Goal: Information Seeking & Learning: Learn about a topic

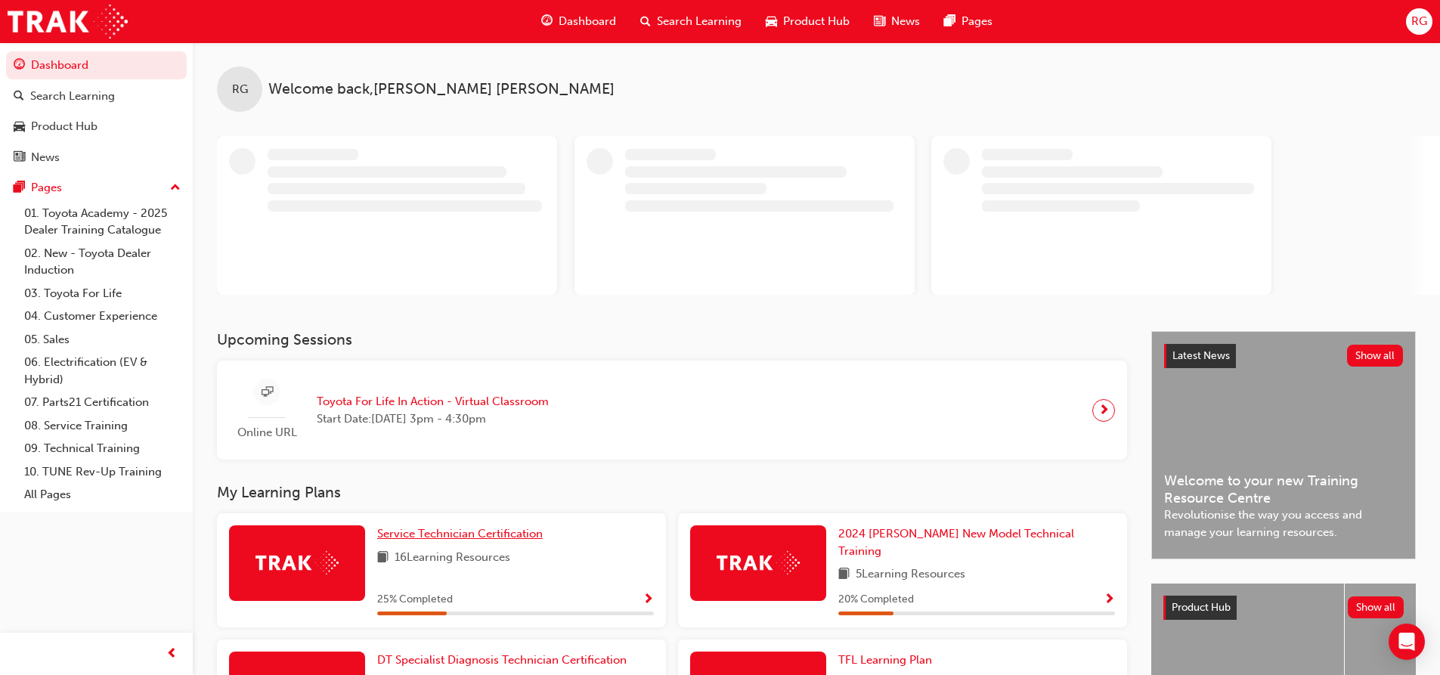
click at [475, 536] on span "Service Technician Certification" at bounding box center [460, 534] width 166 height 14
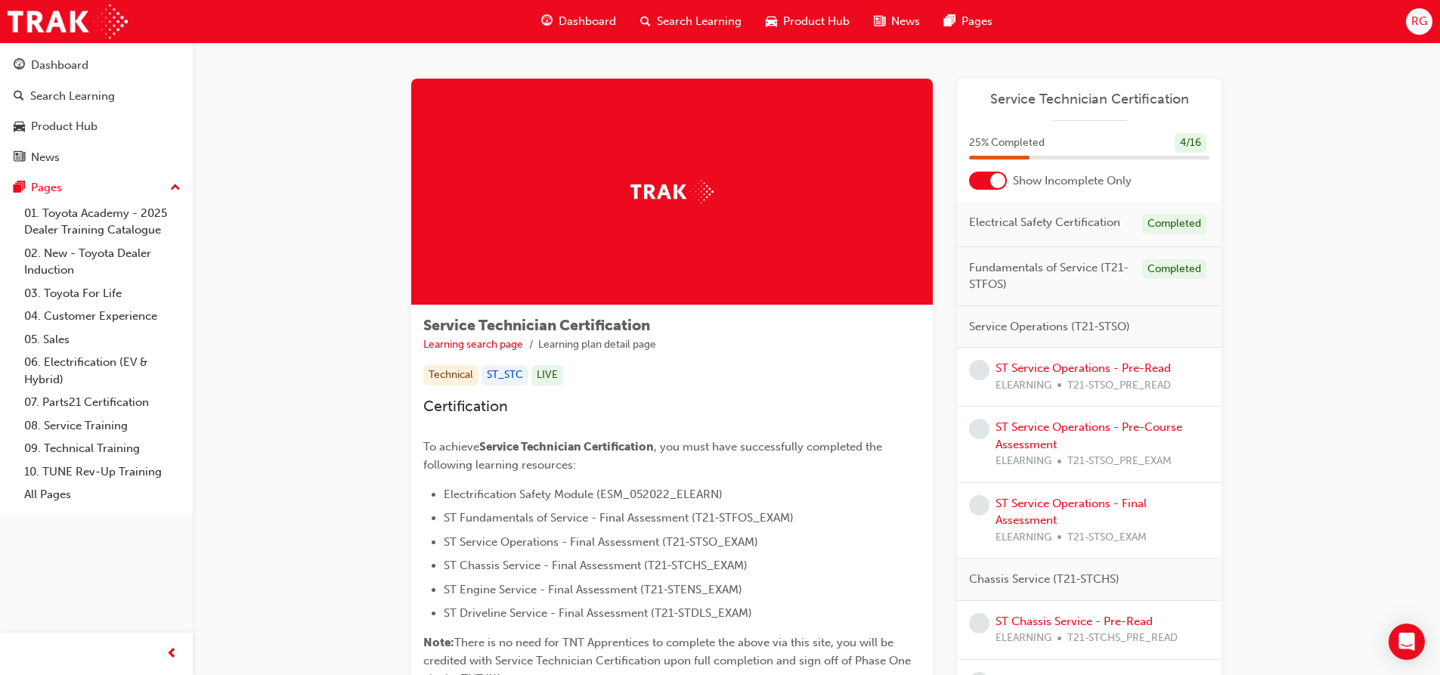
click at [993, 178] on div at bounding box center [997, 180] width 15 height 15
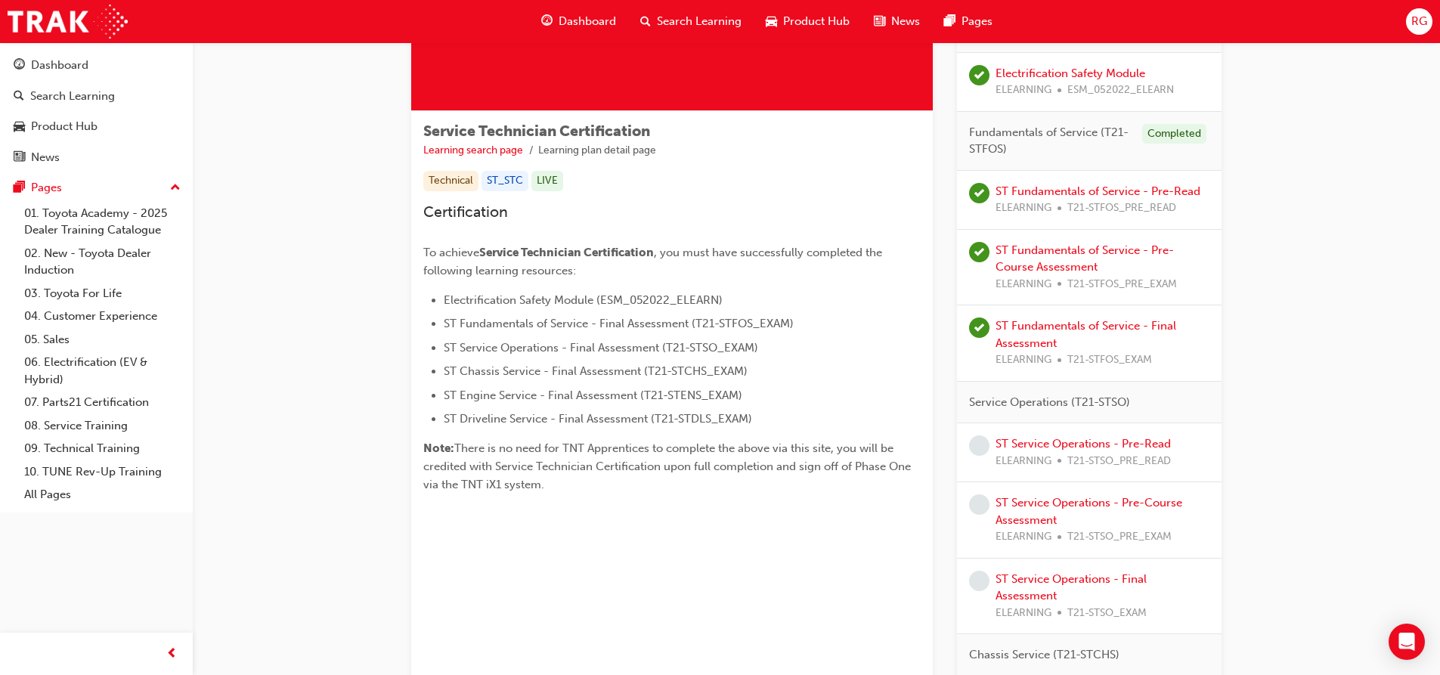
scroll to position [227, 0]
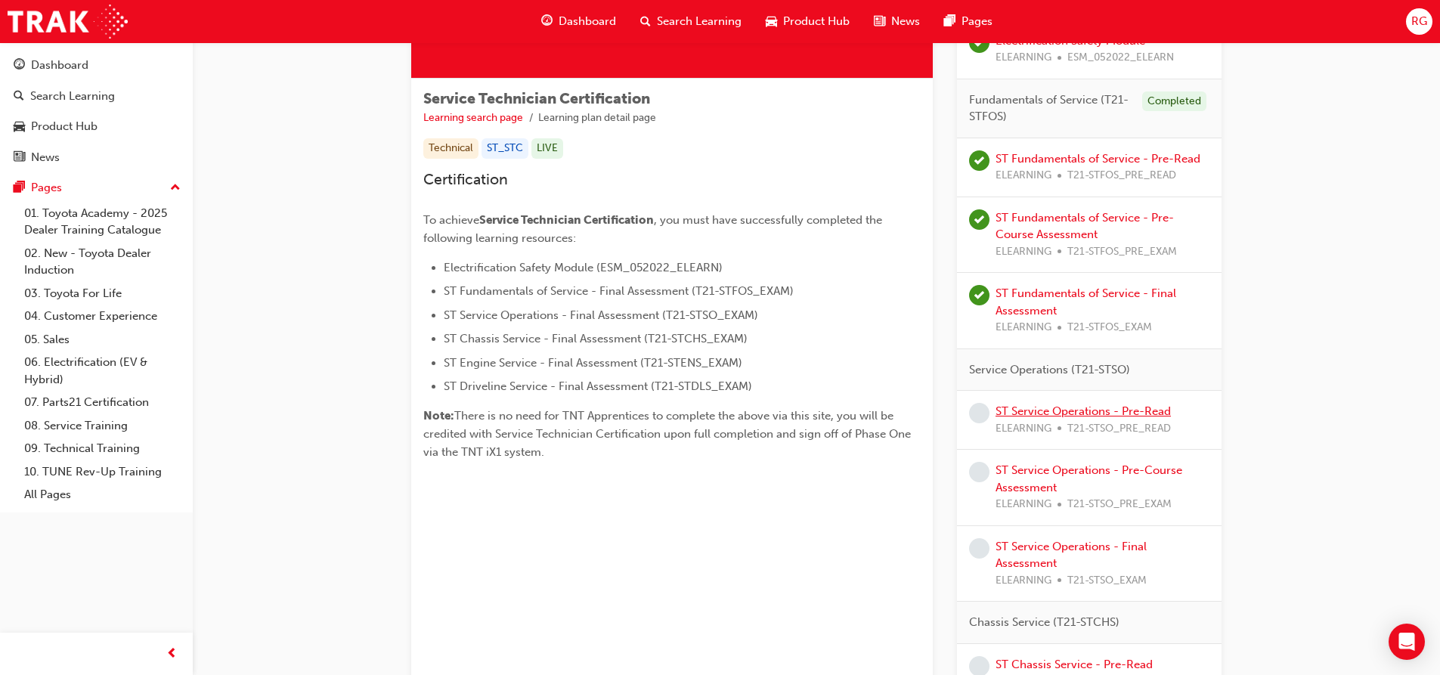
click at [1016, 408] on link "ST Service Operations - Pre-Read" at bounding box center [1083, 412] width 175 height 14
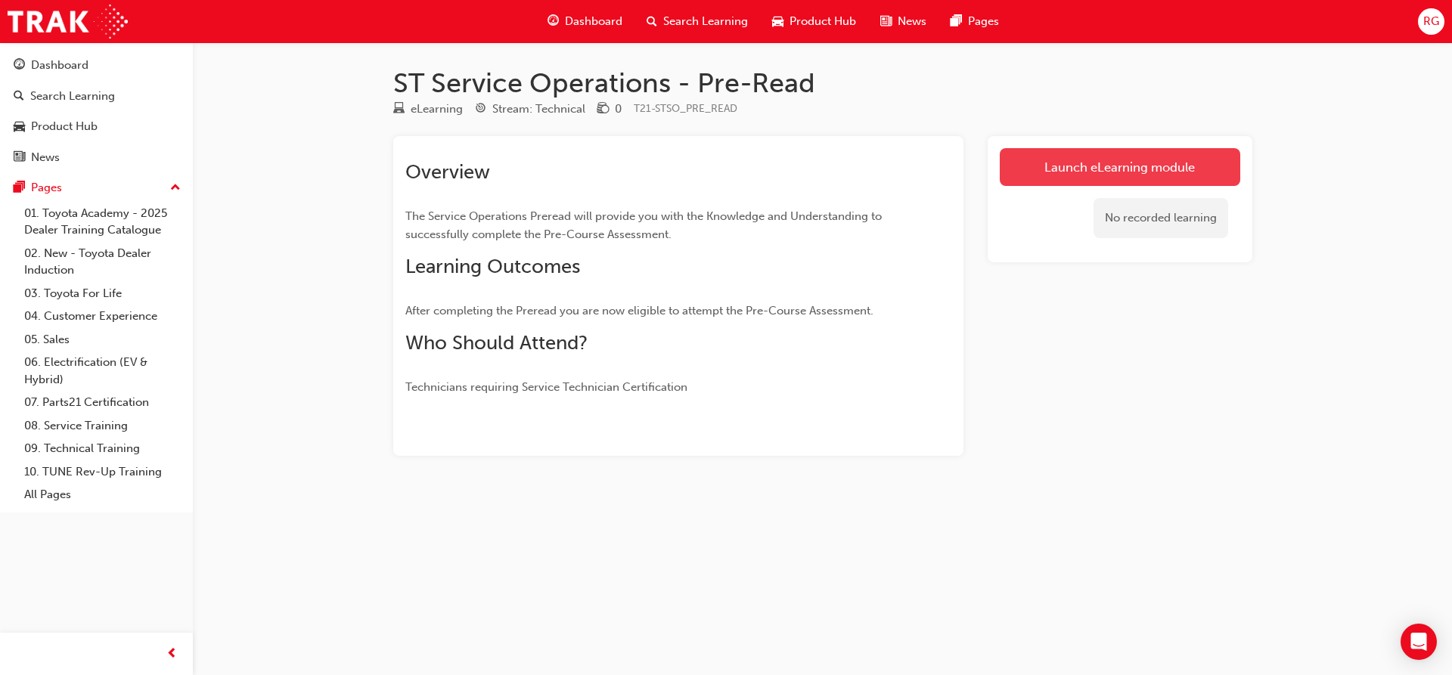
click at [1014, 155] on link "Launch eLearning module" at bounding box center [1120, 167] width 240 height 38
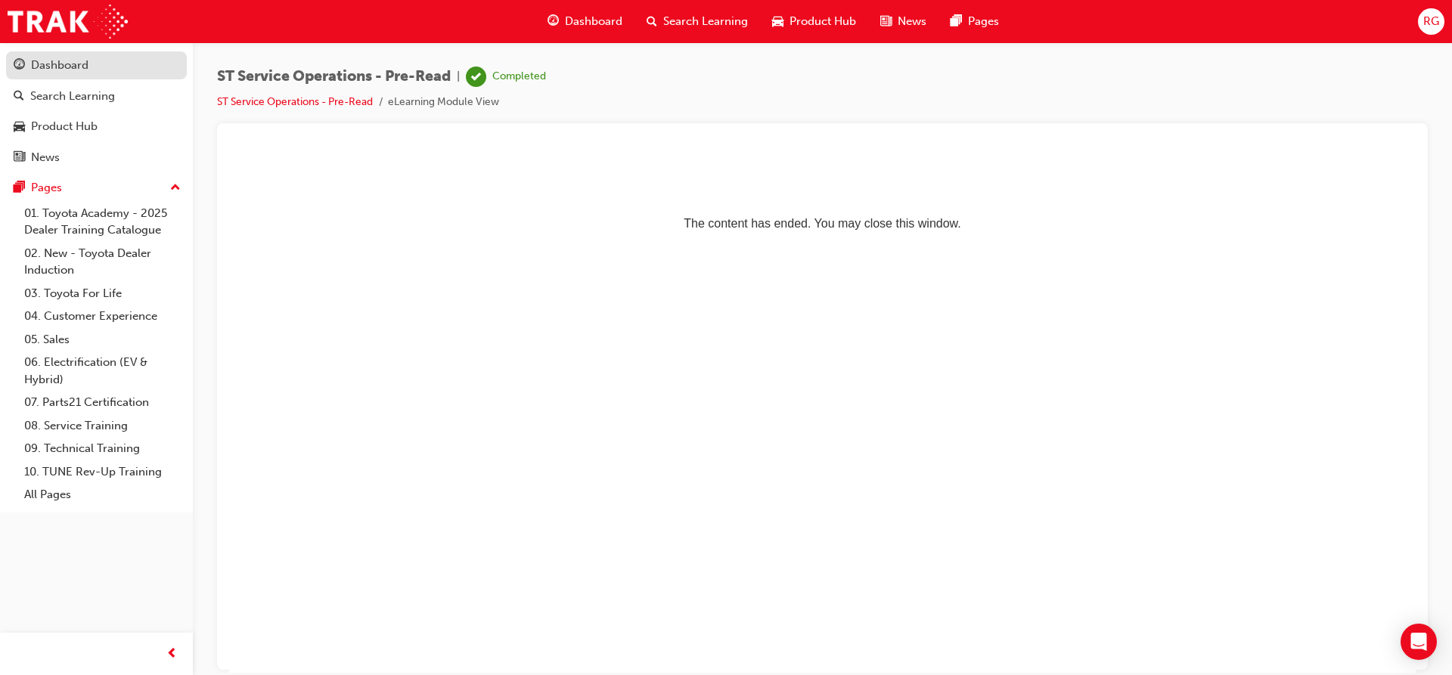
click at [51, 66] on div "Dashboard" at bounding box center [59, 65] width 57 height 17
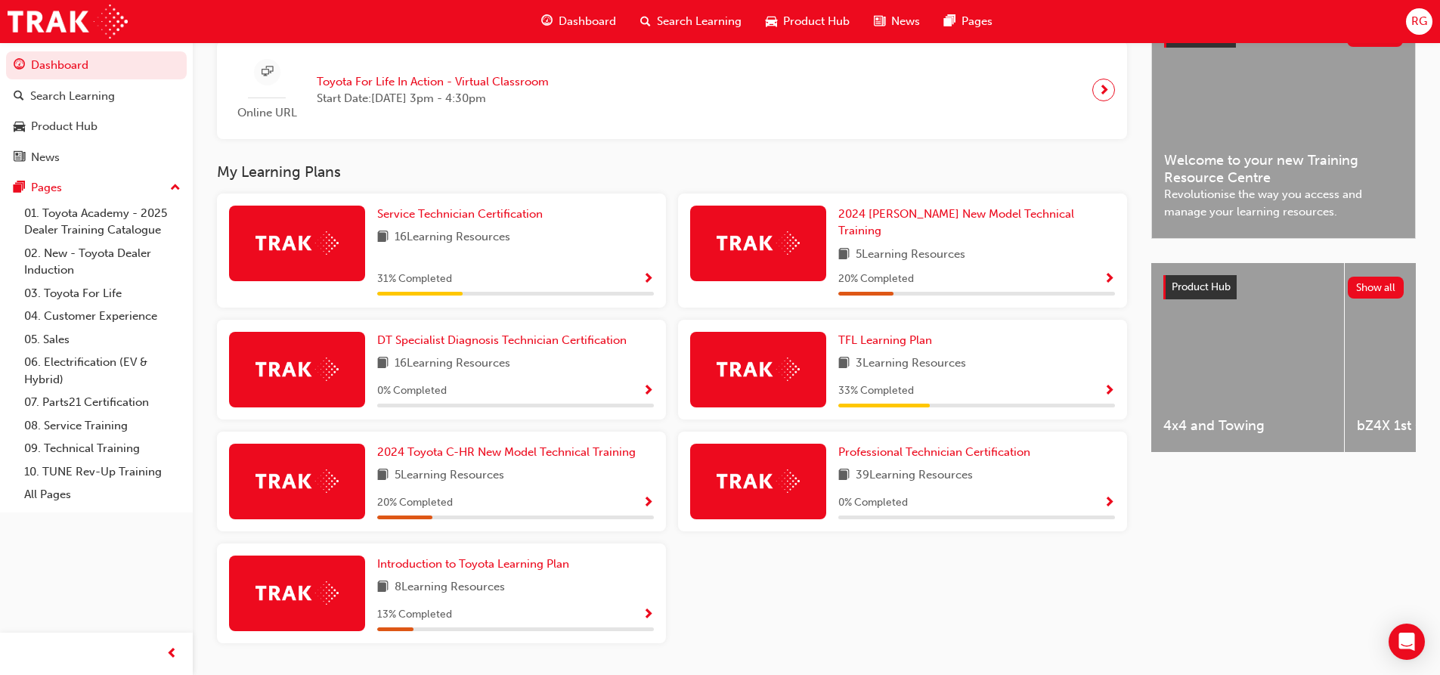
scroll to position [378, 0]
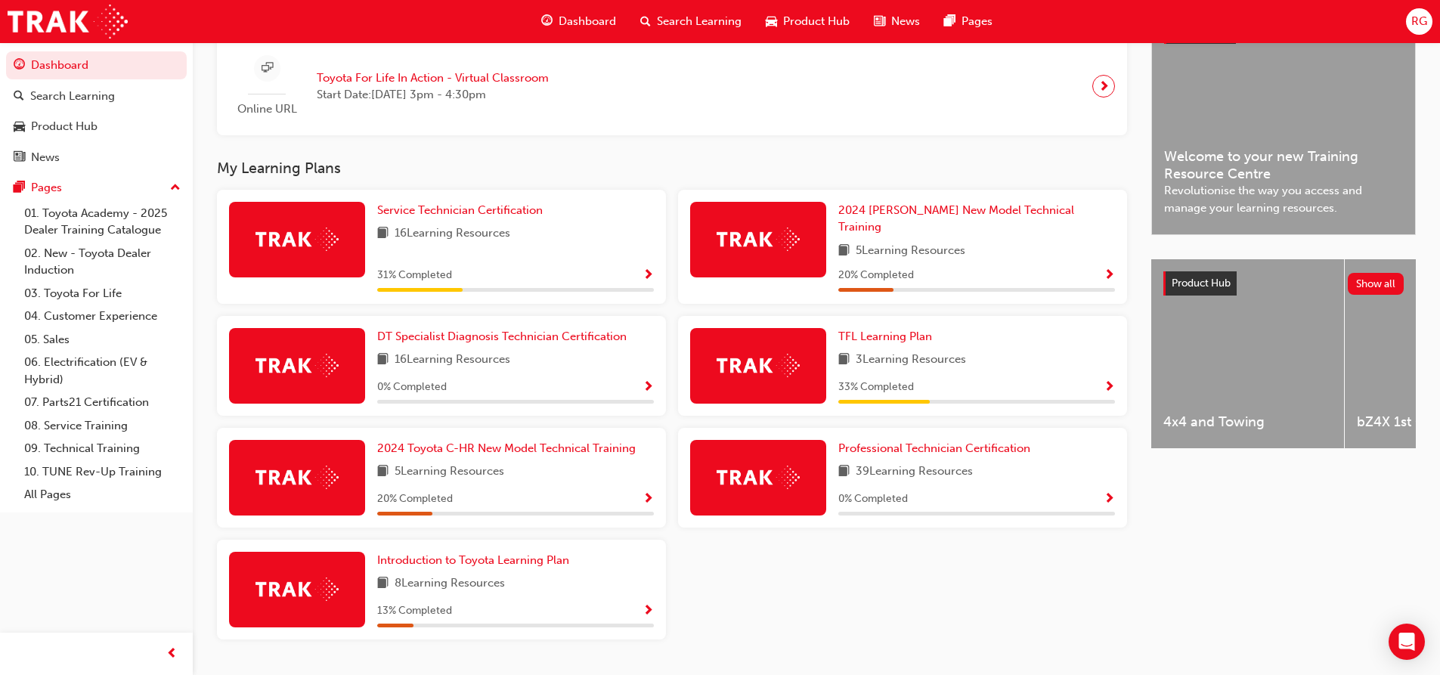
click at [816, 328] on div at bounding box center [758, 366] width 136 height 76
click at [862, 336] on link "TFL Learning Plan" at bounding box center [888, 336] width 100 height 17
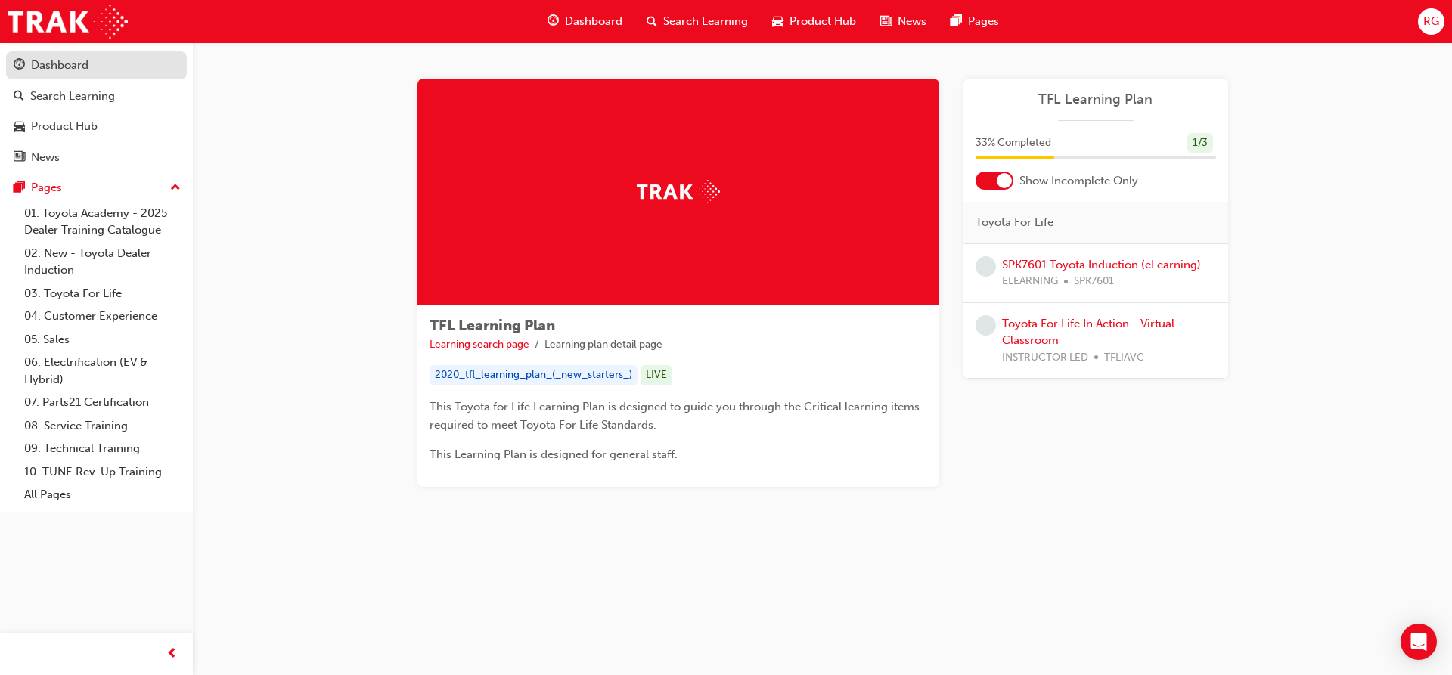
click at [75, 67] on div "Dashboard" at bounding box center [59, 65] width 57 height 17
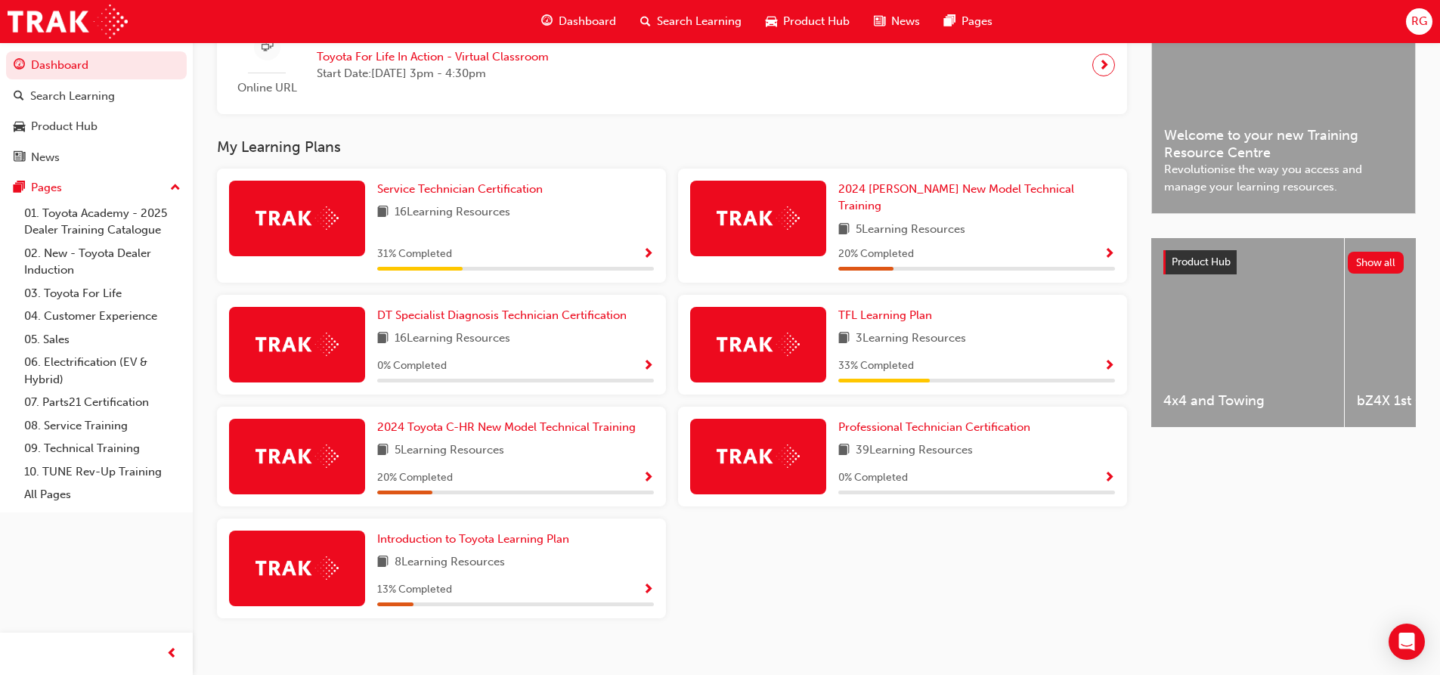
scroll to position [408, 0]
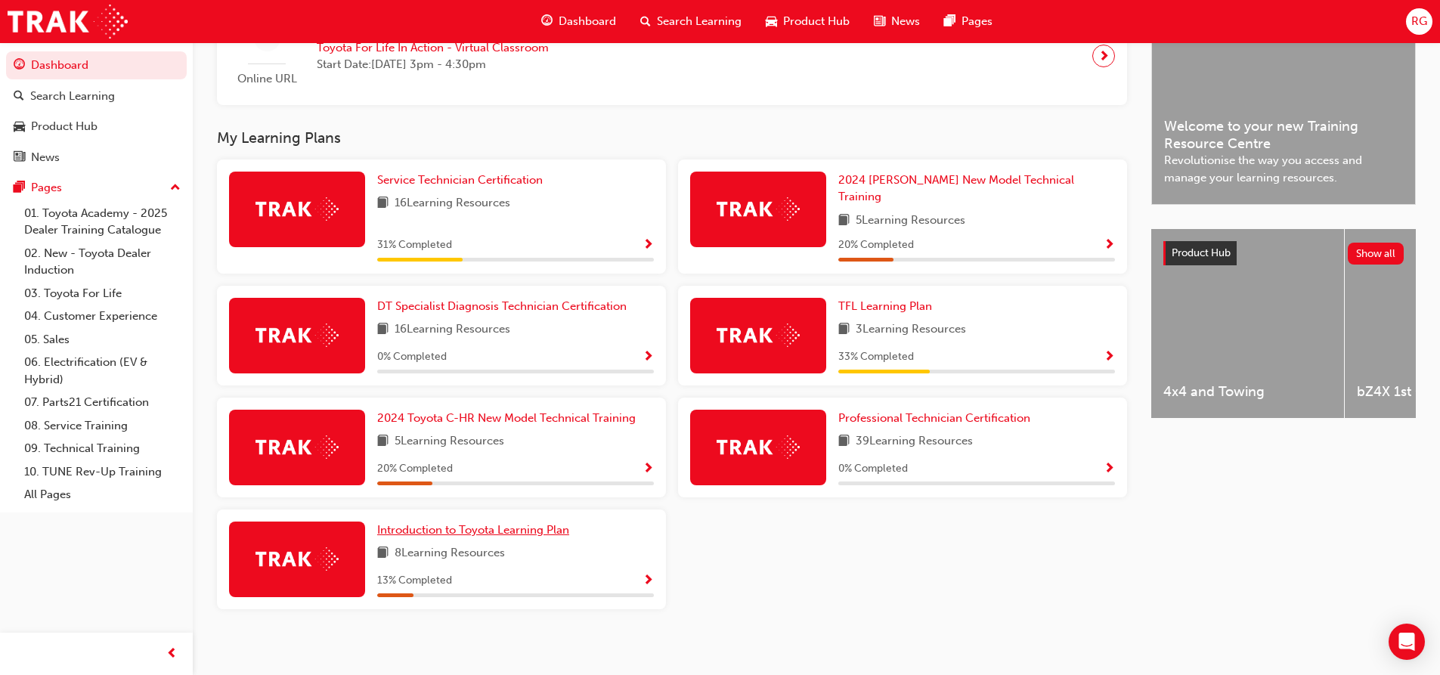
click at [519, 522] on link "Introduction to Toyota Learning Plan" at bounding box center [476, 530] width 198 height 17
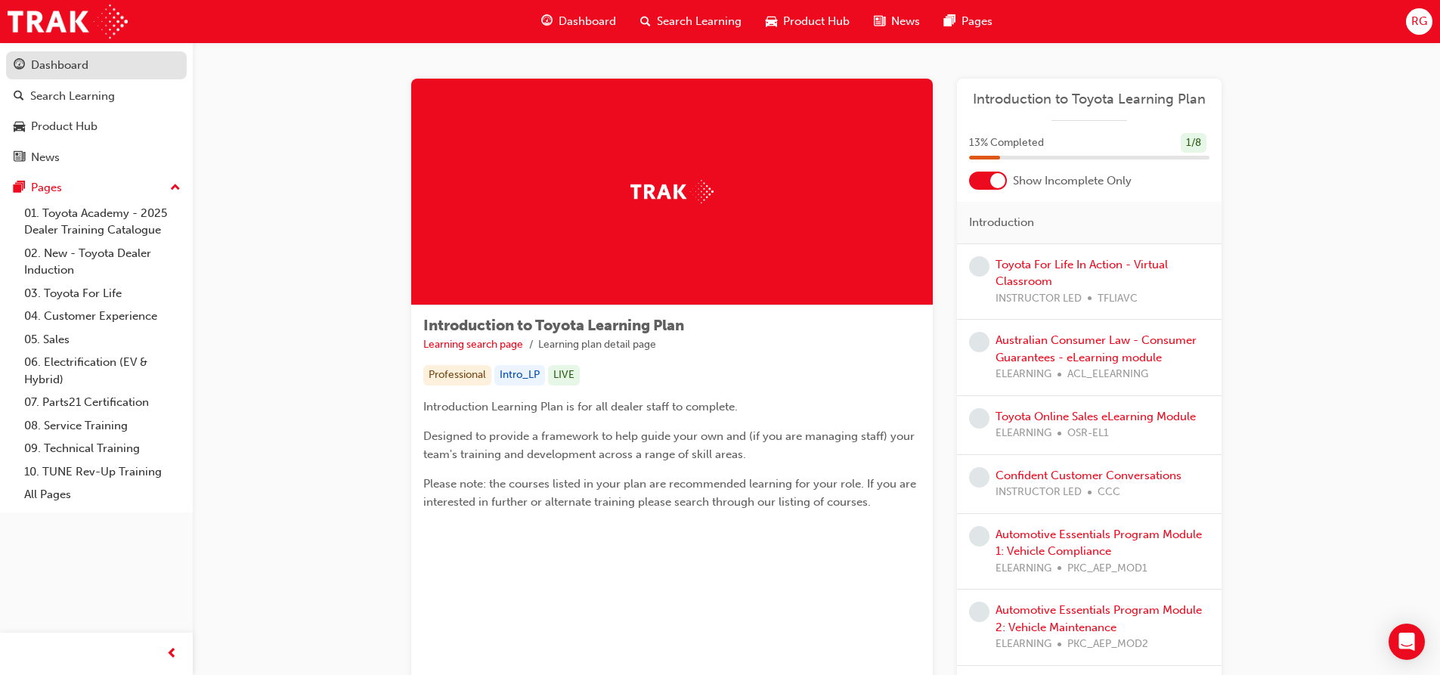
click at [41, 65] on div "Dashboard" at bounding box center [59, 65] width 57 height 17
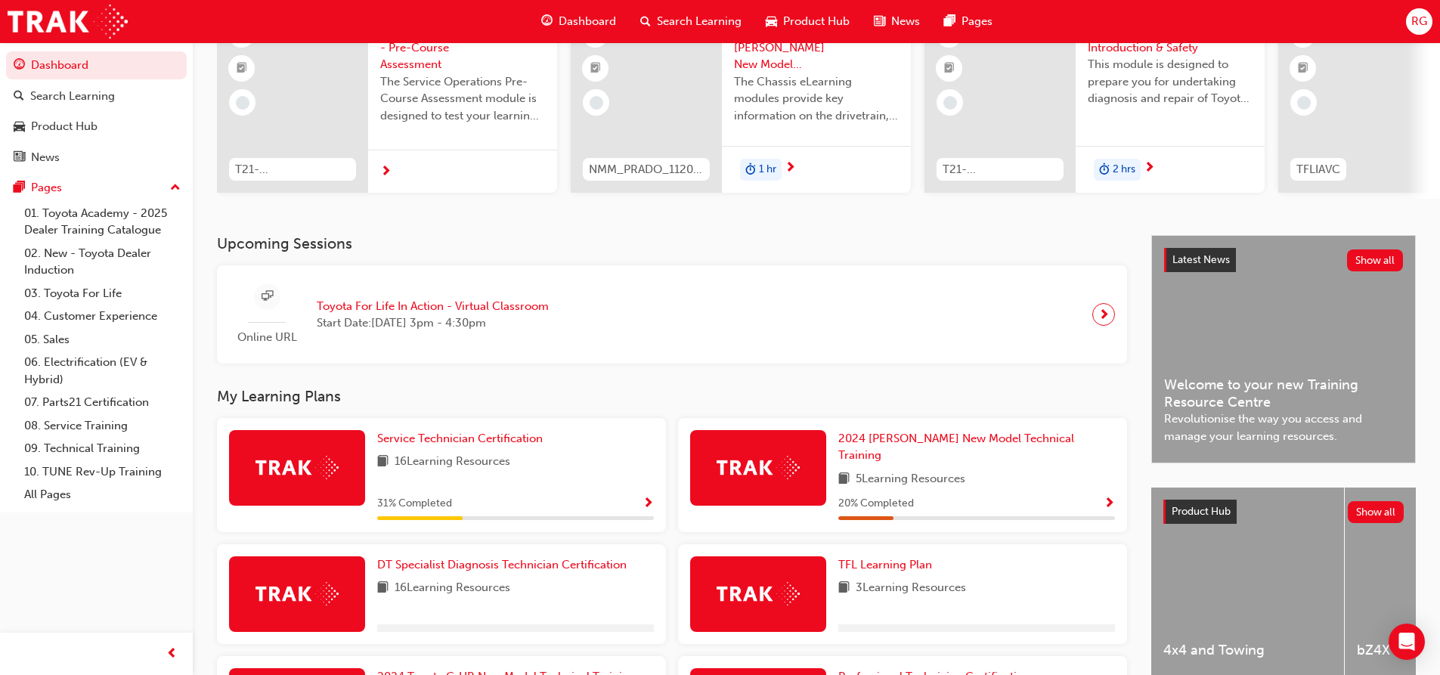
scroll to position [151, 0]
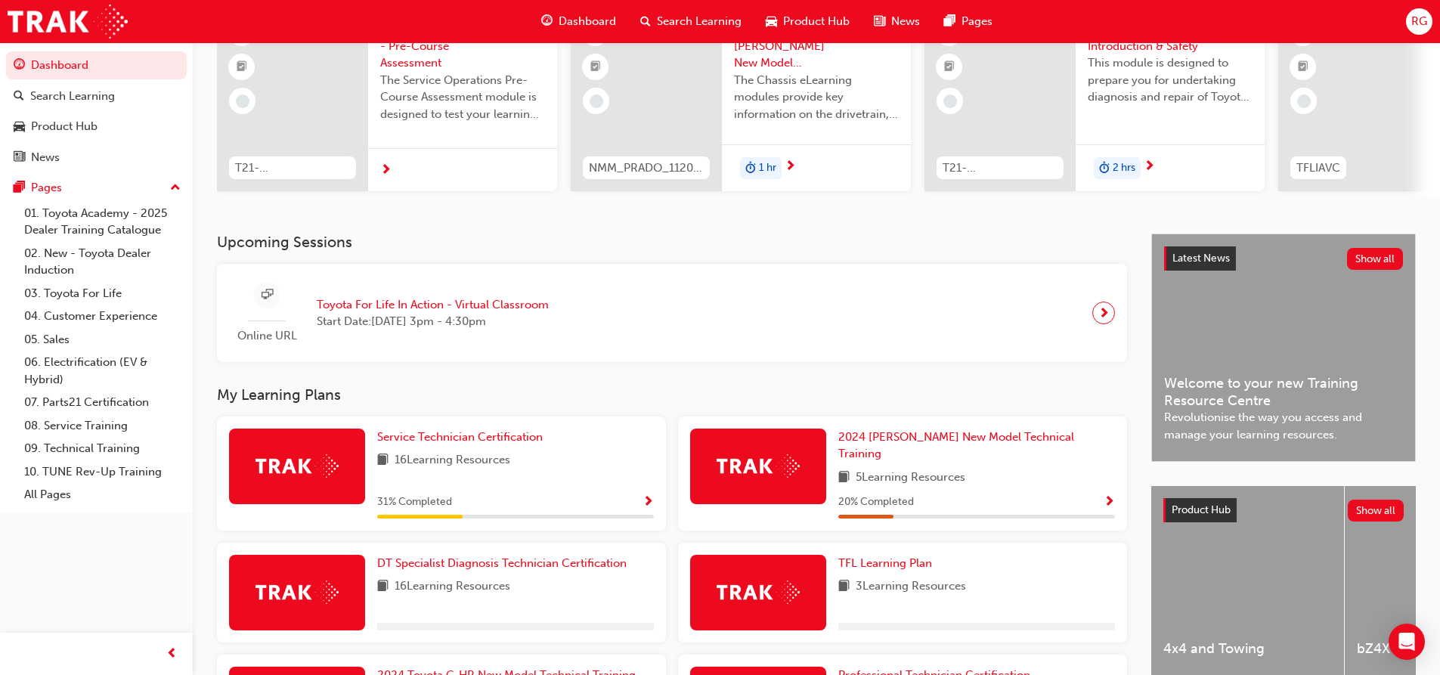
click at [867, 470] on span "5 Learning Resources" at bounding box center [911, 478] width 110 height 19
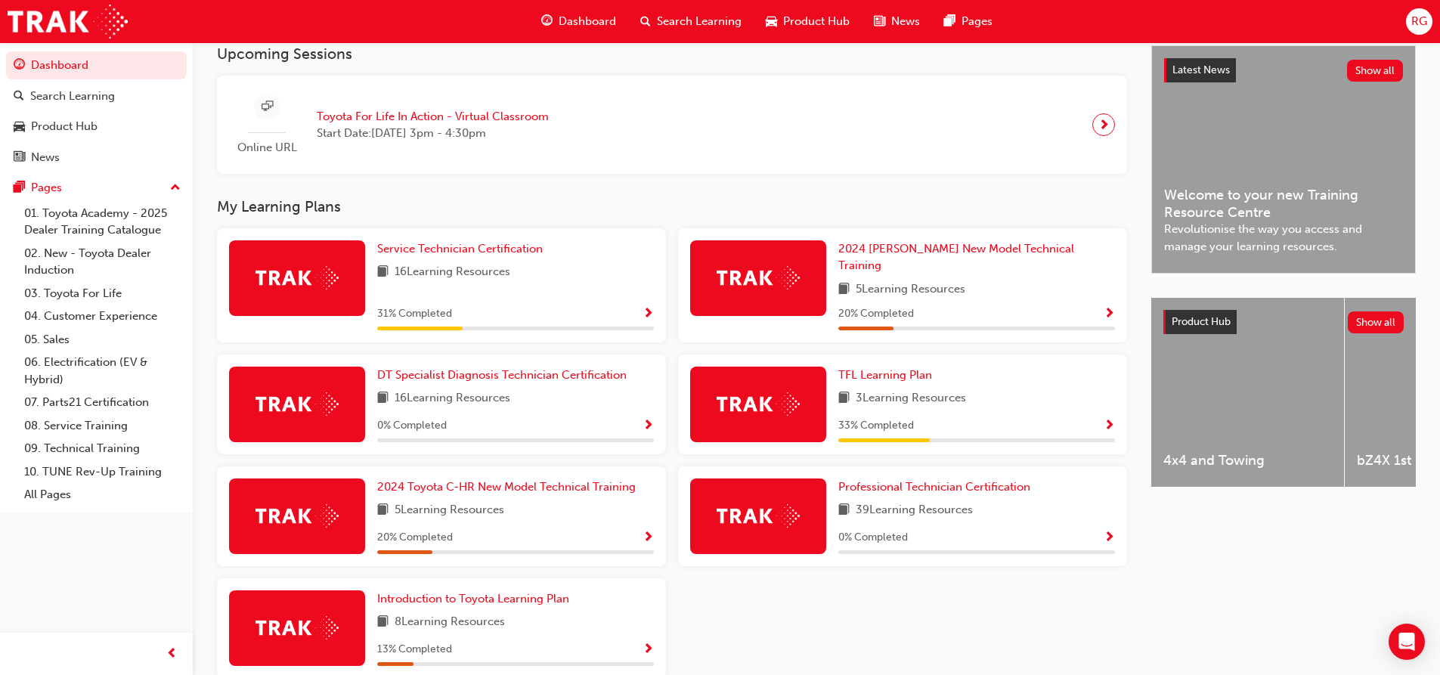
scroll to position [378, 0]
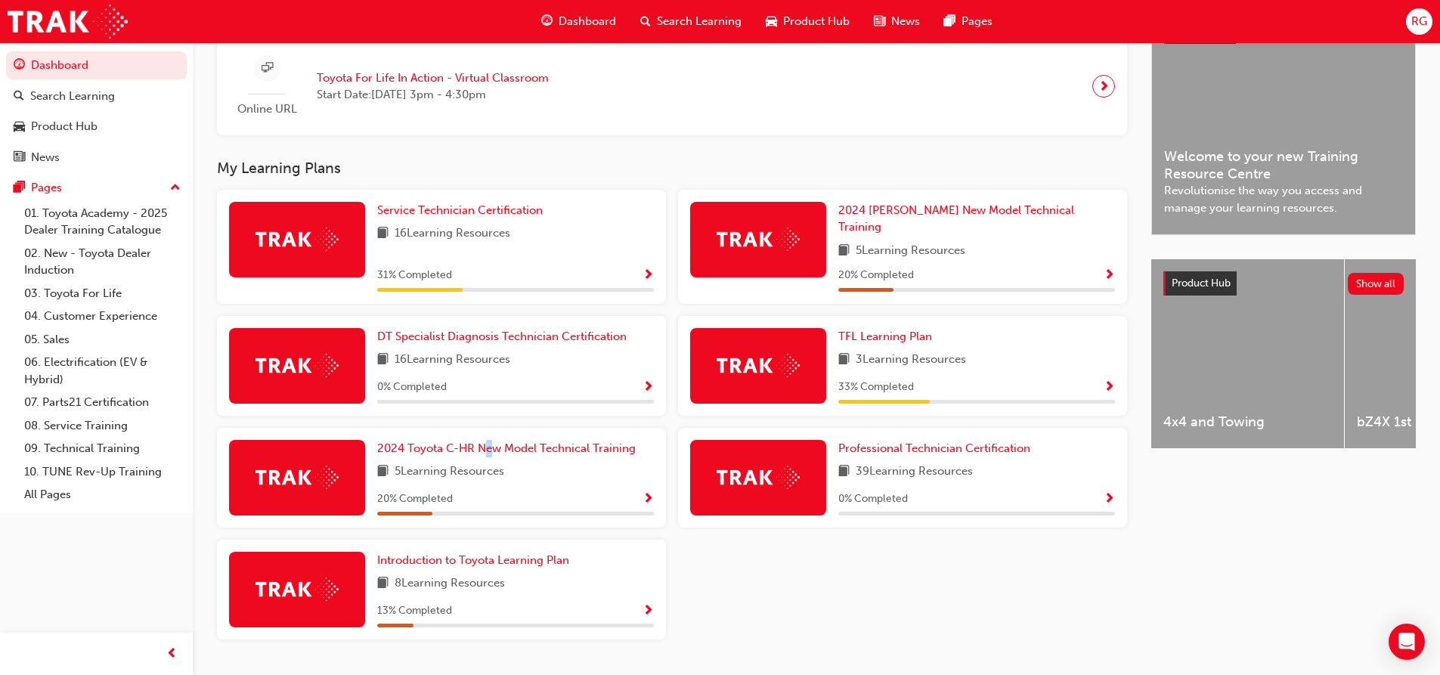
click at [488, 450] on div "2024 Toyota C-HR New Model Technical Training 5 Learning Resources 20 % Complet…" at bounding box center [515, 478] width 277 height 76
click at [462, 466] on span "5 Learning Resources" at bounding box center [450, 472] width 110 height 19
click at [459, 442] on span "2024 Toyota C-HR New Model Technical Training" at bounding box center [506, 449] width 259 height 14
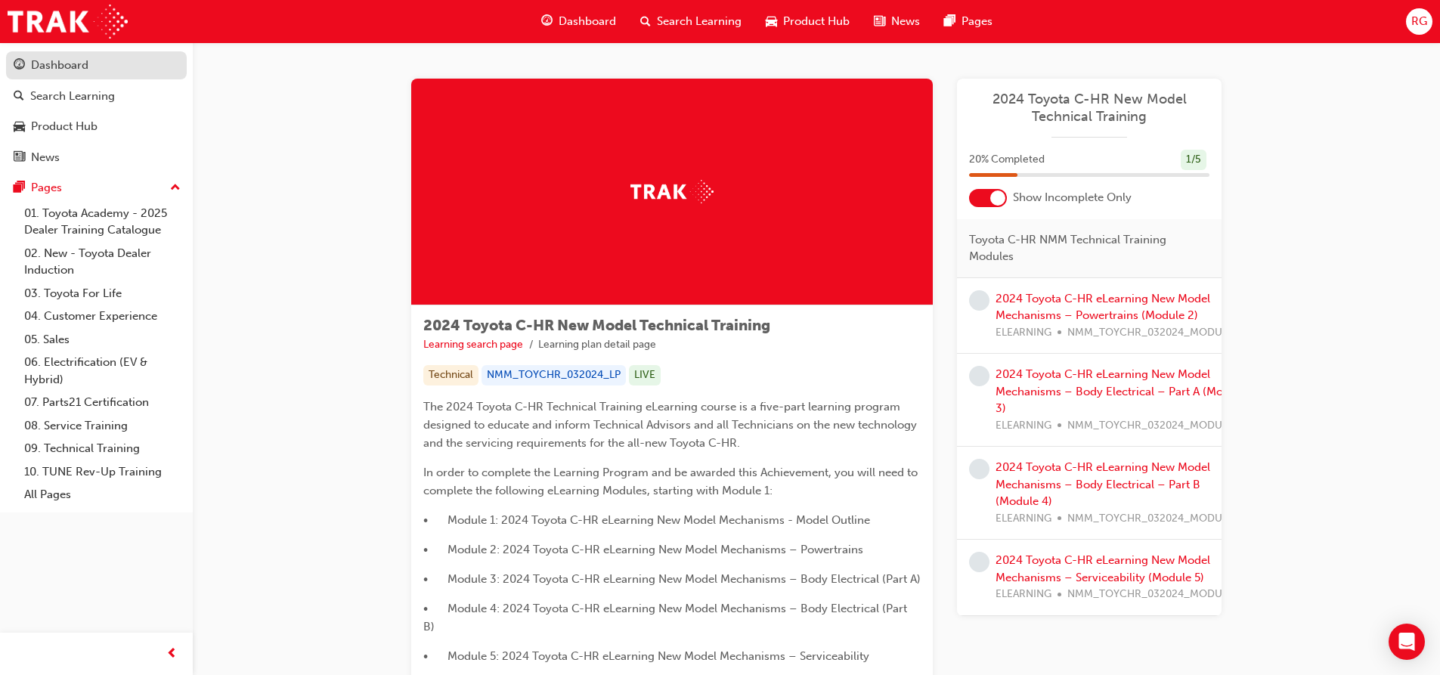
click at [45, 60] on div "Dashboard" at bounding box center [59, 65] width 57 height 17
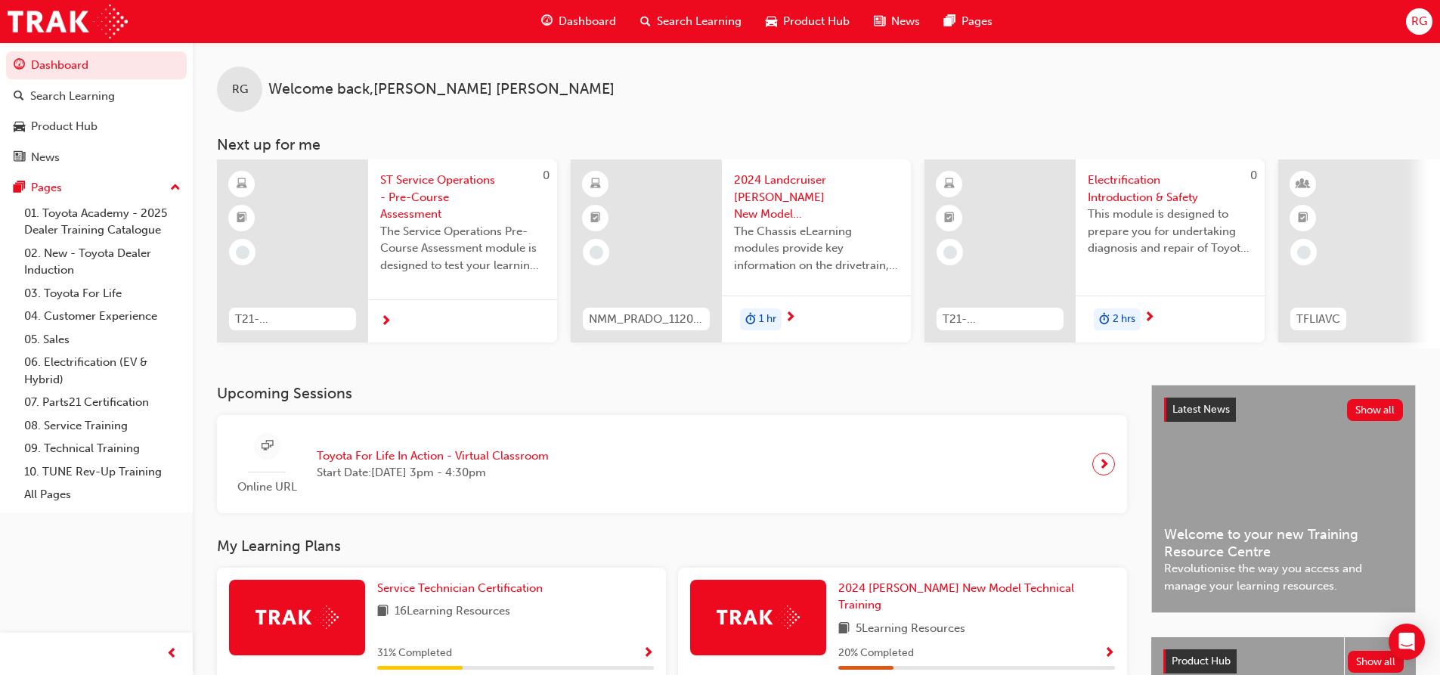
click at [575, 458] on div "Online URL Toyota For Life In Action - Virtual Classroom Start Date: Wed 24 Sep…" at bounding box center [672, 464] width 886 height 75
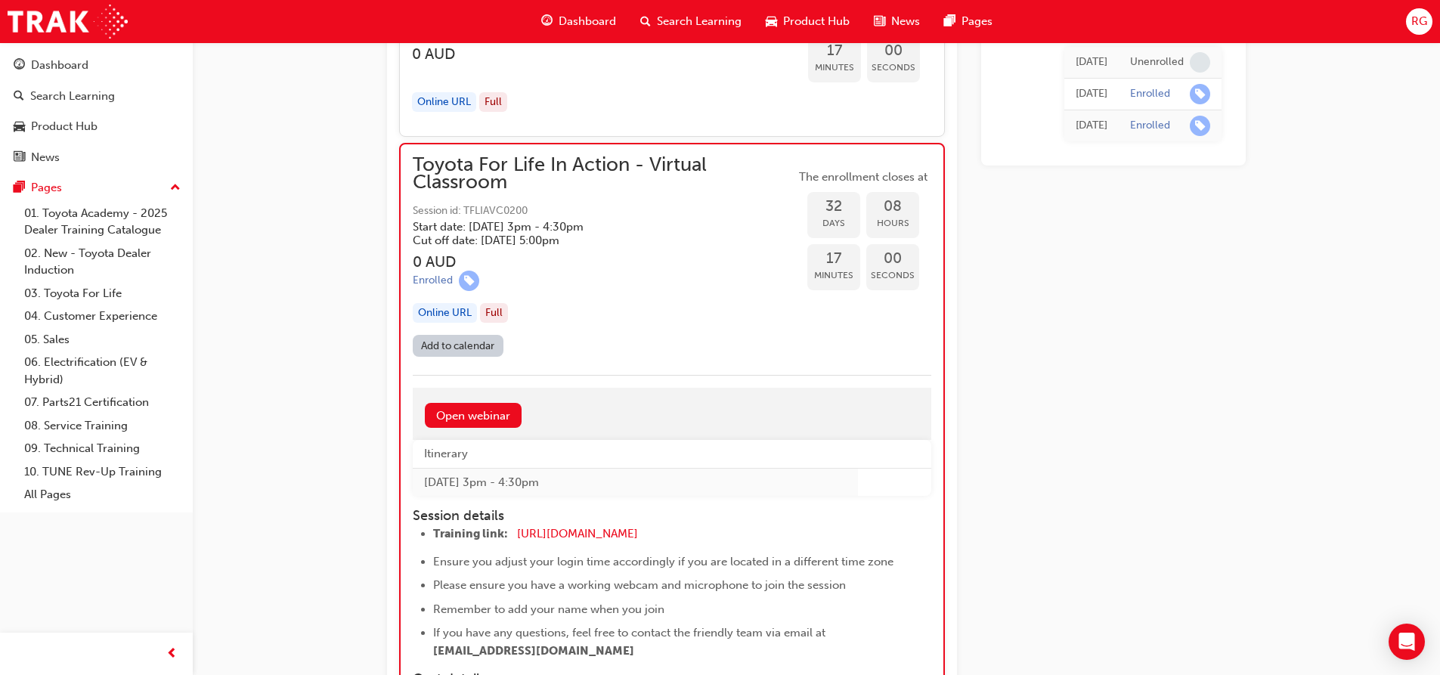
scroll to position [9468, 0]
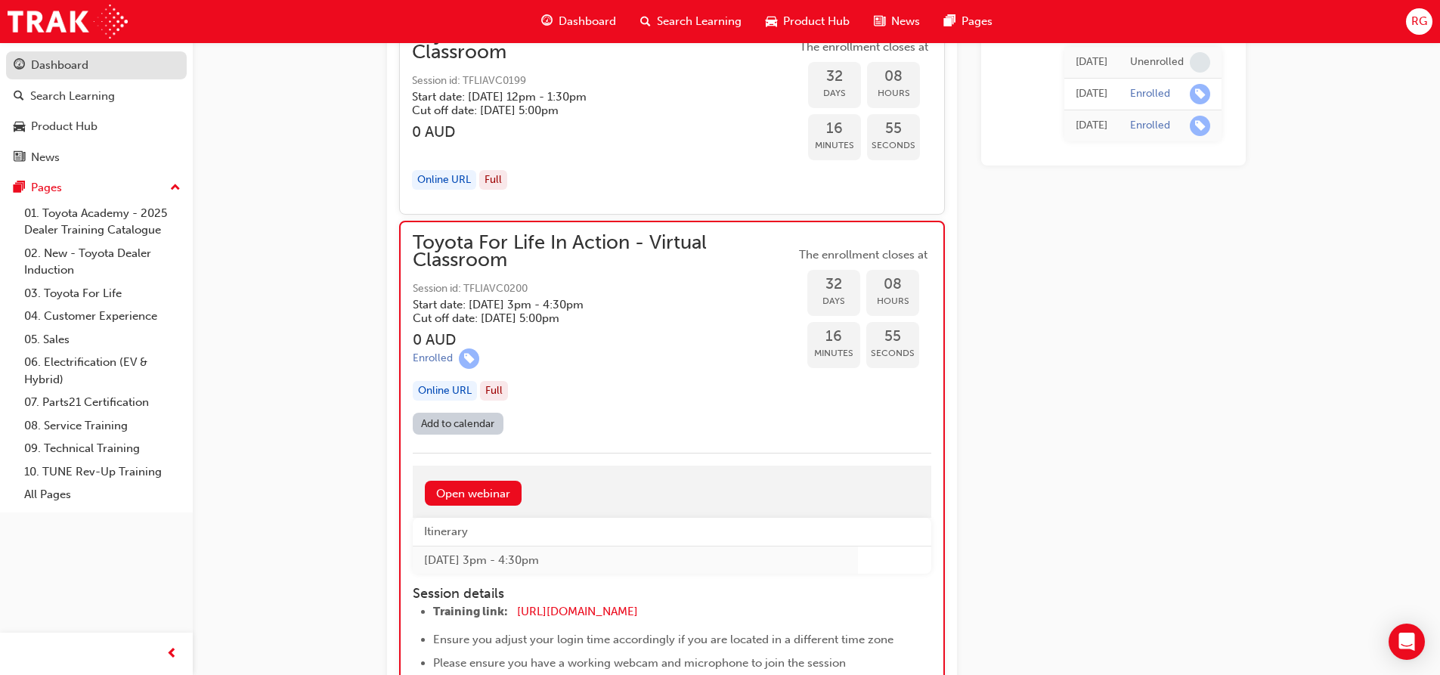
click at [64, 69] on div "Dashboard" at bounding box center [59, 65] width 57 height 17
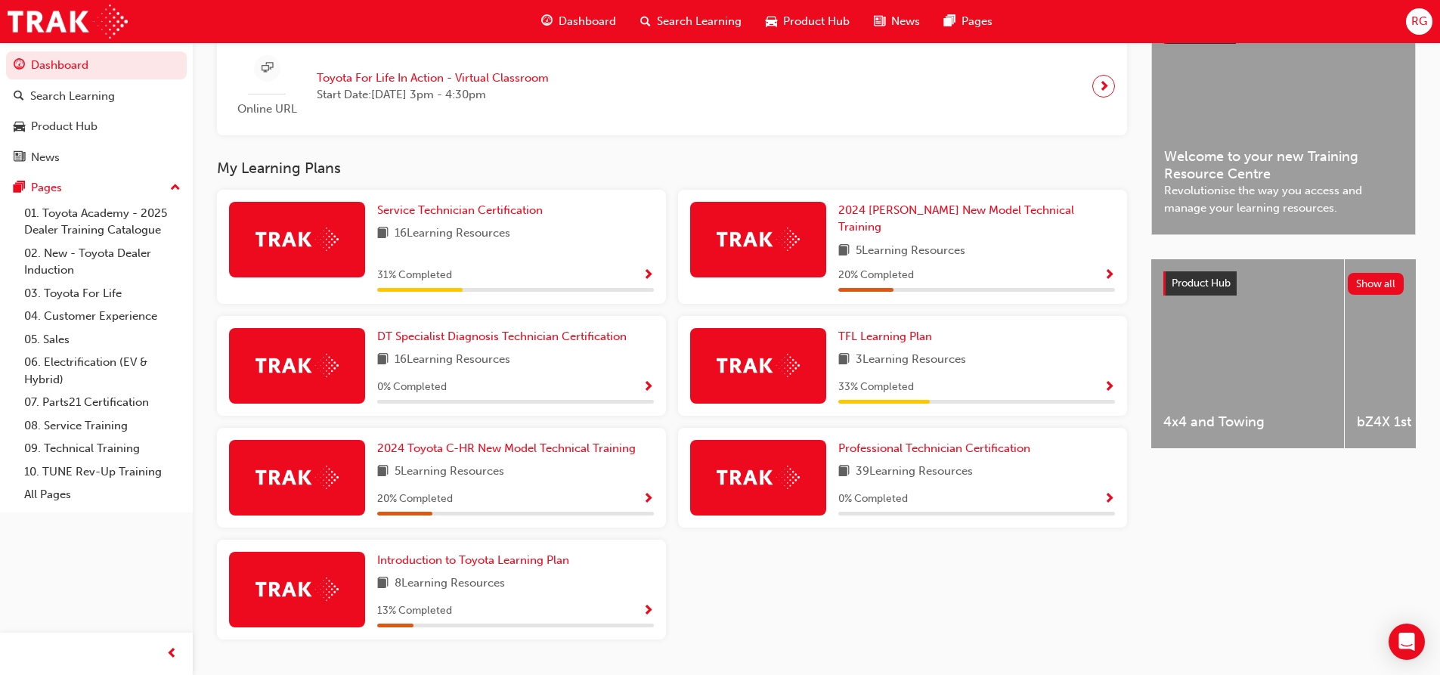
scroll to position [408, 0]
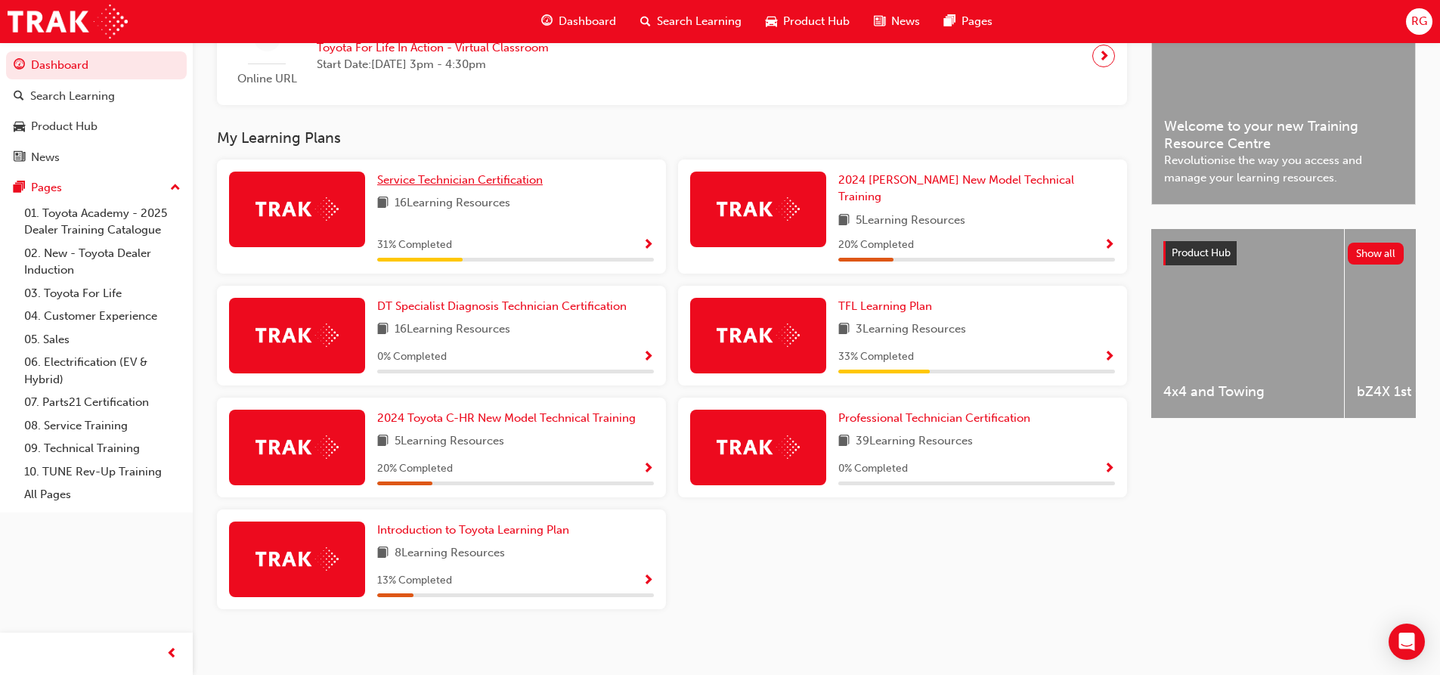
click at [379, 183] on span "Service Technician Certification" at bounding box center [460, 180] width 166 height 14
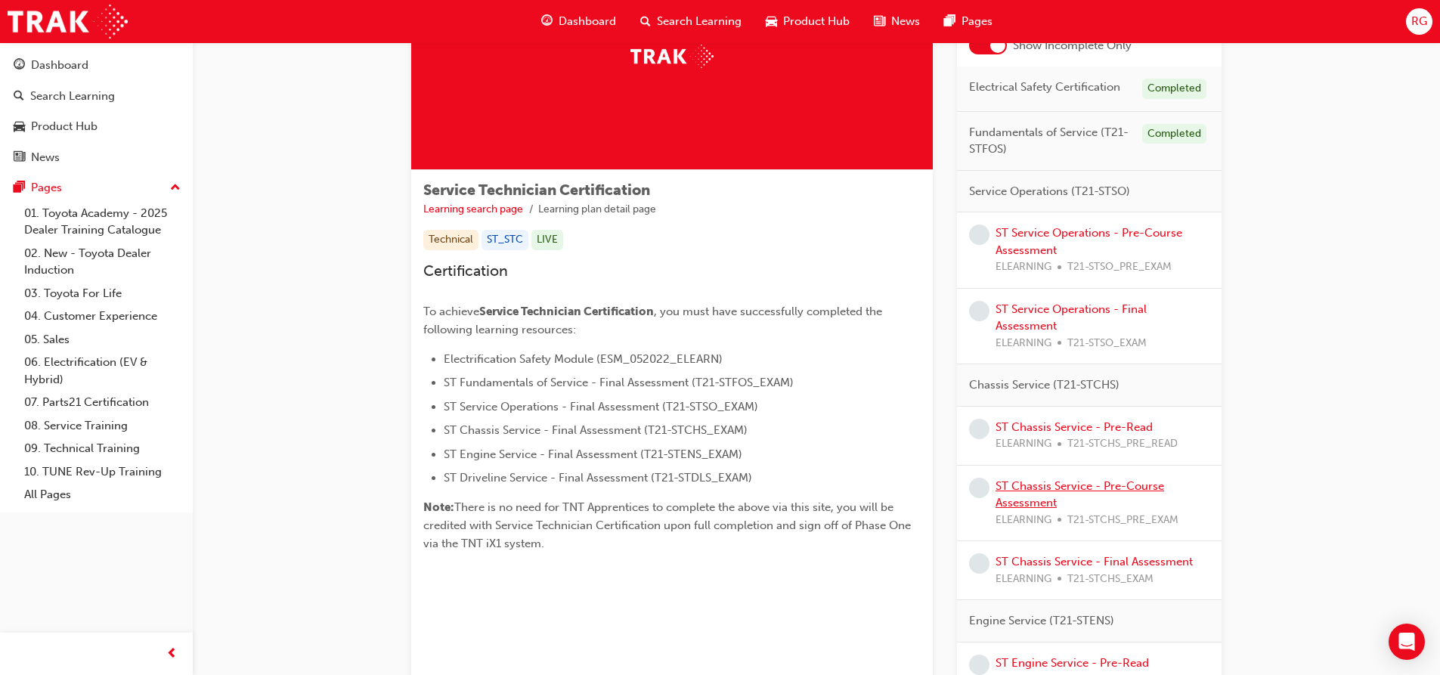
scroll to position [76, 0]
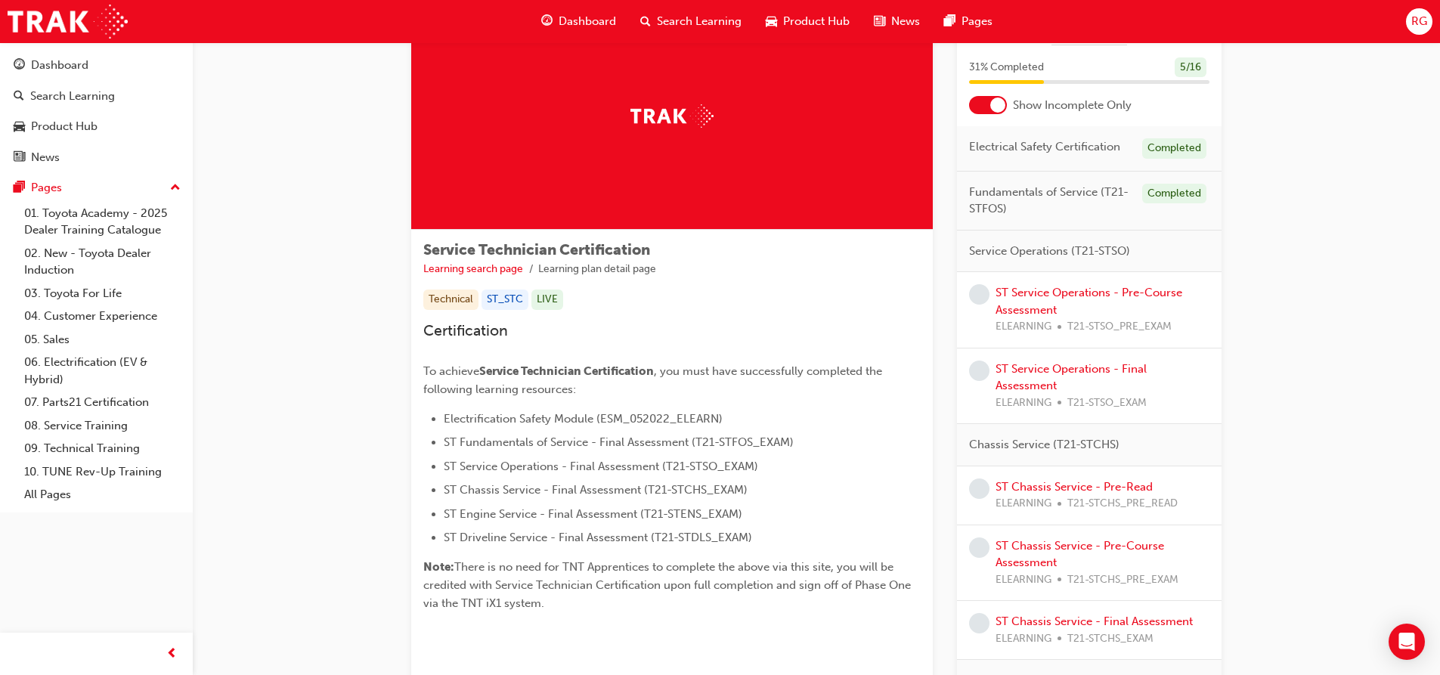
click at [985, 107] on div at bounding box center [988, 105] width 38 height 18
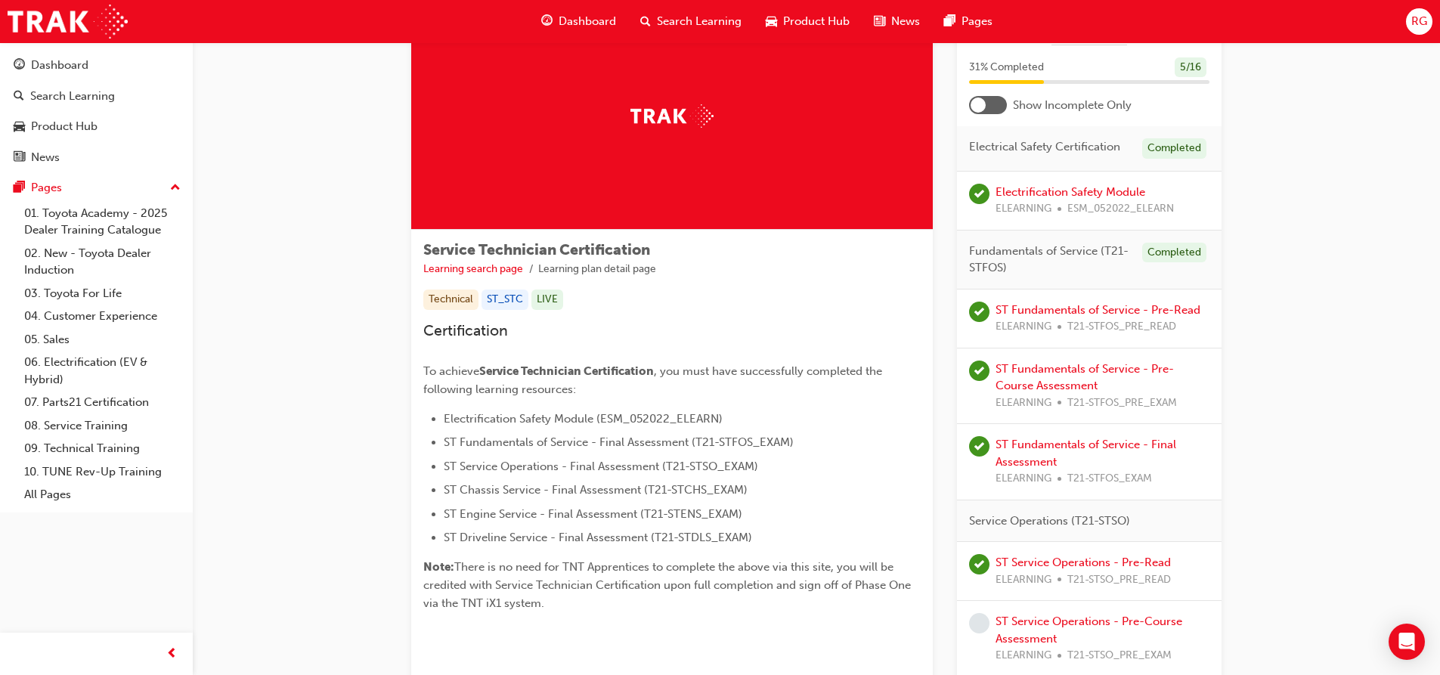
click at [982, 113] on div at bounding box center [988, 105] width 38 height 18
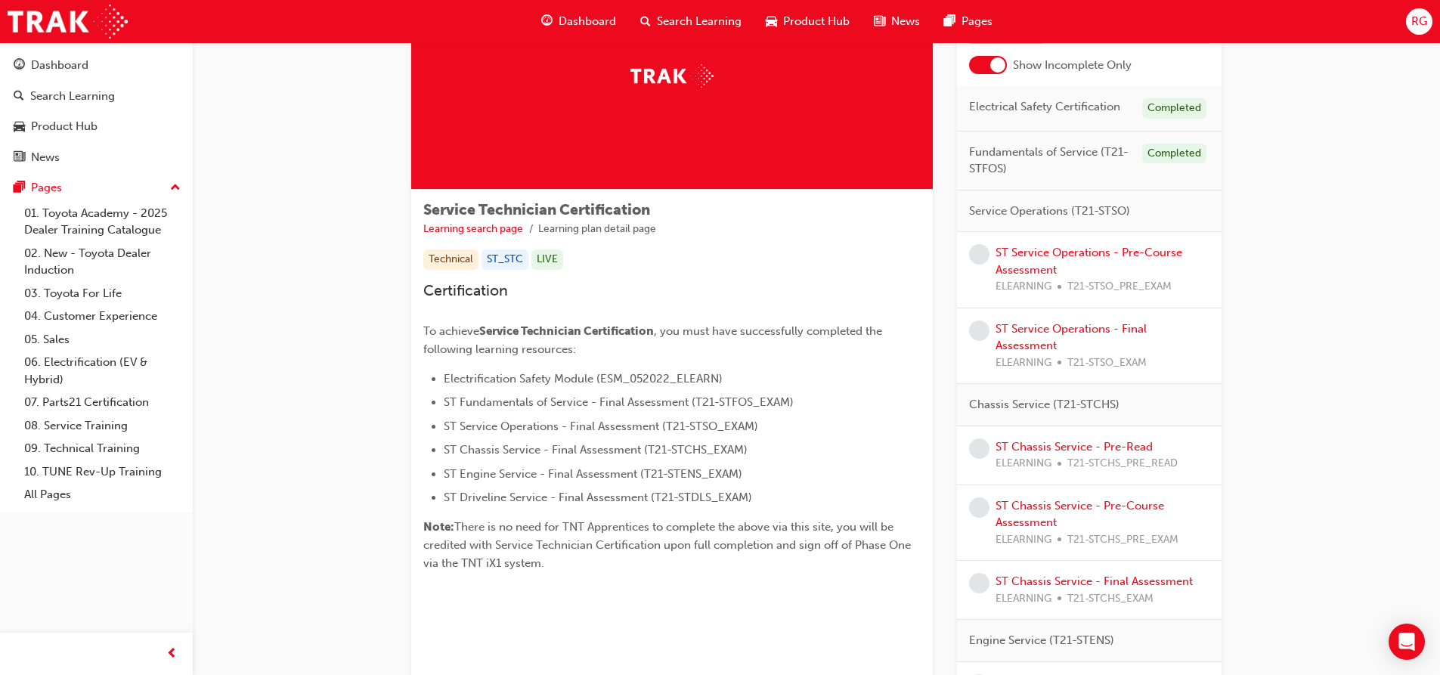
scroll to position [151, 0]
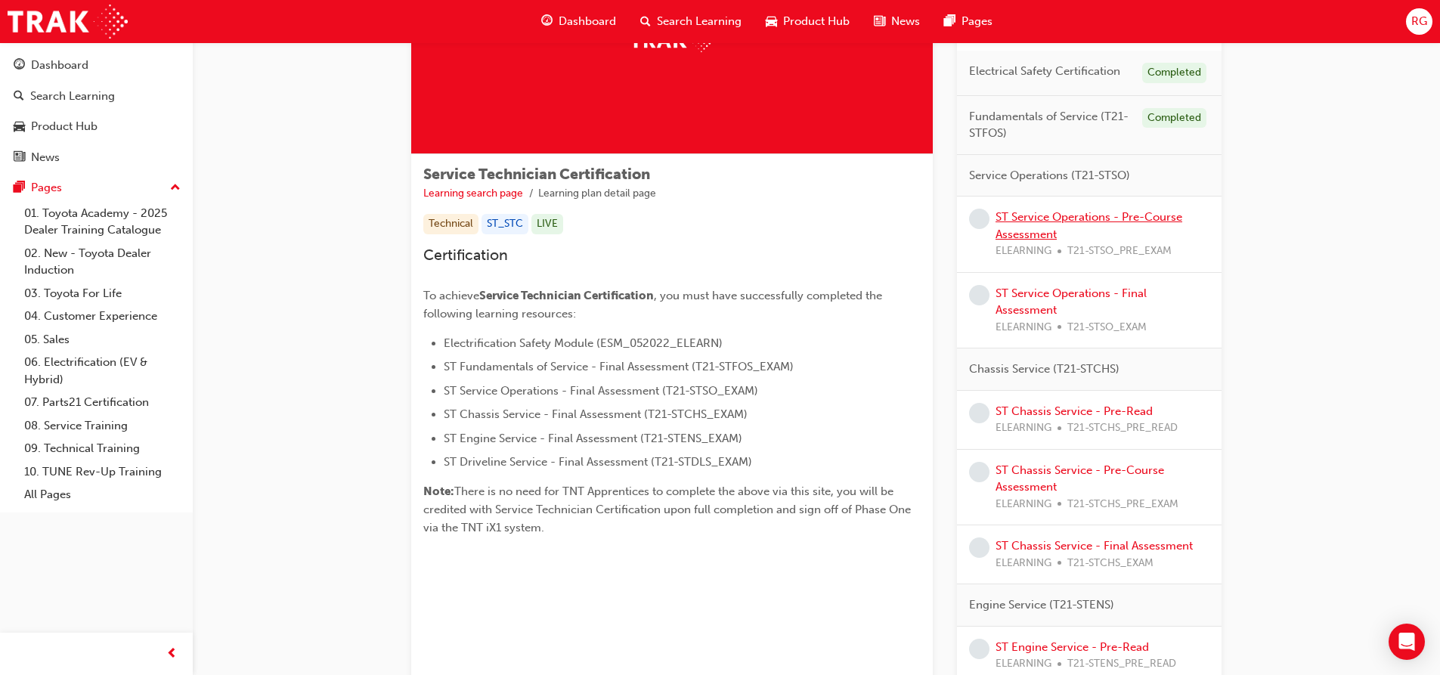
click at [1012, 214] on link "ST Service Operations - Pre-Course Assessment" at bounding box center [1089, 225] width 187 height 31
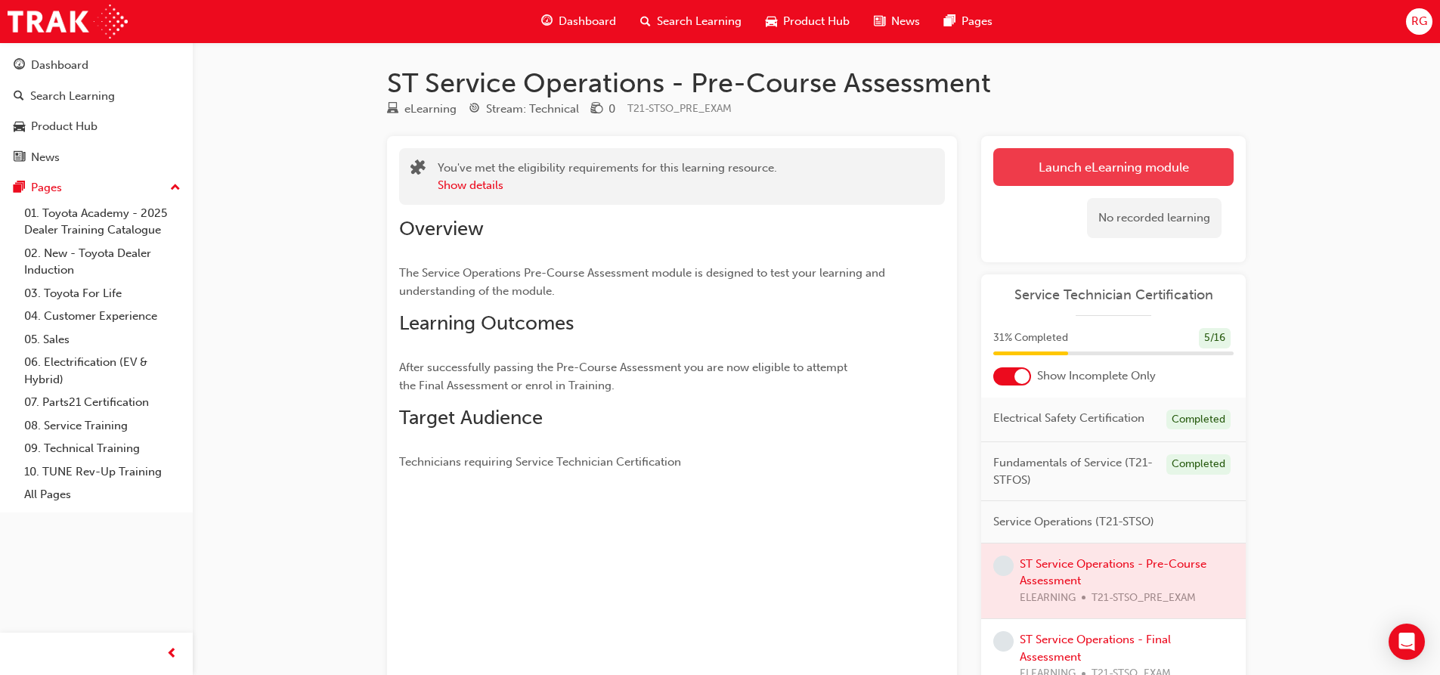
click at [1000, 175] on link "Launch eLearning module" at bounding box center [1113, 167] width 240 height 38
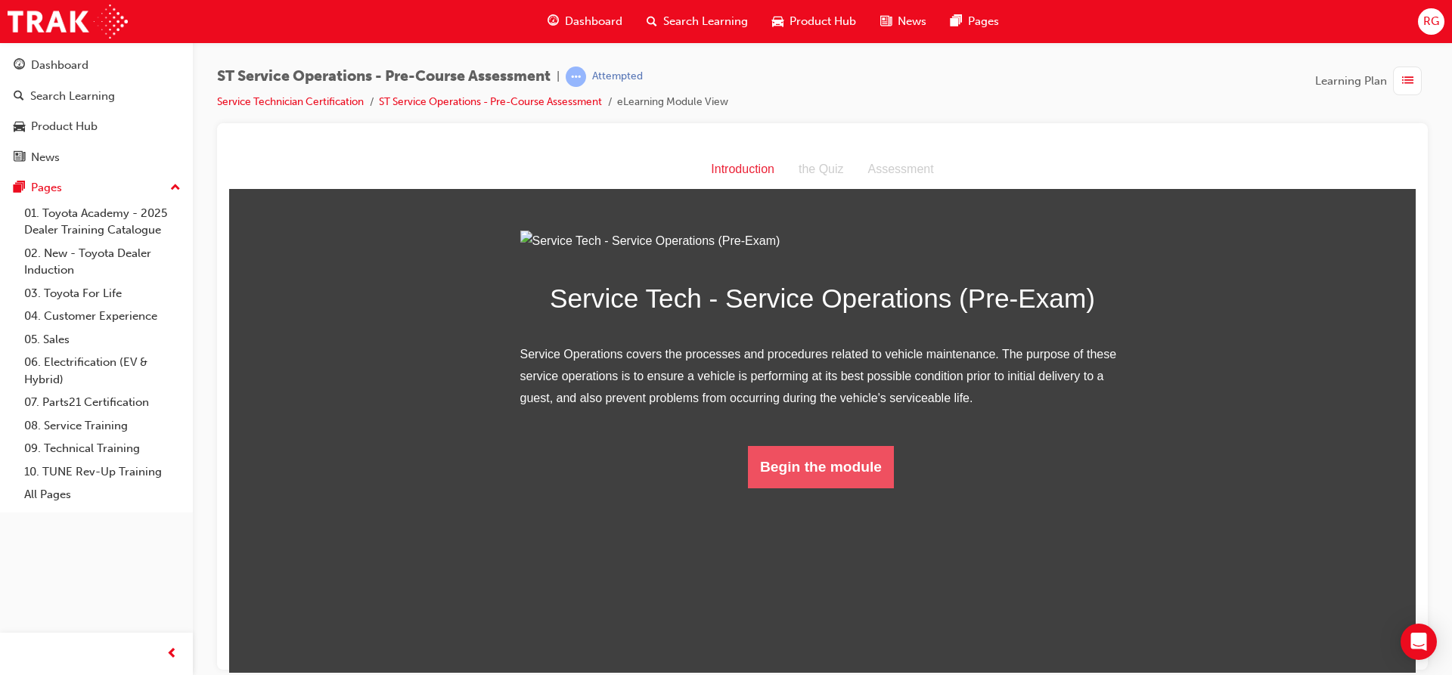
click at [783, 488] on button "Begin the module" at bounding box center [821, 466] width 146 height 42
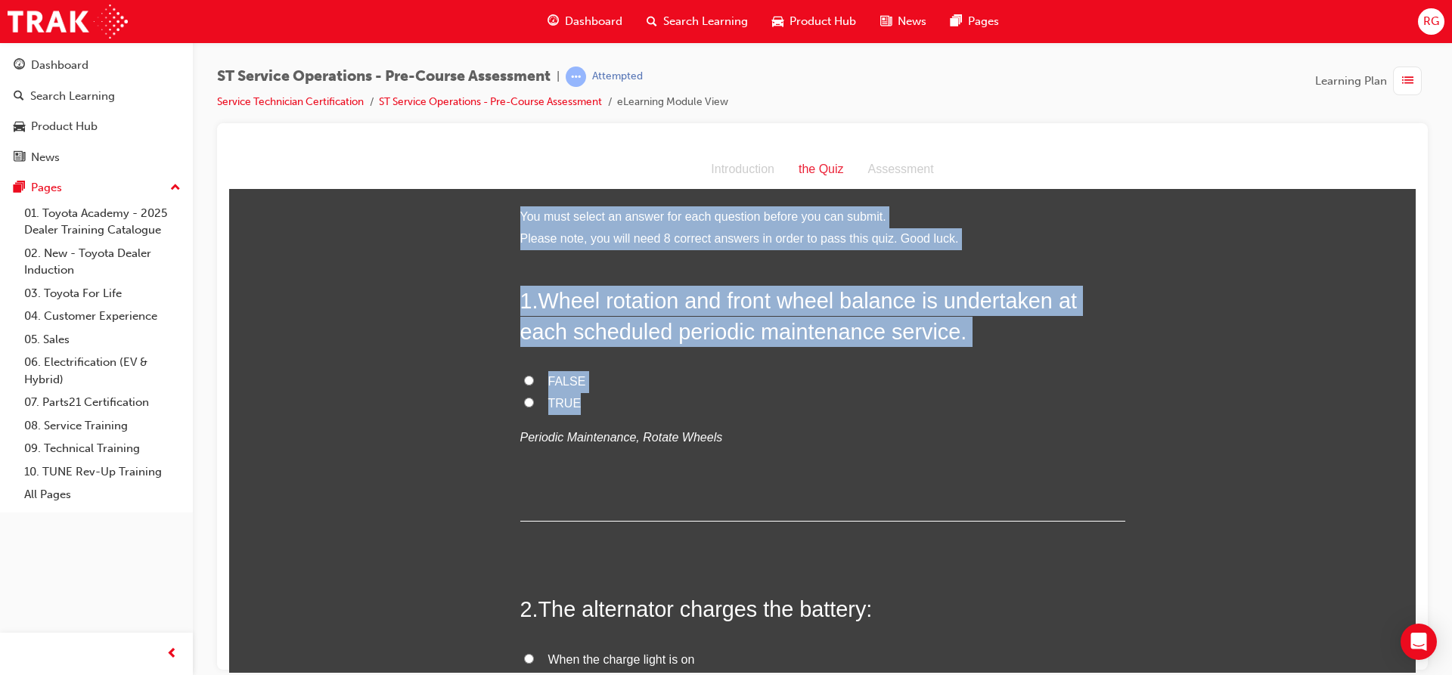
drag, startPoint x: 516, startPoint y: 212, endPoint x: 678, endPoint y: 404, distance: 251.0
copy div "You must select an answer for each question before you can submit. Please note,…"
click at [524, 401] on input "TRUE" at bounding box center [529, 402] width 10 height 10
radio input "true"
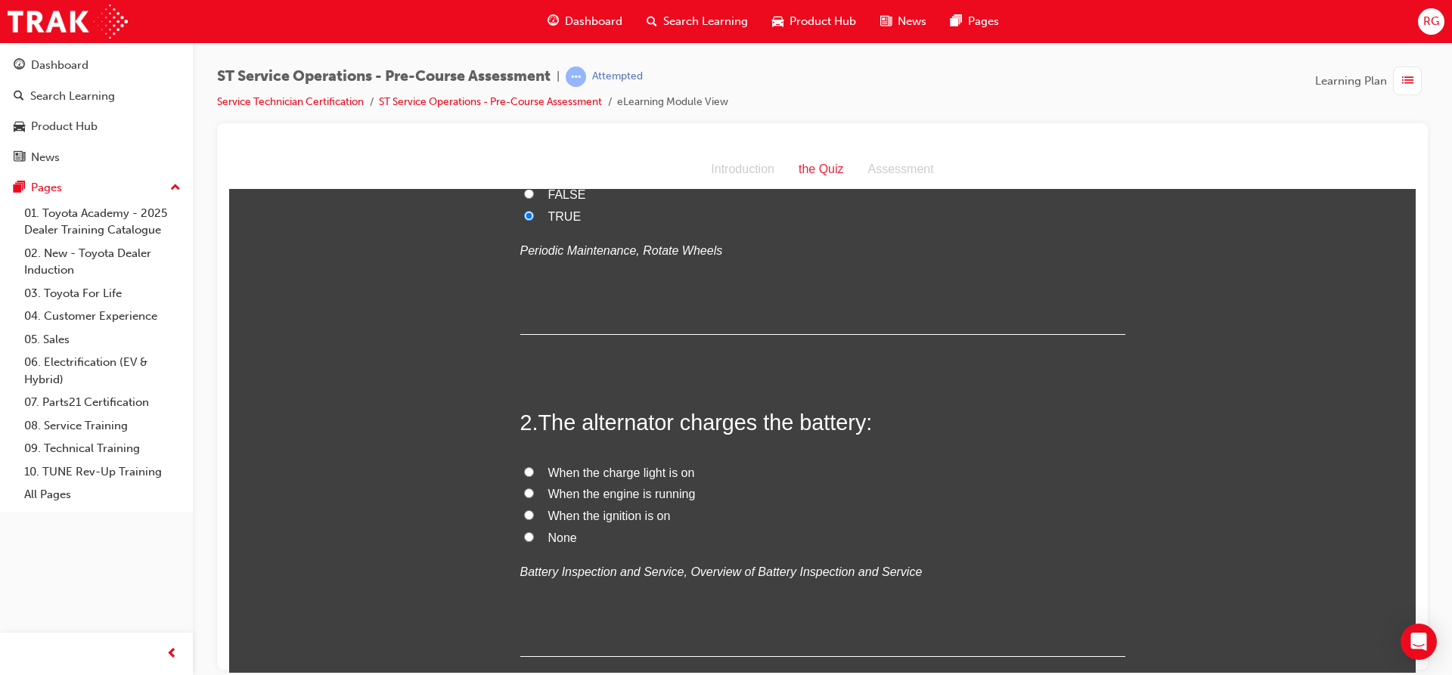
scroll to position [302, 0]
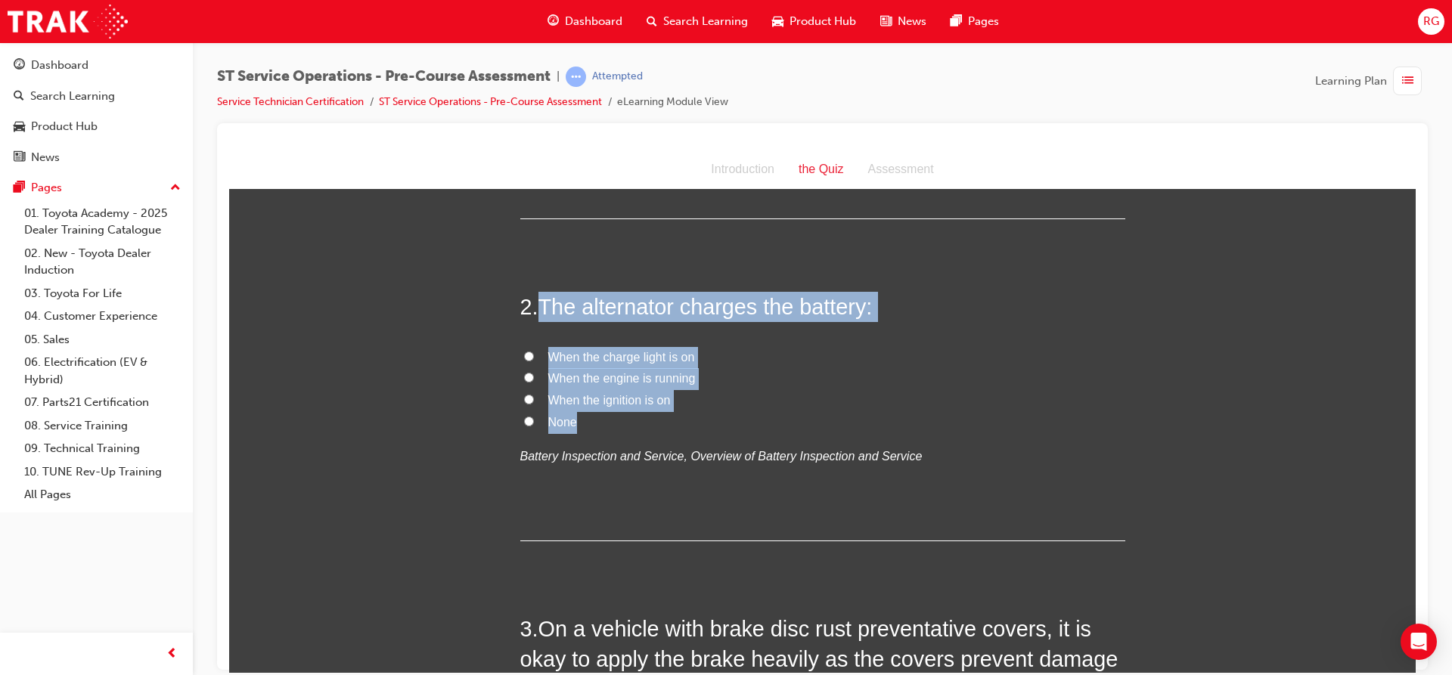
drag, startPoint x: 536, startPoint y: 304, endPoint x: 628, endPoint y: 413, distance: 142.7
click at [628, 413] on div "2 . The alternator charges the battery: When the charge light is on When the en…" at bounding box center [822, 415] width 605 height 249
copy div "The alternator charges the battery: When the charge light is on When the engine…"
click at [524, 380] on input "When the engine is running" at bounding box center [529, 377] width 10 height 10
radio input "true"
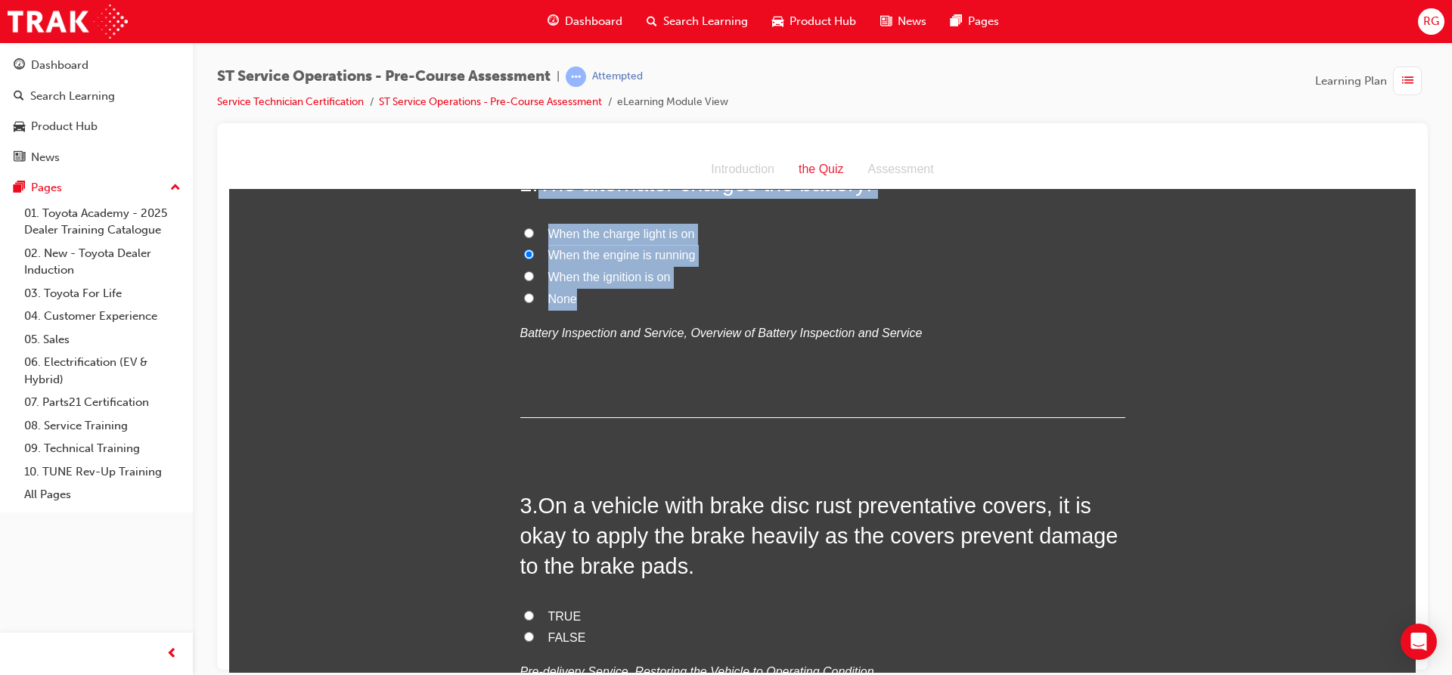
scroll to position [454, 0]
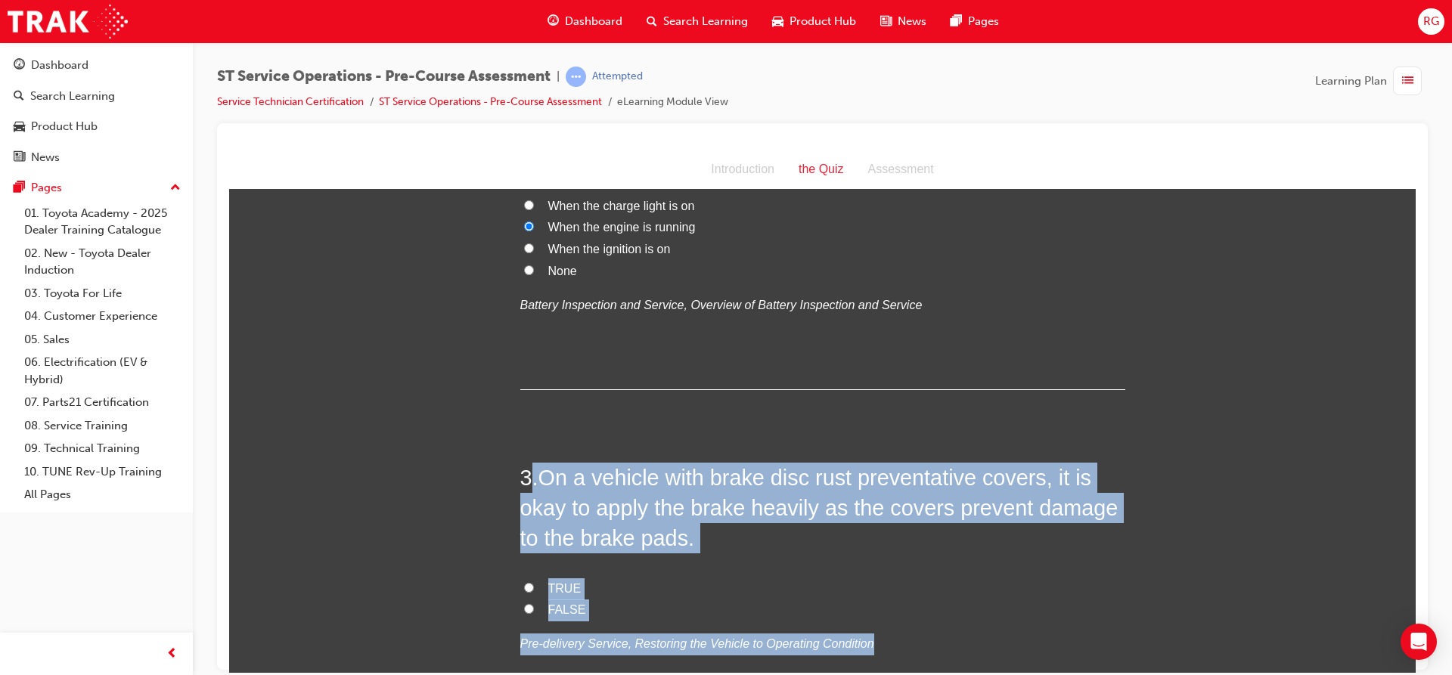
drag, startPoint x: 528, startPoint y: 479, endPoint x: 866, endPoint y: 624, distance: 368.5
click at [866, 624] on div "3 . On a vehicle with brake disc rust preventative covers, it is okay to apply …" at bounding box center [822, 595] width 605 height 266
copy div ". On a vehicle with brake disc rust preventative covers, it is okay to apply th…"
click at [524, 604] on input "FALSE" at bounding box center [529, 608] width 10 height 10
radio input "true"
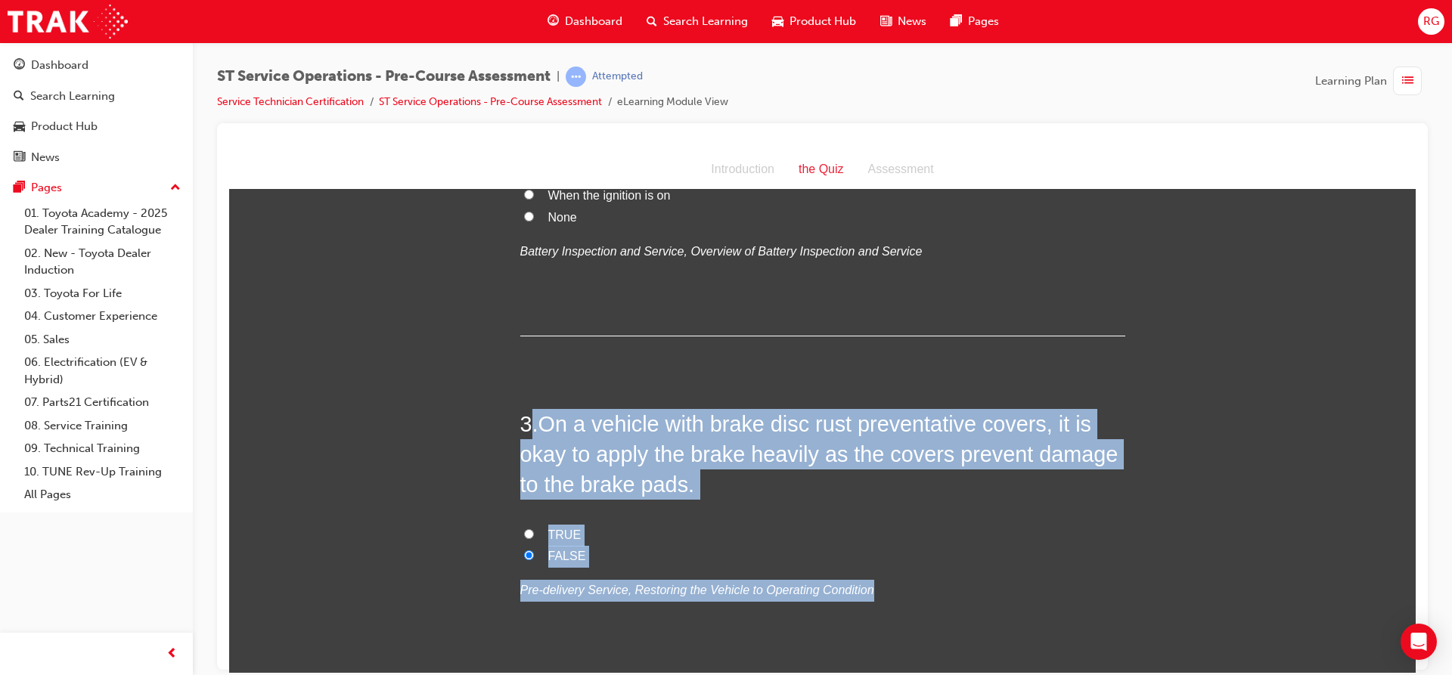
scroll to position [529, 0]
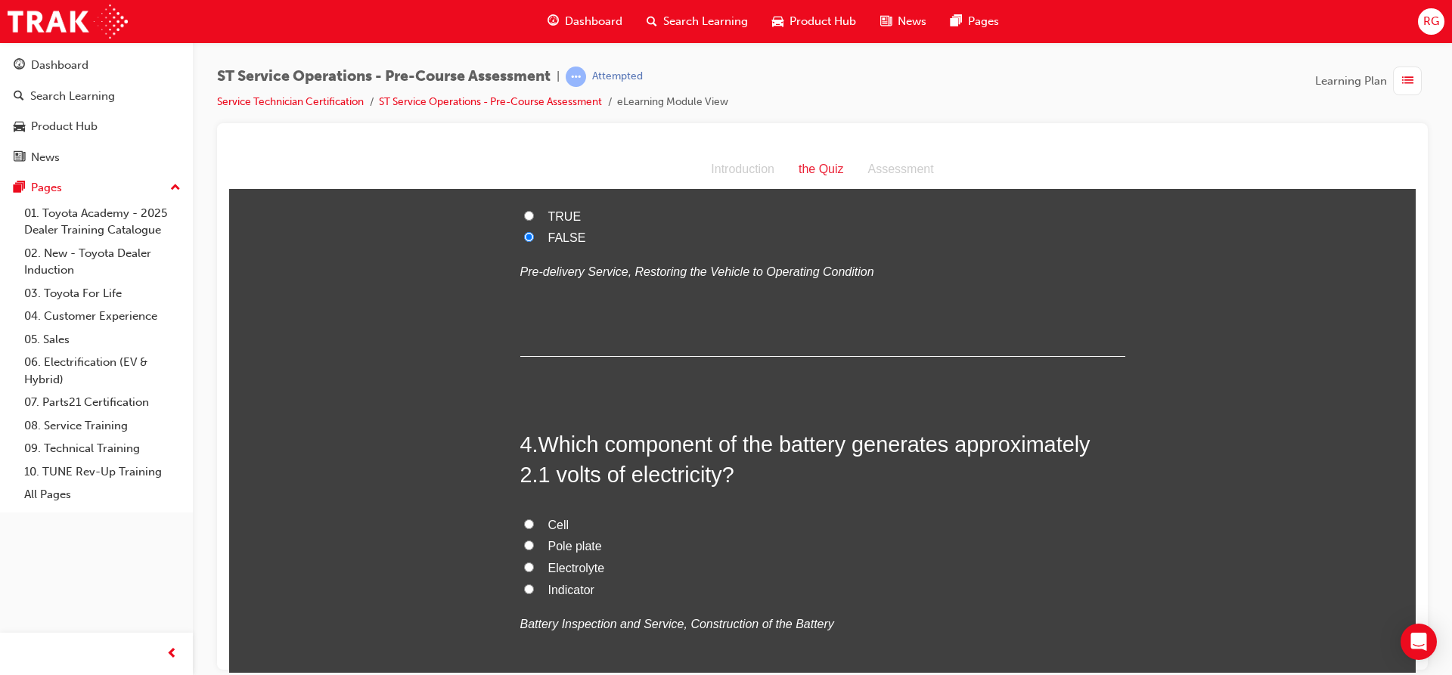
scroll to position [832, 0]
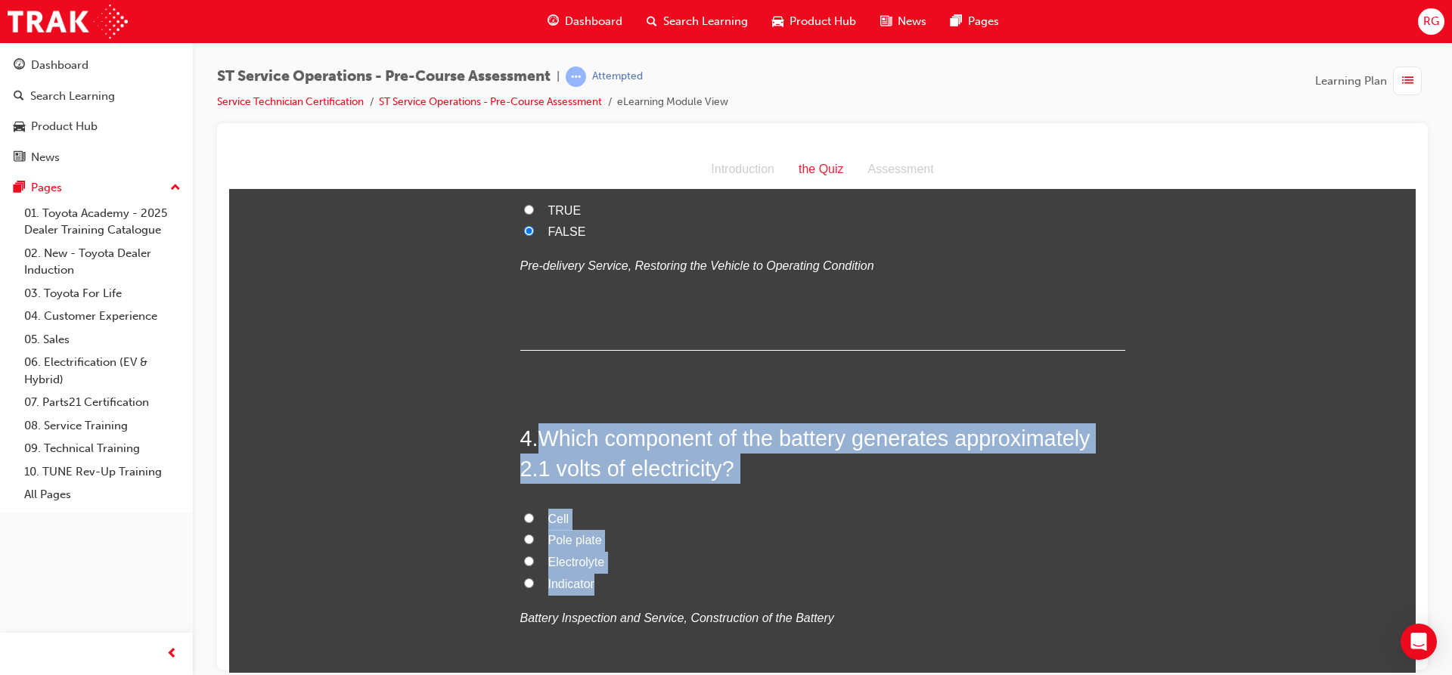
drag, startPoint x: 538, startPoint y: 434, endPoint x: 625, endPoint y: 581, distance: 170.5
click at [625, 581] on div "4 . Which component of the battery generates approximately 2.1 volts of electri…" at bounding box center [822, 563] width 605 height 280
copy div "Which component of the battery generates approximately 2.1 volts of electricity…"
click at [524, 519] on input "Cell" at bounding box center [529, 518] width 10 height 10
radio input "true"
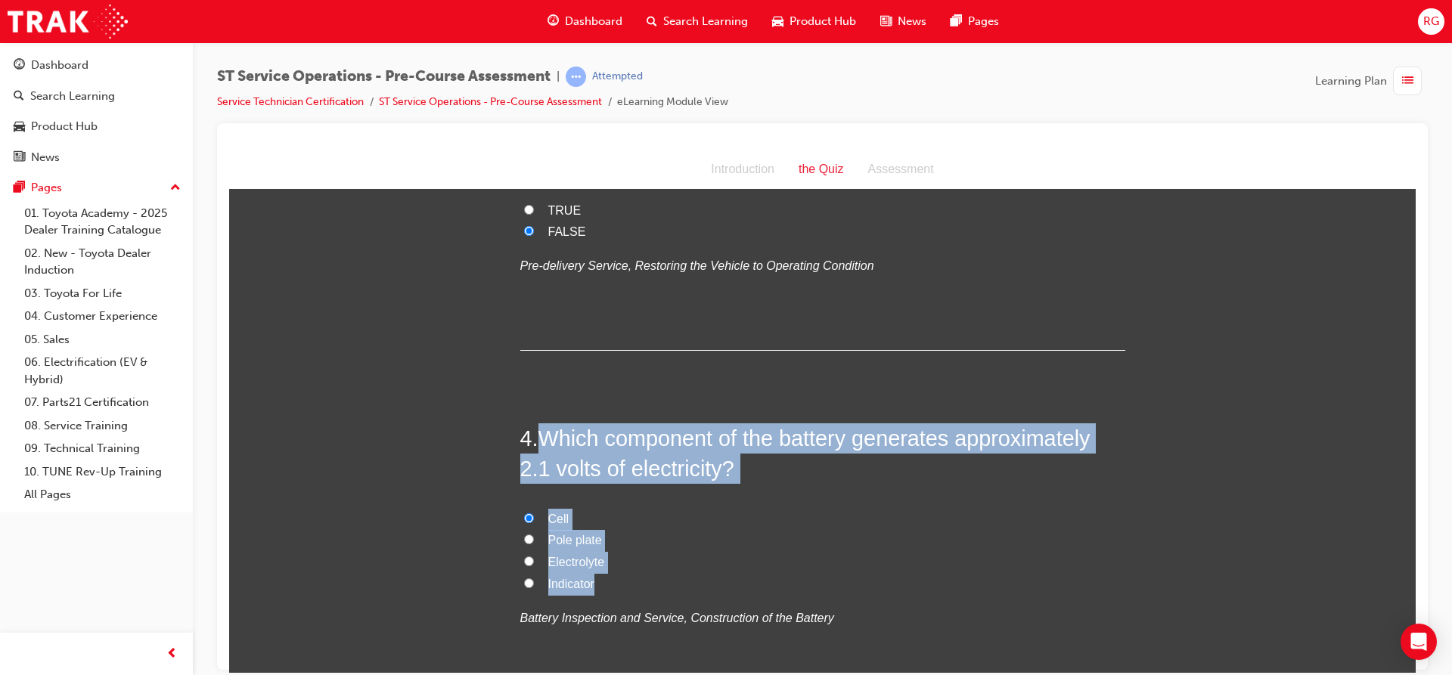
scroll to position [907, 0]
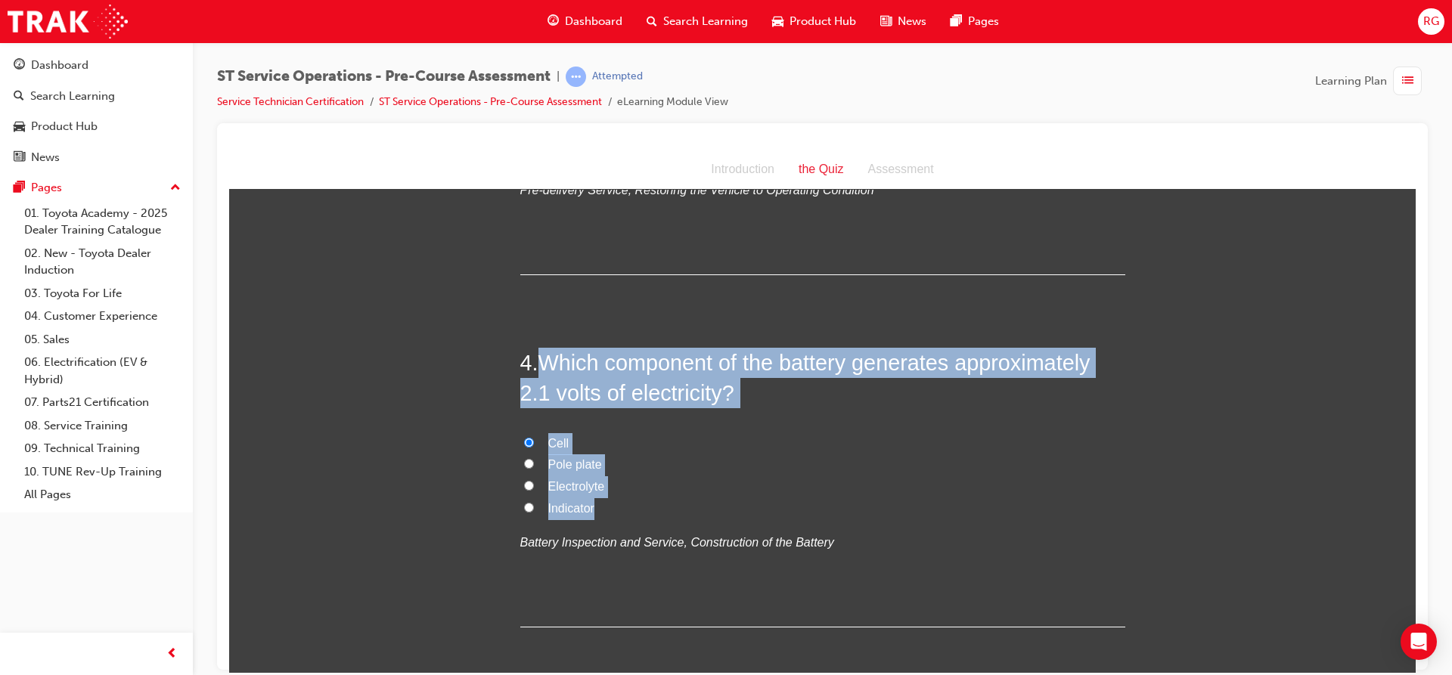
click at [665, 367] on span "Which component of the battery generates approximately 2.1 volts of electricity?" at bounding box center [805, 377] width 570 height 54
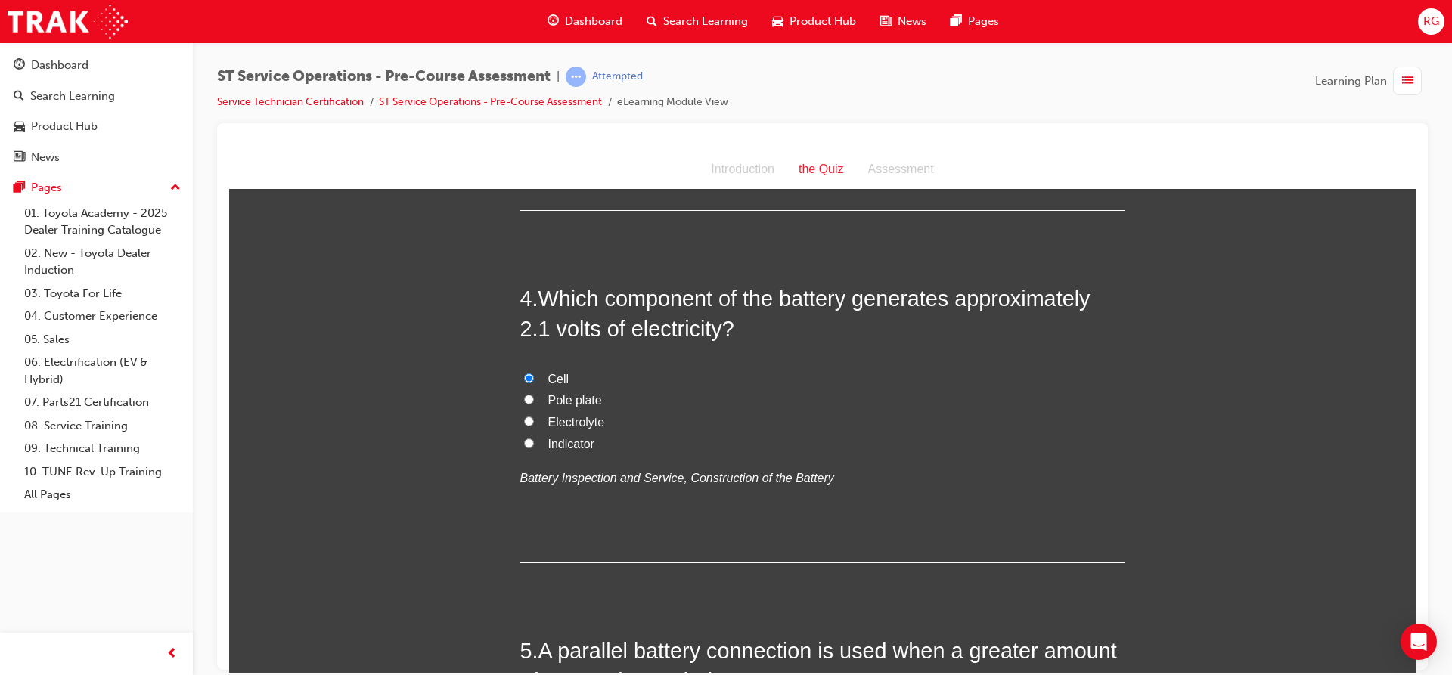
scroll to position [1059, 0]
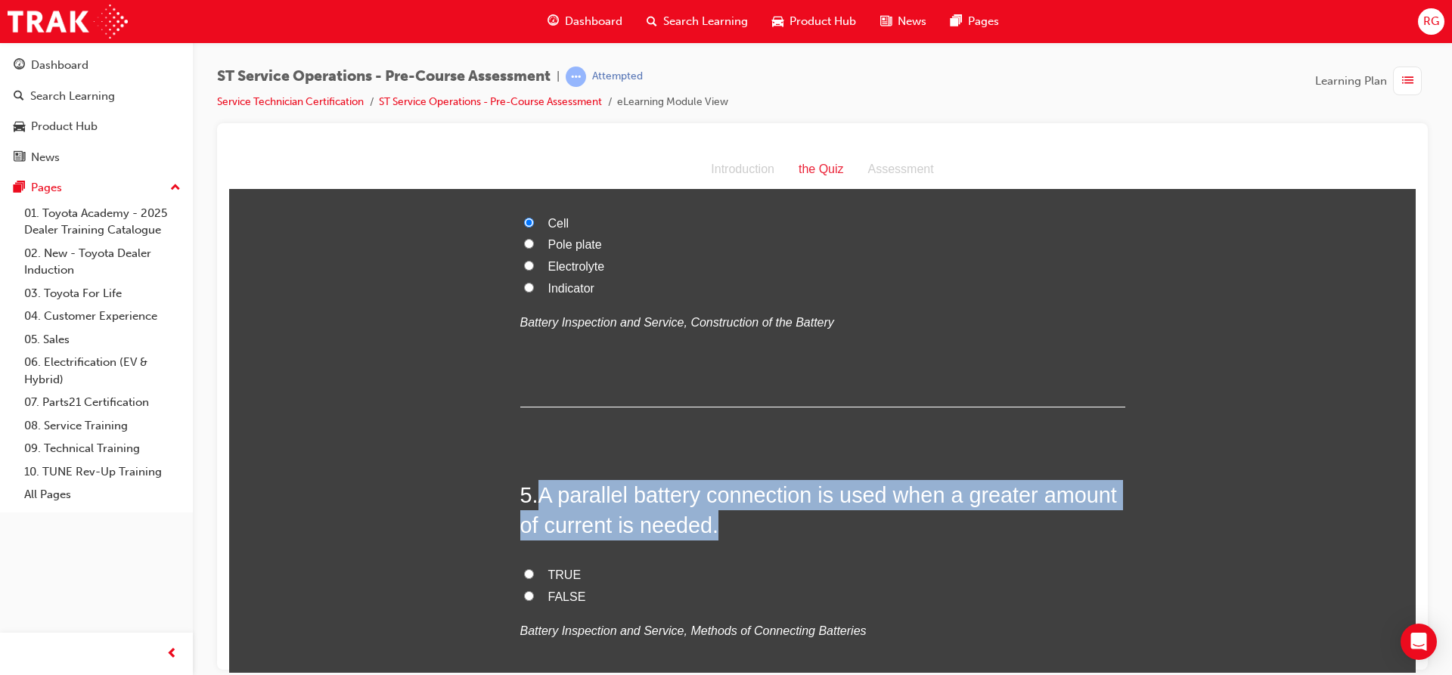
drag, startPoint x: 532, startPoint y: 563, endPoint x: 583, endPoint y: 659, distance: 108.6
click at [583, 659] on div "5 . A parallel battery connection is used when a greater amount of current is n…" at bounding box center [822, 597] width 605 height 236
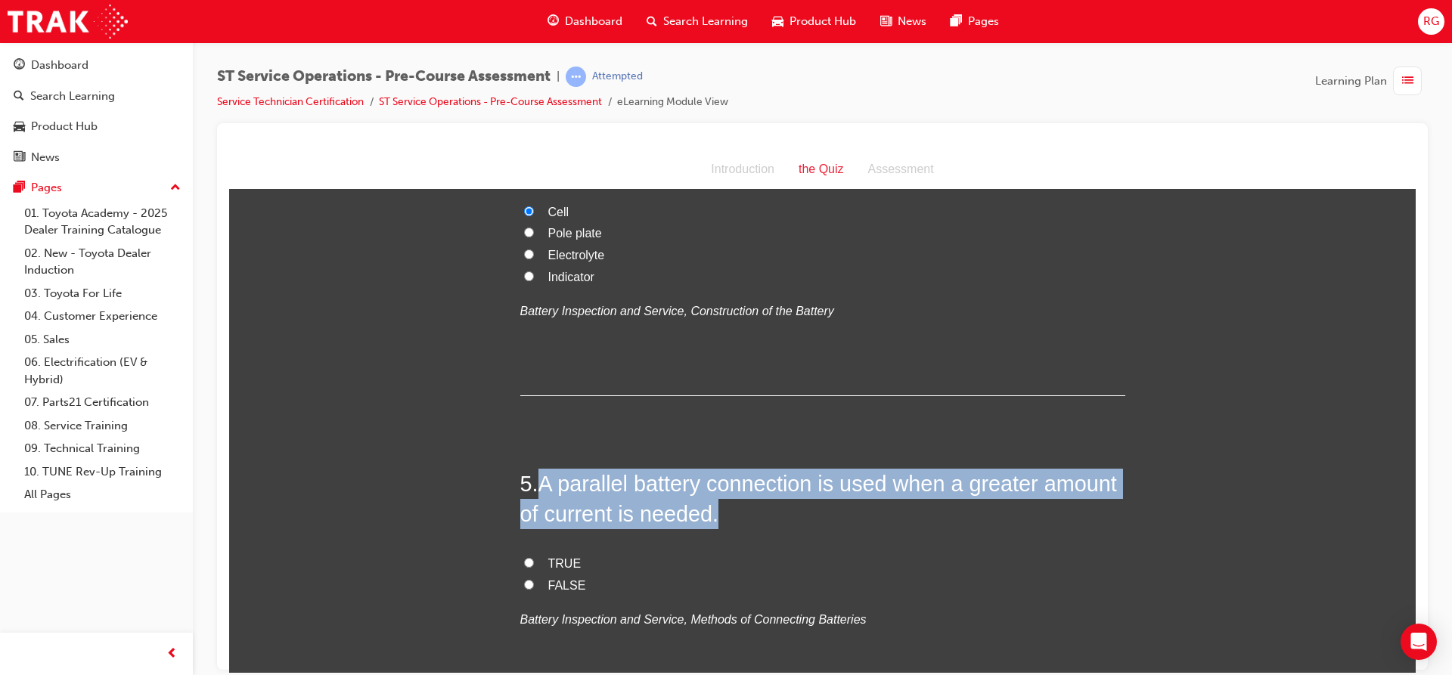
copy h2 "A parallel battery connection is used when a greater amount of current is neede…"
click at [524, 563] on input "TRUE" at bounding box center [529, 562] width 10 height 10
radio input "true"
click at [631, 536] on div "5 . A parallel battery connection is used when a greater amount of current is n…" at bounding box center [822, 586] width 605 height 236
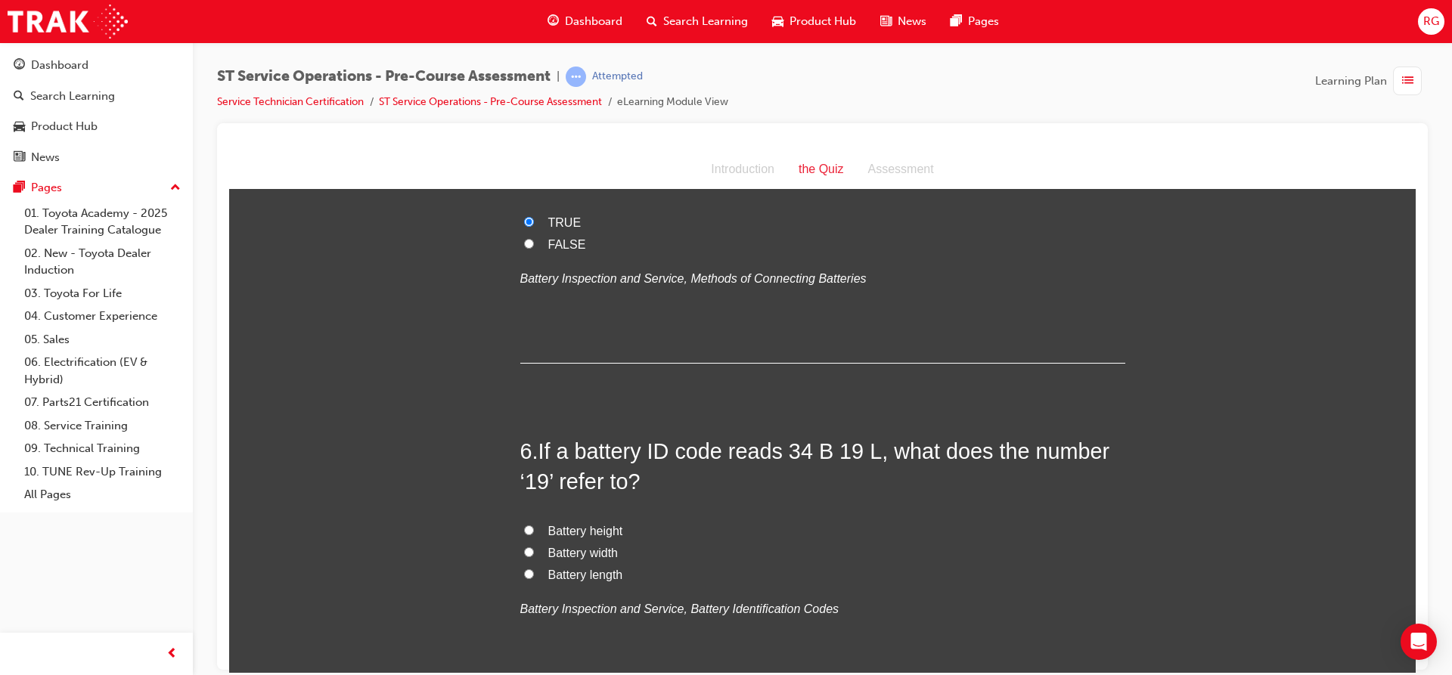
scroll to position [1517, 0]
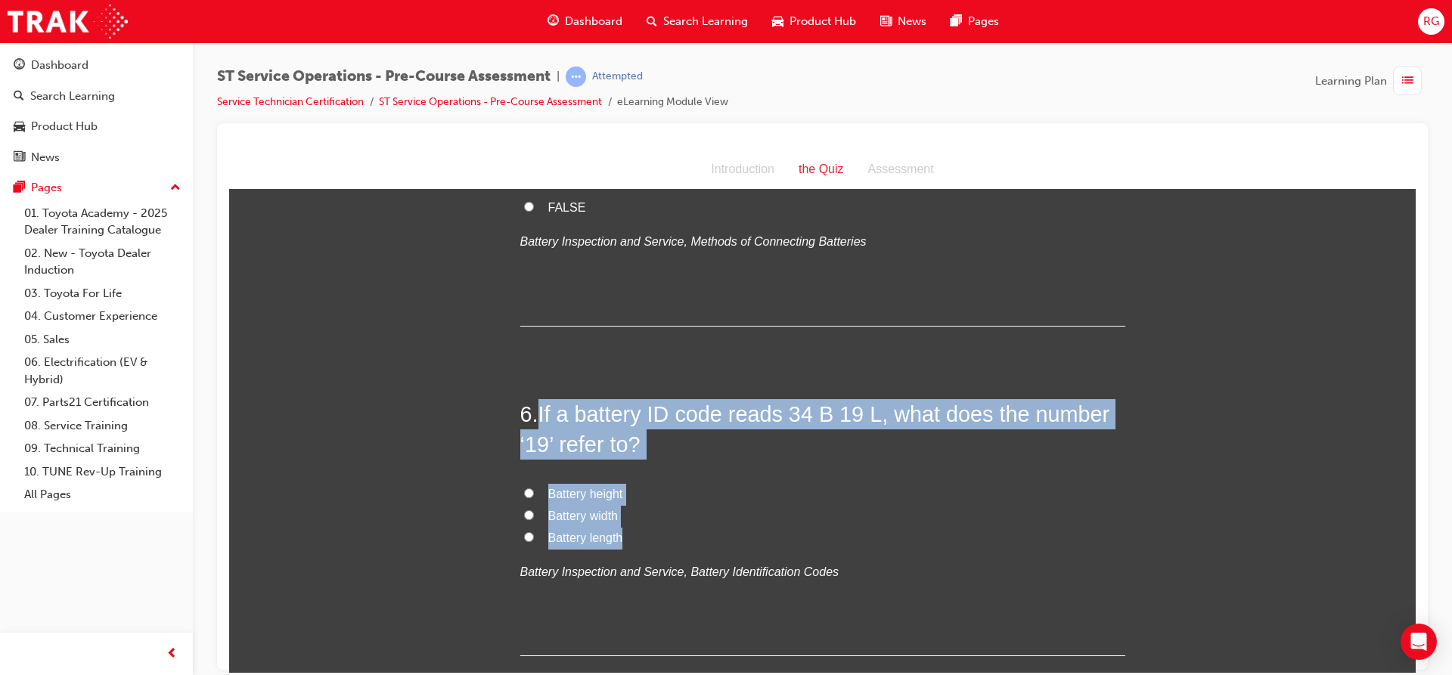
drag, startPoint x: 537, startPoint y: 415, endPoint x: 618, endPoint y: 532, distance: 142.2
click at [618, 532] on div "6 . If a battery ID code reads 34 B 19 L, what does the number ‘19’ refer to? B…" at bounding box center [822, 527] width 605 height 258
copy div "If a battery ID code reads 34 B 19 L, what does the number ‘19’ refer to? Batte…"
click at [512, 537] on div "You must select an answer for each question before you can submit. Please note,…" at bounding box center [822, 390] width 1186 height 3403
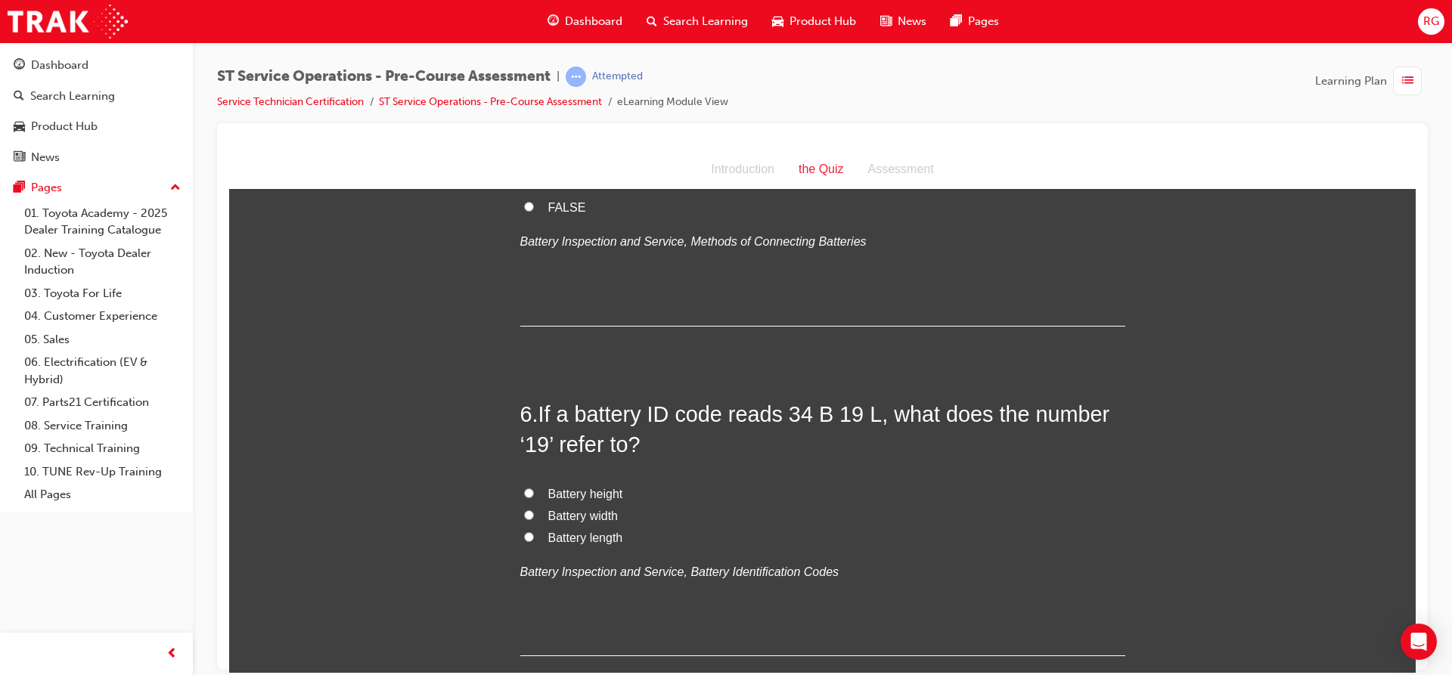
click at [529, 537] on label "Battery length" at bounding box center [822, 538] width 605 height 22
click at [529, 537] on input "Battery length" at bounding box center [529, 537] width 10 height 10
radio input "true"
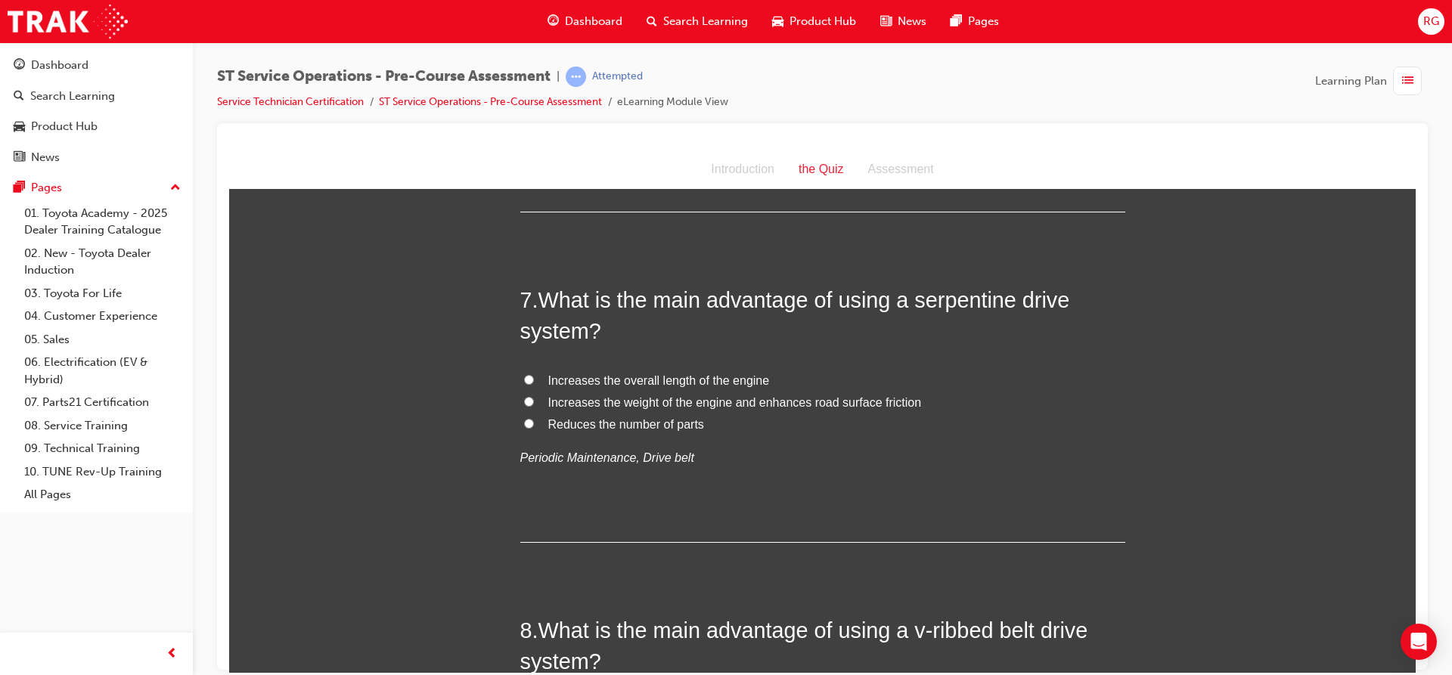
scroll to position [1895, 0]
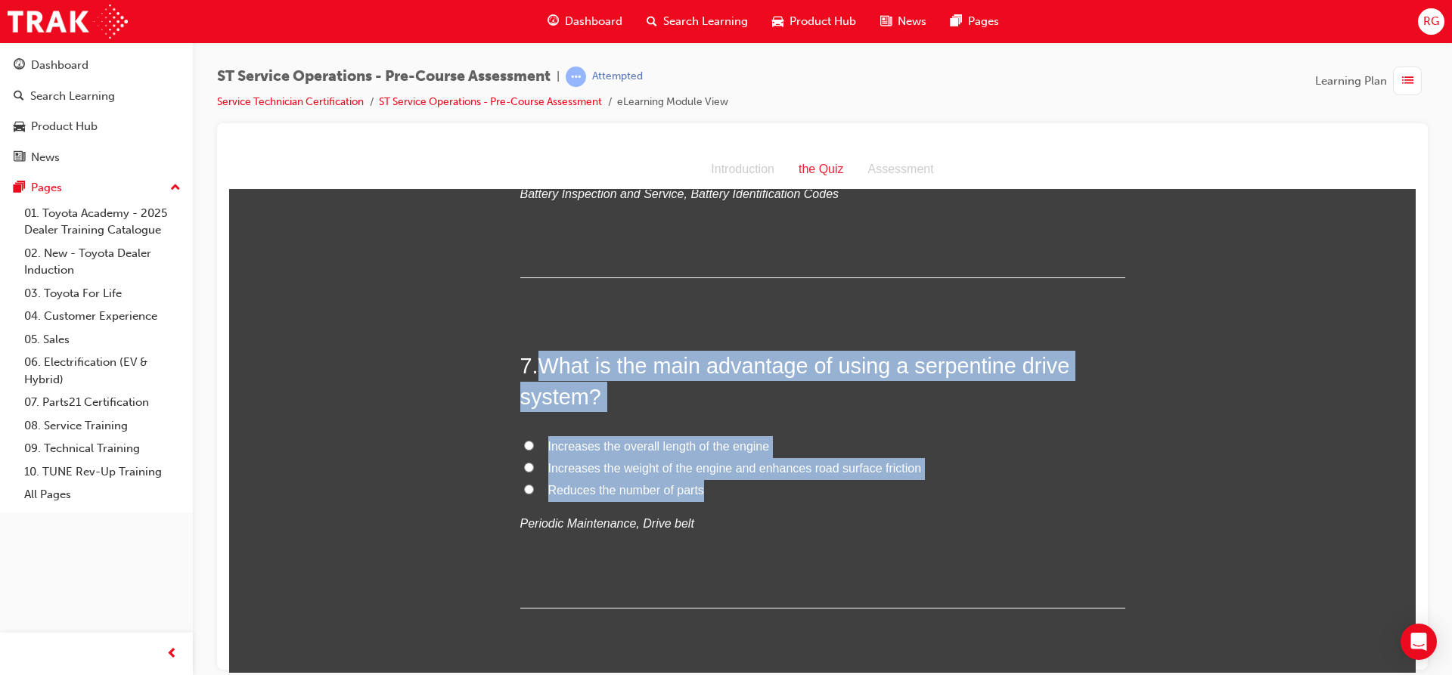
drag, startPoint x: 536, startPoint y: 367, endPoint x: 702, endPoint y: 496, distance: 210.7
click at [702, 496] on div "7 . What is the main advantage of using a serpentine drive system? Increases th…" at bounding box center [822, 479] width 605 height 258
copy div "What is the main advantage of using a serpentine drive system? Increases the ov…"
click at [524, 488] on input "Reduces the number of parts" at bounding box center [529, 489] width 10 height 10
radio input "true"
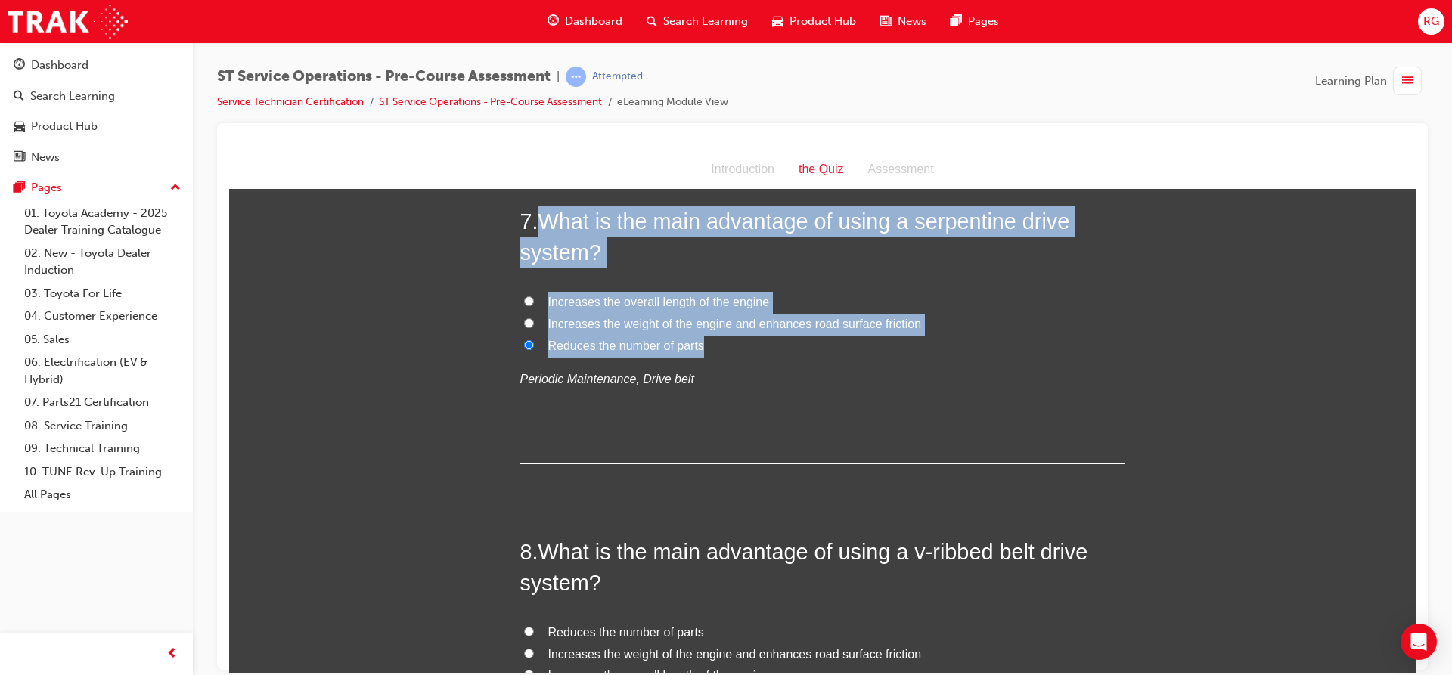
scroll to position [2046, 0]
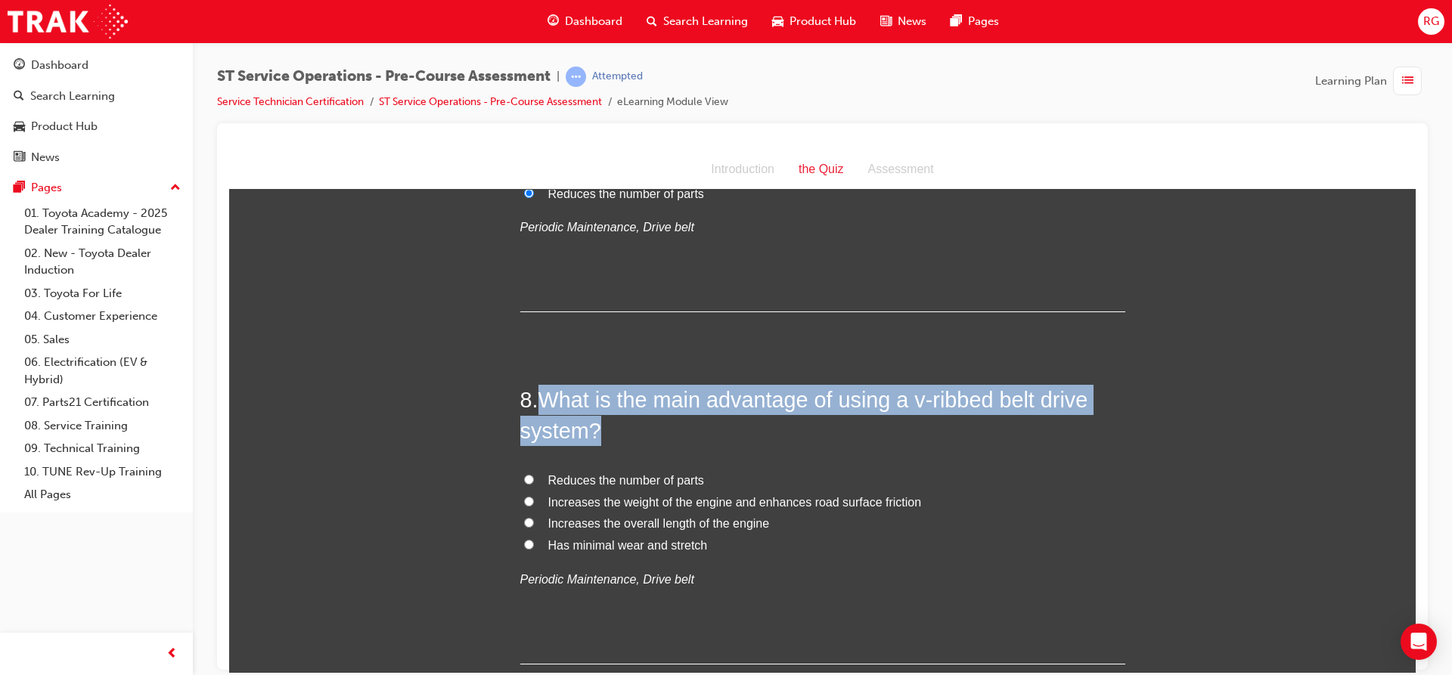
scroll to position [2274, 0]
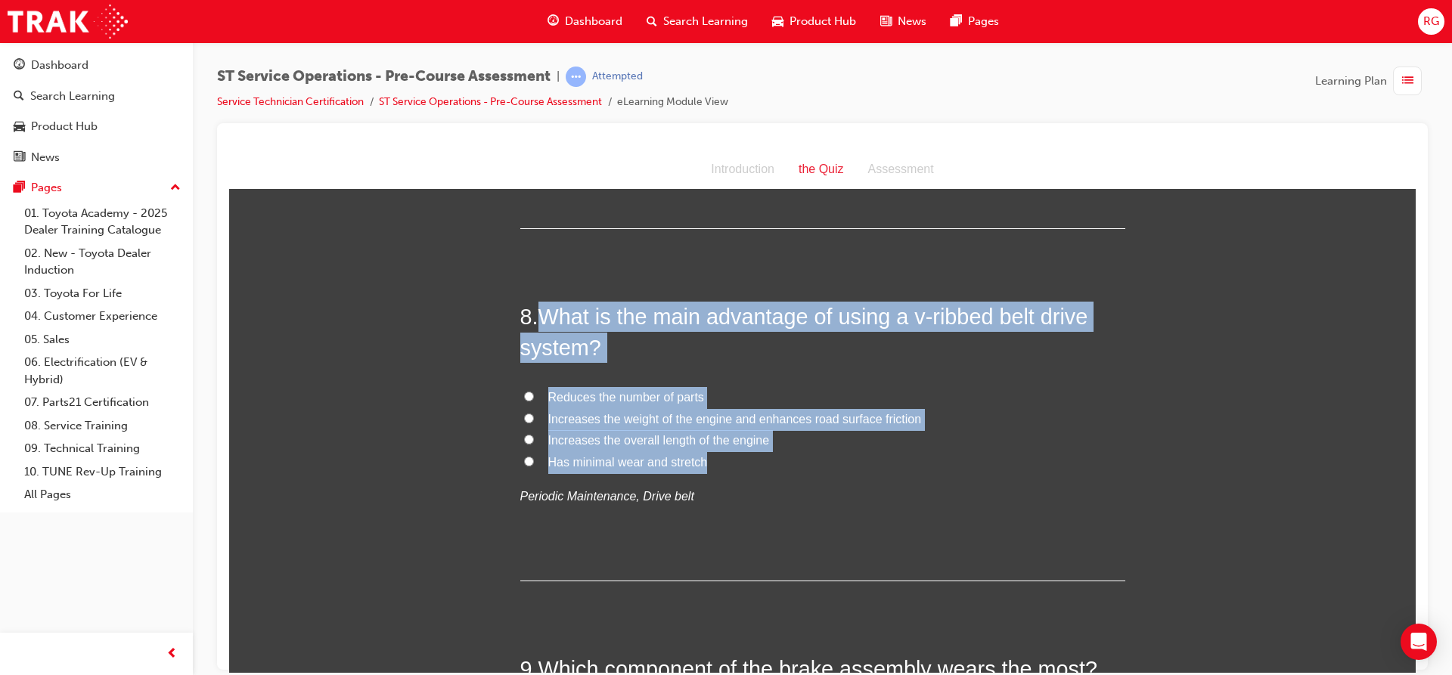
drag, startPoint x: 537, startPoint y: 529, endPoint x: 715, endPoint y: 467, distance: 188.9
click at [715, 467] on div "8 . What is the main advantage of using a v-ribbed belt drive system? Reduces t…" at bounding box center [822, 441] width 605 height 280
copy div "What is the main advantage of using a v-ribbed belt drive system? Reduces the n…"
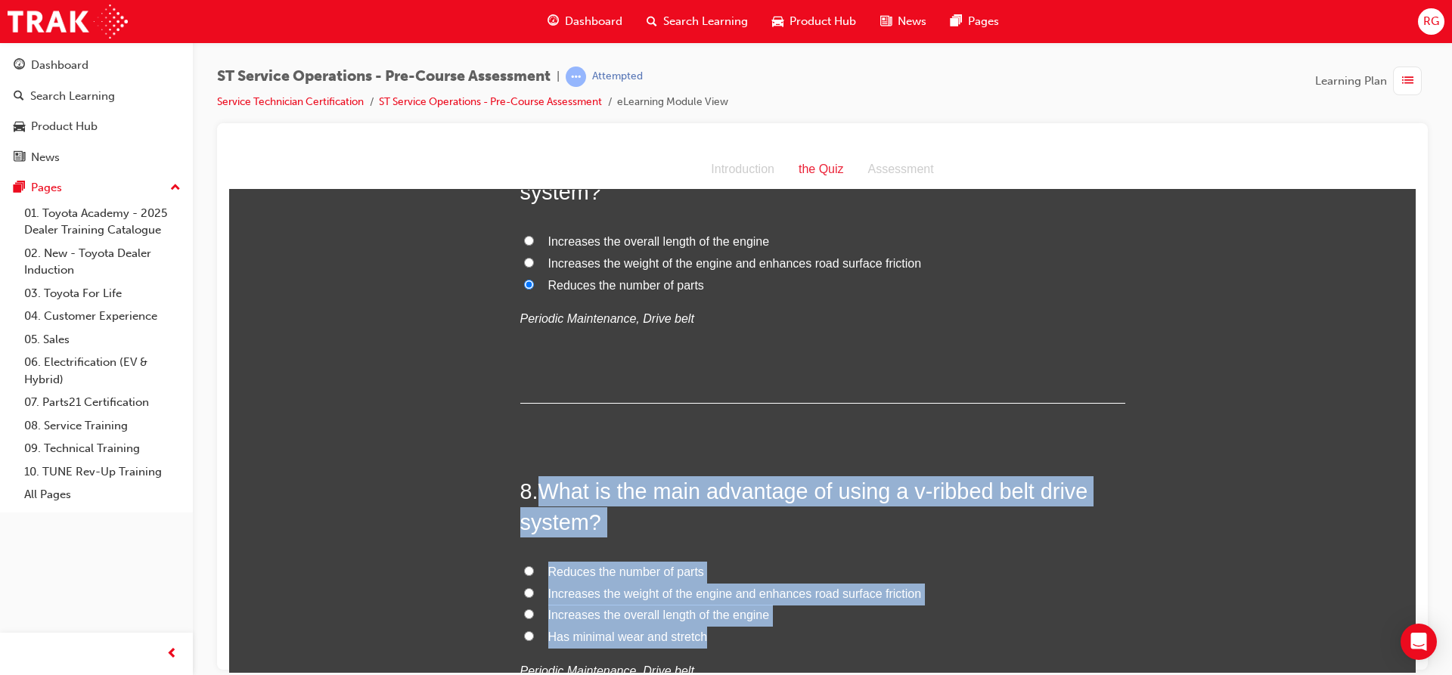
scroll to position [2123, 0]
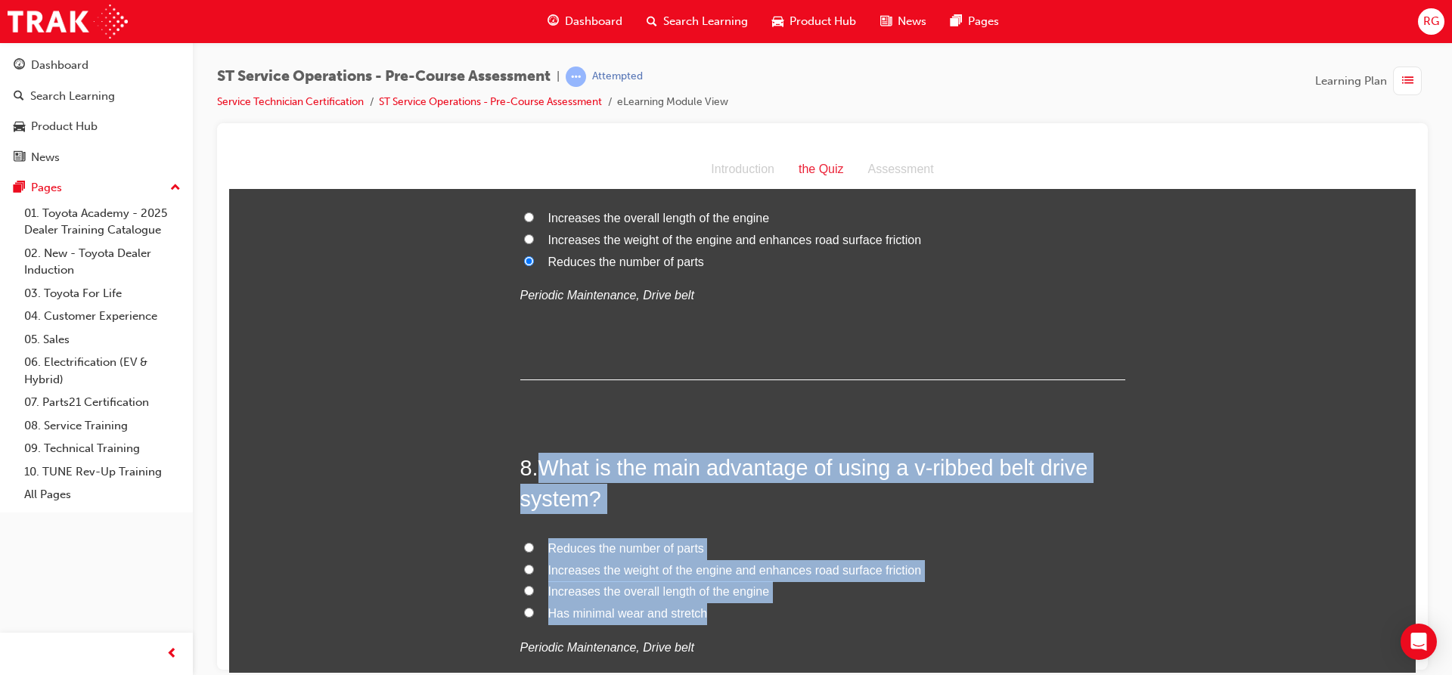
copy div "What is the main advantage of using a v-ribbed belt drive system? Reduces the n…"
click at [520, 619] on label "Has minimal wear and stretch" at bounding box center [822, 614] width 605 height 22
click at [524, 617] on input "Has minimal wear and stretch" at bounding box center [529, 612] width 10 height 10
radio input "true"
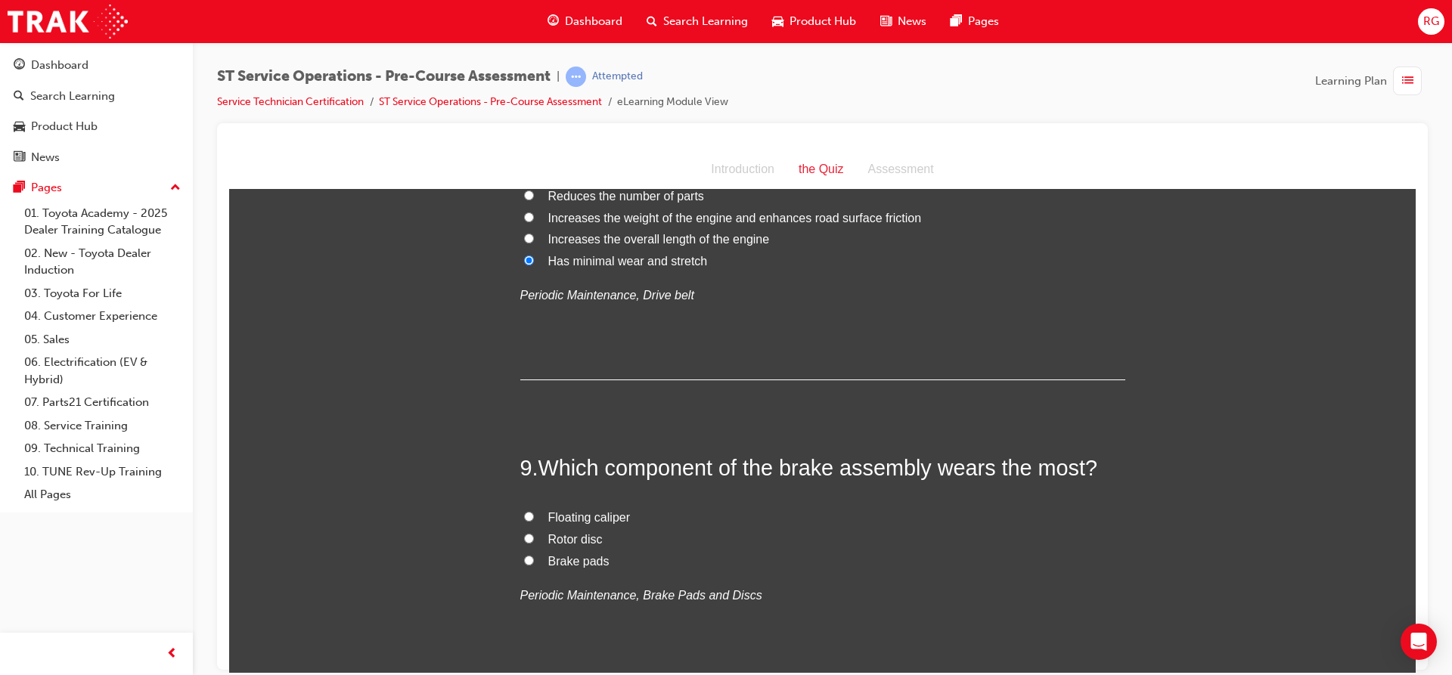
scroll to position [2501, 0]
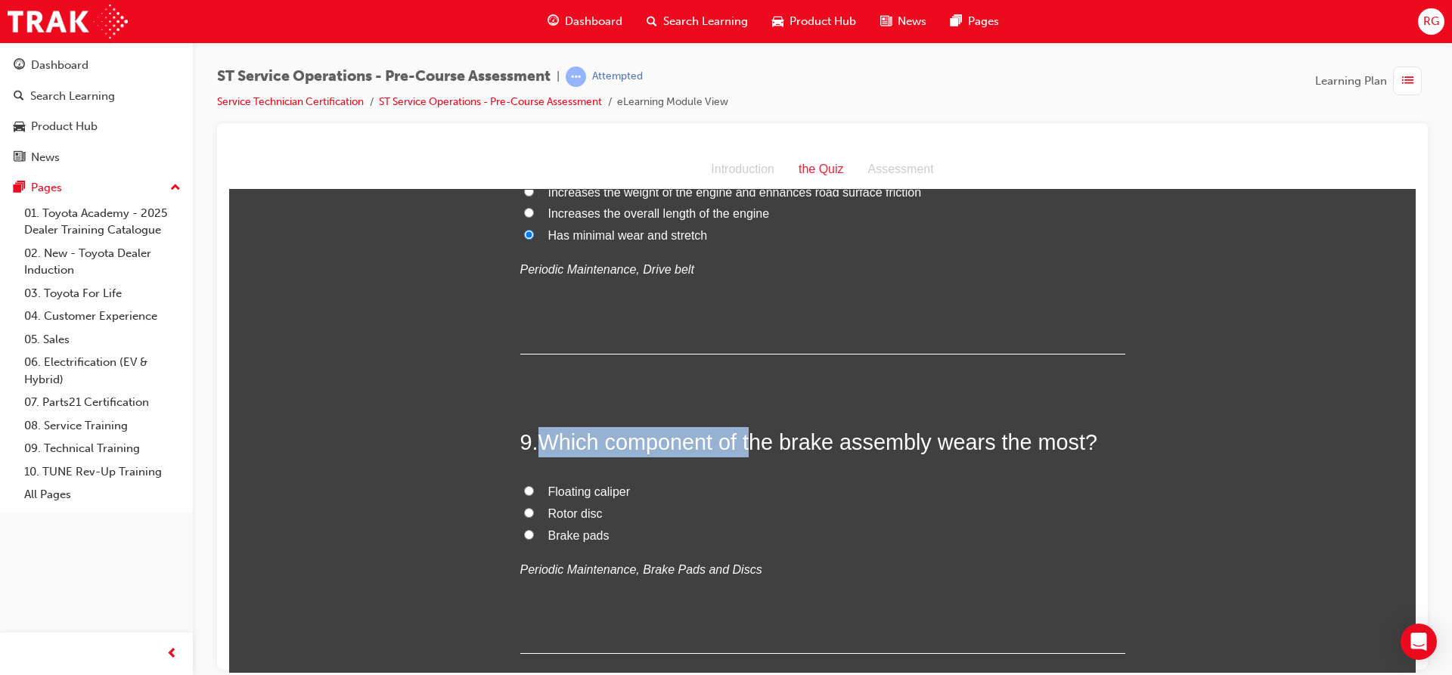
drag, startPoint x: 533, startPoint y: 451, endPoint x: 755, endPoint y: 405, distance: 226.9
click at [524, 538] on input "Brake pads" at bounding box center [529, 534] width 10 height 10
radio input "true"
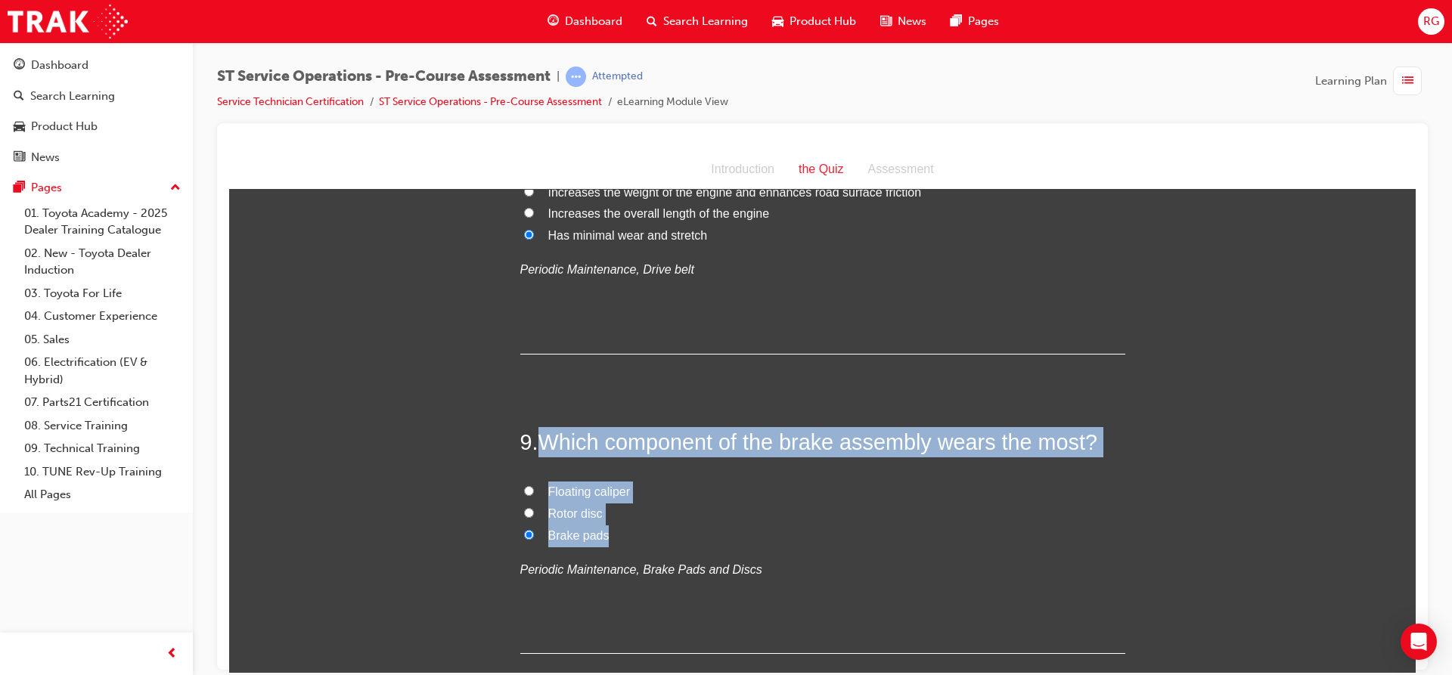
drag, startPoint x: 537, startPoint y: 439, endPoint x: 600, endPoint y: 532, distance: 112.2
click at [600, 532] on div "9 . Which component of the brake assembly wears the most? Floating caliper Roto…" at bounding box center [822, 540] width 605 height 228
click at [571, 488] on span "Floating caliper" at bounding box center [589, 491] width 82 height 13
click at [534, 488] on input "Floating caliper" at bounding box center [529, 490] width 10 height 10
radio input "true"
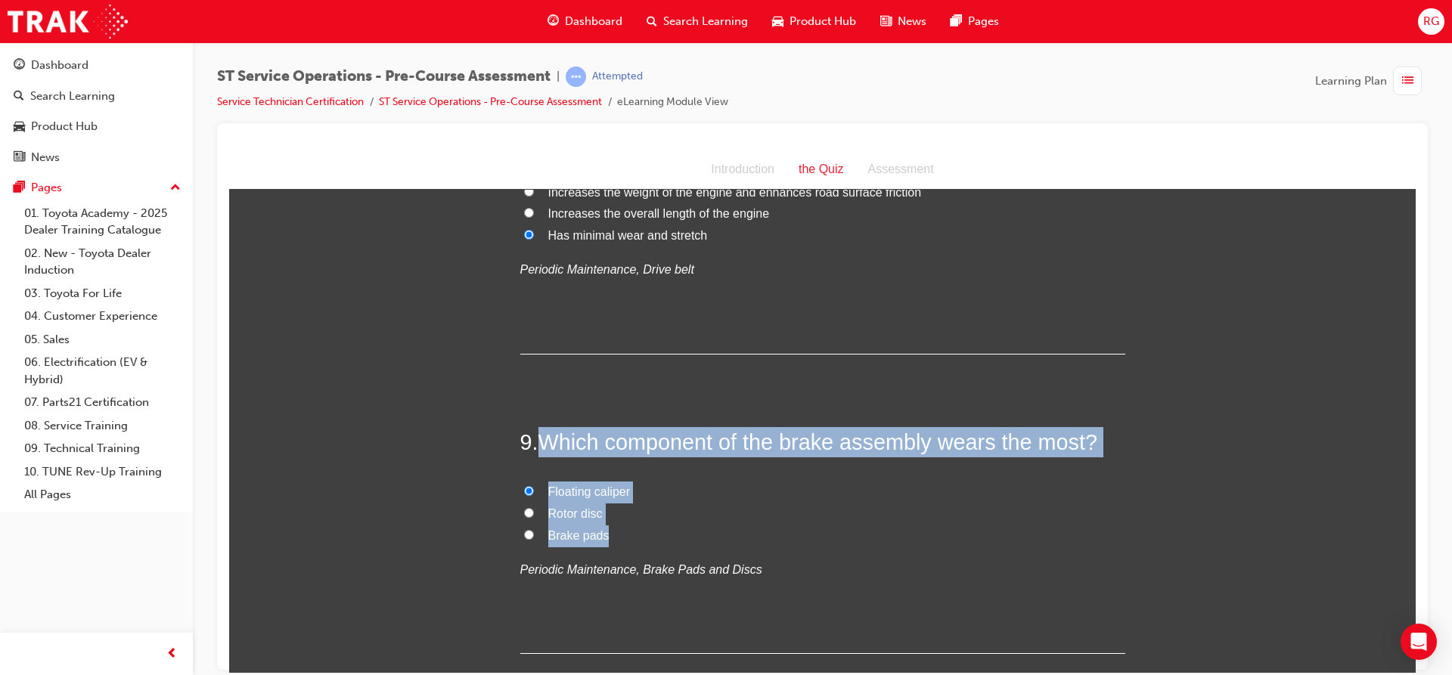
drag, startPoint x: 534, startPoint y: 439, endPoint x: 579, endPoint y: 504, distance: 79.3
click at [579, 504] on div "9 . Which component of the brake assembly wears the most? Floating caliper Roto…" at bounding box center [822, 540] width 605 height 228
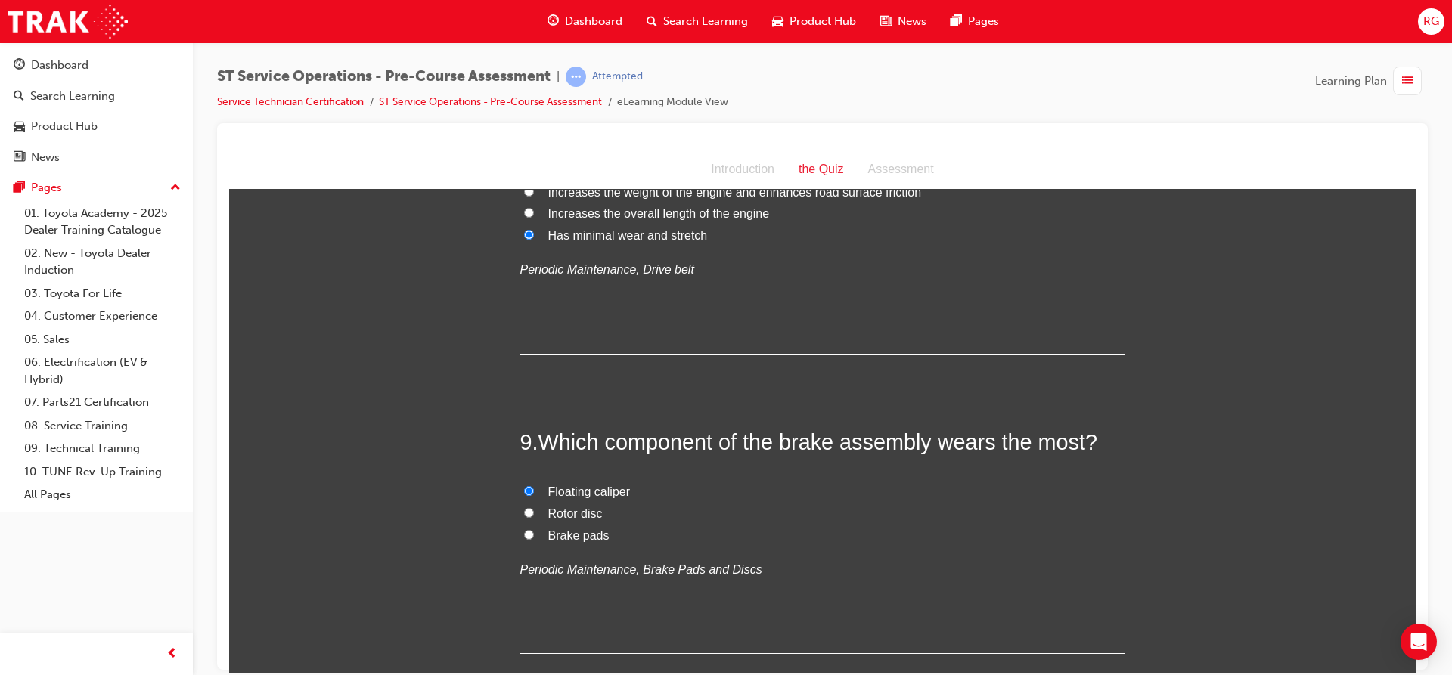
click at [581, 542] on label "Brake pads" at bounding box center [822, 536] width 605 height 22
click at [534, 539] on input "Brake pads" at bounding box center [529, 534] width 10 height 10
radio input "true"
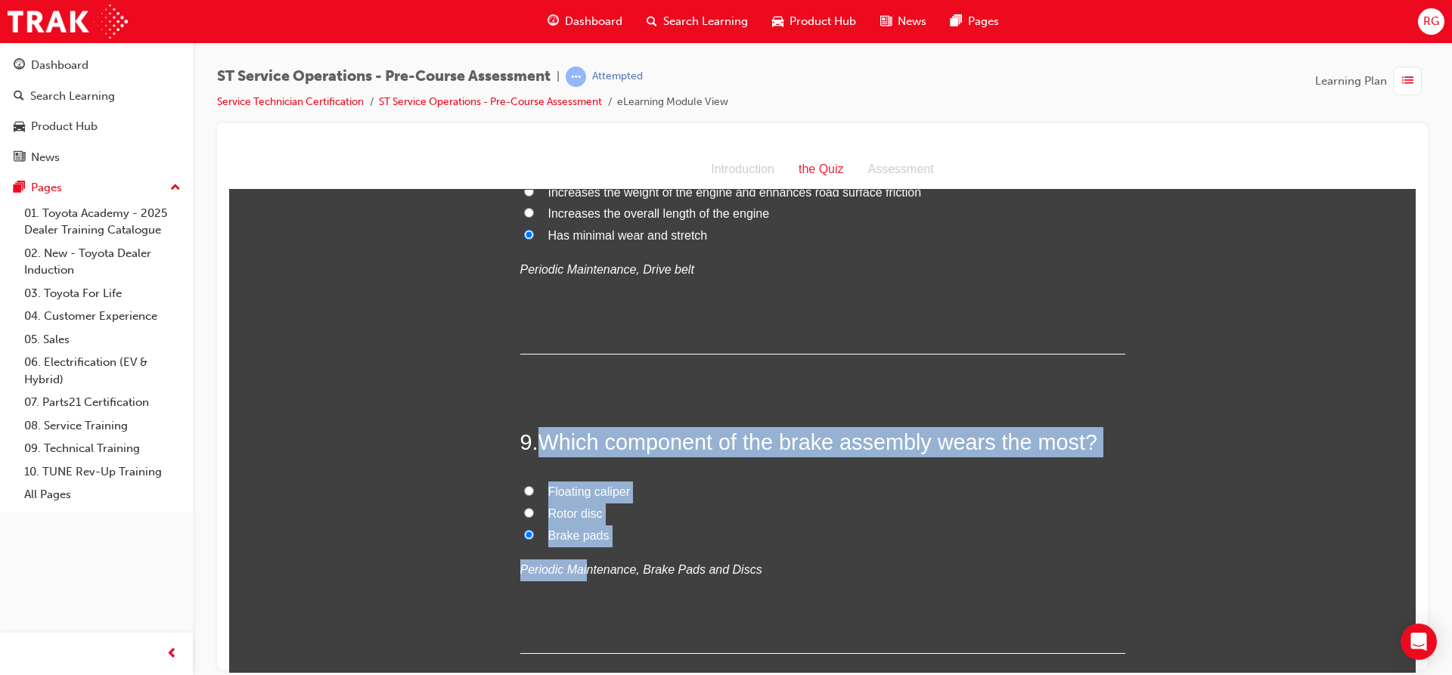
drag, startPoint x: 532, startPoint y: 442, endPoint x: 579, endPoint y: 567, distance: 133.3
click at [579, 567] on div "9 . Which component of the brake assembly wears the most? Floating caliper Roto…" at bounding box center [822, 540] width 605 height 228
copy div "Which component of the brake assembly wears the most? Floating caliper Rotor di…"
click at [520, 525] on label "Brake pads" at bounding box center [822, 536] width 605 height 22
click at [524, 529] on input "Brake pads" at bounding box center [529, 534] width 10 height 10
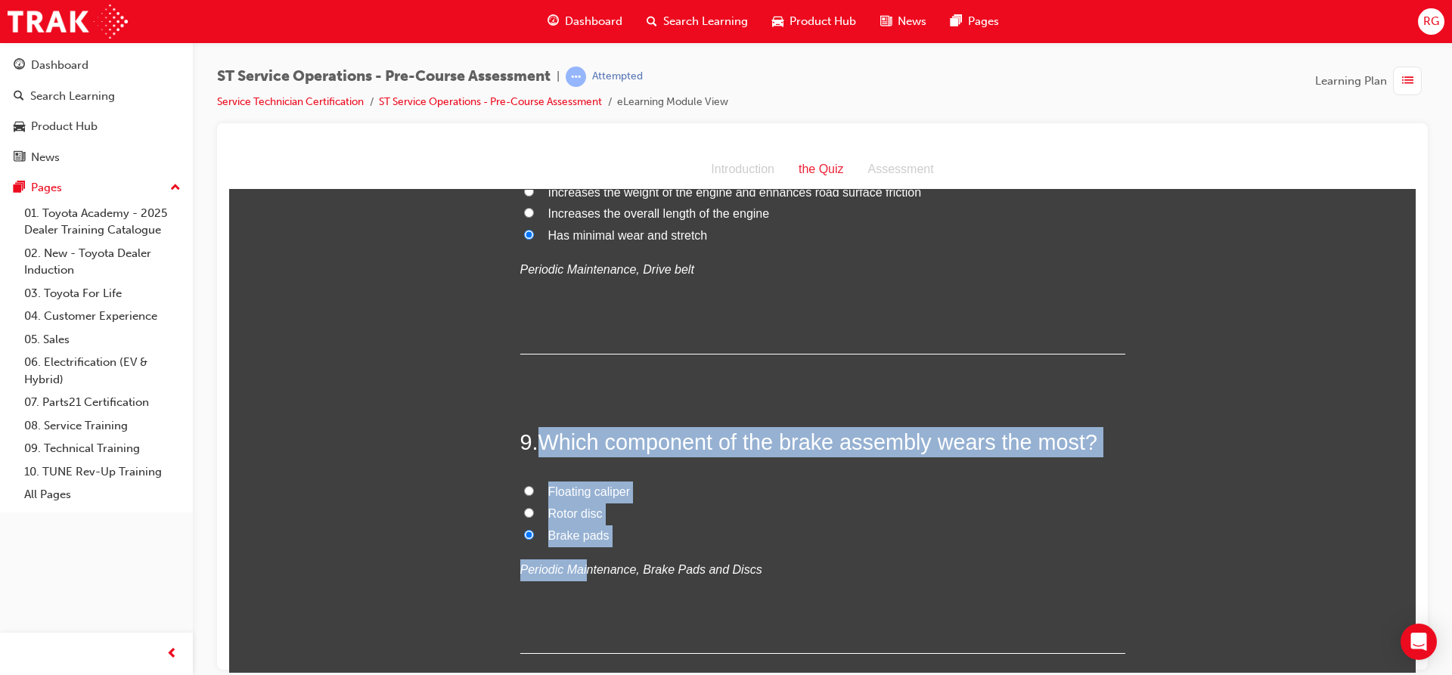
click at [524, 531] on input "Brake pads" at bounding box center [529, 534] width 10 height 10
click at [620, 537] on label "Brake pads" at bounding box center [822, 536] width 605 height 22
click at [534, 537] on input "Brake pads" at bounding box center [529, 534] width 10 height 10
drag, startPoint x: 530, startPoint y: 429, endPoint x: 612, endPoint y: 544, distance: 141.0
click at [612, 544] on div "9 . Which component of the brake assembly wears the most? Floating caliper Roto…" at bounding box center [822, 540] width 605 height 228
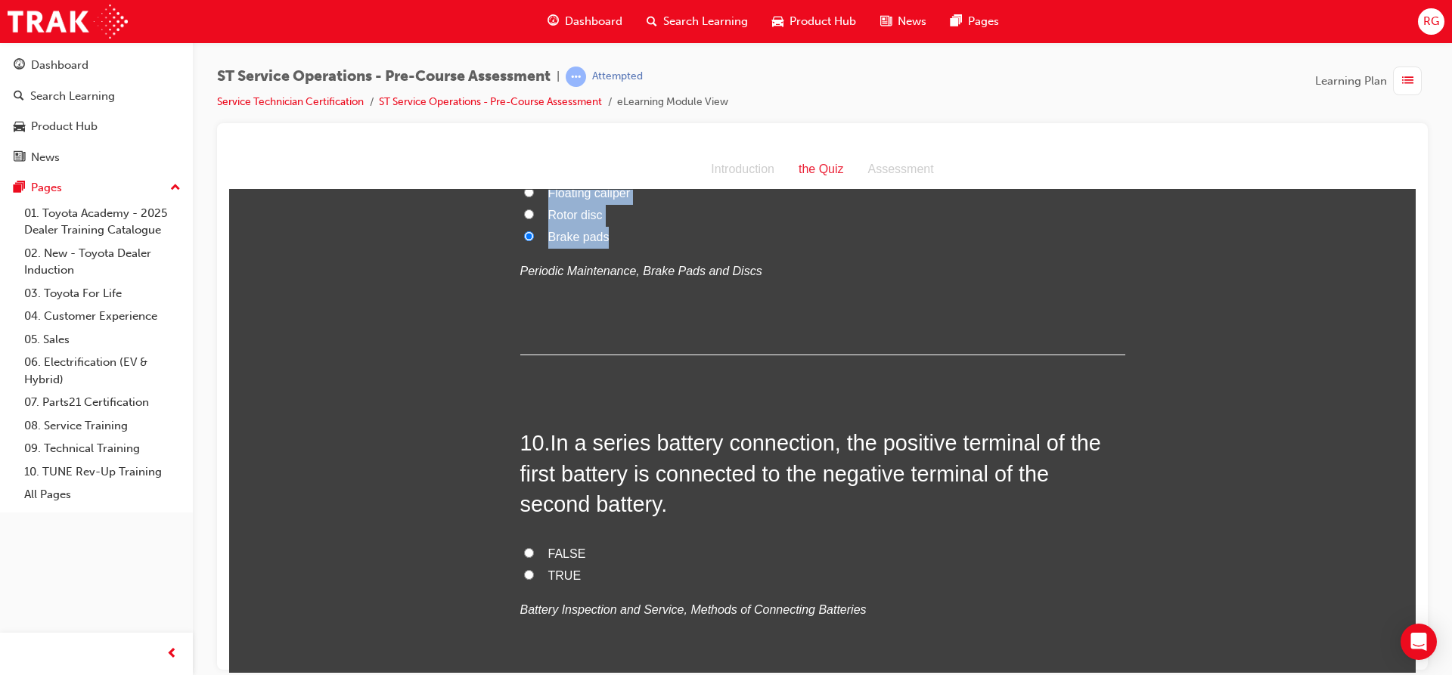
scroll to position [2804, 0]
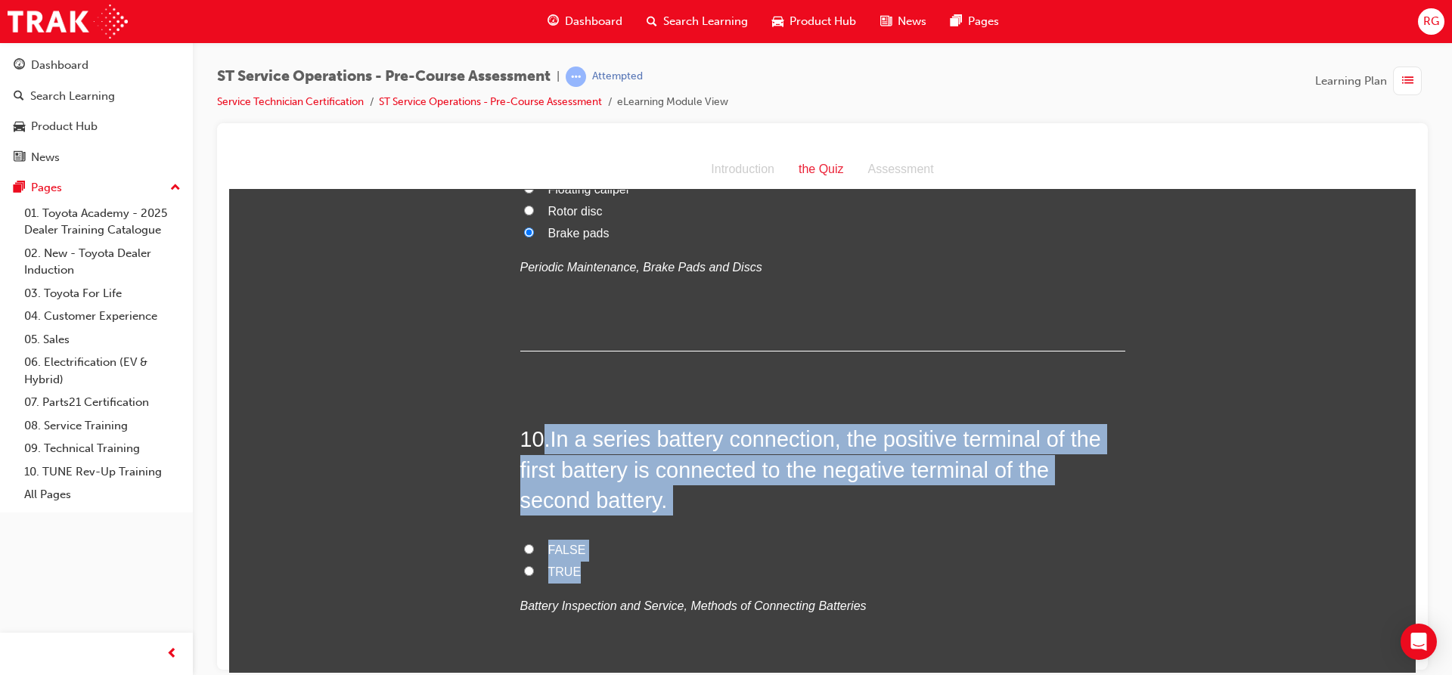
drag, startPoint x: 535, startPoint y: 436, endPoint x: 621, endPoint y: 572, distance: 161.5
click at [621, 572] on div "10 . In a series battery connection, the positive terminal of the first battery…" at bounding box center [822, 556] width 605 height 266
click at [528, 571] on label "TRUE" at bounding box center [822, 572] width 605 height 22
click at [528, 571] on input "TRUE" at bounding box center [529, 571] width 10 height 10
radio input "true"
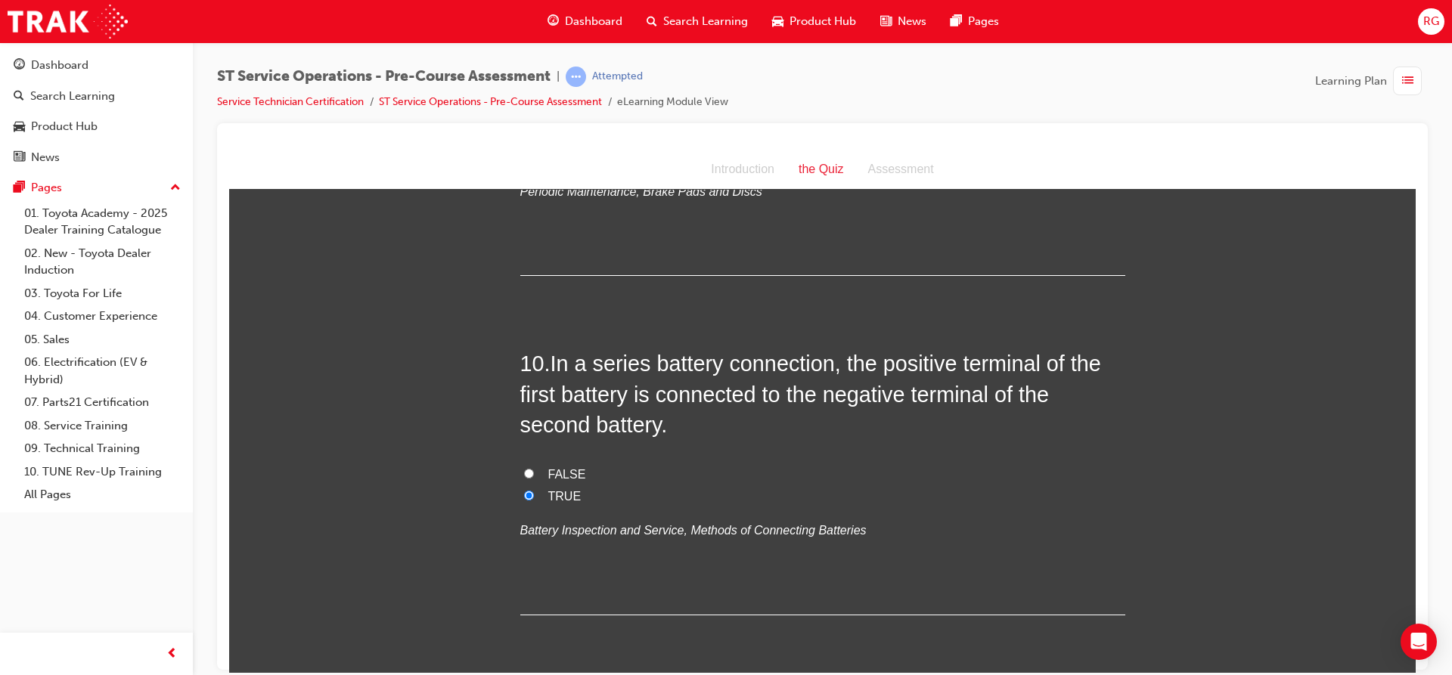
scroll to position [2936, 0]
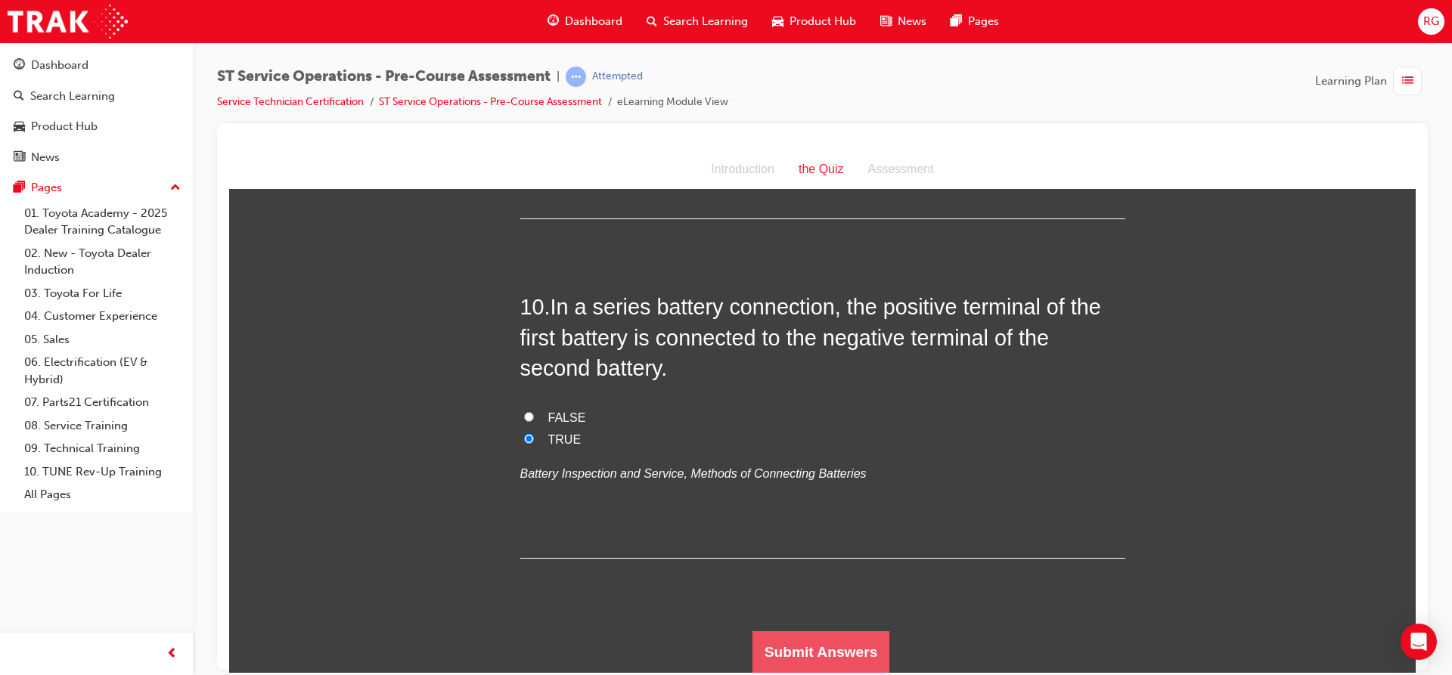
click at [802, 652] on button "Submit Answers" at bounding box center [821, 652] width 138 height 42
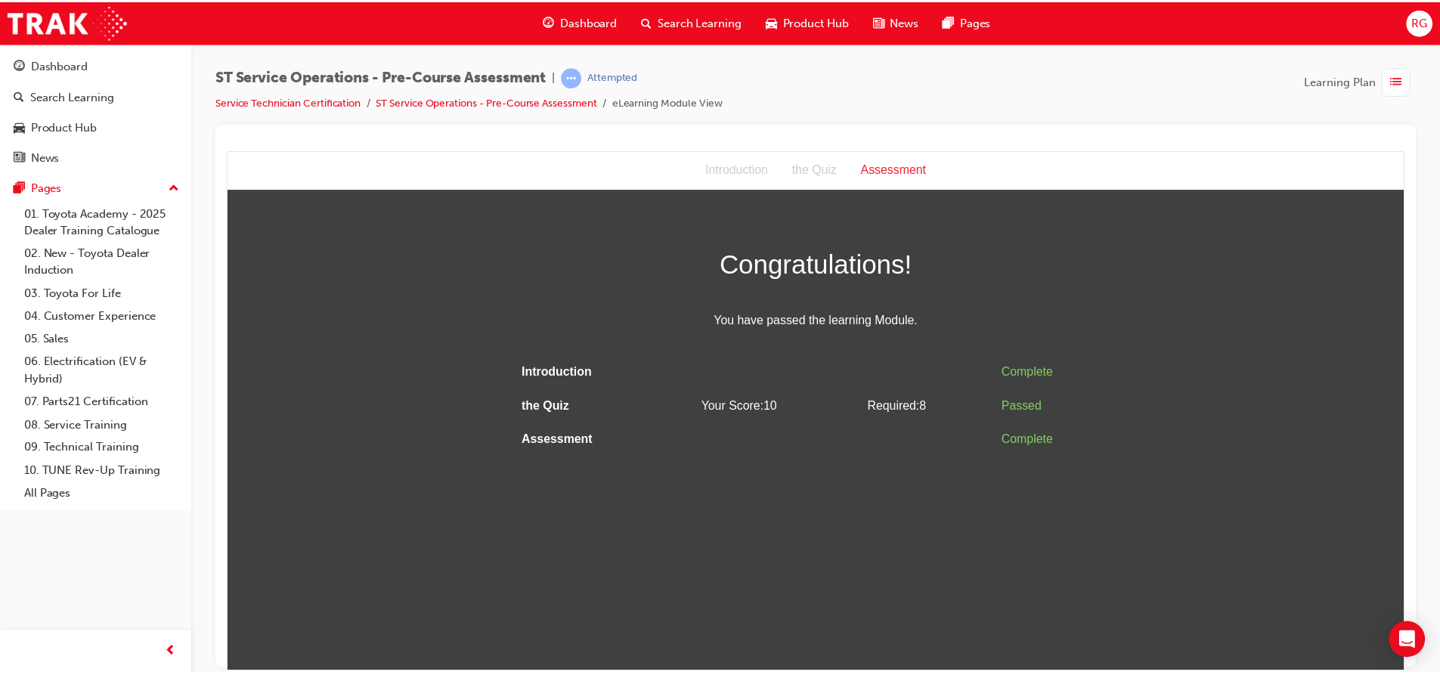
scroll to position [0, 0]
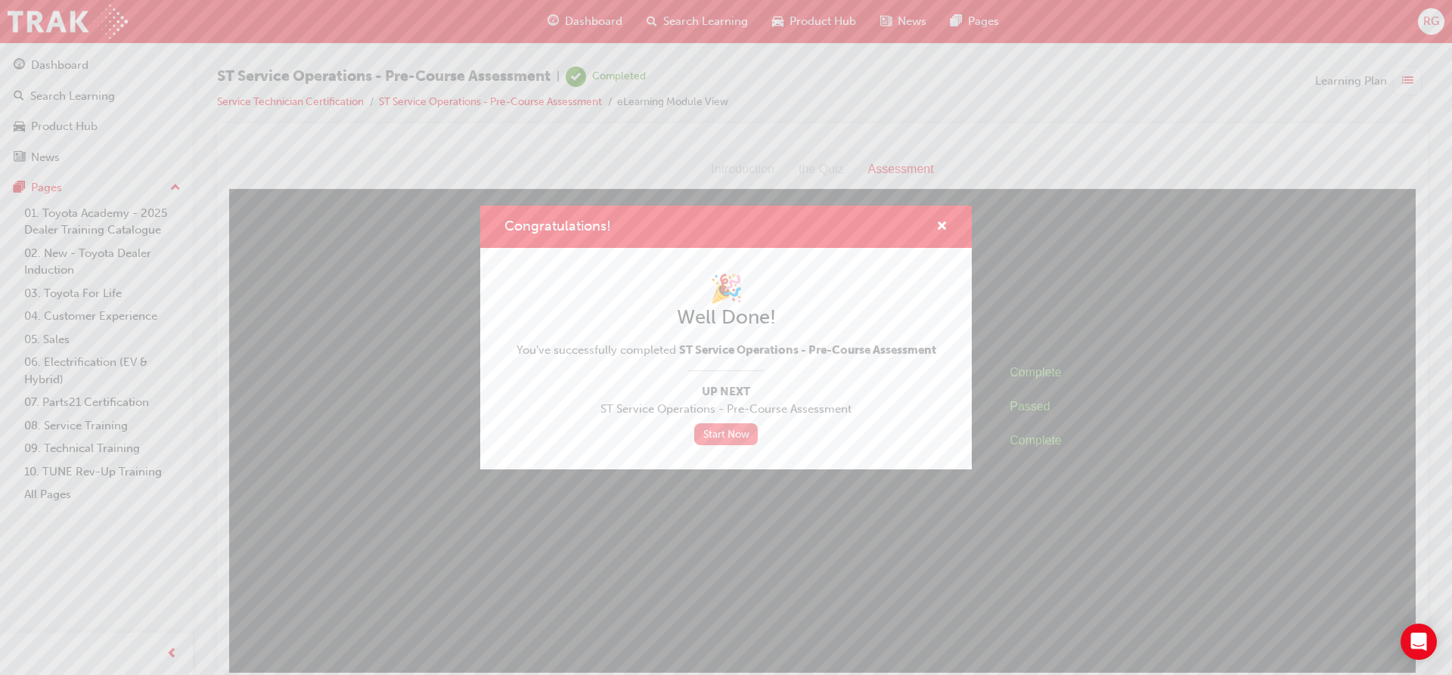
click at [735, 429] on link "Start Now" at bounding box center [726, 434] width 64 height 22
click at [736, 439] on link "Start Now" at bounding box center [726, 434] width 64 height 22
click at [715, 430] on link "Start Now" at bounding box center [726, 434] width 64 height 22
click at [733, 426] on link "Start Now" at bounding box center [726, 434] width 64 height 22
click at [733, 434] on link "Start Now" at bounding box center [726, 434] width 64 height 22
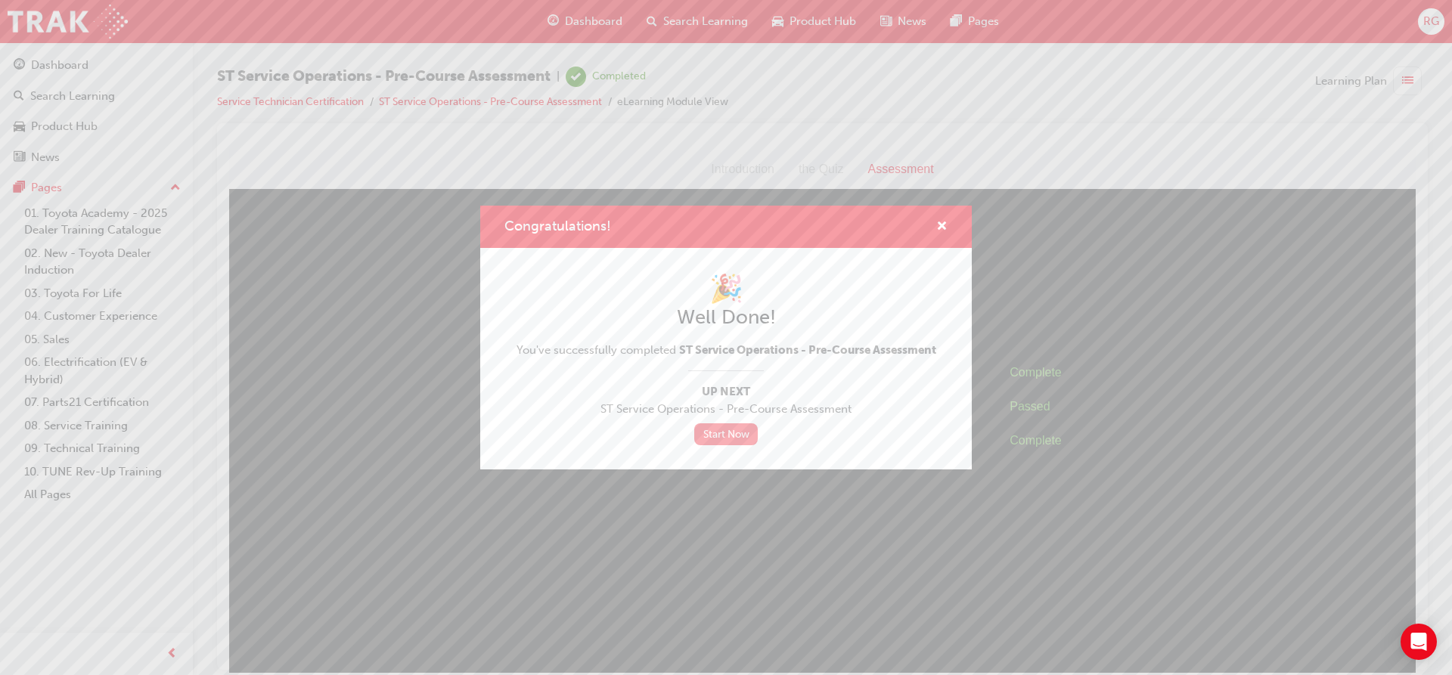
click at [733, 434] on link "Start Now" at bounding box center [726, 434] width 64 height 22
click at [718, 435] on link "Start Now" at bounding box center [726, 434] width 64 height 22
click at [714, 442] on link "Start Now" at bounding box center [726, 434] width 64 height 22
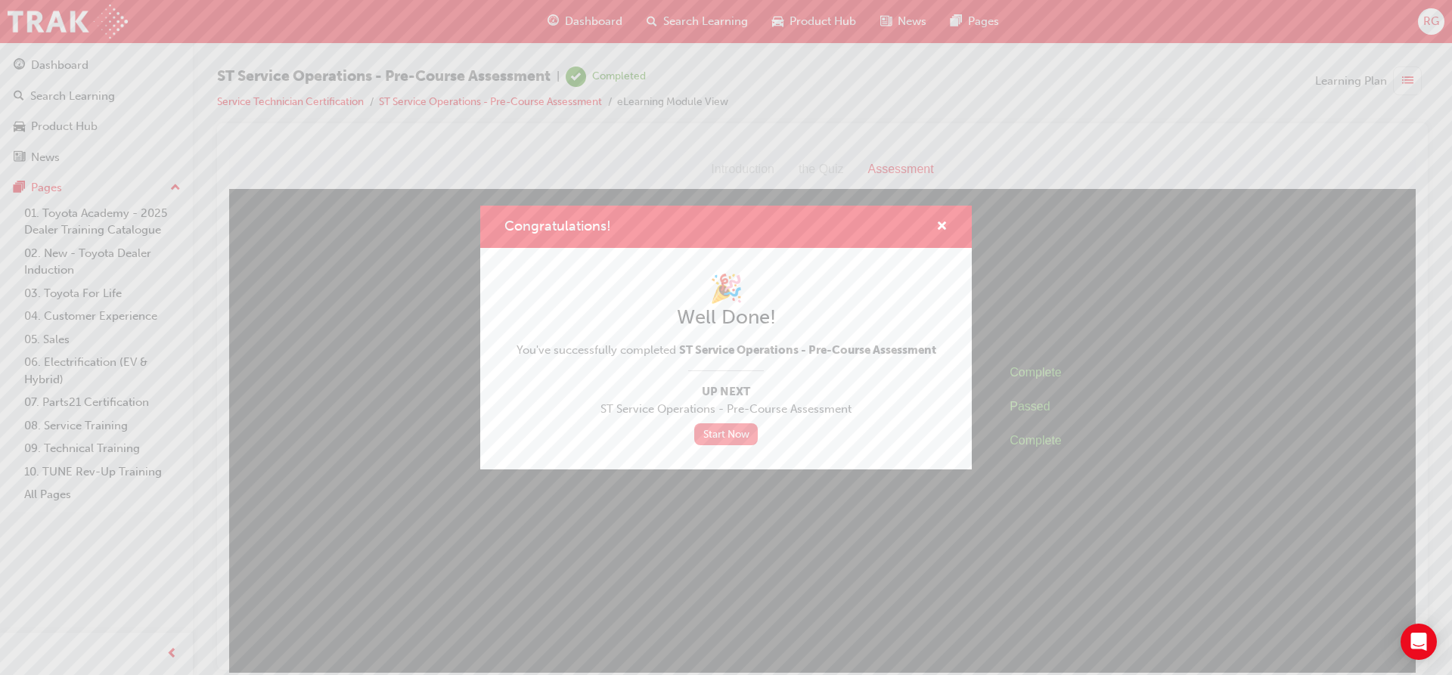
click at [739, 437] on link "Start Now" at bounding box center [726, 434] width 64 height 22
click at [736, 434] on link "Start Now" at bounding box center [726, 434] width 64 height 22
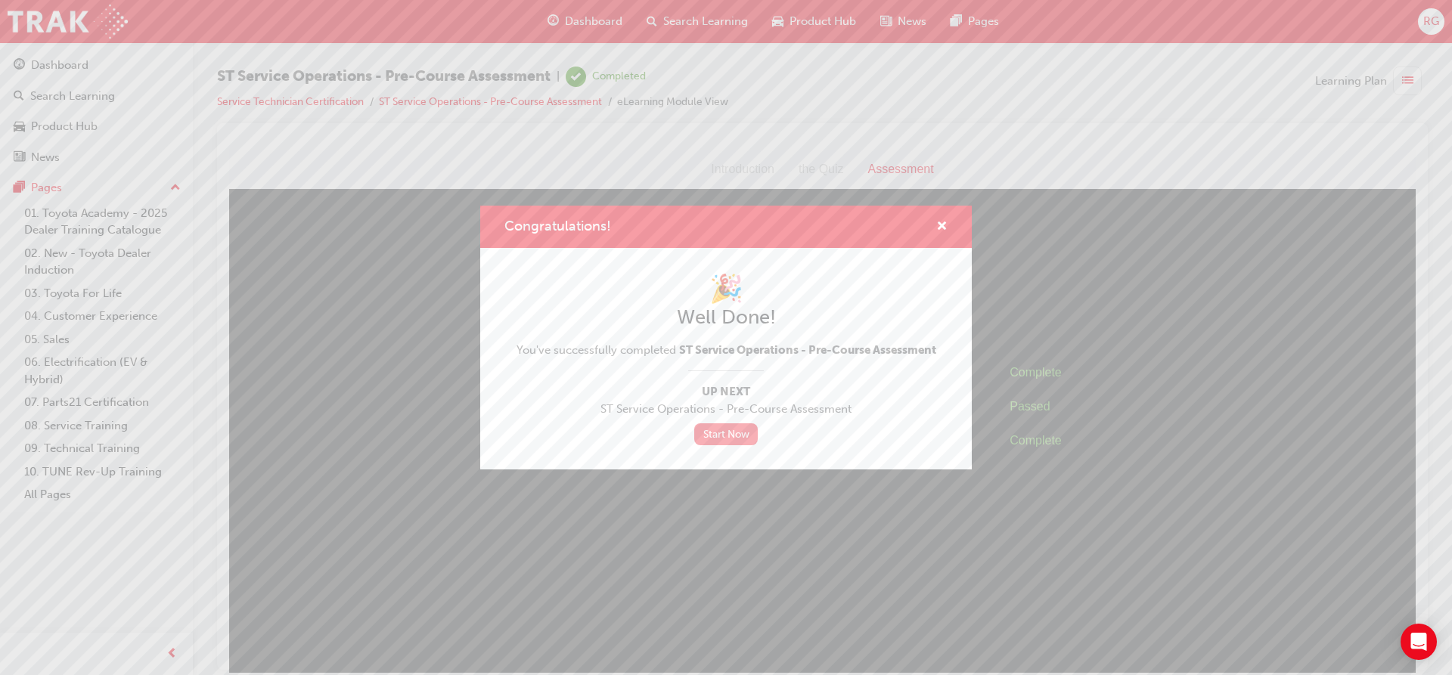
click at [735, 434] on link "Start Now" at bounding box center [726, 434] width 64 height 22
click at [734, 434] on link "Start Now" at bounding box center [726, 434] width 64 height 22
click at [754, 389] on span "Up Next" at bounding box center [726, 391] width 420 height 17
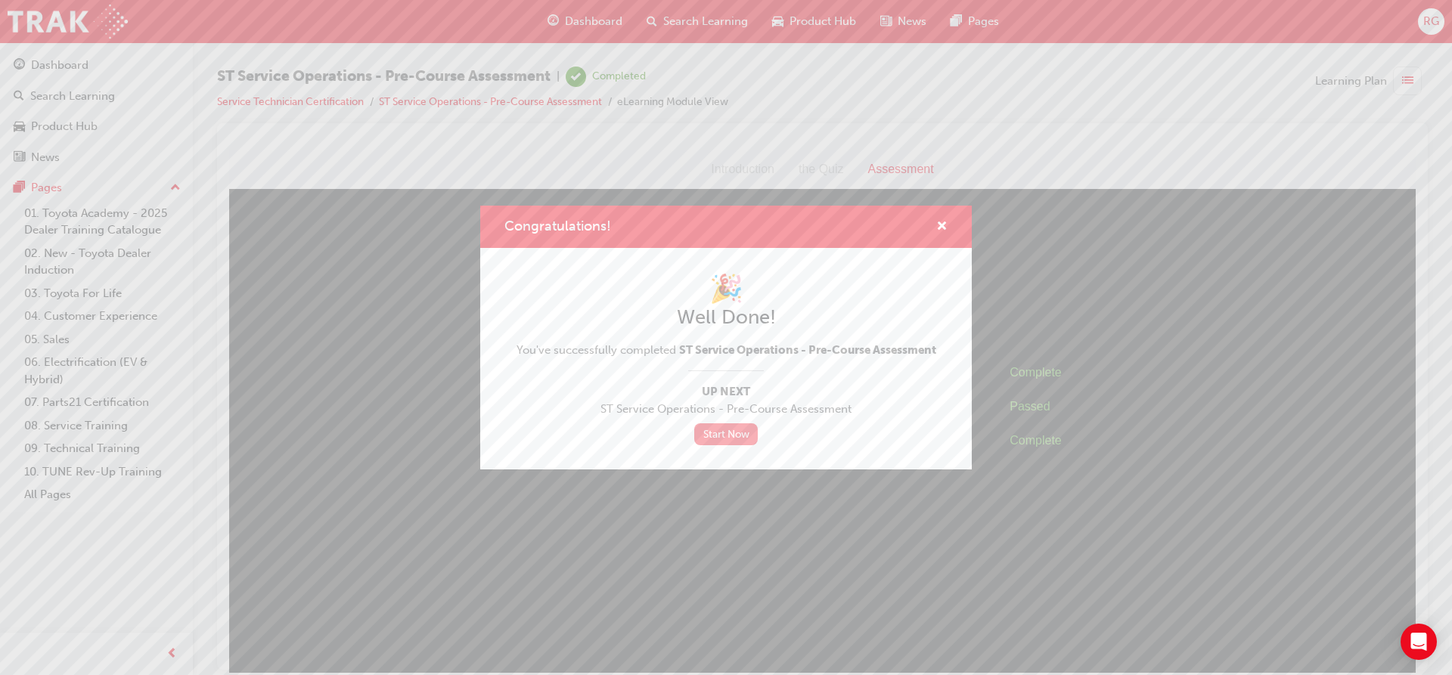
click at [726, 431] on link "Start Now" at bounding box center [726, 434] width 64 height 22
click at [933, 222] on div "Congratulations!" at bounding box center [935, 227] width 23 height 19
click at [940, 222] on span "cross-icon" at bounding box center [941, 228] width 11 height 14
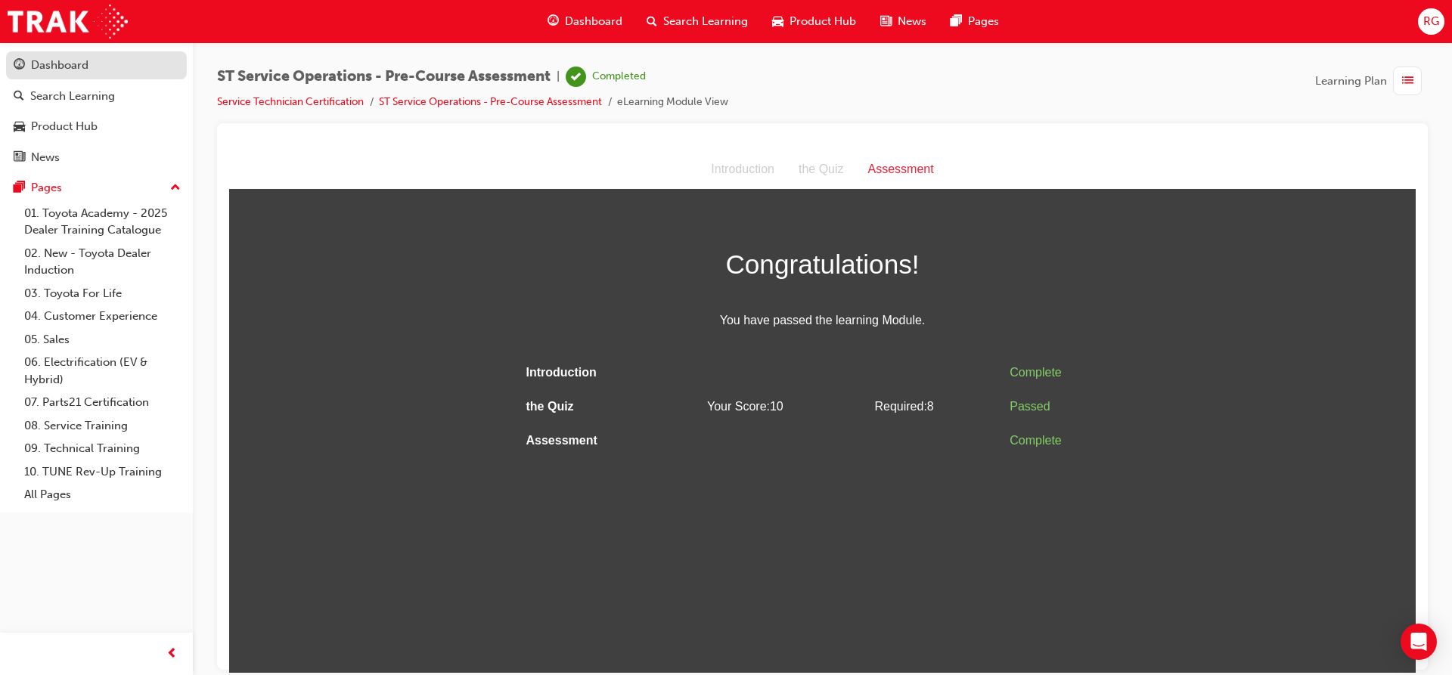
click at [67, 73] on div "Dashboard" at bounding box center [59, 65] width 57 height 17
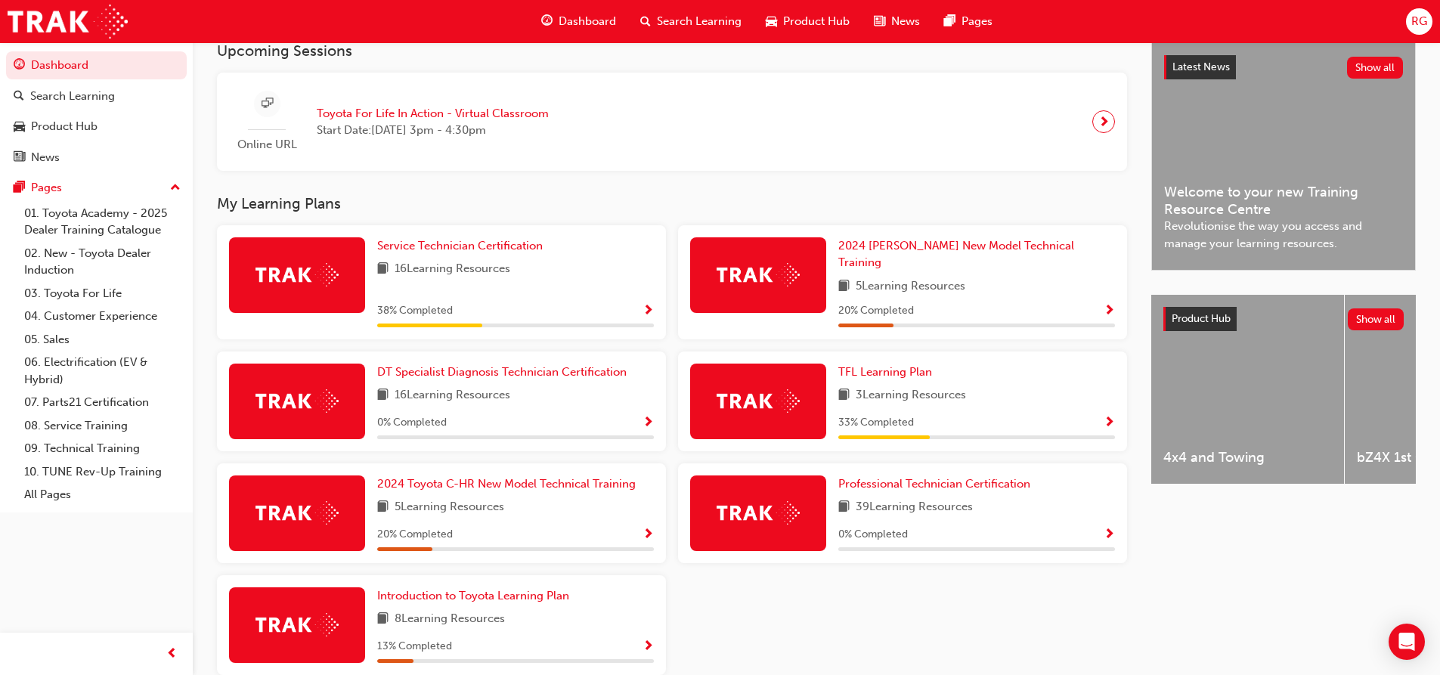
scroll to position [378, 0]
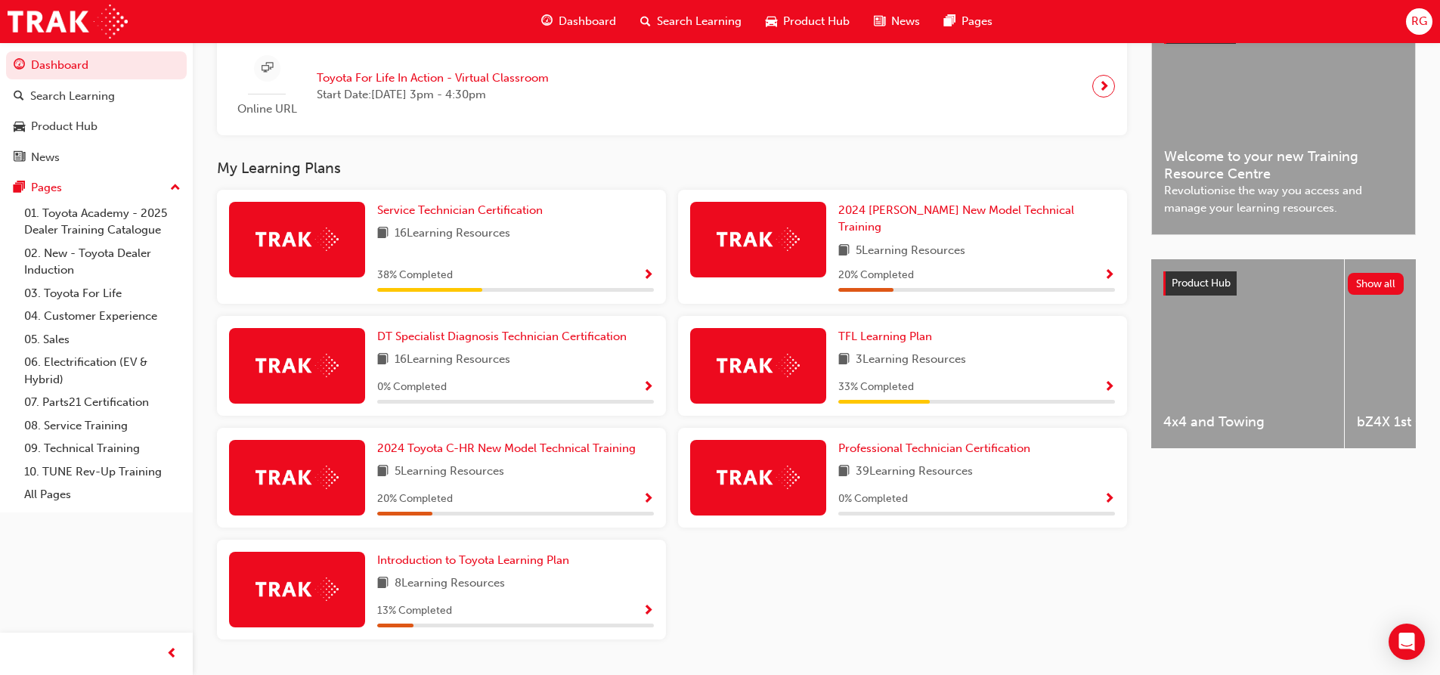
click at [479, 243] on span "16 Learning Resources" at bounding box center [453, 234] width 116 height 19
click at [456, 217] on span "Service Technician Certification" at bounding box center [460, 210] width 166 height 14
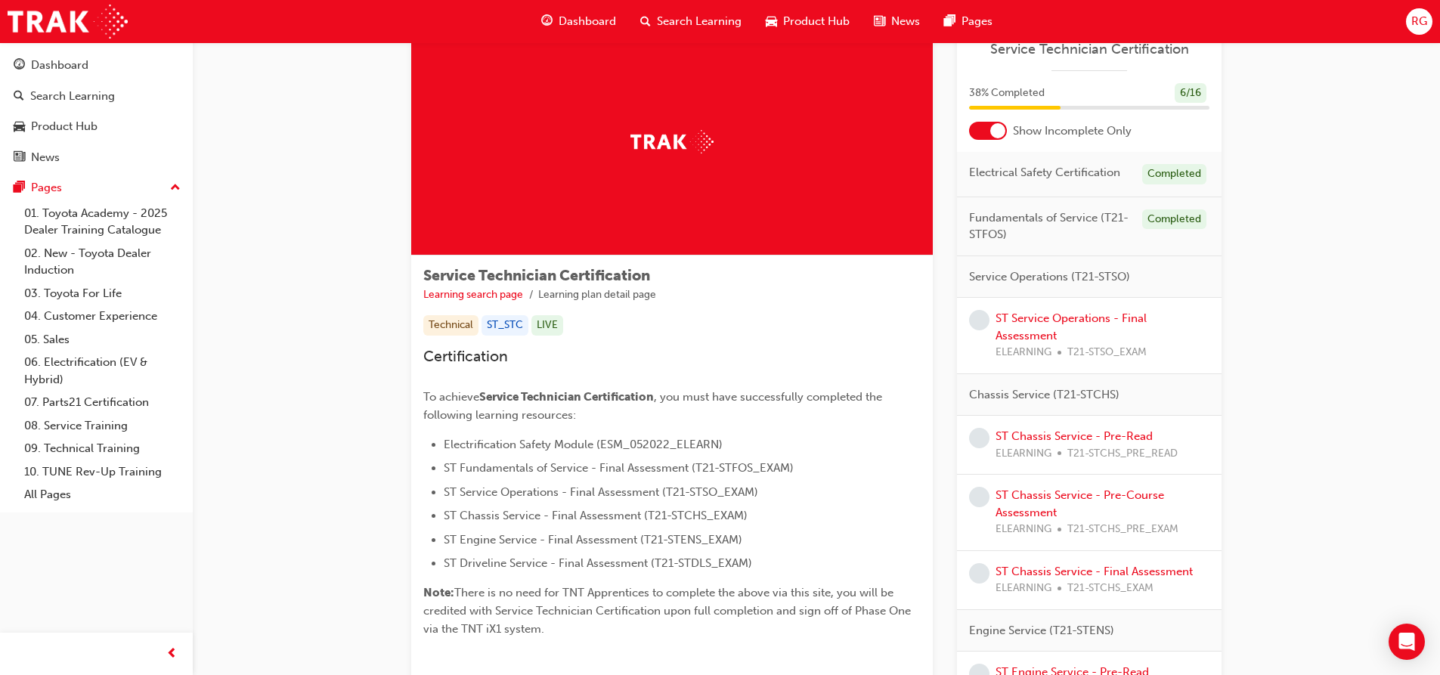
scroll to position [76, 0]
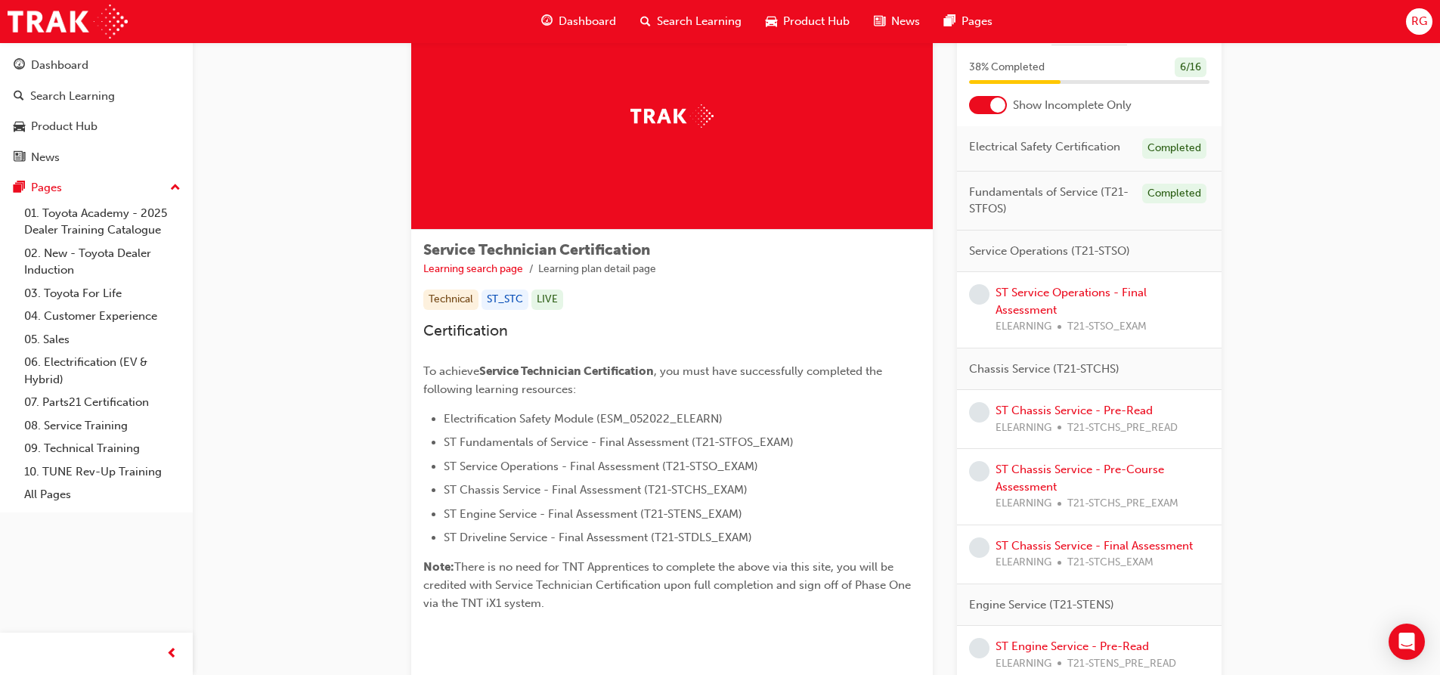
click at [987, 105] on div at bounding box center [988, 105] width 38 height 18
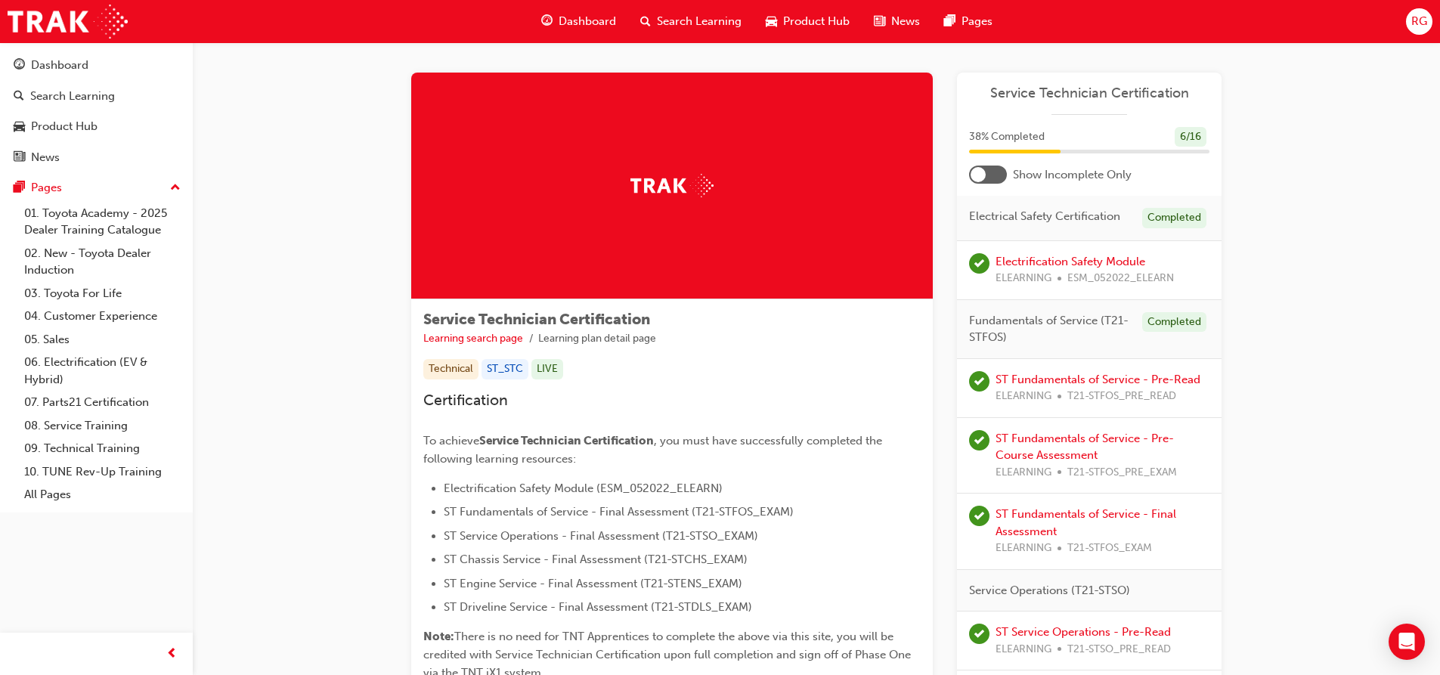
scroll to position [0, 0]
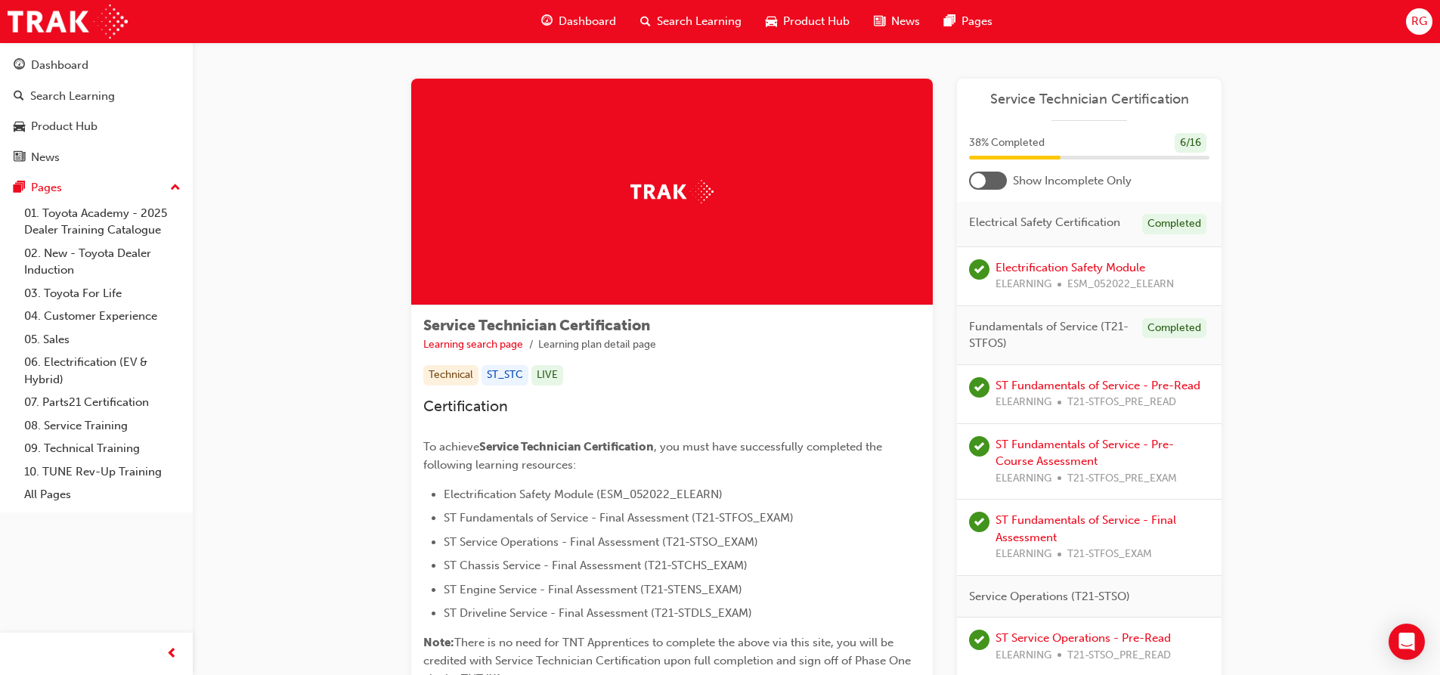
click at [982, 178] on div at bounding box center [978, 180] width 15 height 15
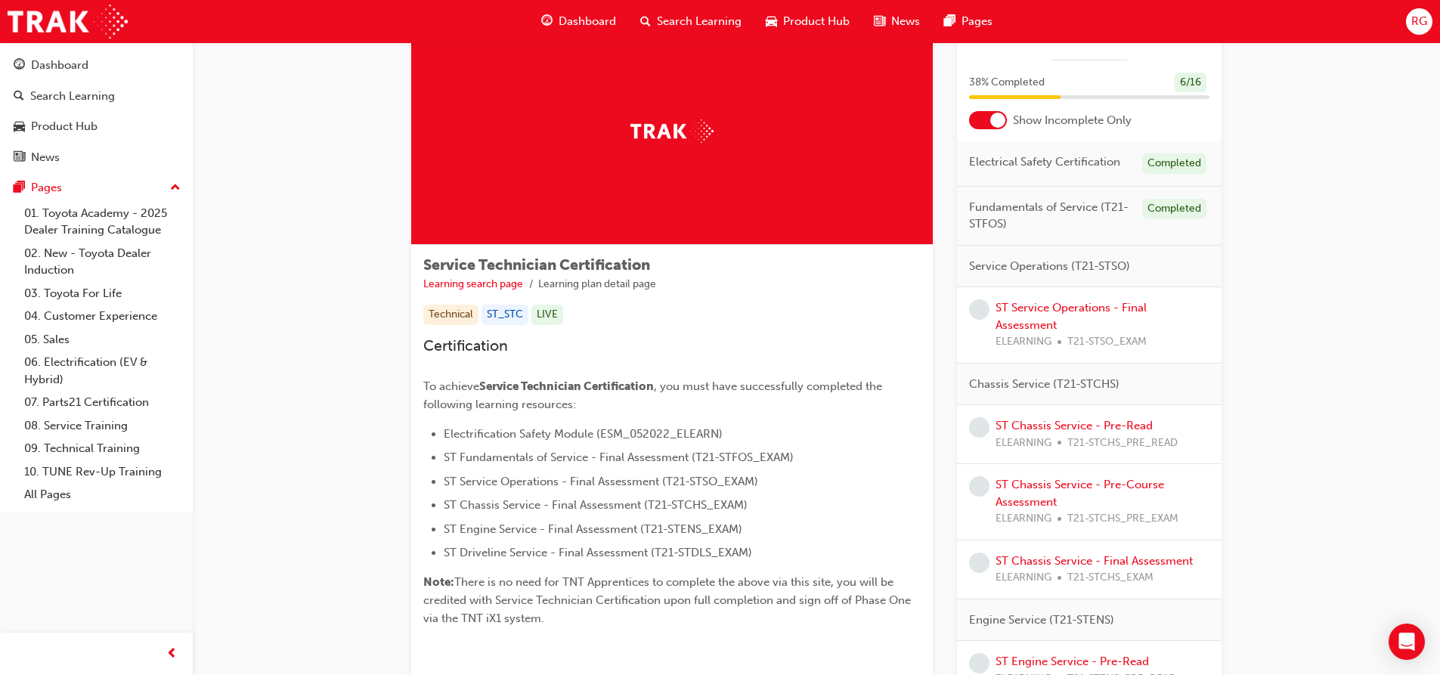
scroll to position [151, 0]
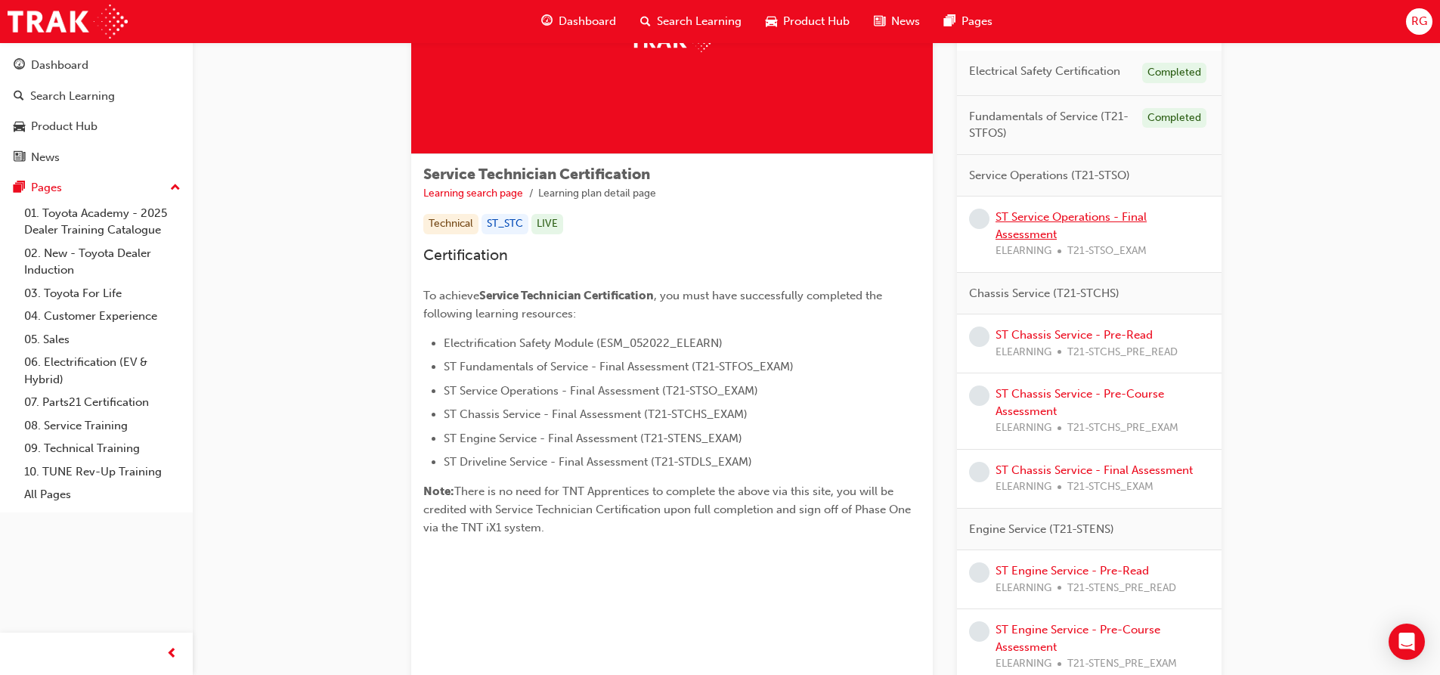
click at [1009, 215] on link "ST Service Operations - Final Assessment" at bounding box center [1071, 225] width 151 height 31
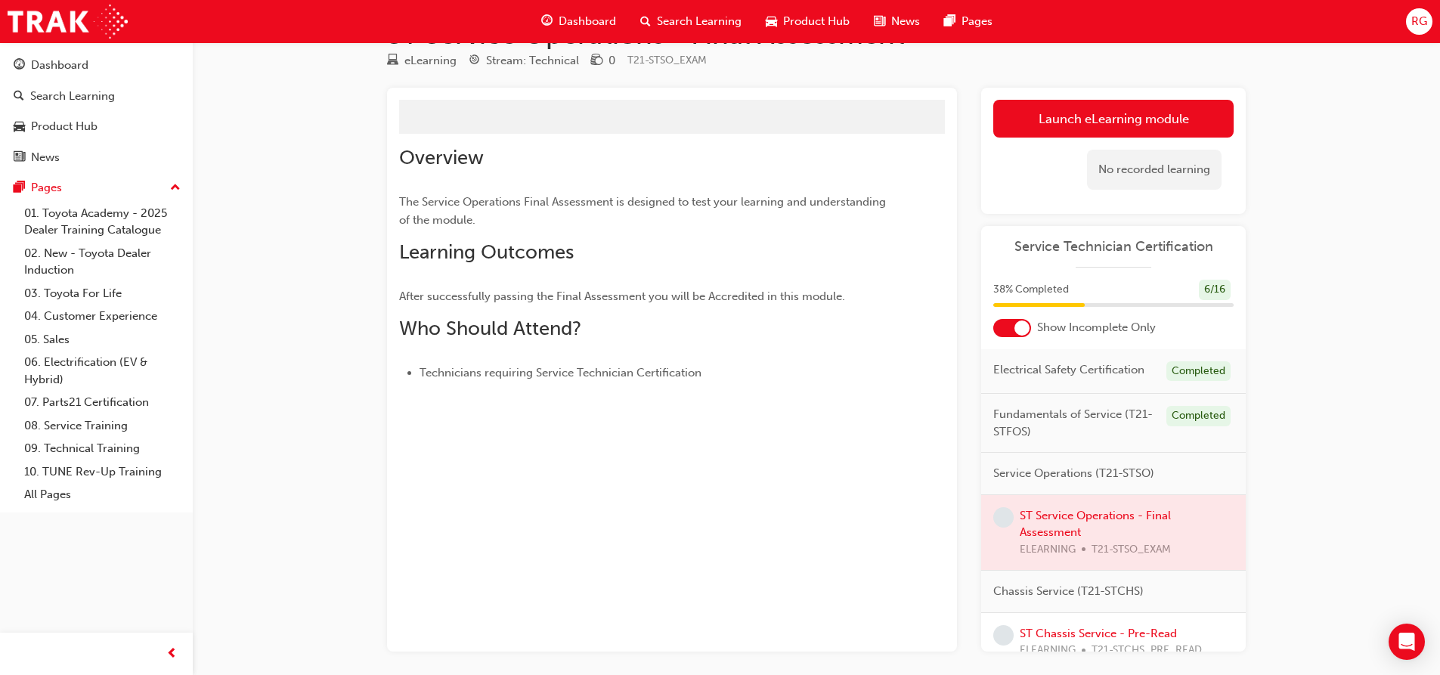
scroll to position [111, 0]
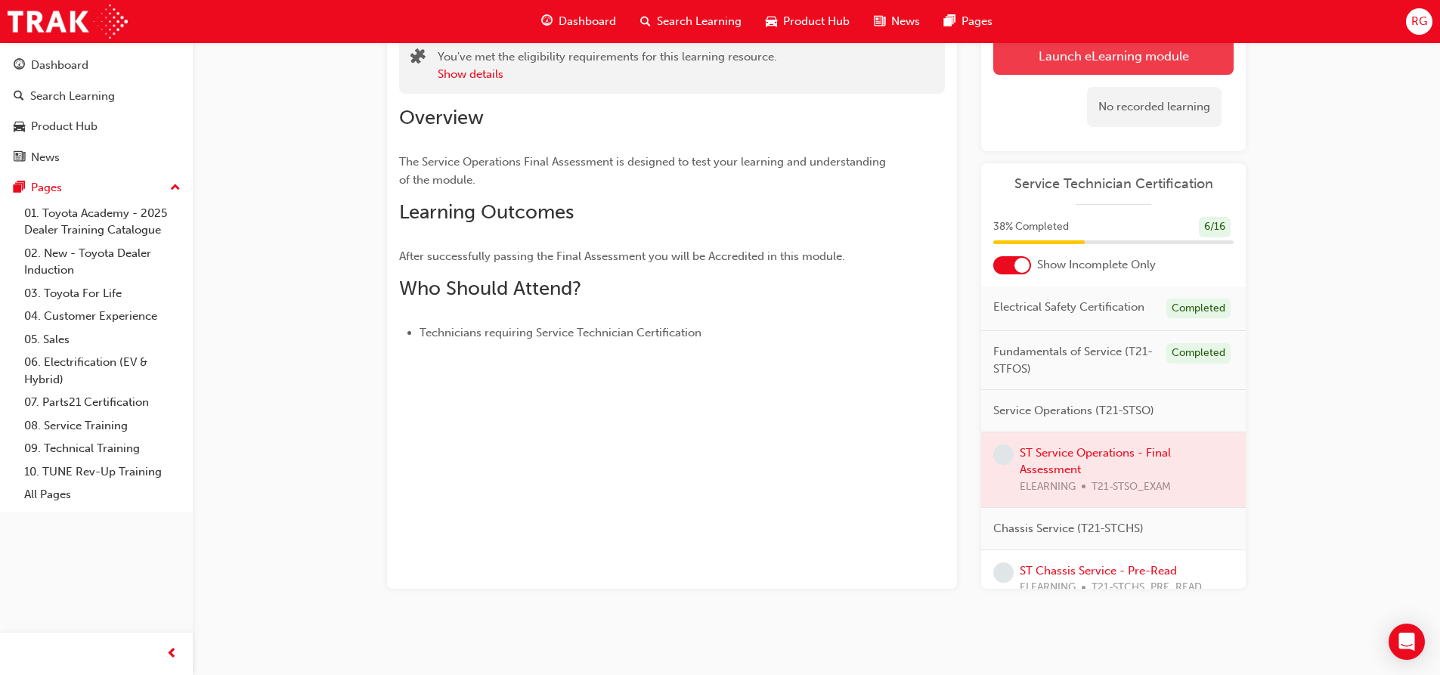
click at [1038, 64] on link "Launch eLearning module" at bounding box center [1113, 56] width 240 height 38
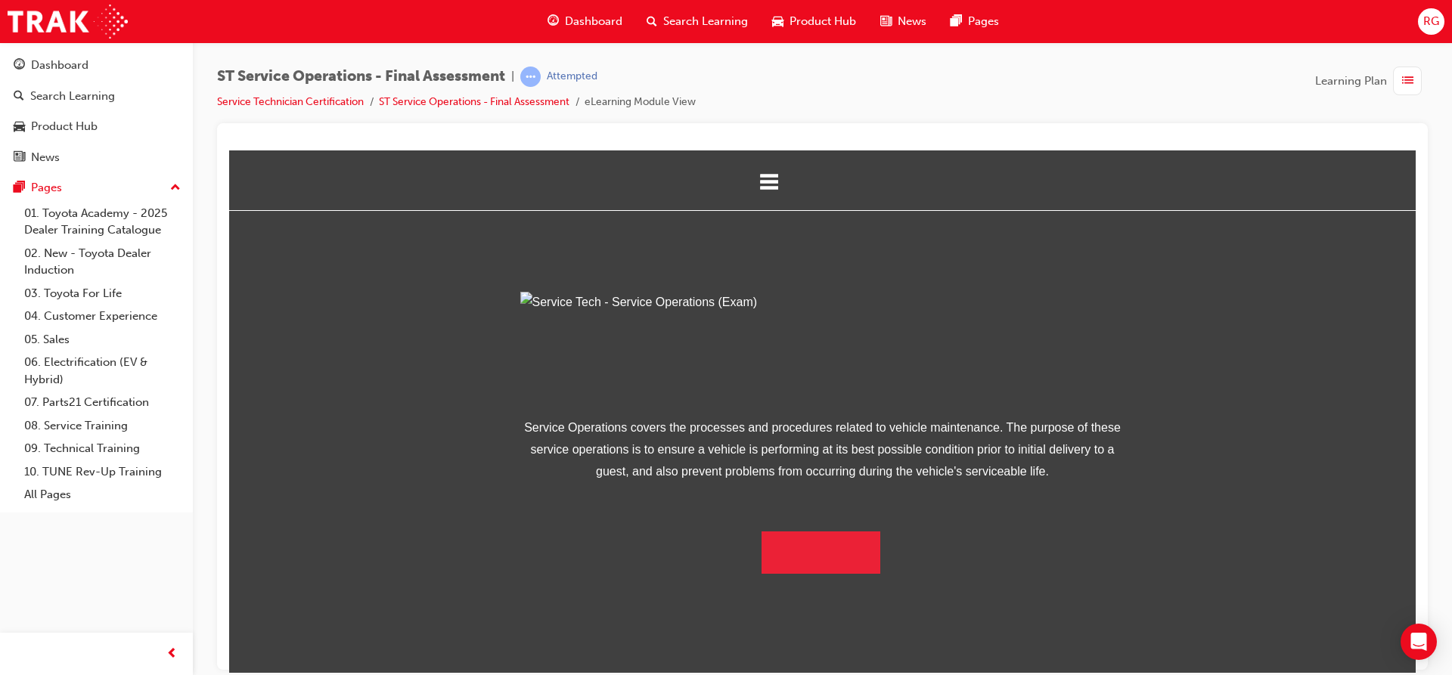
scroll to position [67, 0]
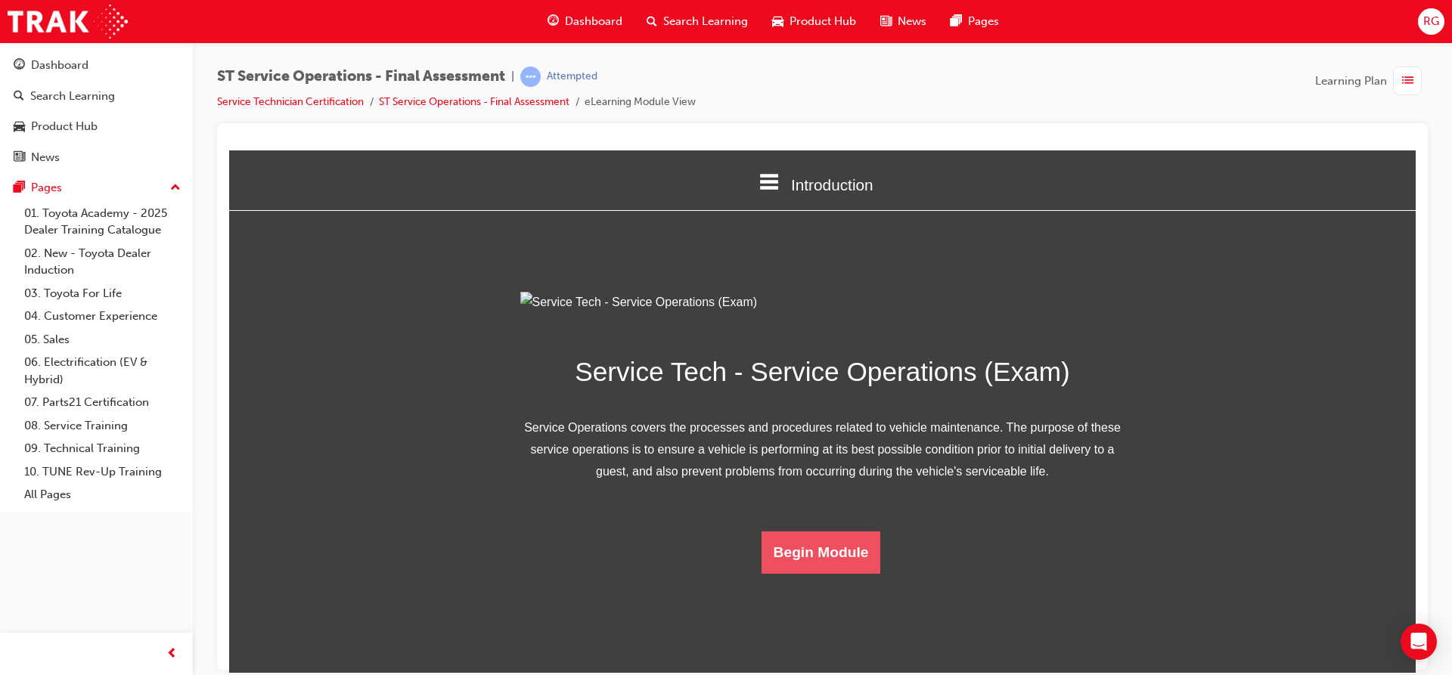
click at [820, 573] on button "Begin Module" at bounding box center [820, 552] width 119 height 42
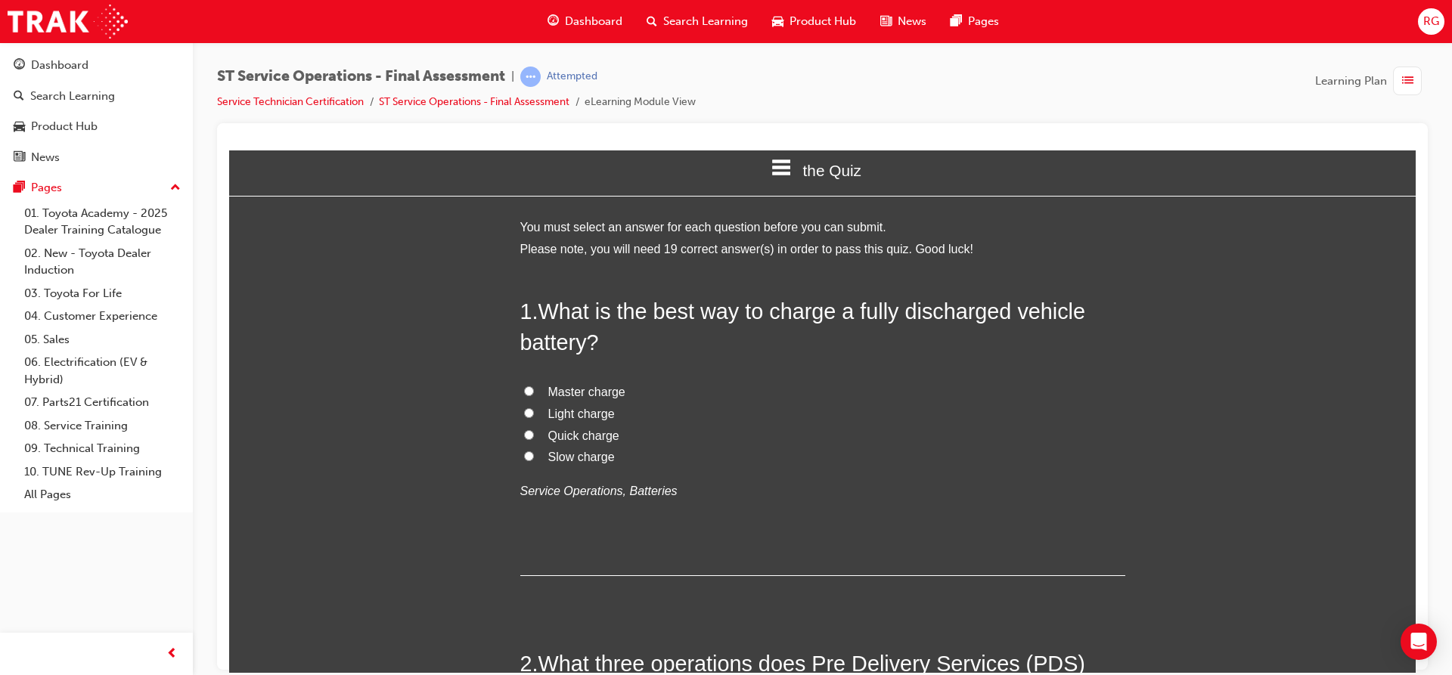
scroll to position [0, 0]
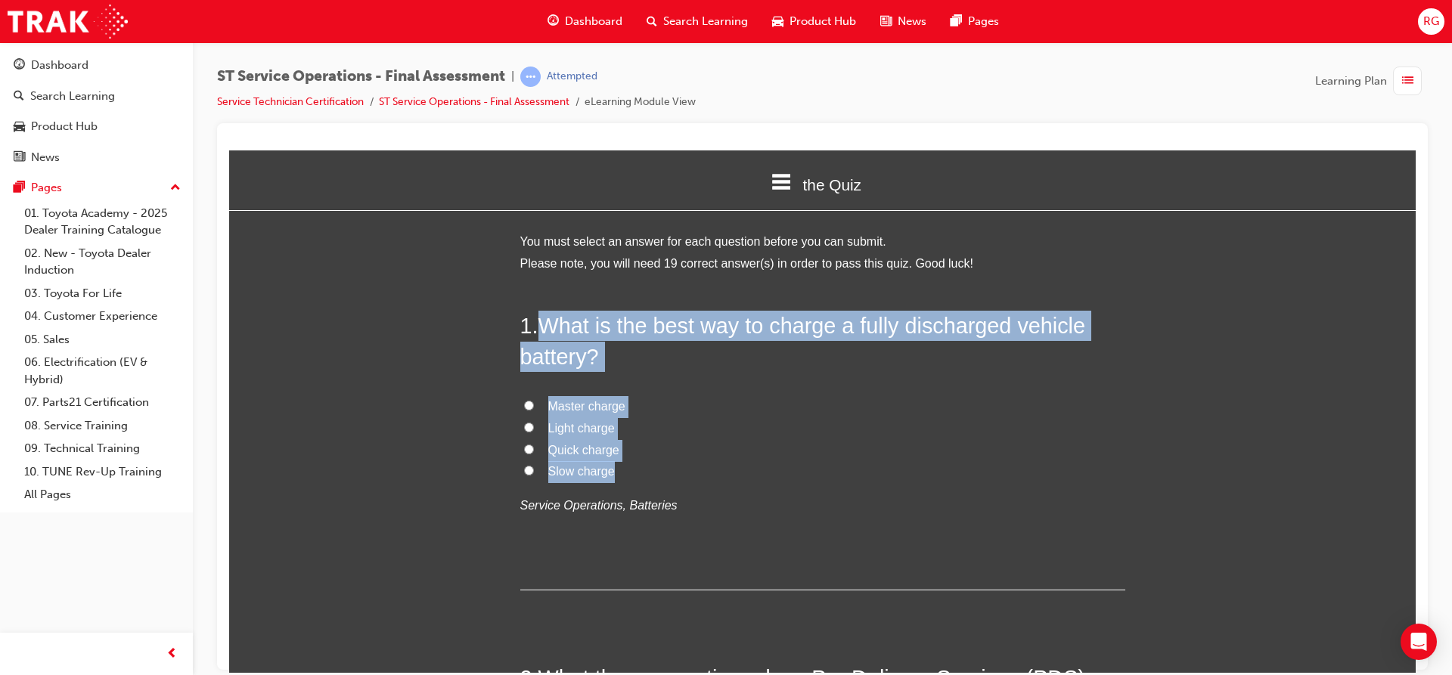
drag, startPoint x: 538, startPoint y: 322, endPoint x: 599, endPoint y: 445, distance: 136.9
click at [616, 468] on div "1 . What is the best way to charge a fully discharged vehicle battery? Master c…" at bounding box center [822, 450] width 605 height 280
click at [524, 469] on input "Slow charge" at bounding box center [529, 470] width 10 height 10
radio input "true"
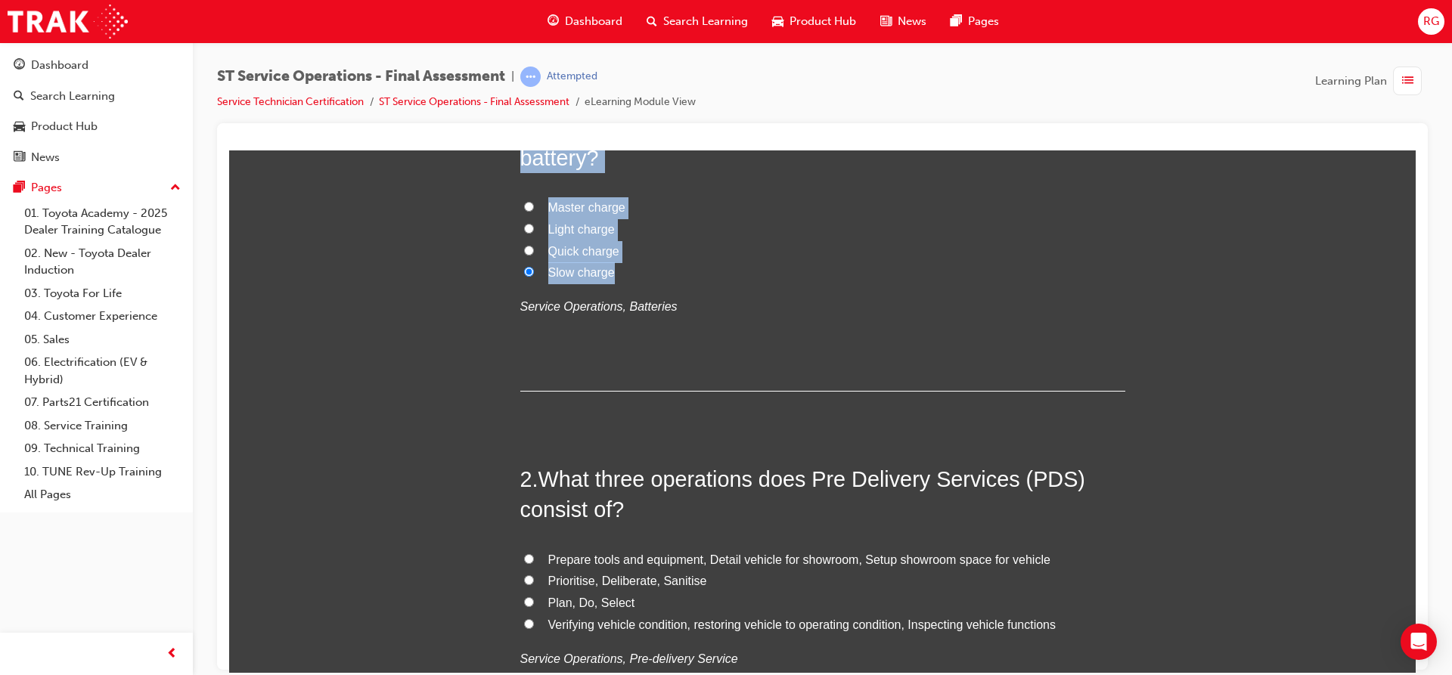
scroll to position [227, 0]
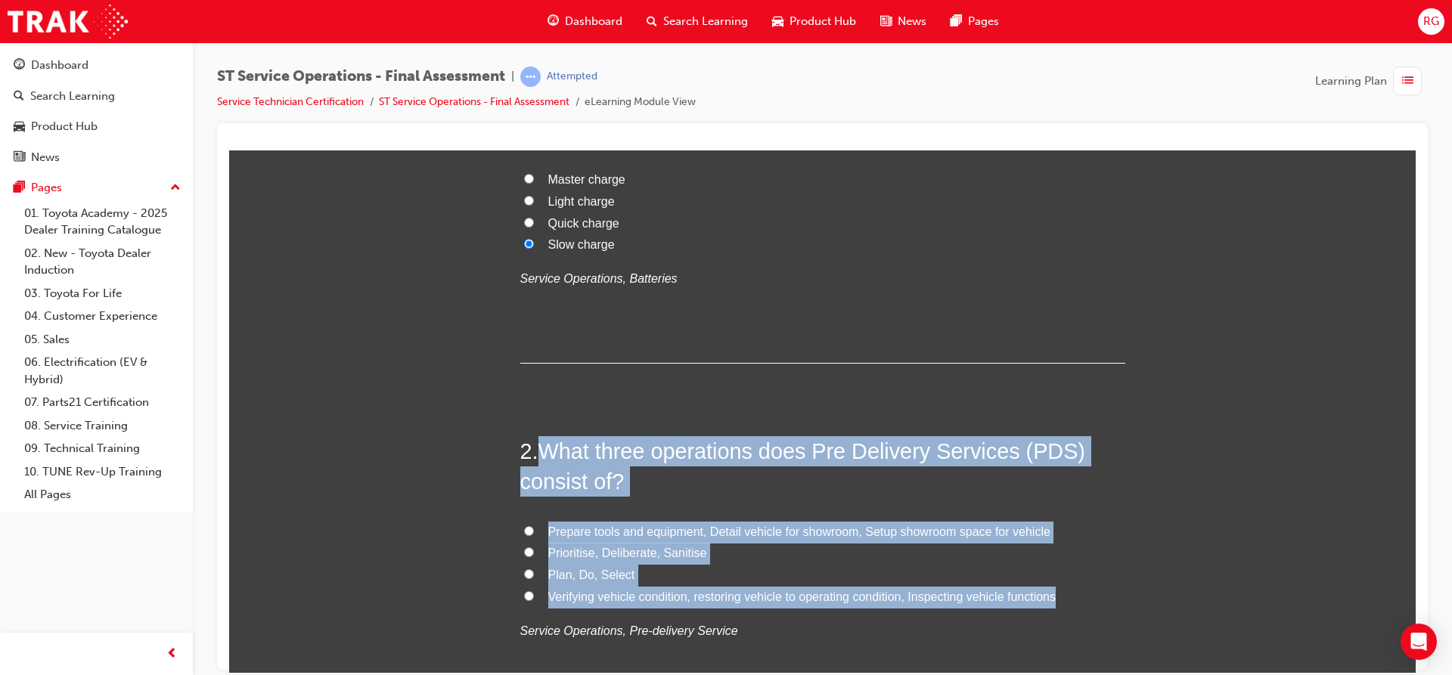
drag, startPoint x: 535, startPoint y: 446, endPoint x: 1084, endPoint y: 600, distance: 570.2
click at [1084, 600] on div "2 . What three operations does Pre Delivery Services (PDS) consist of? Prepare …" at bounding box center [822, 576] width 605 height 280
click at [524, 594] on input "Verifying vehicle condition, restoring vehicle to operating condition, Inspecti…" at bounding box center [529, 595] width 10 height 10
radio input "true"
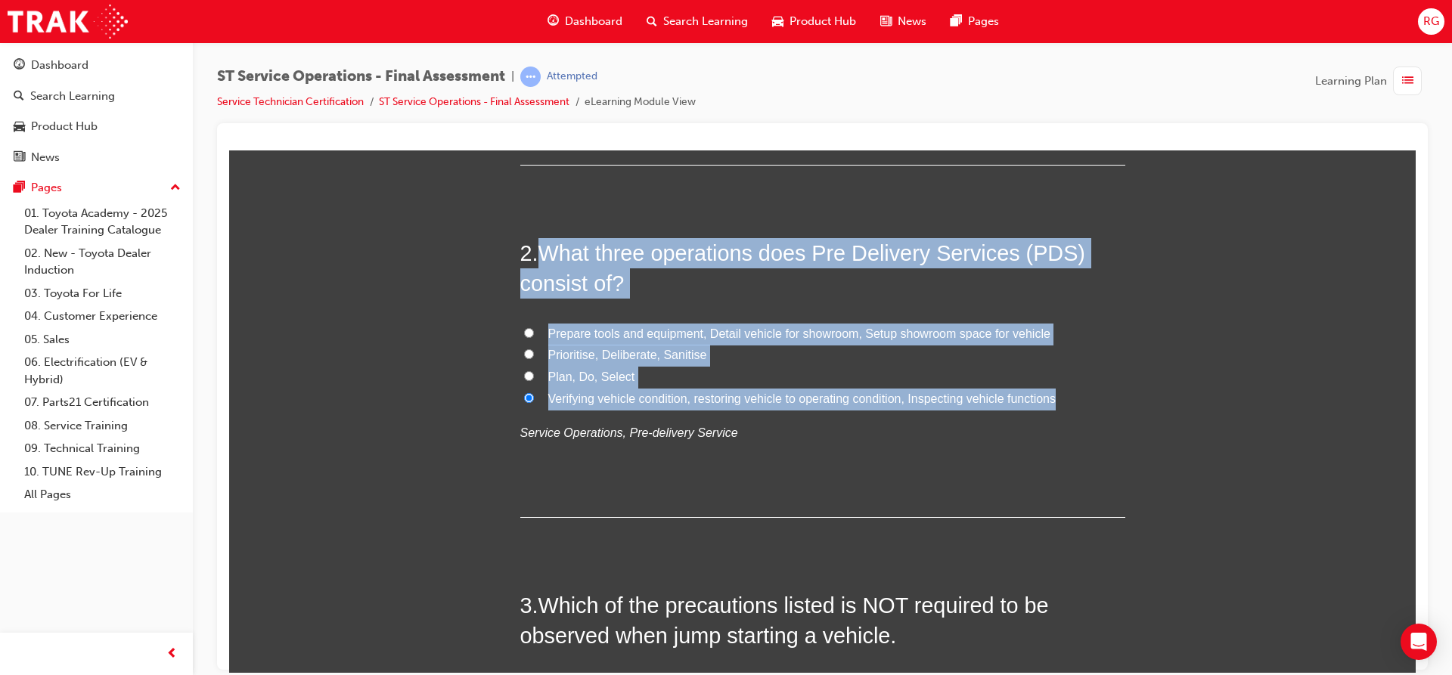
scroll to position [454, 0]
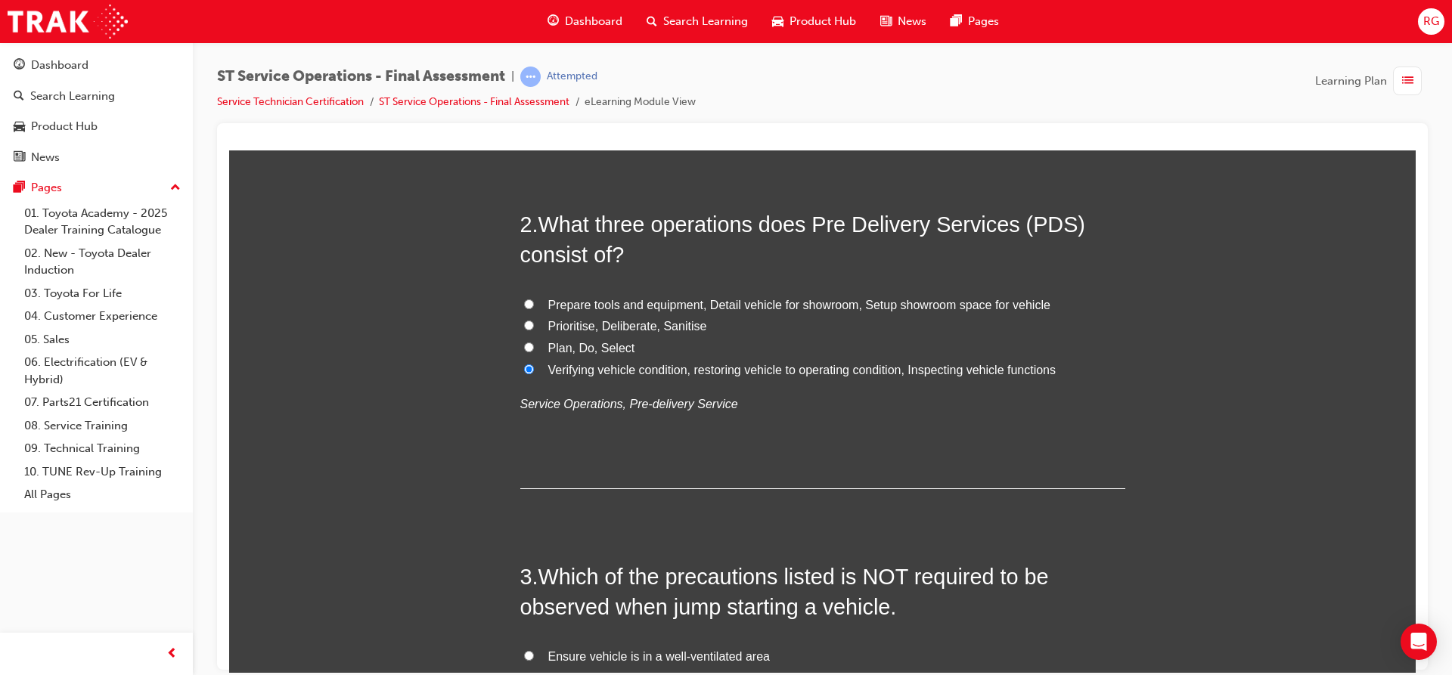
click at [554, 581] on span "Which of the precautions listed is NOT required to be observed when jump starti…" at bounding box center [784, 591] width 529 height 54
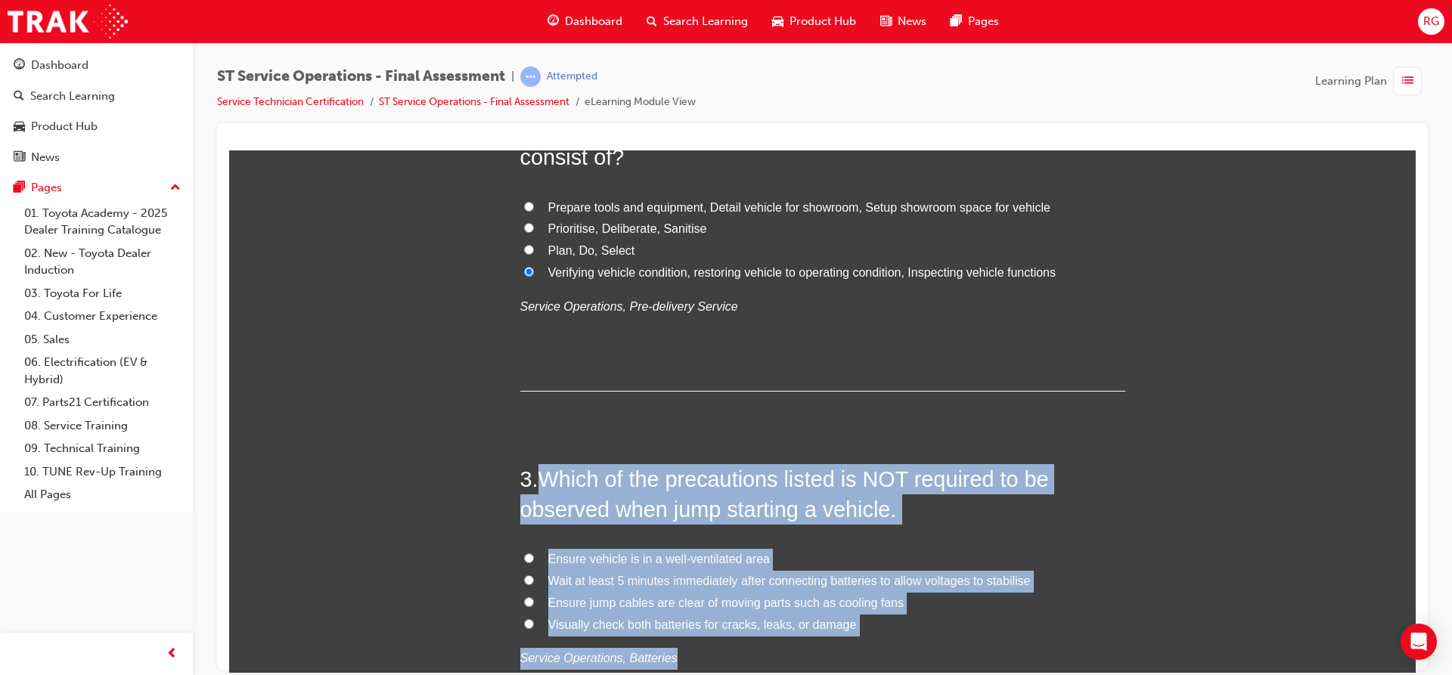
scroll to position [567, 0]
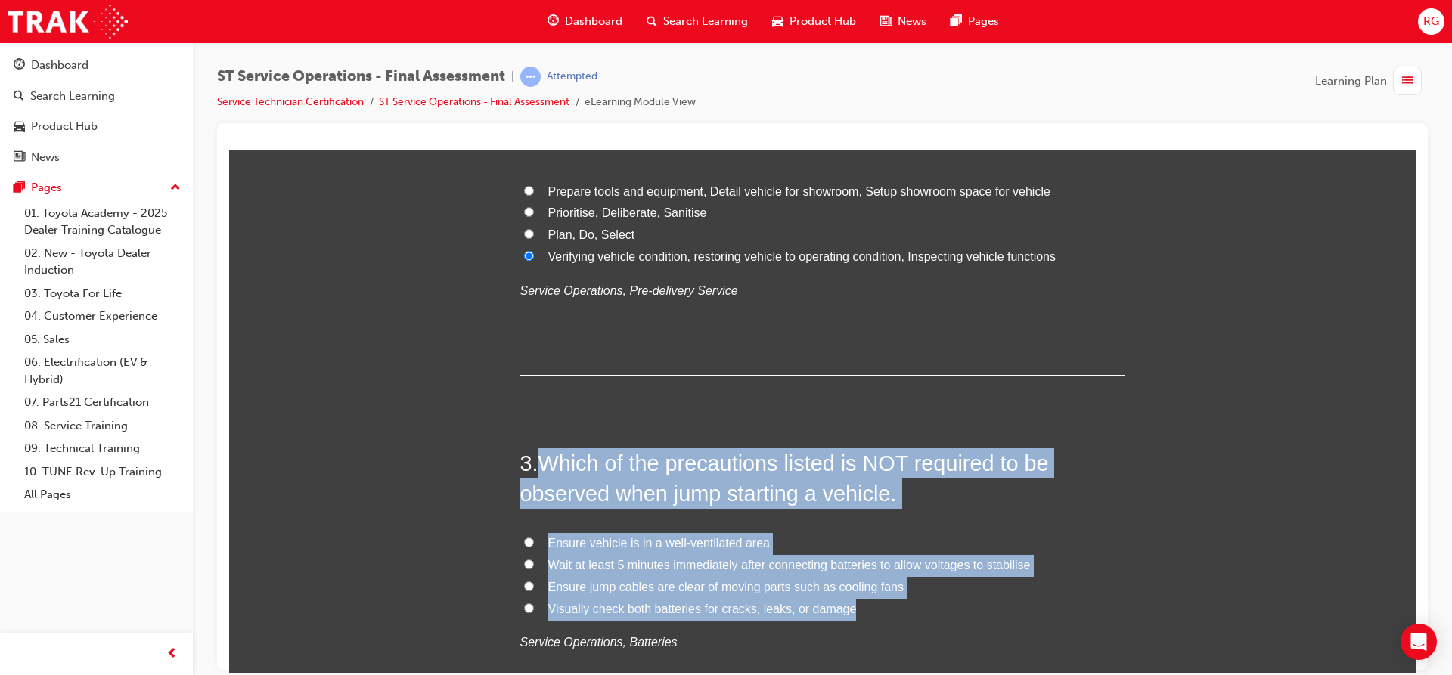
drag, startPoint x: 532, startPoint y: 574, endPoint x: 876, endPoint y: 609, distance: 345.8
click at [876, 609] on div "3 . Which of the precautions listed is NOT required to be observed when jump st…" at bounding box center [822, 588] width 605 height 280
click at [525, 556] on label "Wait at least 5 minutes immediately after connecting batteries to allow voltage…" at bounding box center [822, 565] width 605 height 22
click at [525, 559] on input "Wait at least 5 minutes immediately after connecting batteries to allow voltage…" at bounding box center [529, 564] width 10 height 10
radio input "true"
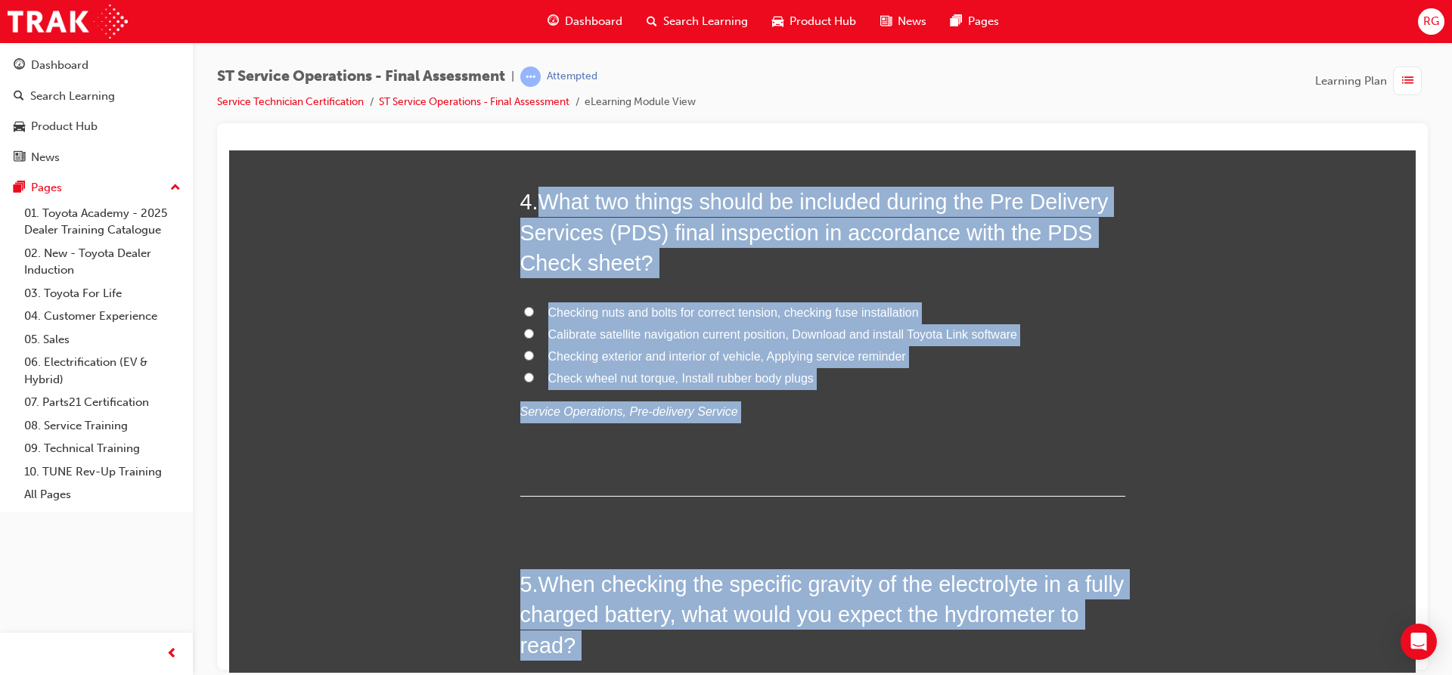
scroll to position [1245, 0]
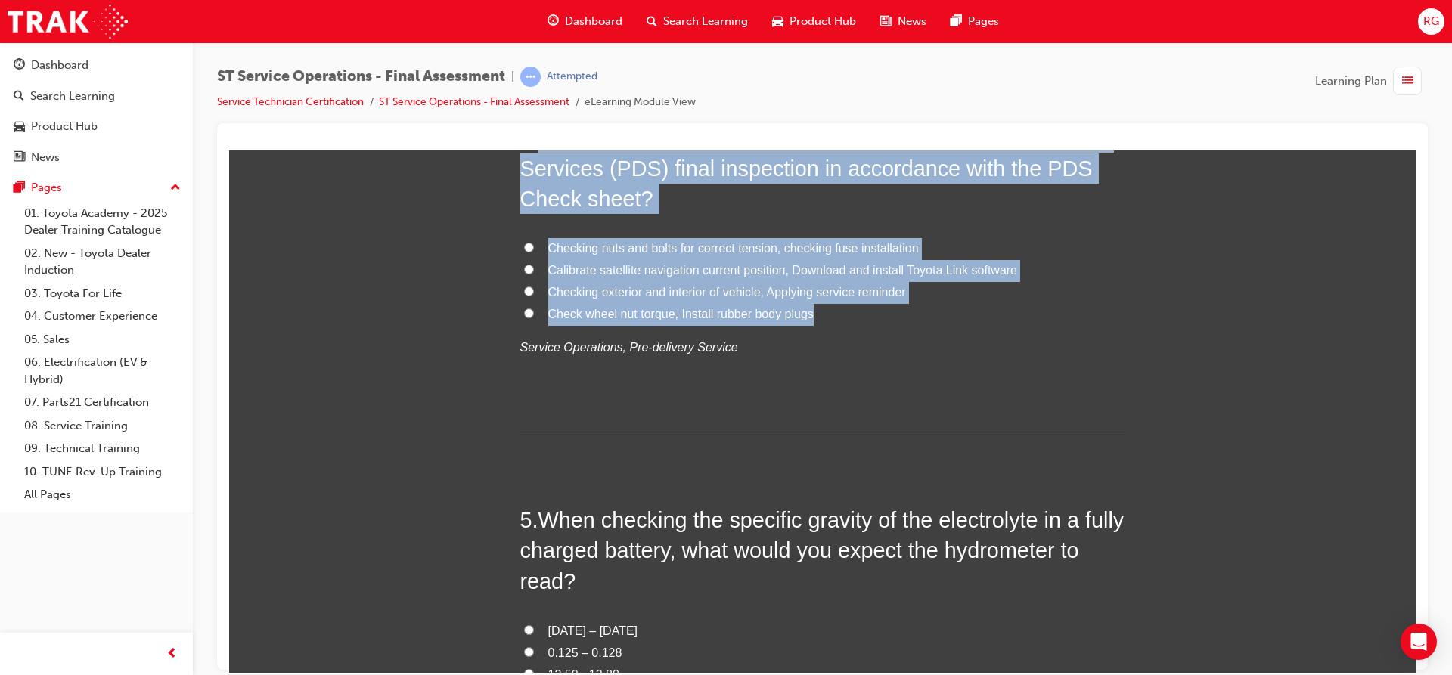
drag, startPoint x: 538, startPoint y: 508, endPoint x: 805, endPoint y: 321, distance: 326.4
click at [805, 321] on div "4 . What two things should be included during the Pre Delivery Services (PDS) f…" at bounding box center [822, 277] width 605 height 310
click at [520, 243] on label "Checking nuts and bolts for correct tension, checking fuse installation" at bounding box center [822, 248] width 605 height 22
click at [524, 243] on input "Checking nuts and bolts for correct tension, checking fuse installation" at bounding box center [529, 247] width 10 height 10
radio input "true"
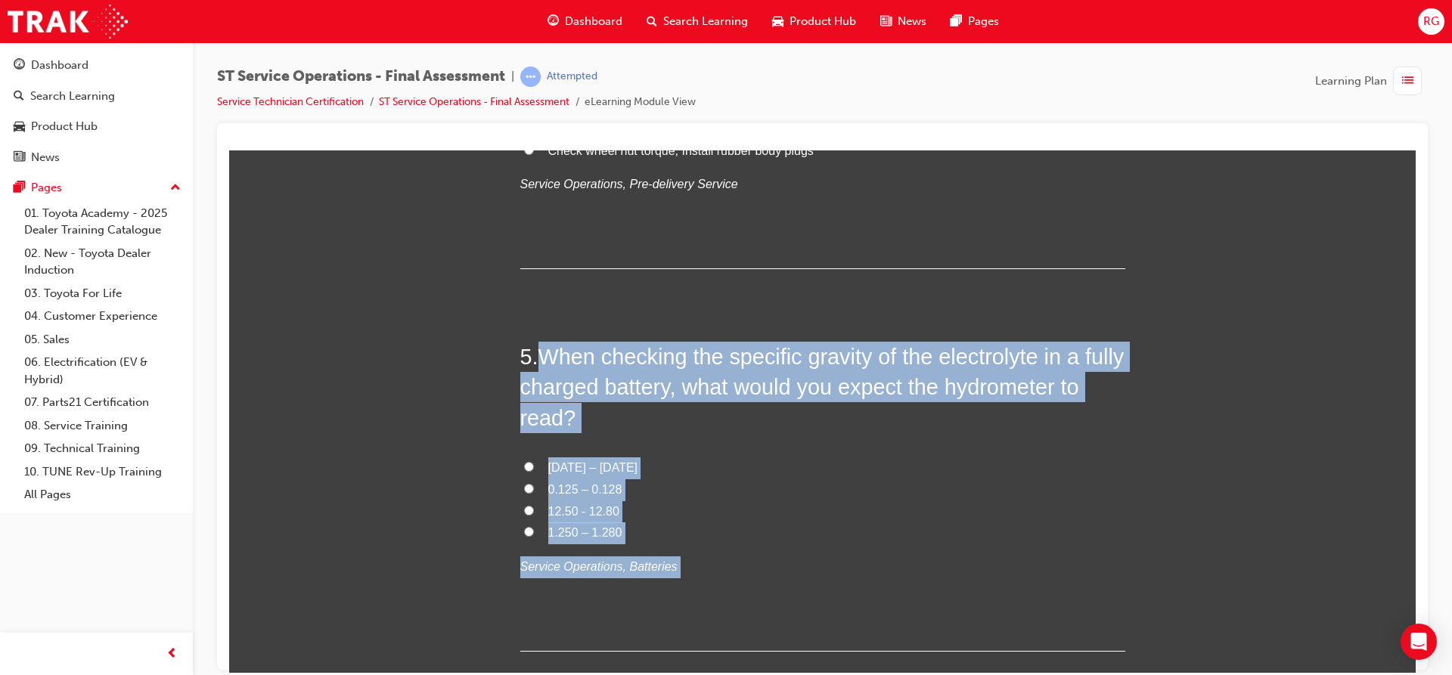
scroll to position [1474, 0]
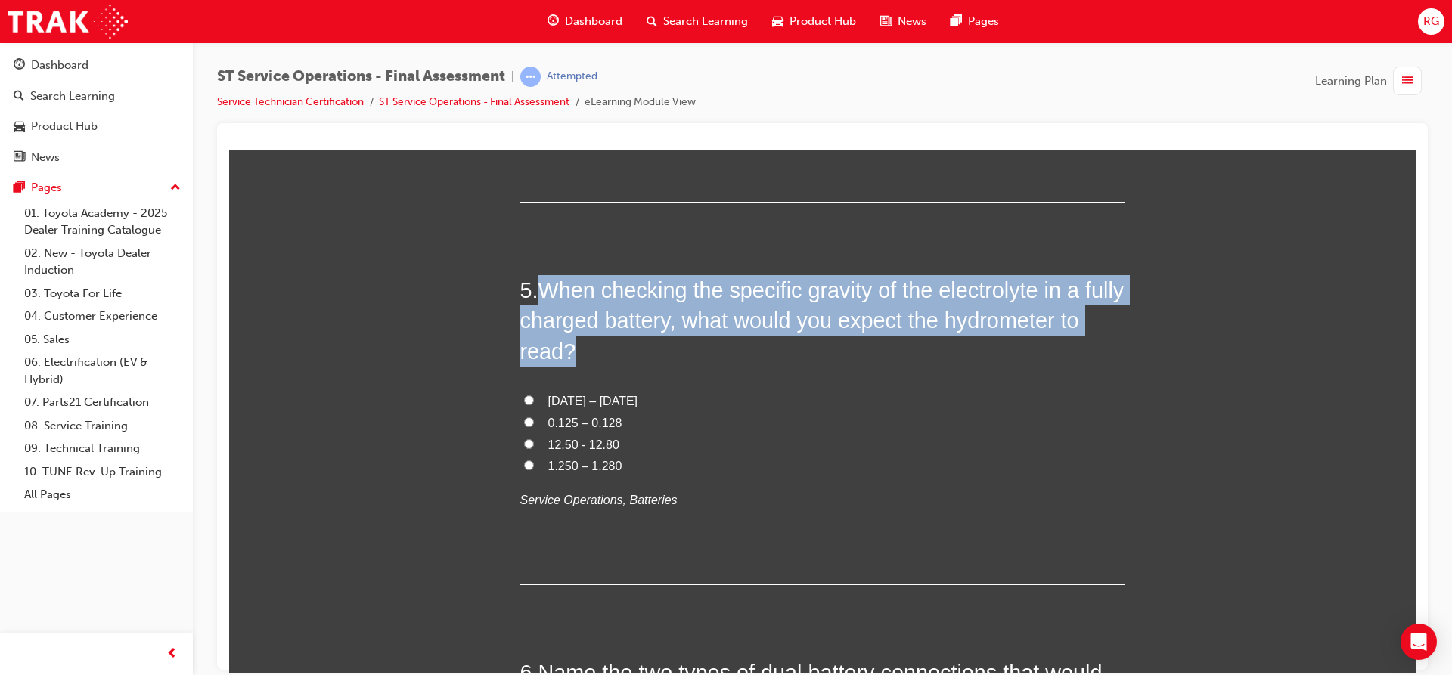
drag, startPoint x: 533, startPoint y: 513, endPoint x: 724, endPoint y: 518, distance: 191.3
click at [724, 518] on div "5 . When checking the specific gravity of the electrolyte in a fully charged ba…" at bounding box center [822, 429] width 605 height 310
click at [525, 424] on input "0.125 – 0.128" at bounding box center [529, 422] width 10 height 10
radio input "true"
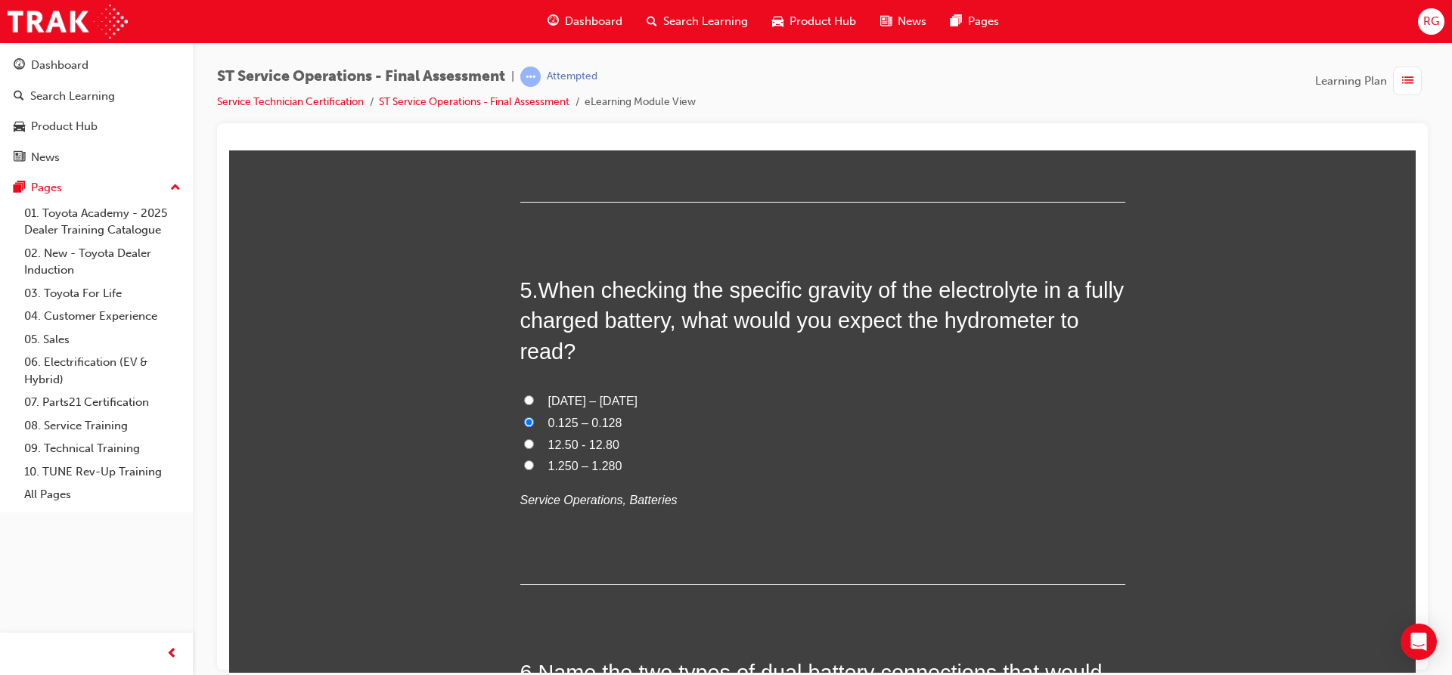
click at [525, 443] on input "12.50 - 12.80" at bounding box center [529, 444] width 10 height 10
radio input "true"
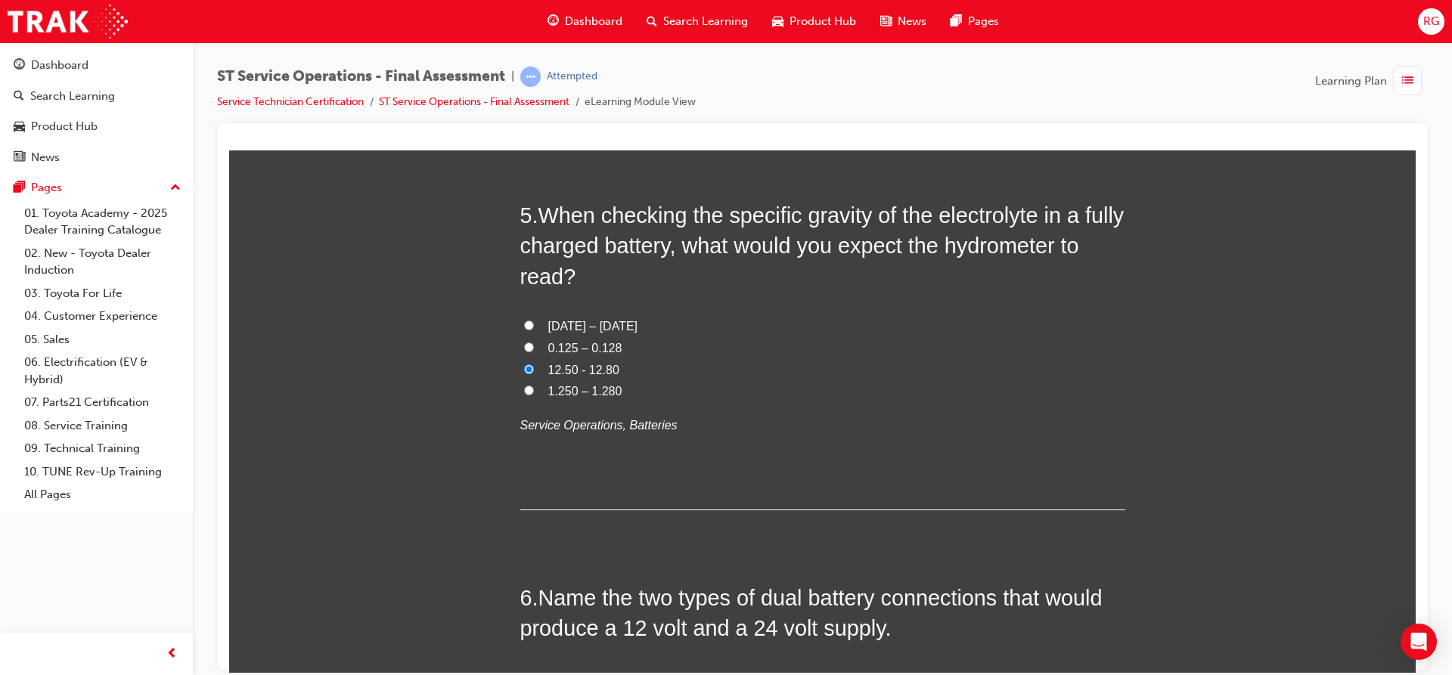
scroll to position [1550, 0]
click at [524, 384] on input "1.250 – 1.280" at bounding box center [529, 389] width 10 height 10
radio input "true"
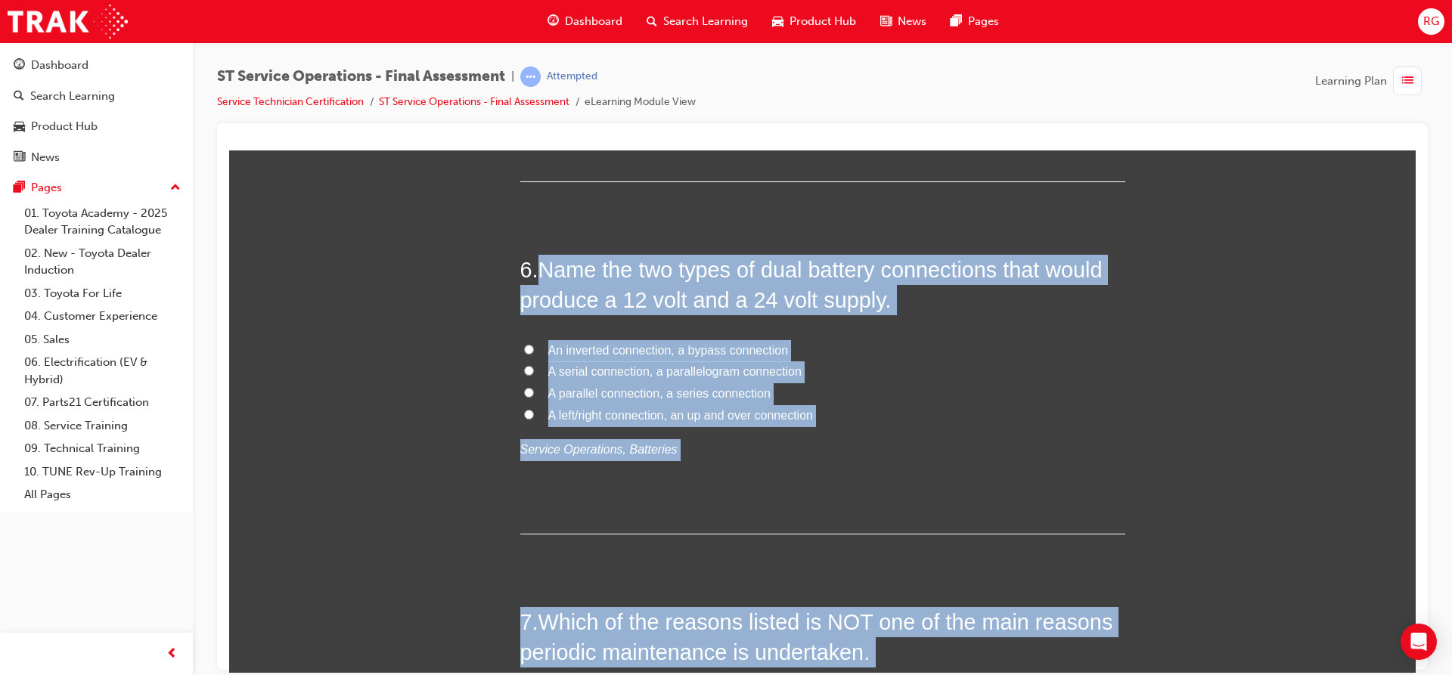
scroll to position [1895, 0]
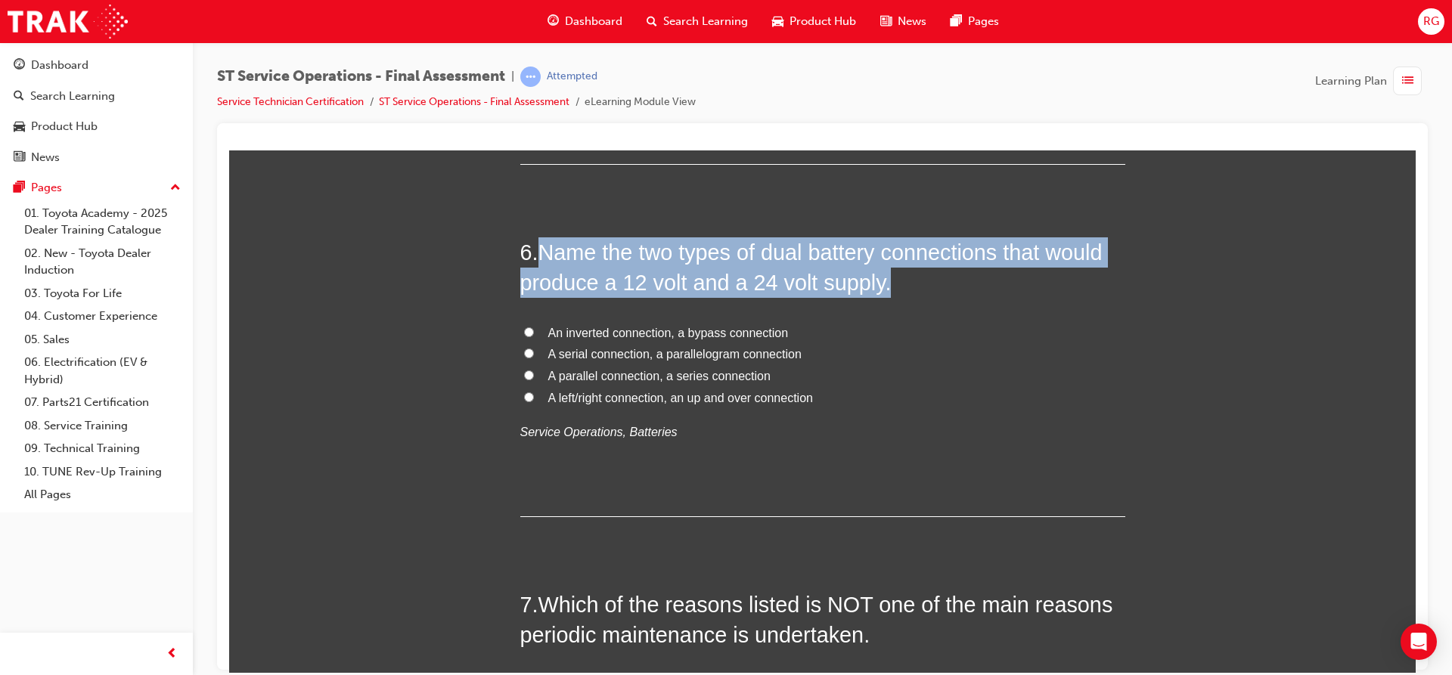
drag, startPoint x: 538, startPoint y: 514, endPoint x: 888, endPoint y: 445, distance: 357.7
click at [888, 445] on div "6 . Name the two types of dual battery connections that would produce a 12 volt…" at bounding box center [822, 377] width 605 height 280
click at [529, 370] on label "A parallel connection, a series connection" at bounding box center [822, 376] width 605 height 22
click at [529, 370] on input "A parallel connection, a series connection" at bounding box center [529, 375] width 10 height 10
radio input "true"
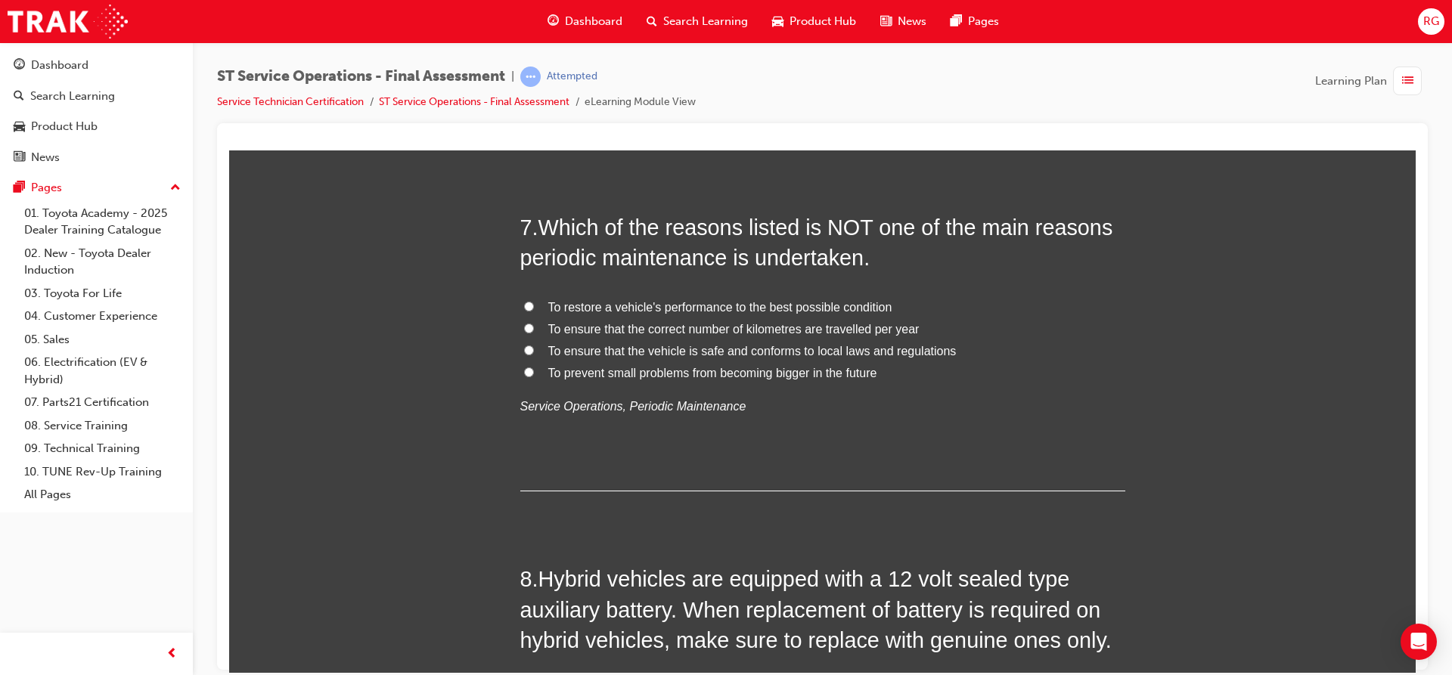
scroll to position [2273, 0]
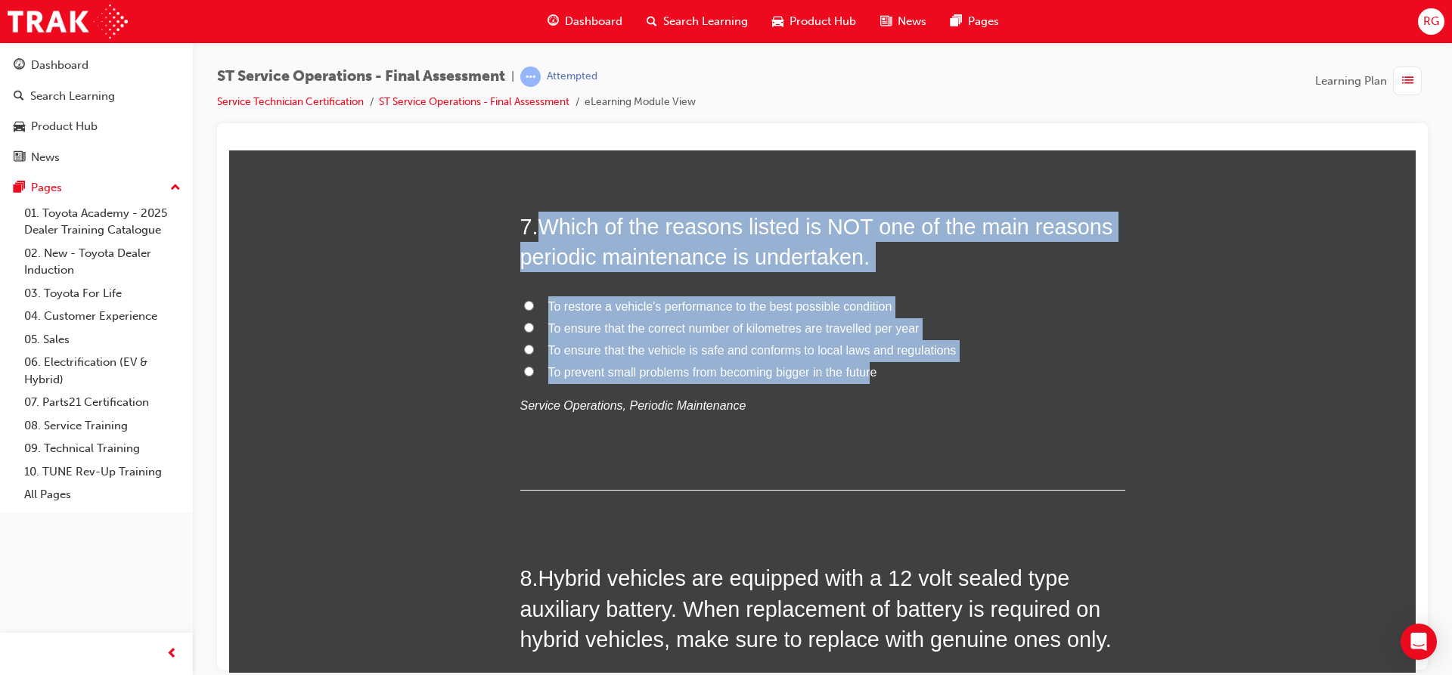
drag, startPoint x: 538, startPoint y: 219, endPoint x: 869, endPoint y: 378, distance: 367.3
click at [869, 378] on div "7 . Which of the reasons listed is NOT one of the main reasons periodic mainten…" at bounding box center [822, 351] width 605 height 280
click at [524, 330] on input "To ensure that the correct number of kilometres are travelled per year" at bounding box center [529, 327] width 10 height 10
radio input "true"
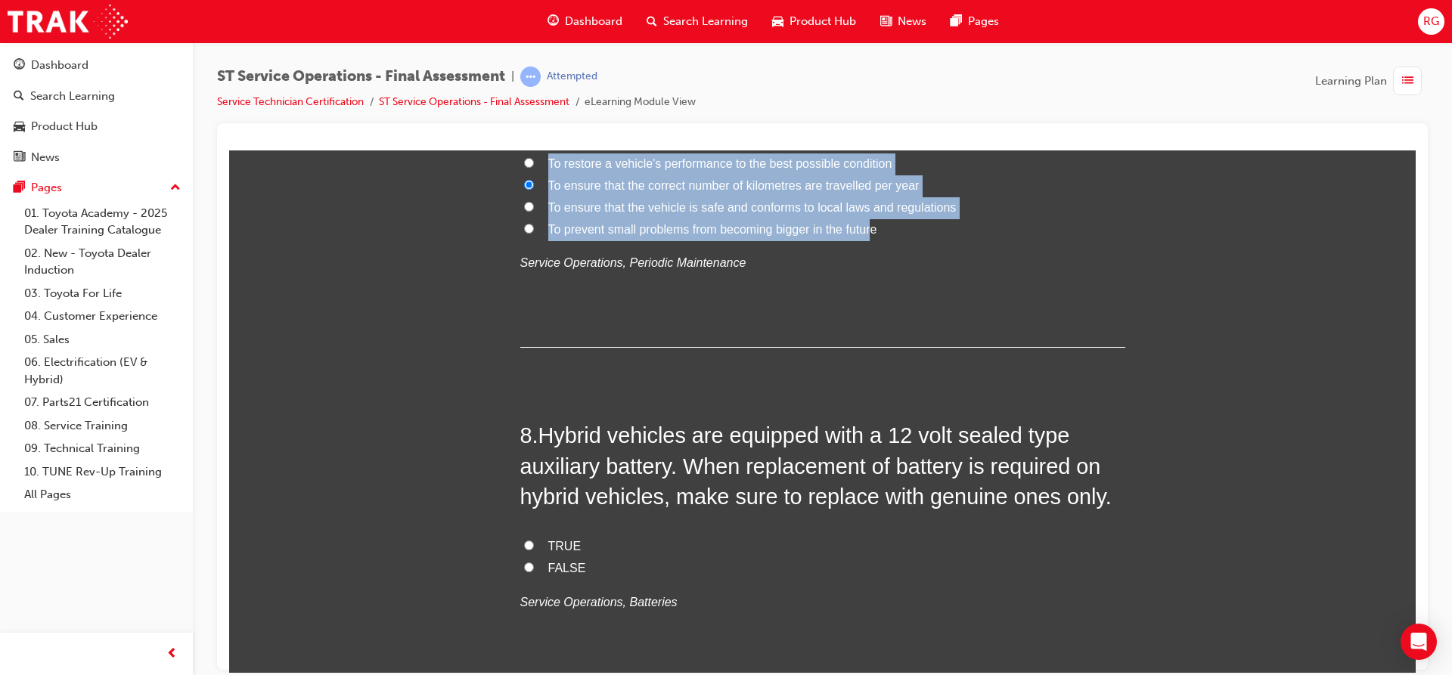
scroll to position [2424, 0]
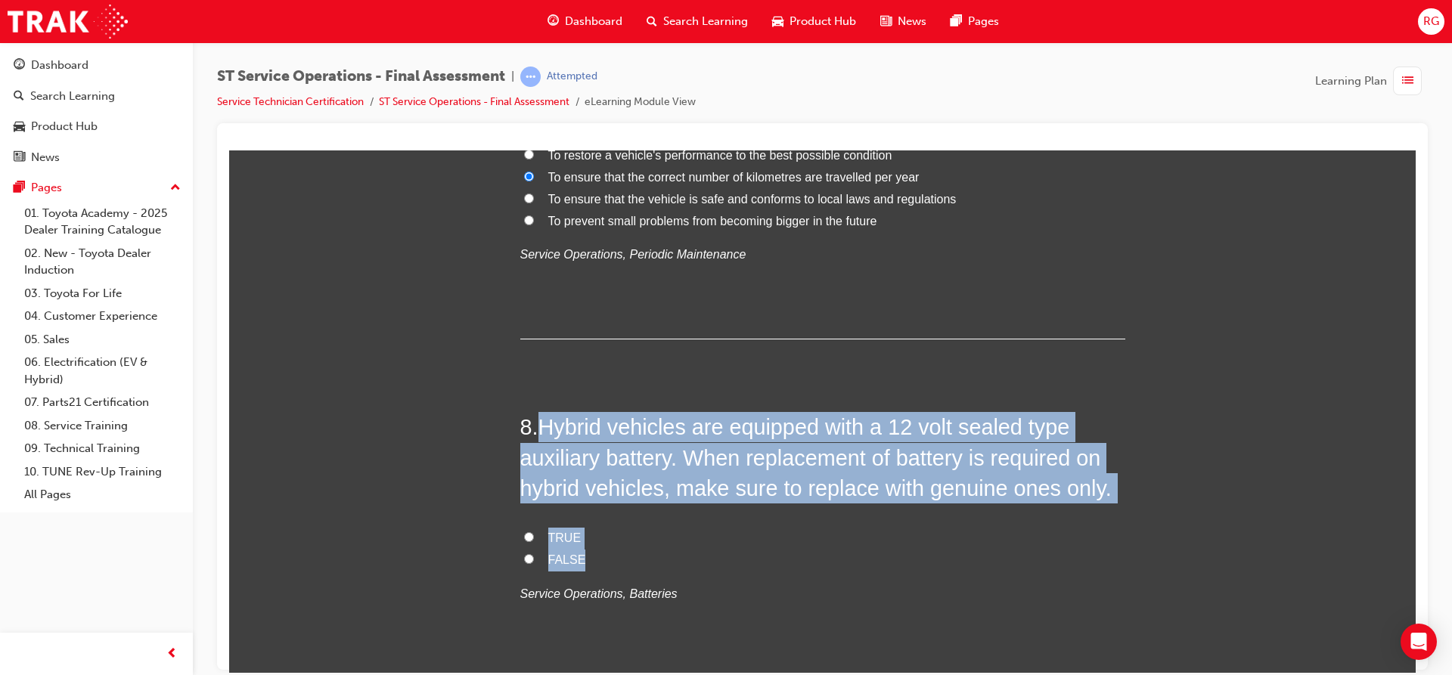
drag, startPoint x: 539, startPoint y: 422, endPoint x: 716, endPoint y: 557, distance: 222.8
click at [716, 557] on div "8 . Hybrid vehicles are equipped with a 12 volt sealed type auxiliary battery. …" at bounding box center [822, 544] width 605 height 266
click at [520, 529] on label "TRUE" at bounding box center [822, 538] width 605 height 22
click at [524, 532] on input "TRUE" at bounding box center [529, 537] width 10 height 10
radio input "true"
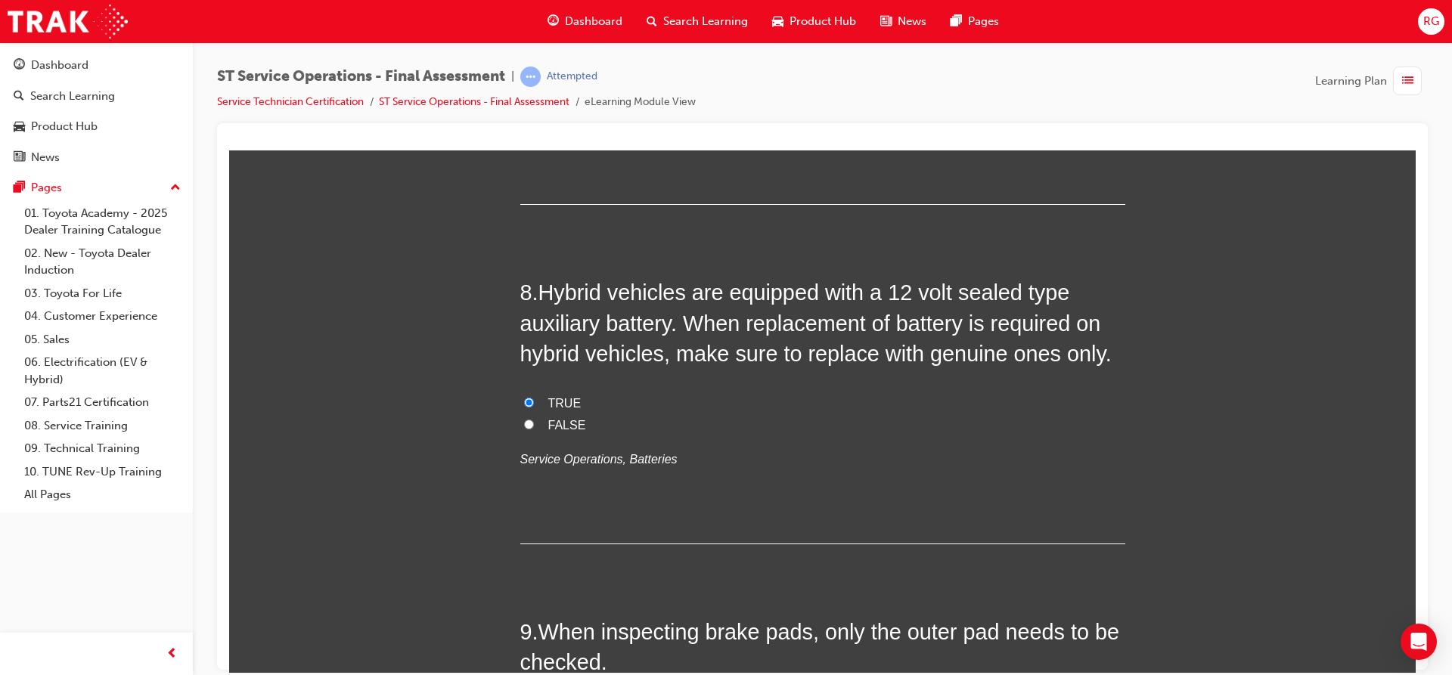
scroll to position [2651, 0]
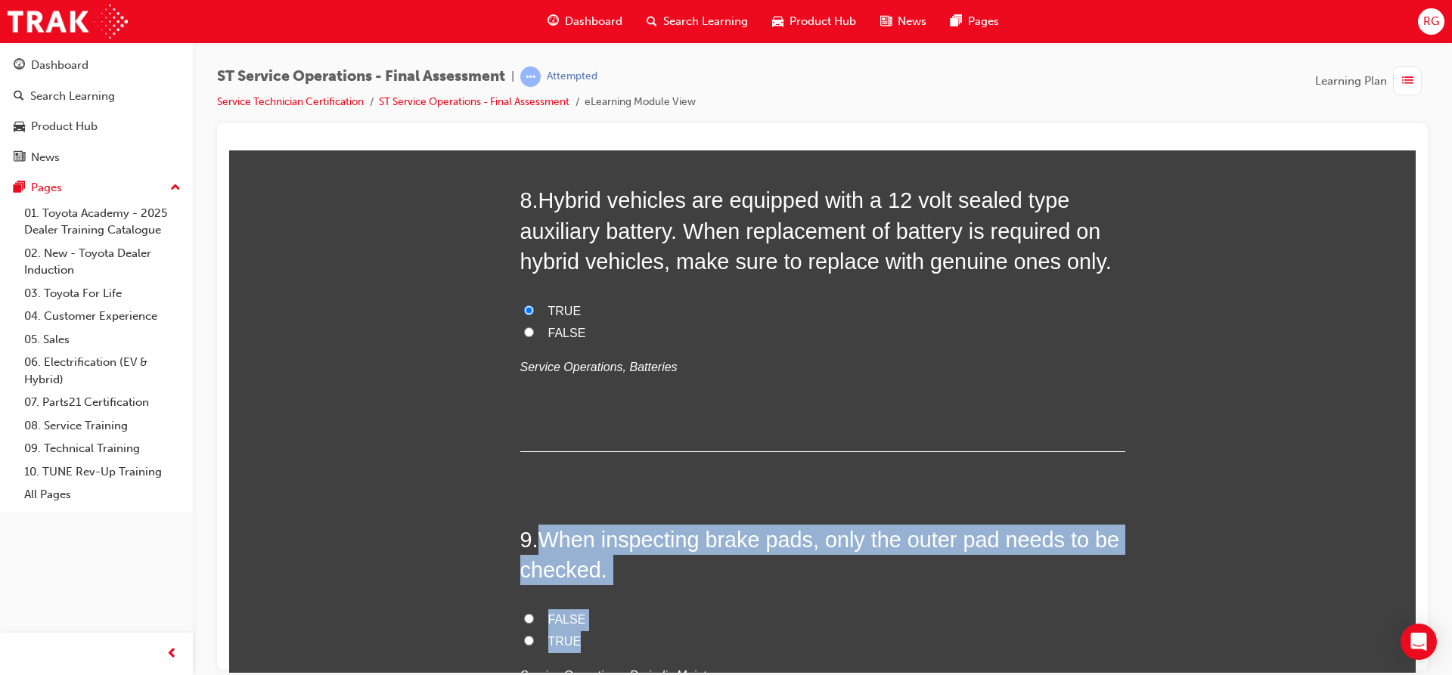
drag, startPoint x: 531, startPoint y: 543, endPoint x: 569, endPoint y: 644, distance: 108.4
click at [569, 644] on div "9 . When inspecting brake pads, only the outer pad needs to be checked. FALSE T…" at bounding box center [822, 642] width 605 height 236
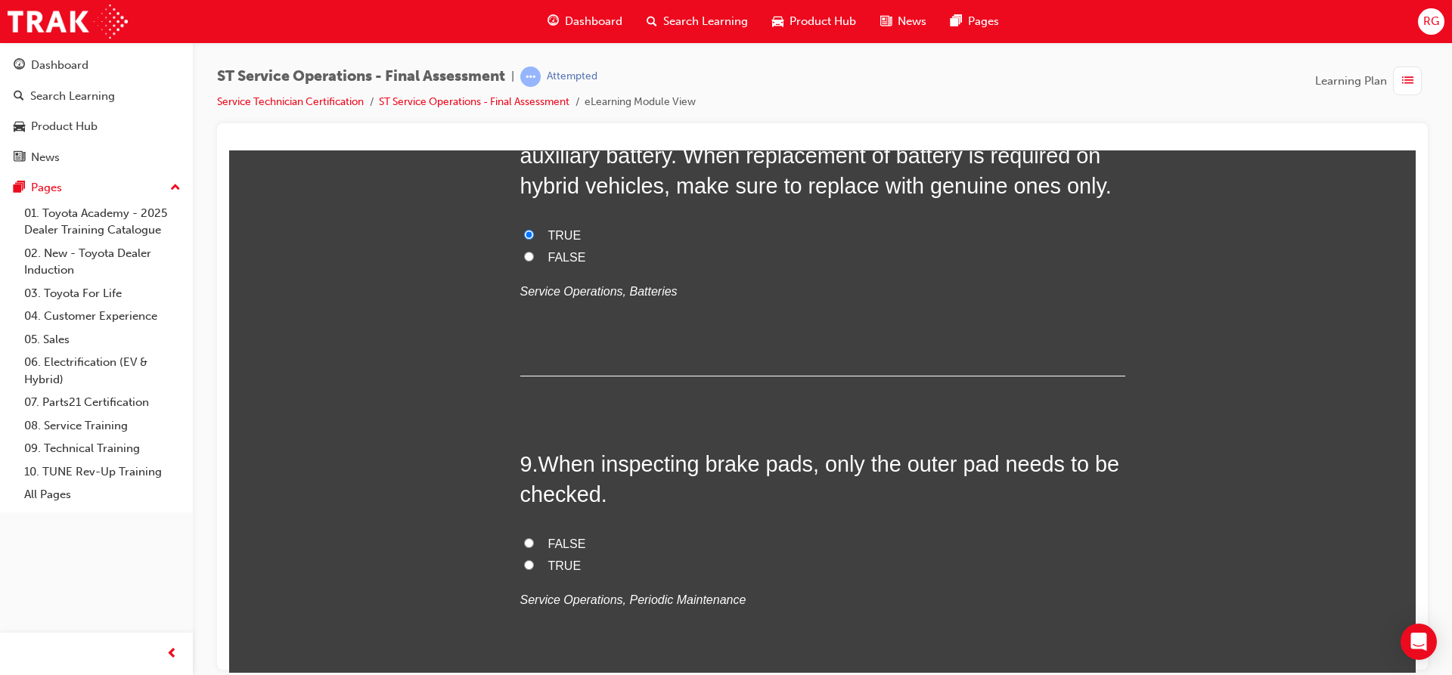
click at [525, 547] on input "FALSE" at bounding box center [529, 543] width 10 height 10
radio input "true"
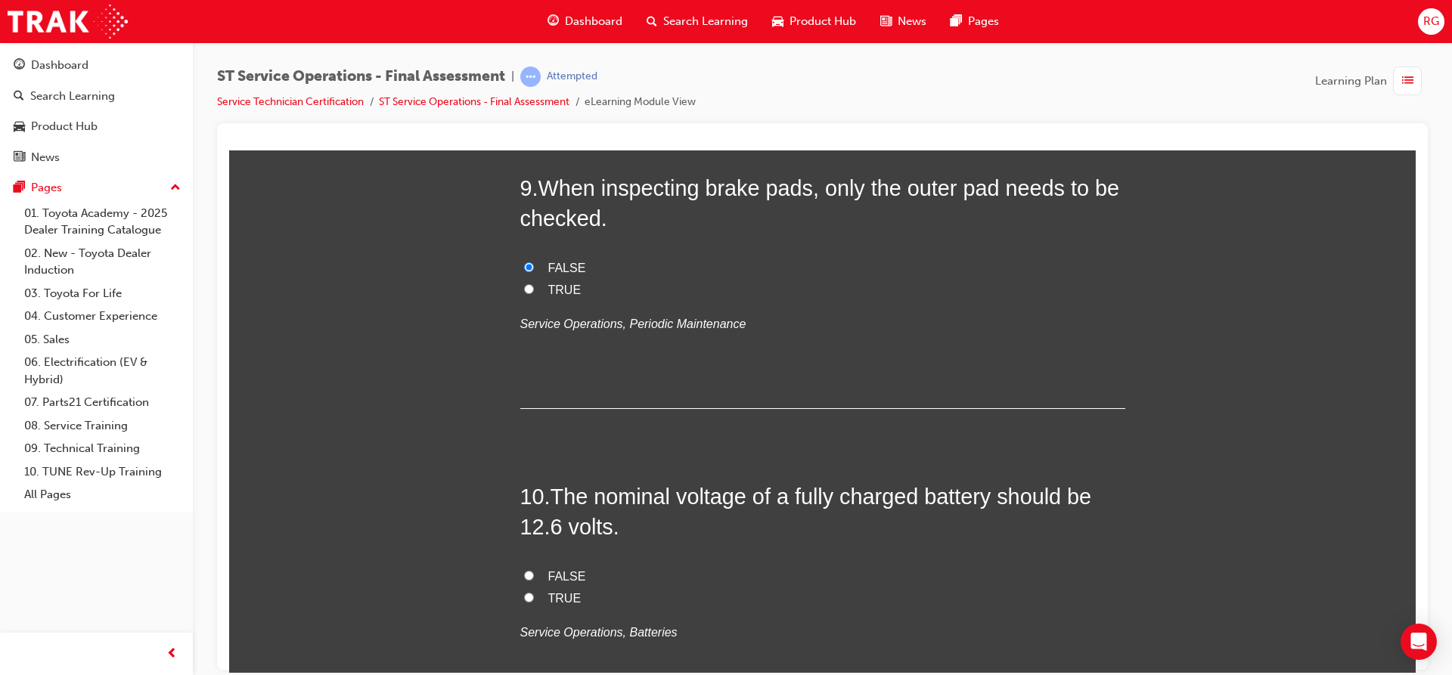
scroll to position [3029, 0]
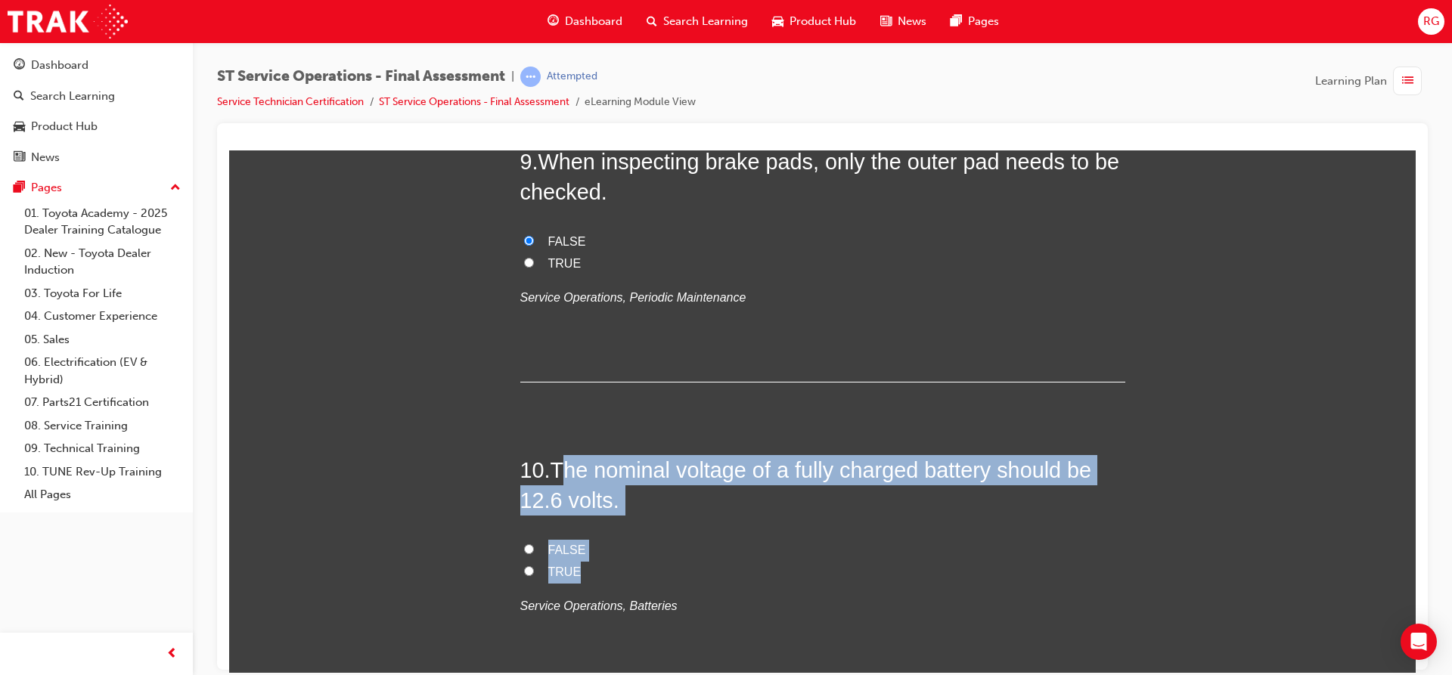
drag, startPoint x: 558, startPoint y: 468, endPoint x: 618, endPoint y: 565, distance: 113.7
click at [618, 565] on div "10 . The nominal voltage of a fully charged battery should be 12.6 volts. FALSE…" at bounding box center [822, 572] width 605 height 236
click at [524, 569] on input "TRUE" at bounding box center [529, 571] width 10 height 10
radio input "true"
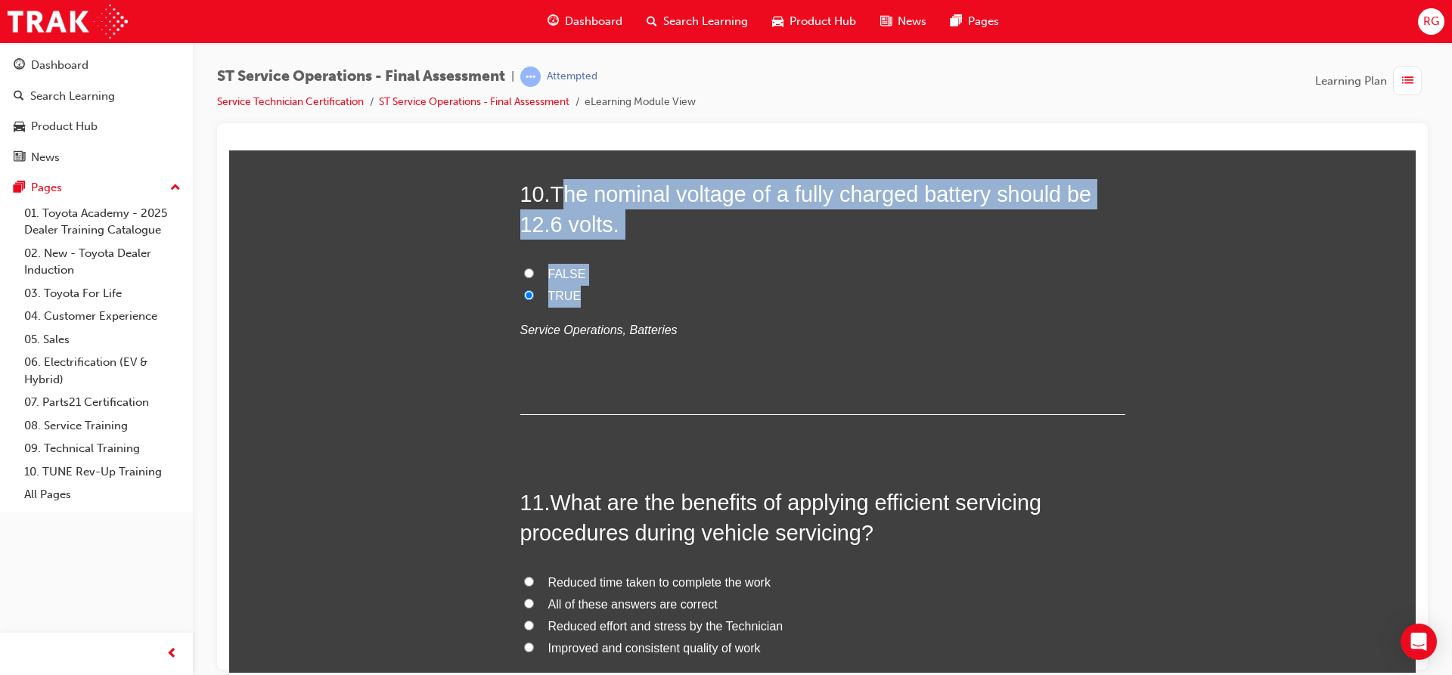
scroll to position [3331, 0]
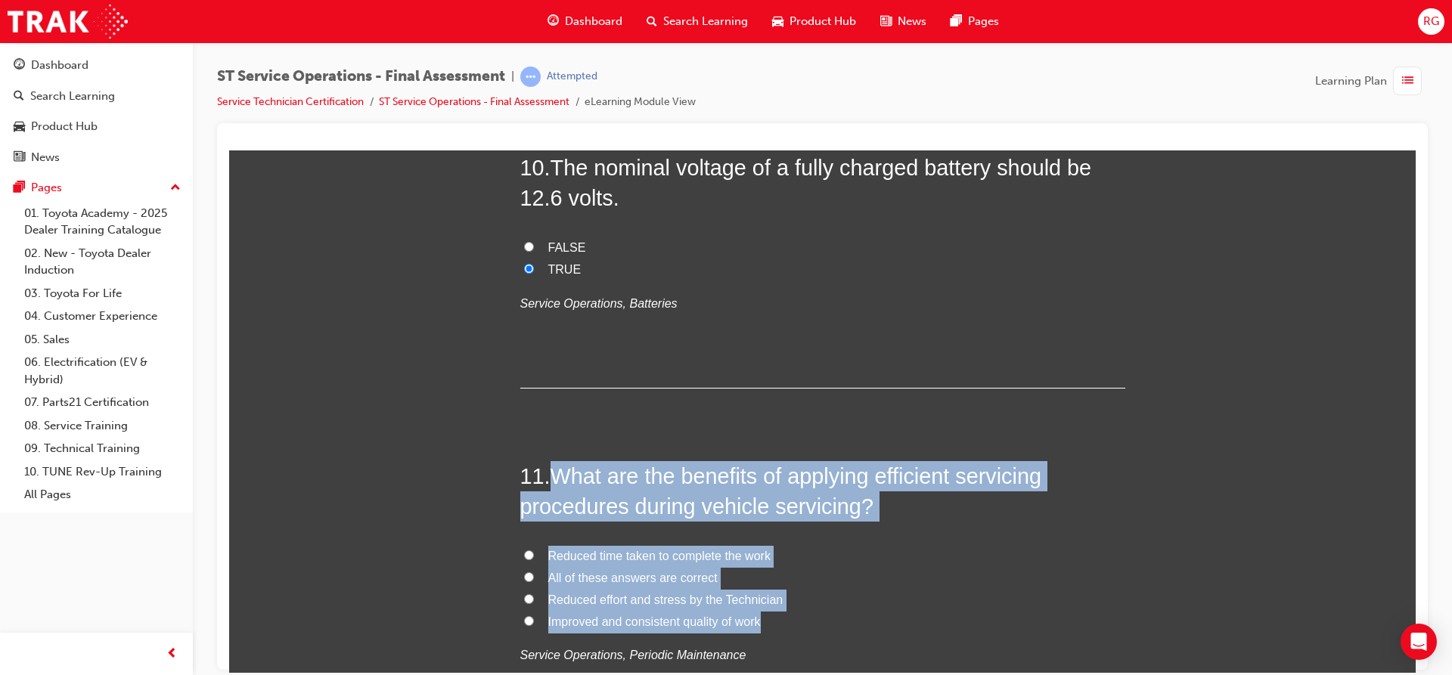
drag, startPoint x: 553, startPoint y: 475, endPoint x: 761, endPoint y: 618, distance: 252.3
click at [761, 618] on div "11 . What are the benefits of applying efficient servicing procedures during ve…" at bounding box center [822, 600] width 605 height 280
click at [520, 575] on label "All of these answers are correct" at bounding box center [822, 578] width 605 height 22
click at [524, 575] on input "All of these answers are correct" at bounding box center [529, 577] width 10 height 10
radio input "true"
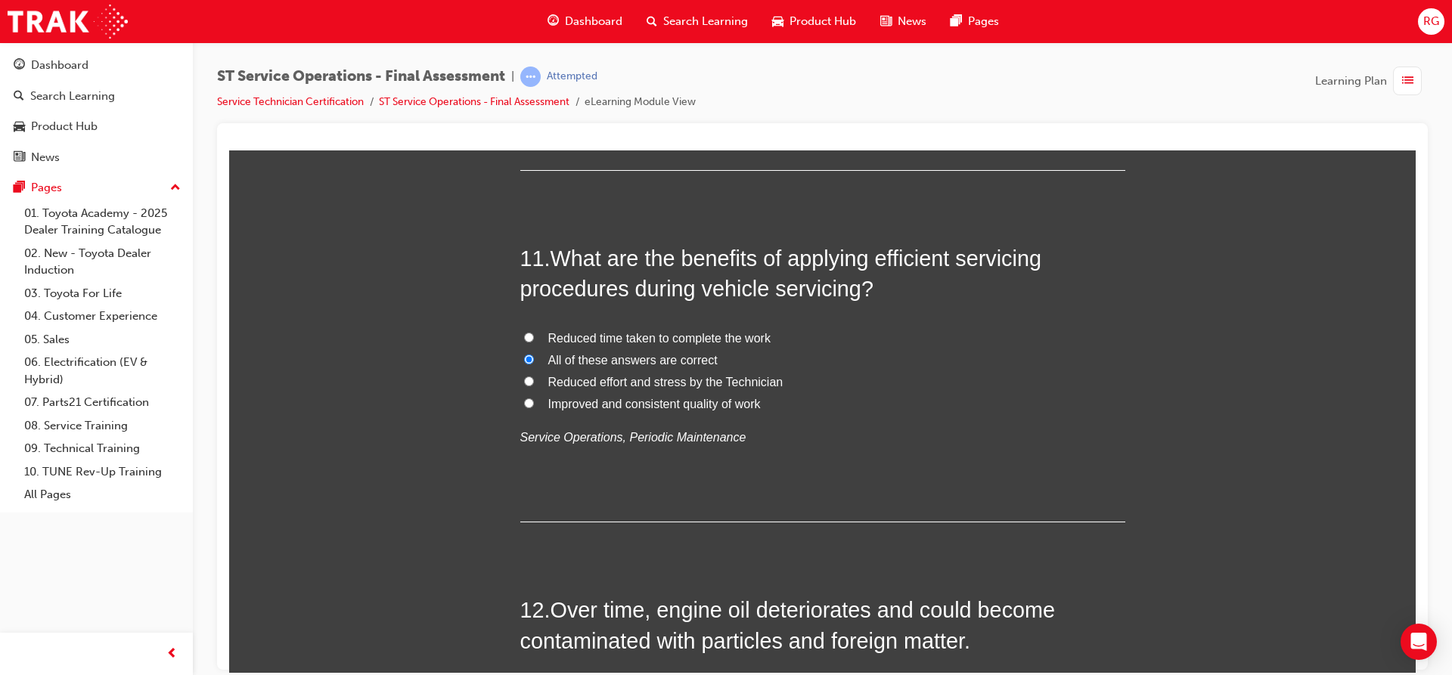
scroll to position [3634, 0]
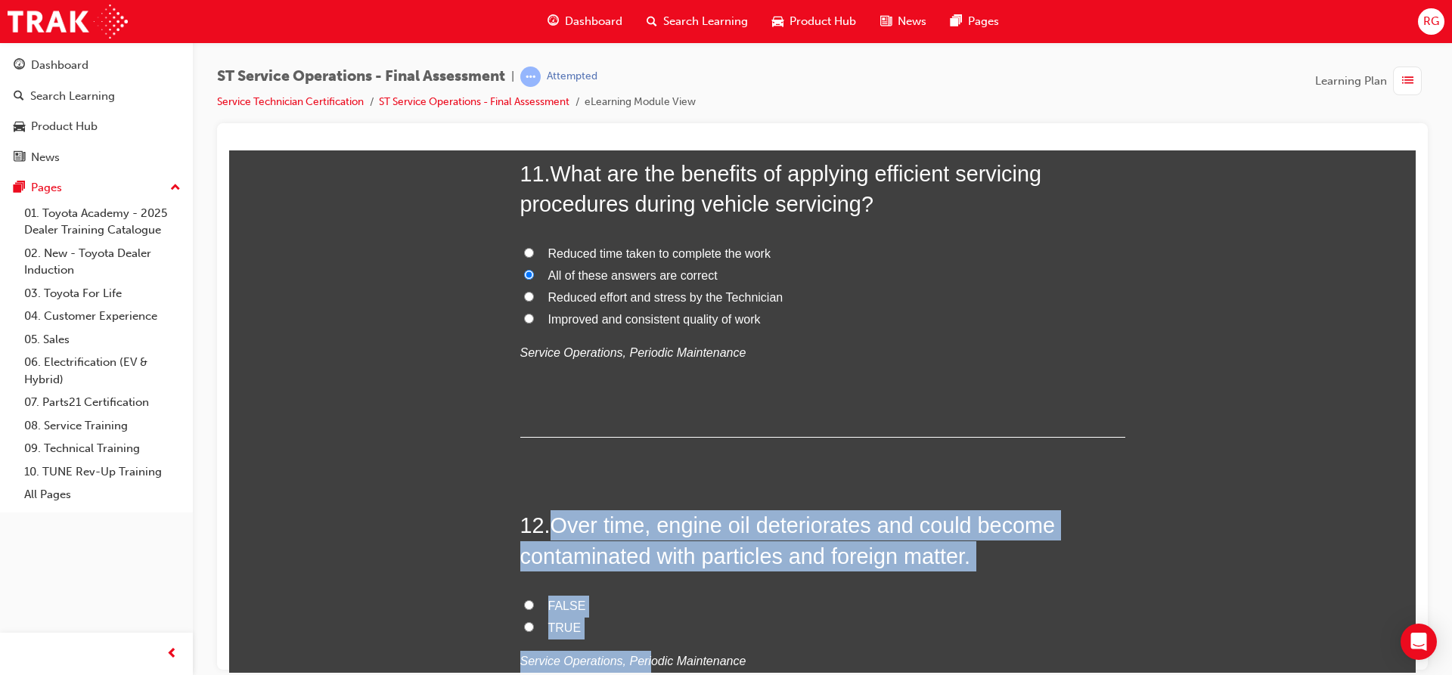
drag, startPoint x: 549, startPoint y: 520, endPoint x: 637, endPoint y: 640, distance: 148.8
click at [637, 640] on div "12 . Over time, engine oil deteriorates and could become contaminated with part…" at bounding box center [822, 628] width 605 height 236
click at [524, 627] on input "TRUE" at bounding box center [529, 626] width 10 height 10
radio input "true"
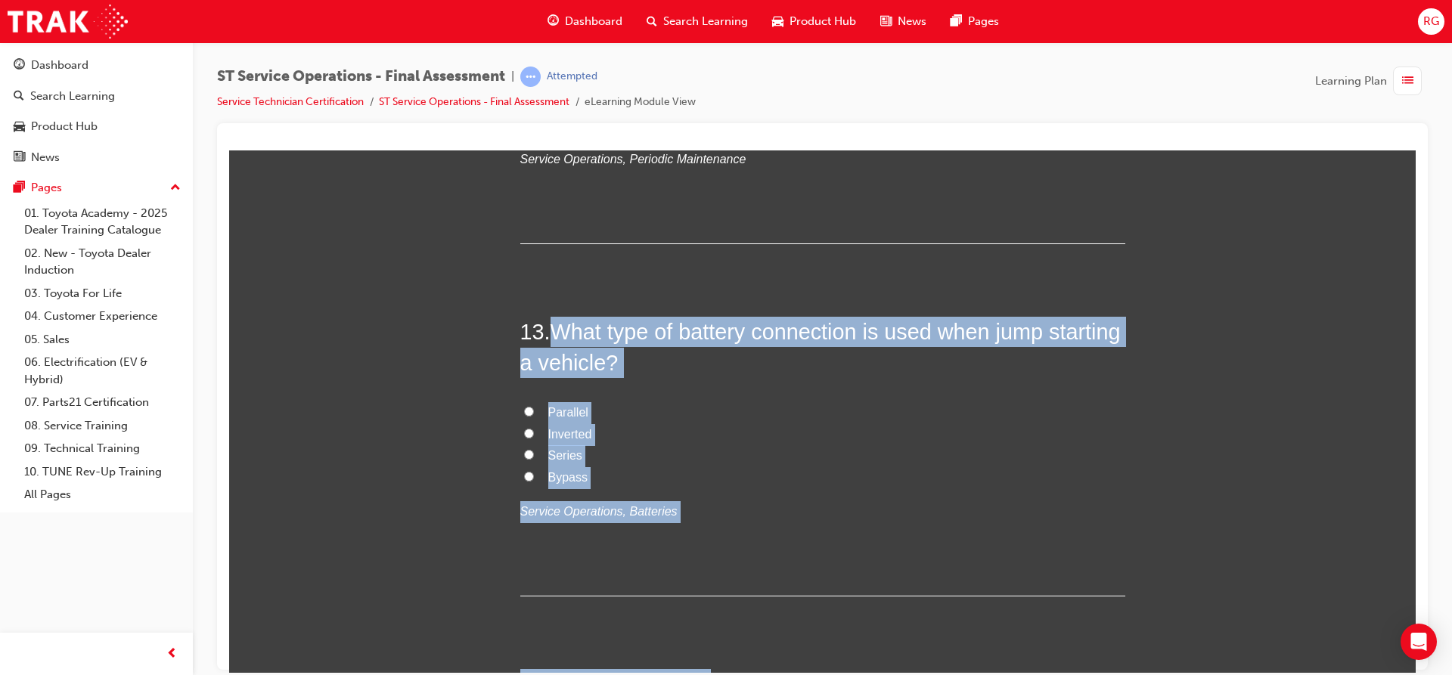
scroll to position [4164, 0]
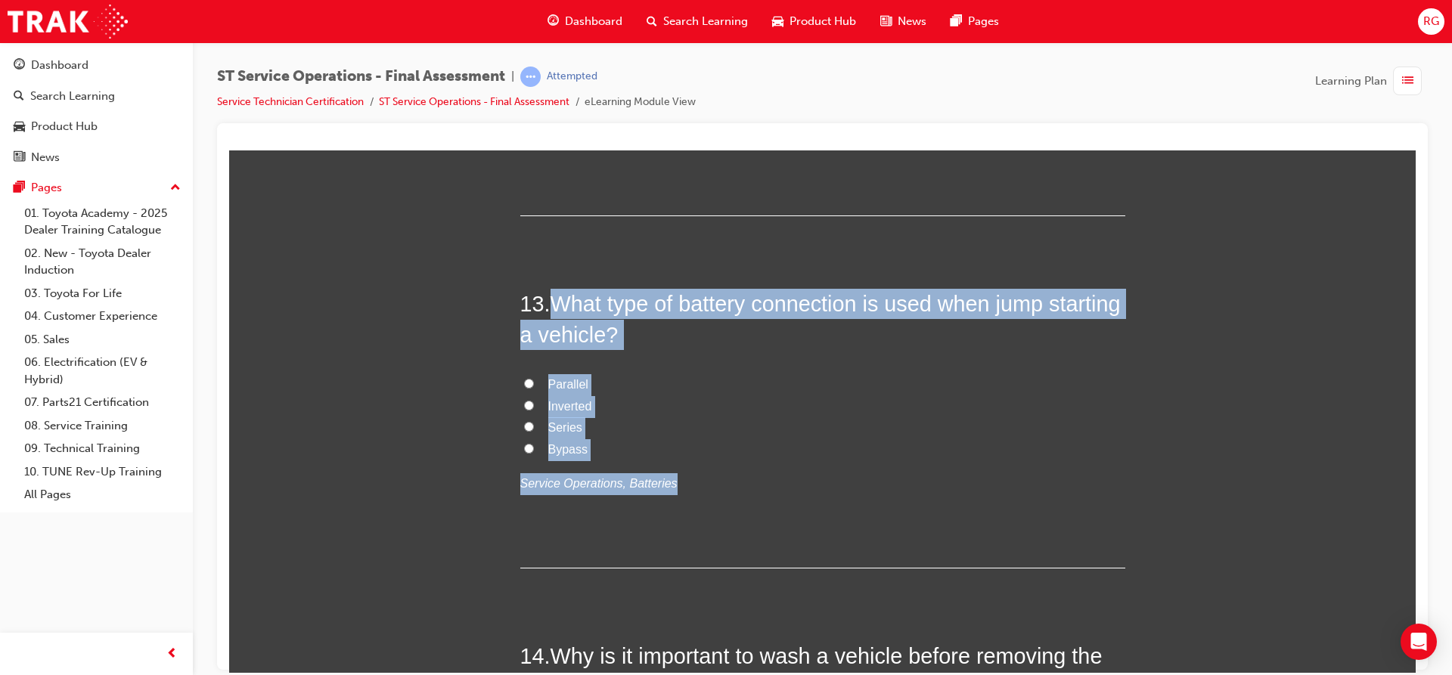
drag, startPoint x: 550, startPoint y: 606, endPoint x: 709, endPoint y: 461, distance: 215.7
click at [709, 461] on div "13 . What type of battery connection is used when jump starting a vehicle? Para…" at bounding box center [822, 428] width 605 height 280
click at [524, 383] on input "Parallel" at bounding box center [529, 383] width 10 height 10
radio input "true"
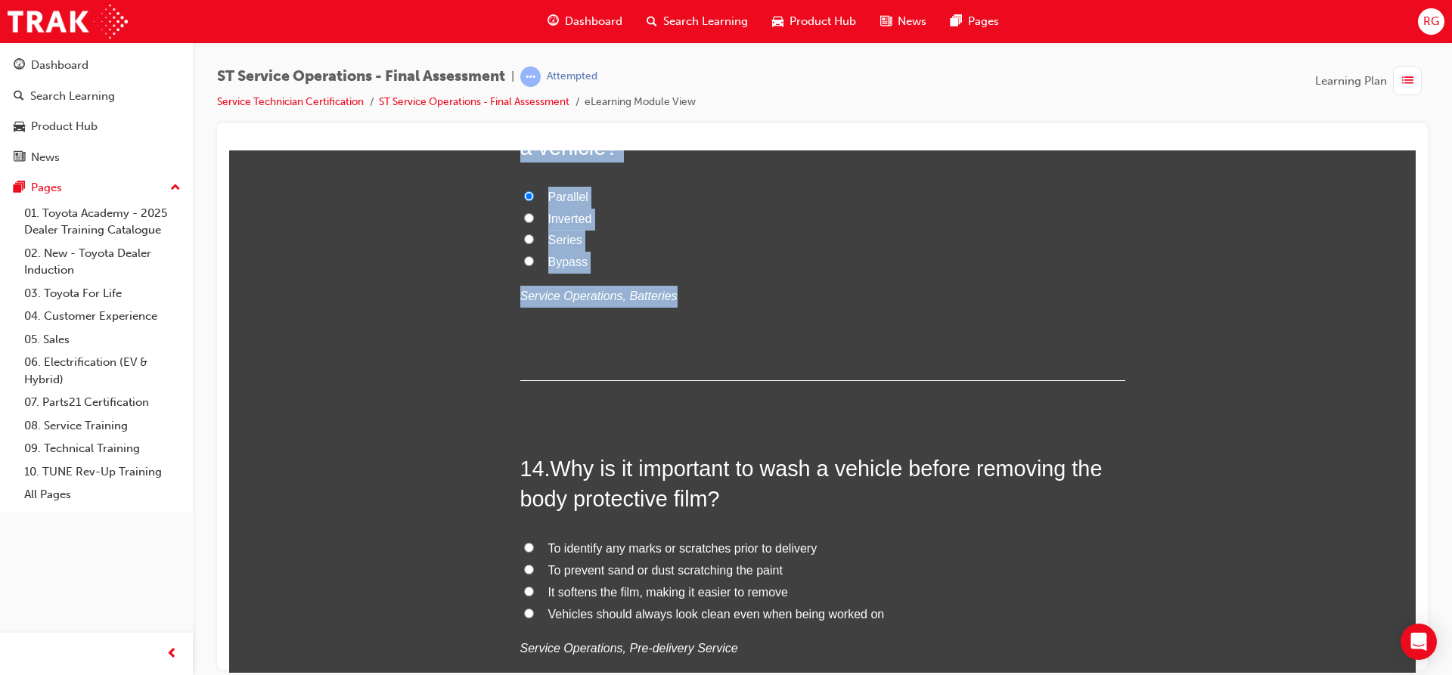
scroll to position [4391, 0]
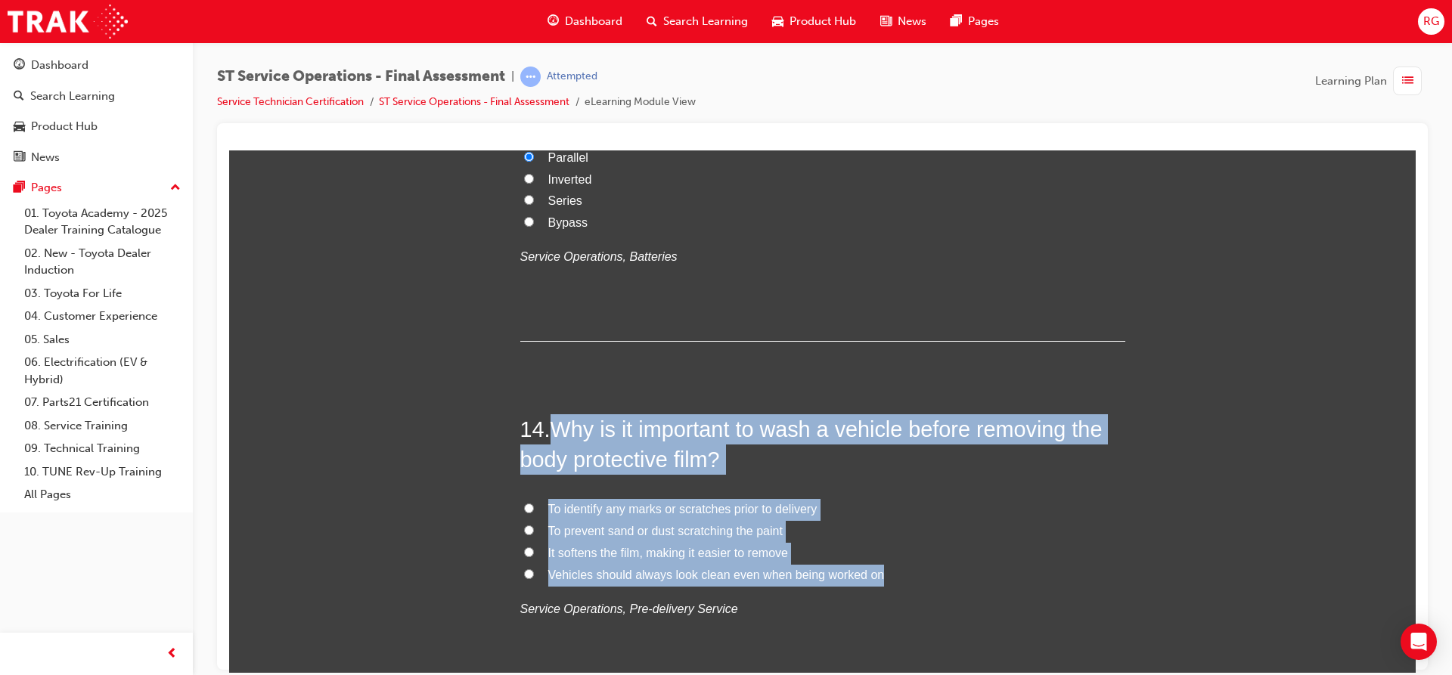
drag, startPoint x: 551, startPoint y: 421, endPoint x: 922, endPoint y: 584, distance: 404.6
click at [922, 584] on div "14 . Why is it important to wash a vehicle before removing the body protective …" at bounding box center [822, 554] width 605 height 280
click at [524, 528] on input "To prevent sand or dust scratching the paint" at bounding box center [529, 530] width 10 height 10
radio input "true"
click at [541, 482] on div "14 . Why is it important to wash a vehicle before removing the body protective …" at bounding box center [822, 554] width 605 height 280
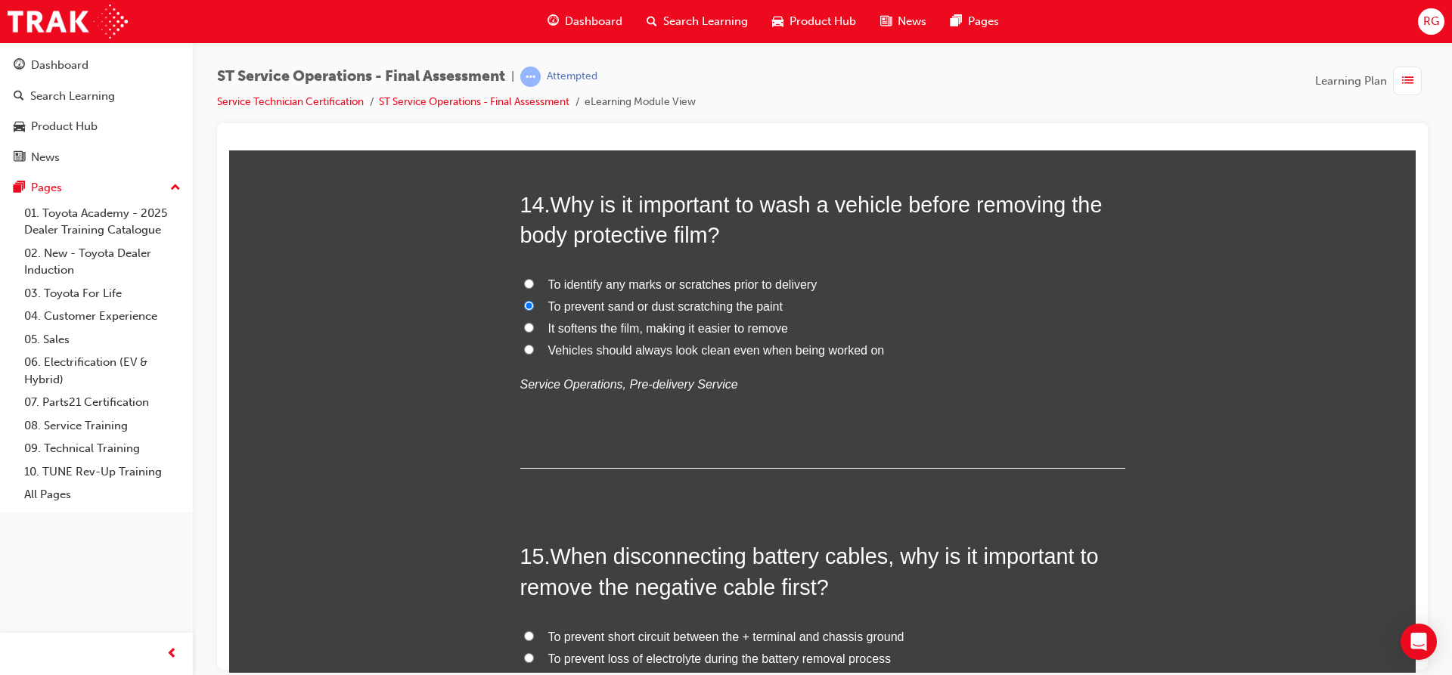
scroll to position [4693, 0]
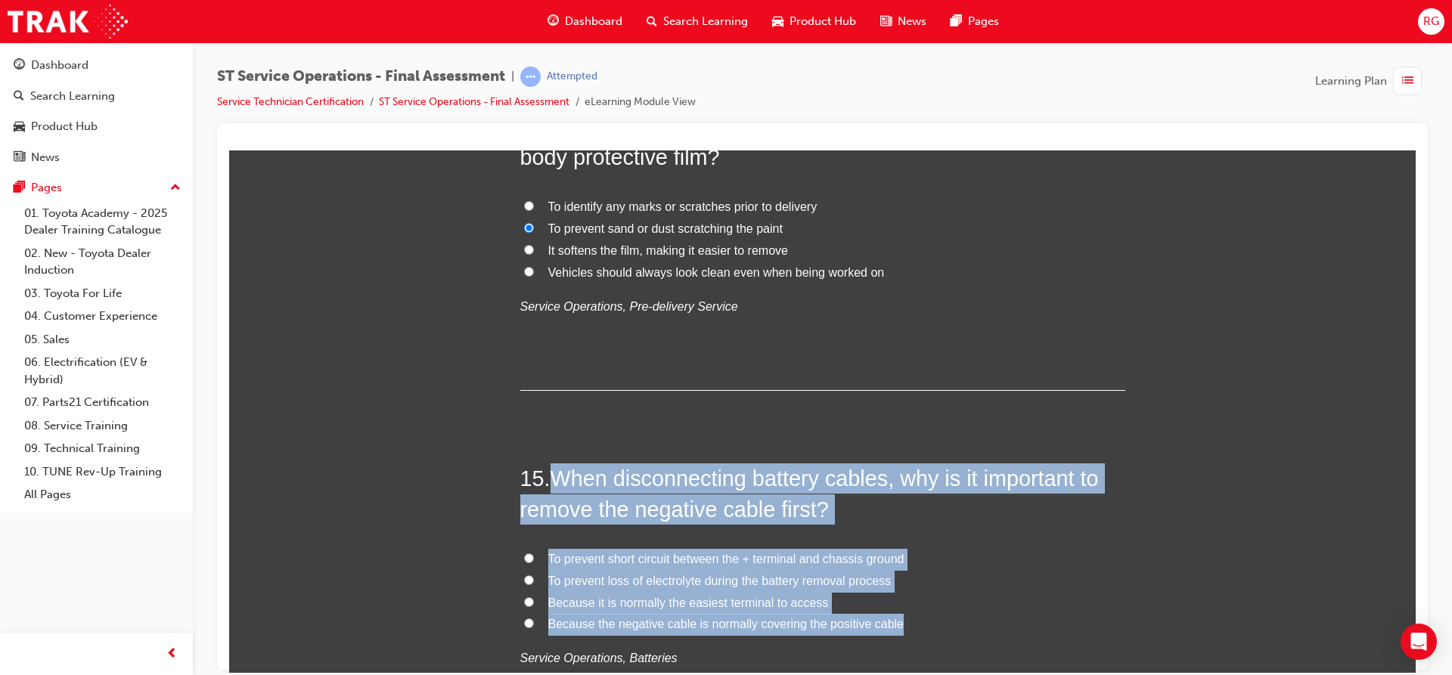
drag, startPoint x: 550, startPoint y: 473, endPoint x: 902, endPoint y: 614, distance: 378.9
click at [902, 614] on div "15 . When disconnecting battery cables, why is it important to remove the negat…" at bounding box center [822, 603] width 605 height 280
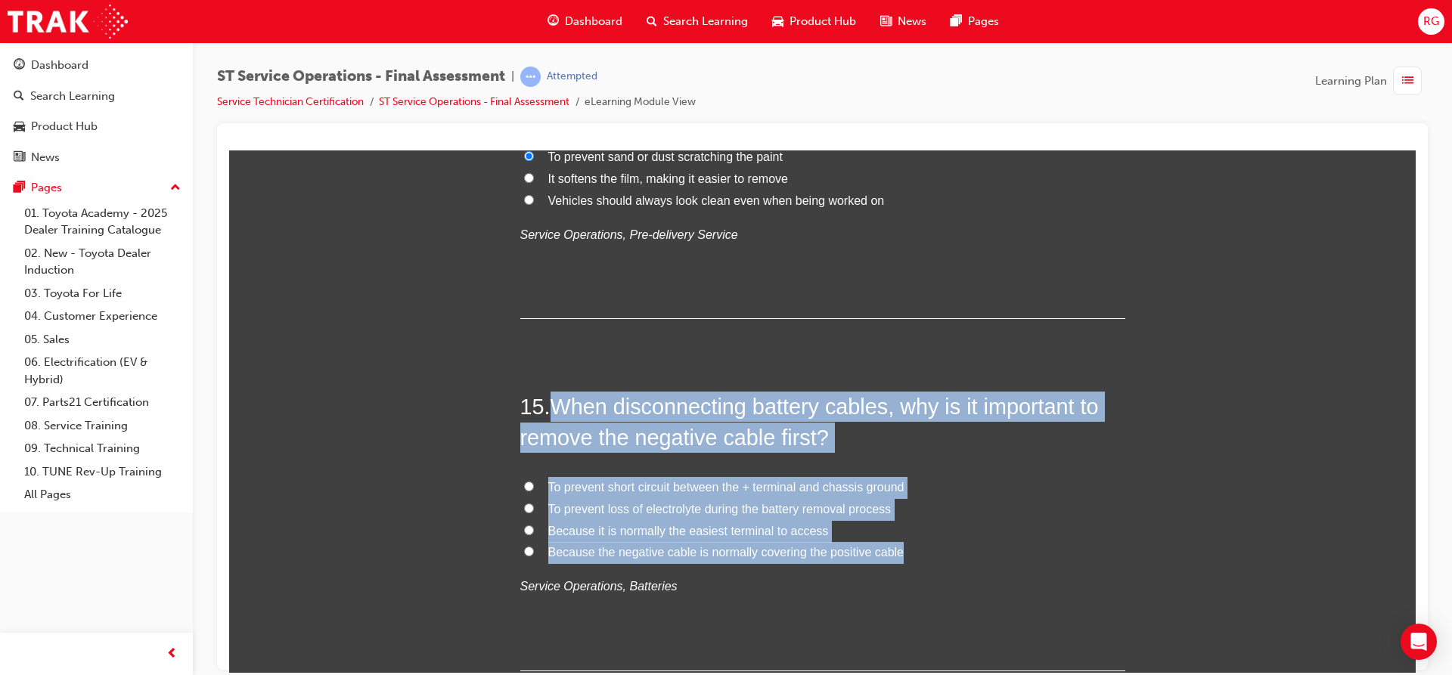
scroll to position [4920, 0]
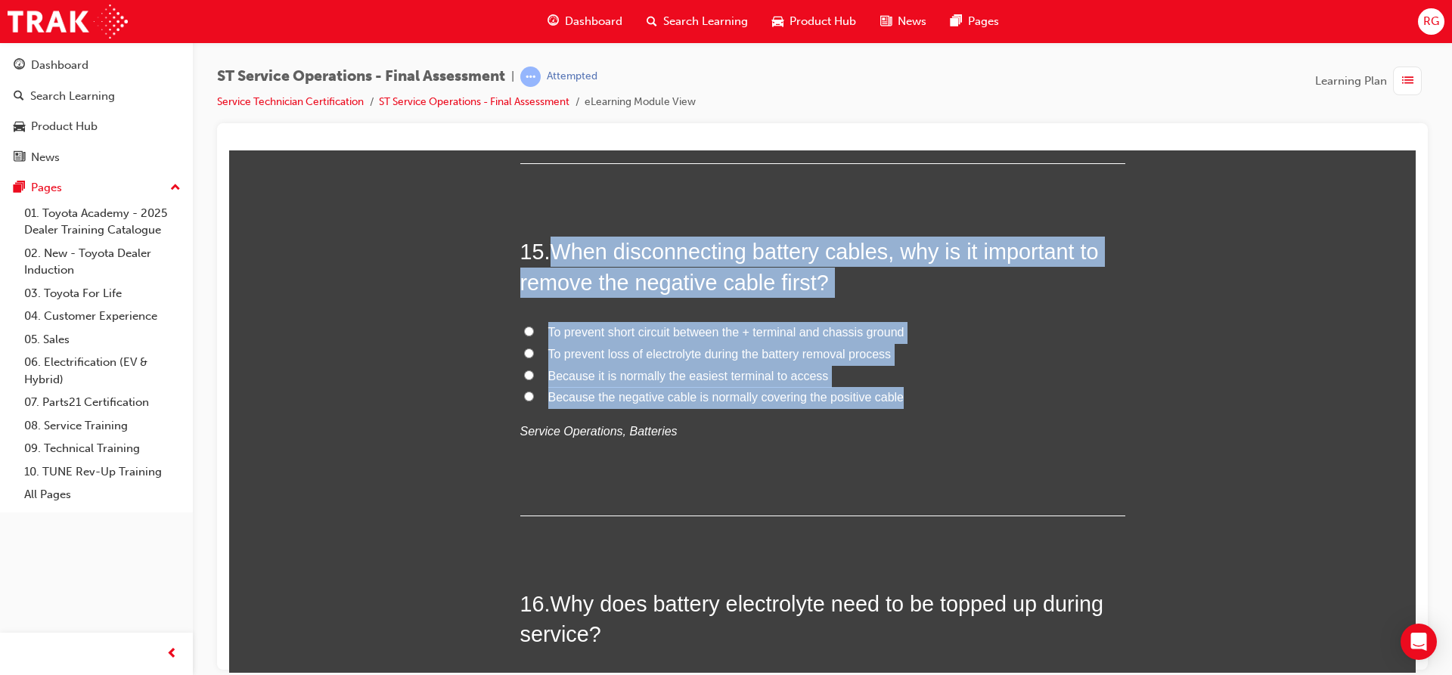
click at [523, 336] on label "To prevent short circuit between the + terminal and chassis ground" at bounding box center [822, 332] width 605 height 22
click at [524, 336] on input "To prevent short circuit between the + terminal and chassis ground" at bounding box center [529, 331] width 10 height 10
radio input "true"
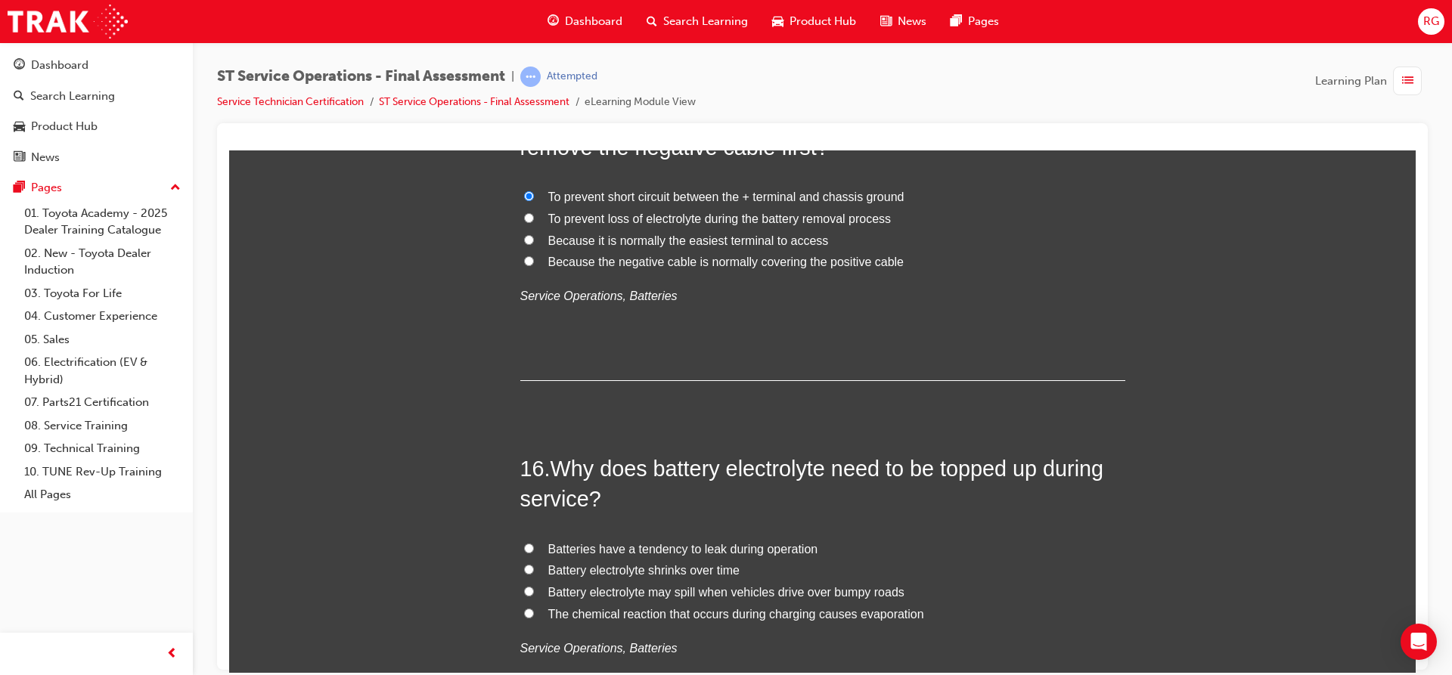
scroll to position [5071, 0]
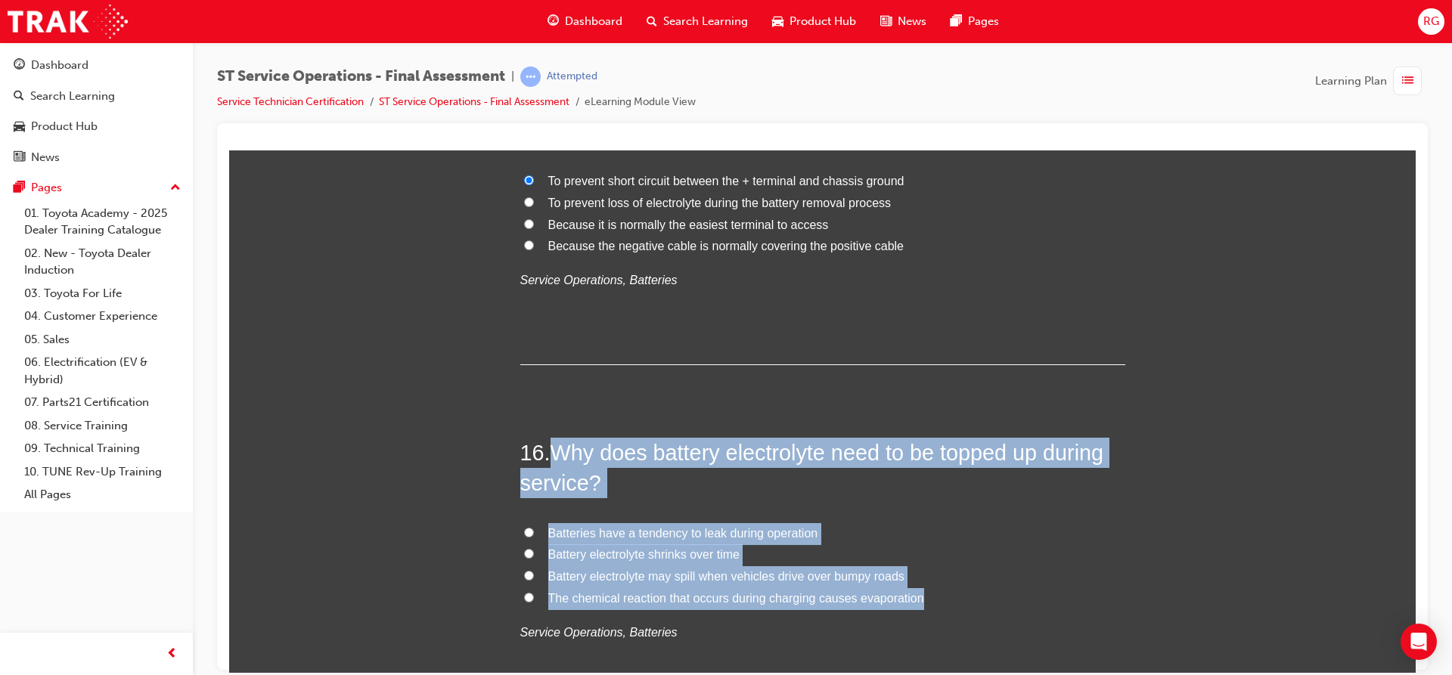
drag, startPoint x: 553, startPoint y: 446, endPoint x: 921, endPoint y: 597, distance: 398.1
click at [921, 597] on div "16 . Why does battery electrolyte need to be topped up during service? Batterie…" at bounding box center [822, 577] width 605 height 280
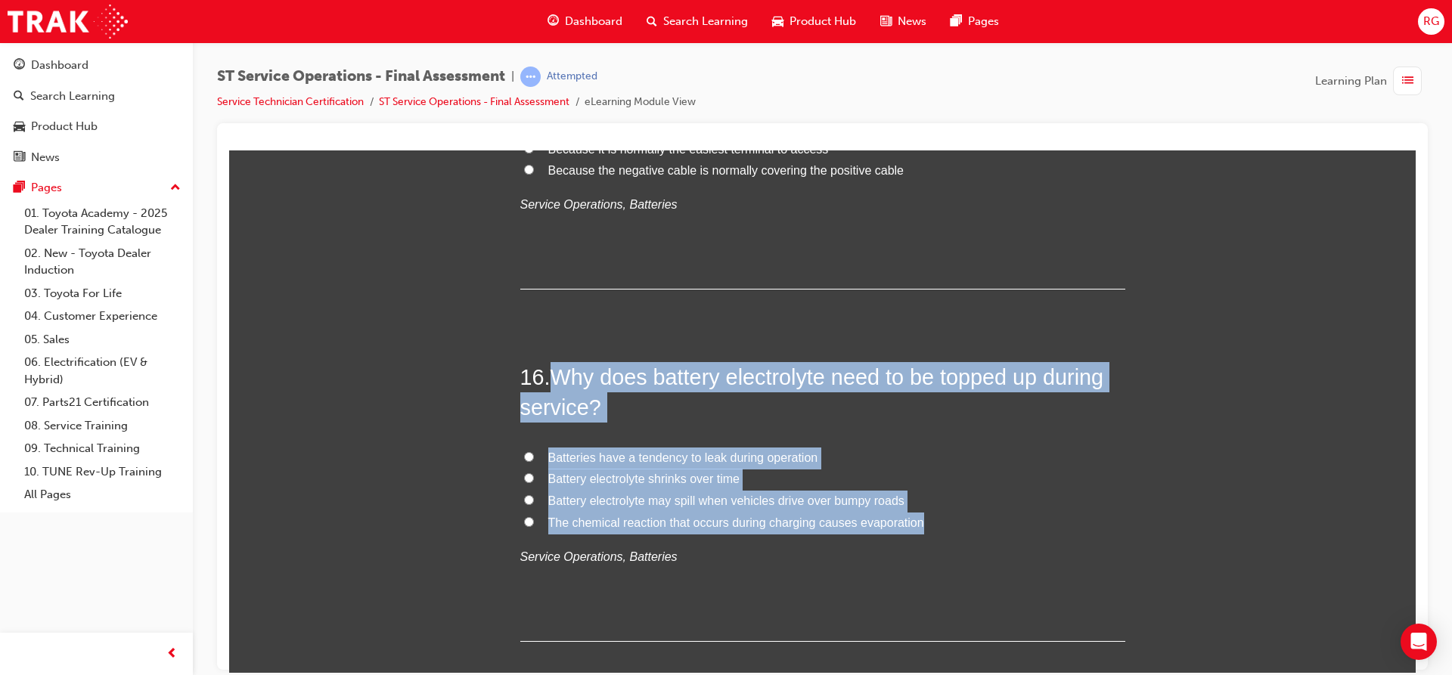
click at [526, 520] on input "The chemical reaction that occurs during charging causes evaporation" at bounding box center [529, 521] width 10 height 10
radio input "true"
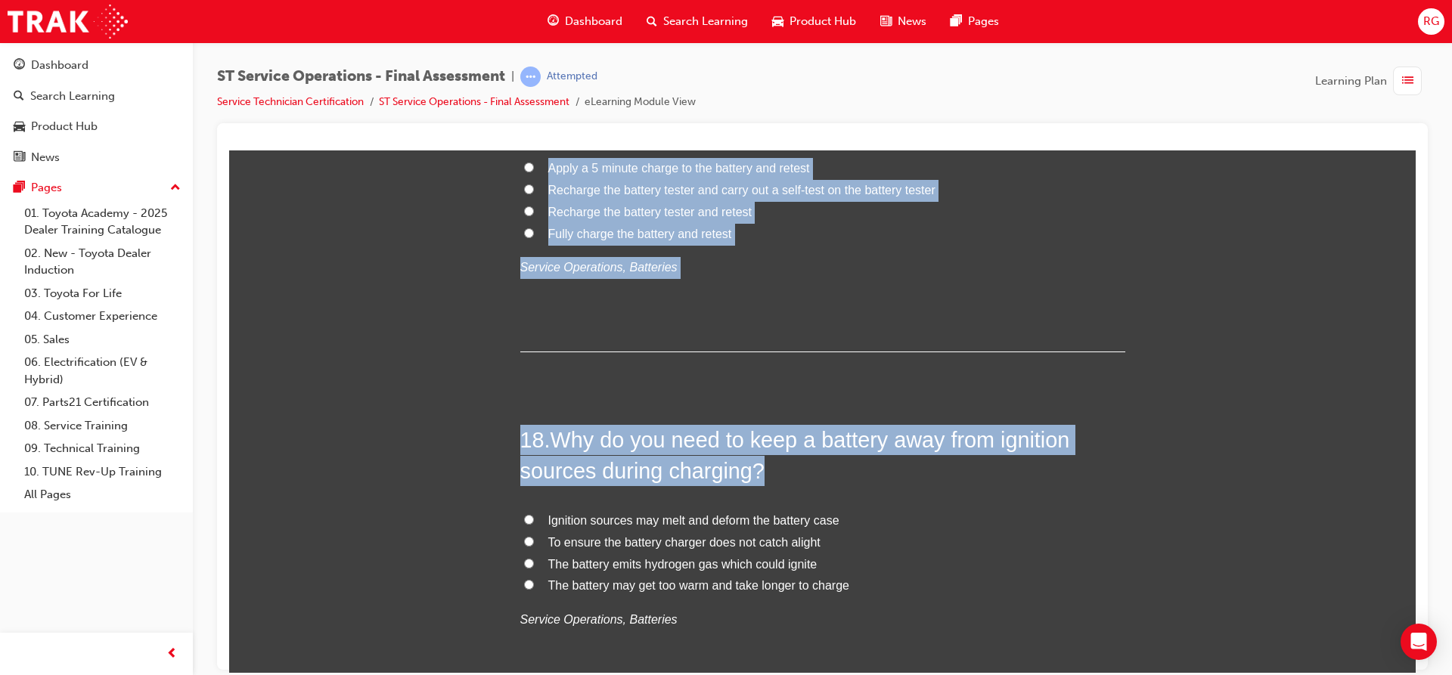
scroll to position [5879, 0]
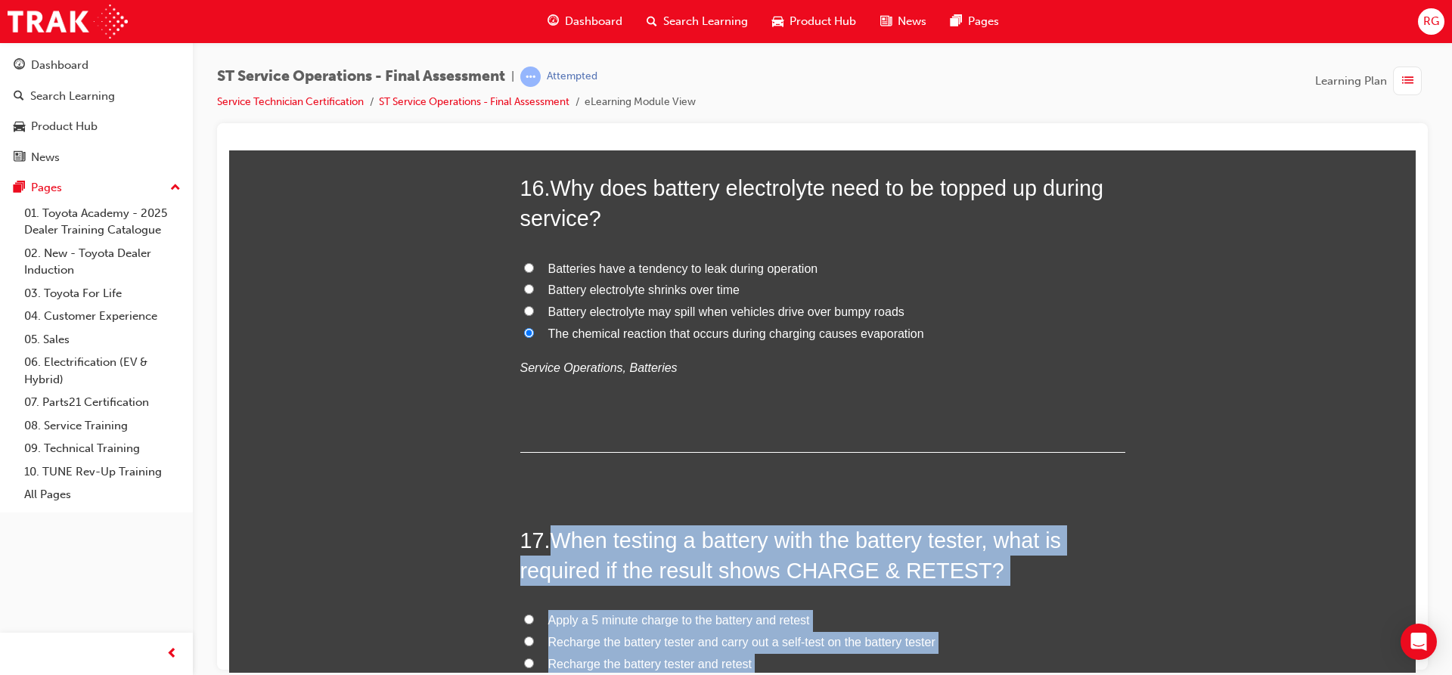
drag, startPoint x: 550, startPoint y: 494, endPoint x: 682, endPoint y: 56, distance: 458.1
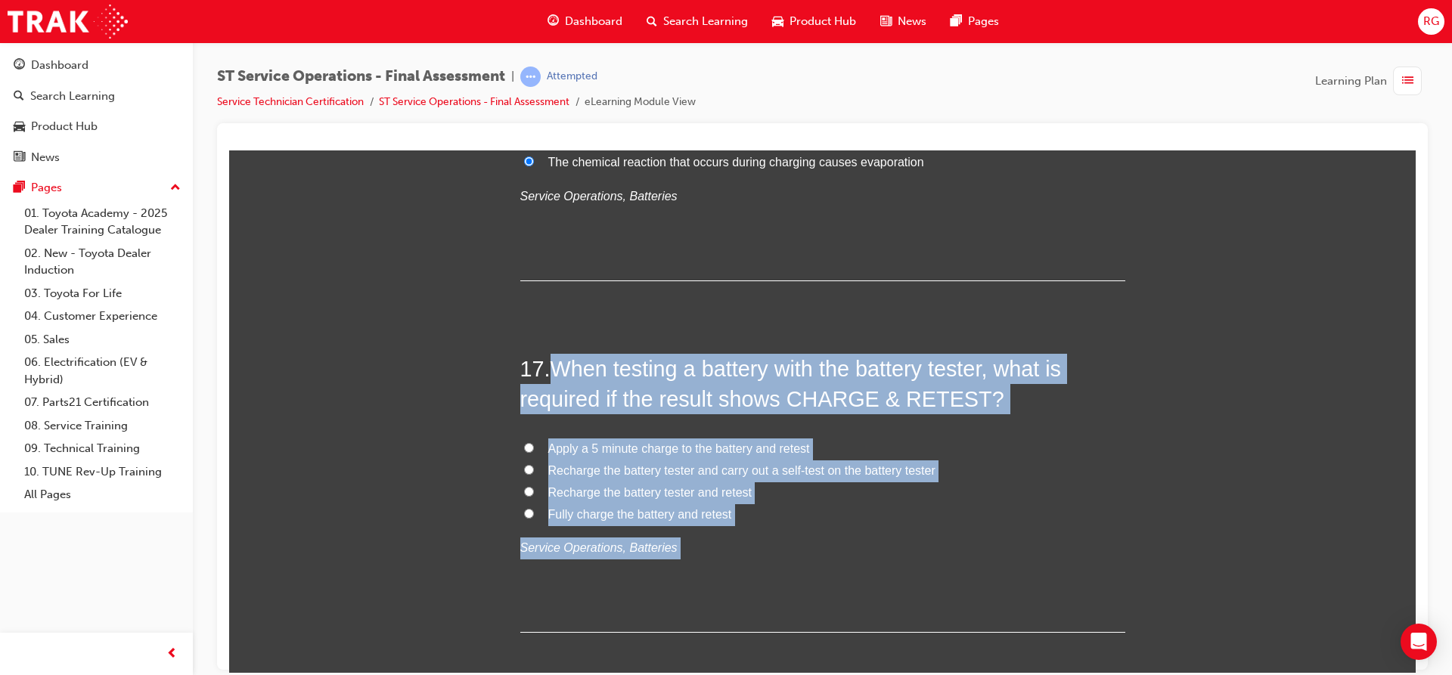
scroll to position [5530, 0]
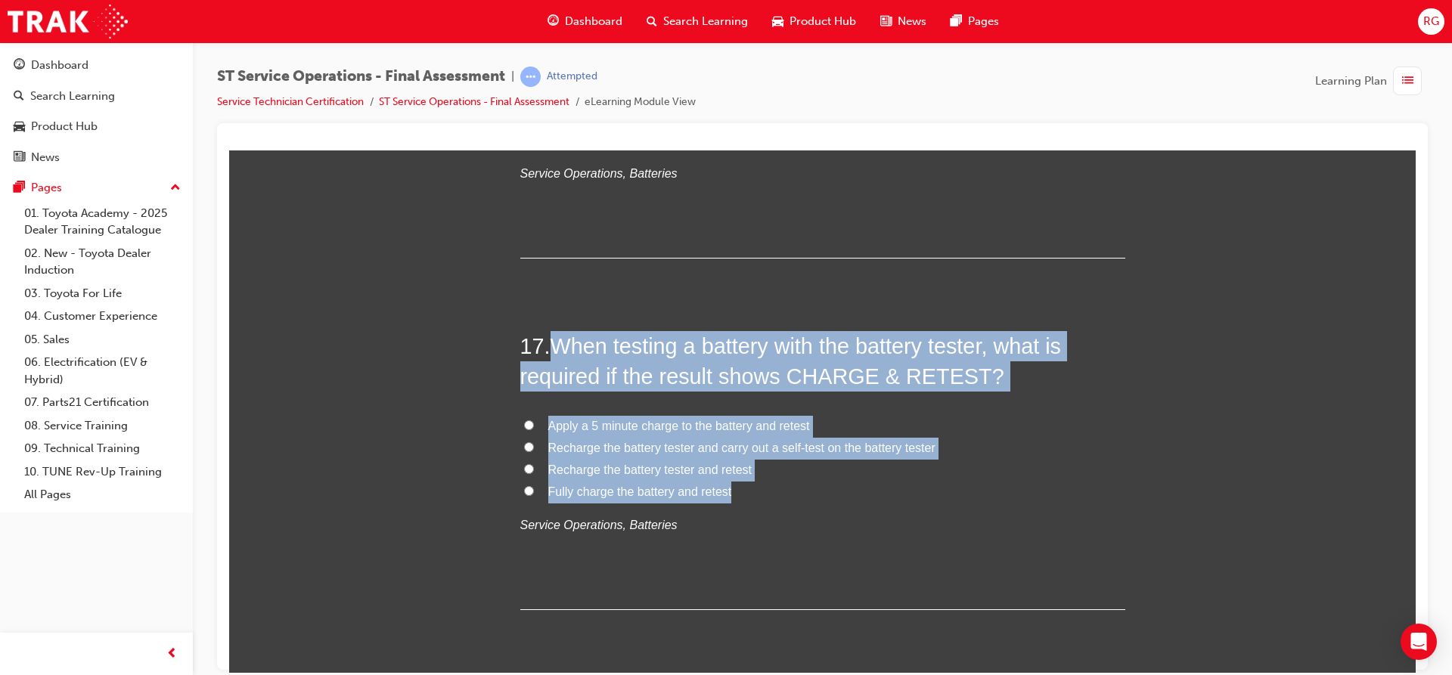
drag, startPoint x: 544, startPoint y: 569, endPoint x: 941, endPoint y: 496, distance: 404.3
click at [941, 496] on div "17 . When testing a battery with the battery tester, what is required if the re…" at bounding box center [822, 470] width 605 height 280
click at [609, 487] on span "Fully charge the battery and retest" at bounding box center [640, 491] width 184 height 13
click at [534, 487] on input "Fully charge the battery and retest" at bounding box center [529, 490] width 10 height 10
radio input "true"
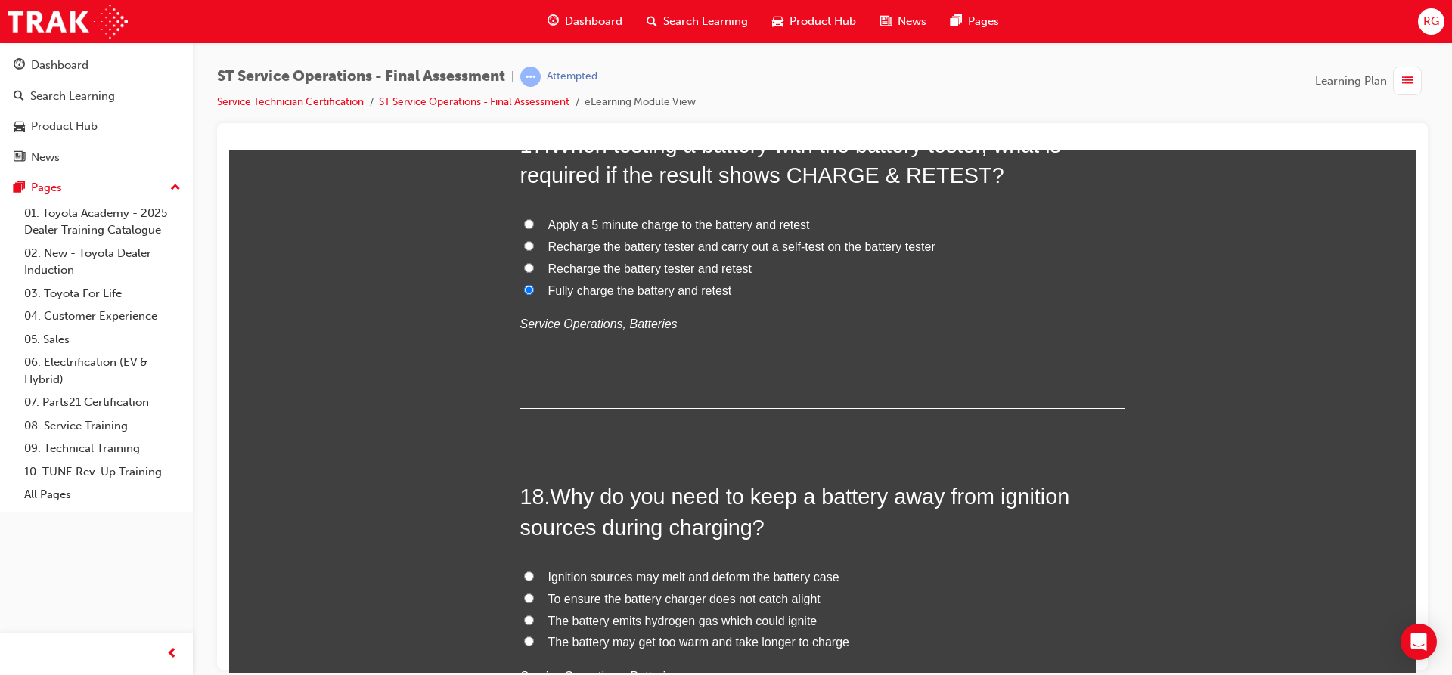
scroll to position [5757, 0]
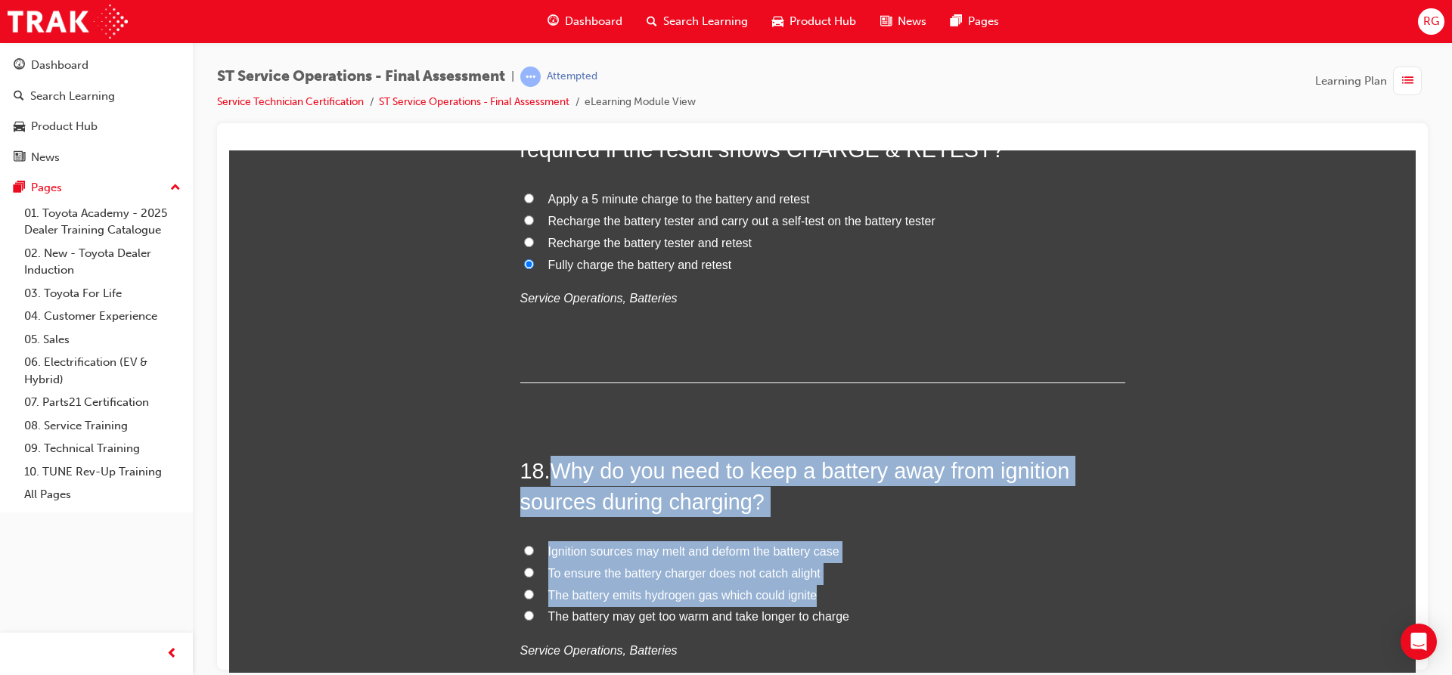
drag, startPoint x: 553, startPoint y: 469, endPoint x: 863, endPoint y: 603, distance: 337.9
click at [863, 603] on div "18 . Why do you need to keep a battery away from ignition sources during chargi…" at bounding box center [822, 595] width 605 height 280
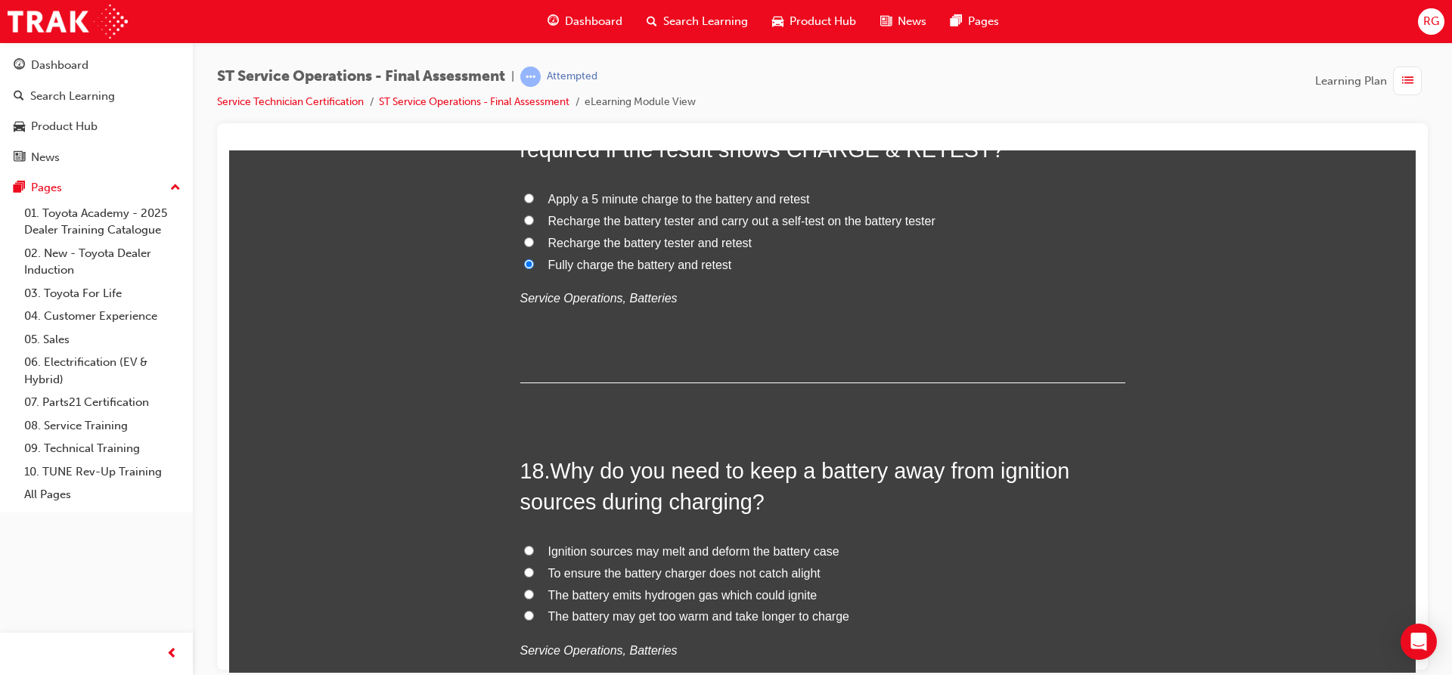
click at [546, 467] on h2 "18 . Why do you need to keep a battery away from ignition sources during chargi…" at bounding box center [822, 485] width 605 height 61
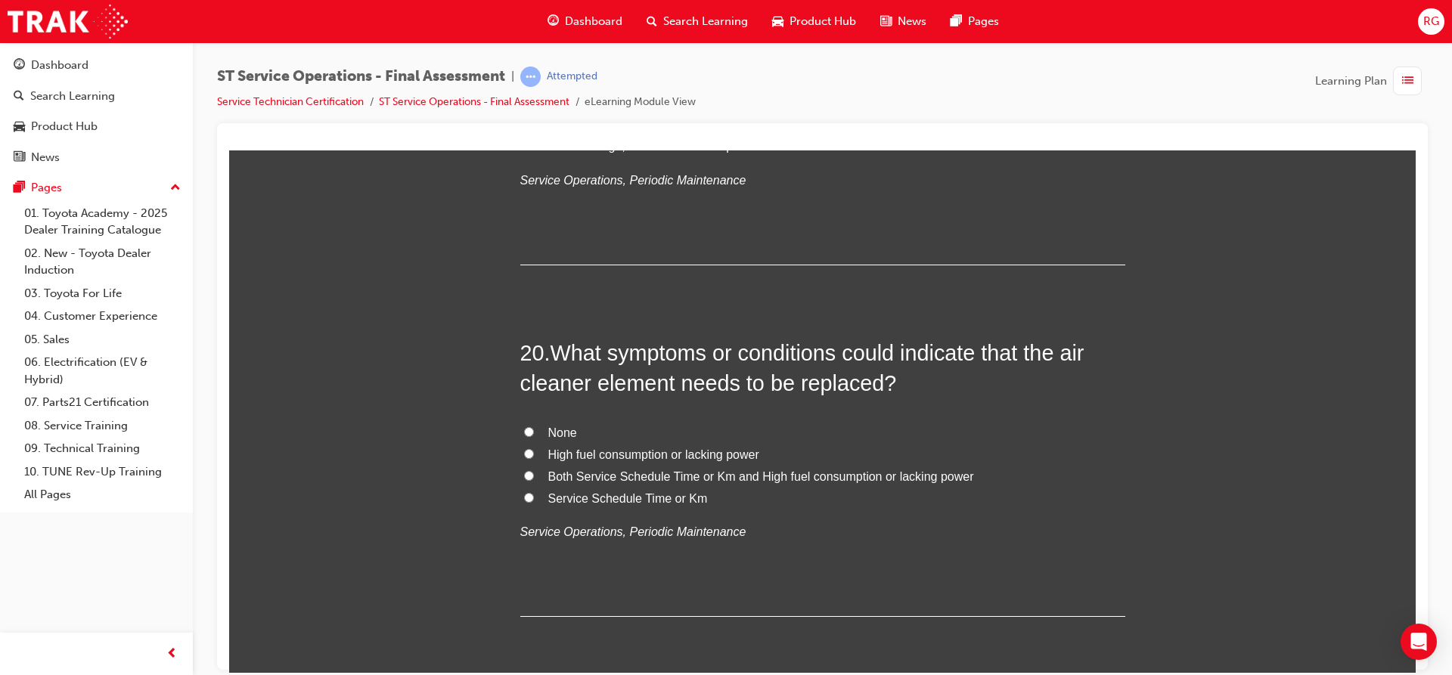
scroll to position [6535, 0]
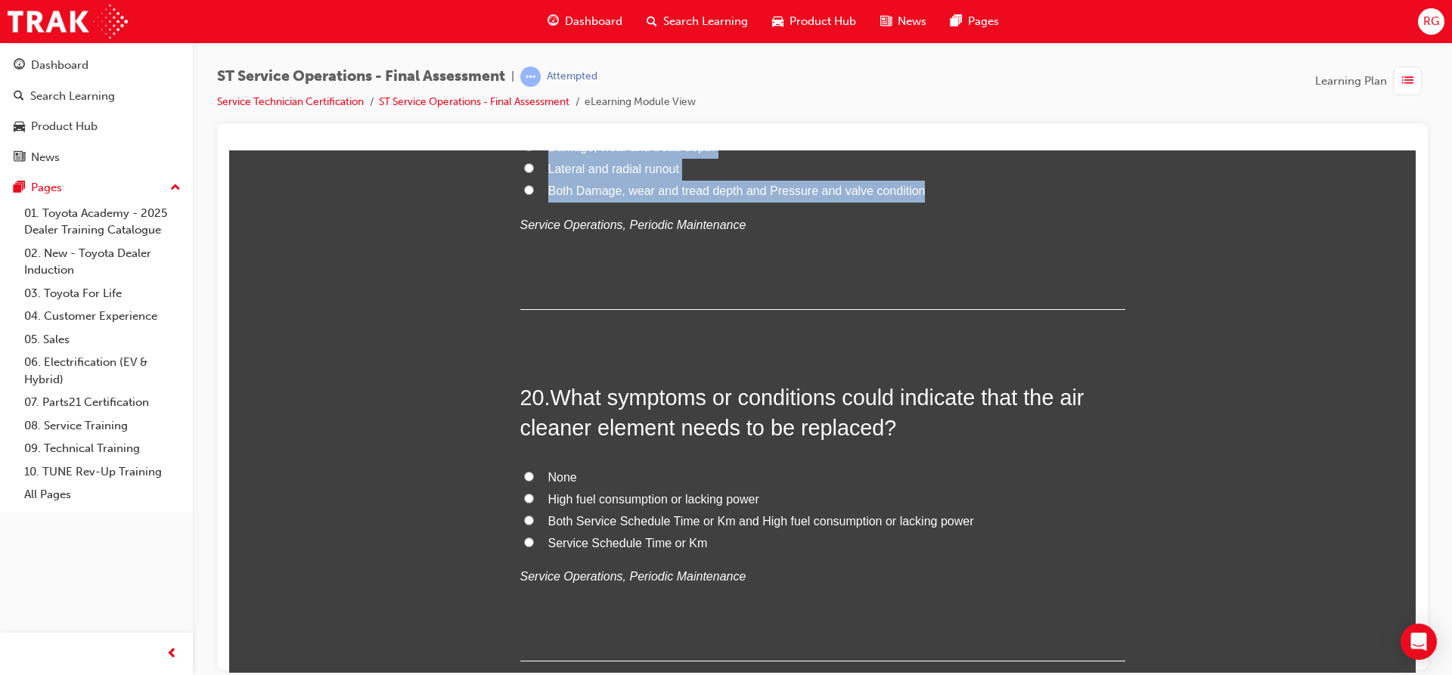
drag, startPoint x: 546, startPoint y: 467, endPoint x: 903, endPoint y: 197, distance: 447.9
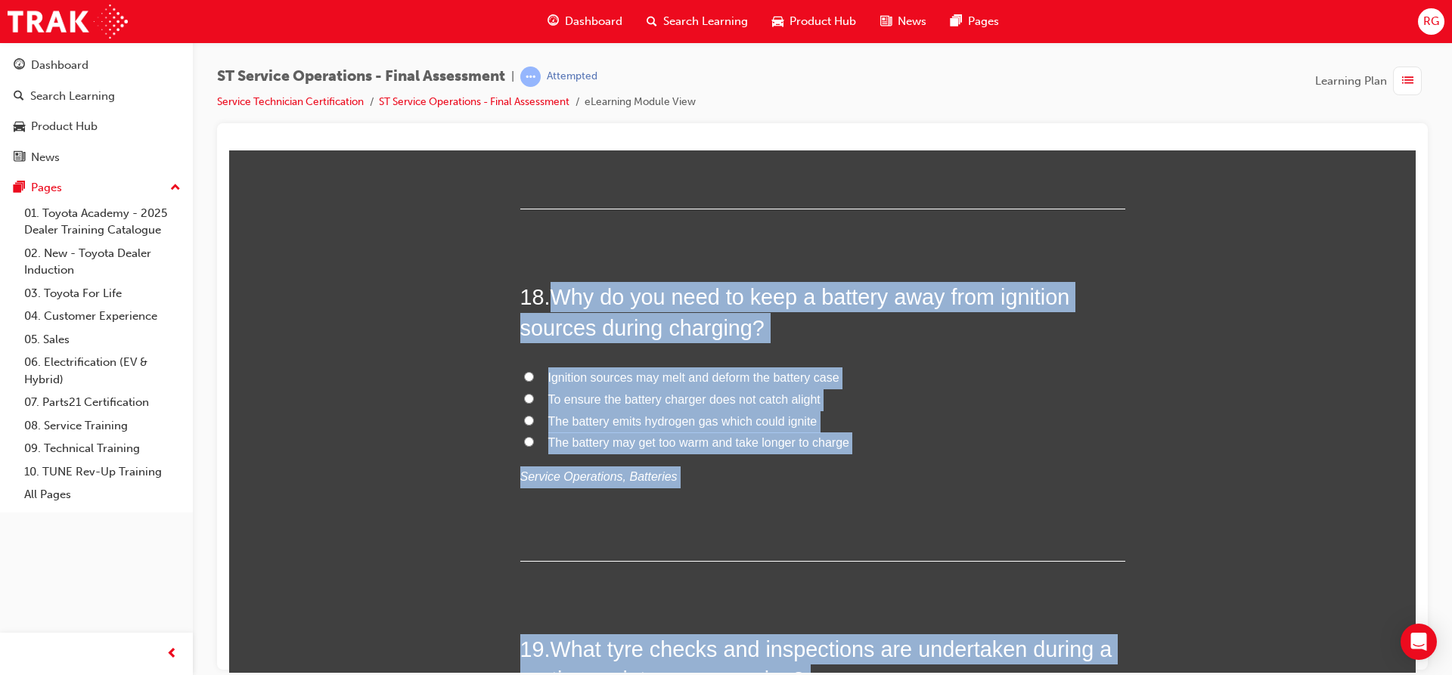
scroll to position [5930, 0]
click at [547, 495] on div "18 . Why do you need to keep a battery away from ignition sources during chargi…" at bounding box center [822, 422] width 605 height 280
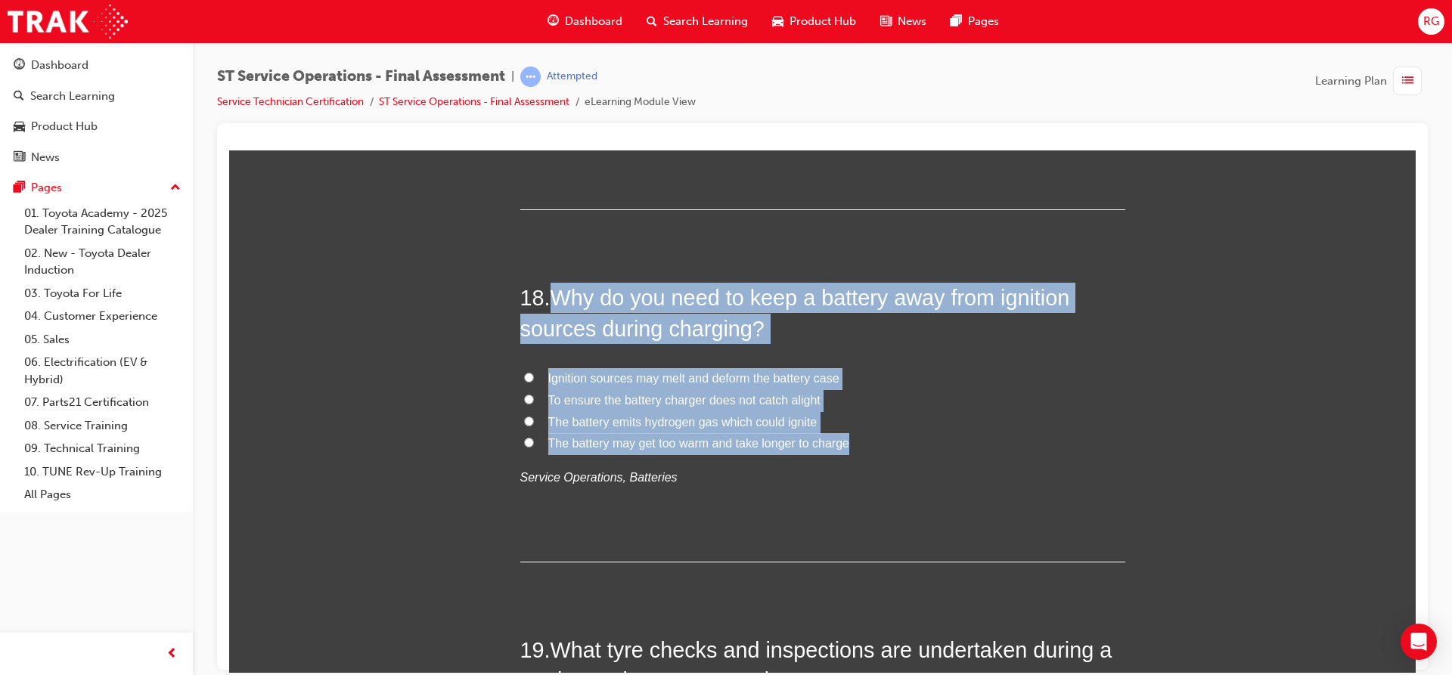
drag, startPoint x: 544, startPoint y: 294, endPoint x: 910, endPoint y: 448, distance: 397.1
click at [910, 448] on div "18 . Why do you need to keep a battery away from ignition sources during chargi…" at bounding box center [822, 422] width 605 height 280
click at [524, 420] on input "The battery emits hydrogen gas which could ignite" at bounding box center [529, 421] width 10 height 10
radio input "true"
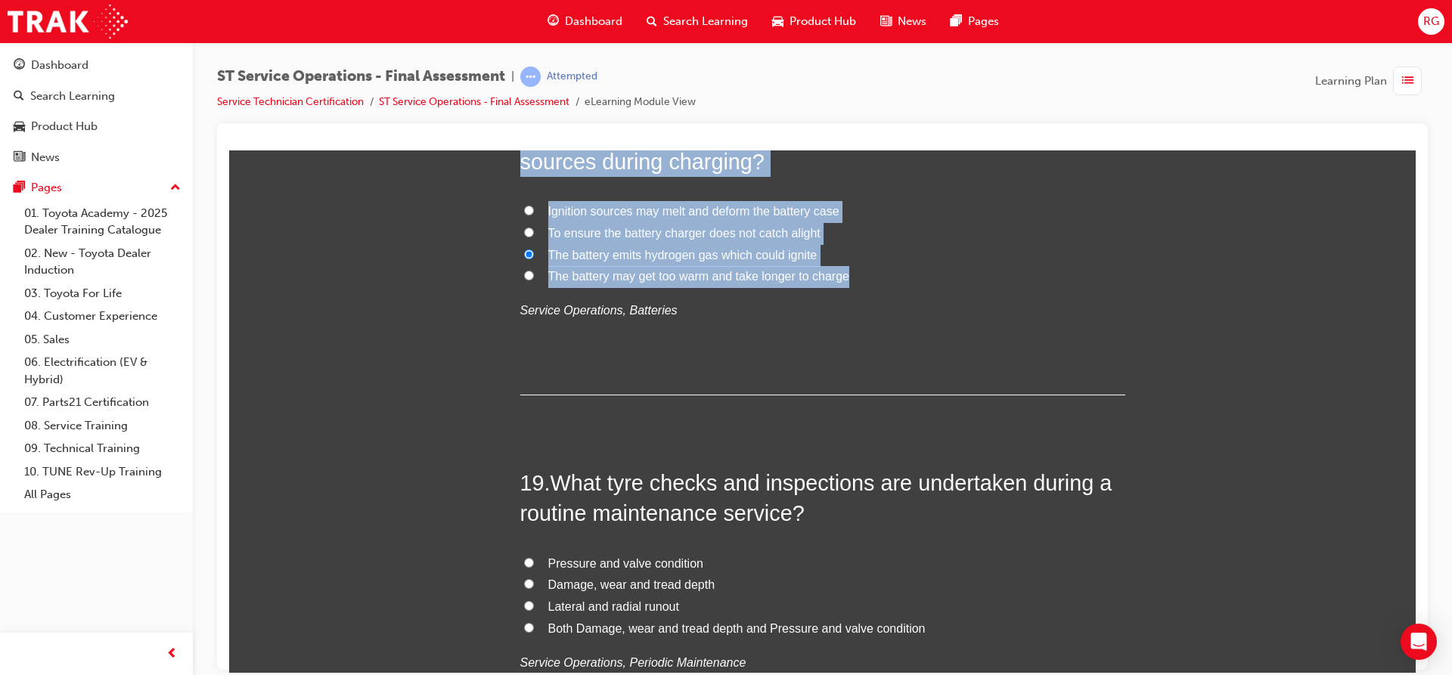
scroll to position [6157, 0]
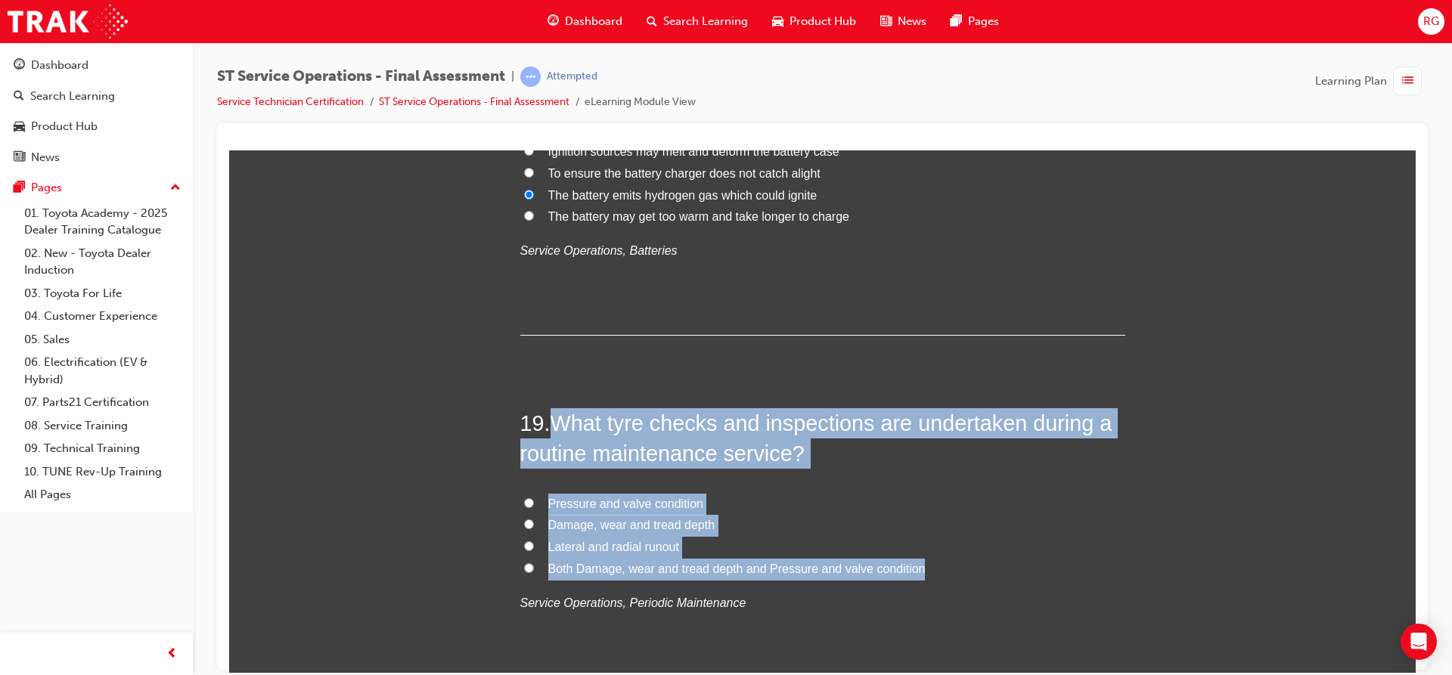
drag, startPoint x: 547, startPoint y: 407, endPoint x: 952, endPoint y: 558, distance: 432.6
click at [952, 558] on div "19 . What tyre checks and inspections are undertaken during a routine maintenan…" at bounding box center [822, 548] width 605 height 280
click at [524, 565] on input "Both Damage, wear and tread depth and Pressure and valve condition" at bounding box center [529, 568] width 10 height 10
radio input "true"
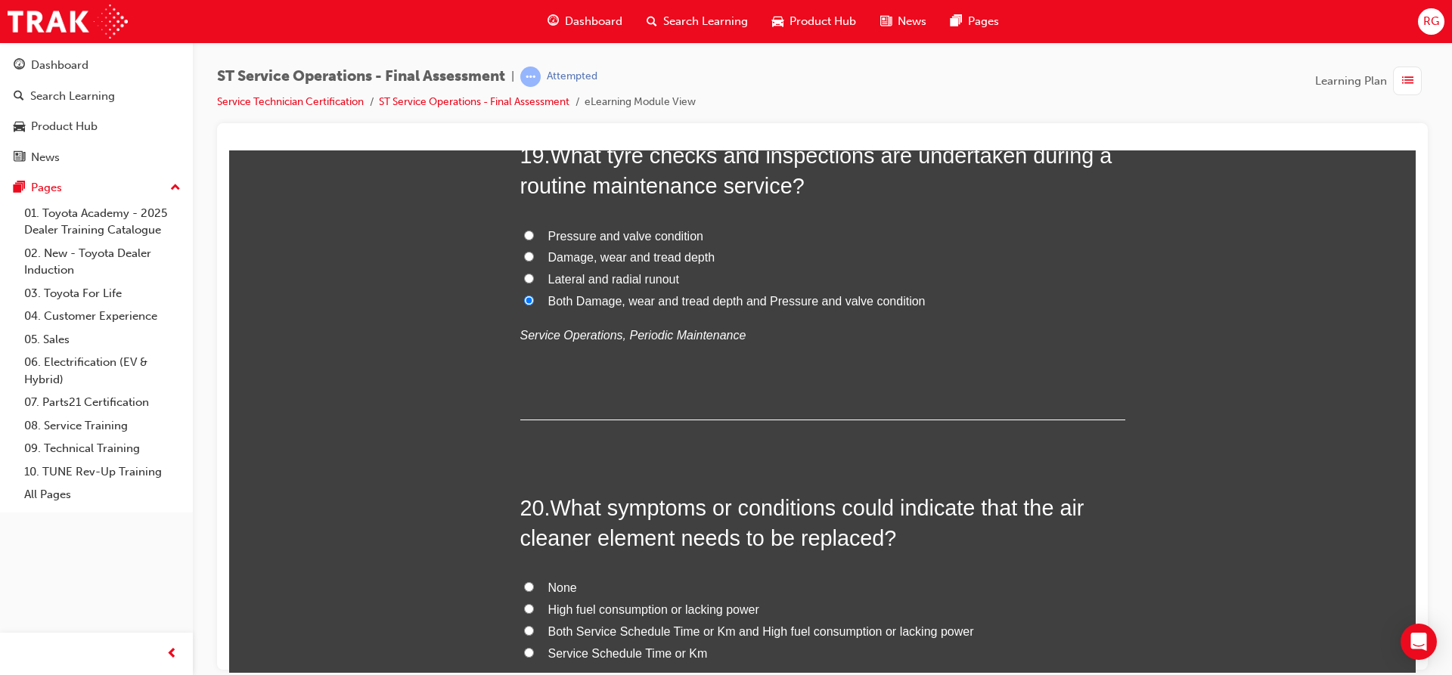
scroll to position [6459, 0]
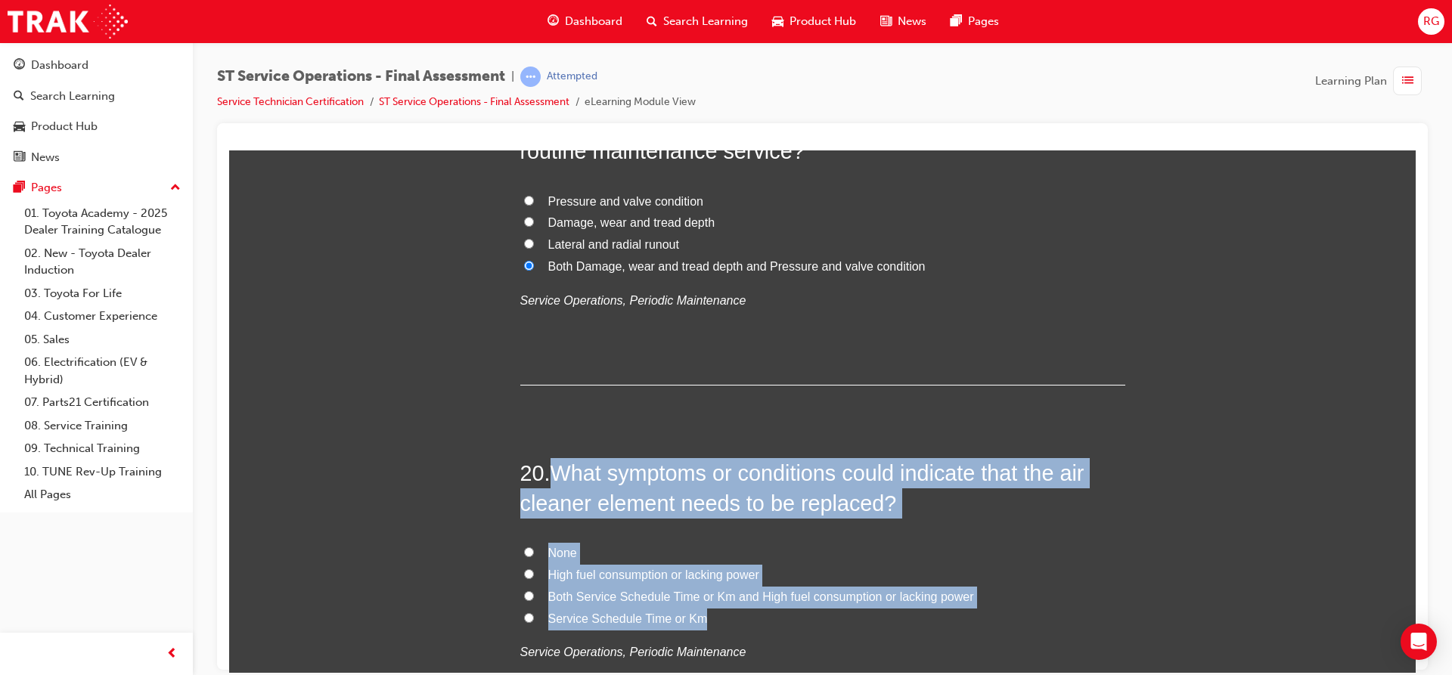
drag, startPoint x: 550, startPoint y: 471, endPoint x: 709, endPoint y: 625, distance: 221.4
click at [709, 625] on div "20 . What symptoms or conditions could indicate that the air cleaner element ne…" at bounding box center [822, 597] width 605 height 280
click at [524, 594] on input "Both Service Schedule Time or Km and High fuel consumption or lacking power" at bounding box center [529, 595] width 10 height 10
radio input "true"
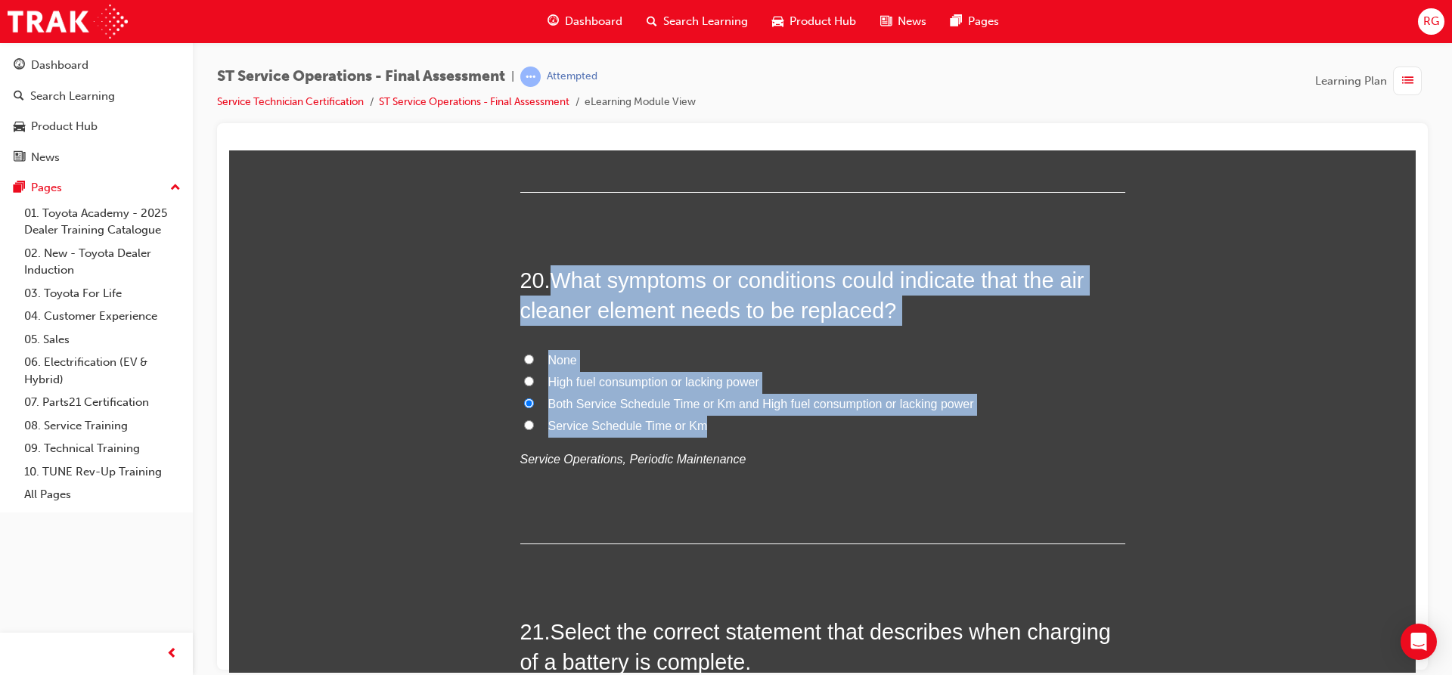
scroll to position [6686, 0]
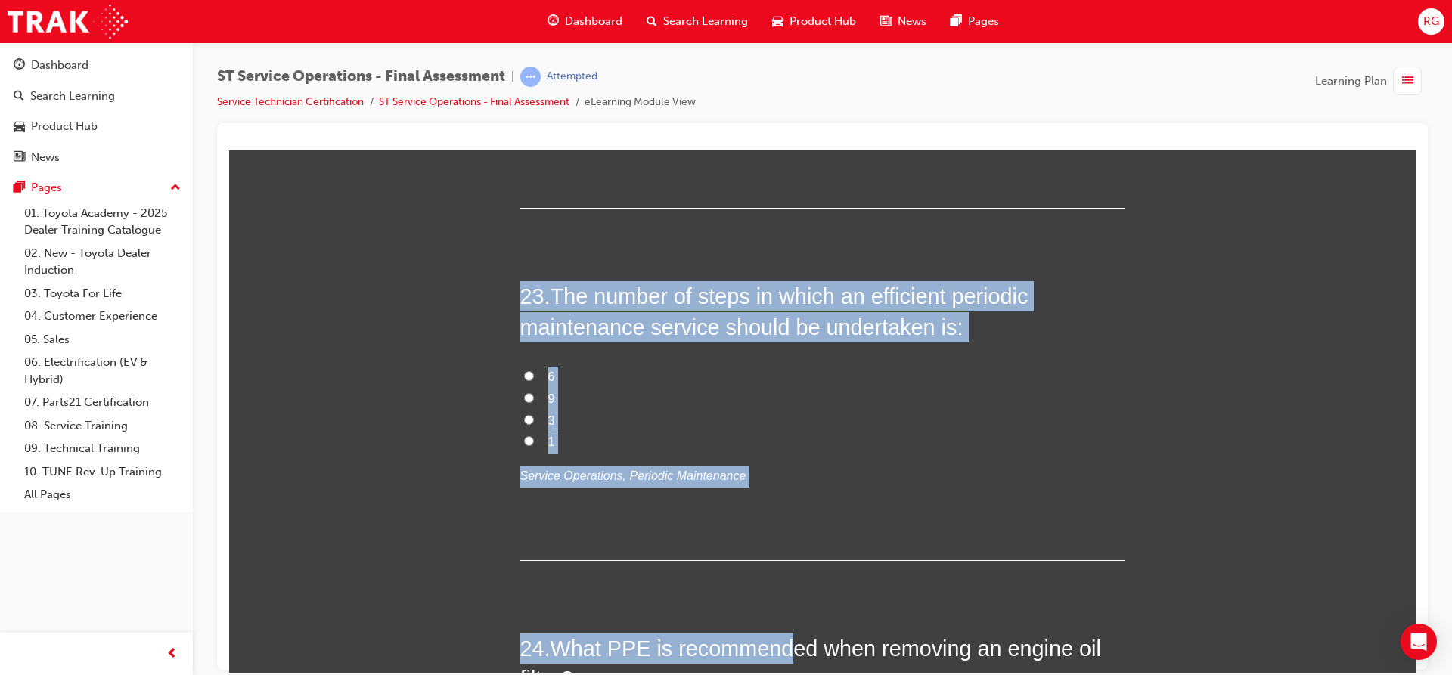
scroll to position [7721, 0]
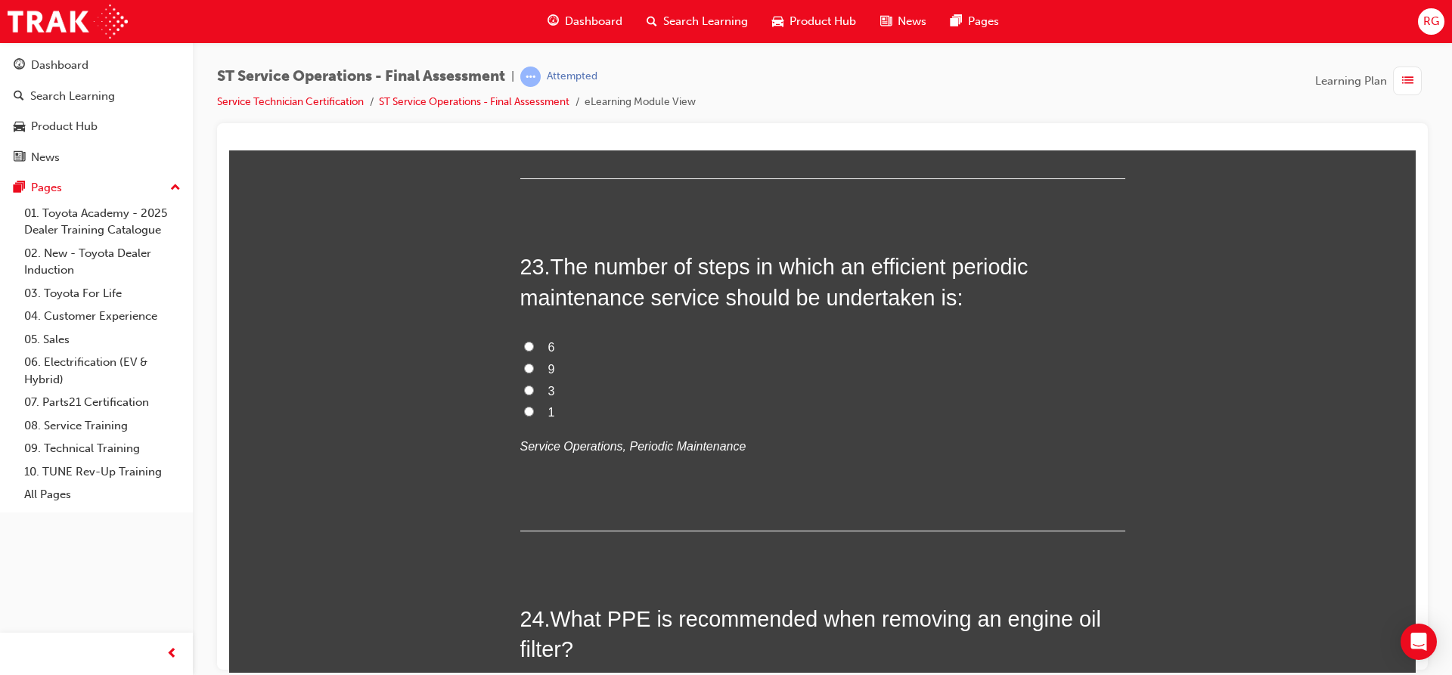
drag, startPoint x: 550, startPoint y: 599, endPoint x: 768, endPoint y: 166, distance: 484.2
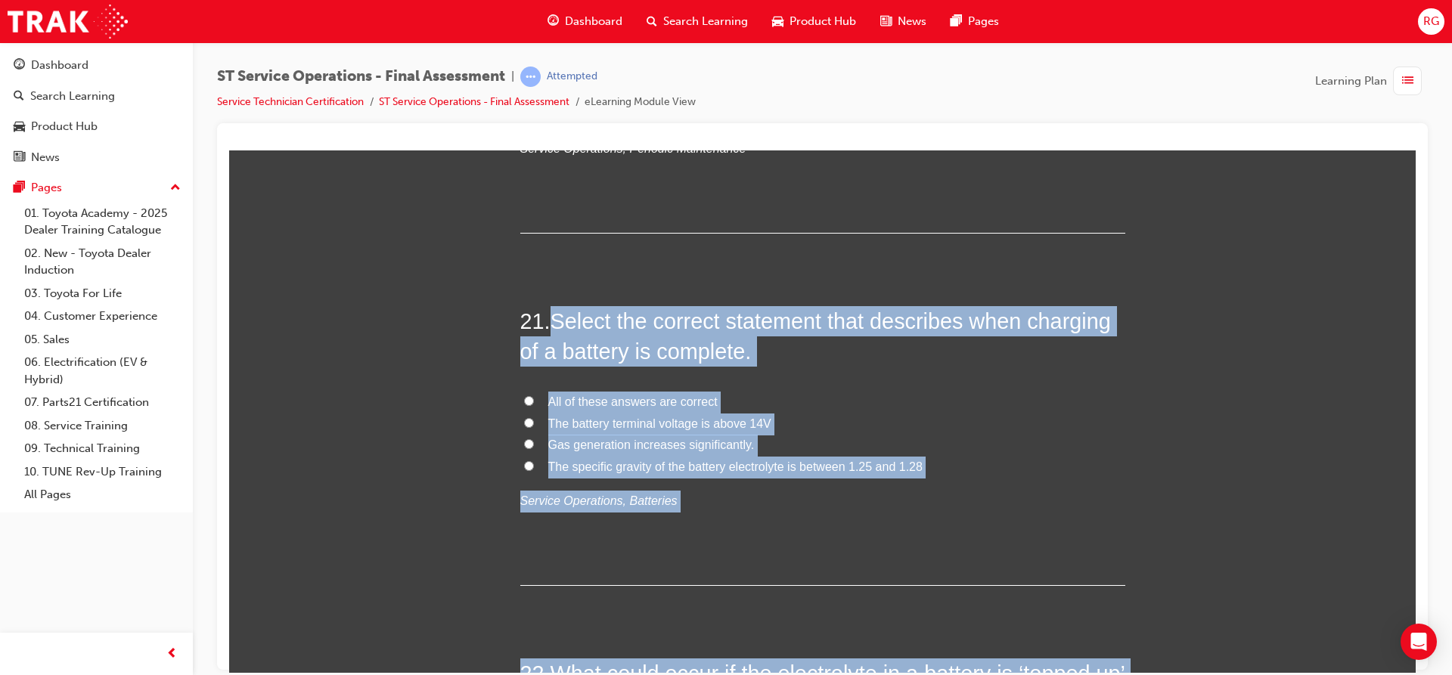
scroll to position [6965, 0]
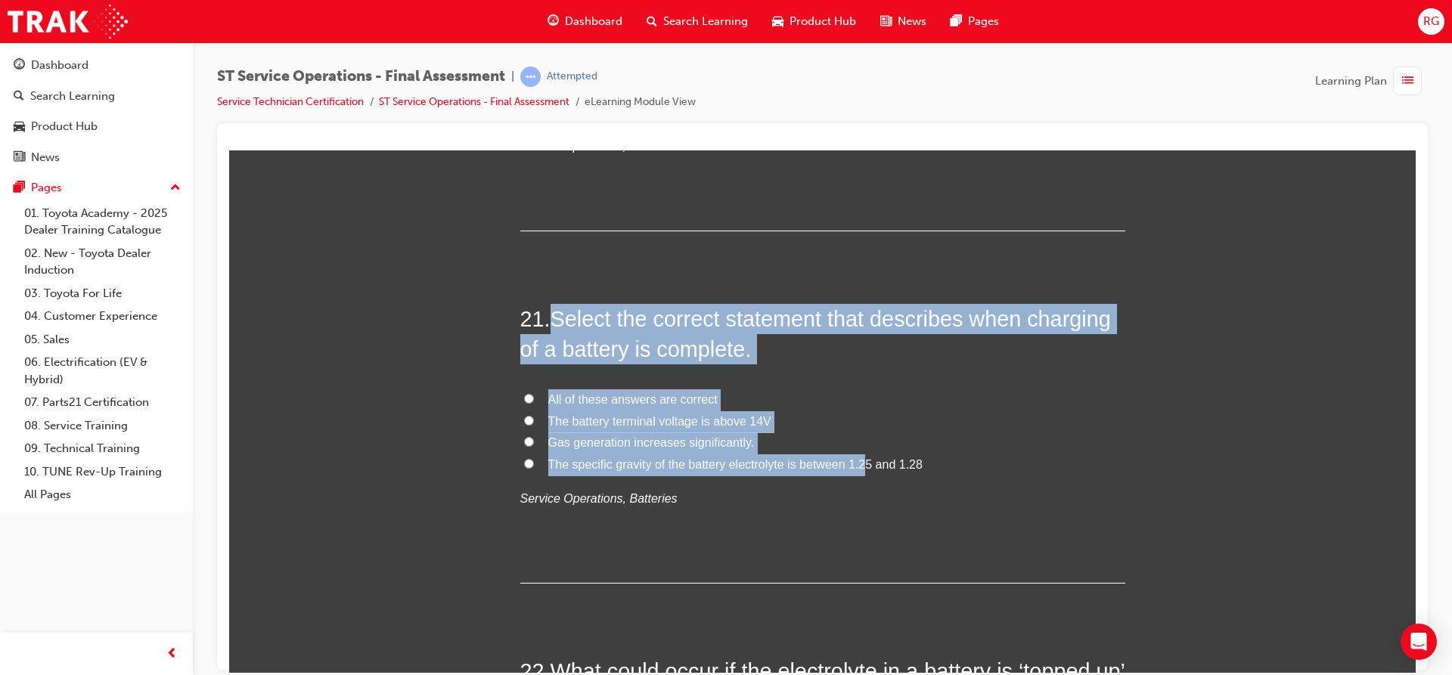
drag, startPoint x: 545, startPoint y: 321, endPoint x: 863, endPoint y: 470, distance: 351.1
click at [863, 472] on div "21 . Select the correct statement that describes when charging of a battery is …" at bounding box center [822, 443] width 605 height 280
drag, startPoint x: 573, startPoint y: 318, endPoint x: 913, endPoint y: 463, distance: 369.2
click at [913, 463] on div "21 . Select the correct statement that describes when charging of a battery is …" at bounding box center [822, 443] width 605 height 280
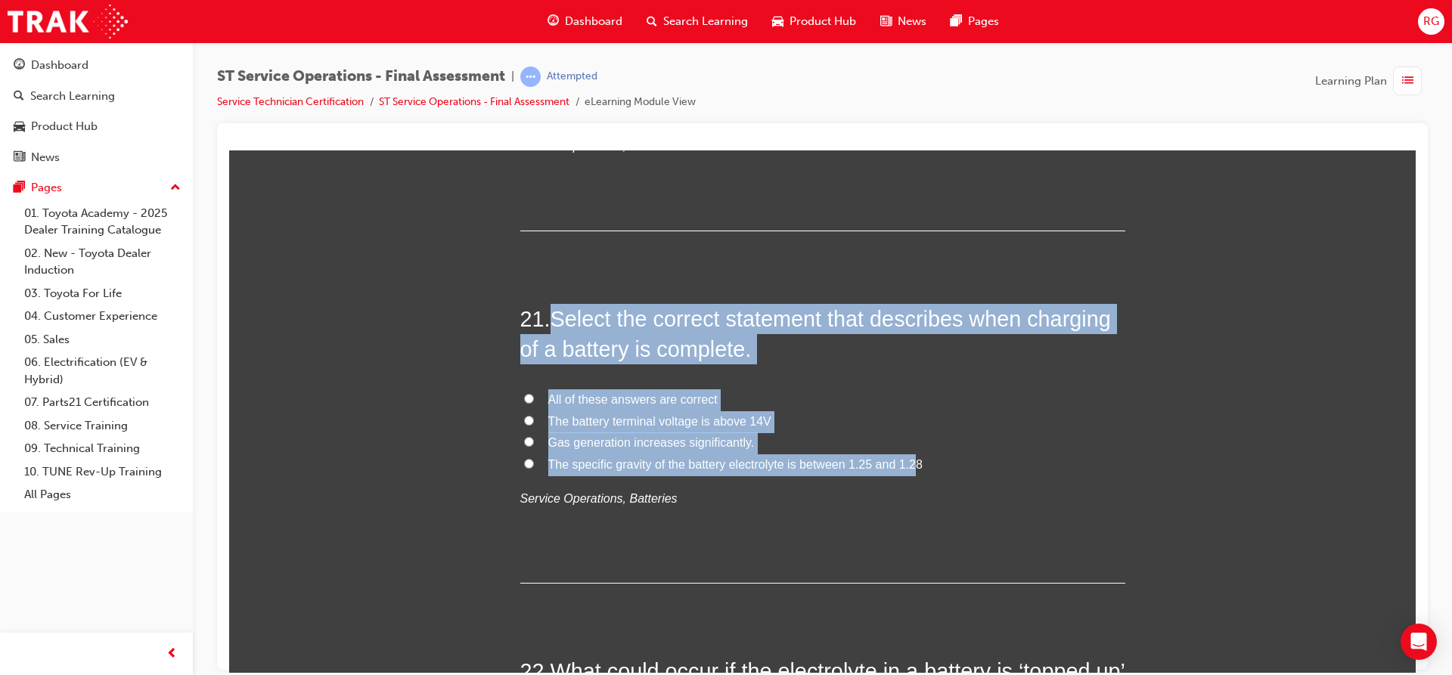
click at [677, 424] on span "The battery terminal voltage is above 14V" at bounding box center [659, 420] width 223 height 13
click at [534, 424] on input "The battery terminal voltage is above 14V" at bounding box center [529, 420] width 10 height 10
radio input "true"
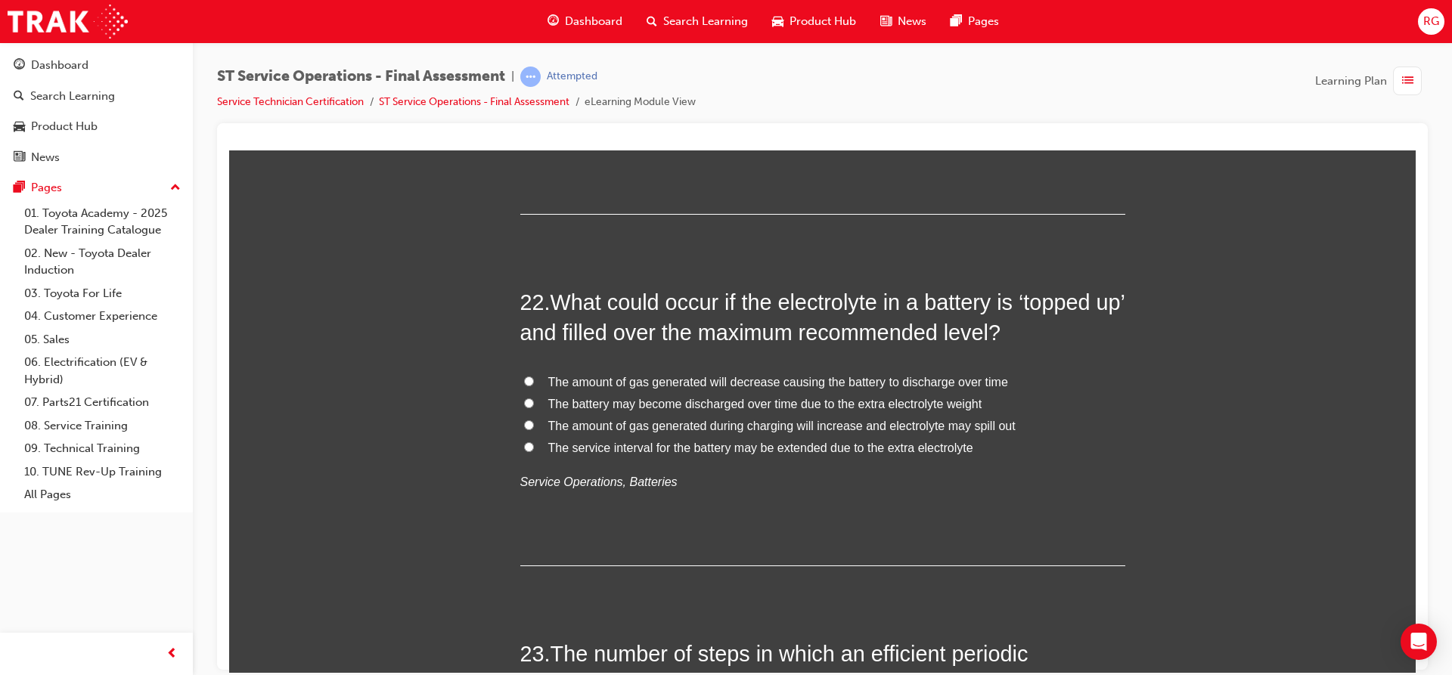
scroll to position [7343, 0]
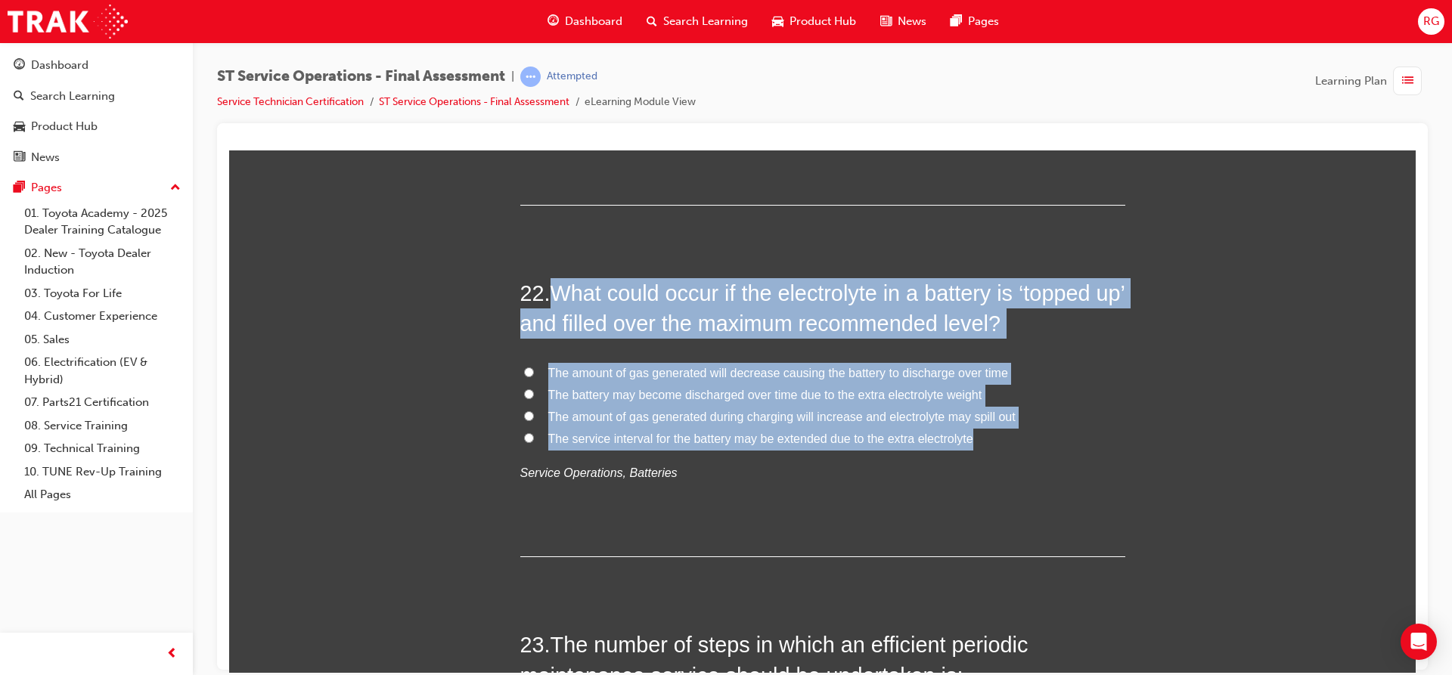
drag, startPoint x: 556, startPoint y: 291, endPoint x: 981, endPoint y: 448, distance: 452.8
click at [981, 444] on div "22 . What could occur if the electrolyte in a battery is ‘topped up’ and filled…" at bounding box center [822, 417] width 605 height 280
click at [524, 415] on input "The amount of gas generated during charging will increase and electrolyte may s…" at bounding box center [529, 416] width 10 height 10
radio input "true"
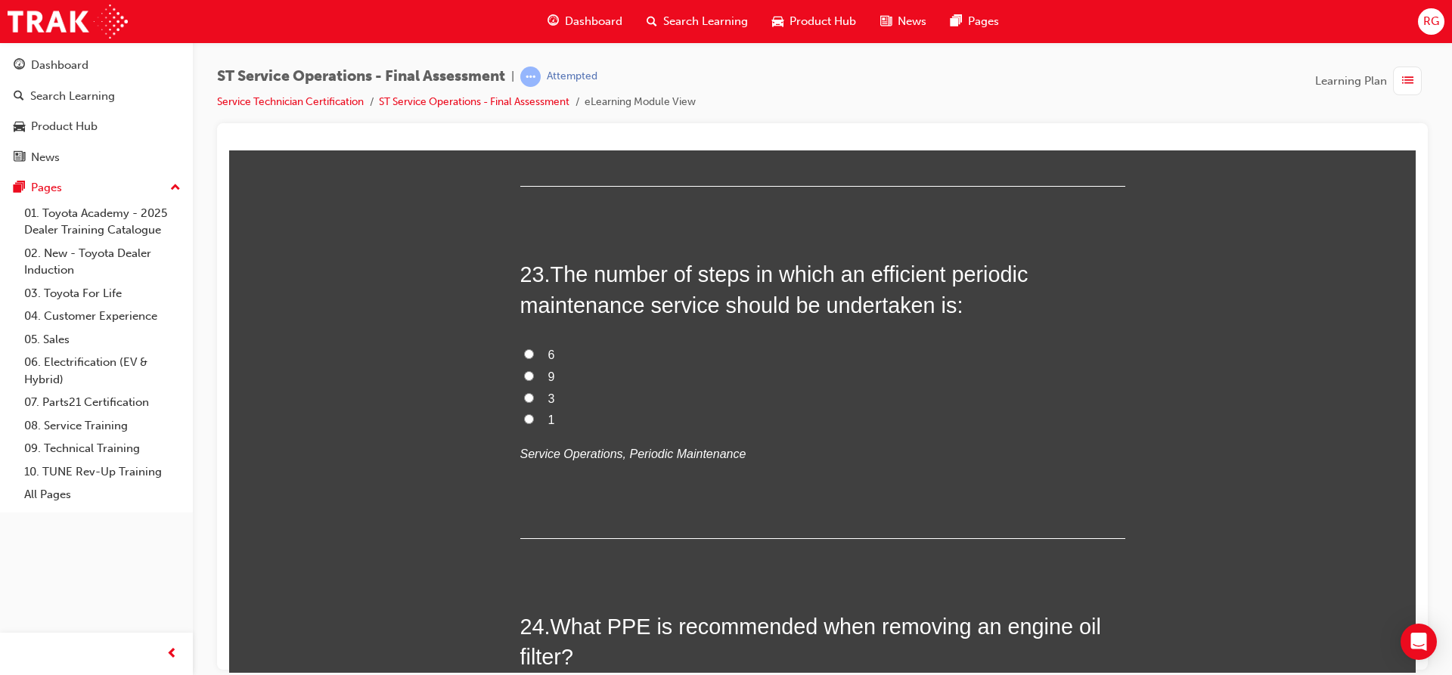
scroll to position [7721, 0]
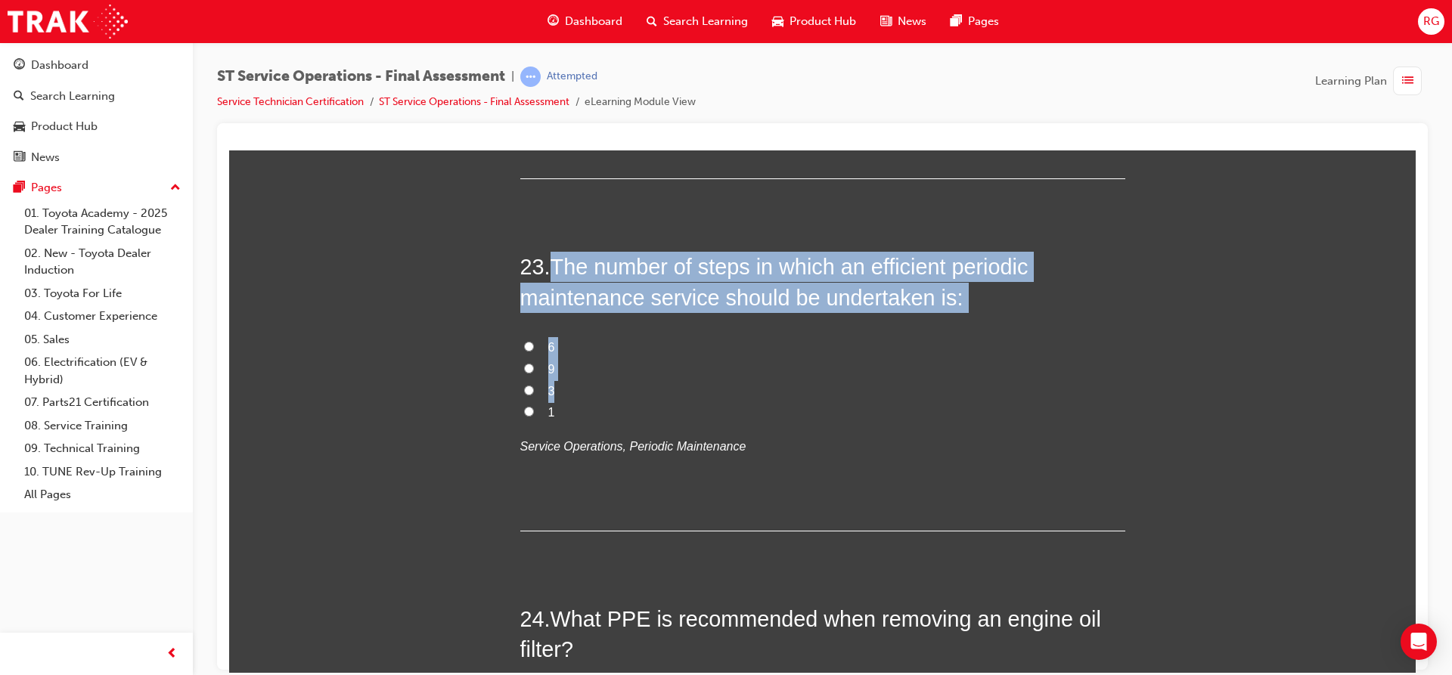
drag, startPoint x: 553, startPoint y: 258, endPoint x: 628, endPoint y: 395, distance: 156.3
click at [630, 398] on div "23 . The number of steps in which an efficient periodic maintenance service sho…" at bounding box center [822, 391] width 605 height 280
click at [524, 344] on input "6" at bounding box center [529, 346] width 10 height 10
radio input "true"
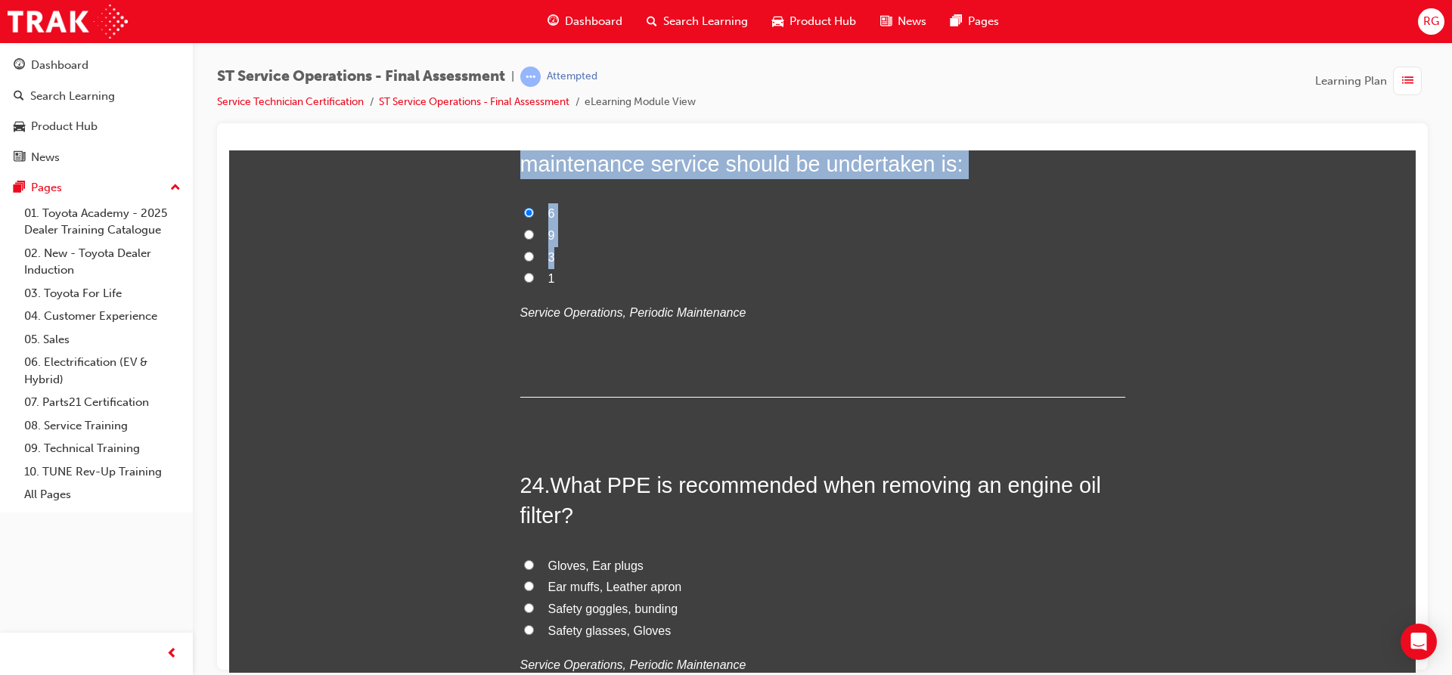
scroll to position [7948, 0]
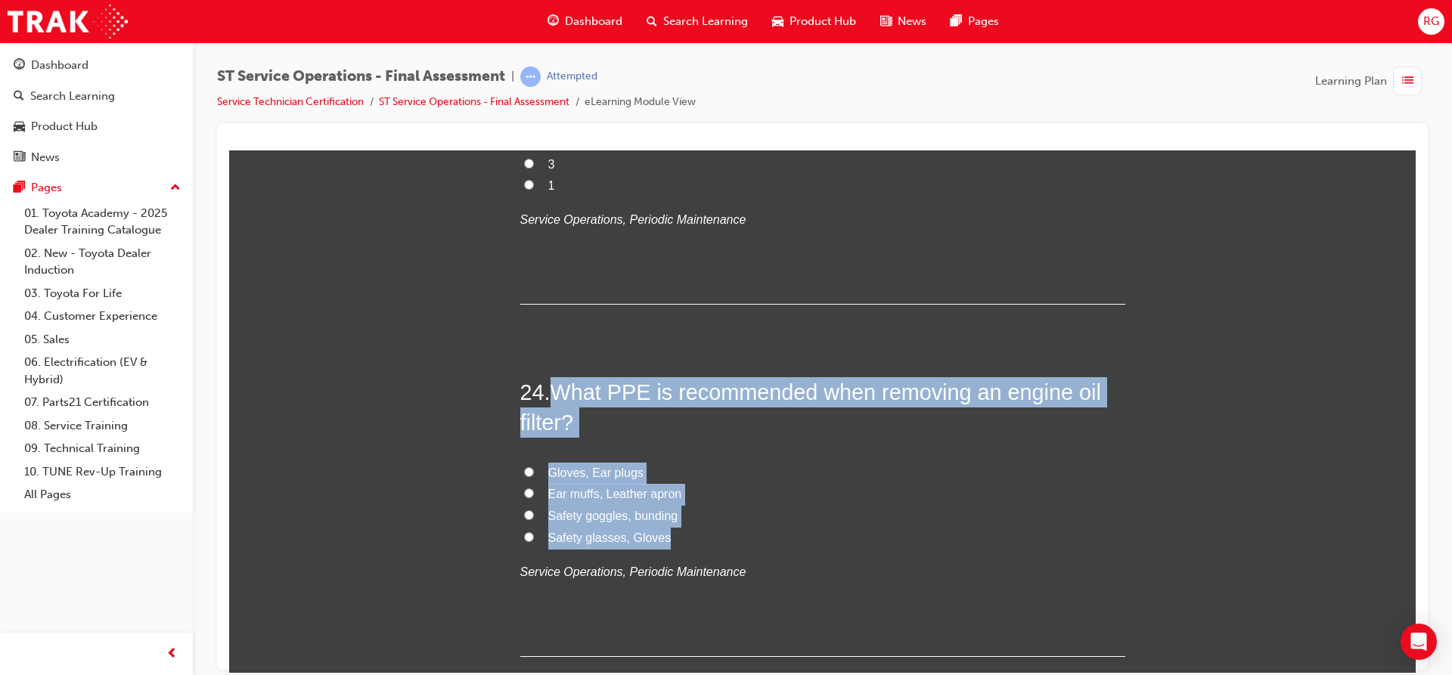
drag, startPoint x: 550, startPoint y: 392, endPoint x: 692, endPoint y: 544, distance: 208.1
click at [692, 544] on div "24 . What PPE is recommended when removing an engine oil filter? Gloves, Ear pl…" at bounding box center [822, 517] width 605 height 280
click at [524, 535] on input "Safety glasses, Gloves" at bounding box center [529, 537] width 10 height 10
radio input "true"
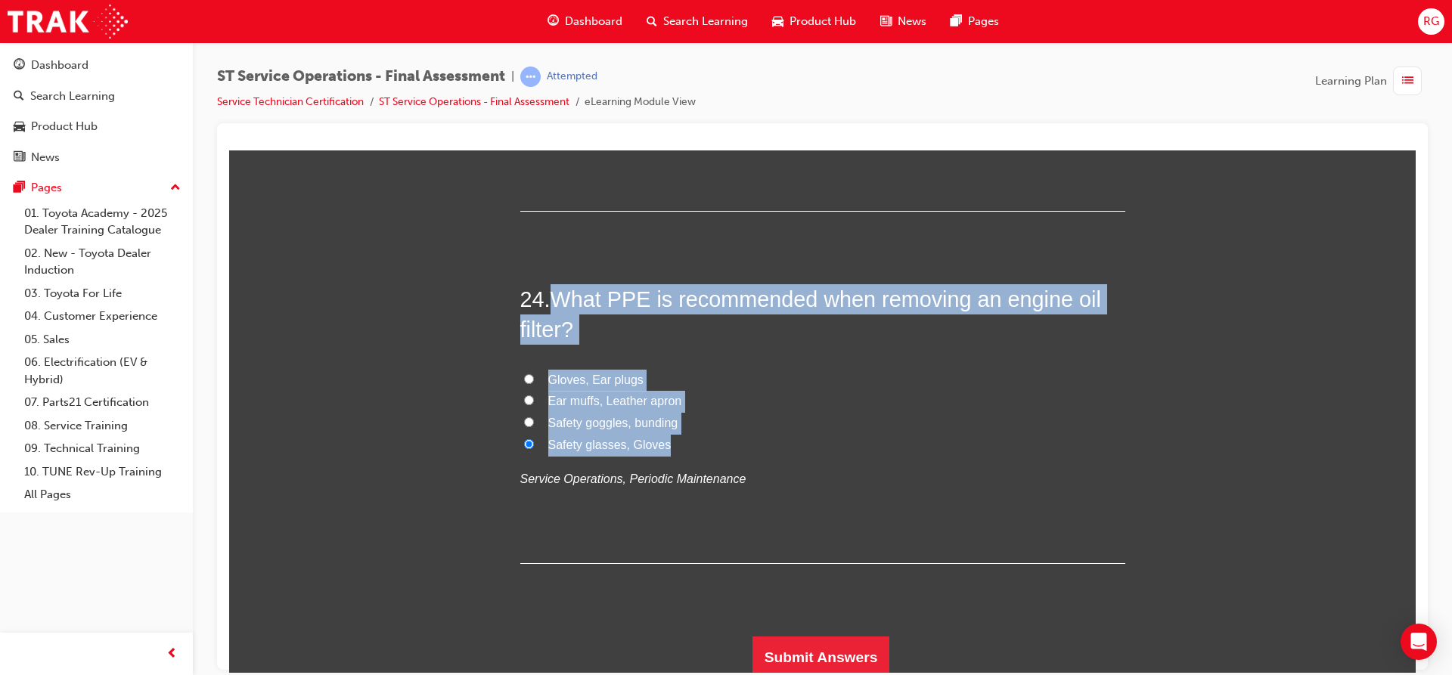
scroll to position [8046, 0]
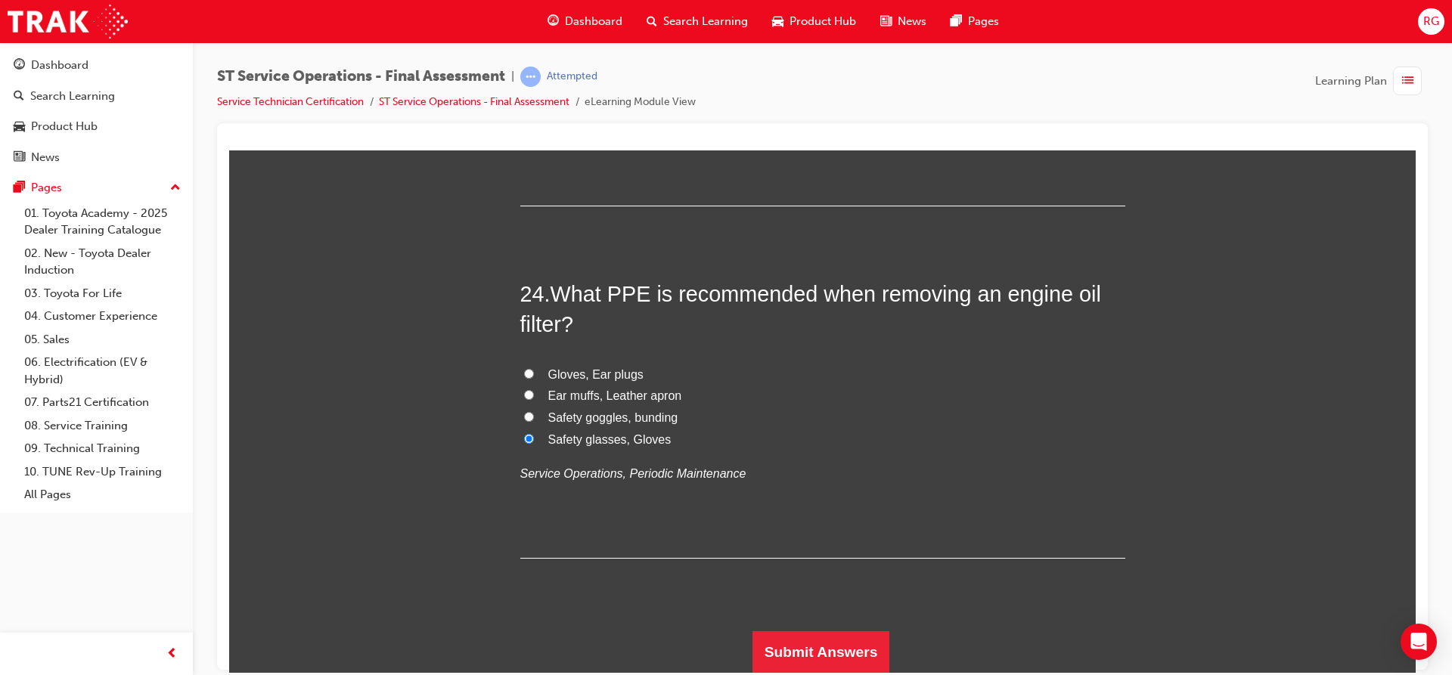
drag, startPoint x: 673, startPoint y: 559, endPoint x: 675, endPoint y: 574, distance: 15.3
click at [779, 641] on button "Submit Answers" at bounding box center [821, 652] width 138 height 42
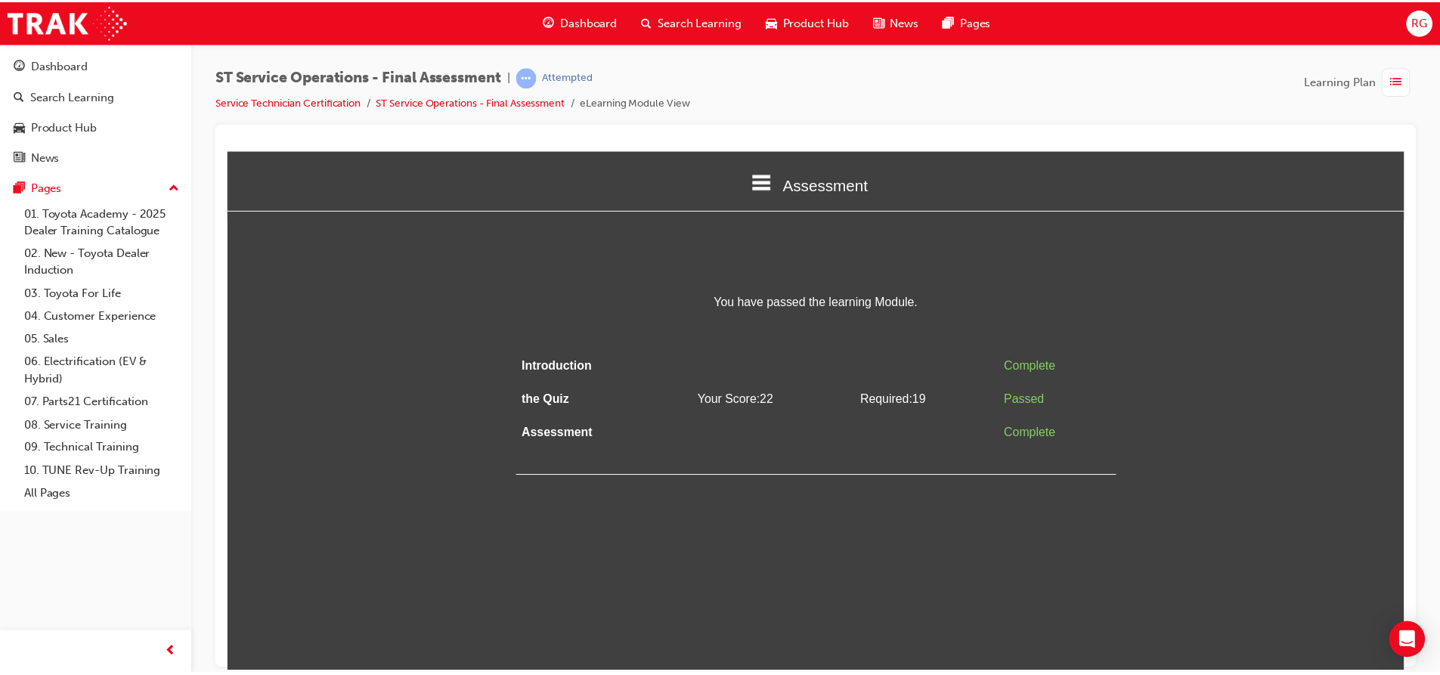
scroll to position [0, 0]
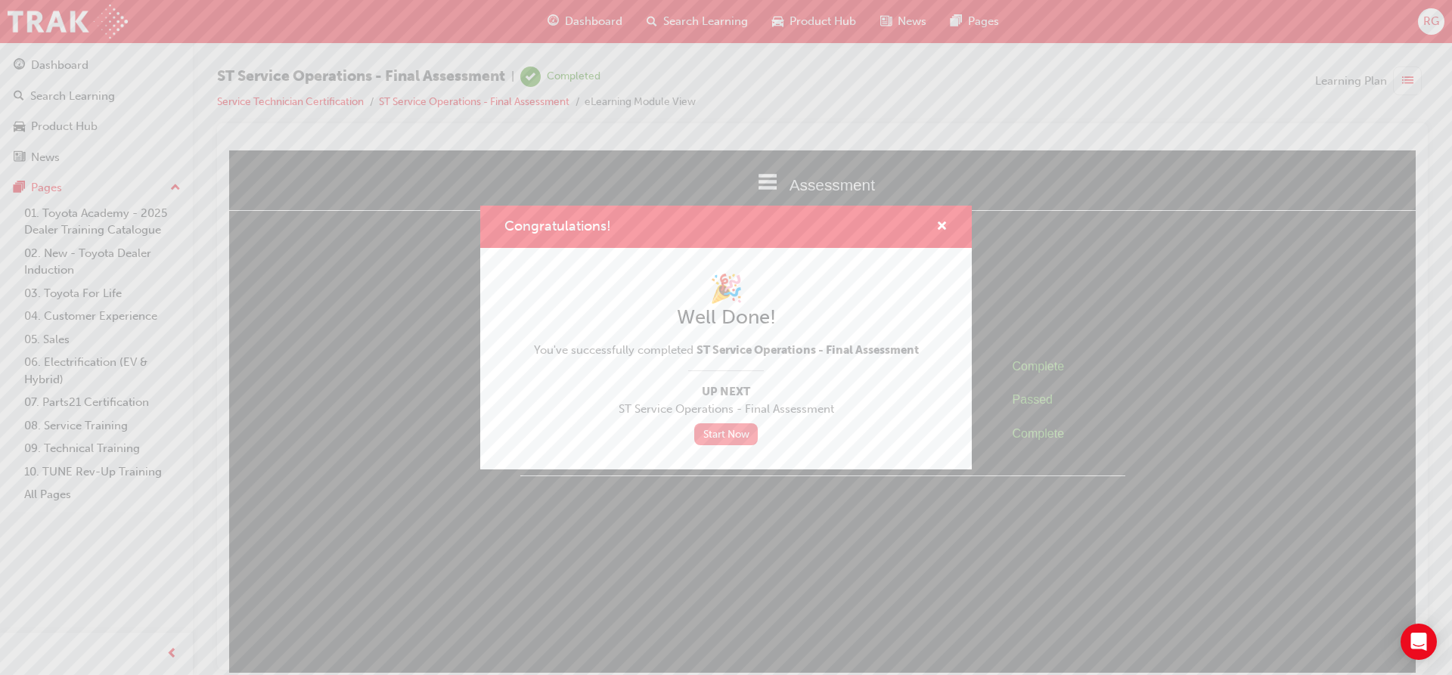
click at [739, 439] on link "Start Now" at bounding box center [726, 434] width 64 height 22
click at [940, 225] on span "cross-icon" at bounding box center [941, 228] width 11 height 14
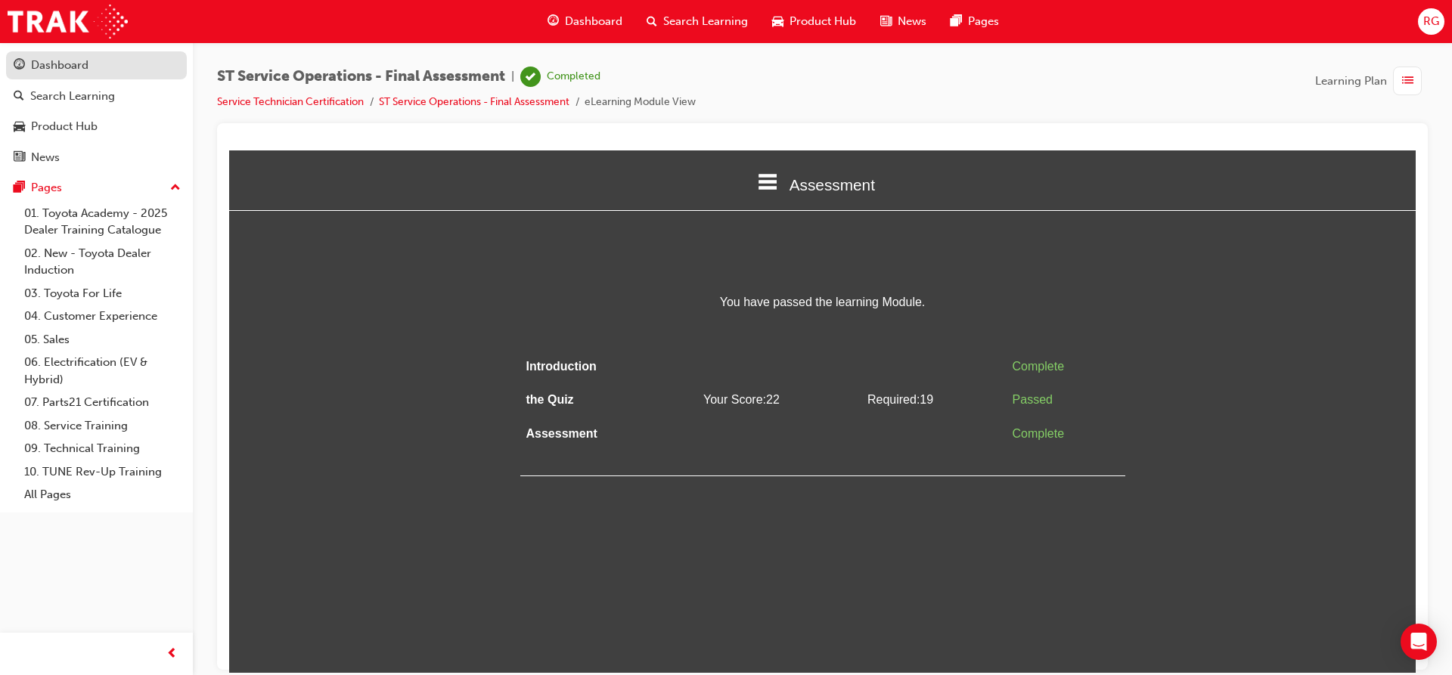
click at [26, 70] on div "Dashboard" at bounding box center [97, 65] width 166 height 19
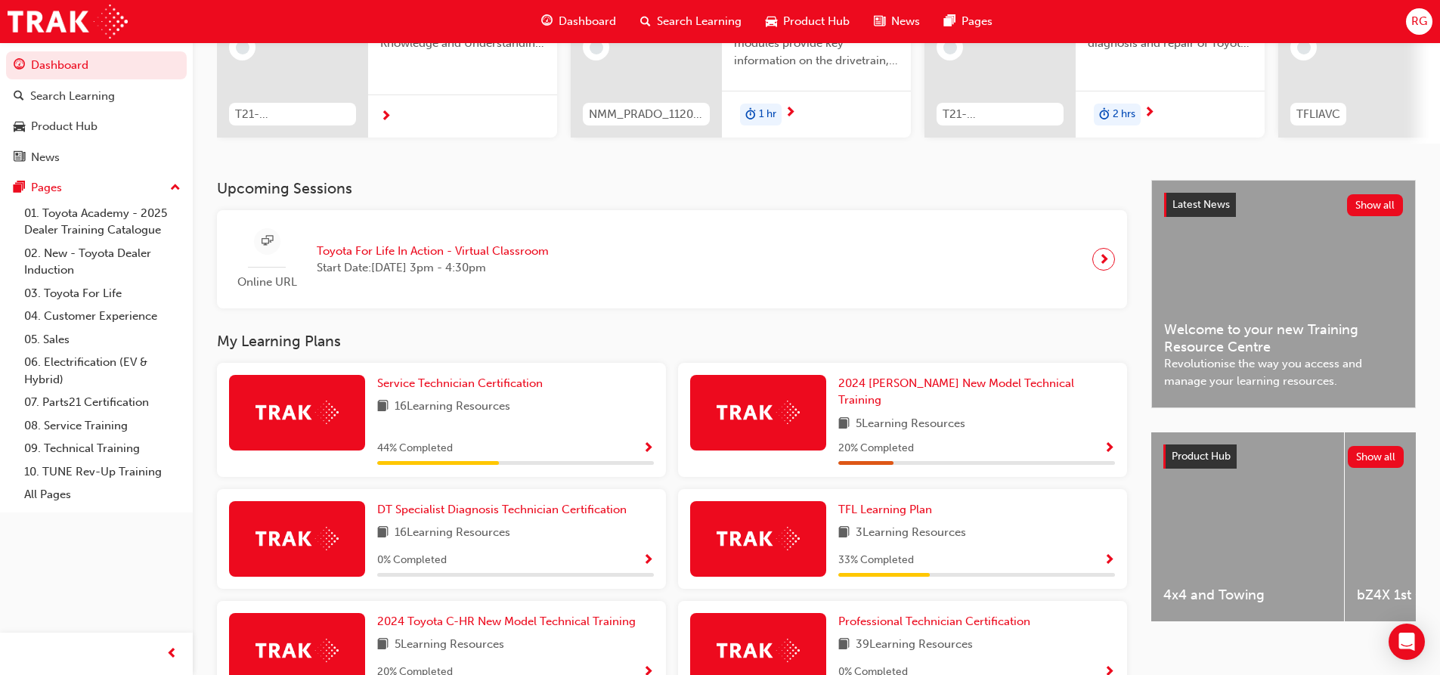
scroll to position [227, 0]
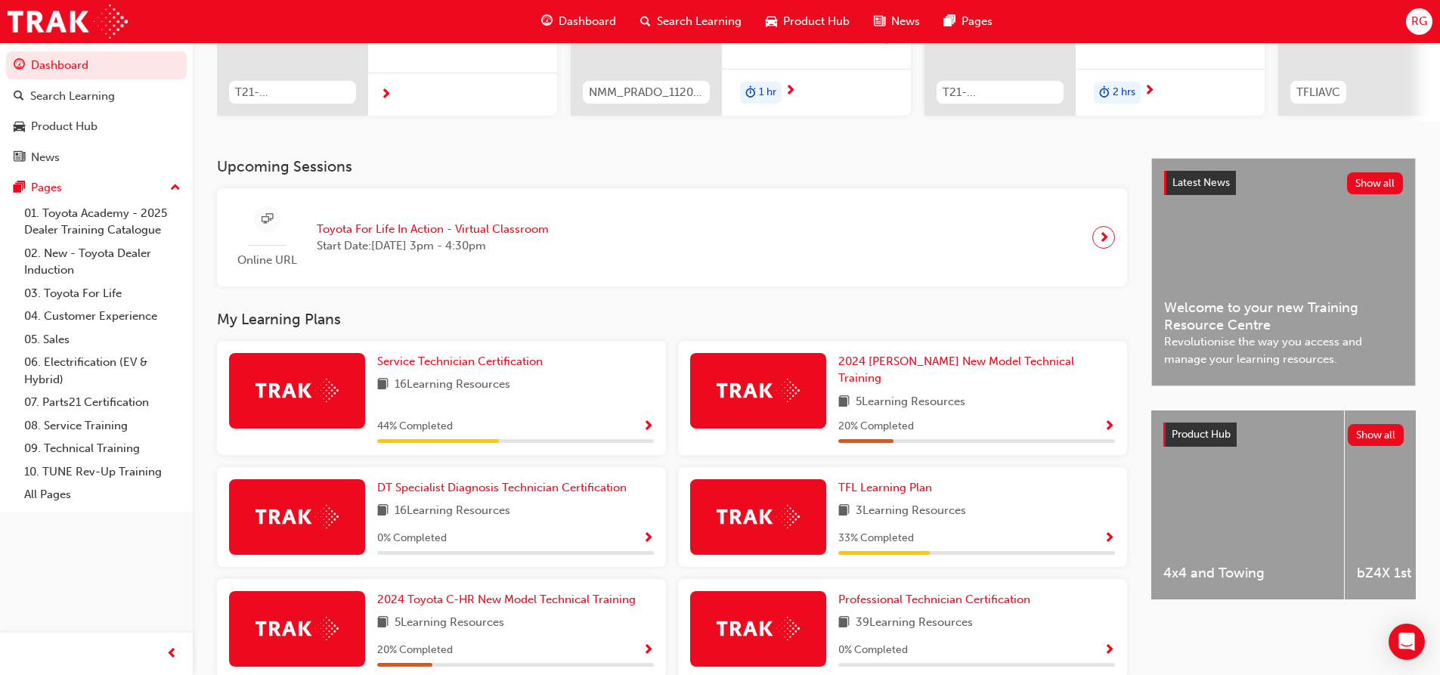
click at [535, 381] on div "Service Technician Certification 16 Learning Resources 44 % Completed" at bounding box center [515, 398] width 277 height 90
click at [528, 367] on span "Service Technician Certification" at bounding box center [460, 362] width 166 height 14
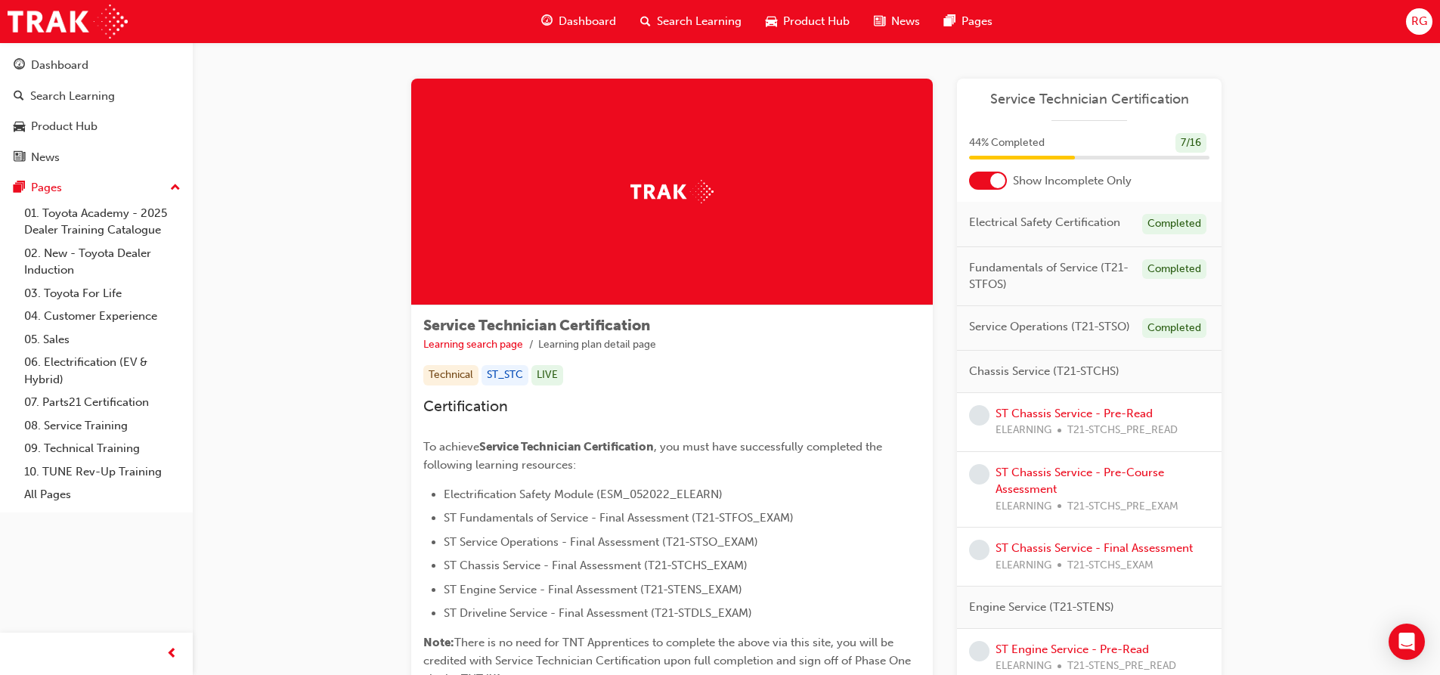
scroll to position [76, 0]
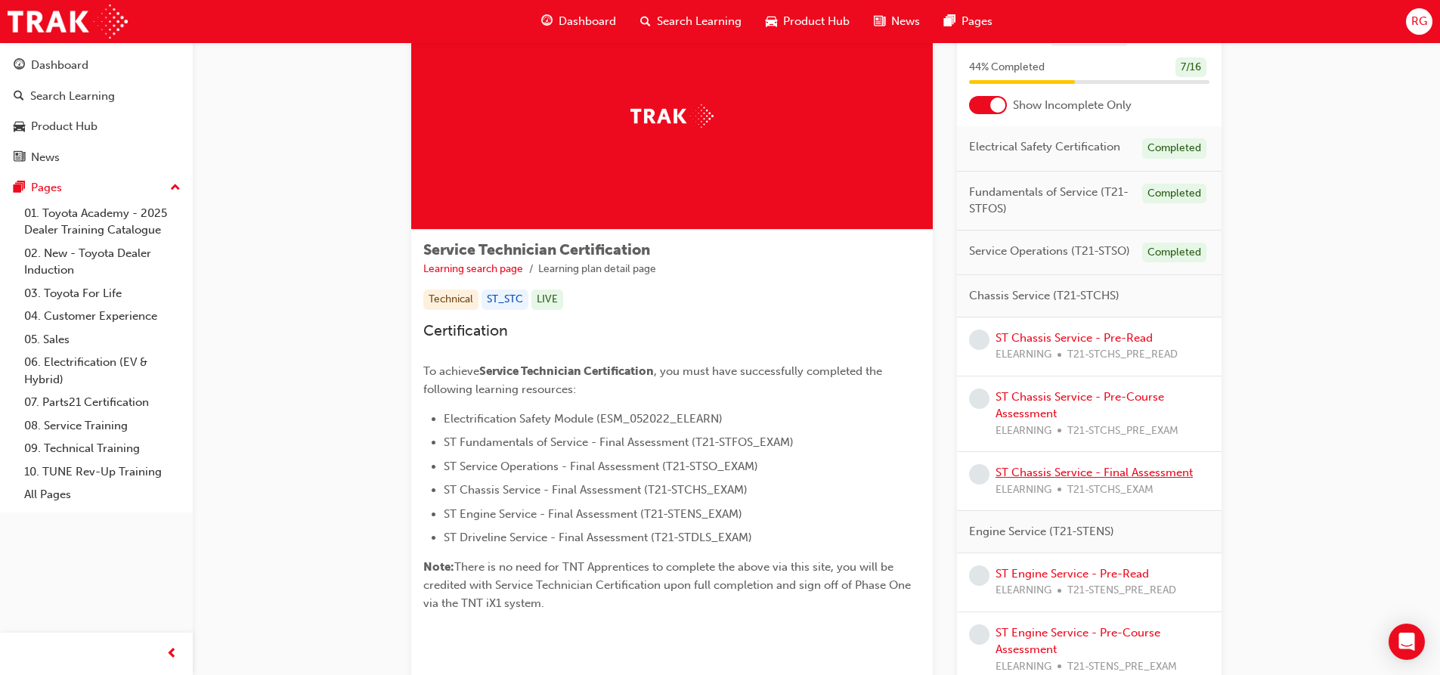
click at [1013, 469] on link "ST Chassis Service - Final Assessment" at bounding box center [1094, 473] width 197 height 14
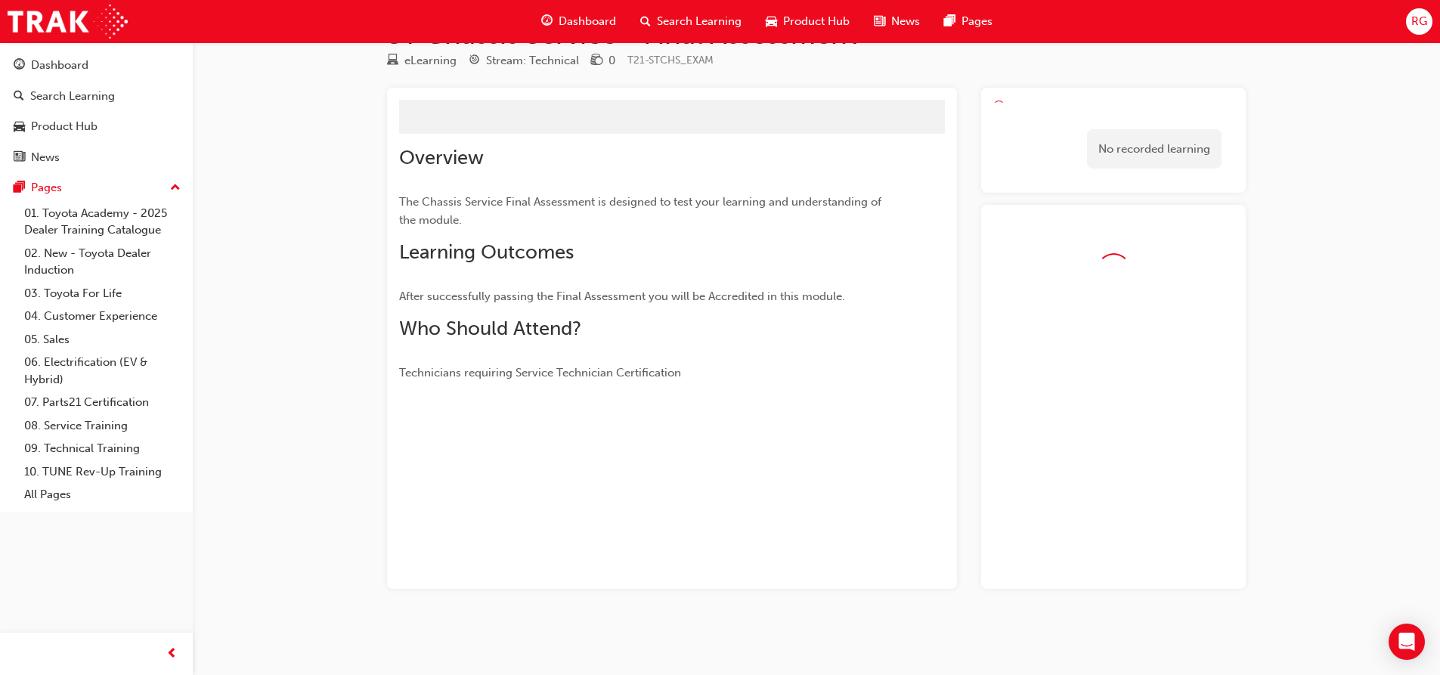
scroll to position [76, 0]
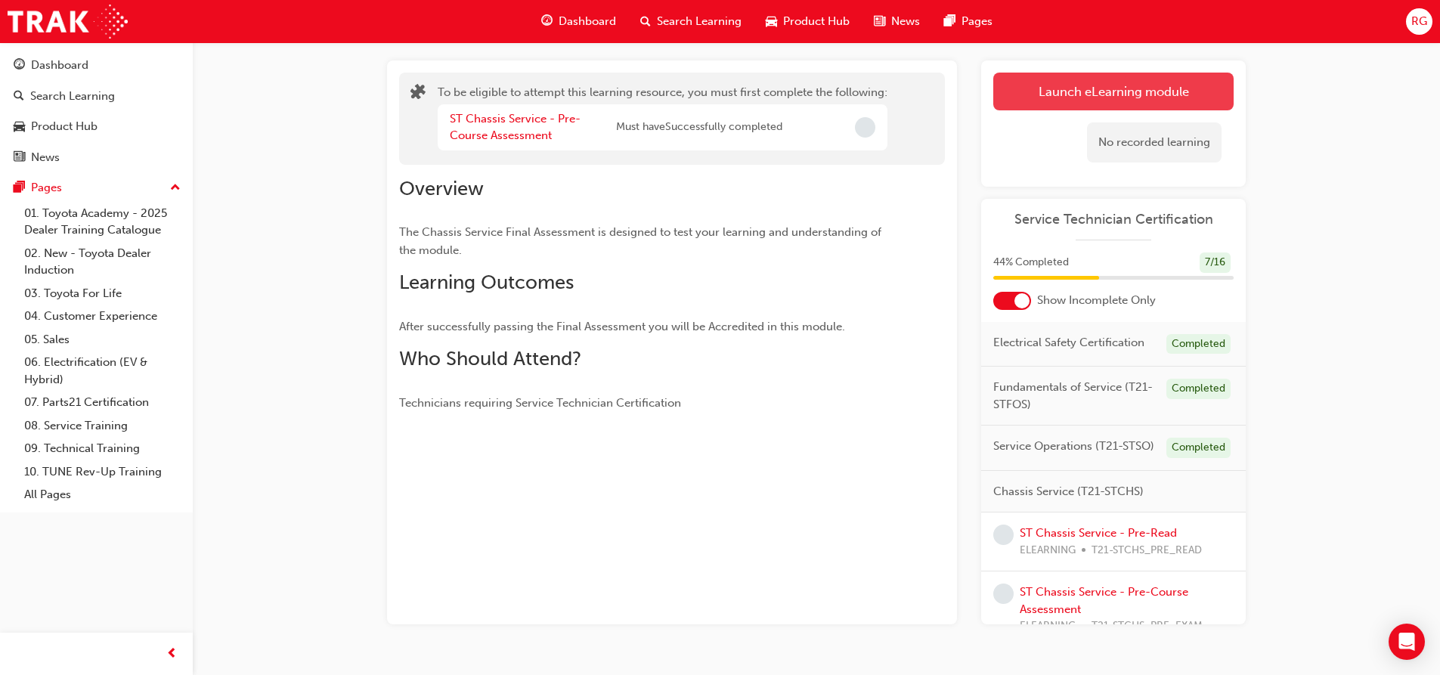
click at [1048, 102] on button "Launch eLearning module" at bounding box center [1113, 92] width 240 height 38
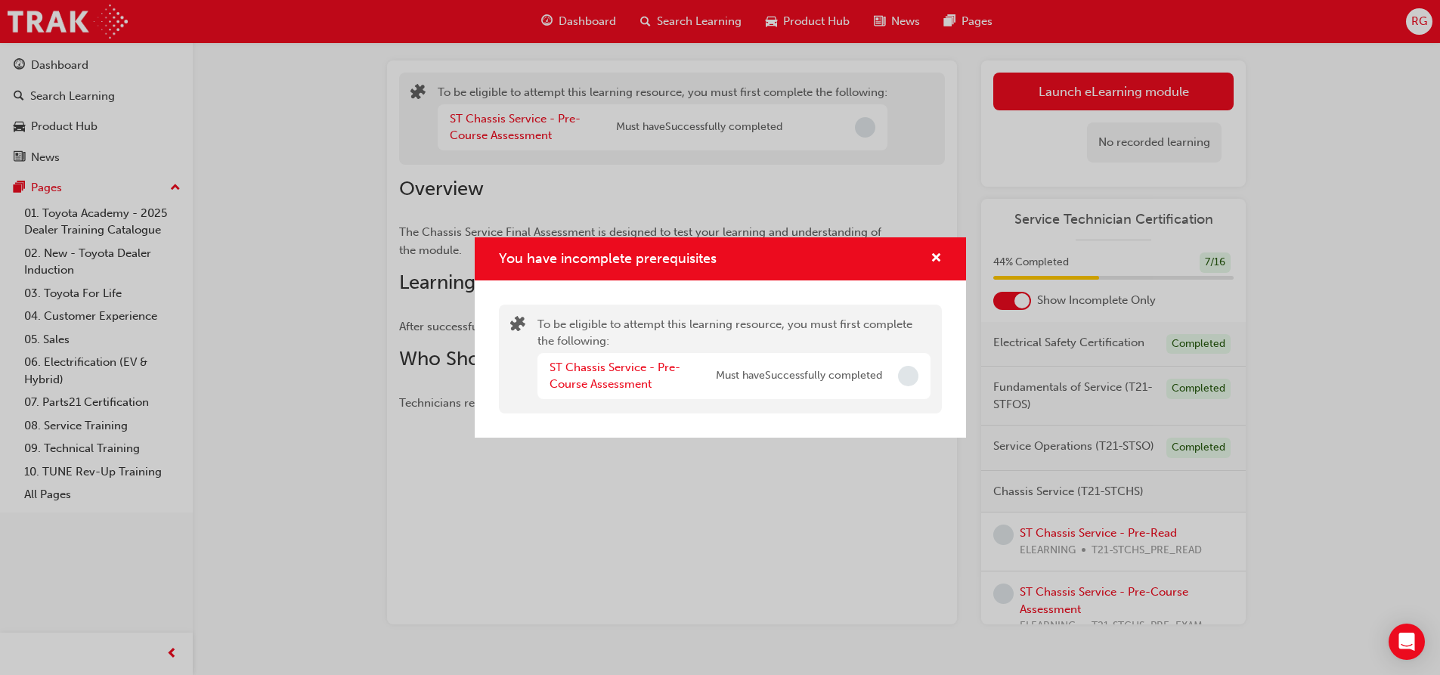
click at [953, 246] on div "You have incomplete prerequisites" at bounding box center [720, 258] width 491 height 43
click at [940, 254] on span "cross-icon" at bounding box center [936, 260] width 11 height 14
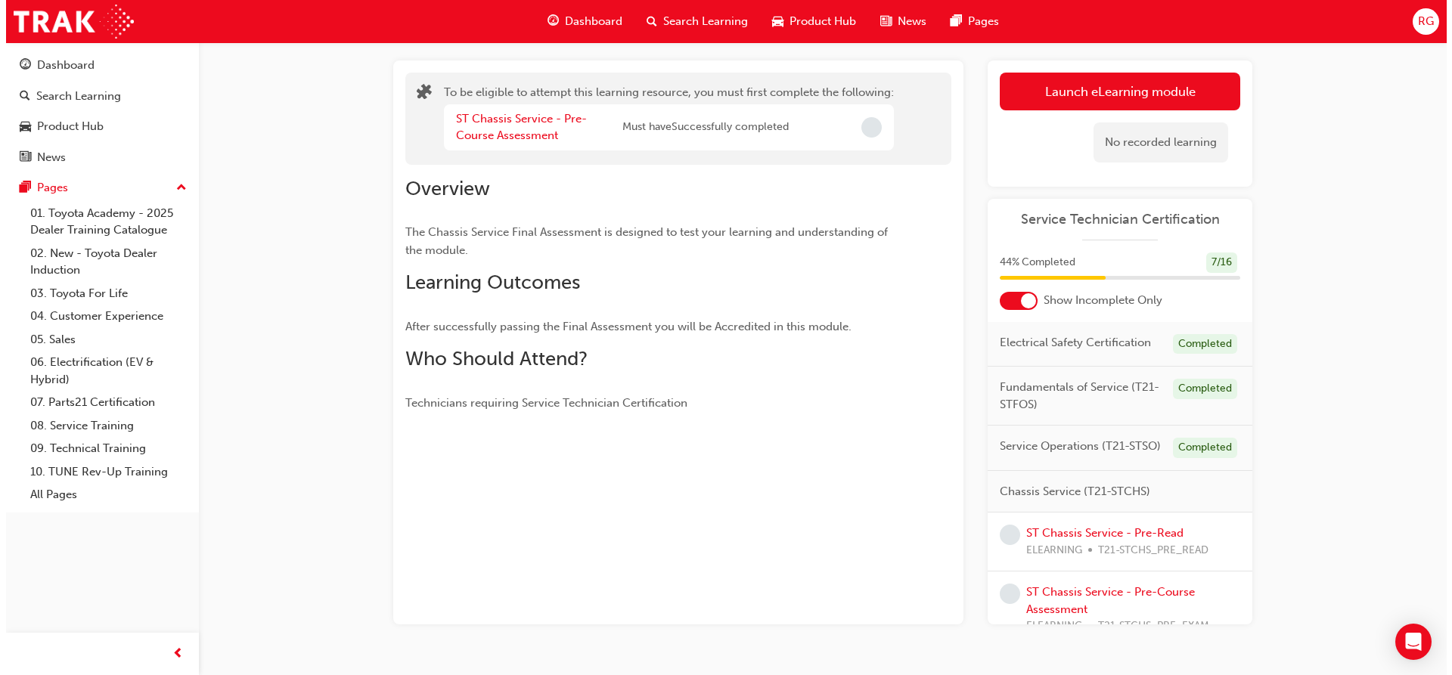
scroll to position [0, 0]
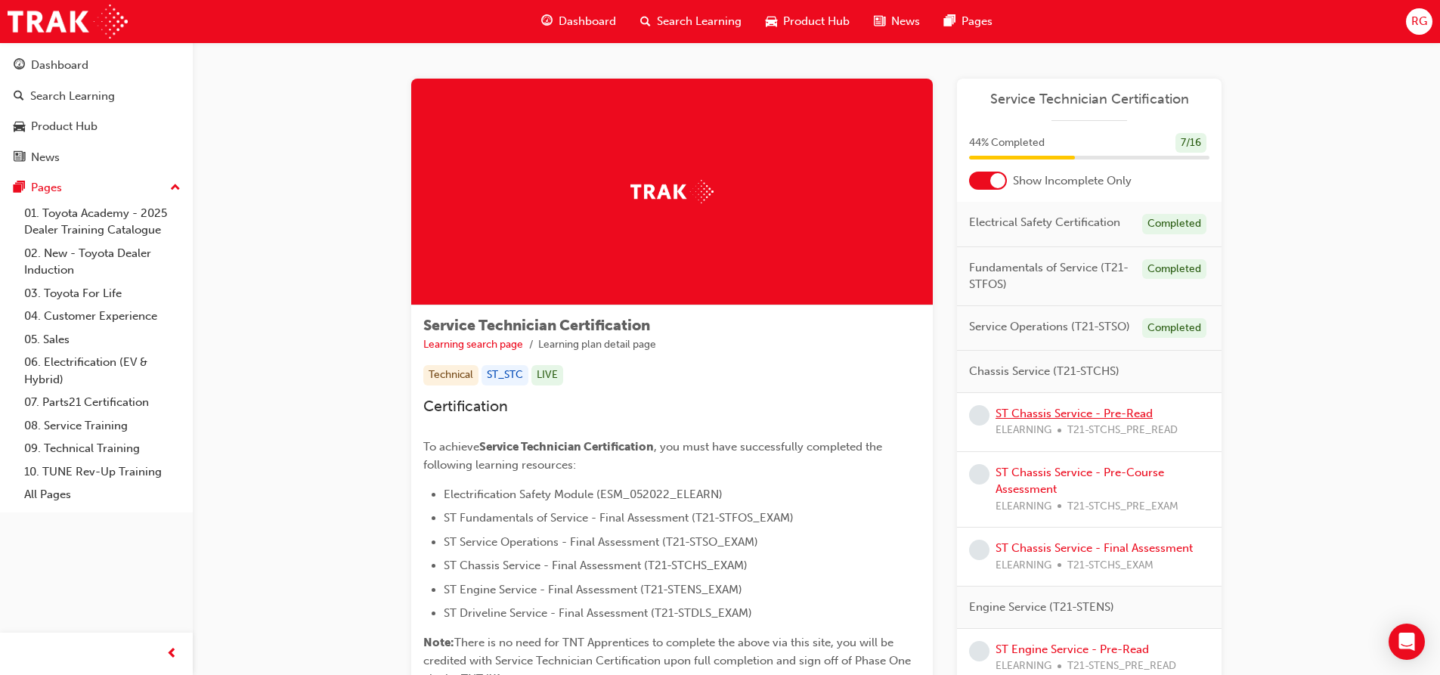
click at [1048, 409] on link "ST Chassis Service - Pre-Read" at bounding box center [1074, 414] width 157 height 14
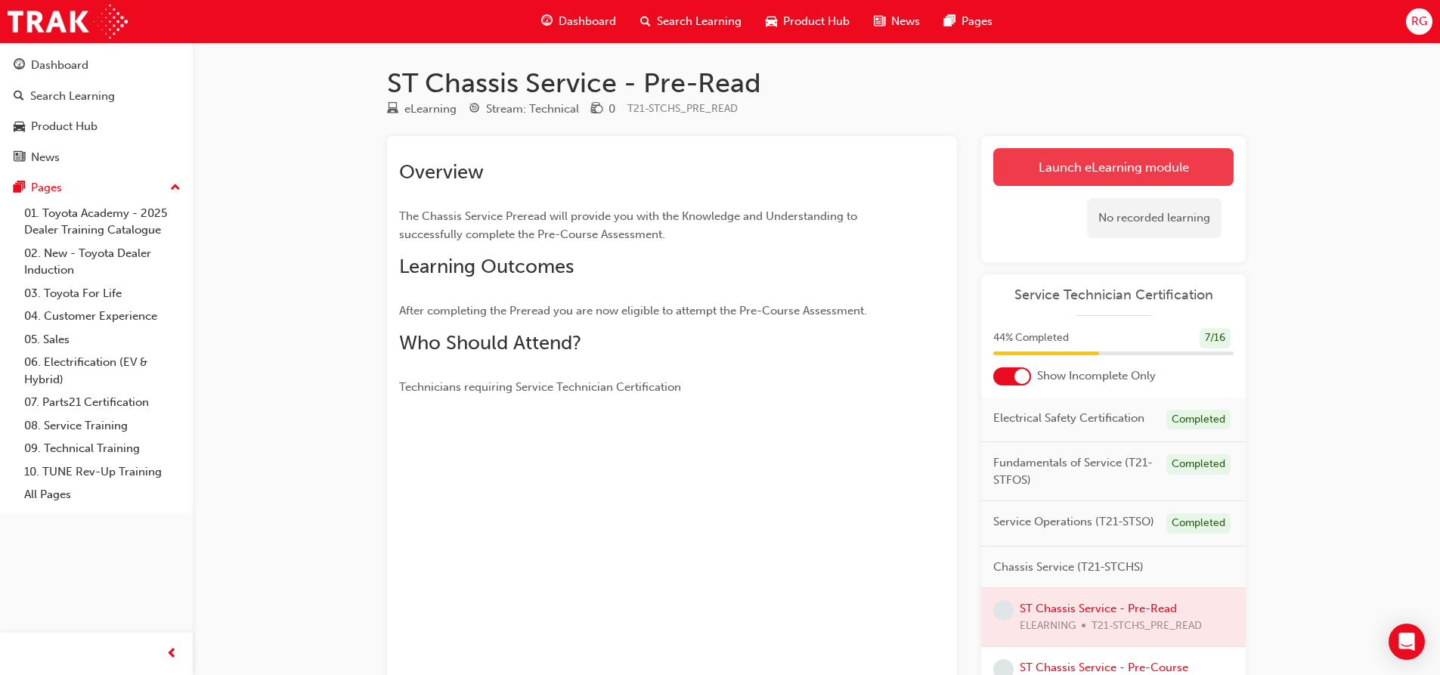
click at [1066, 161] on link "Launch eLearning module" at bounding box center [1113, 167] width 240 height 38
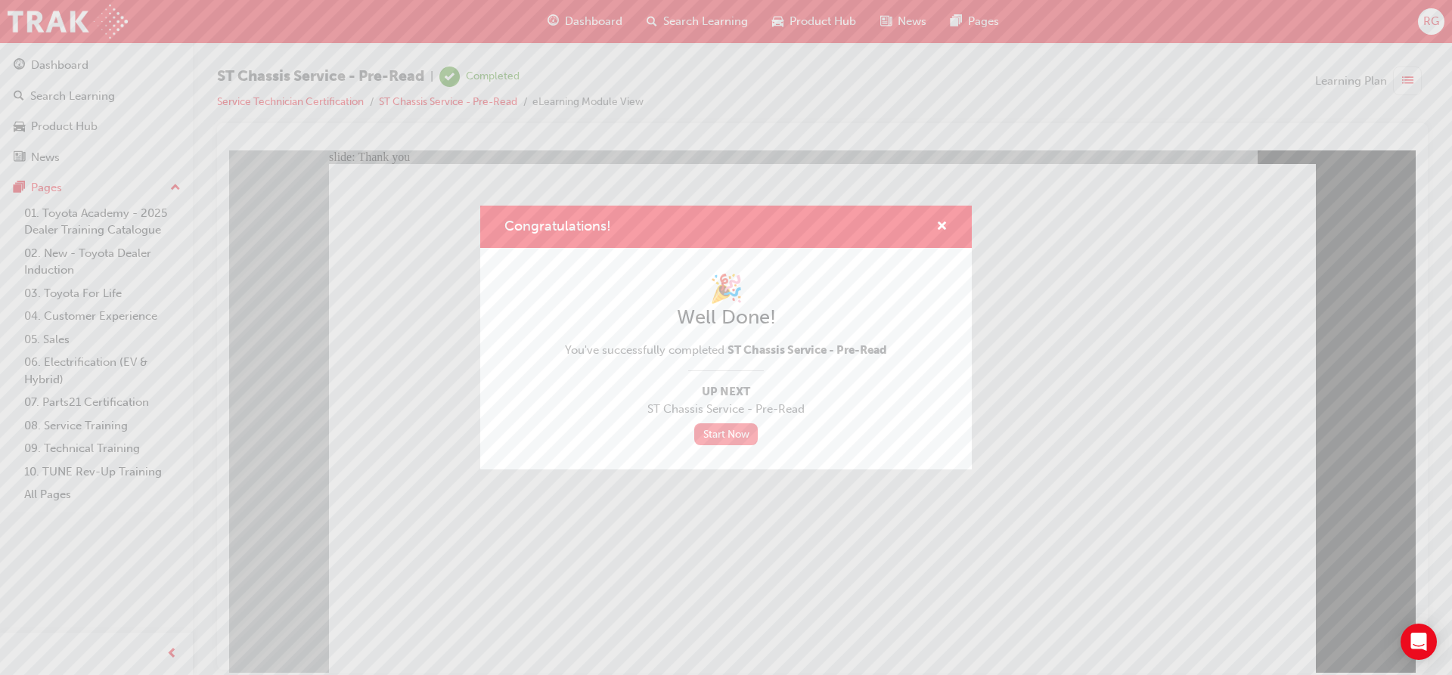
click at [742, 430] on link "Start Now" at bounding box center [726, 434] width 64 height 22
drag, startPoint x: 609, startPoint y: 563, endPoint x: 381, endPoint y: 413, distance: 272.8
click at [609, 563] on div "Congratulations! 🎉 Well Done! You've successfully completed ST Chassis Service …" at bounding box center [726, 337] width 1452 height 675
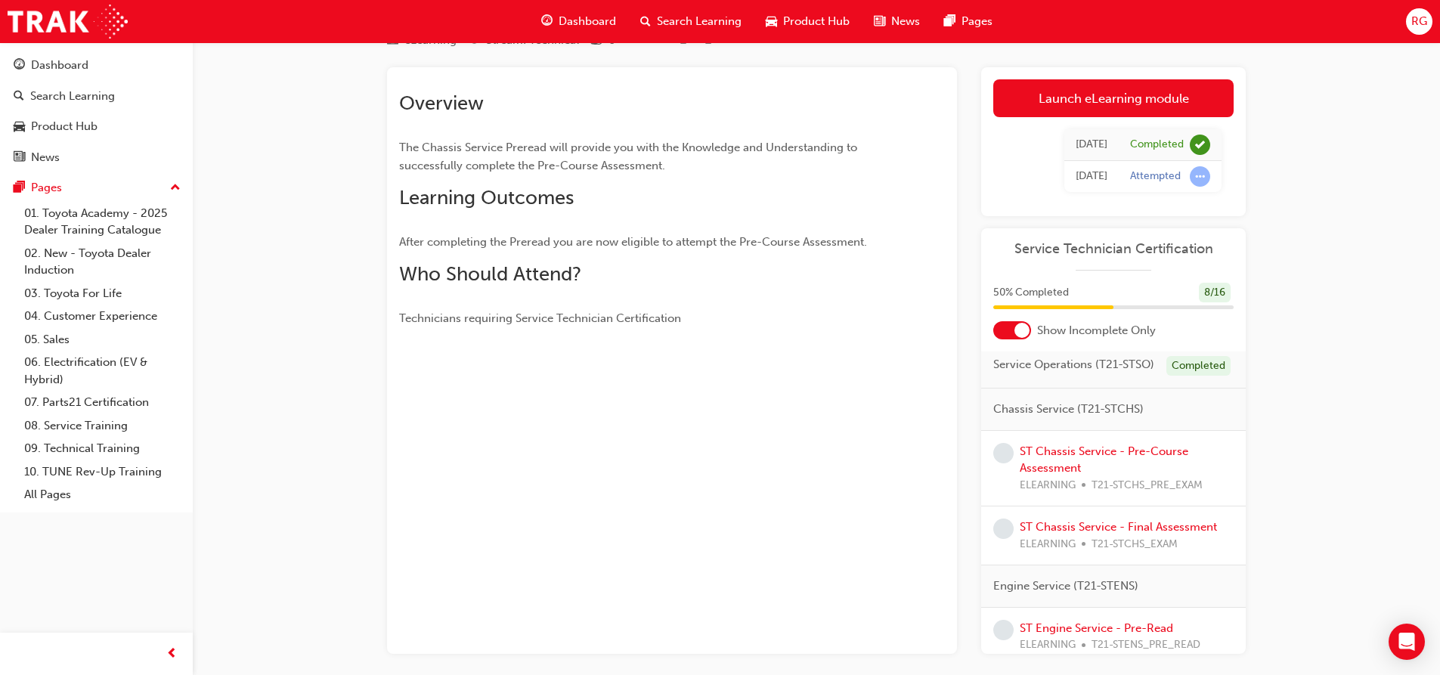
scroll to position [151, 0]
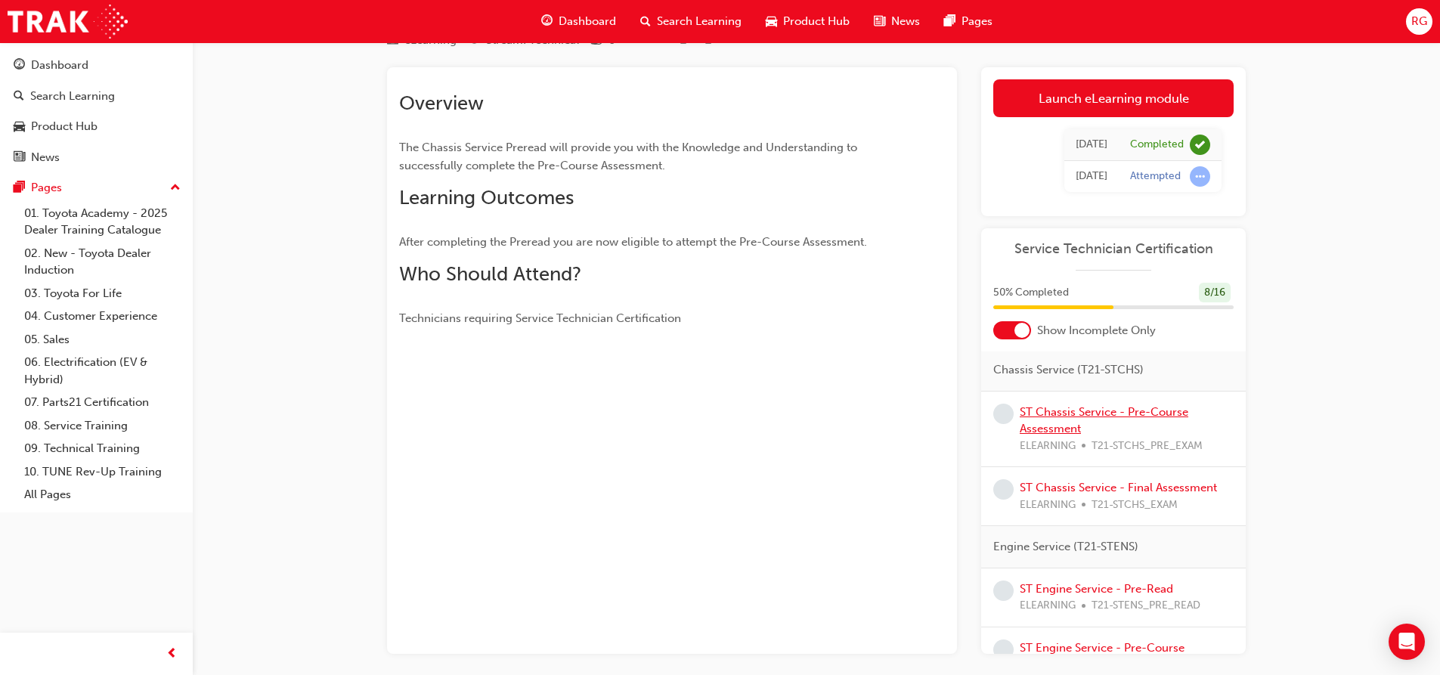
click at [1046, 436] on link "ST Chassis Service - Pre-Course Assessment" at bounding box center [1104, 420] width 169 height 31
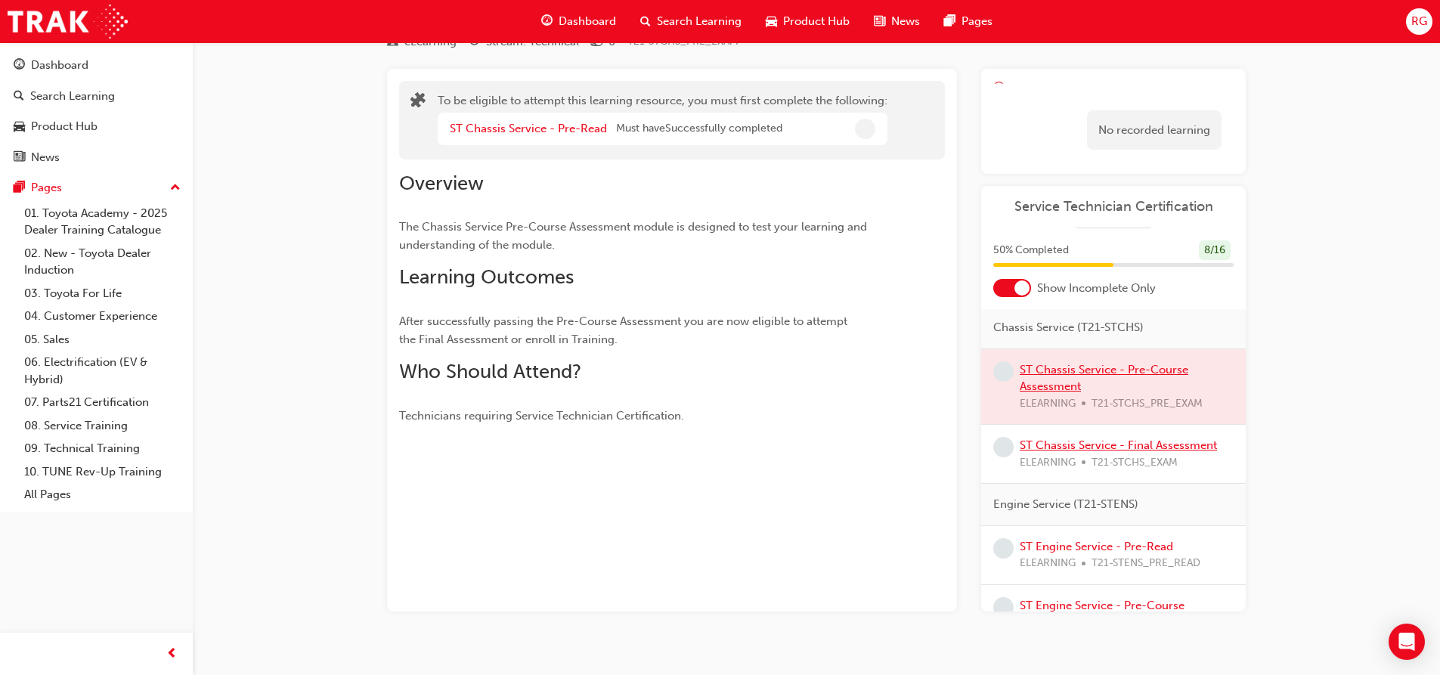
scroll to position [69, 0]
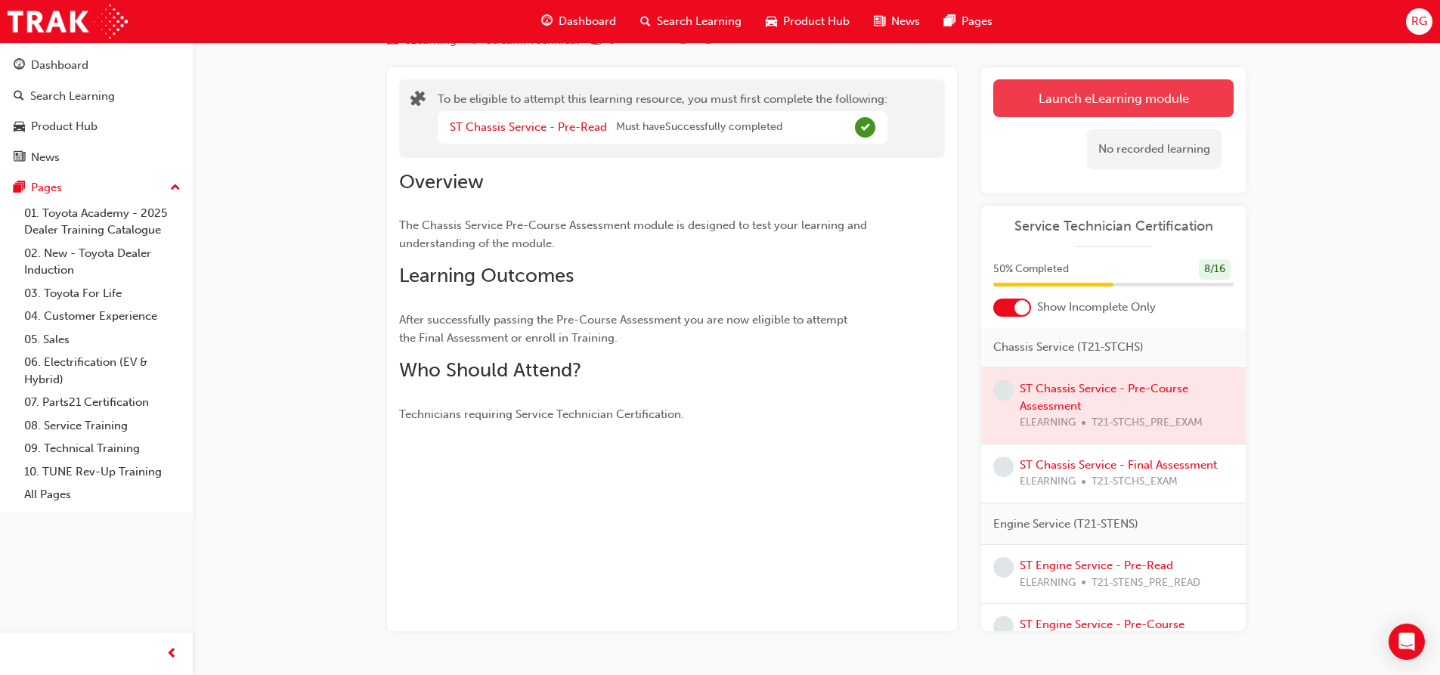
click at [1091, 107] on button "Launch eLearning module" at bounding box center [1113, 98] width 240 height 38
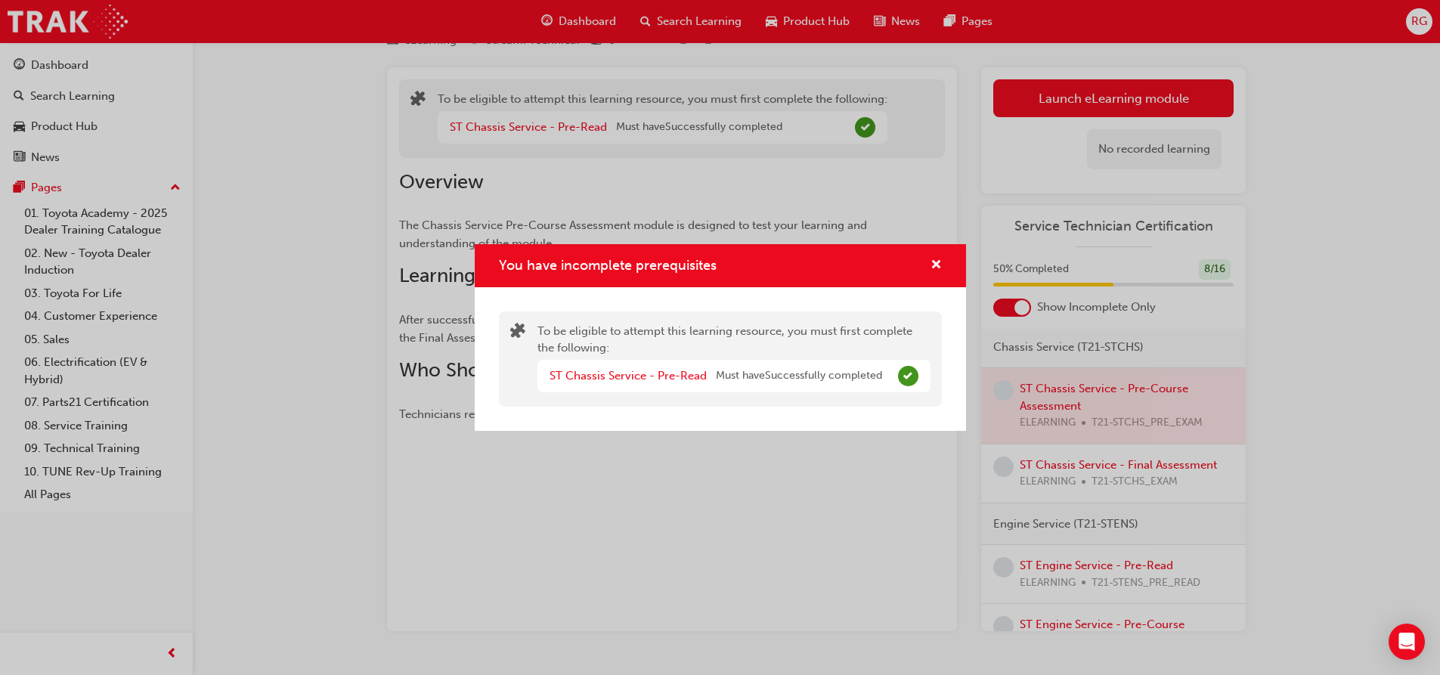
click at [803, 374] on span "Must have Successfully completed" at bounding box center [799, 375] width 166 height 17
click at [923, 268] on div "You have incomplete prerequisites" at bounding box center [930, 265] width 23 height 19
click at [926, 278] on div "You have incomplete prerequisites" at bounding box center [720, 265] width 491 height 43
drag, startPoint x: 937, startPoint y: 255, endPoint x: 934, endPoint y: 265, distance: 10.3
click at [935, 256] on div "You have incomplete prerequisites" at bounding box center [720, 265] width 491 height 43
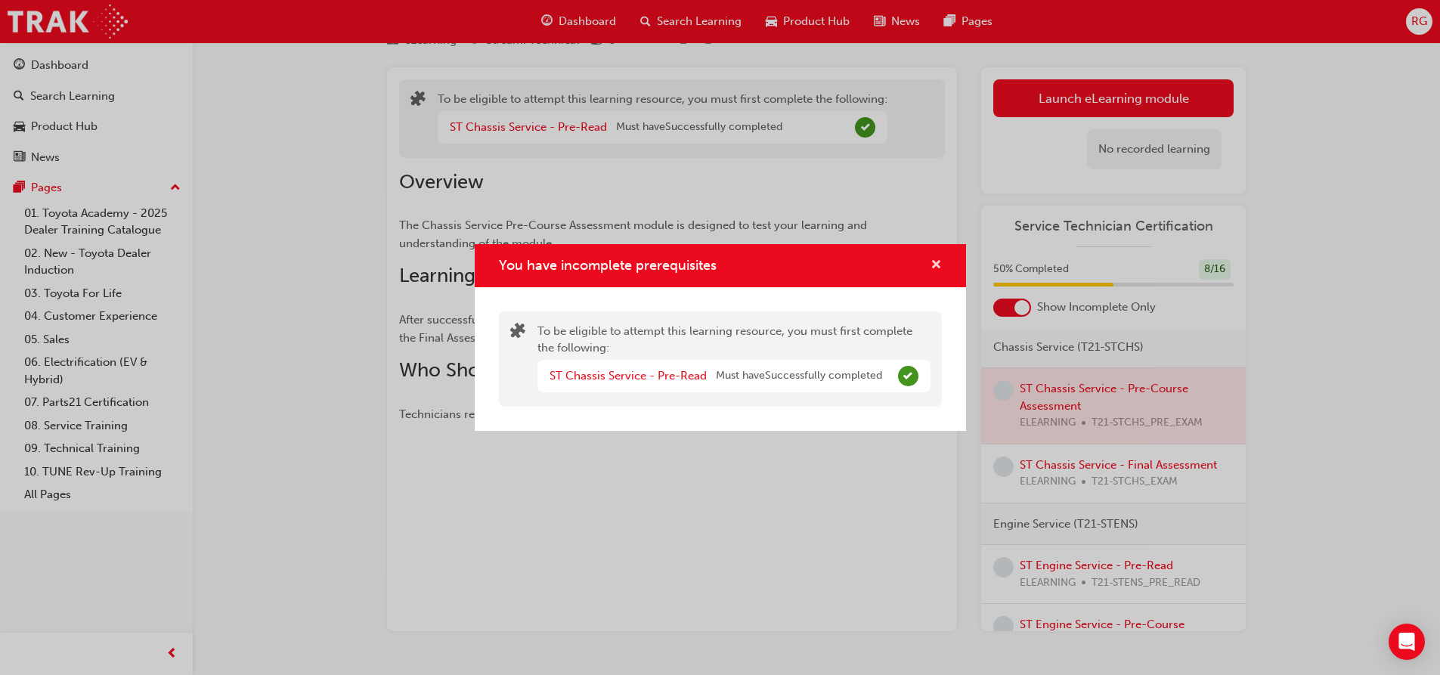
click at [932, 259] on span "cross-icon" at bounding box center [936, 266] width 11 height 14
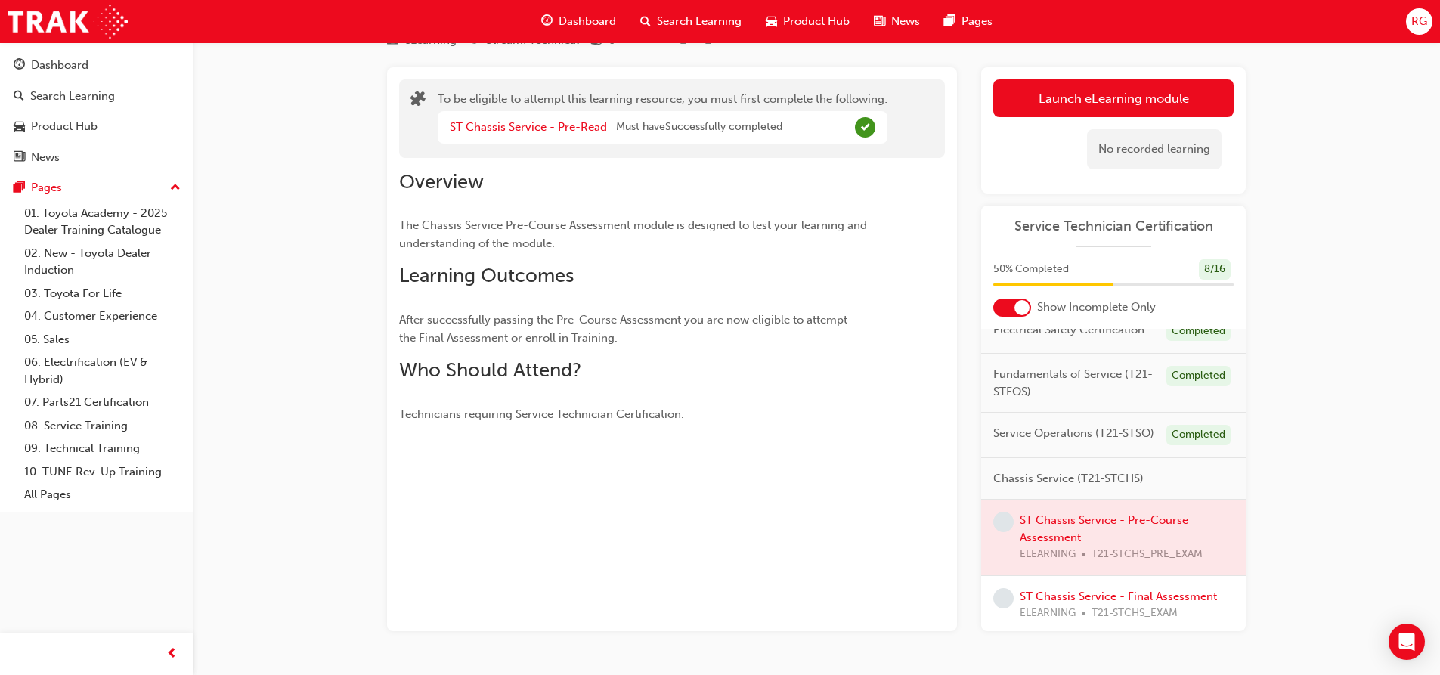
scroll to position [0, 0]
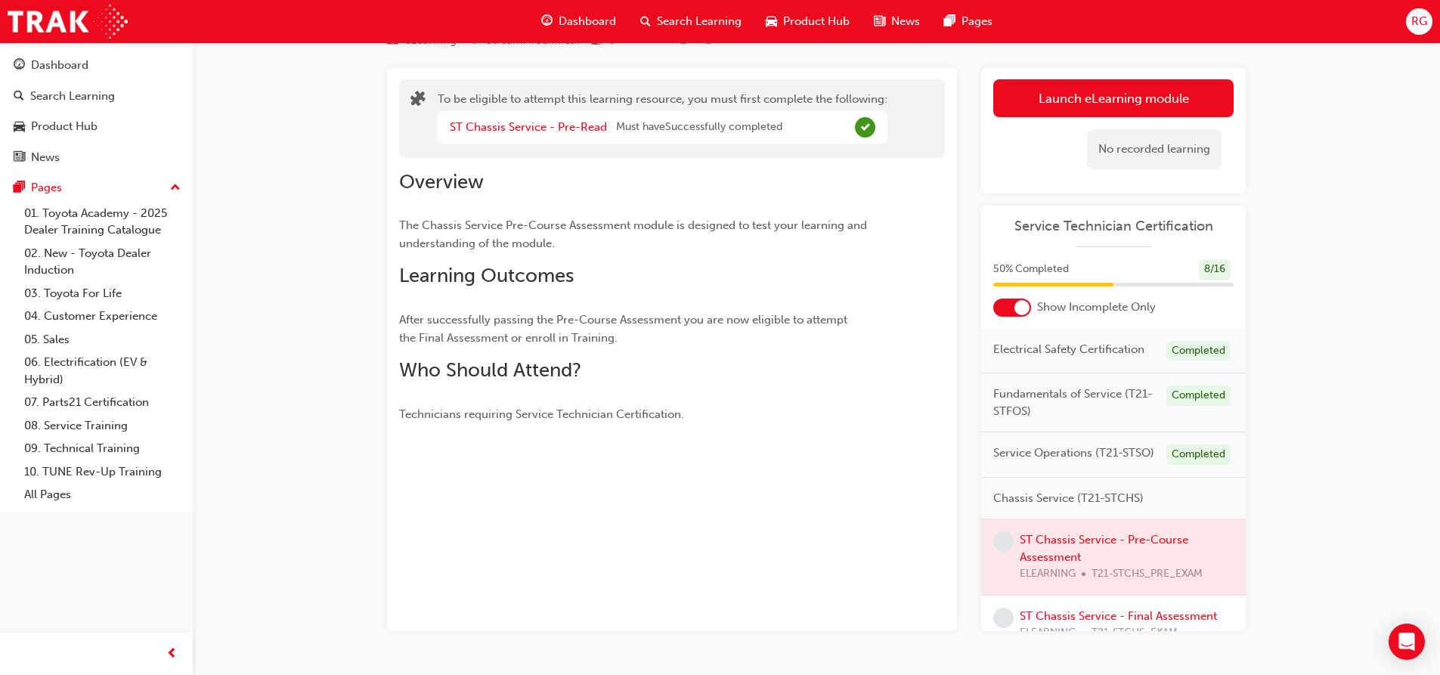
click at [1049, 507] on span "Chassis Service (T21-STCHS)" at bounding box center [1068, 498] width 150 height 17
click at [1076, 507] on span "Chassis Service (T21-STCHS)" at bounding box center [1068, 498] width 150 height 17
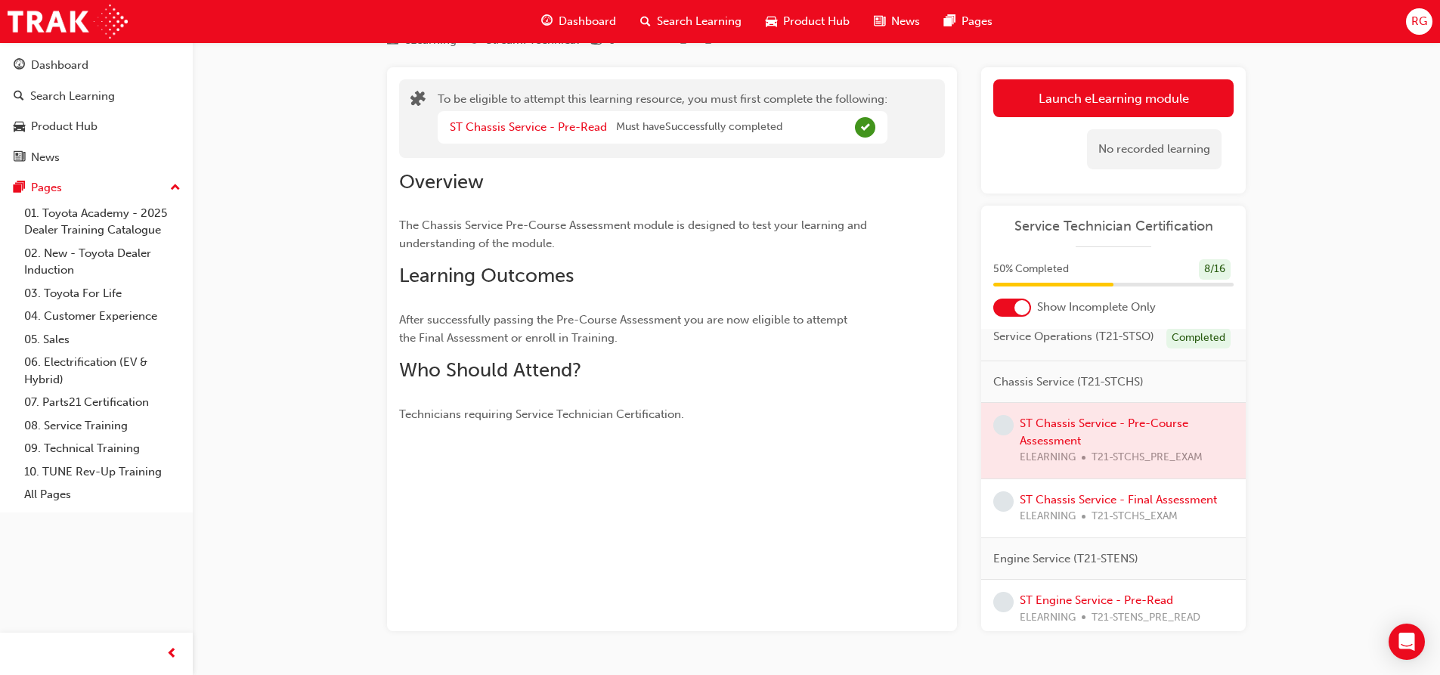
scroll to position [151, 0]
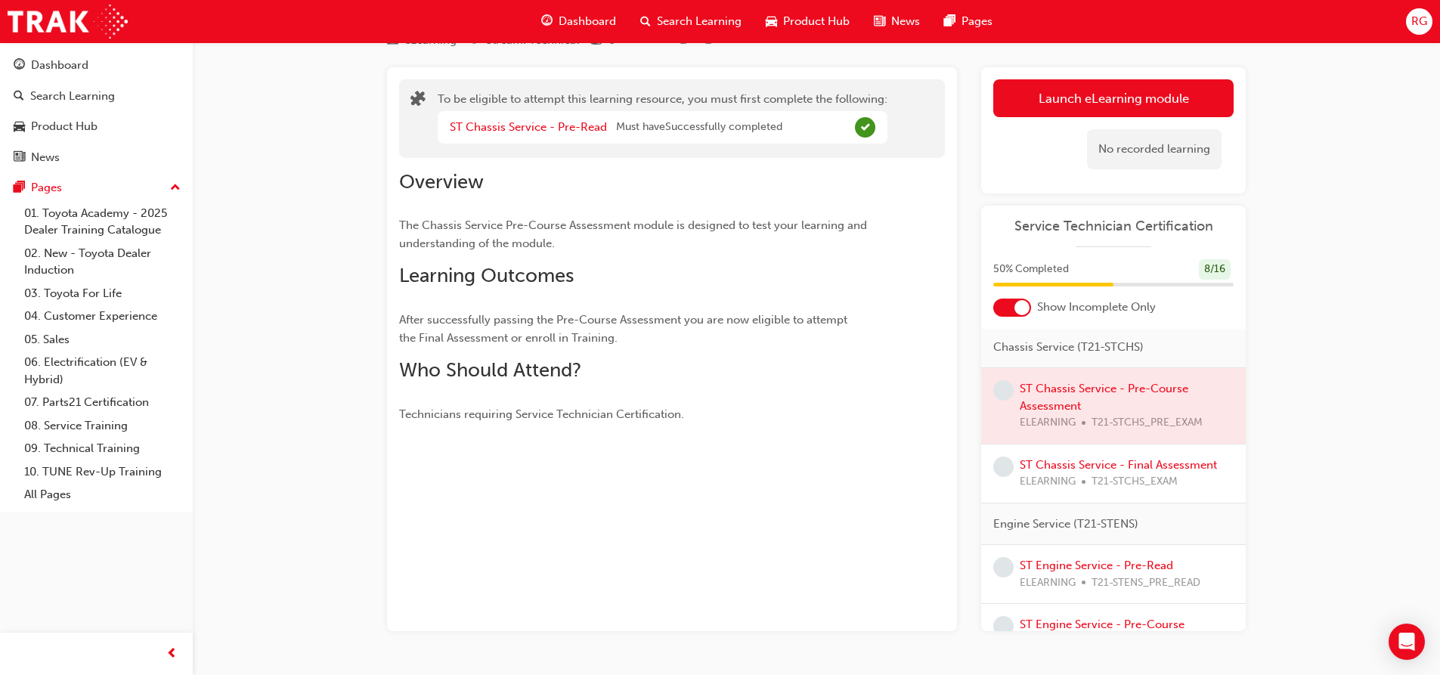
click at [1024, 420] on div at bounding box center [1113, 406] width 265 height 76
click at [1091, 411] on div at bounding box center [1113, 406] width 265 height 76
click at [1081, 356] on span "Chassis Service (T21-STCHS)" at bounding box center [1068, 347] width 150 height 17
click at [1062, 101] on button "Launch eLearning module" at bounding box center [1113, 98] width 240 height 38
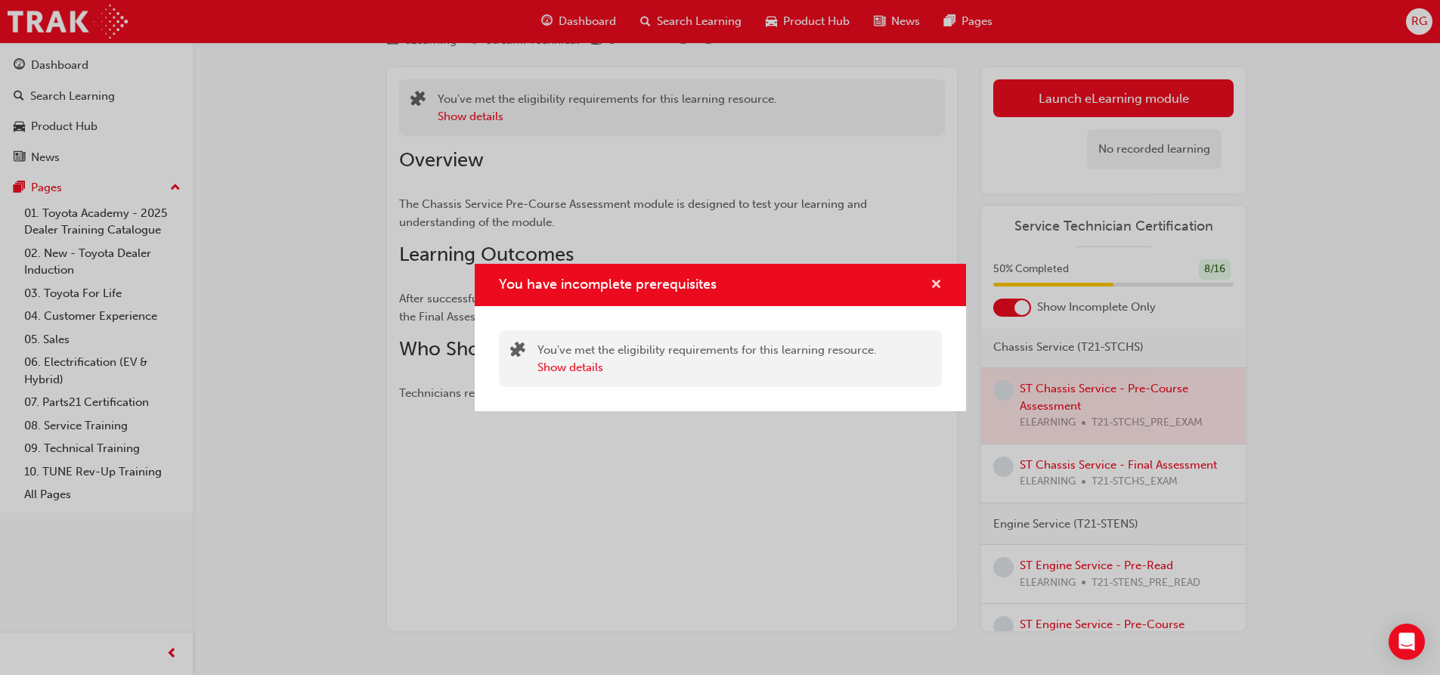
click at [931, 285] on span "cross-icon" at bounding box center [936, 286] width 11 height 14
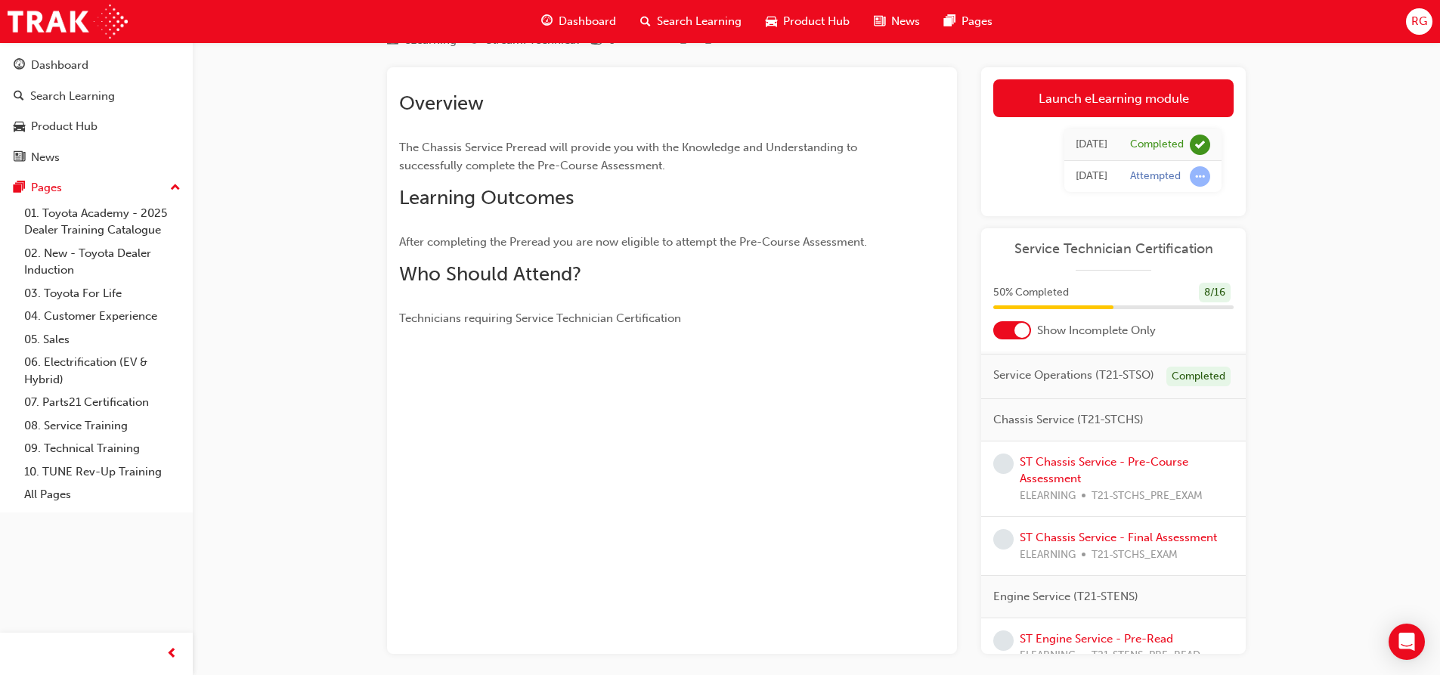
scroll to position [76, 0]
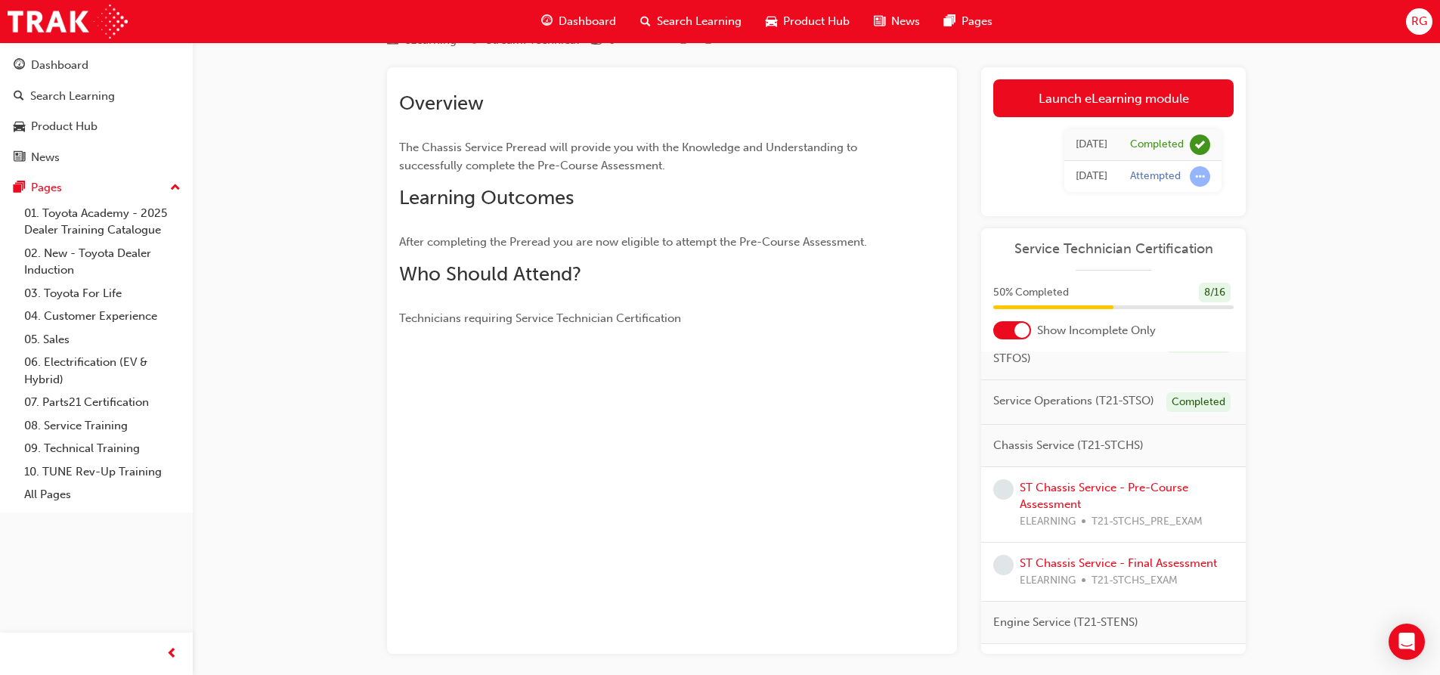
drag, startPoint x: 1050, startPoint y: 476, endPoint x: 1040, endPoint y: 476, distance: 9.9
click at [1050, 454] on span "Chassis Service (T21-STCHS)" at bounding box center [1068, 445] width 150 height 17
click at [1043, 512] on link "ST Chassis Service - Pre-Course Assessment" at bounding box center [1104, 496] width 169 height 31
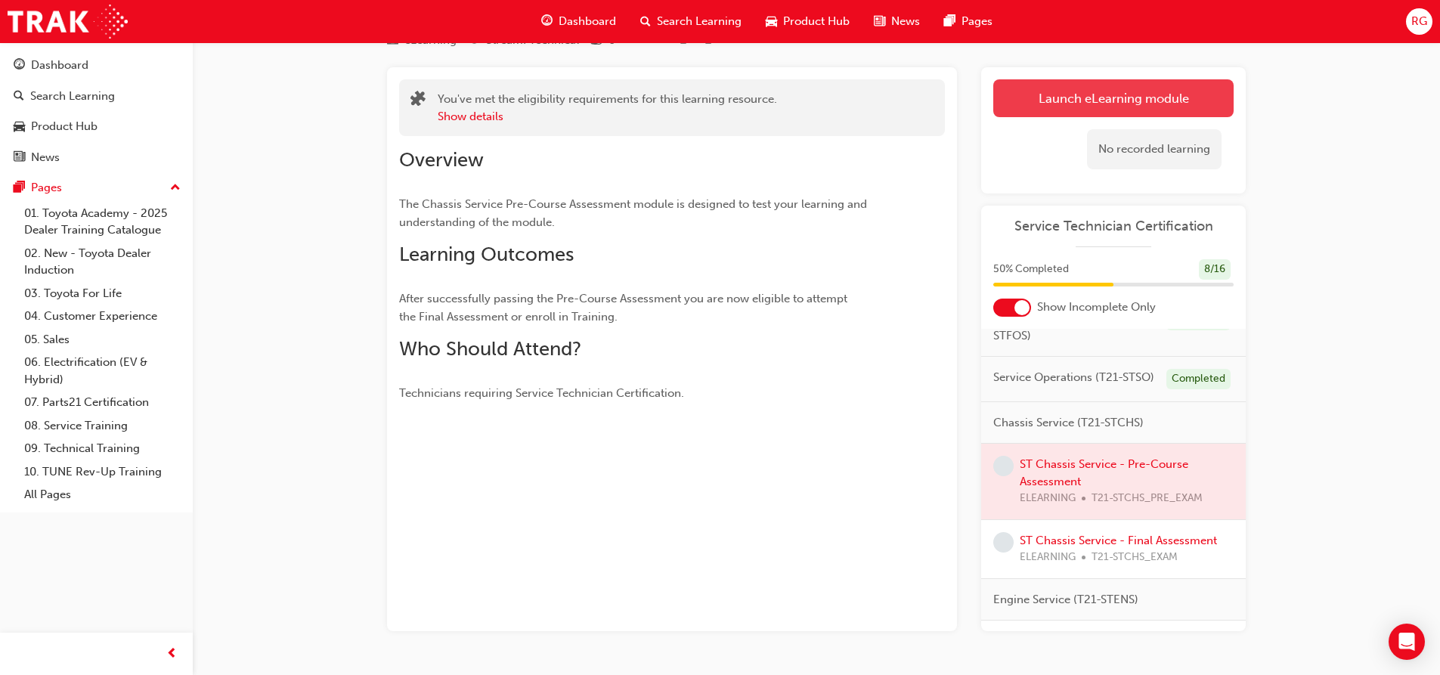
click at [1114, 96] on link "Launch eLearning module" at bounding box center [1113, 98] width 240 height 38
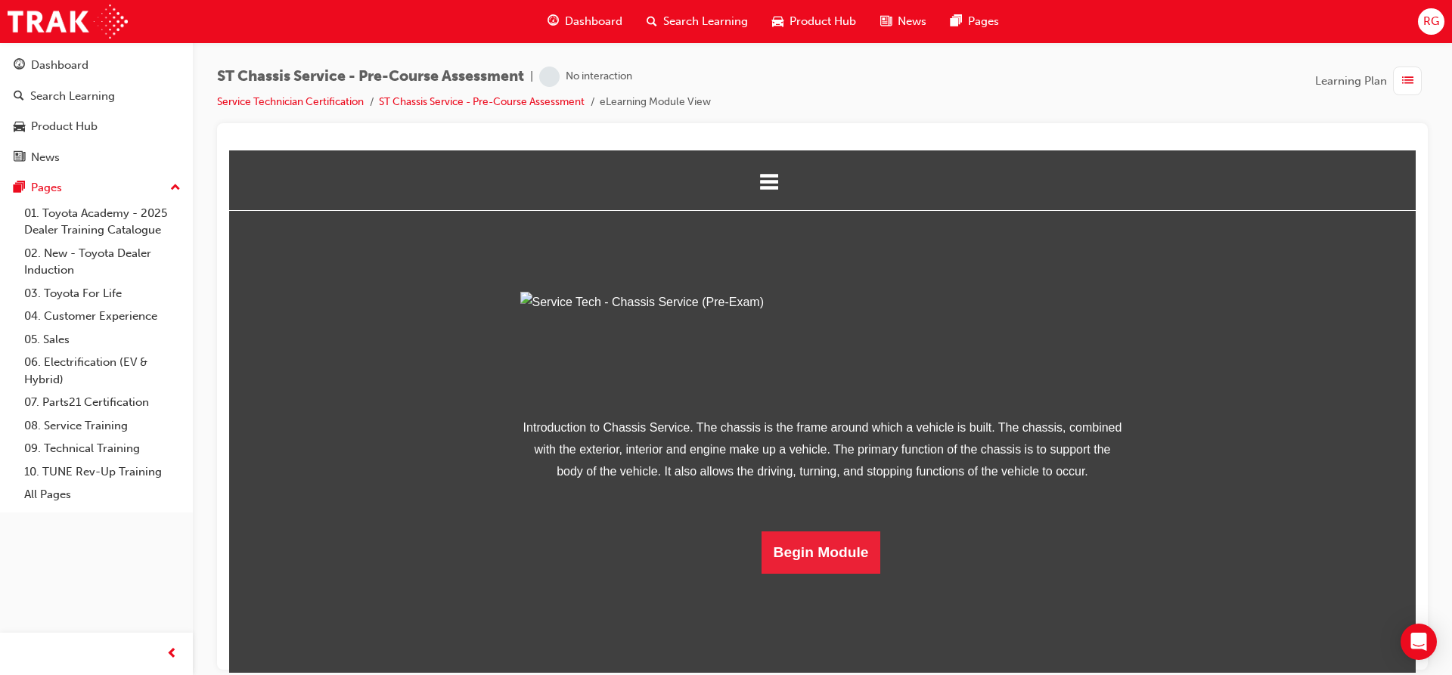
scroll to position [67, 0]
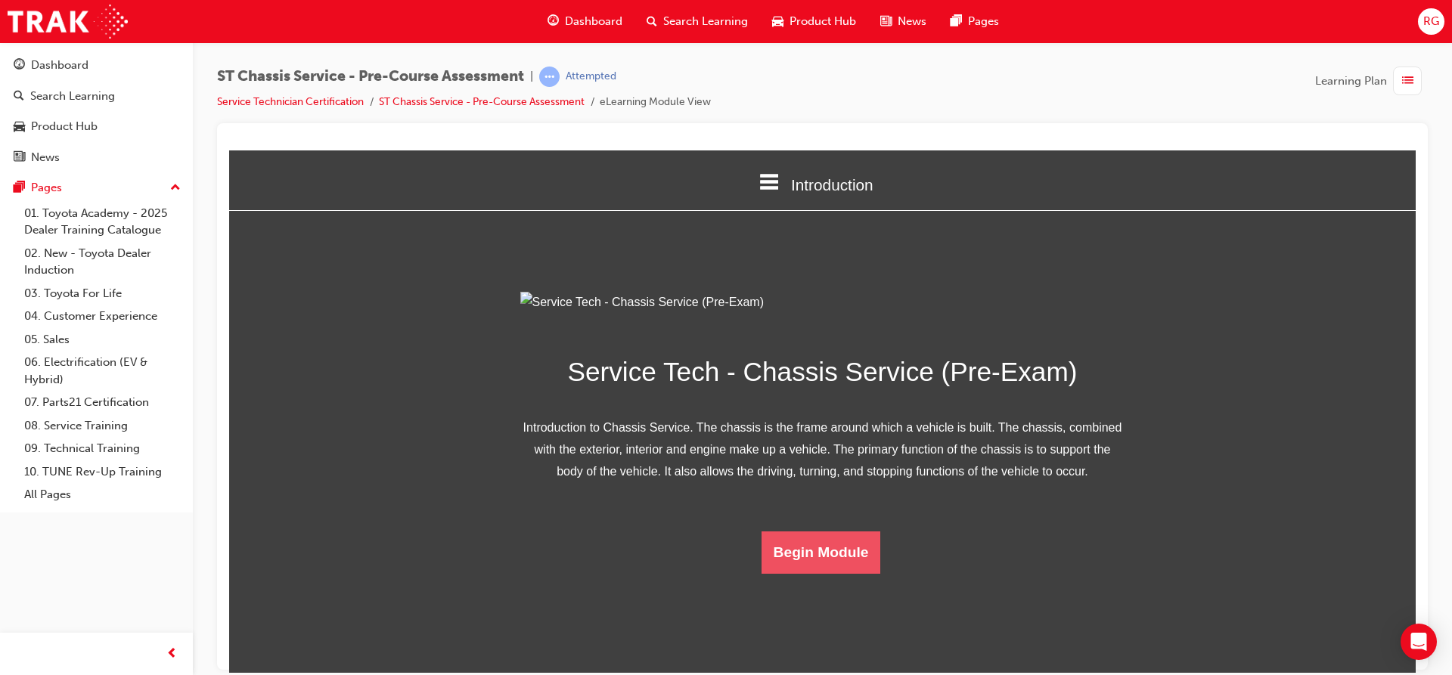
click at [832, 573] on button "Begin Module" at bounding box center [820, 552] width 119 height 42
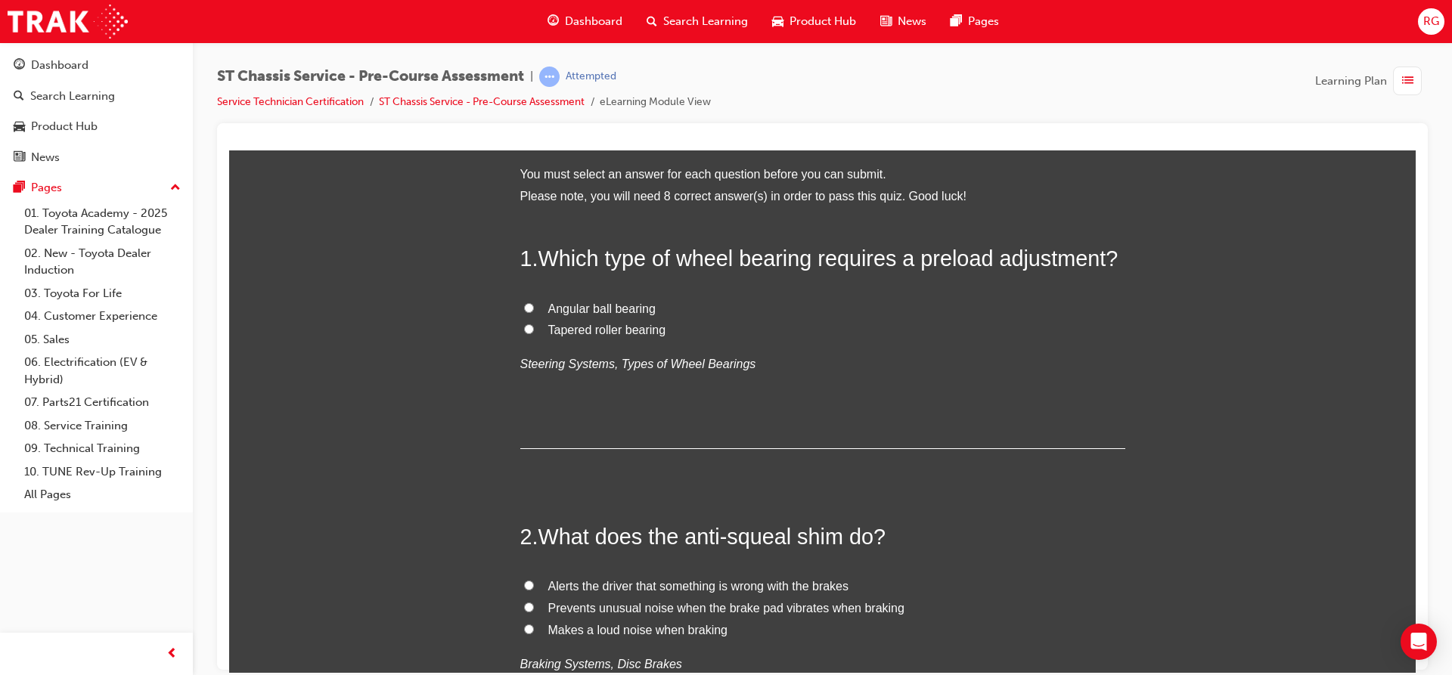
scroll to position [0, 0]
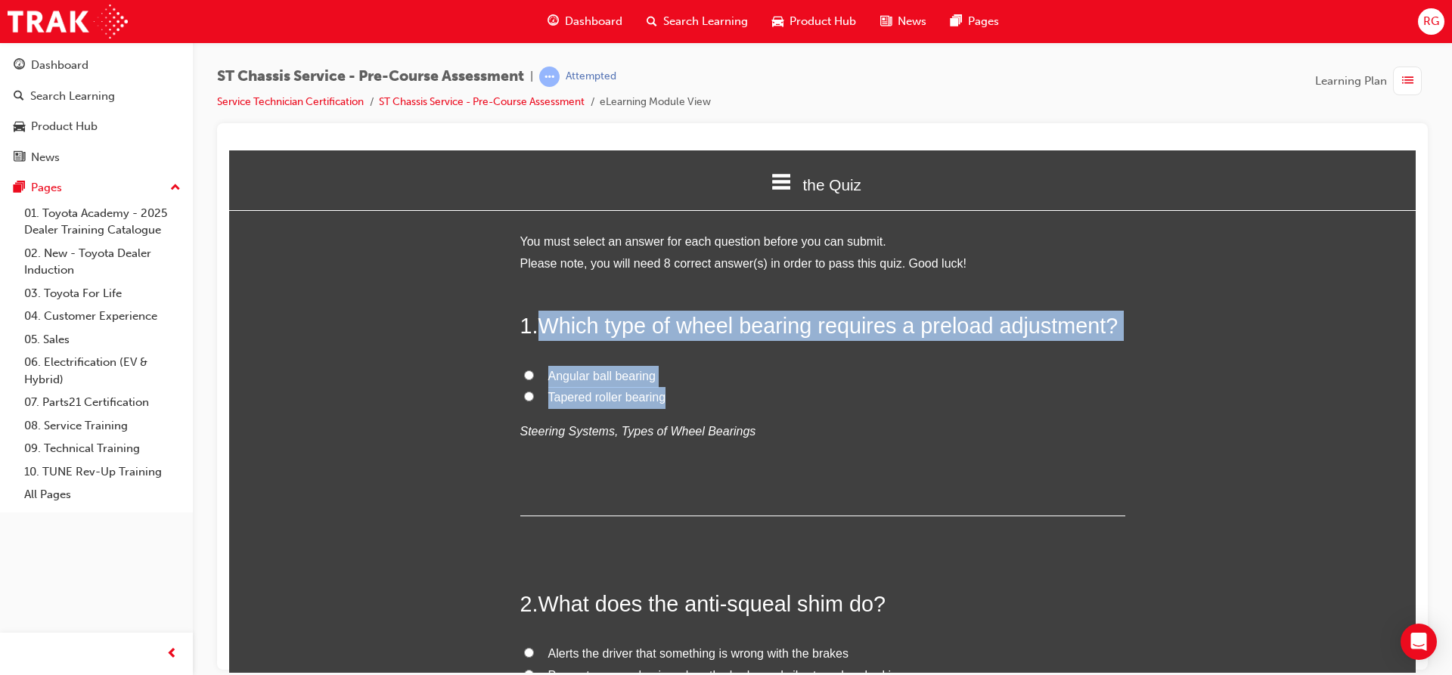
drag, startPoint x: 531, startPoint y: 321, endPoint x: 707, endPoint y: 392, distance: 190.0
click at [707, 392] on div "1 . Which type of wheel bearing requires a preload adjustment? Angular ball bea…" at bounding box center [822, 413] width 605 height 206
click at [525, 398] on input "Tapered roller bearing" at bounding box center [529, 396] width 10 height 10
radio input "true"
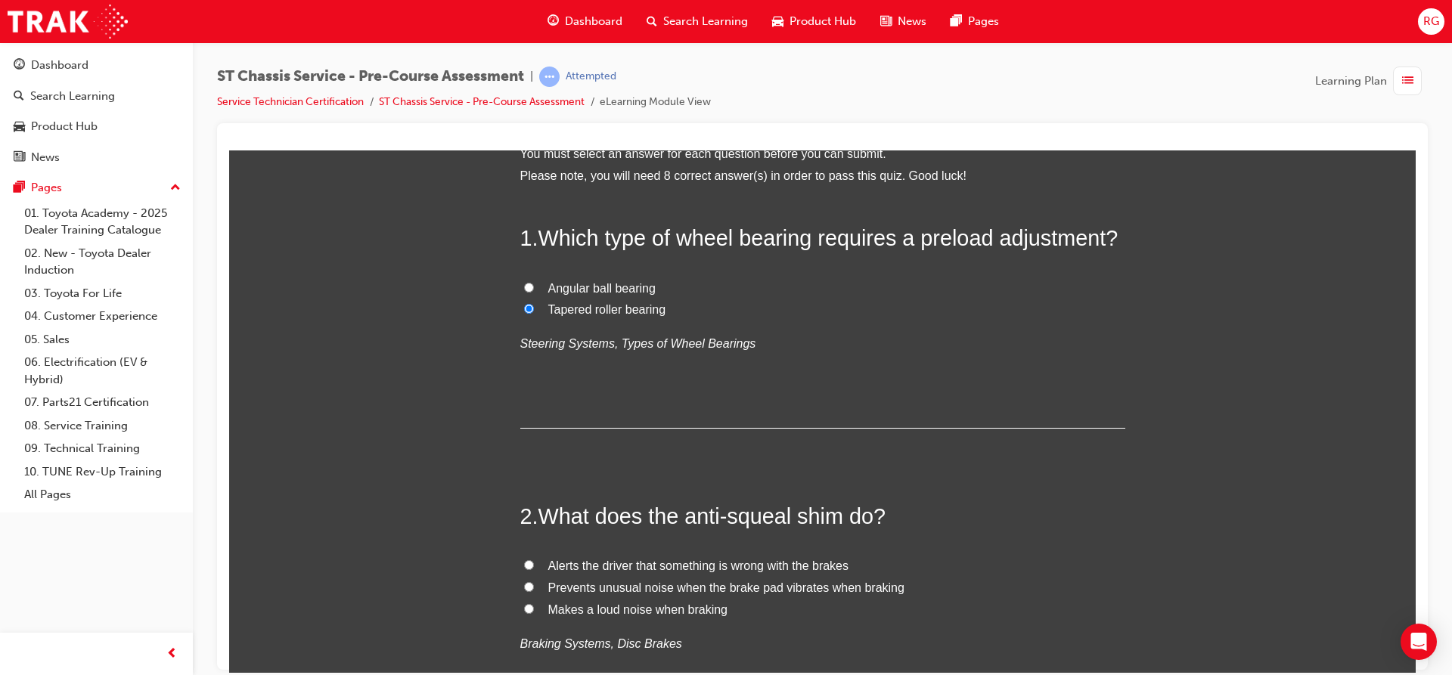
scroll to position [151, 0]
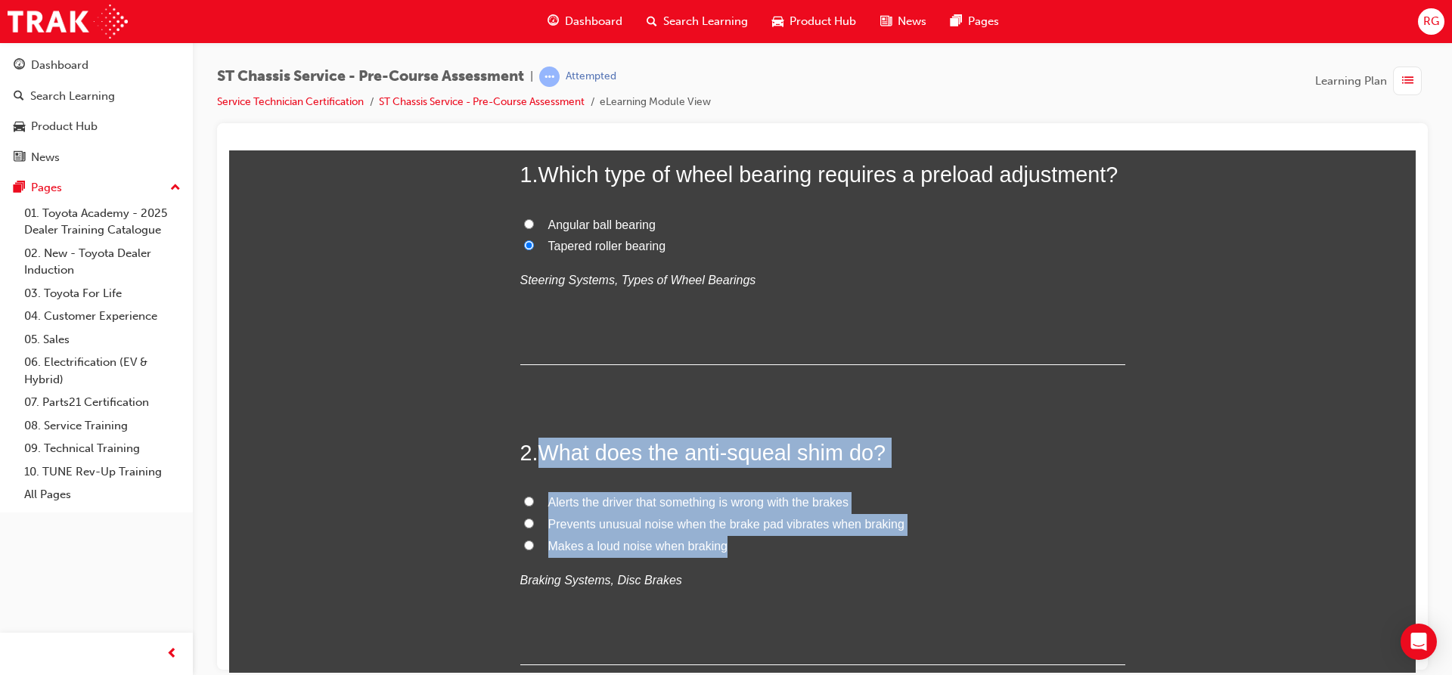
drag, startPoint x: 535, startPoint y: 447, endPoint x: 727, endPoint y: 549, distance: 218.2
click at [727, 549] on div "2 . What does the anti-squeal shim do? Alerts the driver that something is wron…" at bounding box center [822, 551] width 605 height 228
click at [524, 522] on input "Prevents unusual noise when the brake pad vibrates when braking" at bounding box center [529, 523] width 10 height 10
radio input "true"
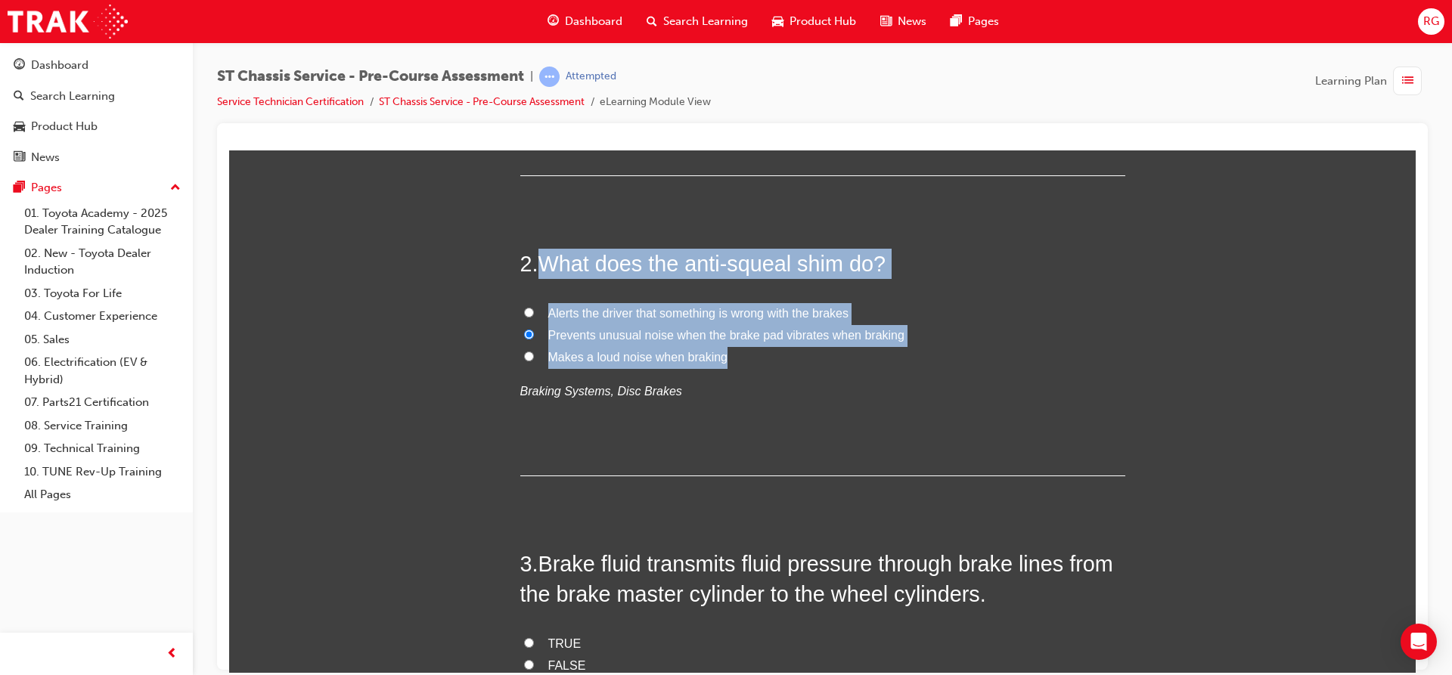
scroll to position [378, 0]
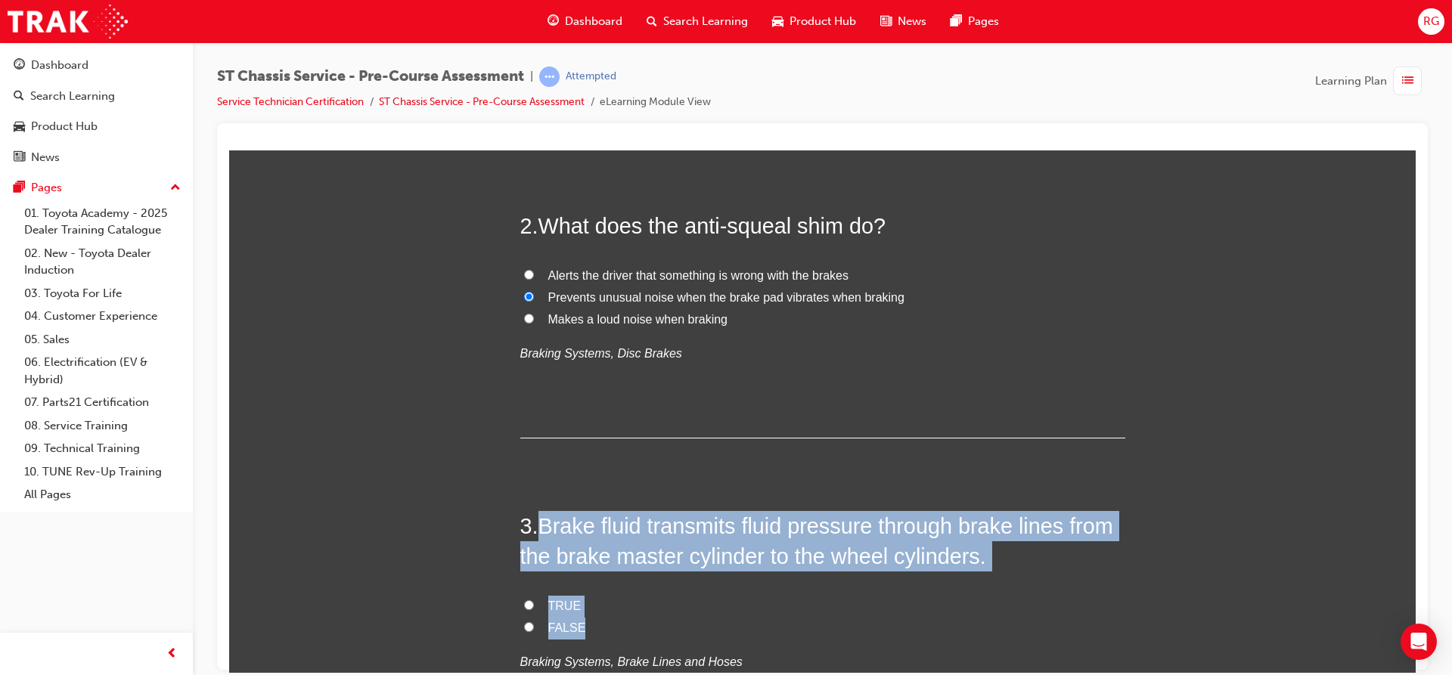
drag, startPoint x: 538, startPoint y: 525, endPoint x: 615, endPoint y: 621, distance: 123.3
click at [613, 621] on div "3 . Brake fluid transmits fluid pressure through brake lines from the brake mas…" at bounding box center [822, 628] width 605 height 236
click at [554, 599] on span "TRUE" at bounding box center [564, 605] width 33 height 13
click at [534, 600] on input "TRUE" at bounding box center [529, 605] width 10 height 10
radio input "true"
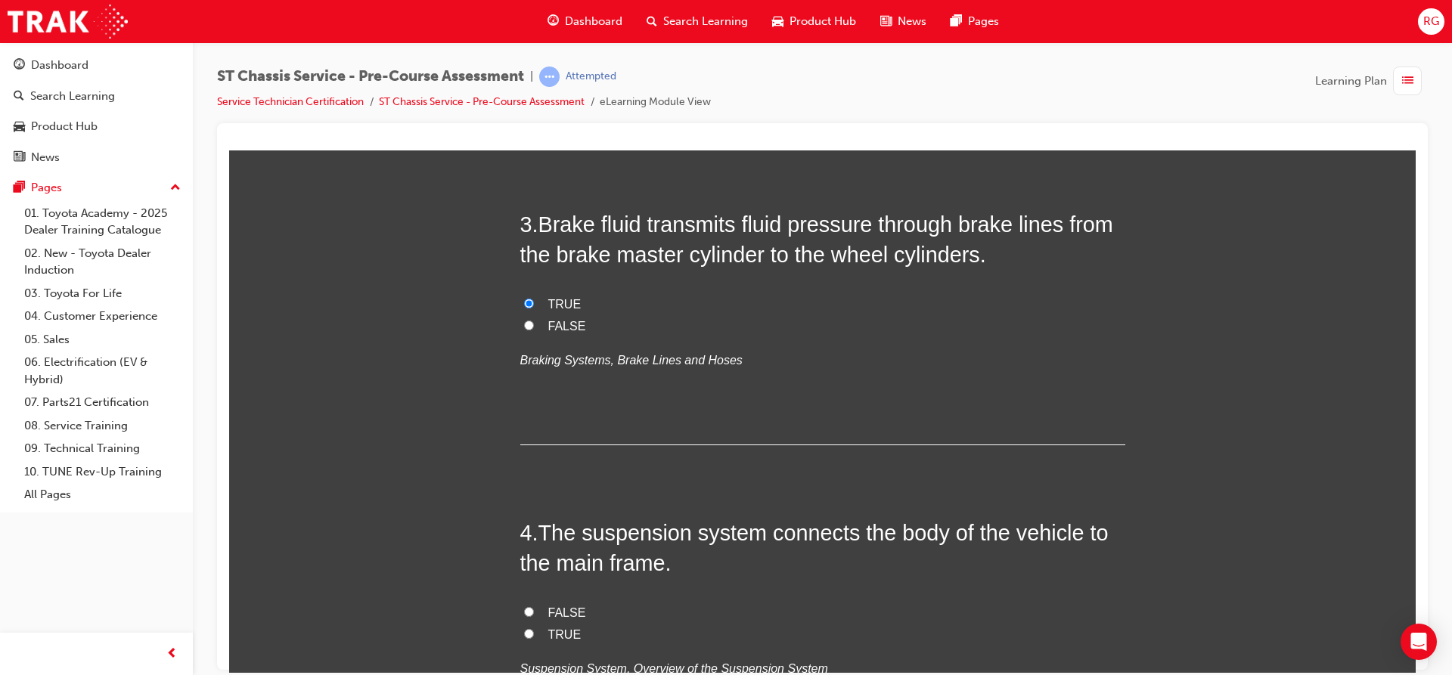
scroll to position [680, 0]
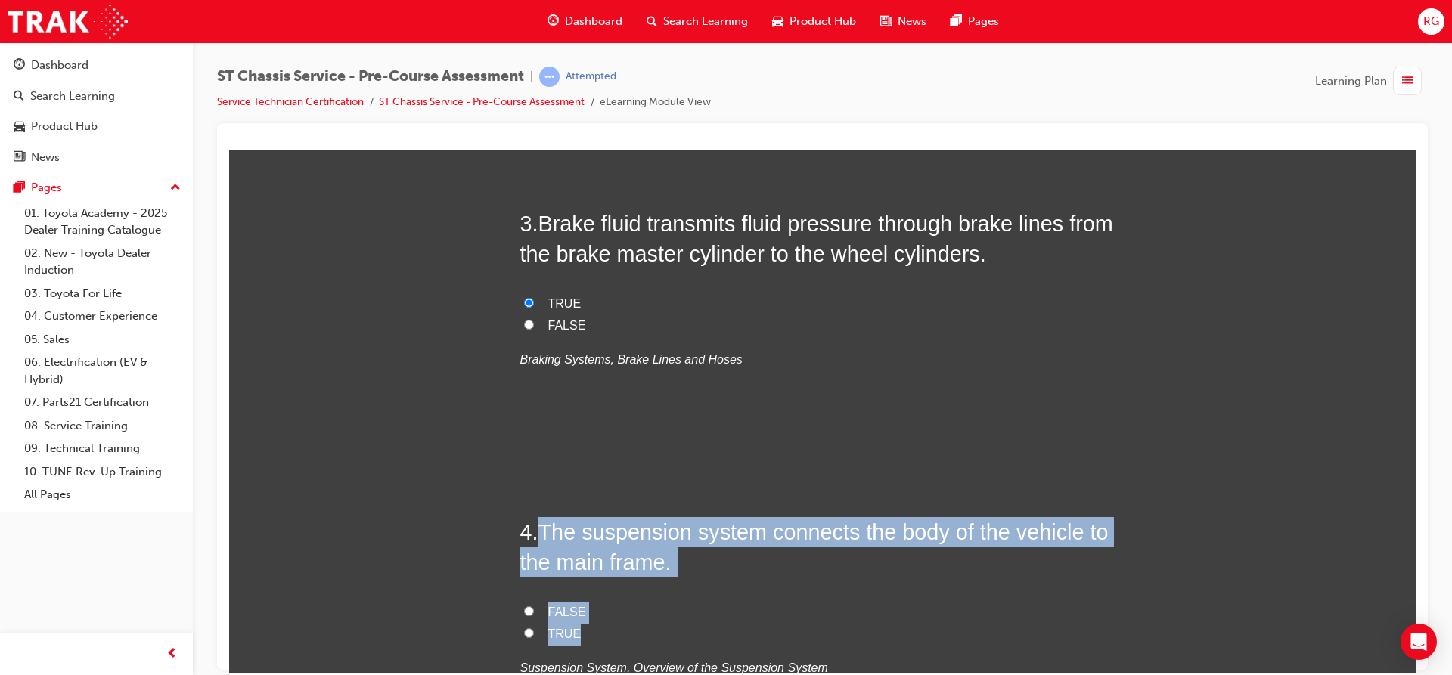
drag, startPoint x: 538, startPoint y: 529, endPoint x: 603, endPoint y: 624, distance: 114.7
click at [603, 624] on div "4 . The suspension system connects the body of the vehicle to the main frame. F…" at bounding box center [822, 634] width 605 height 236
click at [524, 612] on input "FALSE" at bounding box center [529, 611] width 10 height 10
radio input "true"
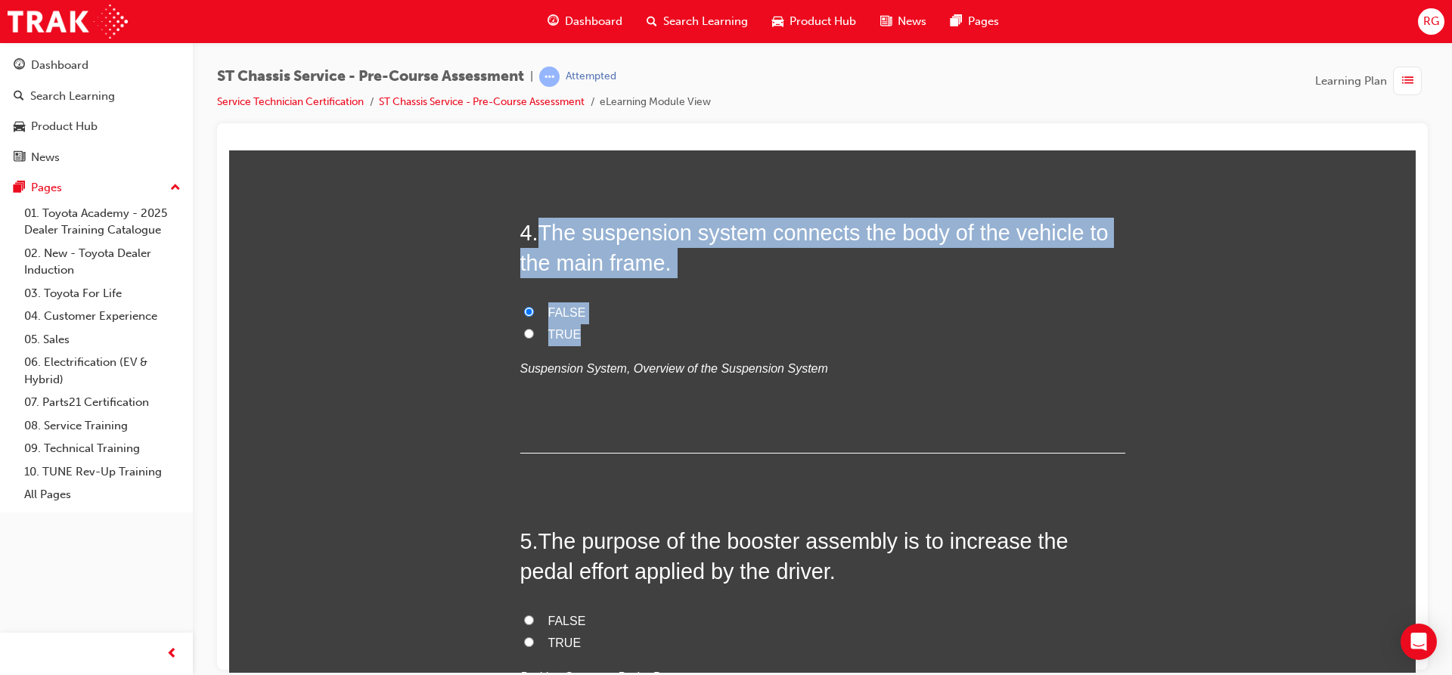
scroll to position [1059, 0]
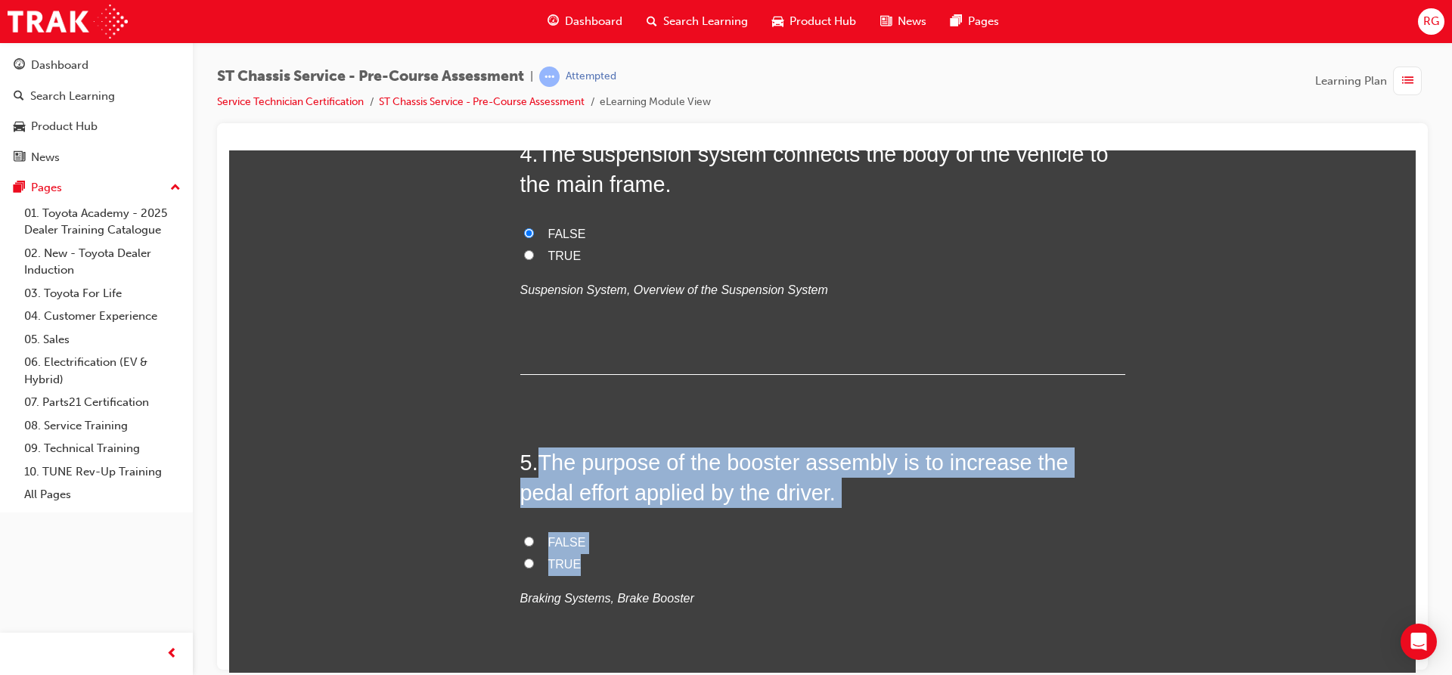
drag, startPoint x: 541, startPoint y: 458, endPoint x: 743, endPoint y: 555, distance: 223.9
click at [743, 555] on div "5 . The purpose of the booster assembly is to increase the pedal effort applied…" at bounding box center [822, 565] width 605 height 236
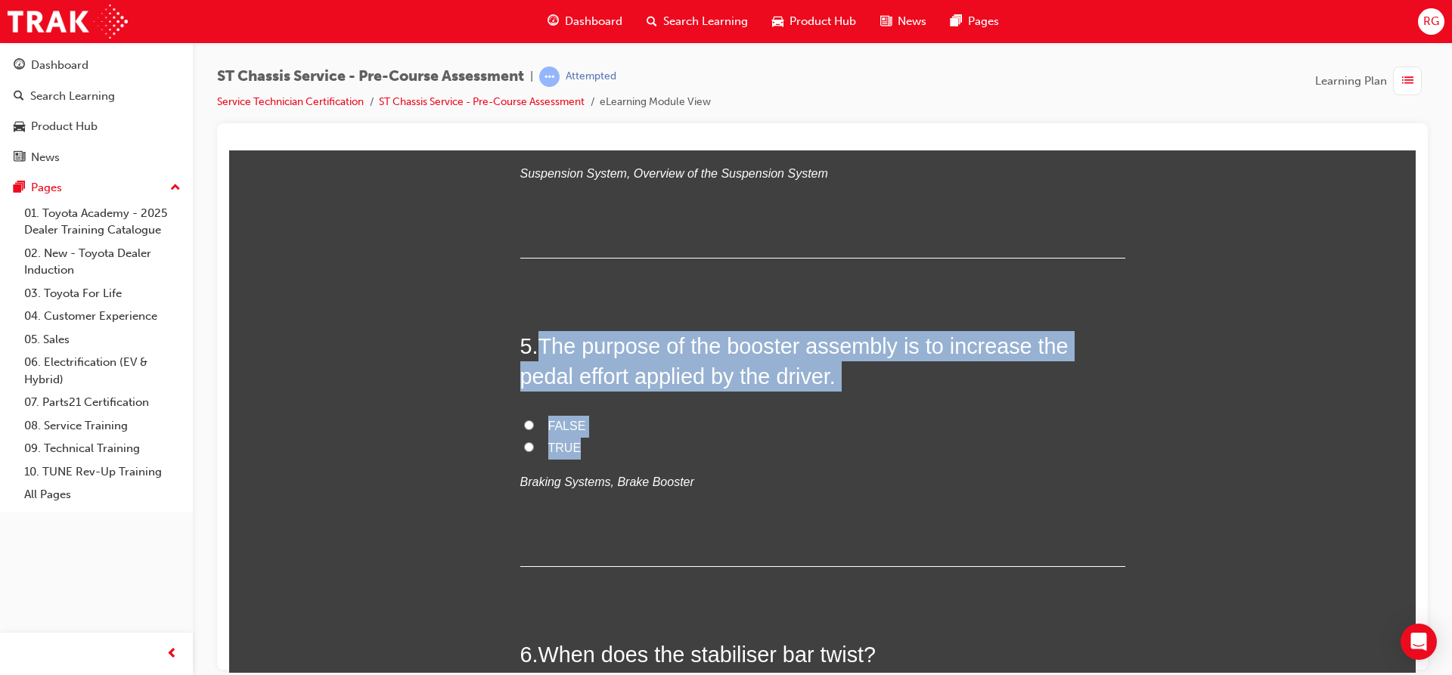
scroll to position [1210, 0]
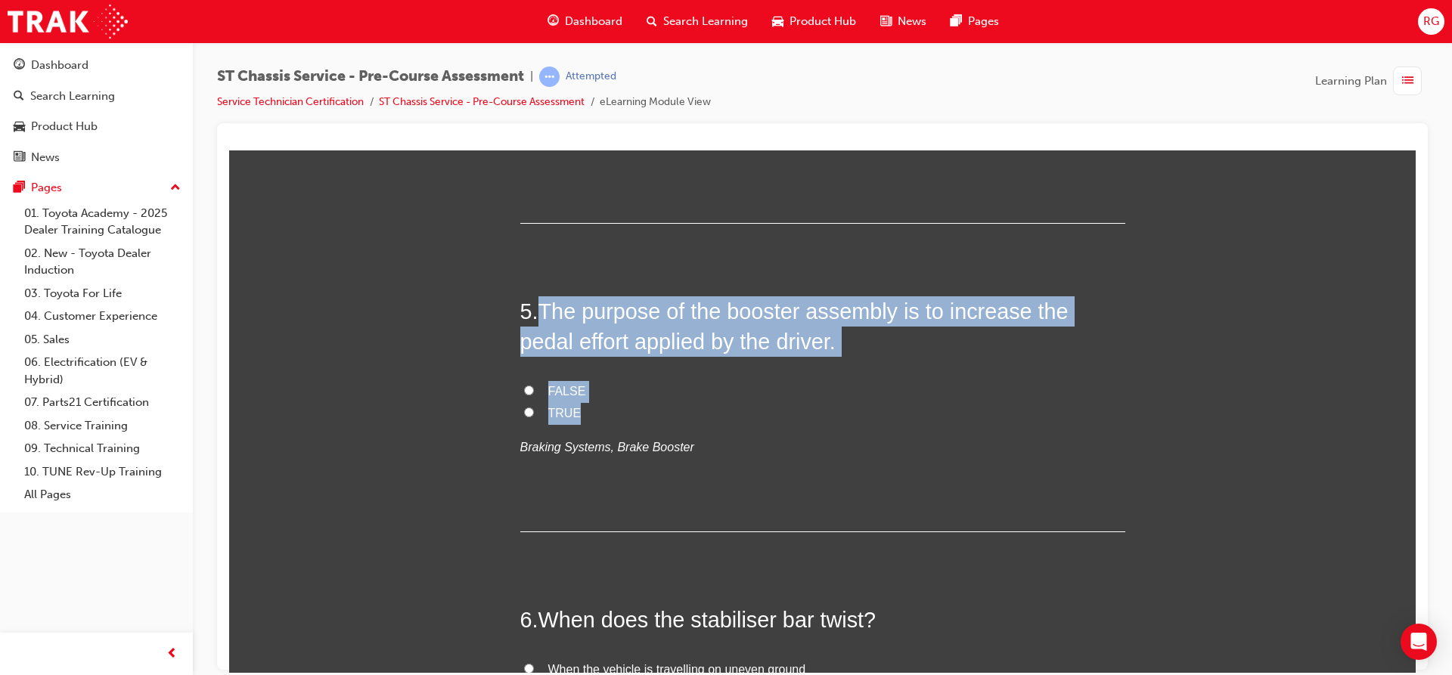
click at [520, 414] on label "TRUE" at bounding box center [822, 413] width 605 height 22
click at [524, 414] on input "TRUE" at bounding box center [529, 412] width 10 height 10
radio input "true"
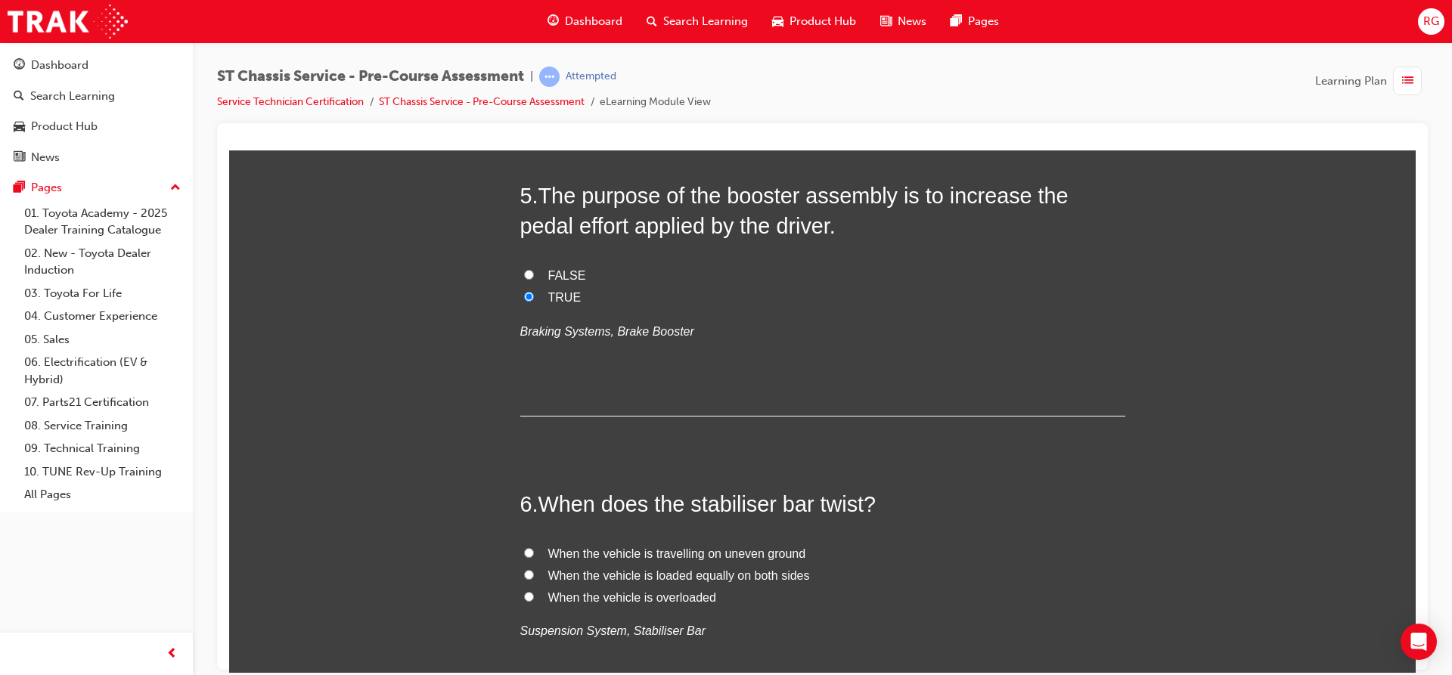
scroll to position [1361, 0]
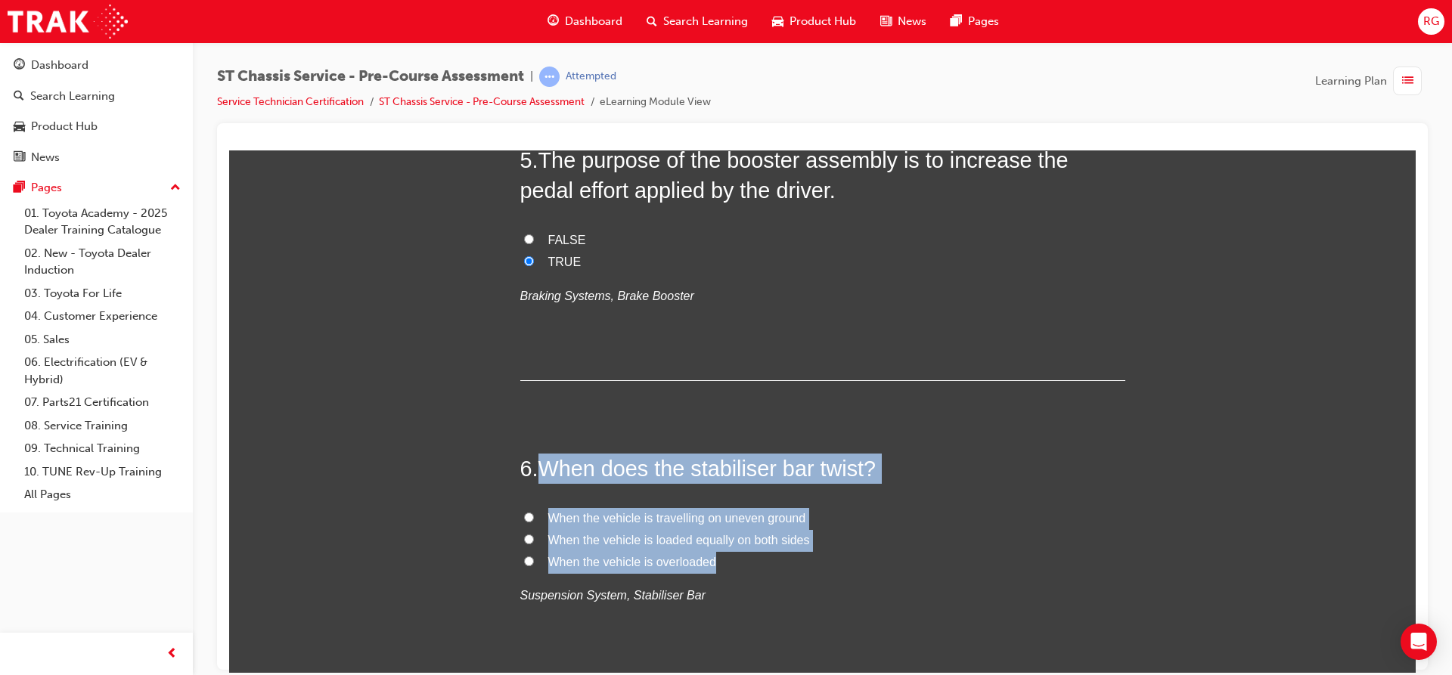
drag, startPoint x: 531, startPoint y: 460, endPoint x: 844, endPoint y: 559, distance: 328.3
click at [844, 559] on div "6 . When does the stabiliser bar twist? When the vehicle is travelling on uneve…" at bounding box center [822, 567] width 605 height 228
click at [524, 513] on input "When the vehicle is travelling on uneven ground" at bounding box center [529, 517] width 10 height 10
radio input "true"
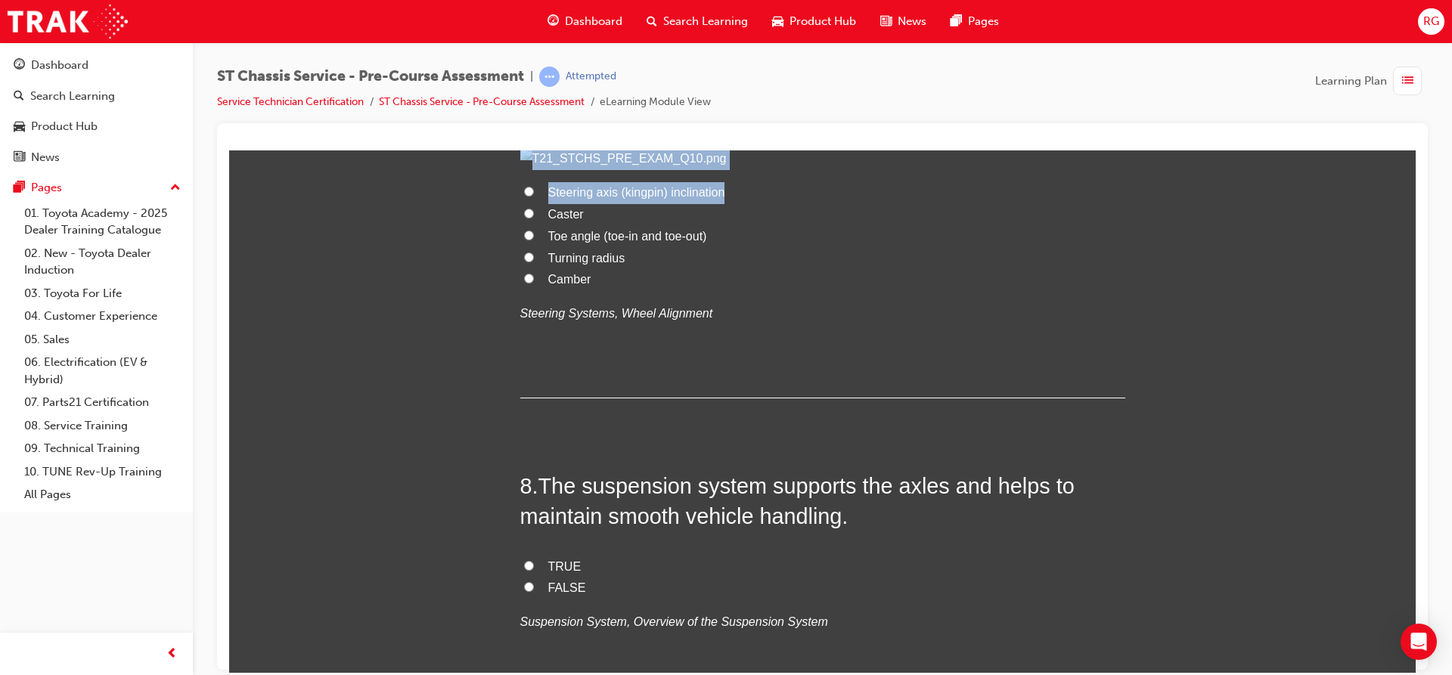
scroll to position [2041, 0]
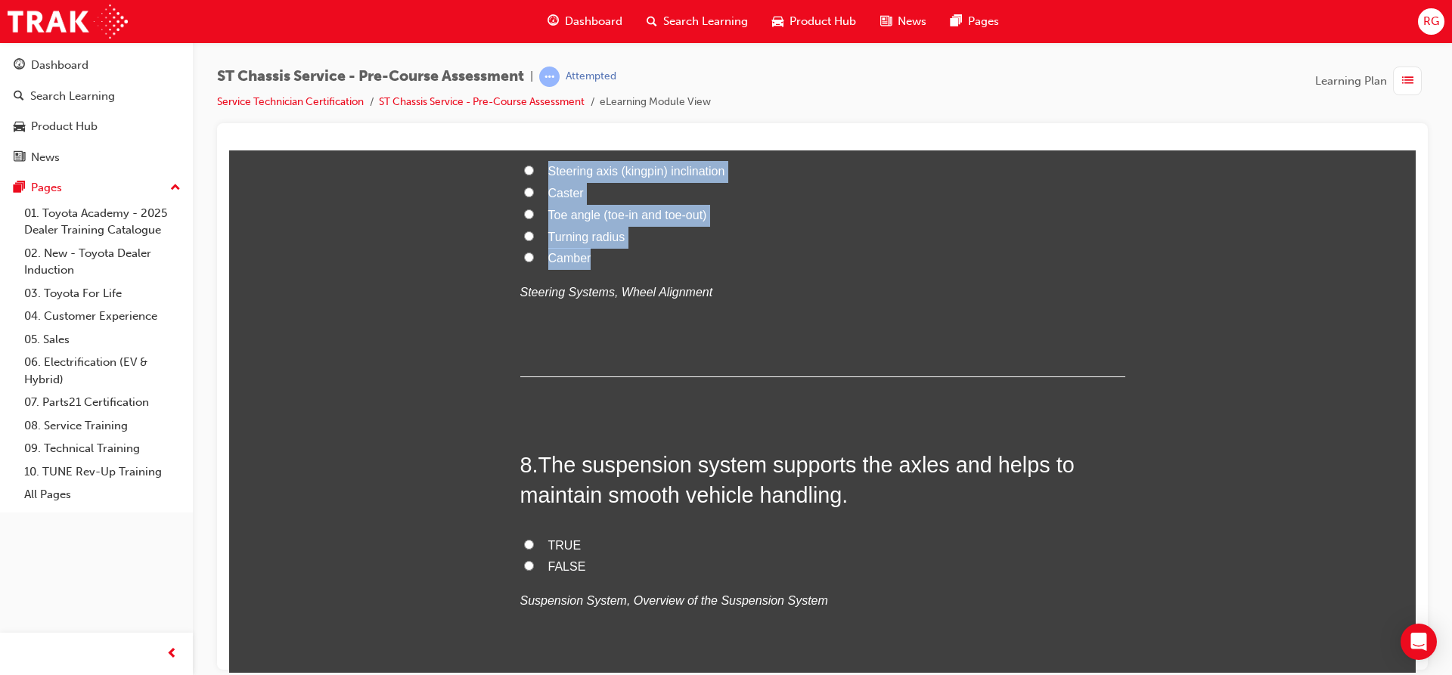
drag, startPoint x: 535, startPoint y: 313, endPoint x: 690, endPoint y: 615, distance: 340.2
click at [769, 377] on div "7 . Which wheel alignment angle is represented by the letter C? Steering axis (…" at bounding box center [822, 224] width 605 height 305
click at [638, 148] on img at bounding box center [822, 137] width 605 height 22
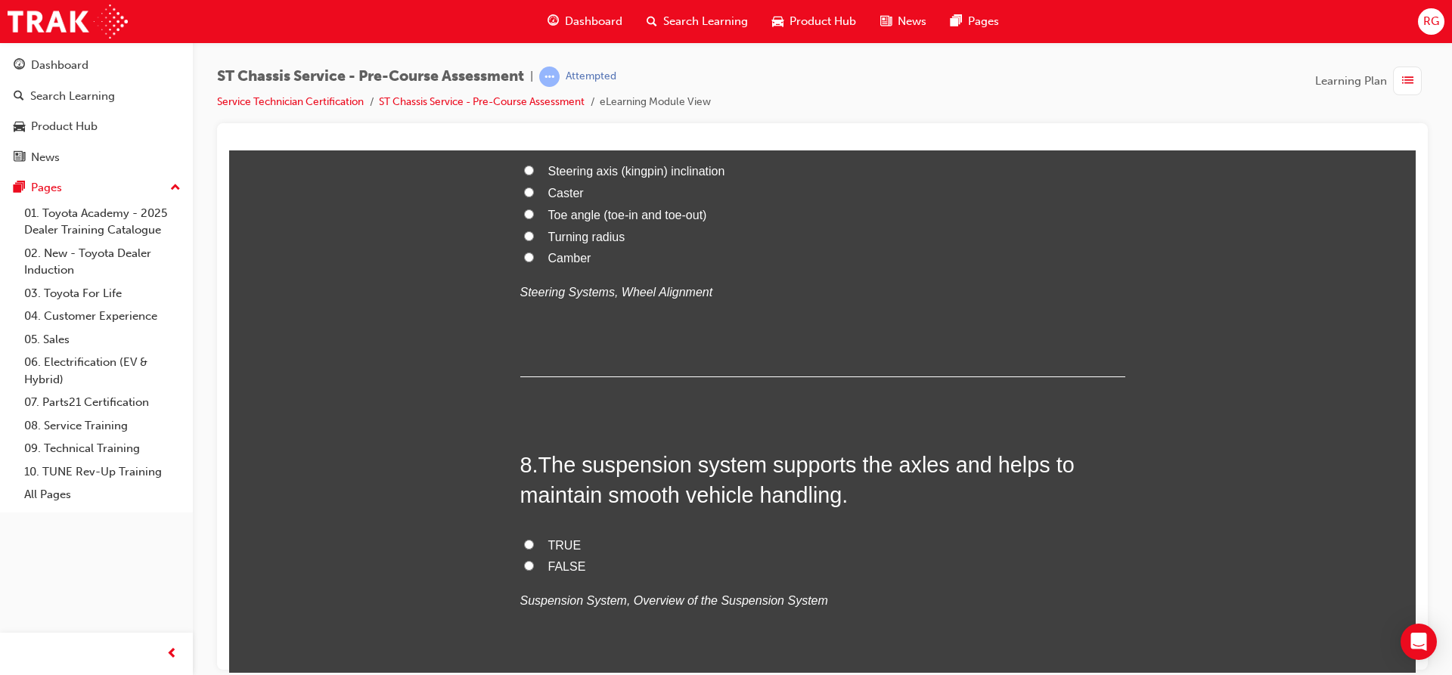
click at [525, 182] on label "Steering axis (kingpin) inclination" at bounding box center [822, 171] width 605 height 22
click at [525, 175] on input "Steering axis (kingpin) inclination" at bounding box center [529, 170] width 10 height 10
radio input "true"
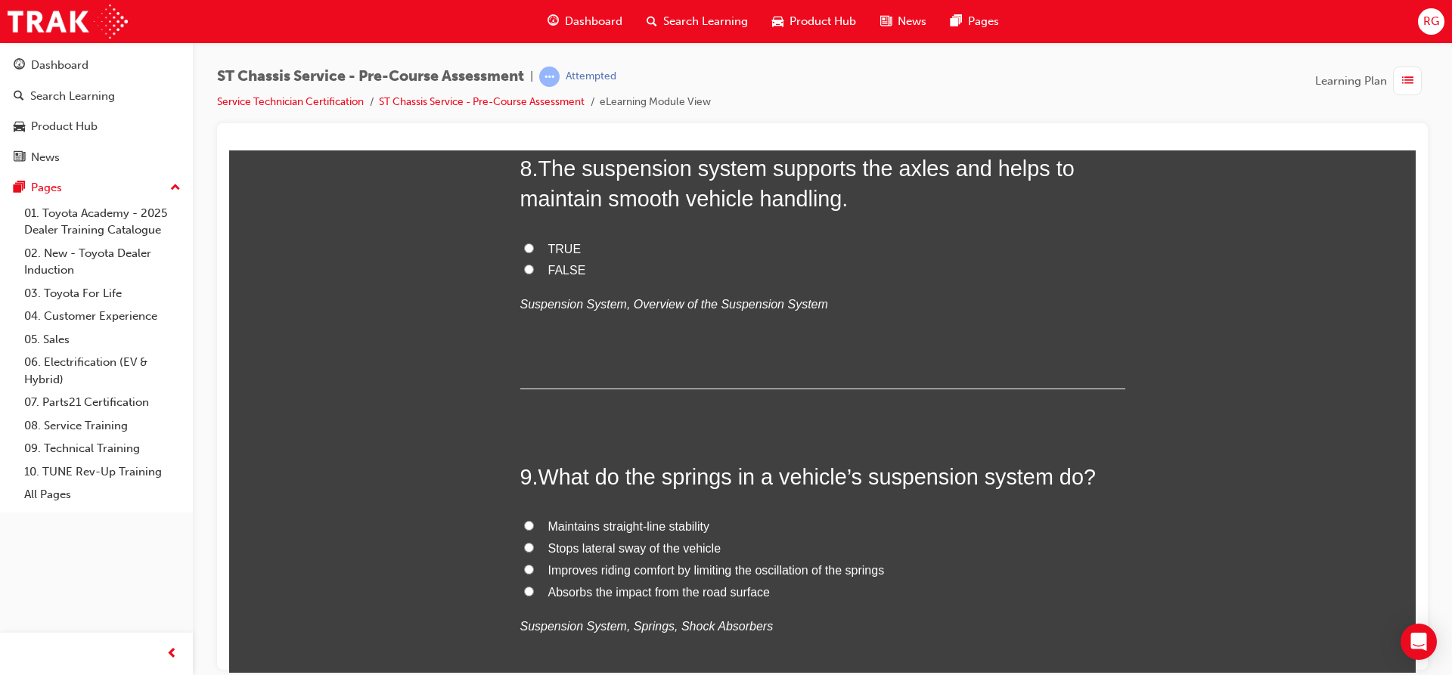
scroll to position [2344, 0]
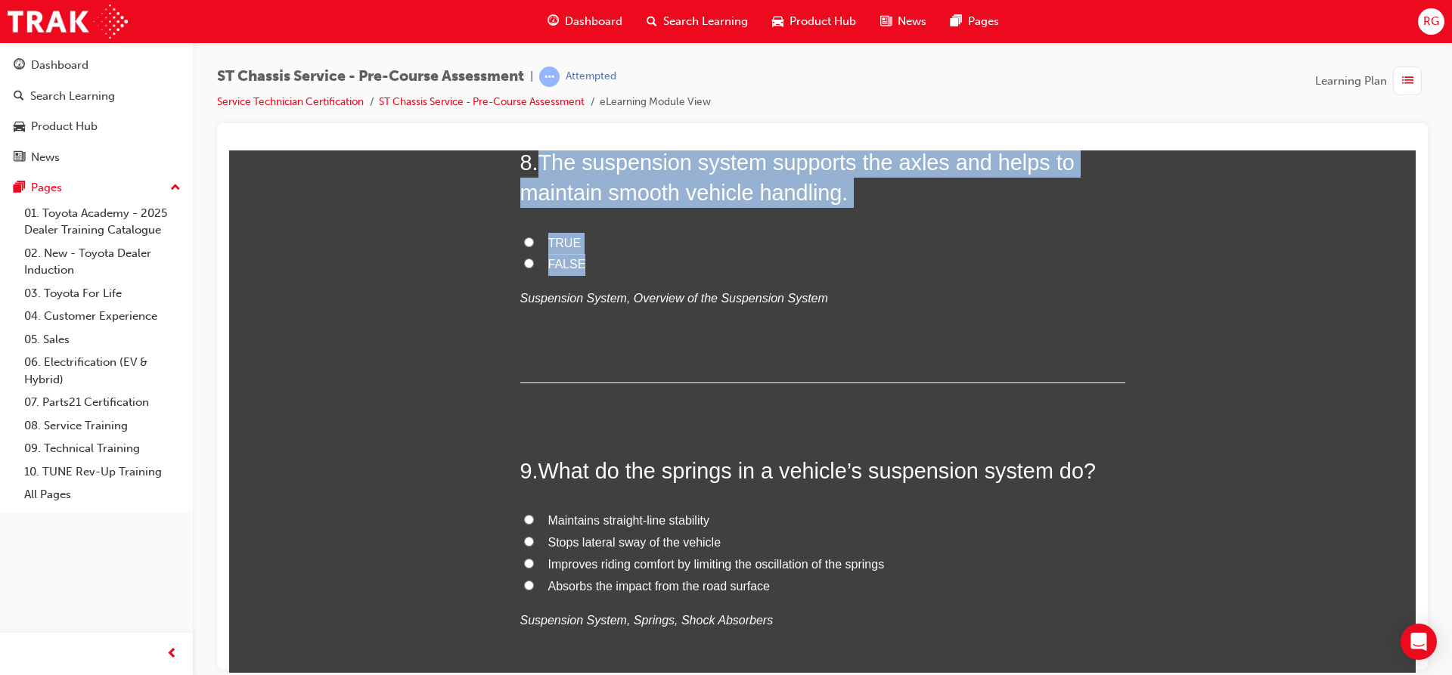
drag, startPoint x: 538, startPoint y: 537, endPoint x: 803, endPoint y: 647, distance: 287.4
click at [803, 383] on div "8 . The suspension system supports the axles and helps to maintain smooth vehic…" at bounding box center [822, 265] width 605 height 236
click at [527, 246] on input "TRUE" at bounding box center [529, 242] width 10 height 10
radio input "true"
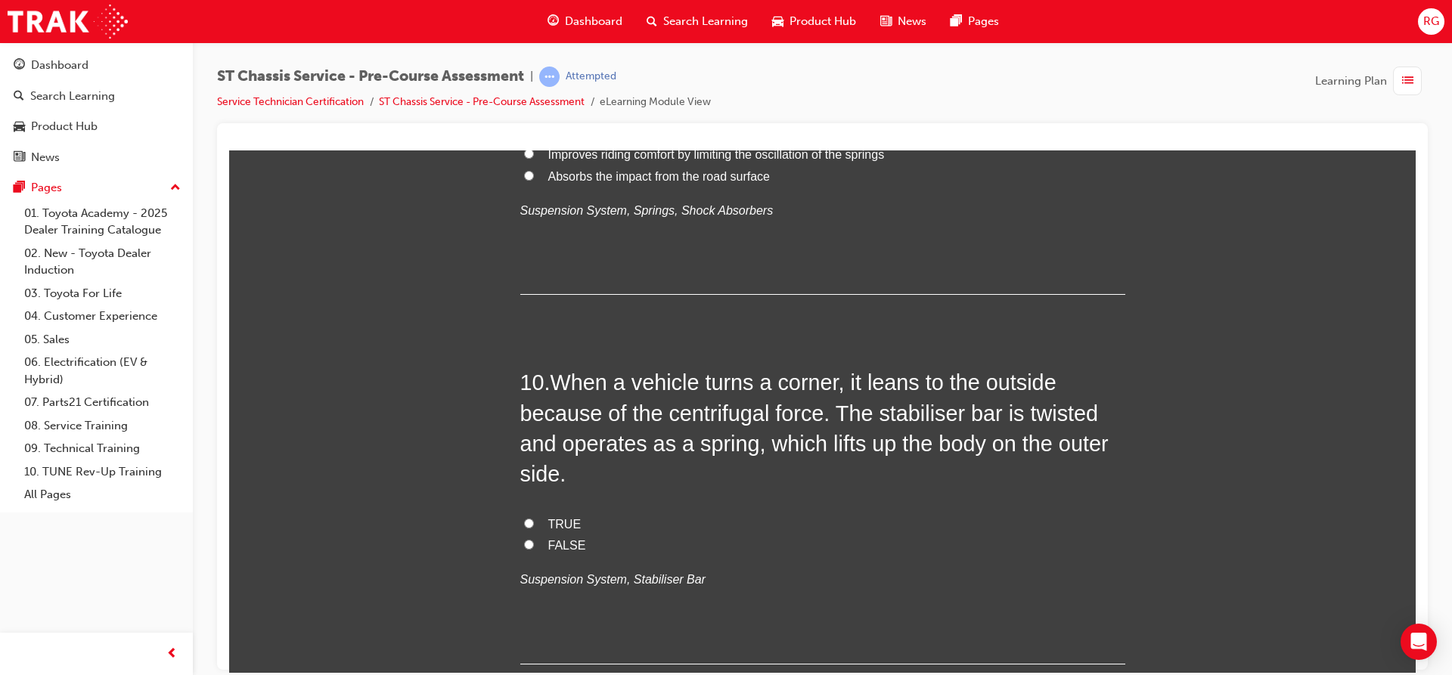
scroll to position [2807, 0]
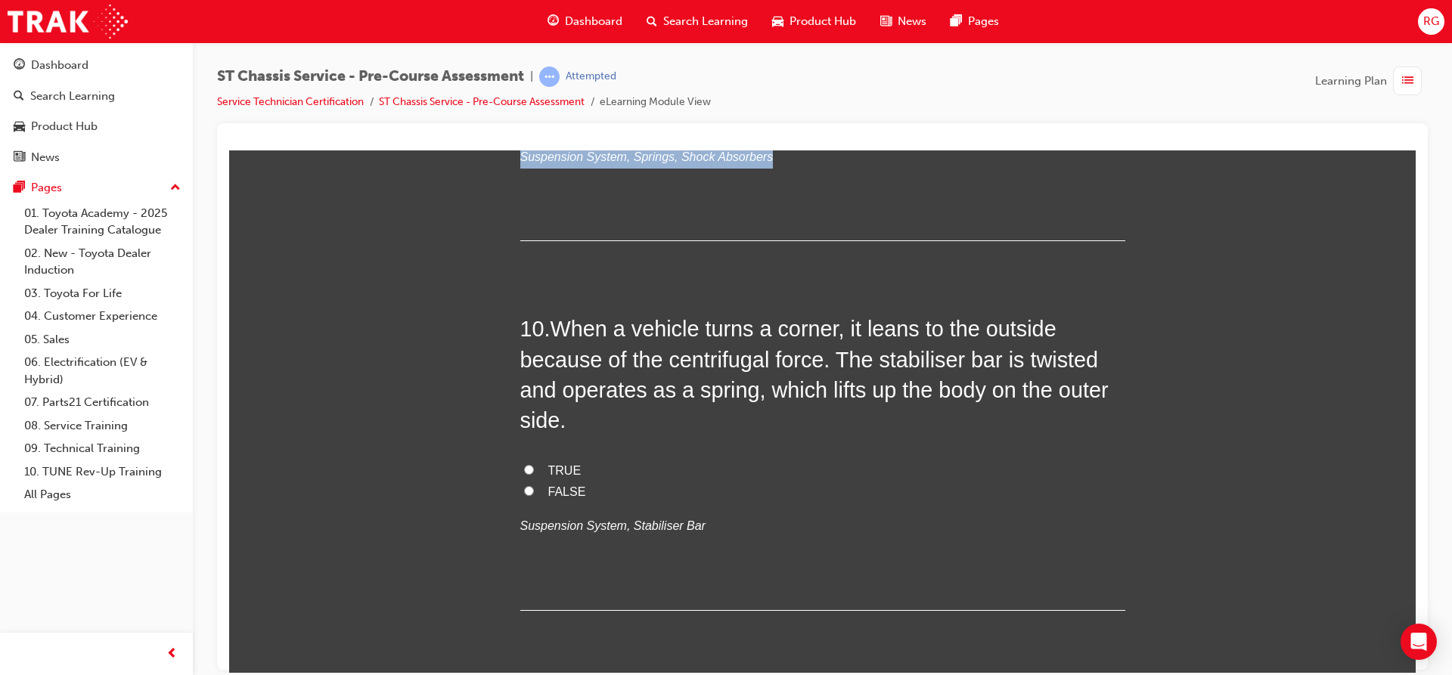
drag, startPoint x: 537, startPoint y: 624, endPoint x: 766, endPoint y: 513, distance: 254.6
click at [766, 240] on div "9 . What do the springs in a vehicle’s suspension system do? Maintains straight…" at bounding box center [822, 116] width 605 height 249
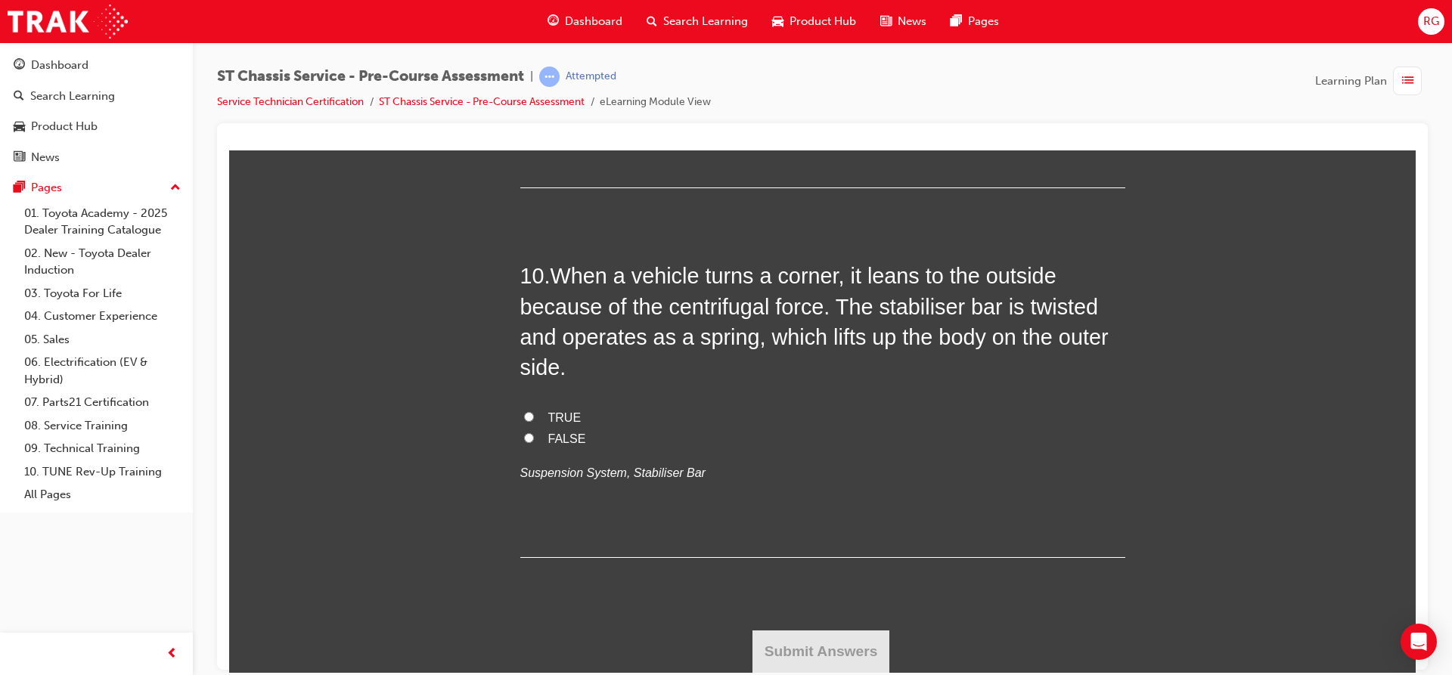
scroll to position [2937, 0]
click at [524, 73] on input "Absorbs the impact from the road surface" at bounding box center [529, 69] width 10 height 10
radio input "true"
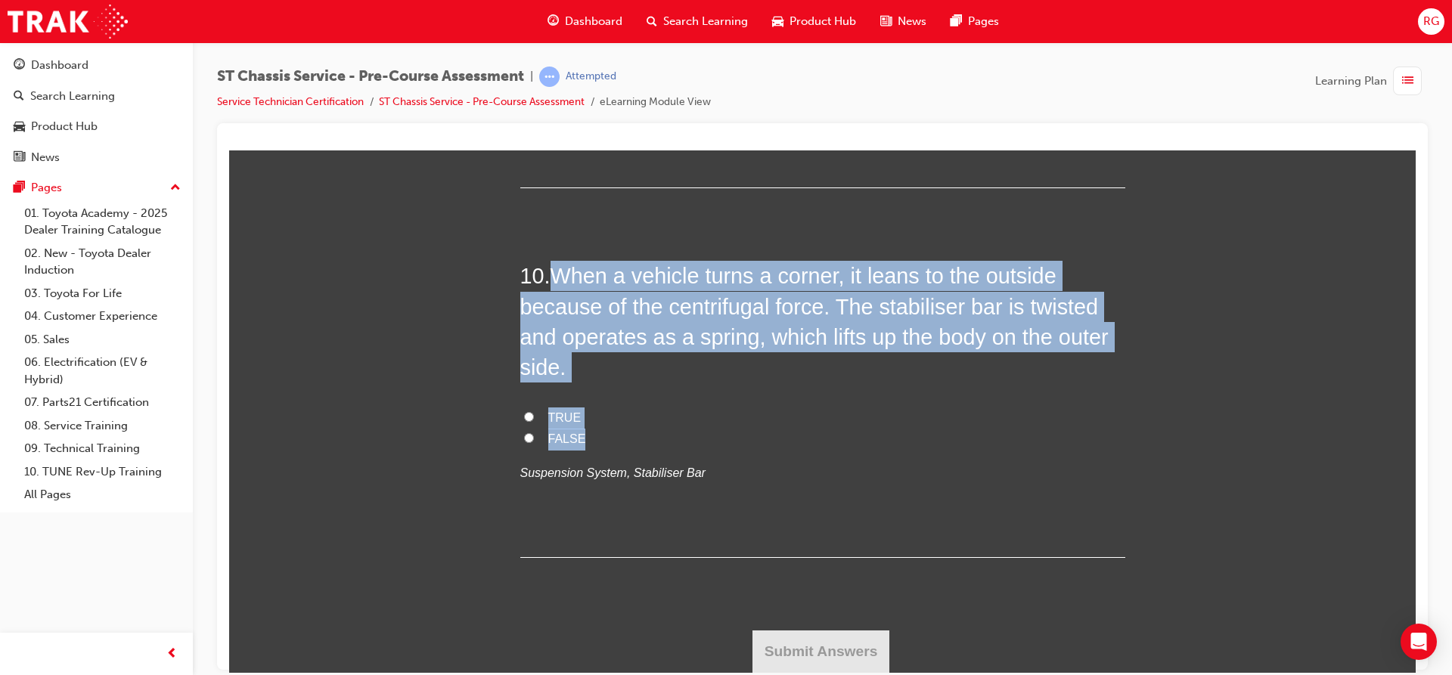
drag, startPoint x: 545, startPoint y: 350, endPoint x: 718, endPoint y: 498, distance: 227.9
click at [720, 510] on div "10 . When a vehicle turns a corner, it leans to the outside because of the cent…" at bounding box center [822, 408] width 605 height 297
click at [525, 442] on input "FALSE" at bounding box center [529, 437] width 10 height 10
radio input "true"
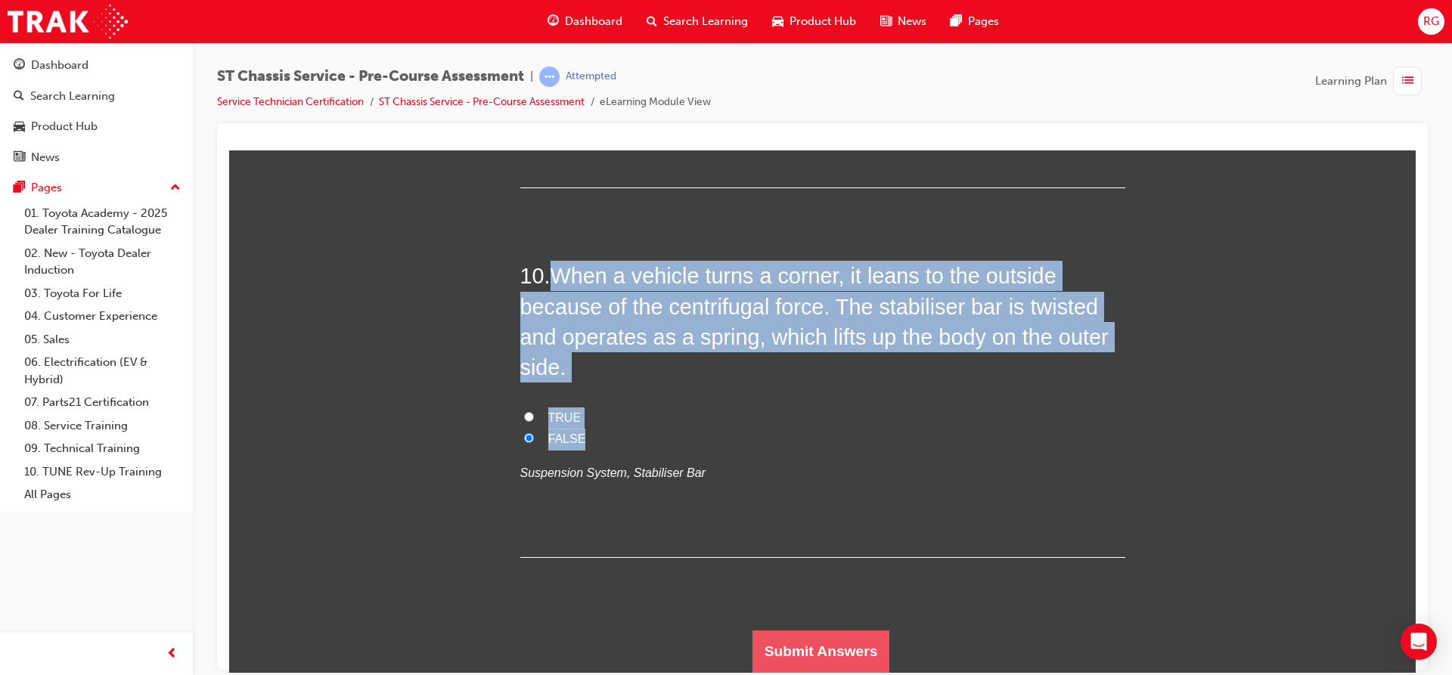
click at [793, 649] on button "Submit Answers" at bounding box center [821, 651] width 138 height 42
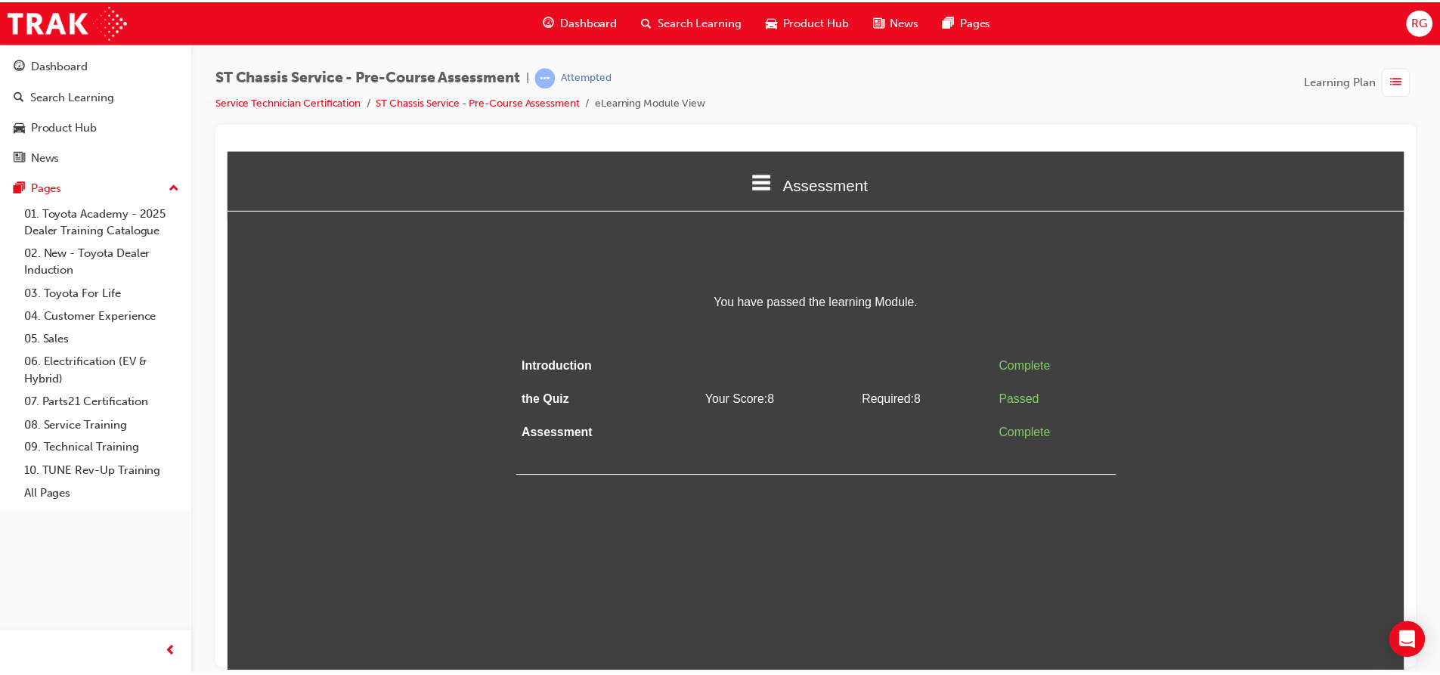
scroll to position [0, 0]
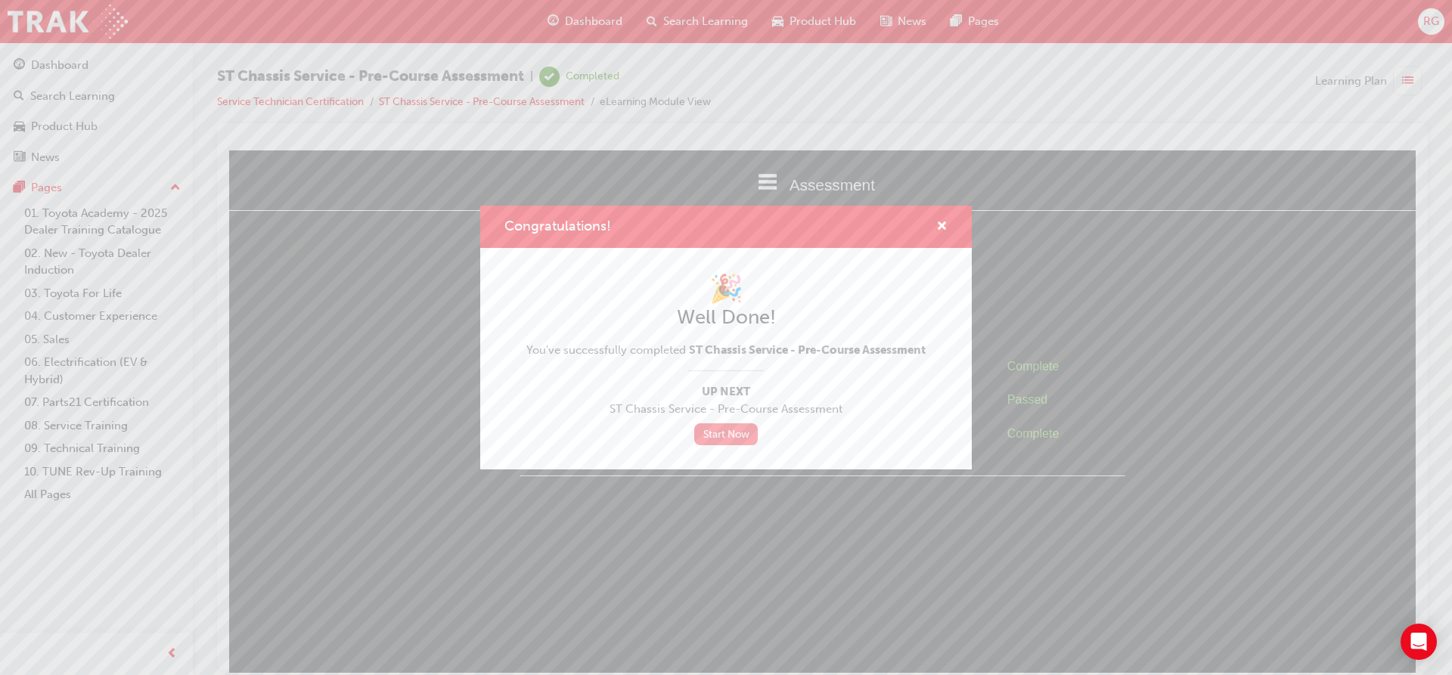
click at [721, 442] on link "Start Now" at bounding box center [726, 434] width 64 height 22
drag, startPoint x: 941, startPoint y: 228, endPoint x: 711, endPoint y: 78, distance: 274.7
click at [941, 228] on span "cross-icon" at bounding box center [941, 228] width 11 height 14
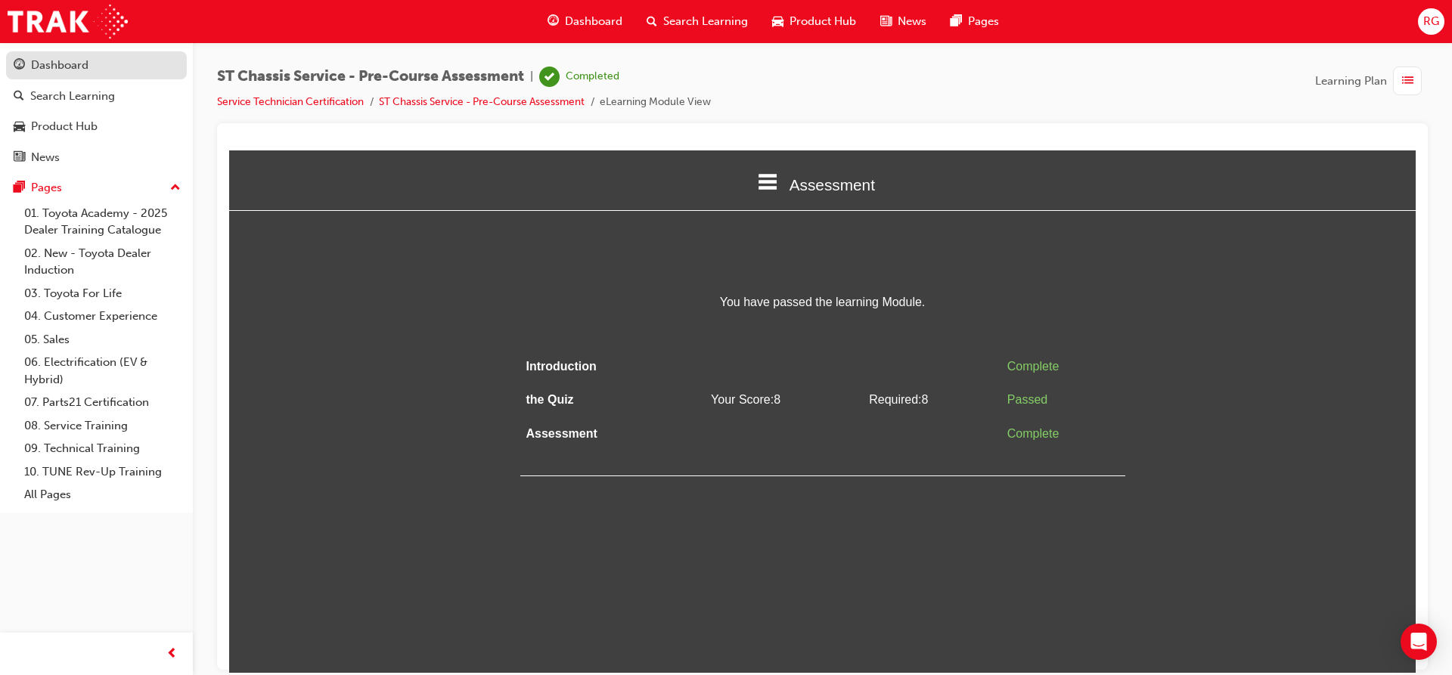
click at [46, 79] on link "Dashboard" at bounding box center [96, 65] width 181 height 28
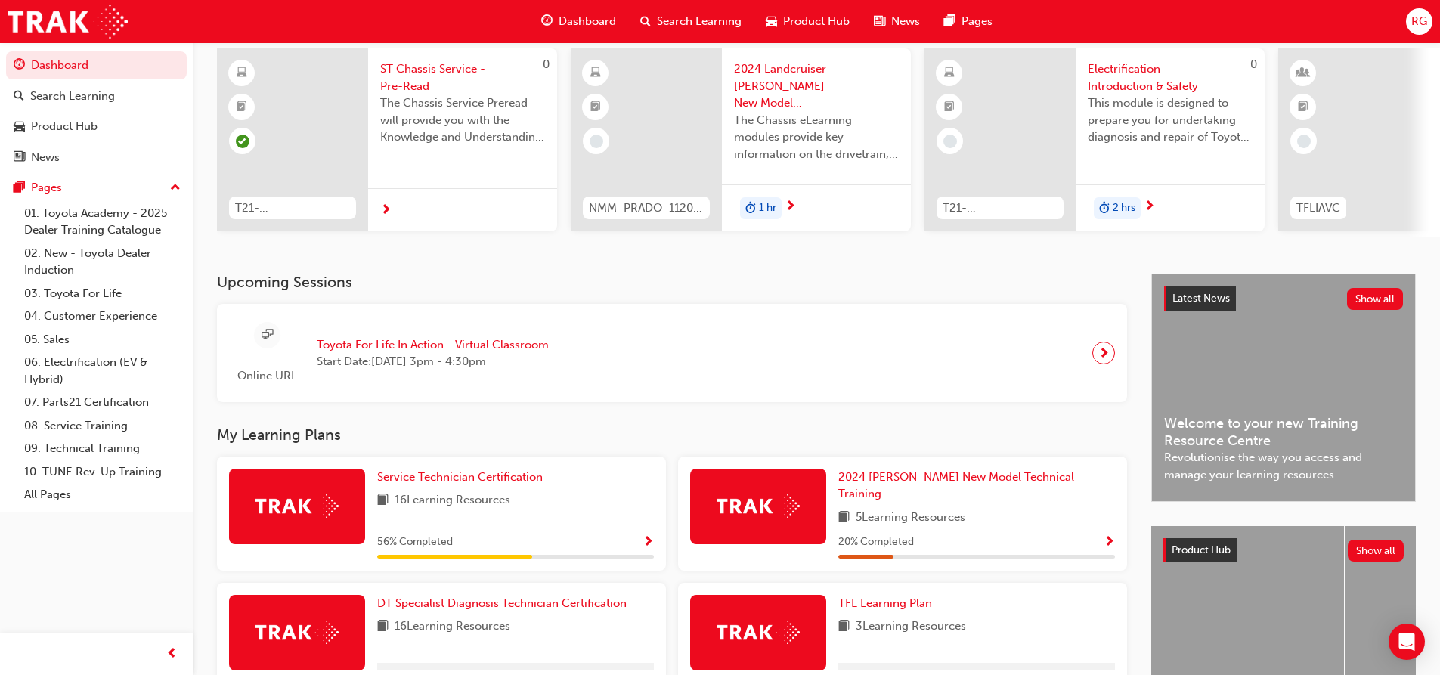
scroll to position [227, 0]
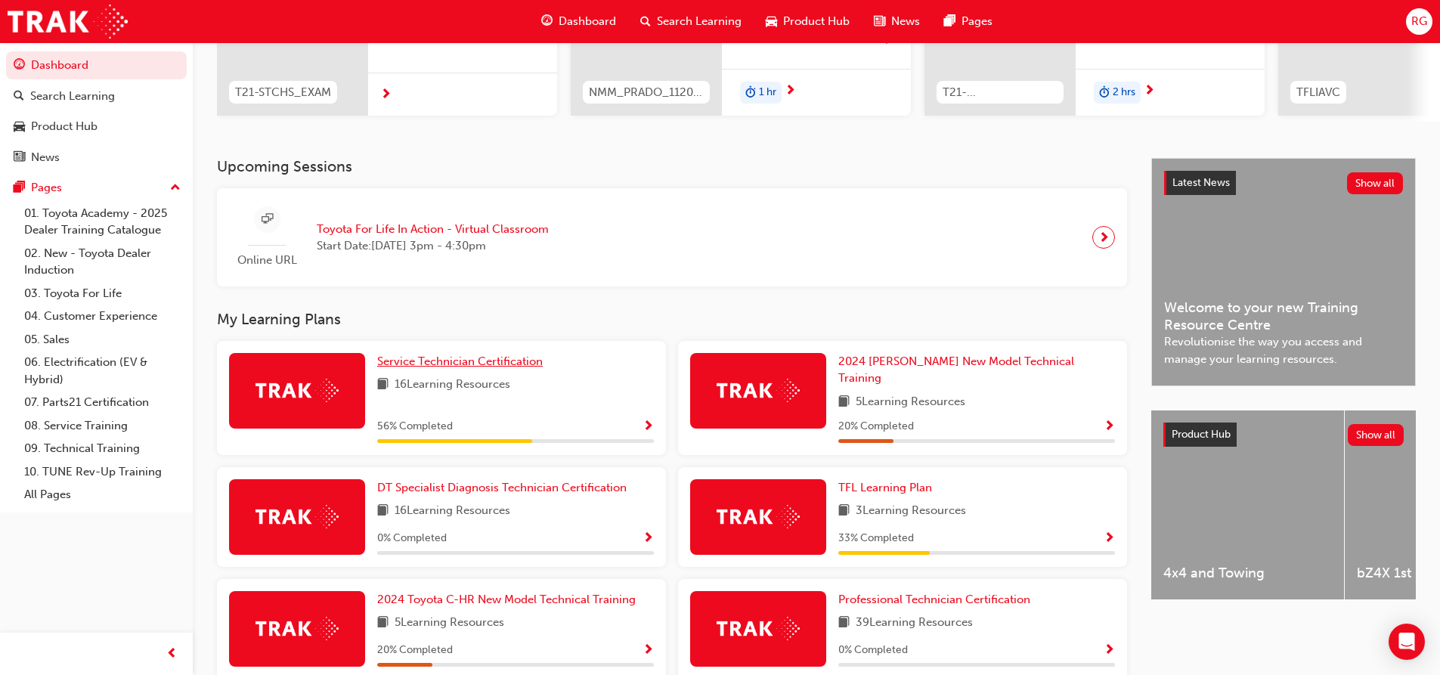
click at [432, 368] on span "Service Technician Certification" at bounding box center [460, 362] width 166 height 14
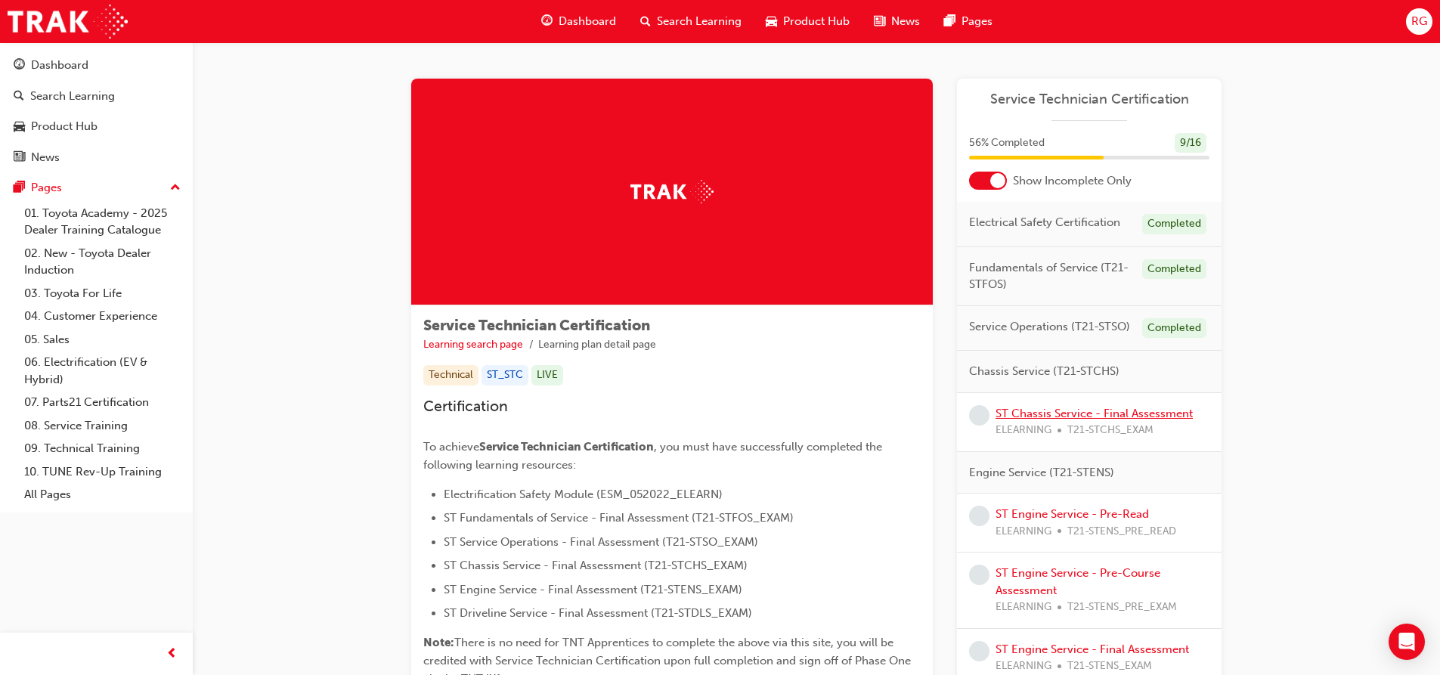
click at [1098, 414] on link "ST Chassis Service - Final Assessment" at bounding box center [1094, 414] width 197 height 14
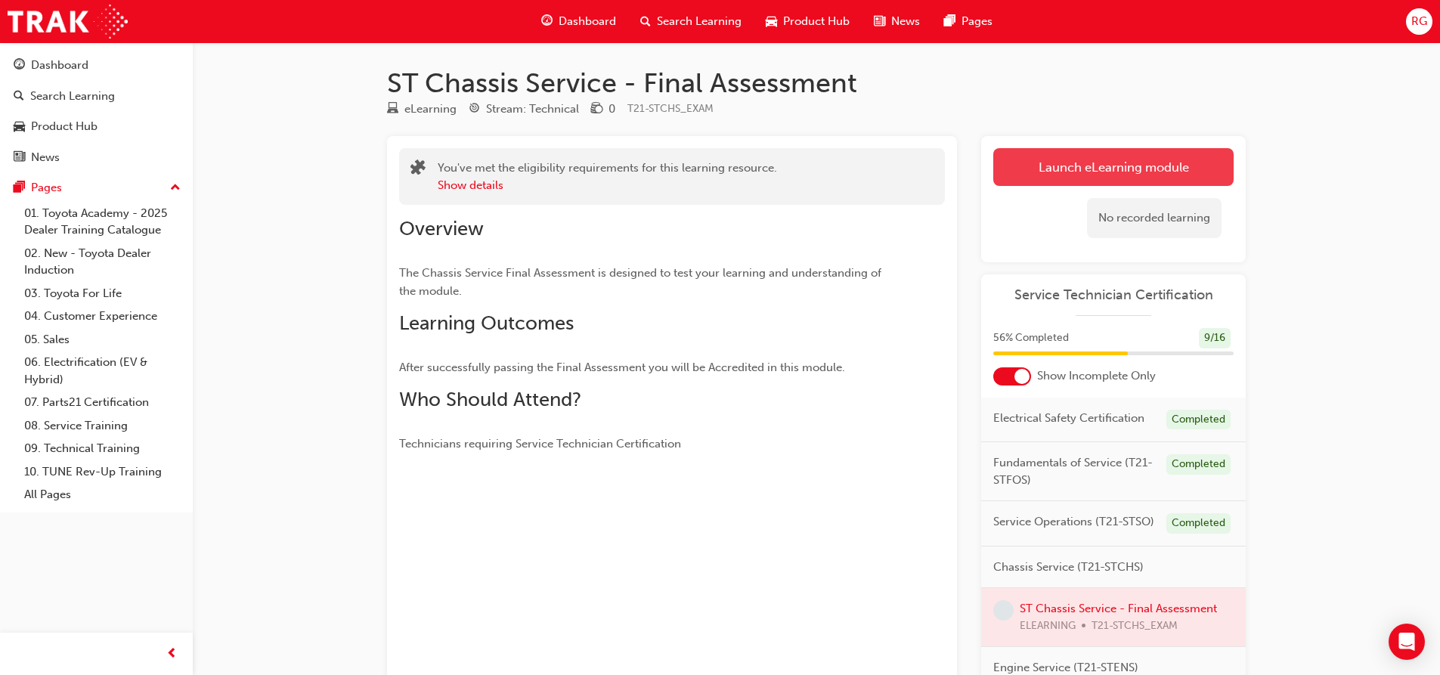
click at [1086, 166] on link "Launch eLearning module" at bounding box center [1113, 167] width 240 height 38
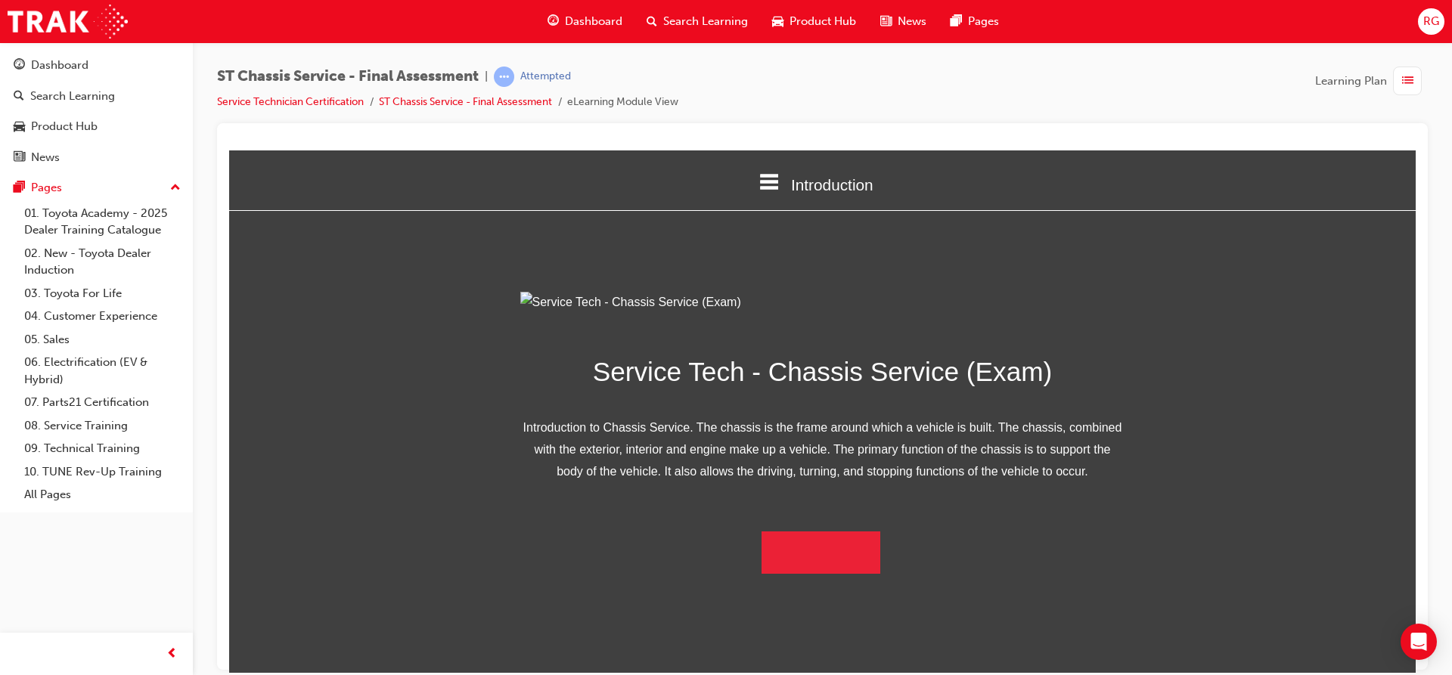
scroll to position [67, 0]
click at [803, 573] on button "Begin Module" at bounding box center [820, 552] width 119 height 42
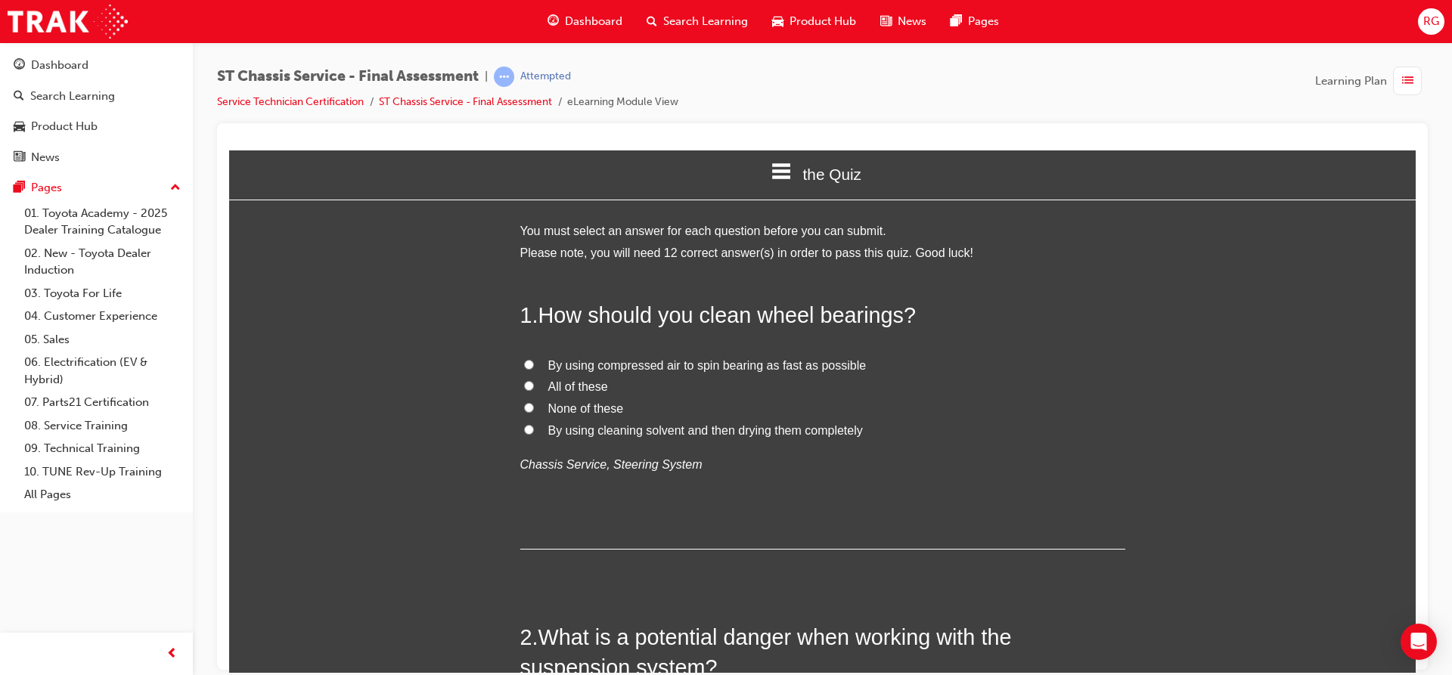
scroll to position [0, 0]
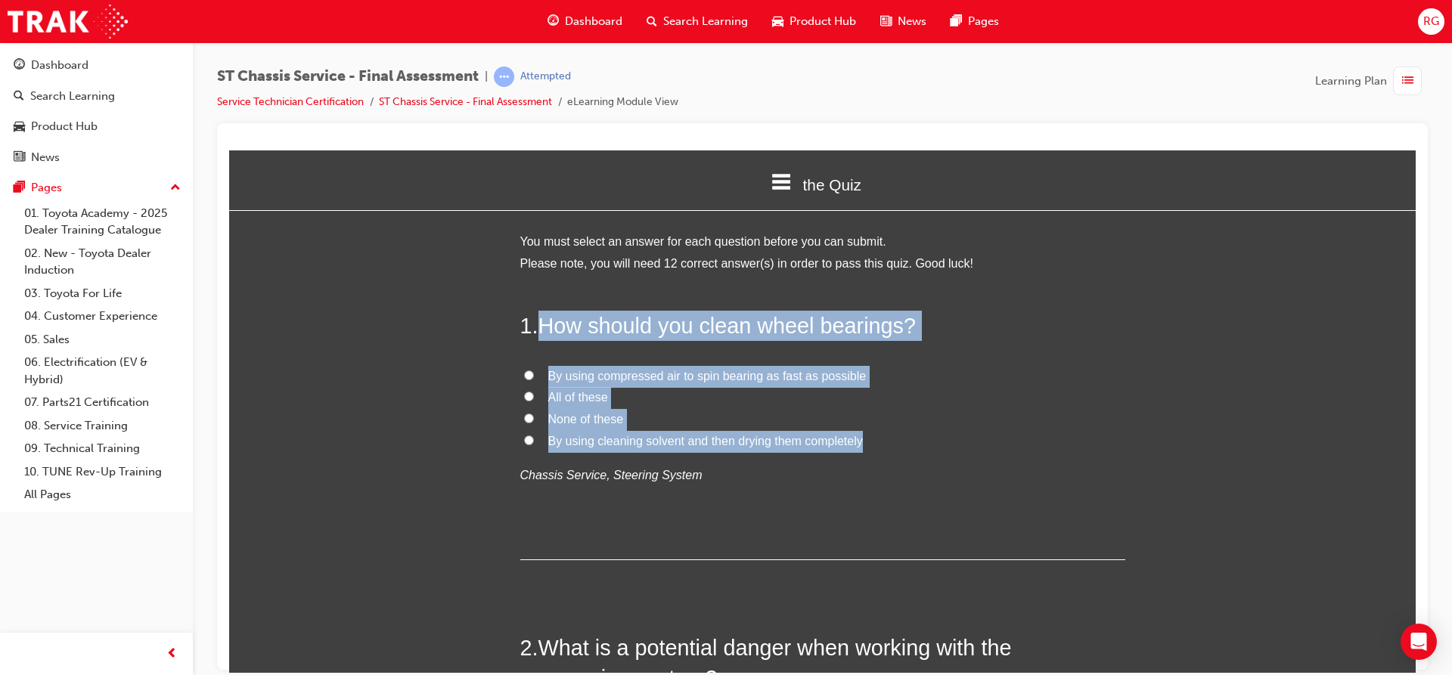
drag, startPoint x: 536, startPoint y: 316, endPoint x: 923, endPoint y: 443, distance: 407.4
click at [923, 443] on div "1 . How should you clean wheel bearings? By using compressed air to spin bearin…" at bounding box center [822, 434] width 605 height 249
click at [531, 445] on label "By using cleaning solvent and then drying them completely" at bounding box center [822, 441] width 605 height 22
click at [531, 445] on input "By using cleaning solvent and then drying them completely" at bounding box center [529, 440] width 10 height 10
radio input "true"
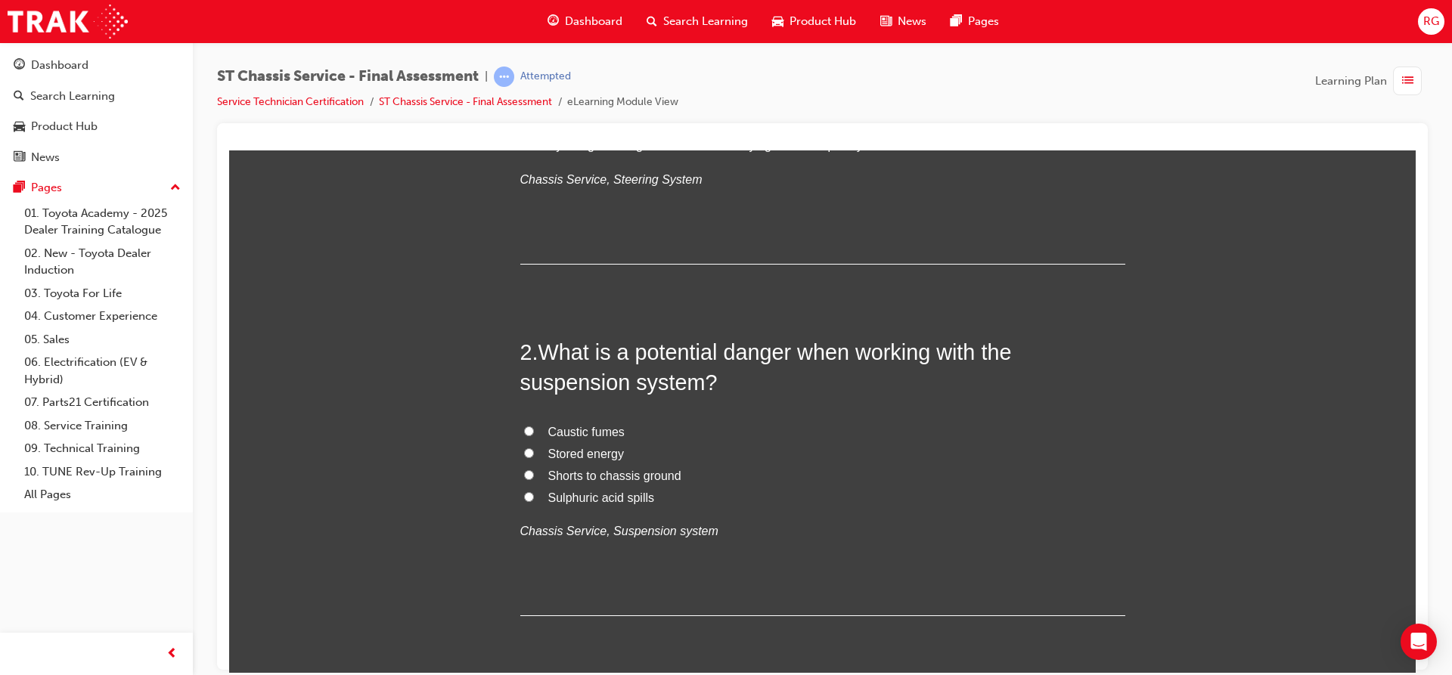
scroll to position [302, 0]
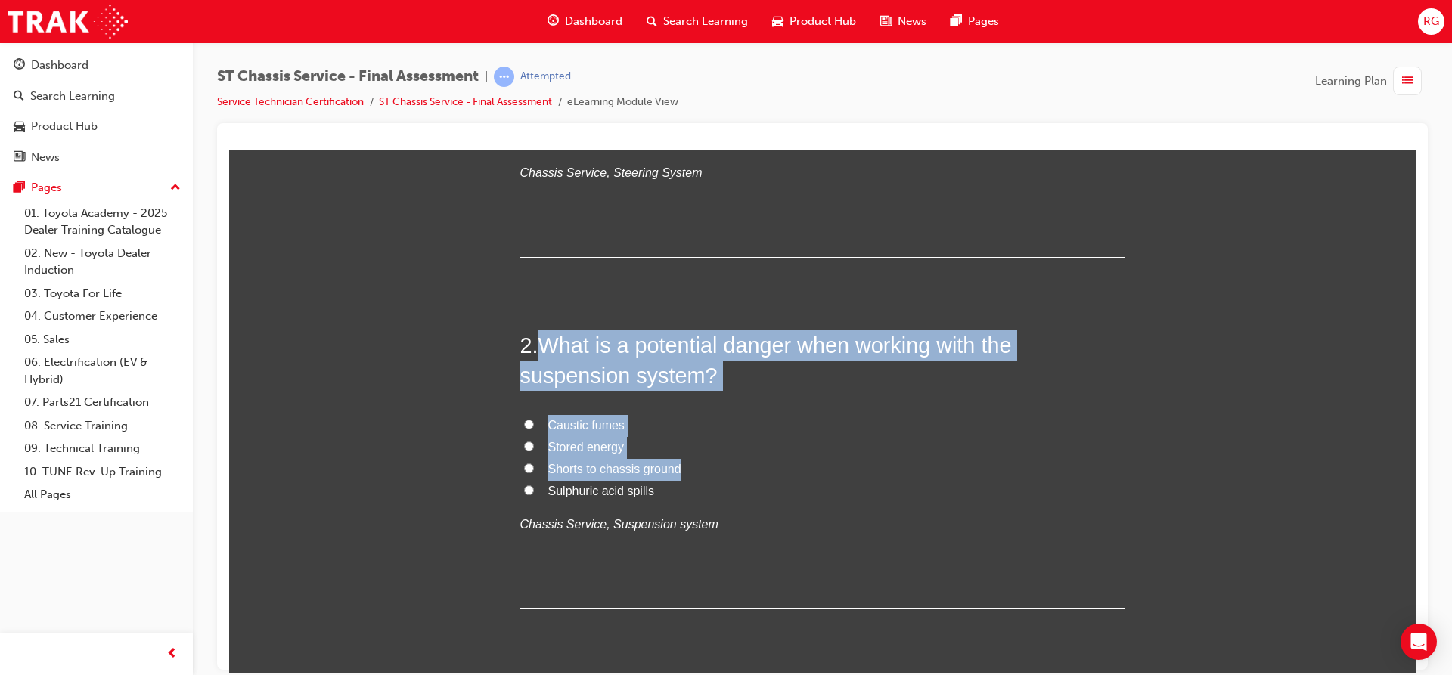
drag, startPoint x: 547, startPoint y: 349, endPoint x: 705, endPoint y: 467, distance: 197.8
click at [705, 467] on div "2 . What is a potential danger when working with the suspension system? Caustic…" at bounding box center [822, 470] width 605 height 280
click at [705, 467] on label "Shorts to chassis ground" at bounding box center [822, 469] width 605 height 22
click at [534, 467] on input "Shorts to chassis ground" at bounding box center [529, 468] width 10 height 10
radio input "true"
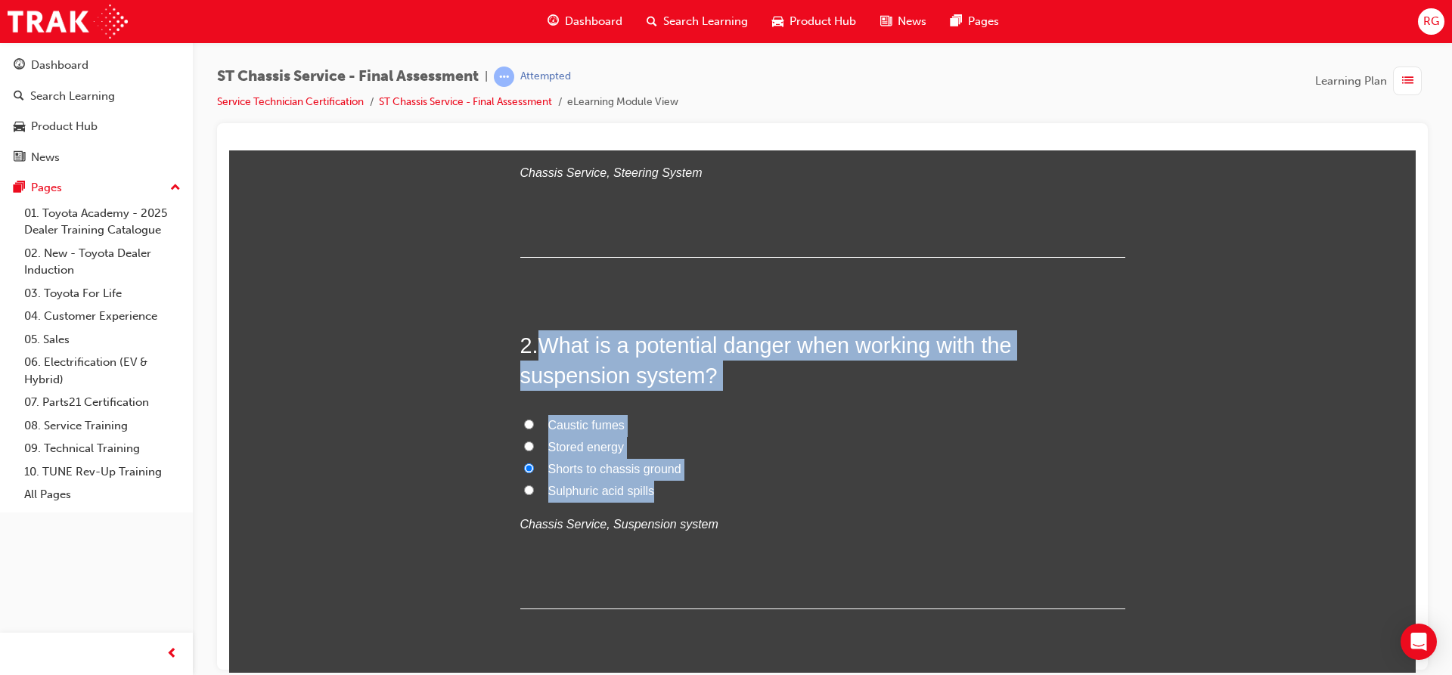
drag, startPoint x: 530, startPoint y: 339, endPoint x: 656, endPoint y: 483, distance: 191.3
click at [656, 483] on div "2 . What is a potential danger when working with the suspension system? Caustic…" at bounding box center [822, 470] width 605 height 280
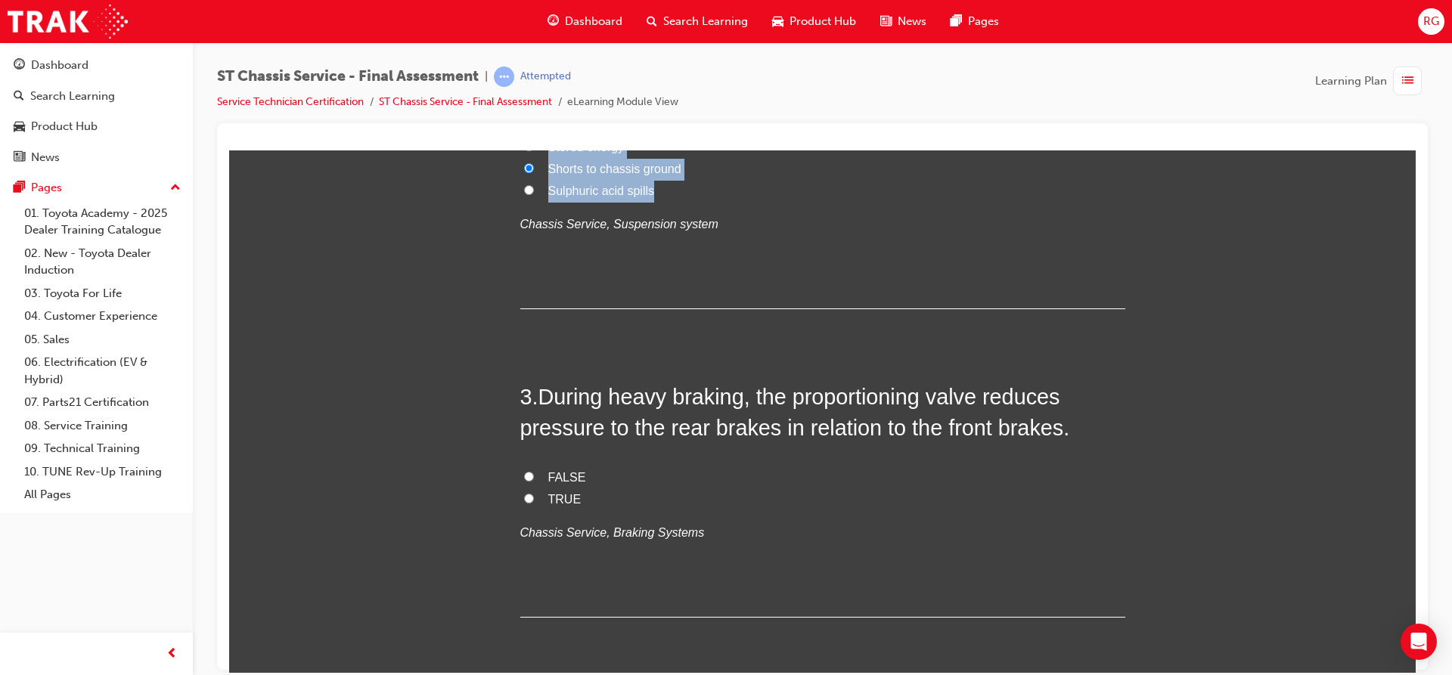
scroll to position [529, 0]
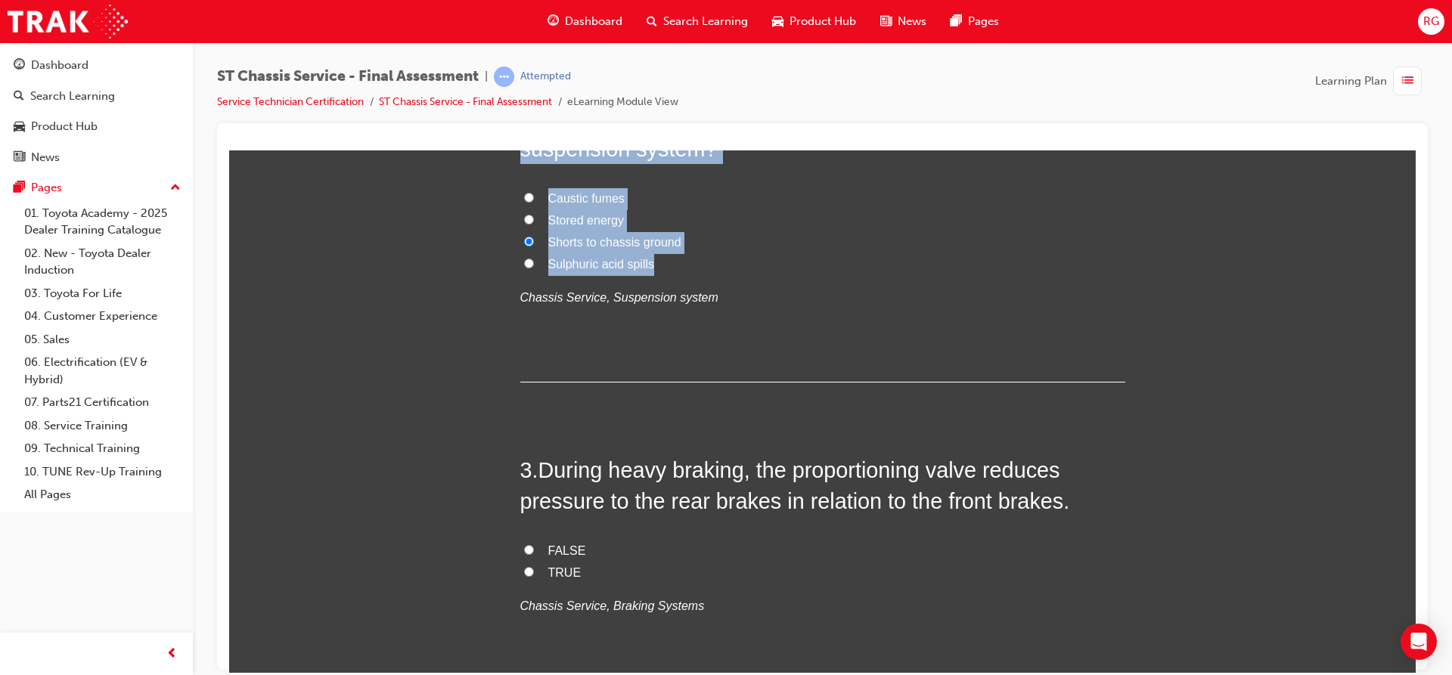
click at [529, 222] on label "Stored energy" at bounding box center [822, 220] width 605 height 22
click at [529, 222] on input "Stored energy" at bounding box center [529, 219] width 10 height 10
radio input "true"
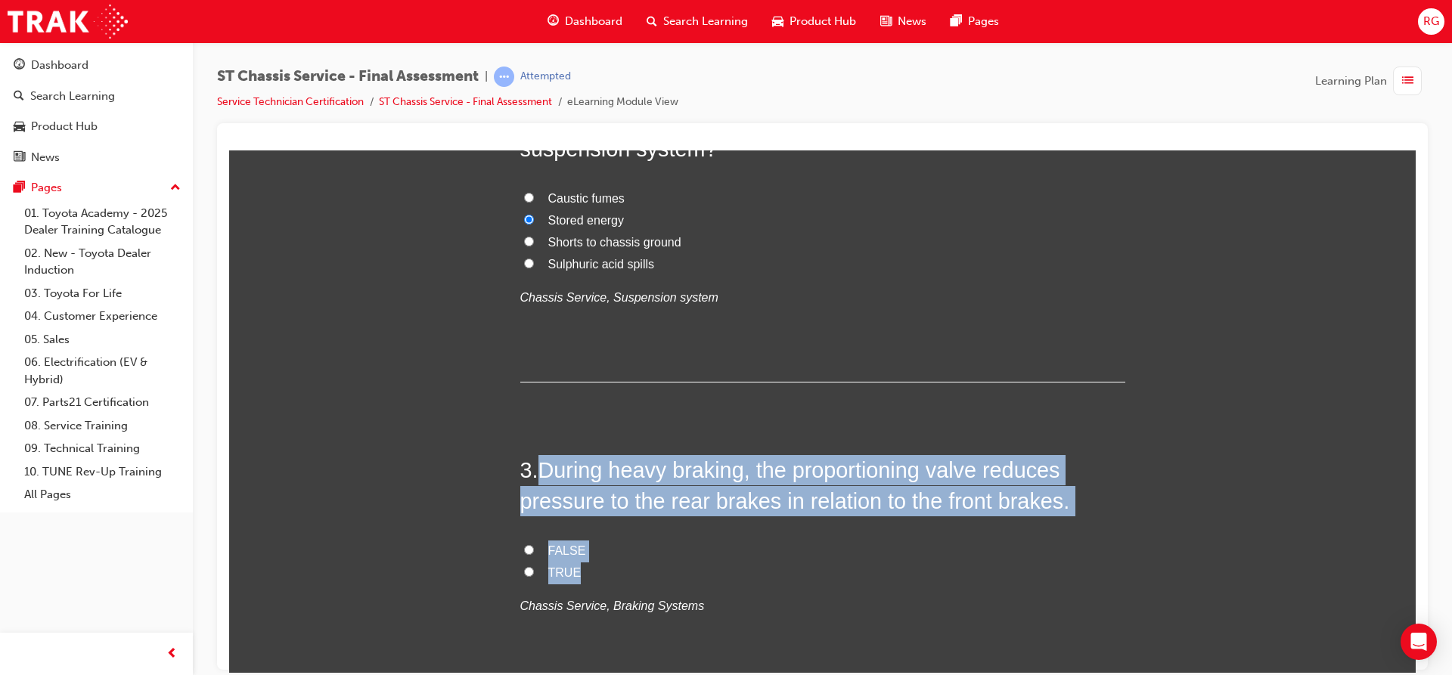
drag, startPoint x: 535, startPoint y: 460, endPoint x: 598, endPoint y: 567, distance: 124.7
click at [598, 567] on div "3 . During heavy braking, the proportioning valve reduces pressure to the rear …" at bounding box center [822, 572] width 605 height 236
click at [524, 571] on input "TRUE" at bounding box center [529, 571] width 10 height 10
radio input "true"
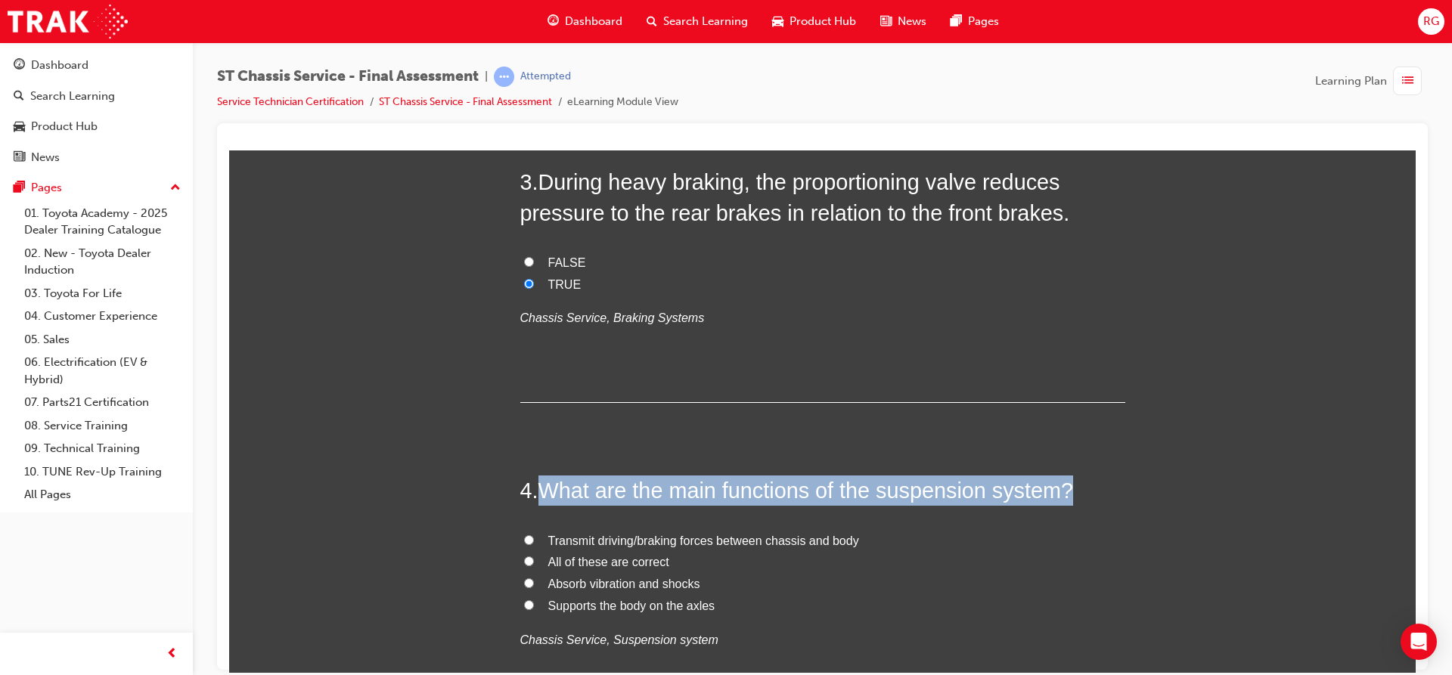
scroll to position [837, 0]
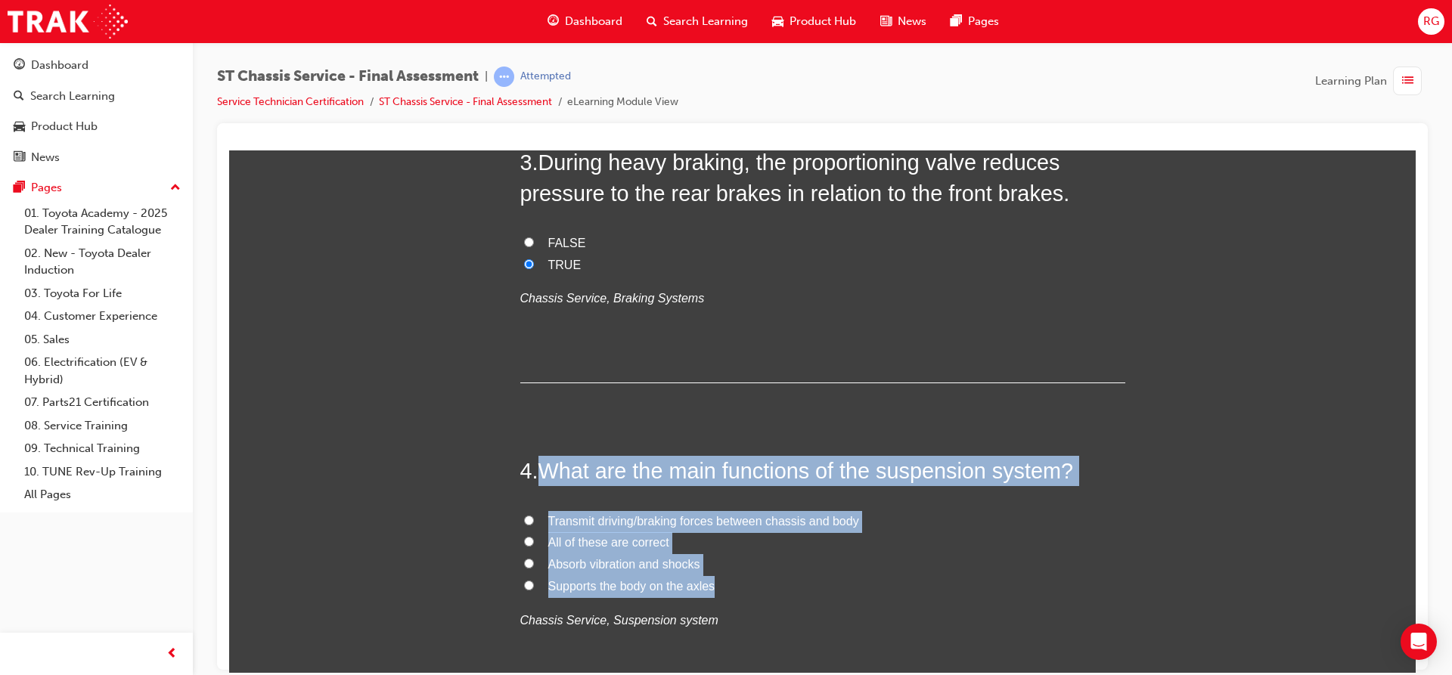
drag, startPoint x: 537, startPoint y: 551, endPoint x: 731, endPoint y: 593, distance: 198.7
click at [731, 593] on div "4 . What are the main functions of the suspension system? Transmit driving/brak…" at bounding box center [822, 579] width 605 height 249
click at [525, 539] on input "All of these are correct" at bounding box center [529, 541] width 10 height 10
radio input "true"
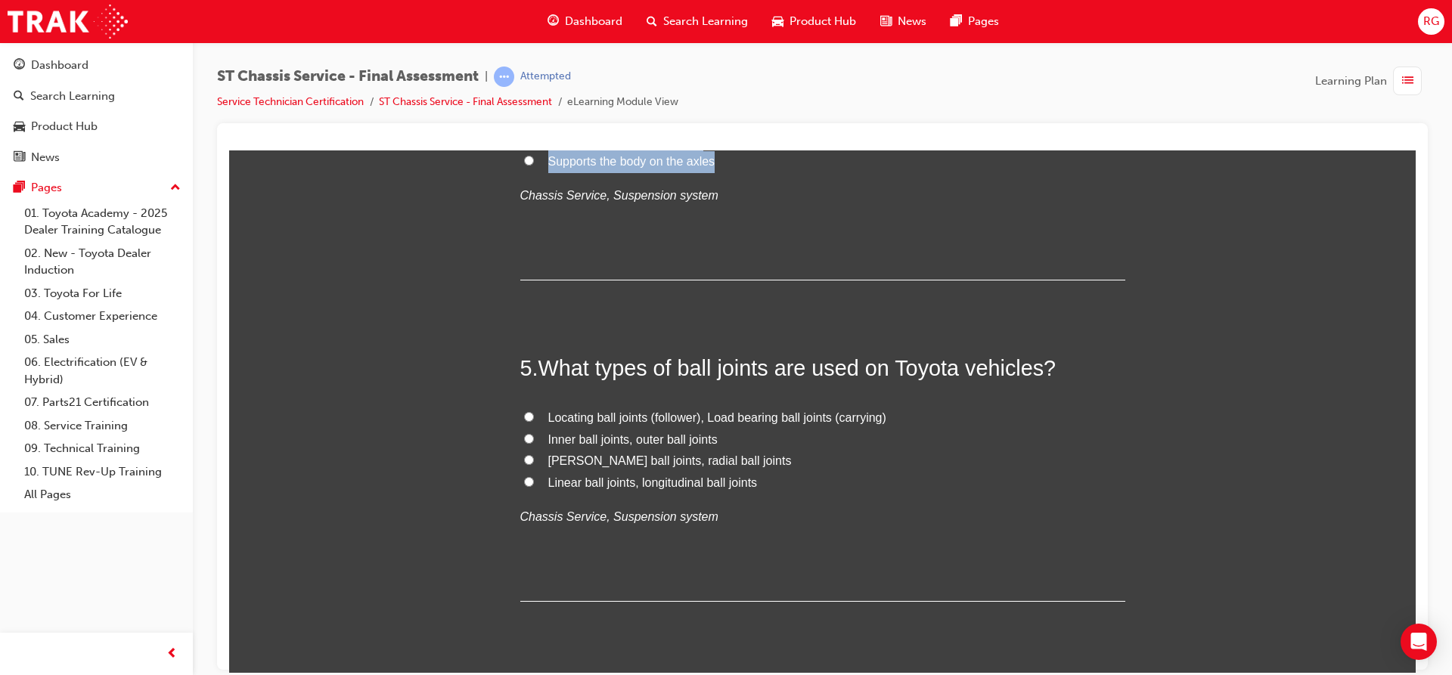
scroll to position [1291, 0]
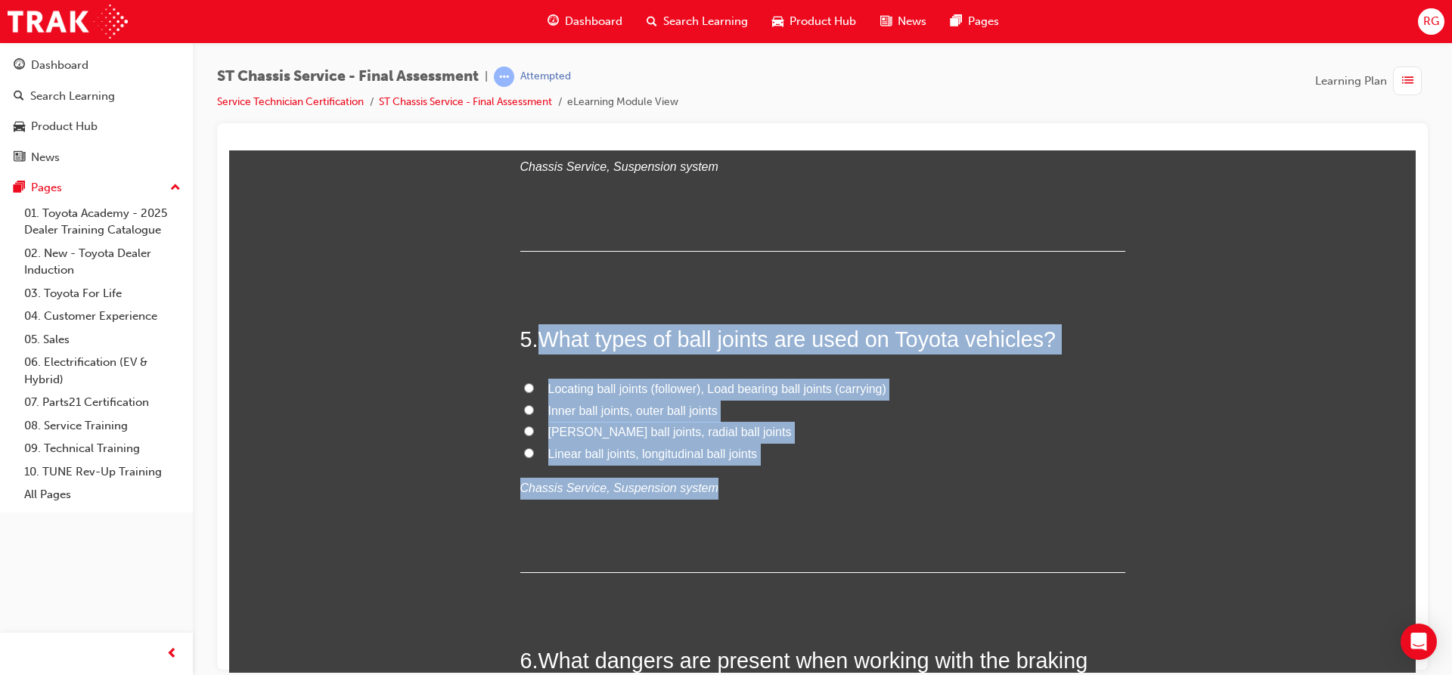
drag, startPoint x: 534, startPoint y: 334, endPoint x: 773, endPoint y: 464, distance: 272.0
click at [773, 464] on div "5 . What types of ball joints are used on Toyota vehicles? Locating ball joints…" at bounding box center [822, 448] width 605 height 249
click at [524, 383] on input "Locating ball joints (follower), Load bearing ball joints (carrying)" at bounding box center [529, 388] width 10 height 10
radio input "true"
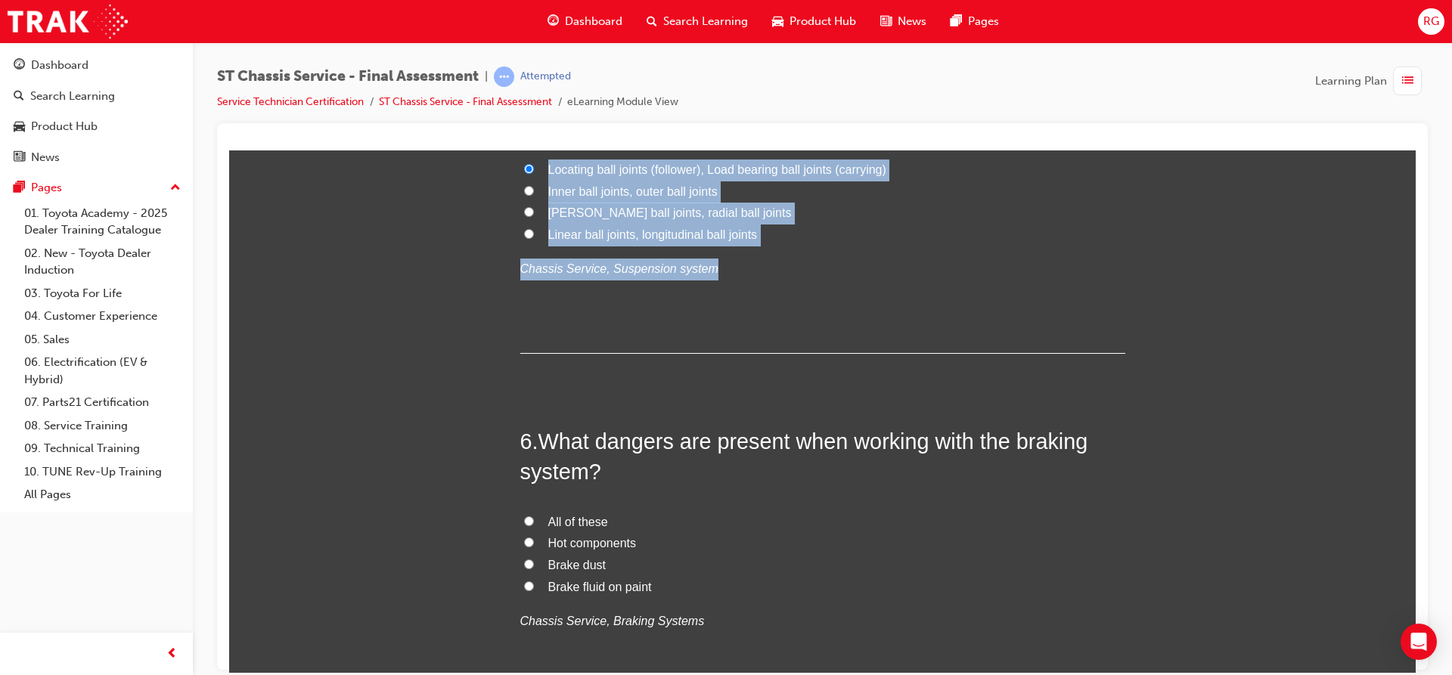
scroll to position [1517, 0]
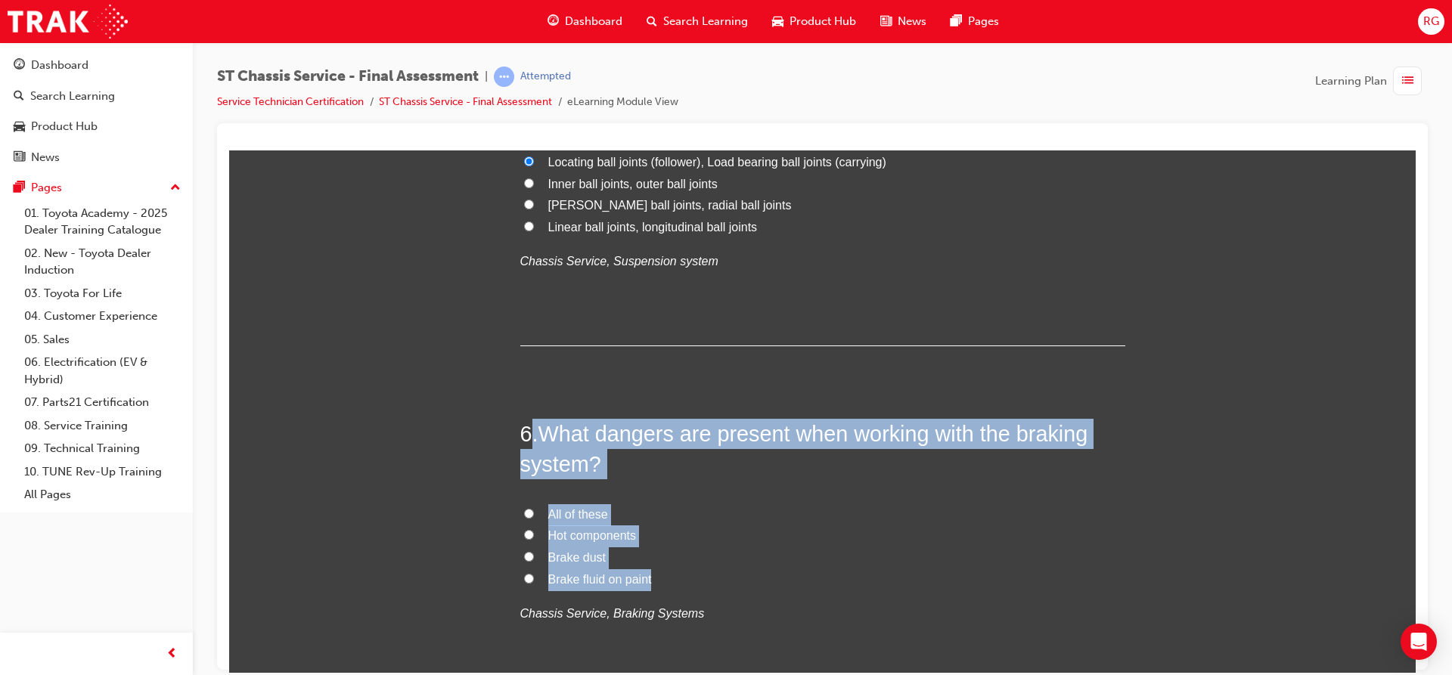
drag, startPoint x: 530, startPoint y: 422, endPoint x: 646, endPoint y: 571, distance: 188.6
click at [646, 571] on div "6 . What dangers are present when working with the braking system? All of these…" at bounding box center [822, 558] width 605 height 280
click at [524, 510] on input "All of these" at bounding box center [529, 513] width 10 height 10
radio input "true"
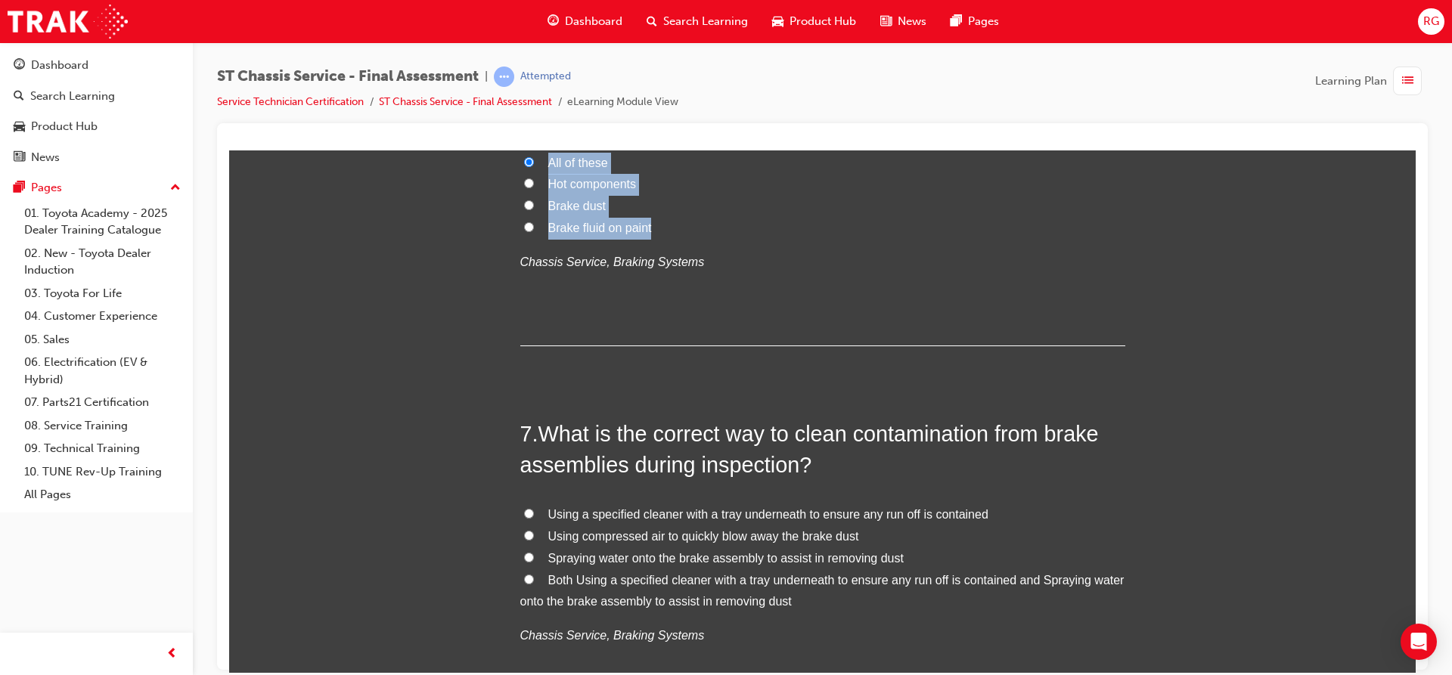
scroll to position [1895, 0]
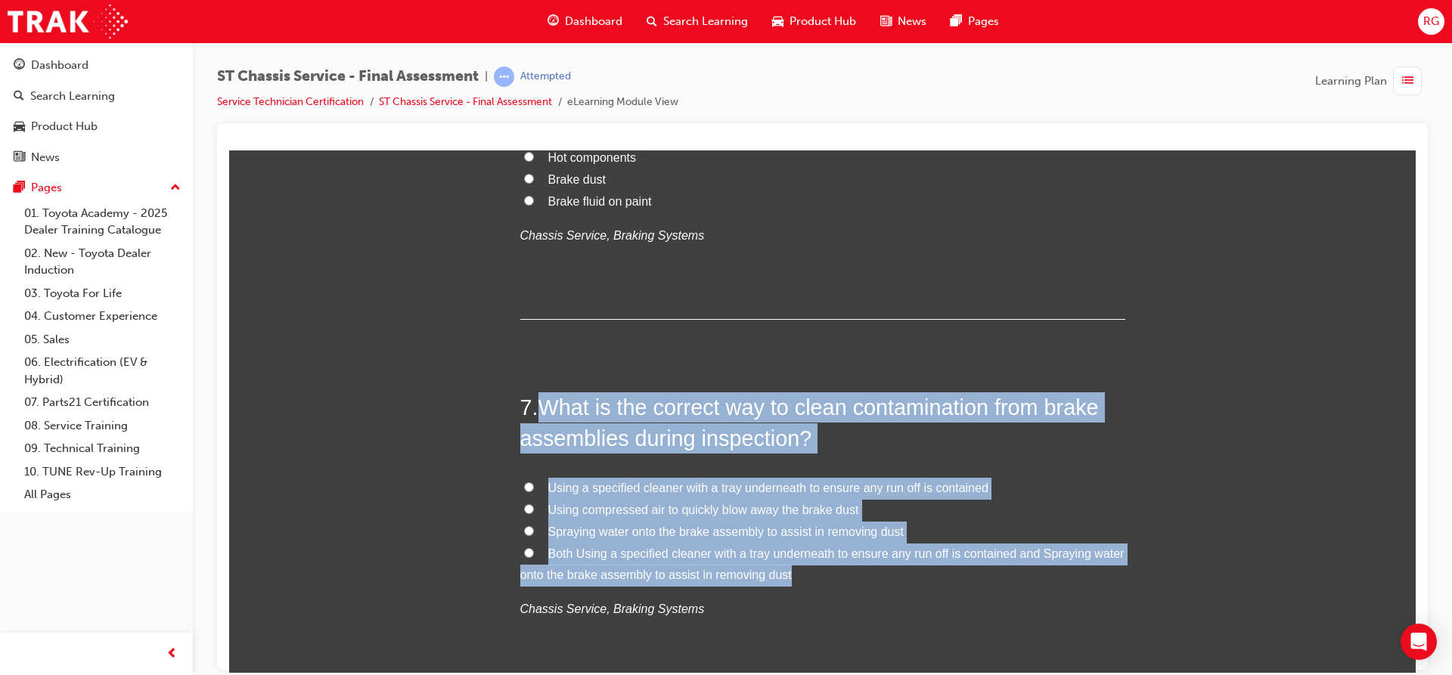
drag, startPoint x: 532, startPoint y: 399, endPoint x: 845, endPoint y: 580, distance: 361.4
click at [845, 580] on div "7 . What is the correct way to clean contamination from brake assemblies during…" at bounding box center [822, 542] width 605 height 301
click at [524, 485] on input "Using a specified cleaner with a tray underneath to ensure any run off is conta…" at bounding box center [529, 487] width 10 height 10
radio input "true"
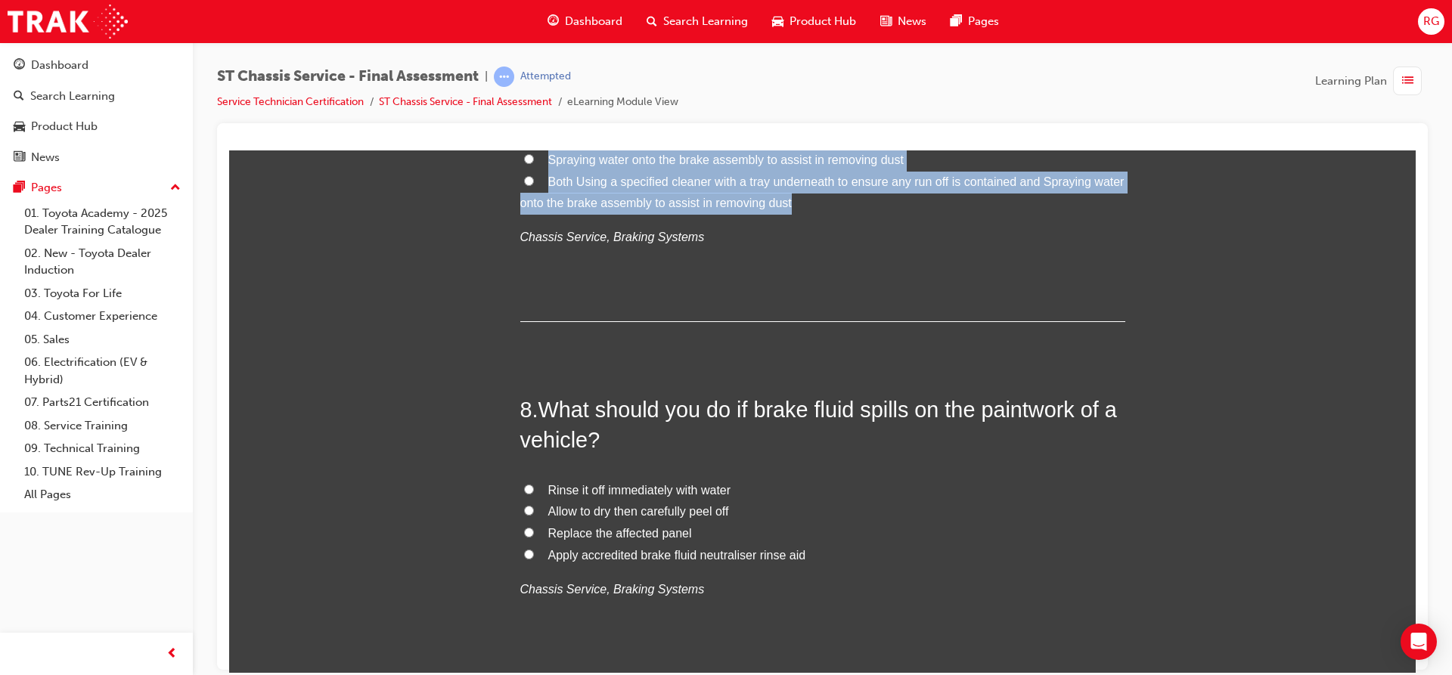
scroll to position [2274, 0]
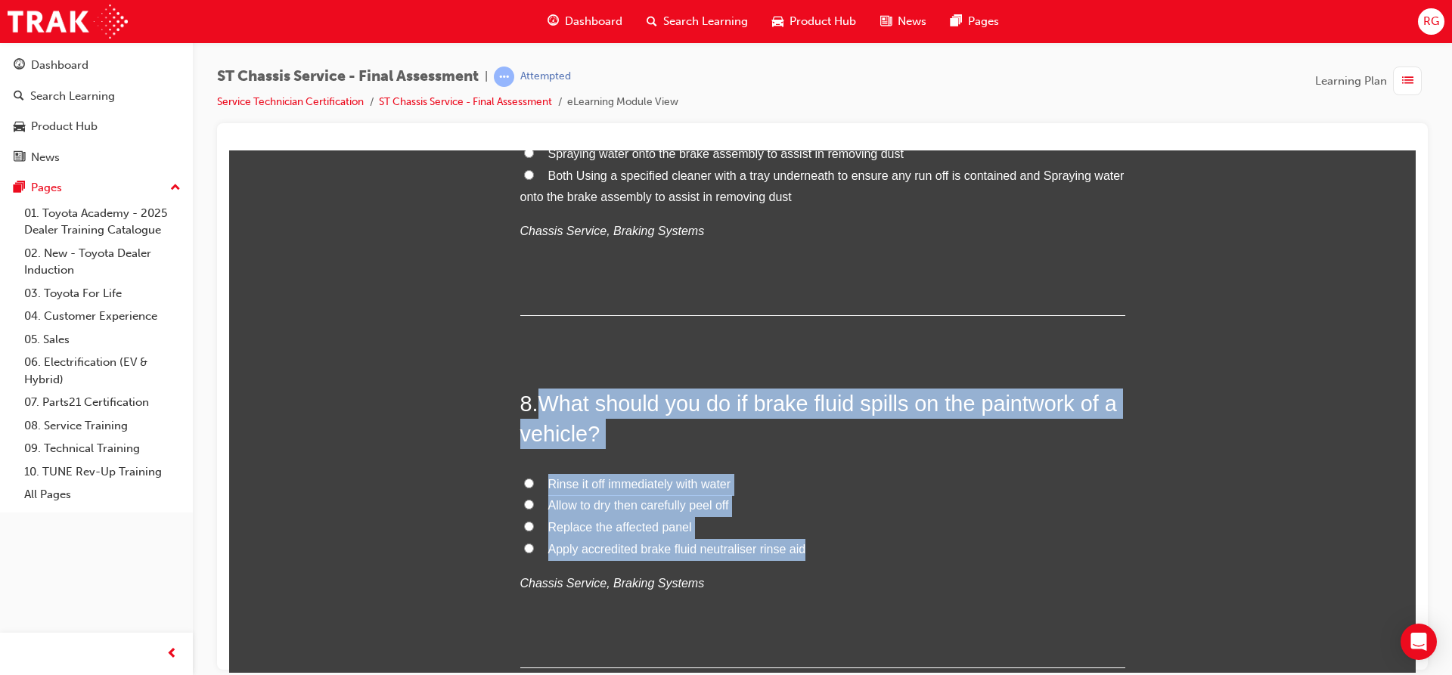
drag, startPoint x: 538, startPoint y: 395, endPoint x: 784, endPoint y: 548, distance: 290.0
click at [801, 553] on div "8 . What should you do if brake fluid spills on the paintwork of a vehicle? Rin…" at bounding box center [822, 528] width 605 height 280
click at [520, 477] on label "Rinse it off immediately with water" at bounding box center [822, 484] width 605 height 22
click at [524, 478] on input "Rinse it off immediately with water" at bounding box center [529, 483] width 10 height 10
radio input "true"
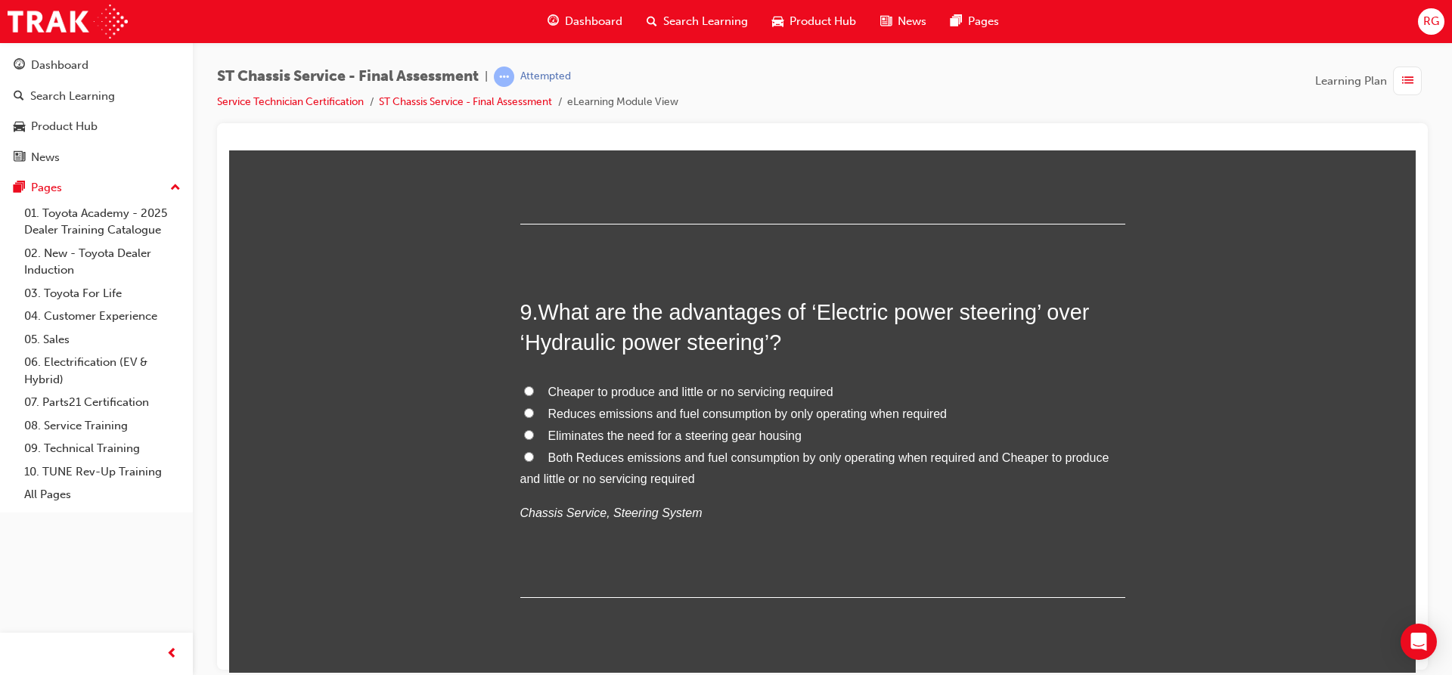
scroll to position [2727, 0]
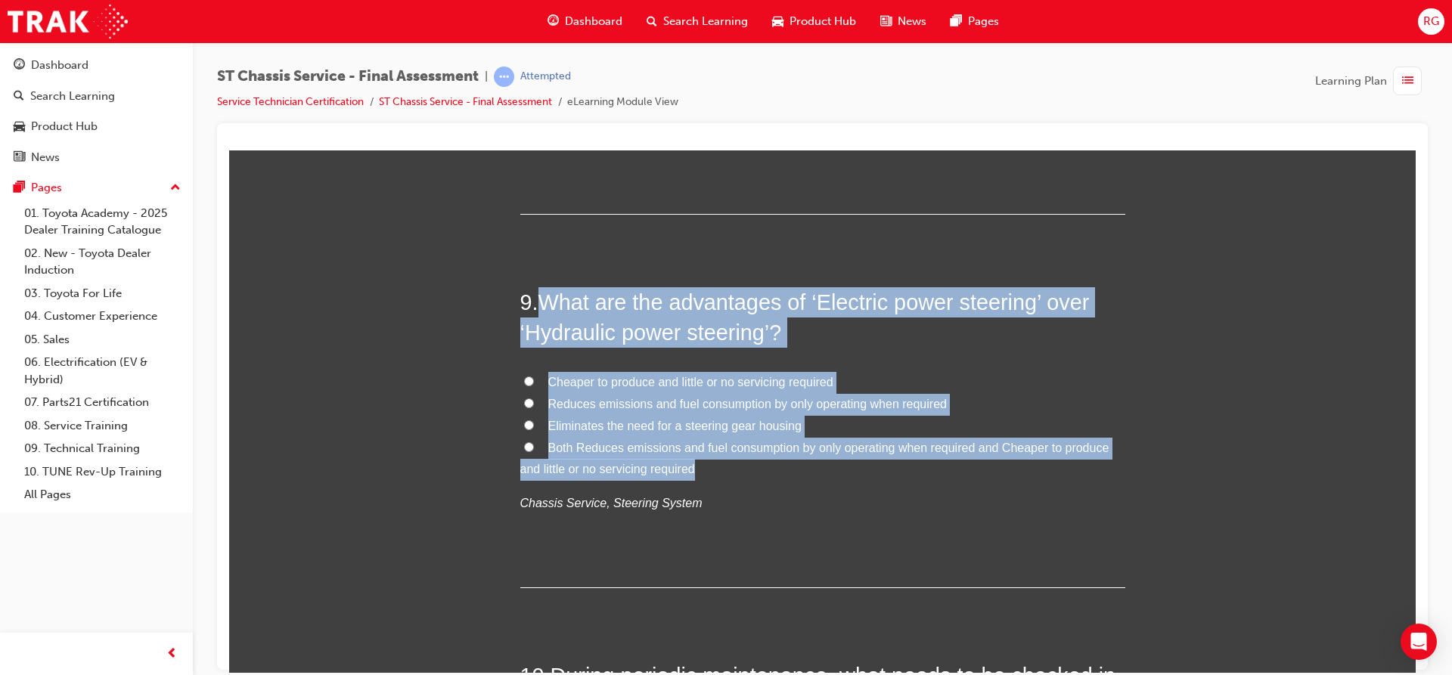
drag, startPoint x: 531, startPoint y: 298, endPoint x: 739, endPoint y: 470, distance: 270.2
click at [739, 470] on div "9 . What are the advantages of ‘Electric power steering’ over ‘Hydraulic power …" at bounding box center [822, 437] width 605 height 301
click at [529, 400] on label "Reduces emissions and fuel consumption by only operating when required" at bounding box center [822, 404] width 605 height 22
click at [529, 400] on input "Reduces emissions and fuel consumption by only operating when required" at bounding box center [529, 403] width 10 height 10
radio input "true"
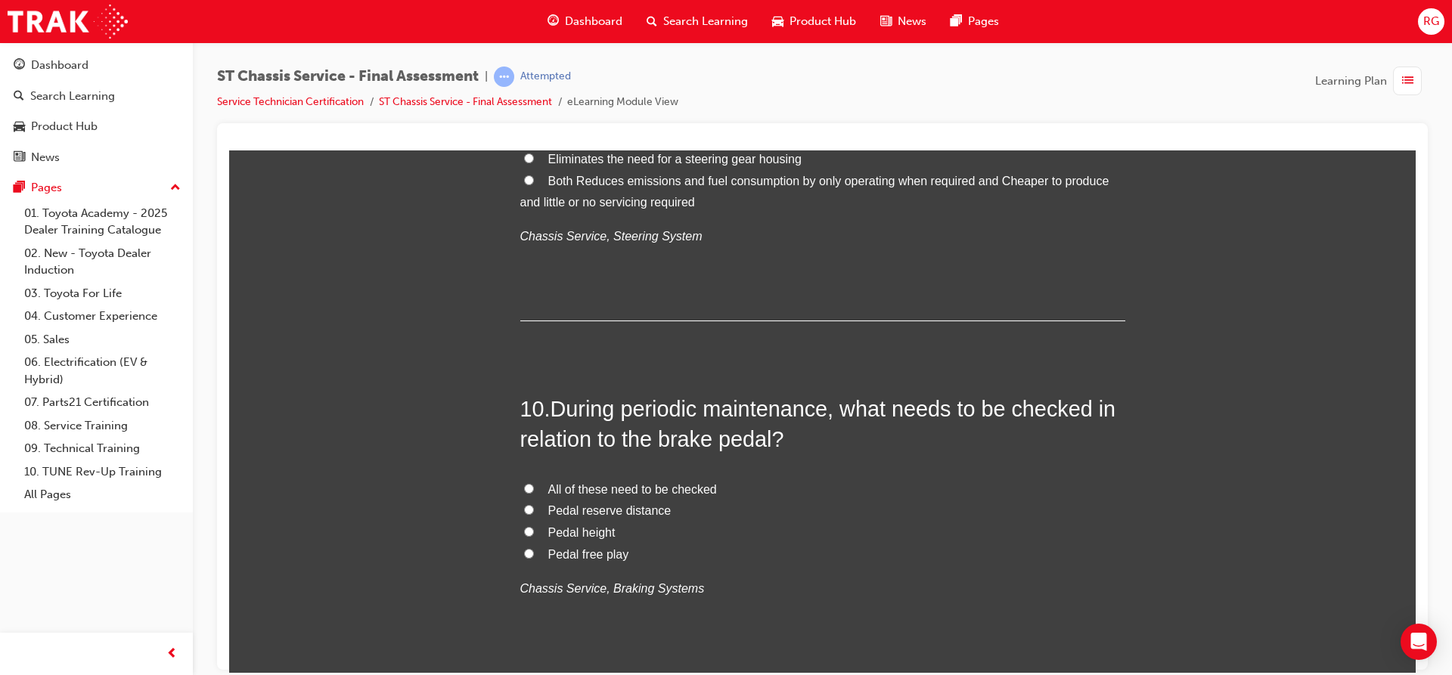
scroll to position [3105, 0]
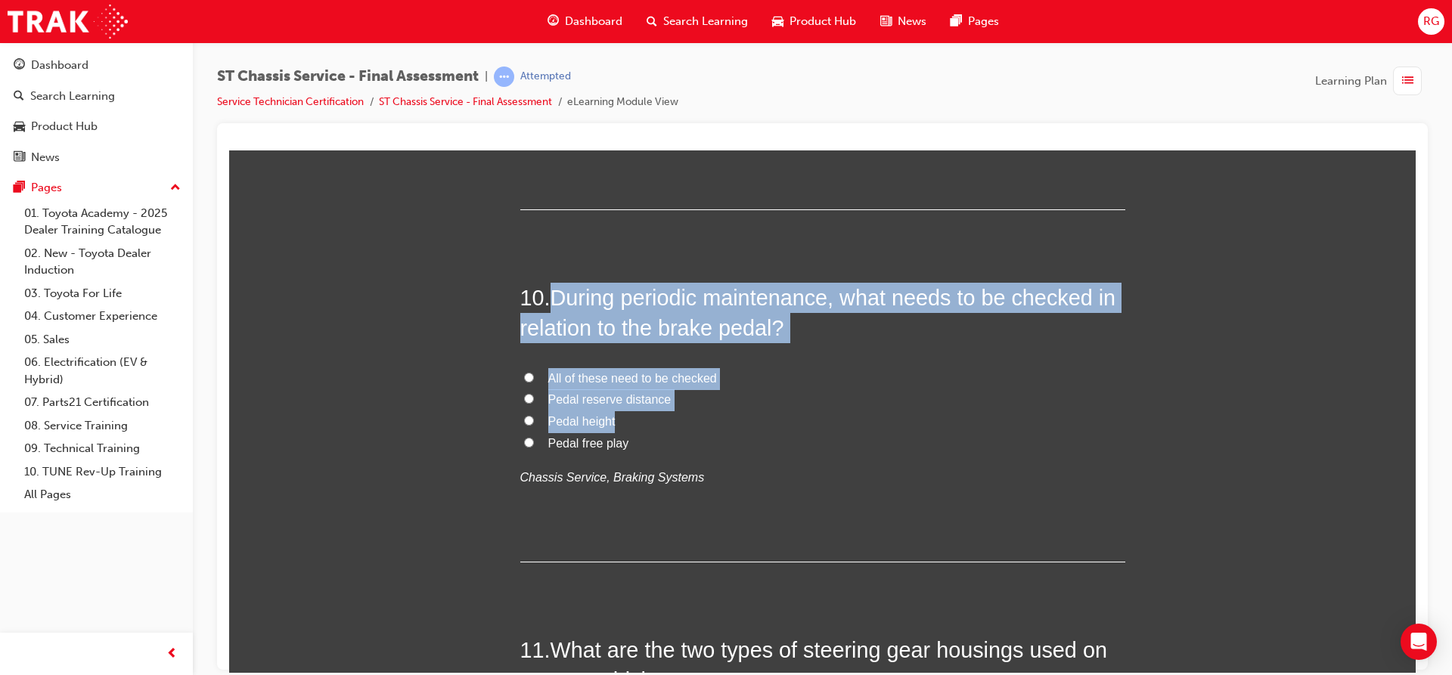
drag, startPoint x: 547, startPoint y: 301, endPoint x: 740, endPoint y: 424, distance: 228.8
click at [740, 424] on div "10 . During periodic maintenance, what needs to be checked in relation to the b…" at bounding box center [822, 422] width 605 height 280
drag, startPoint x: 547, startPoint y: 299, endPoint x: 686, endPoint y: 446, distance: 202.2
click at [686, 446] on div "10 . During periodic maintenance, what needs to be checked in relation to the b…" at bounding box center [822, 422] width 605 height 280
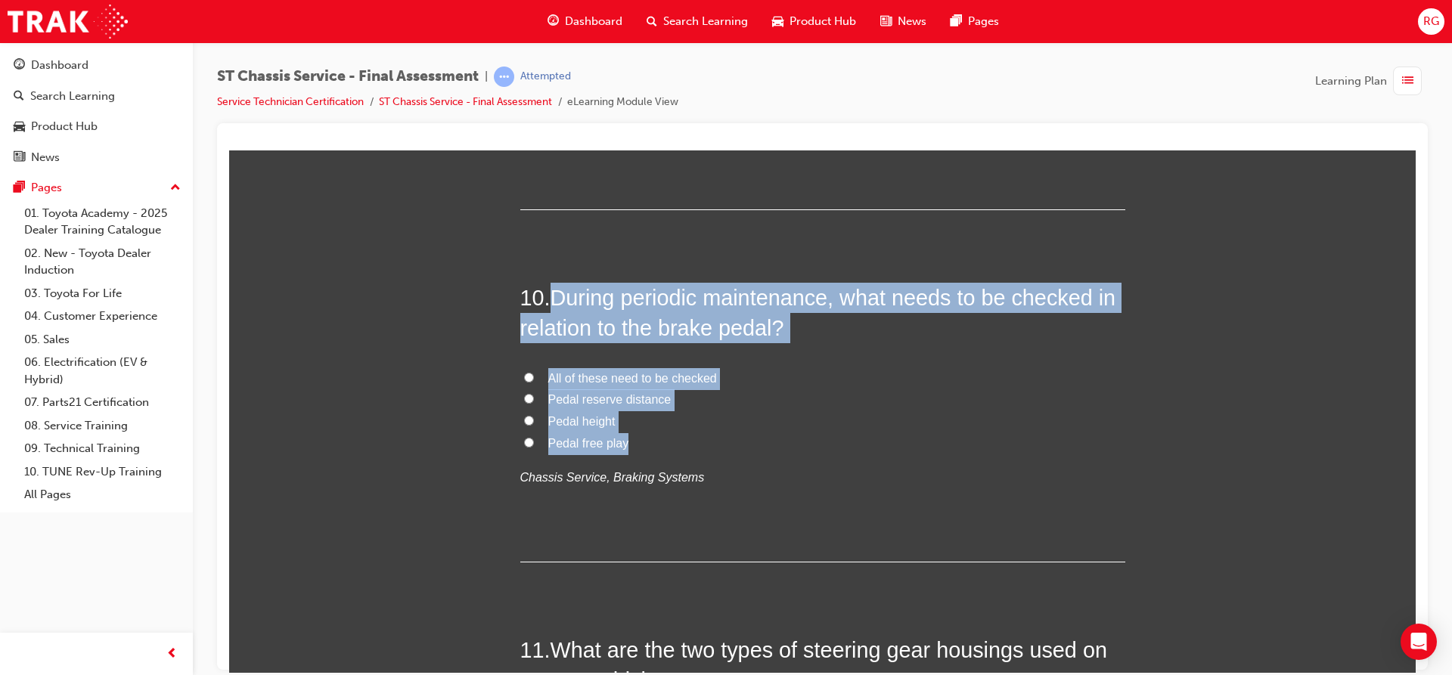
click at [520, 376] on label "All of these need to be checked" at bounding box center [822, 378] width 605 height 22
click at [524, 376] on input "All of these need to be checked" at bounding box center [529, 377] width 10 height 10
radio input "true"
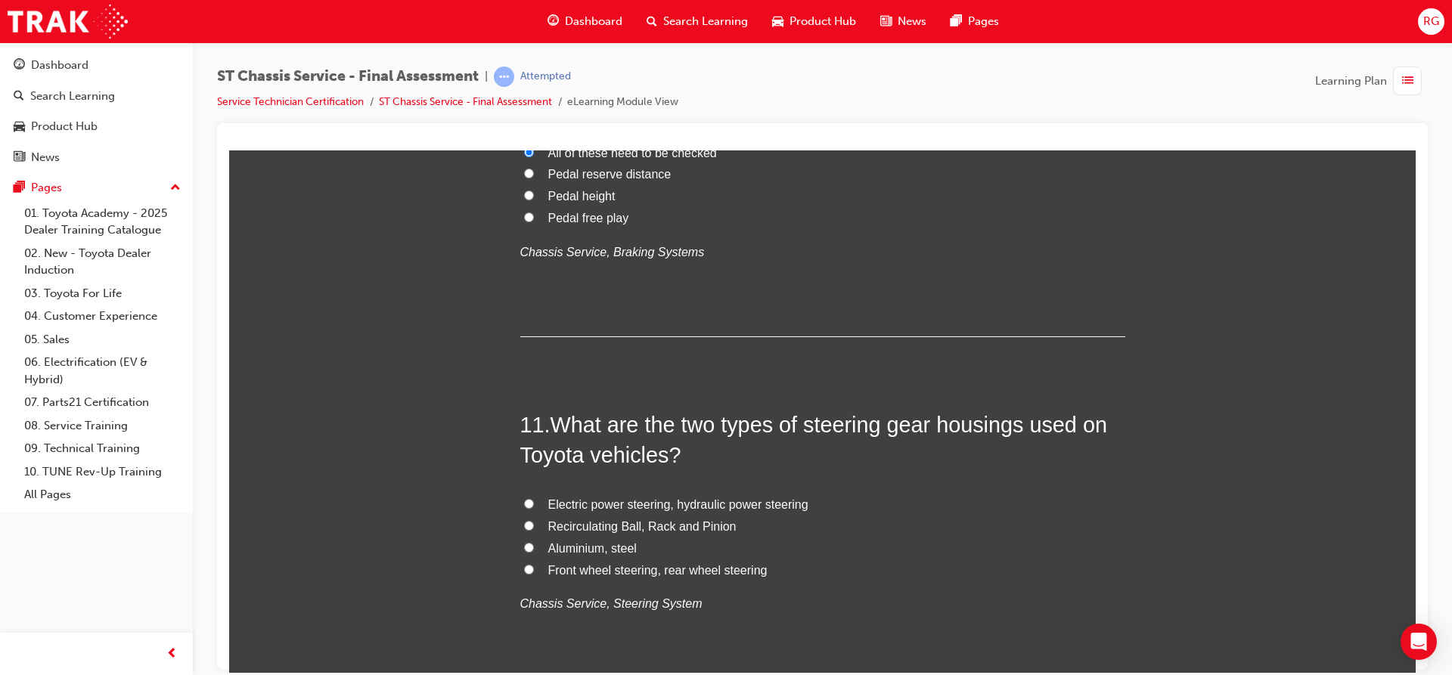
scroll to position [3332, 0]
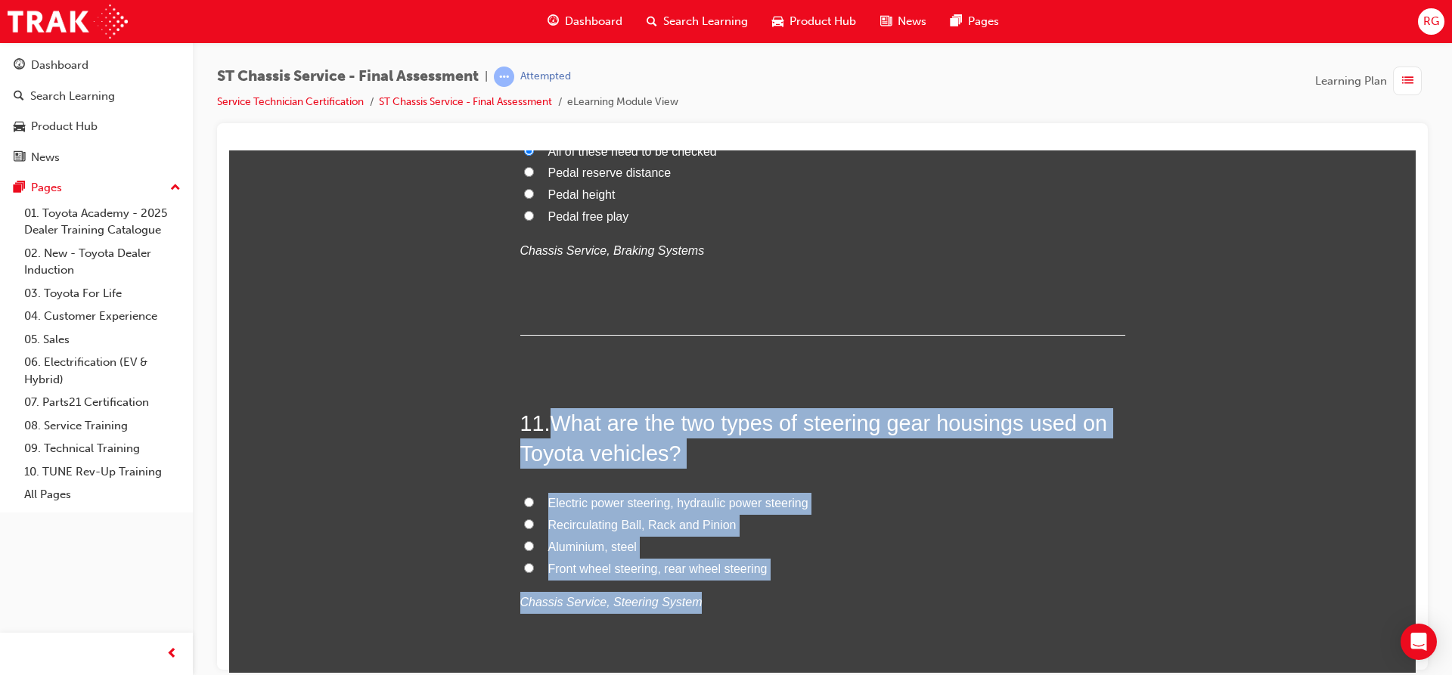
drag, startPoint x: 546, startPoint y: 410, endPoint x: 791, endPoint y: 581, distance: 298.7
click at [791, 582] on div "11 . What are the two types of steering gear housings used on Toyota vehicles? …" at bounding box center [822, 548] width 605 height 280
click at [599, 521] on span "Recirculating Ball, Rack and Pinion" at bounding box center [642, 524] width 188 height 13
click at [534, 521] on input "Recirculating Ball, Rack and Pinion" at bounding box center [529, 524] width 10 height 10
radio input "true"
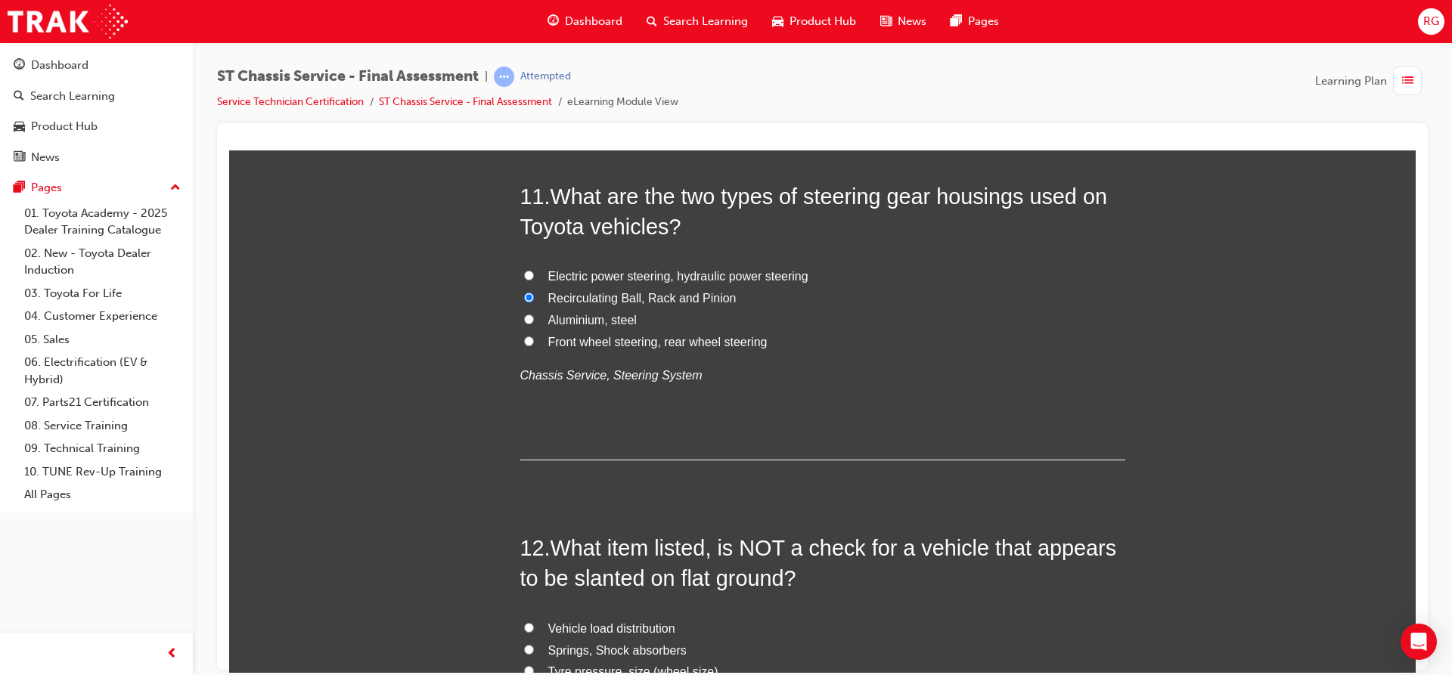
scroll to position [3634, 0]
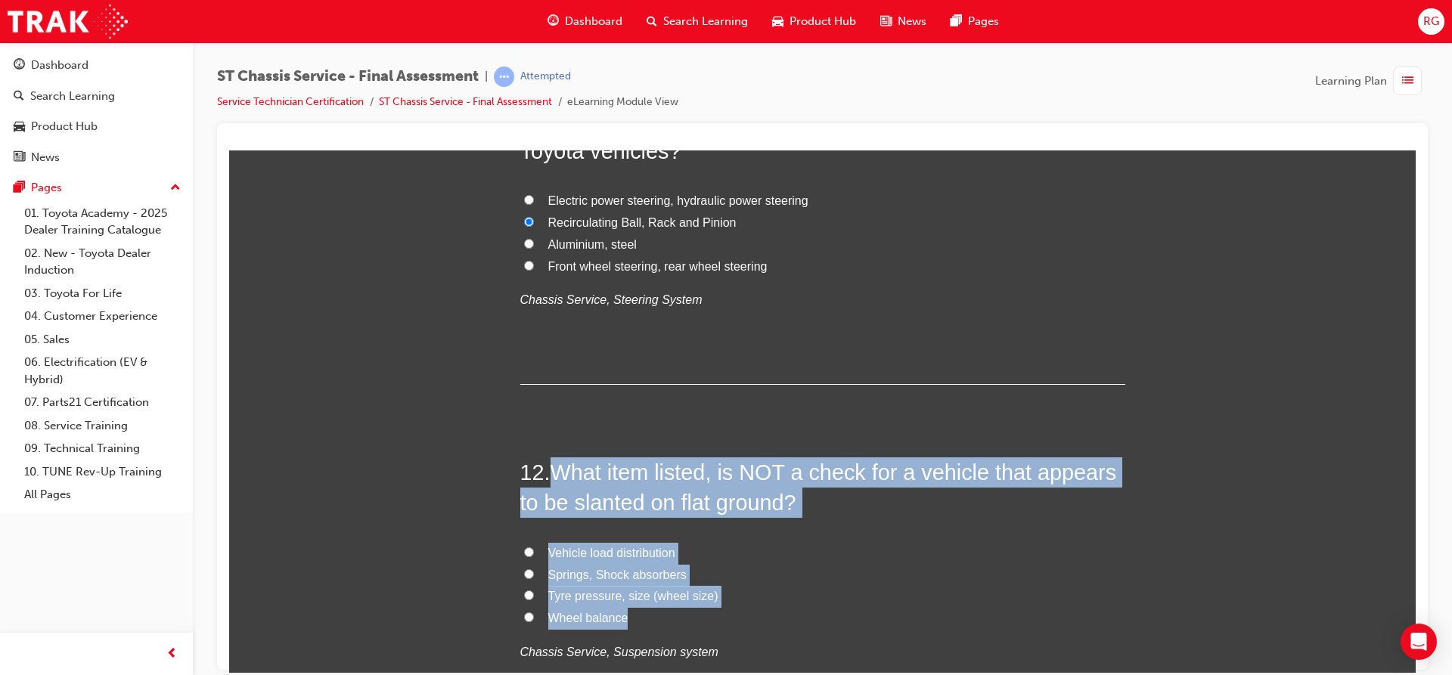
drag, startPoint x: 551, startPoint y: 472, endPoint x: 663, endPoint y: 612, distance: 179.1
click at [660, 615] on div "12 . What item listed, is NOT a check for a vehicle that appears to be slanted …" at bounding box center [822, 597] width 605 height 280
click at [524, 618] on input "Wheel balance" at bounding box center [529, 617] width 10 height 10
radio input "true"
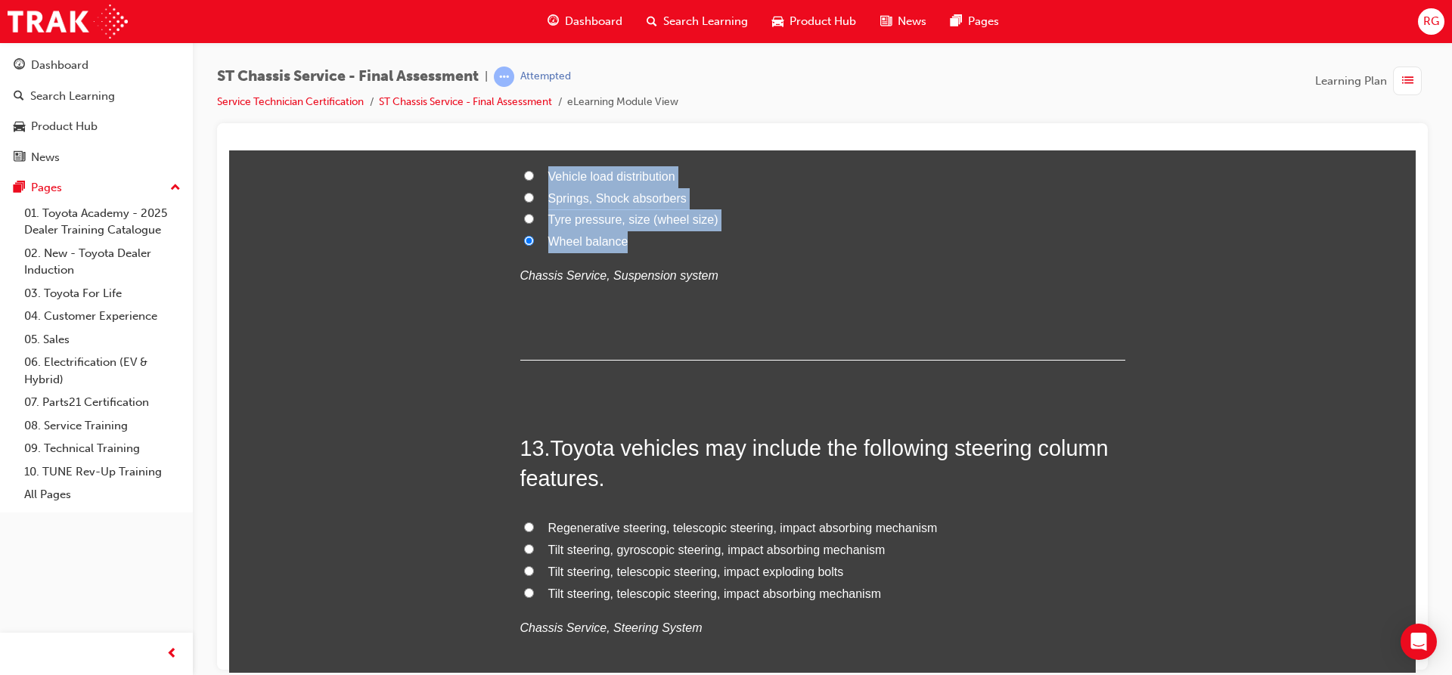
scroll to position [4013, 0]
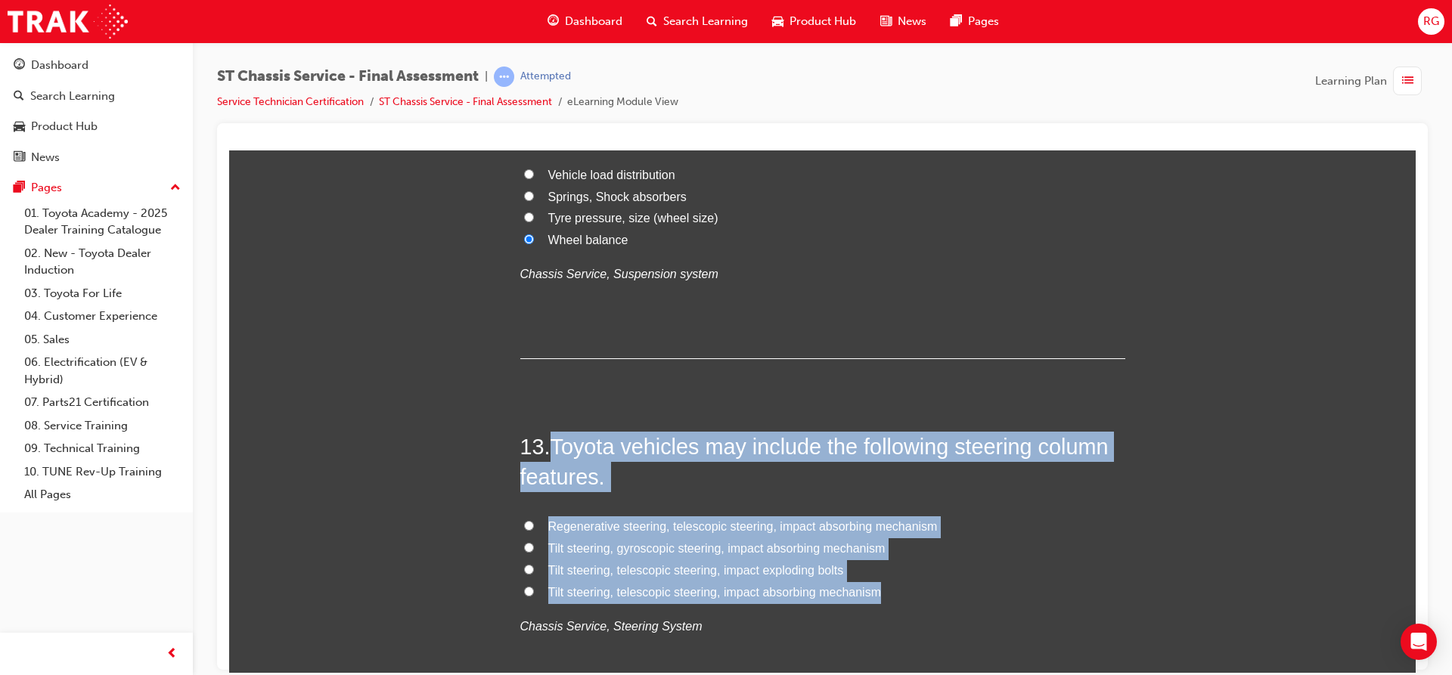
drag, startPoint x: 547, startPoint y: 444, endPoint x: 936, endPoint y: 595, distance: 417.0
click at [936, 595] on div "13 . Toyota vehicles may include the following steering column features. Regene…" at bounding box center [822, 571] width 605 height 280
click at [686, 550] on span "Tilt steering, gyroscopic steering, impact absorbing mechanism" at bounding box center [716, 547] width 337 height 13
click at [534, 550] on input "Tilt steering, gyroscopic steering, impact absorbing mechanism" at bounding box center [529, 547] width 10 height 10
radio input "true"
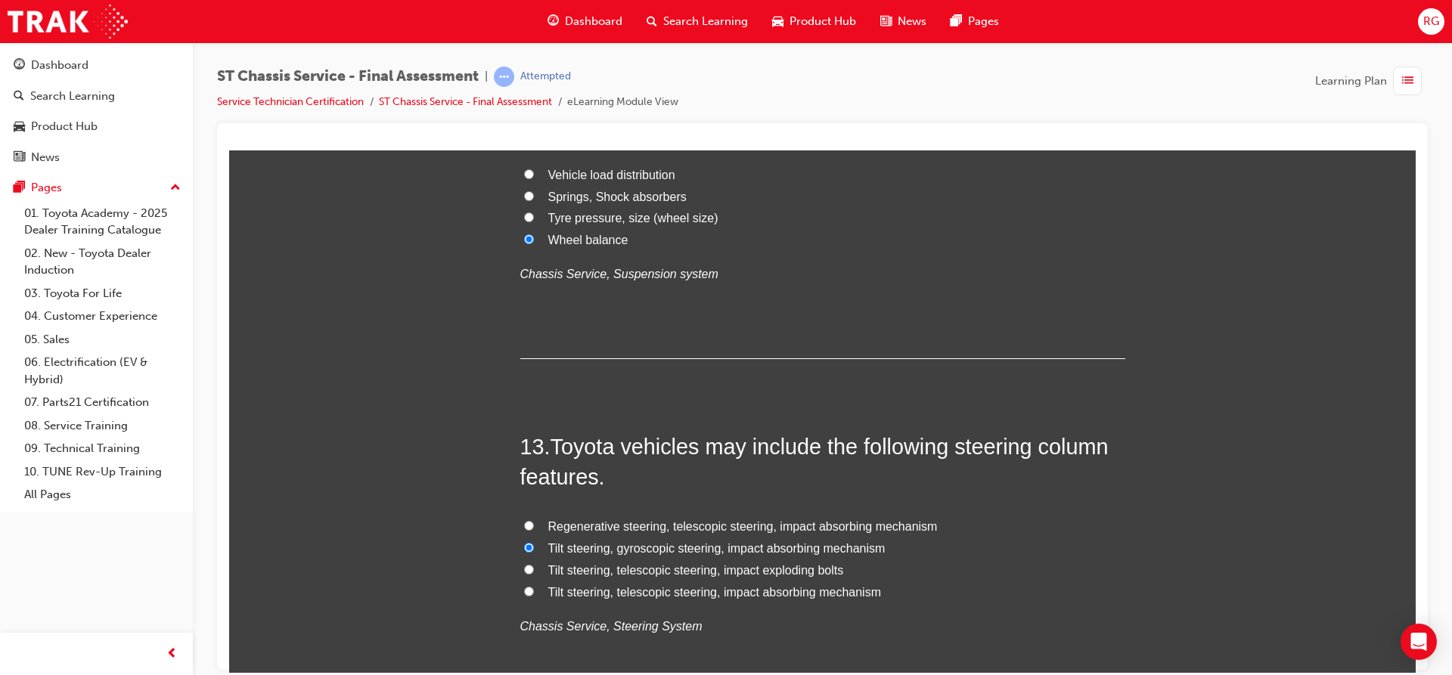
click at [651, 589] on span "Tilt steering, telescopic steering, impact absorbing mechanism" at bounding box center [714, 591] width 333 height 13
click at [534, 589] on input "Tilt steering, telescopic steering, impact absorbing mechanism" at bounding box center [529, 591] width 10 height 10
radio input "true"
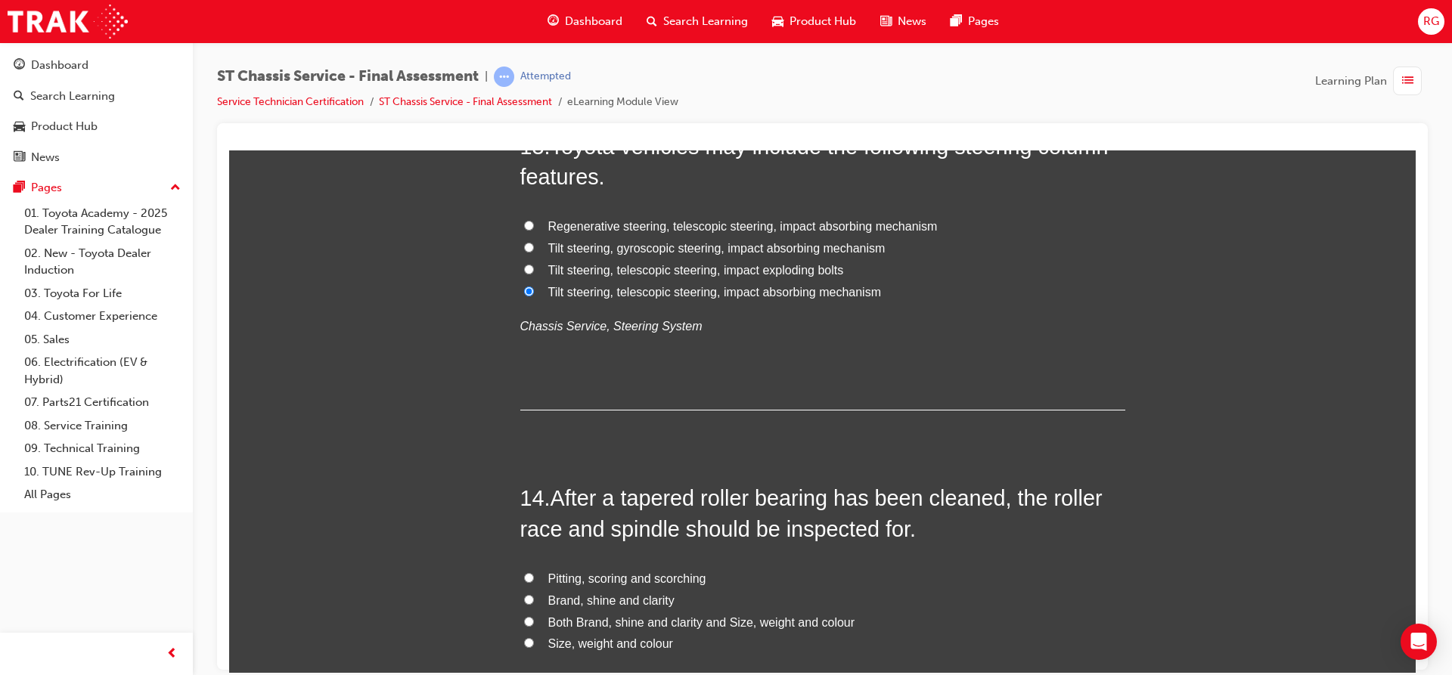
scroll to position [4315, 0]
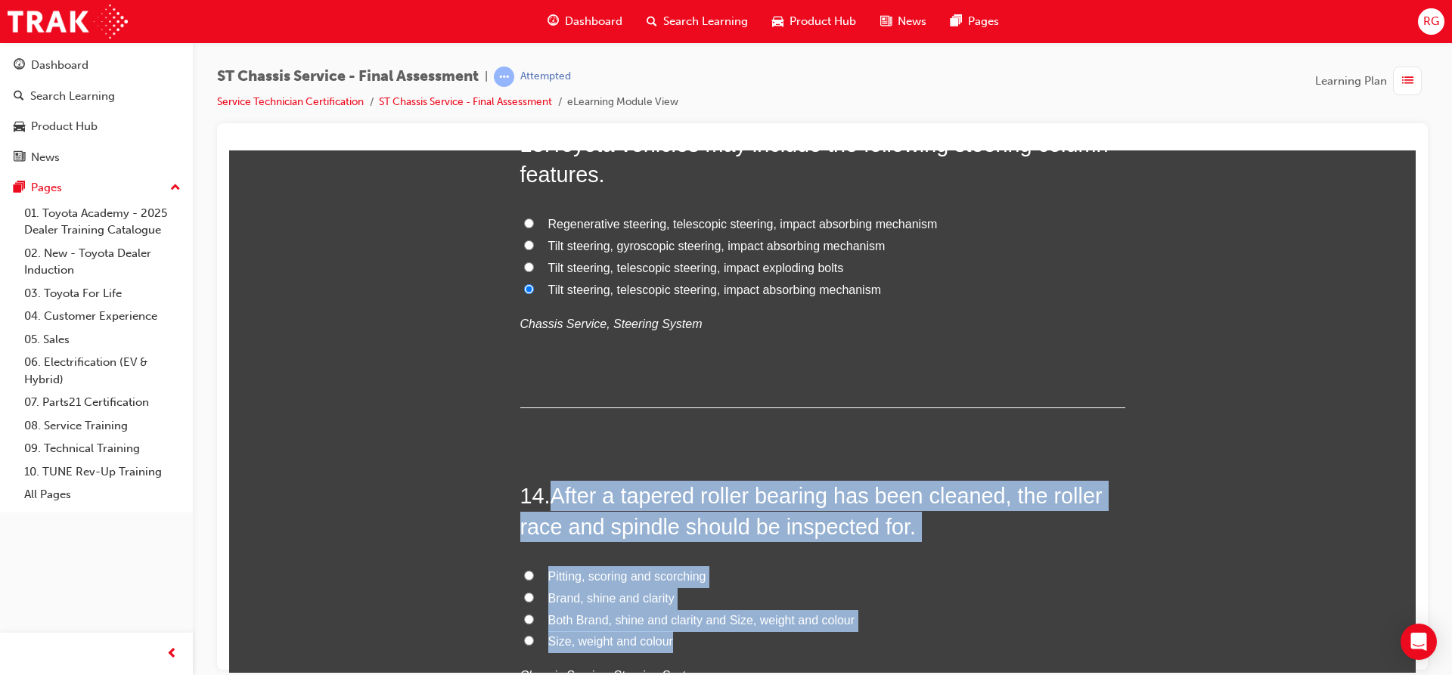
drag, startPoint x: 547, startPoint y: 486, endPoint x: 793, endPoint y: 637, distance: 288.5
click at [793, 637] on div "14 . After a tapered roller bearing has been cleaned, the roller race and spind…" at bounding box center [822, 620] width 605 height 280
click at [572, 572] on span "Pitting, scoring and scorching" at bounding box center [627, 575] width 158 height 13
click at [534, 572] on input "Pitting, scoring and scorching" at bounding box center [529, 575] width 10 height 10
radio input "true"
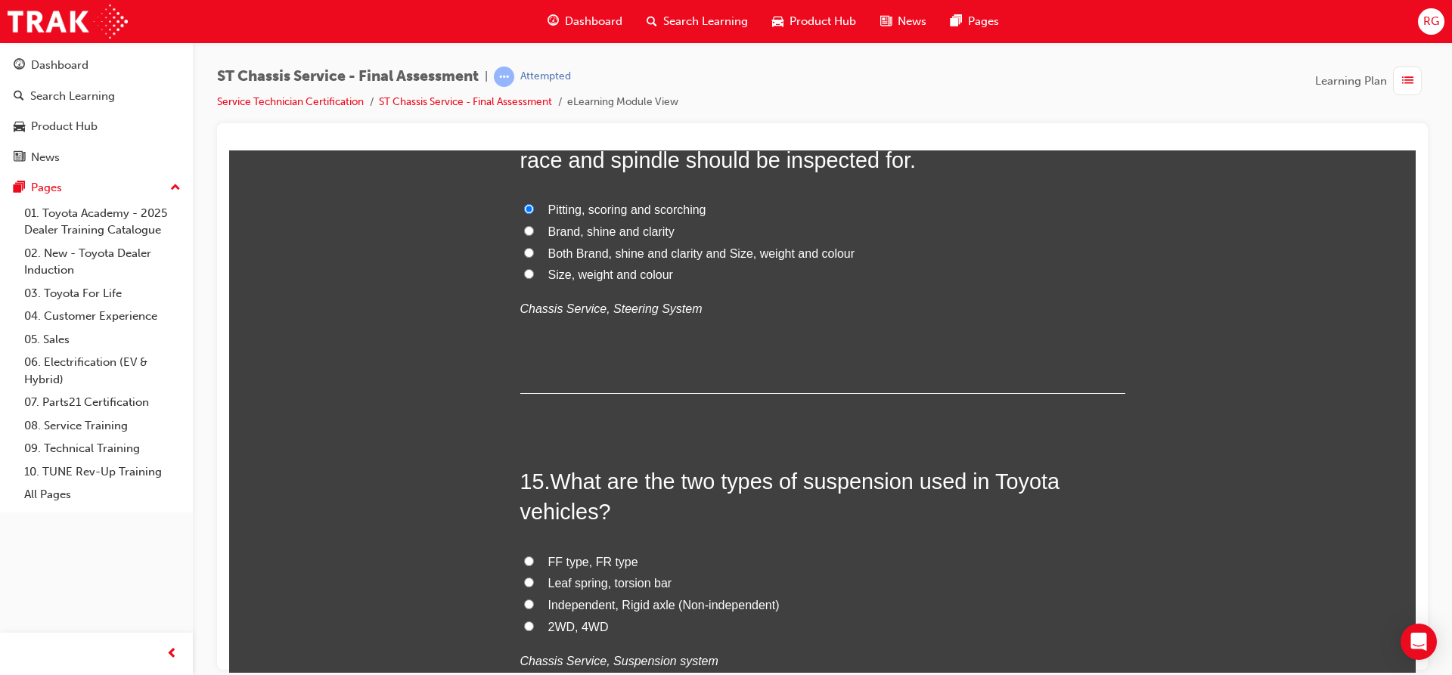
scroll to position [4693, 0]
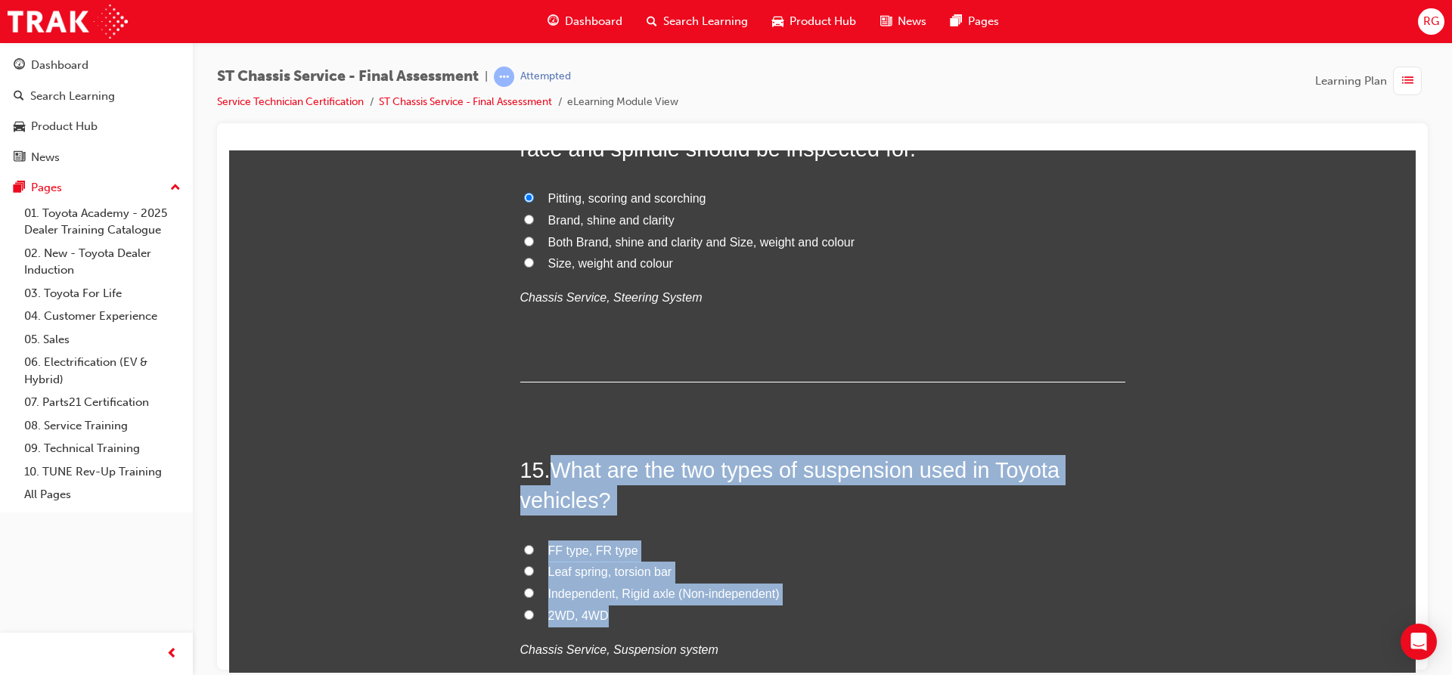
drag, startPoint x: 547, startPoint y: 461, endPoint x: 670, endPoint y: 610, distance: 193.3
click at [670, 610] on div "15 . What are the two types of suspension used in Toyota vehicles? FF type, FR …" at bounding box center [822, 594] width 605 height 280
click at [617, 588] on span "Independent, Rigid axle (Non-independent)" at bounding box center [663, 593] width 231 height 13
click at [534, 588] on input "Independent, Rigid axle (Non-independent)" at bounding box center [529, 592] width 10 height 10
radio input "true"
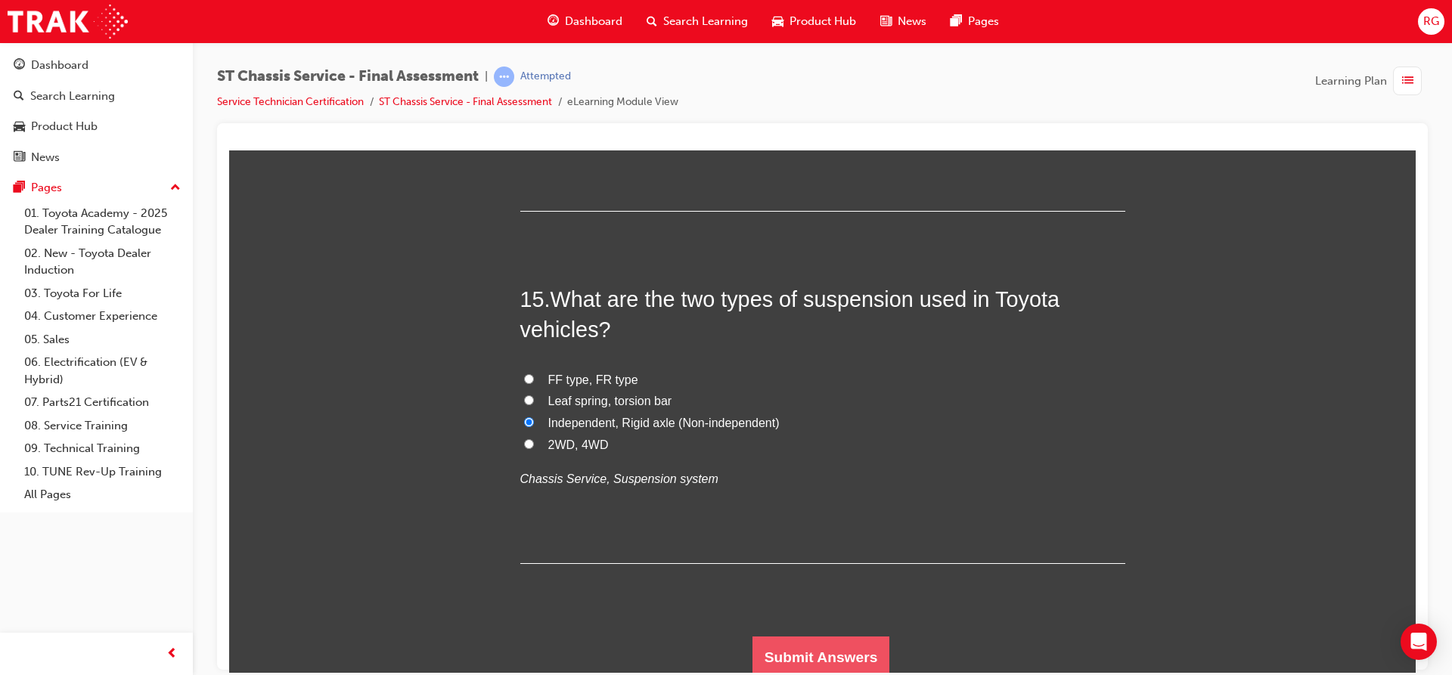
scroll to position [4869, 0]
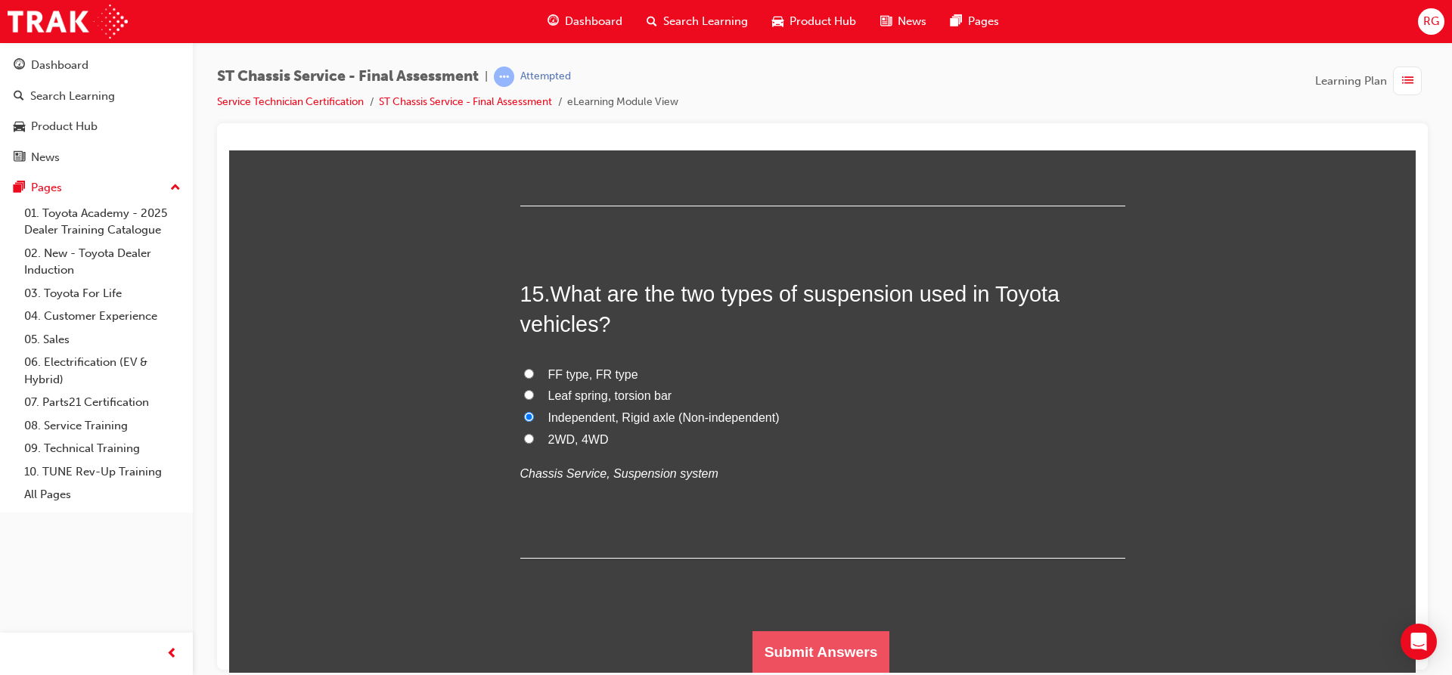
click at [784, 645] on button "Submit Answers" at bounding box center [821, 652] width 138 height 42
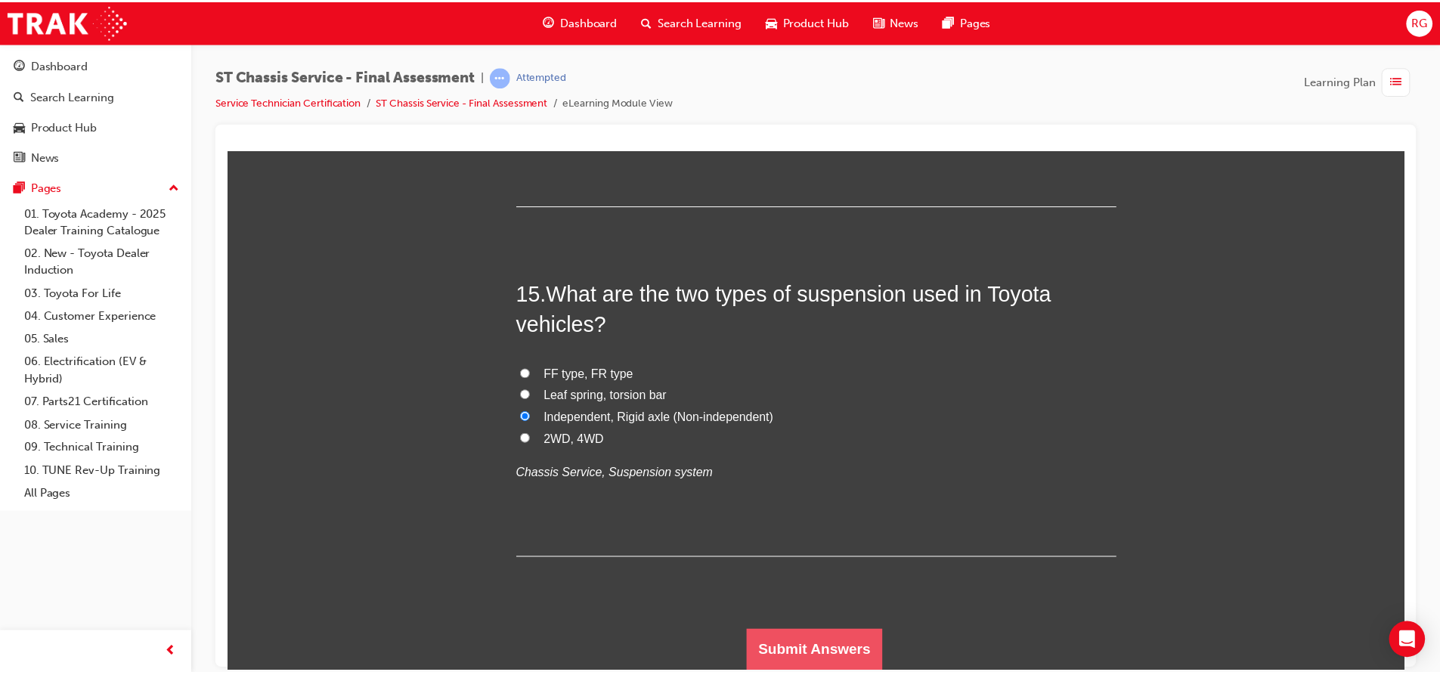
scroll to position [0, 0]
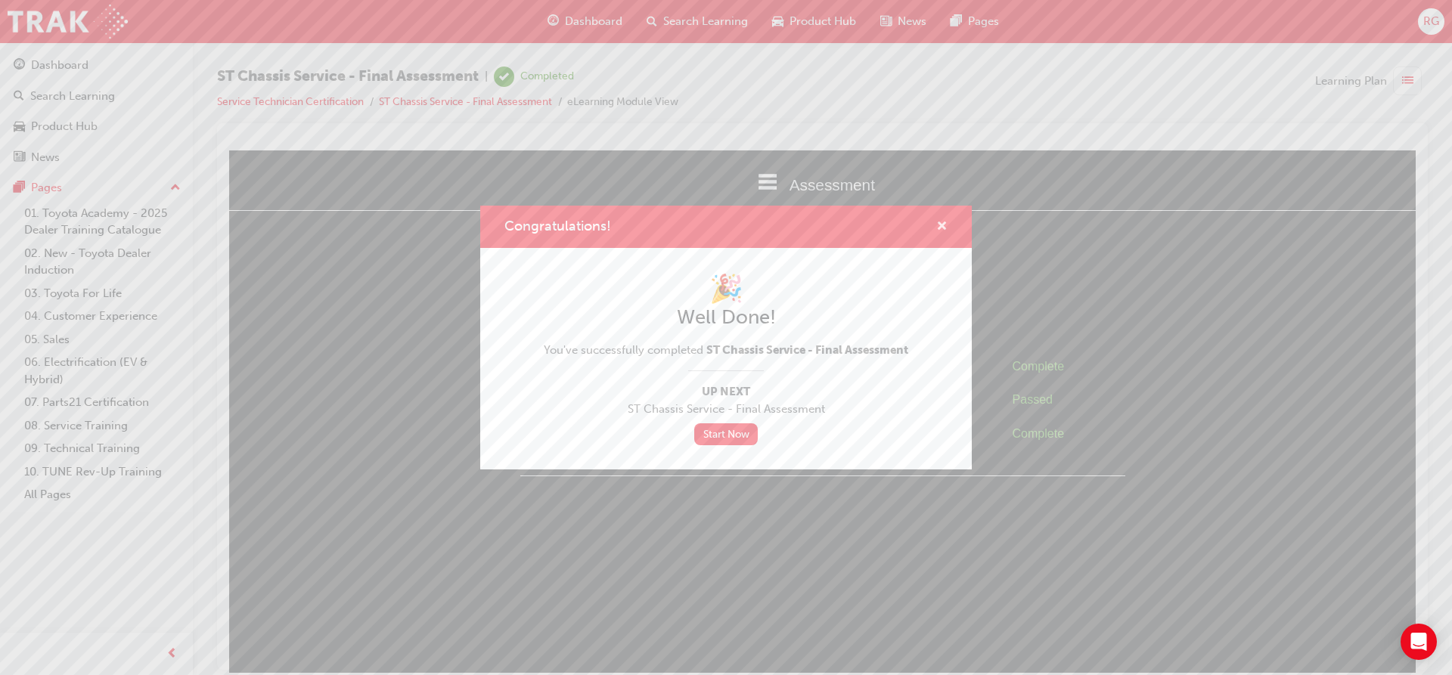
click at [941, 227] on span "cross-icon" at bounding box center [941, 228] width 11 height 14
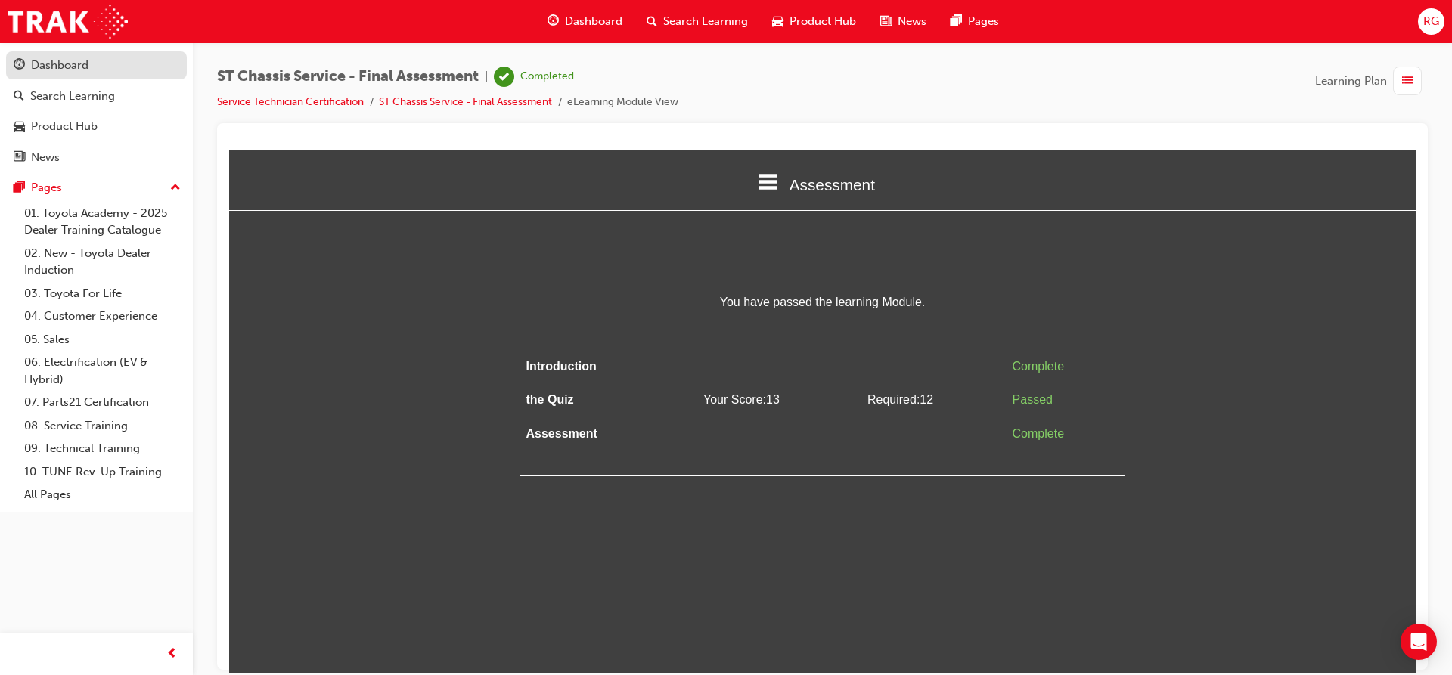
click at [146, 73] on div "Dashboard" at bounding box center [97, 65] width 166 height 19
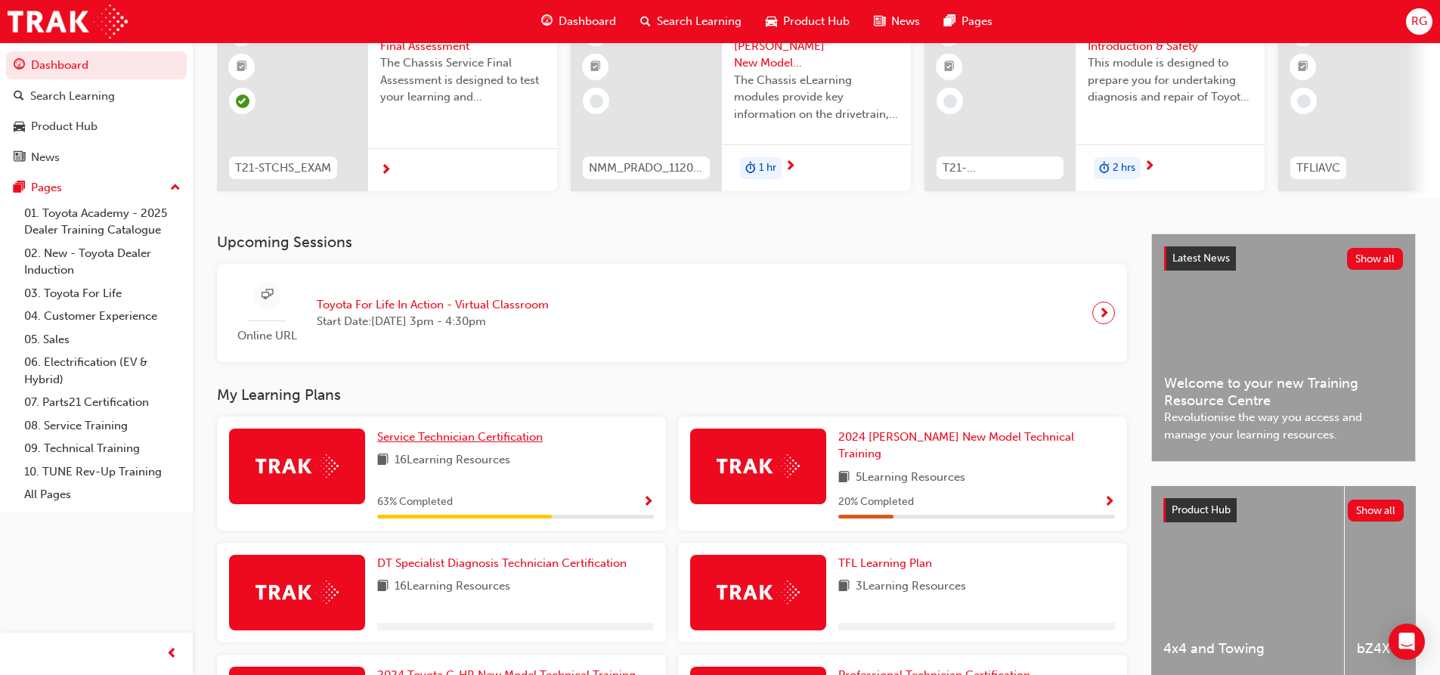
scroll to position [227, 0]
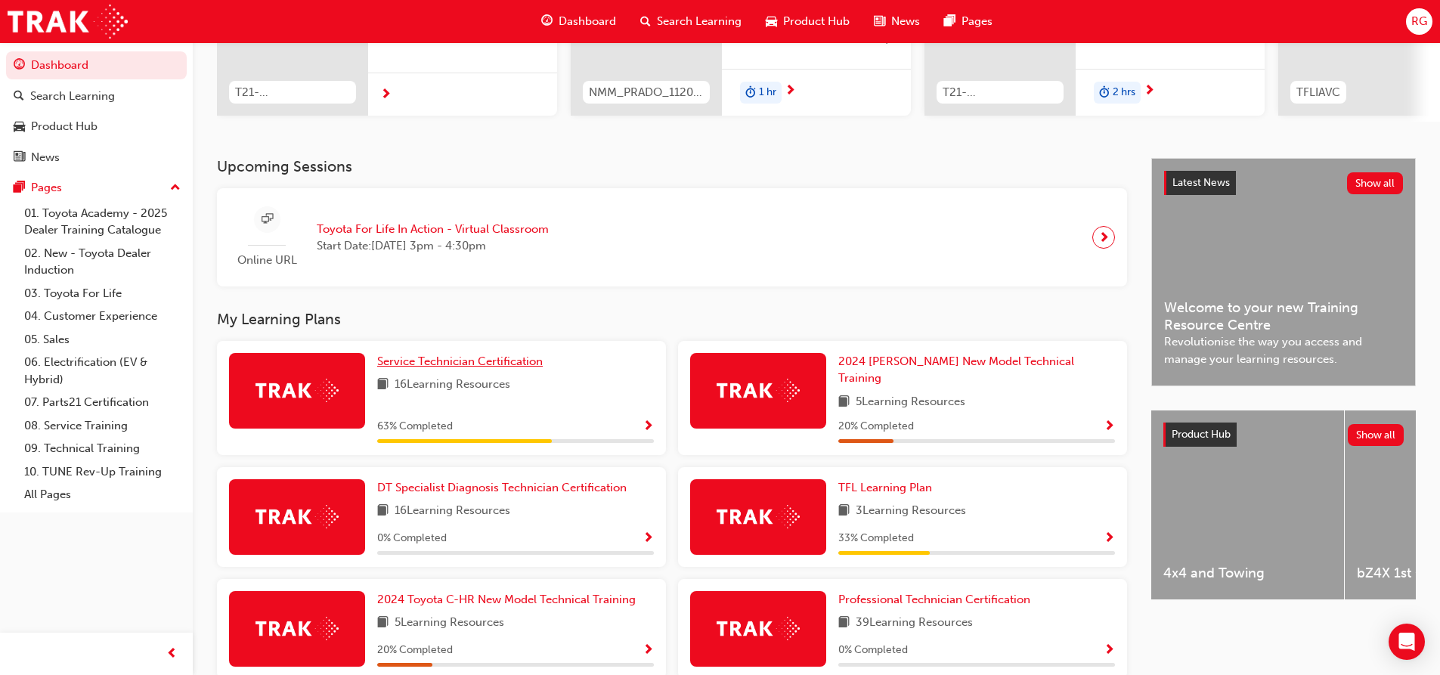
click at [448, 368] on span "Service Technician Certification" at bounding box center [460, 362] width 166 height 14
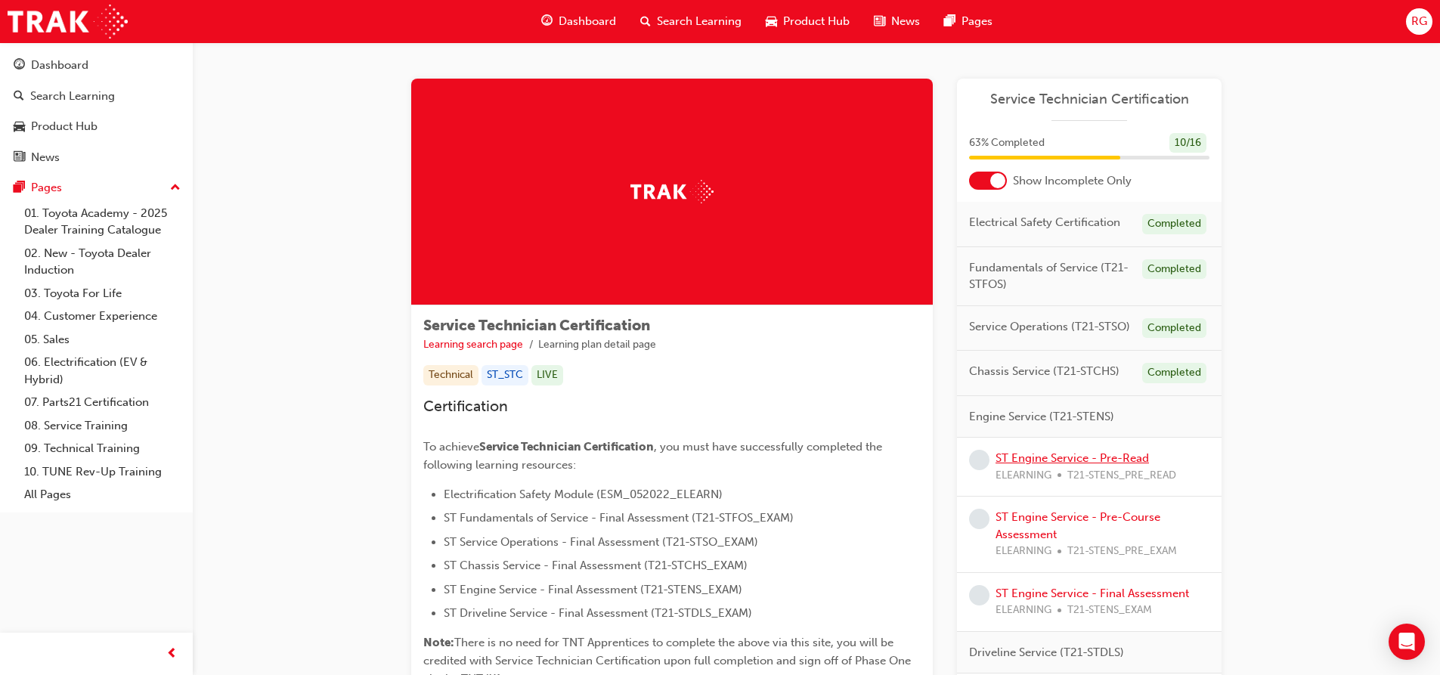
click at [1070, 453] on link "ST Engine Service - Pre-Read" at bounding box center [1072, 458] width 153 height 14
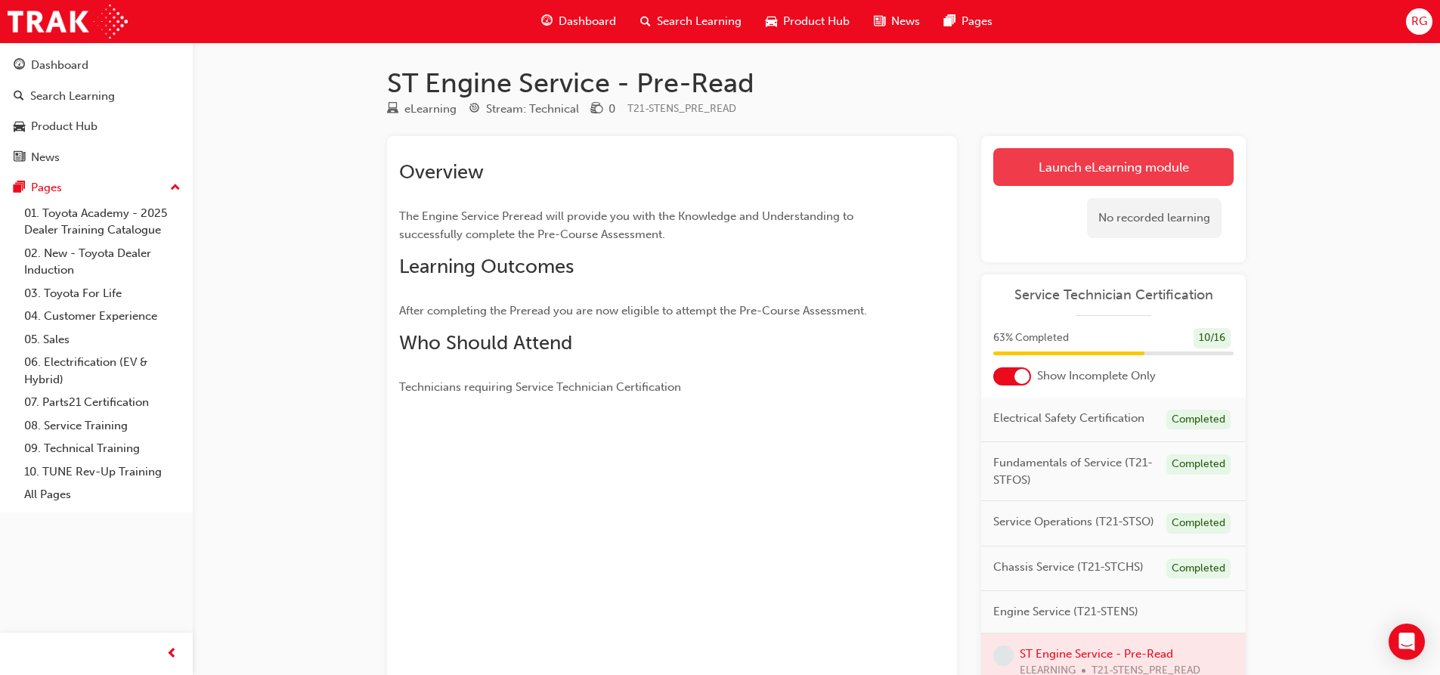
click at [1035, 170] on link "Launch eLearning module" at bounding box center [1113, 167] width 240 height 38
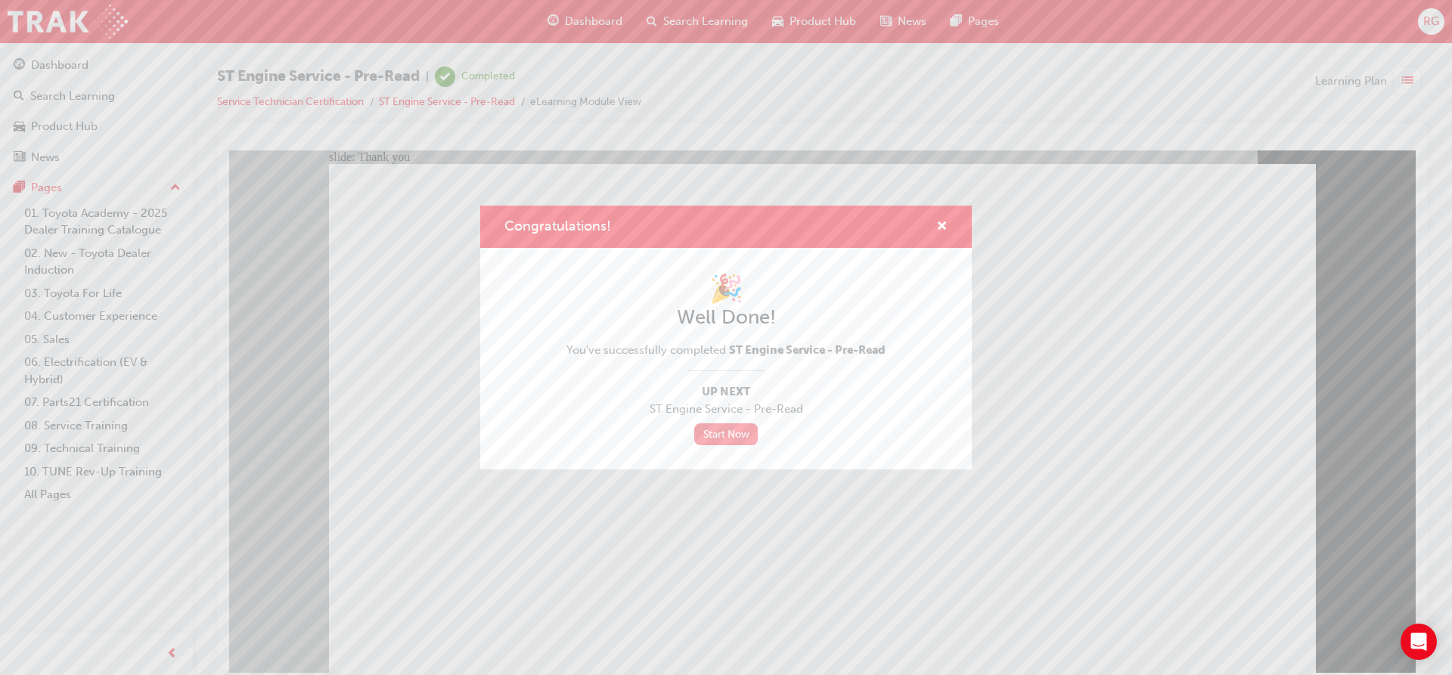
click at [719, 432] on link "Start Now" at bounding box center [726, 434] width 64 height 22
click at [931, 225] on div "Congratulations!" at bounding box center [935, 227] width 23 height 19
click at [947, 222] on div "Congratulations!" at bounding box center [725, 227] width 491 height 43
drag, startPoint x: 944, startPoint y: 231, endPoint x: 688, endPoint y: 118, distance: 280.0
click at [944, 231] on span "cross-icon" at bounding box center [941, 228] width 11 height 14
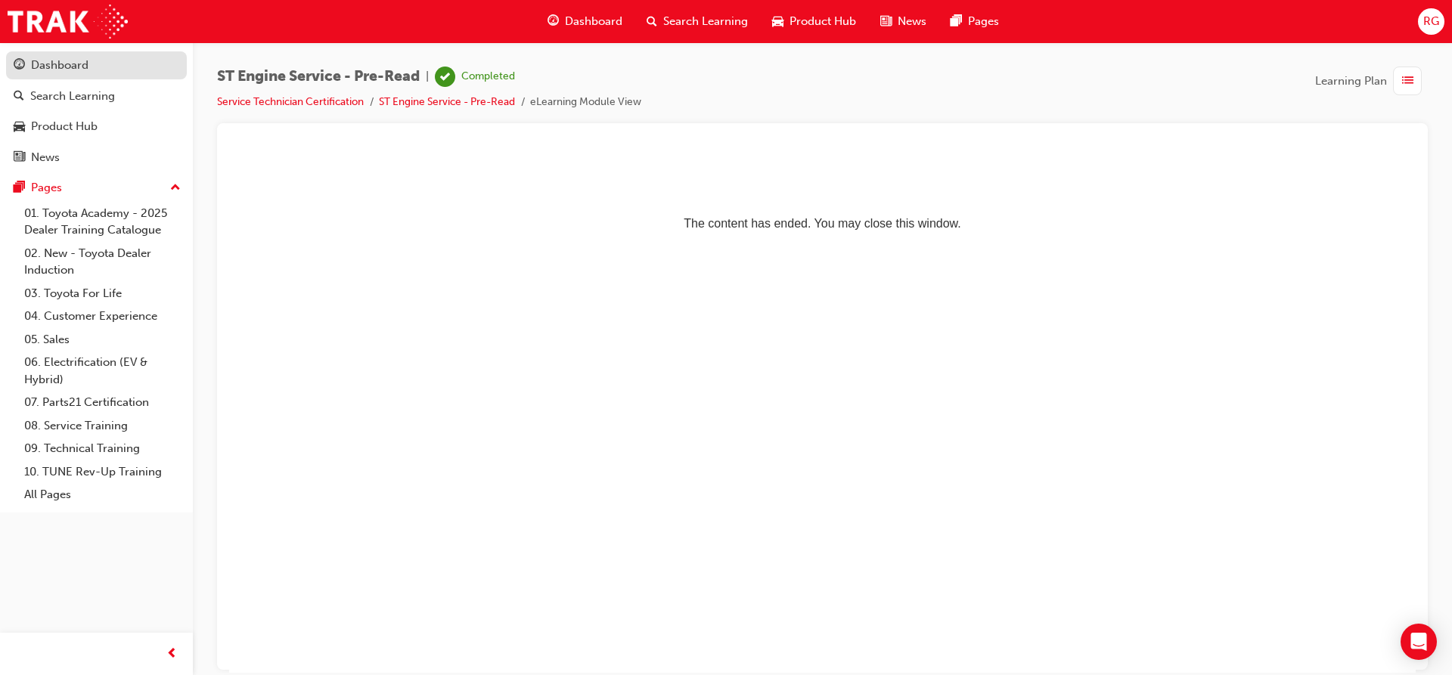
click at [126, 69] on div "Dashboard" at bounding box center [97, 65] width 166 height 19
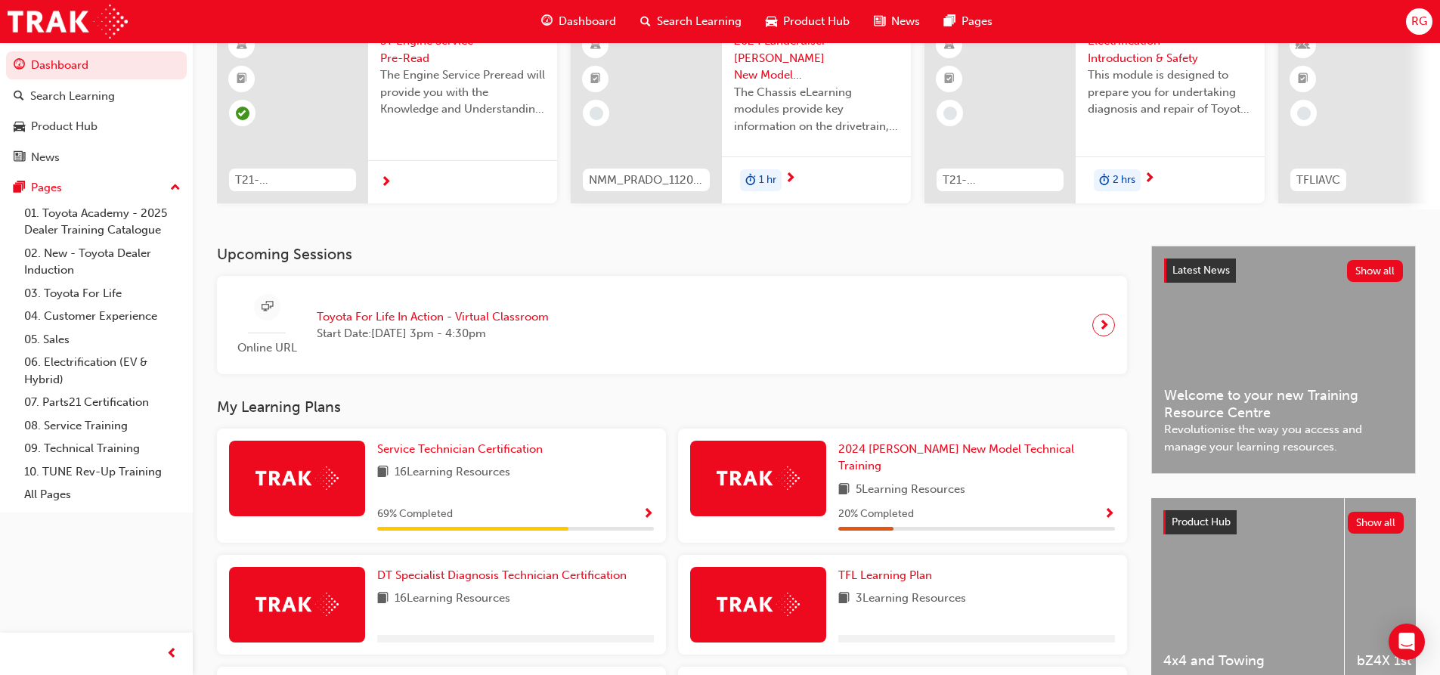
scroll to position [151, 0]
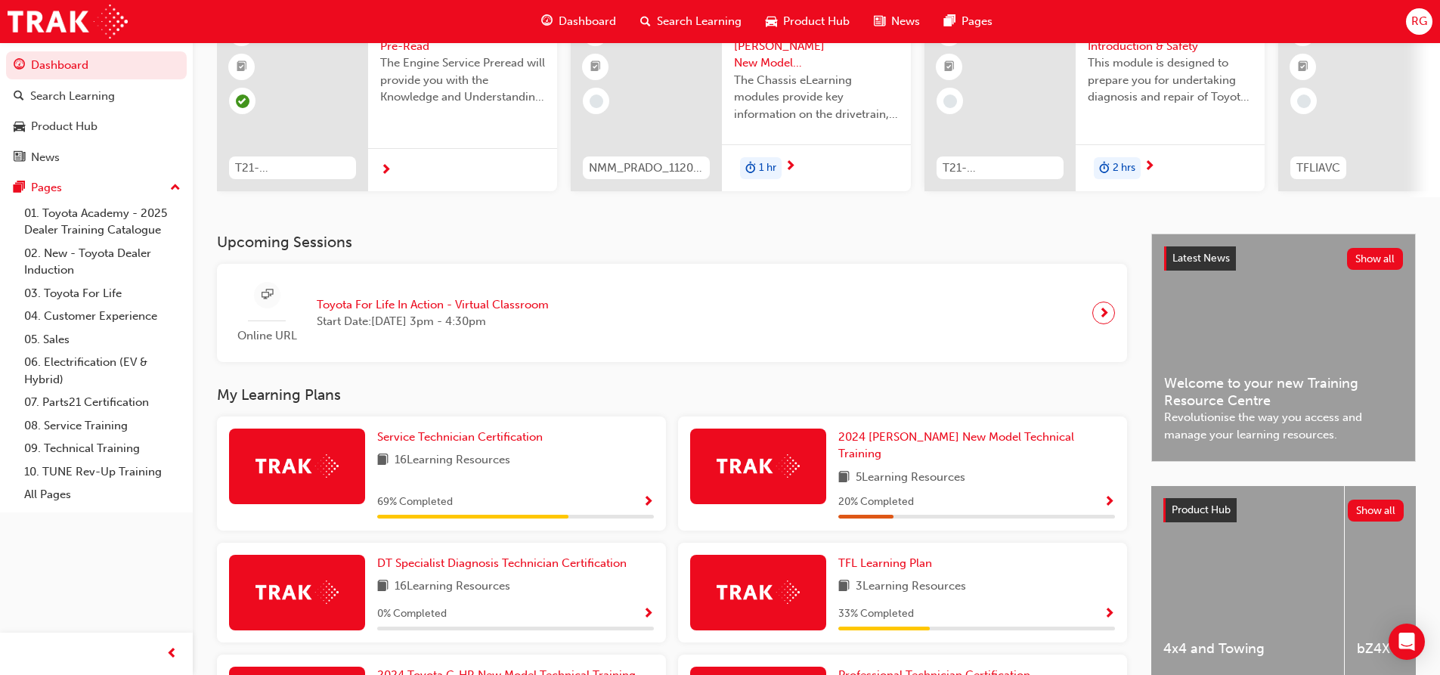
click at [469, 477] on div "Service Technician Certification 16 Learning Resources 69 % Completed" at bounding box center [515, 474] width 277 height 90
click at [456, 441] on span "Service Technician Certification" at bounding box center [460, 437] width 166 height 14
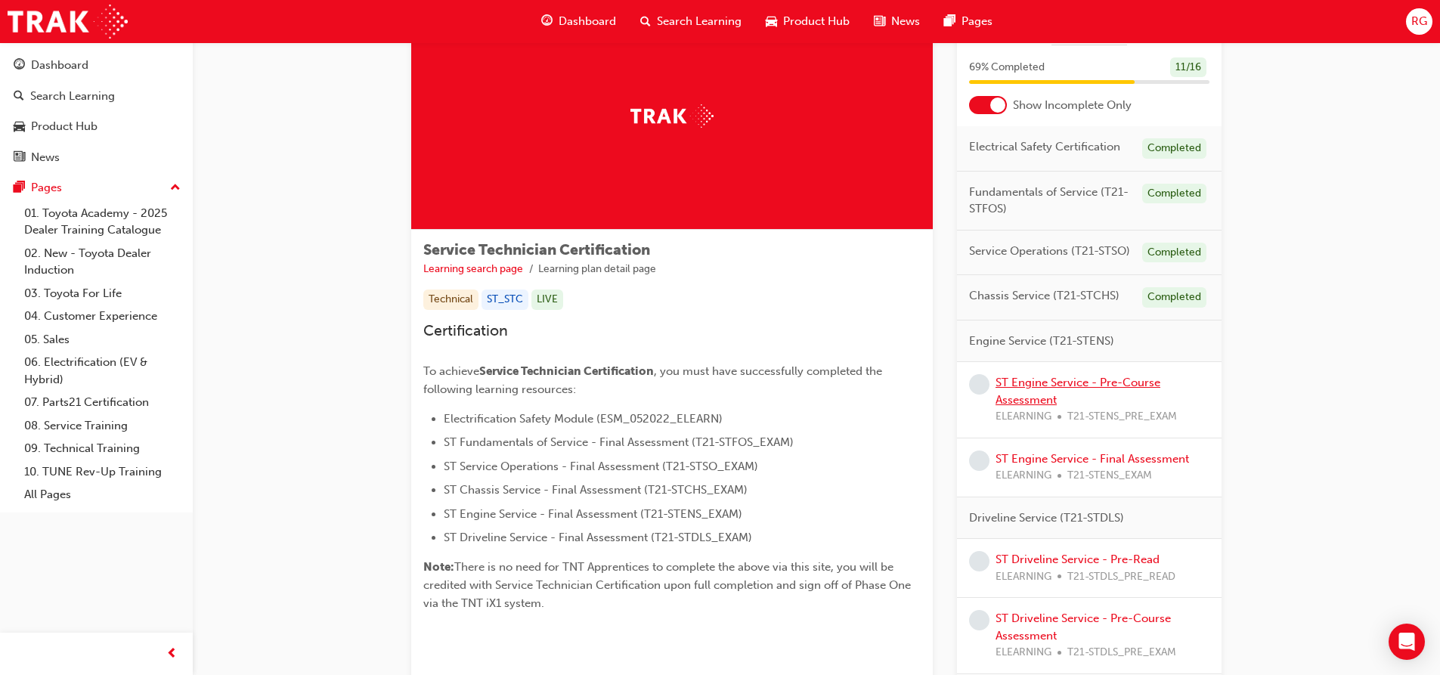
click at [1049, 385] on link "ST Engine Service - Pre-Course Assessment" at bounding box center [1078, 391] width 165 height 31
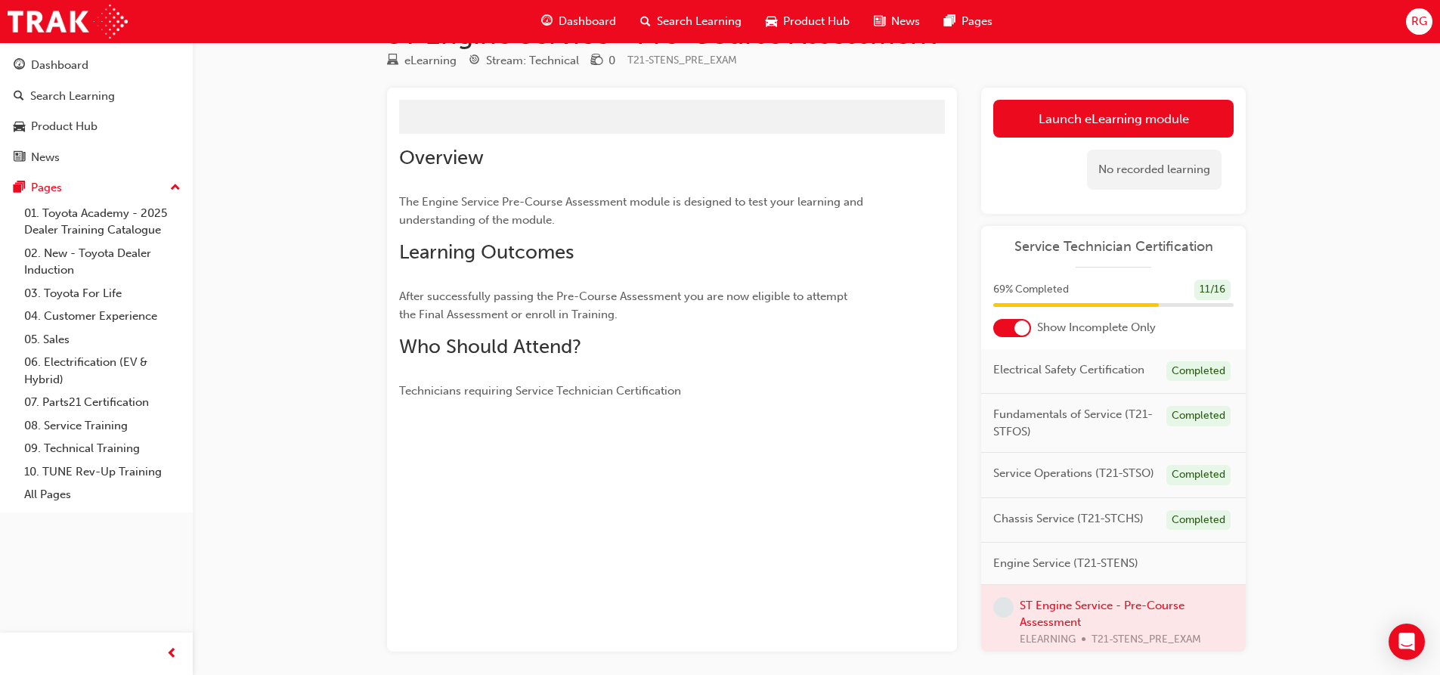
scroll to position [76, 0]
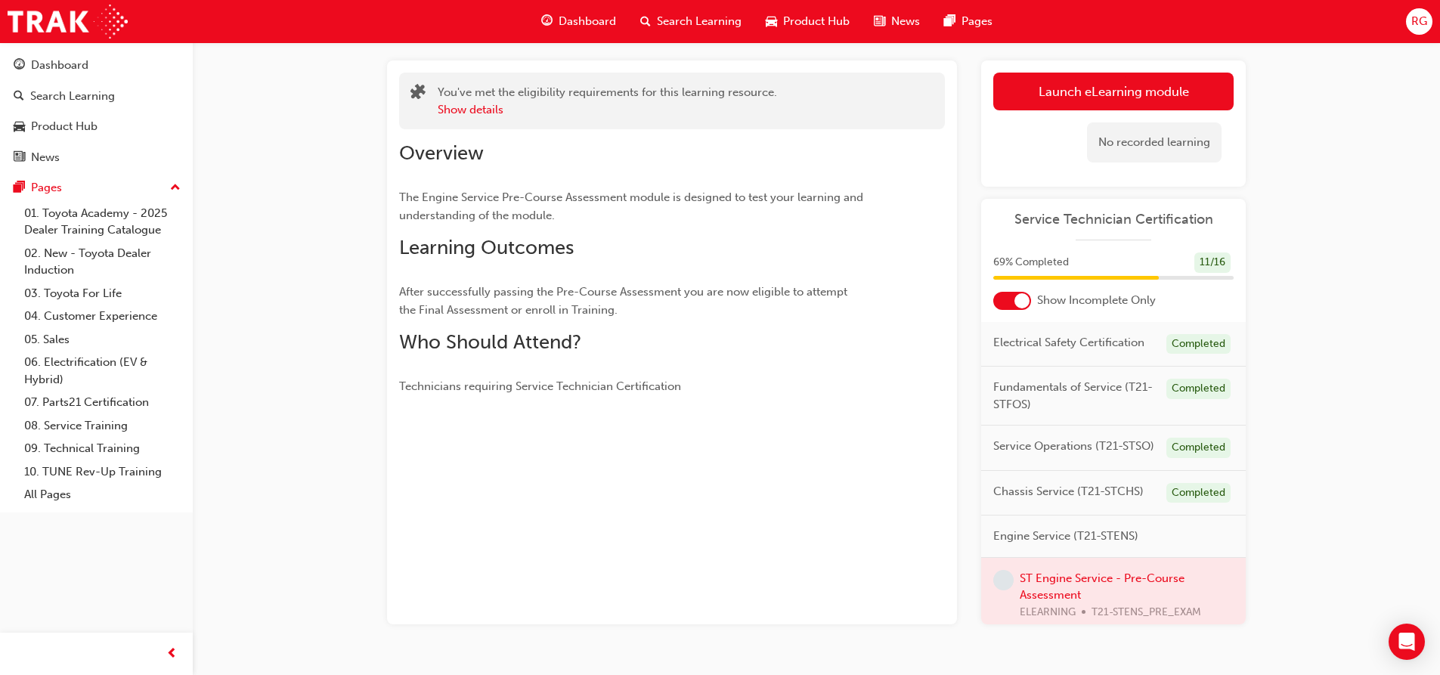
click at [1016, 99] on link "Launch eLearning module" at bounding box center [1113, 92] width 240 height 38
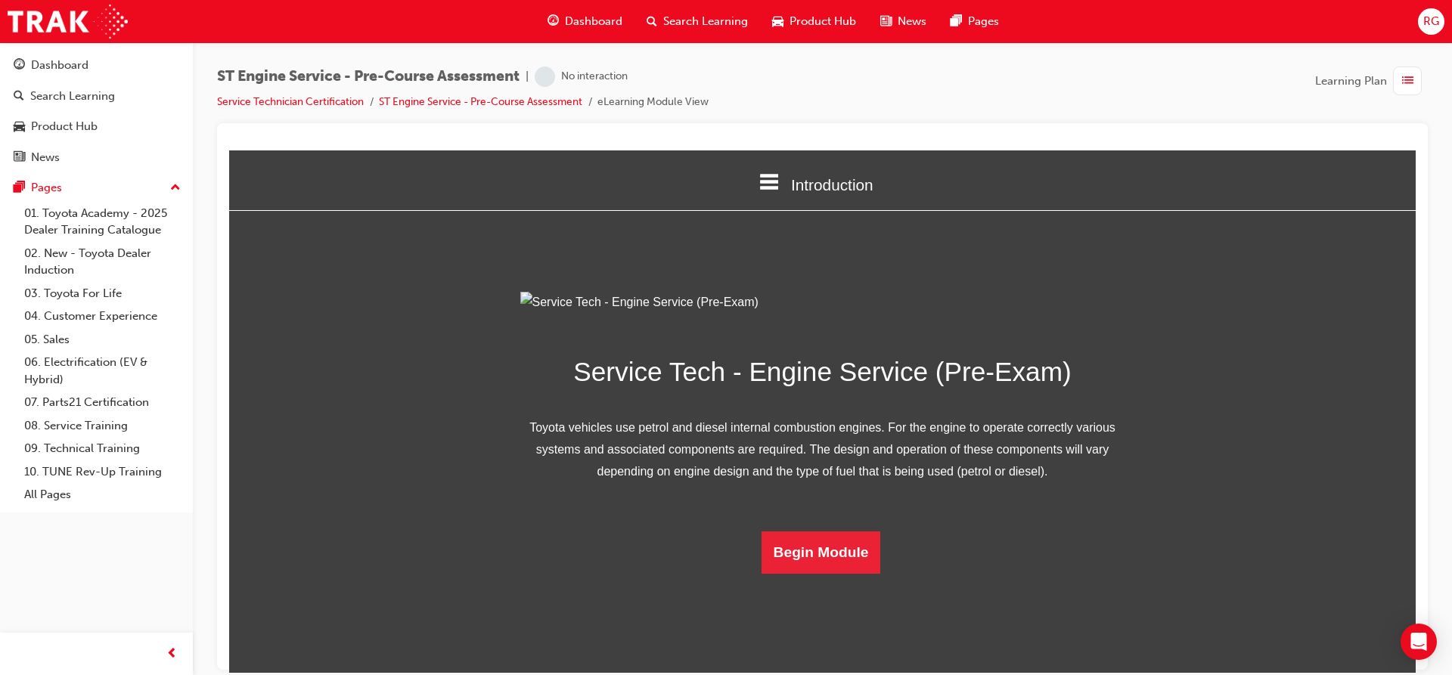
scroll to position [67, 0]
click at [828, 573] on button "Begin Module" at bounding box center [820, 552] width 119 height 42
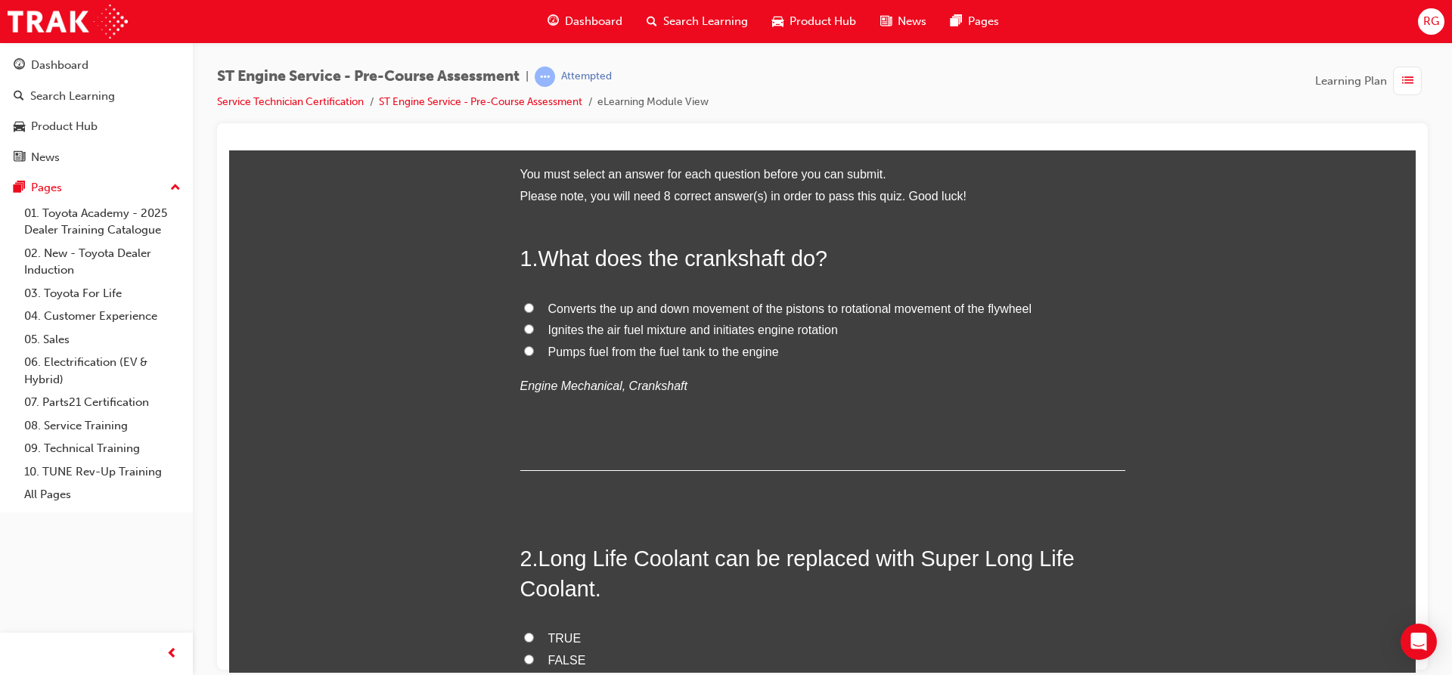
scroll to position [0, 0]
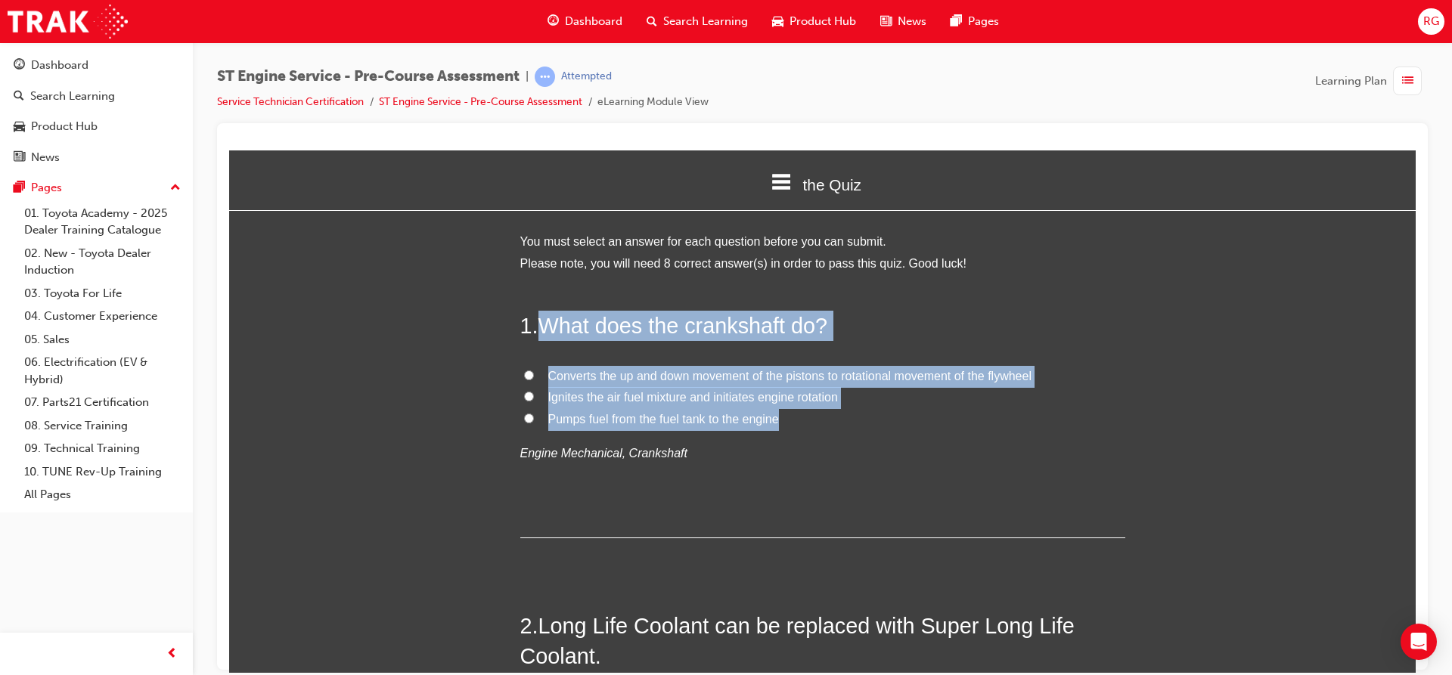
drag, startPoint x: 538, startPoint y: 320, endPoint x: 780, endPoint y: 422, distance: 261.9
click at [780, 422] on div "1 . What does the crankshaft do? Converts the up and down movement of the pisto…" at bounding box center [822, 424] width 605 height 228
click at [524, 370] on input "Converts the up and down movement of the pistons to rotational movement of the …" at bounding box center [529, 375] width 10 height 10
radio input "true"
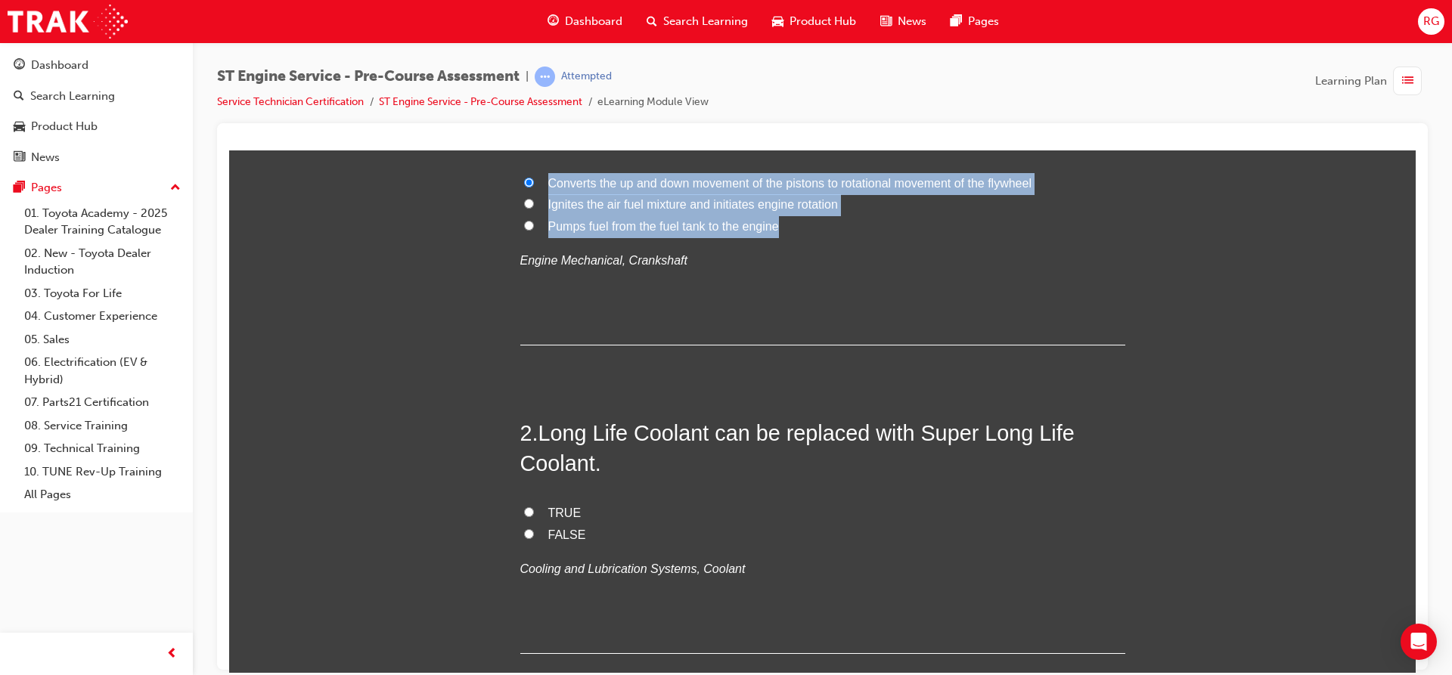
scroll to position [227, 0]
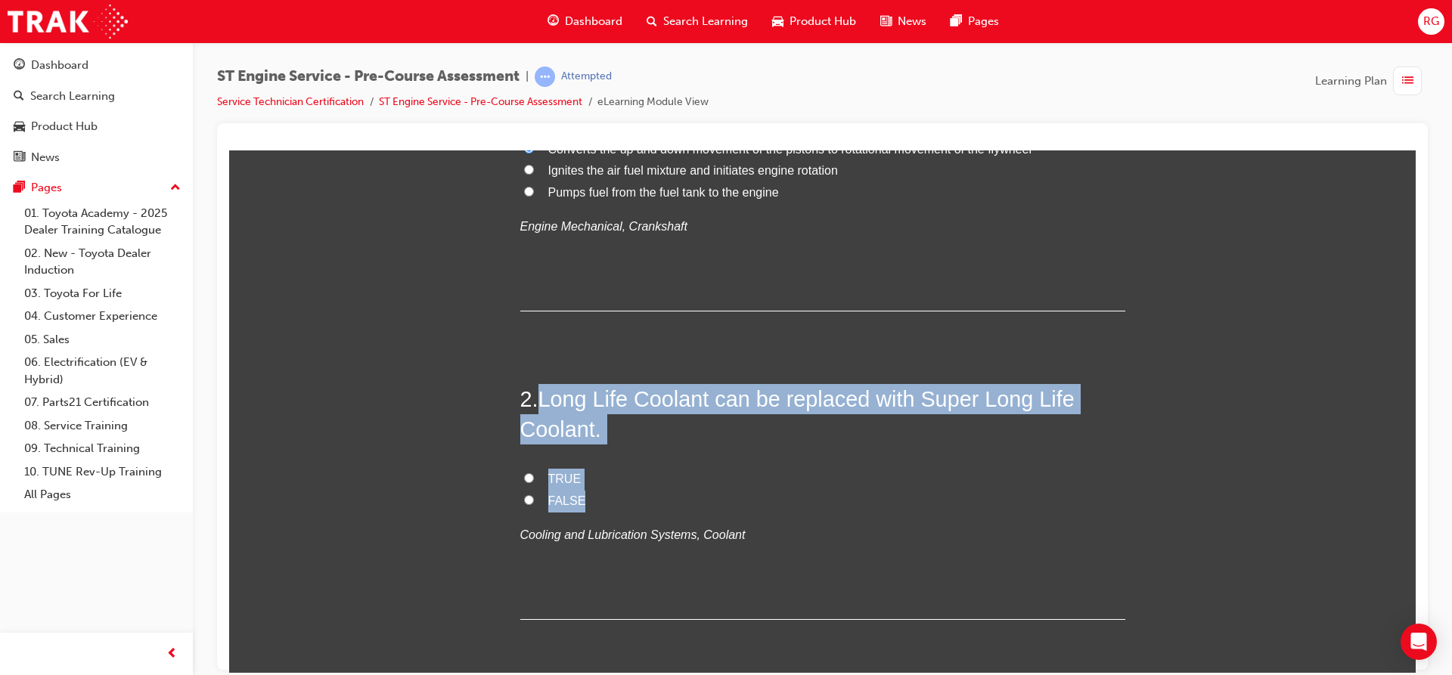
drag, startPoint x: 535, startPoint y: 395, endPoint x: 589, endPoint y: 481, distance: 101.5
click at [590, 486] on div "2 . Long Life Coolant can be replaced with Super Long Life Coolant. TRUE FALSE …" at bounding box center [822, 501] width 605 height 236
click at [577, 469] on label "TRUE" at bounding box center [822, 479] width 605 height 22
click at [534, 473] on input "TRUE" at bounding box center [529, 478] width 10 height 10
radio input "true"
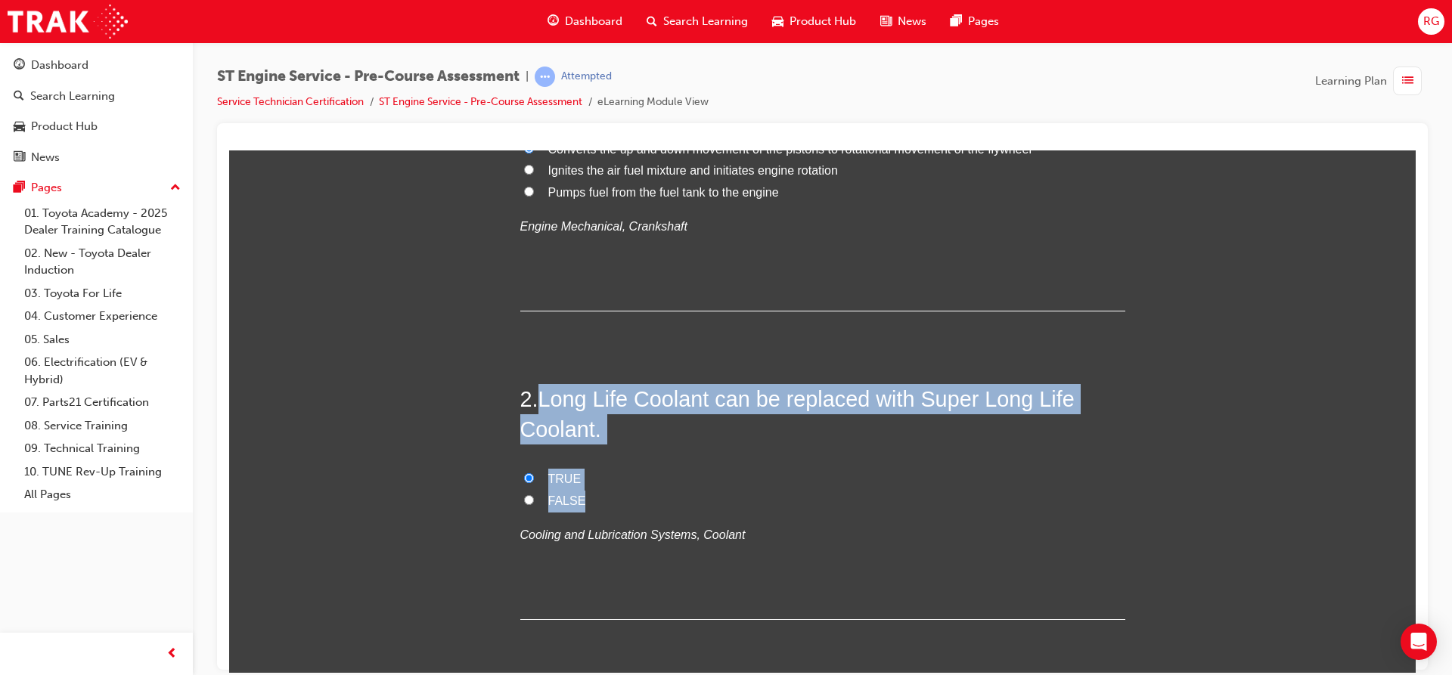
drag, startPoint x: 538, startPoint y: 401, endPoint x: 692, endPoint y: 501, distance: 183.3
click at [692, 501] on div "2 . Long Life Coolant can be replaced with Super Long Life Coolant. TRUE FALSE …" at bounding box center [822, 501] width 605 height 236
click at [559, 498] on span "FALSE" at bounding box center [567, 500] width 38 height 13
click at [534, 498] on input "FALSE" at bounding box center [529, 499] width 10 height 10
radio input "true"
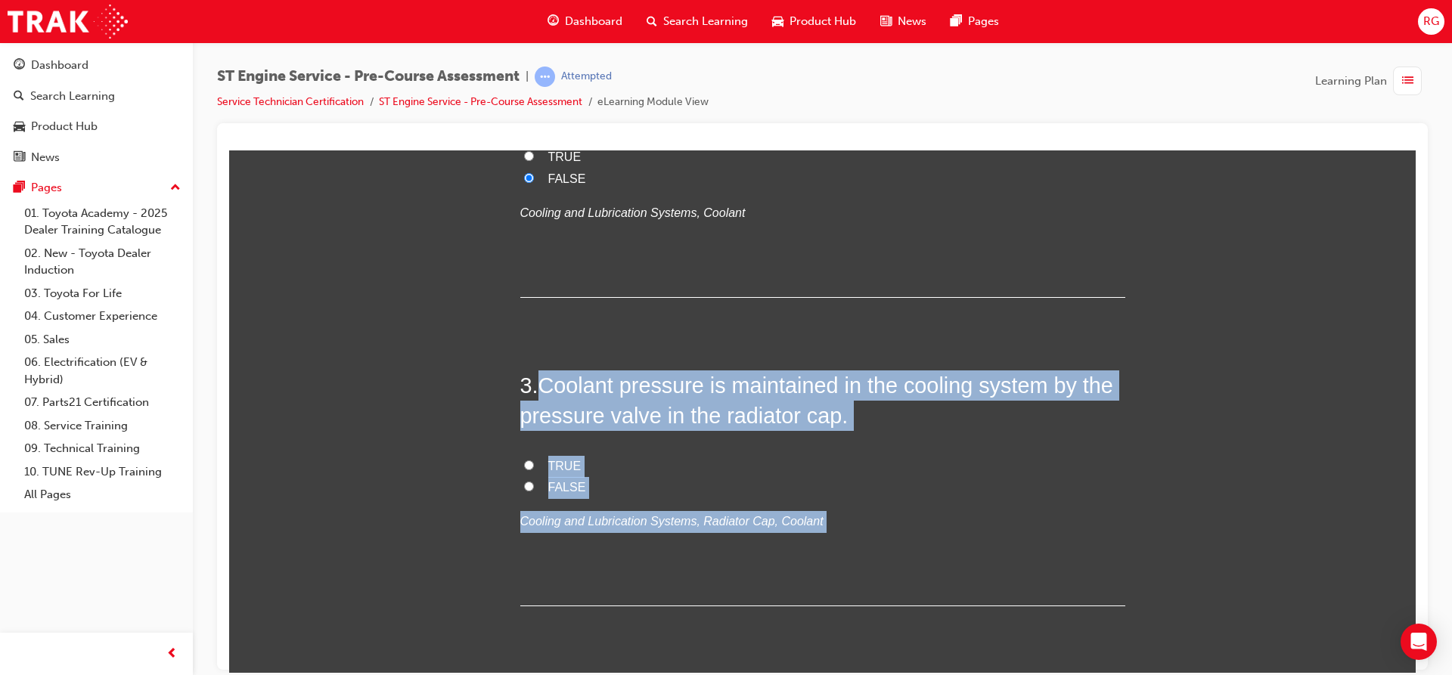
scroll to position [649, 0]
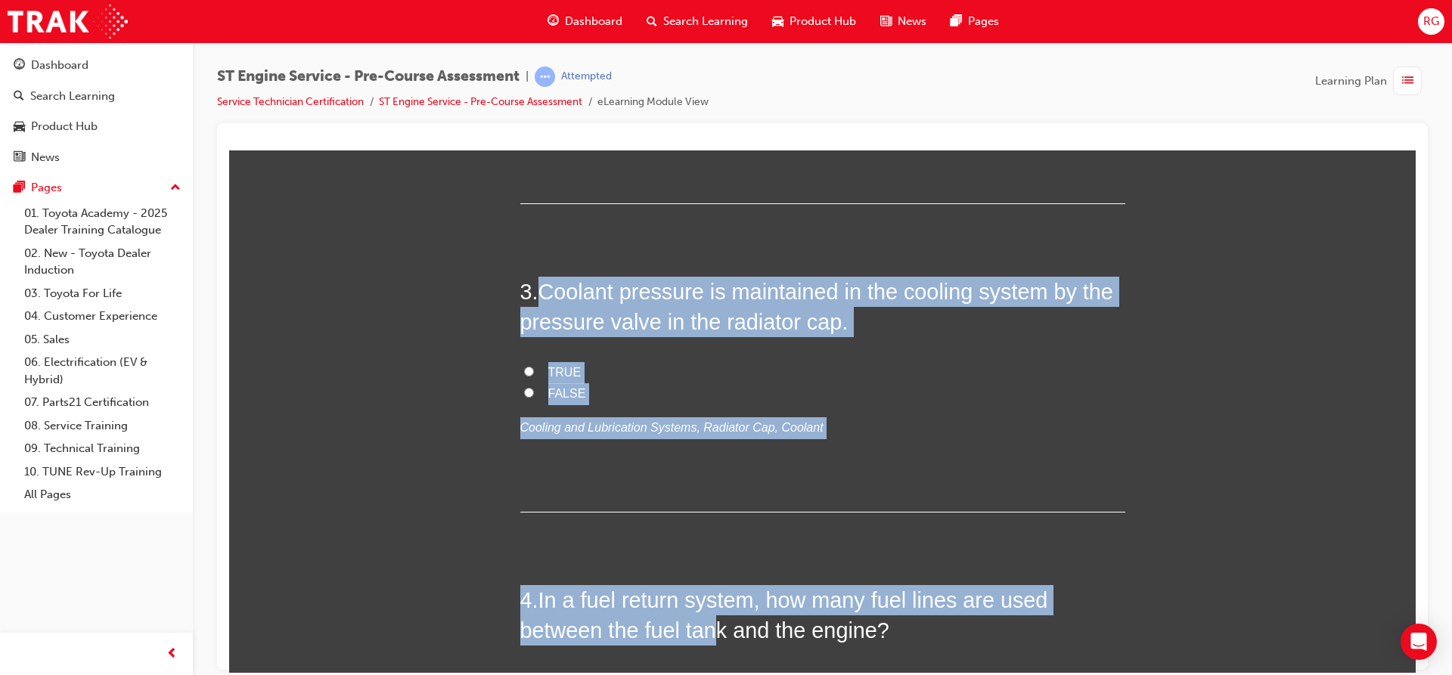
drag, startPoint x: 538, startPoint y: 553, endPoint x: 713, endPoint y: 661, distance: 205.7
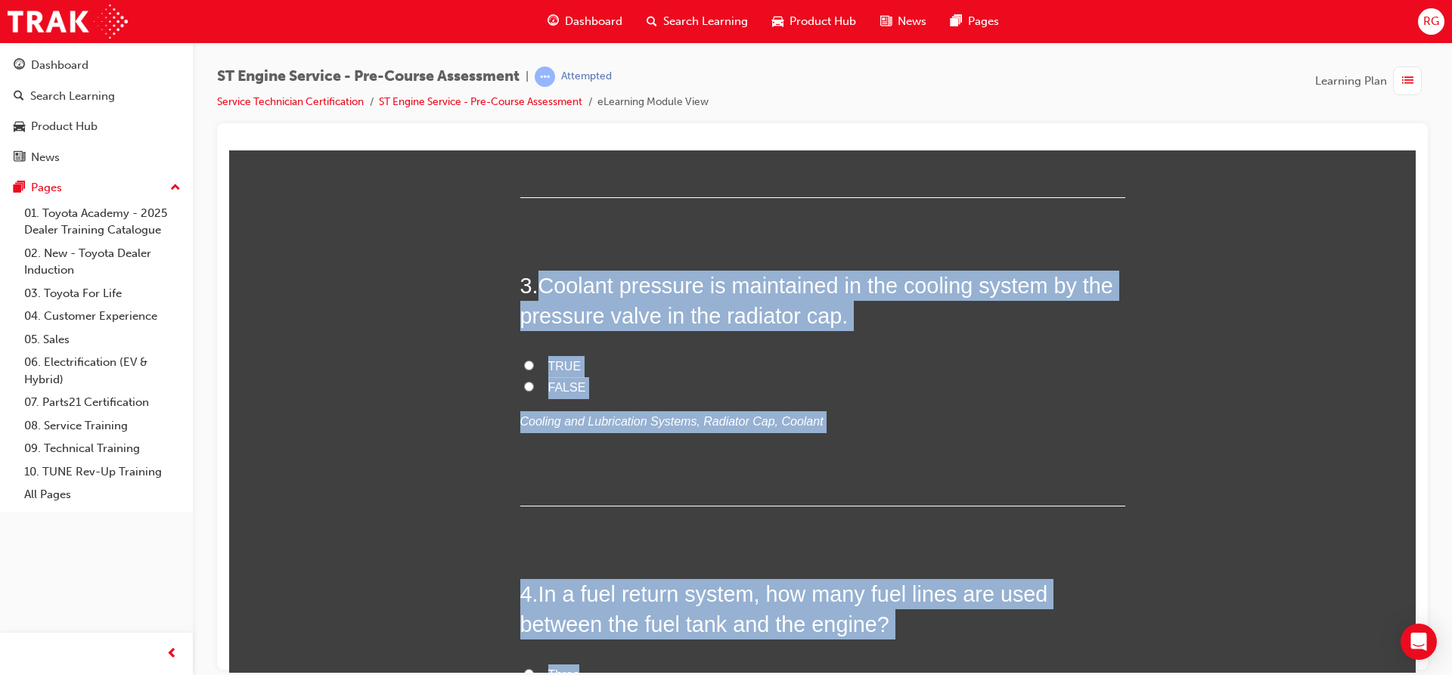
click at [680, 377] on label "FALSE" at bounding box center [822, 388] width 605 height 22
click at [534, 381] on input "FALSE" at bounding box center [529, 386] width 10 height 10
radio input "true"
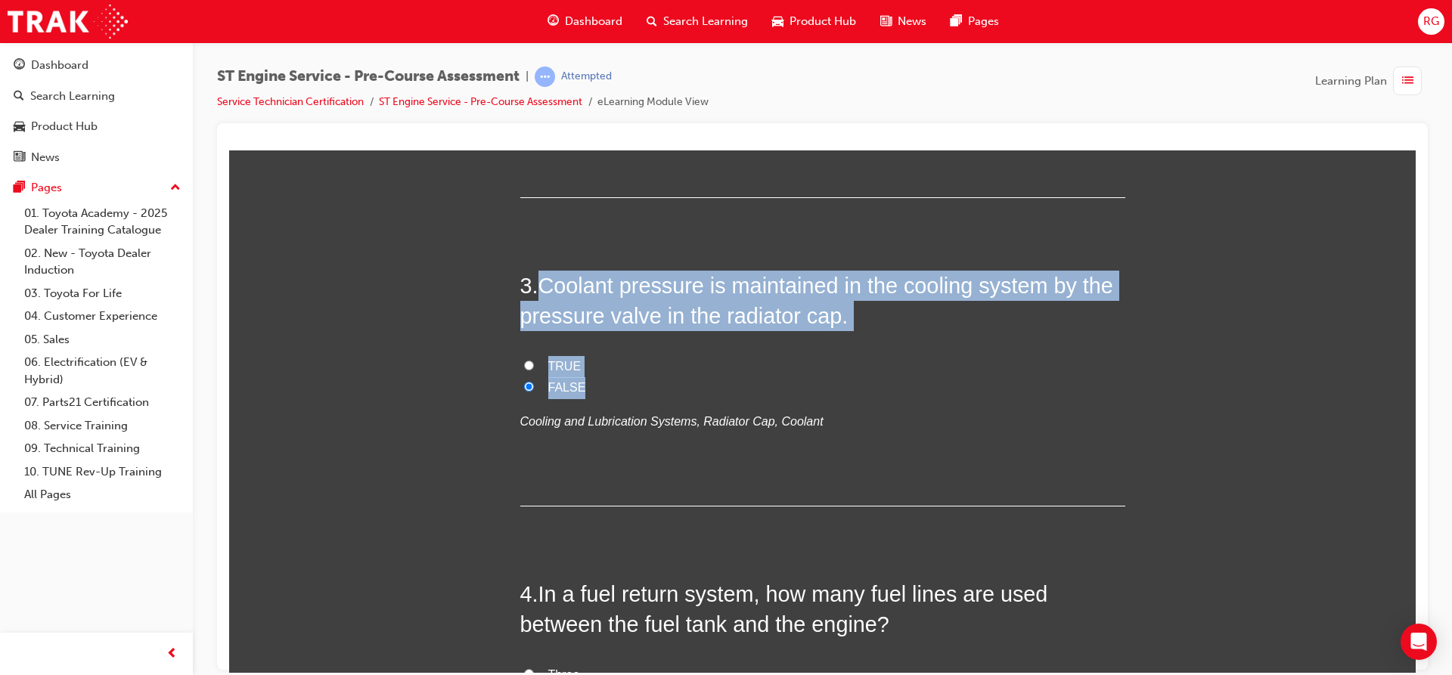
drag, startPoint x: 535, startPoint y: 285, endPoint x: 792, endPoint y: 377, distance: 273.8
click at [792, 377] on div "3 . Coolant pressure is maintained in the cooling system by the pressure valve …" at bounding box center [822, 388] width 605 height 236
click at [533, 352] on div "3 . Coolant pressure is maintained in the cooling system by the pressure valve …" at bounding box center [822, 388] width 605 height 236
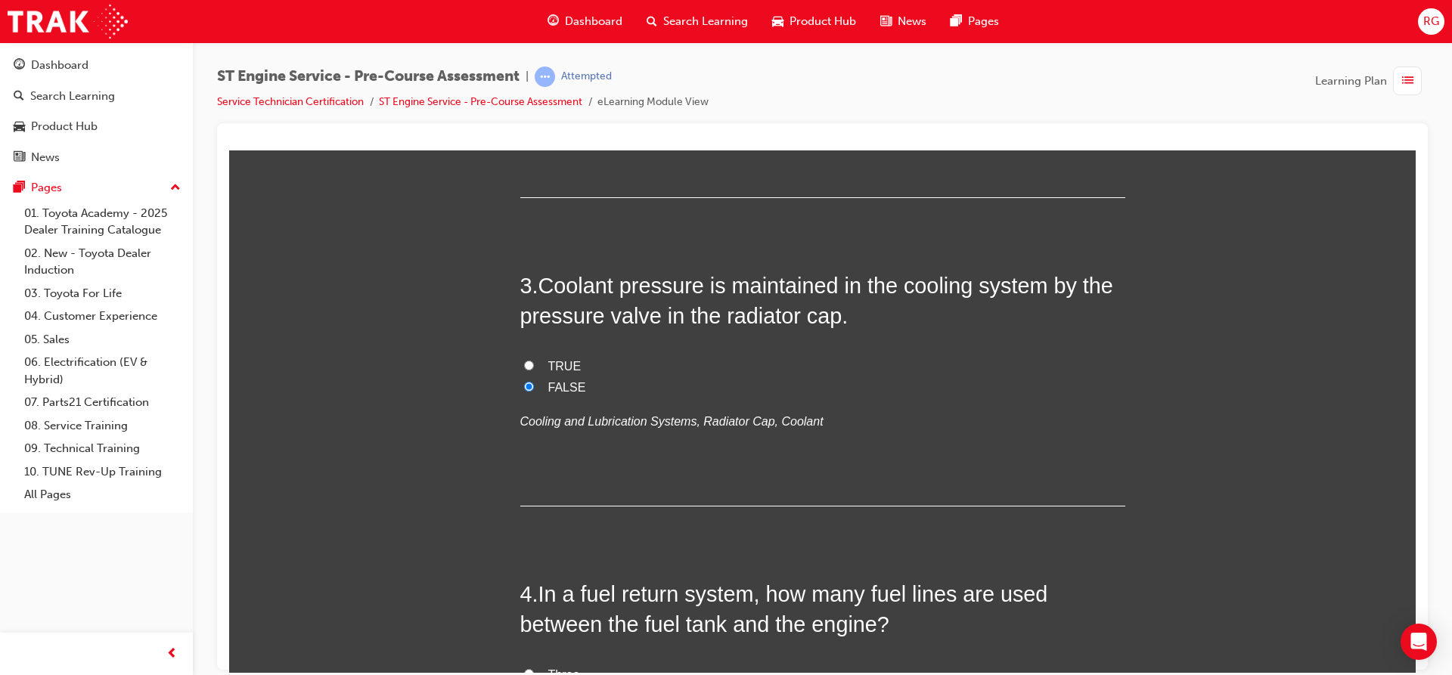
click at [524, 362] on input "TRUE" at bounding box center [529, 365] width 10 height 10
radio input "true"
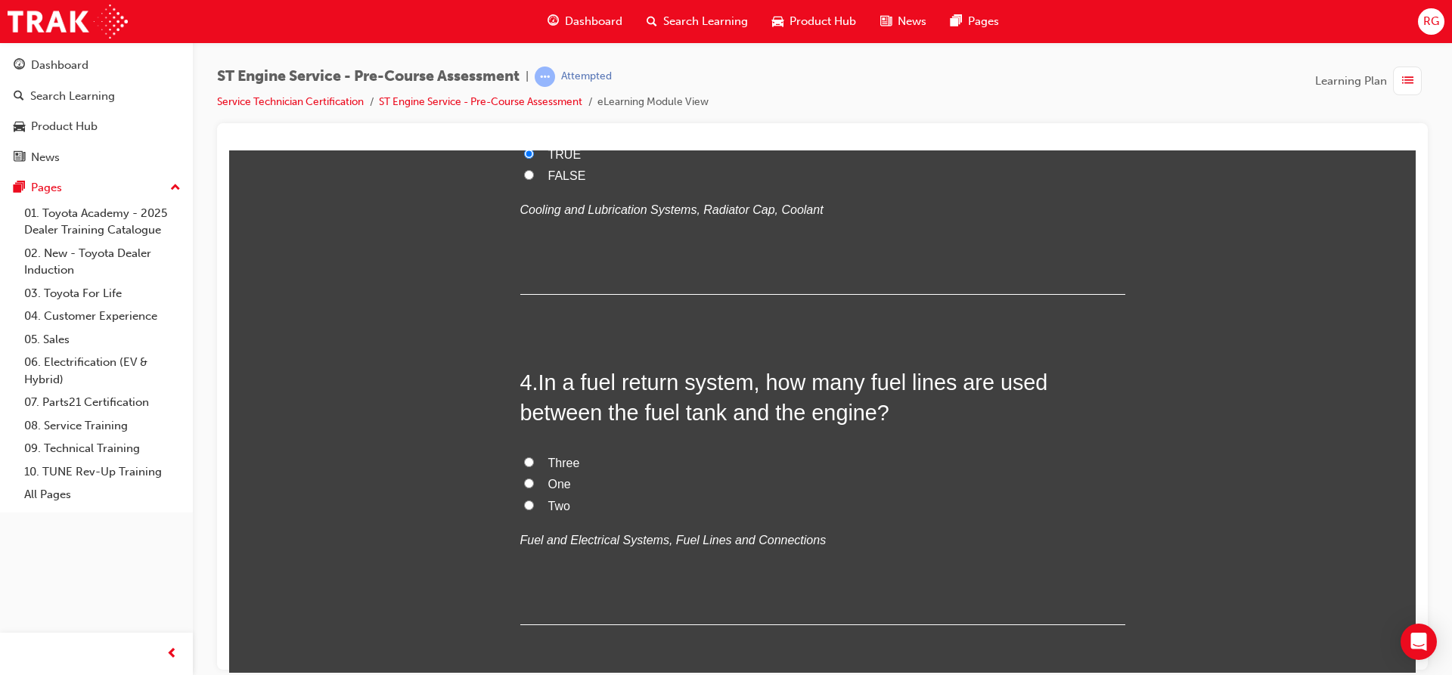
scroll to position [876, 0]
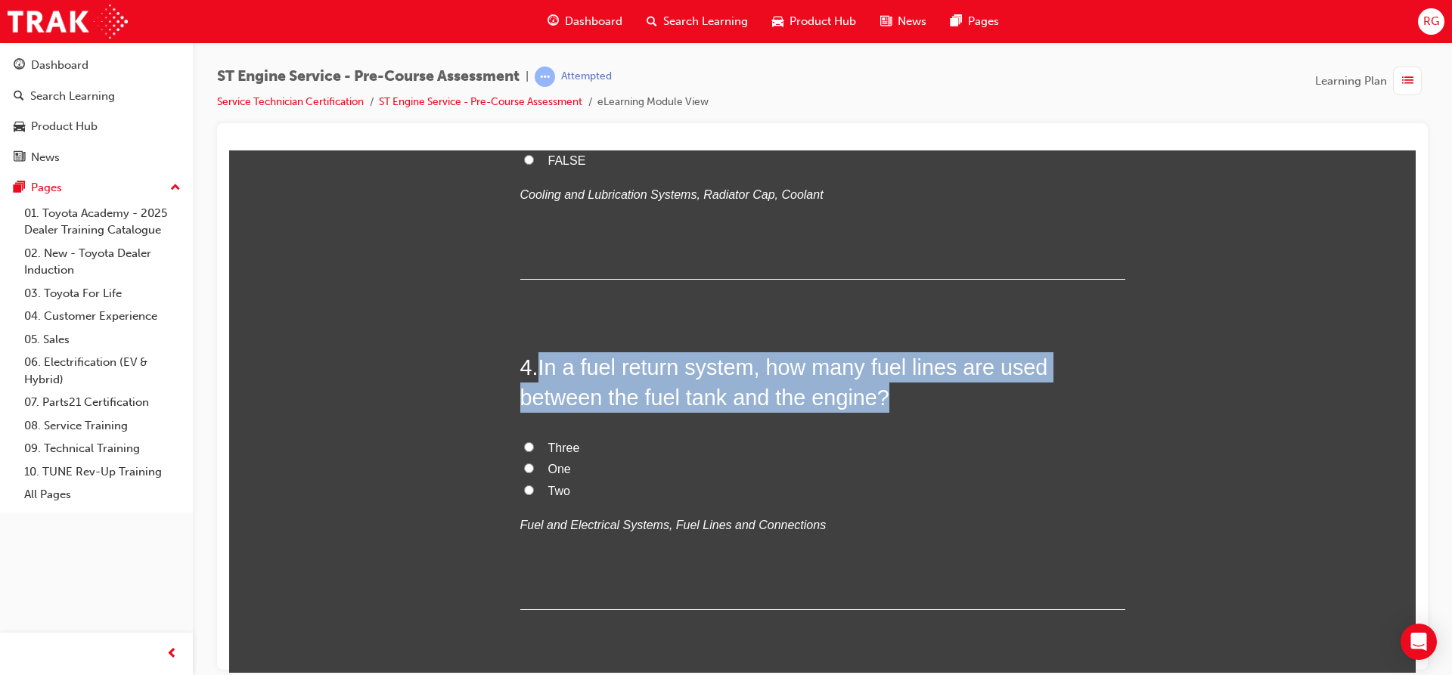
drag, startPoint x: 532, startPoint y: 367, endPoint x: 931, endPoint y: 400, distance: 399.8
click at [931, 400] on h2 "4 . In a fuel return system, how many fuel lines are used between the fuel tank…" at bounding box center [822, 382] width 605 height 61
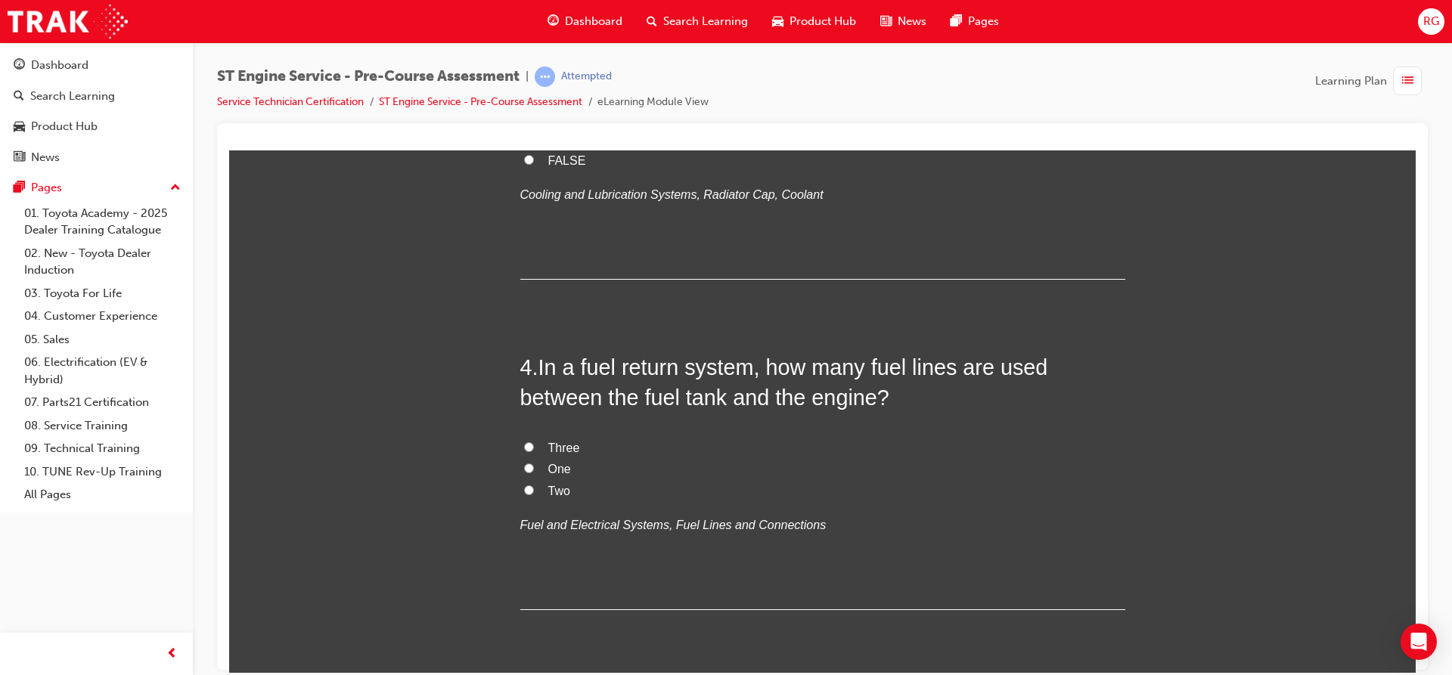
click at [539, 488] on label "Two" at bounding box center [822, 491] width 605 height 22
click at [534, 488] on input "Two" at bounding box center [529, 490] width 10 height 10
radio input "true"
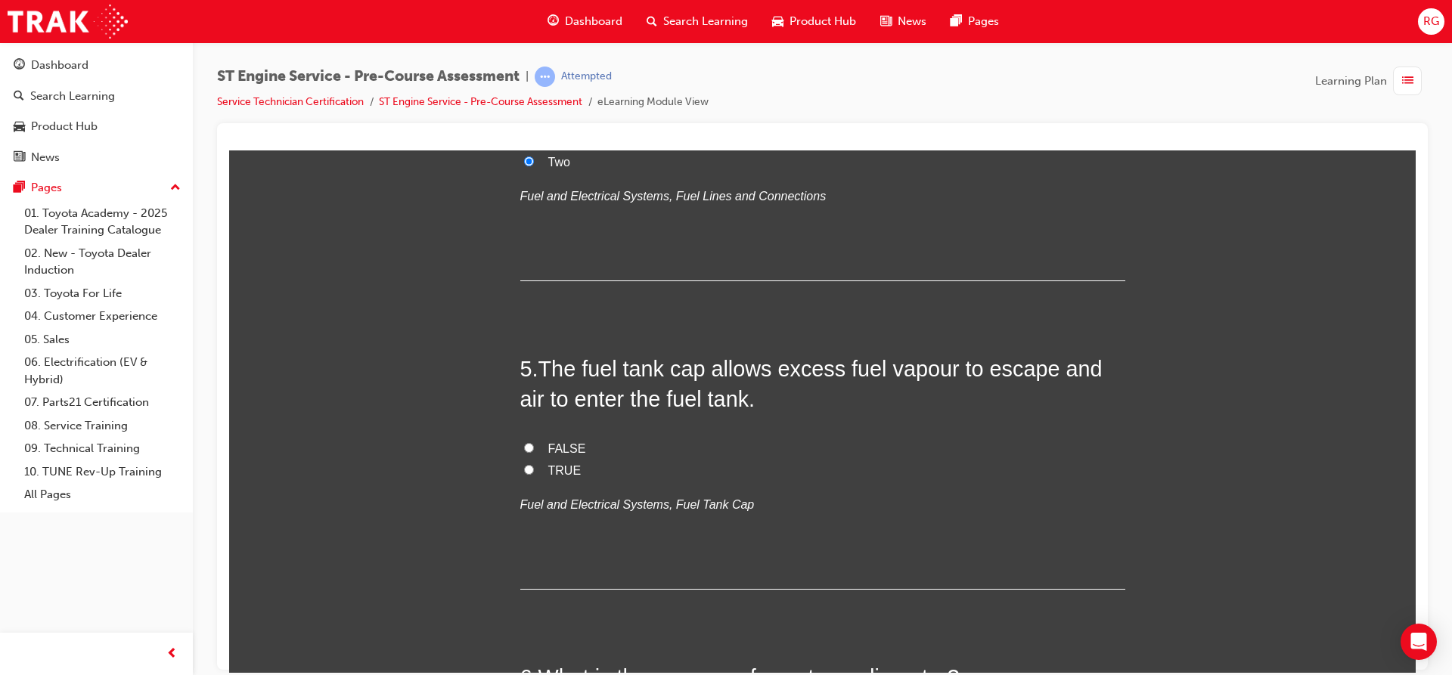
scroll to position [1178, 0]
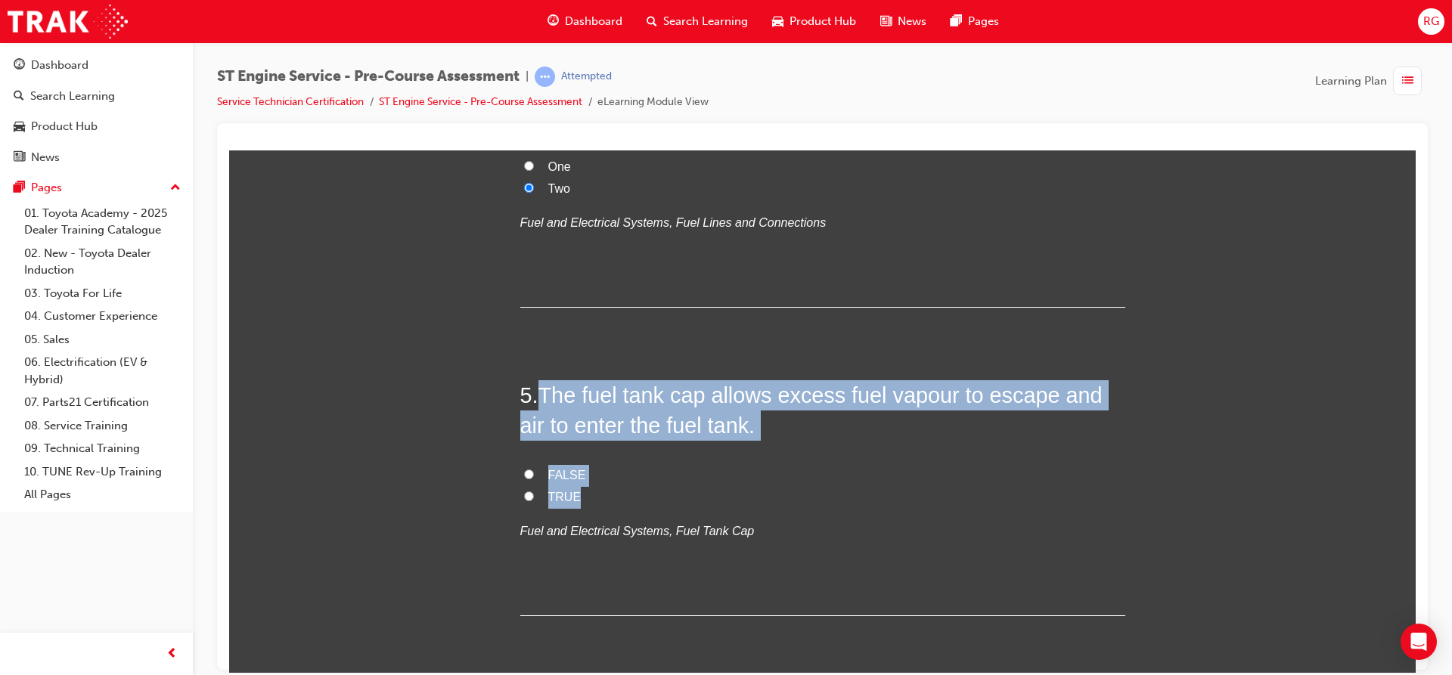
drag, startPoint x: 537, startPoint y: 392, endPoint x: 806, endPoint y: 488, distance: 285.5
click at [806, 488] on div "5 . The fuel tank cap allows excess fuel vapour to escape and air to enter the …" at bounding box center [822, 498] width 605 height 236
click at [742, 457] on div "5 . The fuel tank cap allows excess fuel vapour to escape and air to enter the …" at bounding box center [822, 498] width 605 height 236
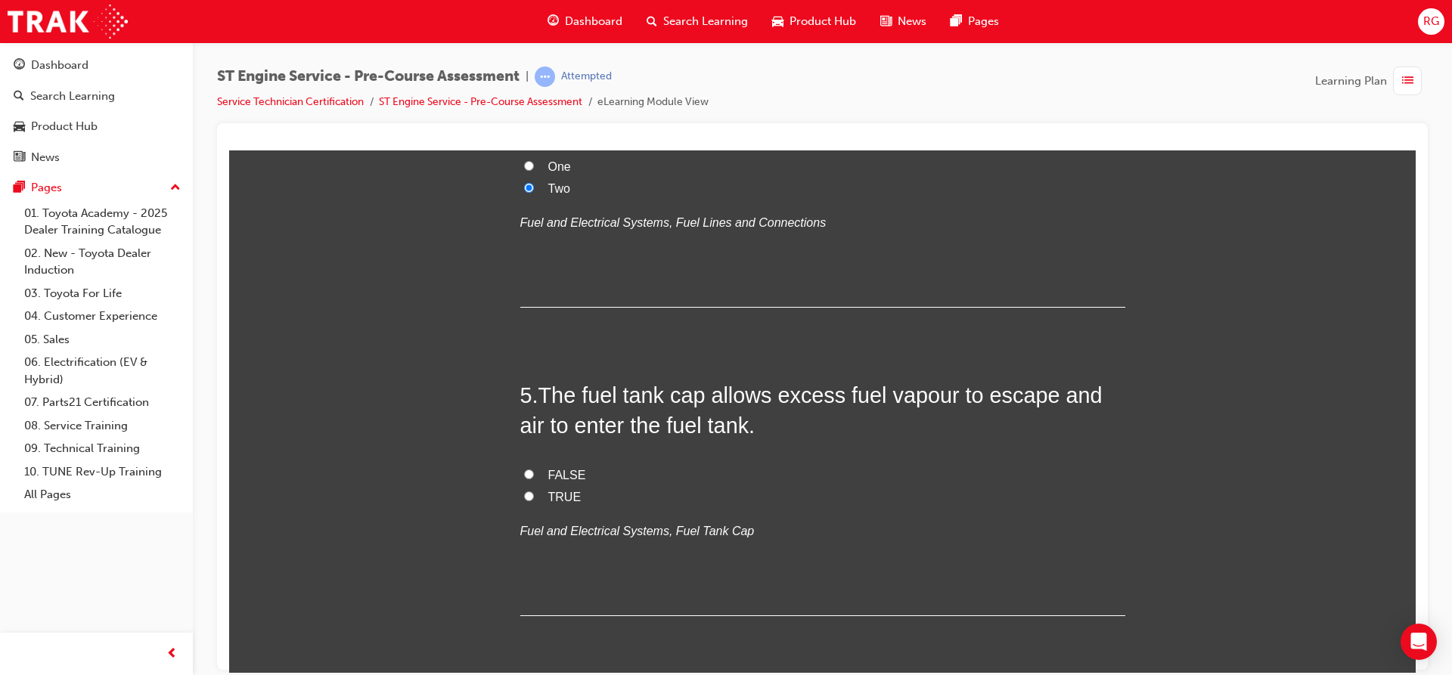
click at [524, 494] on input "TRUE" at bounding box center [529, 496] width 10 height 10
radio input "true"
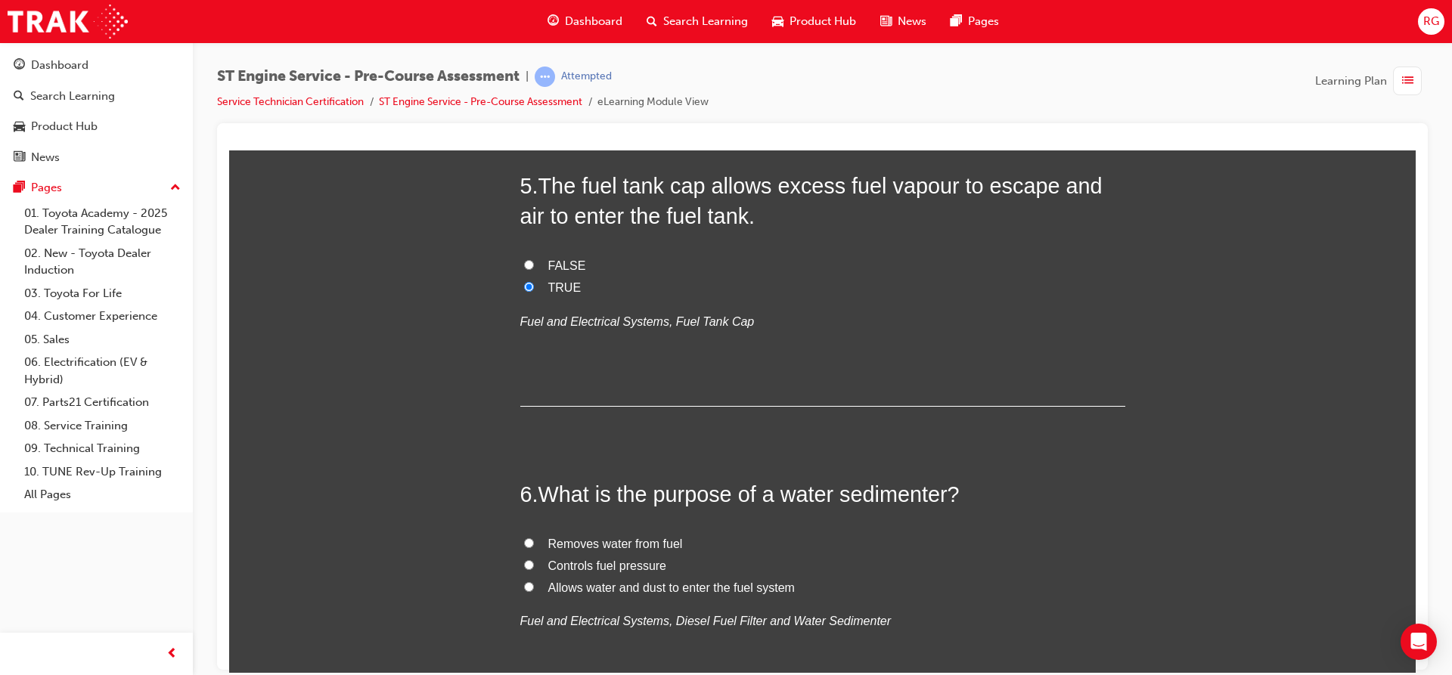
scroll to position [1405, 0]
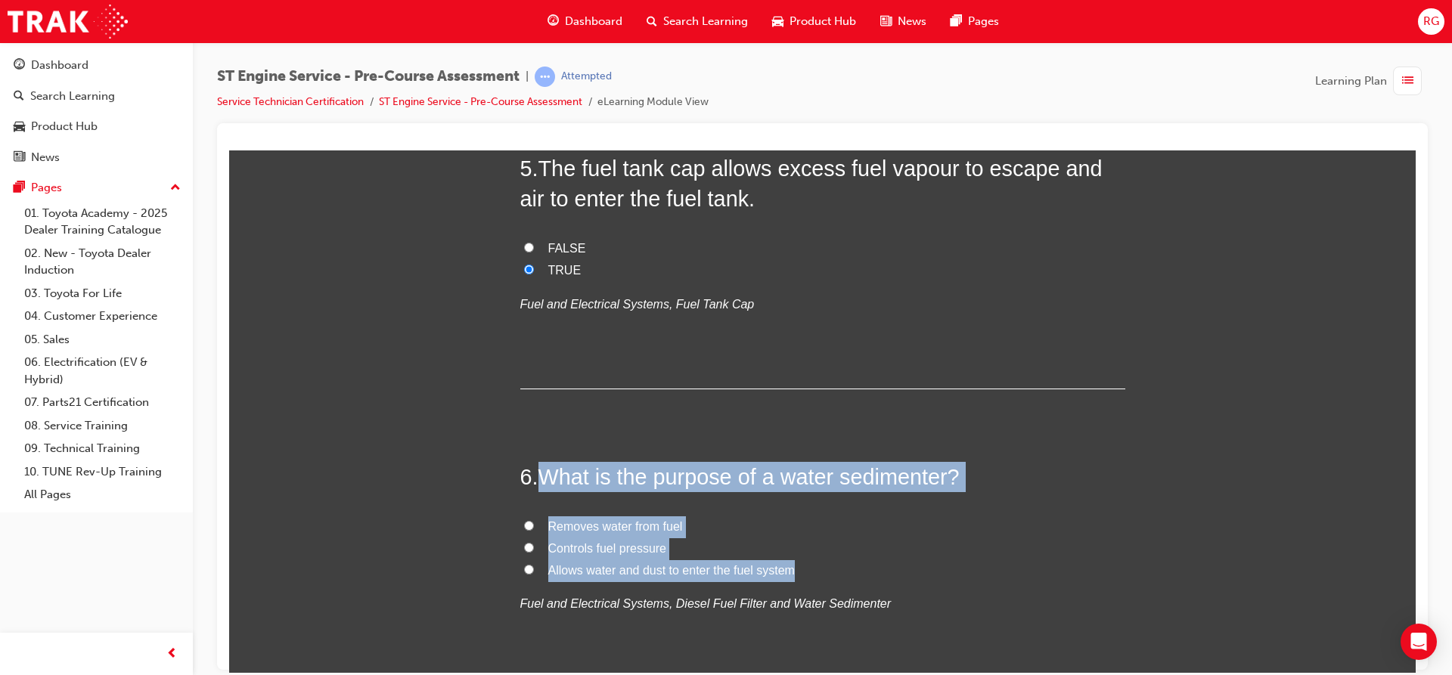
drag, startPoint x: 534, startPoint y: 467, endPoint x: 802, endPoint y: 568, distance: 286.6
click at [802, 568] on div "6 . What is the purpose of a water sedimenter? Removes water from fuel Controls…" at bounding box center [822, 575] width 605 height 228
click at [520, 522] on label "Removes water from fuel" at bounding box center [822, 527] width 605 height 22
click at [524, 522] on input "Removes water from fuel" at bounding box center [529, 525] width 10 height 10
radio input "true"
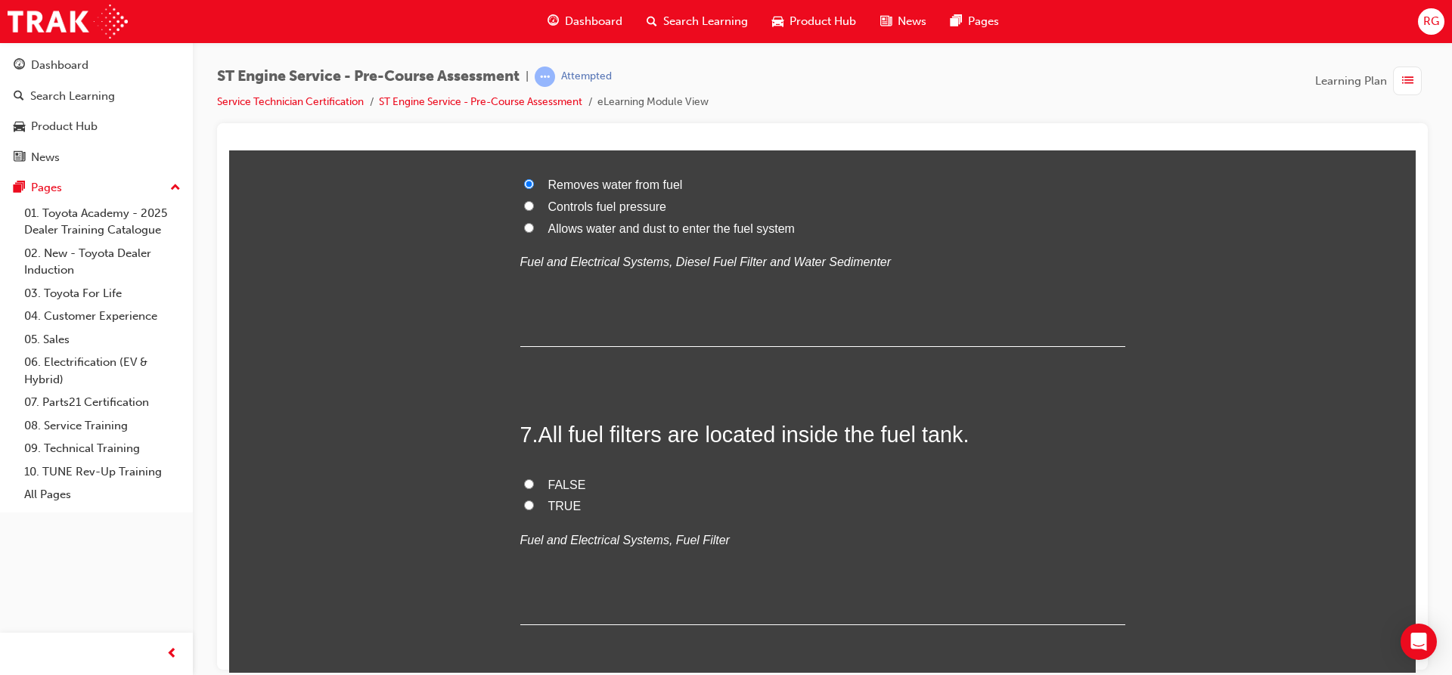
scroll to position [1783, 0]
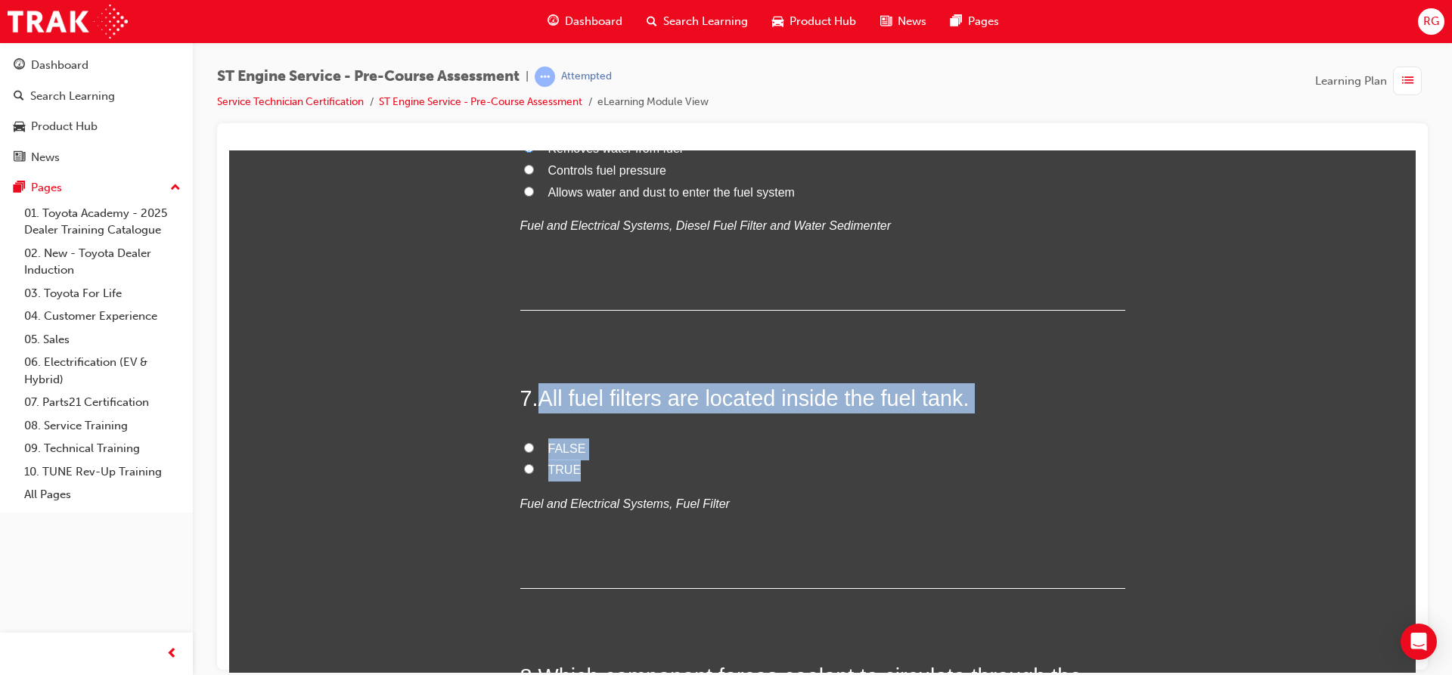
drag, startPoint x: 543, startPoint y: 395, endPoint x: 580, endPoint y: 462, distance: 76.8
click at [580, 462] on div "7 . All fuel filters are located inside the fuel tank. FALSE TRUE Fuel and Elec…" at bounding box center [822, 486] width 605 height 206
click at [526, 439] on label "FALSE" at bounding box center [822, 449] width 605 height 22
click at [526, 442] on input "FALSE" at bounding box center [529, 447] width 10 height 10
radio input "true"
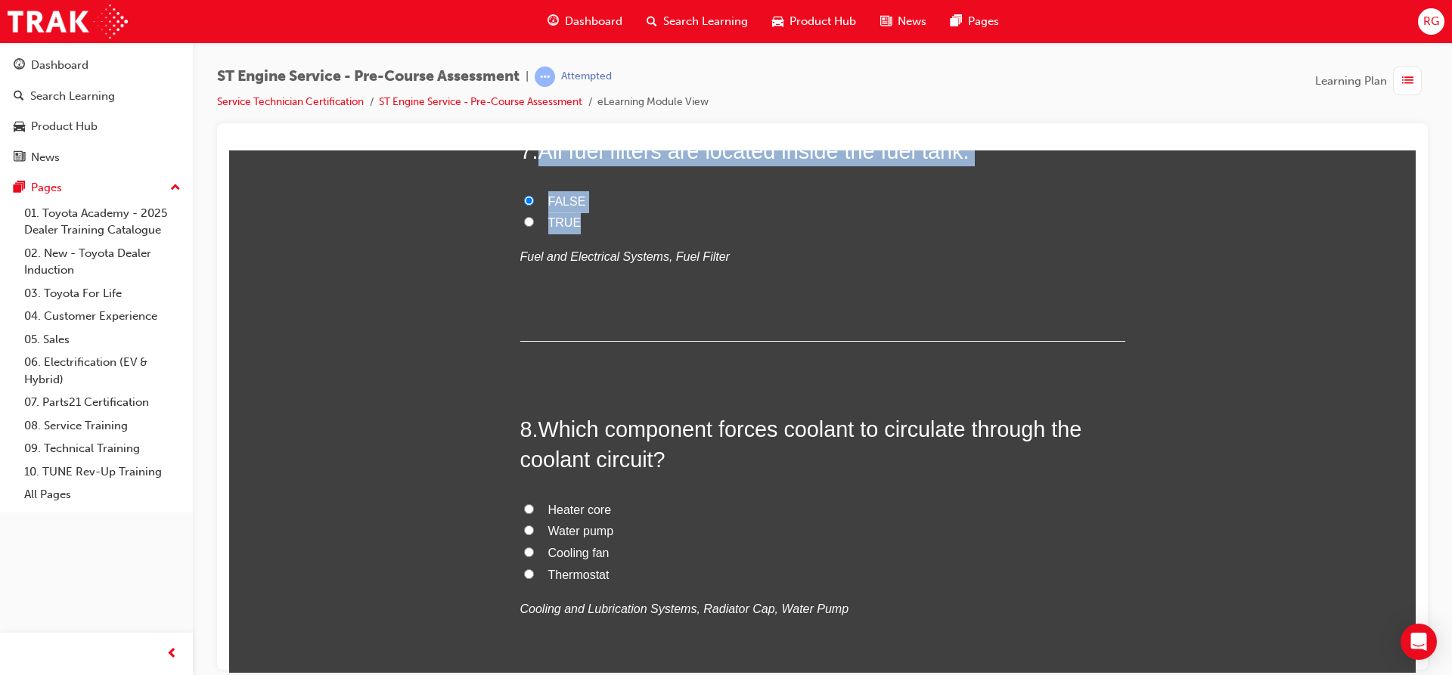
scroll to position [2085, 0]
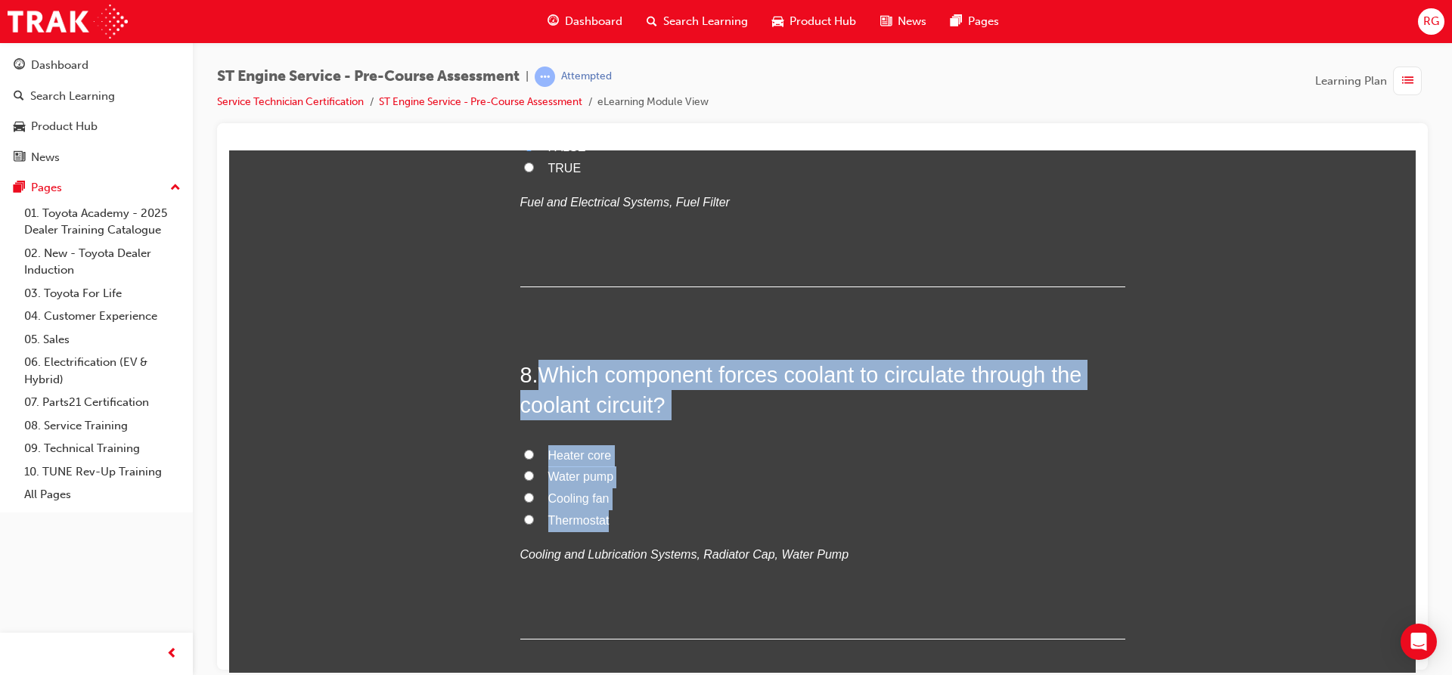
drag, startPoint x: 538, startPoint y: 377, endPoint x: 627, endPoint y: 513, distance: 162.3
click at [627, 513] on div "8 . Which component forces coolant to circulate through the coolant circuit? He…" at bounding box center [822, 499] width 605 height 280
click at [527, 479] on input "Water pump" at bounding box center [529, 475] width 10 height 10
radio input "true"
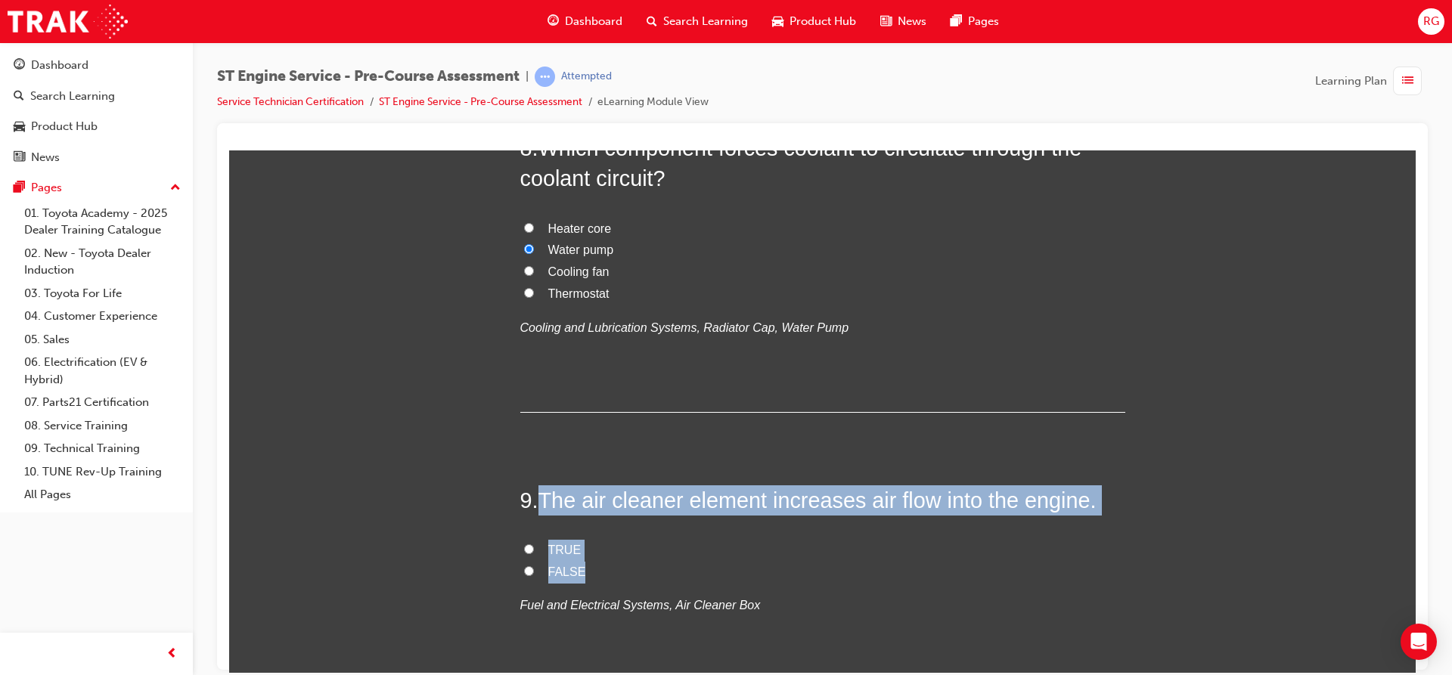
drag, startPoint x: 531, startPoint y: 485, endPoint x: 692, endPoint y: 563, distance: 178.9
click at [692, 563] on div "9 . The air cleaner element increases air flow into the engine. TRUE FALSE Fuel…" at bounding box center [822, 588] width 605 height 206
click at [525, 550] on input "TRUE" at bounding box center [529, 549] width 10 height 10
radio input "true"
click at [524, 569] on input "FALSE" at bounding box center [529, 571] width 10 height 10
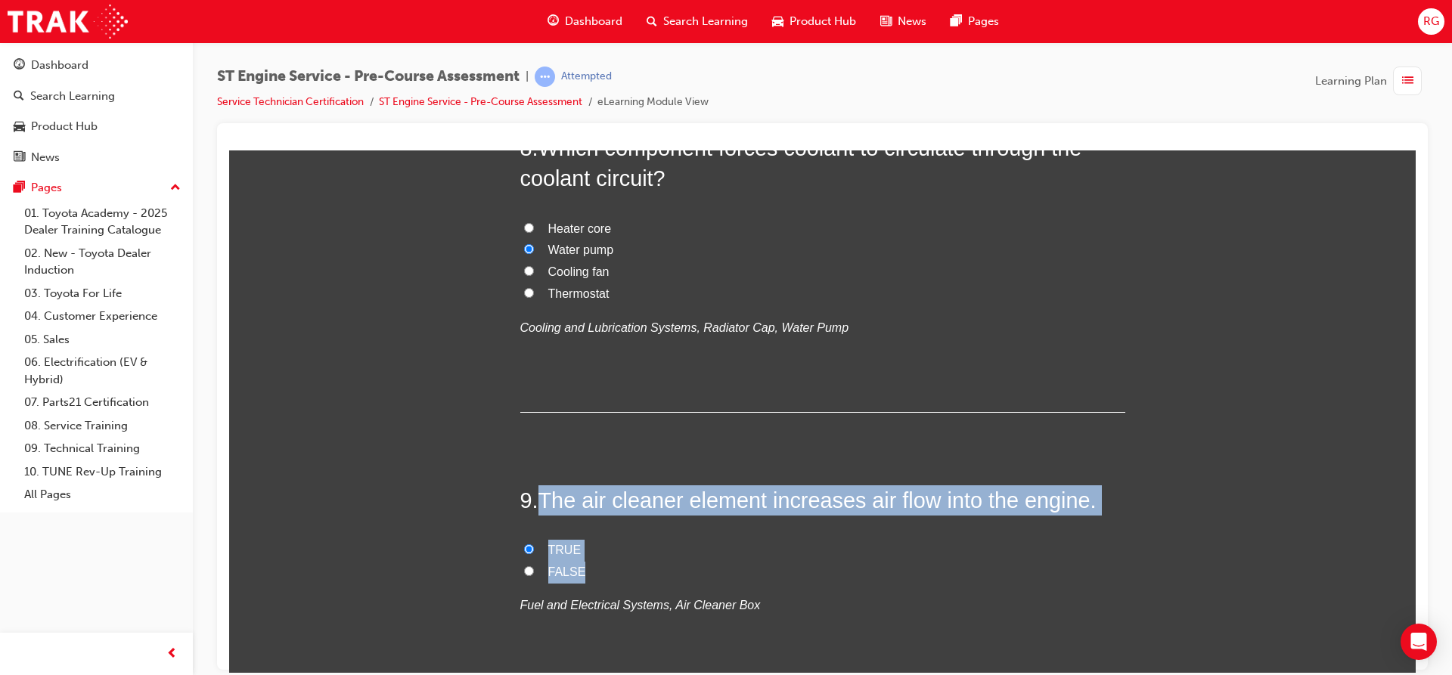
radio input "true"
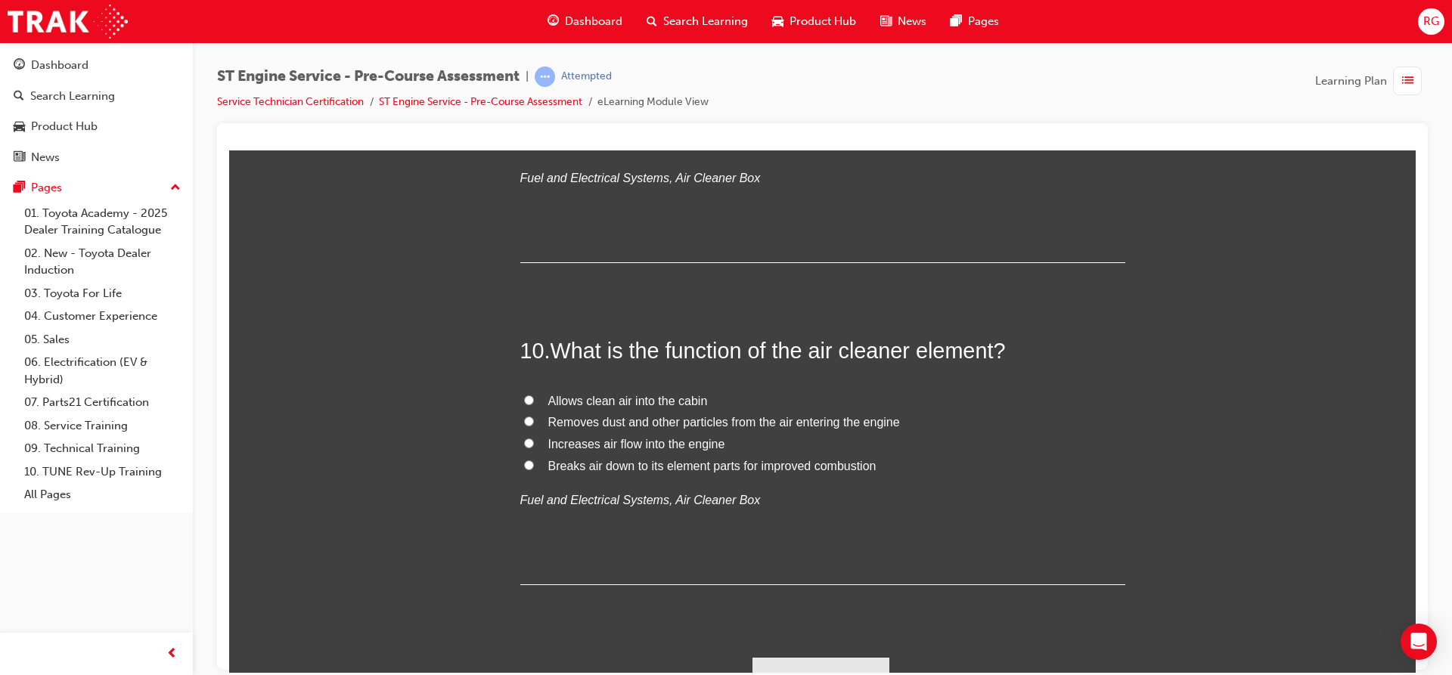
scroll to position [2765, 0]
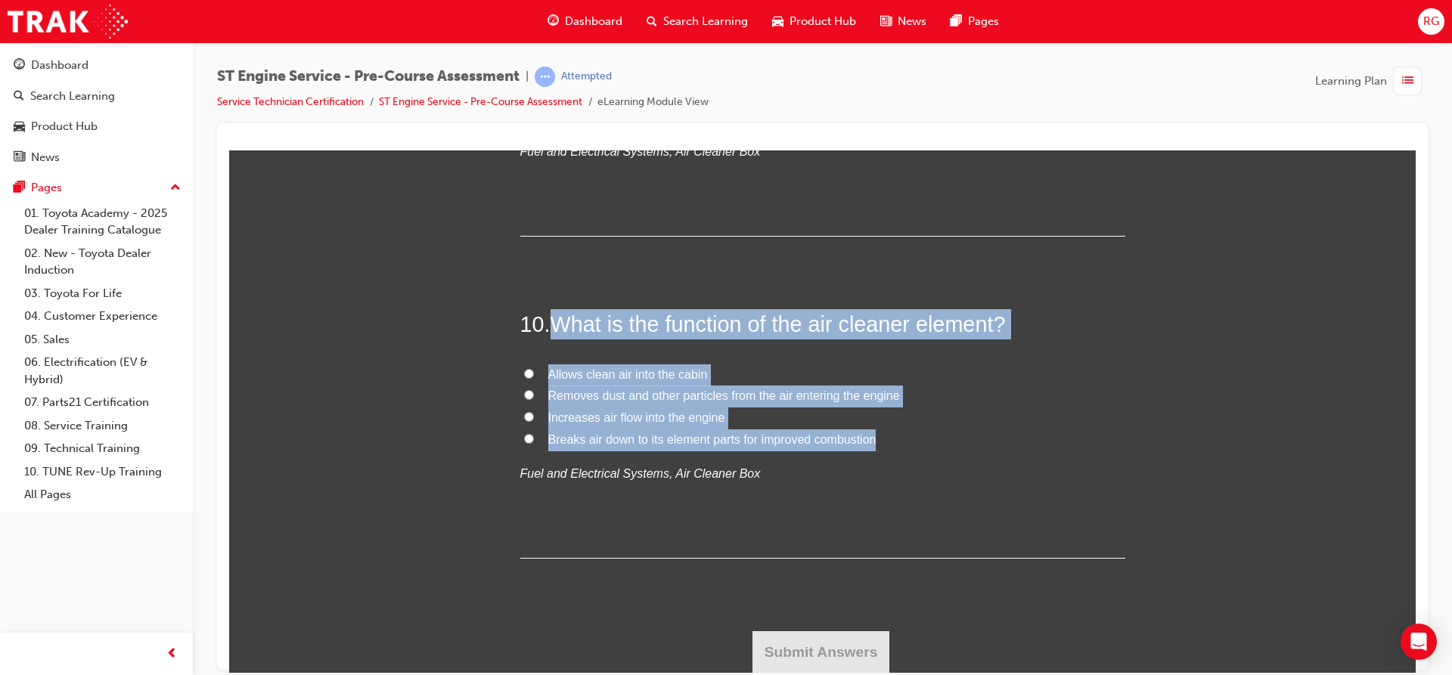
drag, startPoint x: 550, startPoint y: 322, endPoint x: 903, endPoint y: 442, distance: 373.0
click at [903, 442] on div "10 . What is the function of the air cleaner element? Allows clean air into the…" at bounding box center [822, 432] width 605 height 249
click at [520, 387] on label "Removes dust and other particles from the air entering the engine" at bounding box center [822, 396] width 605 height 22
click at [524, 389] on input "Removes dust and other particles from the air entering the engine" at bounding box center [529, 394] width 10 height 10
radio input "true"
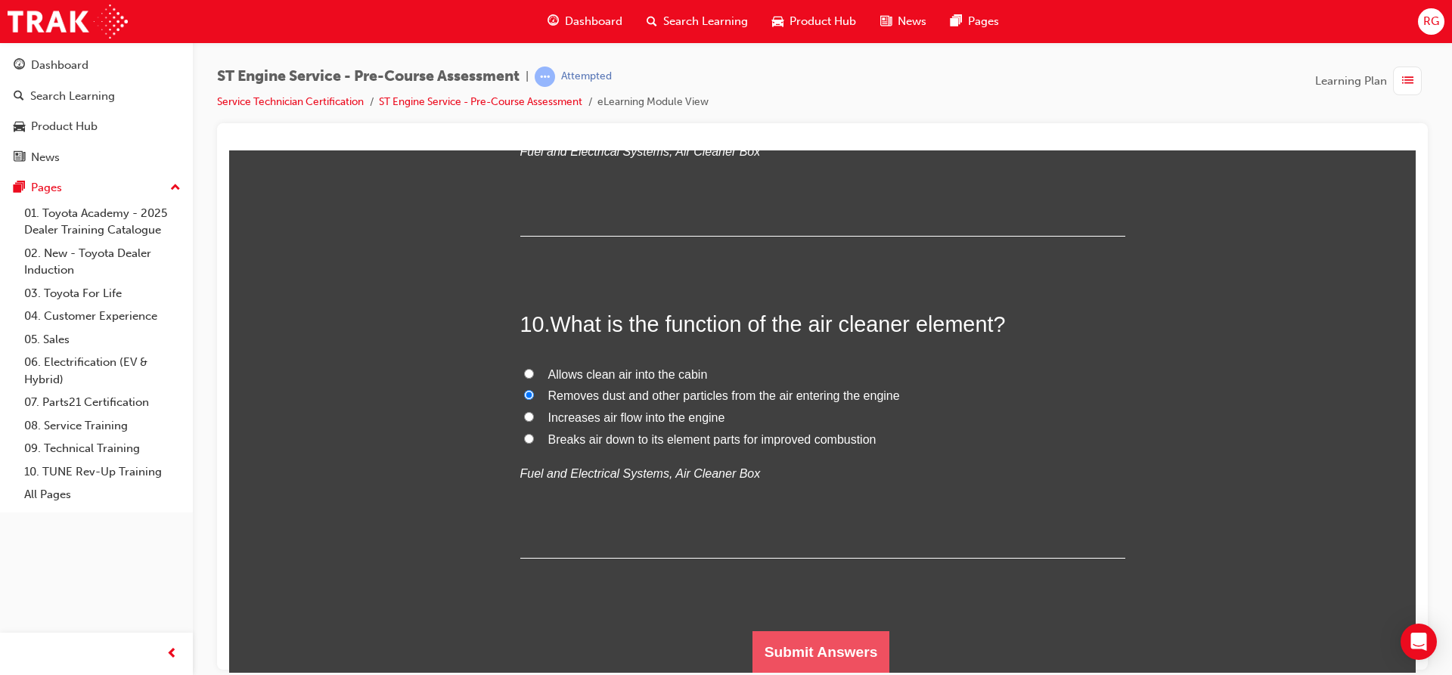
click at [852, 661] on button "Submit Answers" at bounding box center [821, 652] width 138 height 42
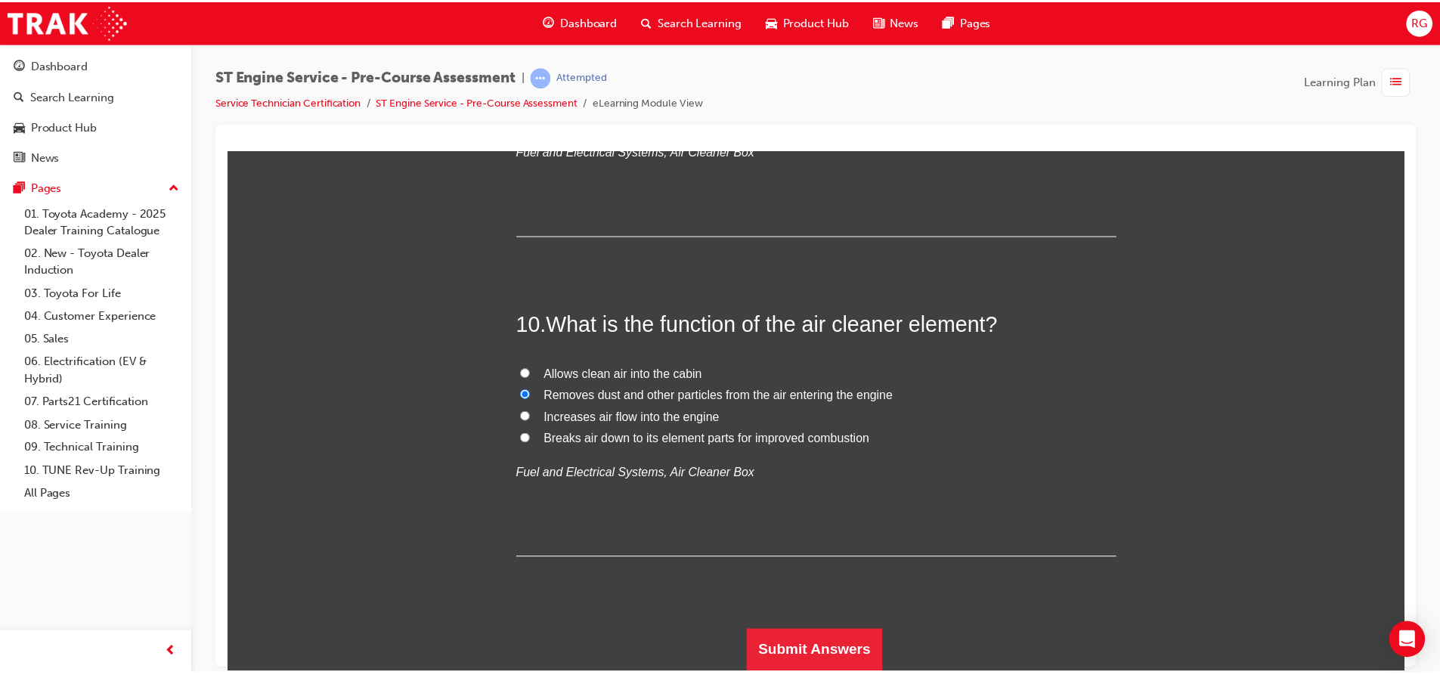
scroll to position [0, 0]
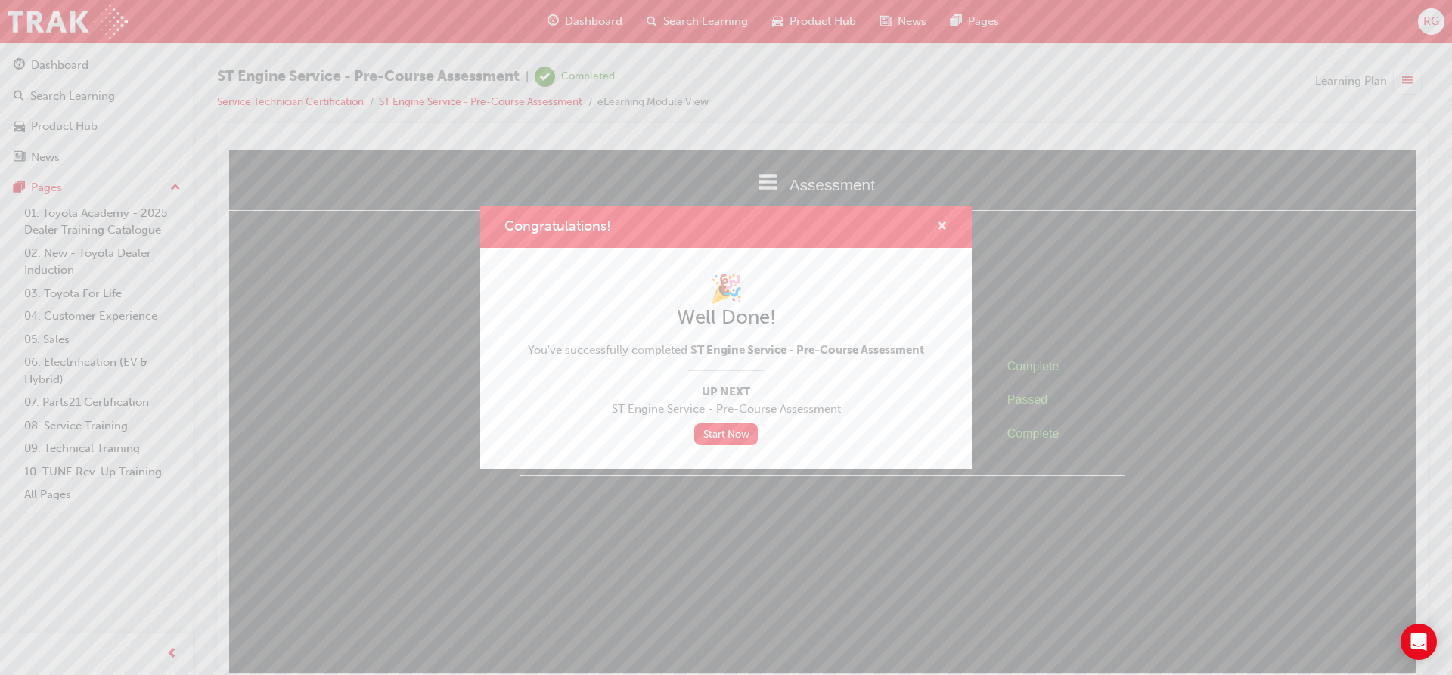
click at [941, 234] on span "cross-icon" at bounding box center [941, 228] width 11 height 14
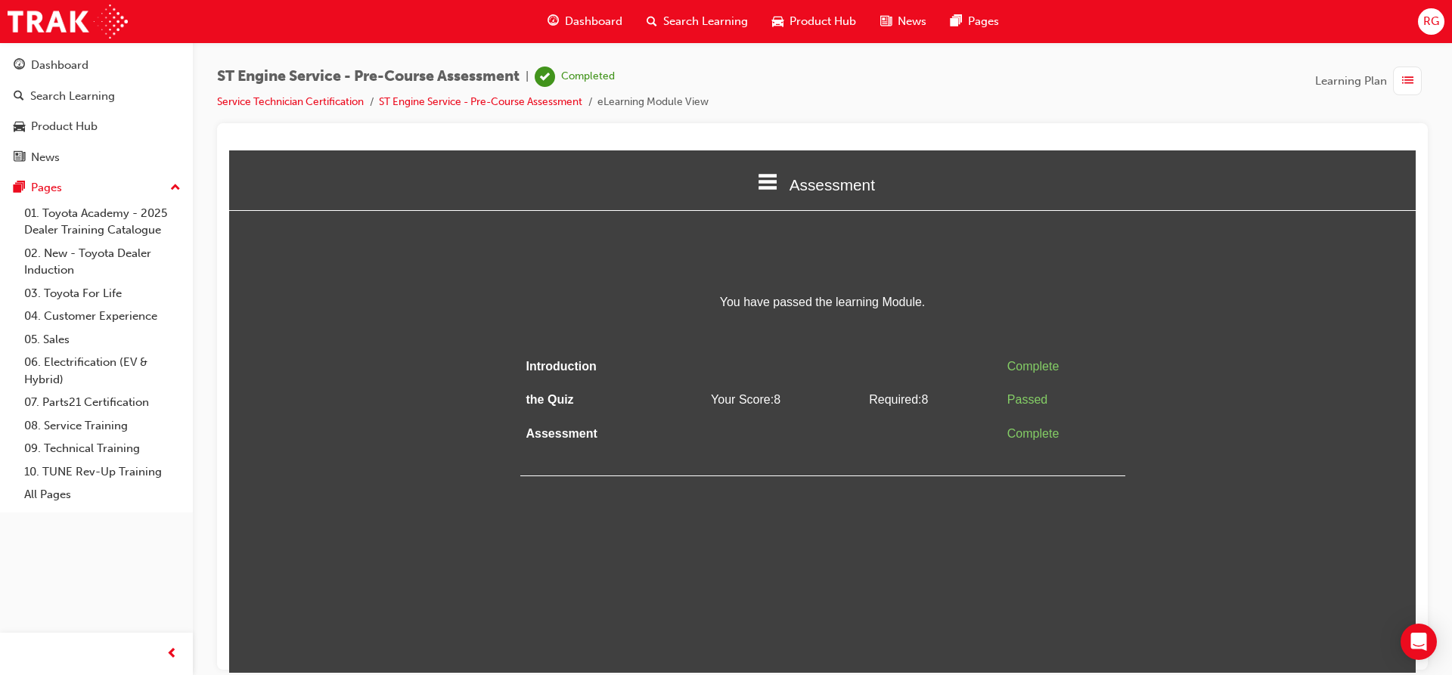
click at [88, 78] on link "Dashboard" at bounding box center [96, 65] width 181 height 28
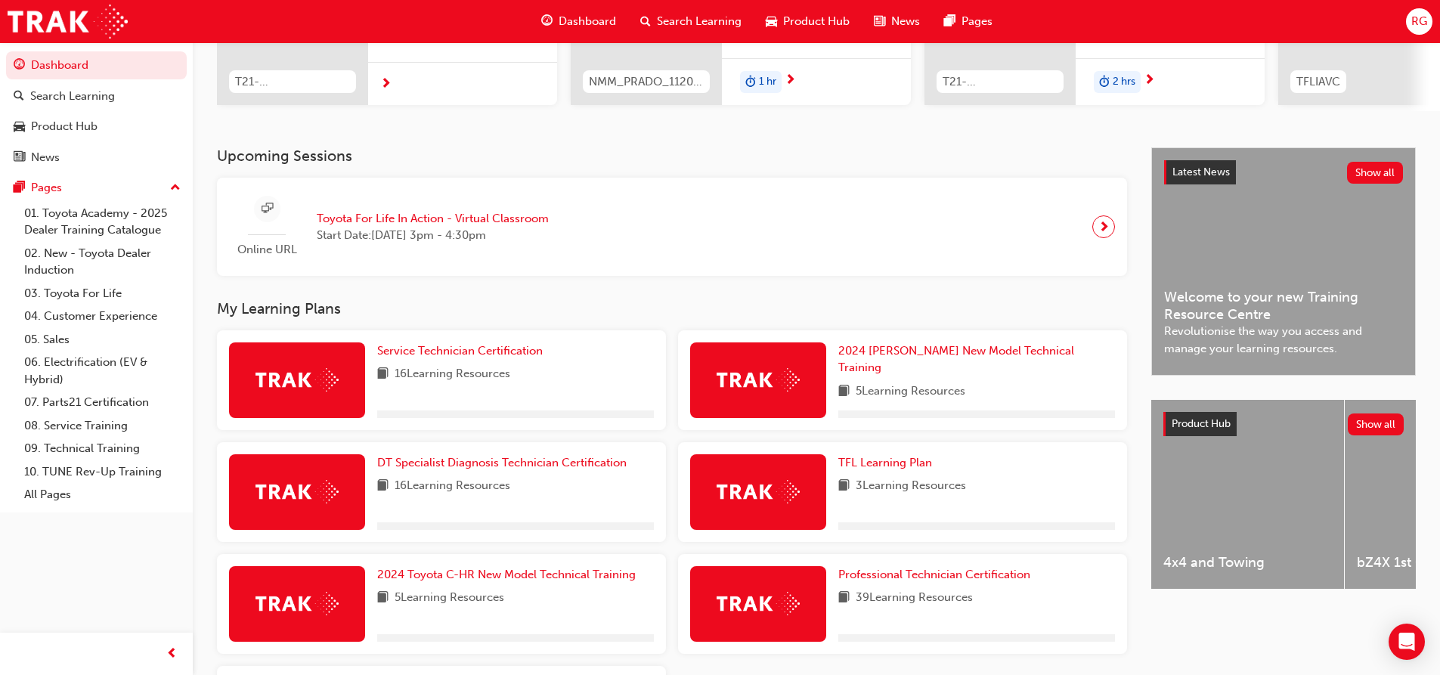
scroll to position [302, 0]
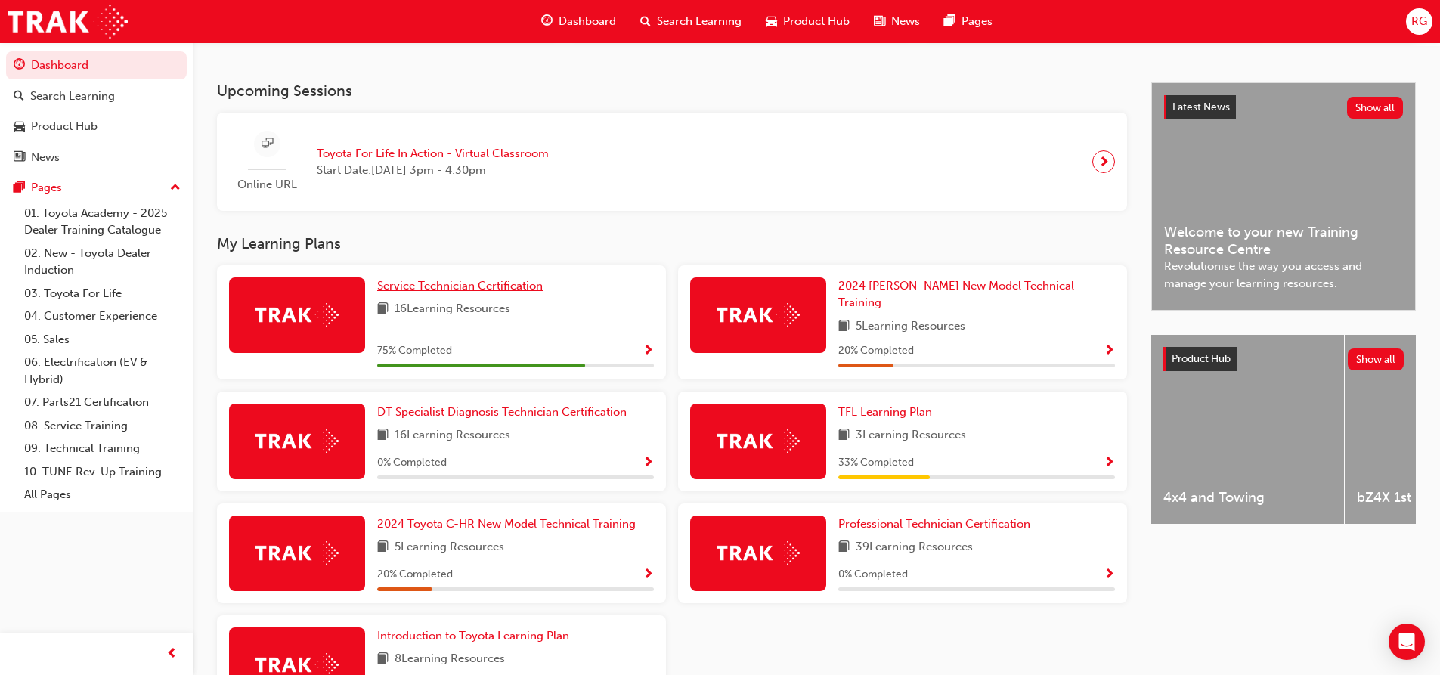
click at [459, 291] on span "Service Technician Certification" at bounding box center [460, 286] width 166 height 14
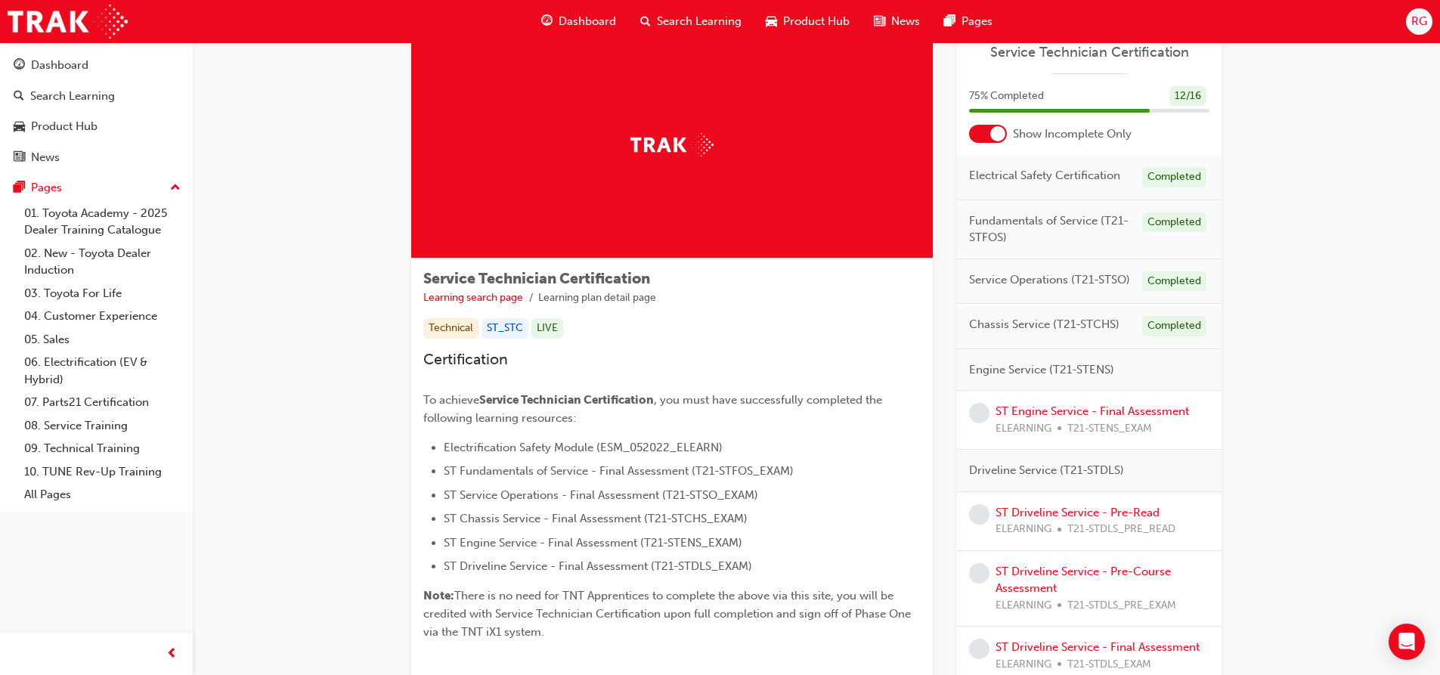
scroll to position [168, 0]
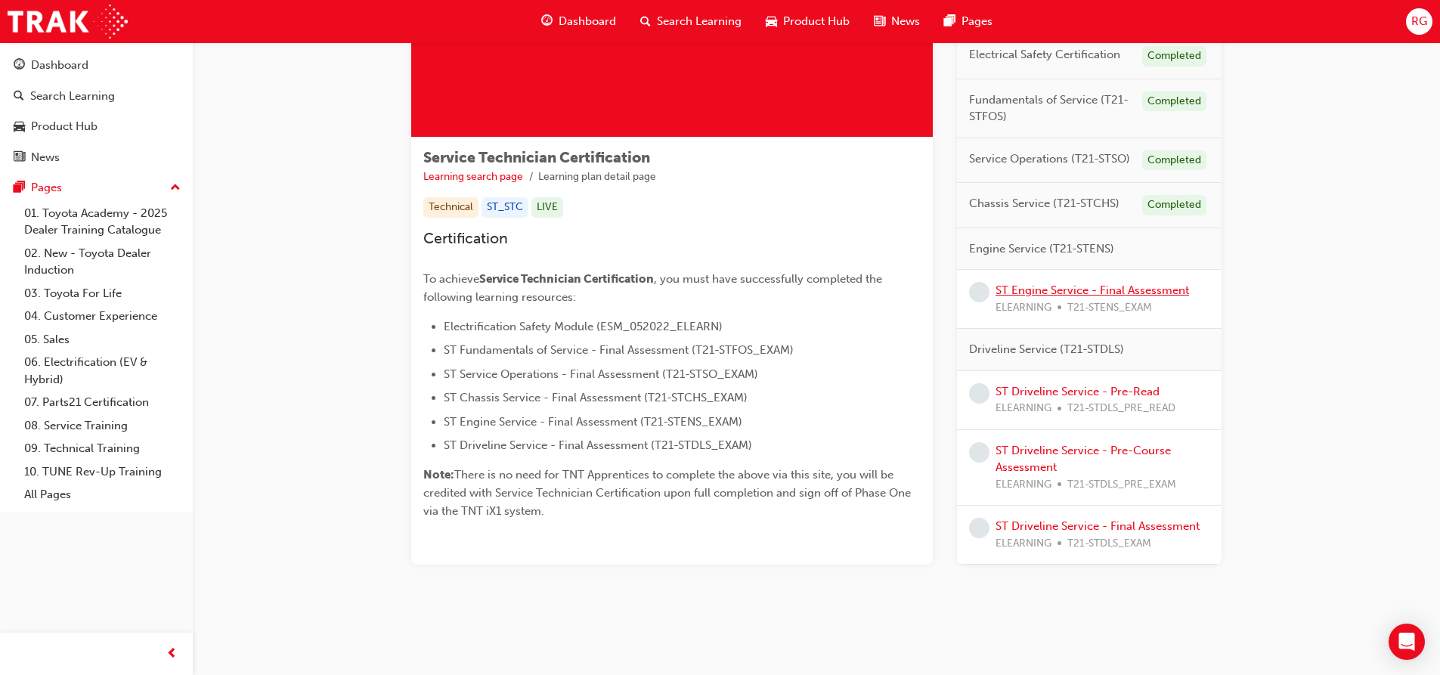
click at [1093, 291] on link "ST Engine Service - Final Assessment" at bounding box center [1093, 291] width 194 height 14
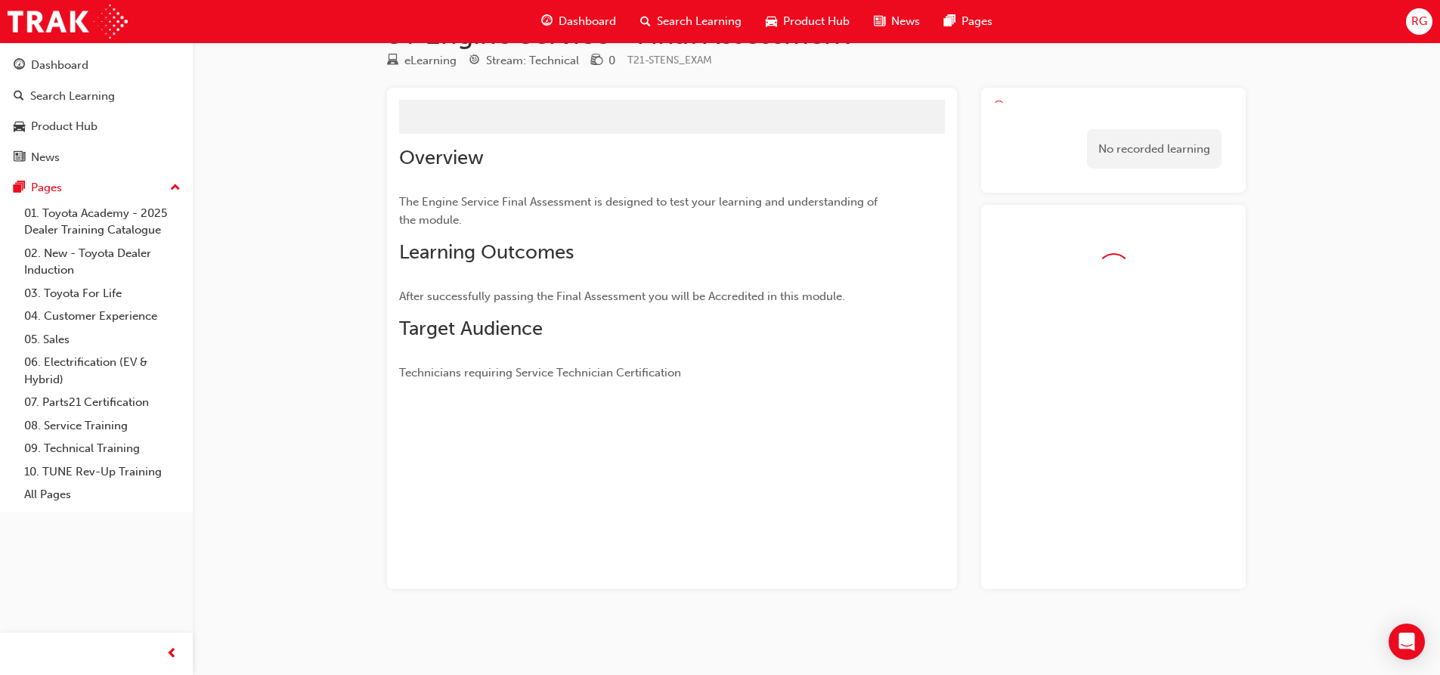
scroll to position [111, 0]
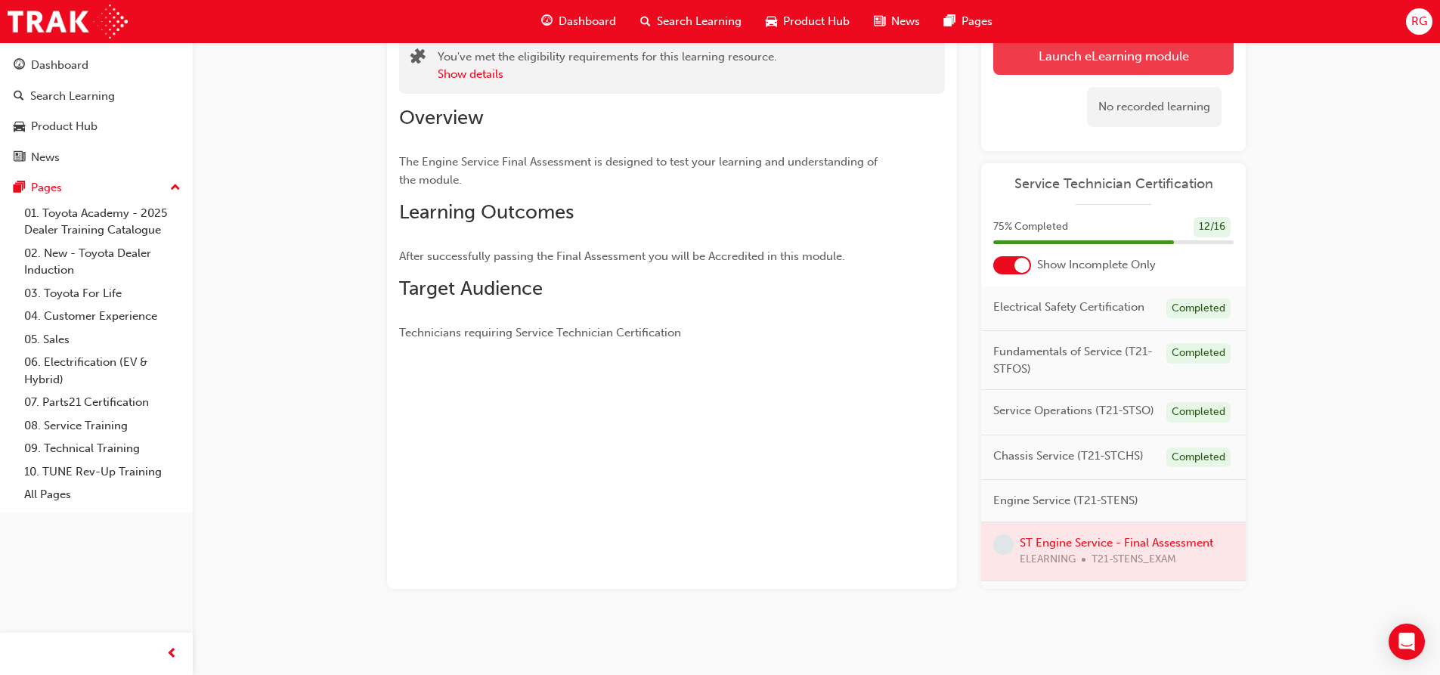
click at [1076, 55] on link "Launch eLearning module" at bounding box center [1113, 56] width 240 height 38
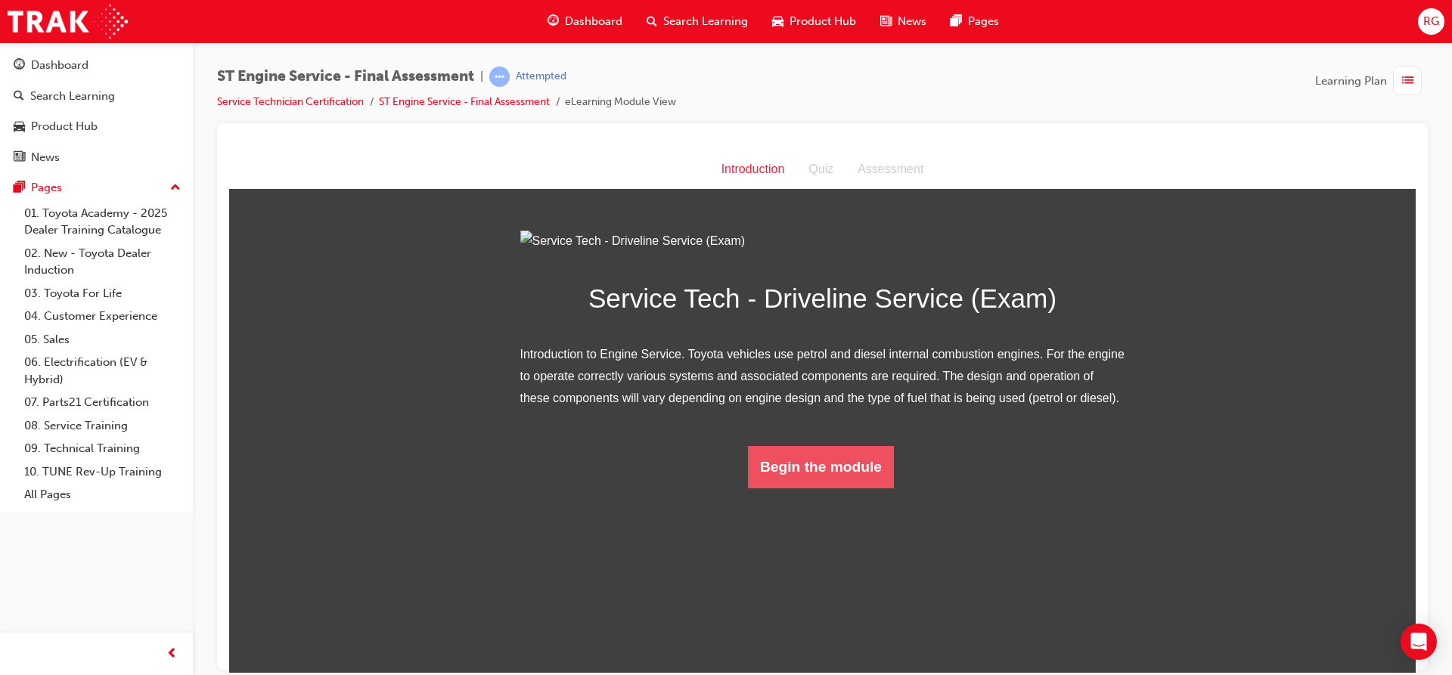
click at [790, 488] on button "Begin the module" at bounding box center [821, 466] width 146 height 42
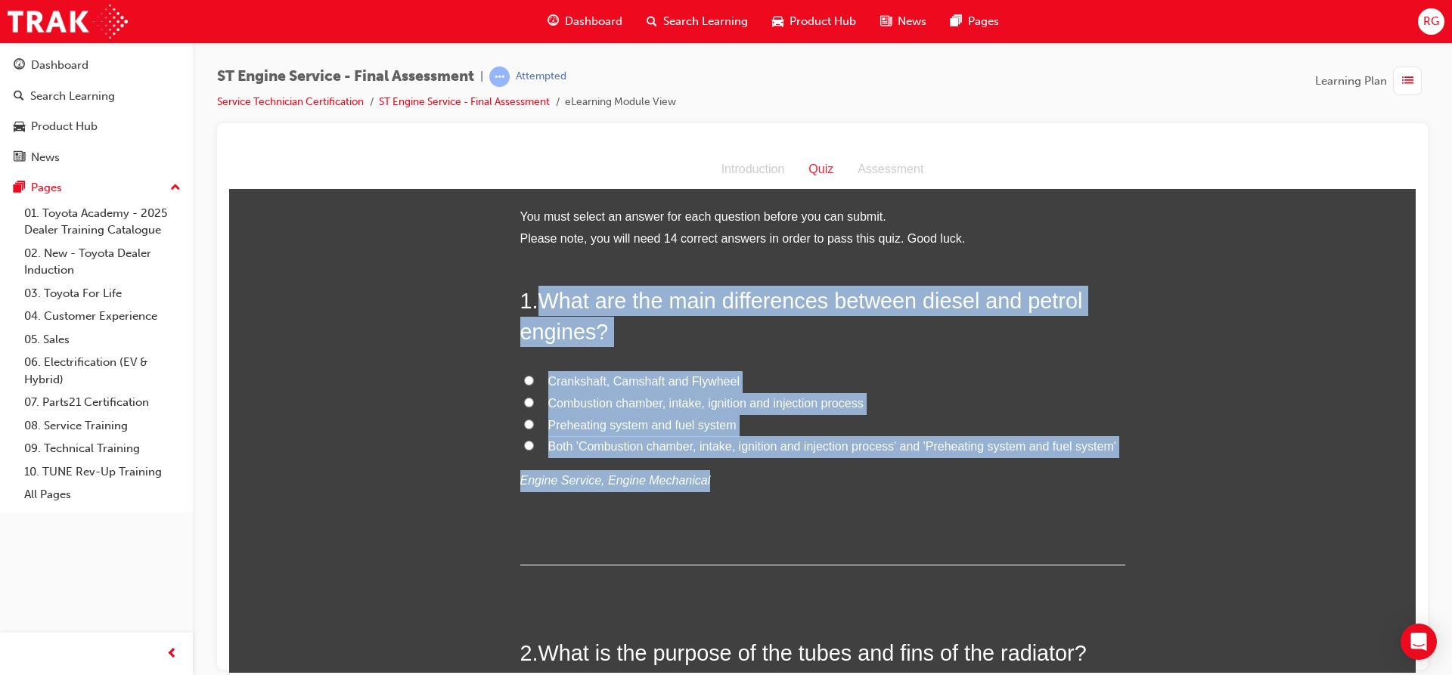
drag, startPoint x: 538, startPoint y: 299, endPoint x: 1119, endPoint y: 454, distance: 601.7
click at [521, 451] on label "Both 'Combustion chamber, intake, ignition and injection process' and 'Preheati…" at bounding box center [822, 447] width 605 height 22
click at [524, 450] on input "Both 'Combustion chamber, intake, ignition and injection process' and 'Preheati…" at bounding box center [529, 445] width 10 height 10
radio input "true"
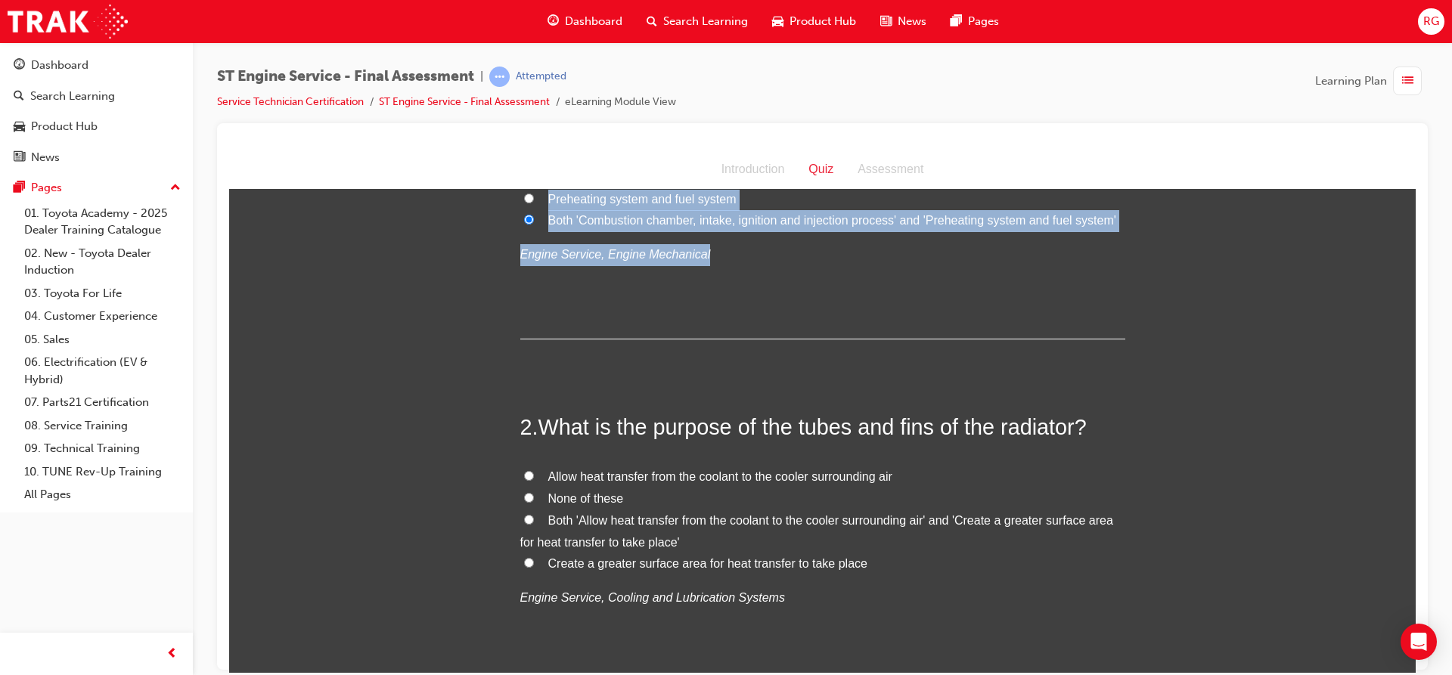
scroll to position [227, 0]
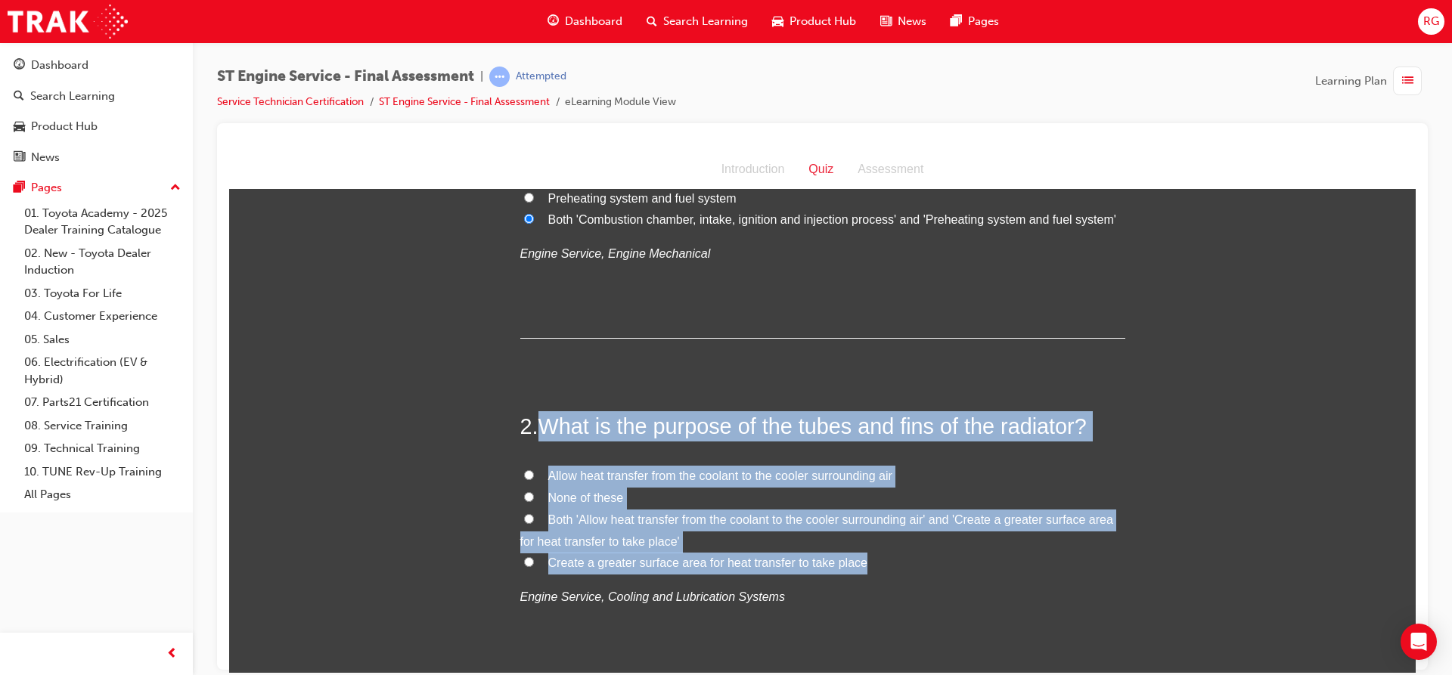
drag, startPoint x: 532, startPoint y: 423, endPoint x: 856, endPoint y: 568, distance: 354.4
click at [856, 568] on div "2 . What is the purpose of the tubes and fins of the radiator? Allow heat trans…" at bounding box center [822, 546] width 605 height 271
click at [525, 520] on input "Both 'Allow heat transfer from the coolant to the cooler surrounding air' and '…" at bounding box center [529, 518] width 10 height 10
radio input "true"
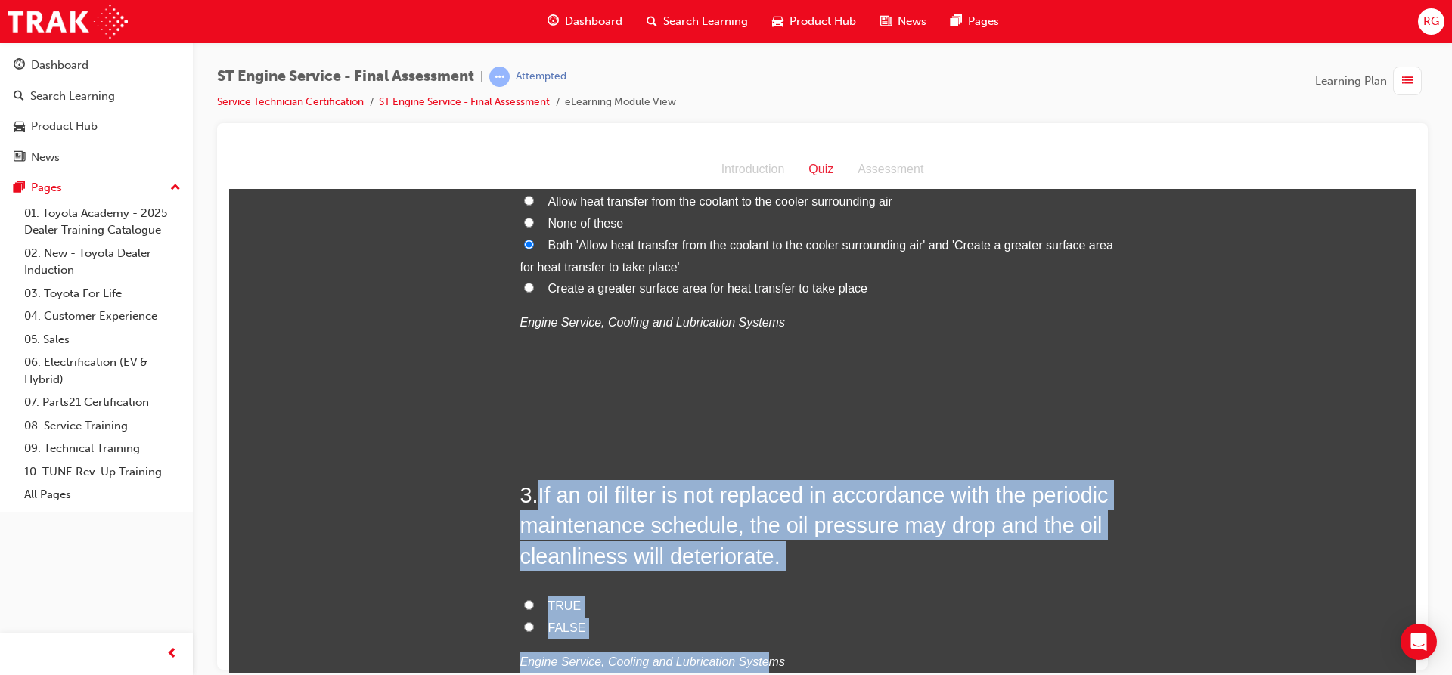
scroll to position [544, 0]
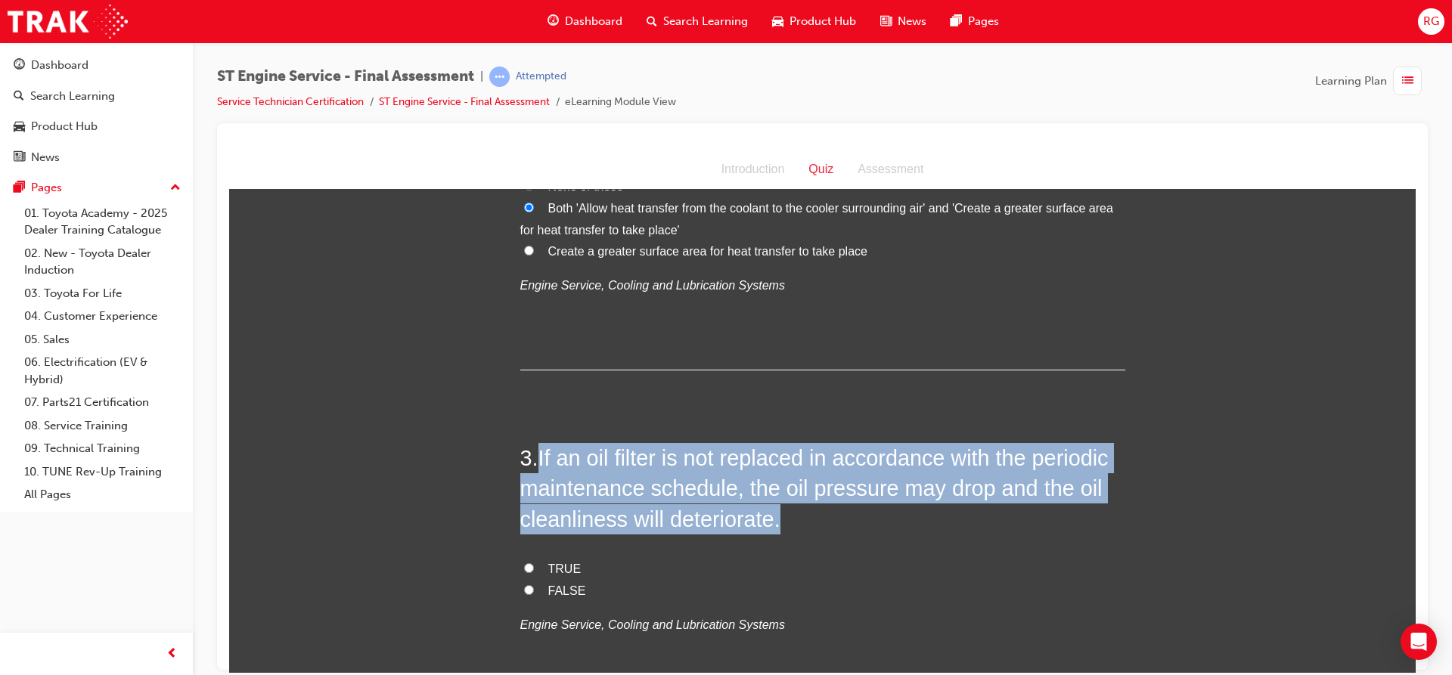
drag, startPoint x: 535, startPoint y: 542, endPoint x: 745, endPoint y: 615, distance: 222.4
click at [745, 654] on div "3 . If an oil filter is not replaced in accordance with the periodic maintenanc…" at bounding box center [822, 575] width 605 height 266
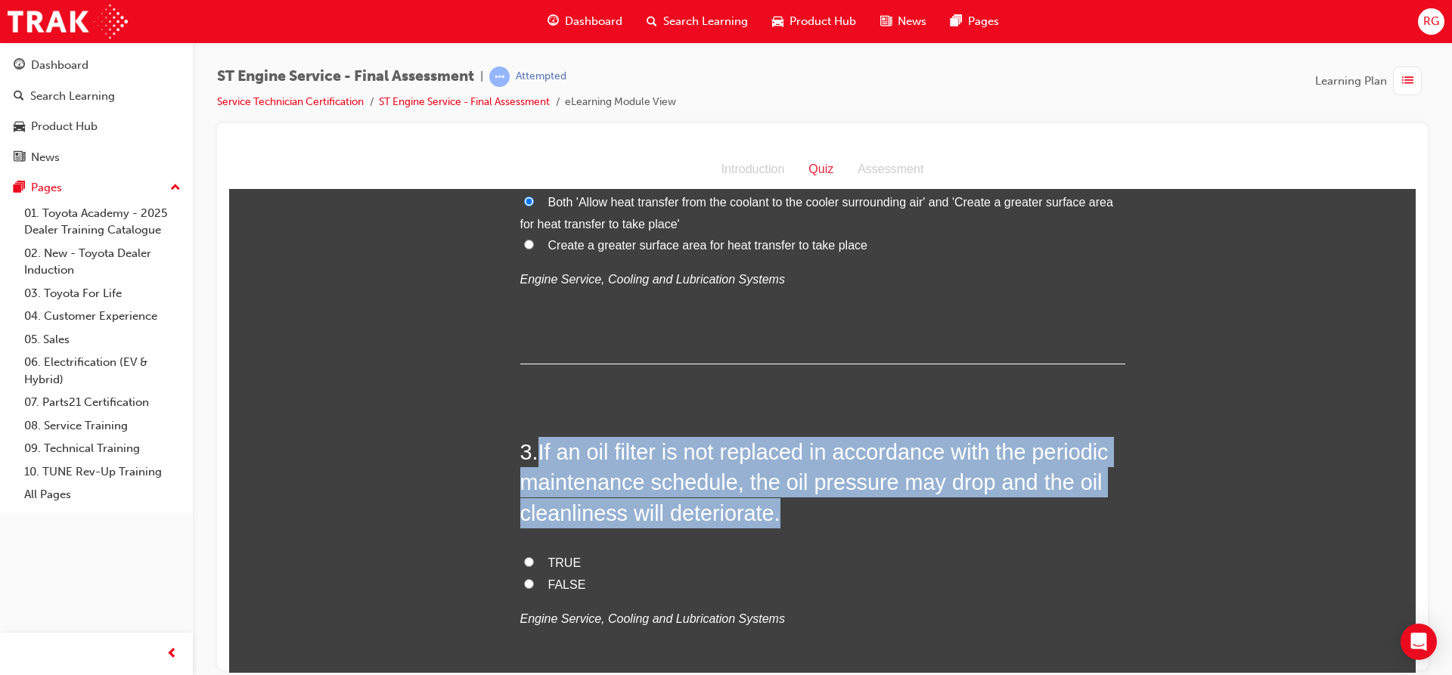
click at [524, 558] on input "TRUE" at bounding box center [529, 561] width 10 height 10
radio input "true"
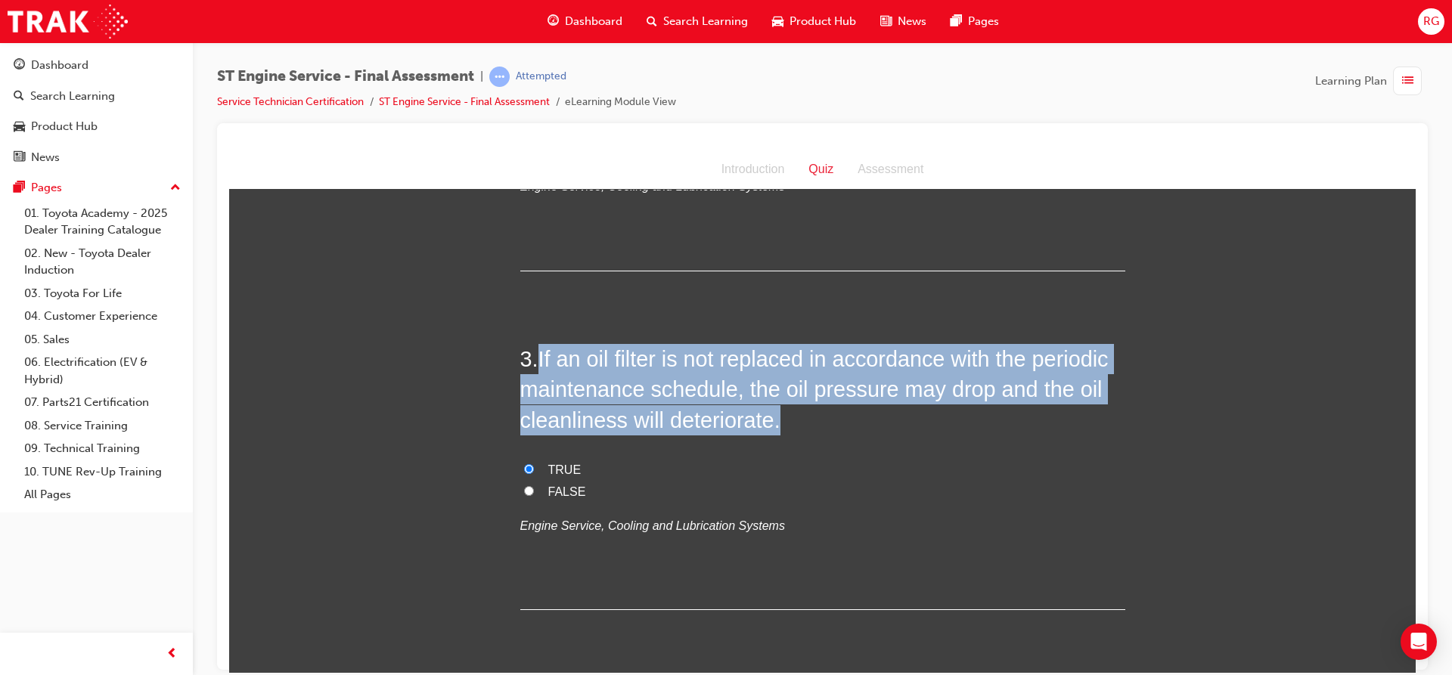
scroll to position [847, 0]
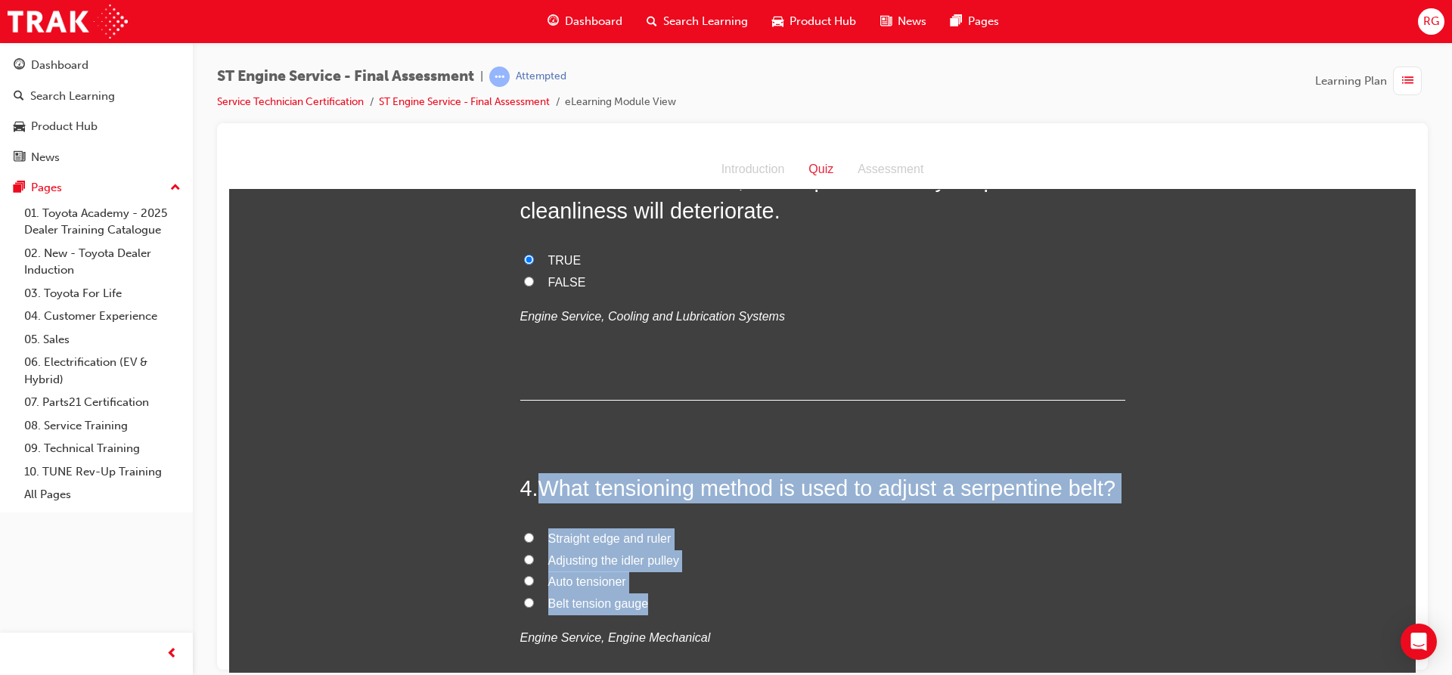
drag, startPoint x: 532, startPoint y: 481, endPoint x: 665, endPoint y: 600, distance: 179.4
click at [665, 600] on div "4 . What tensioning method is used to adjust a serpentine belt? Straight edge a…" at bounding box center [822, 597] width 605 height 249
click at [525, 581] on input "Auto tensioner" at bounding box center [529, 580] width 10 height 10
radio input "true"
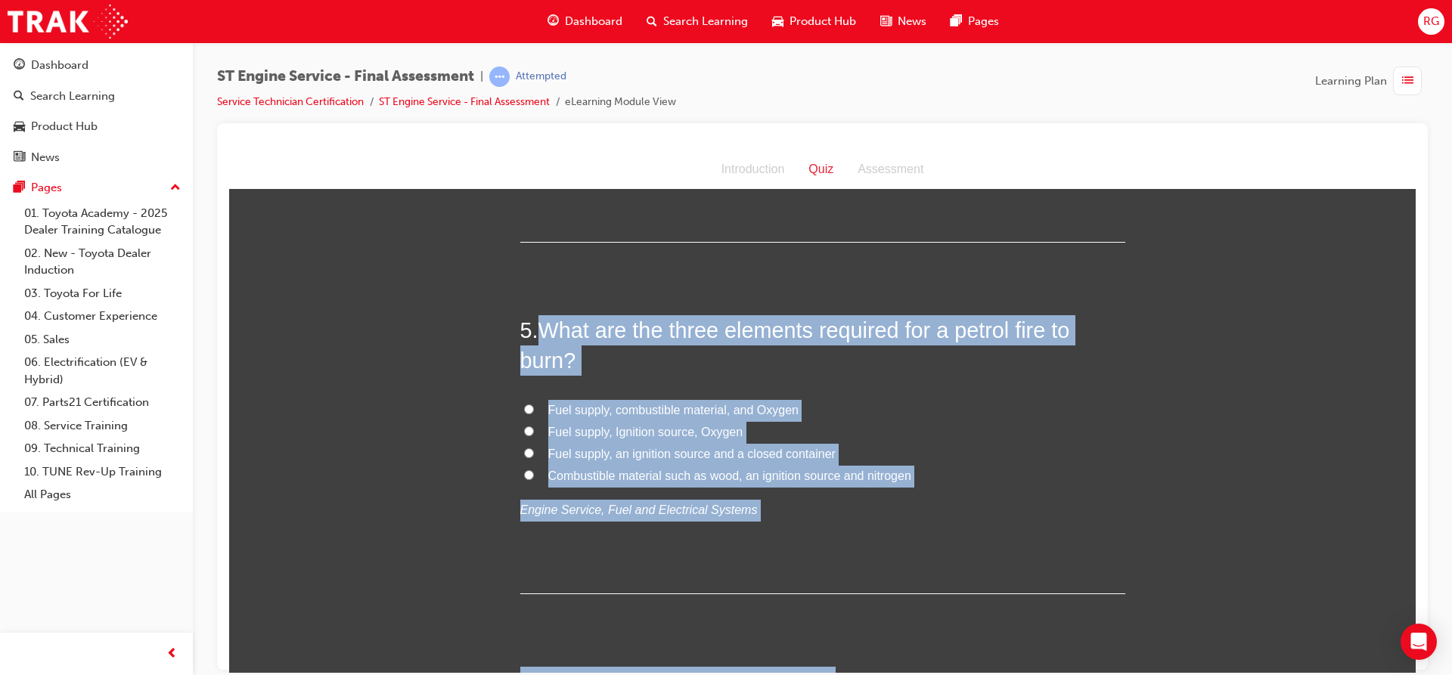
scroll to position [1374, 0]
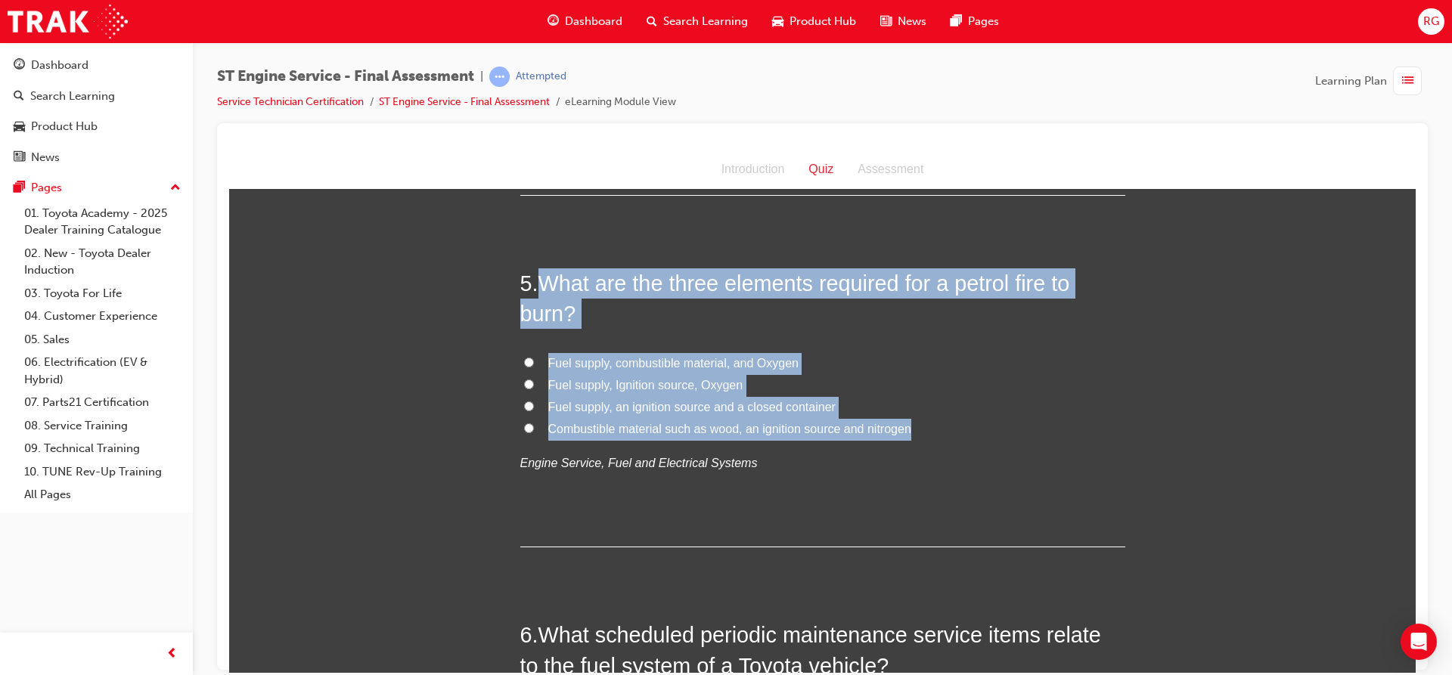
drag, startPoint x: 539, startPoint y: 581, endPoint x: 934, endPoint y: 428, distance: 423.5
click at [934, 428] on div "5 . What are the three elements required for a petrol fire to burn? Fuel supply…" at bounding box center [822, 408] width 605 height 280
click at [548, 383] on span "Fuel supply, Ignition source, Oxygen" at bounding box center [645, 384] width 195 height 13
click at [534, 383] on input "Fuel supply, Ignition source, Oxygen" at bounding box center [529, 384] width 10 height 10
radio input "true"
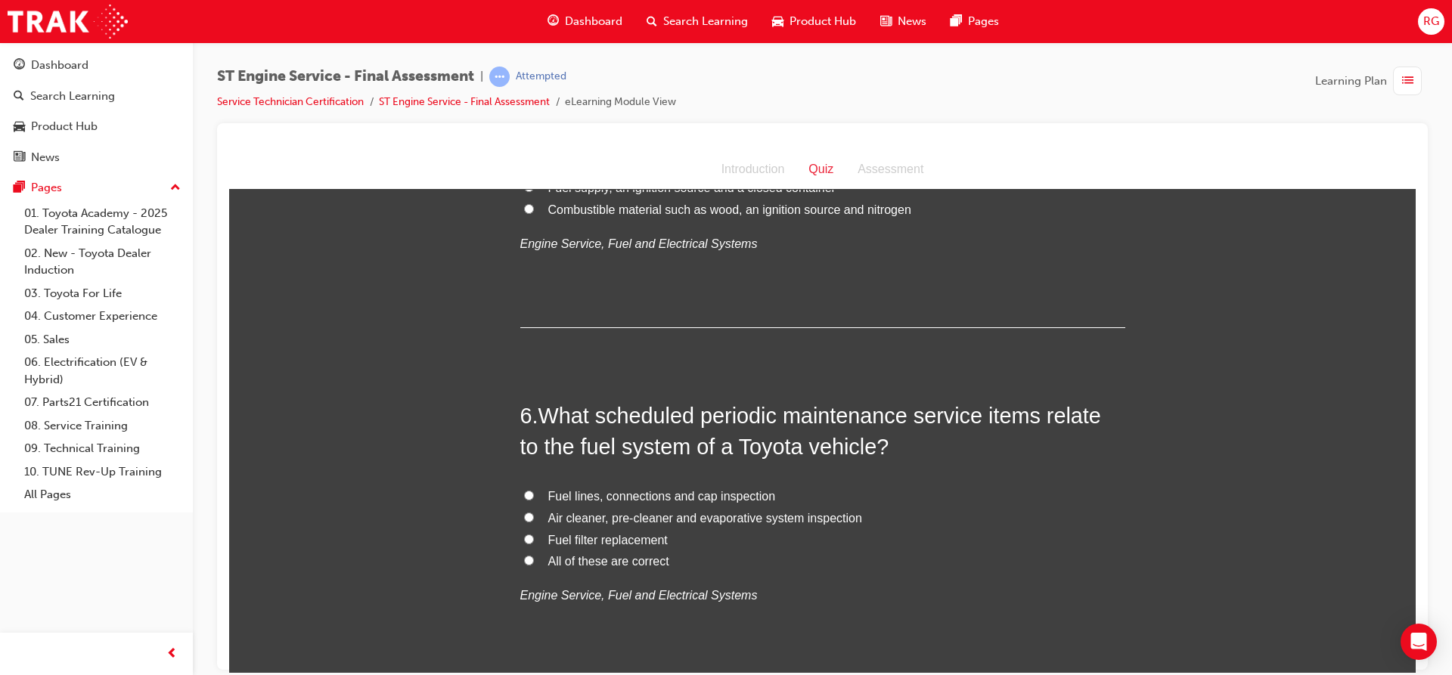
scroll to position [1601, 0]
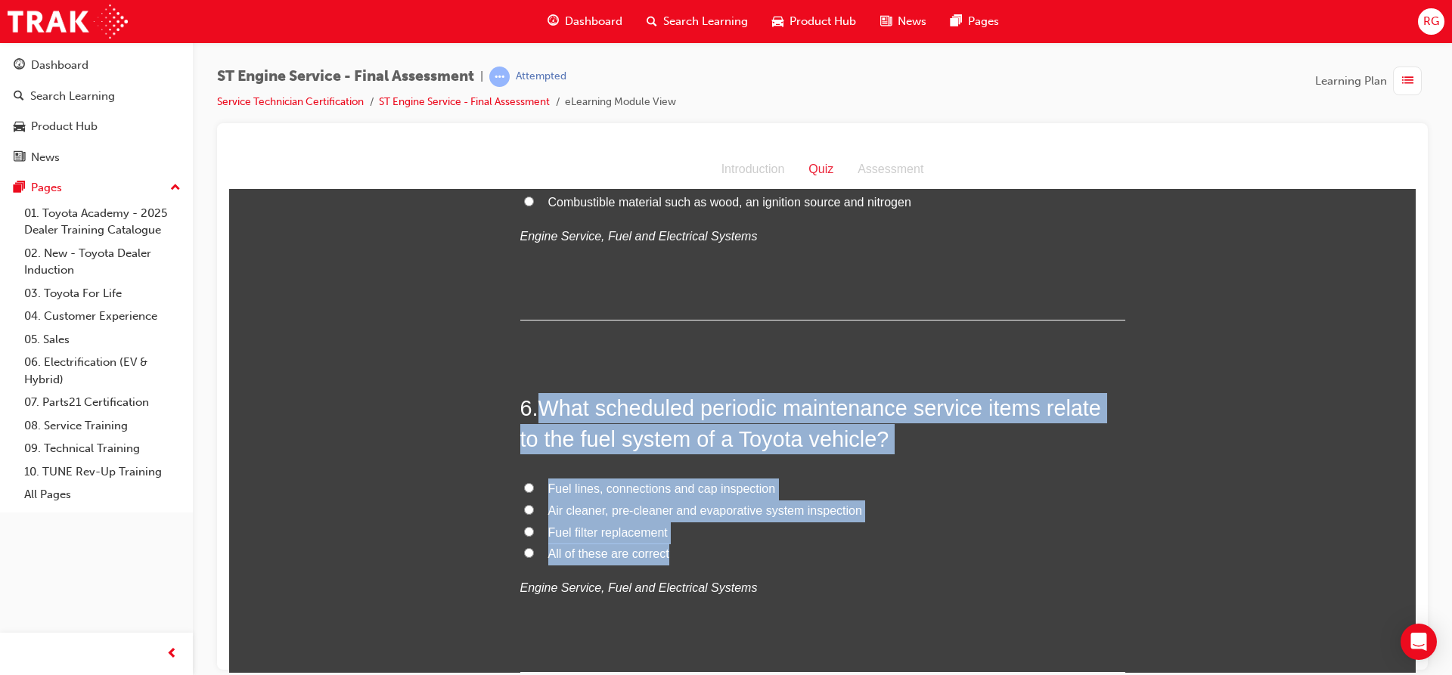
drag, startPoint x: 538, startPoint y: 400, endPoint x: 691, endPoint y: 547, distance: 212.8
click at [691, 547] on div "6 . What scheduled periodic maintenance service items relate to the fuel system…" at bounding box center [822, 532] width 605 height 280
click at [525, 551] on input "All of these are correct" at bounding box center [529, 552] width 10 height 10
radio input "true"
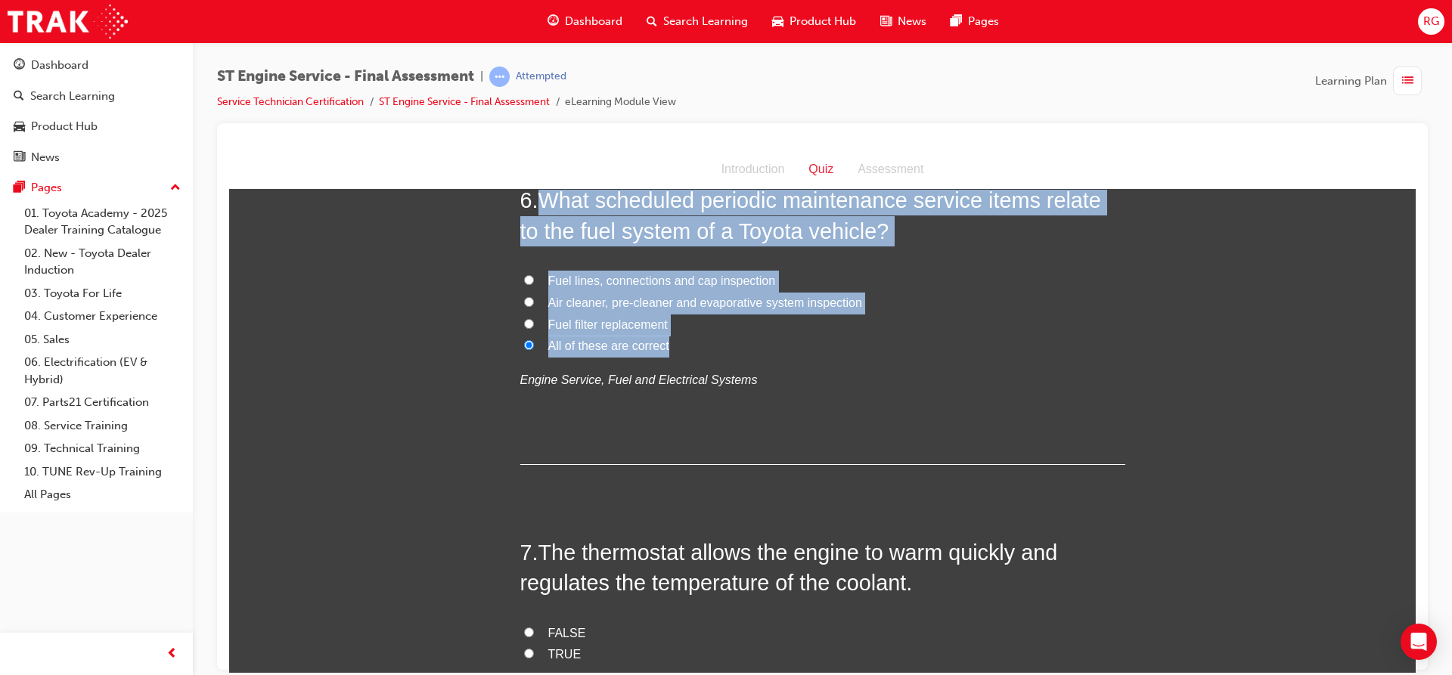
scroll to position [1903, 0]
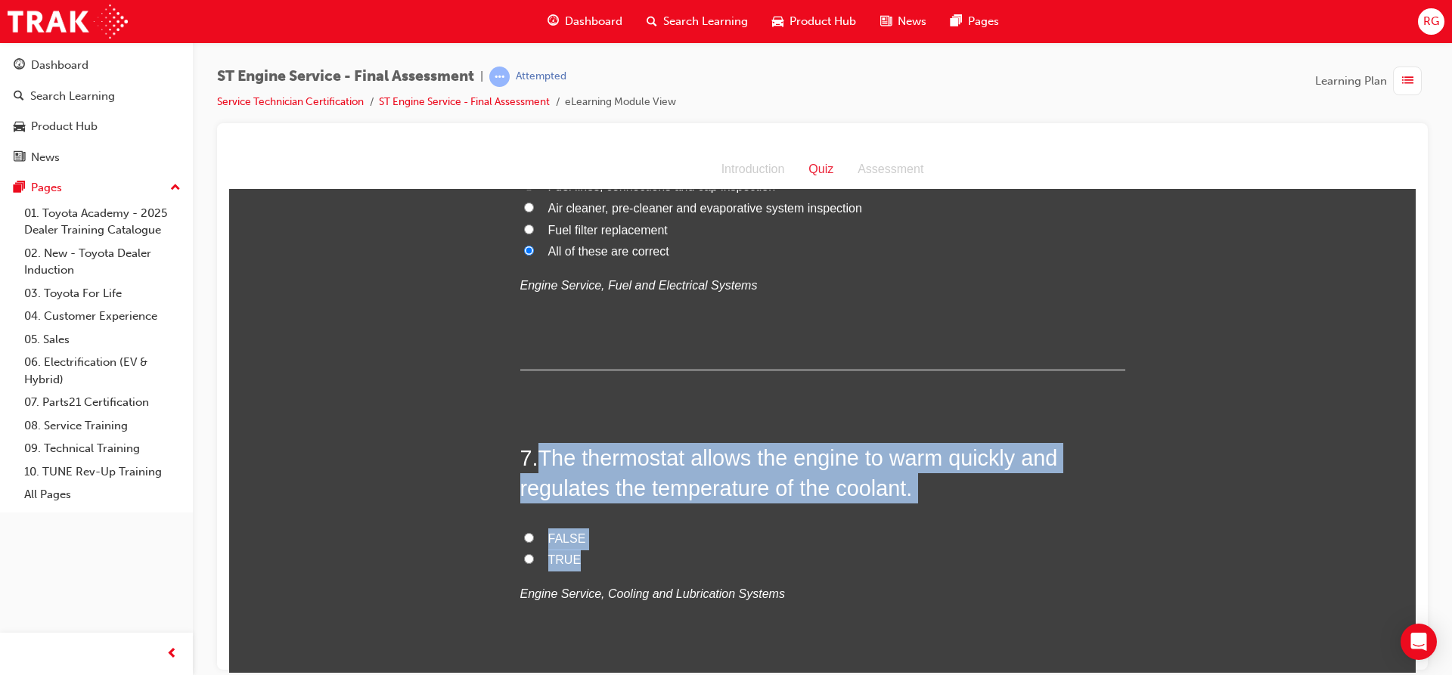
drag, startPoint x: 535, startPoint y: 452, endPoint x: 571, endPoint y: 556, distance: 109.5
click at [571, 556] on div "7 . The thermostat allows the engine to warm quickly and regulates the temperat…" at bounding box center [822, 560] width 605 height 236
click at [524, 554] on input "TRUE" at bounding box center [529, 558] width 10 height 10
radio input "true"
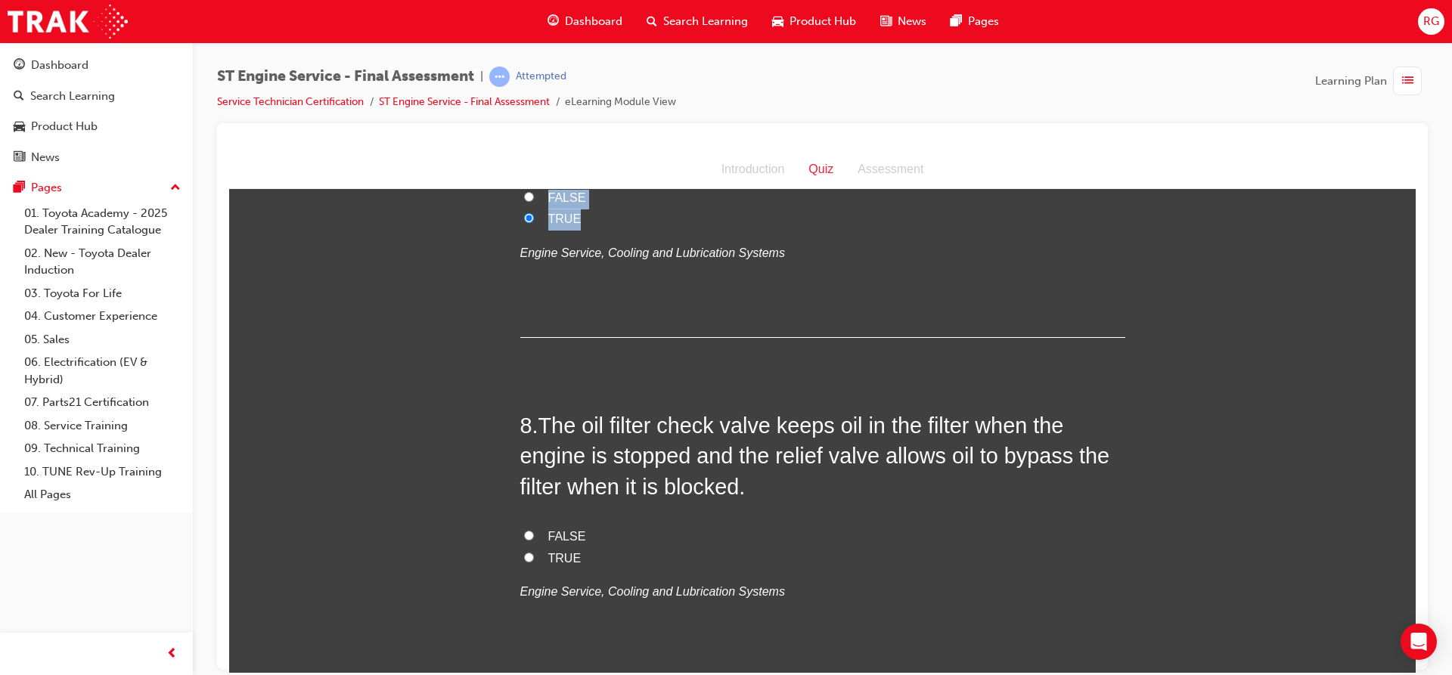
scroll to position [2281, 0]
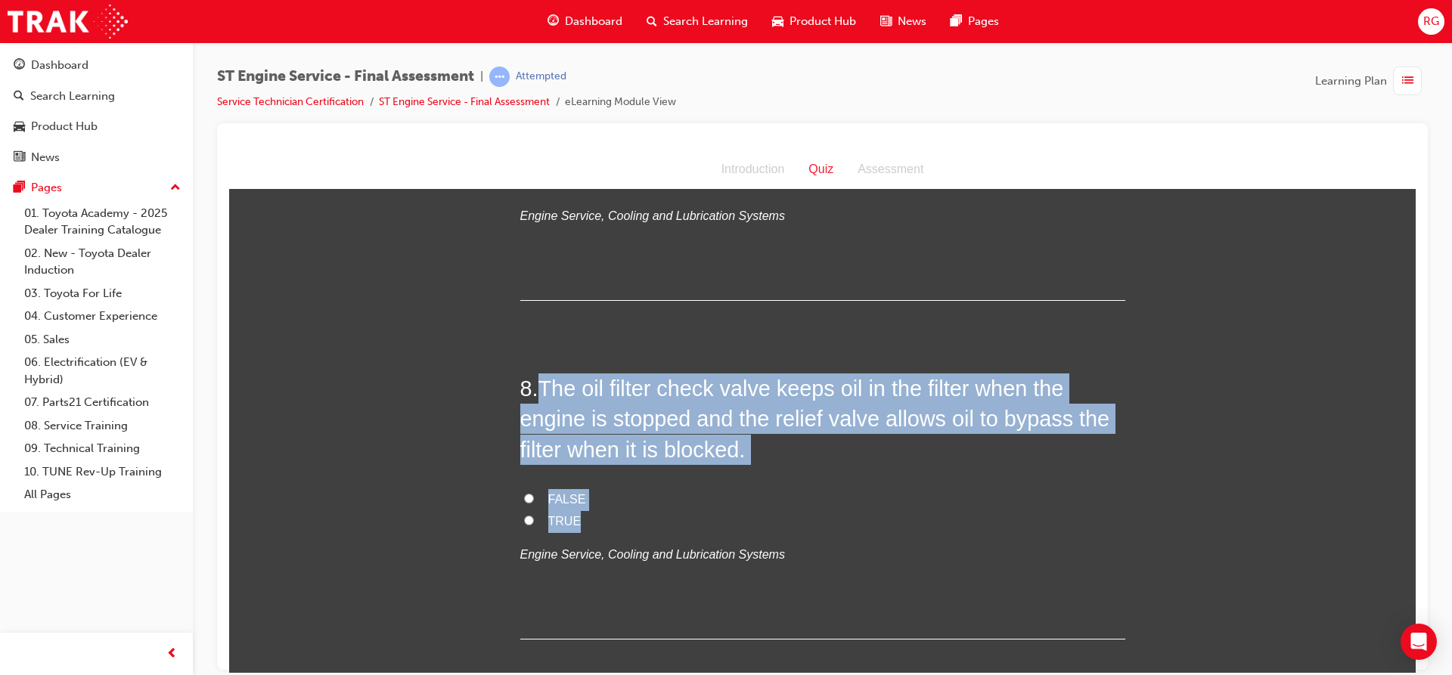
drag, startPoint x: 541, startPoint y: 381, endPoint x: 718, endPoint y: 513, distance: 221.5
click at [718, 513] on div "8 . The oil filter check valve keeps oil in the filter when the engine is stopp…" at bounding box center [822, 506] width 605 height 266
click at [524, 519] on input "TRUE" at bounding box center [529, 520] width 10 height 10
radio input "true"
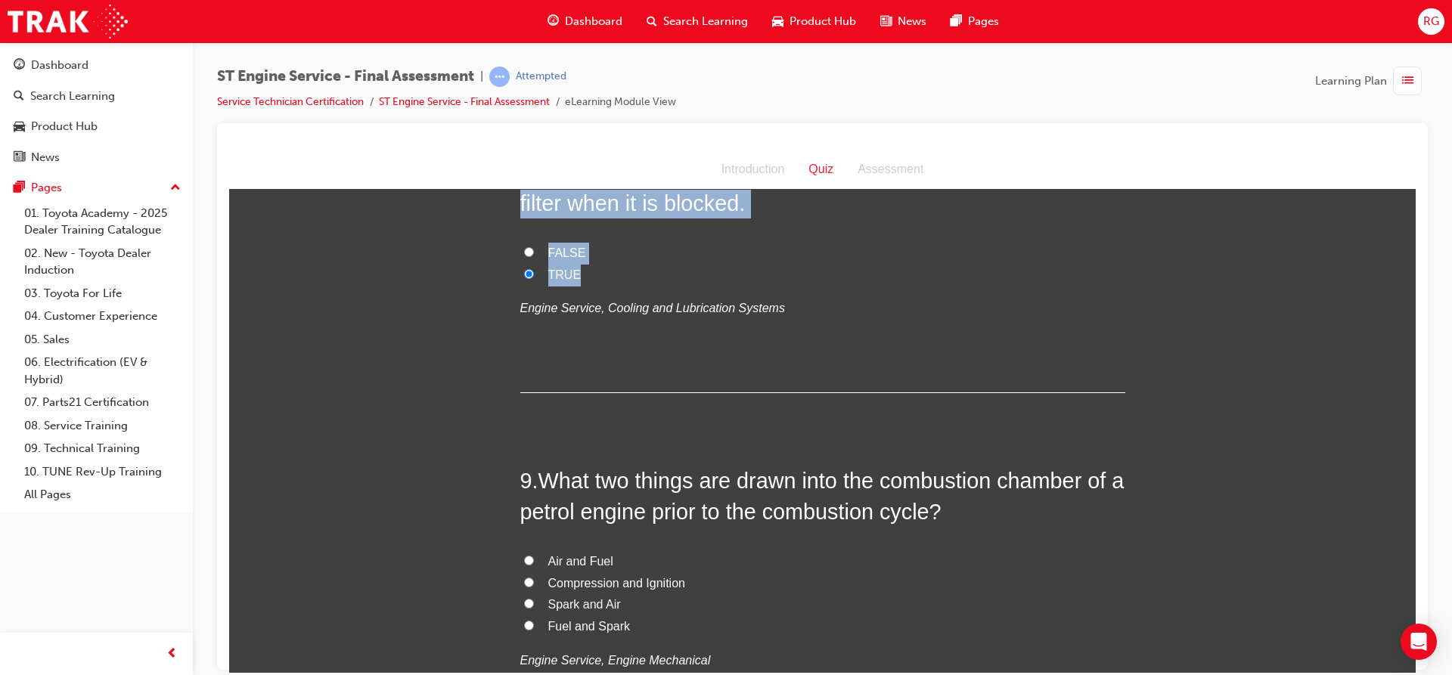
scroll to position [2584, 0]
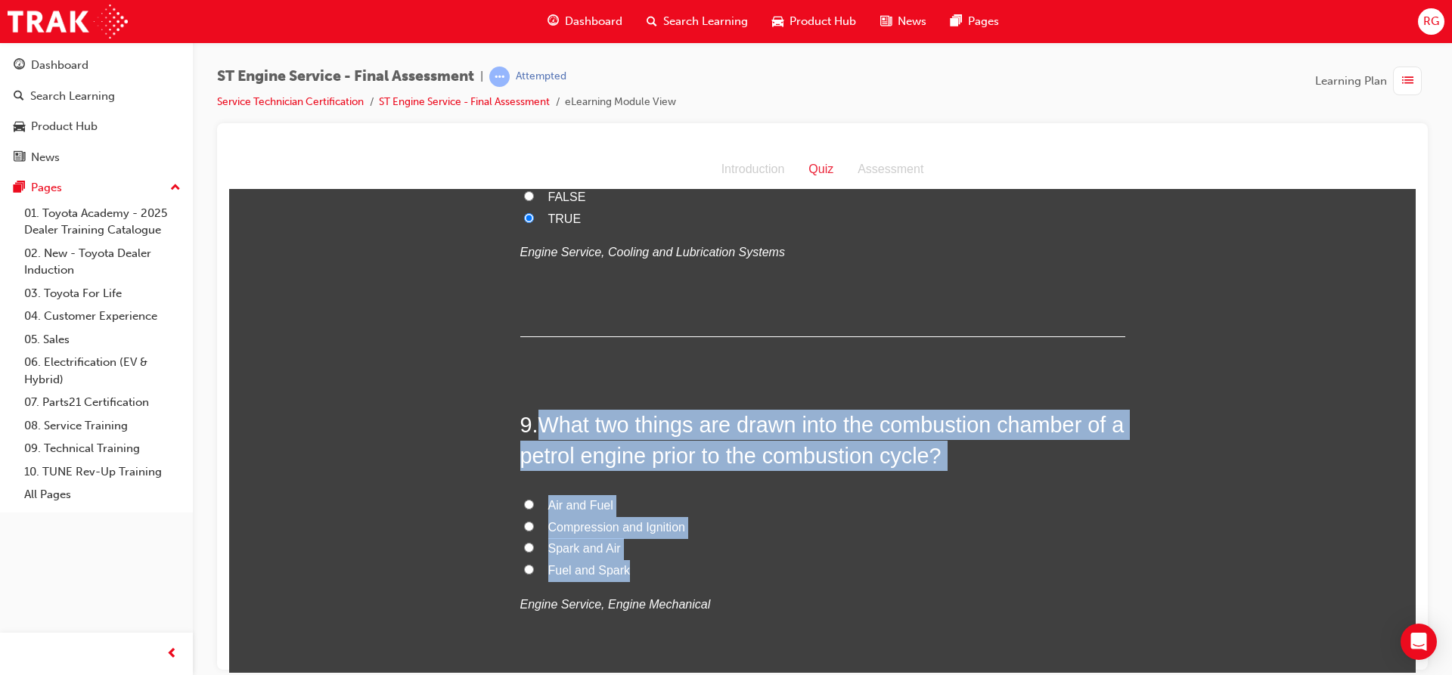
drag, startPoint x: 535, startPoint y: 421, endPoint x: 648, endPoint y: 572, distance: 188.0
click at [648, 572] on div "9 . What two things are drawn into the combustion chamber of a petrol engine pr…" at bounding box center [822, 549] width 605 height 280
click at [520, 509] on label "Air and Fuel" at bounding box center [822, 505] width 605 height 22
click at [524, 509] on input "Air and Fuel" at bounding box center [529, 504] width 10 height 10
radio input "true"
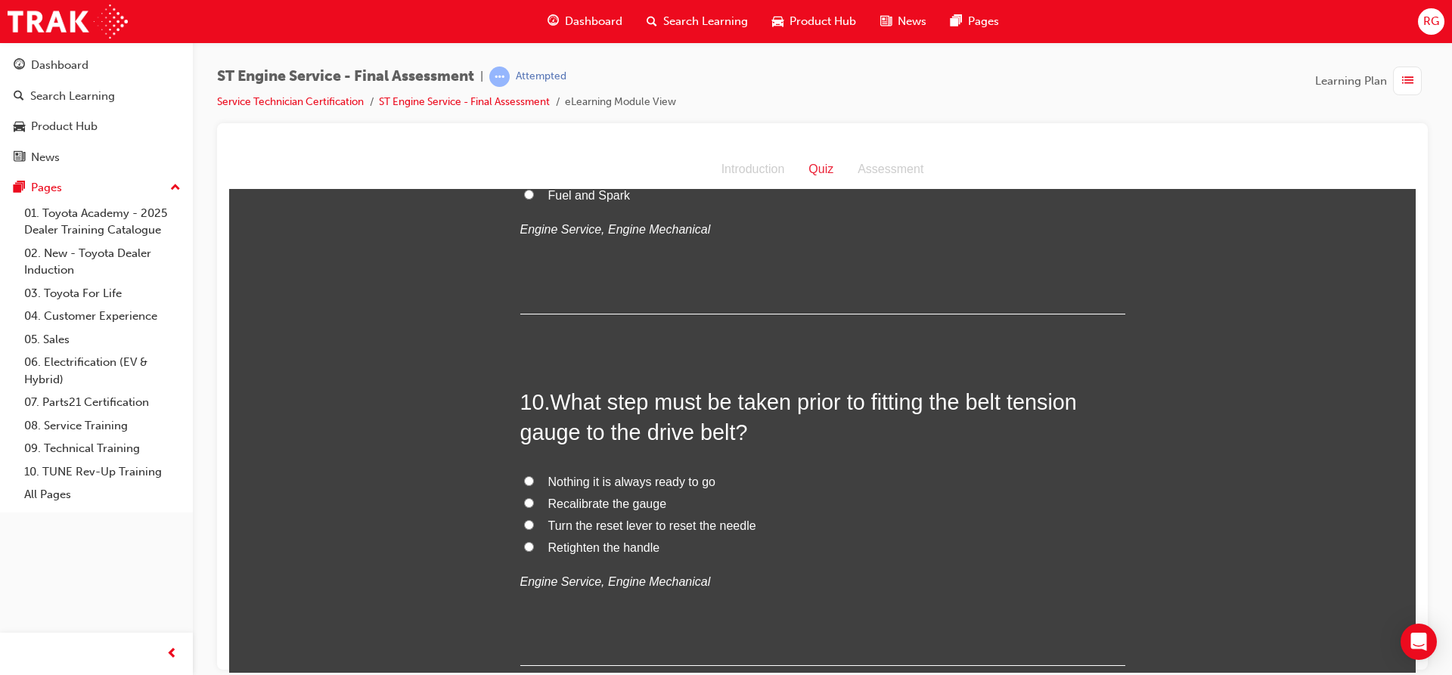
scroll to position [2962, 0]
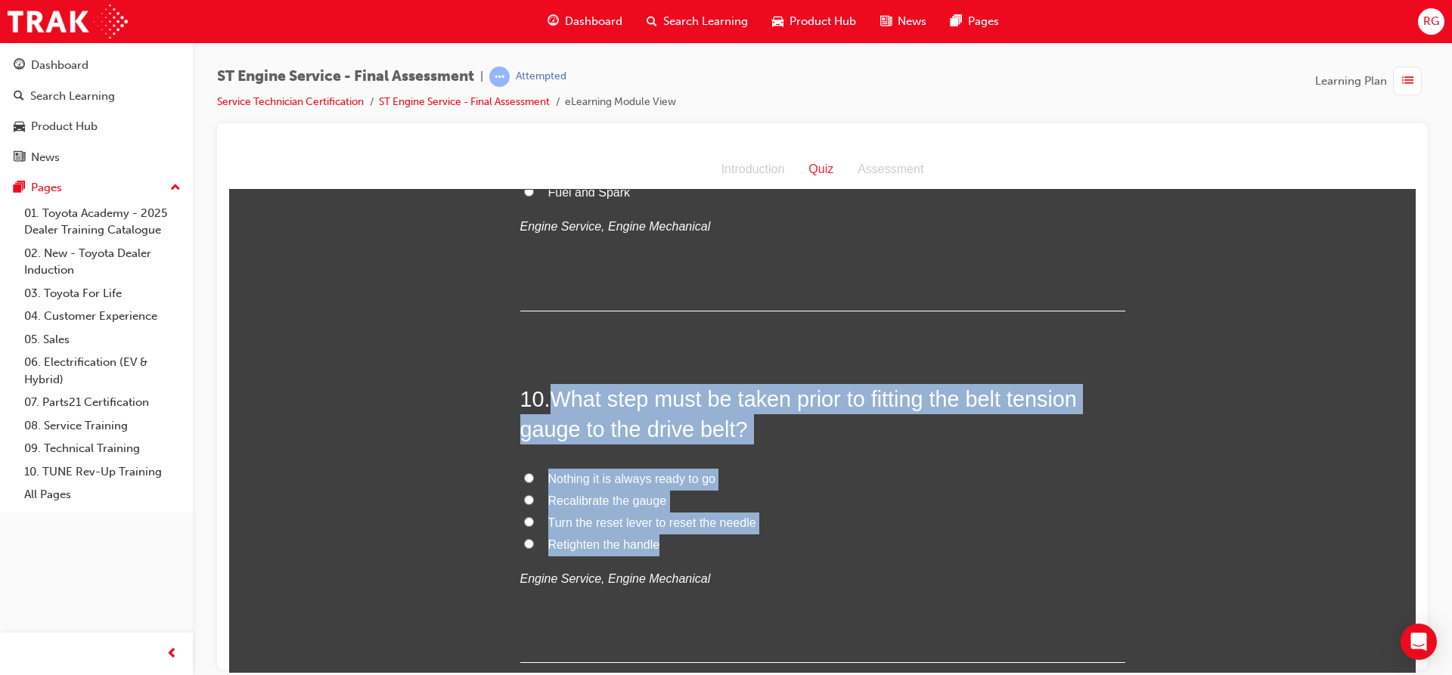
drag, startPoint x: 544, startPoint y: 398, endPoint x: 658, endPoint y: 541, distance: 183.5
click at [658, 541] on div "10 . What step must be taken prior to fitting the belt tension gauge to the dri…" at bounding box center [822, 523] width 605 height 280
click at [524, 519] on input "Turn the reset lever to reset the needle" at bounding box center [529, 521] width 10 height 10
radio input "true"
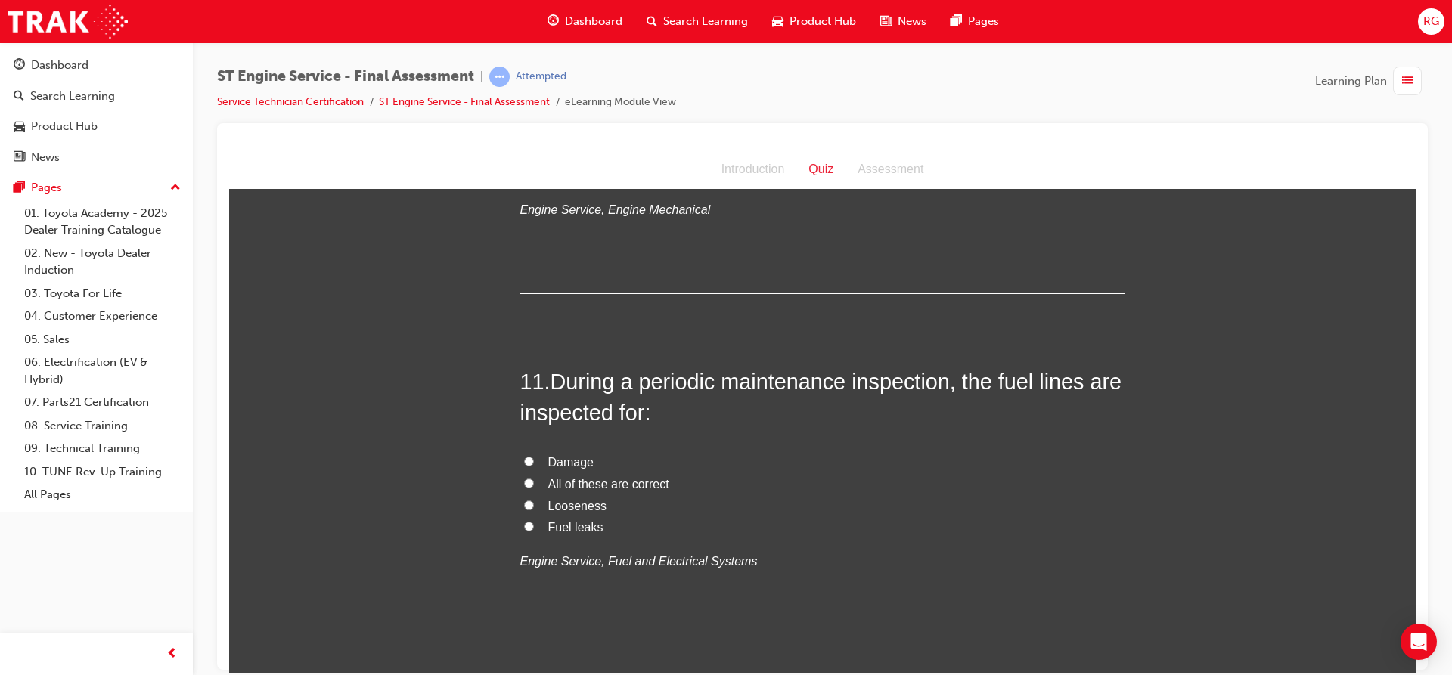
scroll to position [3340, 0]
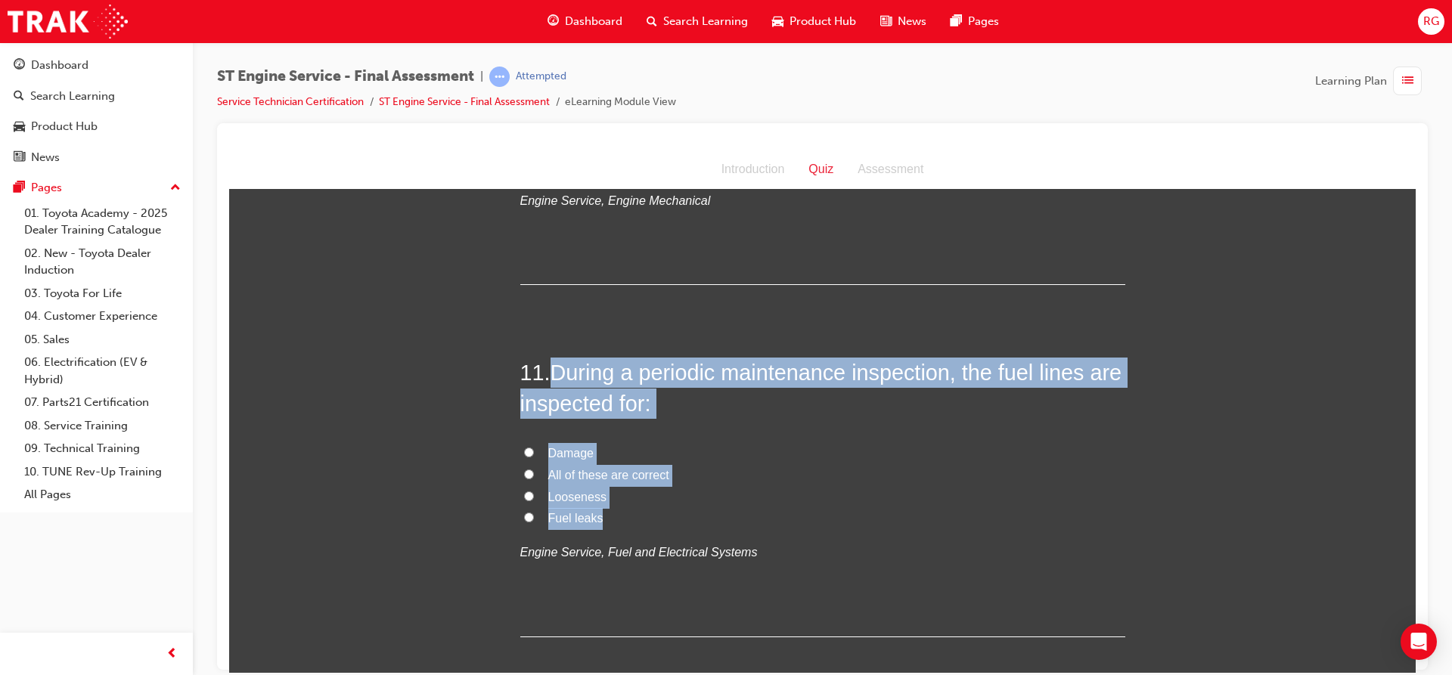
drag, startPoint x: 552, startPoint y: 375, endPoint x: 626, endPoint y: 507, distance: 151.6
click at [628, 507] on div "11 . During a periodic maintenance inspection, the fuel lines are inspected for…" at bounding box center [822, 497] width 605 height 280
click at [520, 471] on label "All of these are correct" at bounding box center [822, 475] width 605 height 22
click at [524, 471] on input "All of these are correct" at bounding box center [529, 474] width 10 height 10
radio input "true"
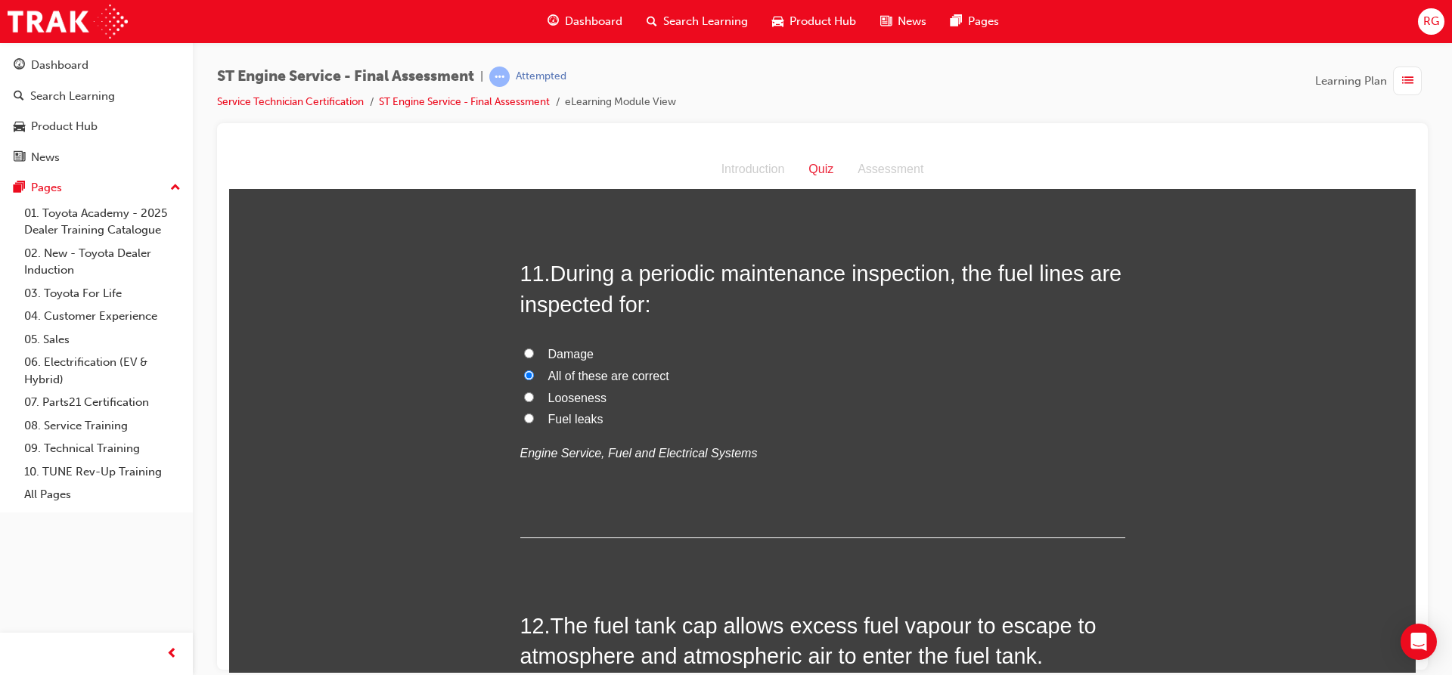
scroll to position [3566, 0]
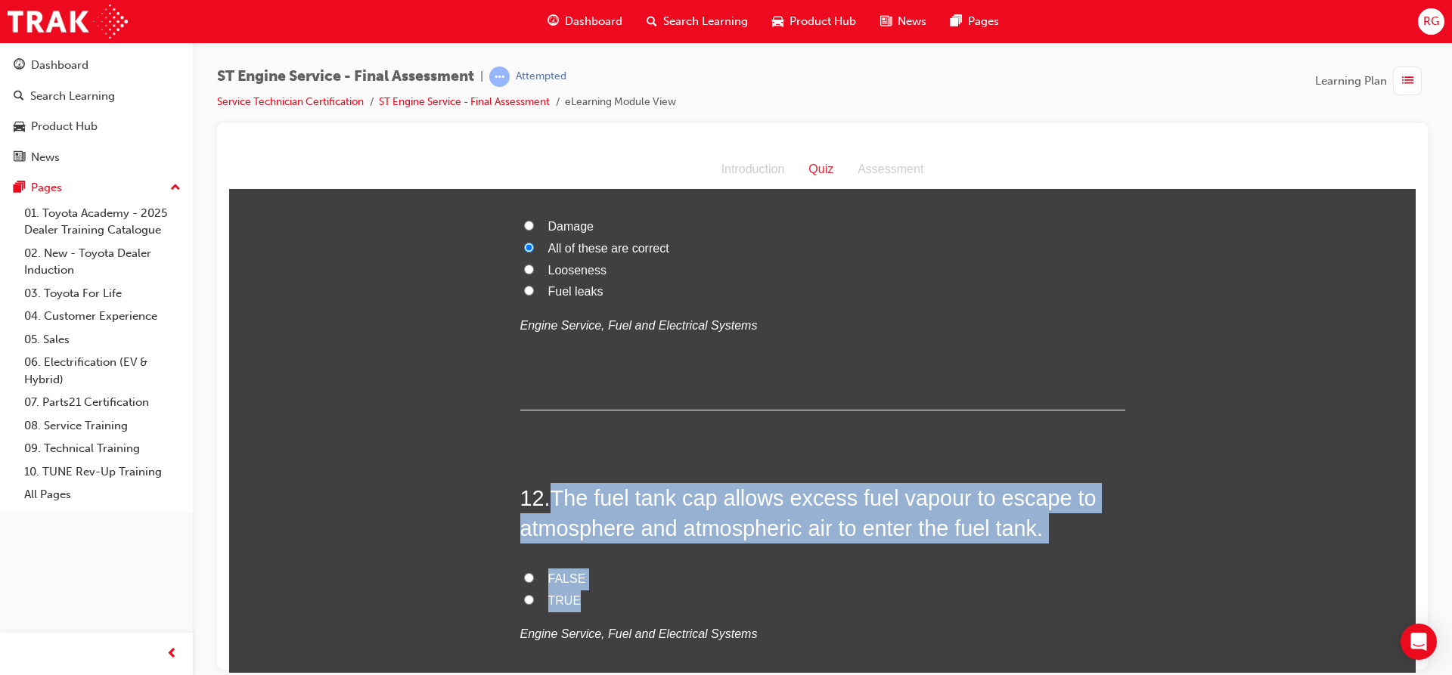
drag, startPoint x: 546, startPoint y: 494, endPoint x: 584, endPoint y: 590, distance: 104.2
click at [584, 590] on div "12 . The fuel tank cap allows excess fuel vapour to escape to atmosphere and at…" at bounding box center [822, 600] width 605 height 236
click at [524, 573] on input "FALSE" at bounding box center [529, 577] width 10 height 10
radio input "true"
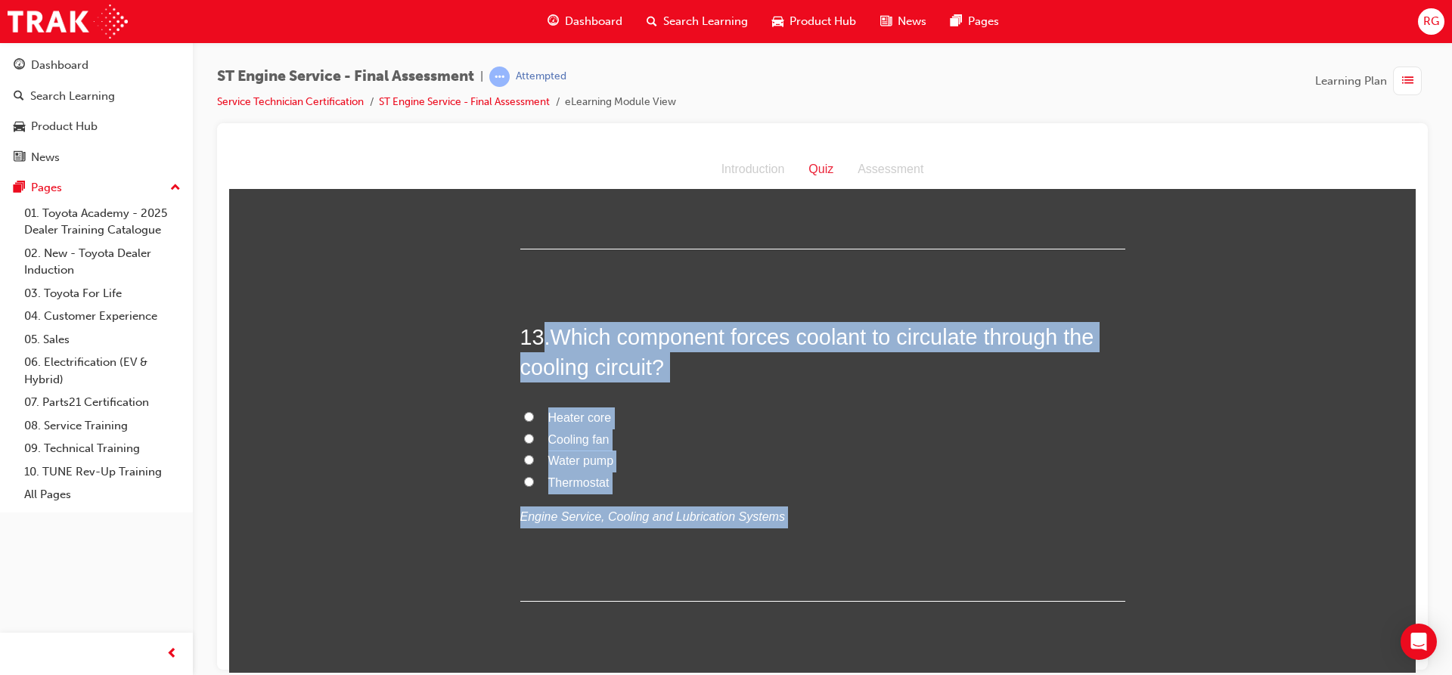
scroll to position [4047, 0]
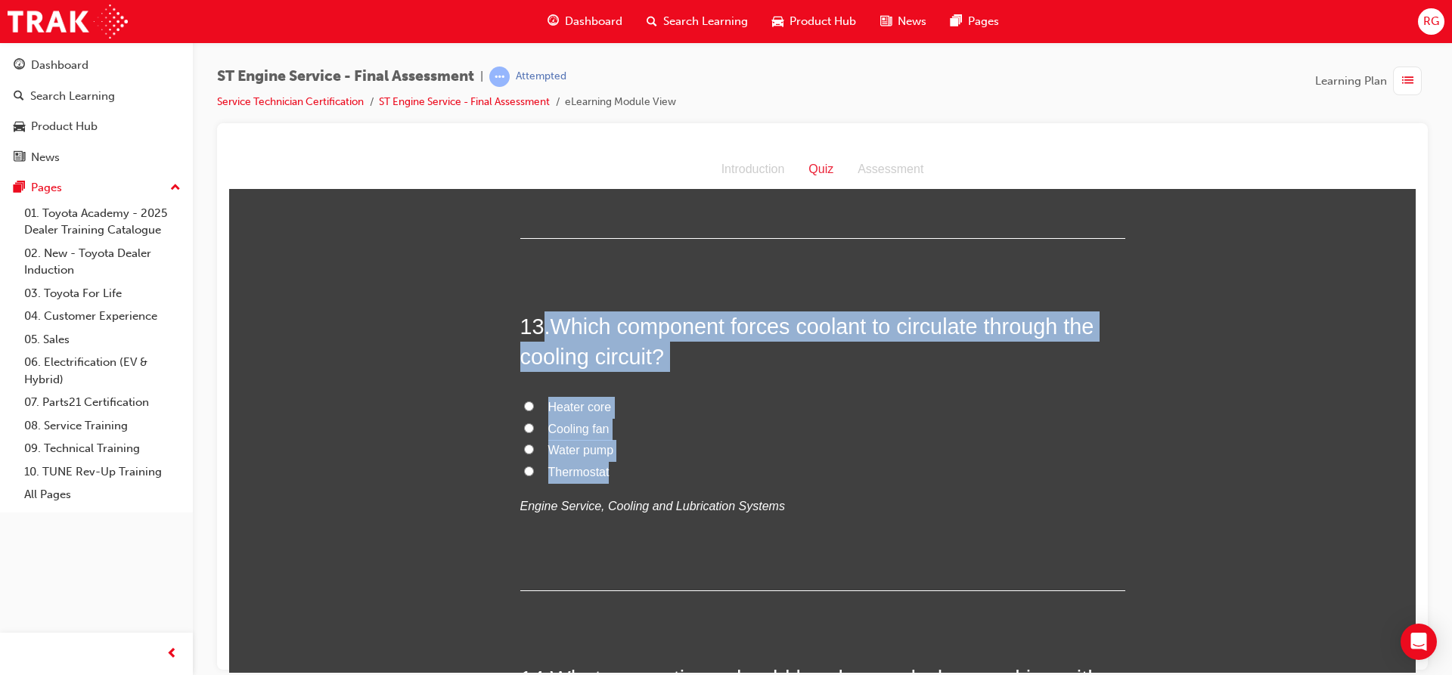
drag, startPoint x: 541, startPoint y: 562, endPoint x: 621, endPoint y: 476, distance: 117.1
click at [524, 450] on input "Water pump" at bounding box center [529, 449] width 10 height 10
radio input "true"
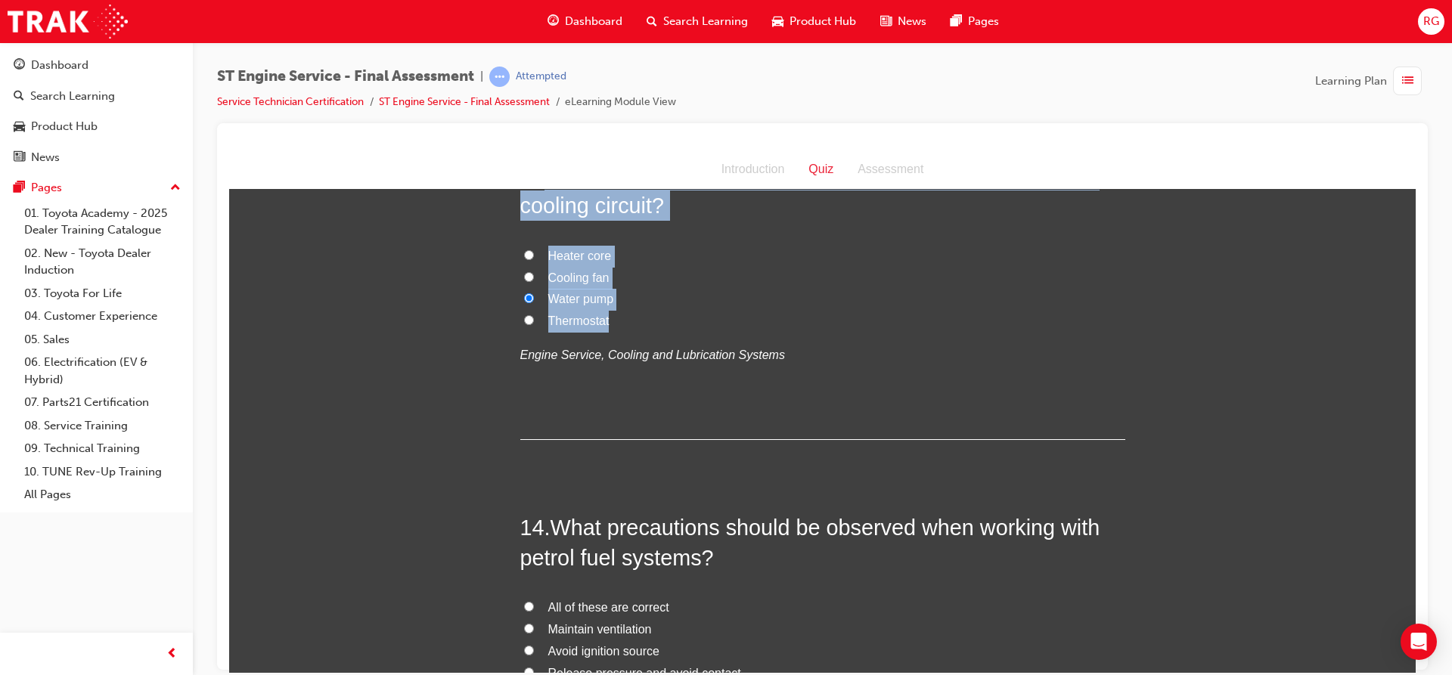
scroll to position [4273, 0]
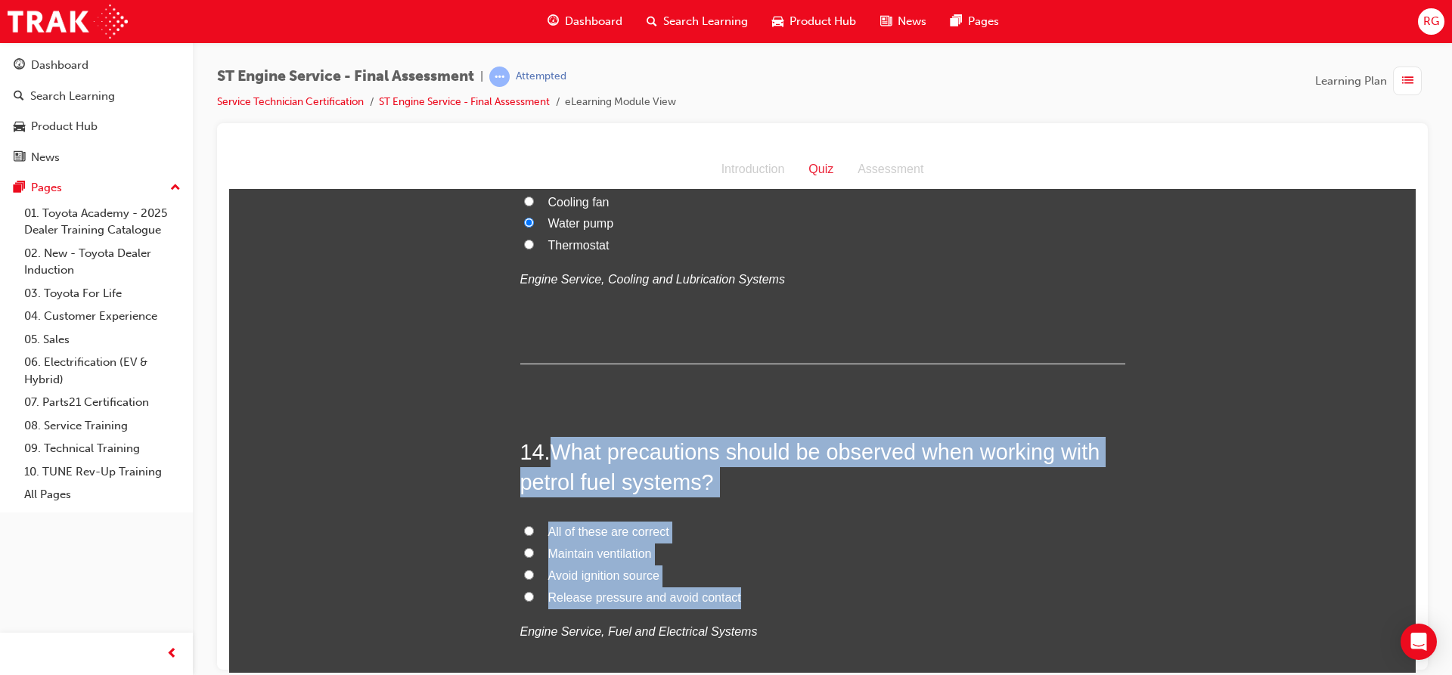
drag, startPoint x: 547, startPoint y: 448, endPoint x: 706, endPoint y: 581, distance: 207.7
click at [734, 587] on div "14 . What precautions should be observed when working with petrol fuel systems?…" at bounding box center [822, 576] width 605 height 280
click at [524, 529] on input "All of these are correct" at bounding box center [529, 530] width 10 height 10
radio input "true"
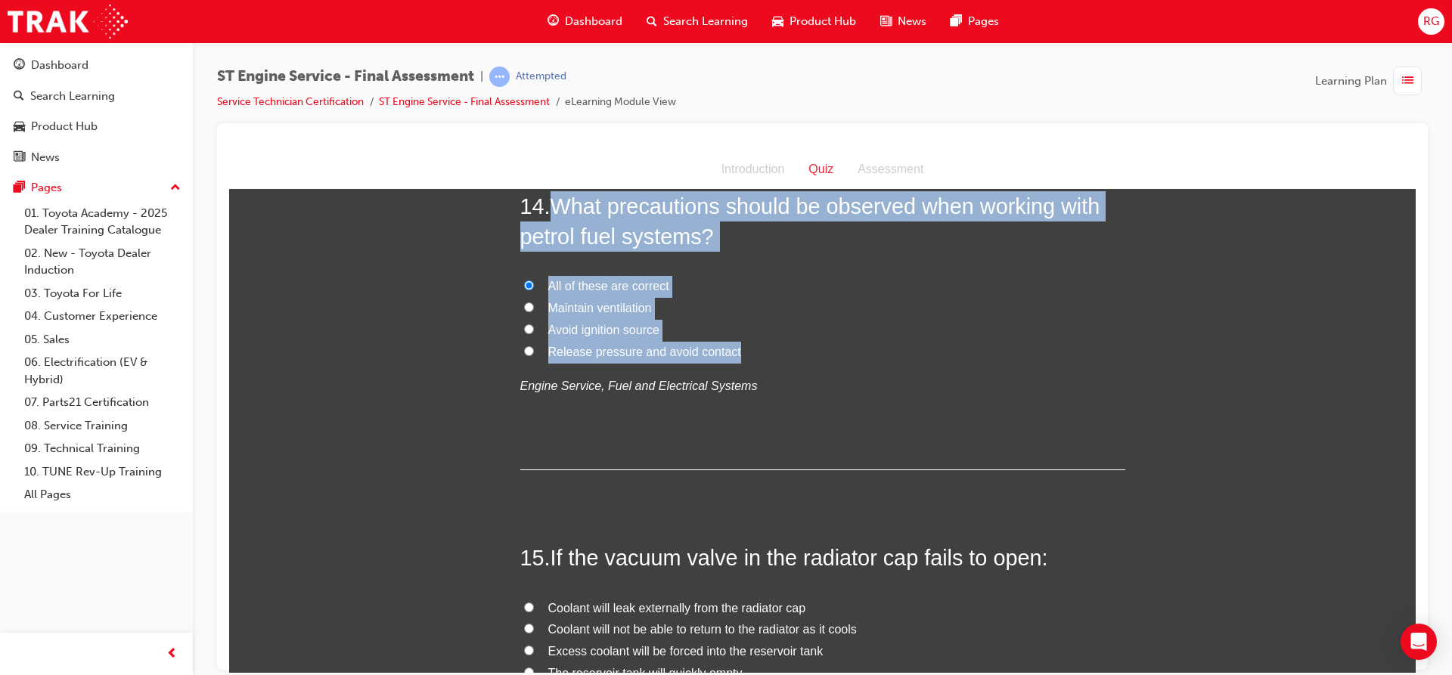
scroll to position [4651, 0]
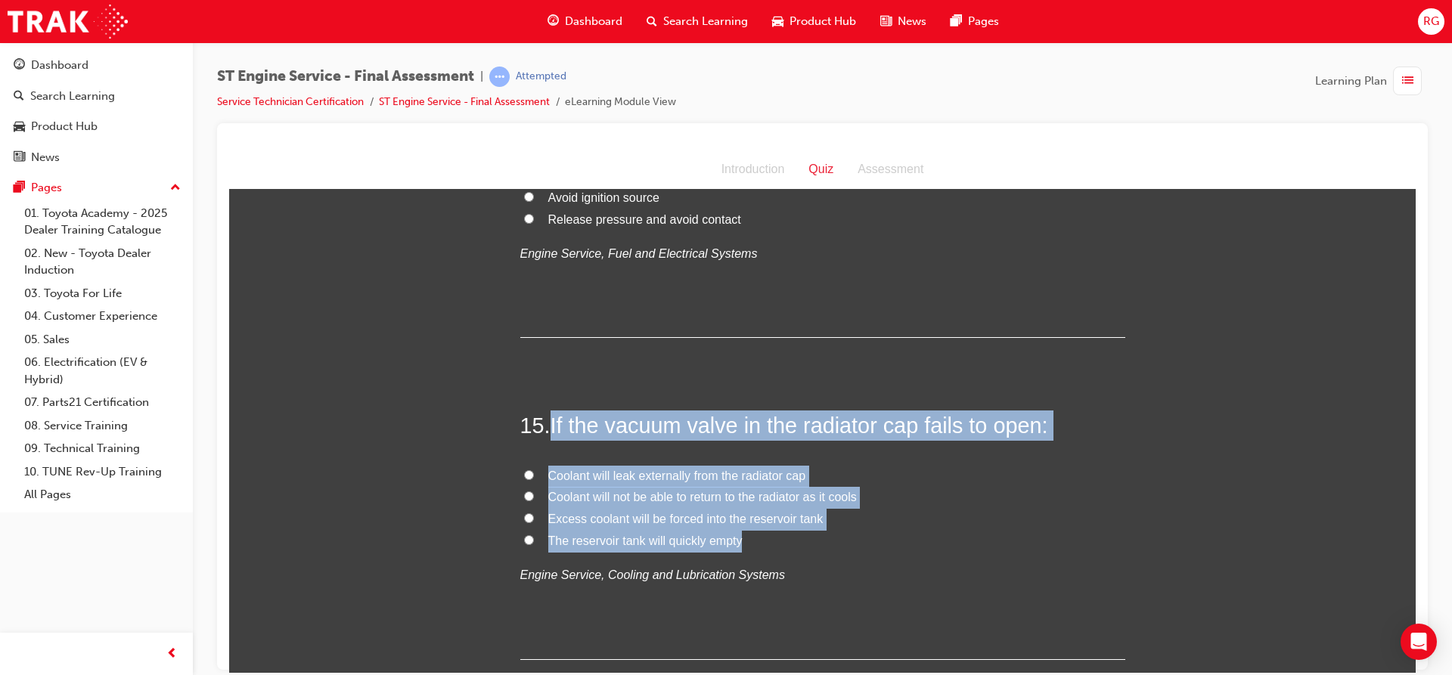
drag, startPoint x: 549, startPoint y: 419, endPoint x: 731, endPoint y: 527, distance: 211.9
click at [769, 544] on div "15 . If the vacuum valve in the radiator cap fails to open: Coolant will leak e…" at bounding box center [822, 534] width 605 height 249
click at [627, 496] on span "Coolant will not be able to return to the radiator as it cools" at bounding box center [702, 496] width 308 height 13
click at [534, 496] on input "Coolant will not be able to return to the radiator as it cools" at bounding box center [529, 496] width 10 height 10
radio input "true"
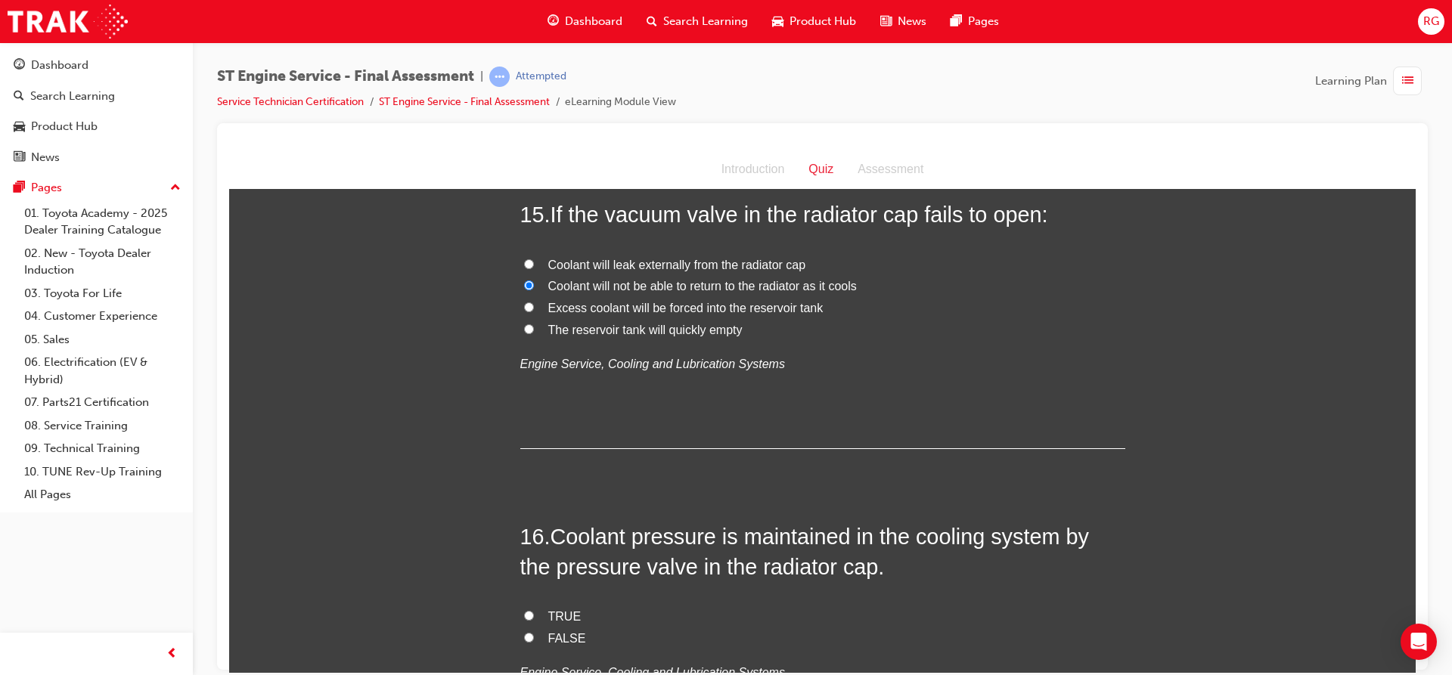
scroll to position [4878, 0]
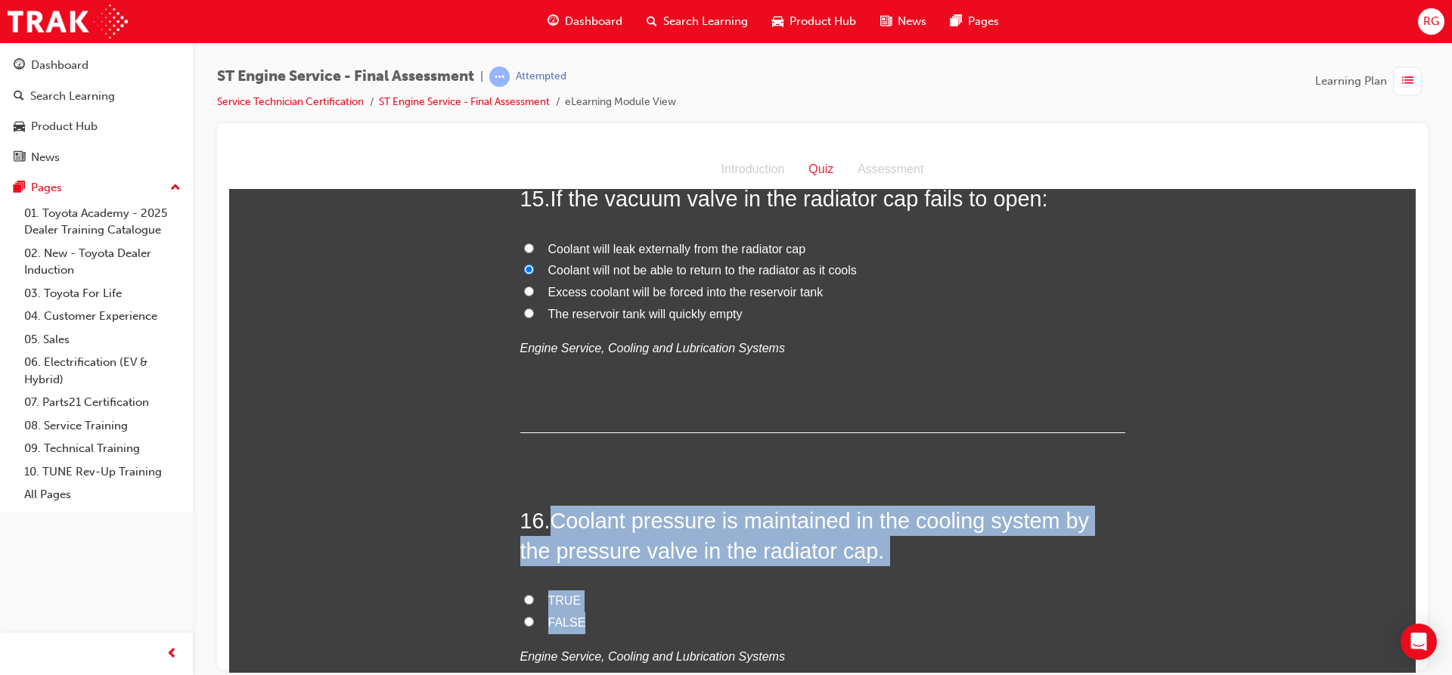
drag, startPoint x: 550, startPoint y: 521, endPoint x: 767, endPoint y: 617, distance: 236.6
click at [767, 617] on div "16 . Coolant pressure is maintained in the cooling system by the pressure valve…" at bounding box center [822, 623] width 605 height 236
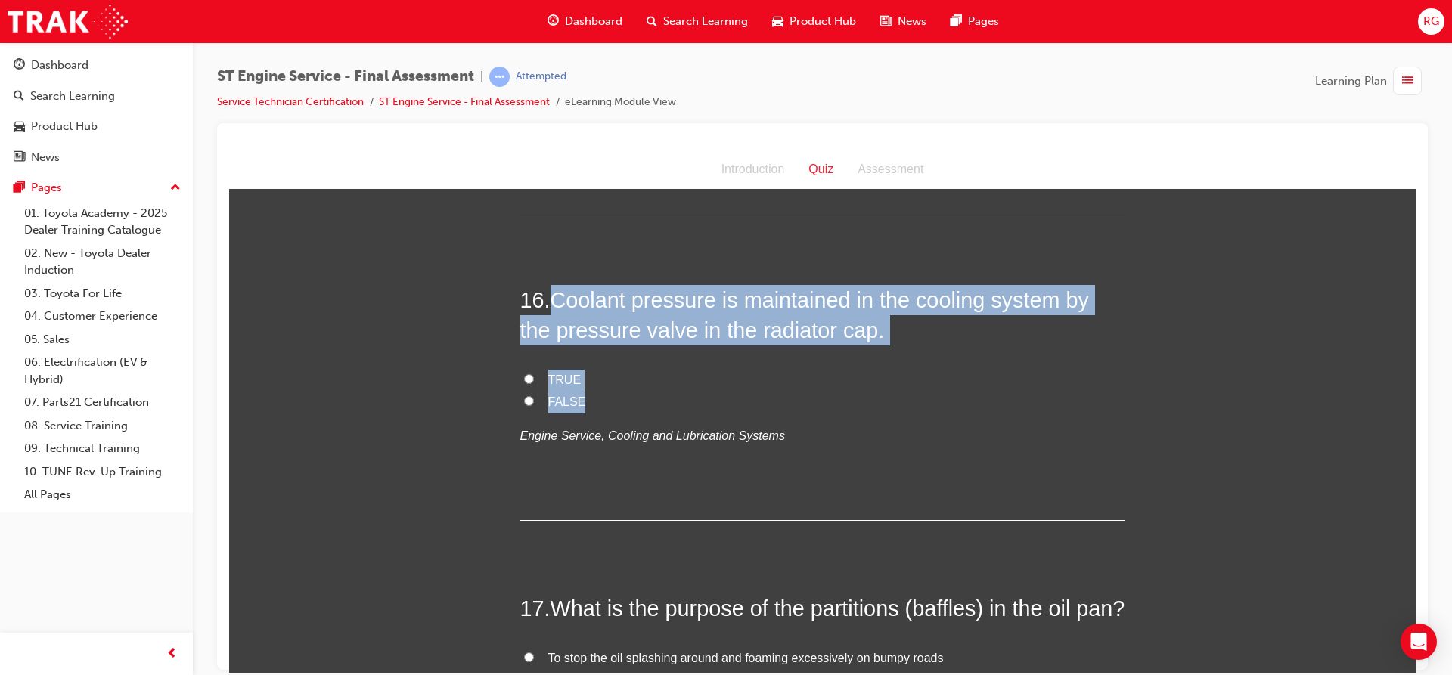
scroll to position [5181, 0]
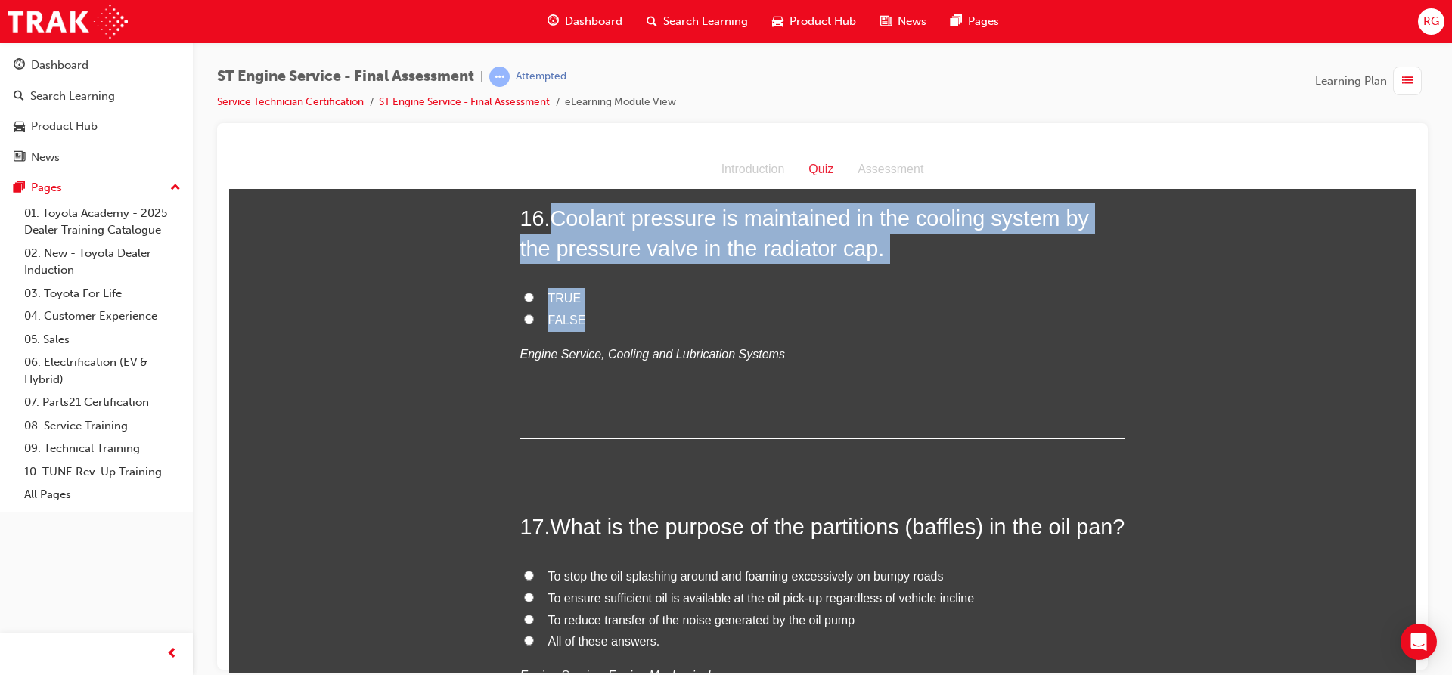
click at [524, 296] on input "TRUE" at bounding box center [529, 297] width 10 height 10
radio input "true"
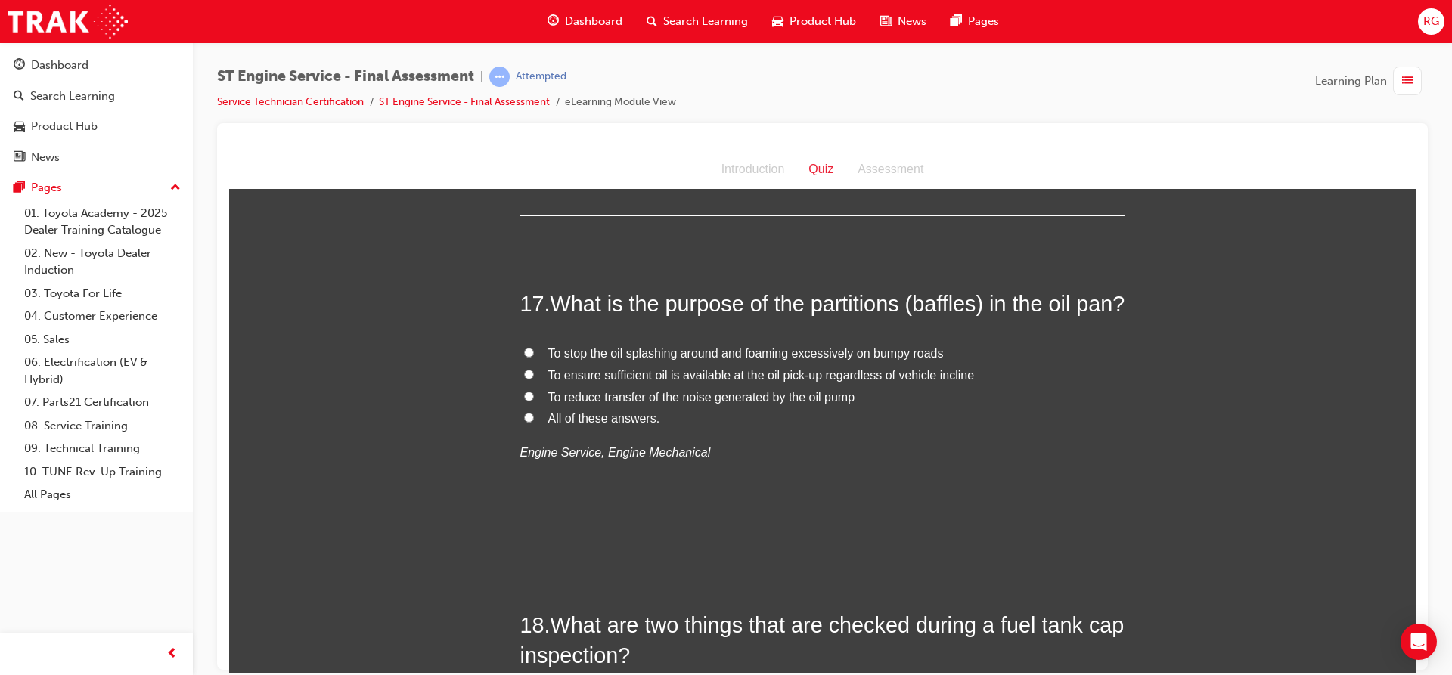
scroll to position [5407, 0]
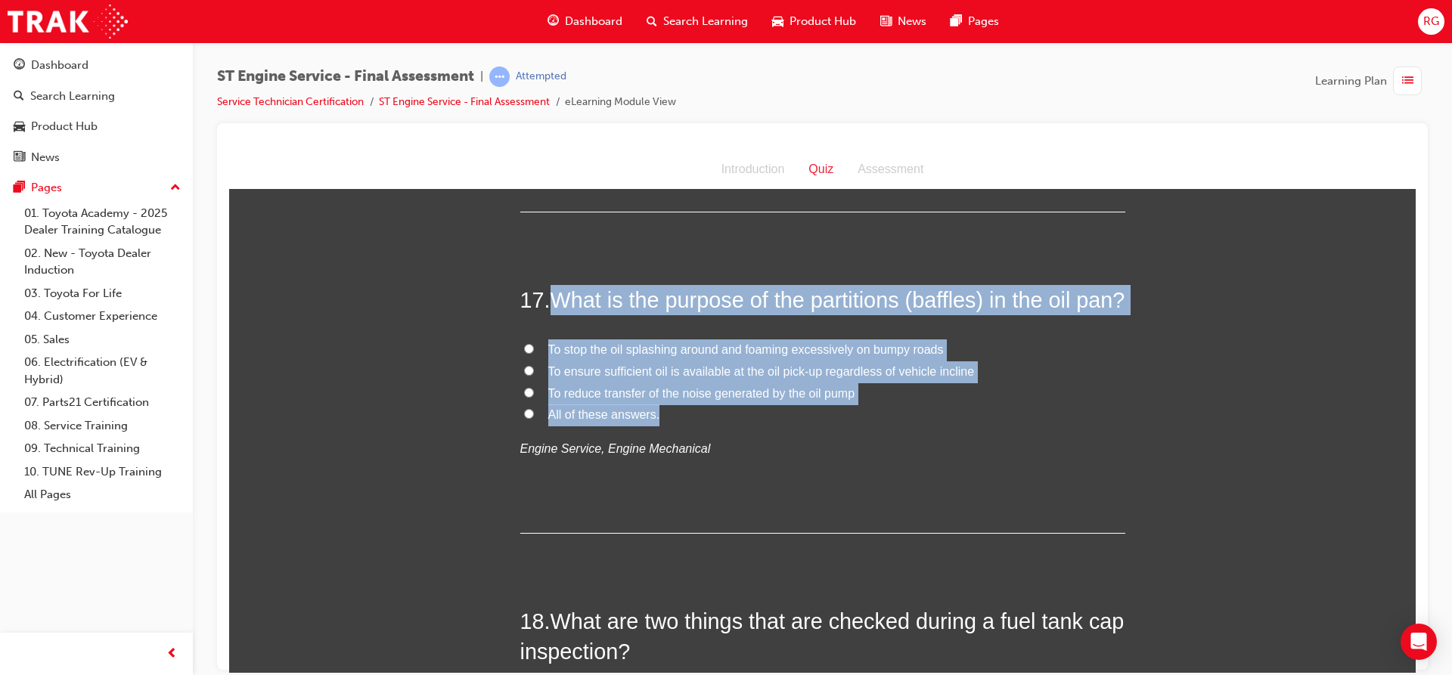
drag, startPoint x: 548, startPoint y: 294, endPoint x: 841, endPoint y: 439, distance: 326.3
click at [841, 439] on div "17 . What is the purpose of the partitions (baffles) in the oil pan? To stop th…" at bounding box center [822, 408] width 605 height 249
click at [524, 418] on input "All of these answers." at bounding box center [529, 413] width 10 height 10
radio input "true"
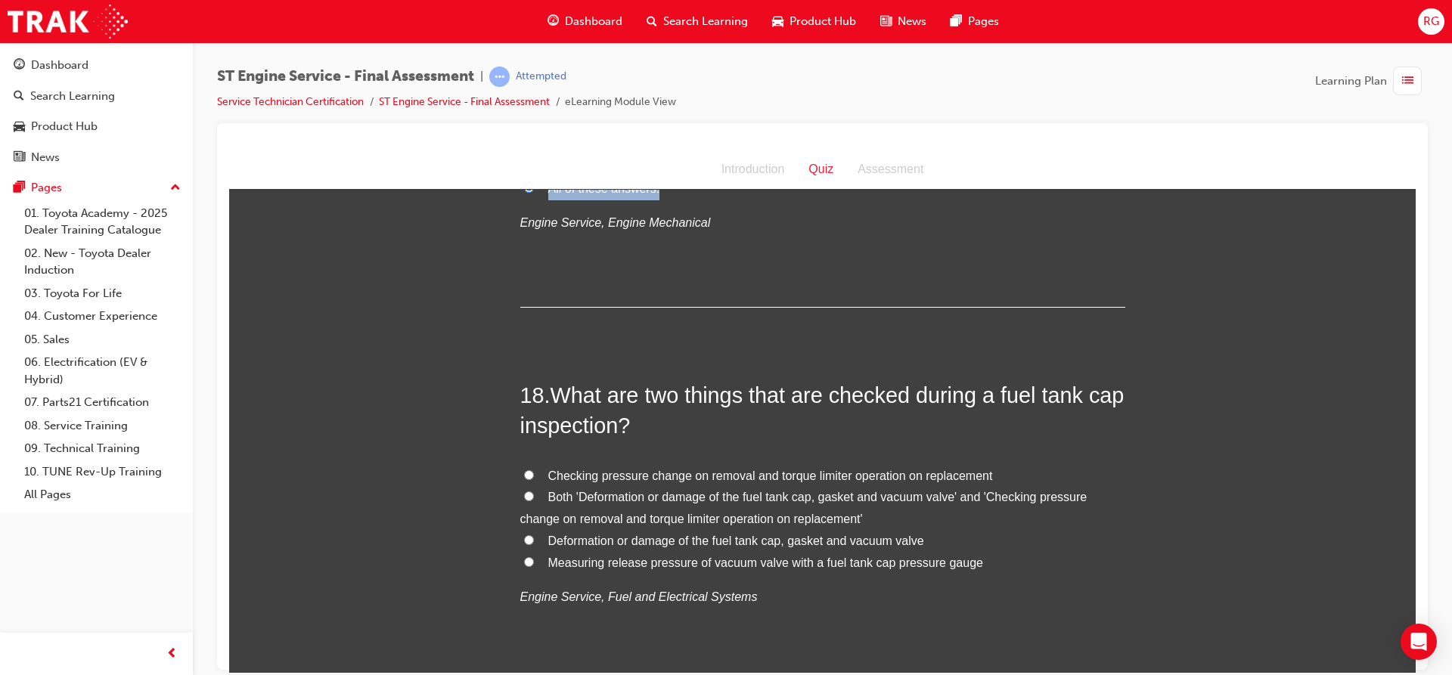
scroll to position [5634, 0]
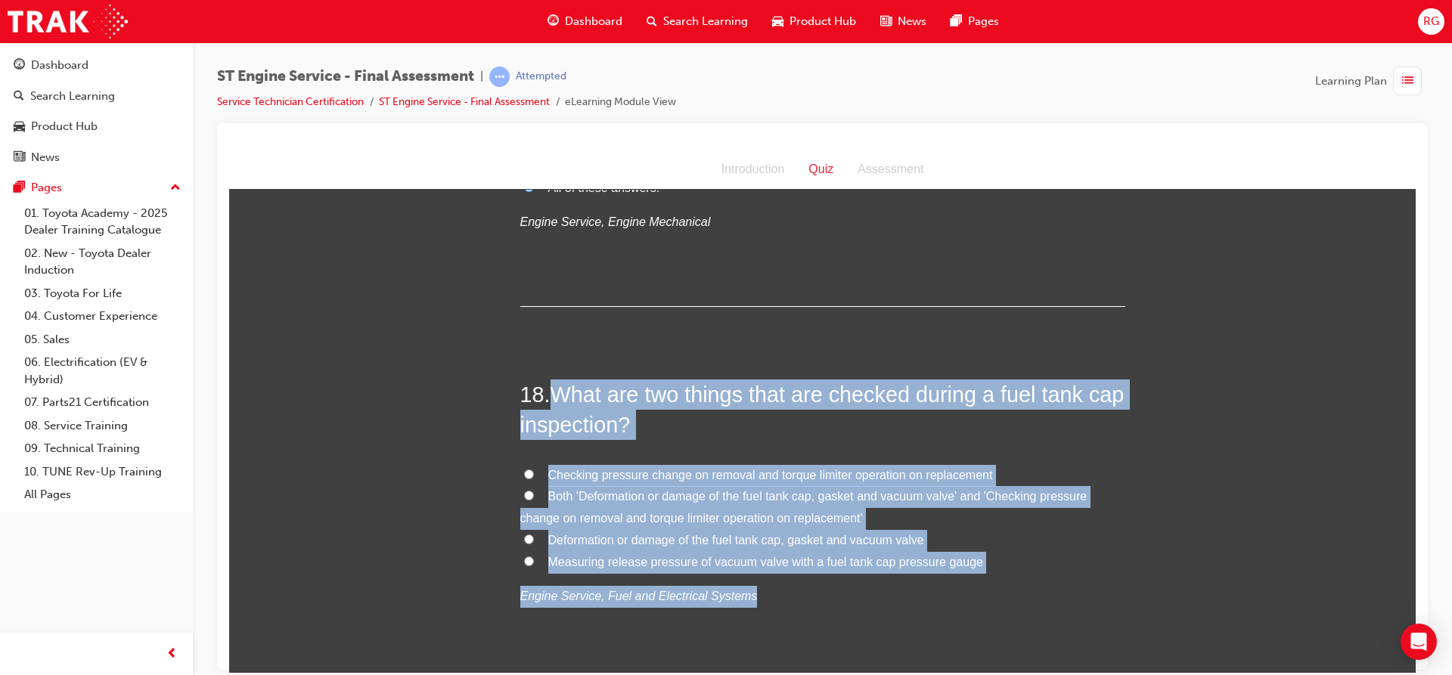
drag, startPoint x: 547, startPoint y: 420, endPoint x: 1068, endPoint y: 617, distance: 556.8
click at [1068, 617] on div "18 . What are two things that are checked during a fuel tank cap inspection? Ch…" at bounding box center [822, 529] width 605 height 301
click at [526, 500] on input "Both 'Deformation or damage of the fuel tank cap, gasket and vacuum valve' and …" at bounding box center [529, 495] width 10 height 10
radio input "true"
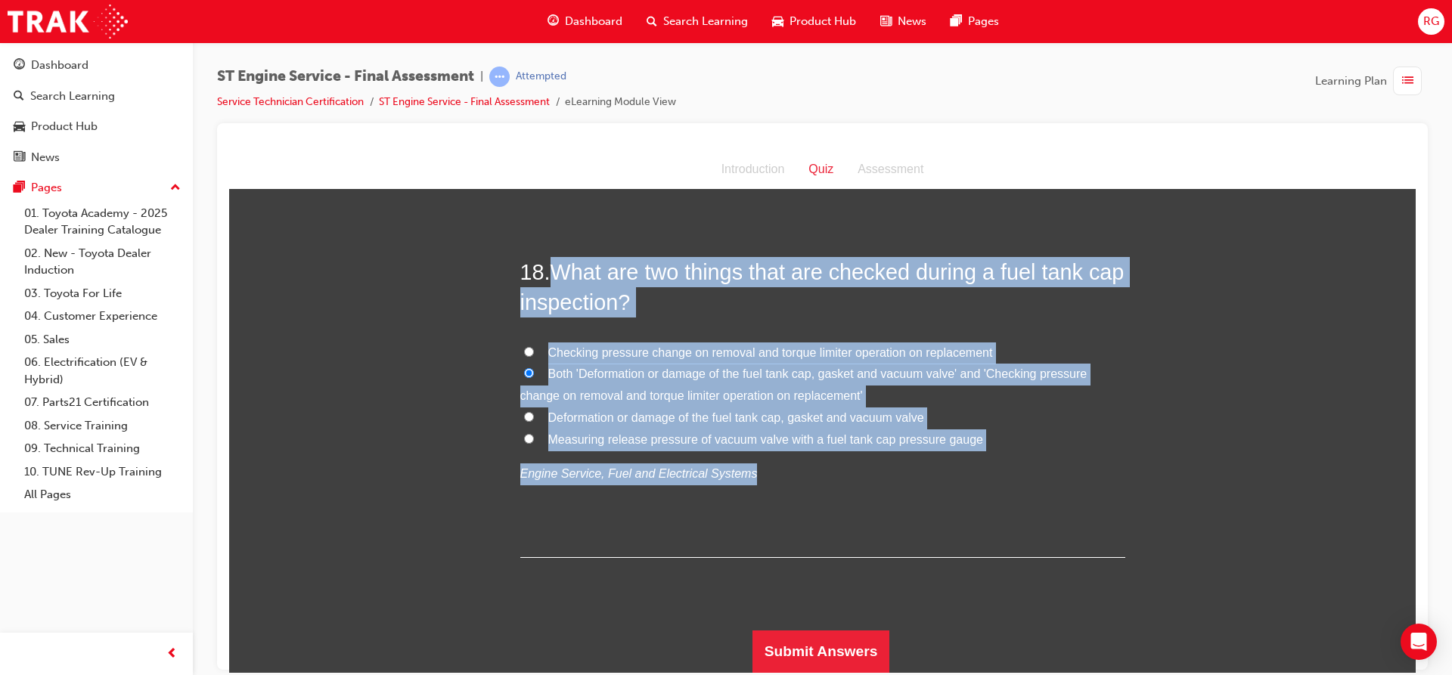
scroll to position [5786, 0]
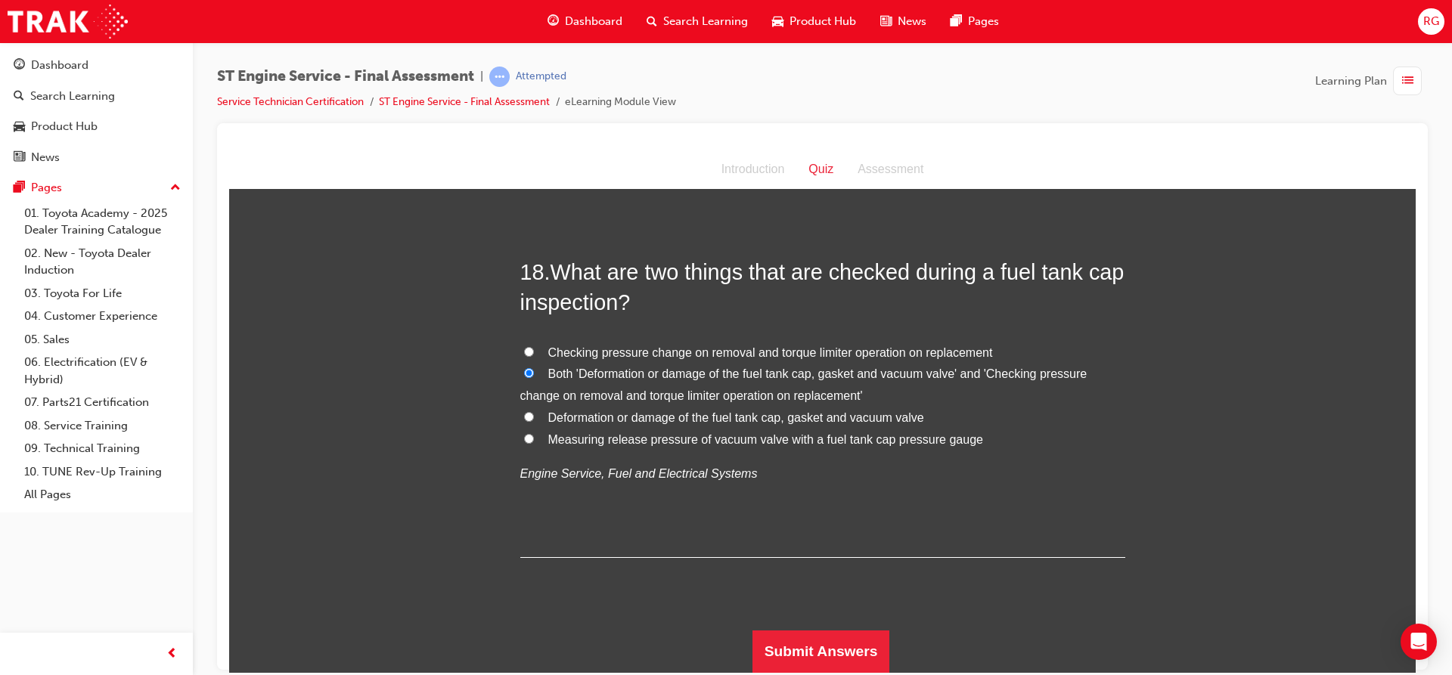
click at [583, 542] on div "18 . What are two things that are checked during a fuel tank cap inspection? Ch…" at bounding box center [822, 406] width 605 height 301
click at [815, 651] on button "Submit Answers" at bounding box center [821, 651] width 138 height 42
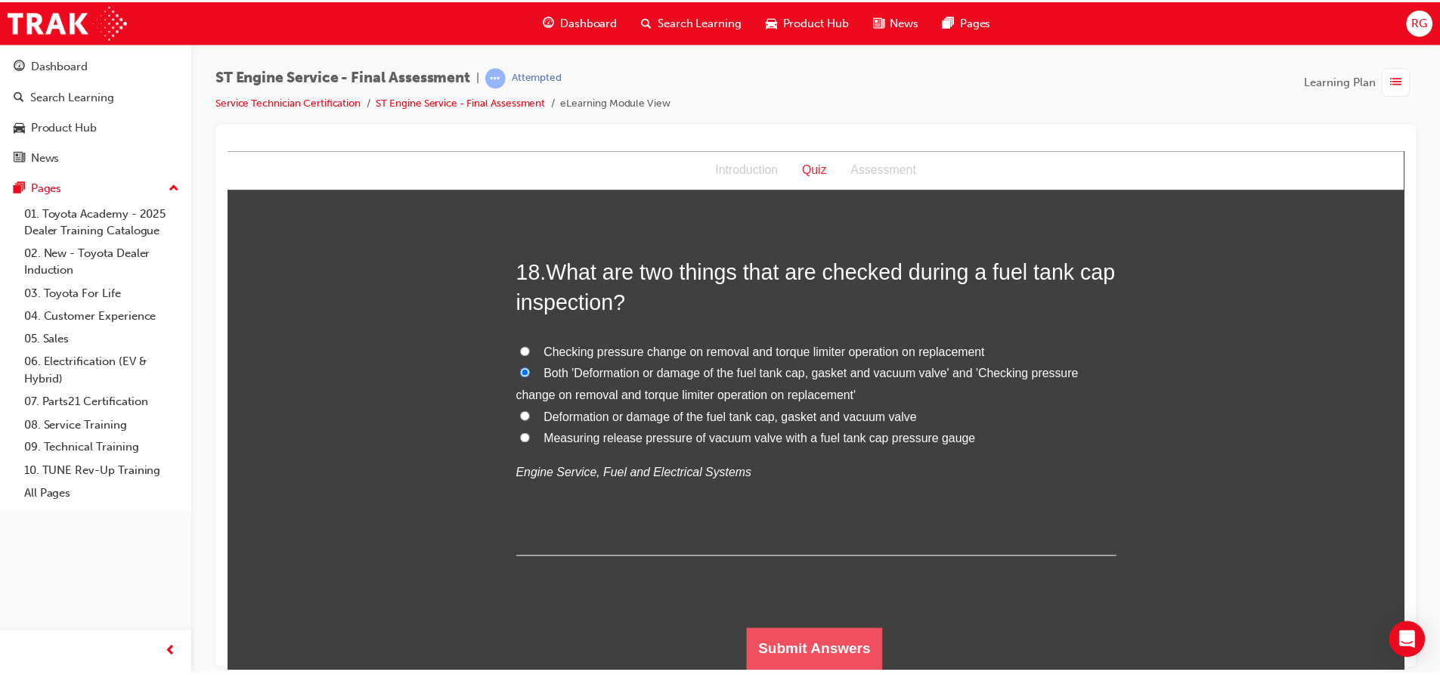
scroll to position [0, 0]
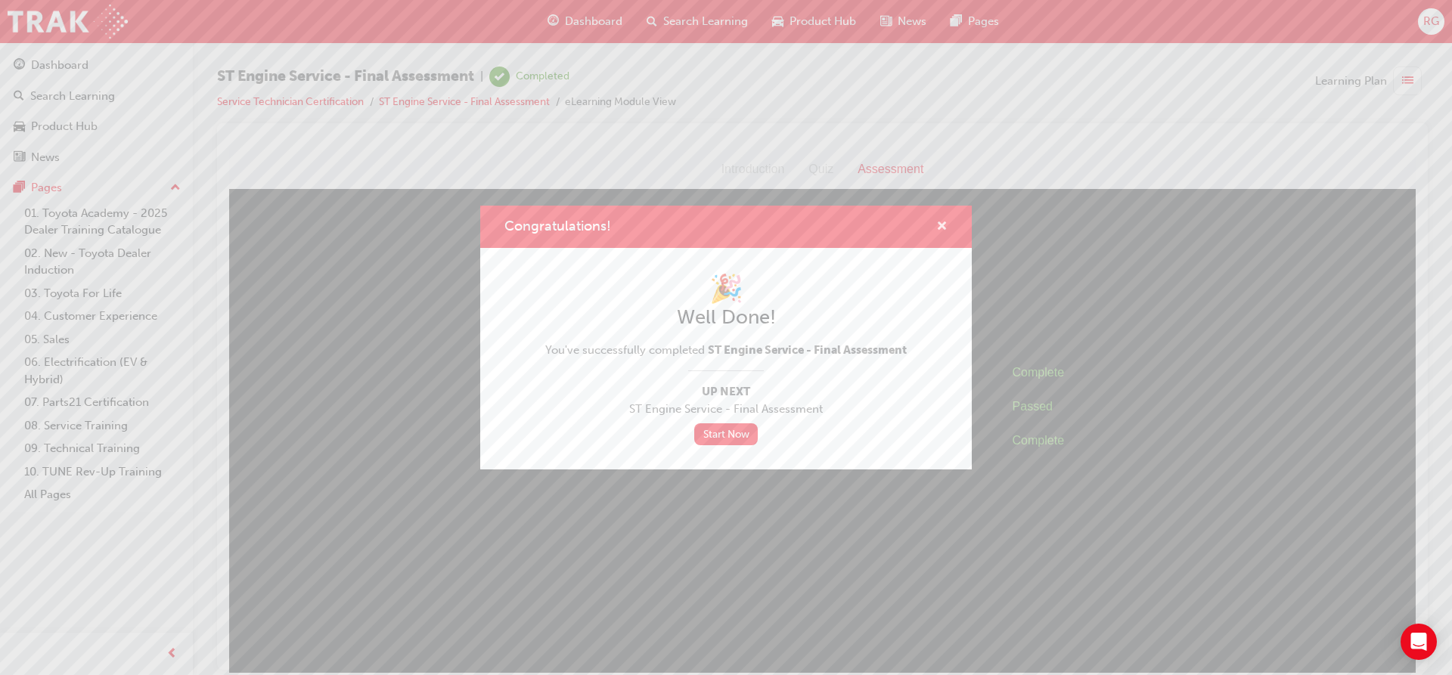
click at [938, 231] on span "cross-icon" at bounding box center [941, 228] width 11 height 14
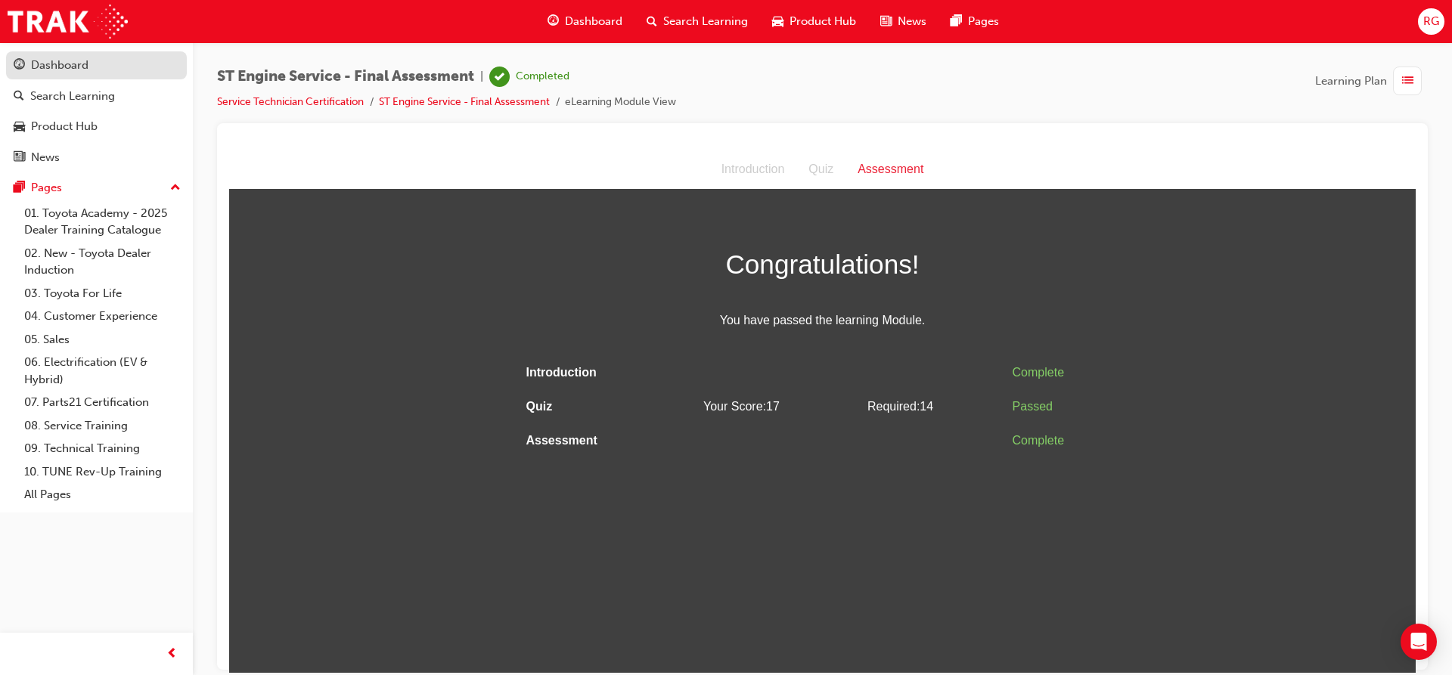
click at [64, 64] on div "Dashboard" at bounding box center [59, 65] width 57 height 17
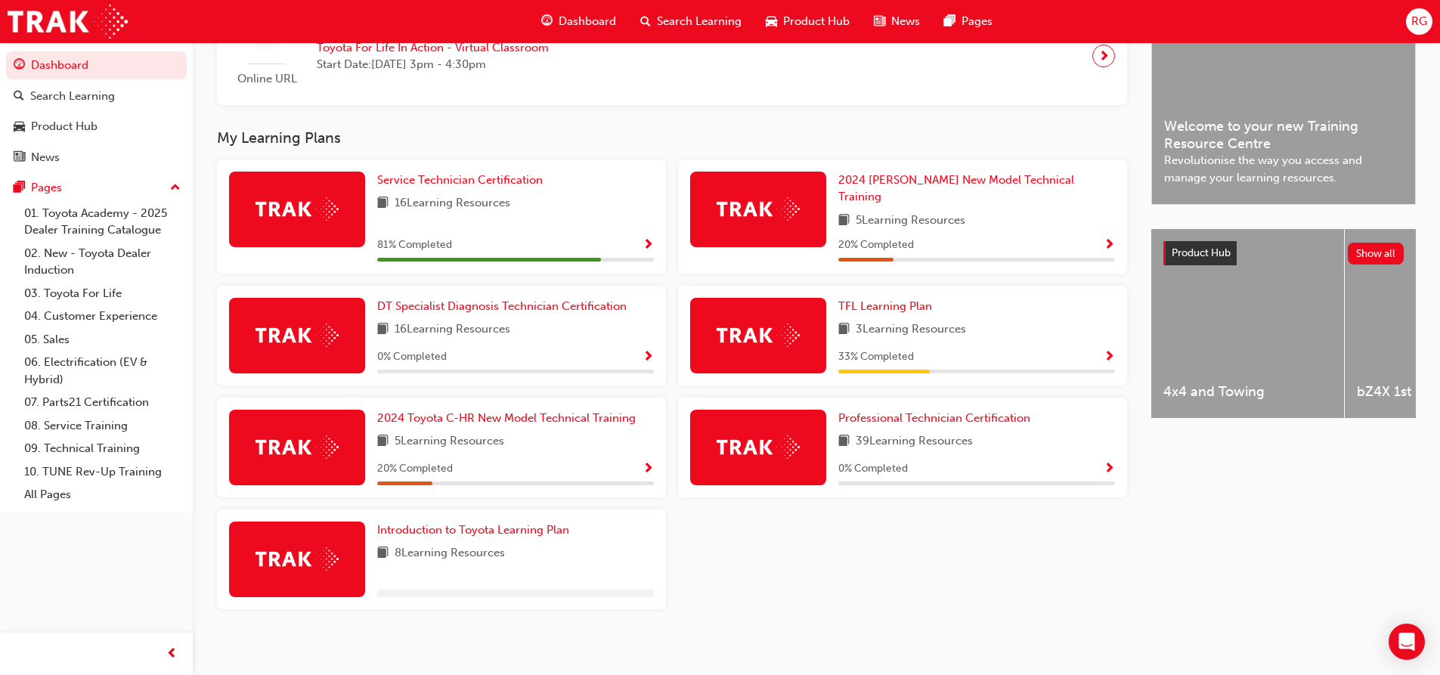
scroll to position [257, 0]
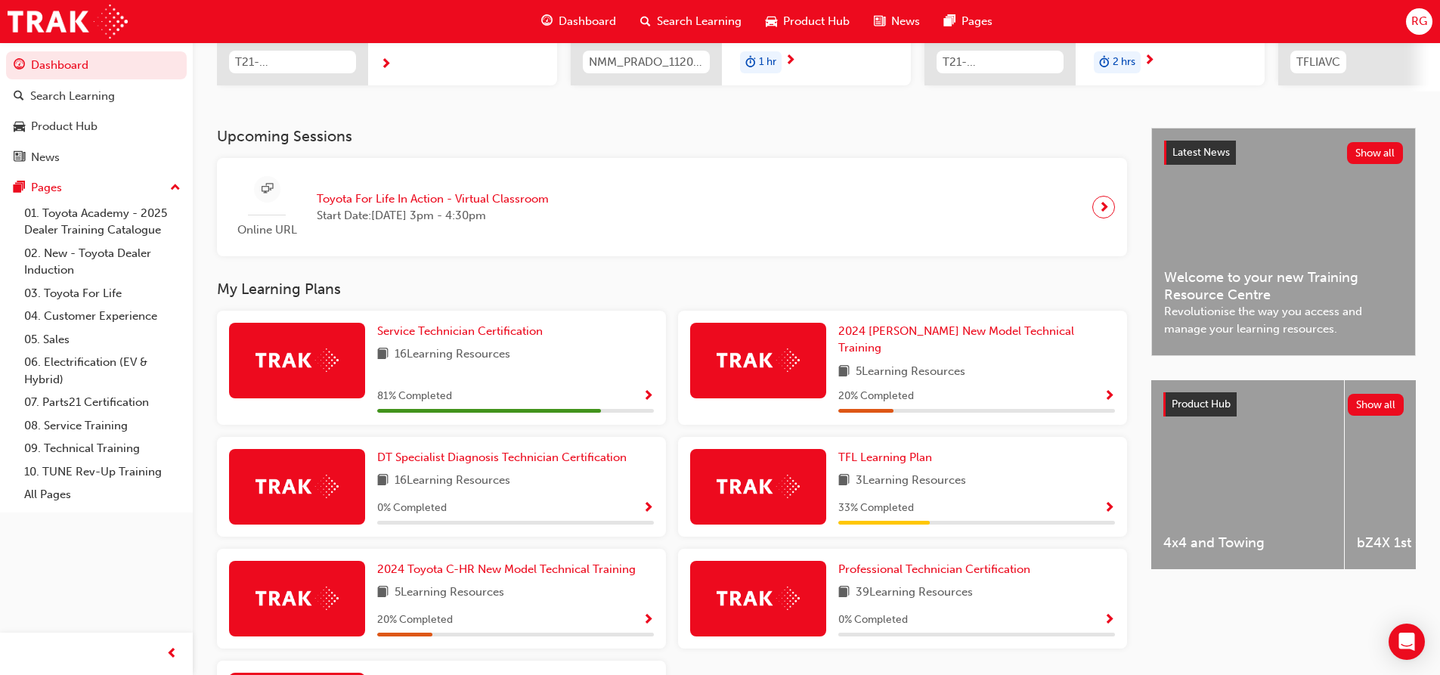
click at [569, 355] on div "16 Learning Resources" at bounding box center [515, 355] width 277 height 19
click at [421, 336] on span "Service Technician Certification" at bounding box center [460, 331] width 166 height 14
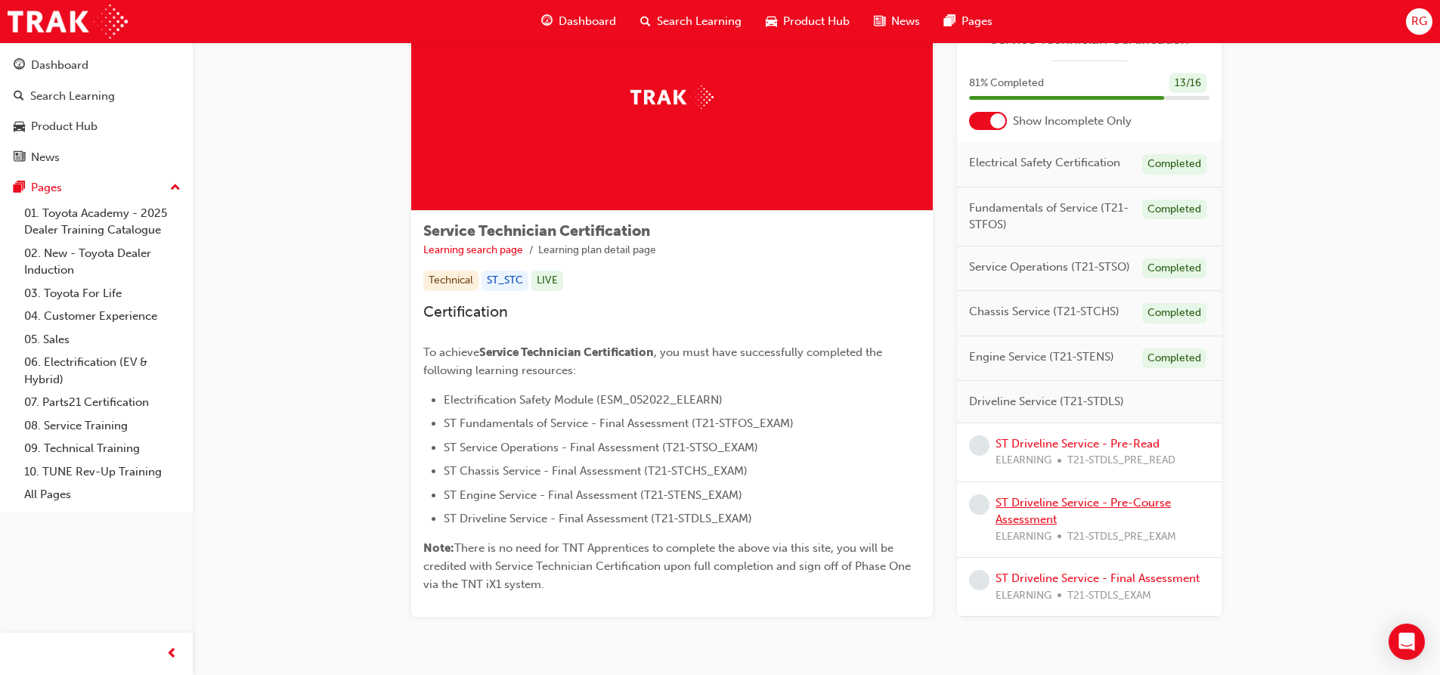
scroll to position [147, 0]
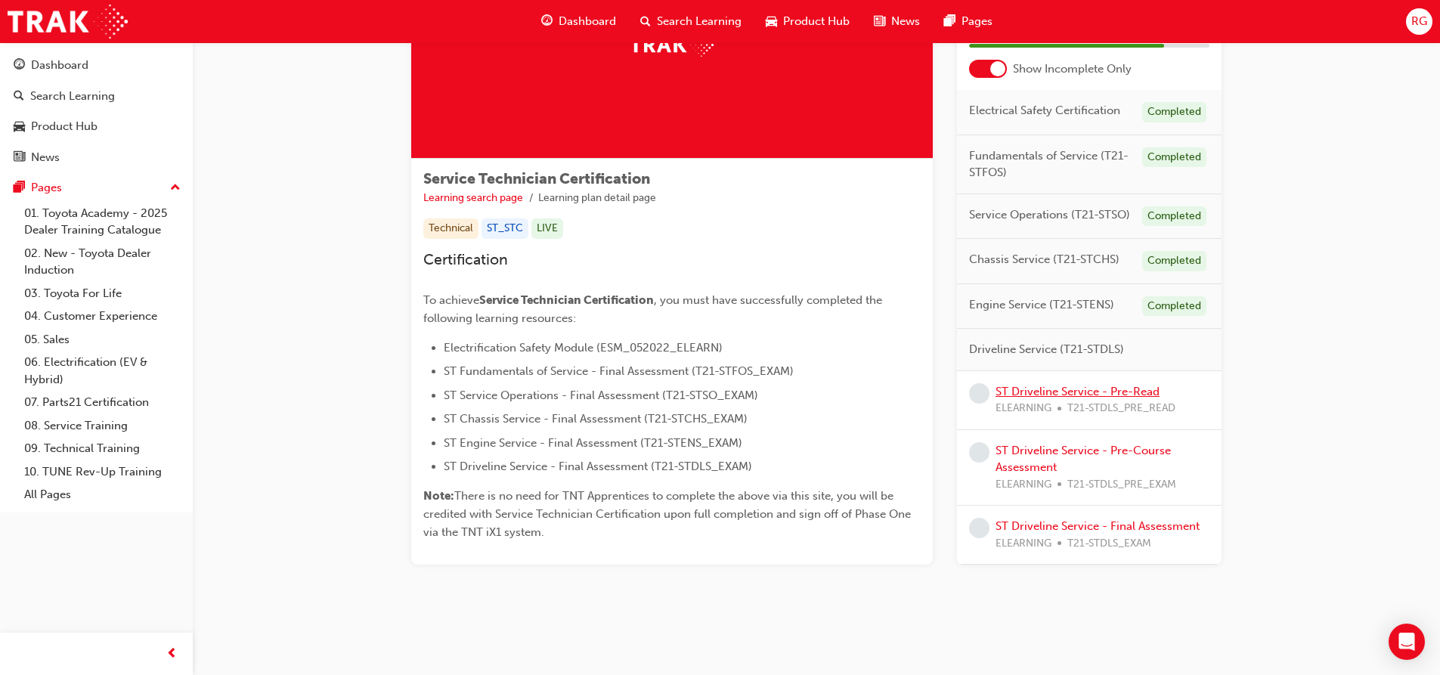
click at [1103, 389] on link "ST Driveline Service - Pre-Read" at bounding box center [1078, 392] width 164 height 14
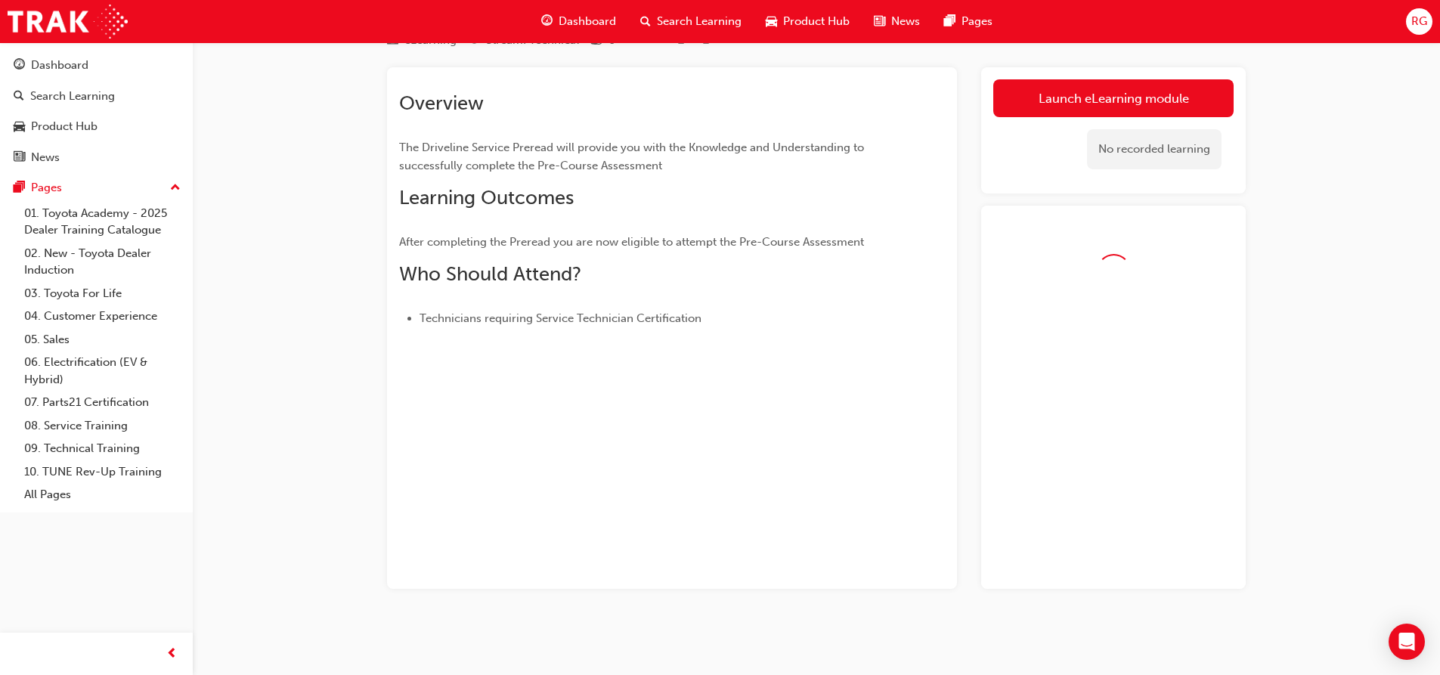
scroll to position [111, 0]
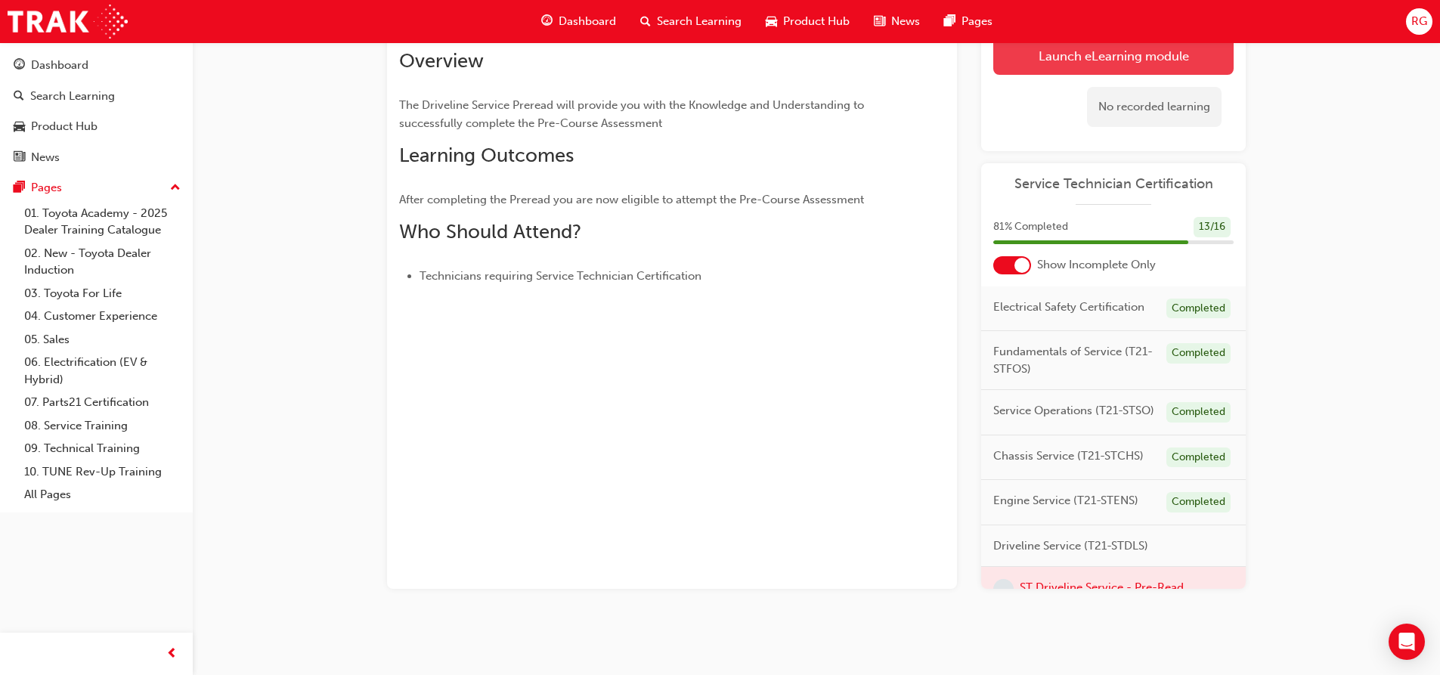
click at [1029, 73] on link "Launch eLearning module" at bounding box center [1113, 56] width 240 height 38
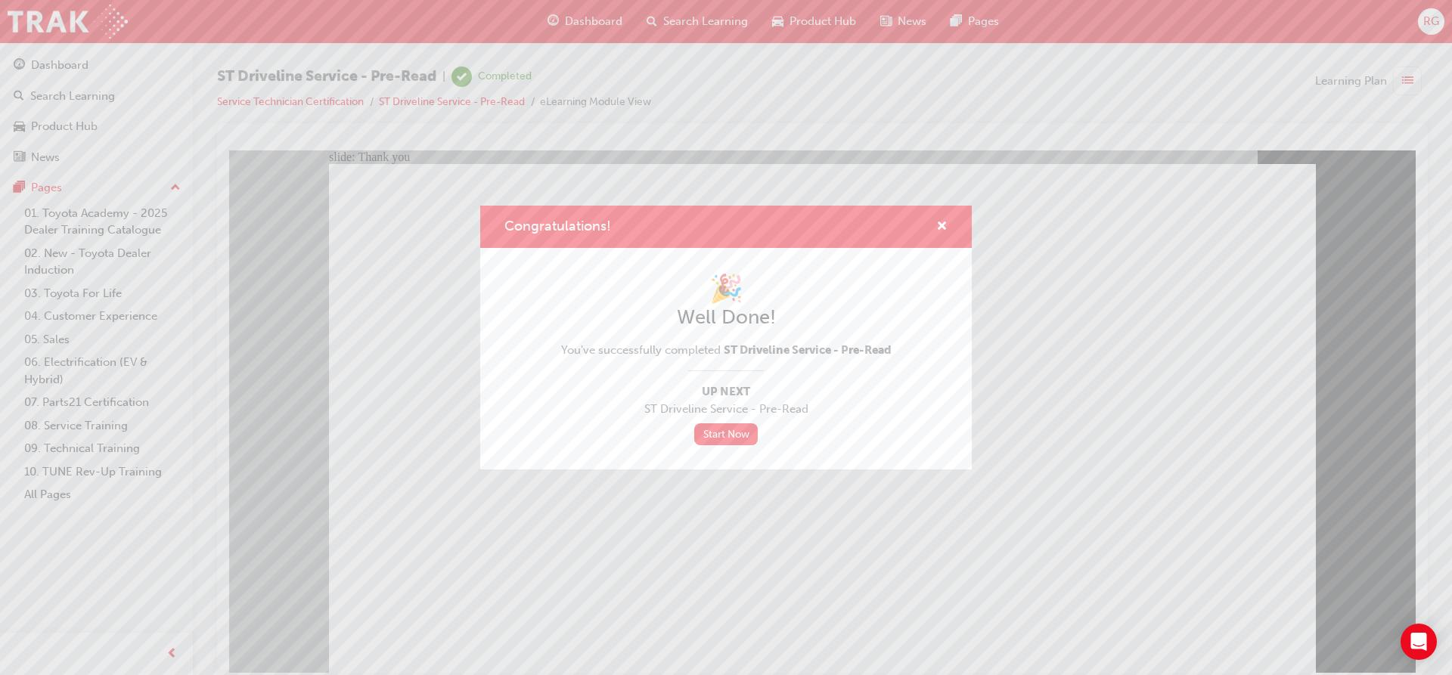
click at [606, 560] on div "Congratulations! 🎉 Well Done! You've successfully completed ST Driveline Servic…" at bounding box center [726, 337] width 1452 height 675
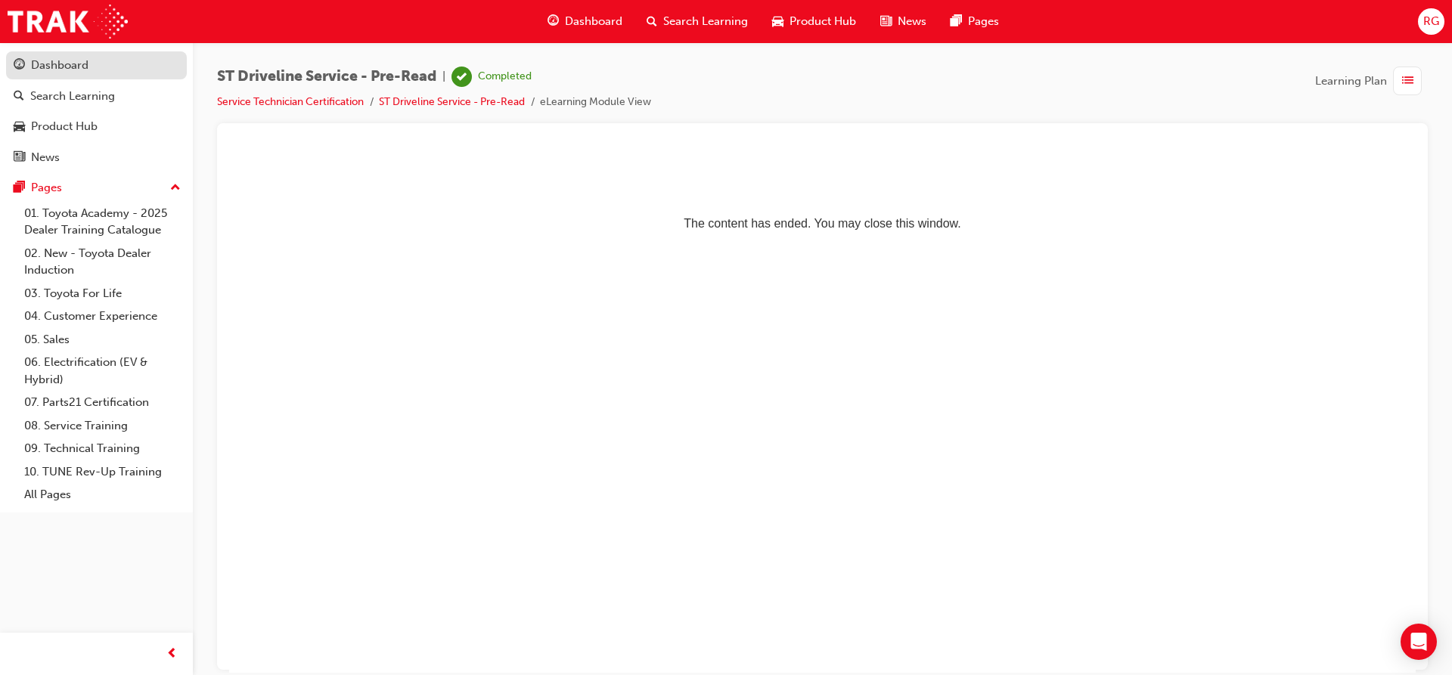
click at [37, 72] on div "Dashboard" at bounding box center [59, 65] width 57 height 17
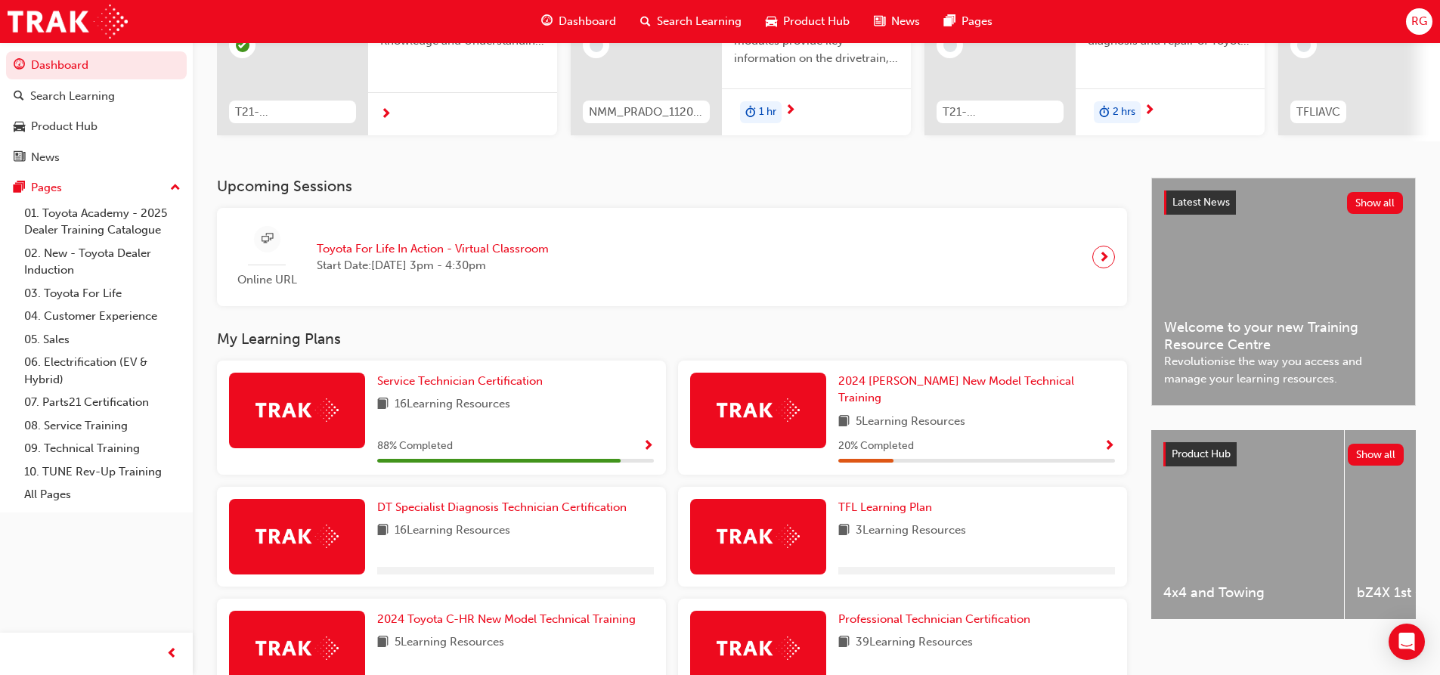
scroll to position [227, 0]
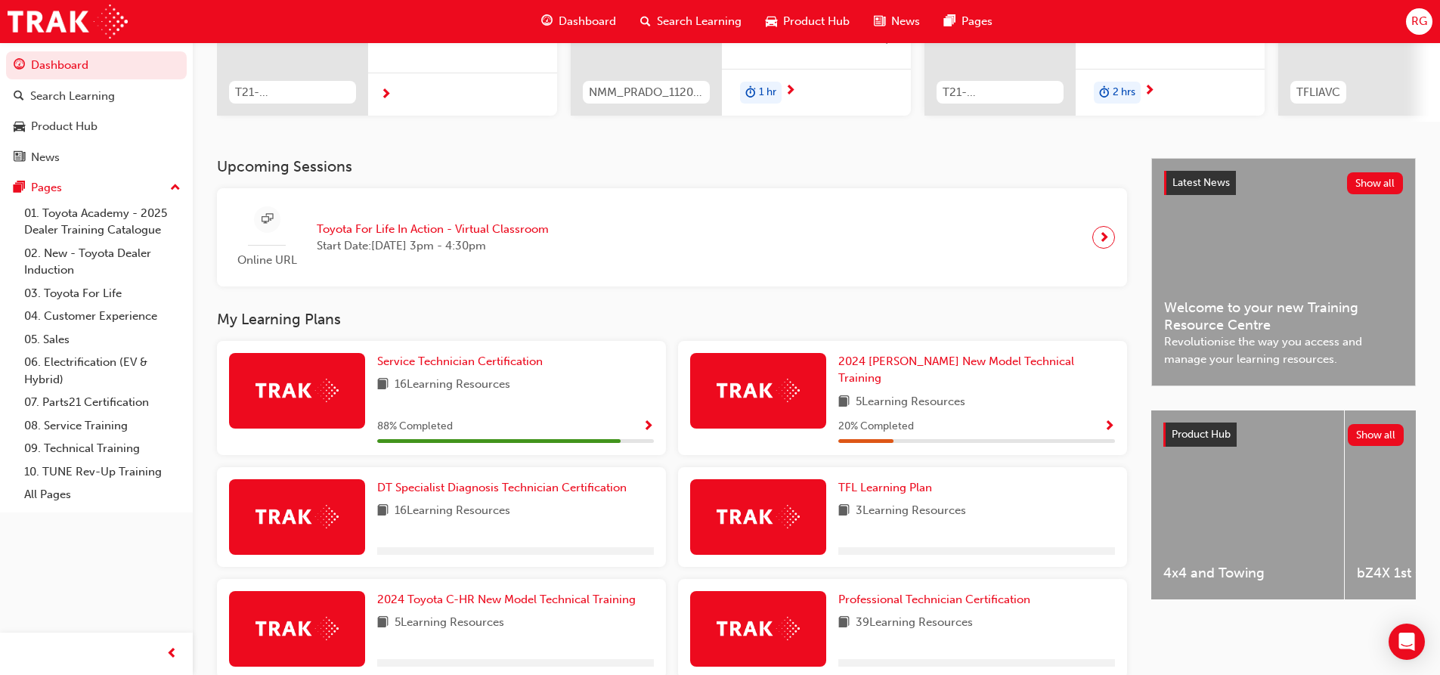
click at [553, 395] on div "16 Learning Resources" at bounding box center [515, 385] width 277 height 19
click at [429, 367] on span "Service Technician Certification" at bounding box center [460, 362] width 166 height 14
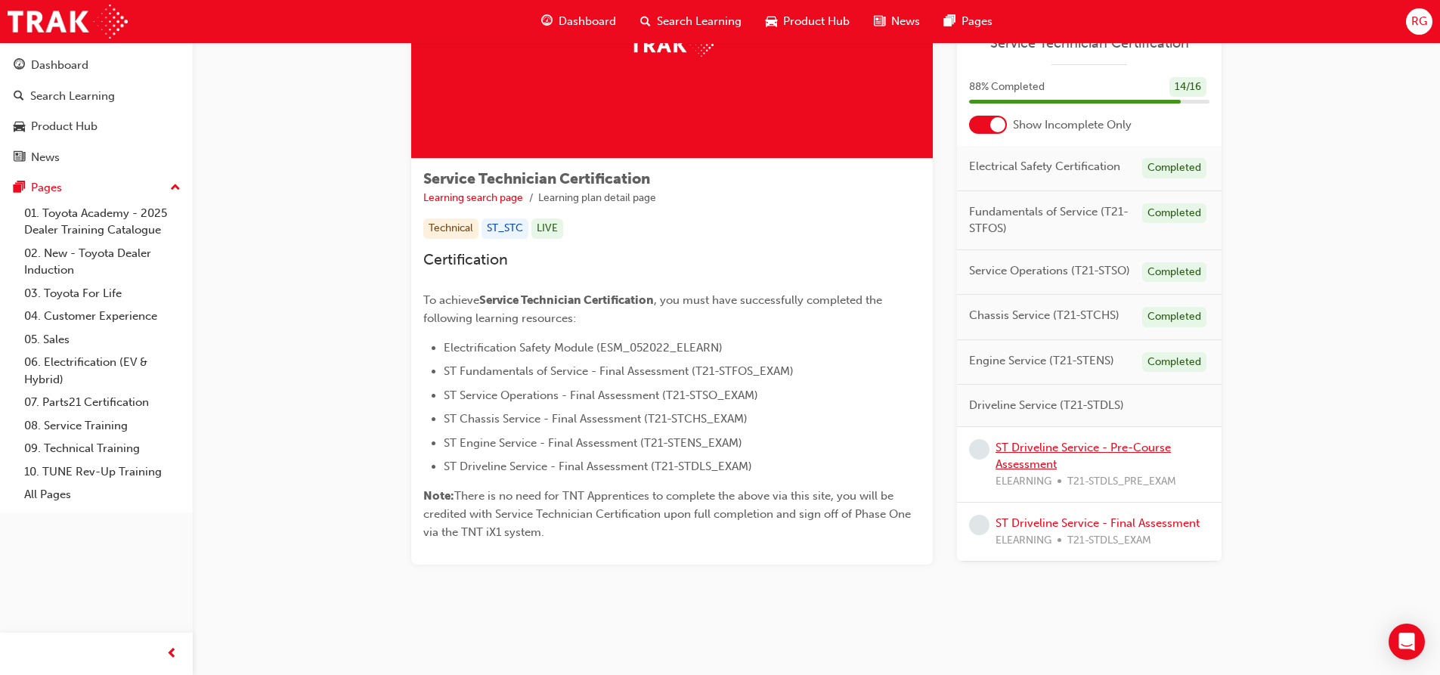
click at [1092, 446] on link "ST Driveline Service - Pre-Course Assessment" at bounding box center [1083, 456] width 175 height 31
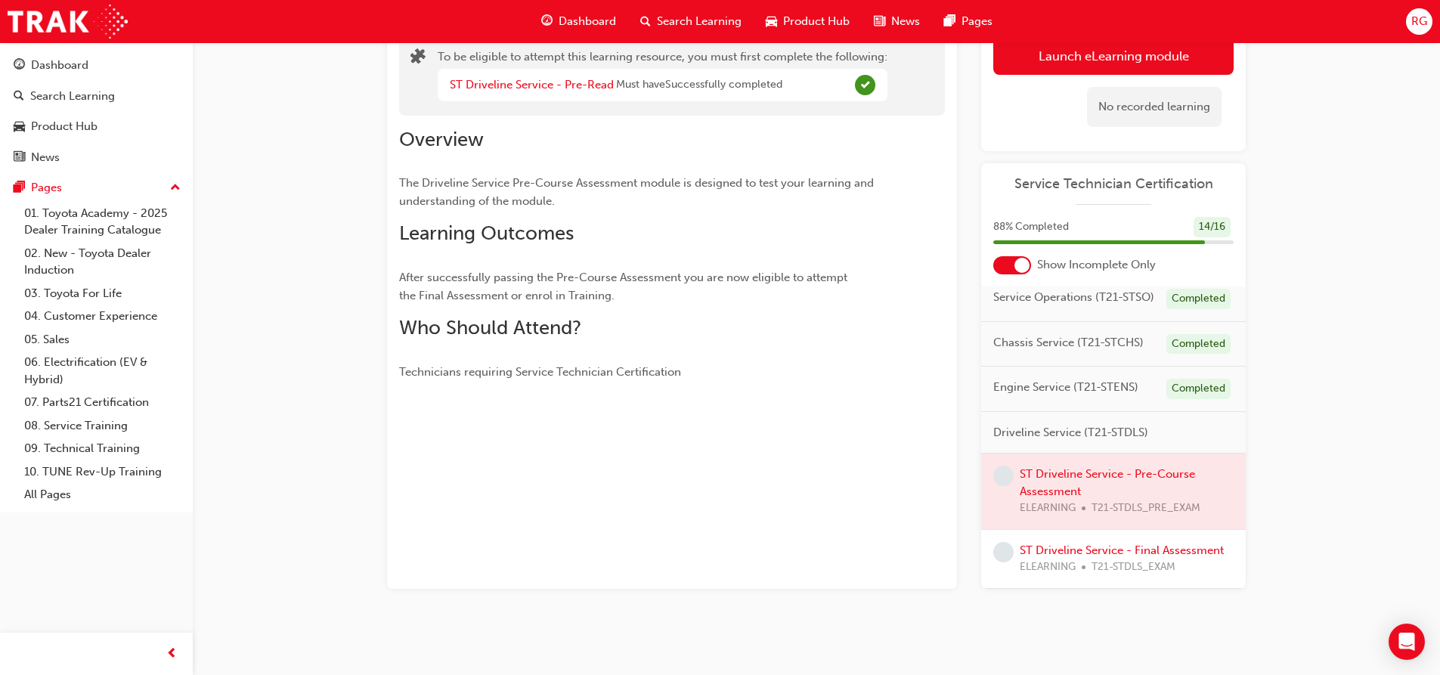
scroll to position [158, 0]
click at [1116, 461] on div at bounding box center [1113, 492] width 265 height 76
click at [1114, 454] on div at bounding box center [1113, 492] width 265 height 76
click at [1115, 457] on div at bounding box center [1113, 492] width 265 height 76
click at [1037, 457] on div at bounding box center [1113, 492] width 265 height 76
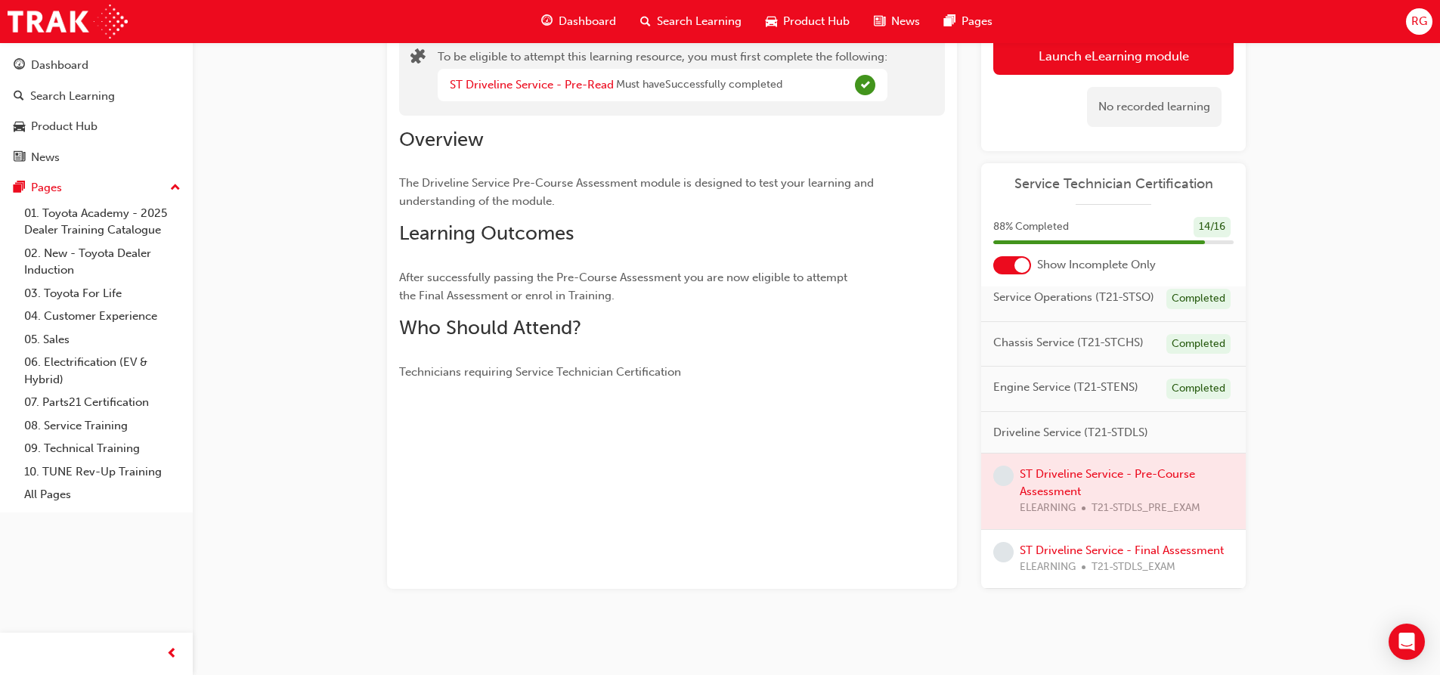
click at [1161, 454] on div at bounding box center [1113, 492] width 265 height 76
click at [1060, 468] on div at bounding box center [1113, 492] width 265 height 76
click at [1045, 58] on button "Launch eLearning module" at bounding box center [1113, 56] width 240 height 38
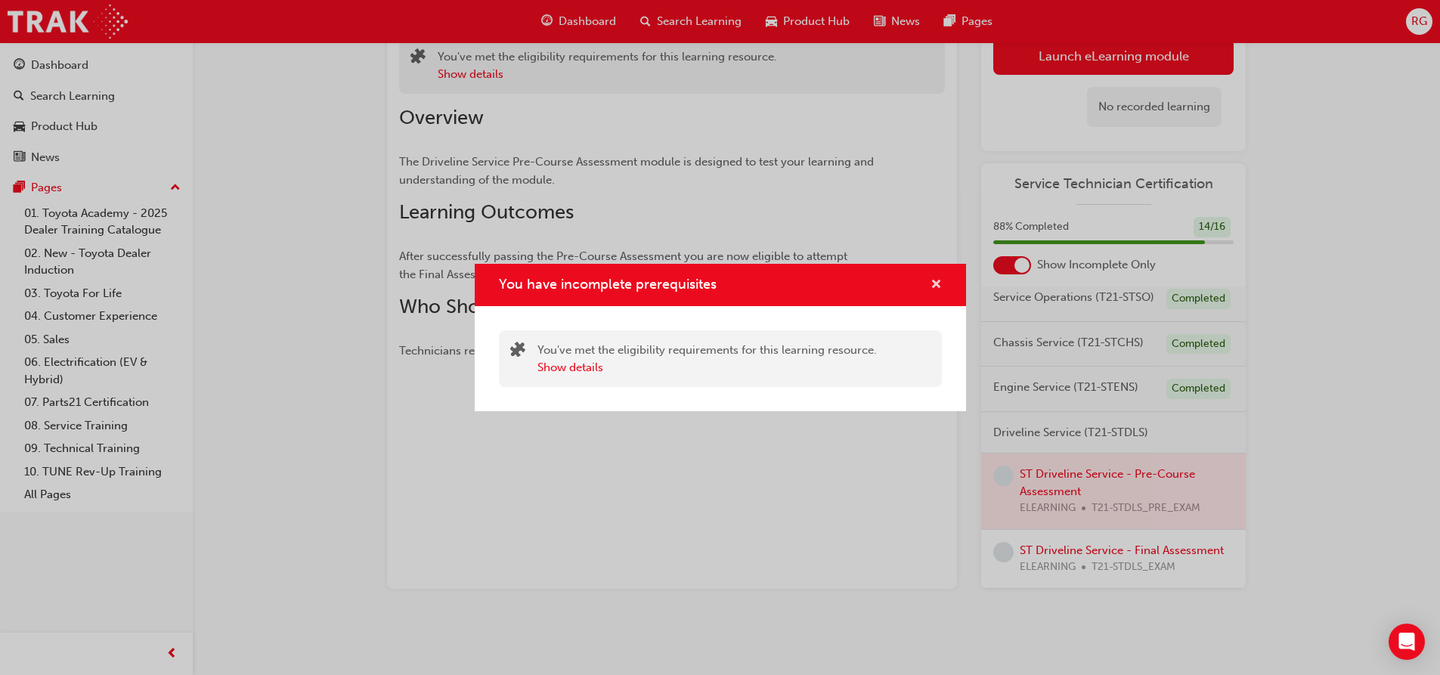
click at [932, 284] on span "cross-icon" at bounding box center [936, 286] width 11 height 14
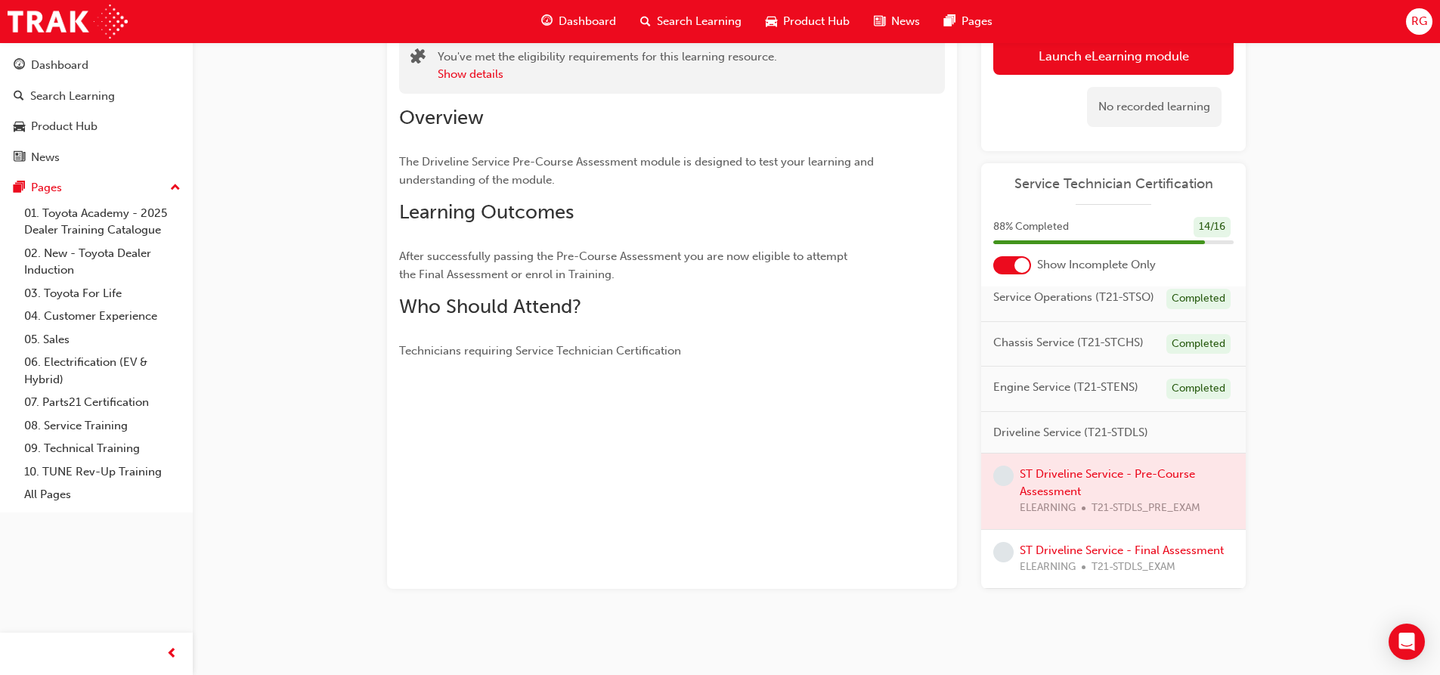
click at [1137, 424] on span "Driveline Service (T21-STDLS)" at bounding box center [1070, 432] width 155 height 17
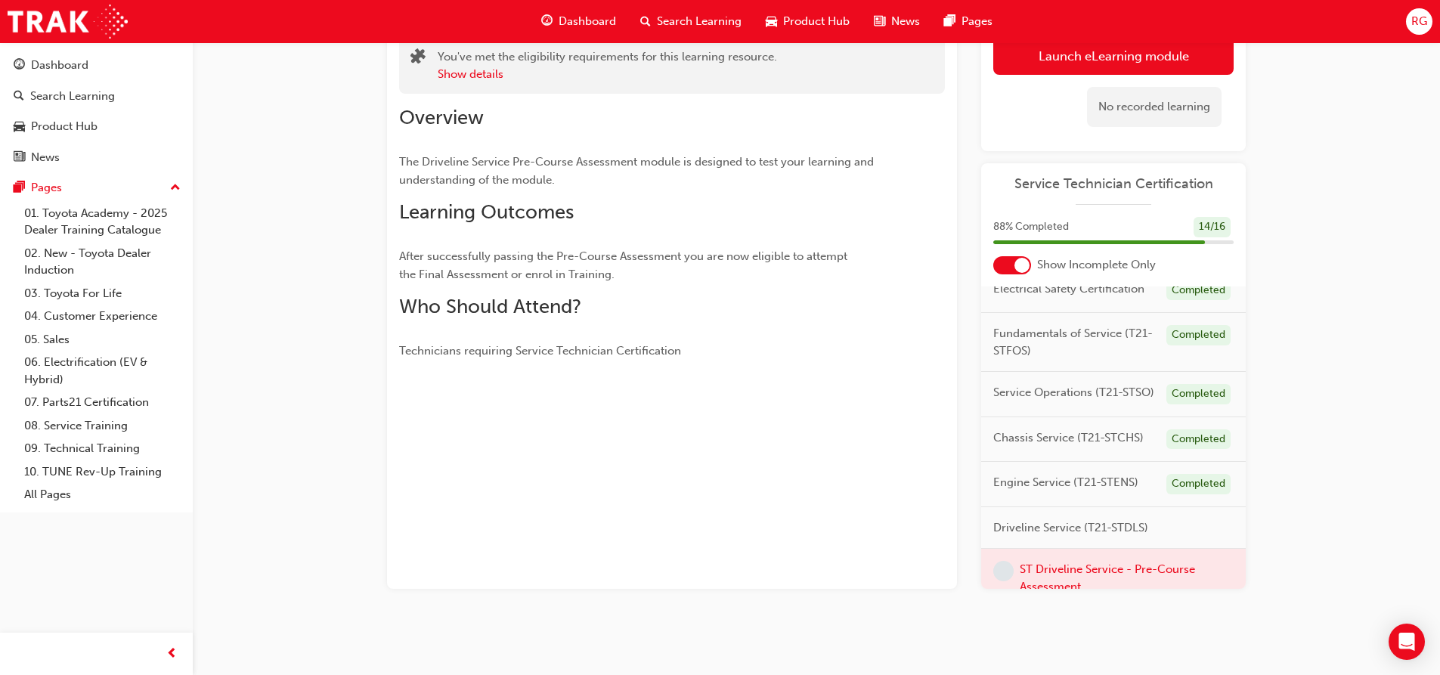
scroll to position [7, 0]
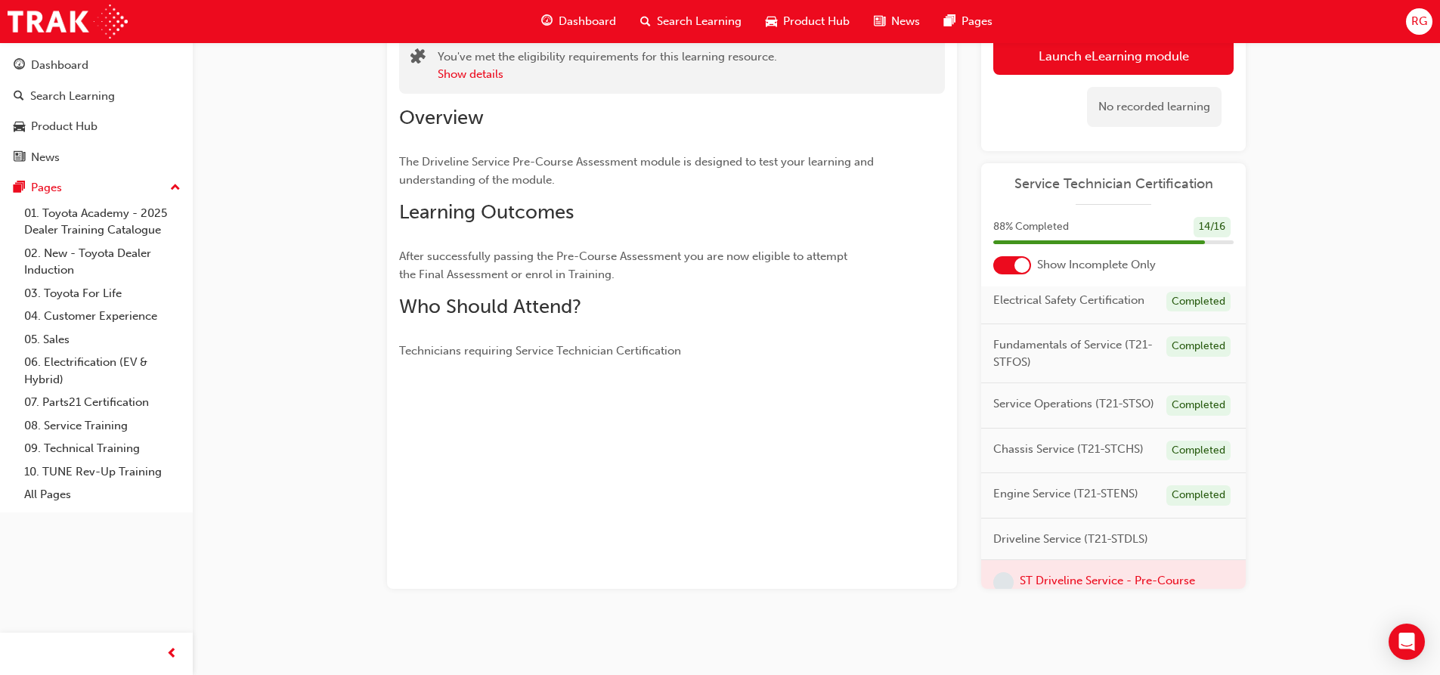
click at [1012, 267] on div at bounding box center [1012, 265] width 38 height 18
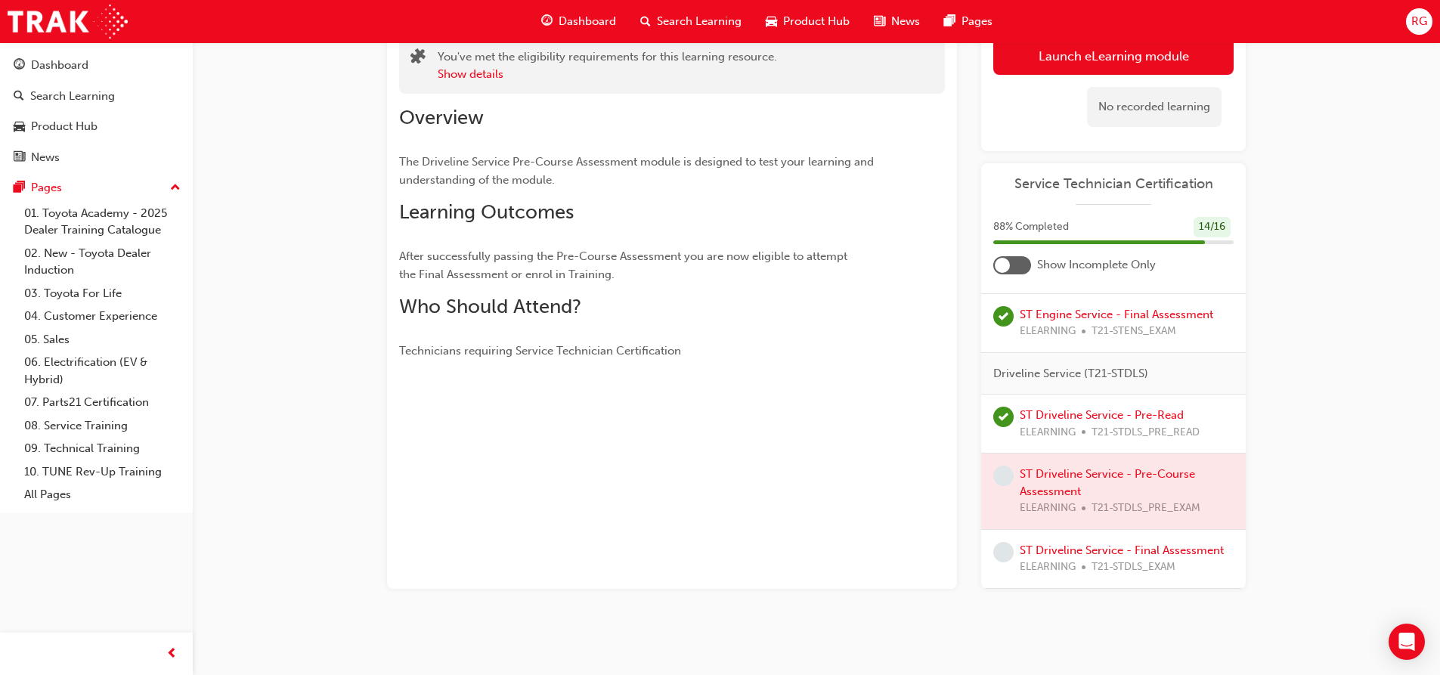
scroll to position [1103, 0]
click at [1039, 454] on div at bounding box center [1113, 492] width 265 height 76
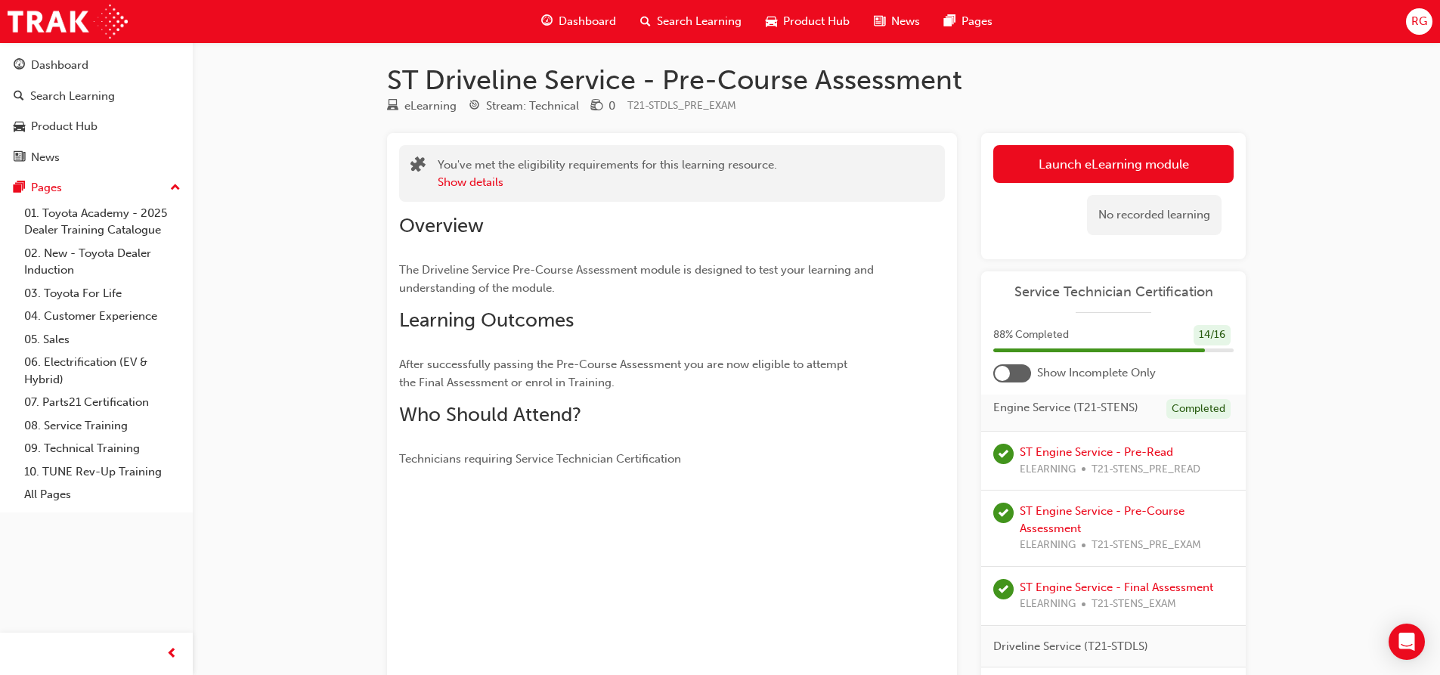
scroll to position [0, 0]
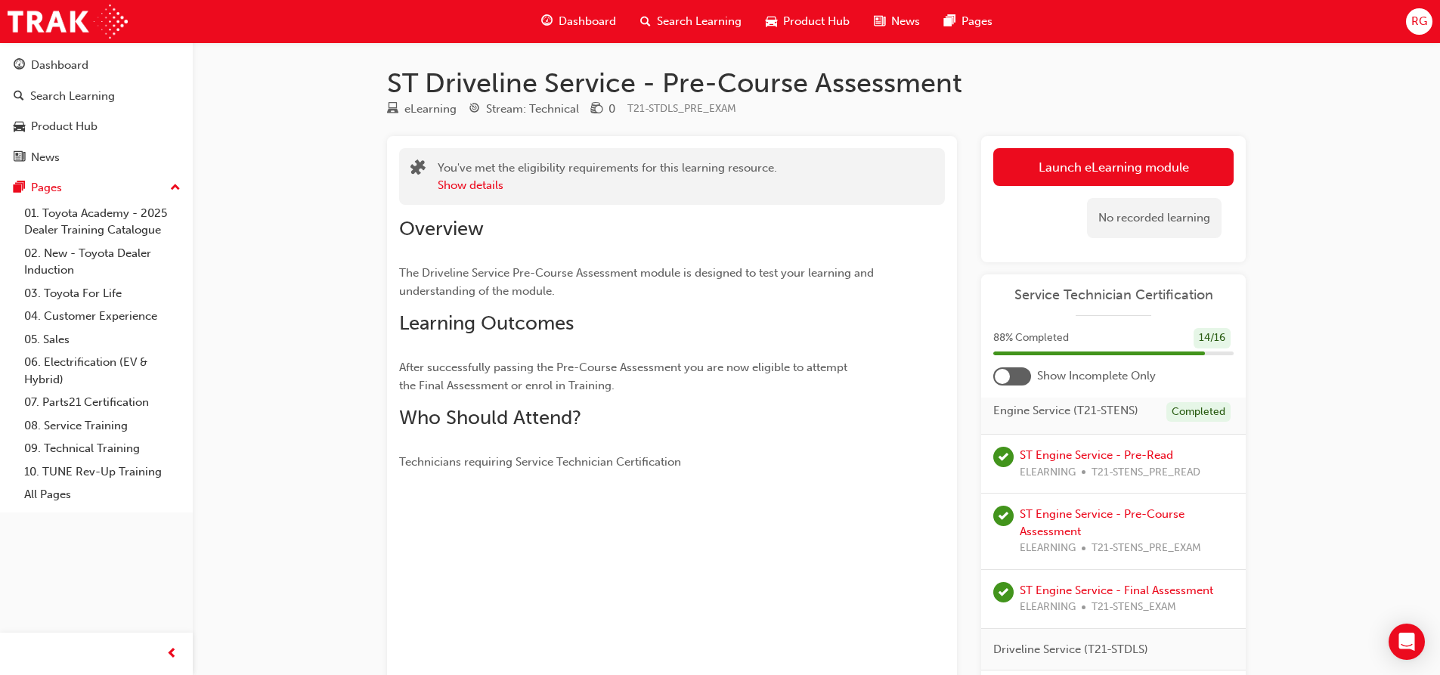
click at [1006, 380] on div at bounding box center [1002, 376] width 15 height 15
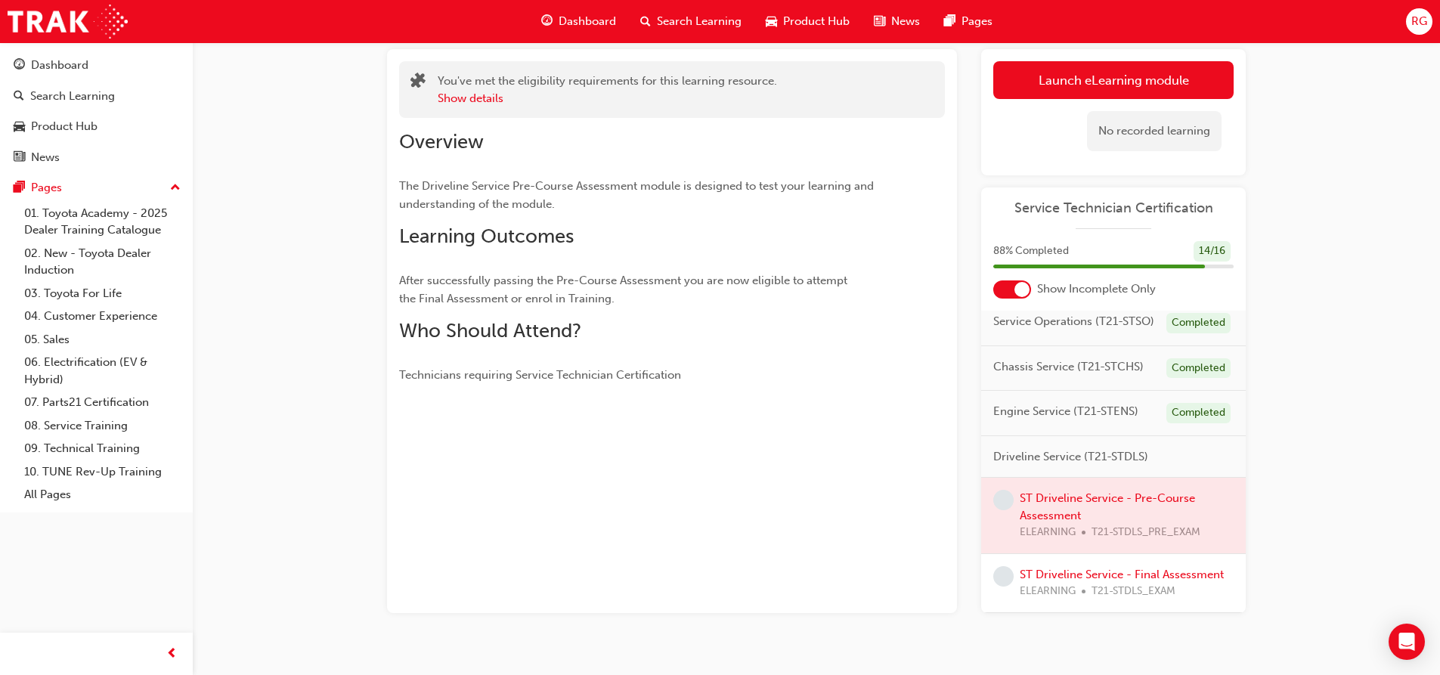
scroll to position [111, 0]
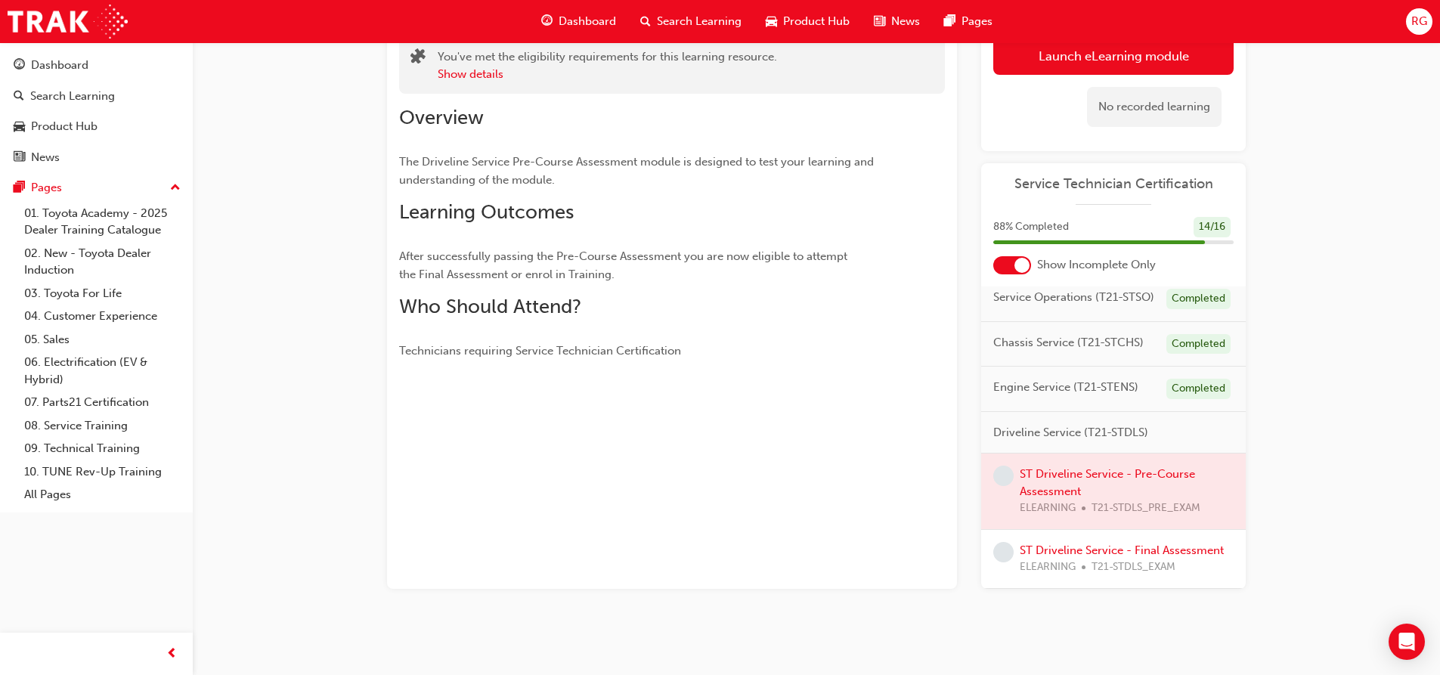
click at [1082, 476] on div at bounding box center [1113, 492] width 265 height 76
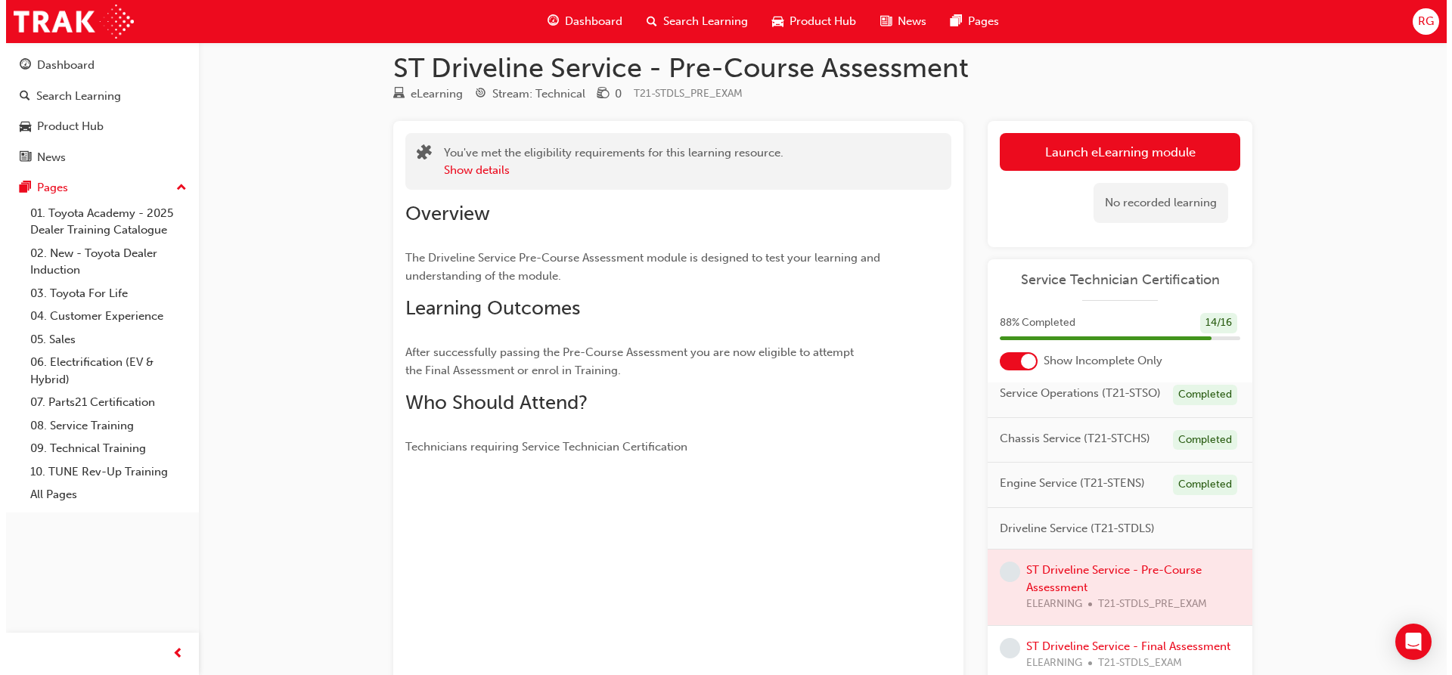
scroll to position [0, 0]
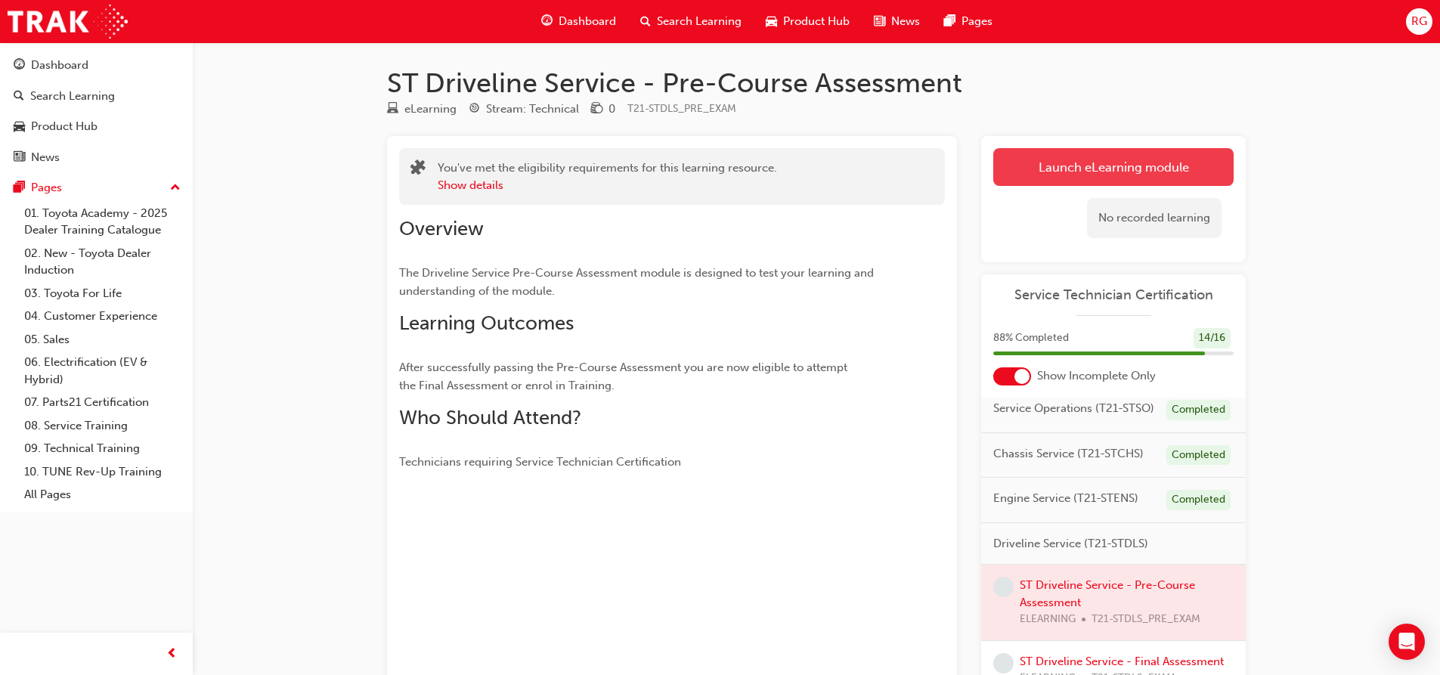
click at [1054, 178] on button "Launch eLearning module" at bounding box center [1113, 167] width 240 height 38
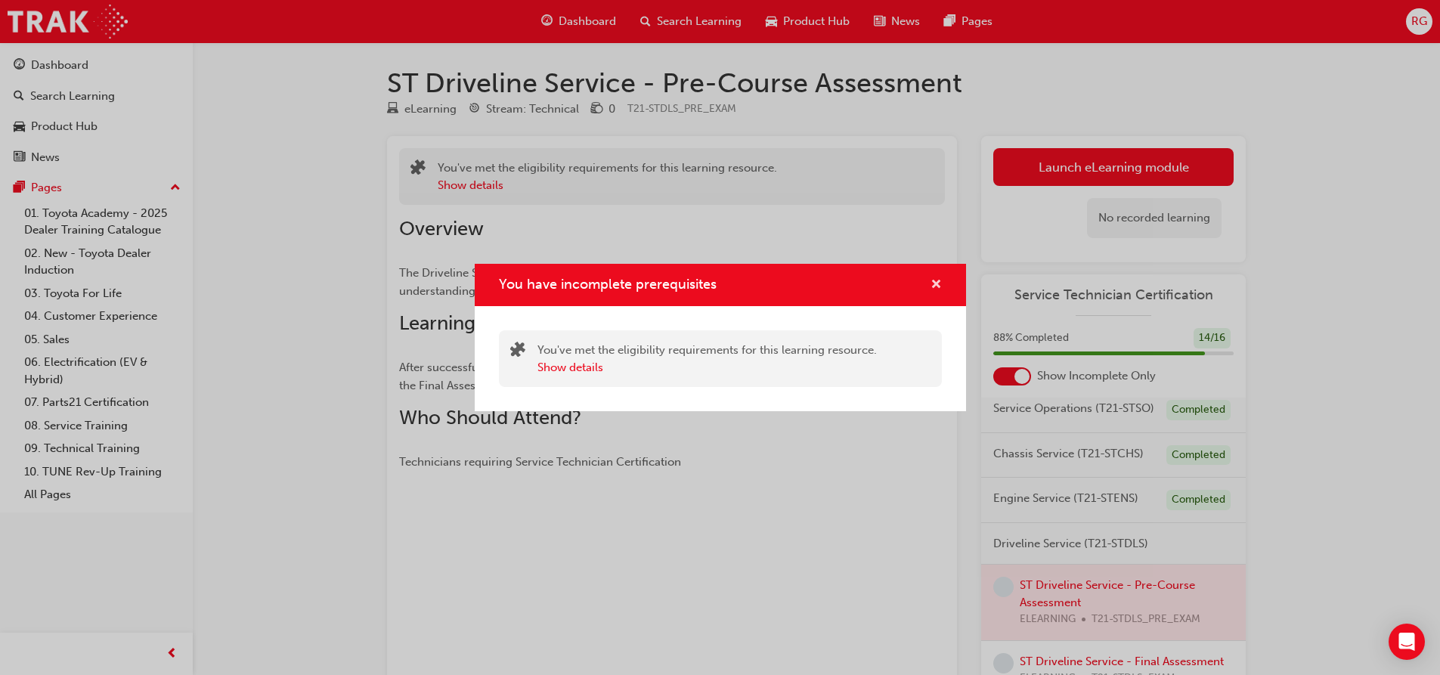
click at [941, 282] on span "cross-icon" at bounding box center [936, 286] width 11 height 14
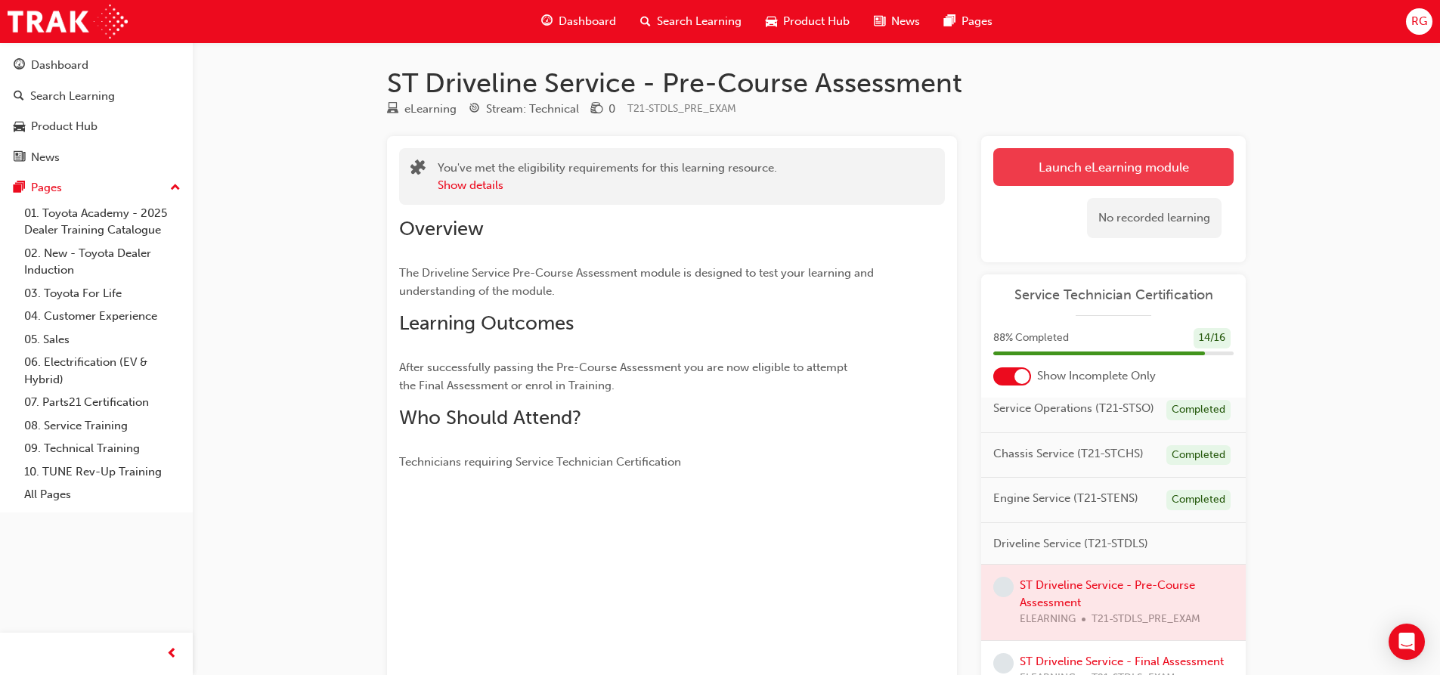
click at [1013, 175] on button "Launch eLearning module" at bounding box center [1113, 167] width 240 height 38
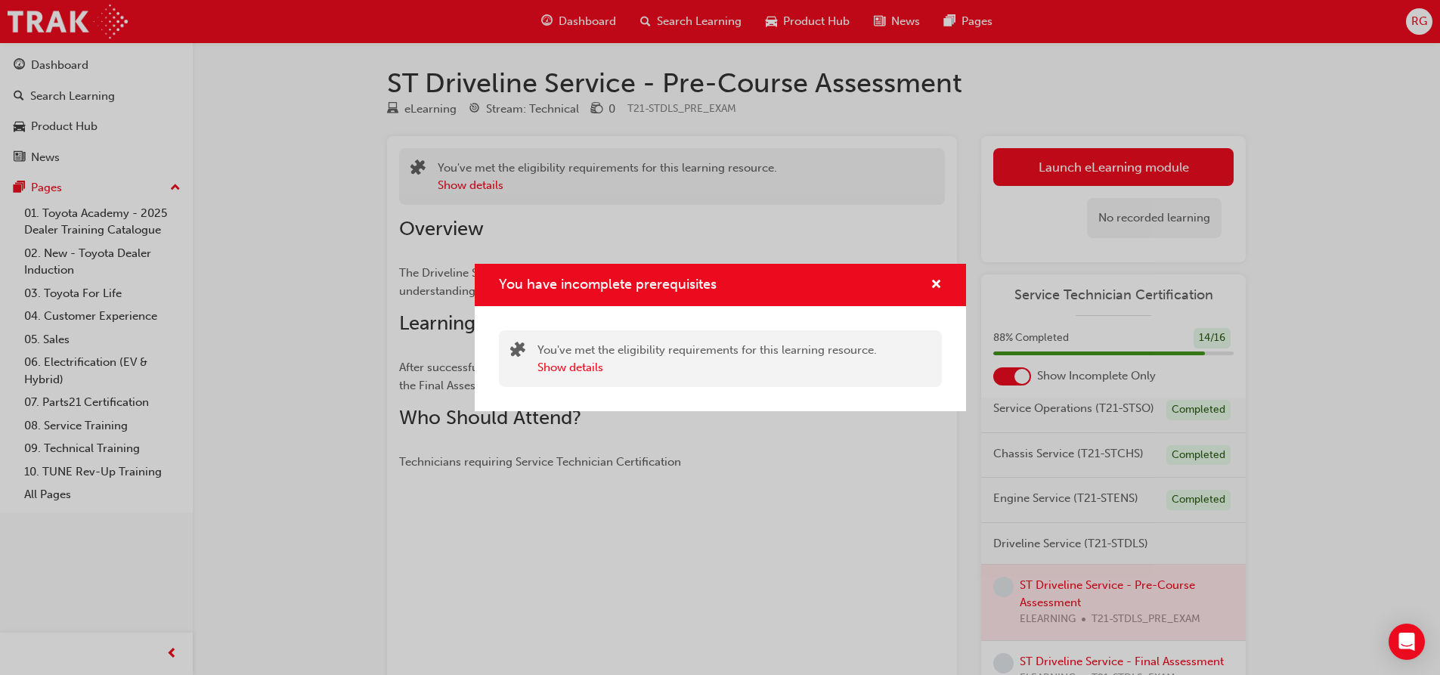
click at [947, 285] on div "You have incomplete prerequisites" at bounding box center [720, 285] width 491 height 43
click at [947, 287] on div "You have incomplete prerequisites" at bounding box center [720, 285] width 491 height 43
click at [925, 282] on div "You have incomplete prerequisites" at bounding box center [930, 285] width 23 height 19
click at [934, 282] on span "cross-icon" at bounding box center [936, 286] width 11 height 14
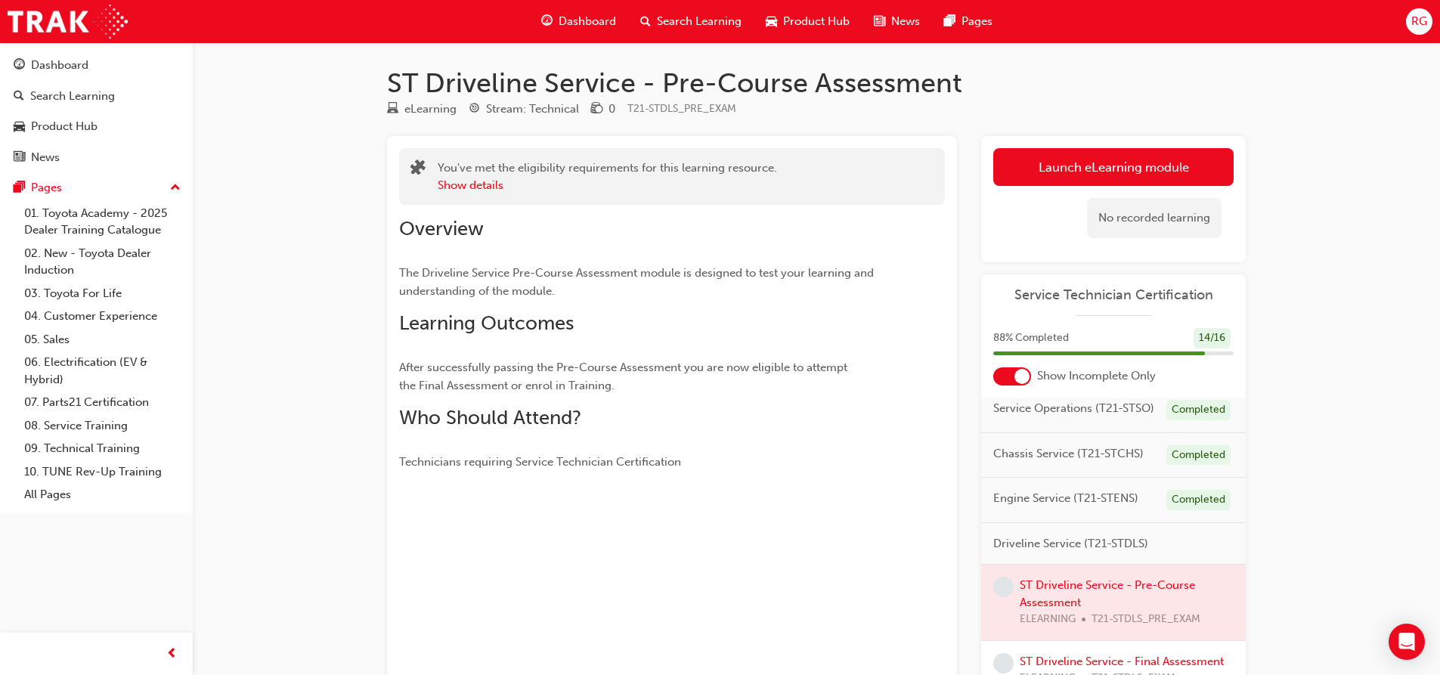
click at [1057, 535] on span "Driveline Service (T21-STDLS)" at bounding box center [1070, 543] width 155 height 17
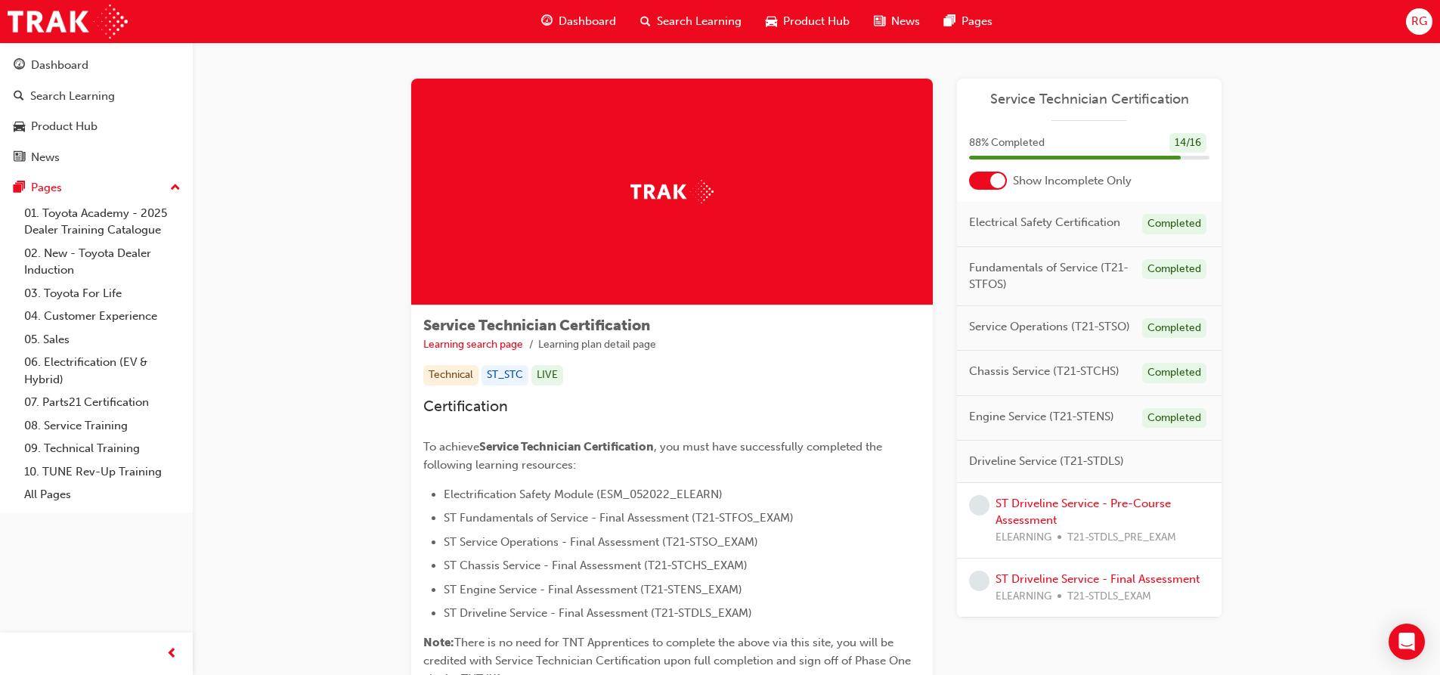
click at [1017, 467] on span "Driveline Service (T21-STDLS)" at bounding box center [1046, 461] width 155 height 17
click at [1061, 460] on span "Driveline Service (T21-STDLS)" at bounding box center [1046, 461] width 155 height 17
click at [1108, 505] on link "ST Driveline Service - Pre-Course Assessment" at bounding box center [1083, 512] width 175 height 31
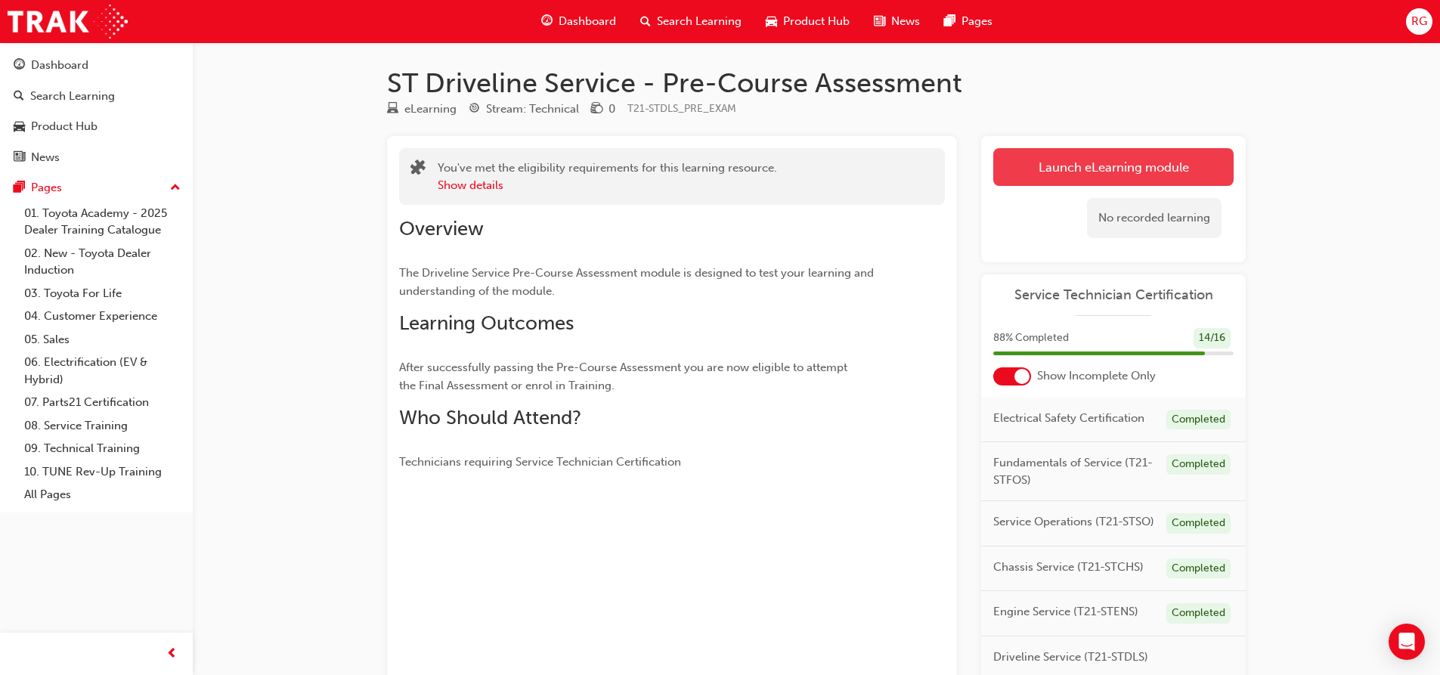
click at [1097, 169] on link "Launch eLearning module" at bounding box center [1113, 167] width 240 height 38
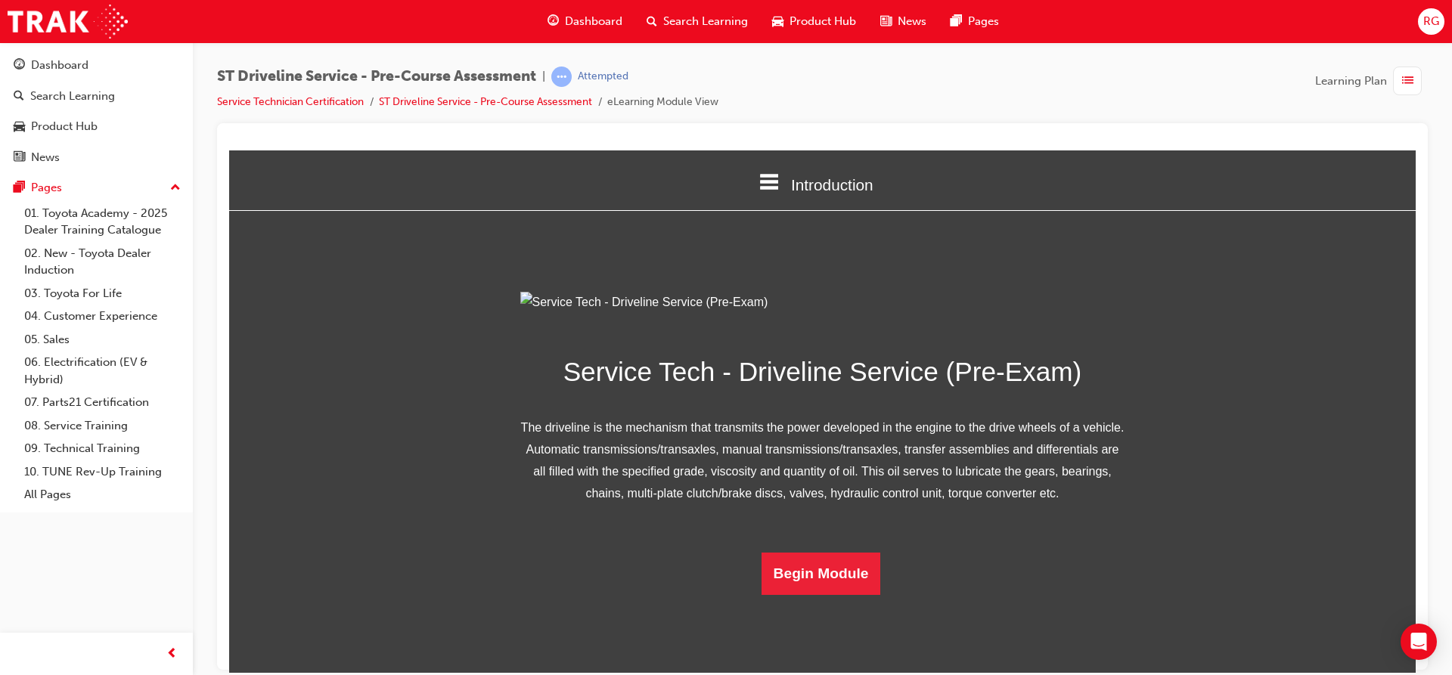
scroll to position [89, 0]
click at [805, 594] on button "Begin Module" at bounding box center [820, 573] width 119 height 42
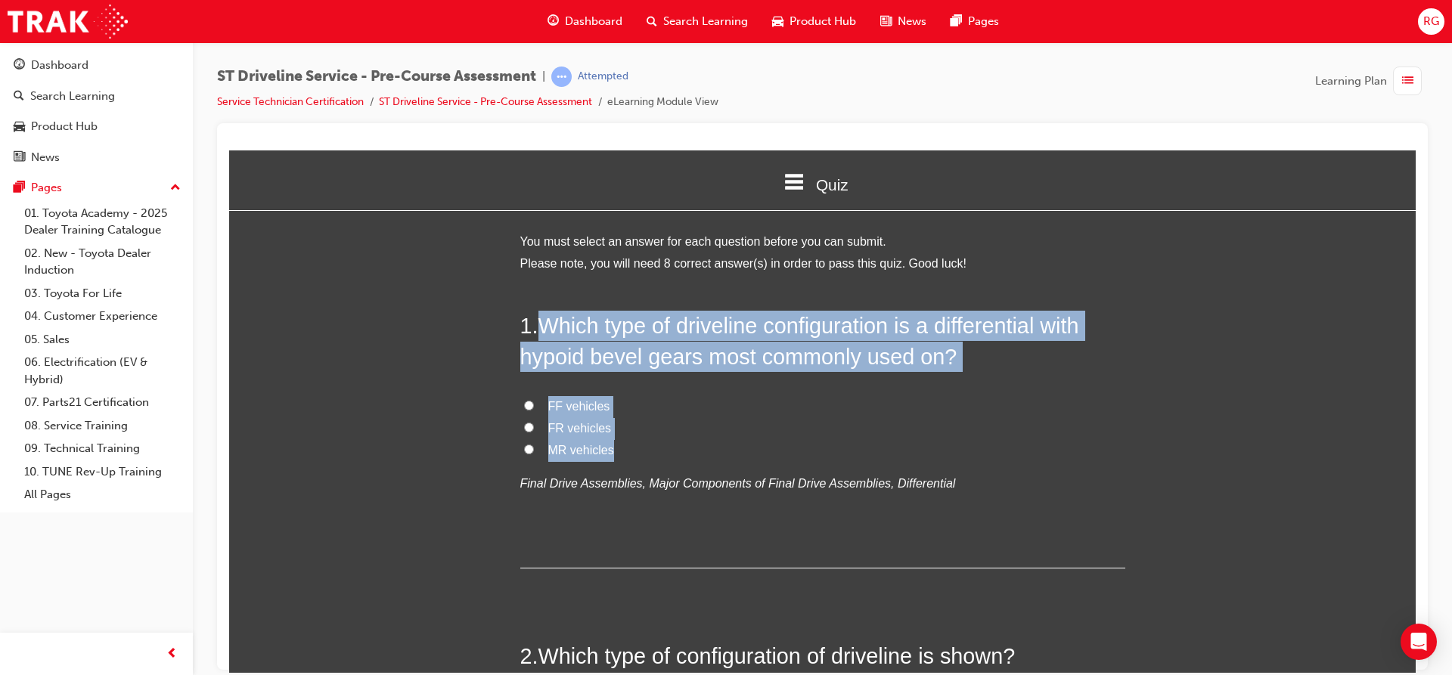
drag, startPoint x: 730, startPoint y: 610, endPoint x: 694, endPoint y: 449, distance: 164.9
click at [694, 449] on div "1 . Which type of driveline configuration is a differential with hypoid bevel g…" at bounding box center [822, 439] width 605 height 258
click at [524, 429] on input "FR vehicles" at bounding box center [529, 427] width 10 height 10
radio input "true"
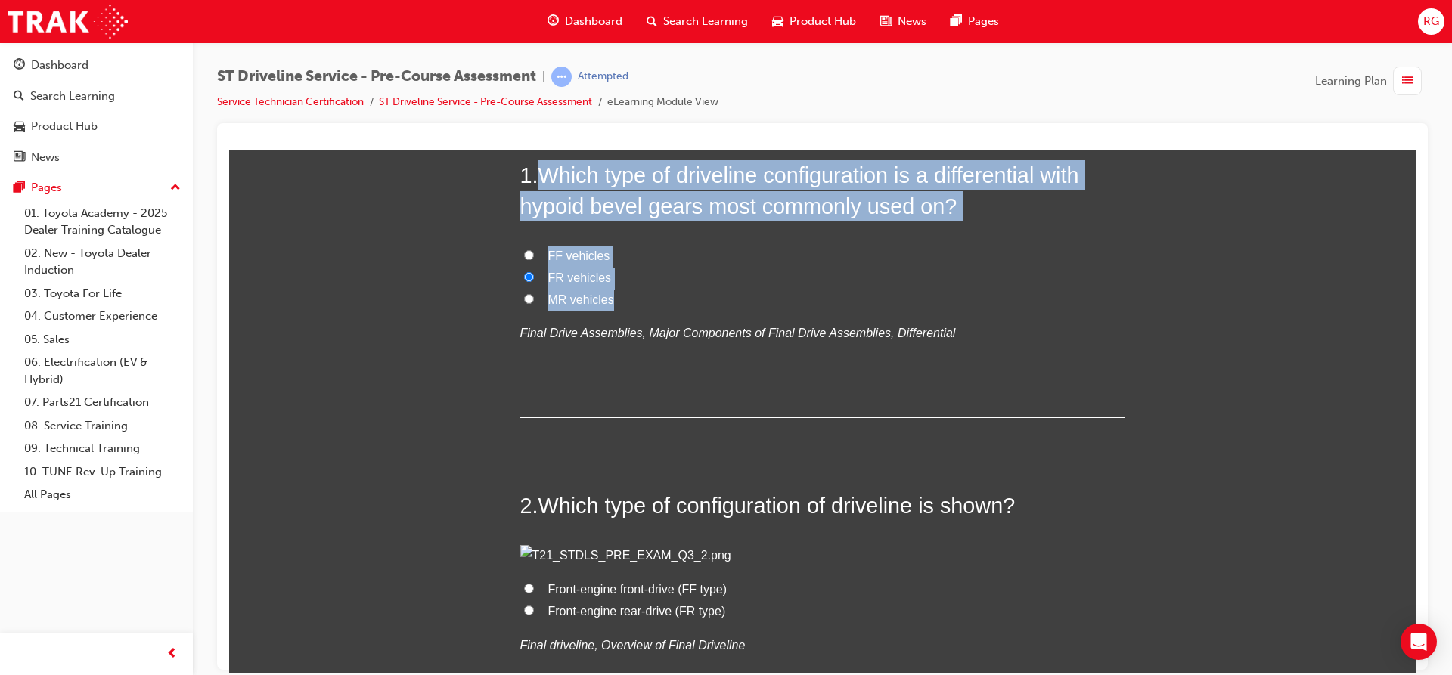
scroll to position [151, 0]
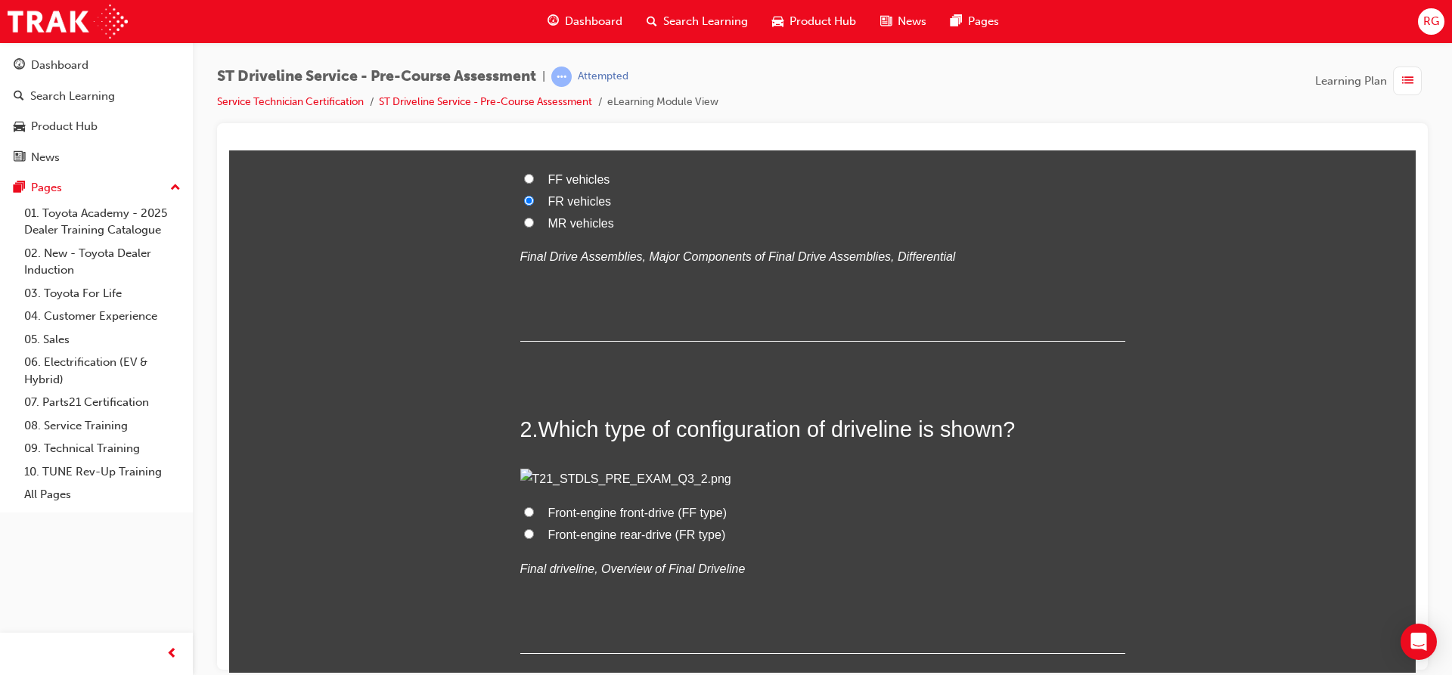
click at [576, 336] on div "1 . Which type of driveline configuration is a differential with hypoid bevel g…" at bounding box center [822, 212] width 605 height 258
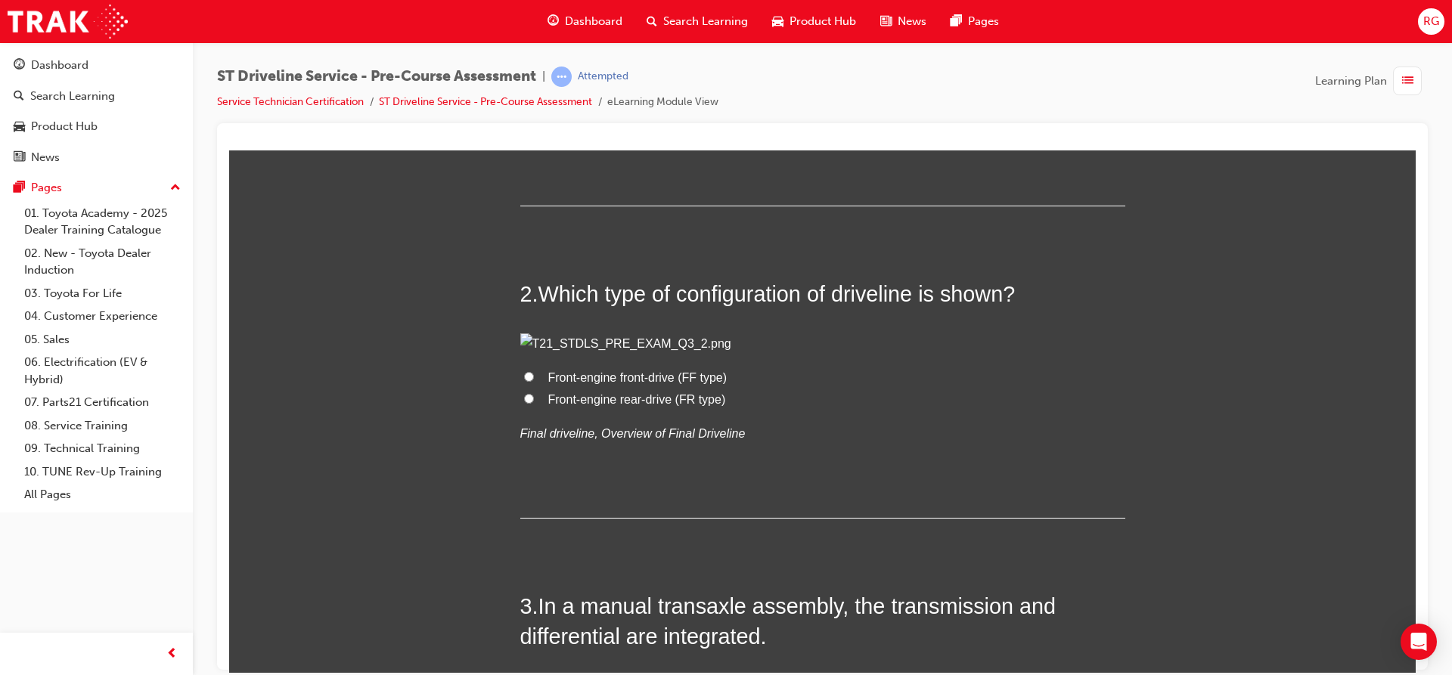
scroll to position [378, 0]
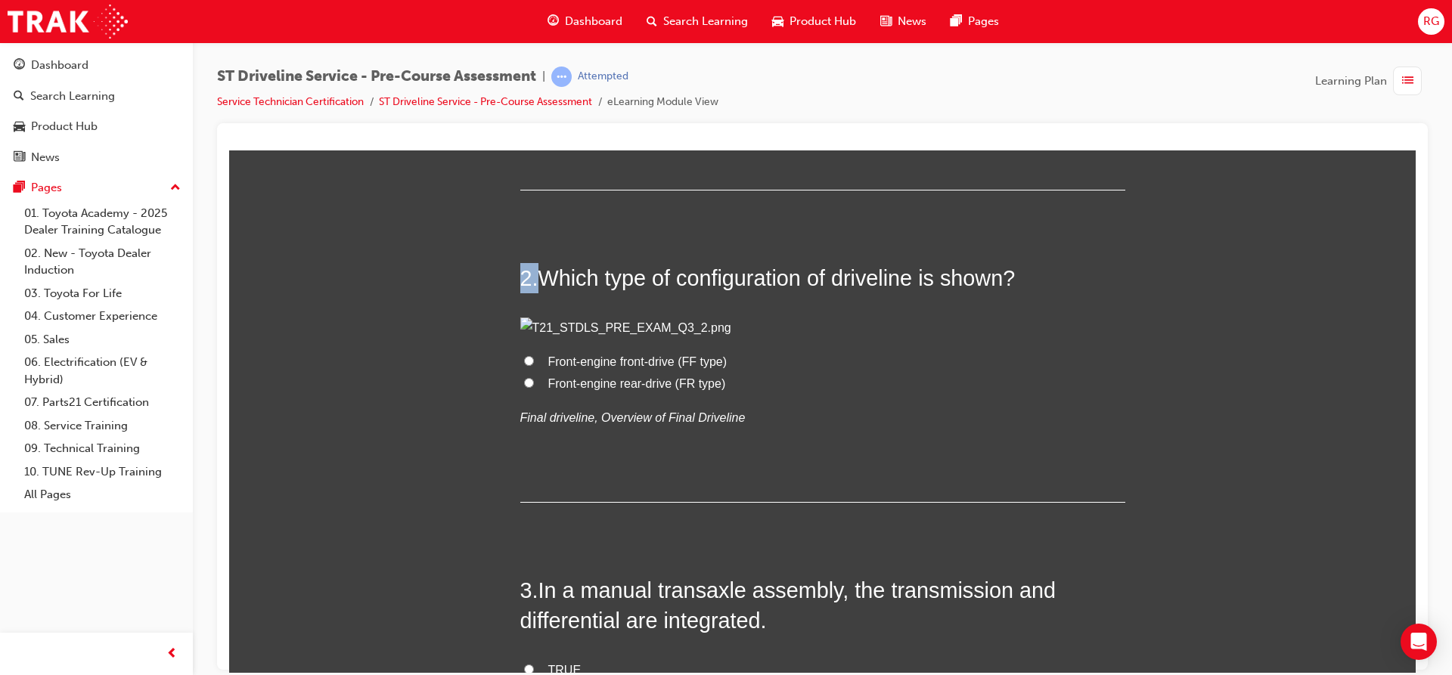
drag, startPoint x: 535, startPoint y: 272, endPoint x: 395, endPoint y: 225, distance: 147.0
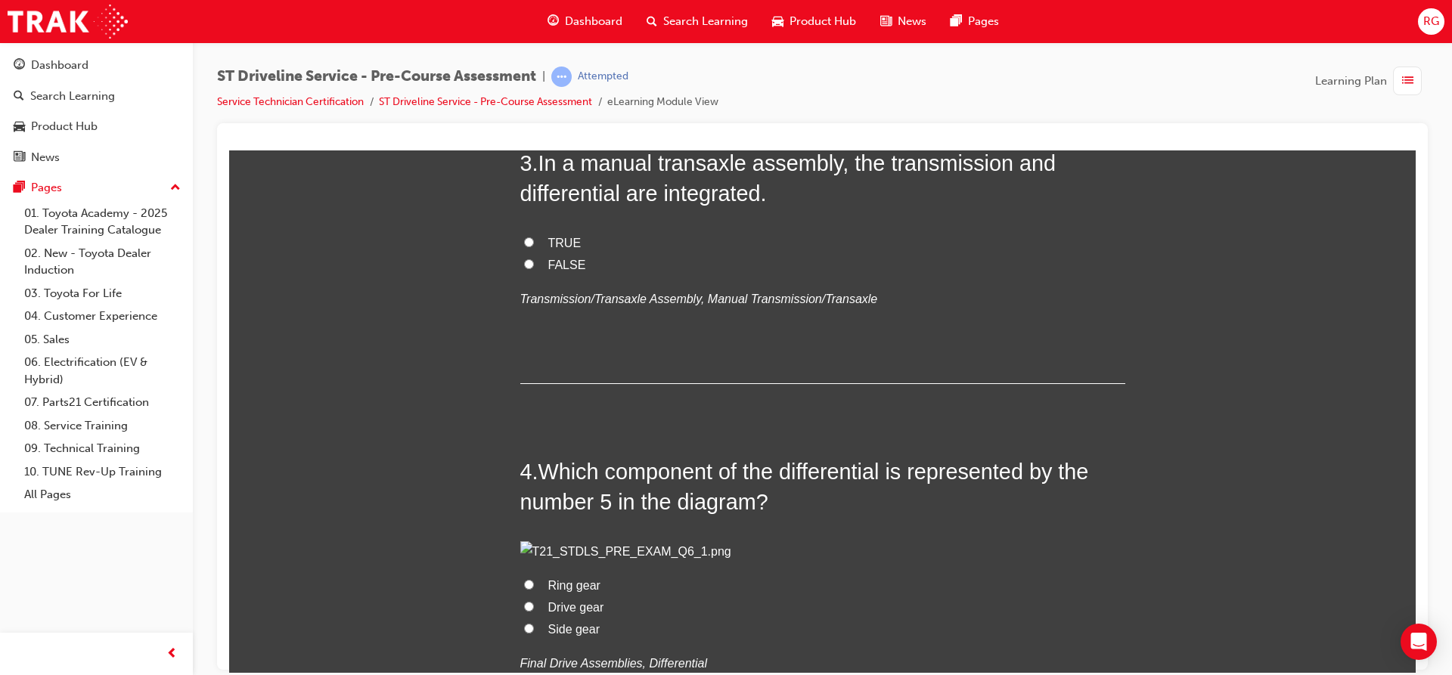
scroll to position [832, 0]
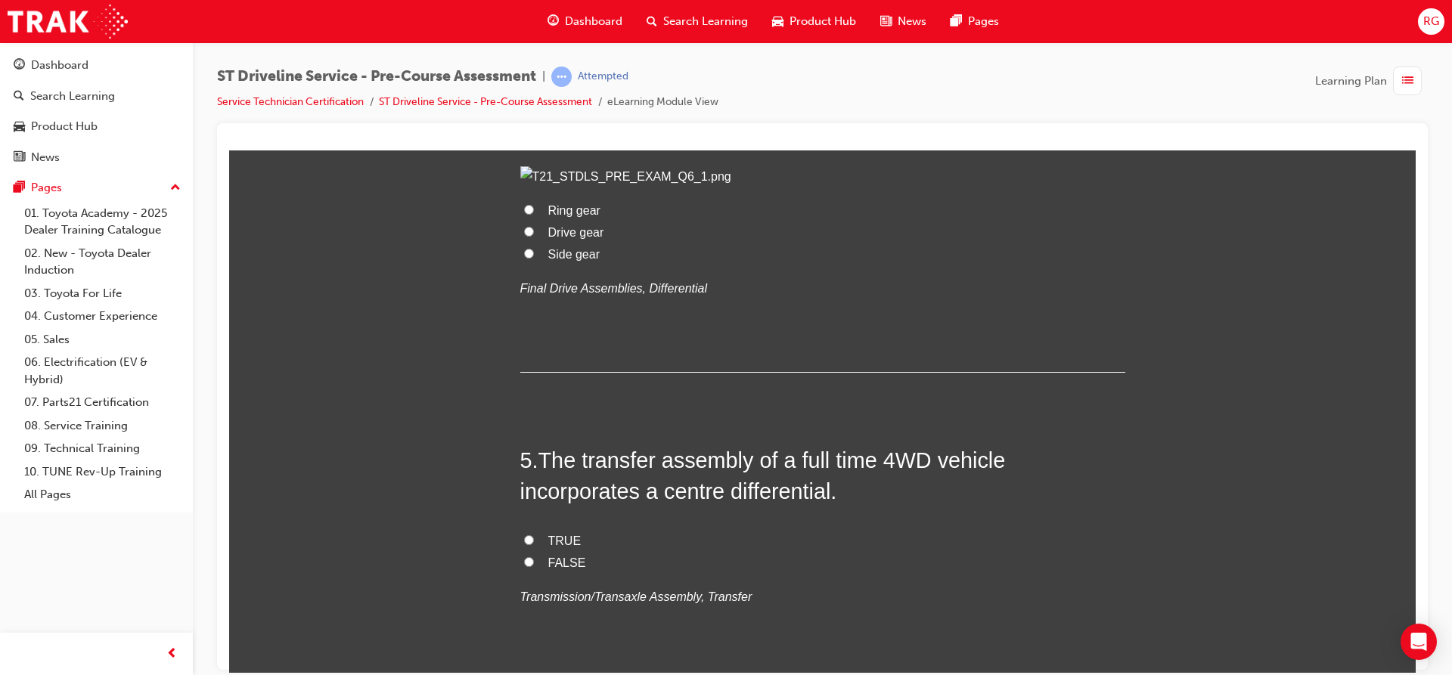
scroll to position [1210, 0]
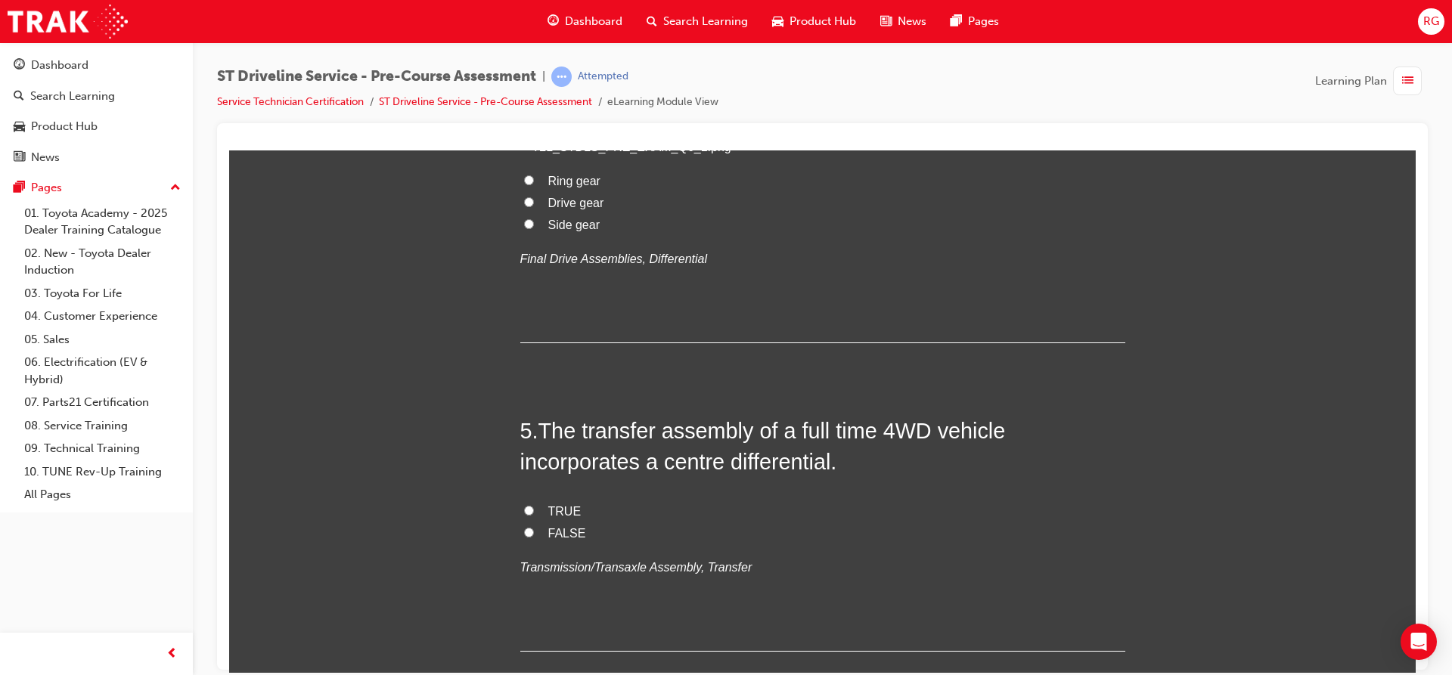
radio input "true"
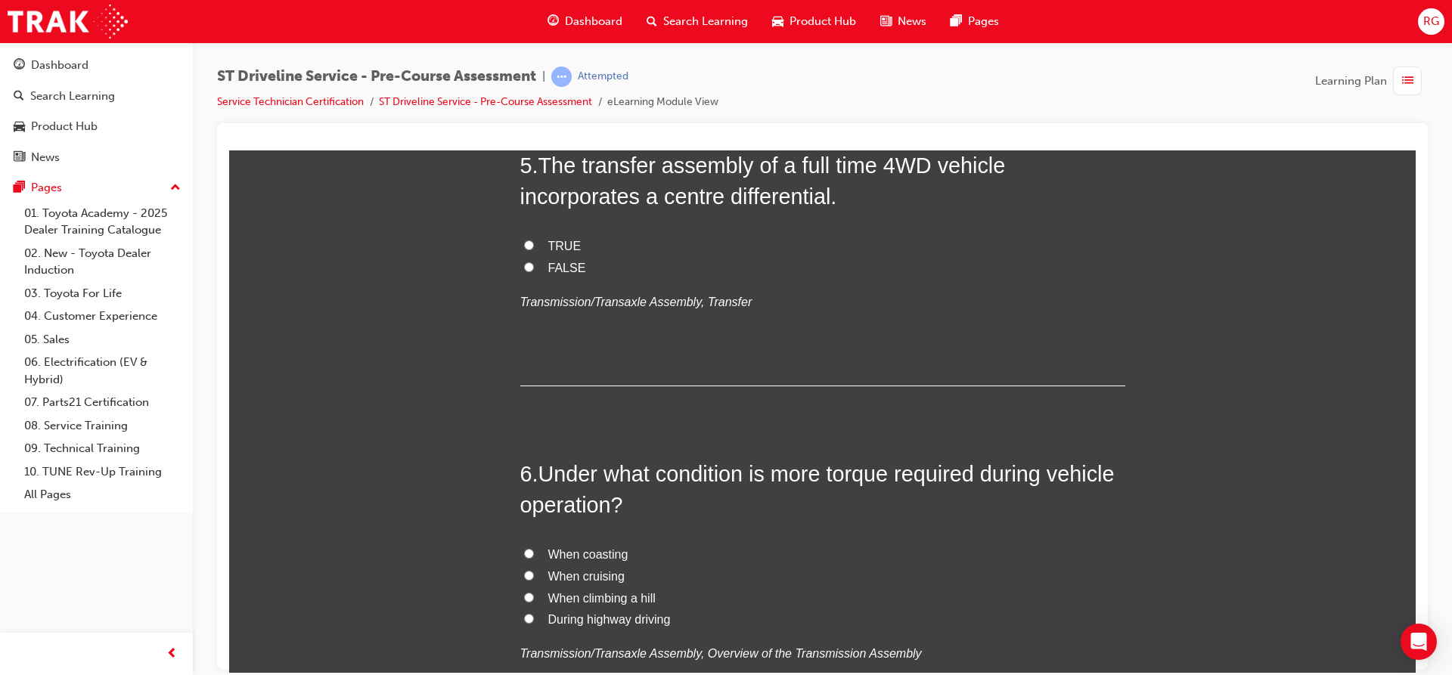
scroll to position [1512, 0]
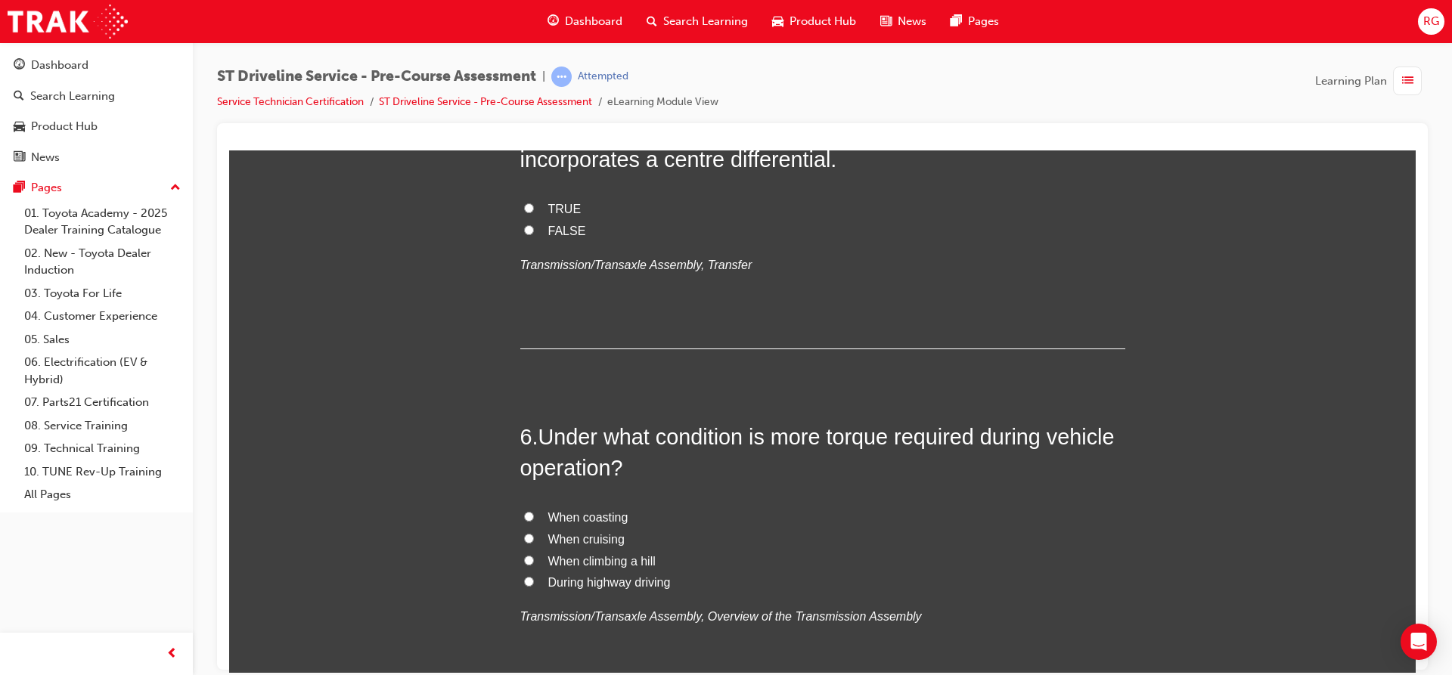
drag, startPoint x: 539, startPoint y: 353, endPoint x: 697, endPoint y: 451, distance: 185.7
click at [712, 330] on div "1 . Which type of driveline configuration is a differential with hypoid bevel g…" at bounding box center [822, 364] width 605 height 3132
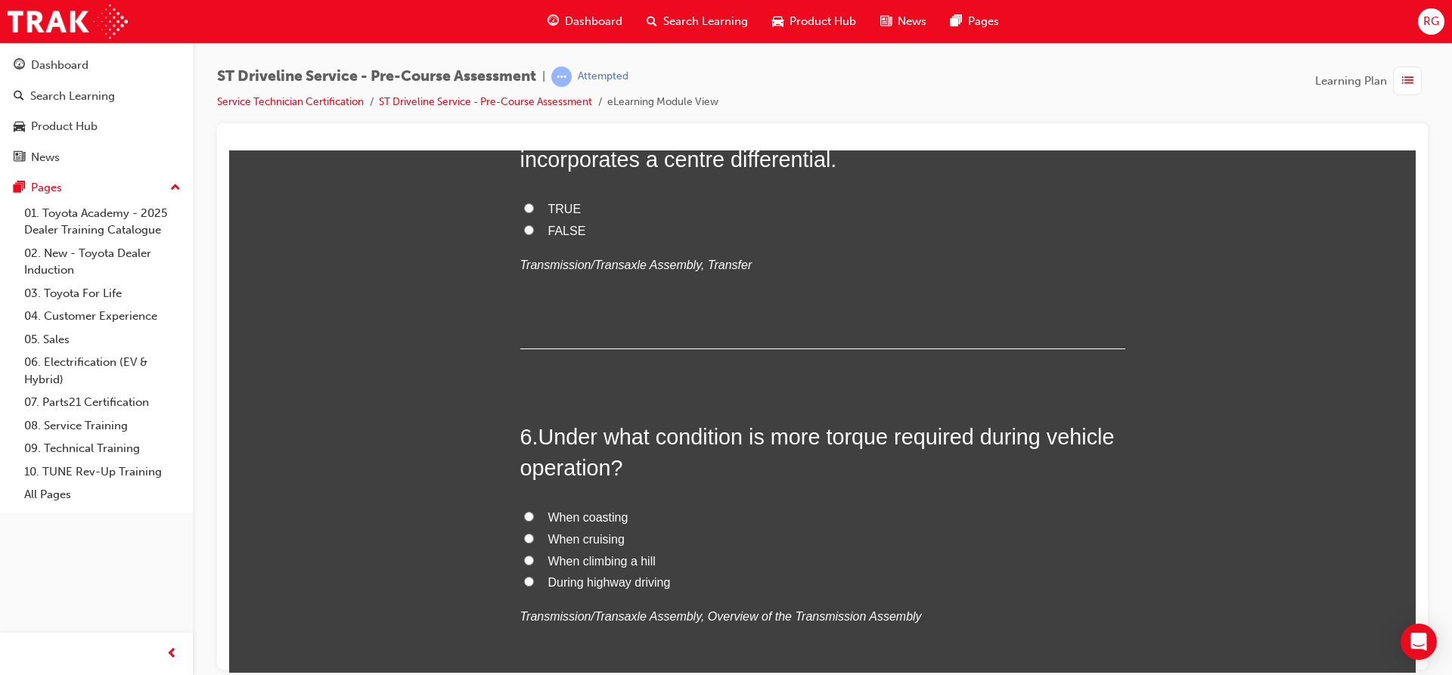
radio input "true"
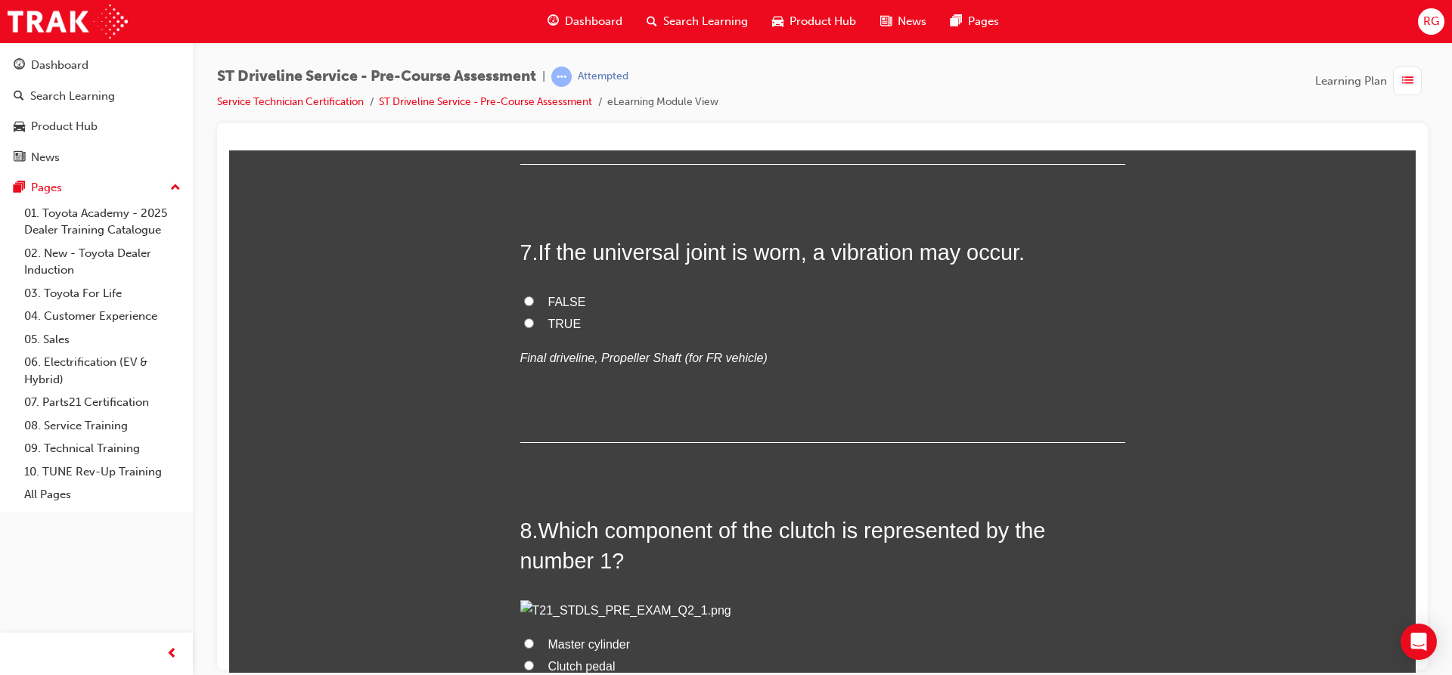
scroll to position [2193, 0]
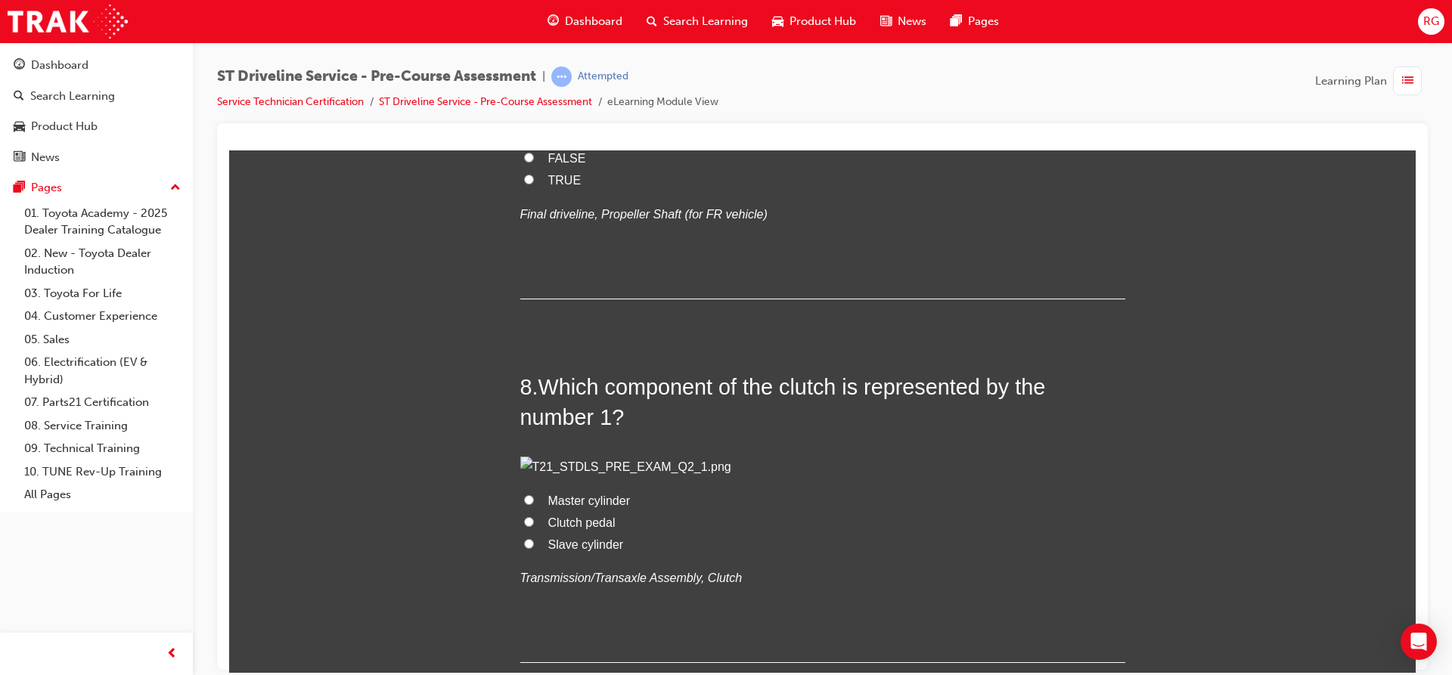
drag, startPoint x: 538, startPoint y: 205, endPoint x: 761, endPoint y: 600, distance: 454.4
drag, startPoint x: 631, startPoint y: 400, endPoint x: 614, endPoint y: 391, distance: 19.6
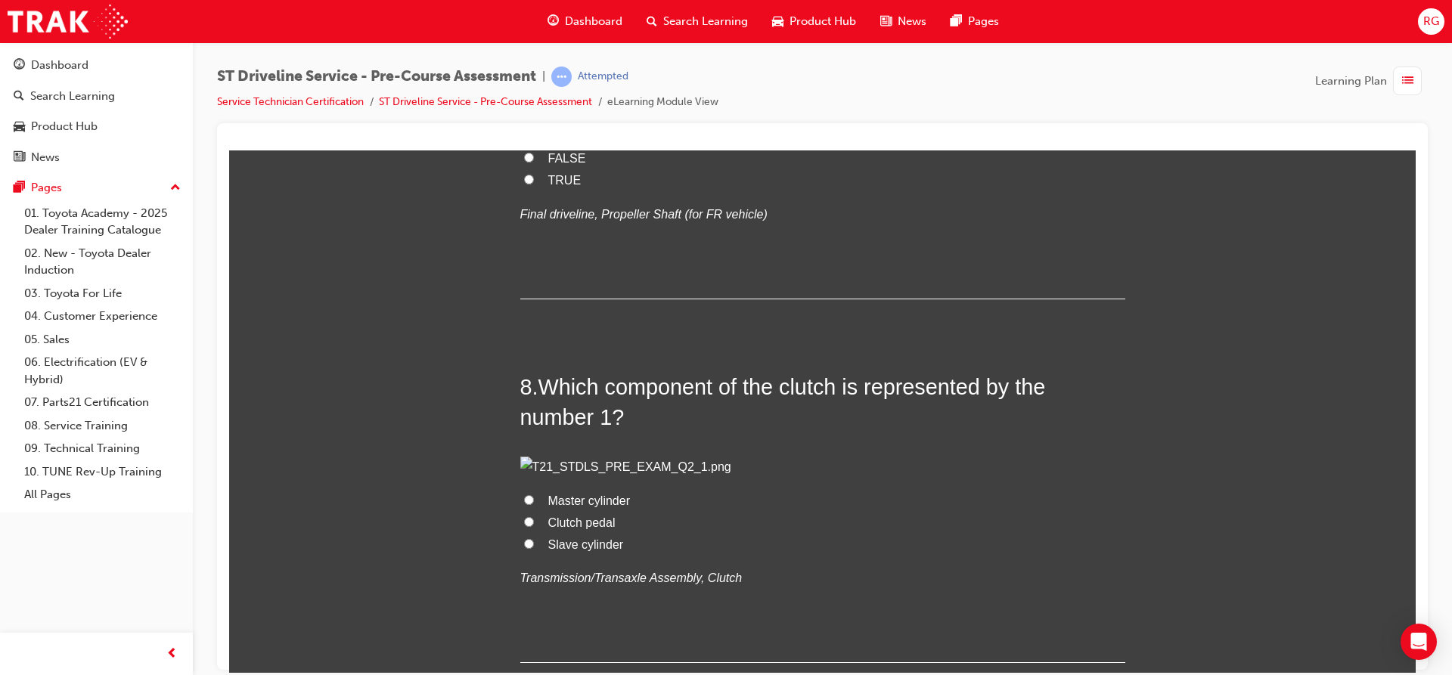
radio input "true"
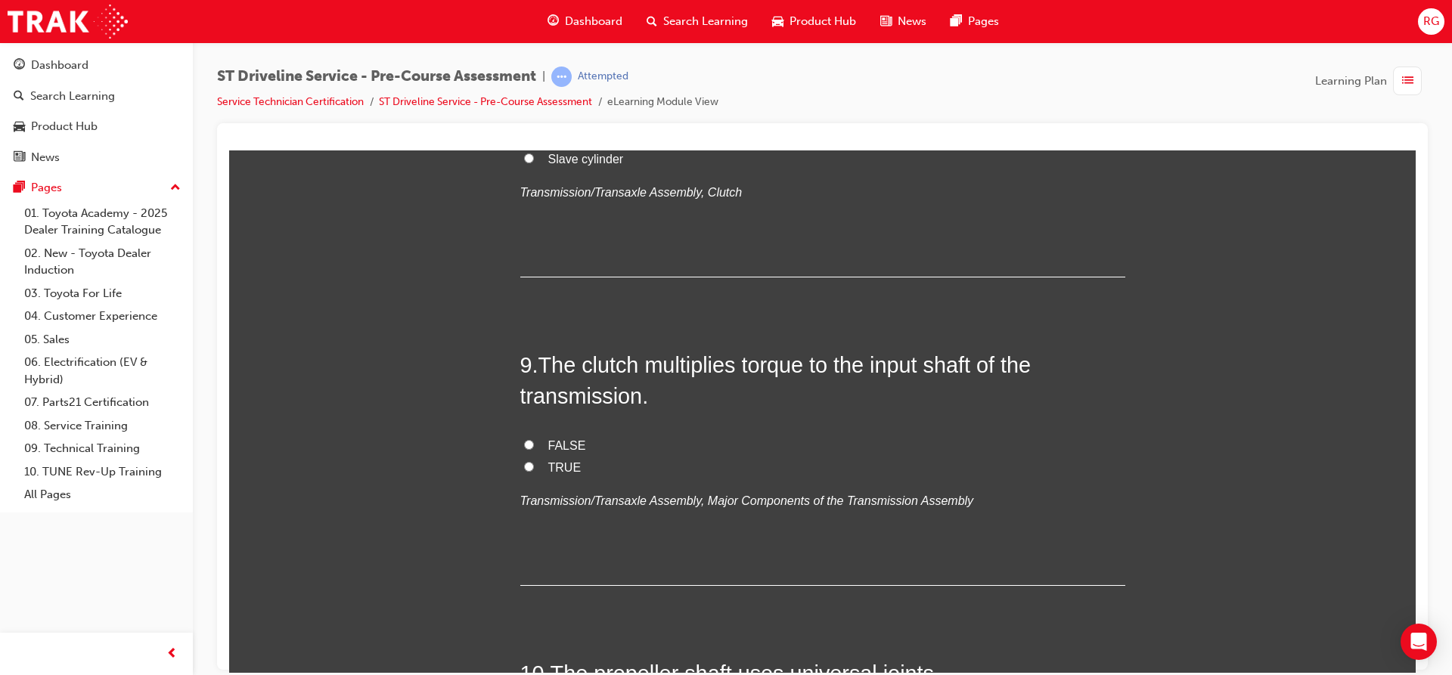
scroll to position [2668, 0]
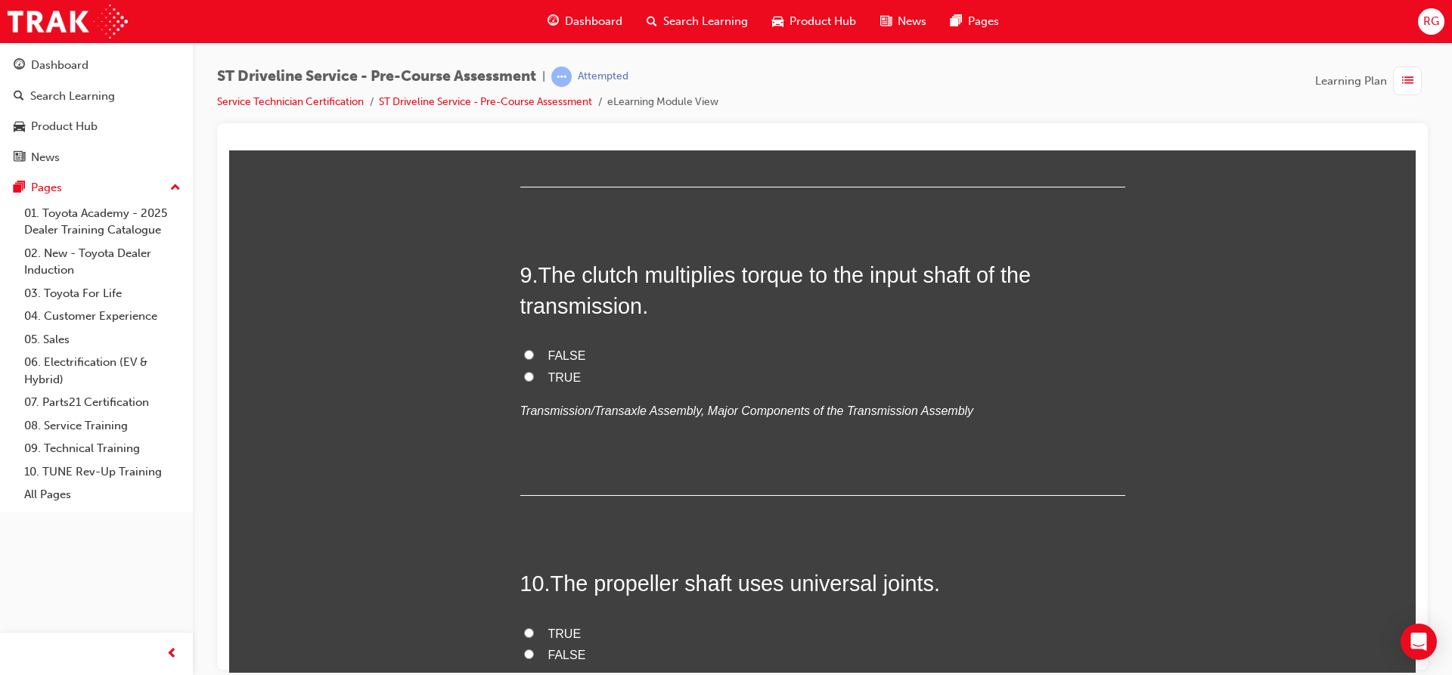
drag, startPoint x: 537, startPoint y: 337, endPoint x: 764, endPoint y: 448, distance: 253.3
radio input "true"
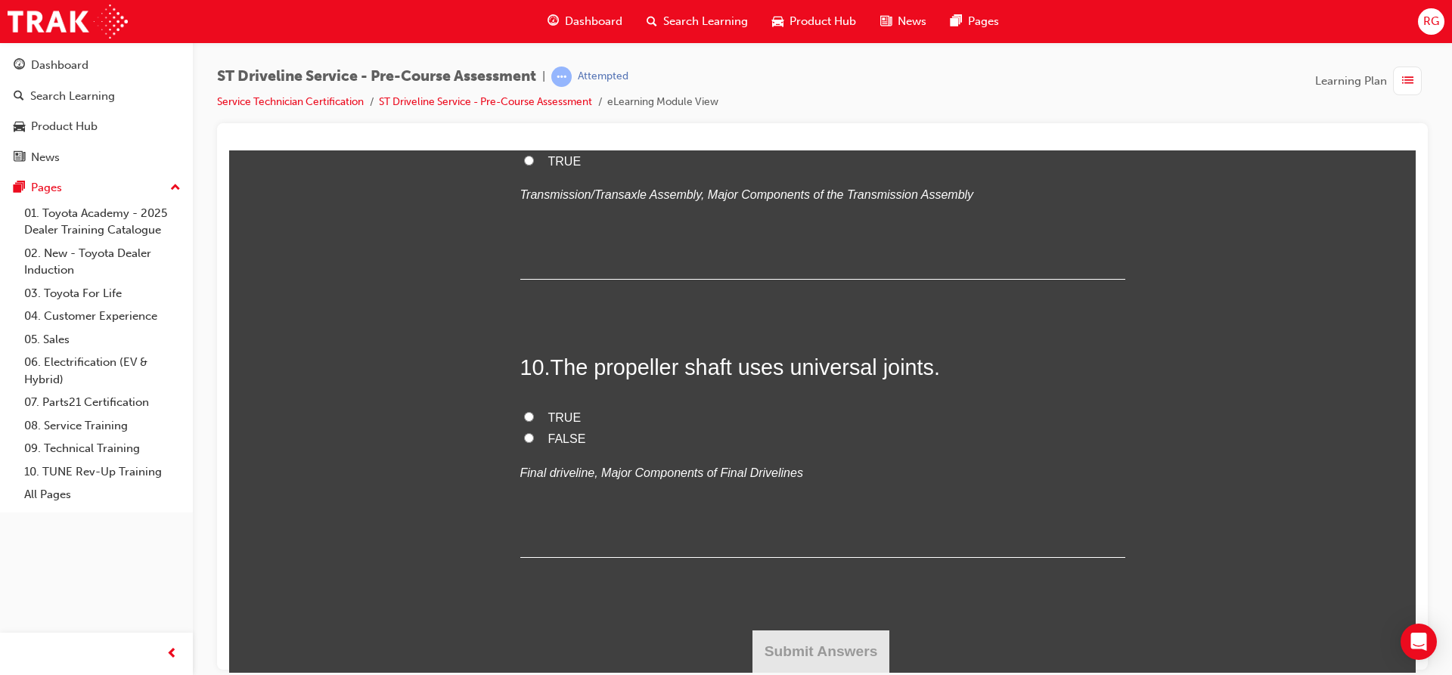
scroll to position [2895, 0]
drag, startPoint x: 537, startPoint y: 417, endPoint x: 844, endPoint y: 561, distance: 339.2
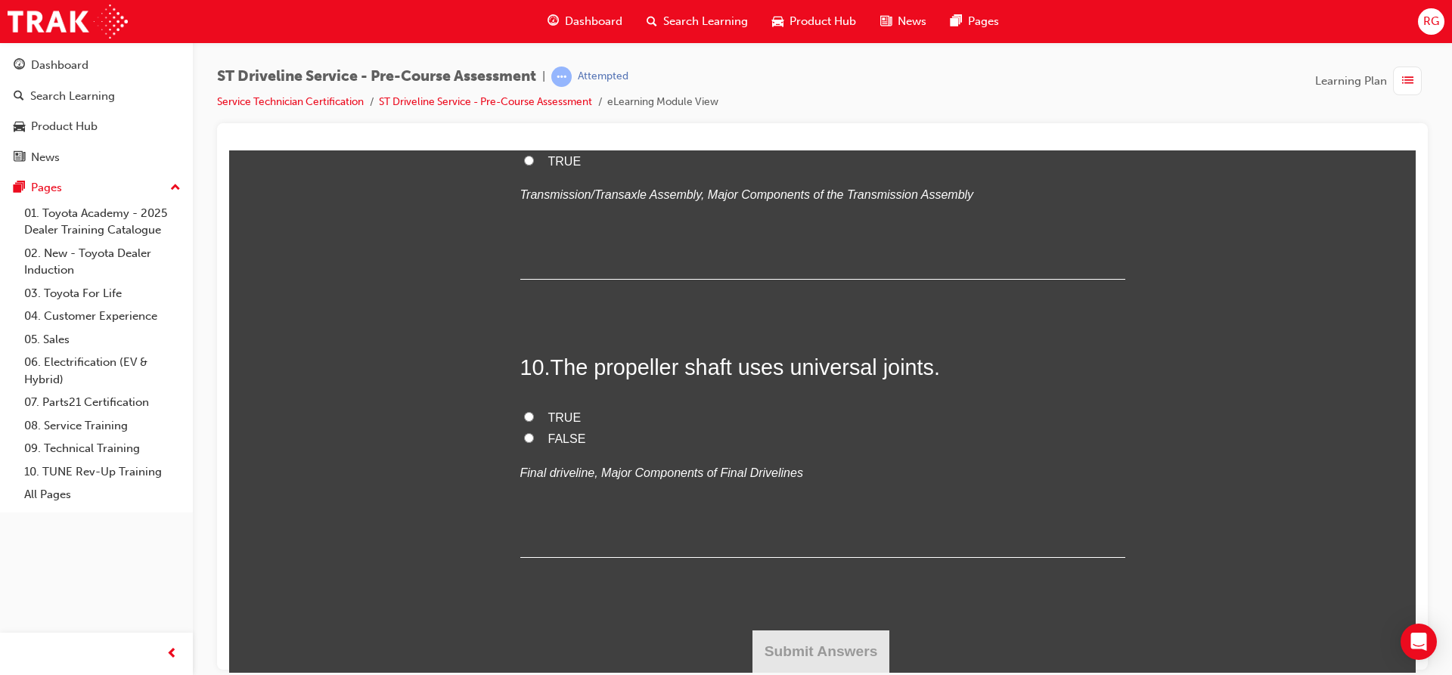
radio input "true"
drag, startPoint x: 538, startPoint y: 467, endPoint x: 590, endPoint y: 541, distance: 90.0
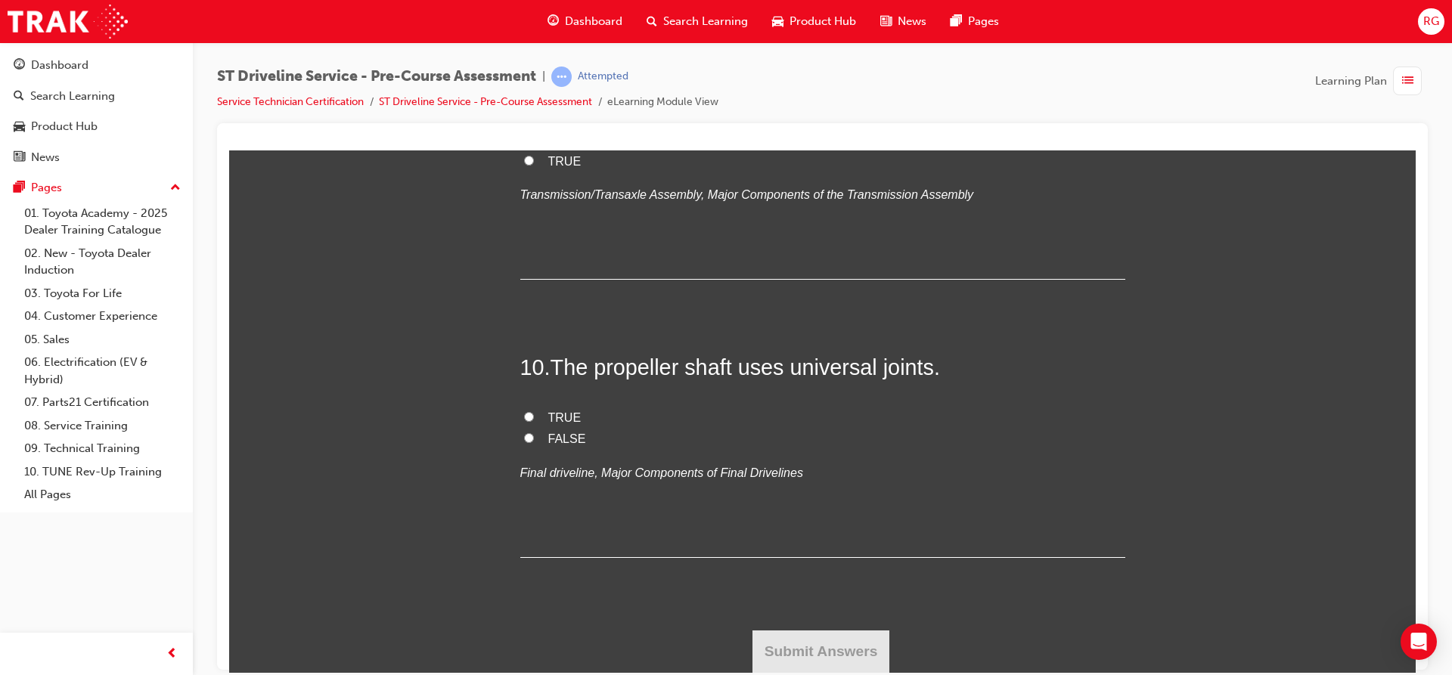
radio input "true"
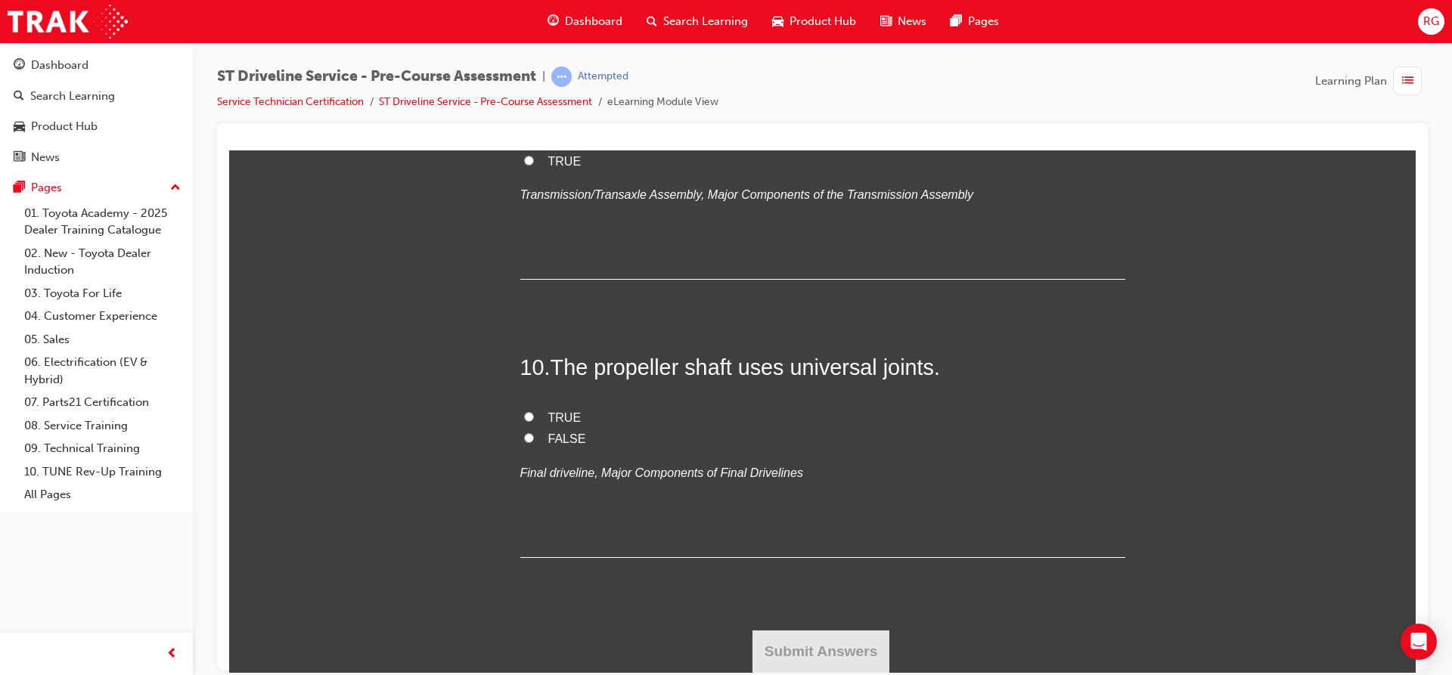
scroll to position [4332, 0]
drag, startPoint x: 538, startPoint y: 361, endPoint x: 623, endPoint y: 462, distance: 132.0
click at [623, 279] on div "9 . The clutch multiplies torque to the input shaft of the transmission. FALSE …" at bounding box center [822, 161] width 605 height 236
click at [524, 143] on input "FALSE" at bounding box center [529, 138] width 10 height 10
radio input "true"
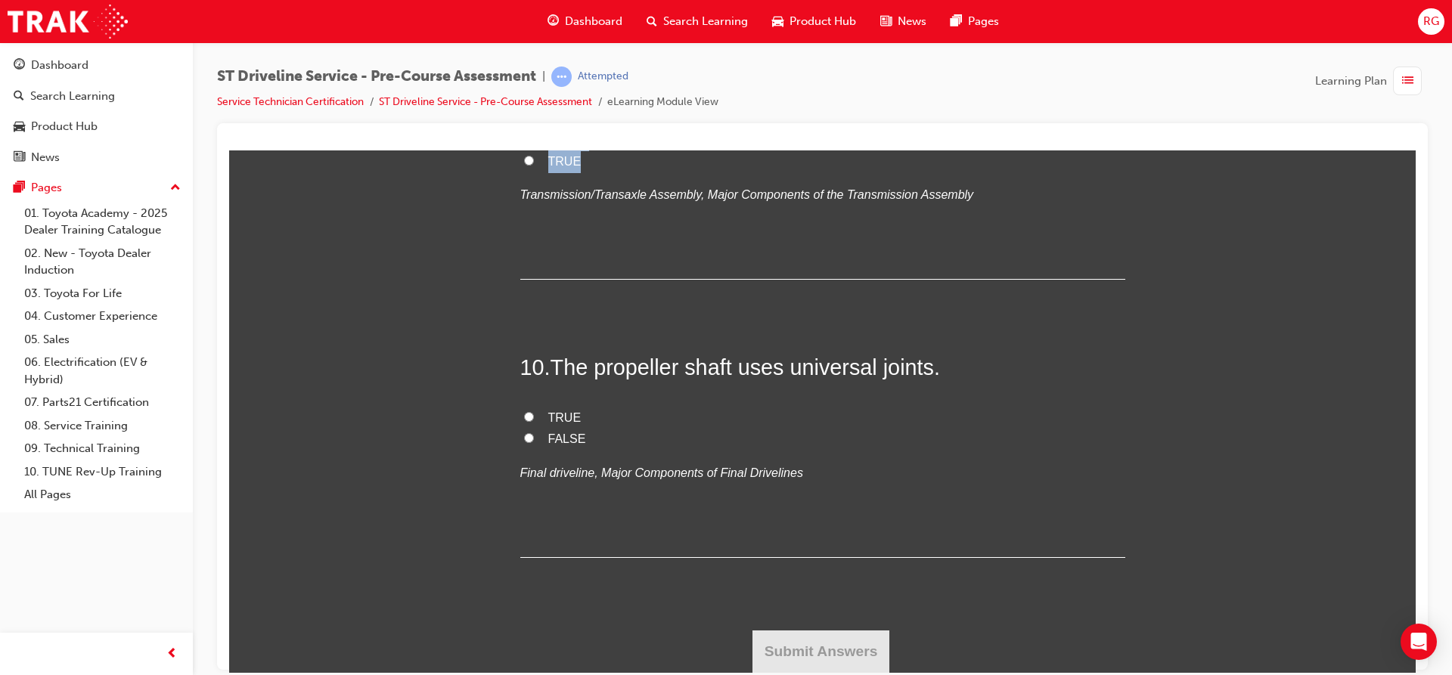
scroll to position [4558, 0]
drag, startPoint x: 547, startPoint y: 435, endPoint x: 627, endPoint y: 415, distance: 81.8
click at [548, 423] on span "TRUE" at bounding box center [564, 417] width 33 height 13
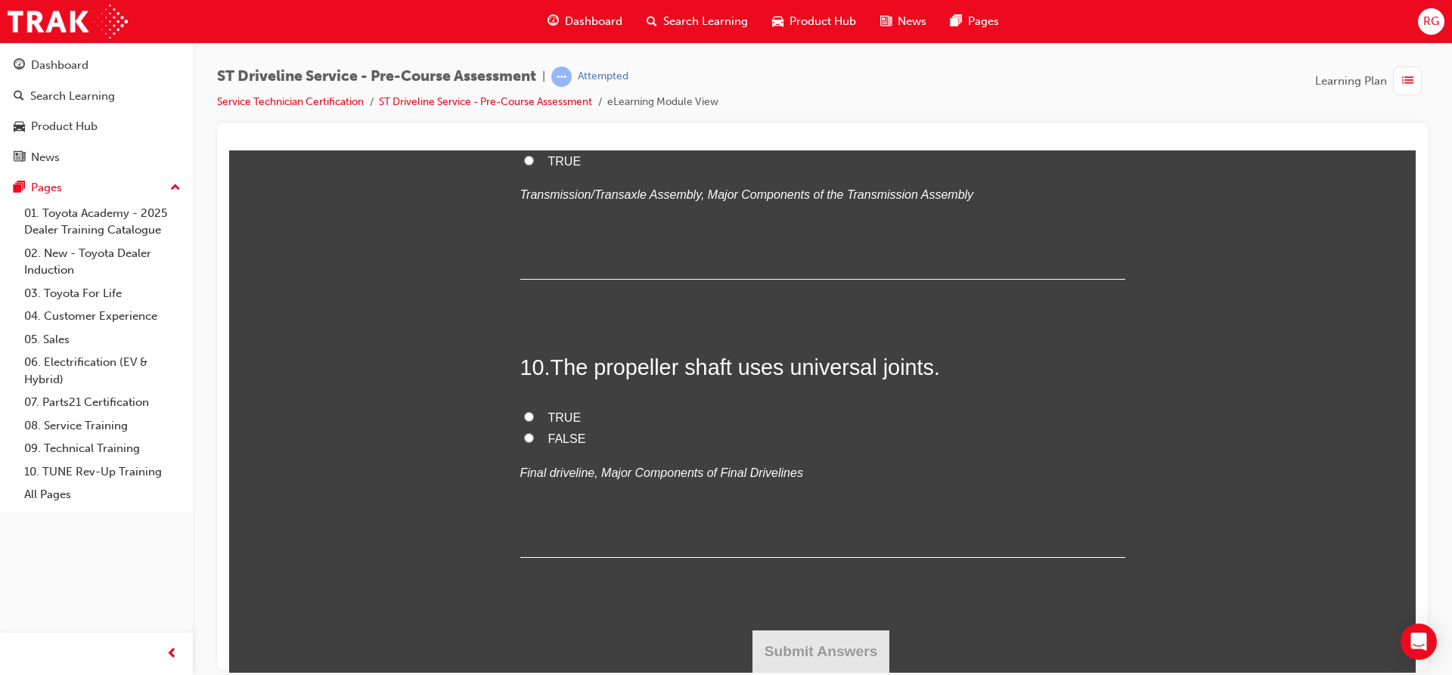
click at [534, 421] on input "TRUE" at bounding box center [529, 416] width 10 height 10
radio input "true"
click at [857, 642] on button "Submit Answers" at bounding box center [821, 651] width 138 height 42
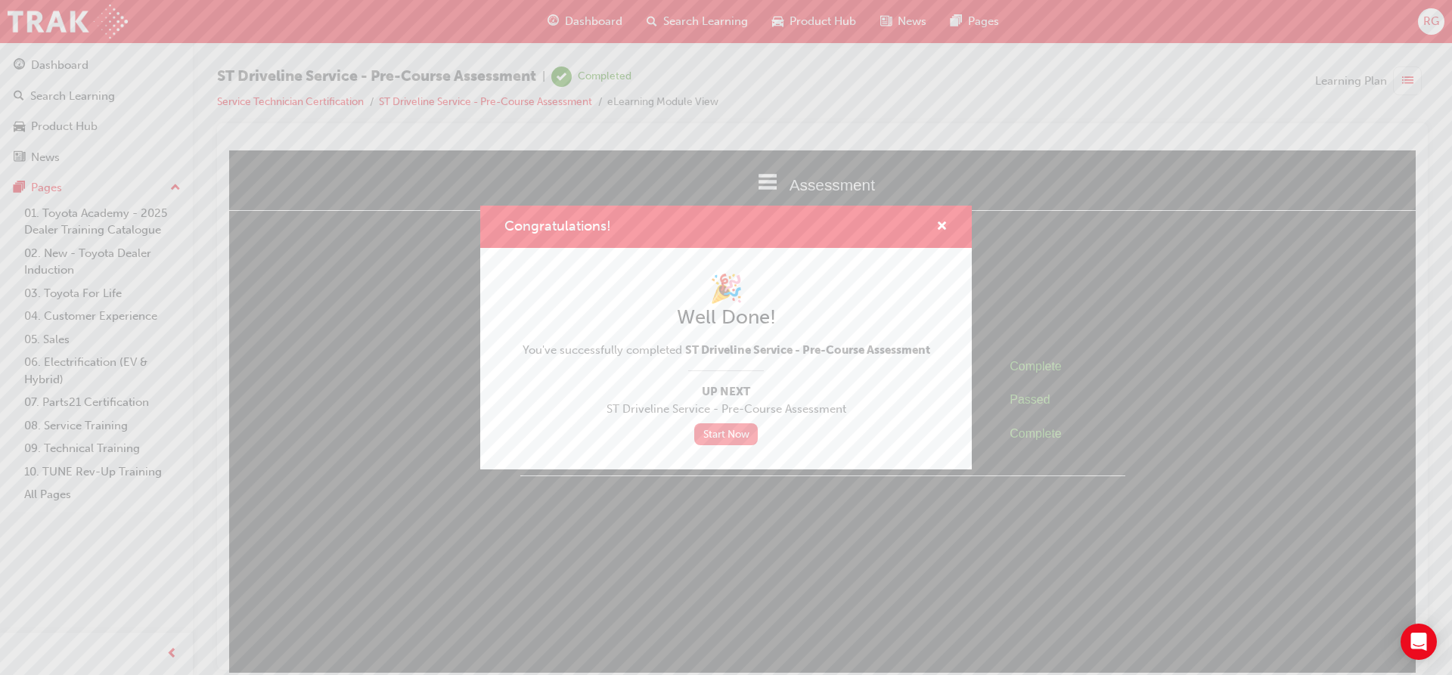
click at [739, 431] on link "Start Now" at bounding box center [726, 434] width 64 height 22
click at [1044, 251] on div "Congratulations! 🎉 Well Done! You've successfully completed ST Driveline Servic…" at bounding box center [726, 337] width 1452 height 675
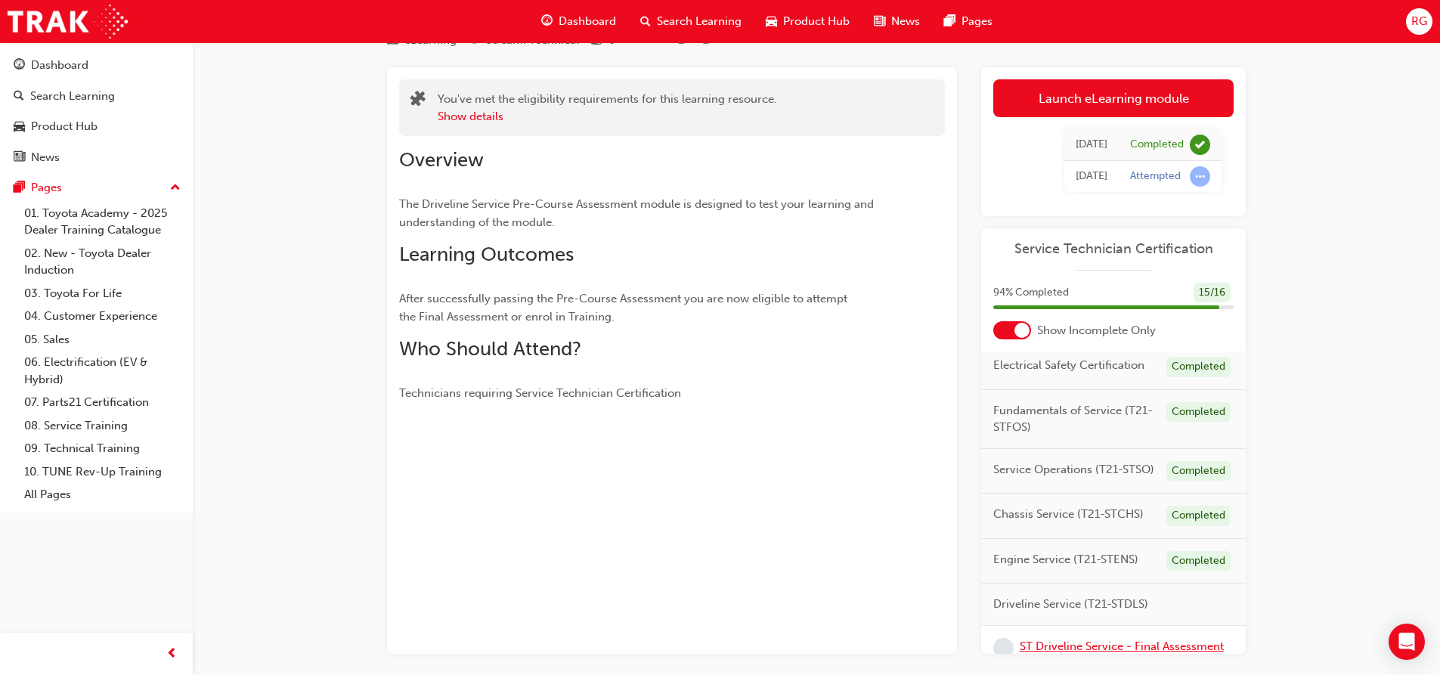
scroll to position [82, 0]
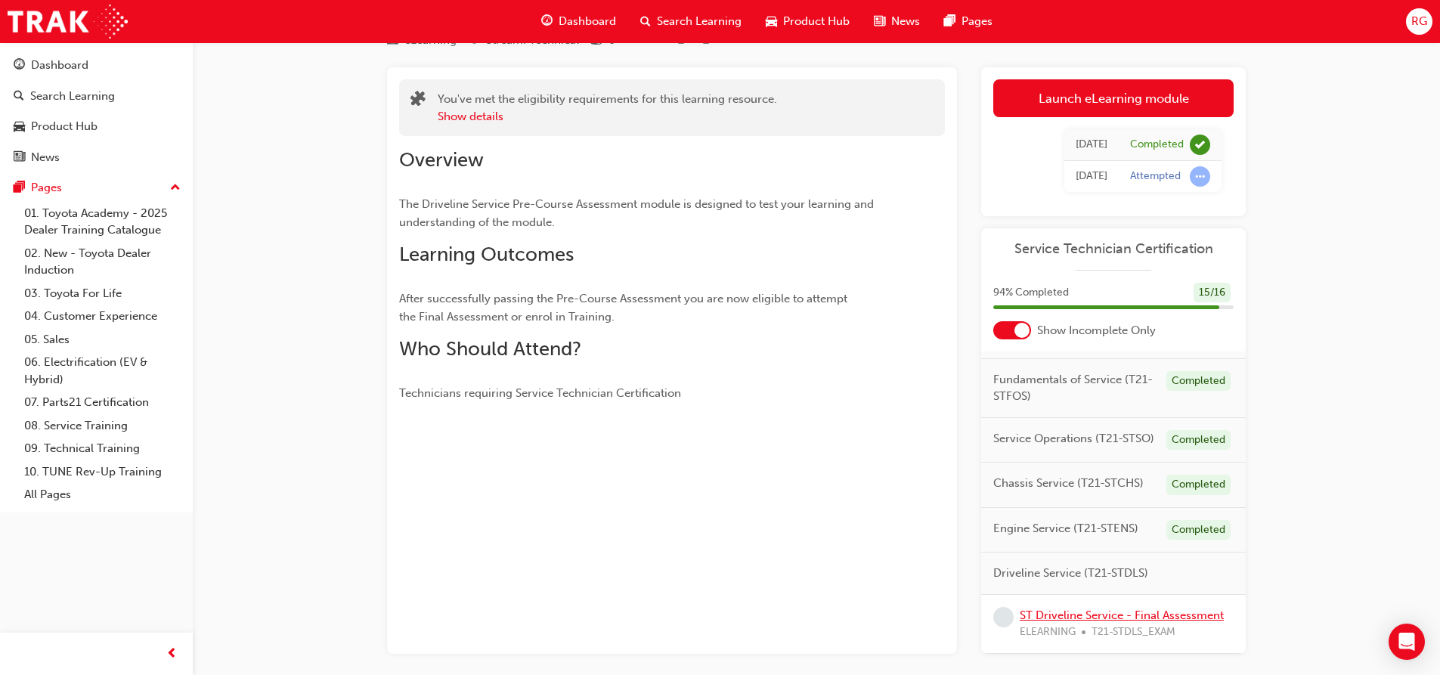
click at [1080, 609] on link "ST Driveline Service - Final Assessment" at bounding box center [1122, 616] width 204 height 14
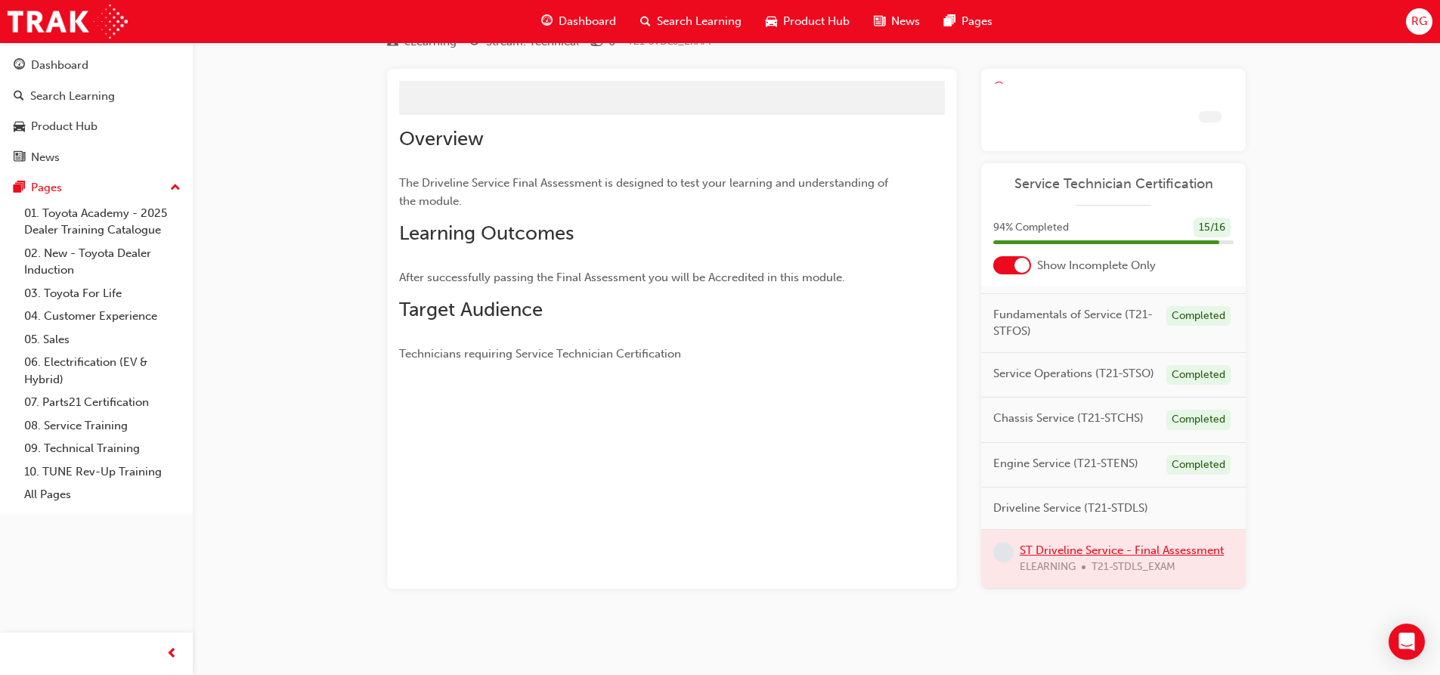
scroll to position [69, 0]
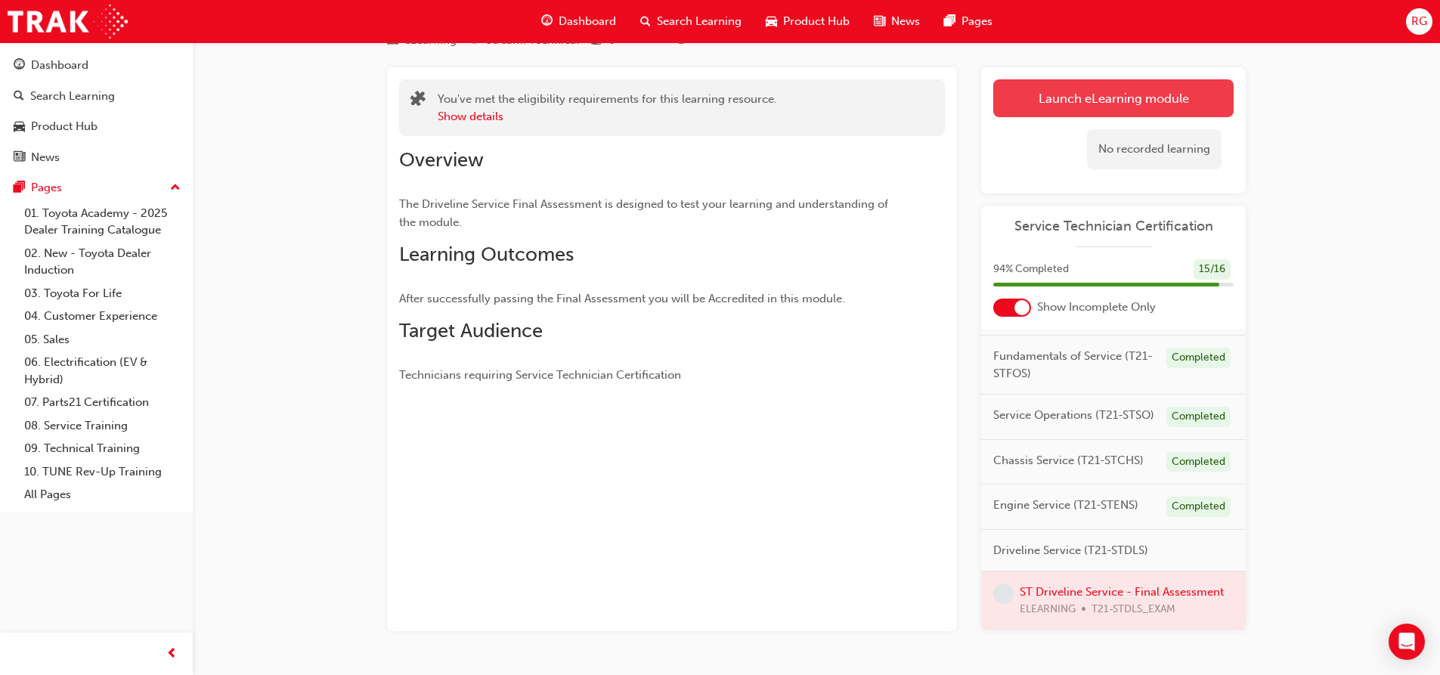
click at [1028, 91] on link "Launch eLearning module" at bounding box center [1113, 98] width 240 height 38
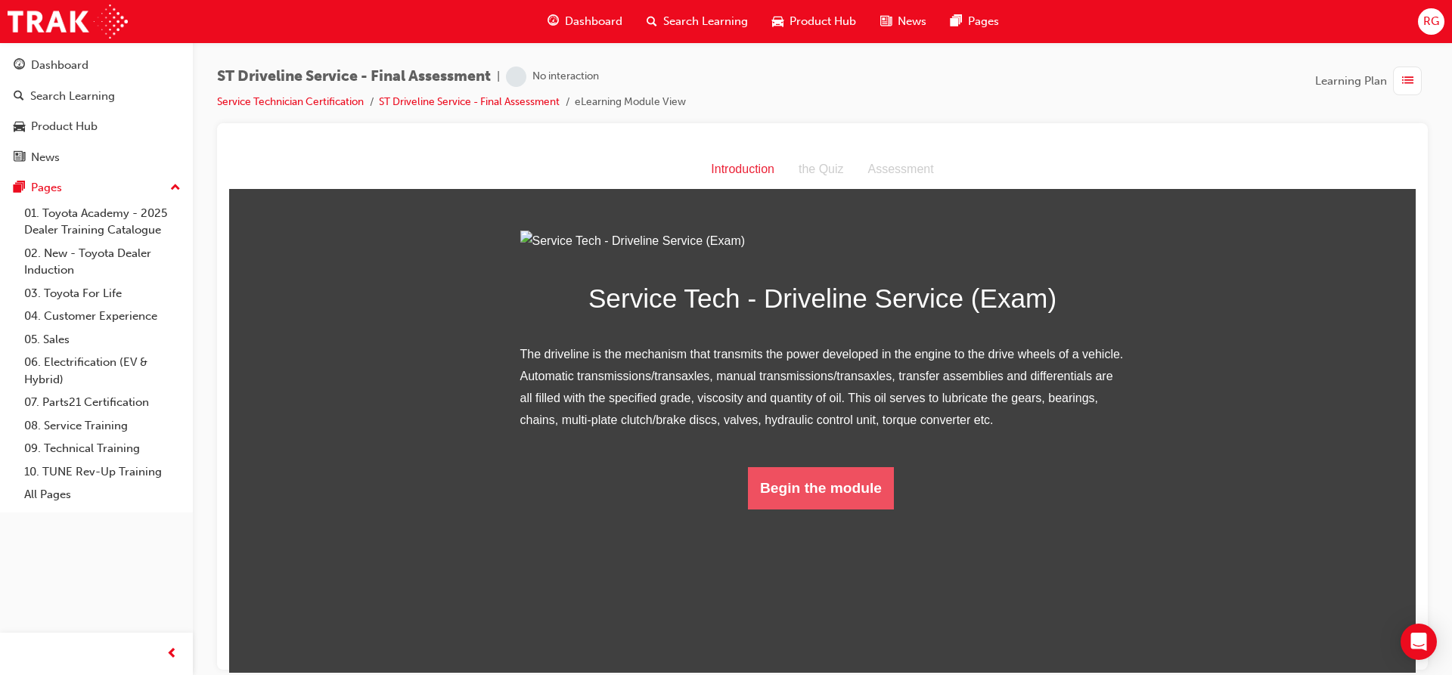
click at [786, 509] on button "Begin the module" at bounding box center [821, 488] width 146 height 42
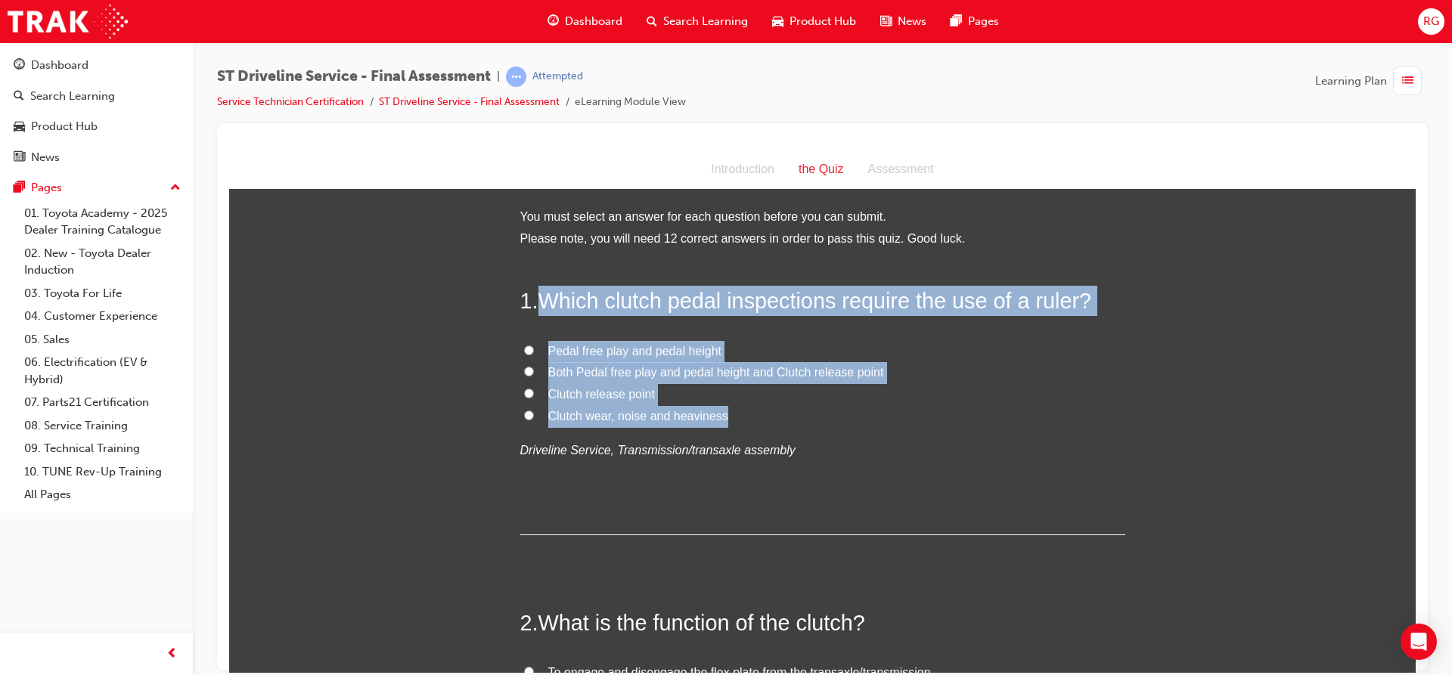
drag, startPoint x: 538, startPoint y: 299, endPoint x: 746, endPoint y: 423, distance: 242.1
click at [746, 424] on div "1 . Which clutch pedal inspections require the use of a ruler? Pedal free play …" at bounding box center [822, 409] width 605 height 249
click at [524, 346] on input "Pedal free play and pedal height" at bounding box center [529, 350] width 10 height 10
radio input "true"
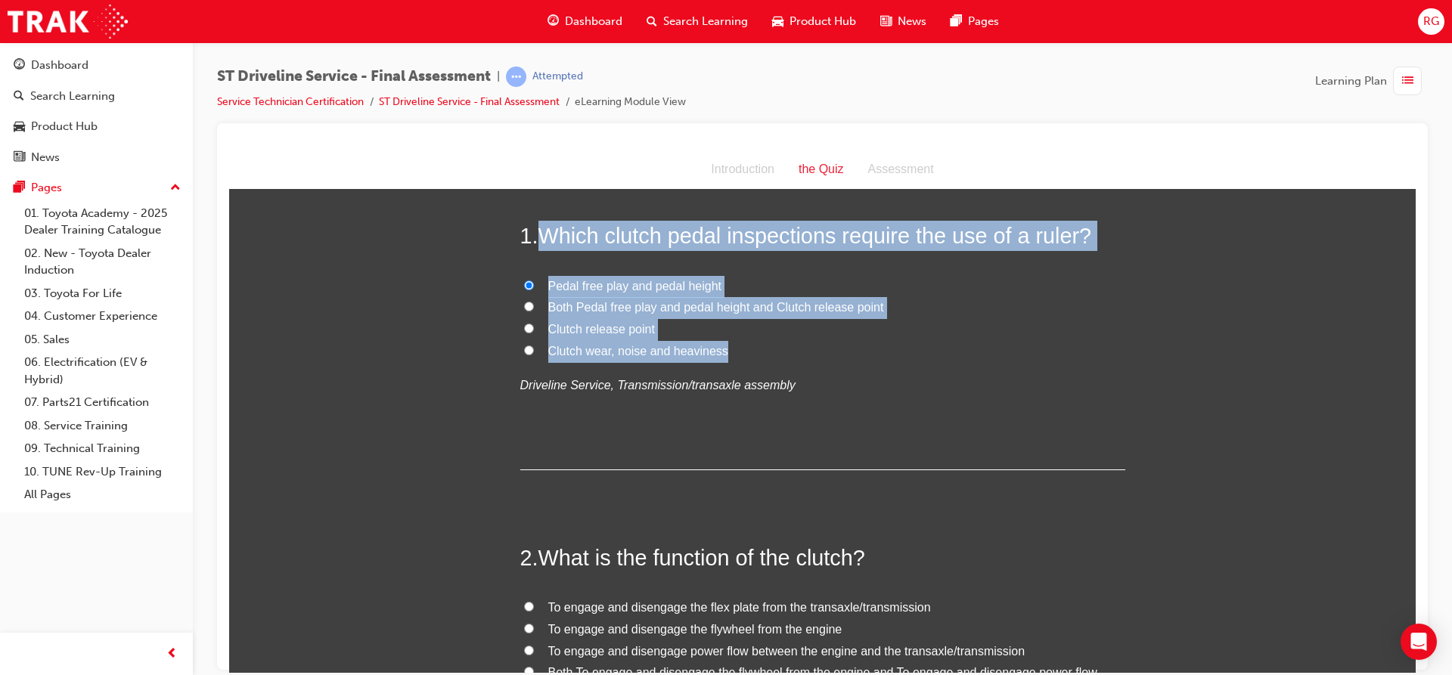
scroll to position [227, 0]
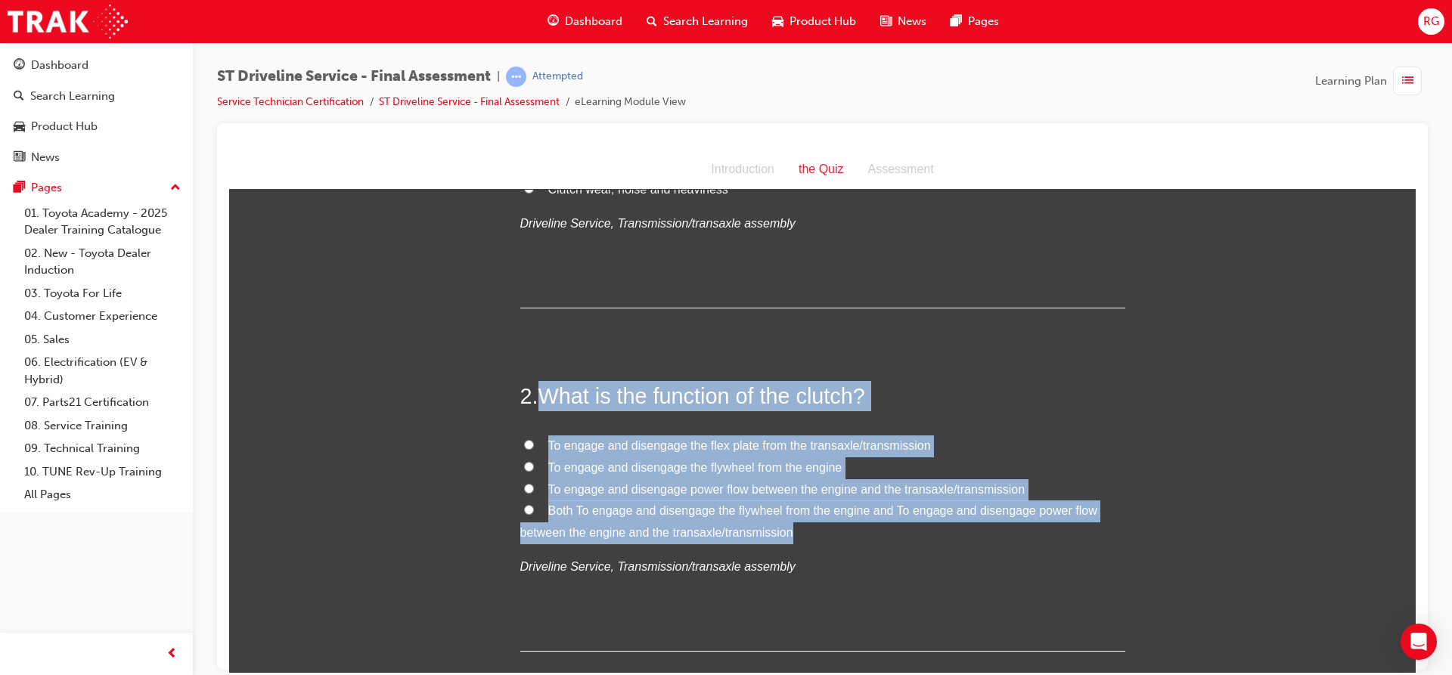
drag, startPoint x: 539, startPoint y: 392, endPoint x: 811, endPoint y: 525, distance: 303.0
click at [819, 539] on div "2 . What is the function of the clutch? To engage and disengage the flex plate …" at bounding box center [822, 515] width 605 height 271
click at [661, 479] on label "To engage and disengage power flow between the engine and the transaxle/transmi…" at bounding box center [822, 490] width 605 height 22
click at [534, 483] on input "To engage and disengage power flow between the engine and the transaxle/transmi…" at bounding box center [529, 488] width 10 height 10
radio input "true"
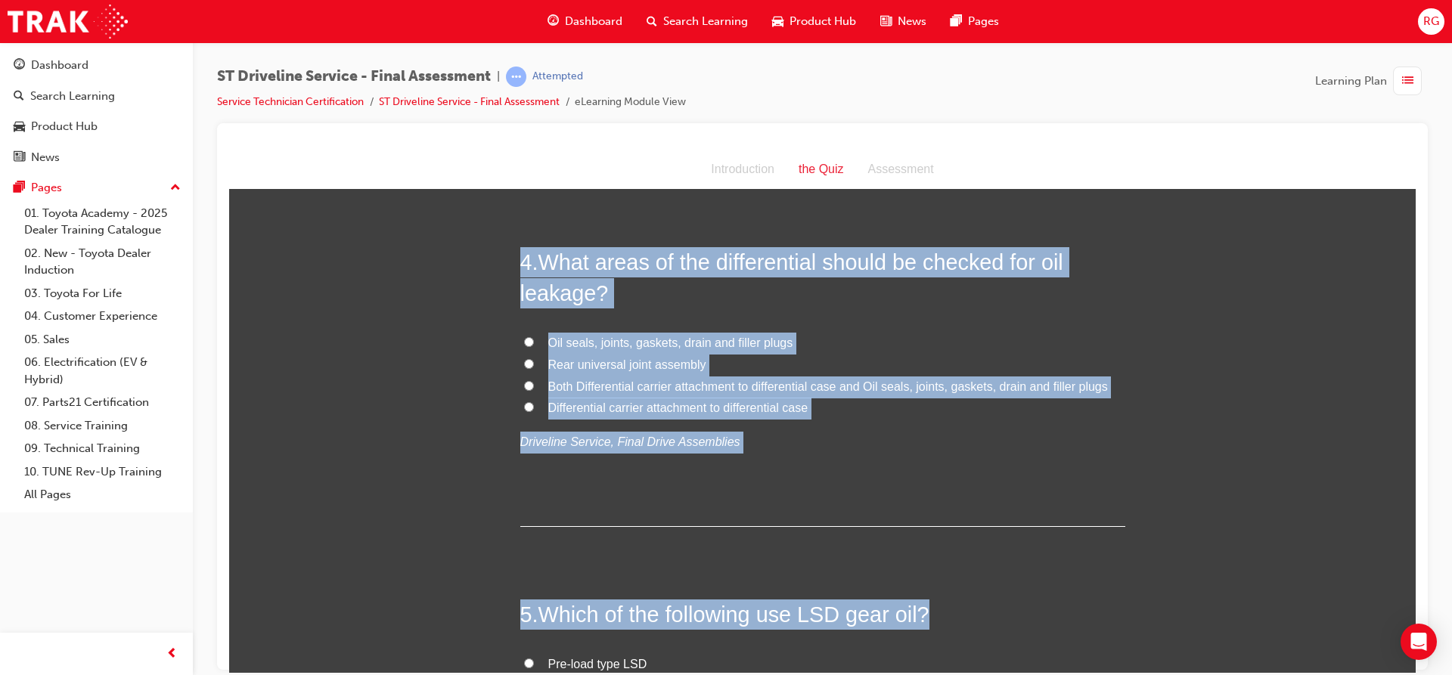
scroll to position [1257, 0]
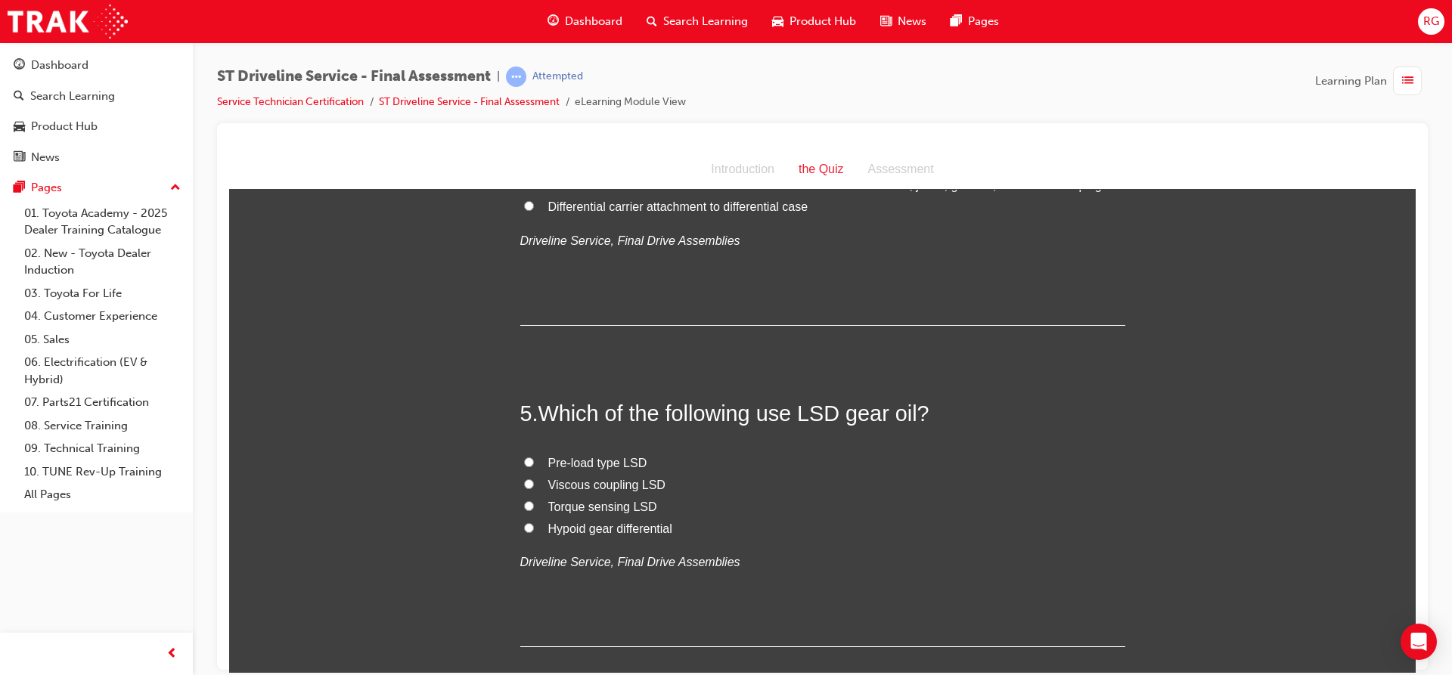
drag, startPoint x: 534, startPoint y: 512, endPoint x: 931, endPoint y: 182, distance: 516.0
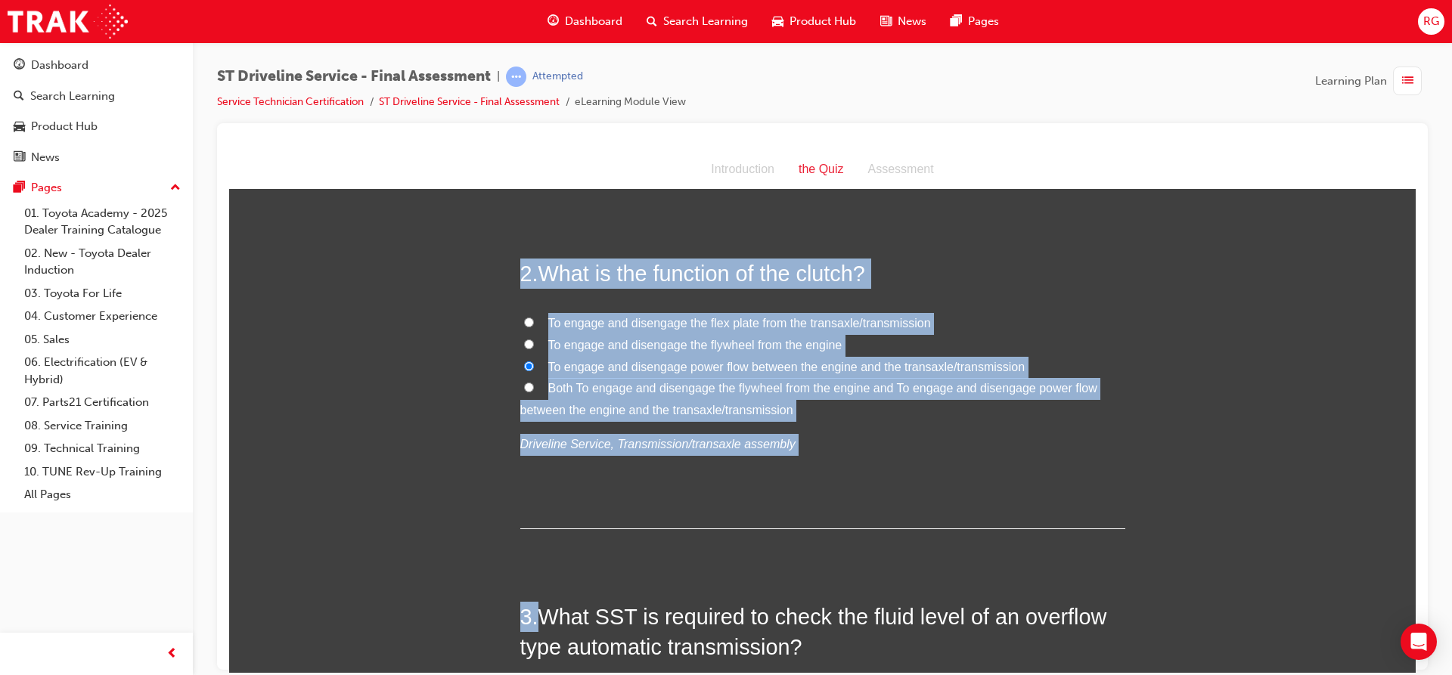
scroll to position [425, 0]
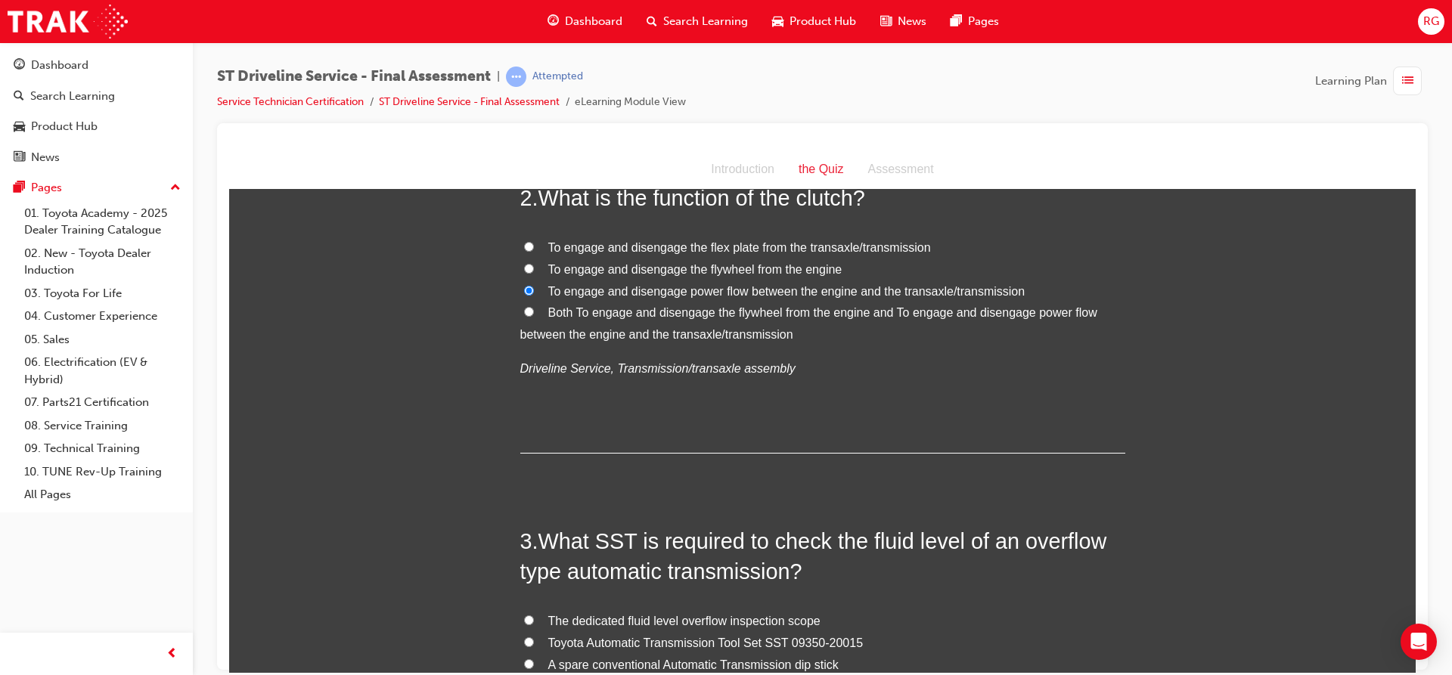
click at [553, 541] on span "What SST is required to check the fluid level of an overflow type automatic tra…" at bounding box center [813, 556] width 587 height 54
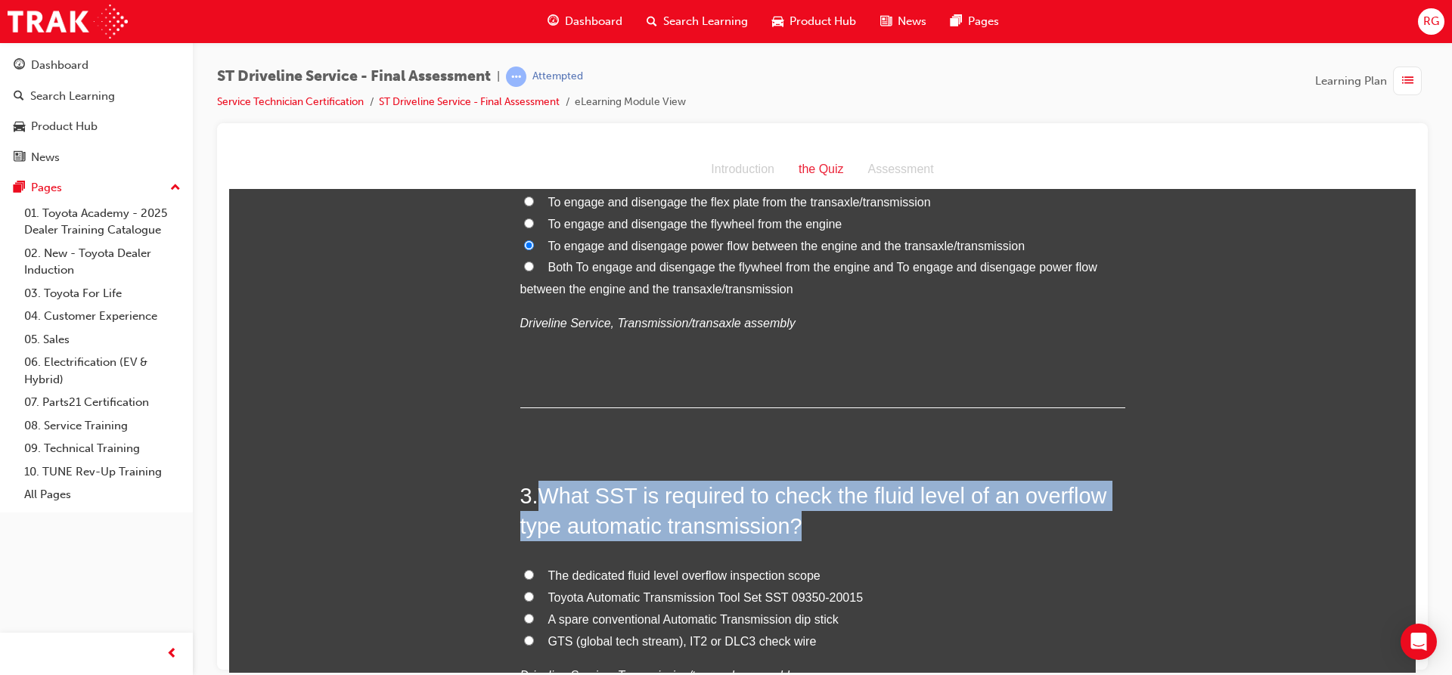
scroll to position [575, 0]
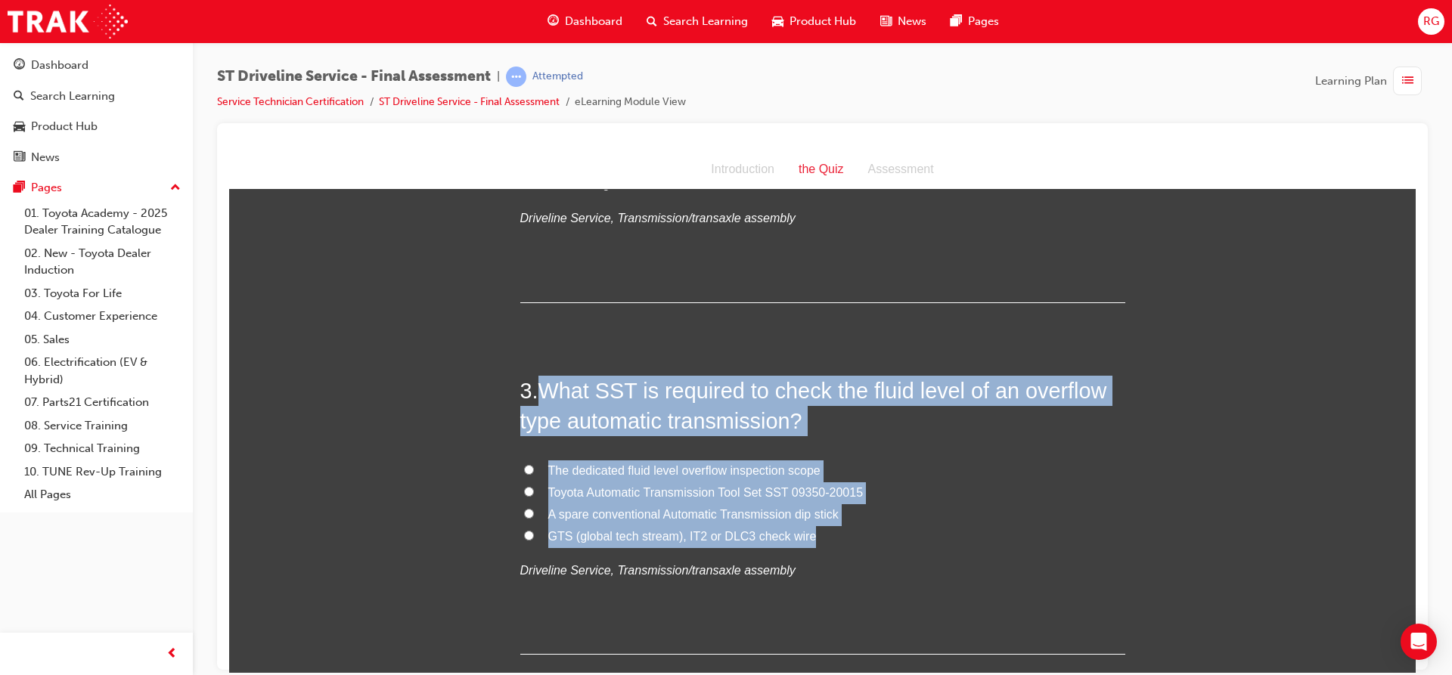
drag, startPoint x: 531, startPoint y: 536, endPoint x: 1002, endPoint y: 538, distance: 471.0
click at [1002, 538] on div "3 . What SST is required to check the fluid level of an overflow type automatic…" at bounding box center [822, 515] width 605 height 280
click at [529, 486] on label "Toyota Automatic Transmission Tool Set SST 09350-20015" at bounding box center [822, 493] width 605 height 22
click at [529, 486] on input "Toyota Automatic Transmission Tool Set SST 09350-20015" at bounding box center [529, 491] width 10 height 10
radio input "true"
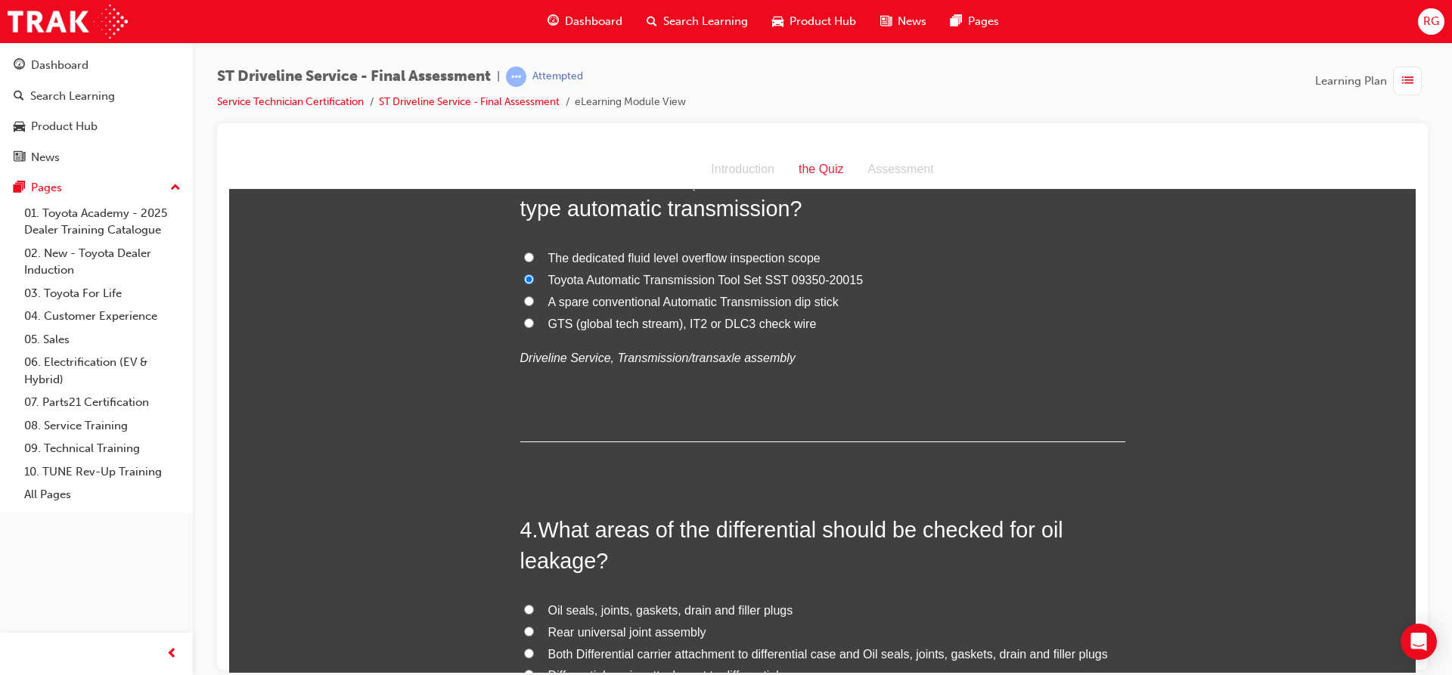
scroll to position [878, 0]
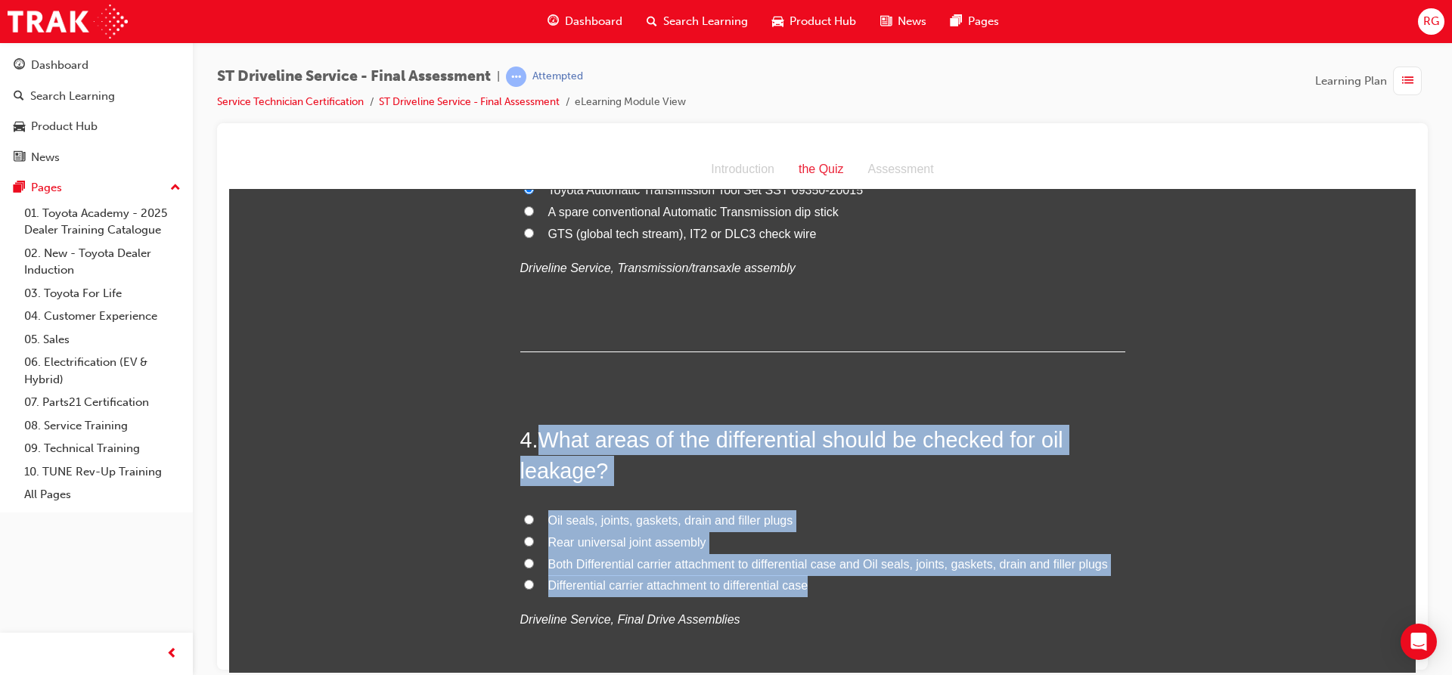
drag, startPoint x: 538, startPoint y: 430, endPoint x: 831, endPoint y: 584, distance: 331.4
click at [831, 584] on div "4 . What areas of the differential should be checked for oil leakage? Oil seals…" at bounding box center [822, 564] width 605 height 280
click at [556, 513] on span "Oil seals, joints, gaskets, drain and filler plugs" at bounding box center [670, 519] width 245 height 13
click at [534, 514] on input "Oil seals, joints, gaskets, drain and filler plugs" at bounding box center [529, 519] width 10 height 10
radio input "true"
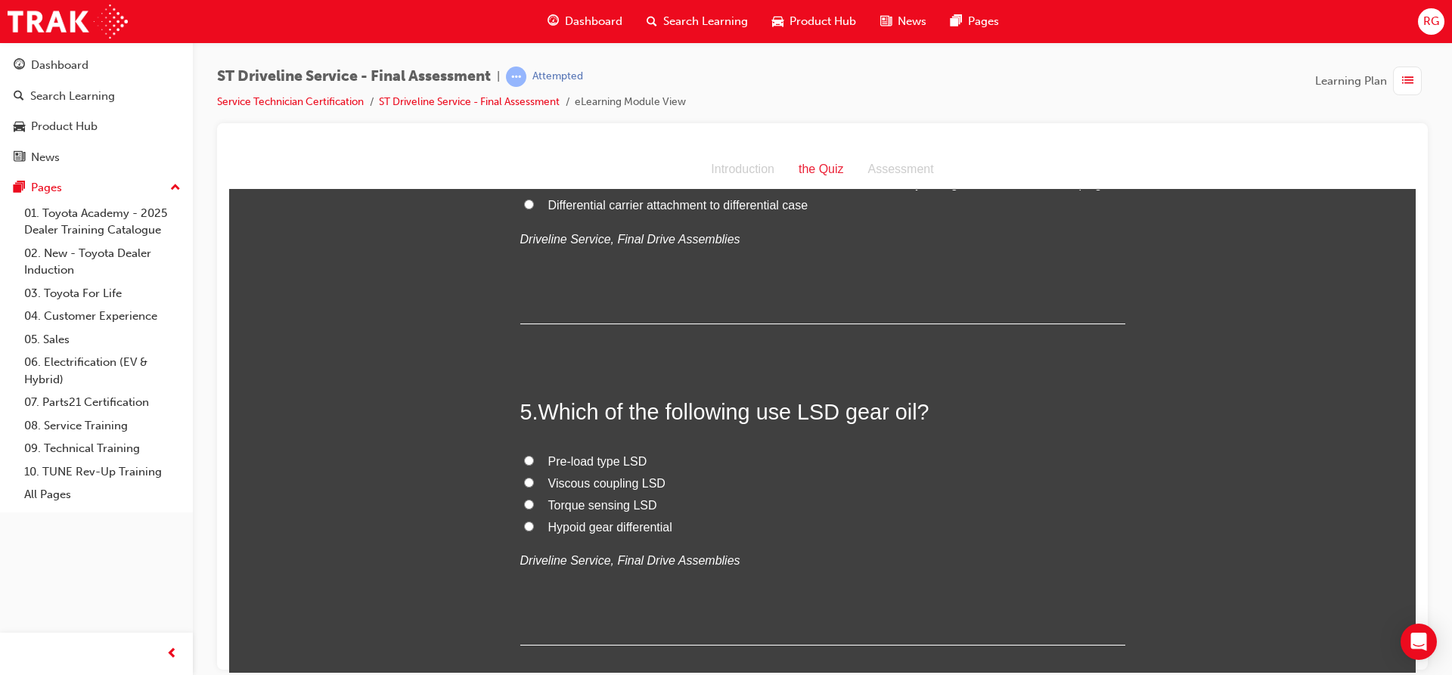
scroll to position [1331, 0]
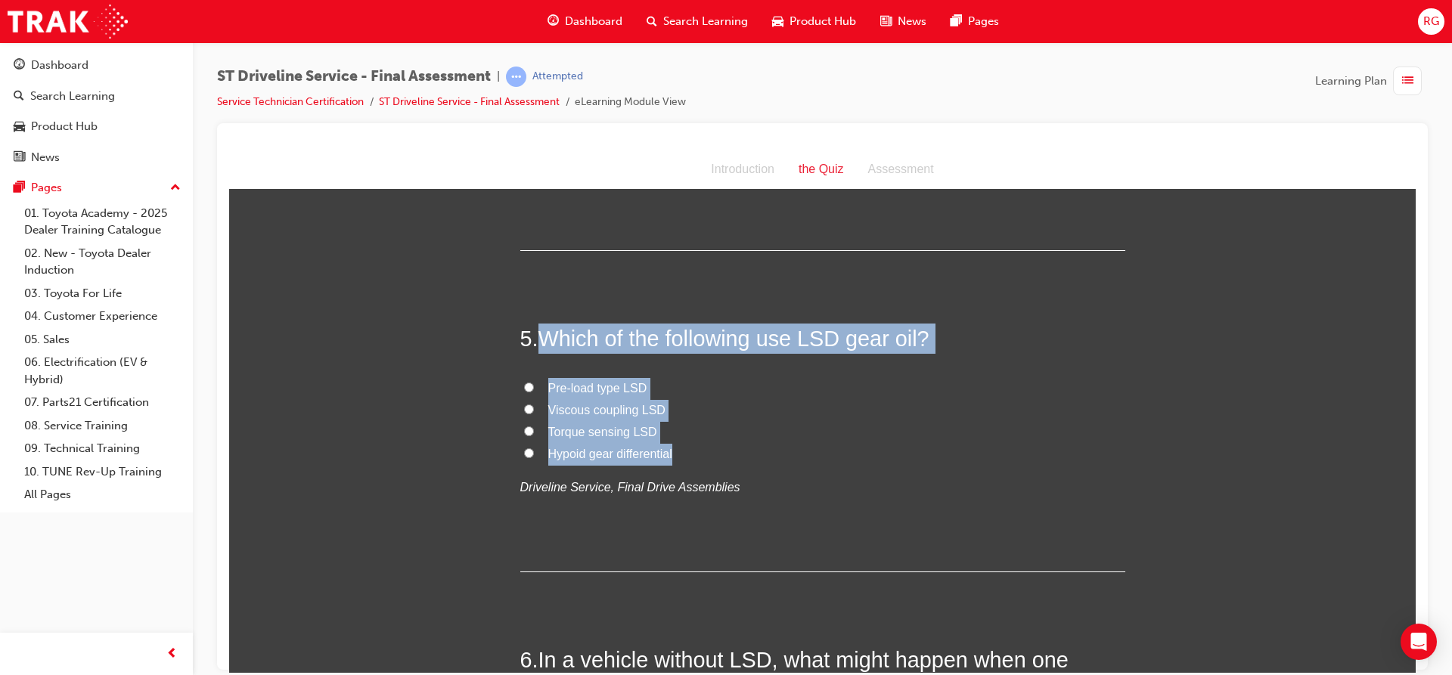
drag, startPoint x: 539, startPoint y: 336, endPoint x: 671, endPoint y: 453, distance: 175.7
click at [671, 453] on div "5 . Which of the following use LSD gear oil? Pre-load type LSD Viscous coupling…" at bounding box center [822, 447] width 605 height 249
click at [524, 387] on input "Pre-load type LSD" at bounding box center [529, 387] width 10 height 10
radio input "true"
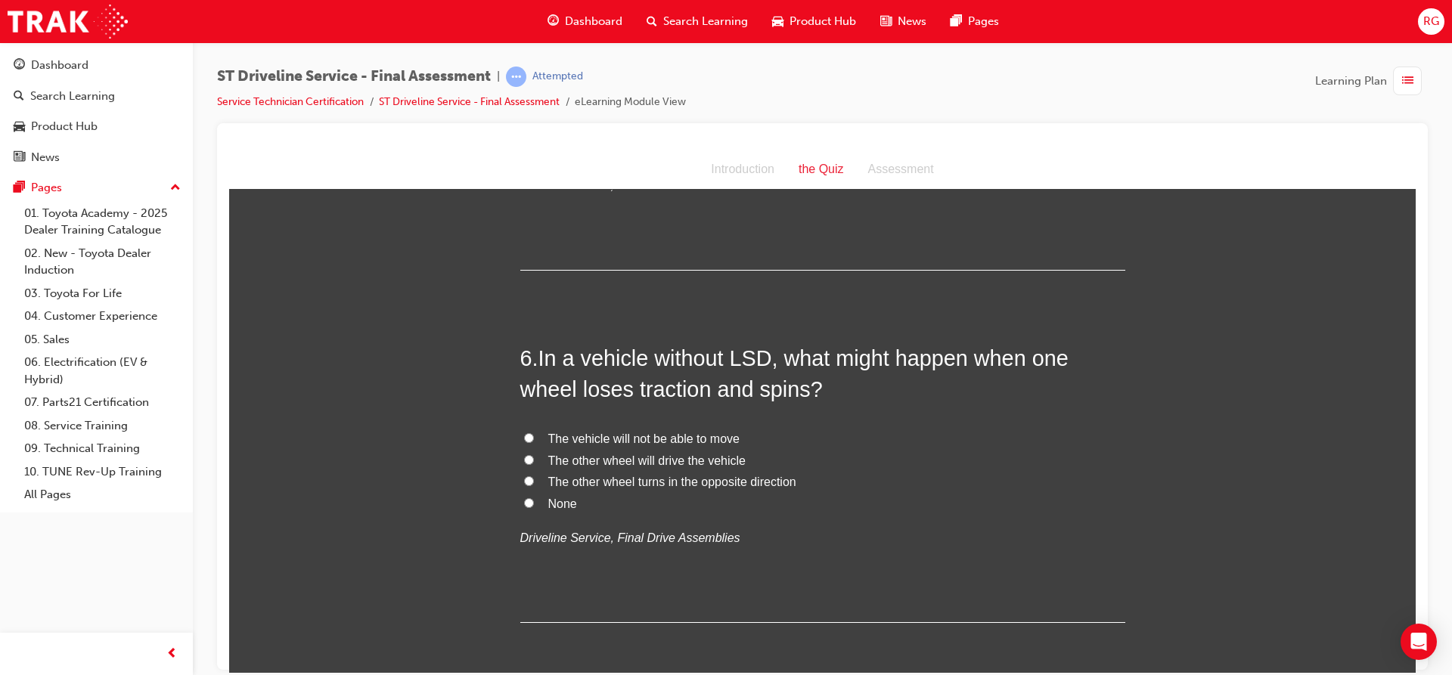
scroll to position [1634, 0]
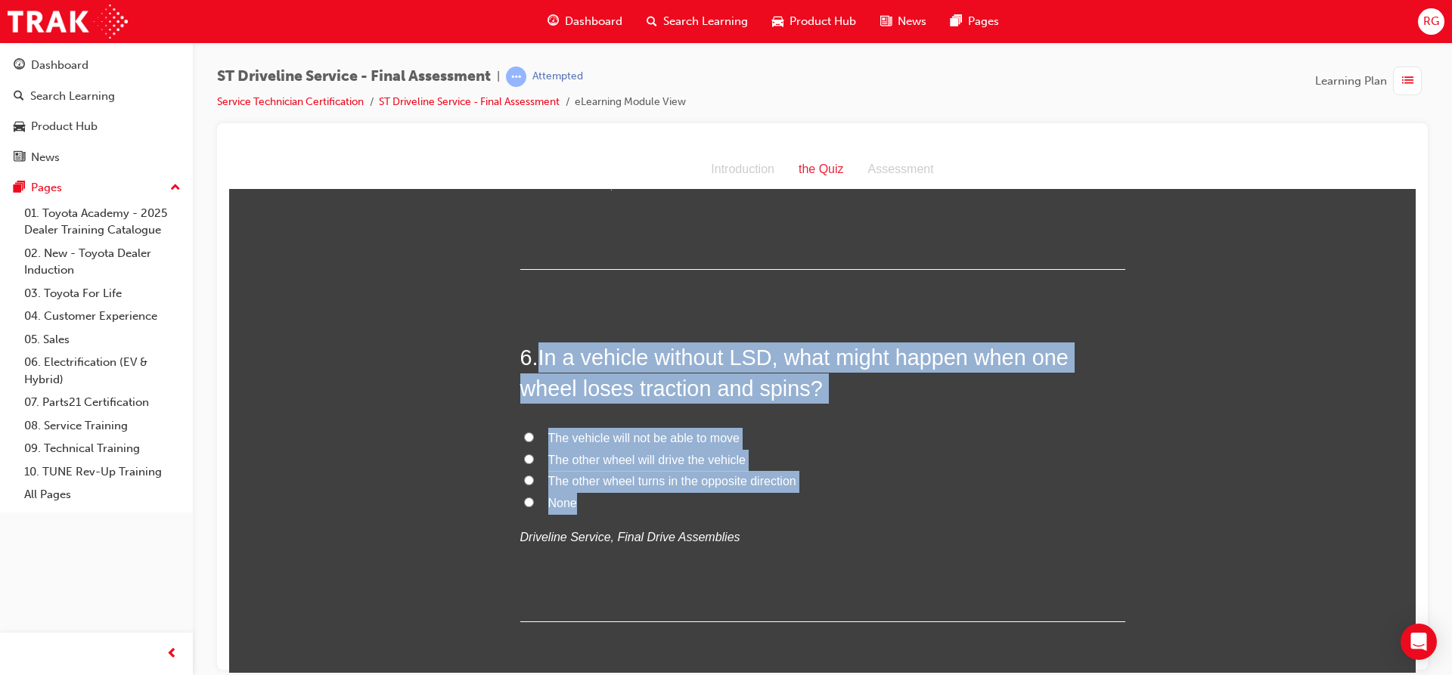
drag, startPoint x: 537, startPoint y: 355, endPoint x: 721, endPoint y: 498, distance: 232.8
click at [721, 498] on div "6 . In a vehicle without LSD, what might happen when one wheel loses traction a…" at bounding box center [822, 482] width 605 height 280
click at [524, 438] on input "The vehicle will not be able to move" at bounding box center [529, 437] width 10 height 10
radio input "true"
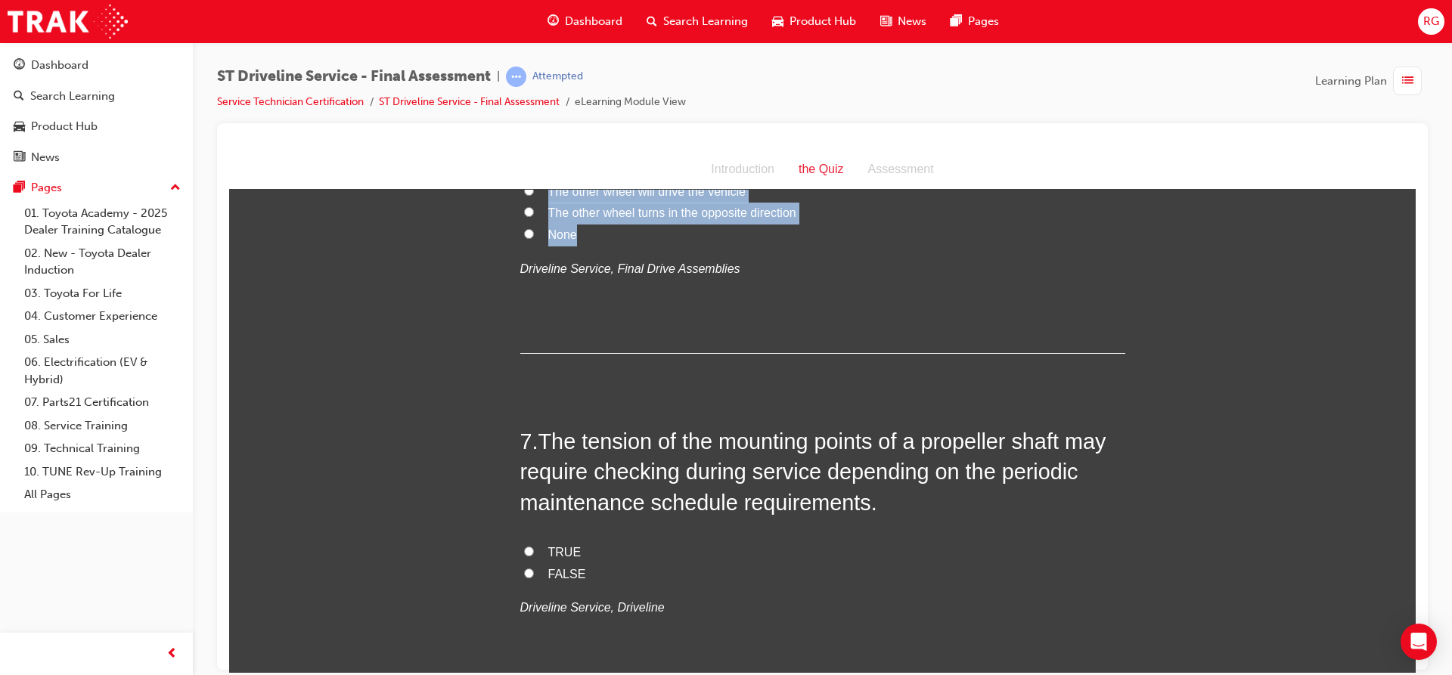
scroll to position [1936, 0]
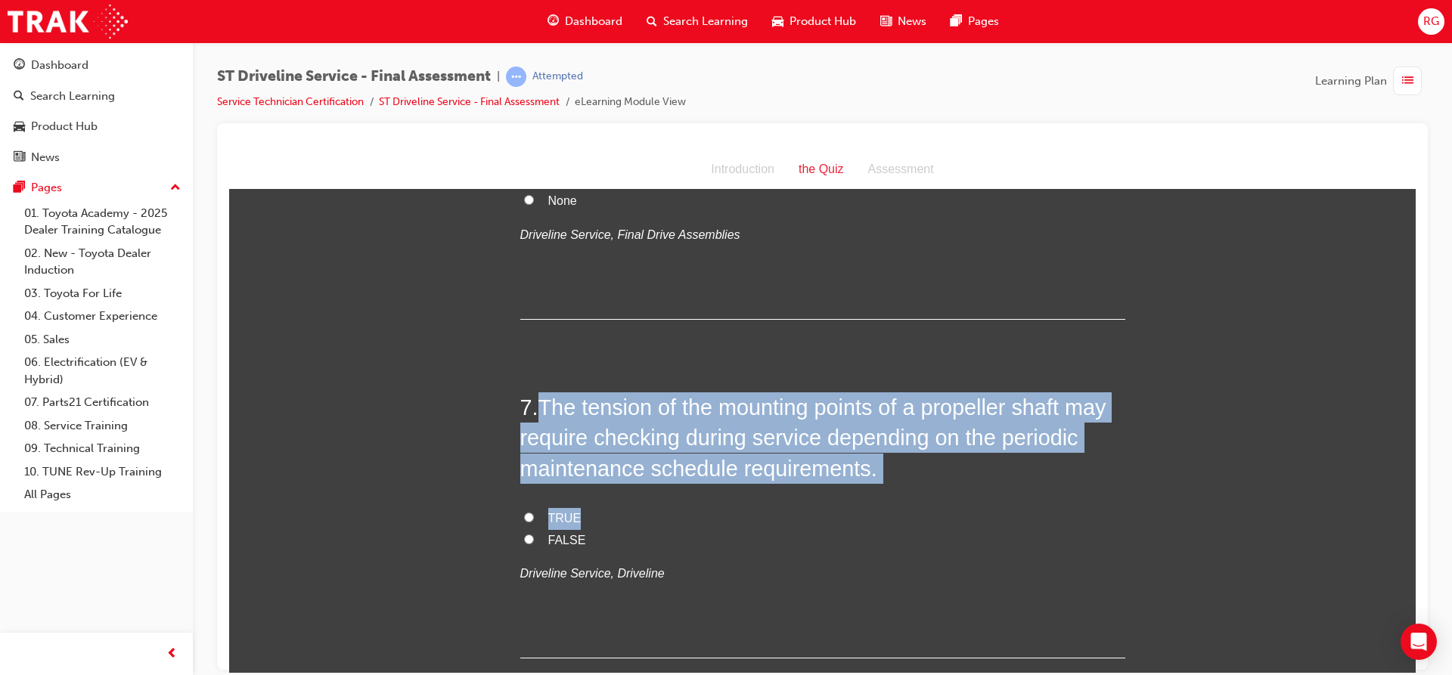
drag, startPoint x: 541, startPoint y: 403, endPoint x: 805, endPoint y: 490, distance: 278.5
click at [805, 490] on div "7 . The tension of the mounting points of a propeller shaft may require checkin…" at bounding box center [822, 525] width 605 height 266
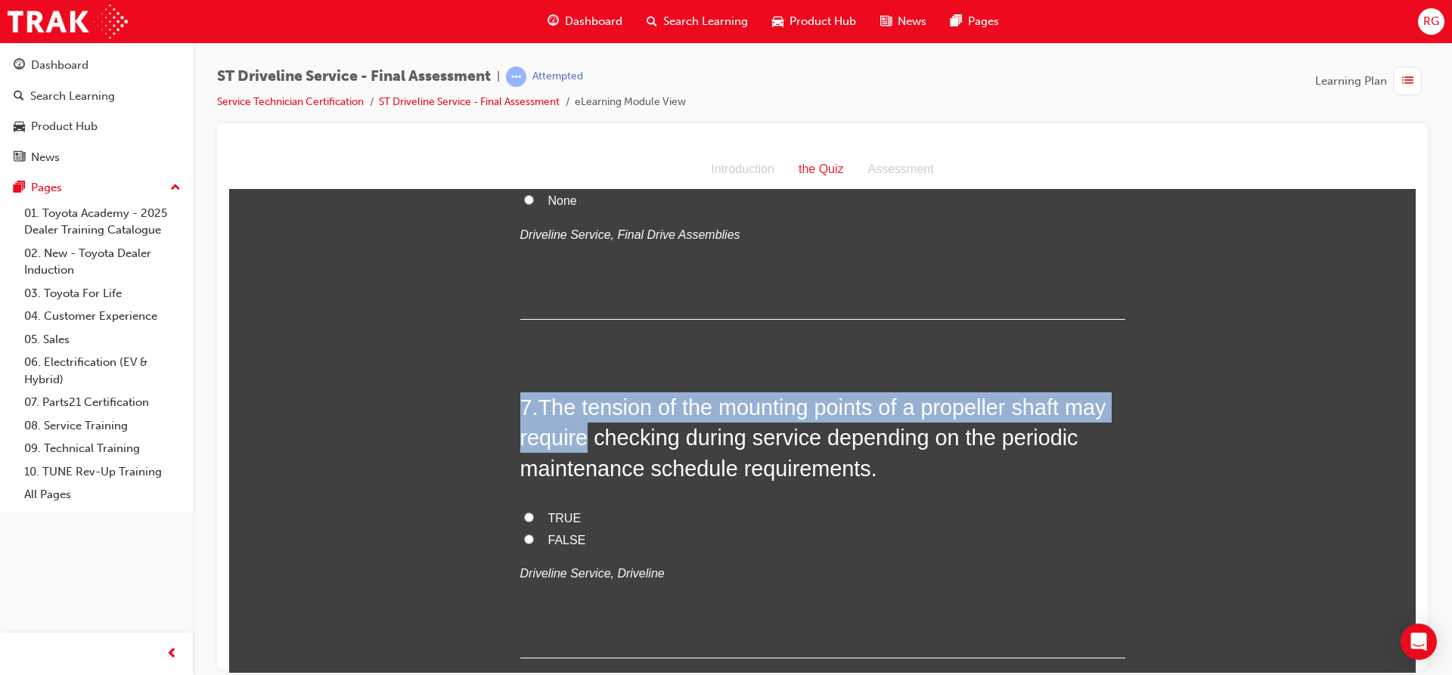
drag, startPoint x: 461, startPoint y: 372, endPoint x: 581, endPoint y: 443, distance: 139.0
click at [552, 426] on span "The tension of the mounting points of a propeller shaft may require checking du…" at bounding box center [813, 437] width 586 height 85
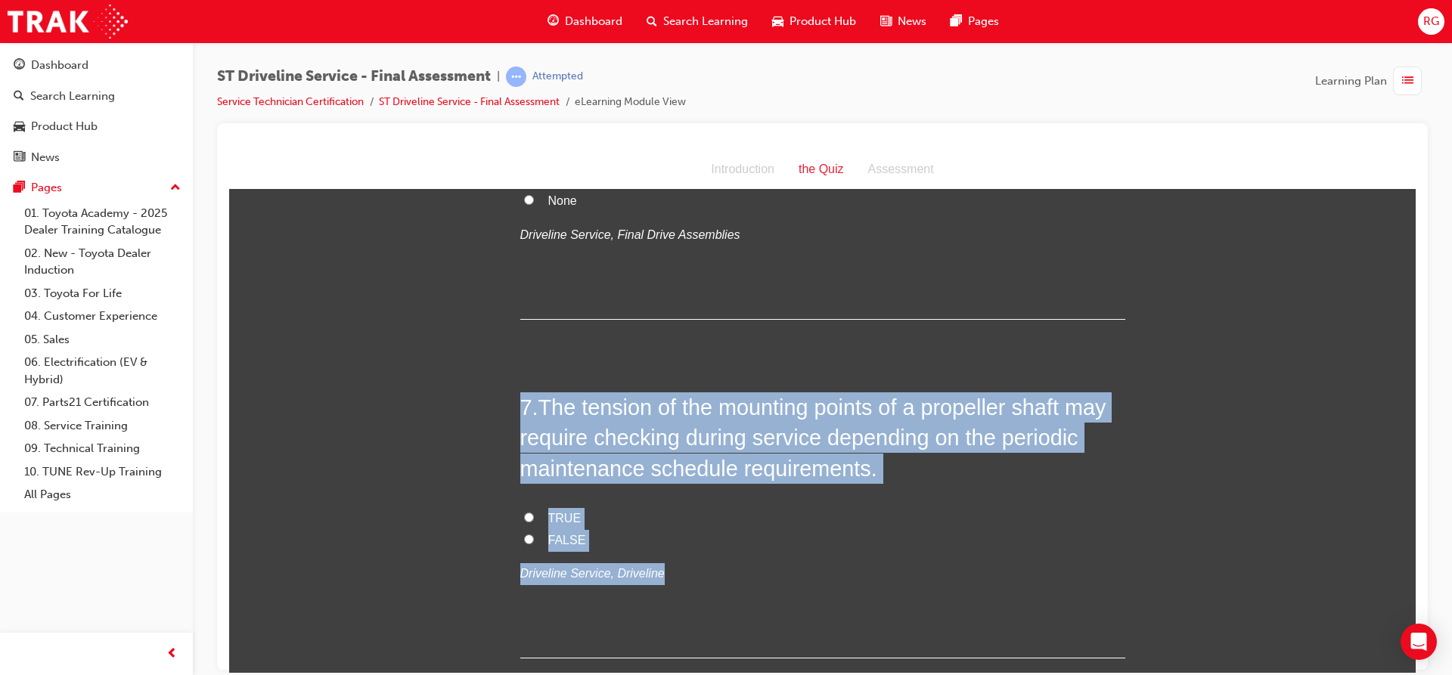
drag, startPoint x: 519, startPoint y: 401, endPoint x: 661, endPoint y: 578, distance: 226.4
click at [663, 580] on div "7 . The tension of the mounting points of a propeller shaft may require checkin…" at bounding box center [822, 525] width 605 height 266
click at [524, 513] on input "TRUE" at bounding box center [529, 517] width 10 height 10
radio input "true"
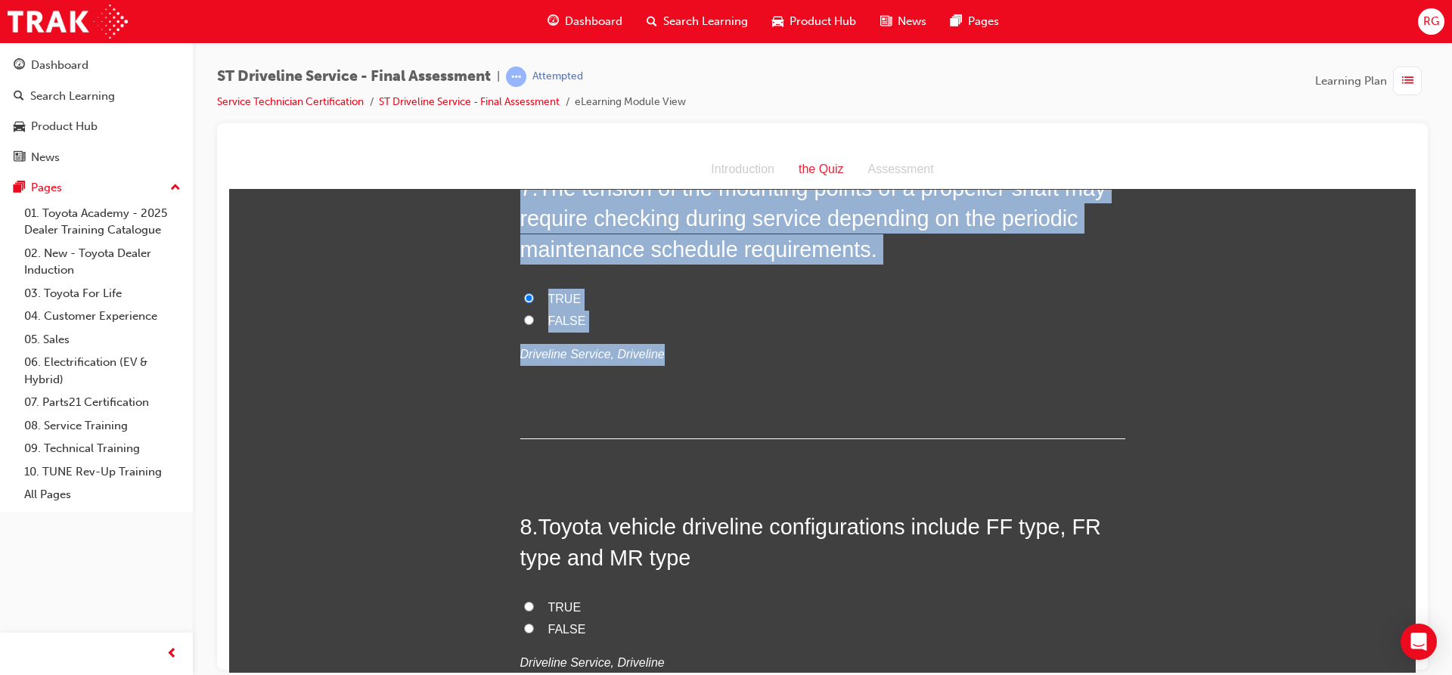
scroll to position [2163, 0]
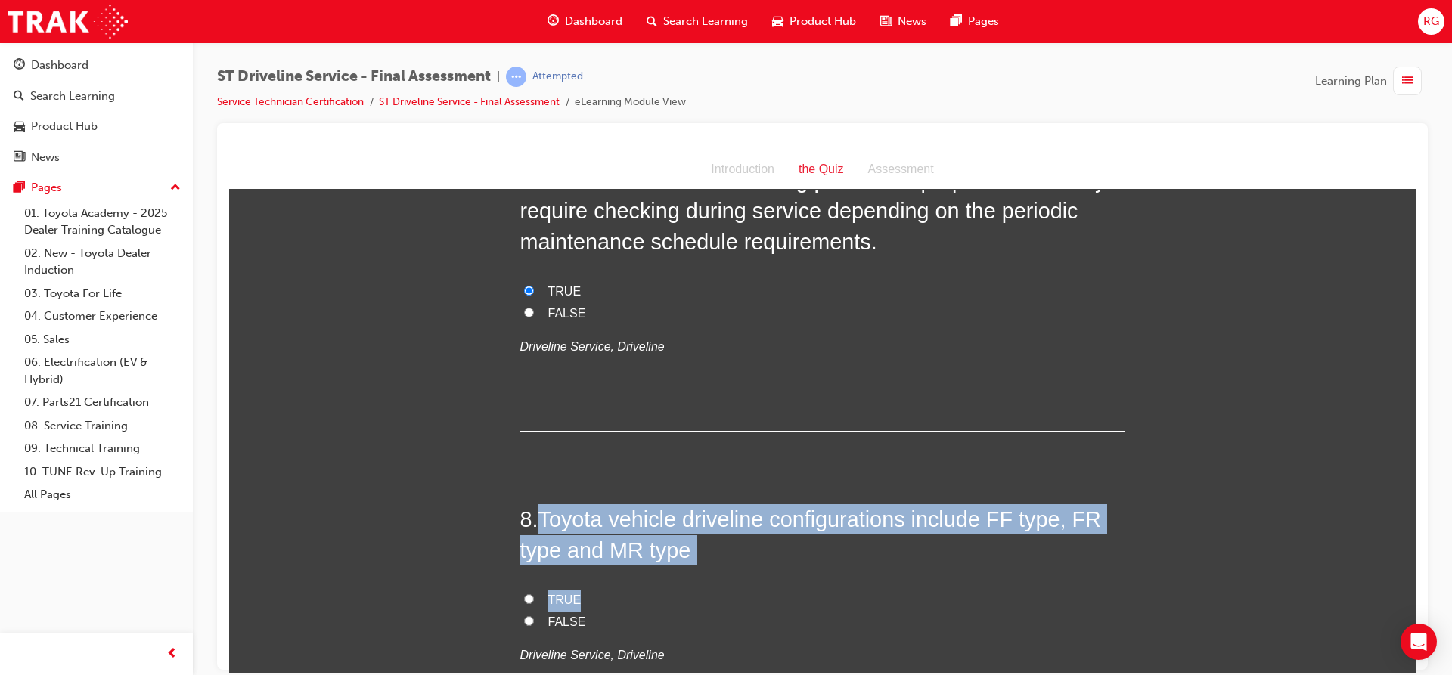
drag, startPoint x: 538, startPoint y: 513, endPoint x: 635, endPoint y: 599, distance: 129.6
click at [635, 599] on div "8 . Toyota vehicle driveline configurations include FF type, FR type and MR typ…" at bounding box center [822, 622] width 605 height 236
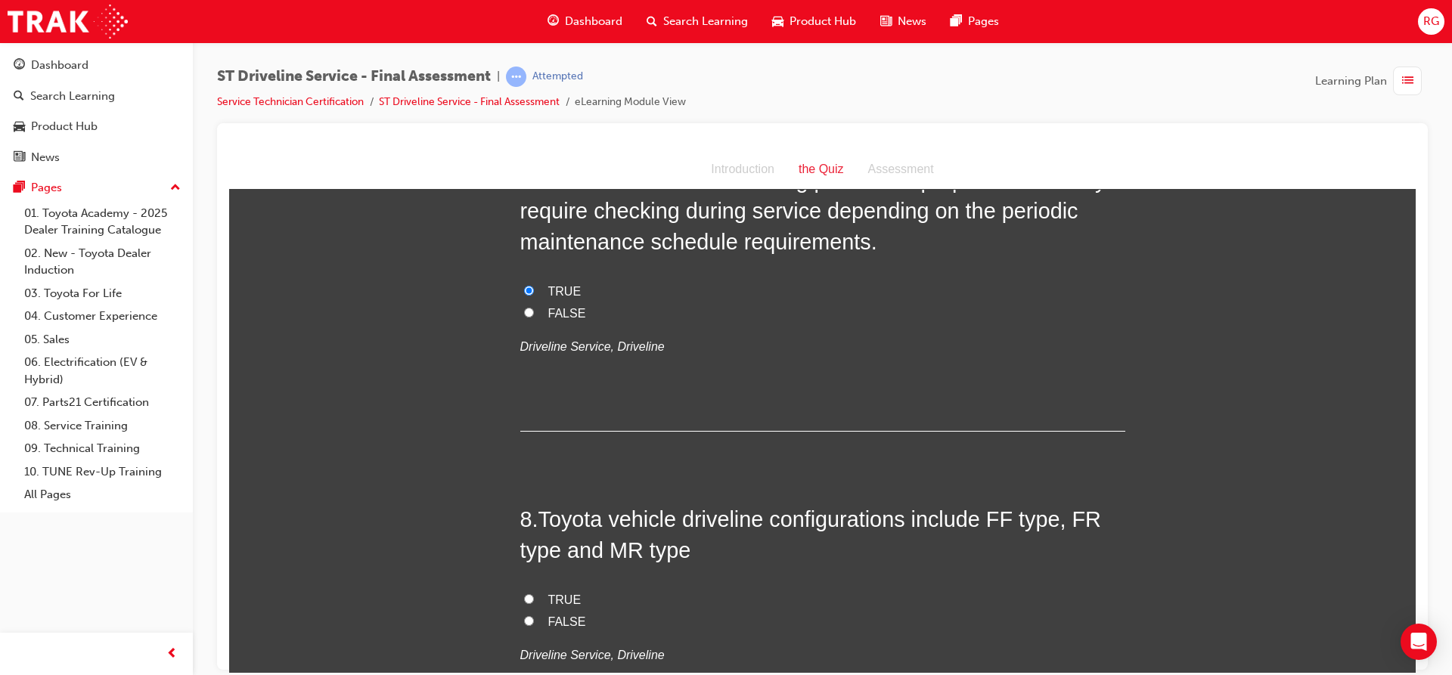
click at [482, 426] on div "You must select an answer for each question before you can submit. Please note,…" at bounding box center [822, 661] width 1186 height 5237
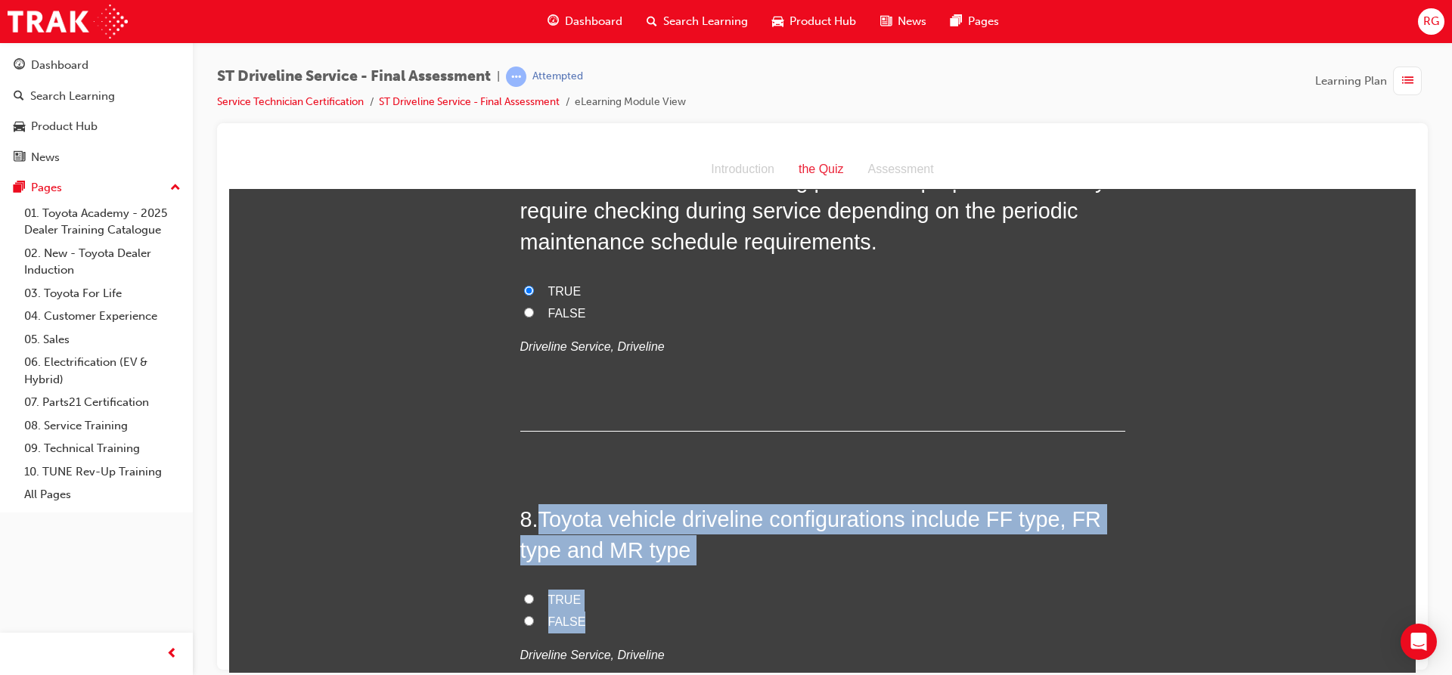
drag, startPoint x: 539, startPoint y: 513, endPoint x: 673, endPoint y: 612, distance: 166.9
click at [673, 612] on div "8 . Toyota vehicle driveline configurations include FF type, FR type and MR typ…" at bounding box center [822, 622] width 605 height 236
click at [524, 602] on input "TRUE" at bounding box center [529, 599] width 10 height 10
radio input "true"
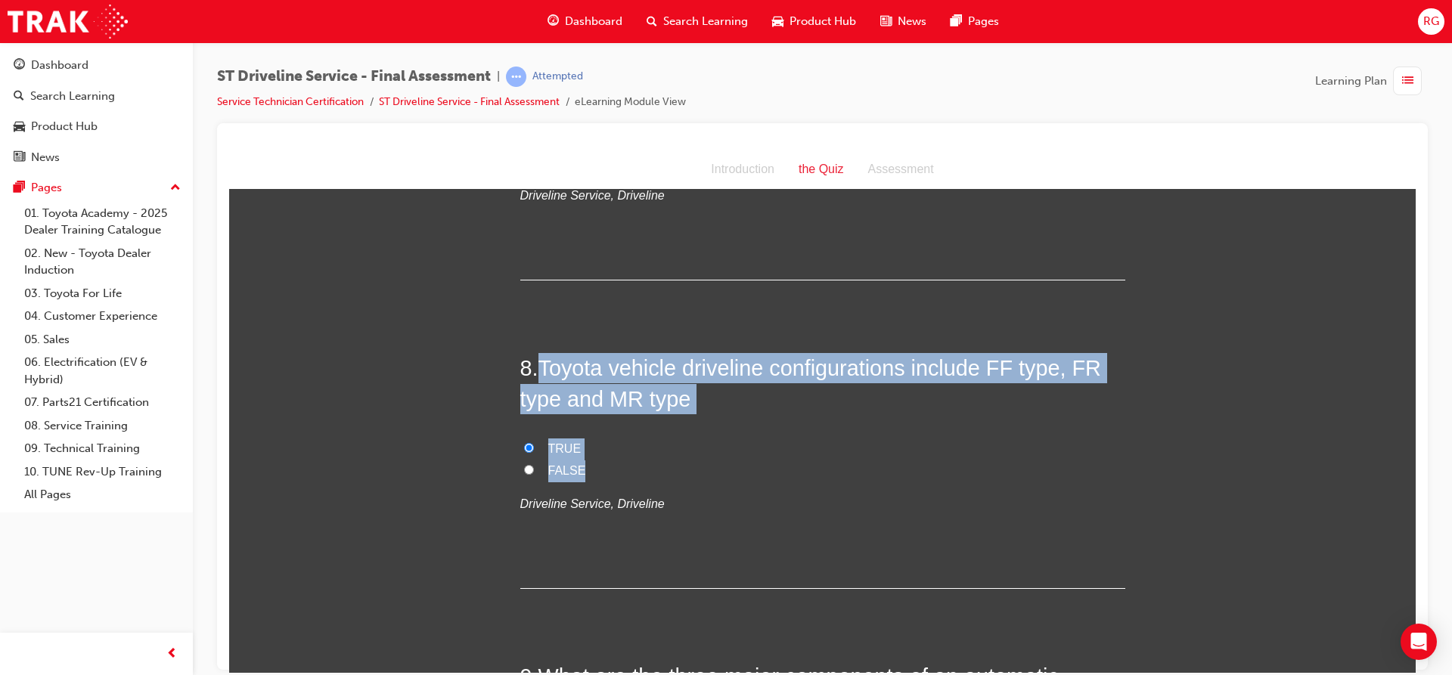
scroll to position [2541, 0]
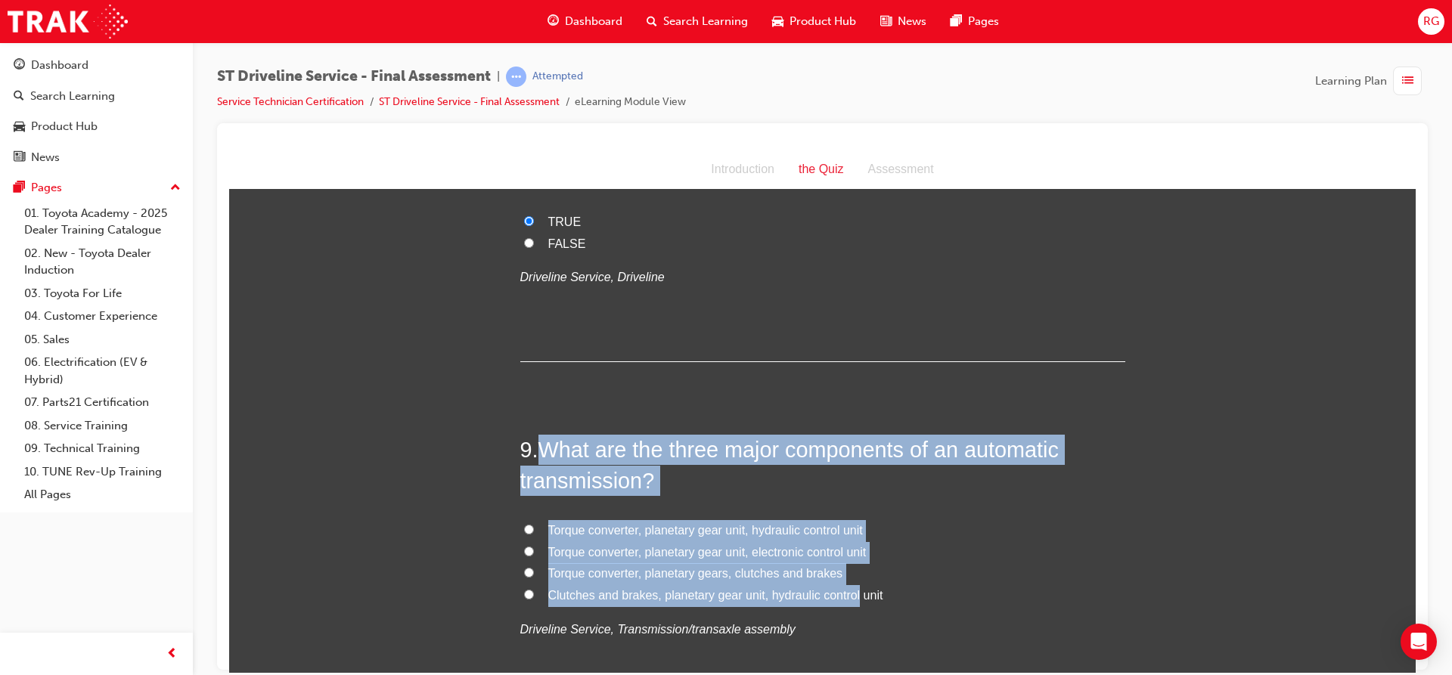
drag, startPoint x: 535, startPoint y: 445, endPoint x: 850, endPoint y: 598, distance: 350.0
click at [850, 598] on div "9 . What are the three major components of an automatic transmission? Torque co…" at bounding box center [822, 574] width 605 height 280
click at [732, 525] on span "Torque converter, planetary gear unit, hydraulic control unit" at bounding box center [705, 529] width 315 height 13
click at [534, 525] on input "Torque converter, planetary gear unit, hydraulic control unit" at bounding box center [529, 529] width 10 height 10
radio input "true"
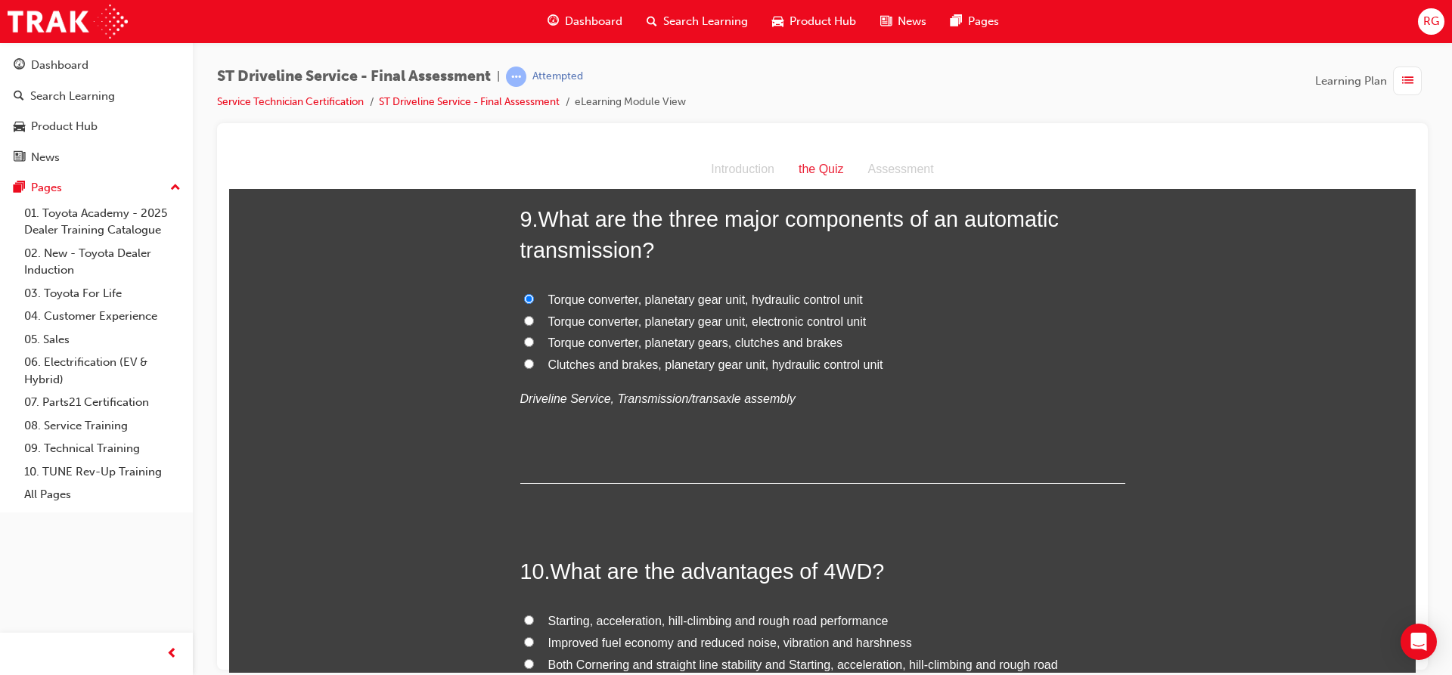
scroll to position [2844, 0]
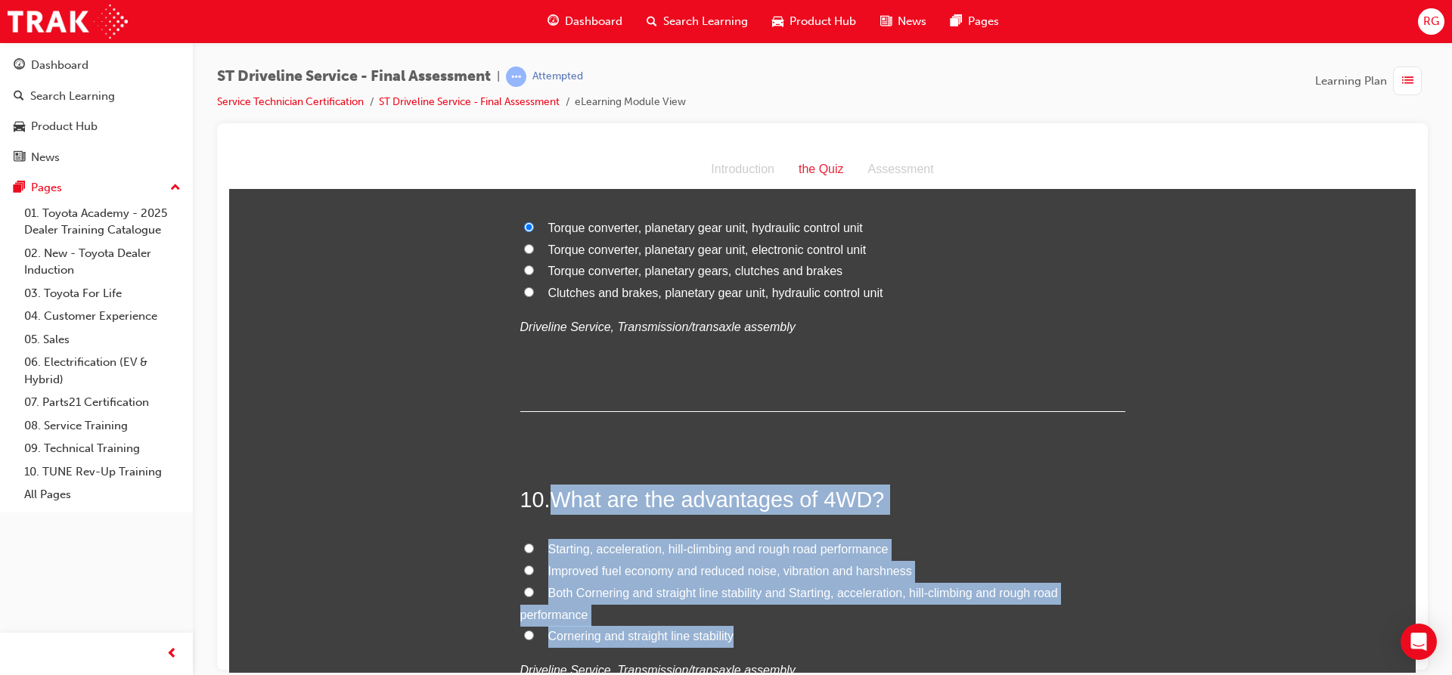
drag, startPoint x: 550, startPoint y: 498, endPoint x: 752, endPoint y: 634, distance: 243.3
click at [752, 634] on div "10 . What are the advantages of 4WD? Starting, acceleration, hill-climbing and …" at bounding box center [822, 619] width 605 height 271
click at [524, 544] on input "Starting, acceleration, hill-climbing and rough road performance" at bounding box center [529, 548] width 10 height 10
radio input "true"
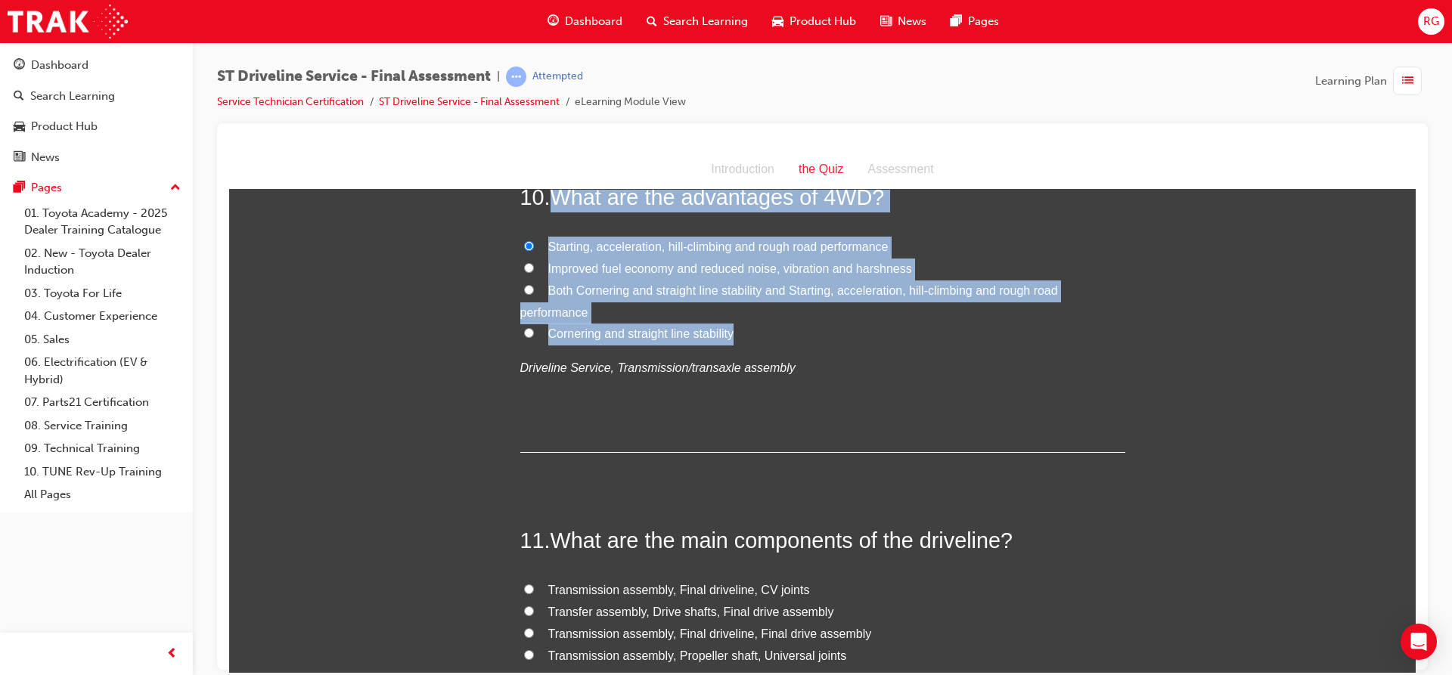
scroll to position [3297, 0]
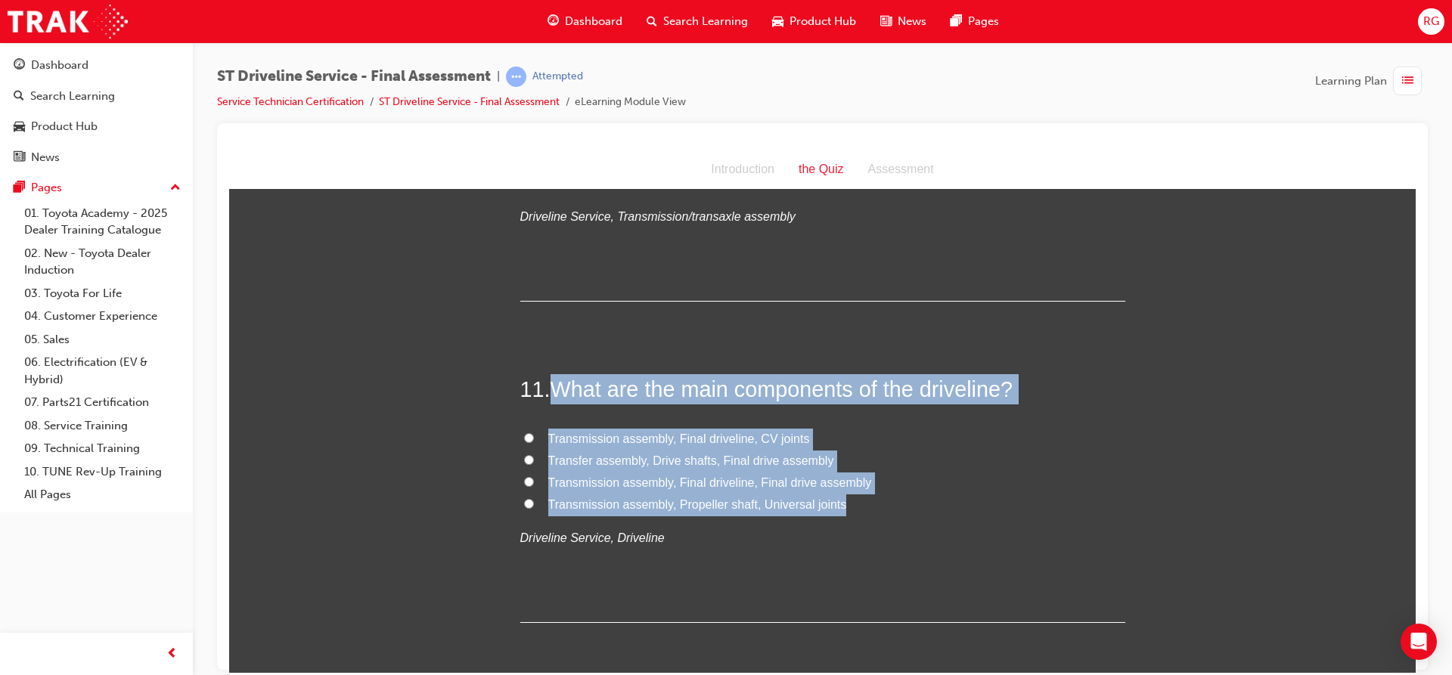
drag, startPoint x: 547, startPoint y: 387, endPoint x: 847, endPoint y: 498, distance: 319.4
click at [845, 499] on div "11 . What are the main components of the driveline? Transmission assembly, Fina…" at bounding box center [822, 498] width 605 height 249
click at [677, 458] on span "Transfer assembly, Drive shafts, Final drive assembly" at bounding box center [691, 460] width 286 height 13
click at [534, 458] on input "Transfer assembly, Drive shafts, Final drive assembly" at bounding box center [529, 459] width 10 height 10
radio input "true"
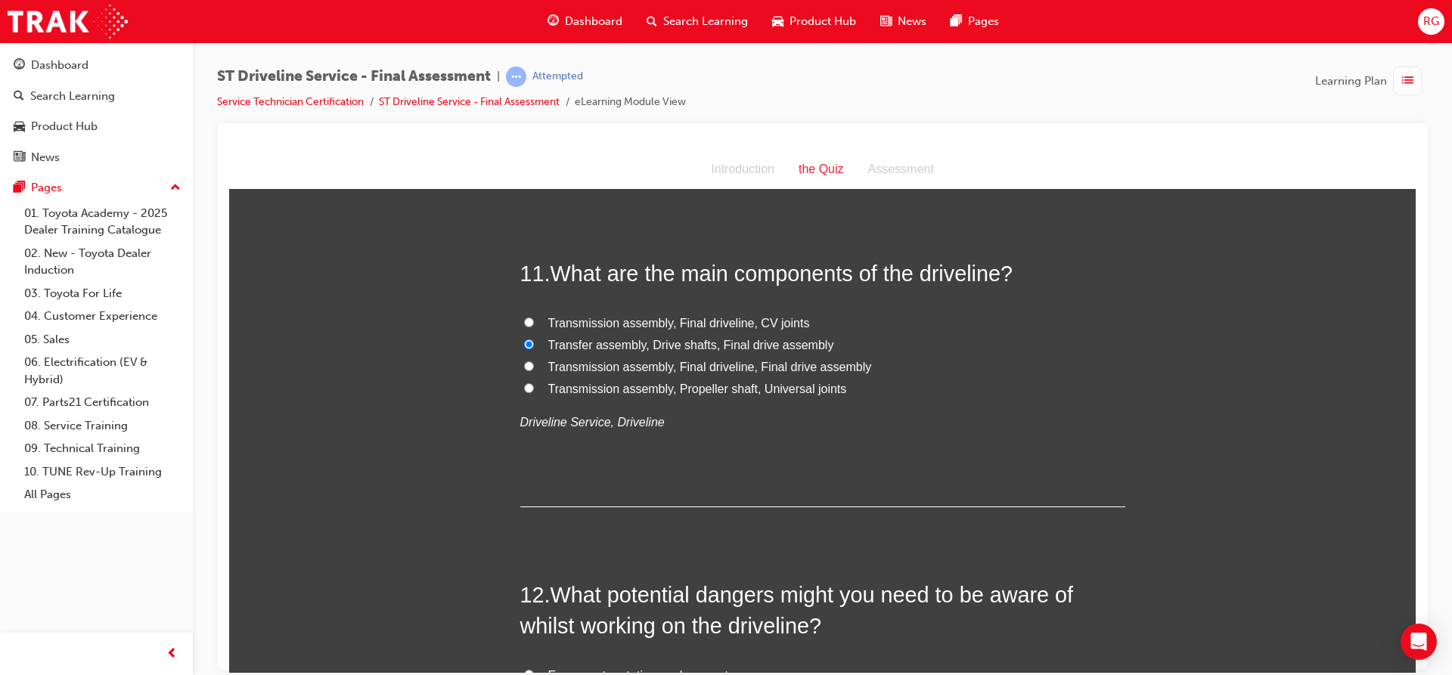
scroll to position [3524, 0]
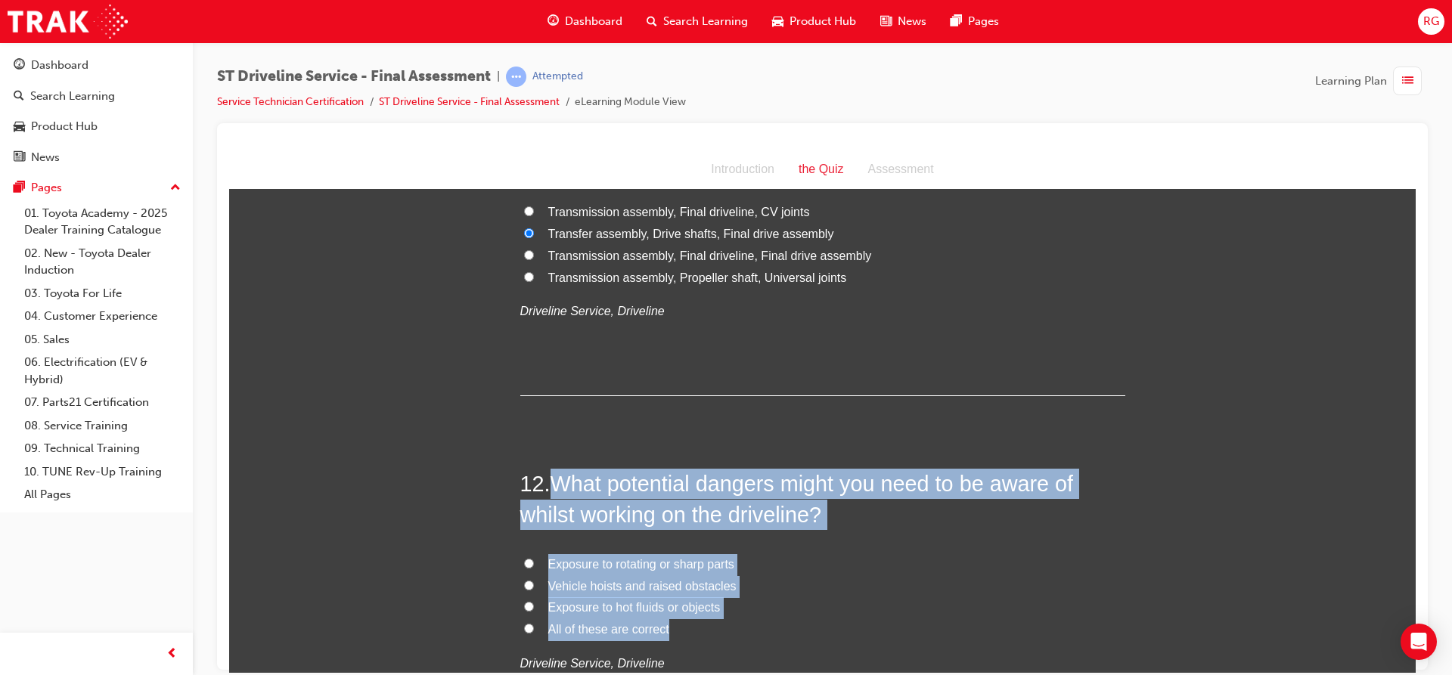
drag, startPoint x: 550, startPoint y: 485, endPoint x: 682, endPoint y: 630, distance: 196.4
click at [682, 630] on div "12 . What potential dangers might you need to be aware of whilst working on the…" at bounding box center [822, 608] width 605 height 280
click at [525, 625] on input "All of these are correct" at bounding box center [529, 628] width 10 height 10
radio input "true"
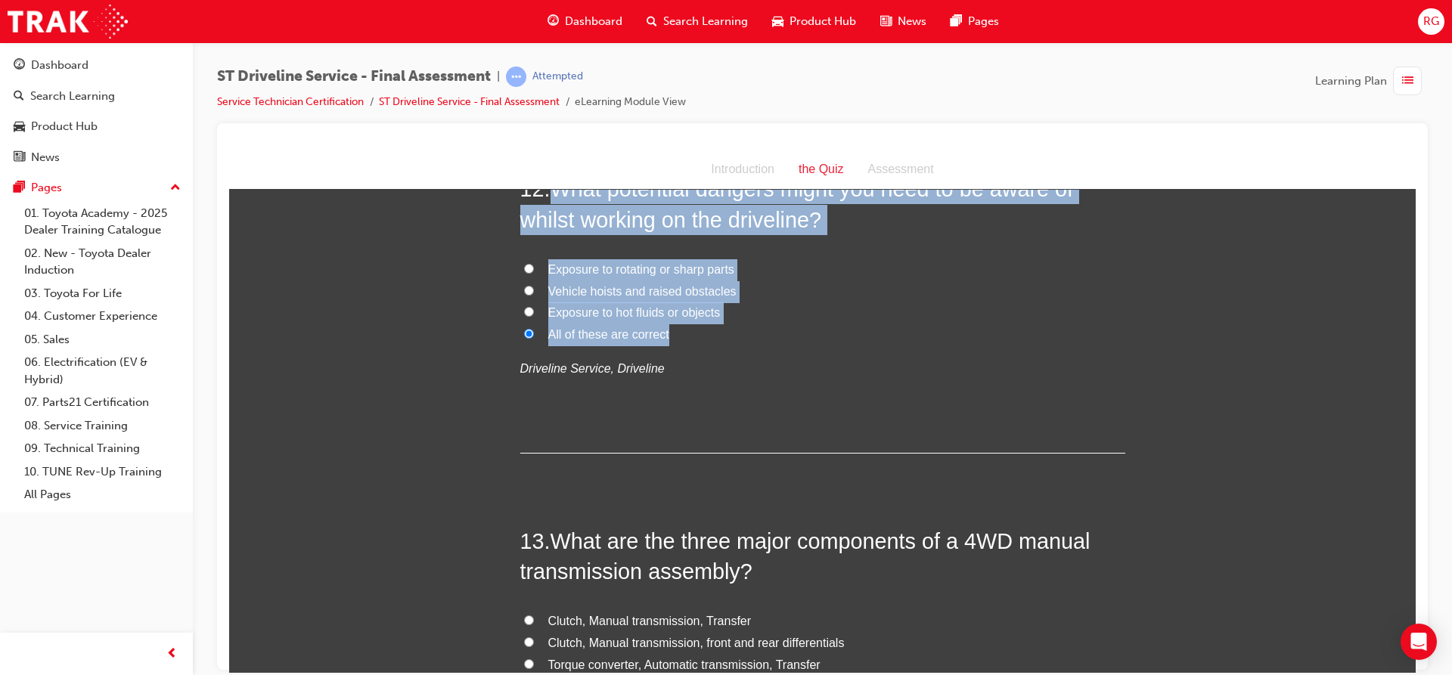
scroll to position [3902, 0]
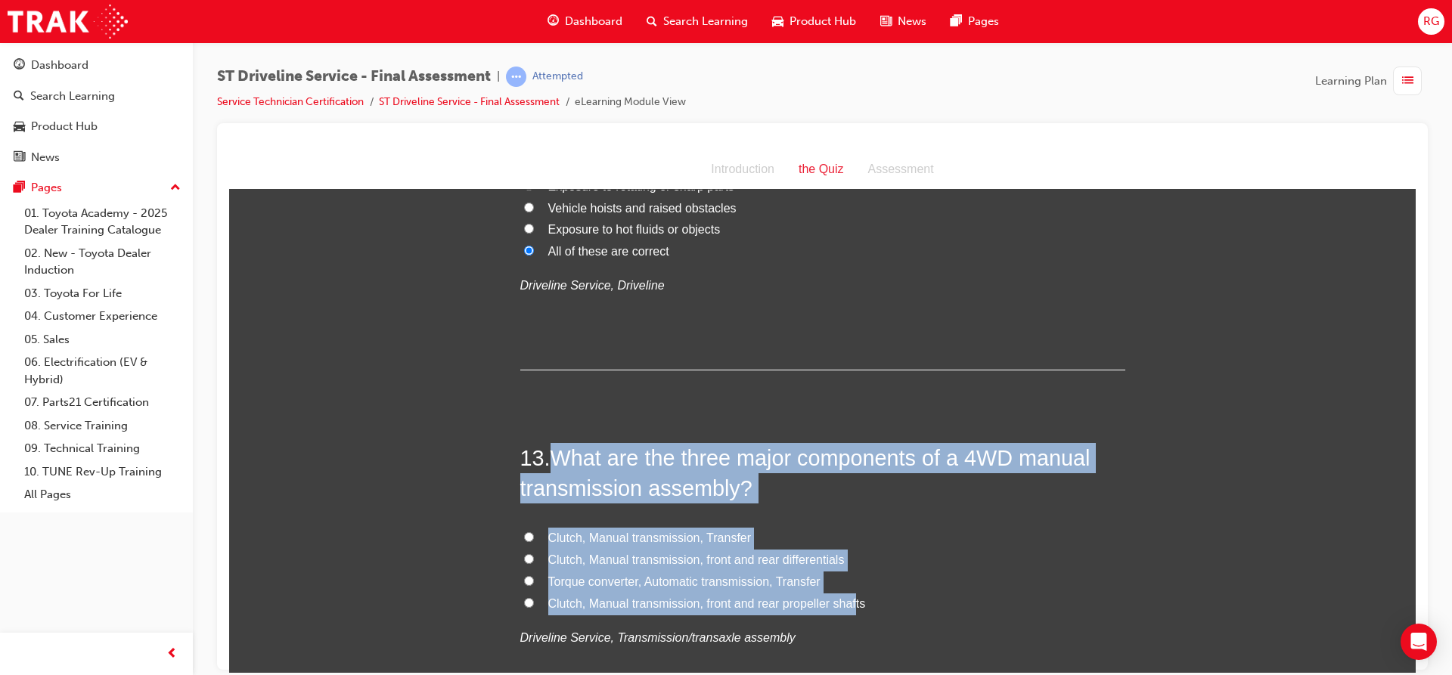
drag, startPoint x: 550, startPoint y: 451, endPoint x: 848, endPoint y: 604, distance: 334.8
click at [848, 604] on div "13 . What are the three major components of a 4WD manual transmission assembly?…" at bounding box center [822, 582] width 605 height 280
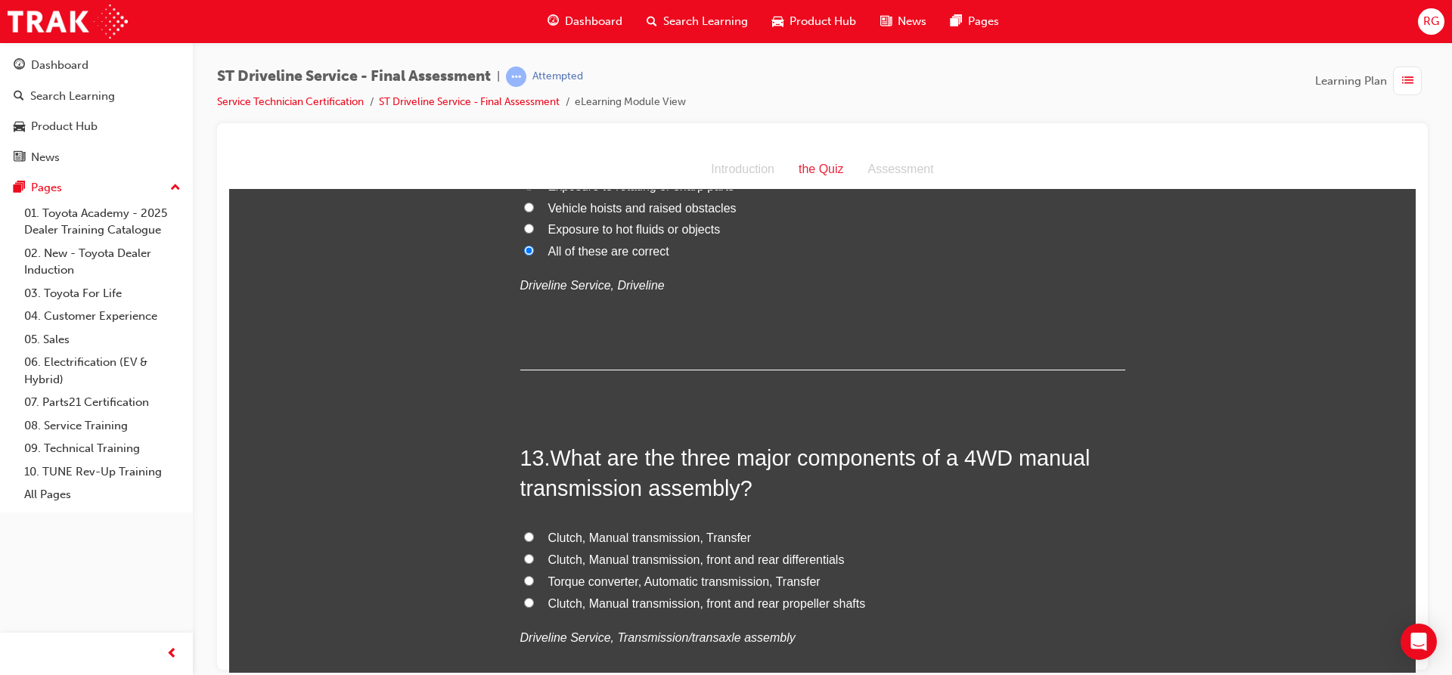
click at [861, 609] on label "Clutch, Manual transmission, front and rear propeller shafts" at bounding box center [822, 604] width 605 height 22
click at [534, 607] on input "Clutch, Manual transmission, front and rear propeller shafts" at bounding box center [529, 602] width 10 height 10
radio input "true"
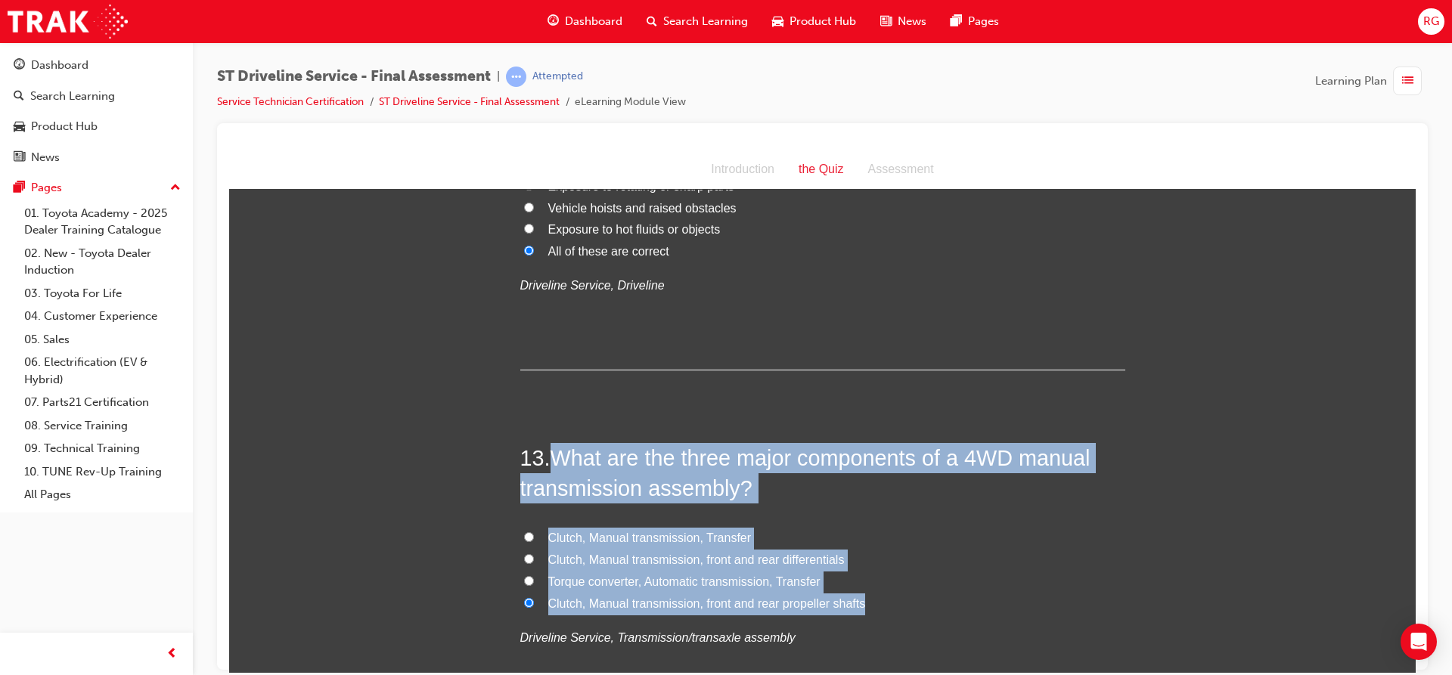
drag, startPoint x: 552, startPoint y: 454, endPoint x: 874, endPoint y: 606, distance: 355.8
click at [874, 606] on div "13 . What are the three major components of a 4WD manual transmission assembly?…" at bounding box center [822, 582] width 605 height 280
click at [631, 540] on span "Clutch, Manual transmission, Transfer" at bounding box center [649, 537] width 203 height 13
click at [534, 540] on input "Clutch, Manual transmission, Transfer" at bounding box center [529, 537] width 10 height 10
radio input "true"
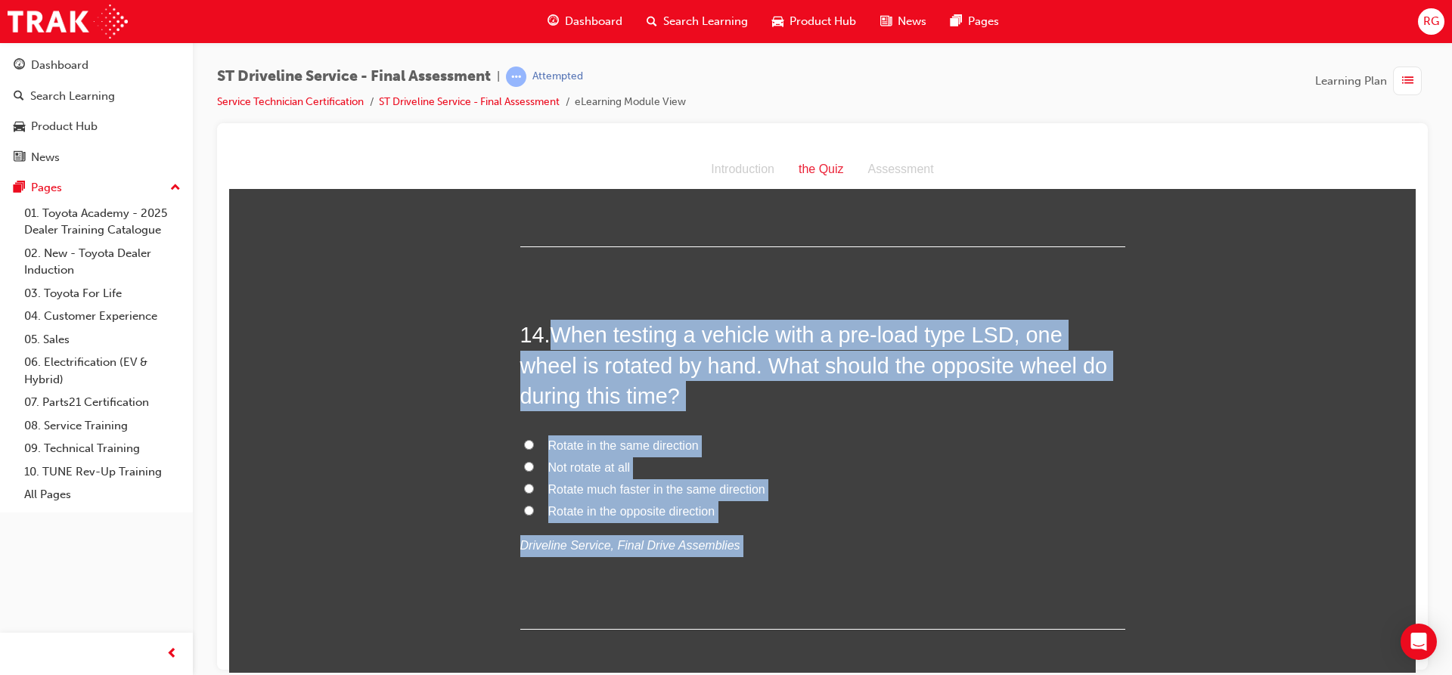
scroll to position [4432, 0]
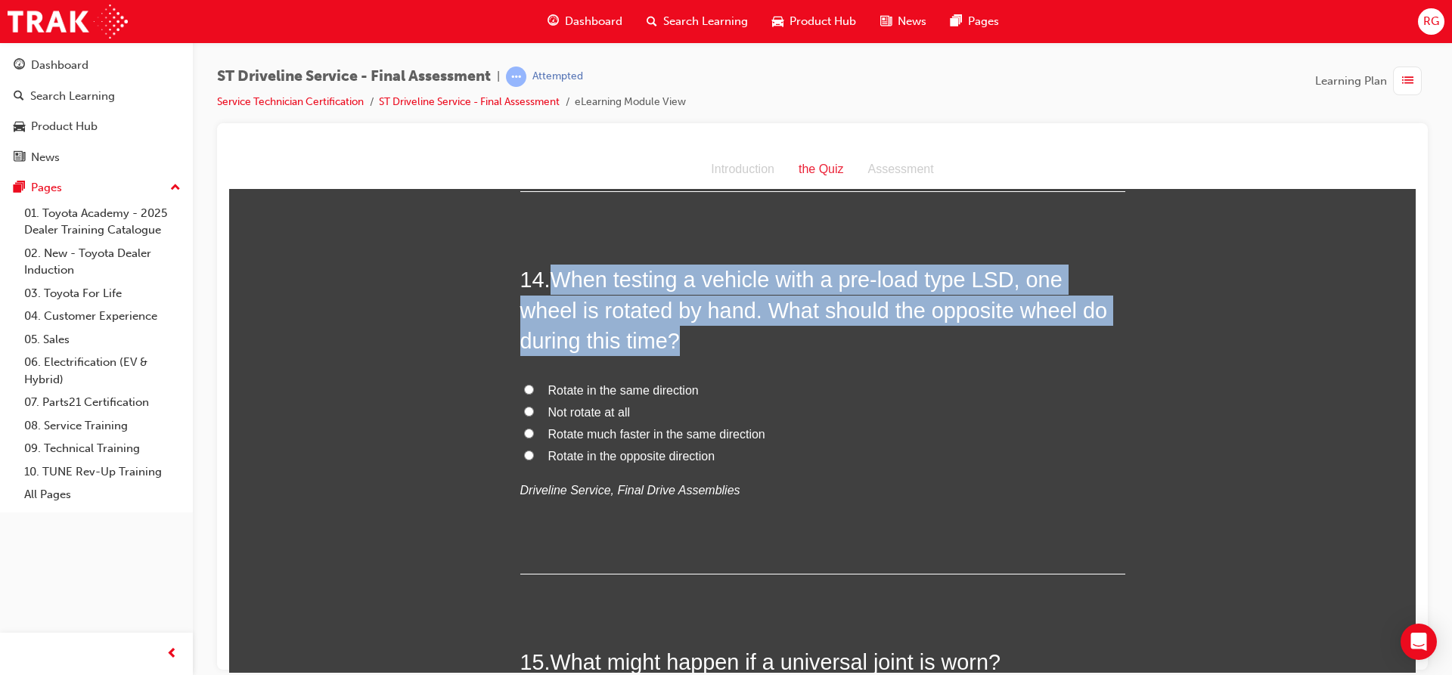
drag, startPoint x: 552, startPoint y: 502, endPoint x: 778, endPoint y: 519, distance: 226.7
click at [778, 519] on div "14 . When testing a vehicle with a pre-load type LSD, one wheel is rotated by h…" at bounding box center [822, 419] width 605 height 310
click at [550, 383] on span "Rotate in the same direction" at bounding box center [623, 389] width 150 height 13
click at [534, 384] on input "Rotate in the same direction" at bounding box center [529, 389] width 10 height 10
radio input "true"
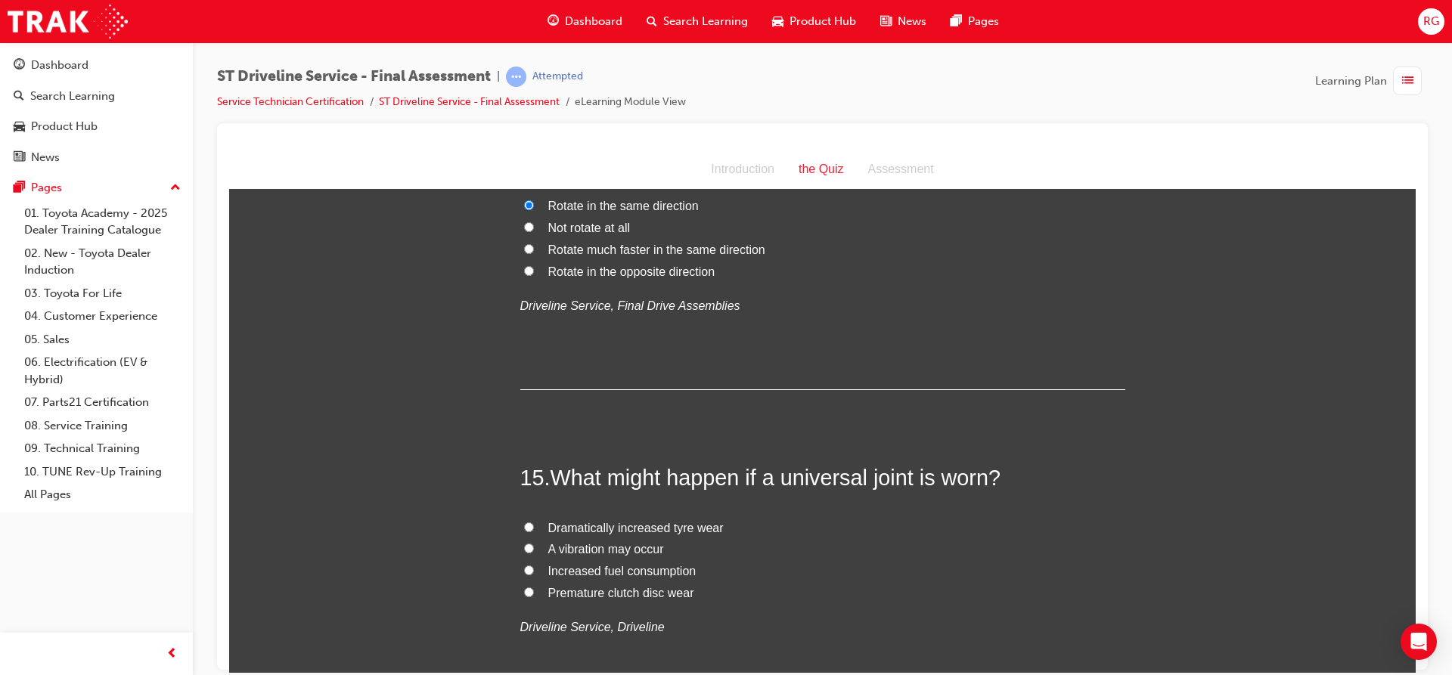
scroll to position [4659, 0]
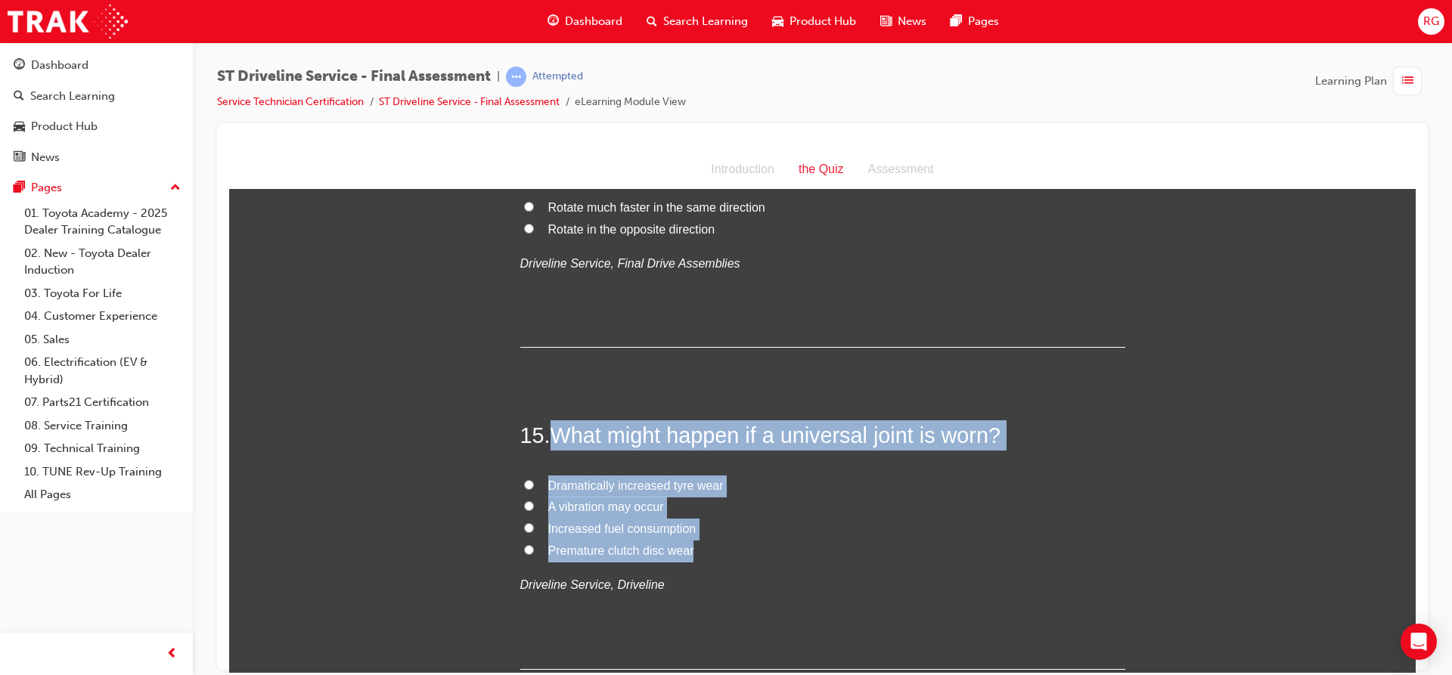
drag, startPoint x: 565, startPoint y: 434, endPoint x: 683, endPoint y: 542, distance: 160.0
click at [699, 553] on div "15 . What might happen if a universal joint is worn? Dramatically increased tyr…" at bounding box center [822, 544] width 605 height 249
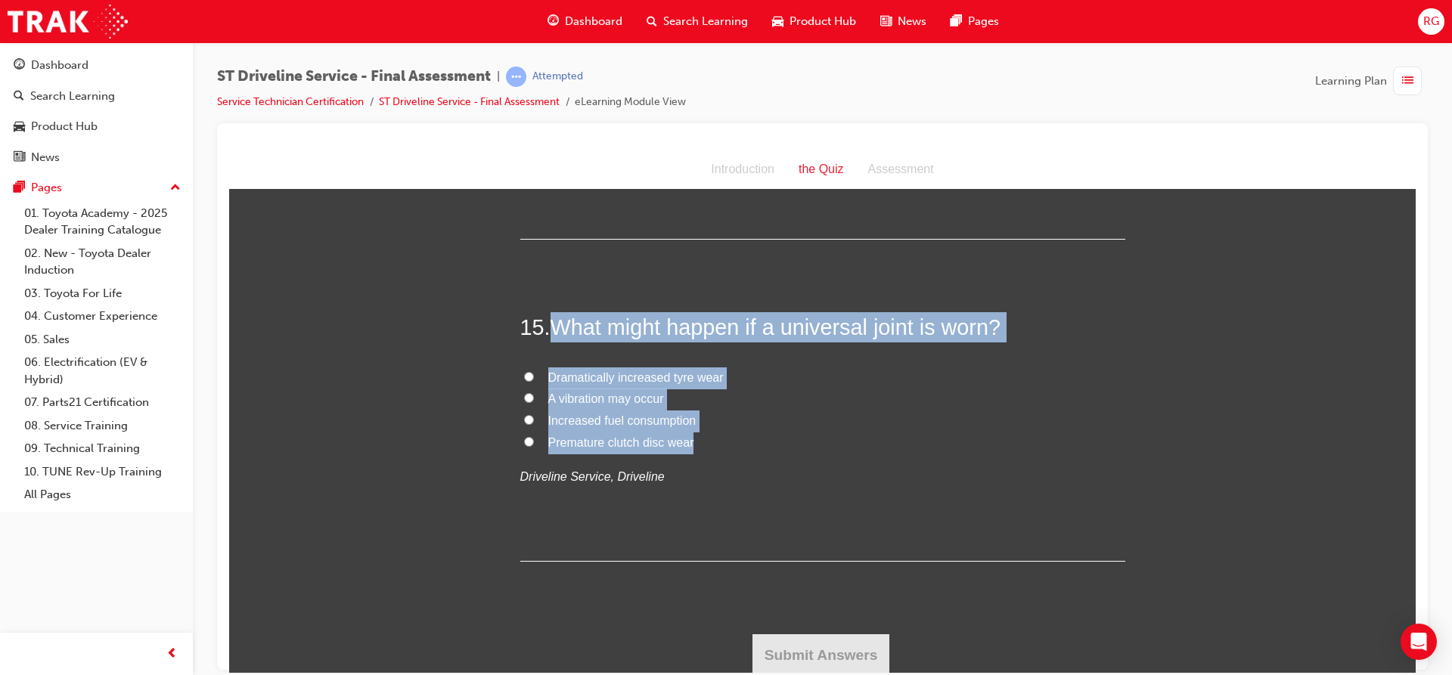
scroll to position [4770, 0]
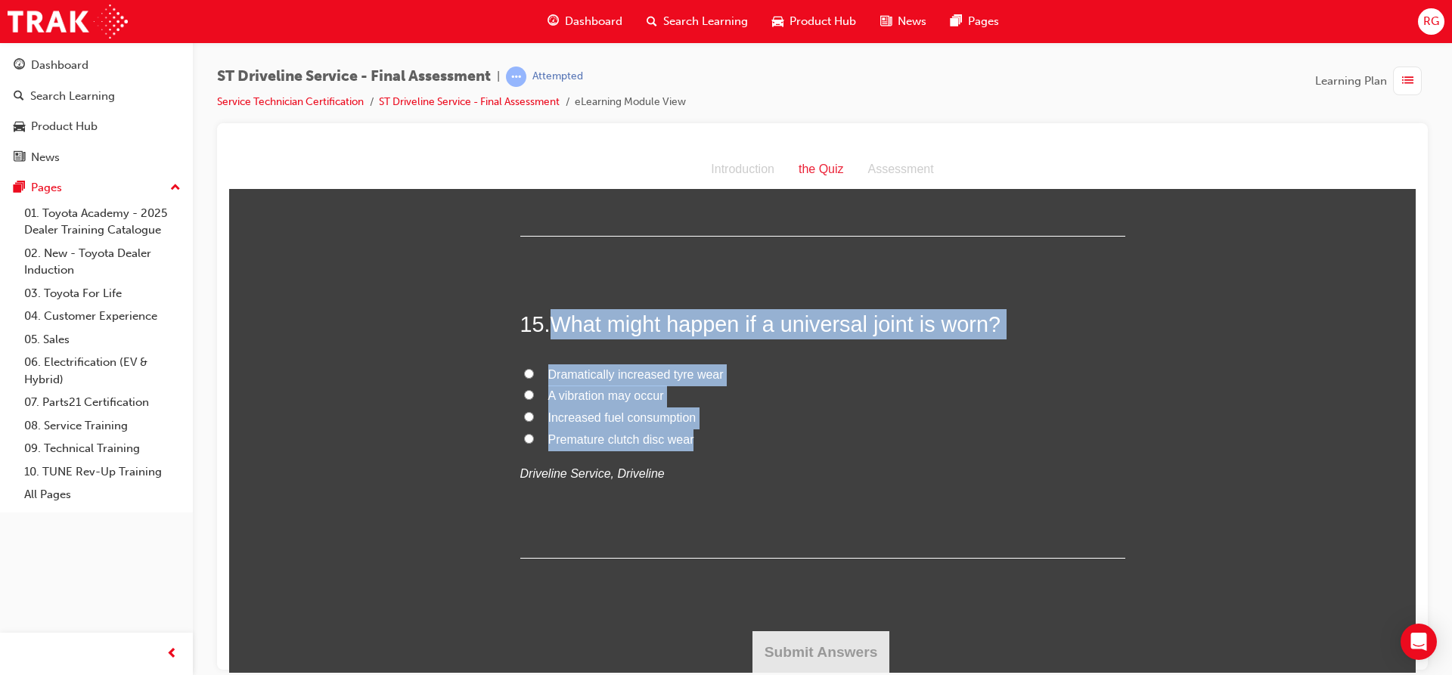
click at [589, 390] on span "A vibration may occur" at bounding box center [606, 395] width 116 height 13
click at [534, 390] on input "A vibration may occur" at bounding box center [529, 394] width 10 height 10
radio input "true"
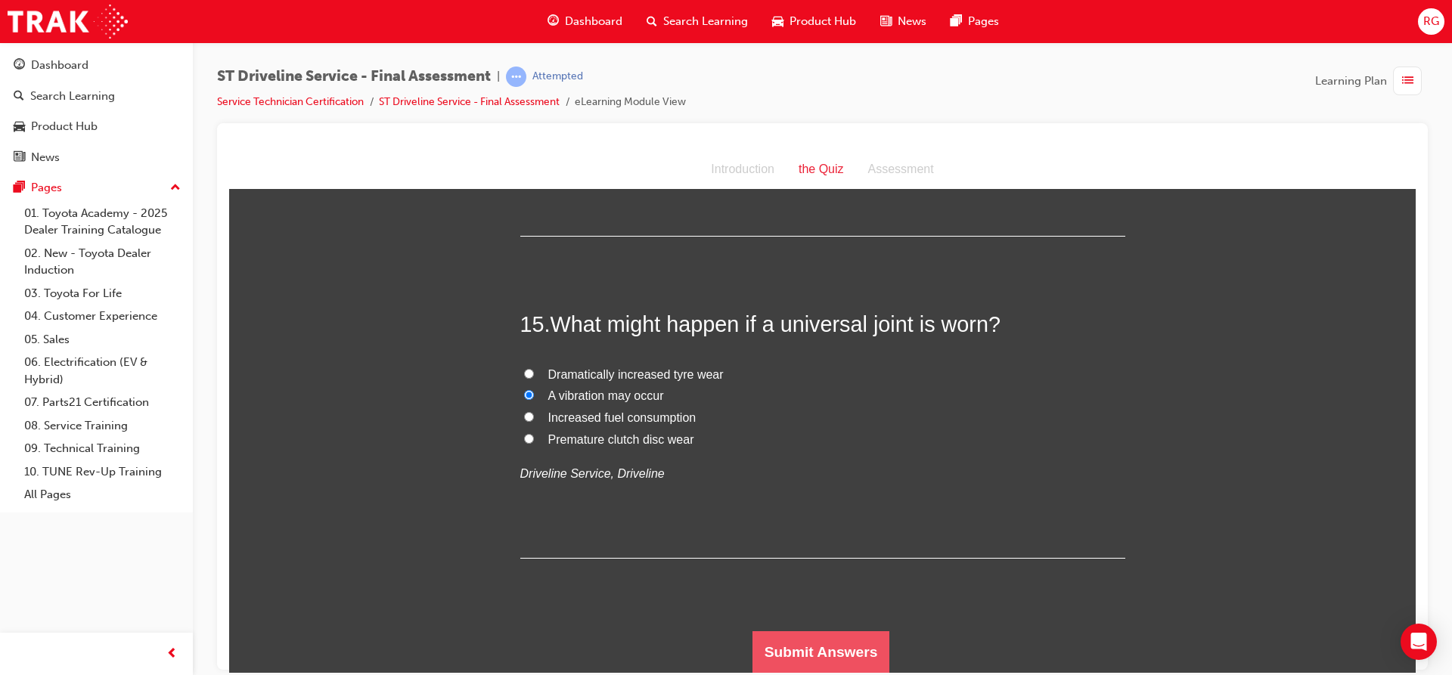
click at [774, 636] on button "Submit Answers" at bounding box center [821, 652] width 138 height 42
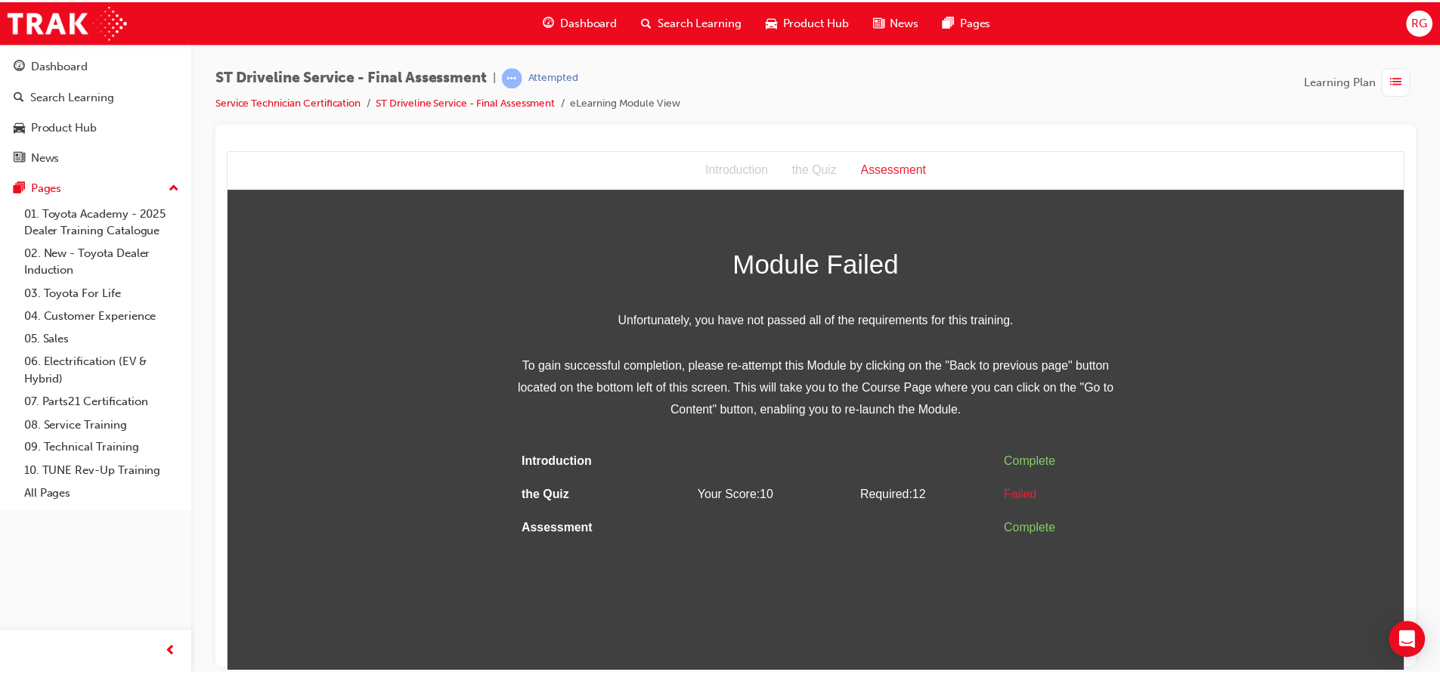
scroll to position [0, 0]
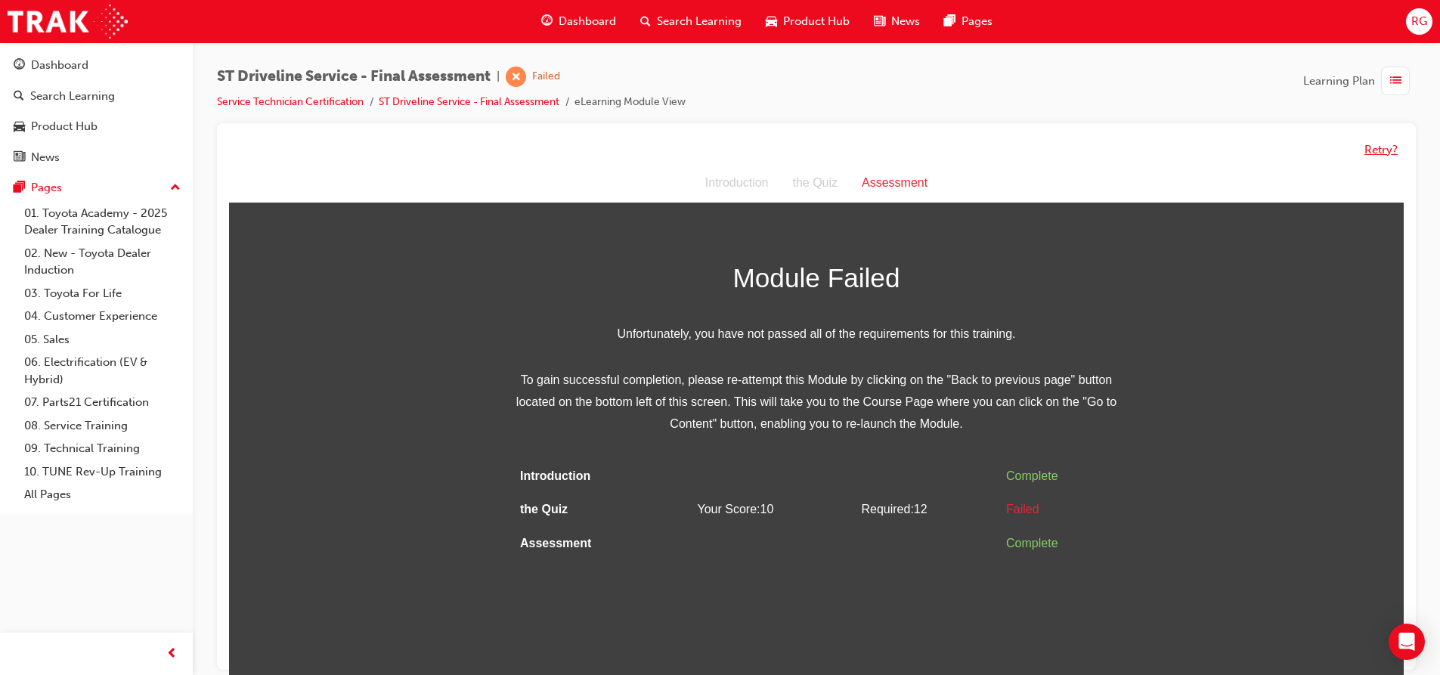
click at [1381, 152] on button "Retry?" at bounding box center [1381, 149] width 33 height 17
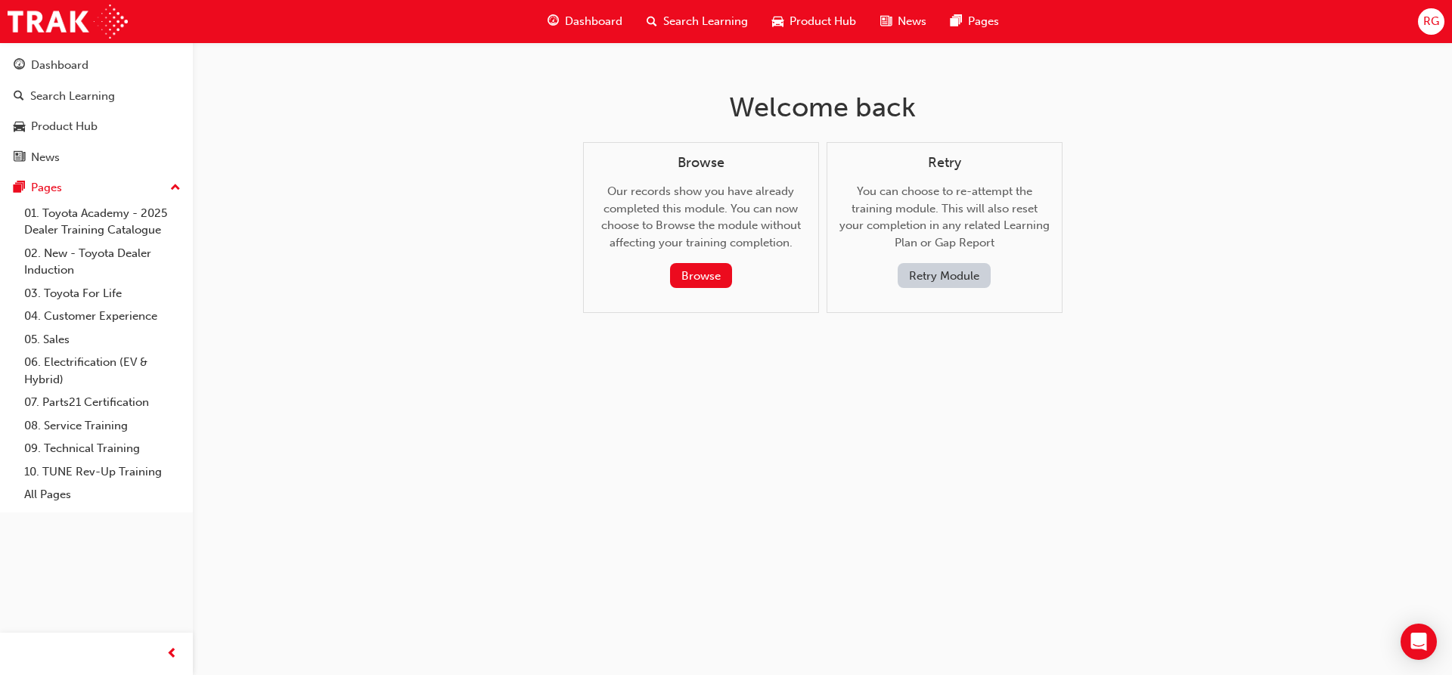
click at [915, 276] on button "Retry Module" at bounding box center [943, 275] width 93 height 25
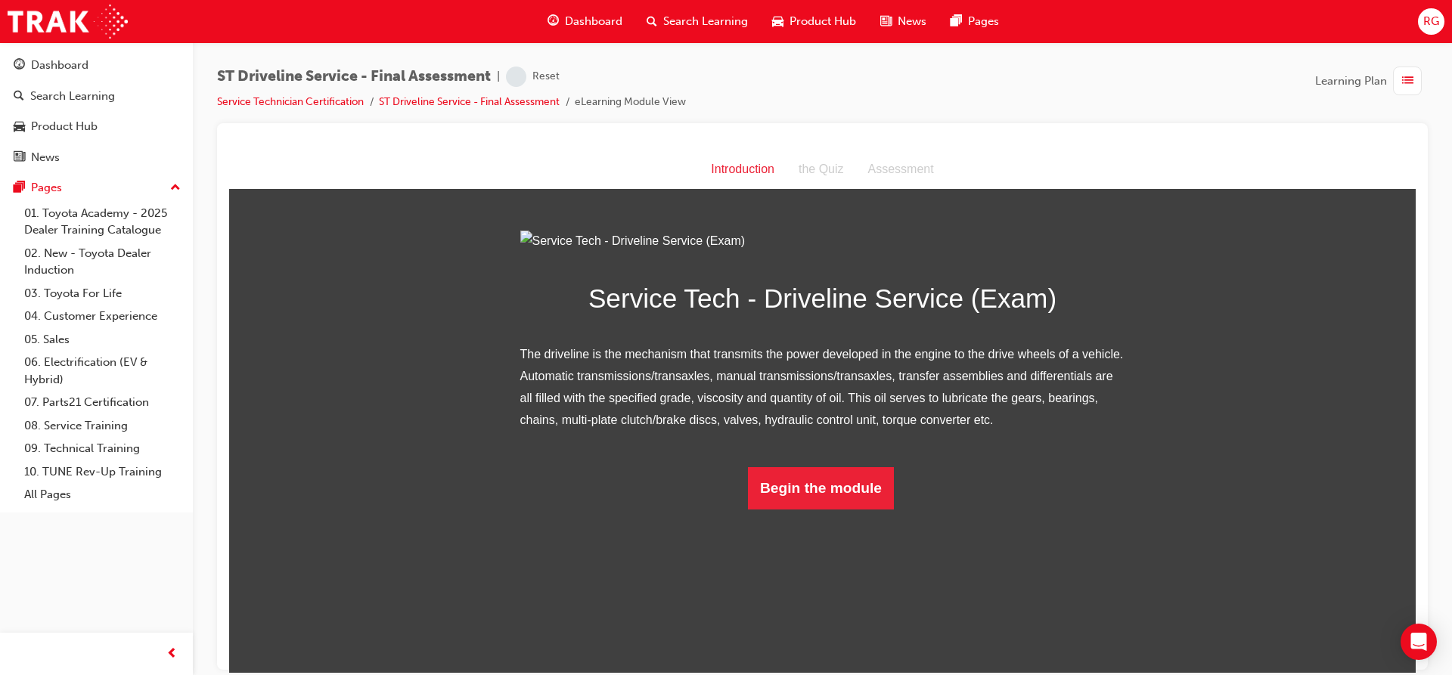
scroll to position [4, 0]
click at [818, 509] on button "Begin the module" at bounding box center [821, 488] width 146 height 42
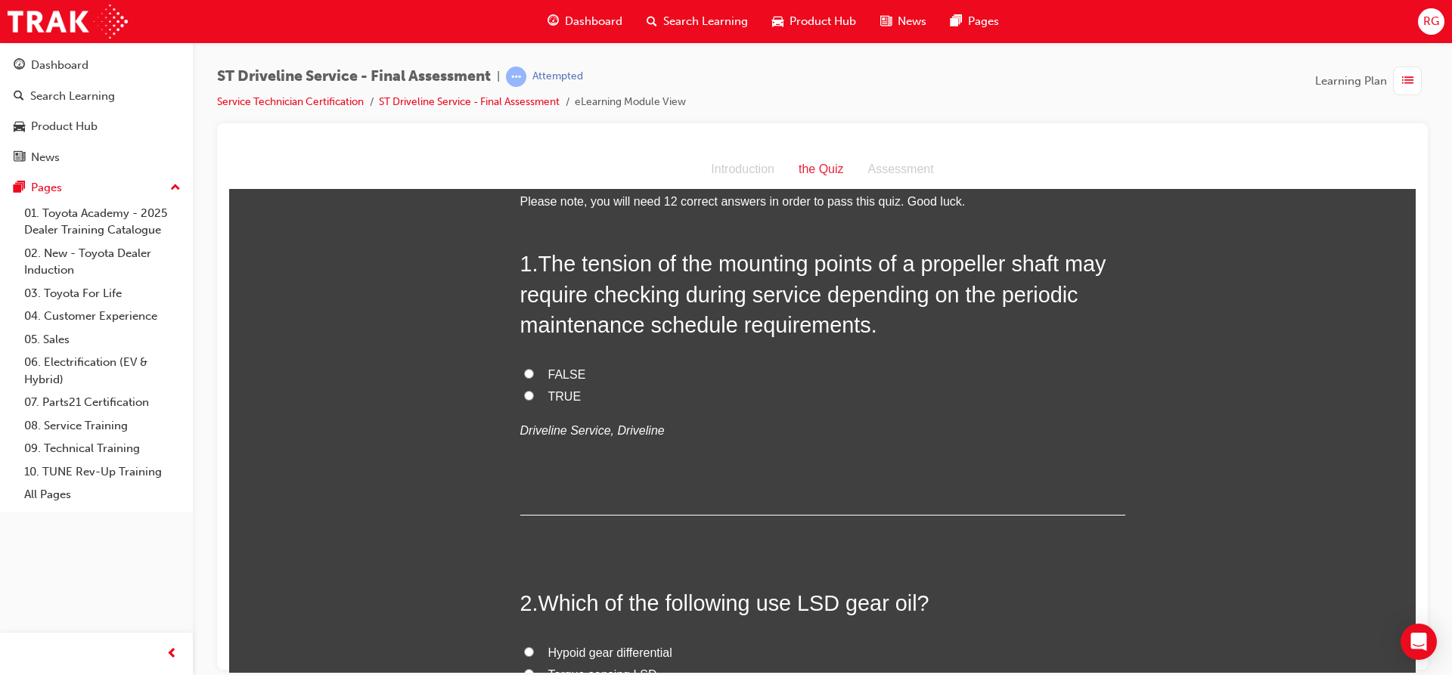
scroll to position [0, 0]
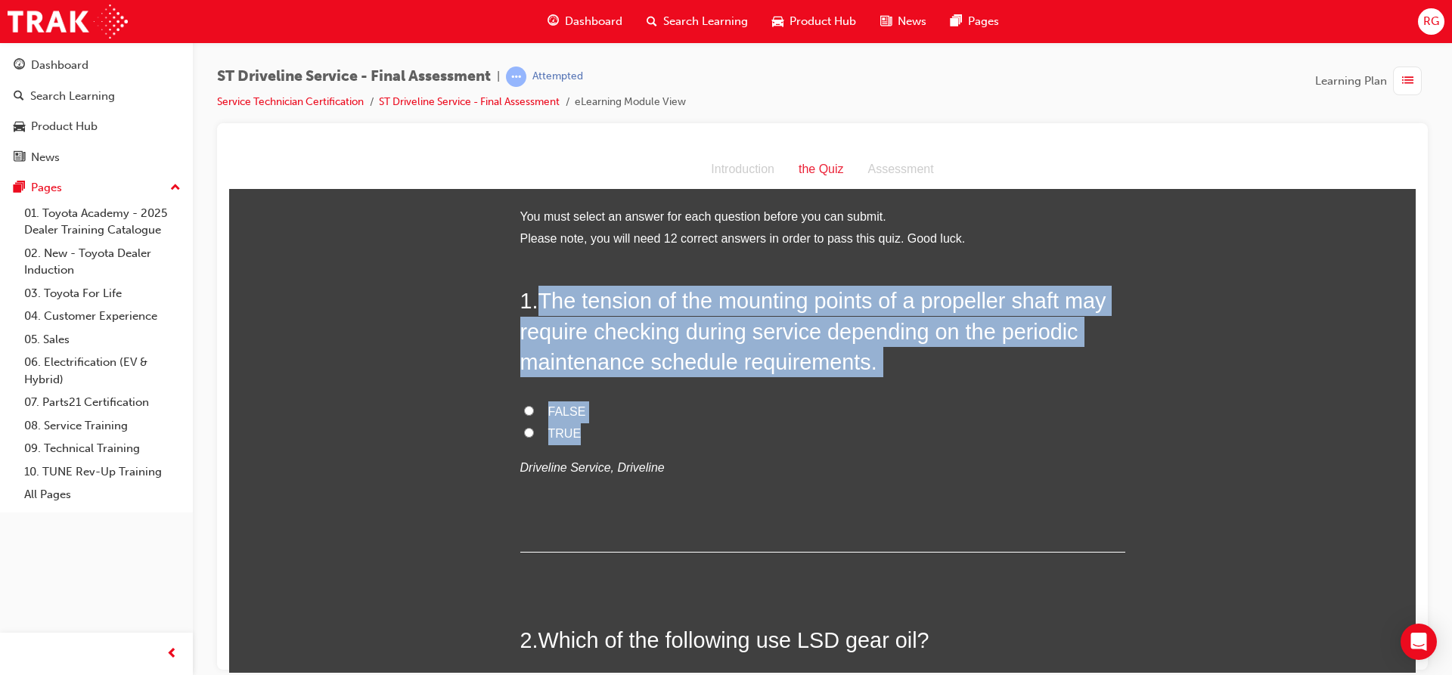
drag, startPoint x: 532, startPoint y: 298, endPoint x: 625, endPoint y: 424, distance: 156.8
click at [625, 424] on div "1 . The tension of the mounting points of a propeller shaft may require checkin…" at bounding box center [822, 418] width 605 height 266
drag, startPoint x: 643, startPoint y: 358, endPoint x: 646, endPoint y: 343, distance: 15.3
click at [524, 427] on input "TRUE" at bounding box center [529, 432] width 10 height 10
radio input "true"
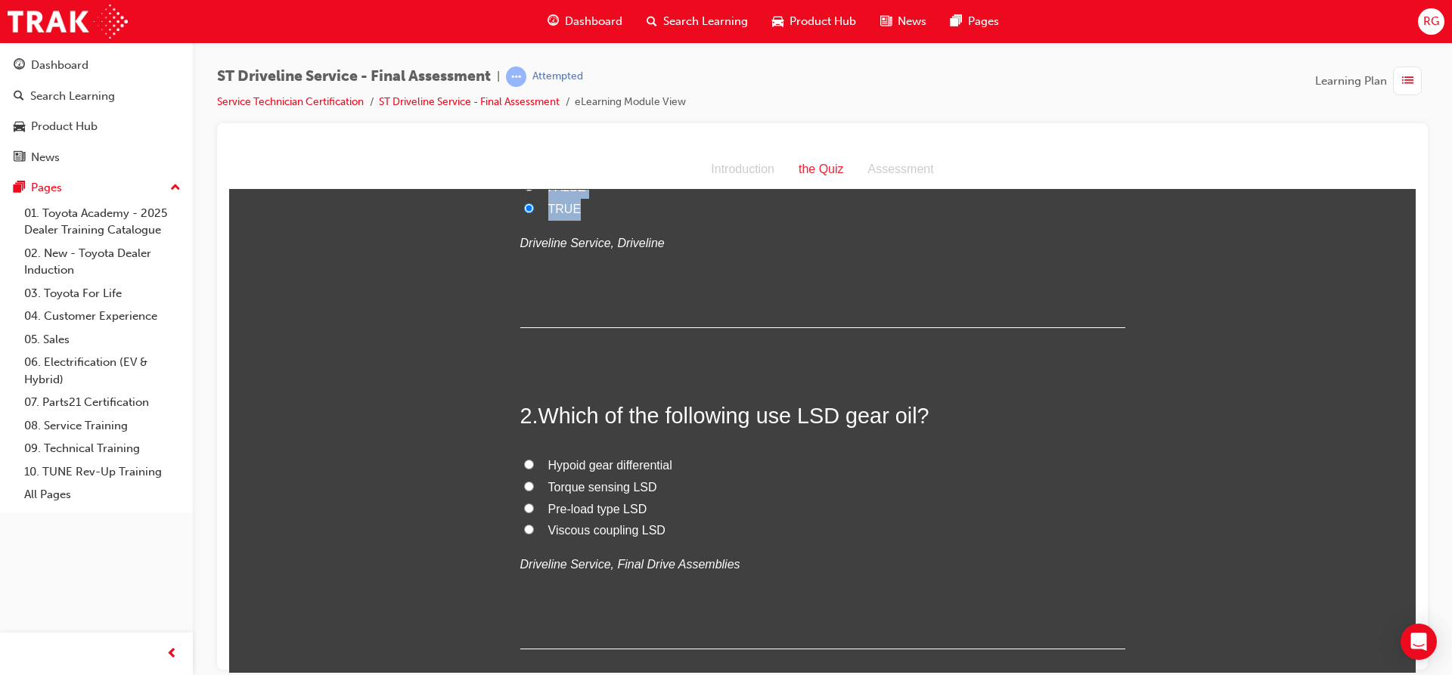
scroll to position [378, 0]
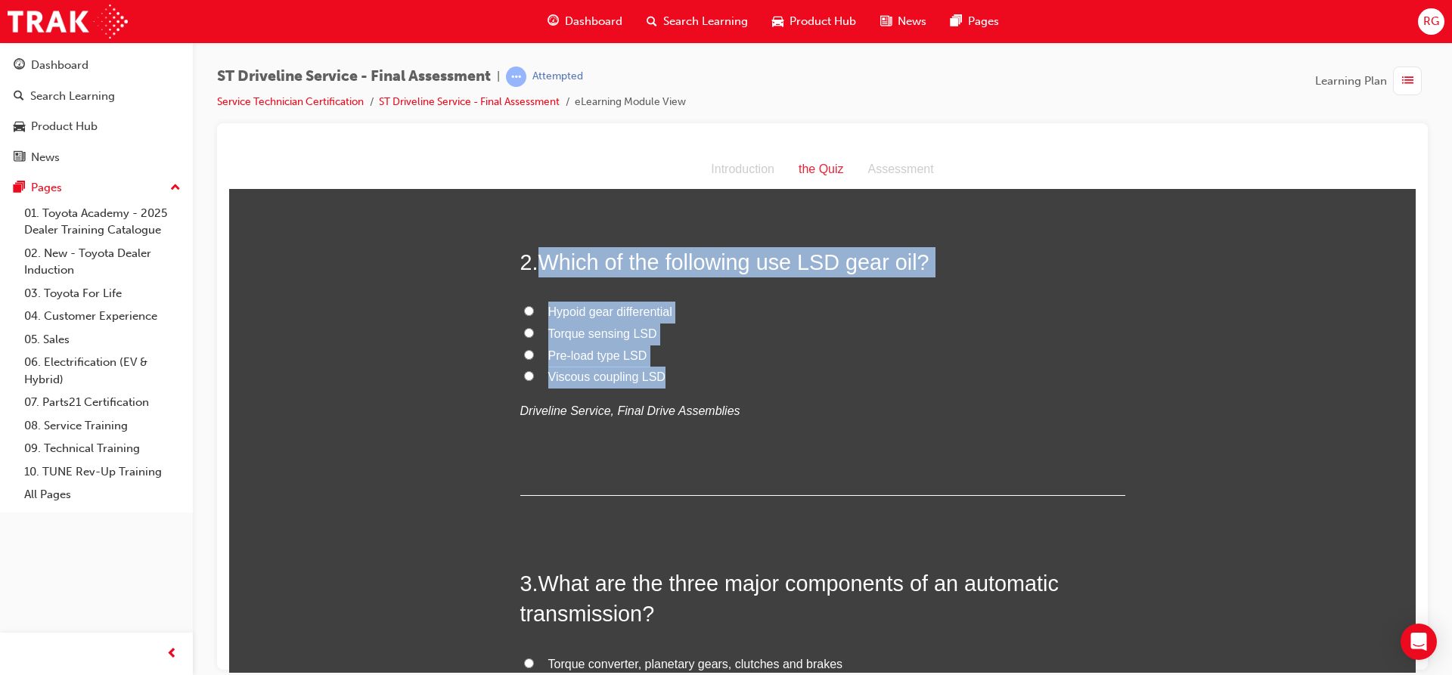
drag, startPoint x: 535, startPoint y: 258, endPoint x: 690, endPoint y: 374, distance: 194.5
click at [690, 374] on div "2 . Which of the following use LSD gear oil? Hypoid gear differential Torque se…" at bounding box center [822, 370] width 605 height 249
click at [525, 359] on label "Pre-load type LSD" at bounding box center [822, 356] width 605 height 22
click at [525, 359] on input "Pre-load type LSD" at bounding box center [529, 354] width 10 height 10
radio input "true"
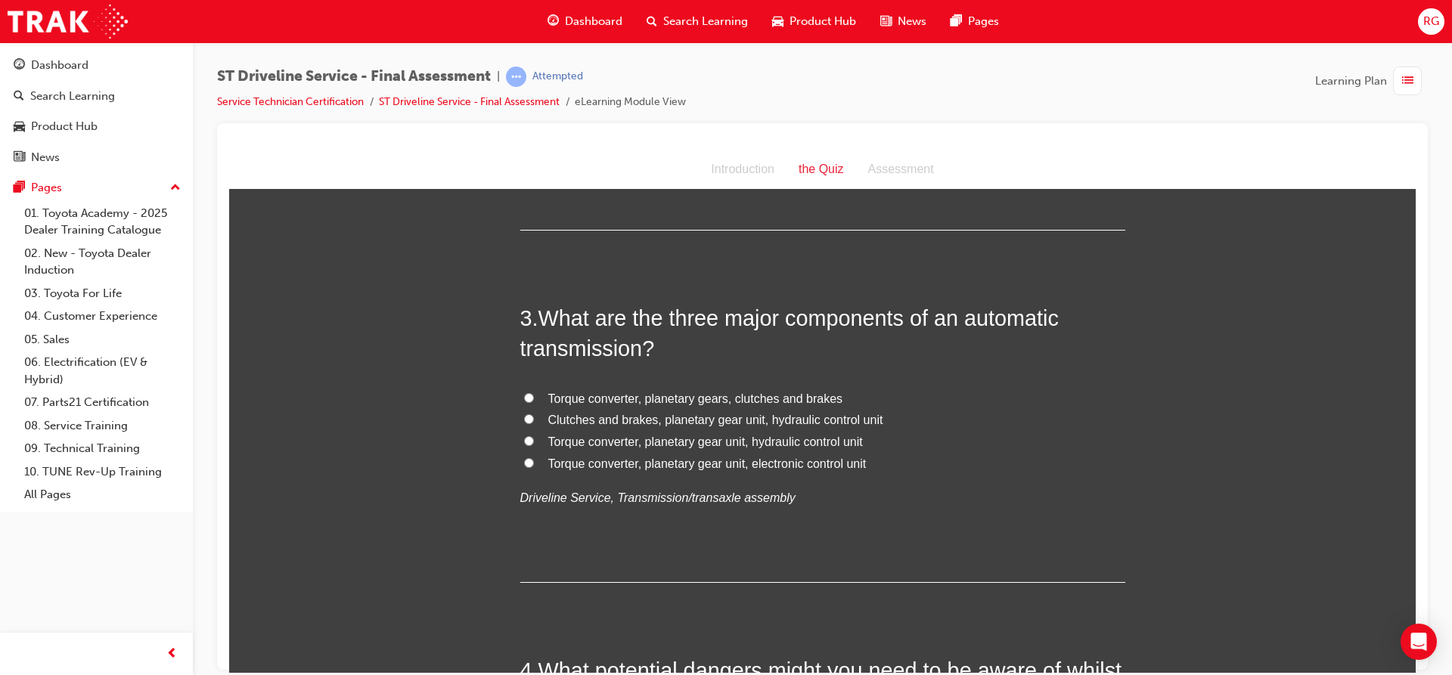
scroll to position [680, 0]
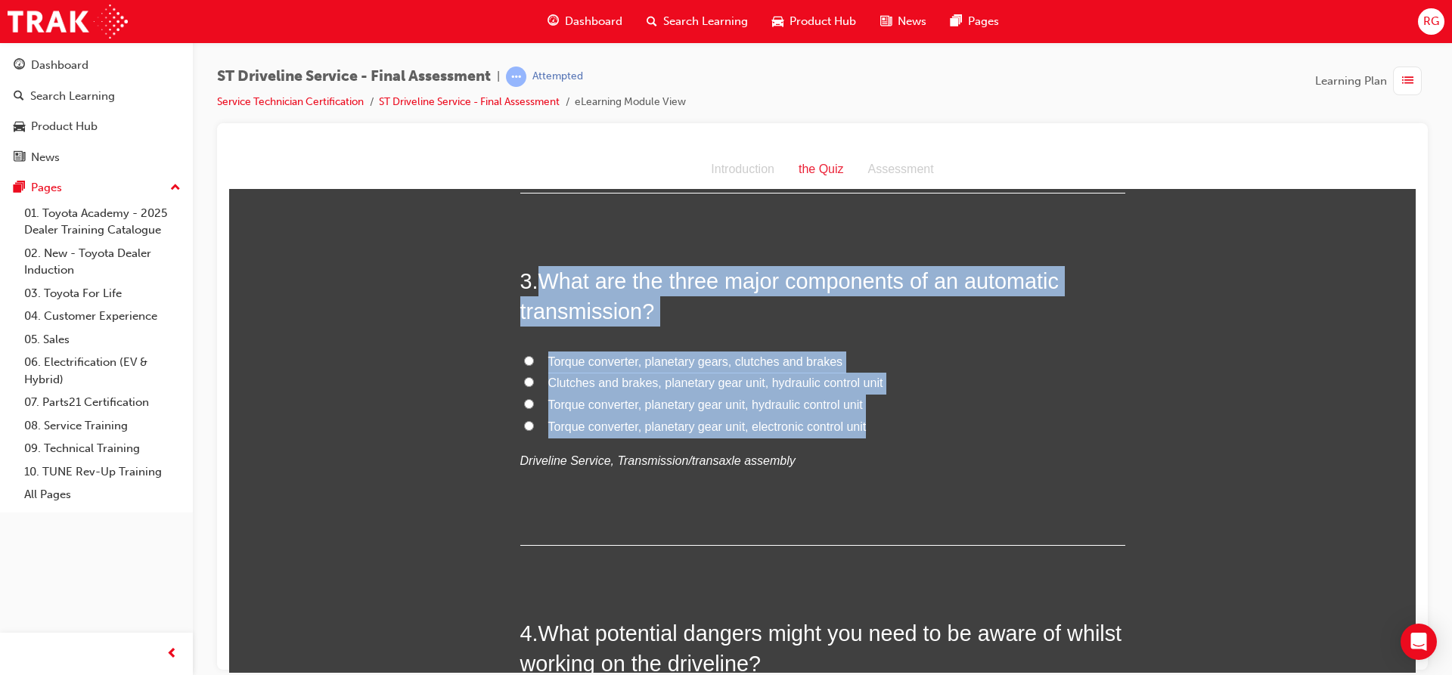
drag, startPoint x: 538, startPoint y: 281, endPoint x: 893, endPoint y: 427, distance: 384.4
click at [893, 427] on div "3 . What are the three major components of an automatic transmission? Torque co…" at bounding box center [822, 405] width 605 height 280
click at [533, 357] on label "Torque converter, planetary gears, clutches and brakes" at bounding box center [822, 362] width 605 height 22
click at [533, 357] on input "Torque converter, planetary gears, clutches and brakes" at bounding box center [529, 360] width 10 height 10
radio input "true"
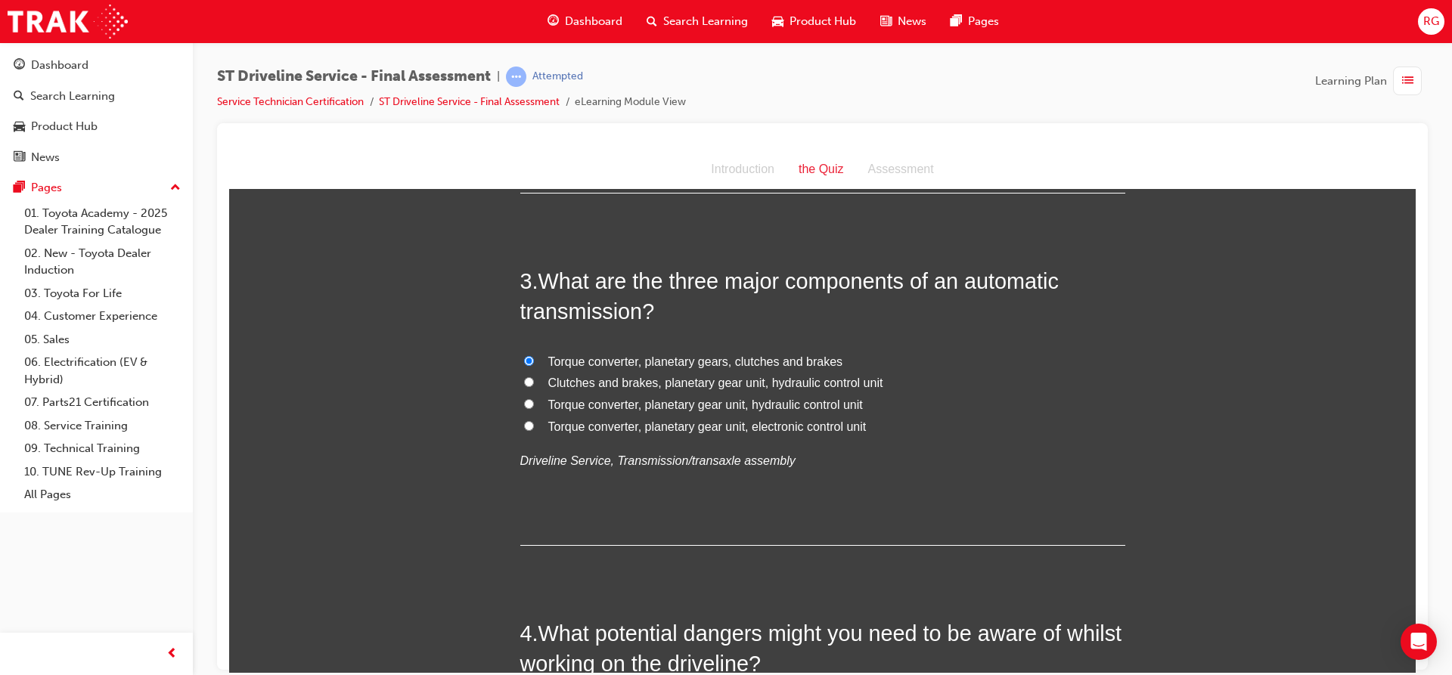
click at [623, 377] on span "Clutches and brakes, planetary gear unit, hydraulic control unit" at bounding box center [715, 382] width 335 height 13
click at [534, 377] on input "Clutches and brakes, planetary gear unit, hydraulic control unit" at bounding box center [529, 382] width 10 height 10
radio input "true"
click at [607, 398] on span "Torque converter, planetary gear unit, hydraulic control unit" at bounding box center [705, 404] width 315 height 13
click at [534, 398] on input "Torque converter, planetary gear unit, hydraulic control unit" at bounding box center [529, 403] width 10 height 10
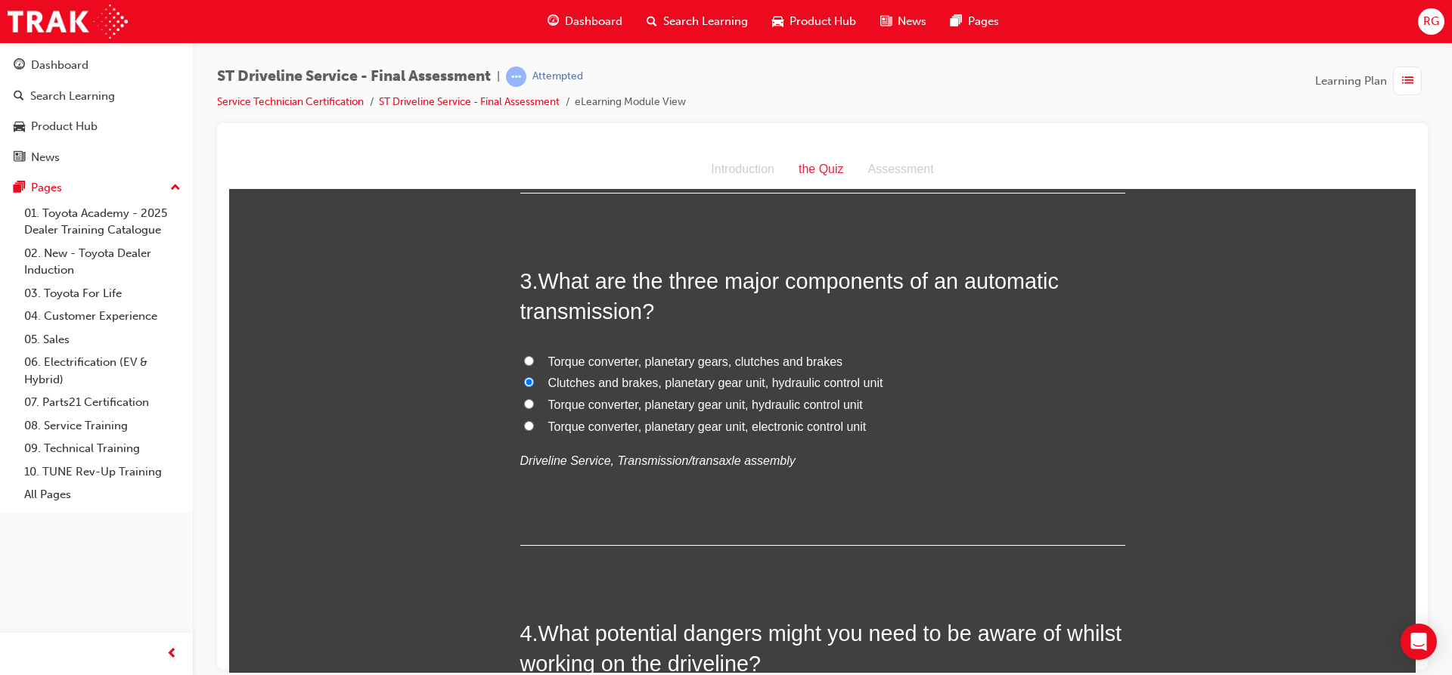
radio input "true"
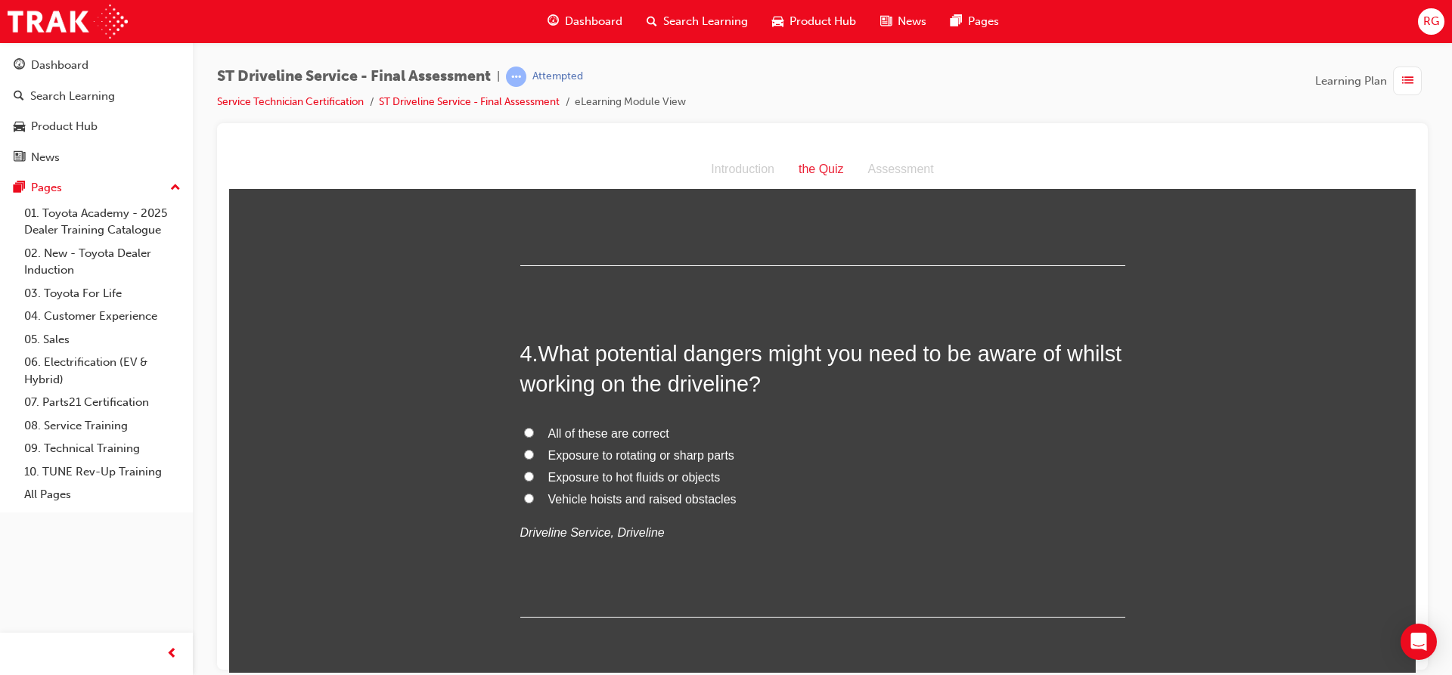
scroll to position [983, 0]
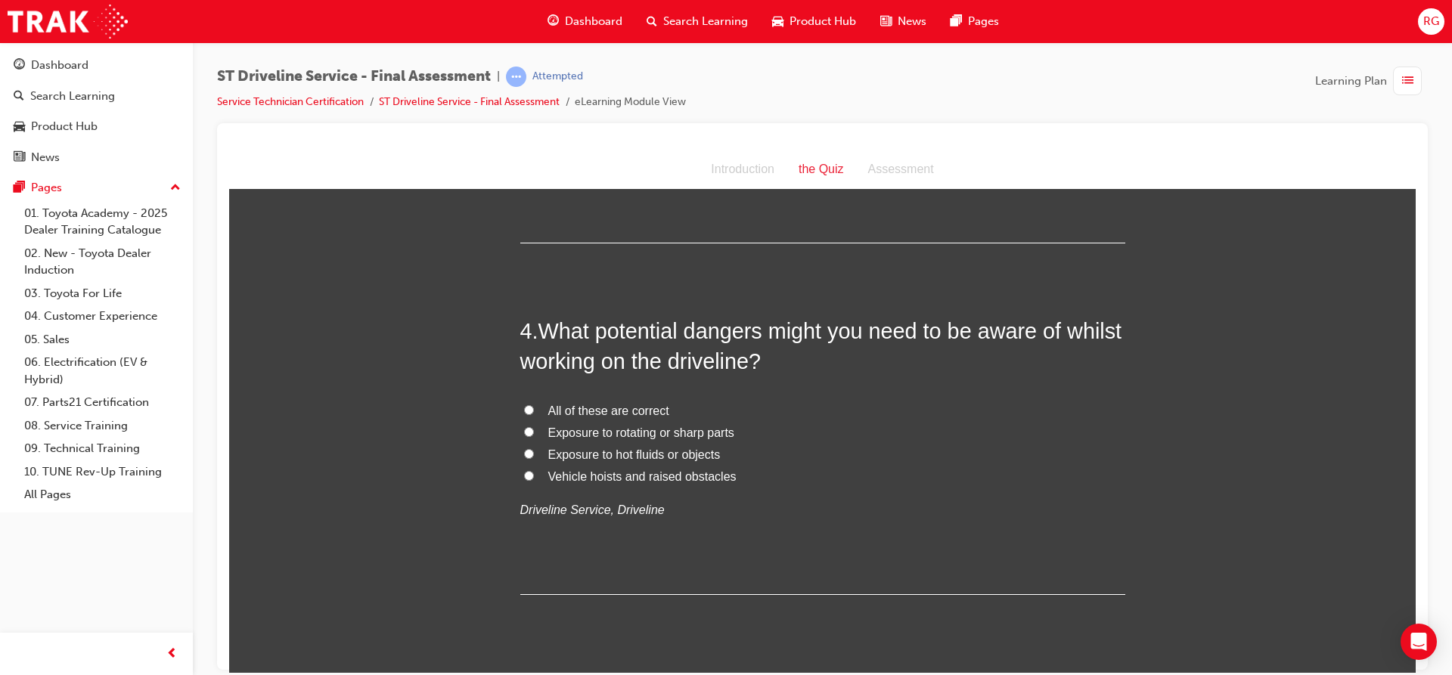
click at [531, 404] on label "All of these are correct" at bounding box center [822, 411] width 605 height 22
click at [531, 405] on input "All of these are correct" at bounding box center [529, 410] width 10 height 10
radio input "true"
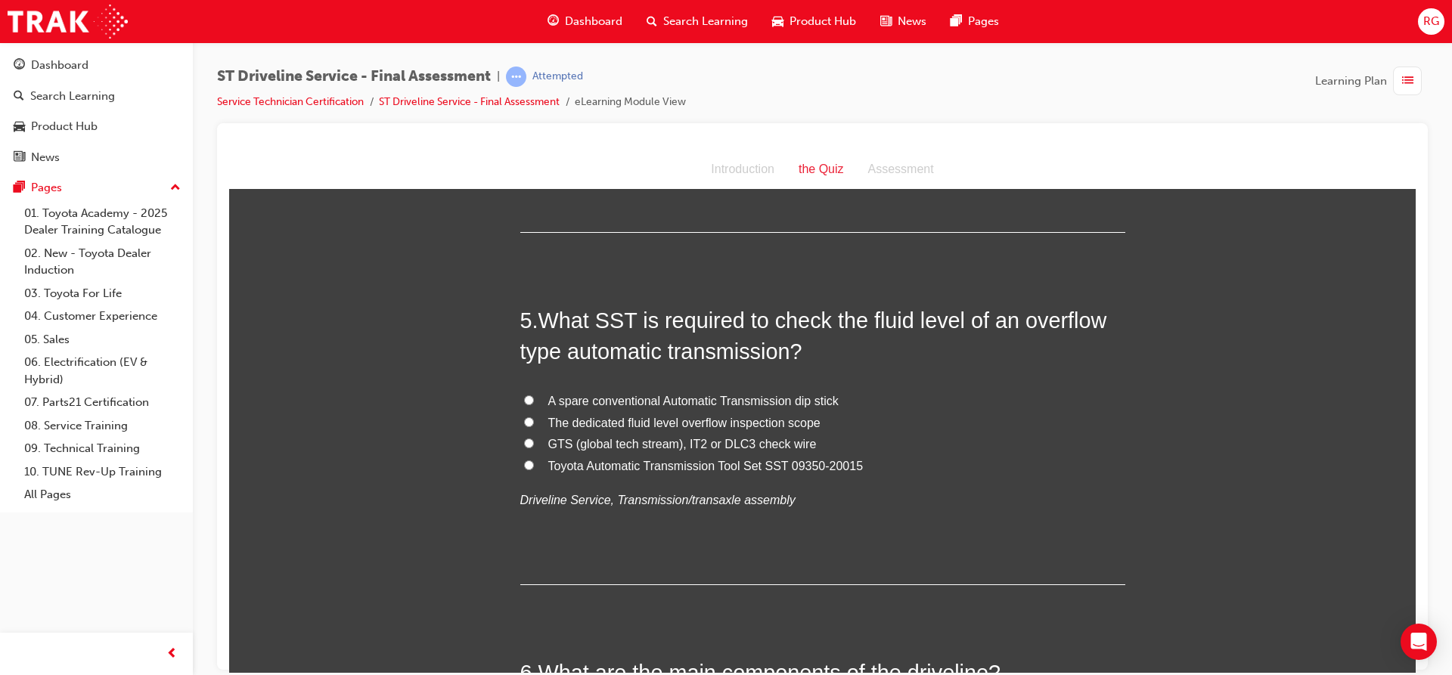
scroll to position [1361, 0]
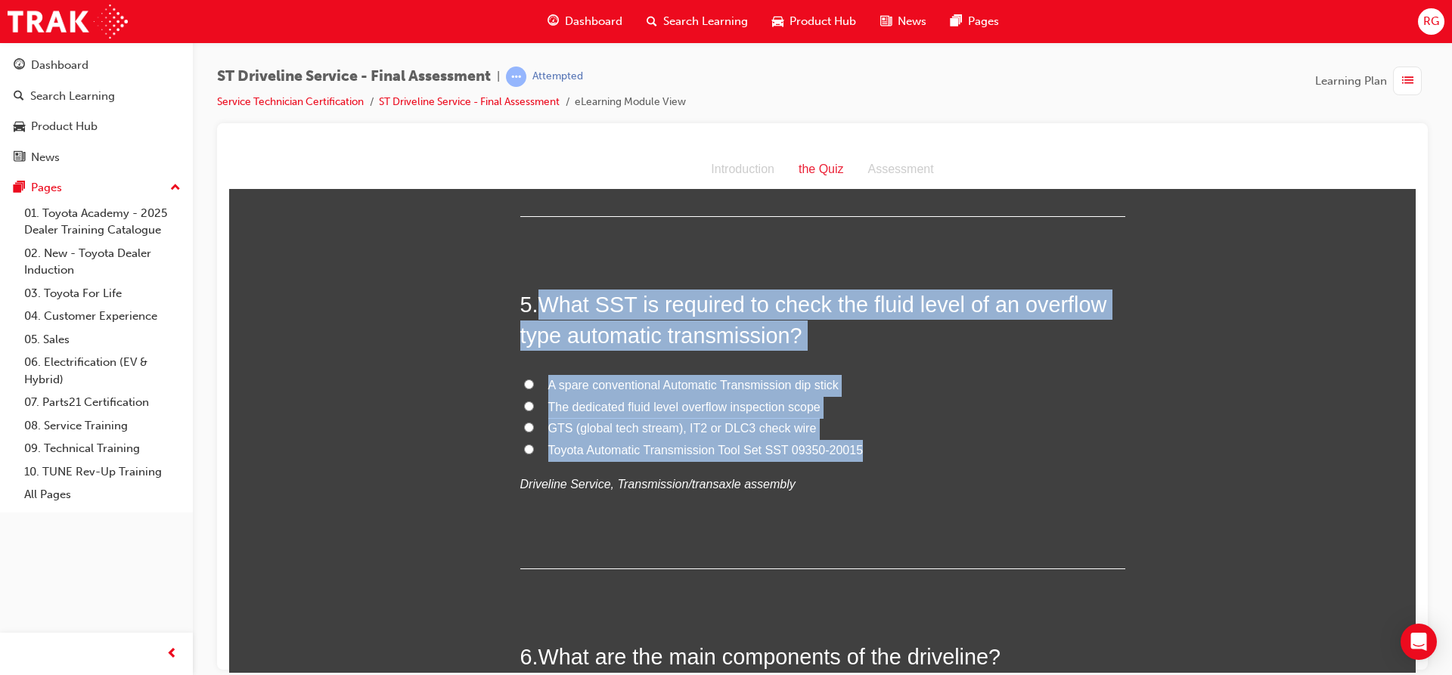
drag, startPoint x: 534, startPoint y: 298, endPoint x: 869, endPoint y: 455, distance: 370.7
click at [869, 455] on div "5 . What SST is required to check the fluid level of an overflow type automatic…" at bounding box center [822, 429] width 605 height 280
click at [524, 445] on input "Toyota Automatic Transmission Tool Set SST 09350-20015" at bounding box center [529, 449] width 10 height 10
radio input "true"
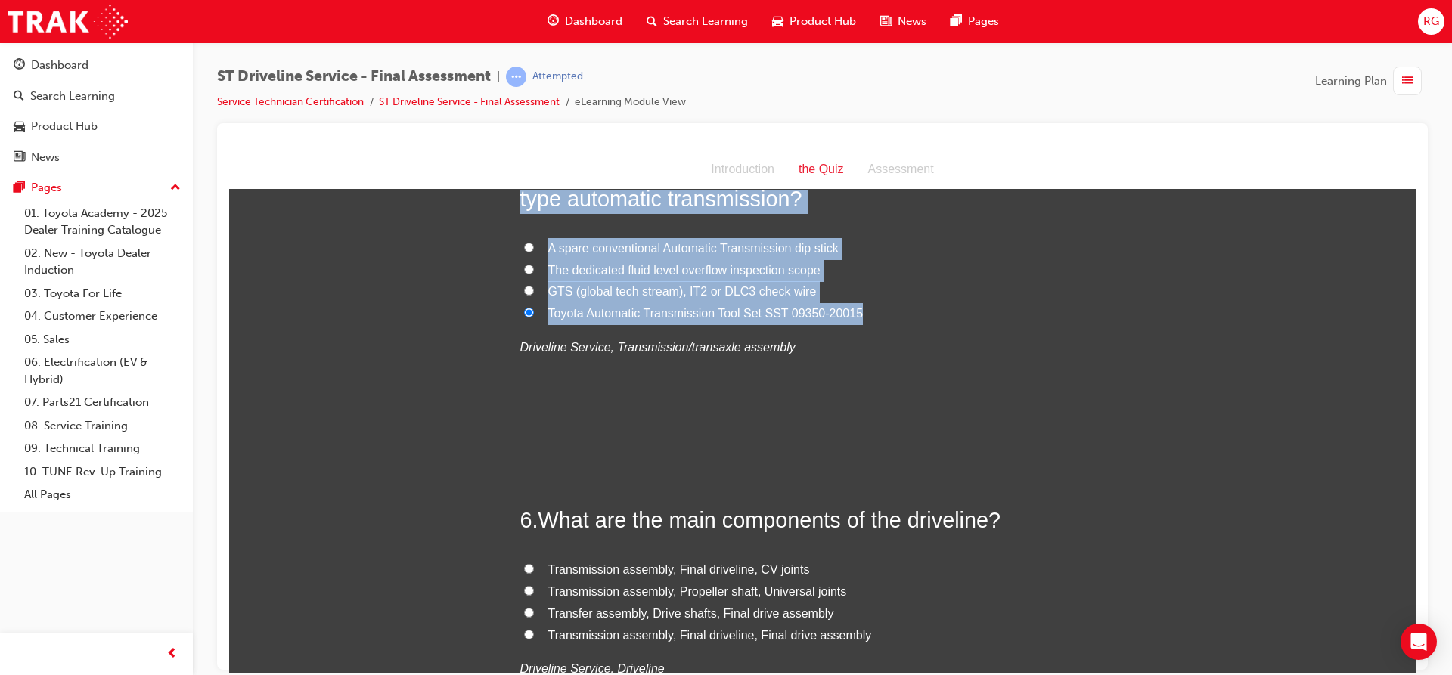
scroll to position [1588, 0]
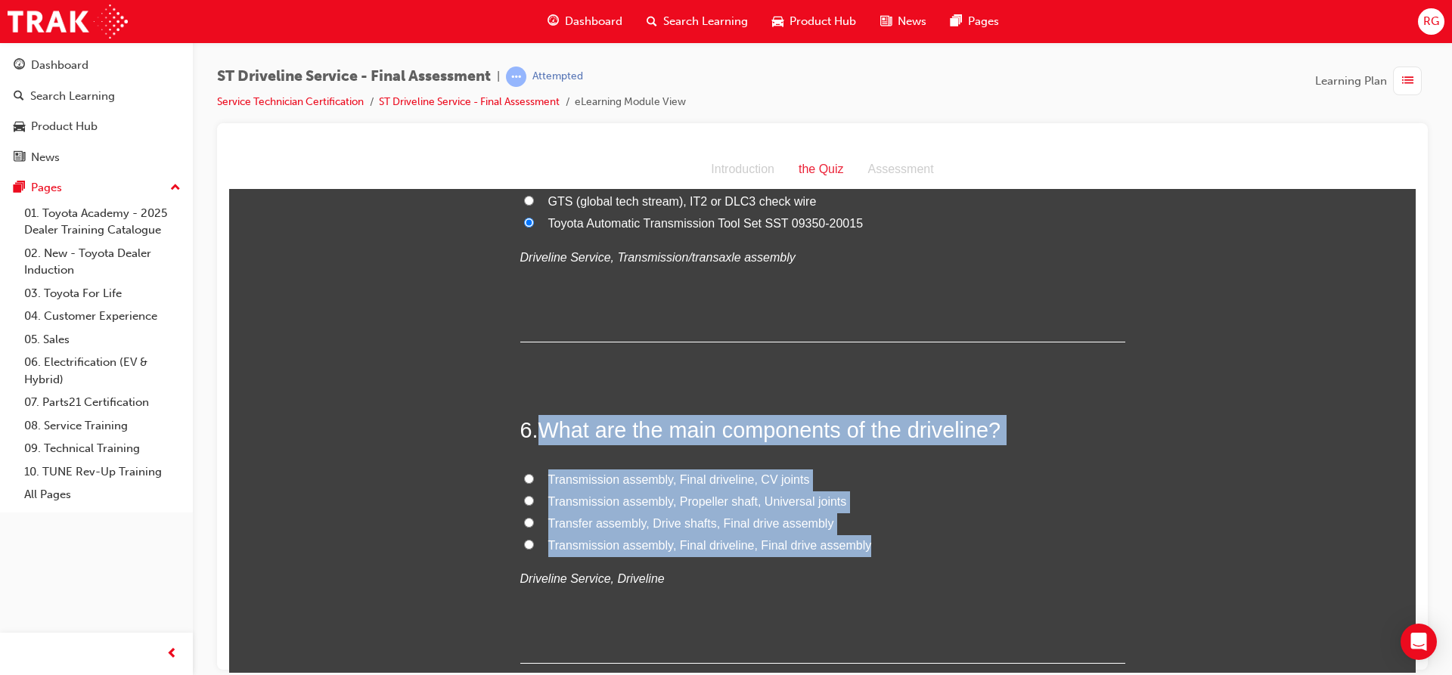
drag, startPoint x: 541, startPoint y: 426, endPoint x: 859, endPoint y: 543, distance: 338.5
click at [859, 543] on div "6 . What are the main components of the driveline? Transmission assembly, Final…" at bounding box center [822, 538] width 605 height 249
click at [674, 526] on span "Transfer assembly, Drive shafts, Final drive assembly" at bounding box center [691, 522] width 286 height 13
click at [534, 526] on input "Transfer assembly, Drive shafts, Final drive assembly" at bounding box center [529, 522] width 10 height 10
radio input "true"
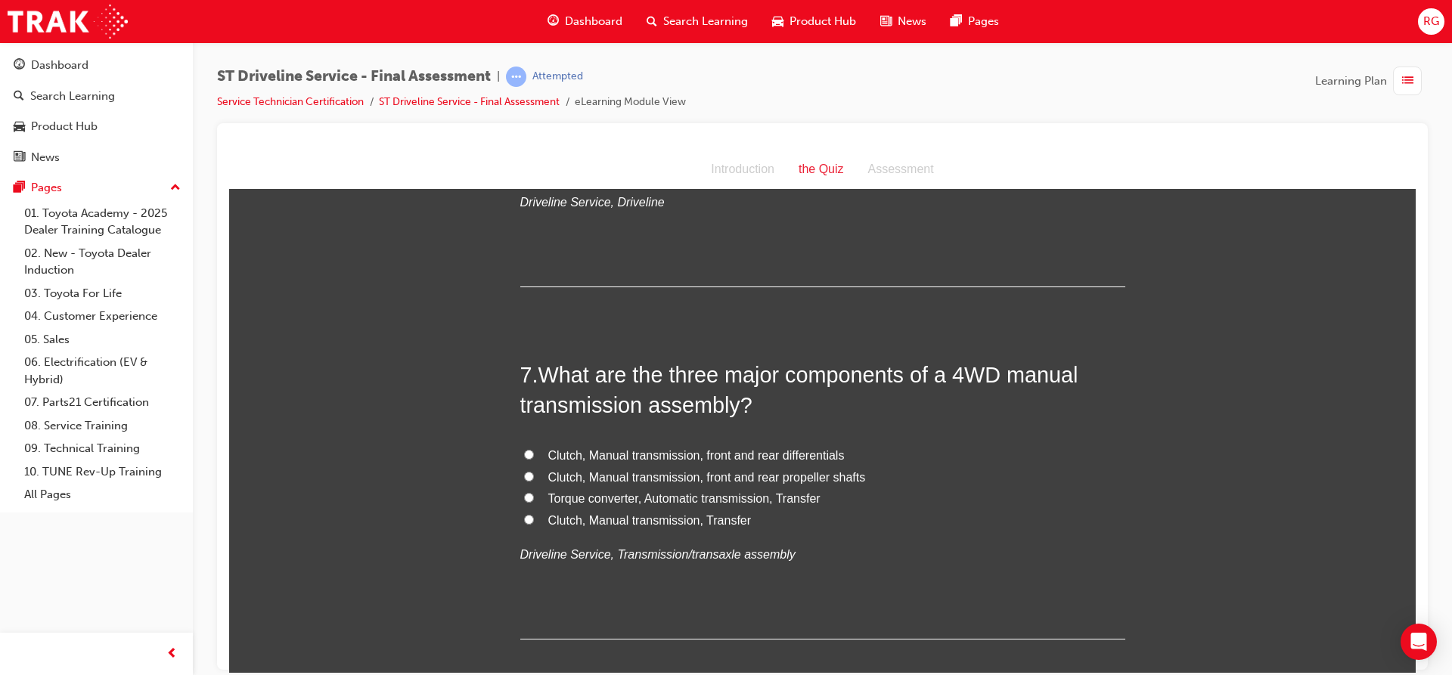
scroll to position [1966, 0]
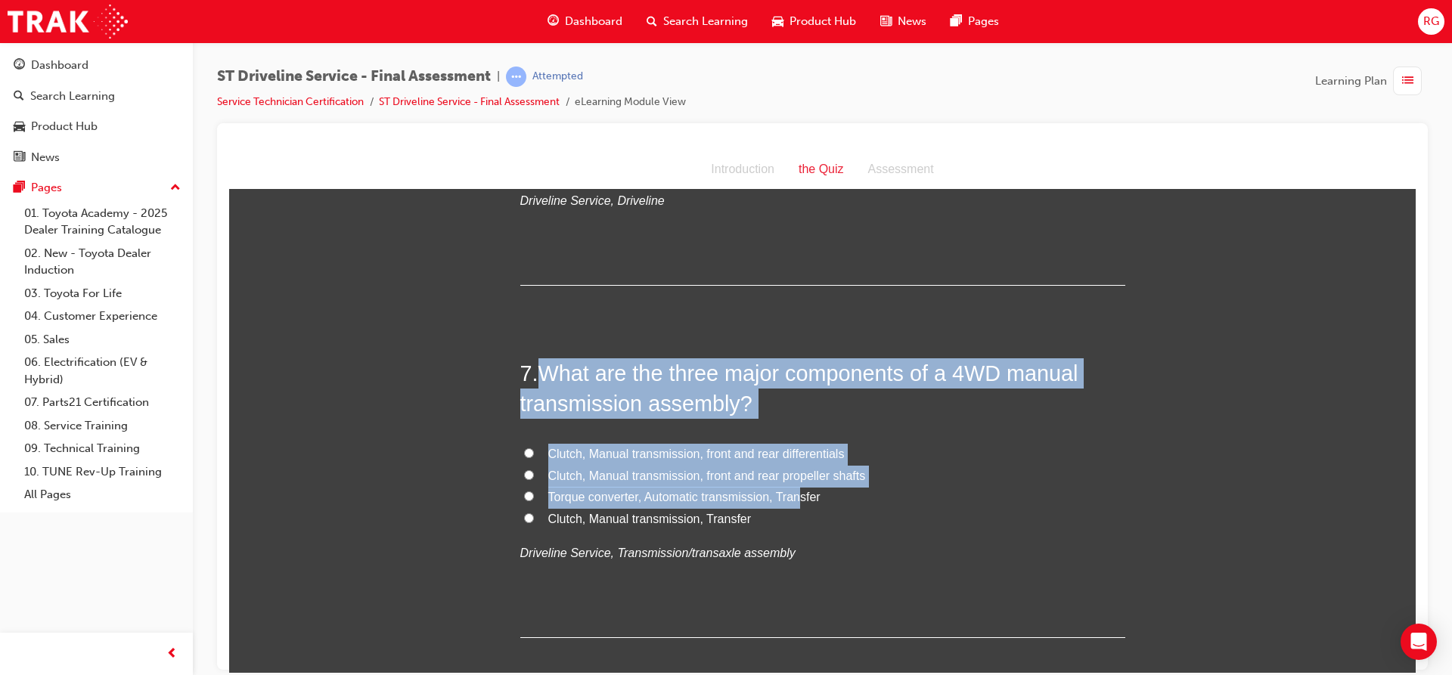
drag, startPoint x: 536, startPoint y: 368, endPoint x: 798, endPoint y: 502, distance: 293.8
click at [798, 502] on div "7 . What are the three major components of a 4WD manual transmission assembly? …" at bounding box center [822, 498] width 605 height 280
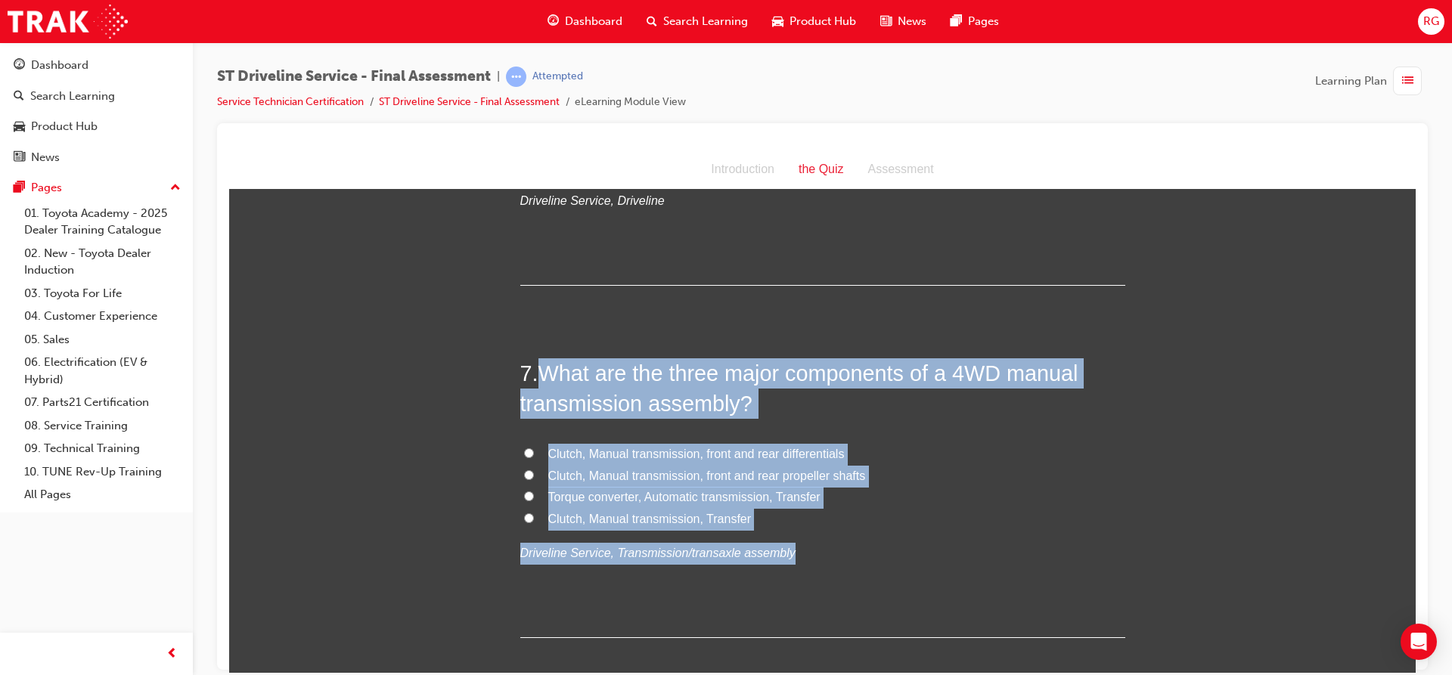
drag, startPoint x: 538, startPoint y: 370, endPoint x: 952, endPoint y: 542, distance: 447.8
click at [952, 542] on div "7 . What are the three major components of a 4WD manual transmission assembly? …" at bounding box center [822, 498] width 605 height 280
click at [587, 514] on span "Clutch, Manual transmission, Transfer" at bounding box center [649, 518] width 203 height 13
click at [534, 514] on input "Clutch, Manual transmission, Transfer" at bounding box center [529, 518] width 10 height 10
radio input "true"
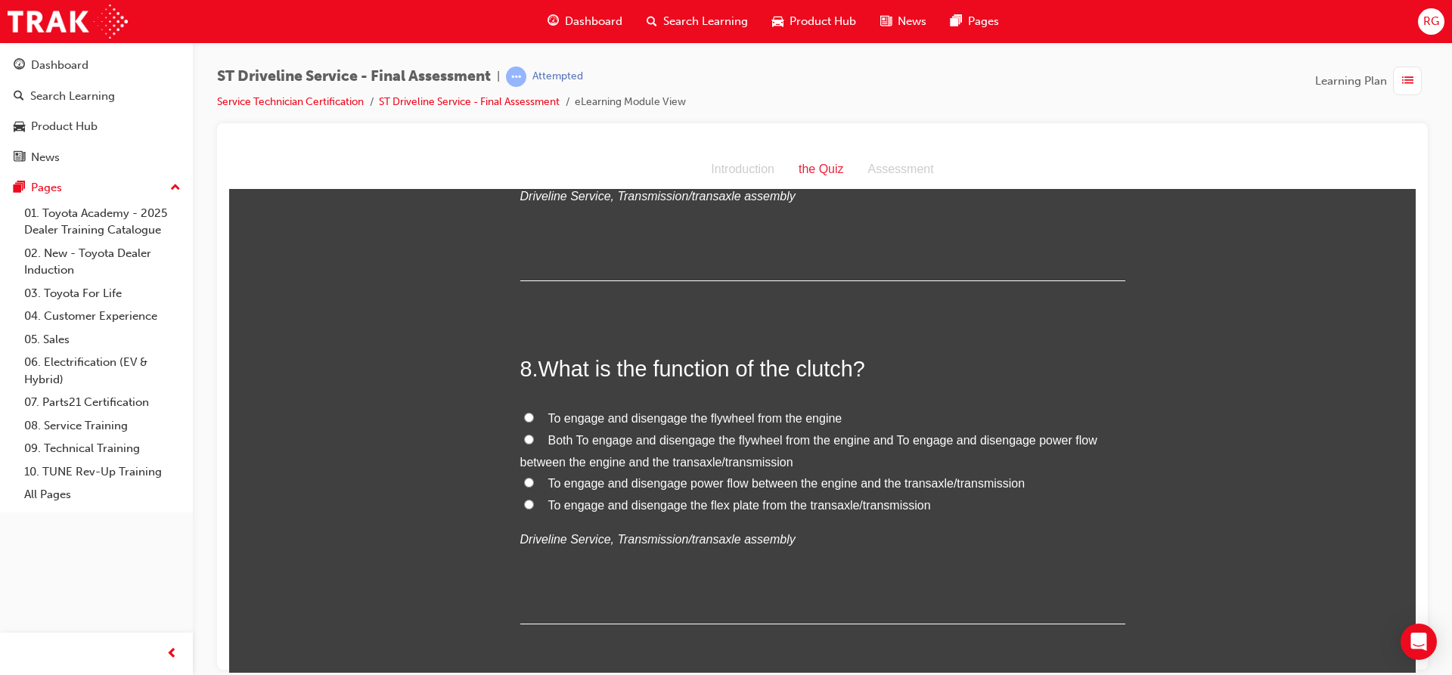
scroll to position [2344, 0]
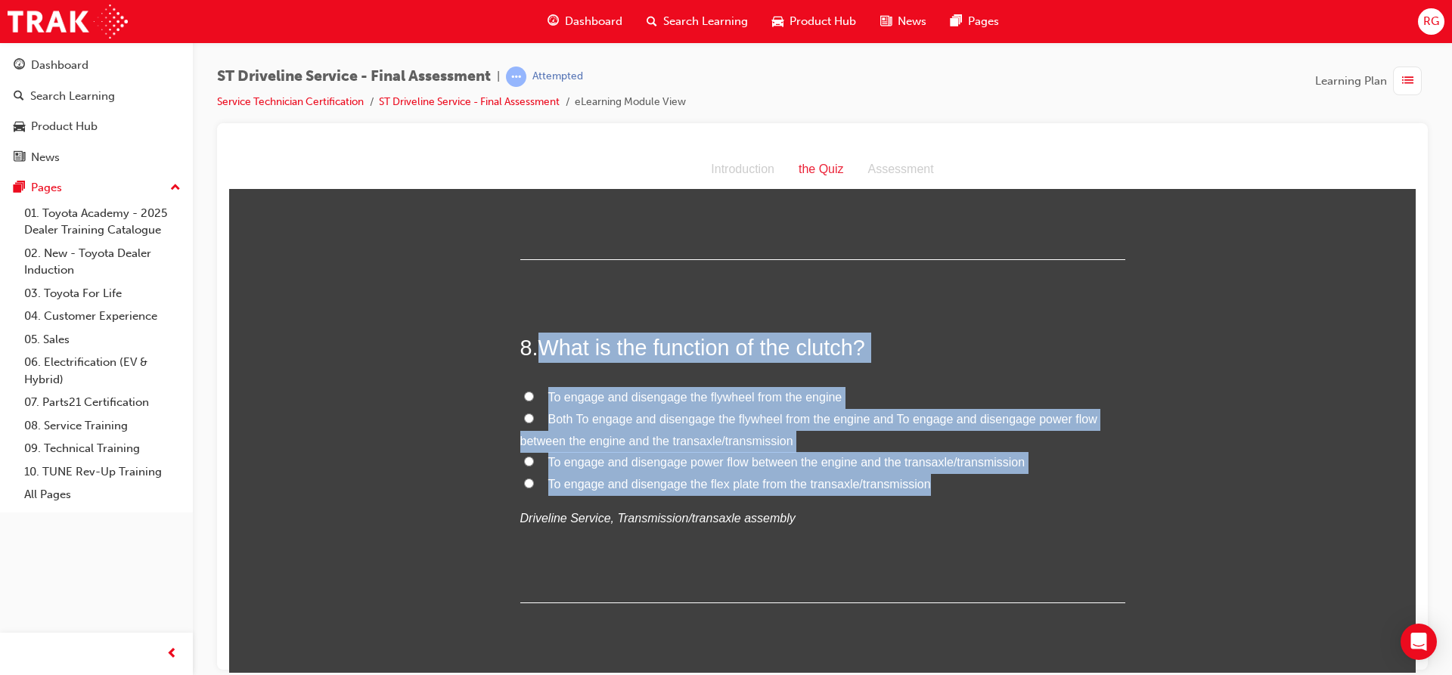
drag, startPoint x: 535, startPoint y: 346, endPoint x: 956, endPoint y: 487, distance: 443.3
click at [956, 487] on div "8 . What is the function of the clutch? To engage and disengage the flywheel fr…" at bounding box center [822, 467] width 605 height 271
click at [565, 461] on span "To engage and disengage power flow between the engine and the transaxle/transmi…" at bounding box center [786, 461] width 477 height 13
click at [534, 461] on input "To engage and disengage power flow between the engine and the transaxle/transmi…" at bounding box center [529, 461] width 10 height 10
radio input "true"
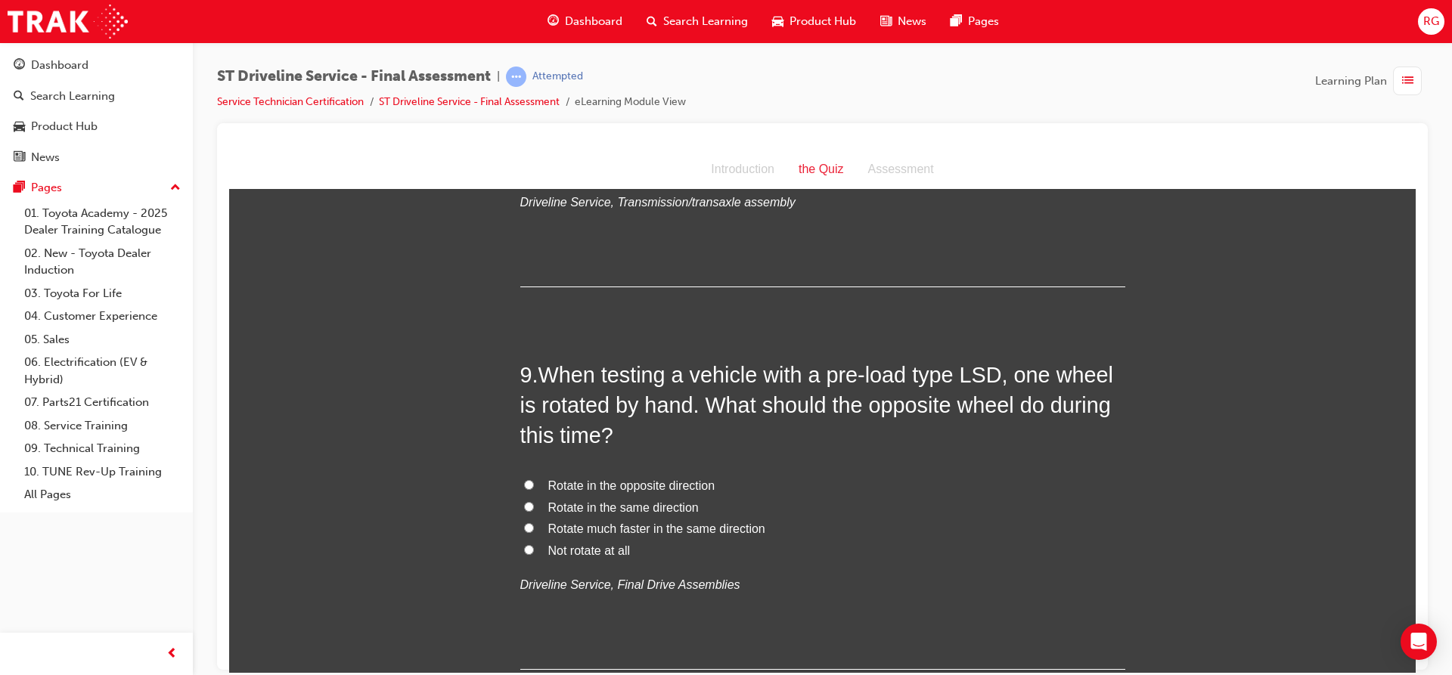
scroll to position [2797, 0]
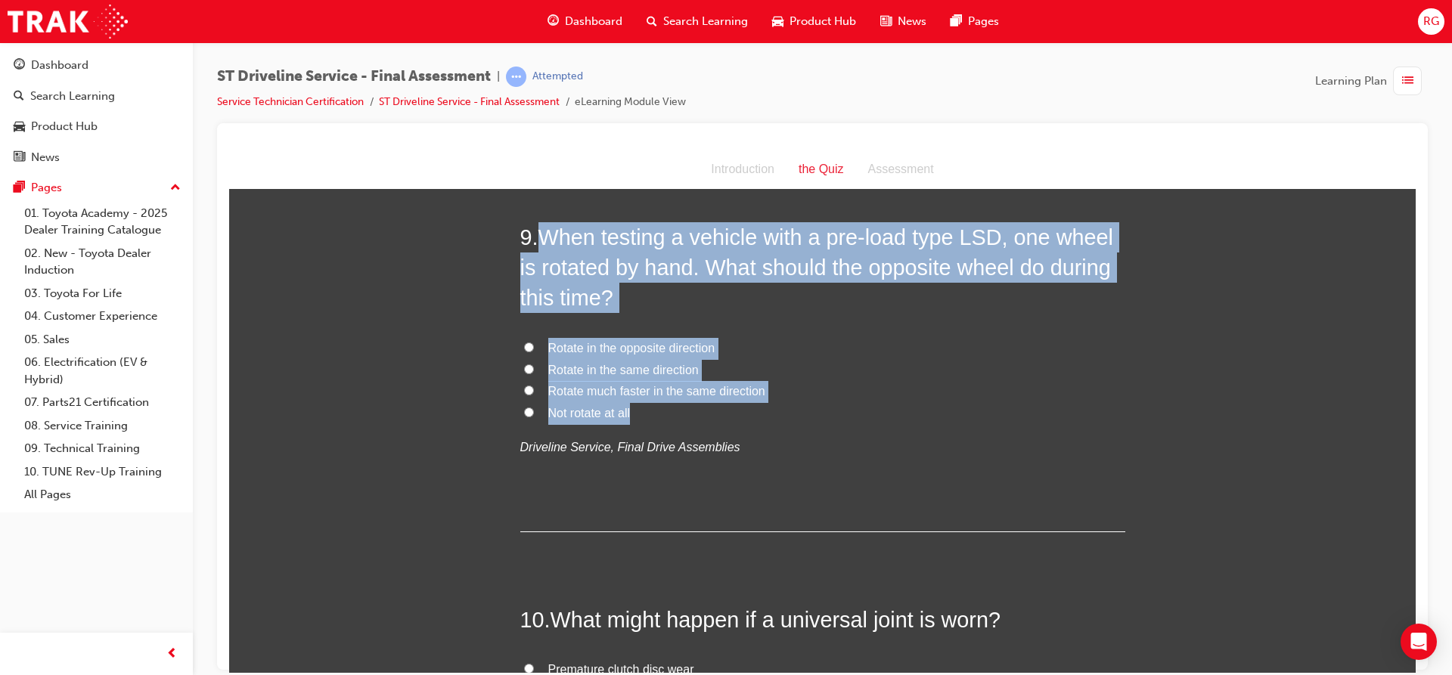
drag, startPoint x: 538, startPoint y: 234, endPoint x: 693, endPoint y: 416, distance: 239.2
click at [693, 416] on div "9 . When testing a vehicle with a pre-load type LSD, one wheel is rotated by ha…" at bounding box center [822, 377] width 605 height 310
click at [524, 367] on input "Rotate in the same direction" at bounding box center [529, 369] width 10 height 10
radio input "true"
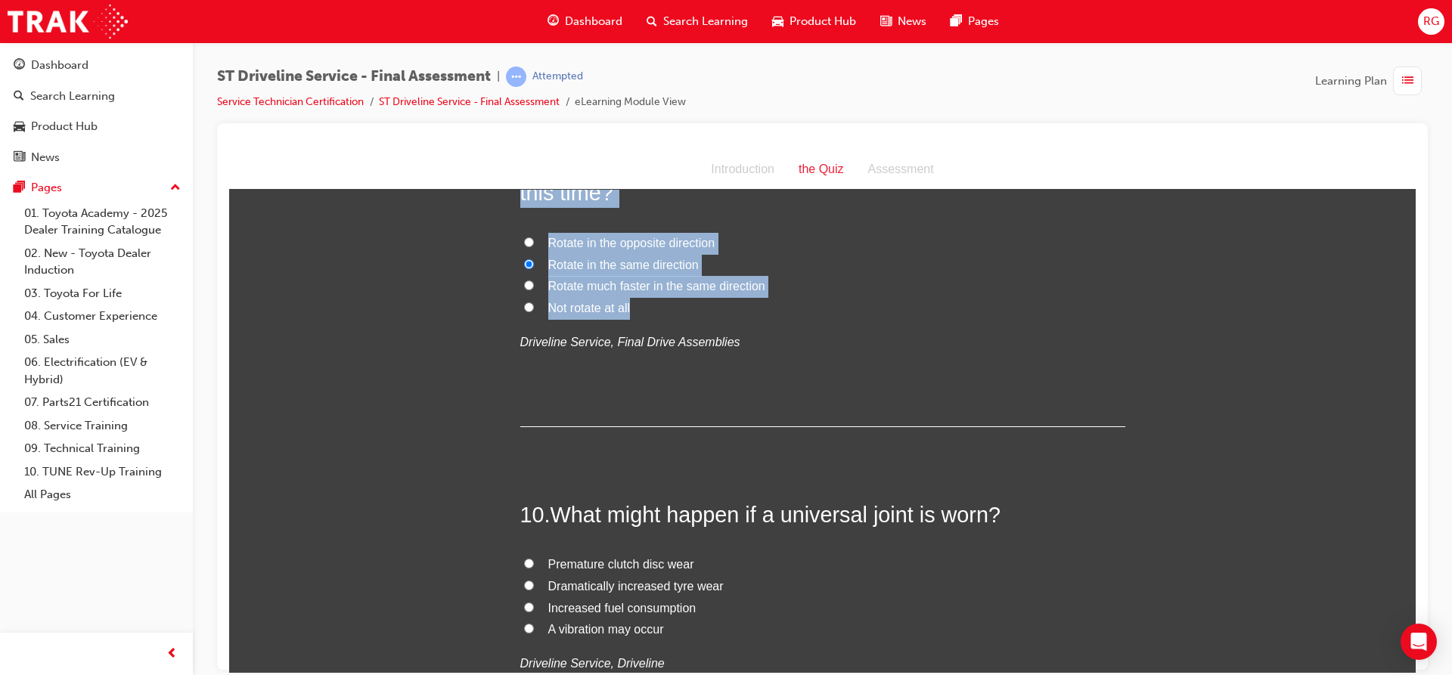
scroll to position [3100, 0]
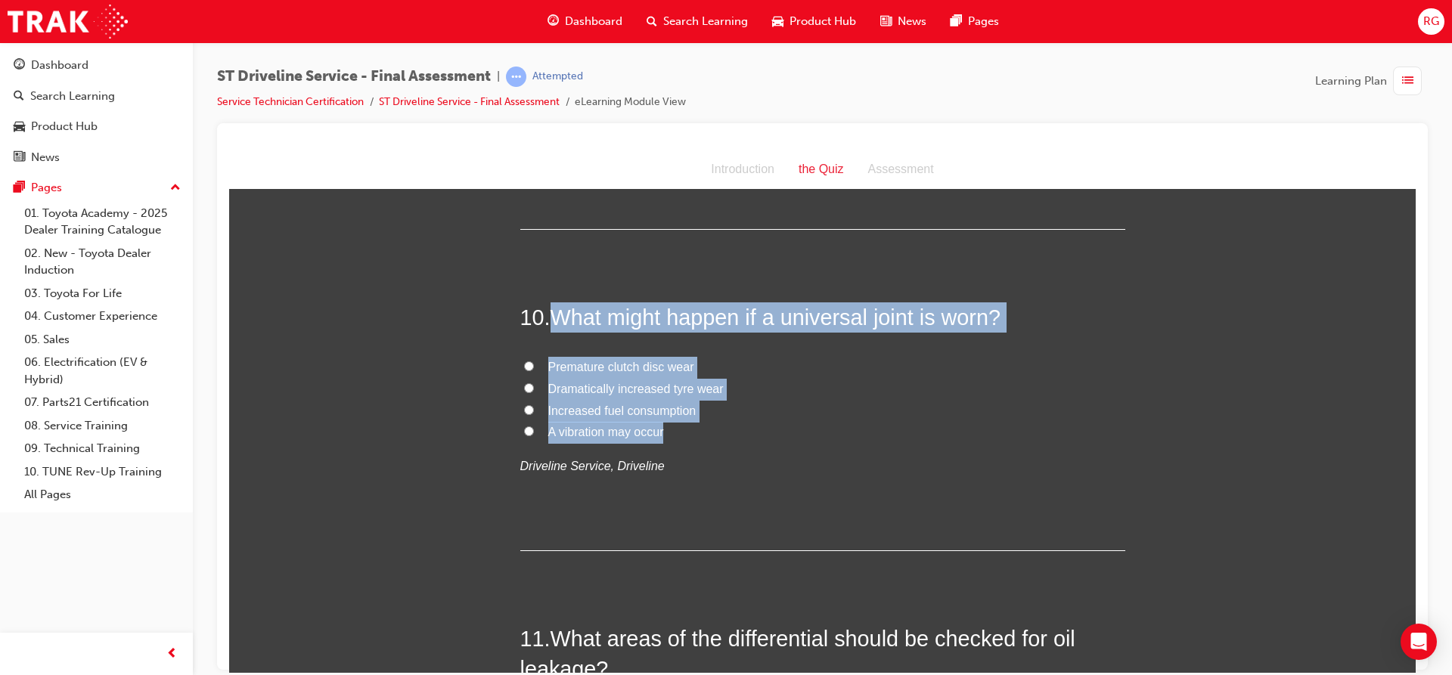
drag, startPoint x: 550, startPoint y: 317, endPoint x: 725, endPoint y: 439, distance: 213.5
click at [725, 439] on div "10 . What might happen if a universal joint is worn? Premature clutch disc wear…" at bounding box center [822, 426] width 605 height 249
click at [524, 429] on input "A vibration may occur" at bounding box center [529, 431] width 10 height 10
radio input "true"
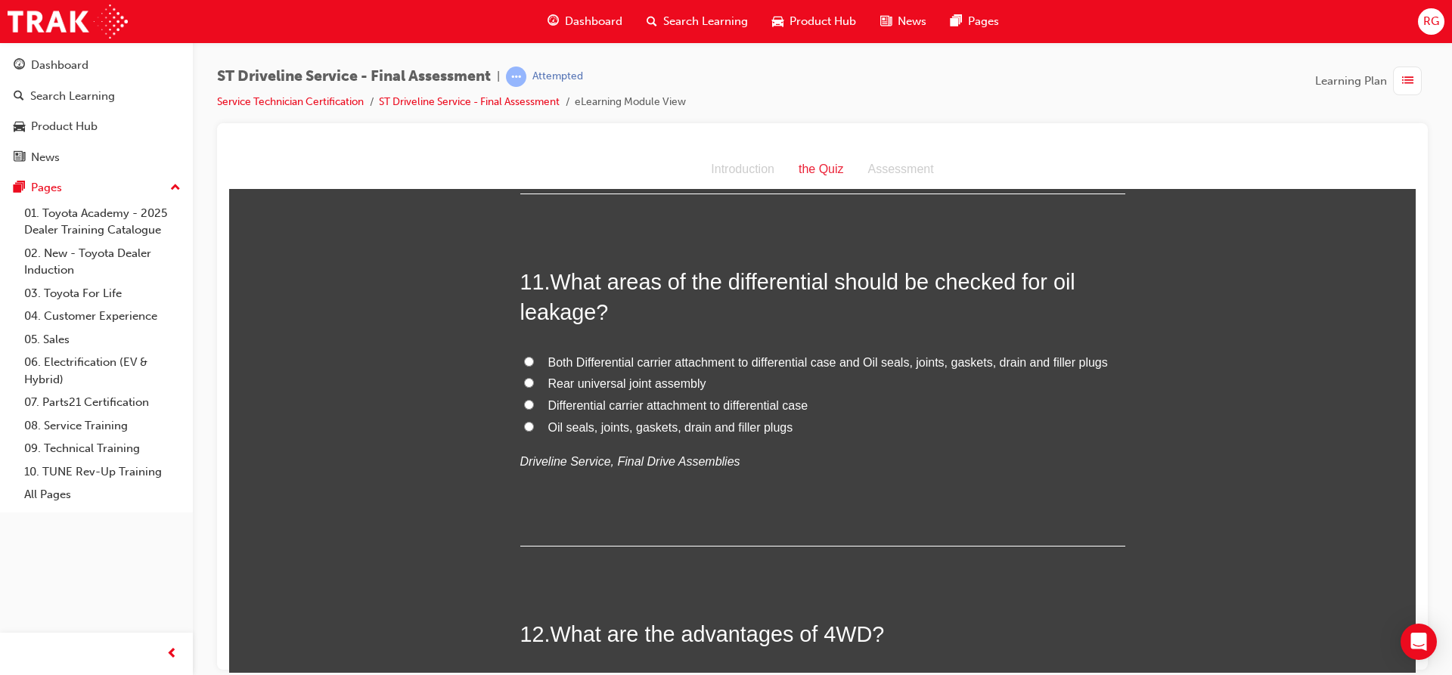
scroll to position [3478, 0]
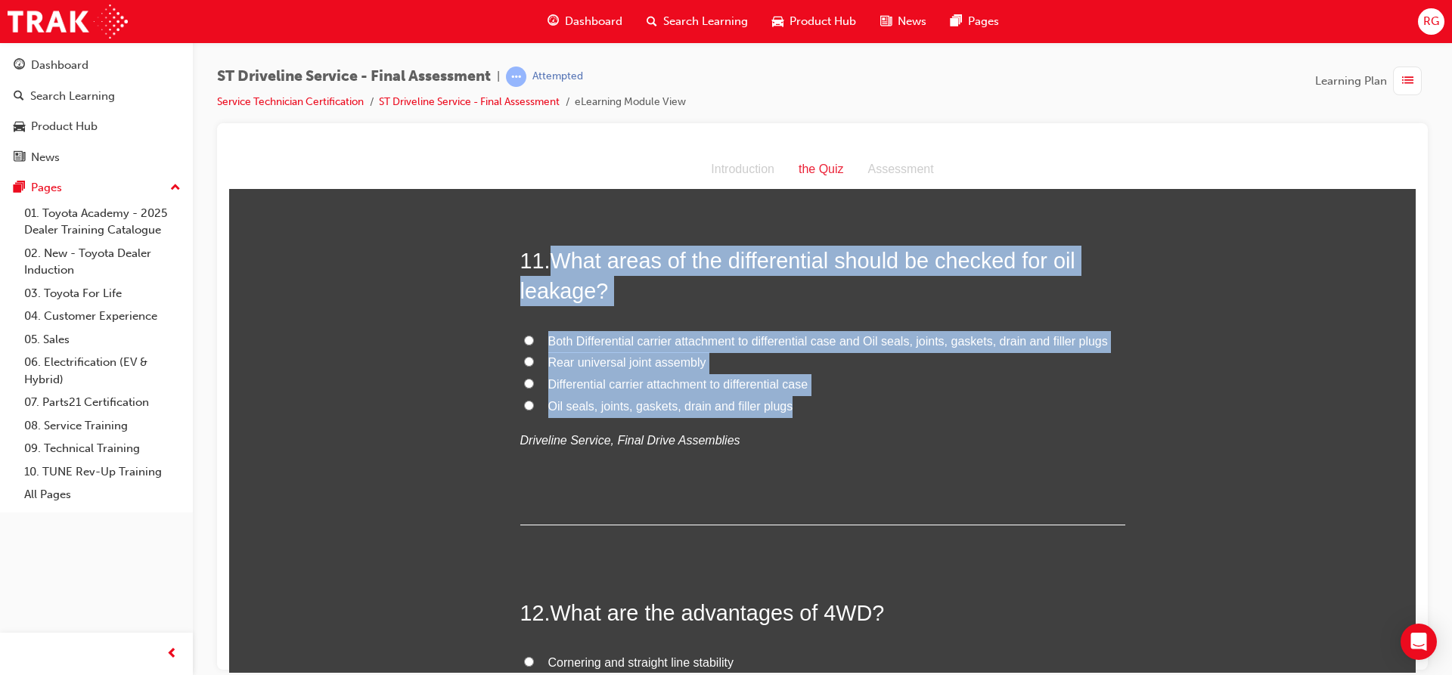
drag, startPoint x: 546, startPoint y: 261, endPoint x: 904, endPoint y: 415, distance: 390.2
click at [904, 415] on div "11 . What areas of the differential should be checked for oil leakage? Both Dif…" at bounding box center [822, 385] width 605 height 280
click at [530, 343] on label "Both Differential carrier attachment to differential case and Oil seals, joints…" at bounding box center [822, 341] width 605 height 22
click at [530, 343] on input "Both Differential carrier attachment to differential case and Oil seals, joints…" at bounding box center [529, 340] width 10 height 10
radio input "true"
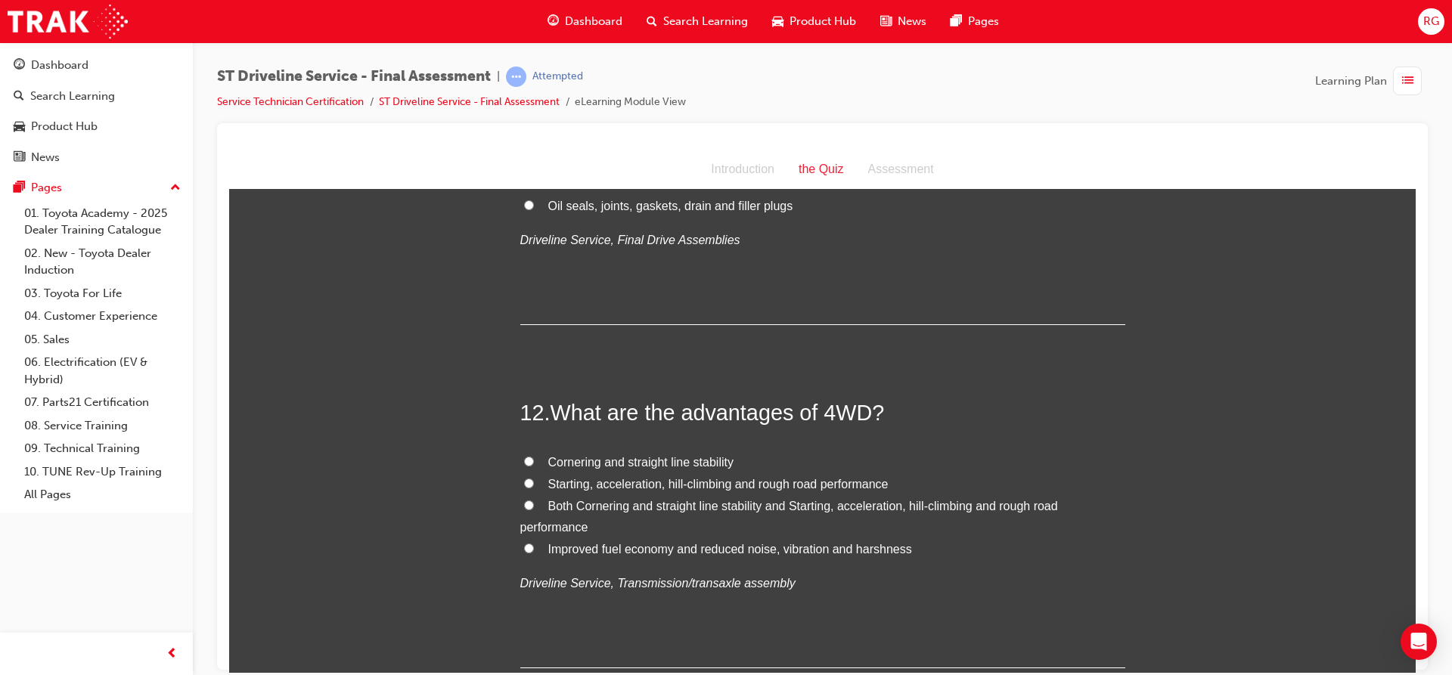
scroll to position [3856, 0]
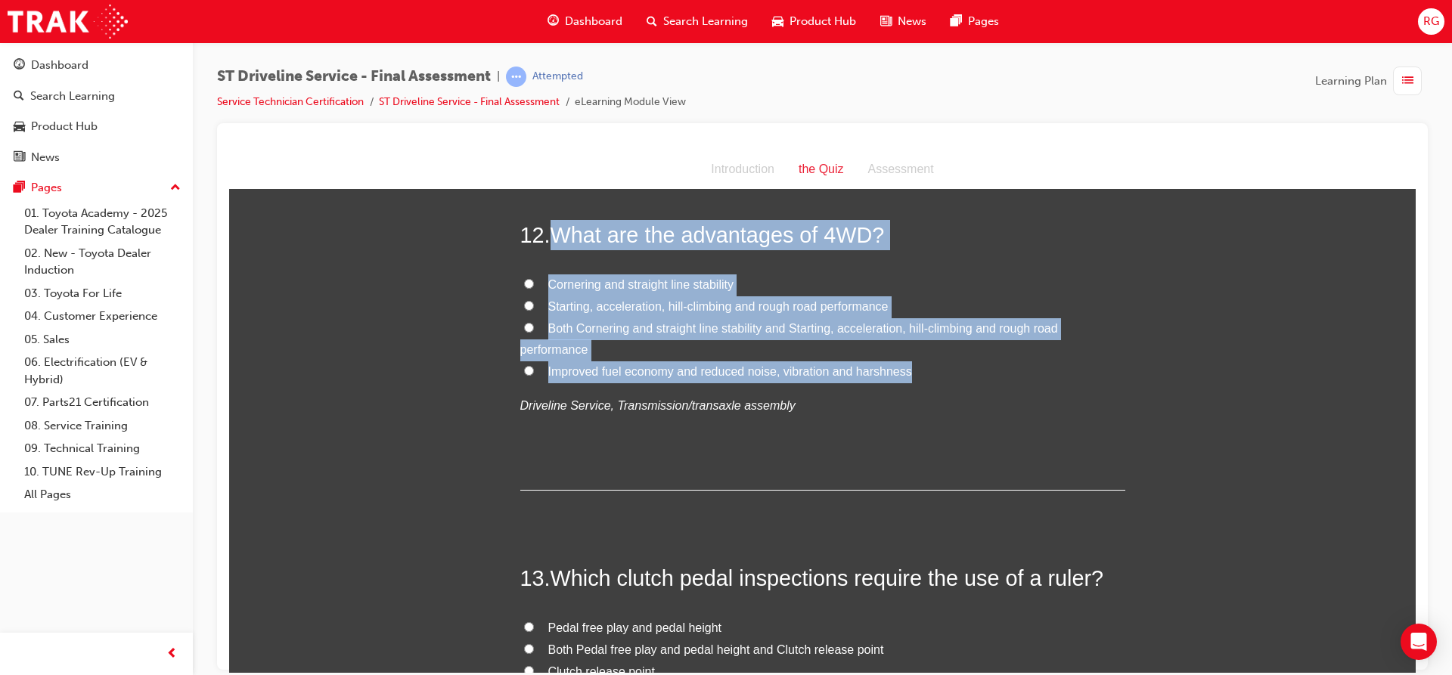
drag, startPoint x: 550, startPoint y: 230, endPoint x: 926, endPoint y: 380, distance: 405.2
click at [926, 380] on div "12 . What are the advantages of 4WD? Cornering and straight line stability Star…" at bounding box center [822, 354] width 605 height 271
click at [529, 305] on label "Starting, acceleration, hill-climbing and rough road performance" at bounding box center [822, 307] width 605 height 22
click at [529, 305] on input "Starting, acceleration, hill-climbing and rough road performance" at bounding box center [529, 305] width 10 height 10
radio input "true"
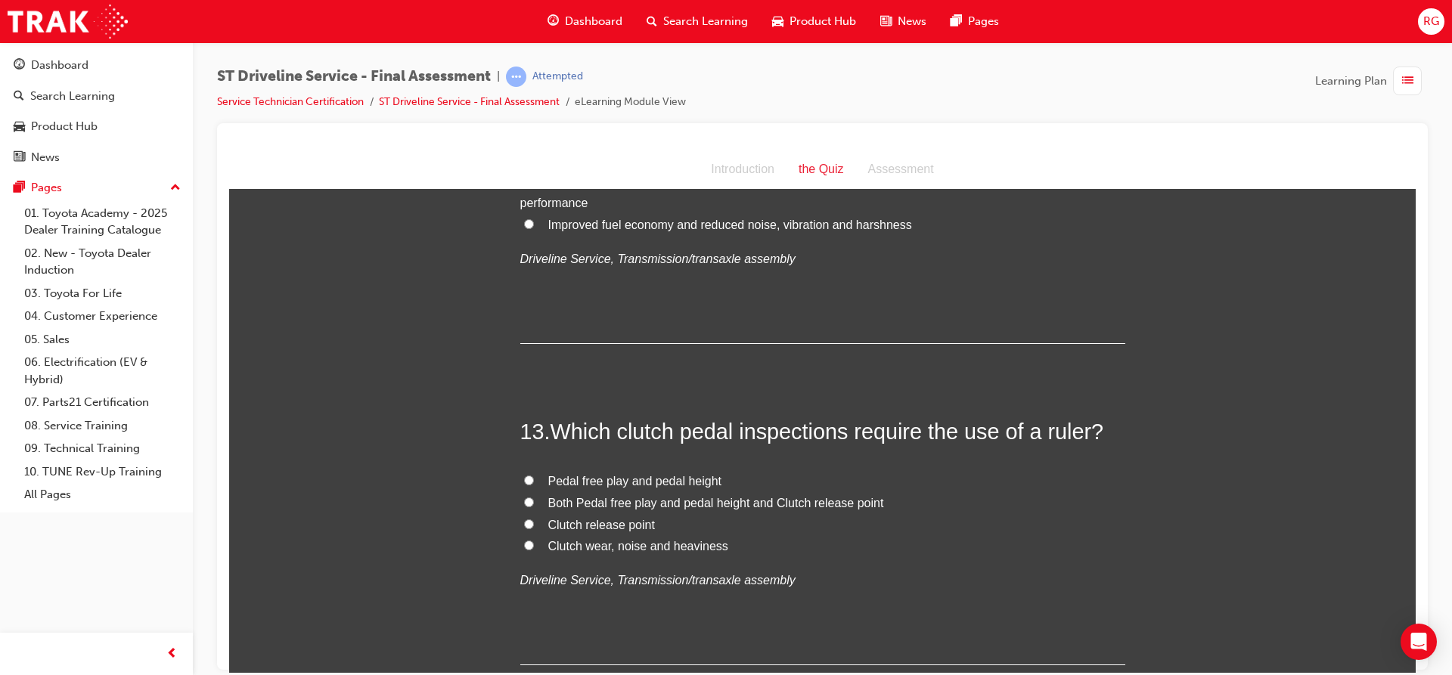
scroll to position [4007, 0]
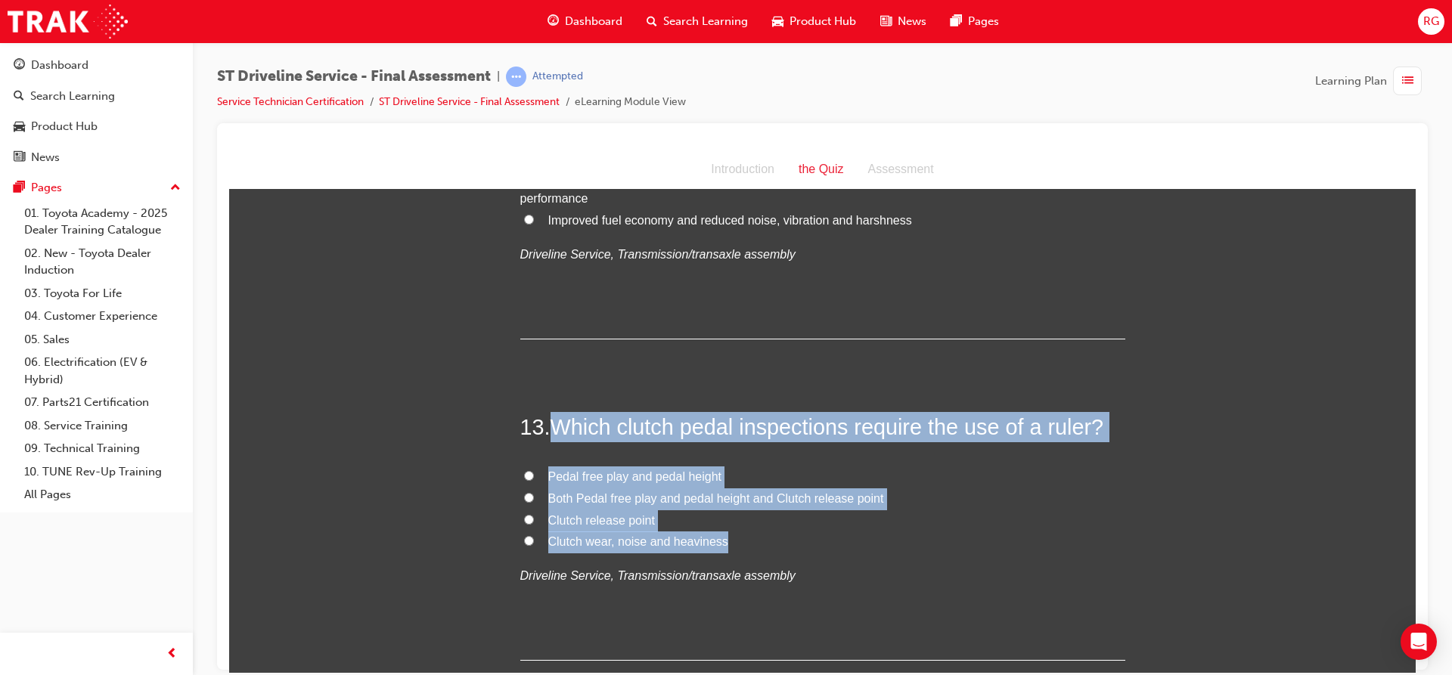
drag, startPoint x: 550, startPoint y: 429, endPoint x: 795, endPoint y: 550, distance: 273.2
click at [795, 550] on div "13 . Which clutch pedal inspections require the use of a ruler? Pedal free play…" at bounding box center [822, 535] width 605 height 249
click at [615, 473] on span "Pedal free play and pedal height" at bounding box center [635, 476] width 174 height 13
click at [534, 473] on input "Pedal free play and pedal height" at bounding box center [529, 475] width 10 height 10
radio input "true"
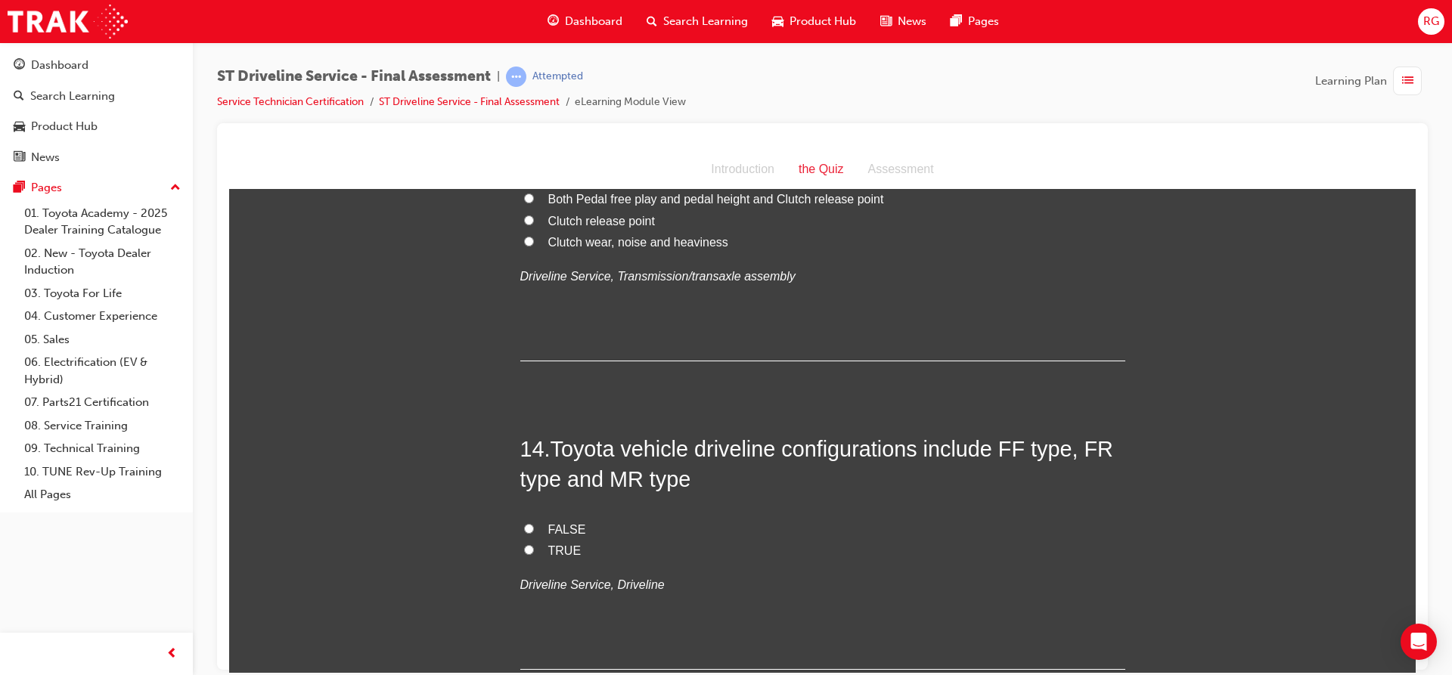
scroll to position [4385, 0]
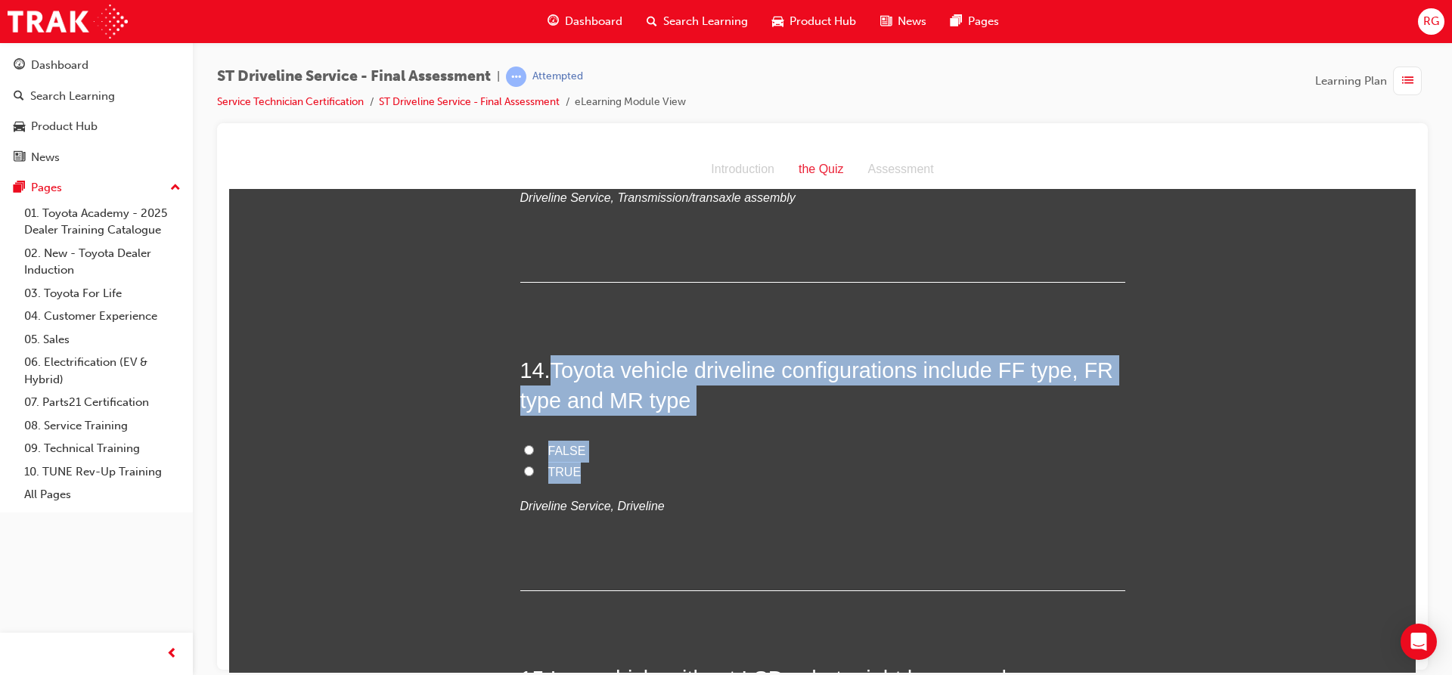
drag, startPoint x: 549, startPoint y: 364, endPoint x: 729, endPoint y: 476, distance: 211.9
click at [729, 476] on div "14 . Toyota vehicle driveline configurations include FF type, FR type and MR ty…" at bounding box center [822, 473] width 605 height 236
click at [527, 470] on input "TRUE" at bounding box center [529, 471] width 10 height 10
radio input "true"
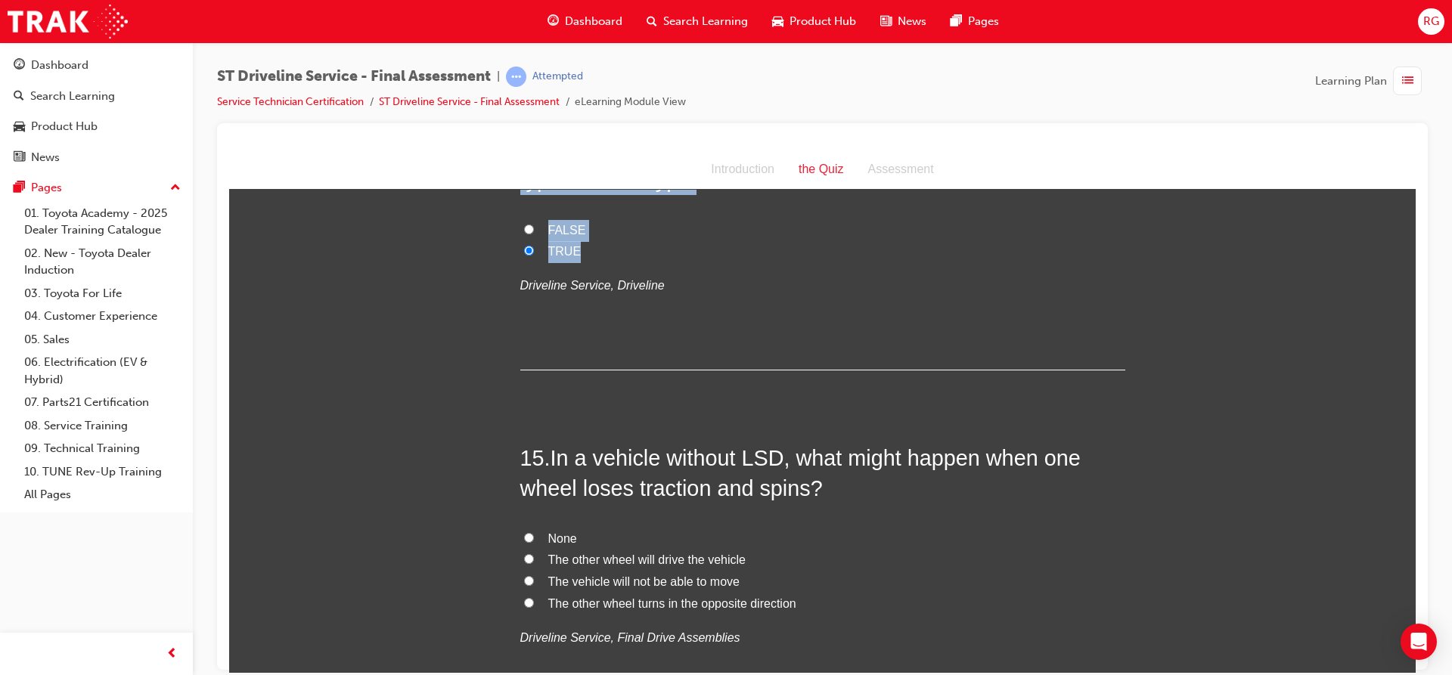
scroll to position [4612, 0]
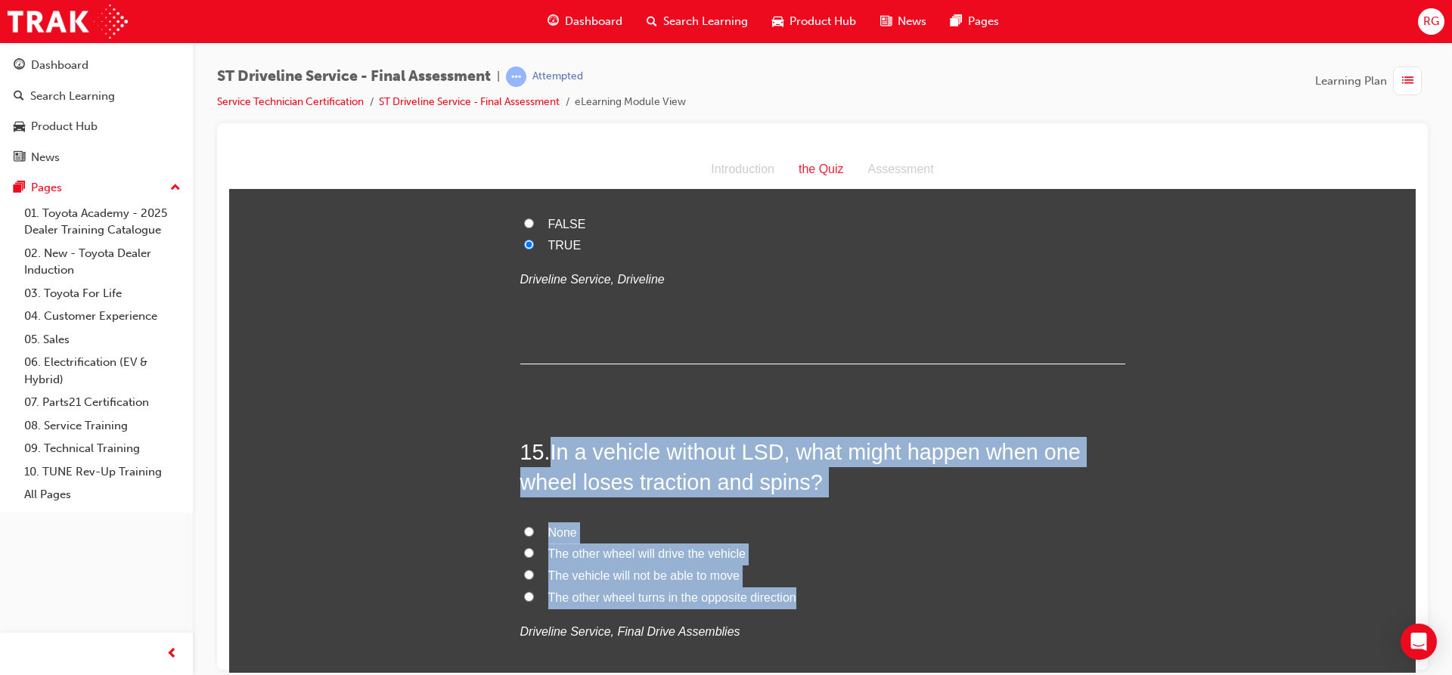
drag, startPoint x: 550, startPoint y: 448, endPoint x: 823, endPoint y: 594, distance: 308.8
click at [823, 594] on div "15 . In a vehicle without LSD, what might happen when one wheel loses traction …" at bounding box center [822, 576] width 605 height 280
click at [524, 577] on input "The vehicle will not be able to move" at bounding box center [529, 574] width 10 height 10
radio input "true"
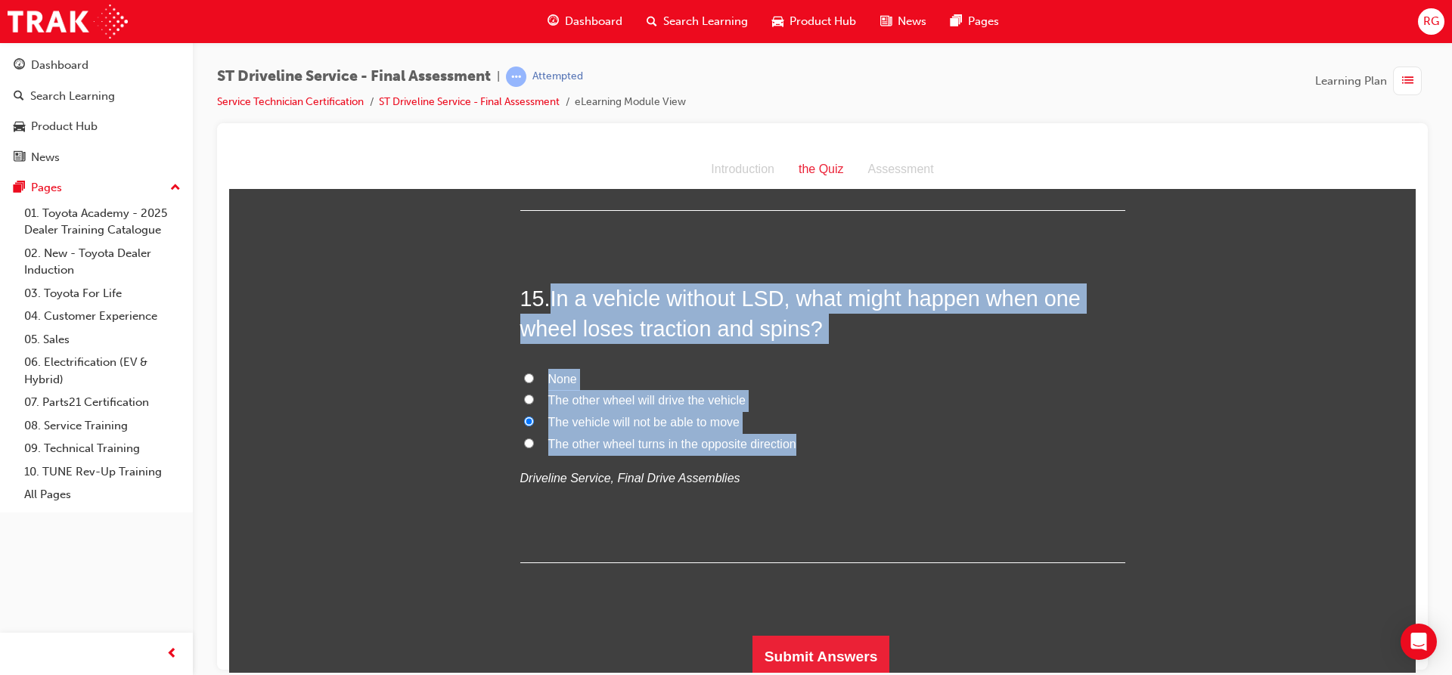
scroll to position [4770, 0]
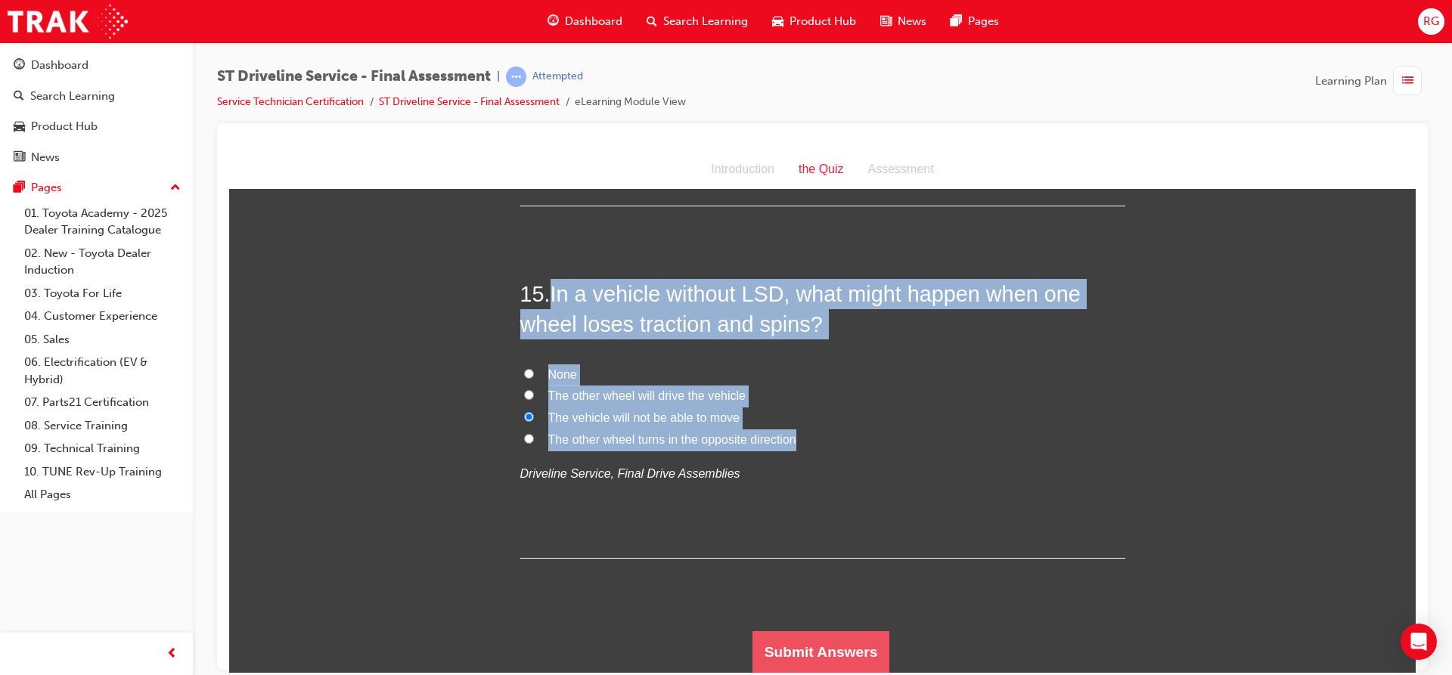
click at [780, 656] on button "Submit Answers" at bounding box center [821, 652] width 138 height 42
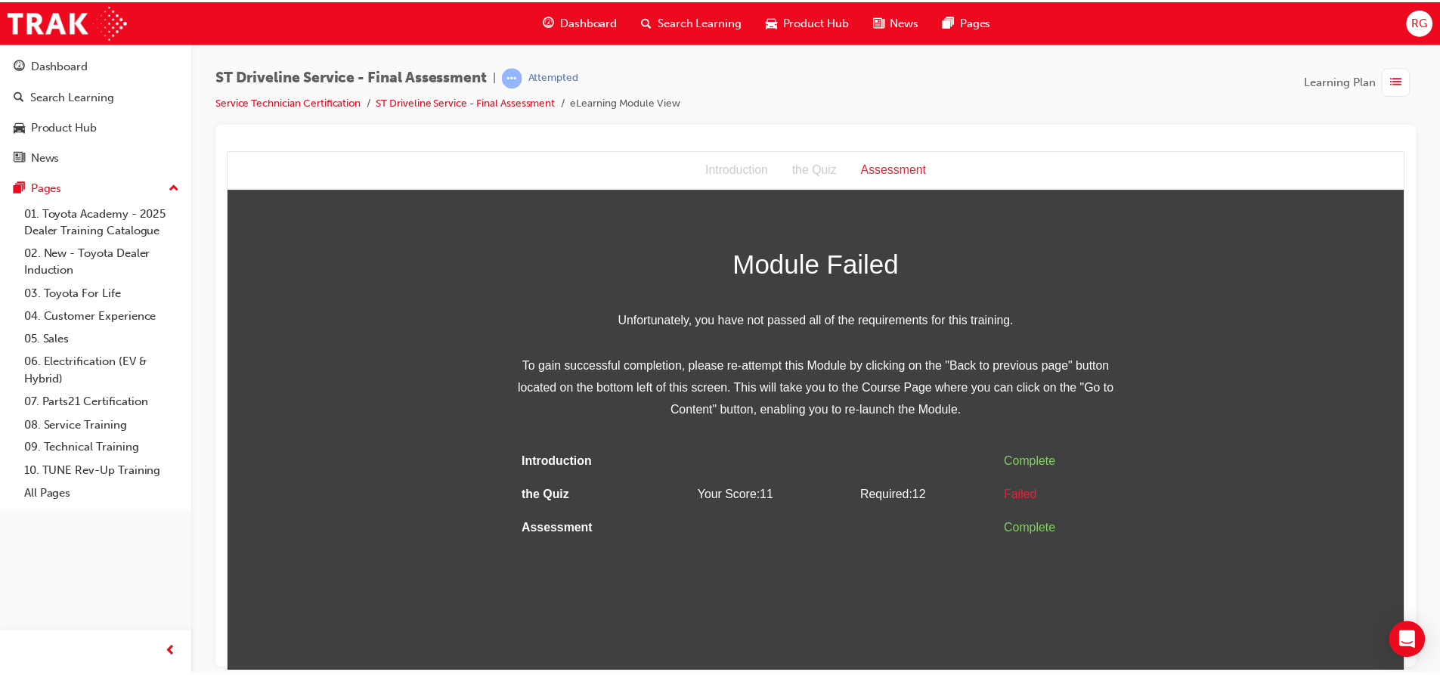
scroll to position [0, 0]
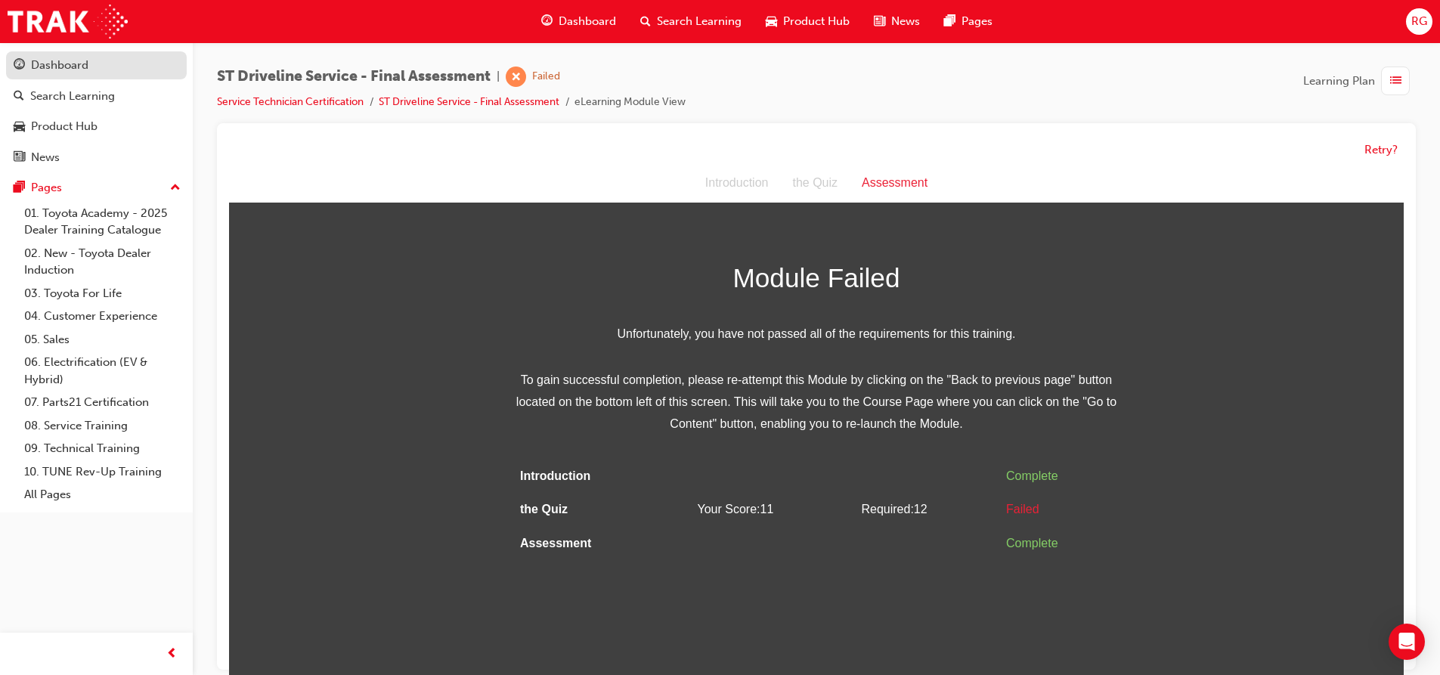
click at [95, 54] on link "Dashboard" at bounding box center [96, 65] width 181 height 28
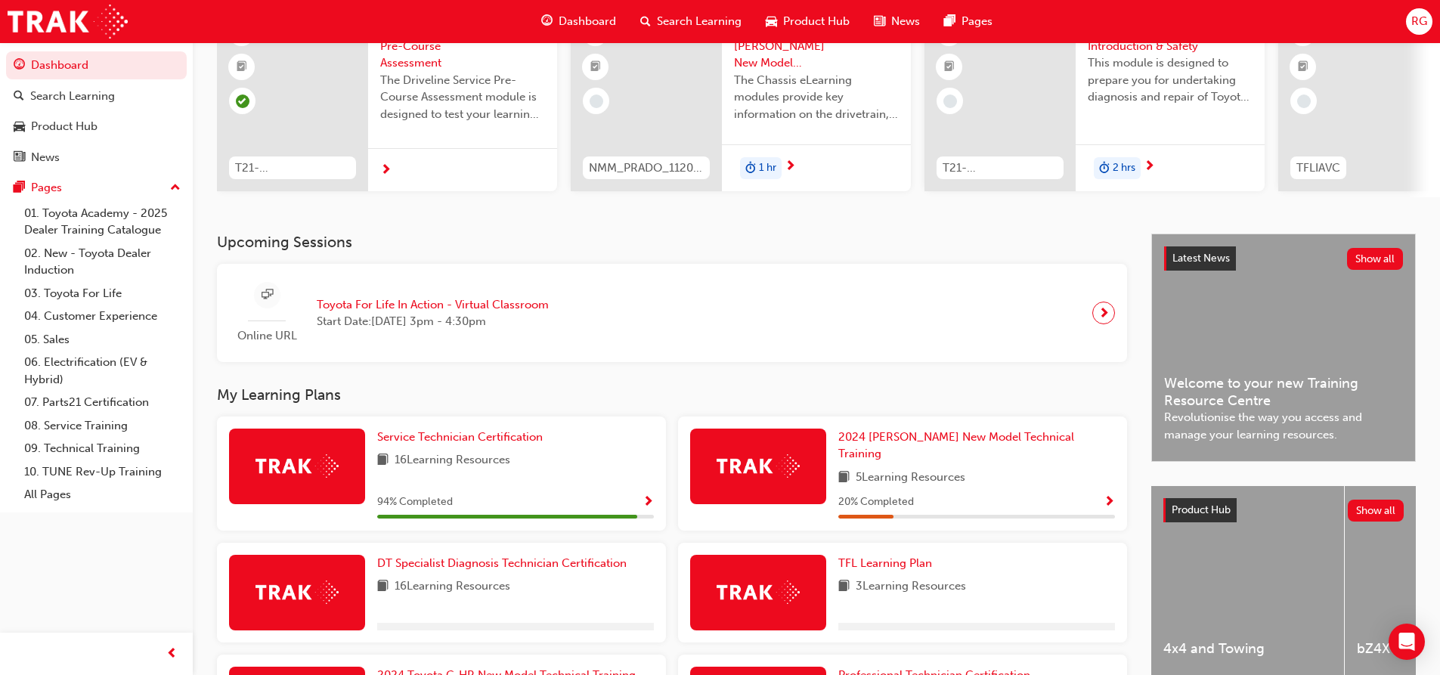
scroll to position [227, 0]
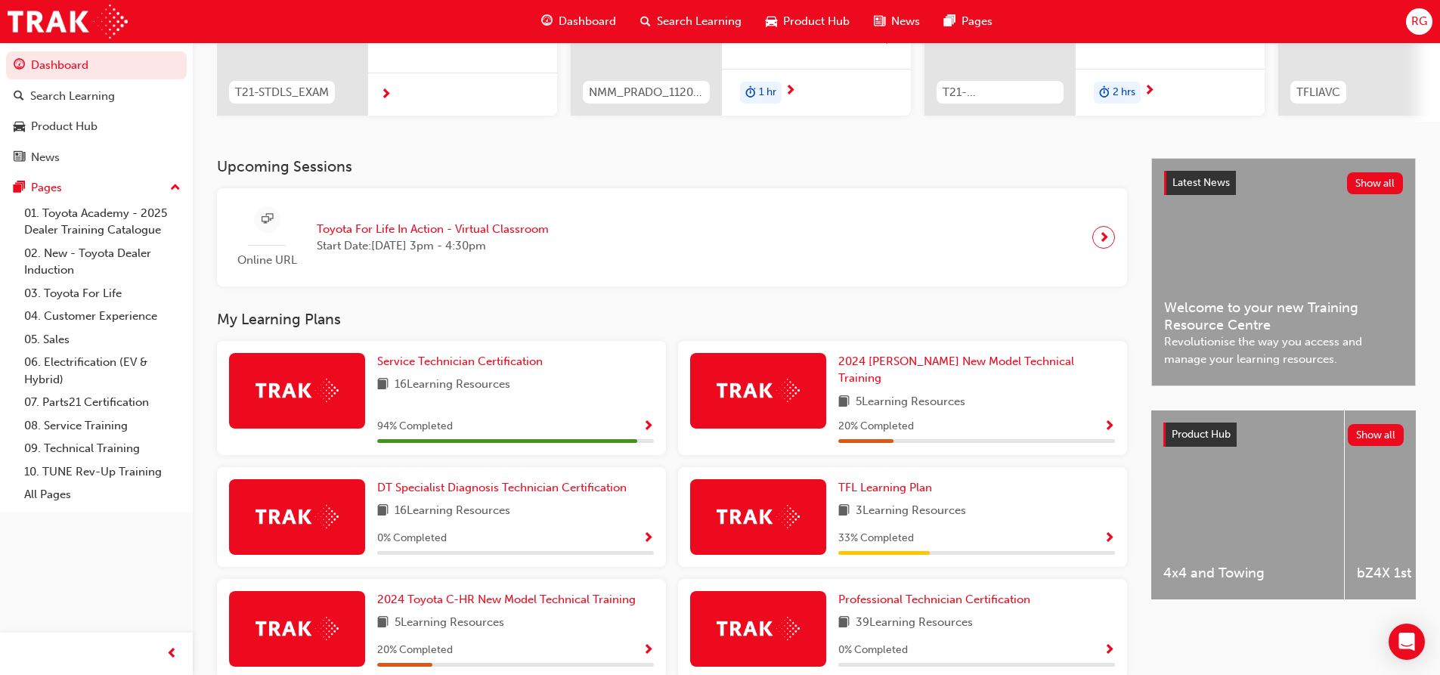
click at [394, 395] on div "16 Learning Resources" at bounding box center [515, 385] width 277 height 19
click at [417, 368] on span "Service Technician Certification" at bounding box center [460, 362] width 166 height 14
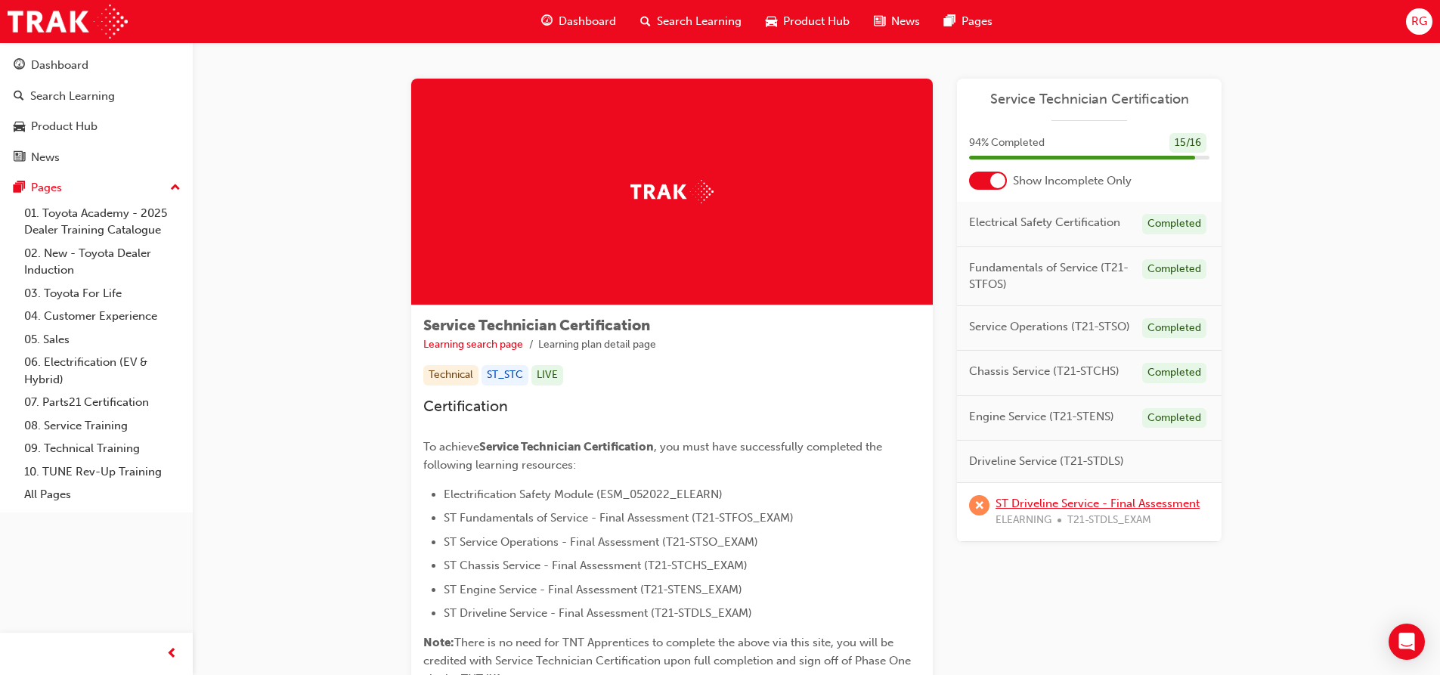
click at [1145, 506] on link "ST Driveline Service - Final Assessment" at bounding box center [1098, 504] width 204 height 14
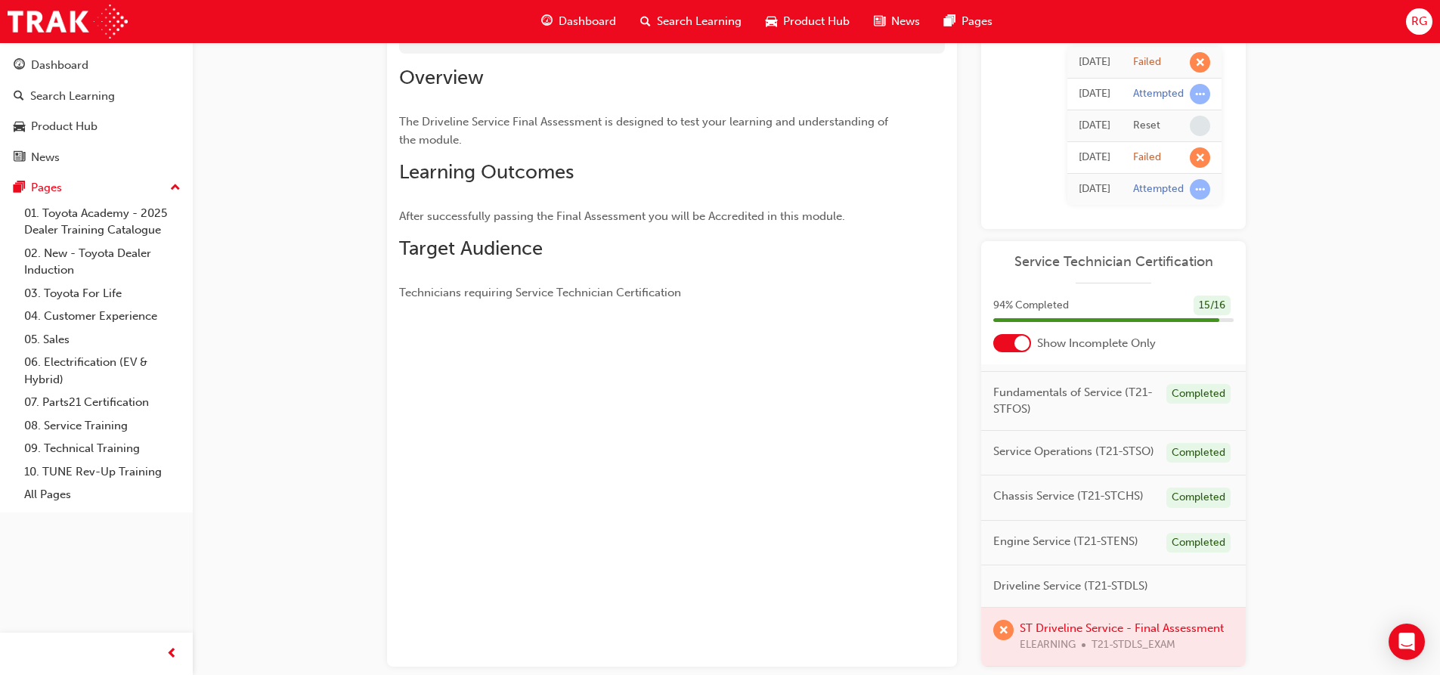
scroll to position [82, 0]
click at [1082, 612] on div at bounding box center [1113, 637] width 265 height 58
click at [1013, 620] on span "learningRecordVerb_FAIL-icon" at bounding box center [1003, 630] width 20 height 20
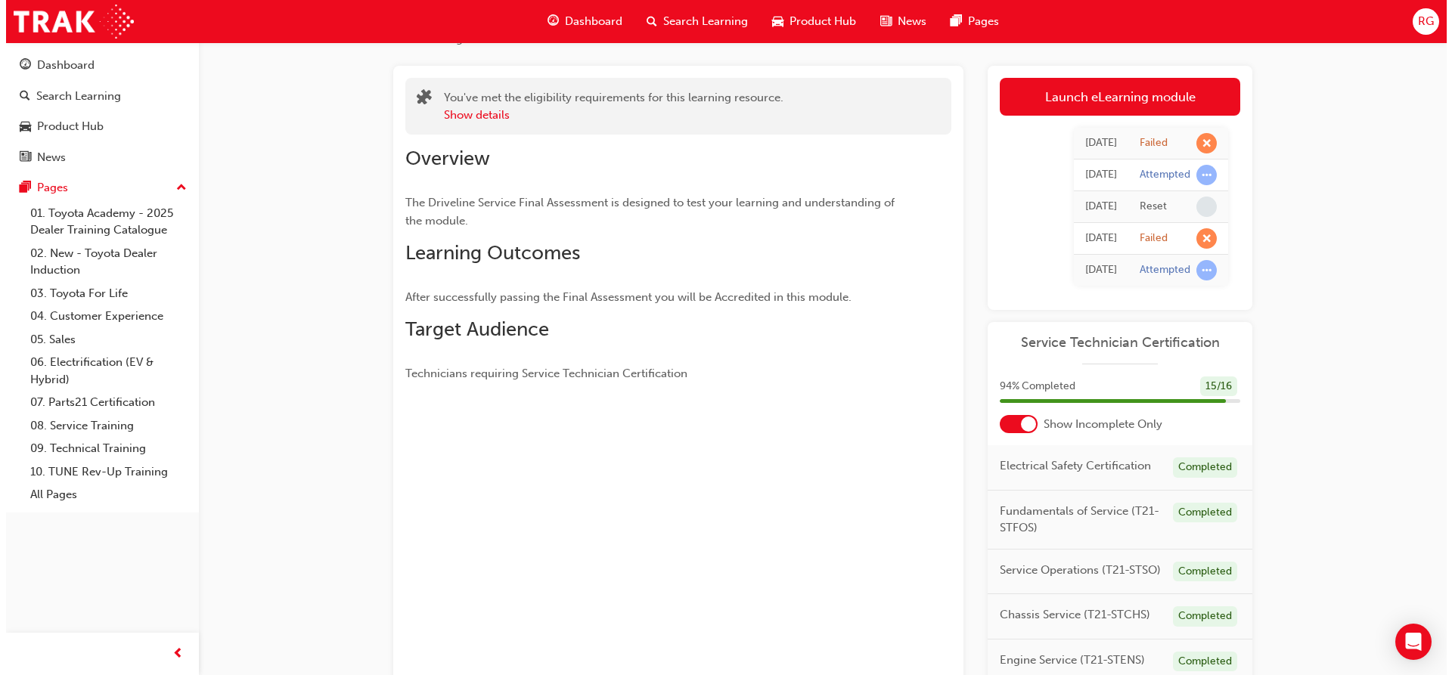
scroll to position [0, 0]
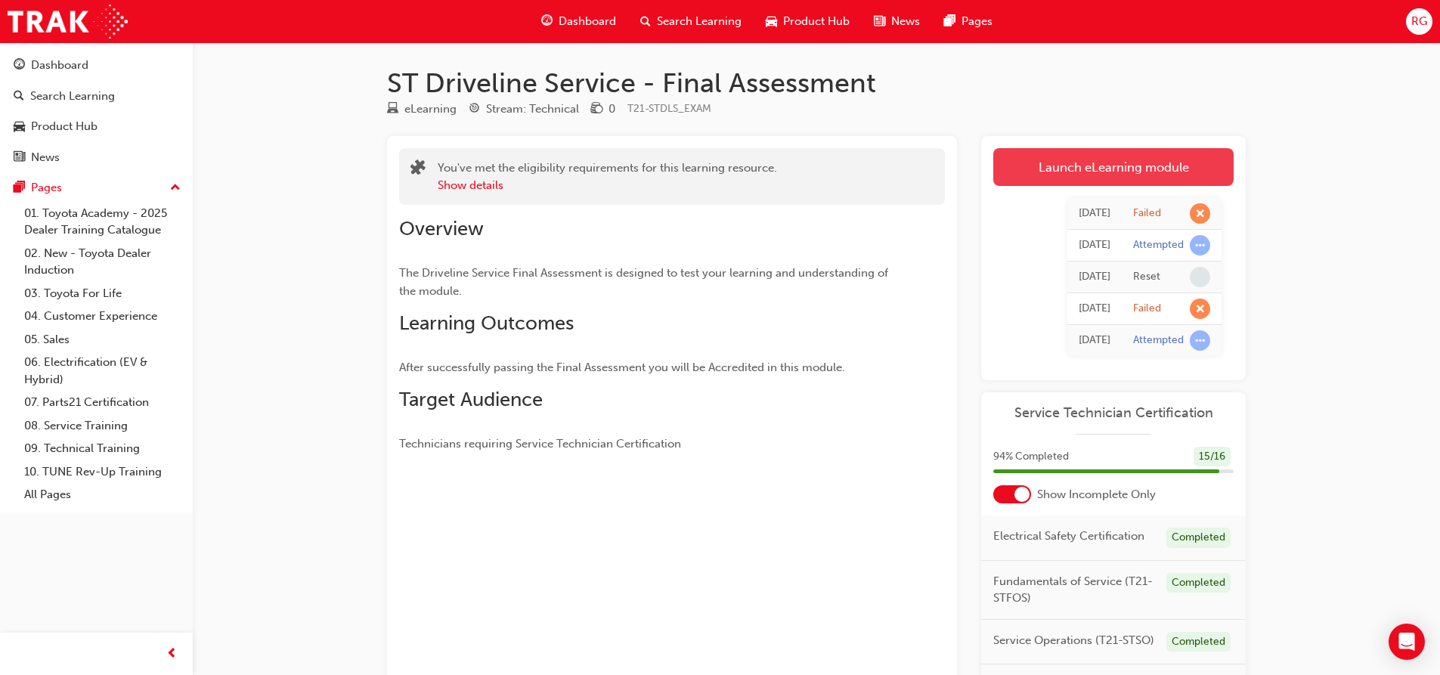
click at [1049, 173] on link "Launch eLearning module" at bounding box center [1113, 167] width 240 height 38
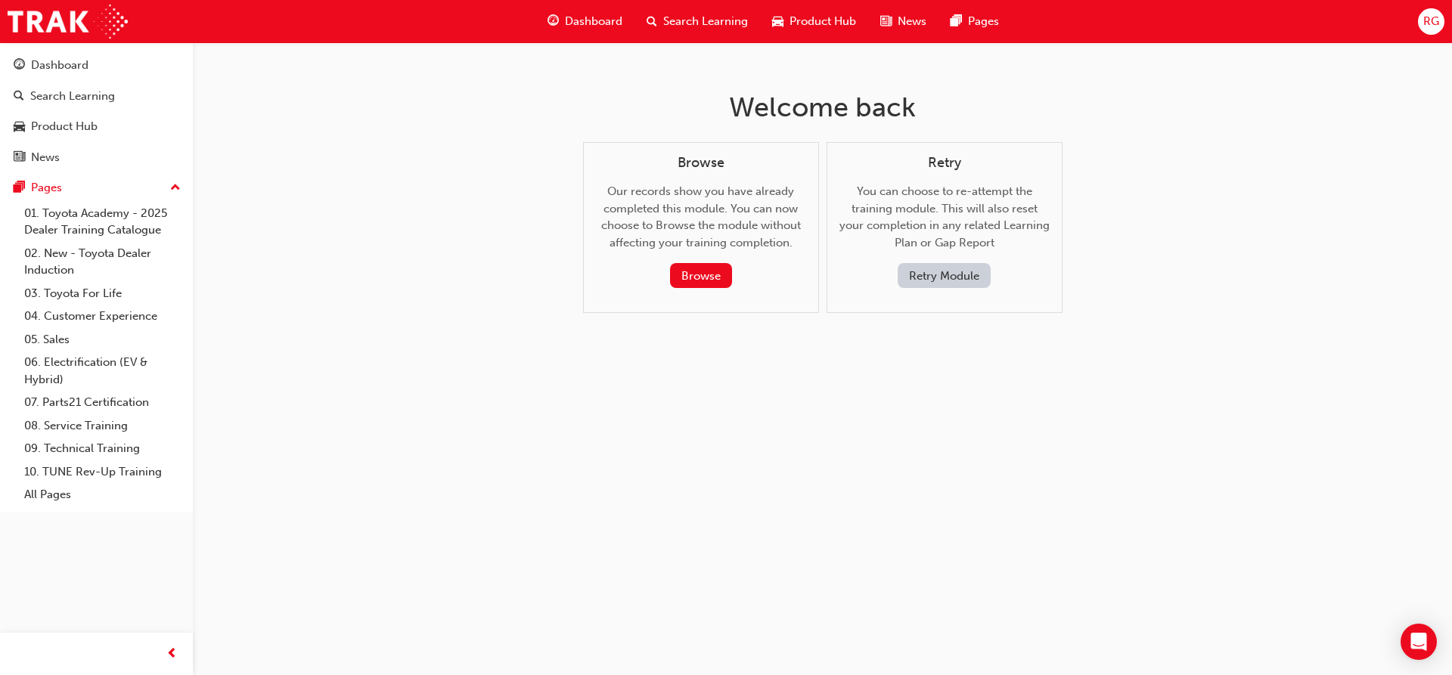
click at [914, 277] on button "Retry Module" at bounding box center [943, 275] width 93 height 25
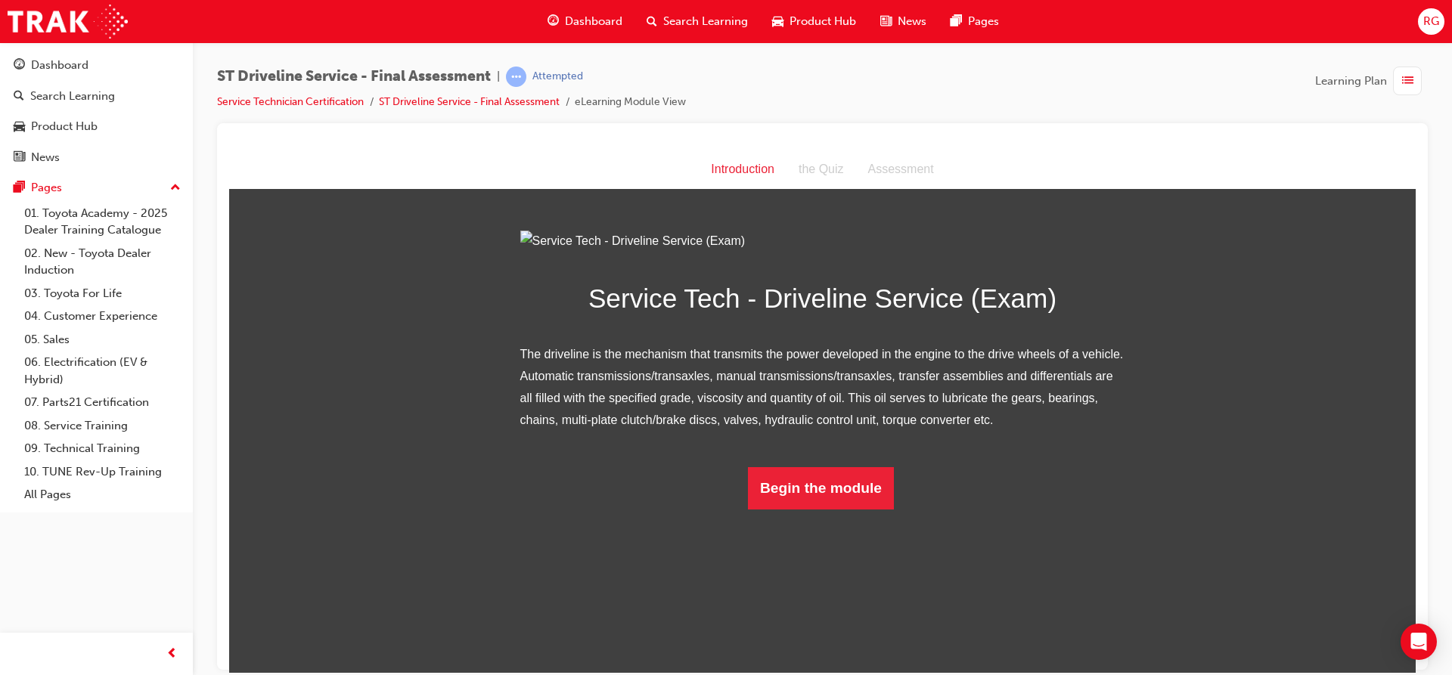
scroll to position [4, 0]
click at [807, 509] on button "Begin the module" at bounding box center [821, 488] width 146 height 42
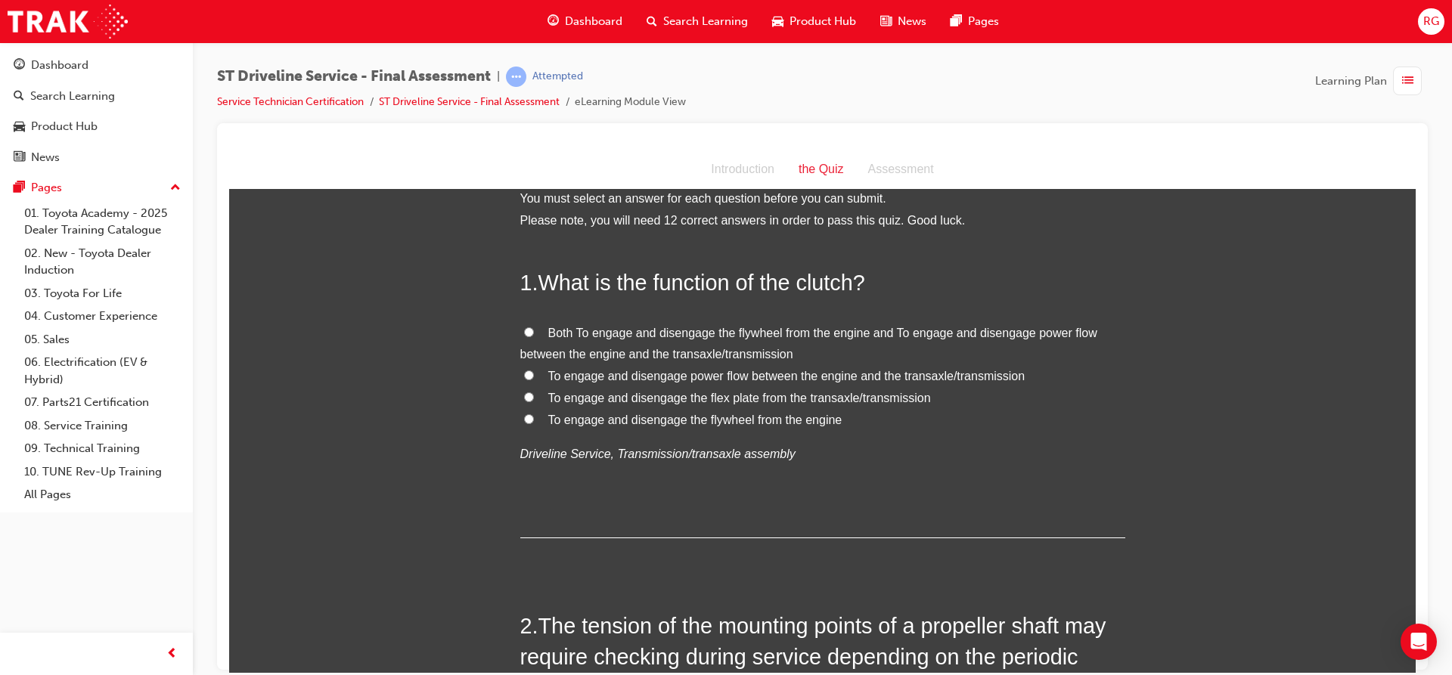
scroll to position [0, 0]
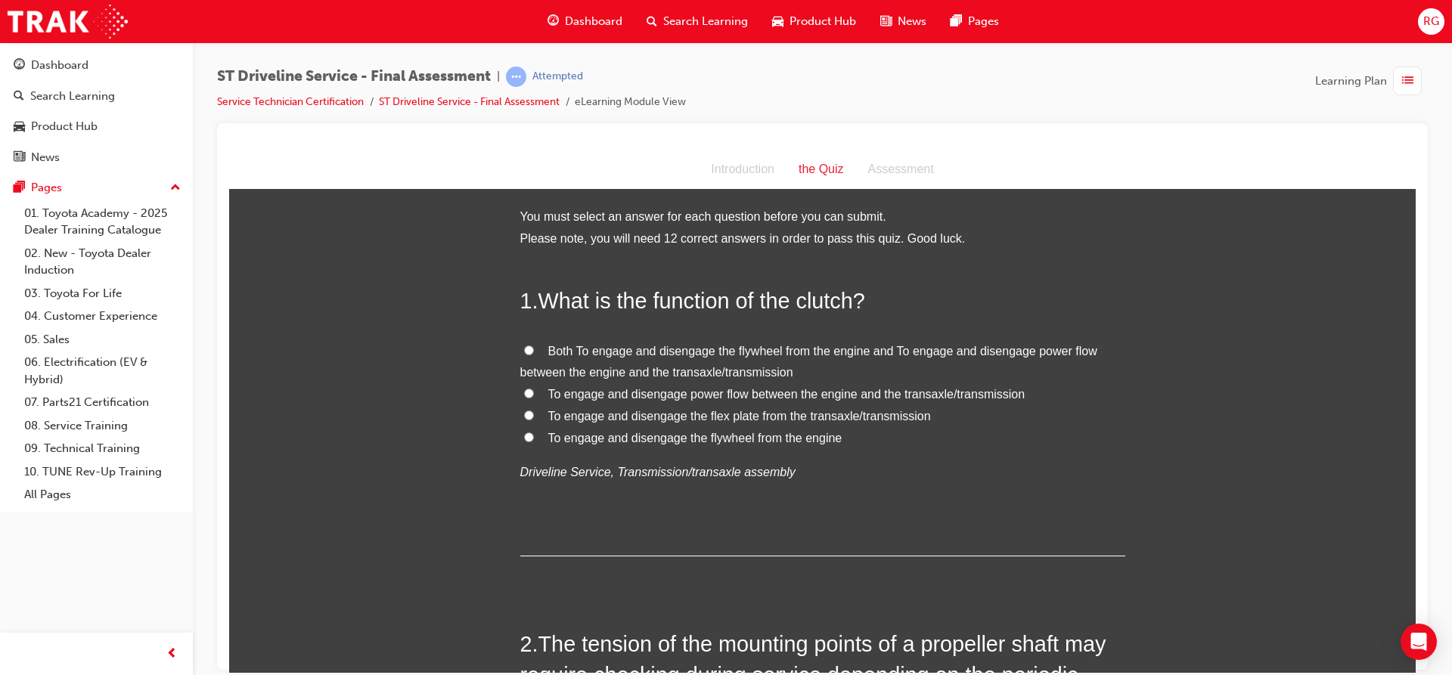
click at [730, 169] on div "Introduction" at bounding box center [743, 169] width 88 height 22
click at [745, 170] on div "Introduction" at bounding box center [743, 169] width 88 height 22
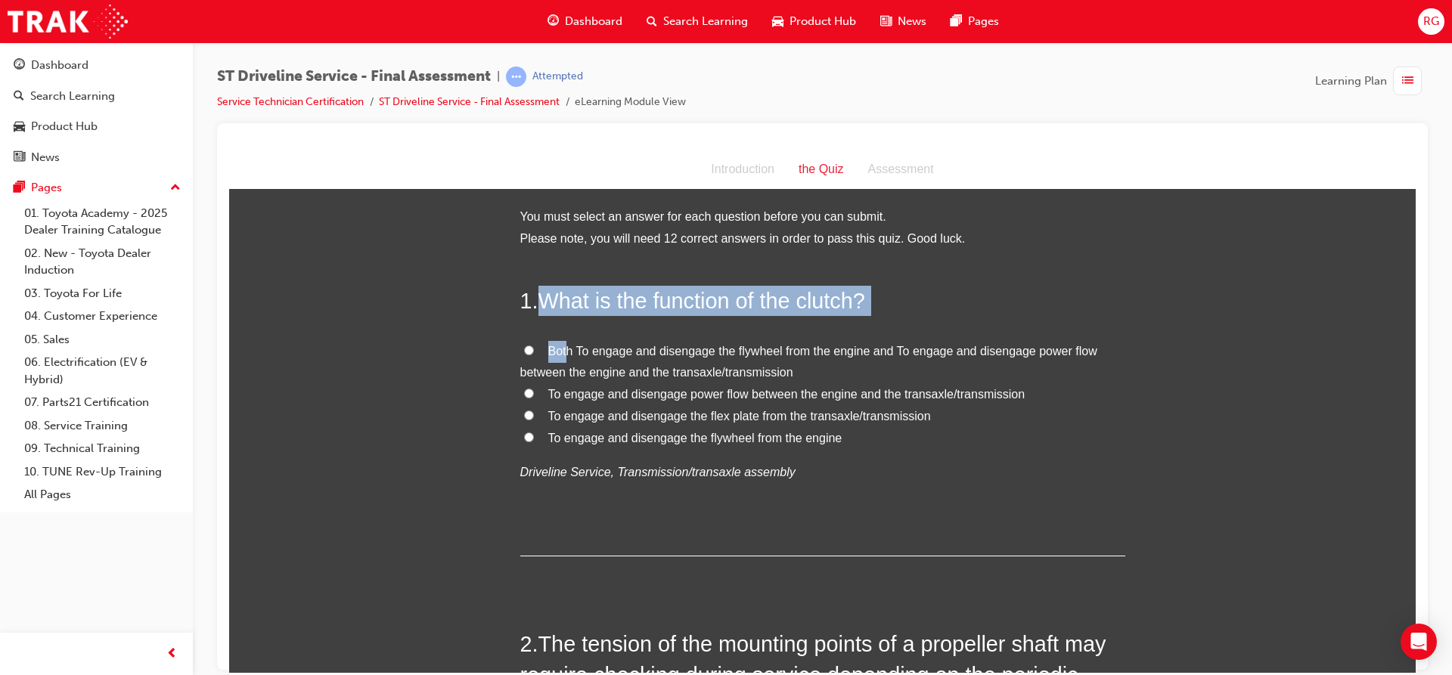
drag, startPoint x: 532, startPoint y: 300, endPoint x: 553, endPoint y: 317, distance: 26.9
click at [559, 318] on div "1 . What is the function of the clutch? Both To engage and disengage the flywhe…" at bounding box center [822, 420] width 605 height 271
click at [539, 316] on div "1 . What is the function of the clutch? Both To engage and disengage the flywhe…" at bounding box center [822, 420] width 605 height 271
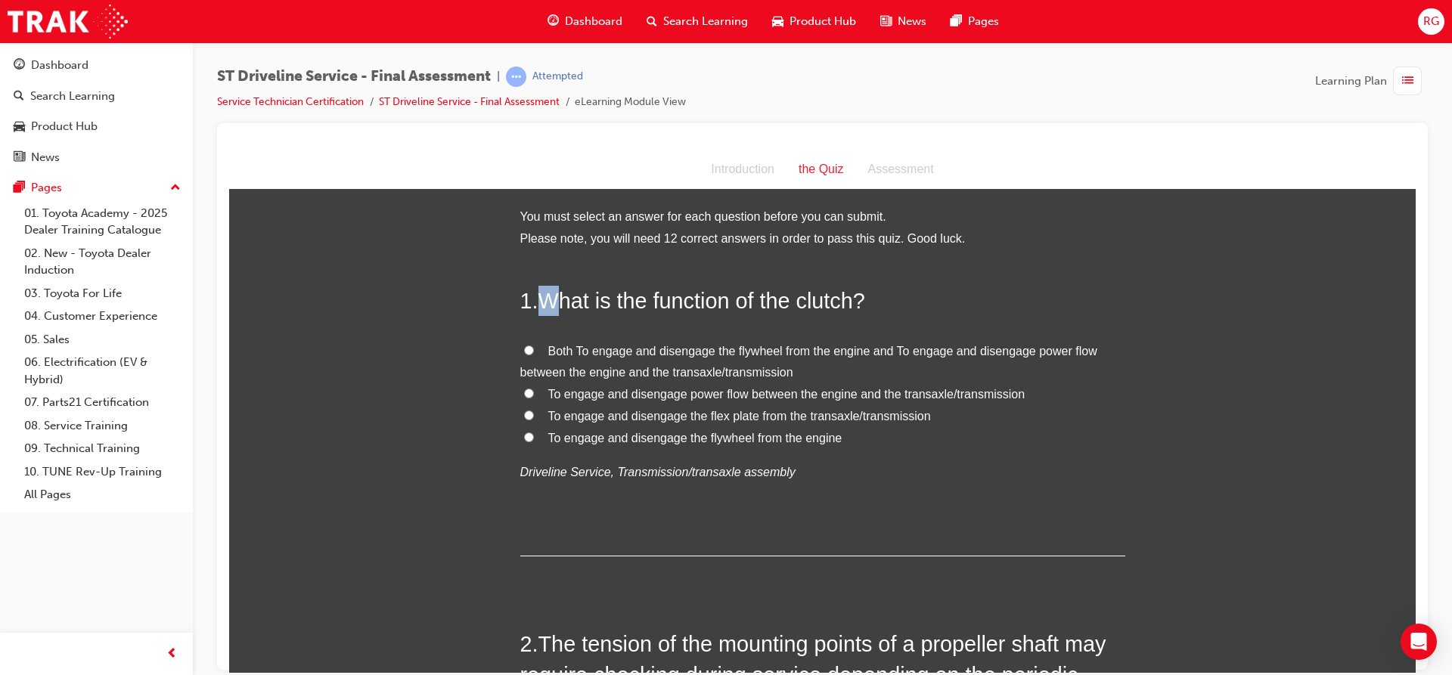
drag, startPoint x: 532, startPoint y: 299, endPoint x: 555, endPoint y: 308, distance: 24.9
click at [555, 308] on h2 "1 . What is the function of the clutch?" at bounding box center [822, 300] width 605 height 30
click at [524, 297] on h2 "1 . What is the function of the clutch?" at bounding box center [822, 300] width 605 height 30
click at [641, 363] on span "Both To engage and disengage the flywheel from the engine and To engage and dis…" at bounding box center [808, 361] width 577 height 35
click at [534, 355] on input "Both To engage and disengage the flywheel from the engine and To engage and dis…" at bounding box center [529, 350] width 10 height 10
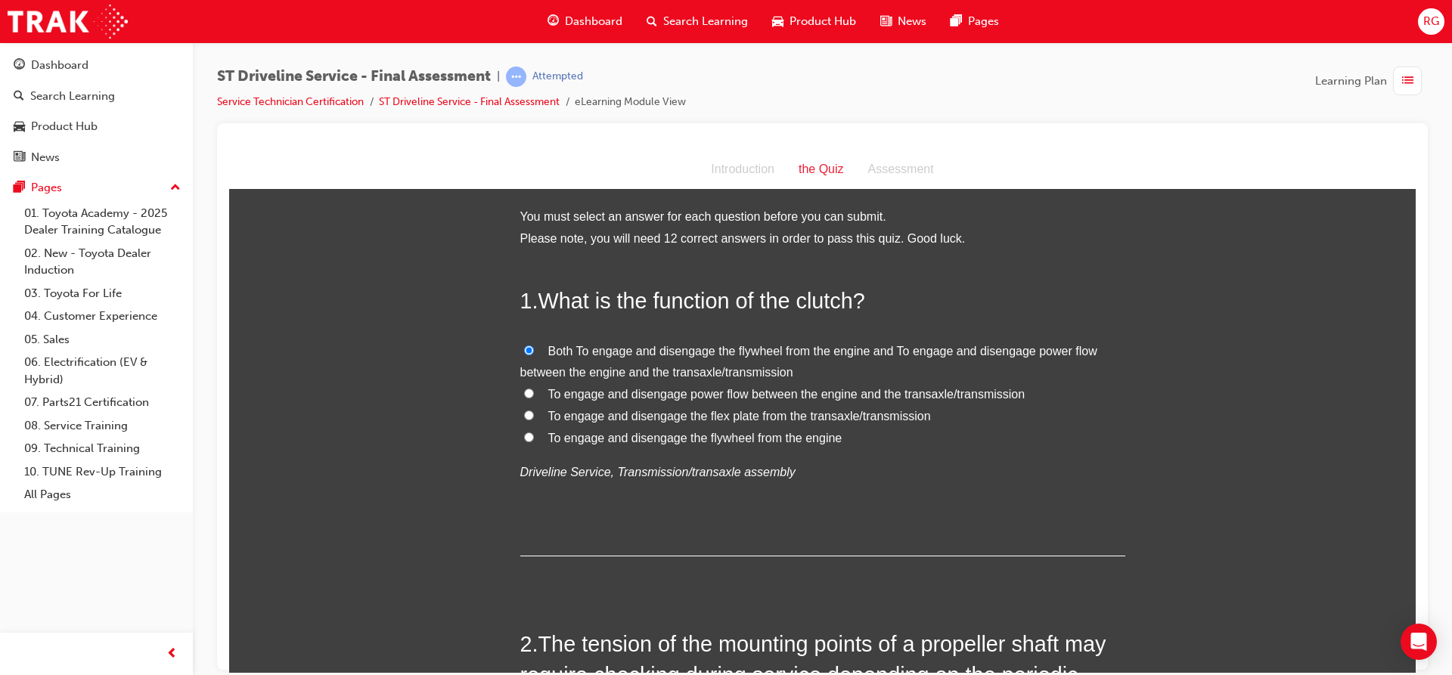
radio input "true"
click at [637, 387] on span "To engage and disengage power flow between the engine and the transaxle/transmi…" at bounding box center [786, 393] width 477 height 13
click at [534, 388] on input "To engage and disengage power flow between the engine and the transaxle/transmi…" at bounding box center [529, 393] width 10 height 10
radio input "true"
drag, startPoint x: 680, startPoint y: 391, endPoint x: 739, endPoint y: 401, distance: 59.9
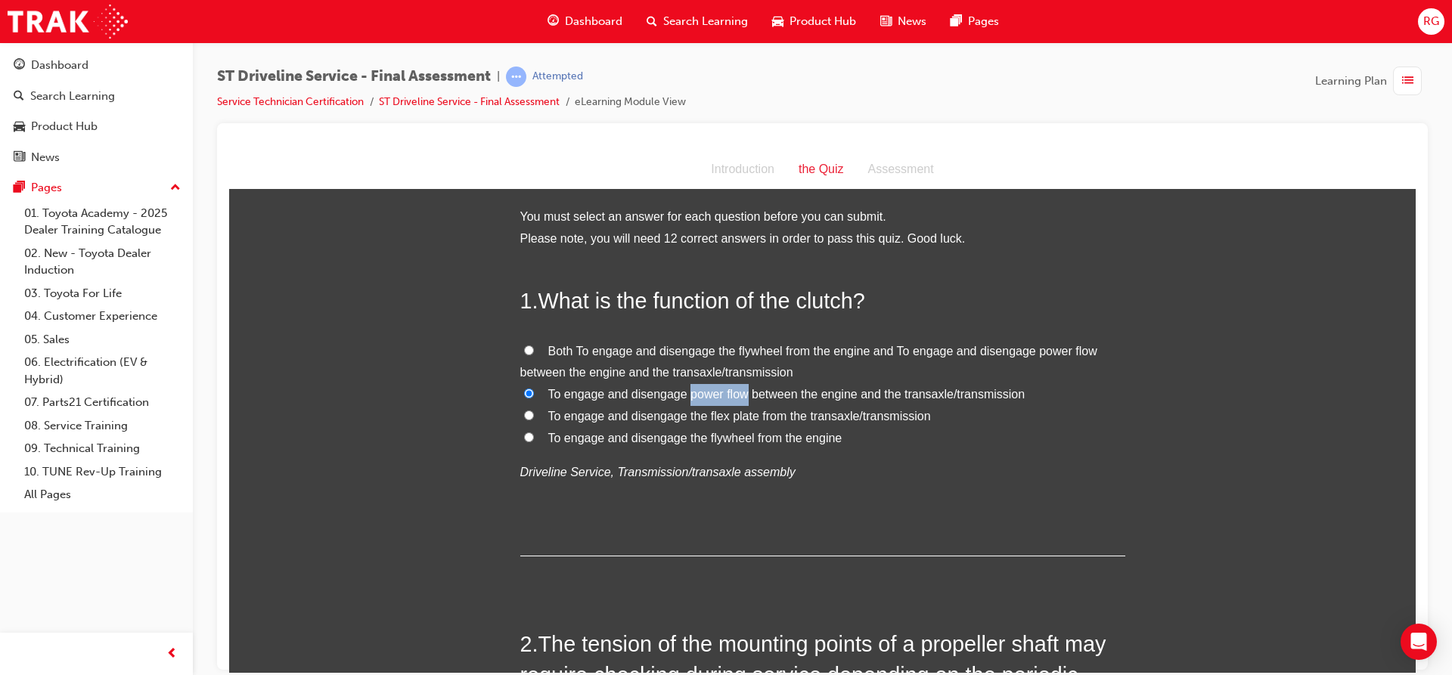
click at [739, 401] on label "To engage and disengage power flow between the engine and the transaxle/transmi…" at bounding box center [822, 394] width 605 height 22
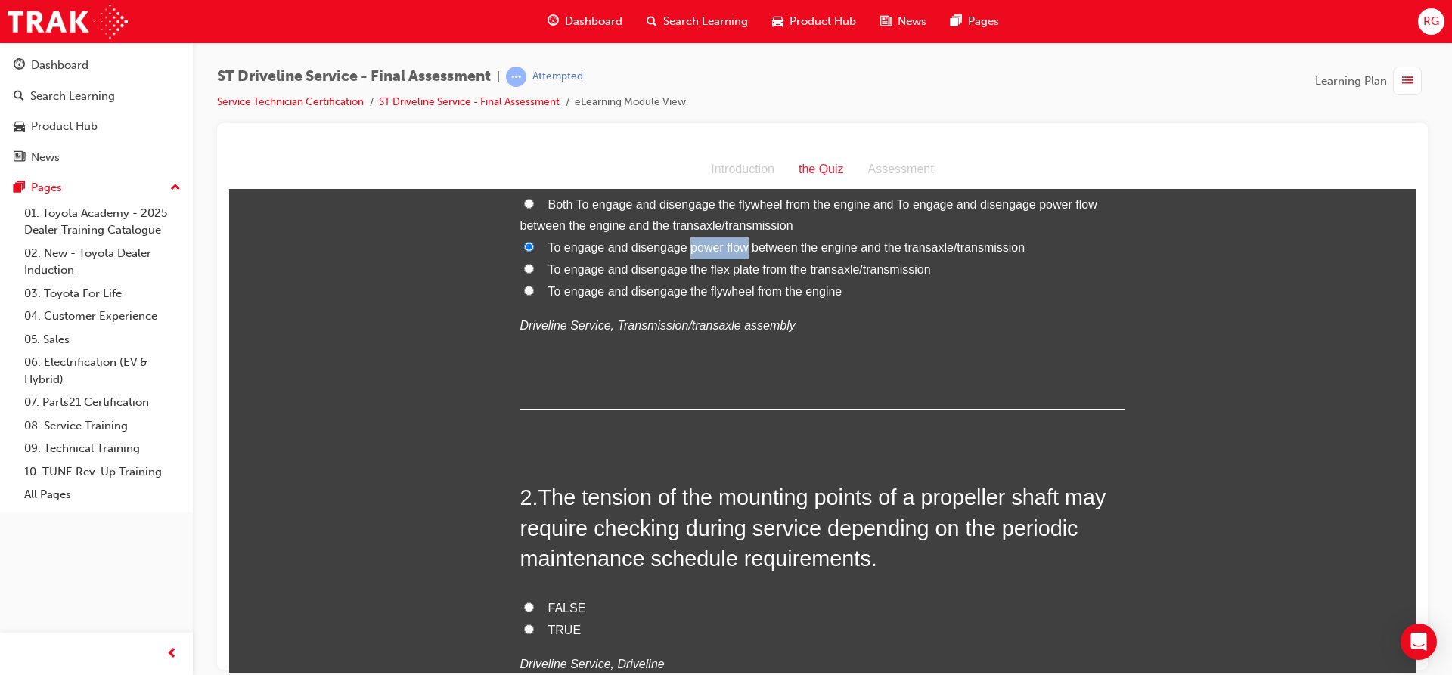
scroll to position [151, 0]
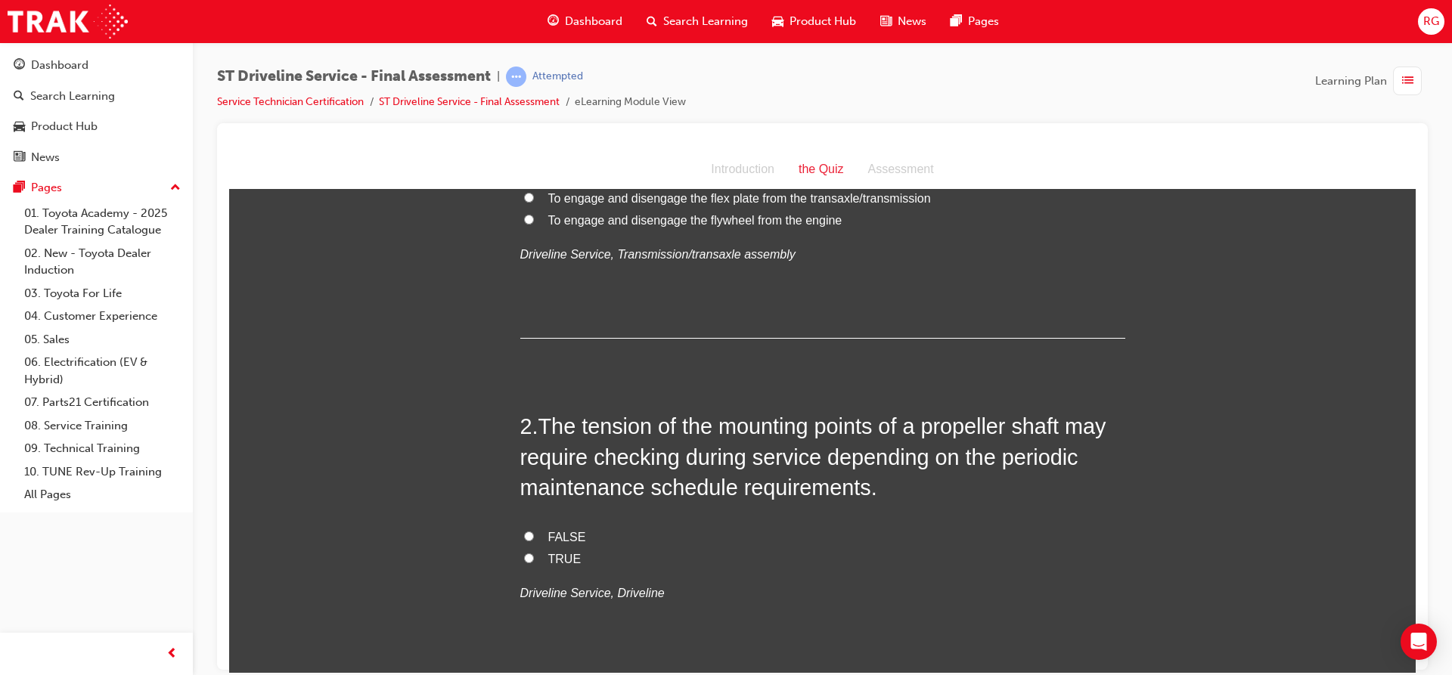
scroll to position [302, 0]
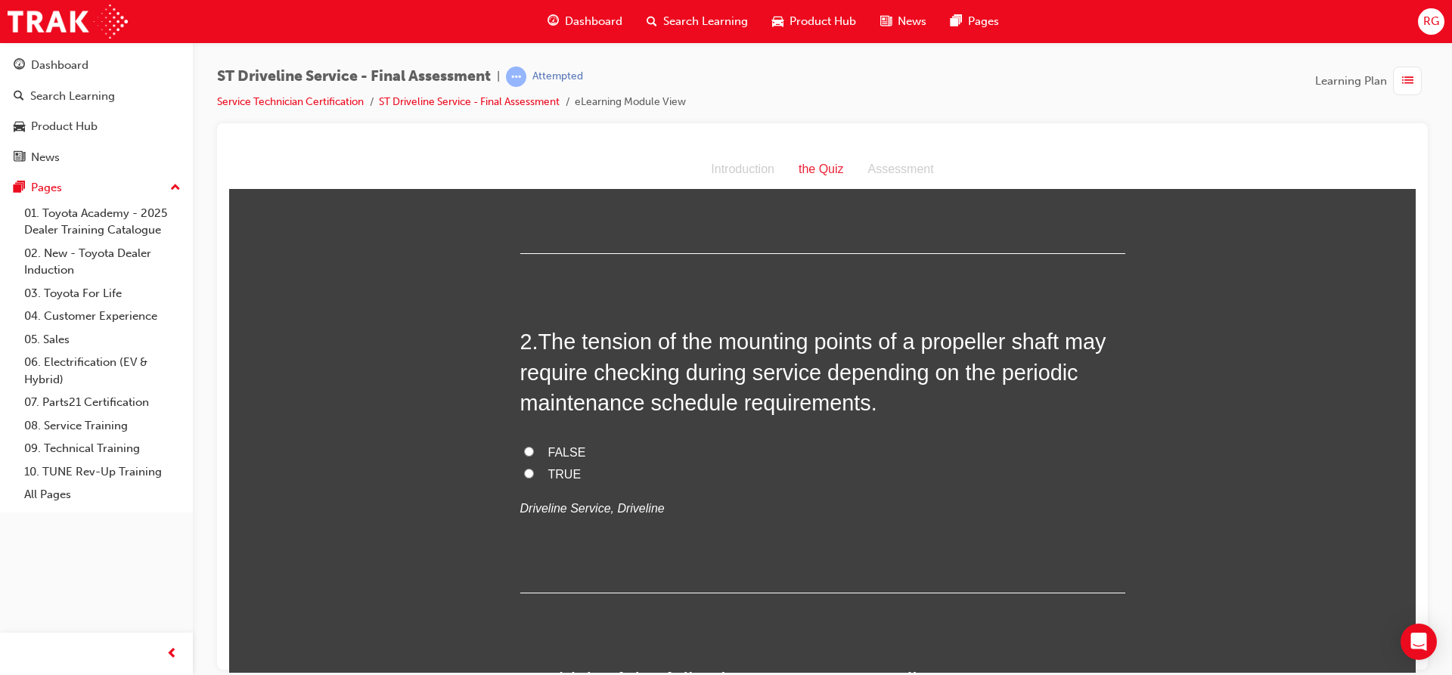
click at [526, 476] on input "TRUE" at bounding box center [529, 473] width 10 height 10
radio input "true"
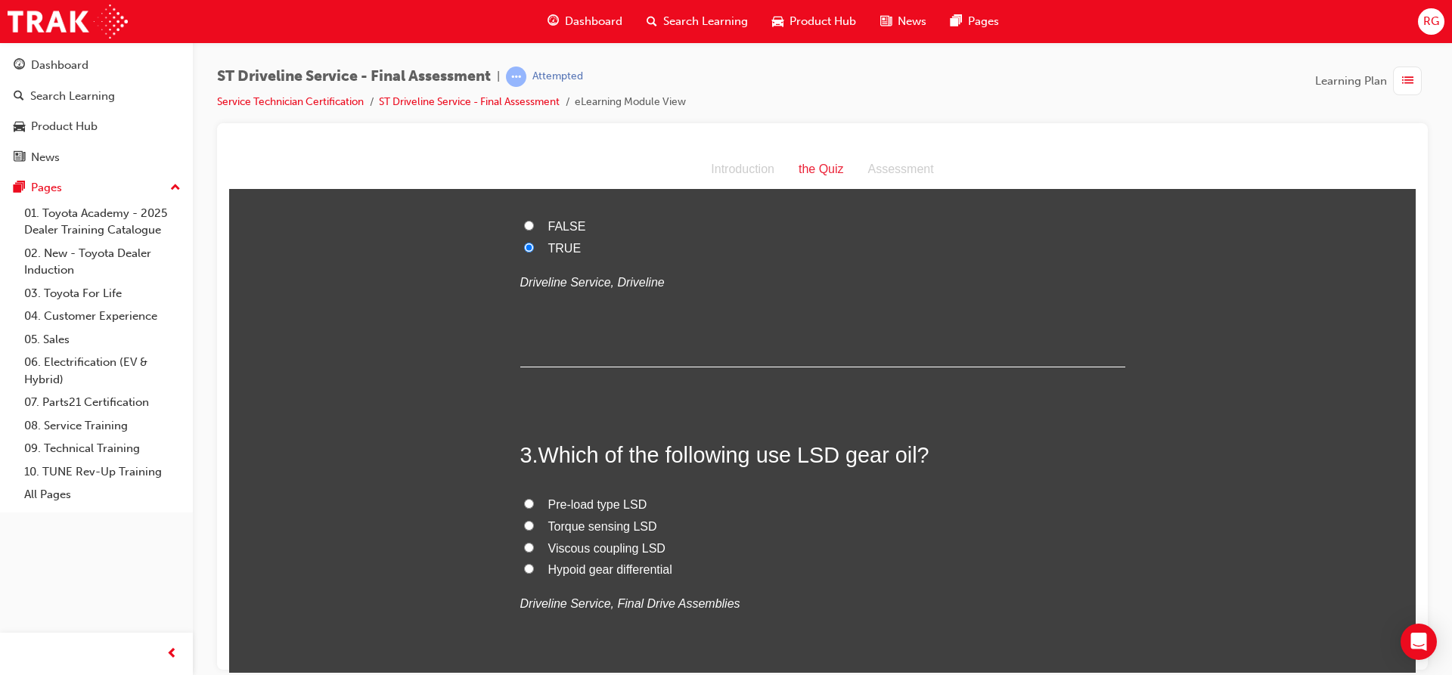
scroll to position [605, 0]
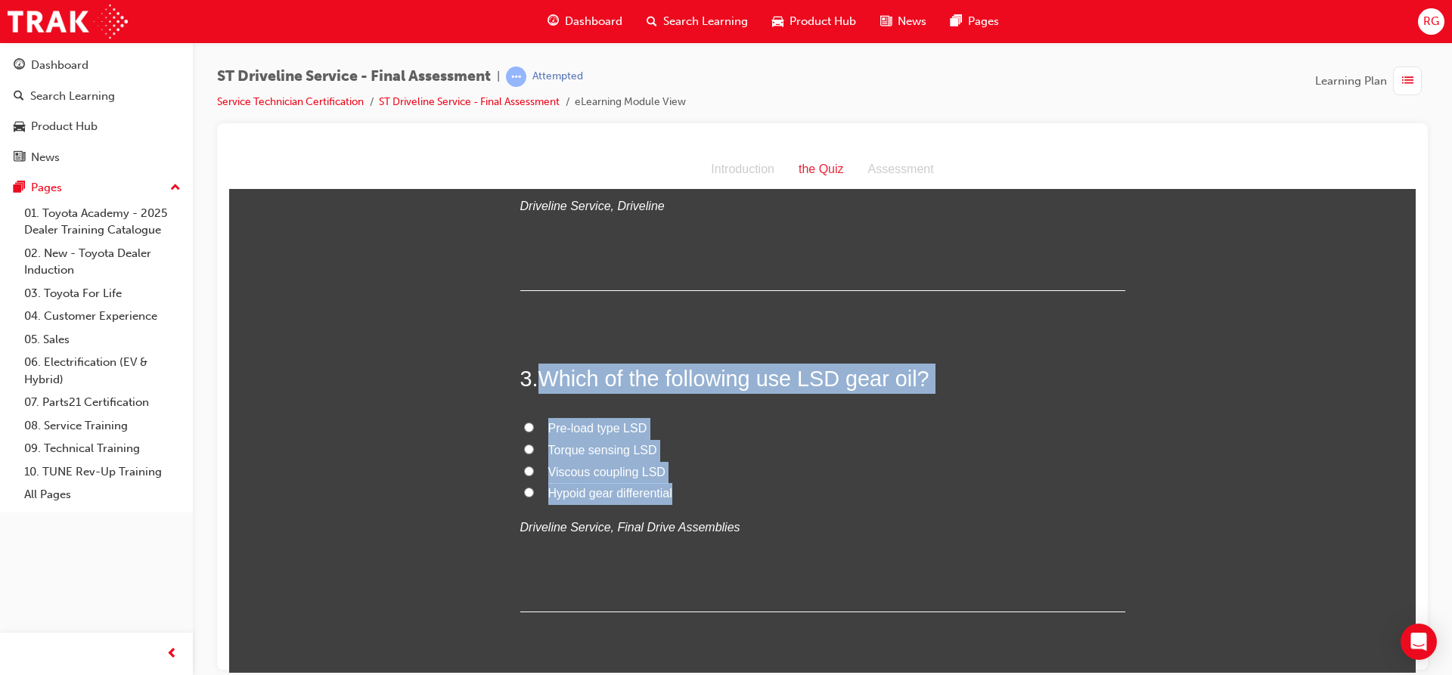
drag, startPoint x: 536, startPoint y: 374, endPoint x: 696, endPoint y: 498, distance: 202.2
click at [696, 498] on div "3 . Which of the following use LSD gear oil? Pre-load type LSD Torque sensing L…" at bounding box center [822, 487] width 605 height 249
click at [524, 427] on input "Pre-load type LSD" at bounding box center [529, 427] width 10 height 10
radio input "true"
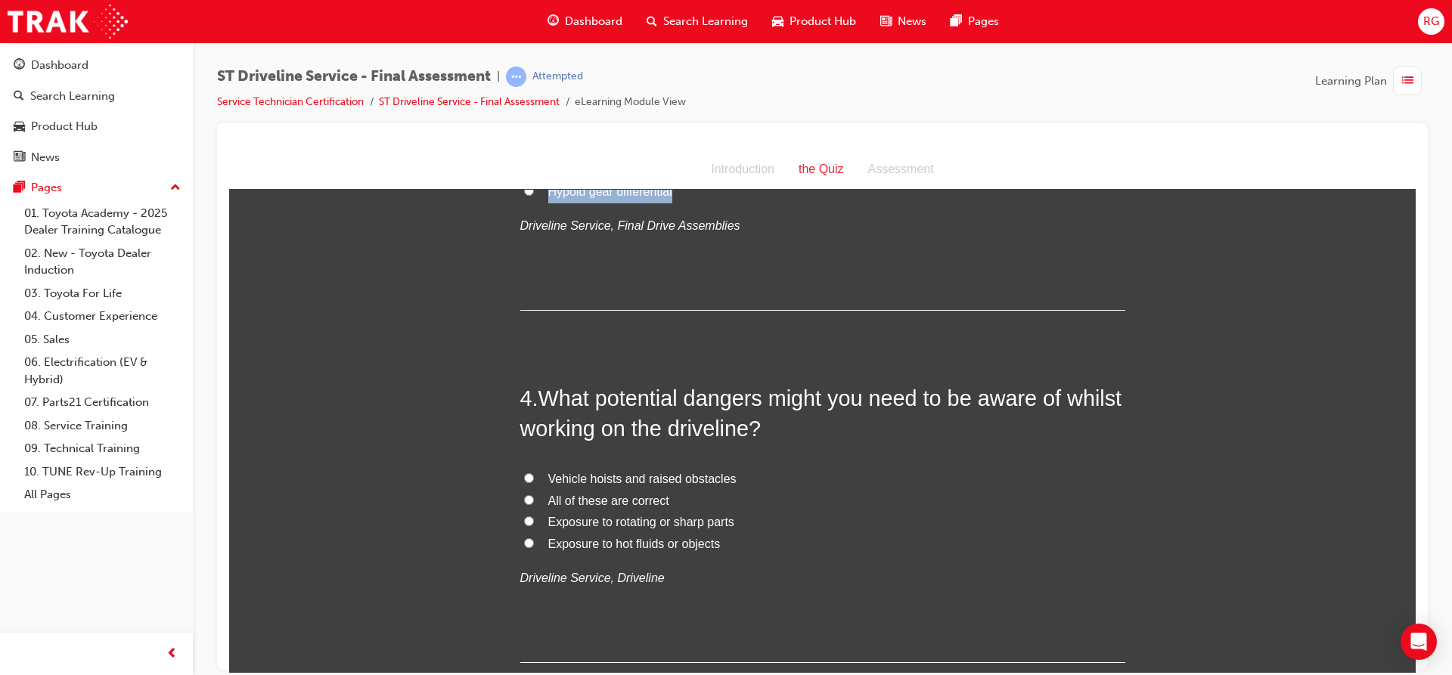
scroll to position [907, 0]
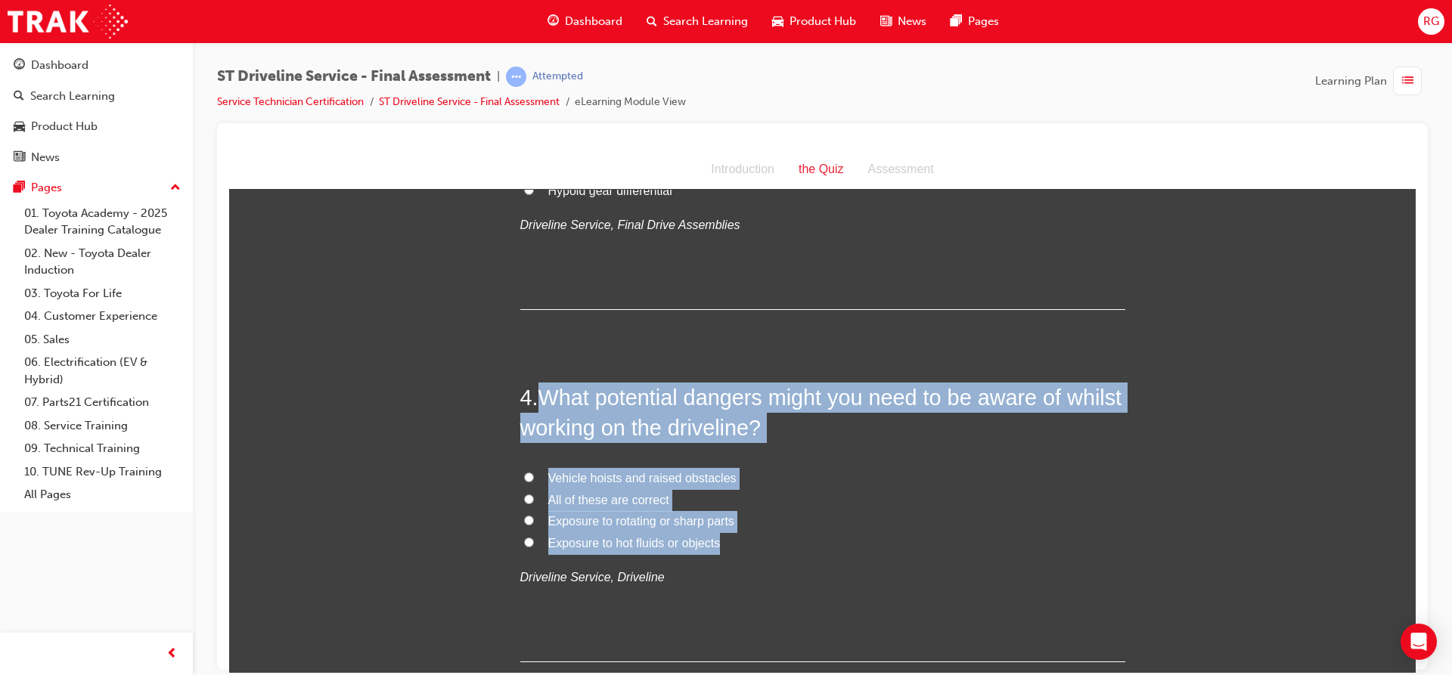
drag, startPoint x: 535, startPoint y: 391, endPoint x: 717, endPoint y: 562, distance: 249.8
click at [719, 550] on div "4 . What potential dangers might you need to be aware of whilst working on the …" at bounding box center [822, 522] width 605 height 280
click at [524, 499] on input "All of these are correct" at bounding box center [529, 499] width 10 height 10
radio input "true"
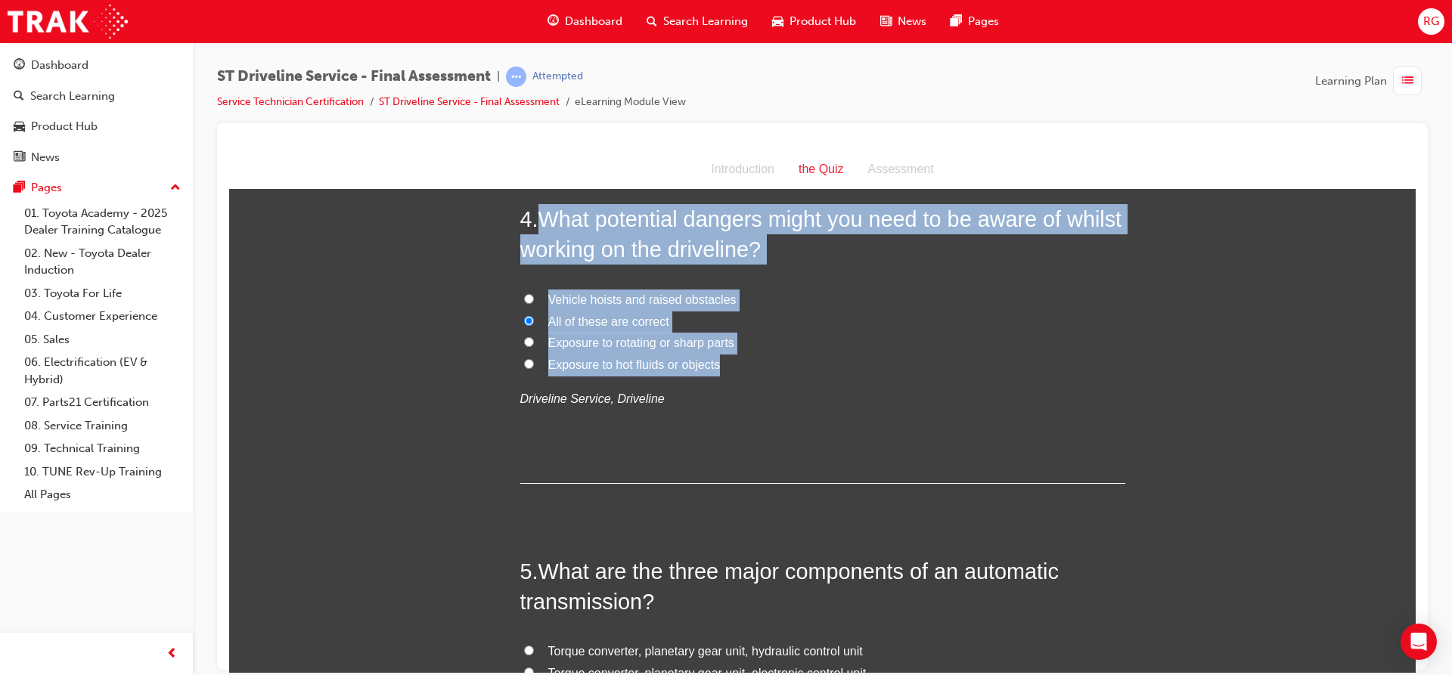
scroll to position [1134, 0]
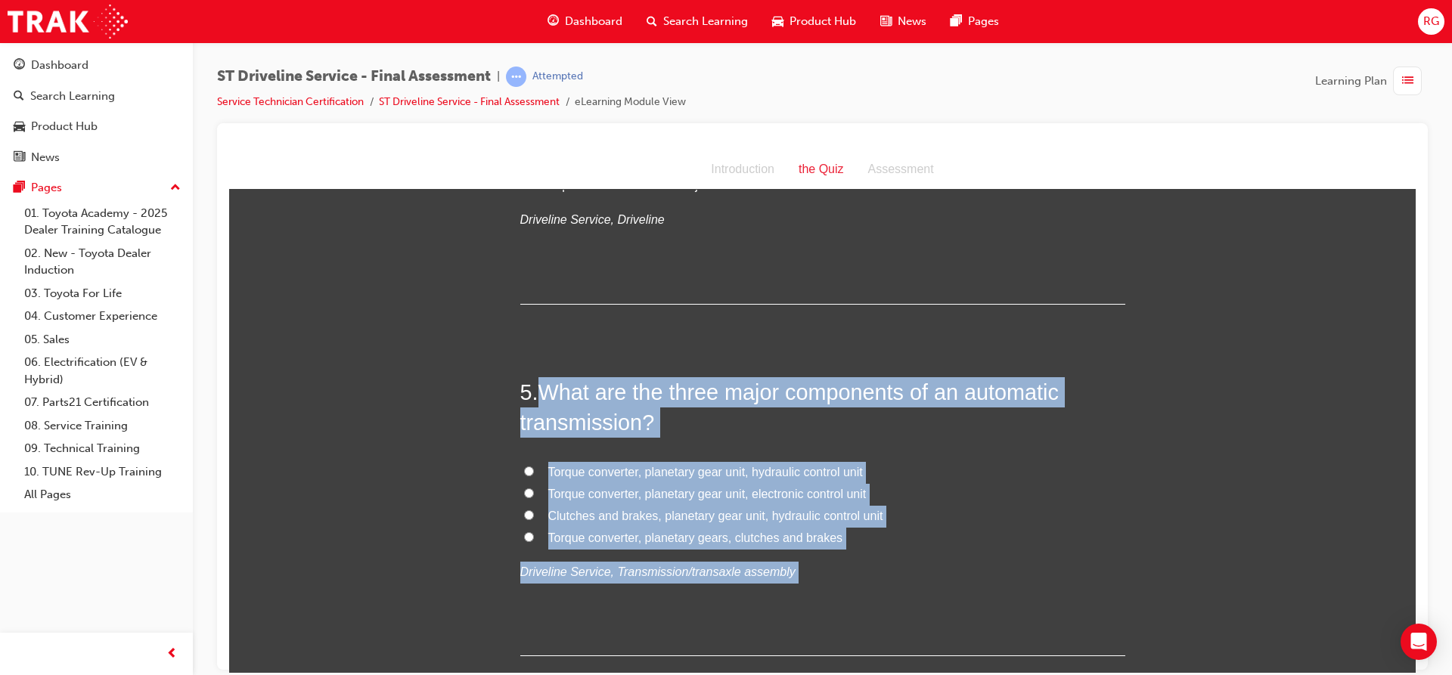
scroll to position [1325, 0]
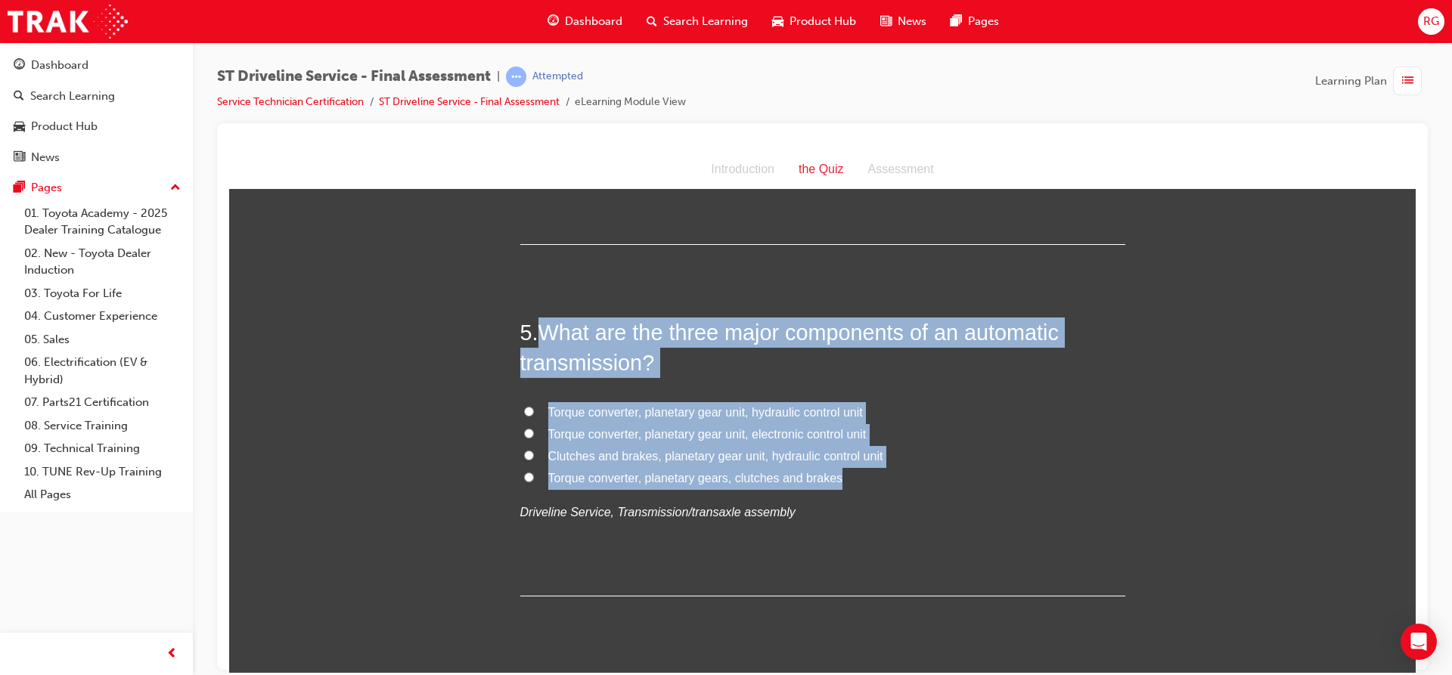
drag, startPoint x: 535, startPoint y: 519, endPoint x: 904, endPoint y: 473, distance: 371.1
click at [904, 473] on div "5 . What are the three major components of an automatic transmission? Torque co…" at bounding box center [822, 457] width 605 height 280
click at [634, 416] on span "Torque converter, planetary gear unit, hydraulic control unit" at bounding box center [705, 411] width 315 height 13
click at [534, 416] on input "Torque converter, planetary gear unit, hydraulic control unit" at bounding box center [529, 411] width 10 height 10
radio input "true"
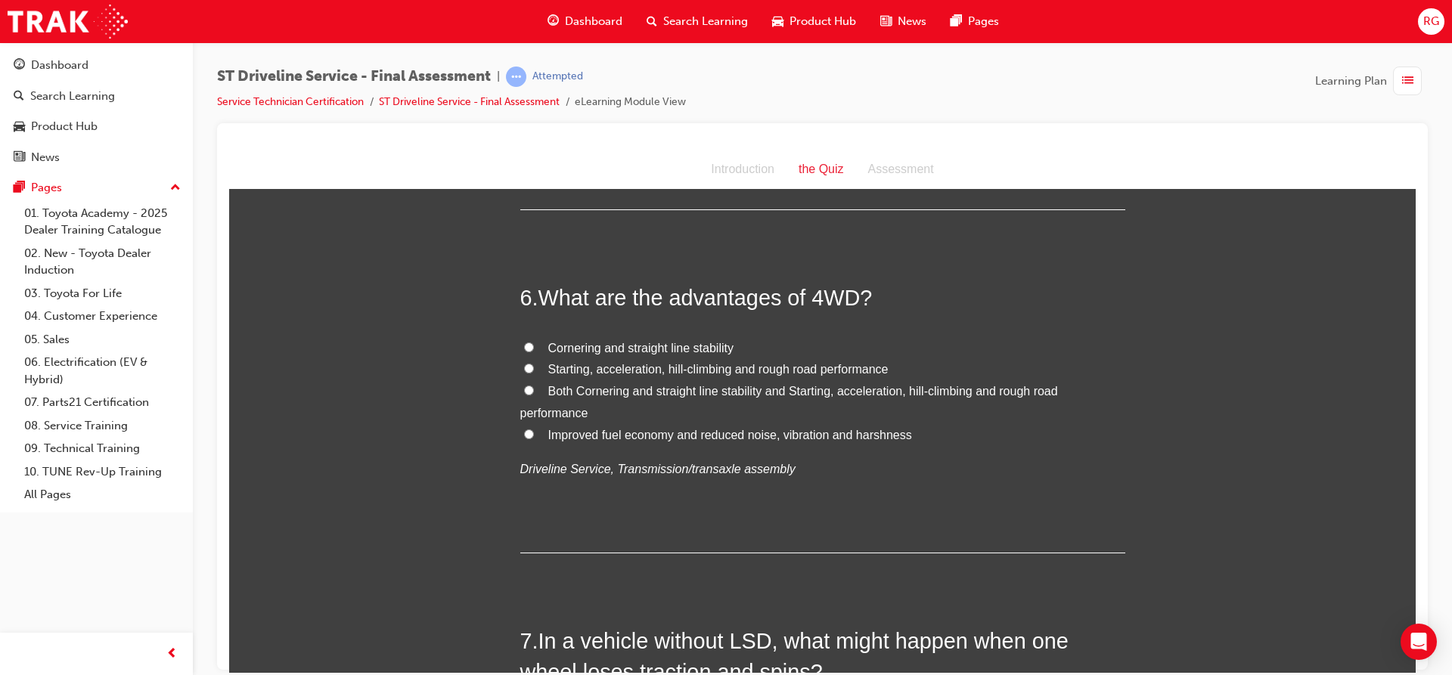
scroll to position [1778, 0]
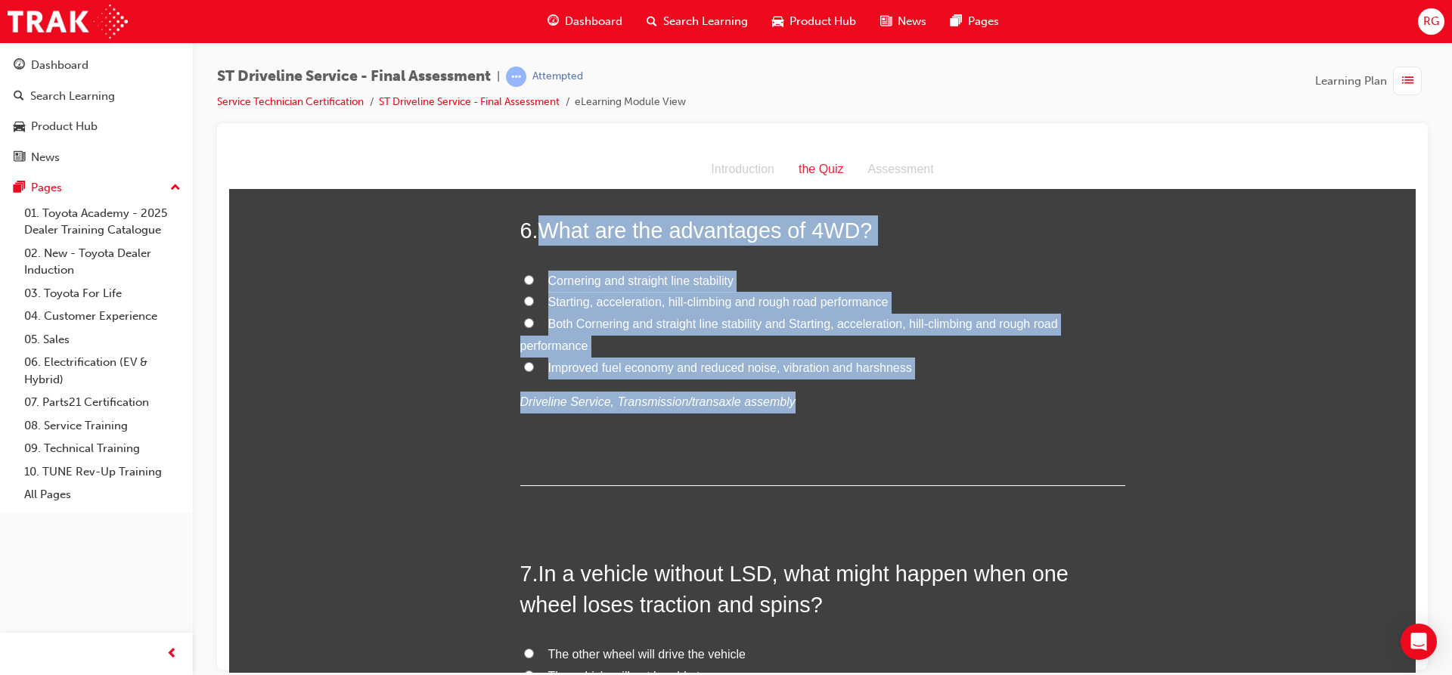
drag, startPoint x: 538, startPoint y: 228, endPoint x: 860, endPoint y: 406, distance: 368.2
click at [860, 406] on div "6 . What are the advantages of 4WD? Cornering and straight line stability Start…" at bounding box center [822, 350] width 605 height 271
click at [524, 302] on input "Starting, acceleration, hill-climbing and rough road performance" at bounding box center [529, 301] width 10 height 10
radio input "true"
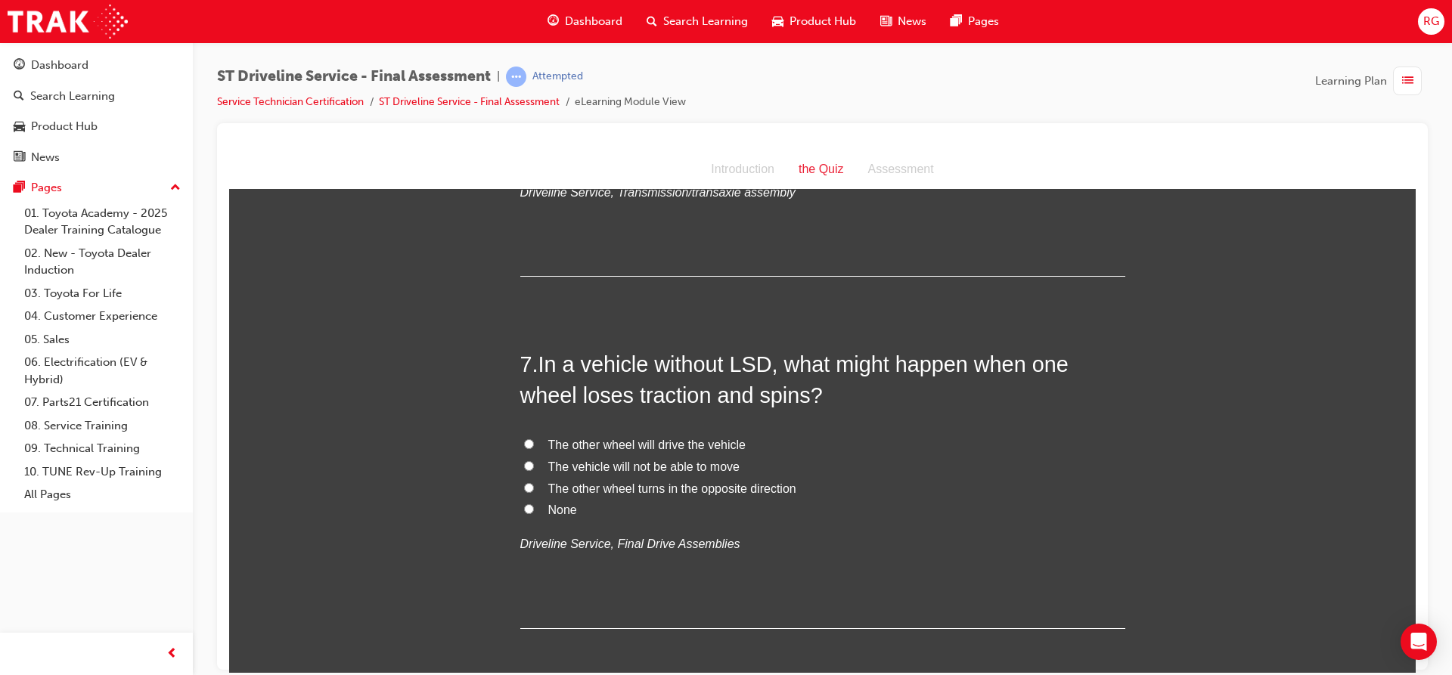
scroll to position [2005, 0]
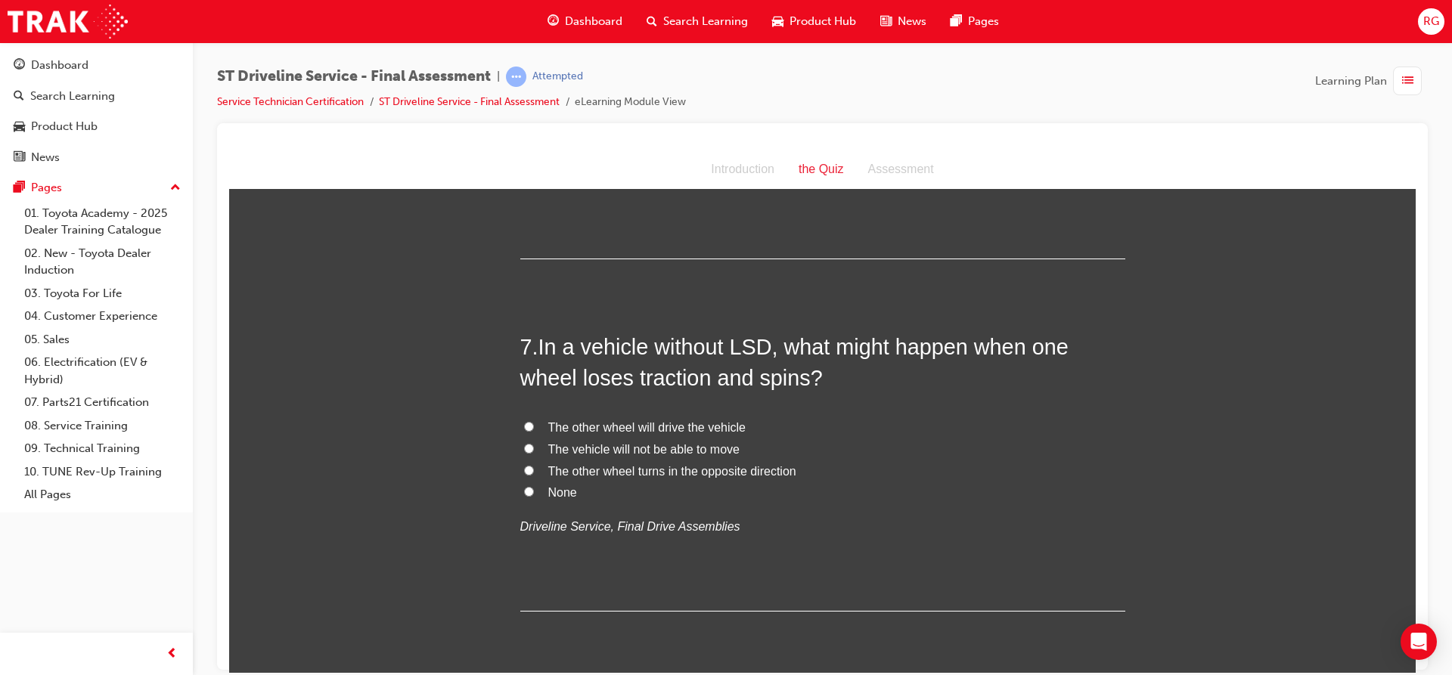
drag, startPoint x: 534, startPoint y: 340, endPoint x: 533, endPoint y: 349, distance: 8.4
click at [533, 349] on h2 "7 . In a vehicle without LSD, what might happen when one wheel loses traction a…" at bounding box center [822, 361] width 605 height 61
click at [580, 451] on span "The vehicle will not be able to move" at bounding box center [643, 448] width 191 height 13
click at [534, 451] on input "The vehicle will not be able to move" at bounding box center [529, 448] width 10 height 10
radio input "true"
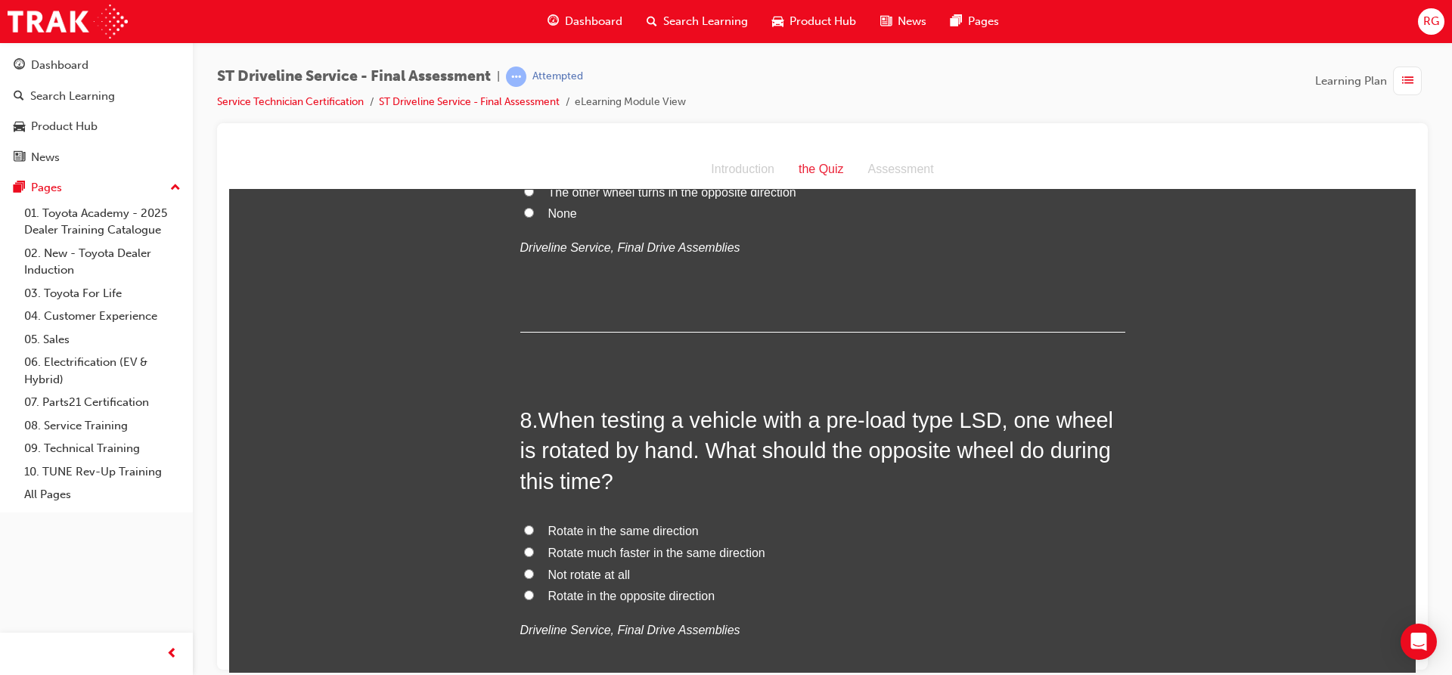
scroll to position [2308, 0]
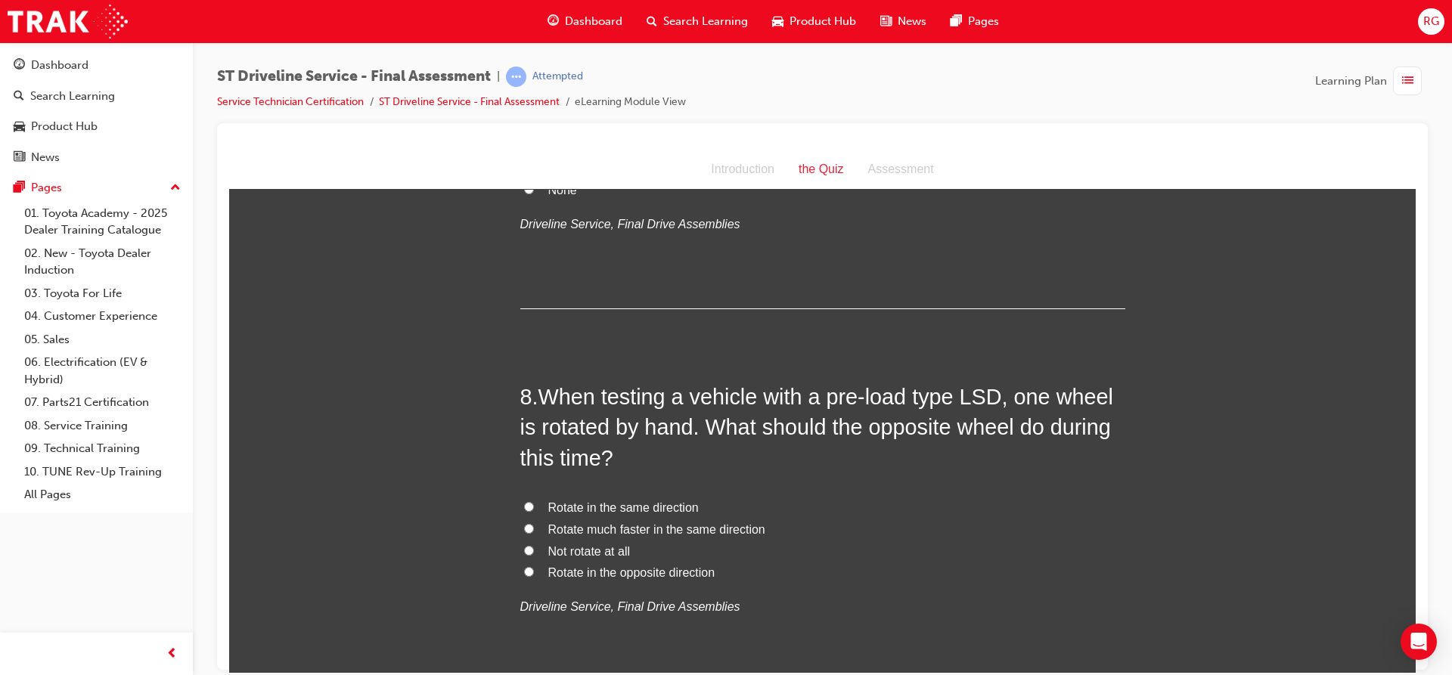
click at [536, 394] on span "When testing a vehicle with a pre-load type LSD, one wheel is rotated by hand. …" at bounding box center [816, 426] width 593 height 85
click at [520, 358] on div "1 . What is the function of the clutch? Both To engage and disengage the flywhe…" at bounding box center [822, 498] width 605 height 5042
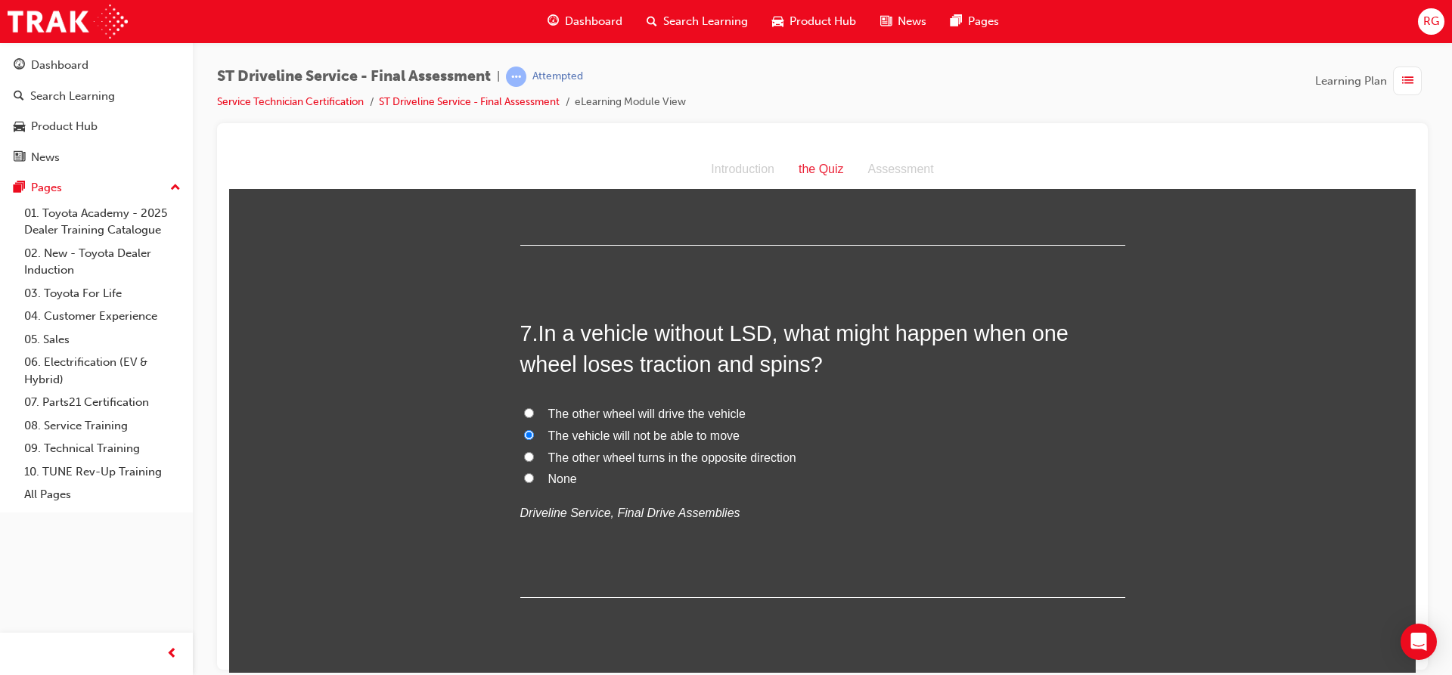
scroll to position [2005, 0]
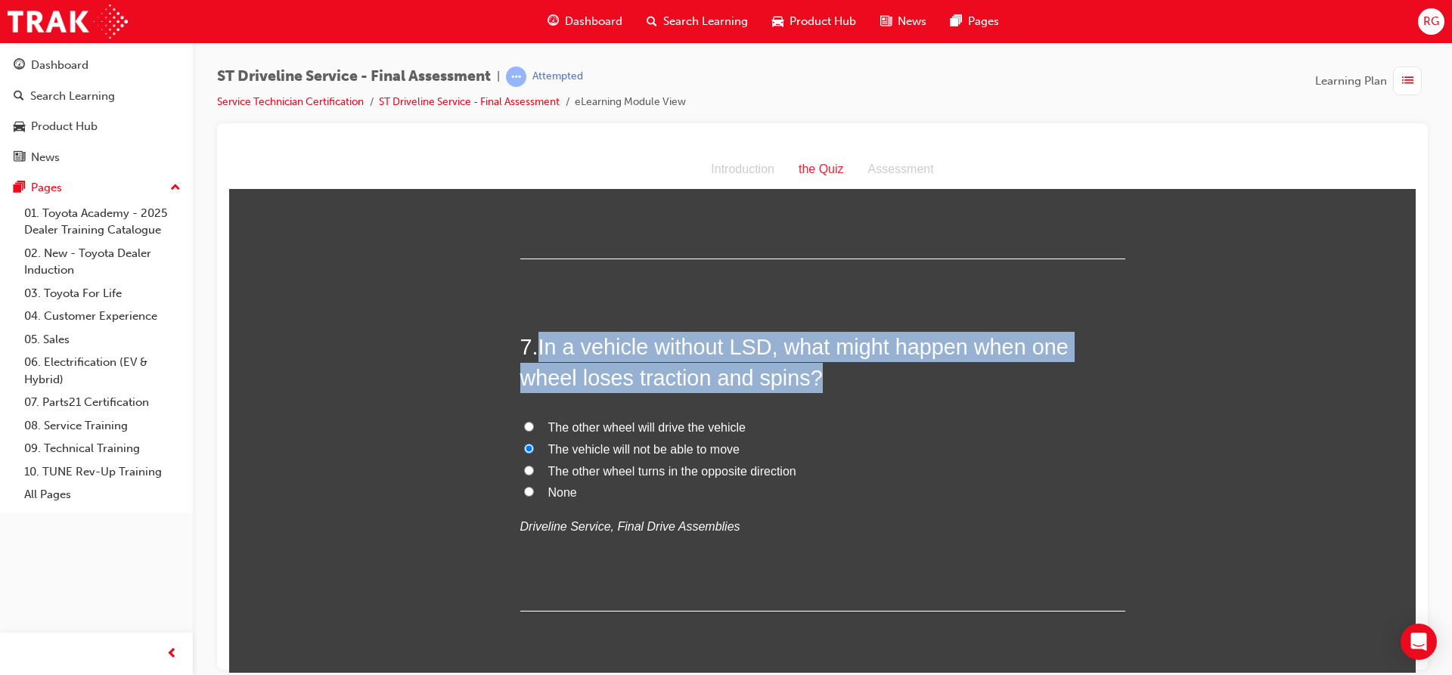
drag, startPoint x: 538, startPoint y: 340, endPoint x: 855, endPoint y: 383, distance: 319.7
click at [855, 383] on h2 "7 . In a vehicle without LSD, what might happen when one wheel loses traction a…" at bounding box center [822, 361] width 605 height 61
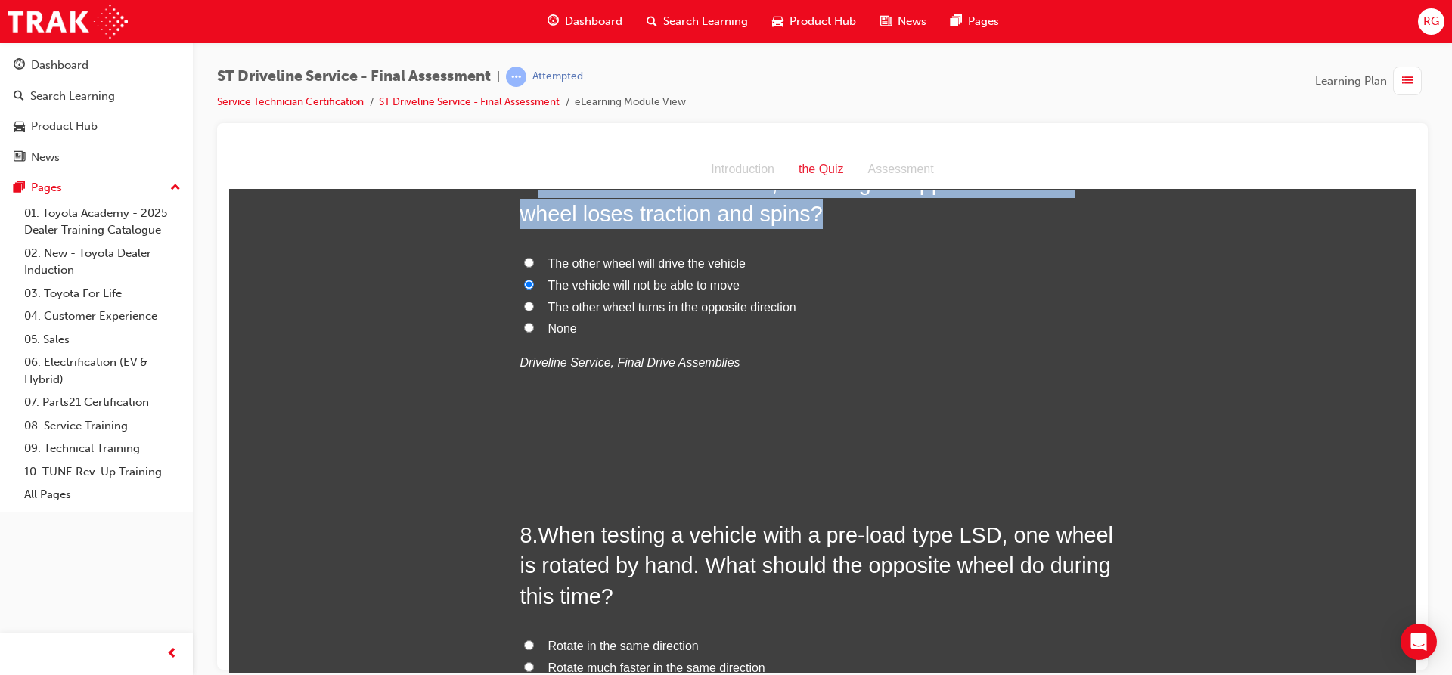
scroll to position [2232, 0]
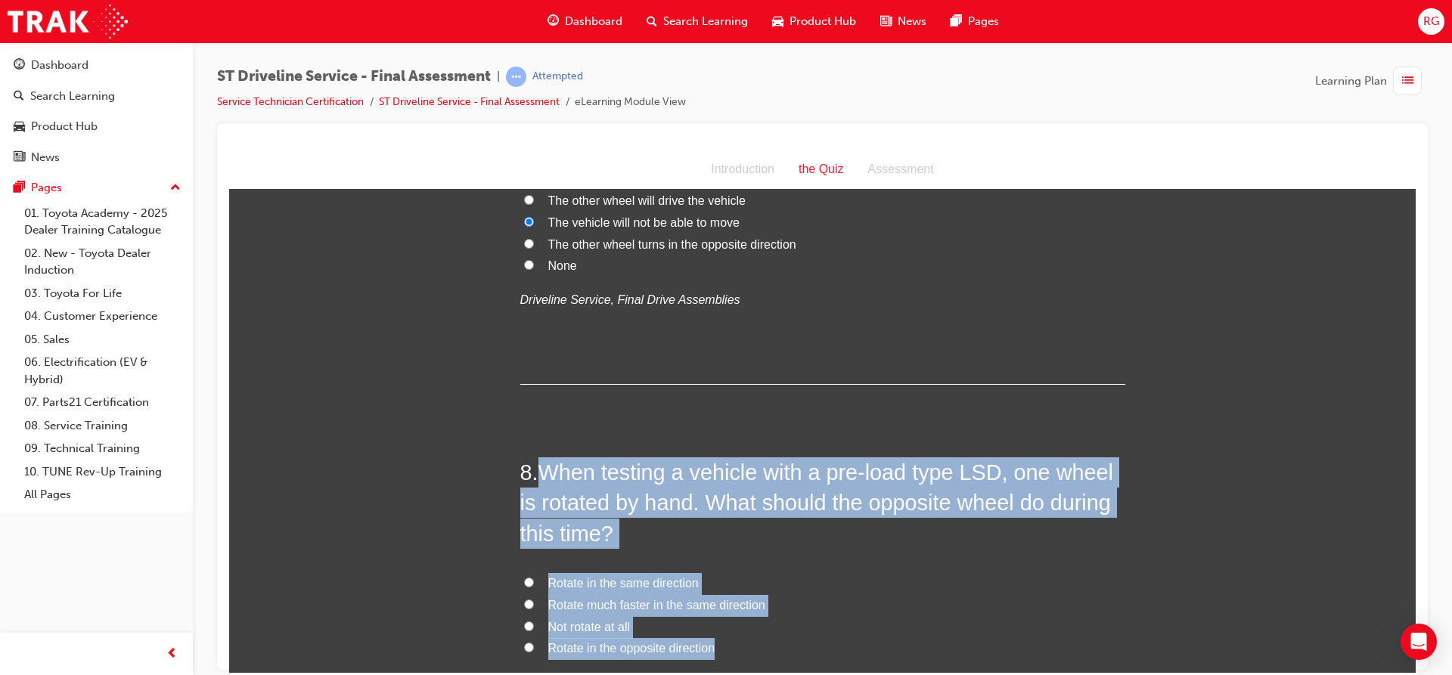
drag, startPoint x: 540, startPoint y: 470, endPoint x: 715, endPoint y: 640, distance: 244.4
click at [715, 640] on div "8 . When testing a vehicle with a pre-load type LSD, one wheel is rotated by ha…" at bounding box center [822, 612] width 605 height 310
click at [530, 582] on label "Rotate in the same direction" at bounding box center [822, 583] width 605 height 22
click at [530, 582] on input "Rotate in the same direction" at bounding box center [529, 582] width 10 height 10
radio input "true"
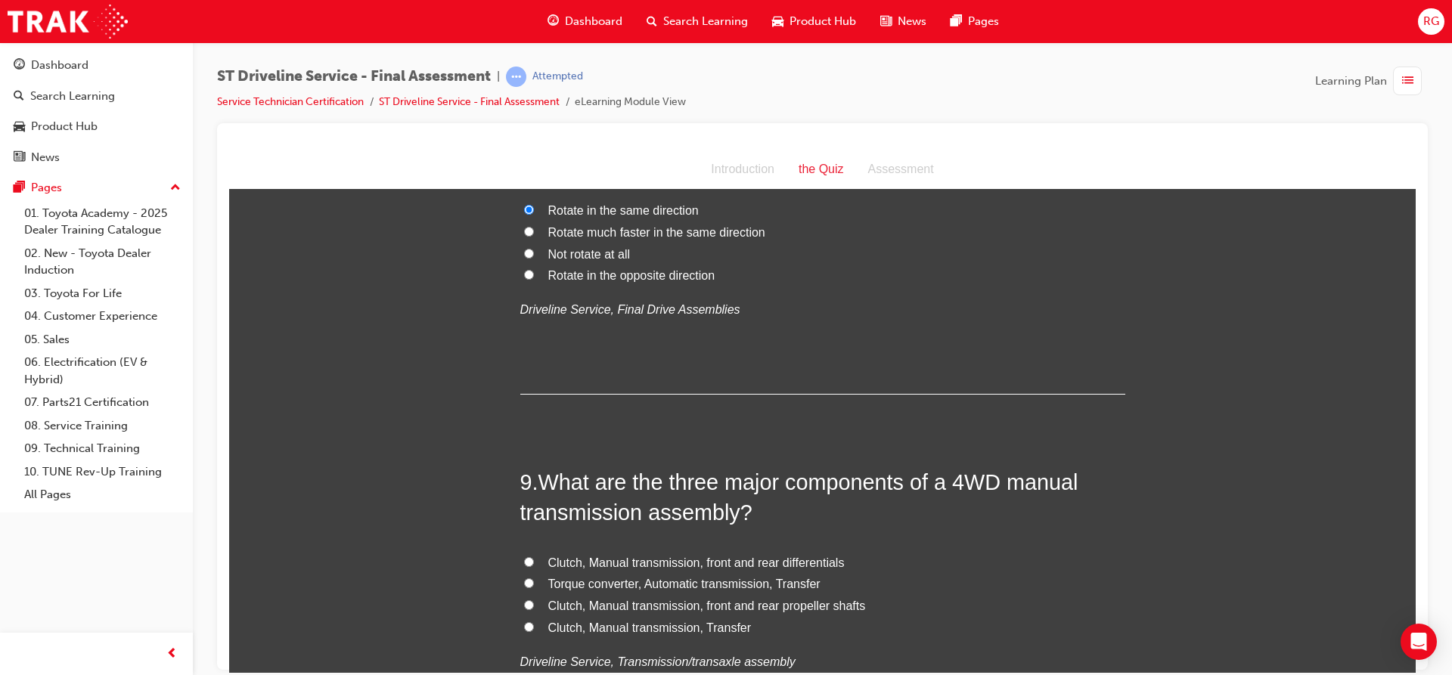
scroll to position [2610, 0]
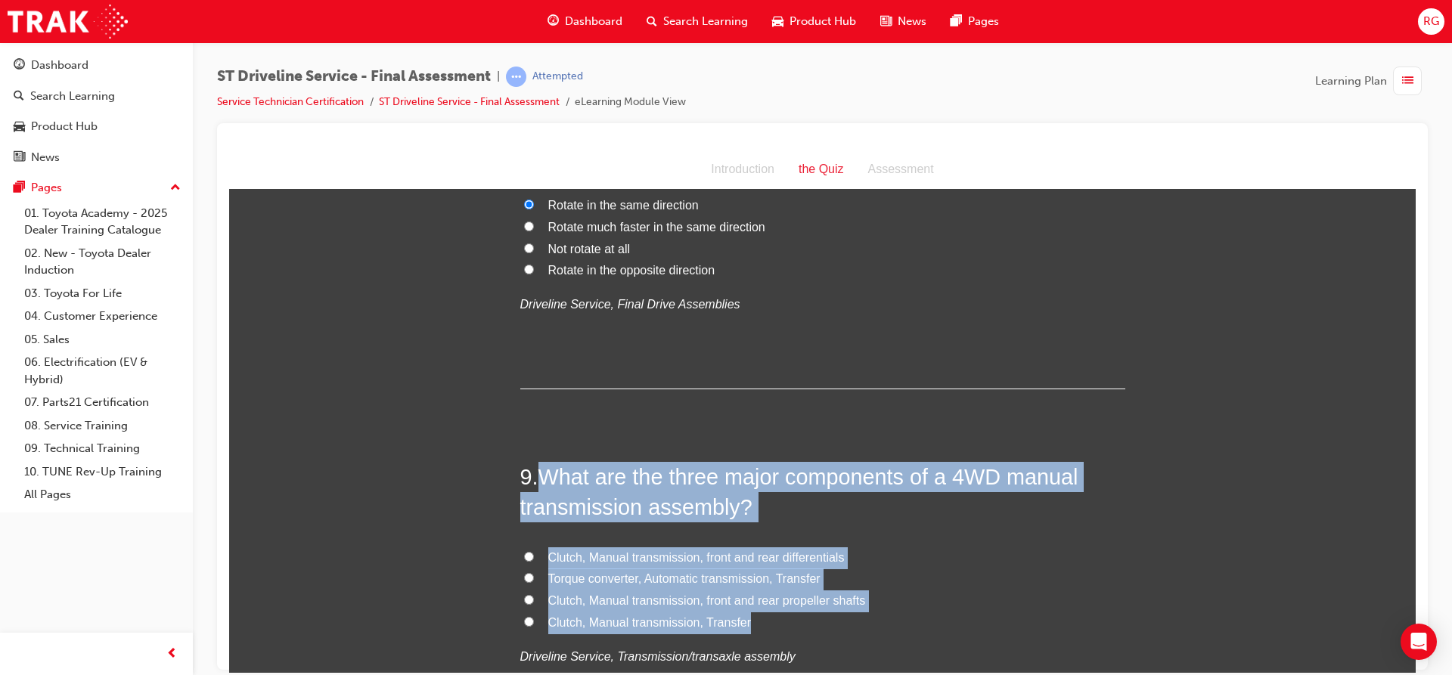
drag, startPoint x: 539, startPoint y: 469, endPoint x: 771, endPoint y: 616, distance: 275.0
click at [771, 616] on div "9 . What are the three major components of a 4WD manual transmission assembly? …" at bounding box center [822, 601] width 605 height 280
click at [524, 620] on input "Clutch, Manual transmission, Transfer" at bounding box center [529, 621] width 10 height 10
radio input "true"
click at [507, 512] on div "You must select an answer for each question before you can submit. Please note,…" at bounding box center [822, 214] width 1186 height 5237
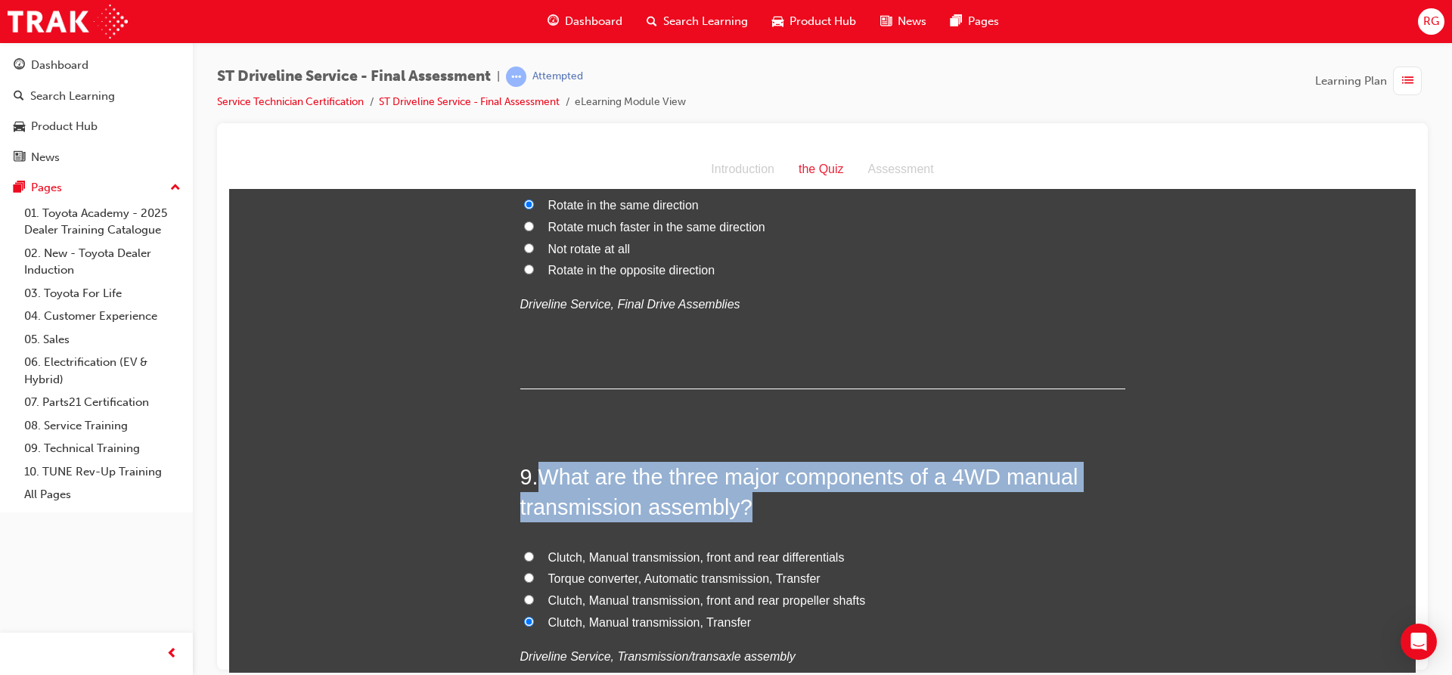
drag, startPoint x: 538, startPoint y: 472, endPoint x: 904, endPoint y: 498, distance: 366.1
click at [904, 501] on h2 "9 . What are the three major components of a 4WD manual transmission assembly?" at bounding box center [822, 491] width 605 height 61
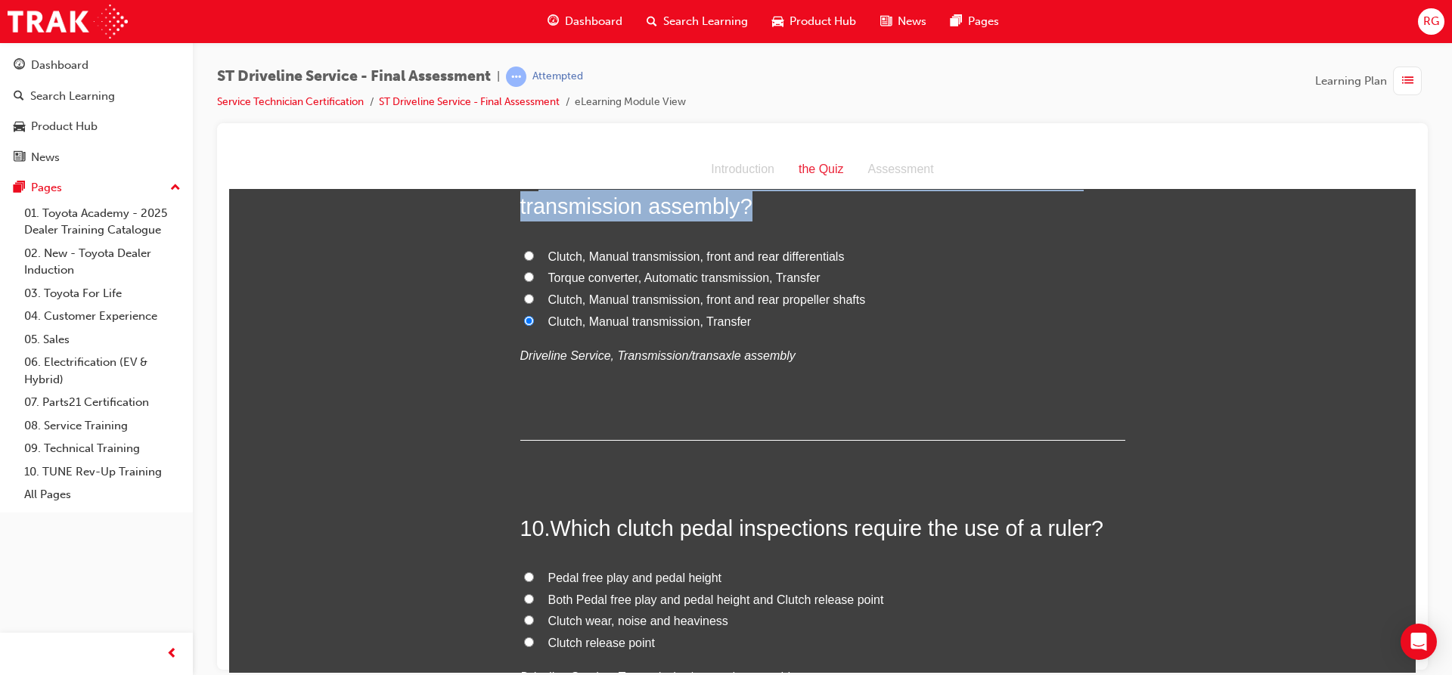
scroll to position [2912, 0]
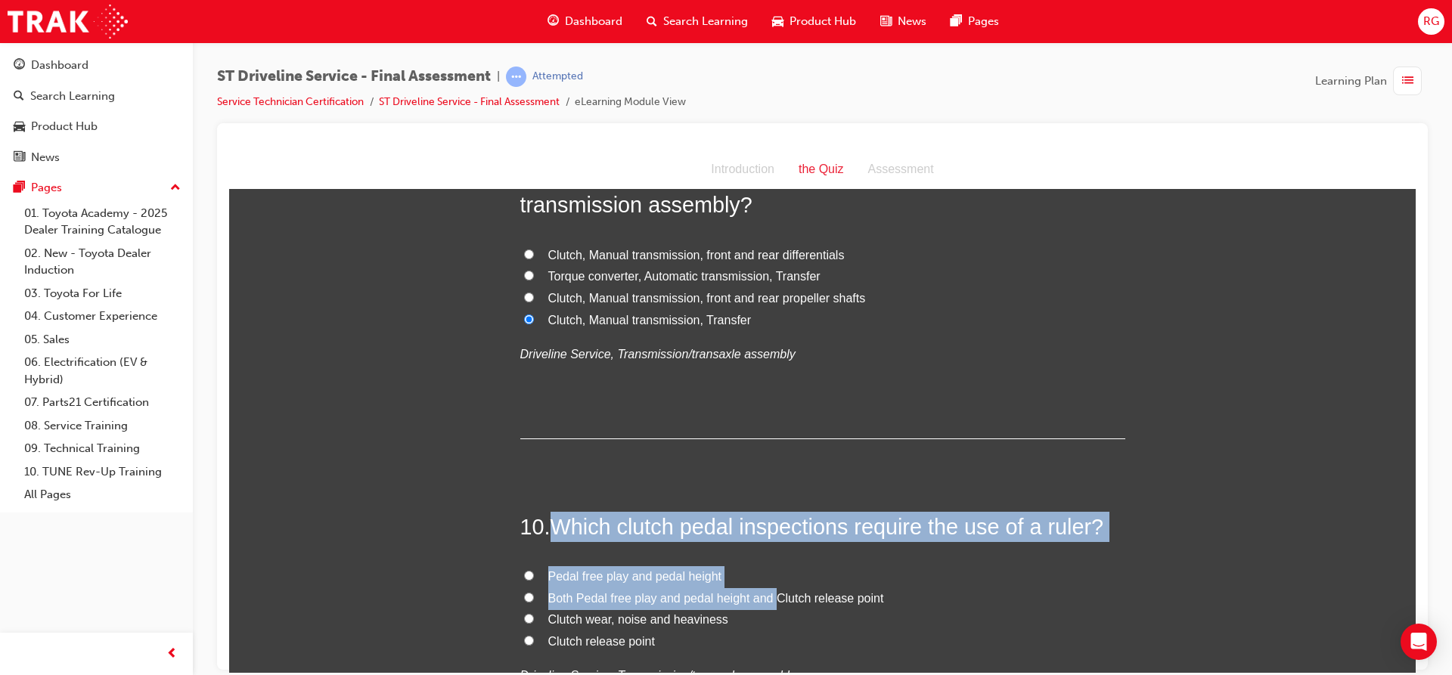
drag, startPoint x: 547, startPoint y: 525, endPoint x: 780, endPoint y: 575, distance: 237.4
click at [773, 585] on div "10 . Which clutch pedal inspections require the use of a ruler? Pedal free play…" at bounding box center [822, 635] width 605 height 249
click at [783, 554] on div "10 . Which clutch pedal inspections require the use of a ruler? Pedal free play…" at bounding box center [822, 635] width 605 height 249
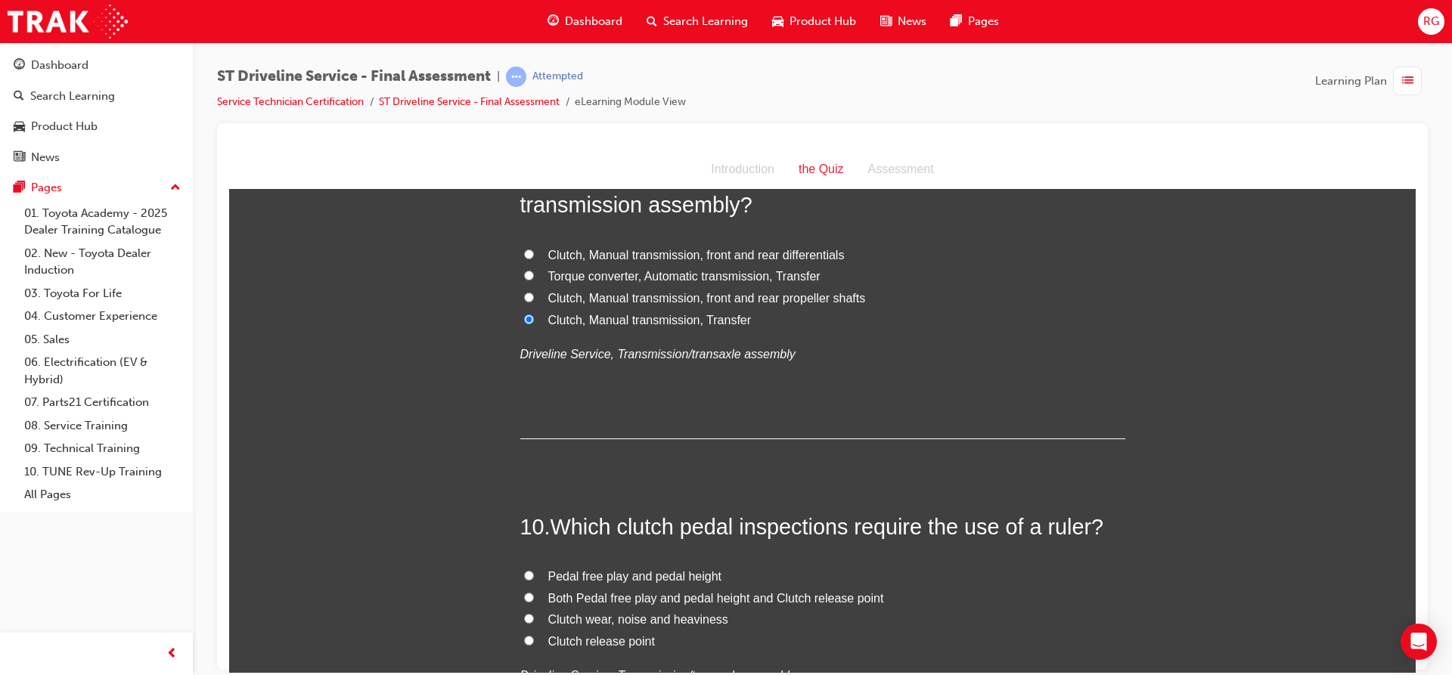
click at [606, 572] on span "Pedal free play and pedal height" at bounding box center [635, 575] width 174 height 13
click at [534, 572] on input "Pedal free play and pedal height" at bounding box center [529, 575] width 10 height 10
radio input "true"
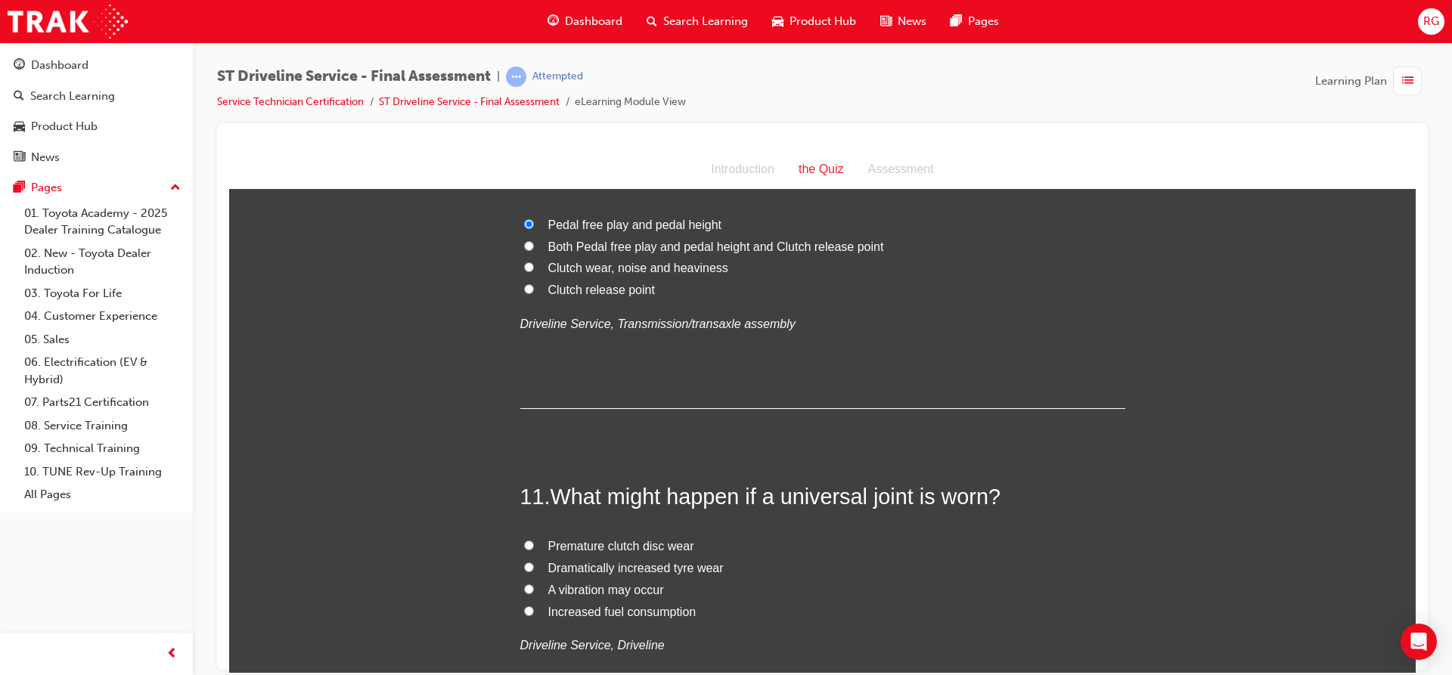
scroll to position [3290, 0]
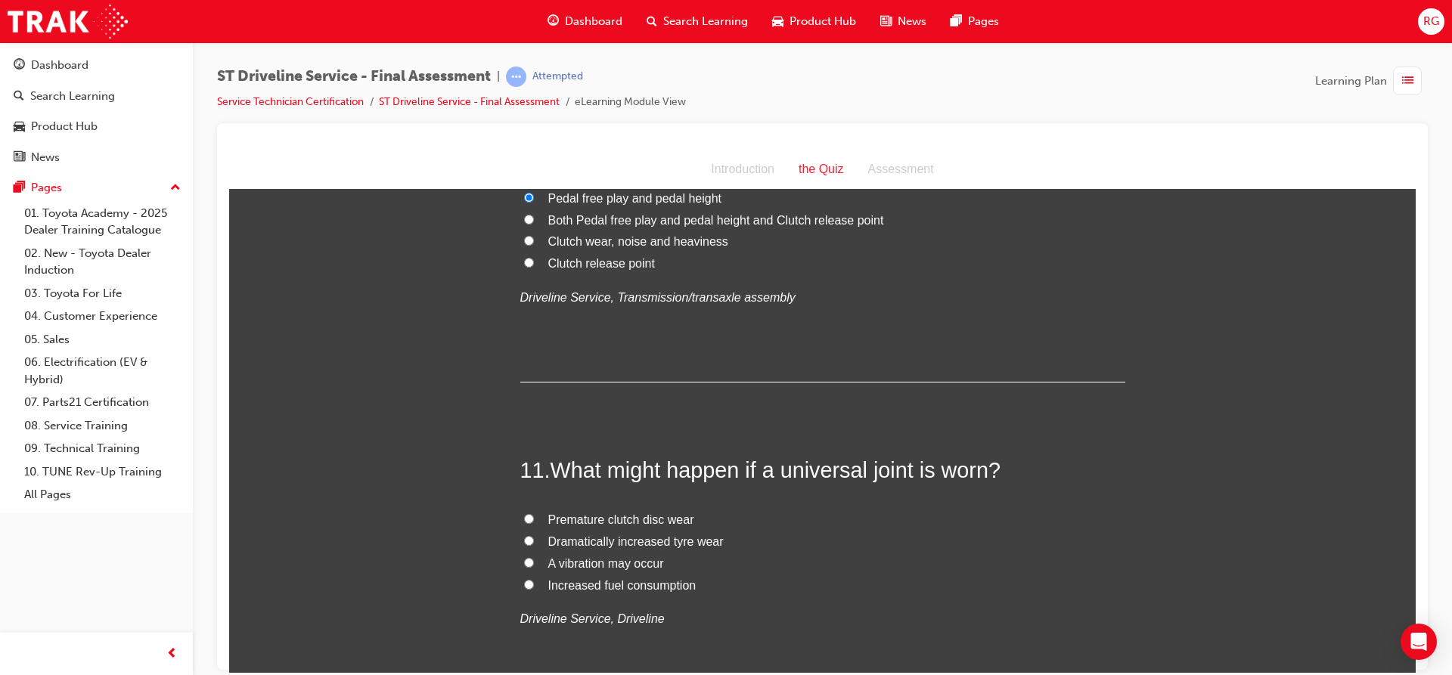
click at [613, 563] on span "A vibration may occur" at bounding box center [606, 562] width 116 height 13
click at [534, 563] on input "A vibration may occur" at bounding box center [529, 562] width 10 height 10
radio input "true"
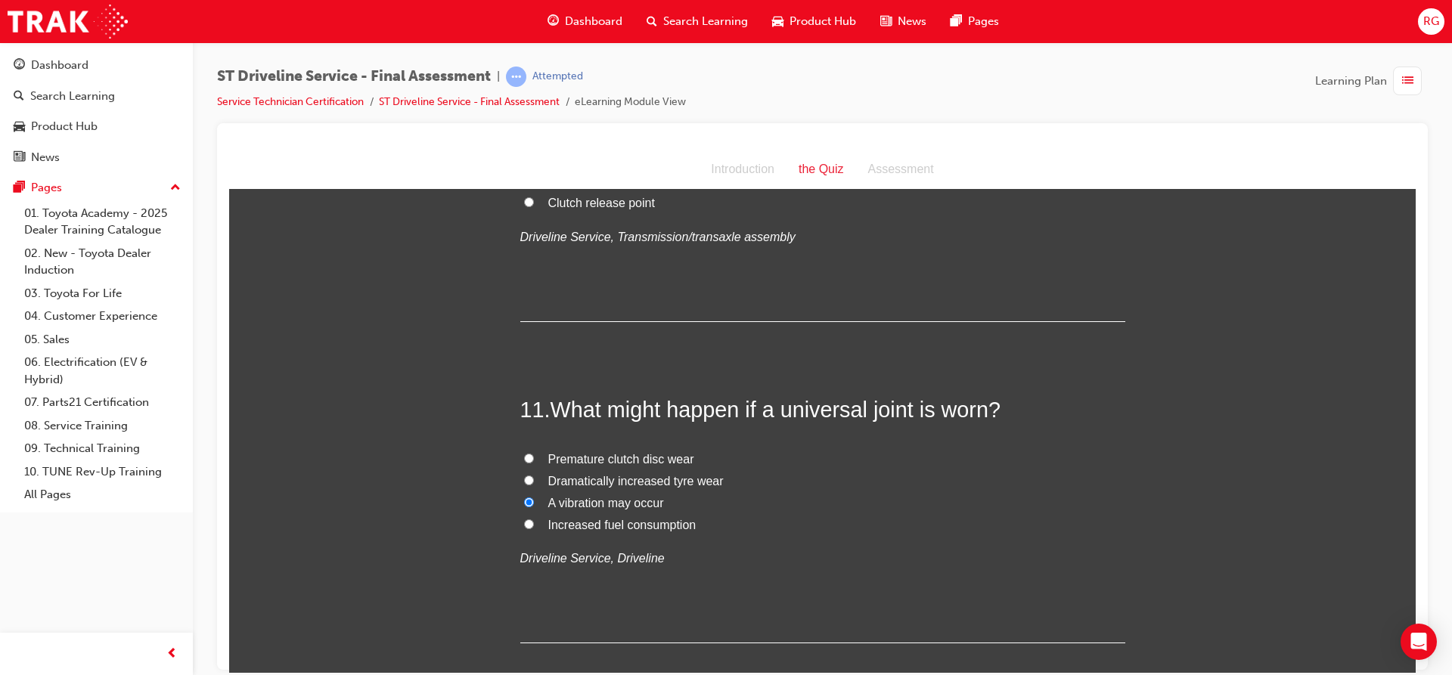
scroll to position [3442, 0]
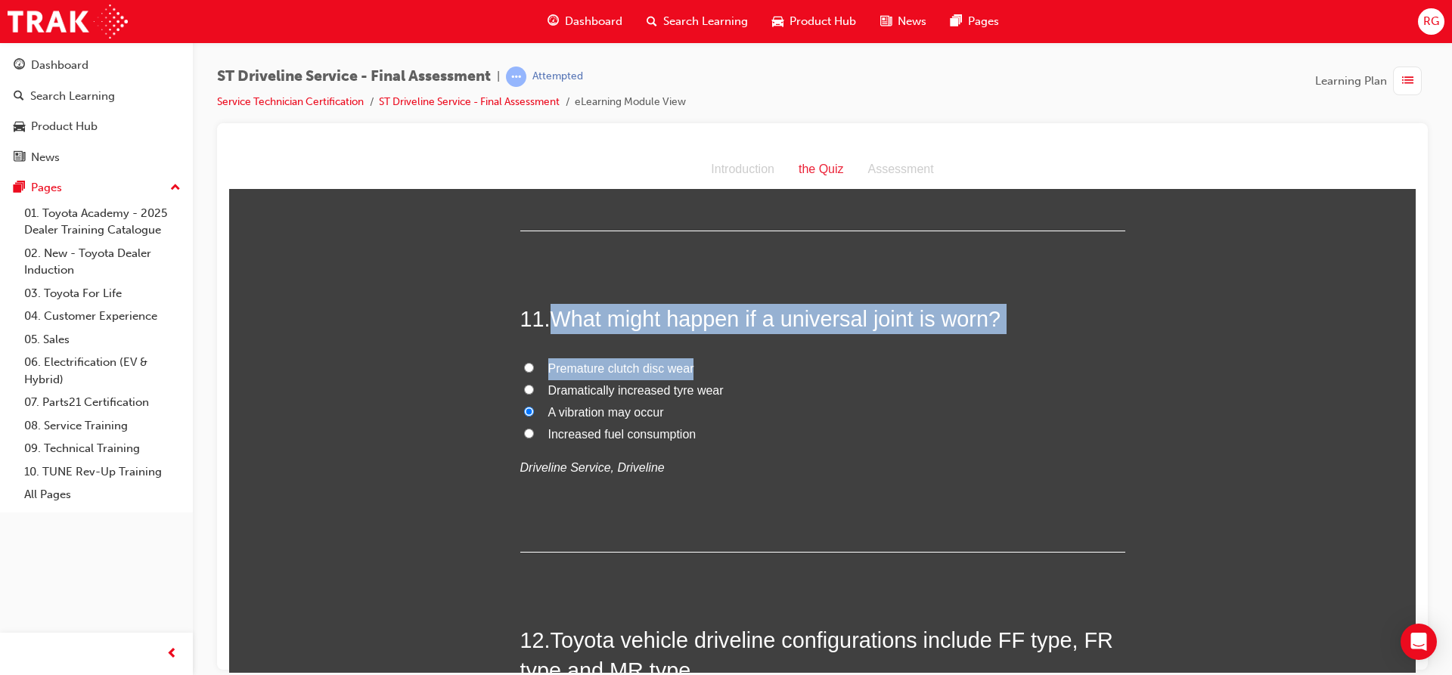
drag, startPoint x: 552, startPoint y: 318, endPoint x: 919, endPoint y: 340, distance: 367.4
click at [919, 340] on div "11 . What might happen if a universal joint is worn? Premature clutch disc wear…" at bounding box center [822, 427] width 605 height 249
drag, startPoint x: 797, startPoint y: 334, endPoint x: 638, endPoint y: 327, distance: 159.0
click at [795, 334] on div "11 . What might happen if a universal joint is worn? Premature clutch disc wear…" at bounding box center [822, 427] width 605 height 249
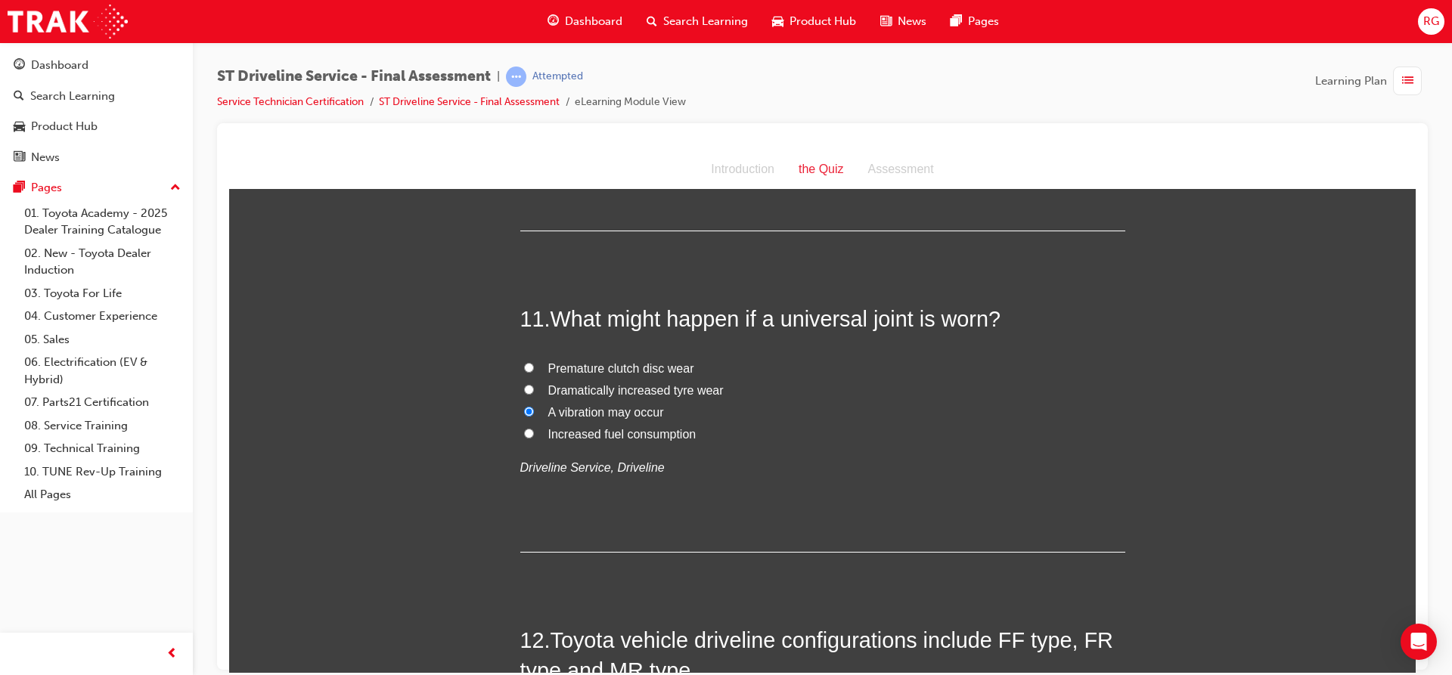
click at [538, 305] on h2 "11 . What might happen if a universal joint is worn?" at bounding box center [822, 318] width 605 height 30
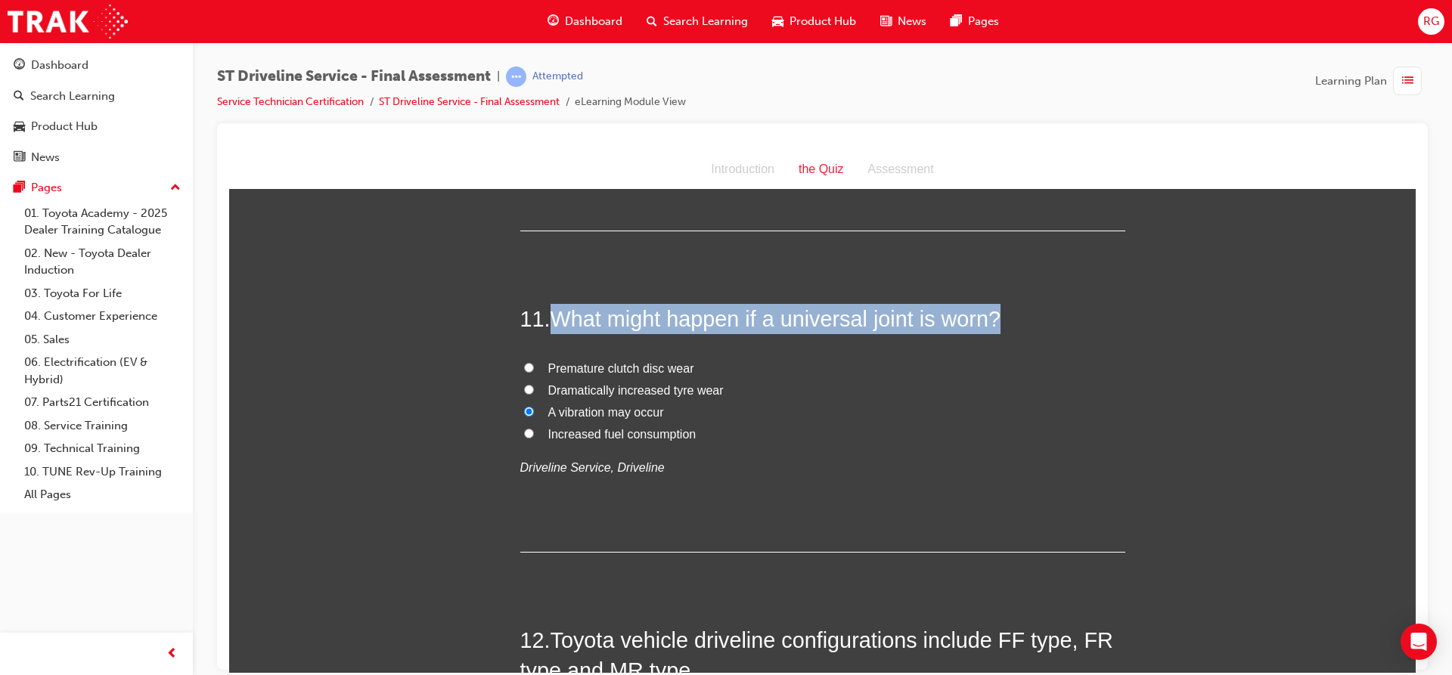
drag, startPoint x: 544, startPoint y: 312, endPoint x: 1002, endPoint y: 330, distance: 457.8
click at [1012, 320] on h2 "11 . What might happen if a universal joint is worn?" at bounding box center [822, 318] width 605 height 30
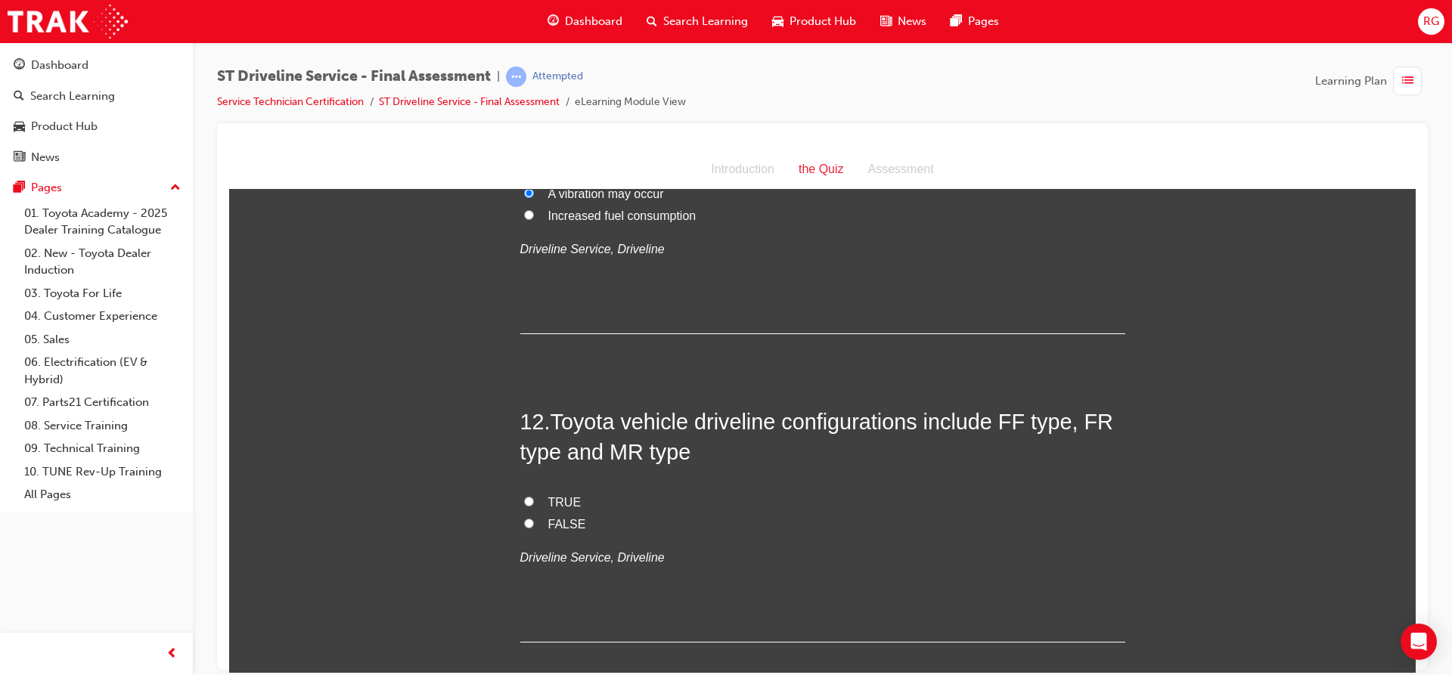
scroll to position [3669, 0]
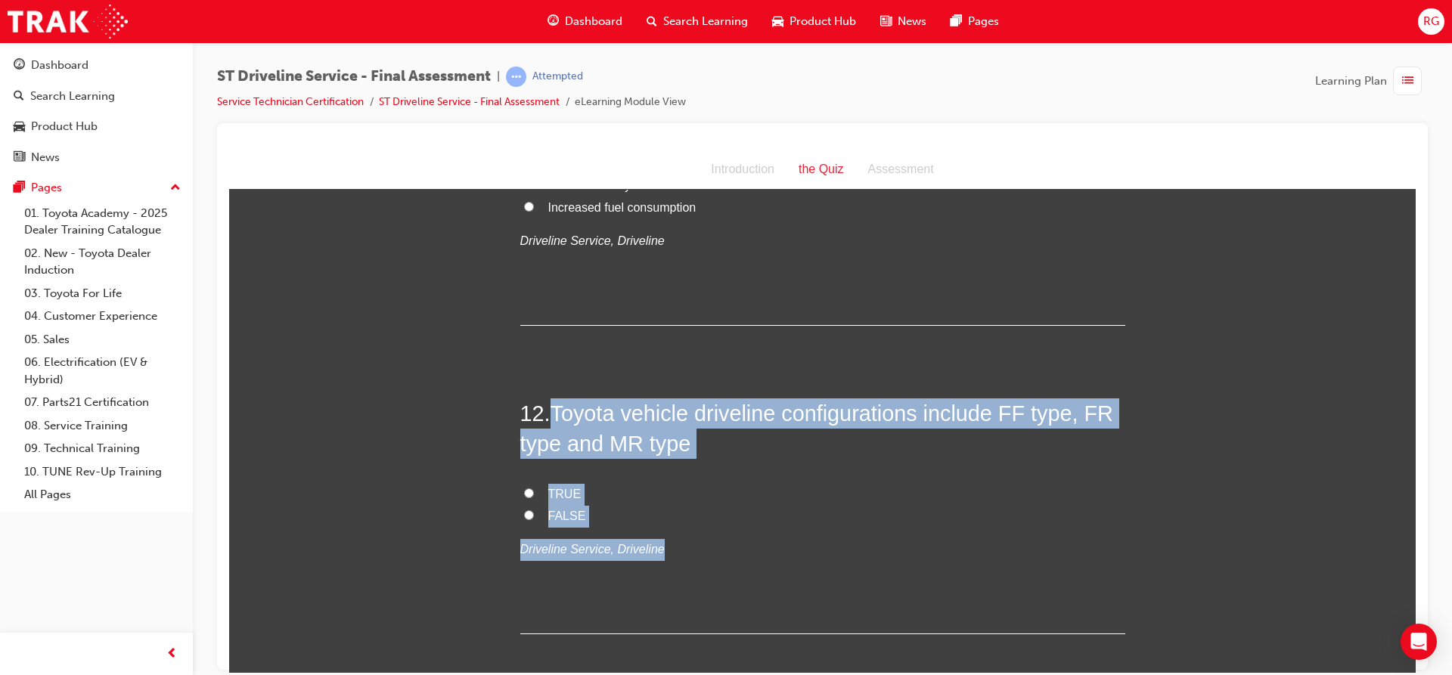
drag, startPoint x: 551, startPoint y: 414, endPoint x: 754, endPoint y: 538, distance: 237.6
click at [754, 538] on div "12 . Toyota vehicle driveline configurations include FF type, FR type and MR ty…" at bounding box center [822, 516] width 605 height 236
click at [524, 491] on input "TRUE" at bounding box center [529, 493] width 10 height 10
radio input "true"
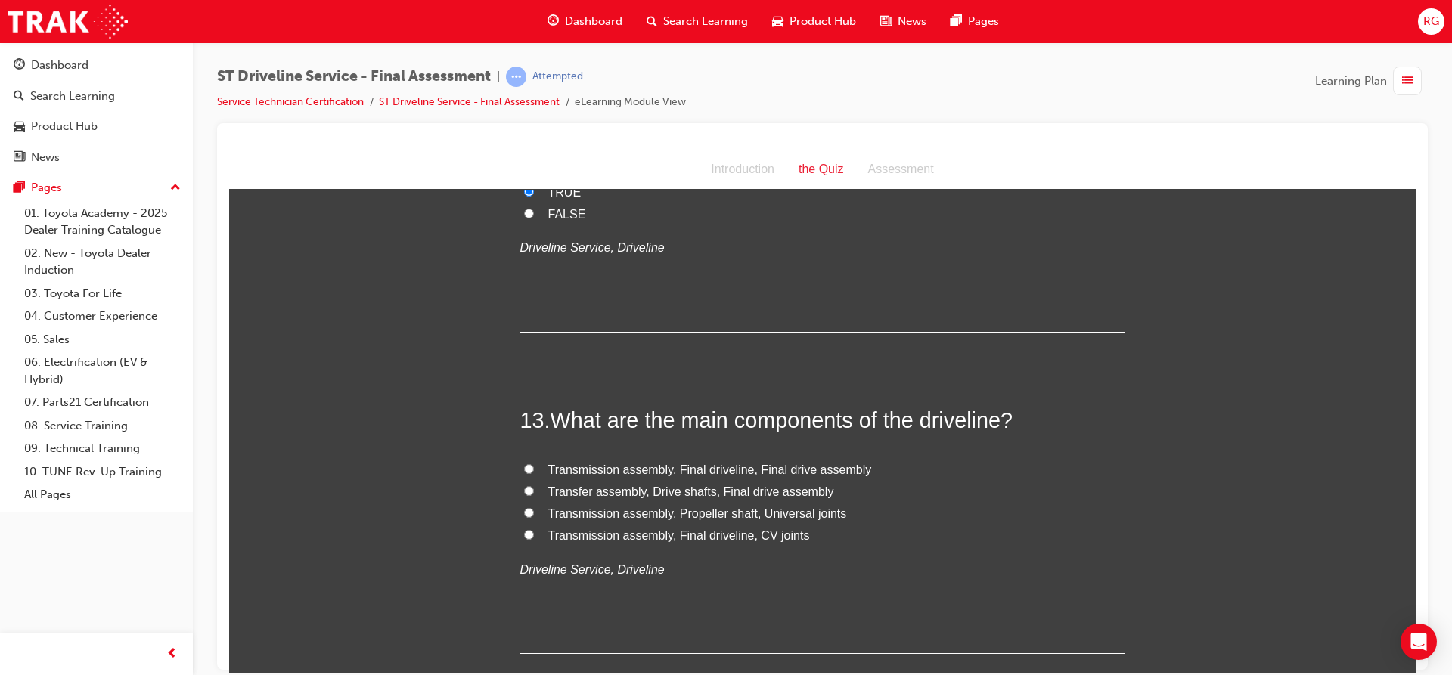
scroll to position [3971, 0]
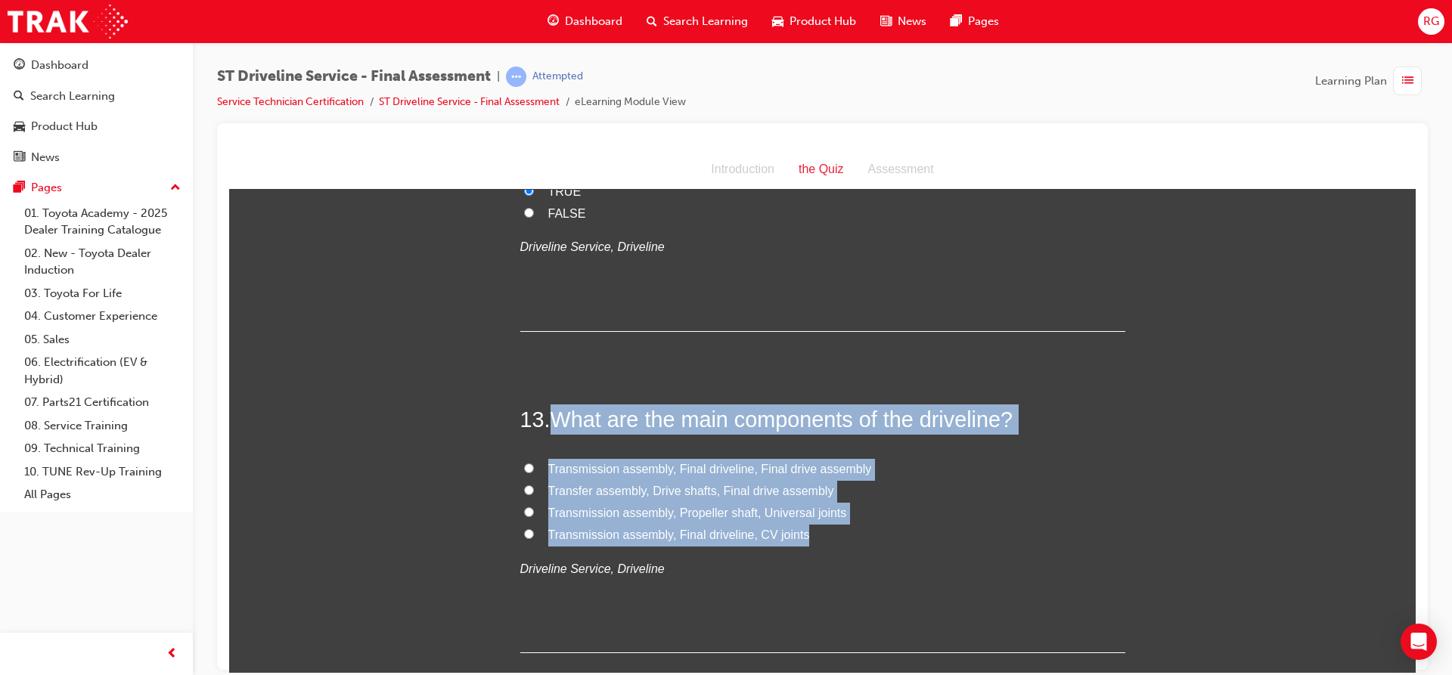
drag, startPoint x: 550, startPoint y: 414, endPoint x: 858, endPoint y: 529, distance: 328.5
click at [858, 529] on div "13 . What are the main components of the driveline? Transmission assembly, Fina…" at bounding box center [822, 528] width 605 height 249
click at [597, 490] on span "Transfer assembly, Drive shafts, Final drive assembly" at bounding box center [691, 490] width 286 height 13
click at [534, 490] on input "Transfer assembly, Drive shafts, Final drive assembly" at bounding box center [529, 490] width 10 height 10
radio input "true"
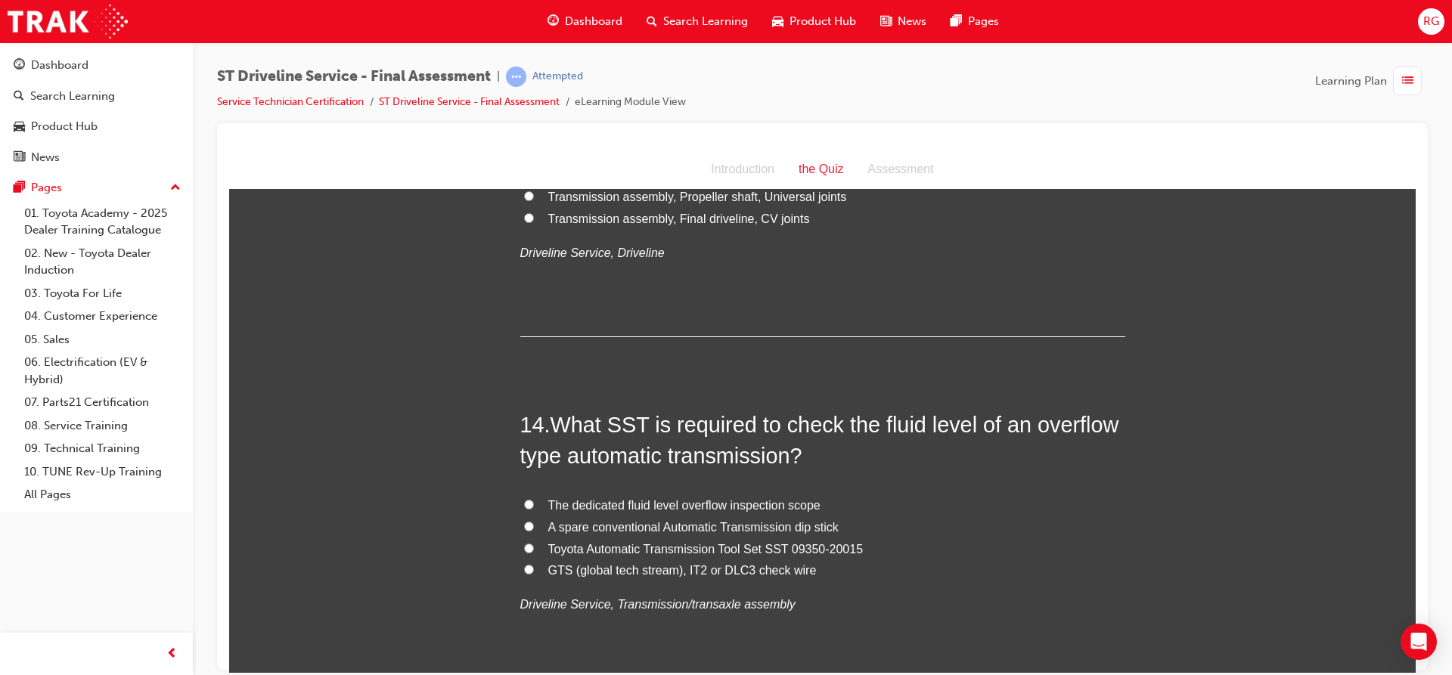
scroll to position [4425, 0]
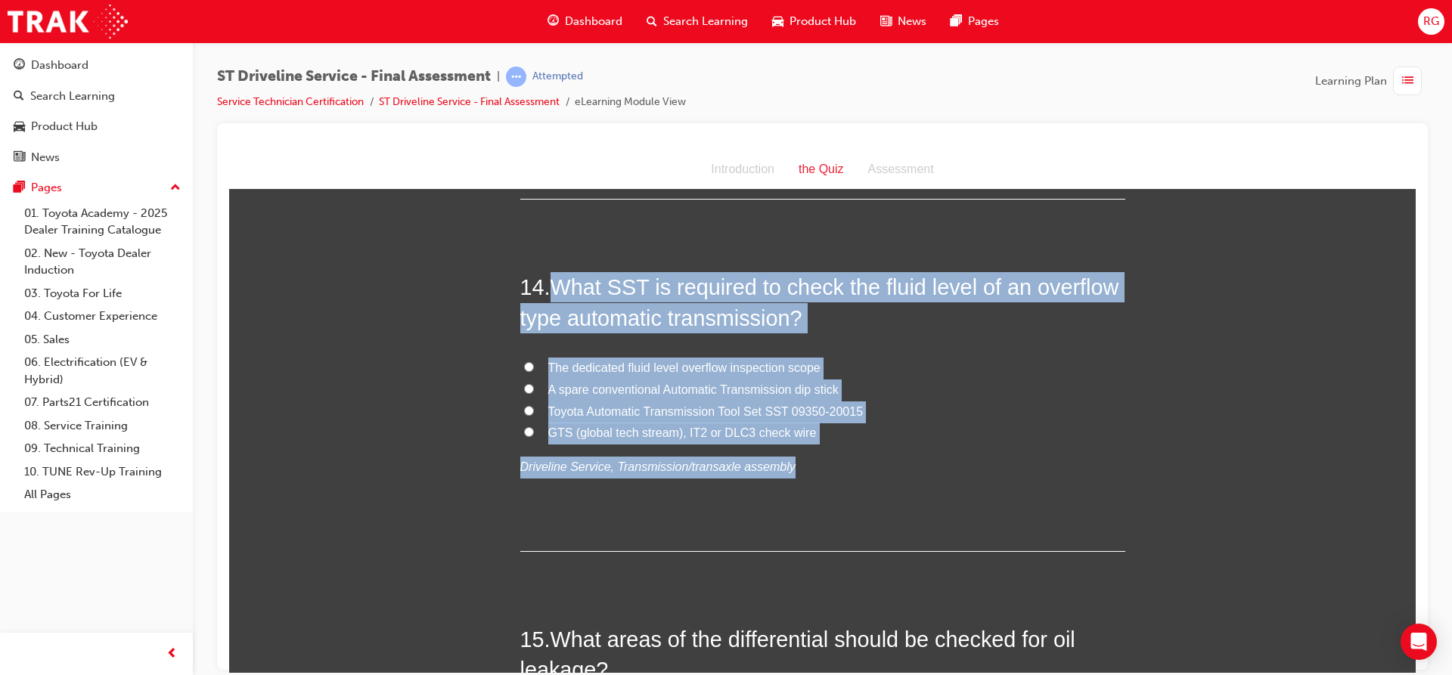
drag, startPoint x: 548, startPoint y: 284, endPoint x: 809, endPoint y: 444, distance: 306.2
click at [809, 444] on div "14 . What SST is required to check the fluid level of an overflow type automati…" at bounding box center [822, 411] width 605 height 280
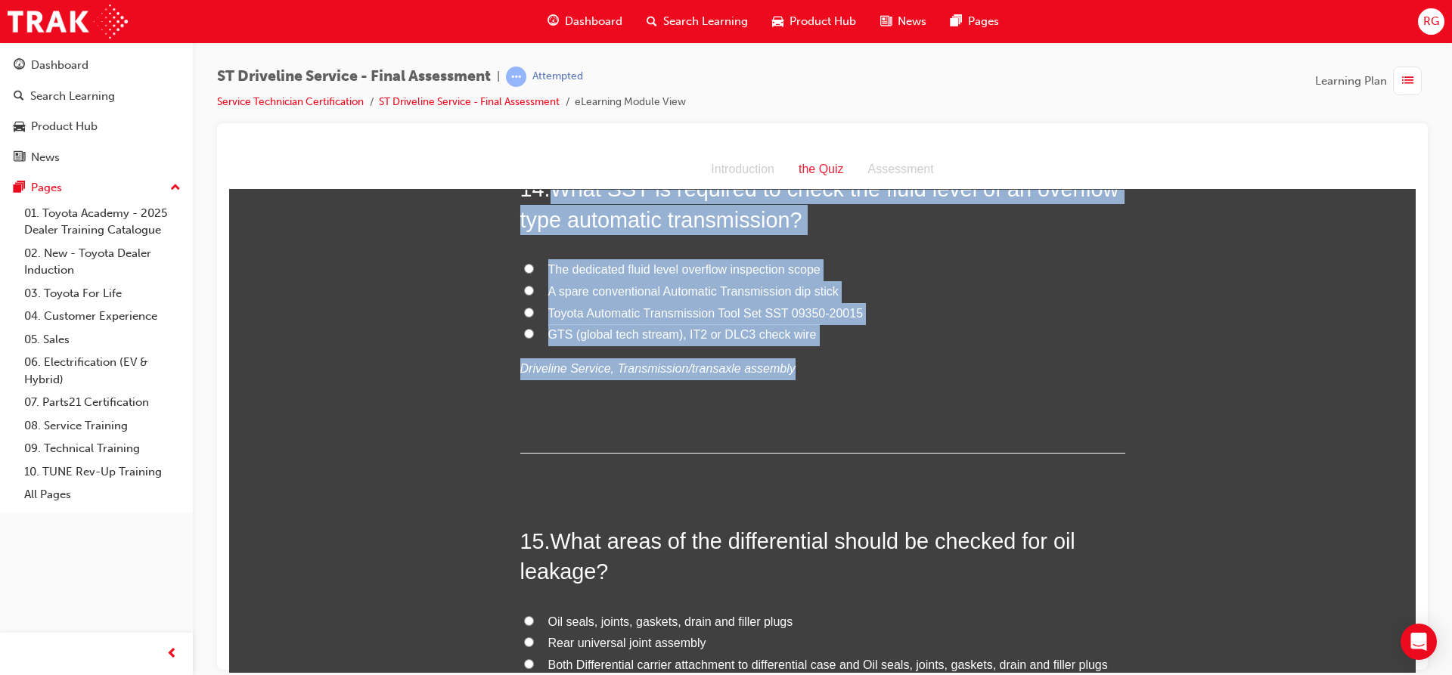
scroll to position [4500, 0]
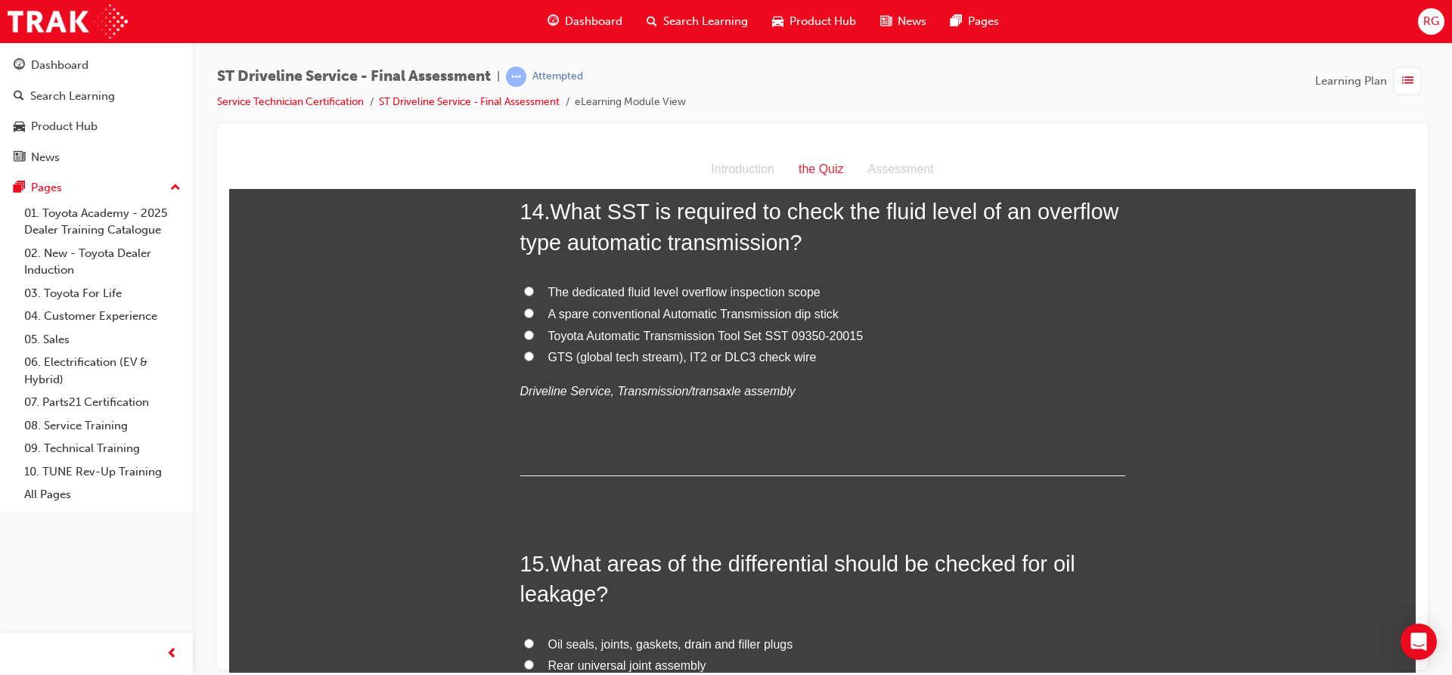
click at [524, 330] on input "Toyota Automatic Transmission Tool Set SST 09350-20015" at bounding box center [529, 335] width 10 height 10
radio input "true"
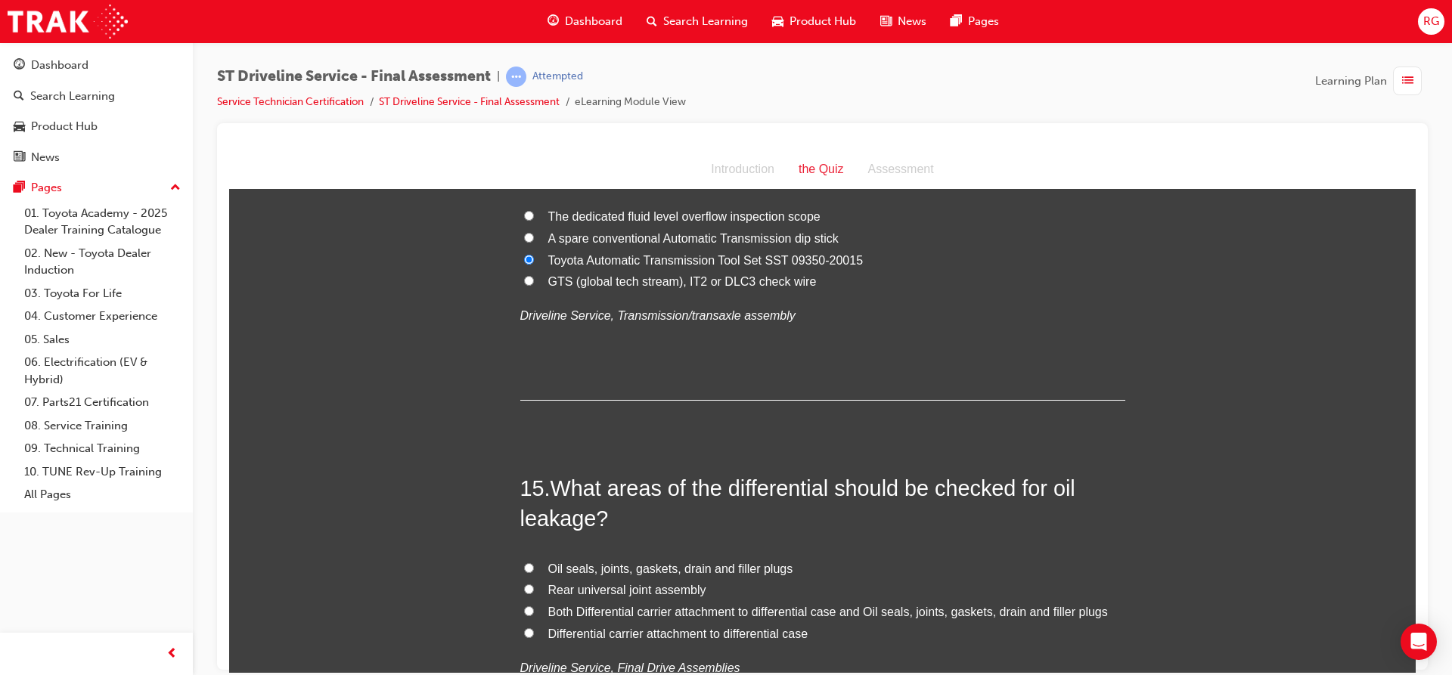
scroll to position [4651, 0]
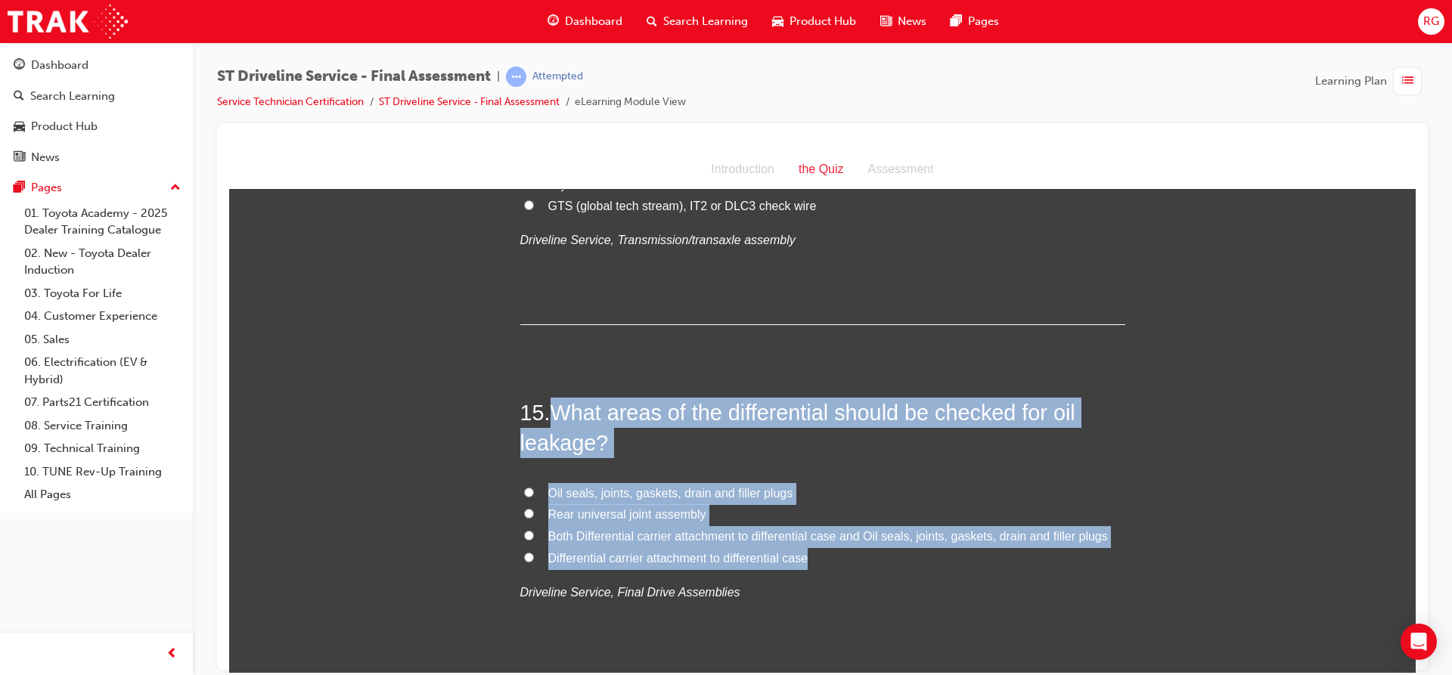
drag, startPoint x: 551, startPoint y: 414, endPoint x: 814, endPoint y: 564, distance: 303.1
click at [814, 564] on div "15 . What areas of the differential should be checked for oil leakage? Oil seal…" at bounding box center [822, 537] width 605 height 280
click at [814, 564] on label "Differential carrier attachment to differential case" at bounding box center [822, 558] width 605 height 22
click at [534, 562] on input "Differential carrier attachment to differential case" at bounding box center [529, 557] width 10 height 10
radio input "true"
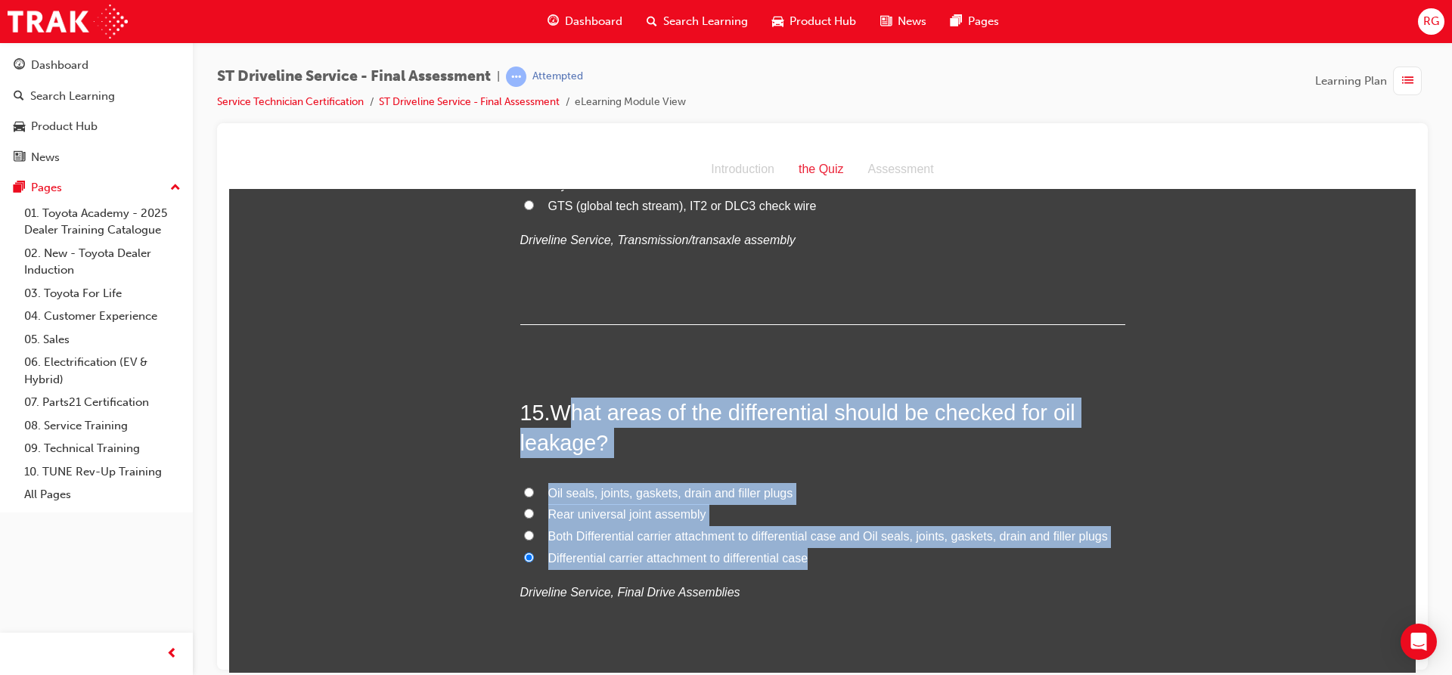
drag, startPoint x: 574, startPoint y: 410, endPoint x: 907, endPoint y: 567, distance: 368.0
click at [907, 567] on div "15 . What areas of the differential should be checked for oil leakage? Oil seal…" at bounding box center [822, 537] width 605 height 280
click at [525, 535] on input "Both Differential carrier attachment to differential case and Oil seals, joints…" at bounding box center [529, 535] width 10 height 10
radio input "true"
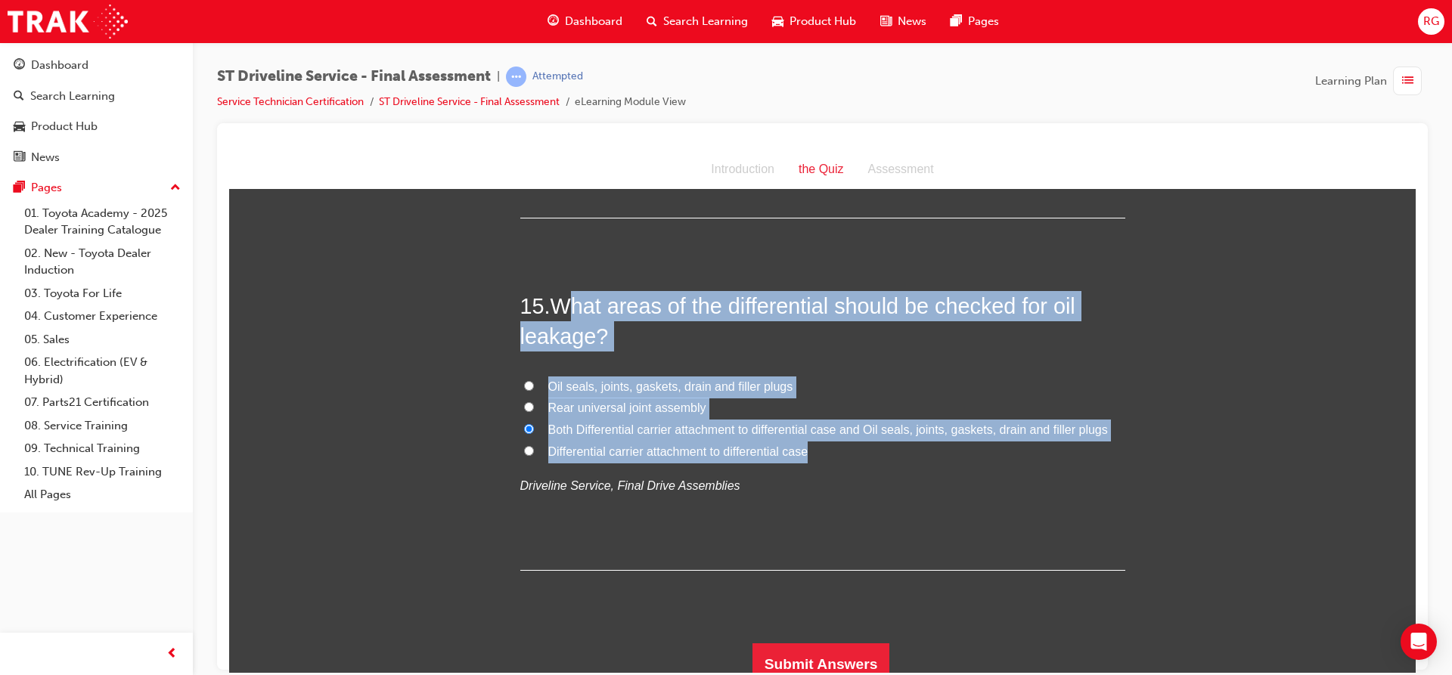
scroll to position [4770, 0]
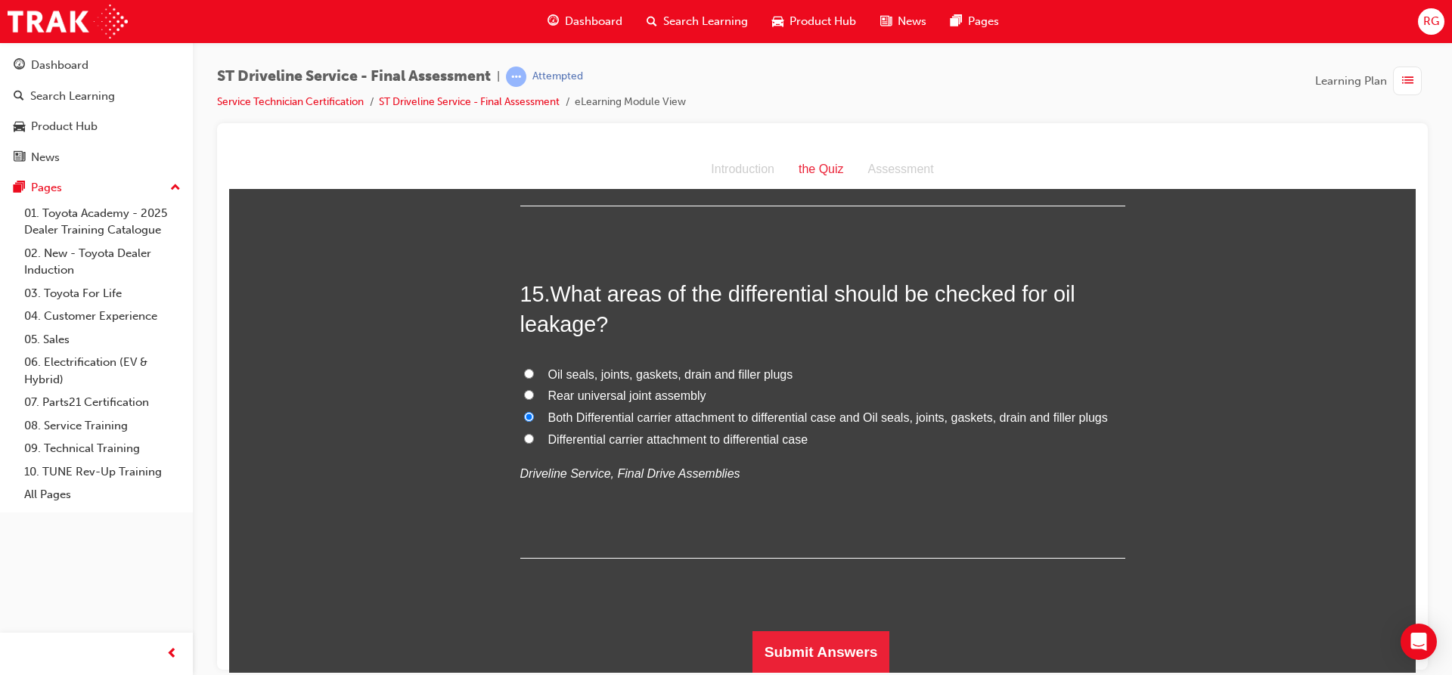
click at [826, 635] on button "Submit Answers" at bounding box center [821, 652] width 138 height 42
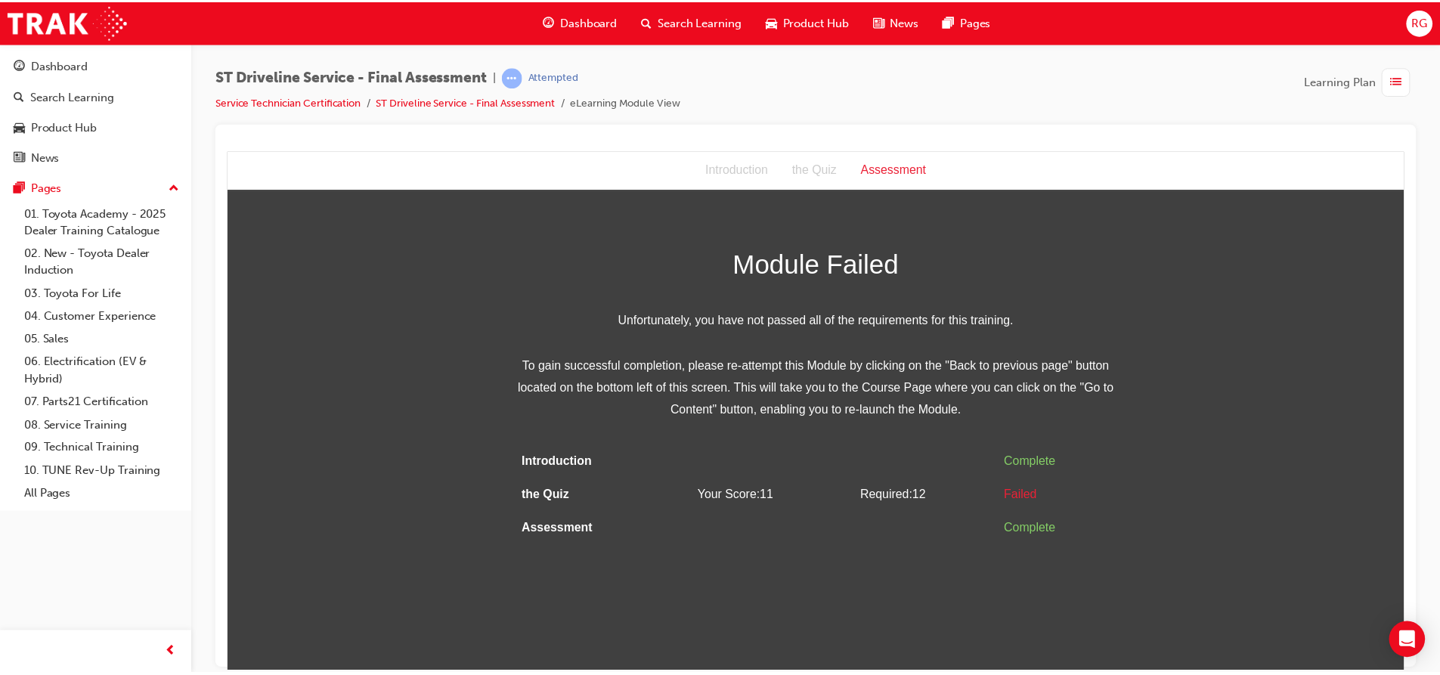
scroll to position [0, 0]
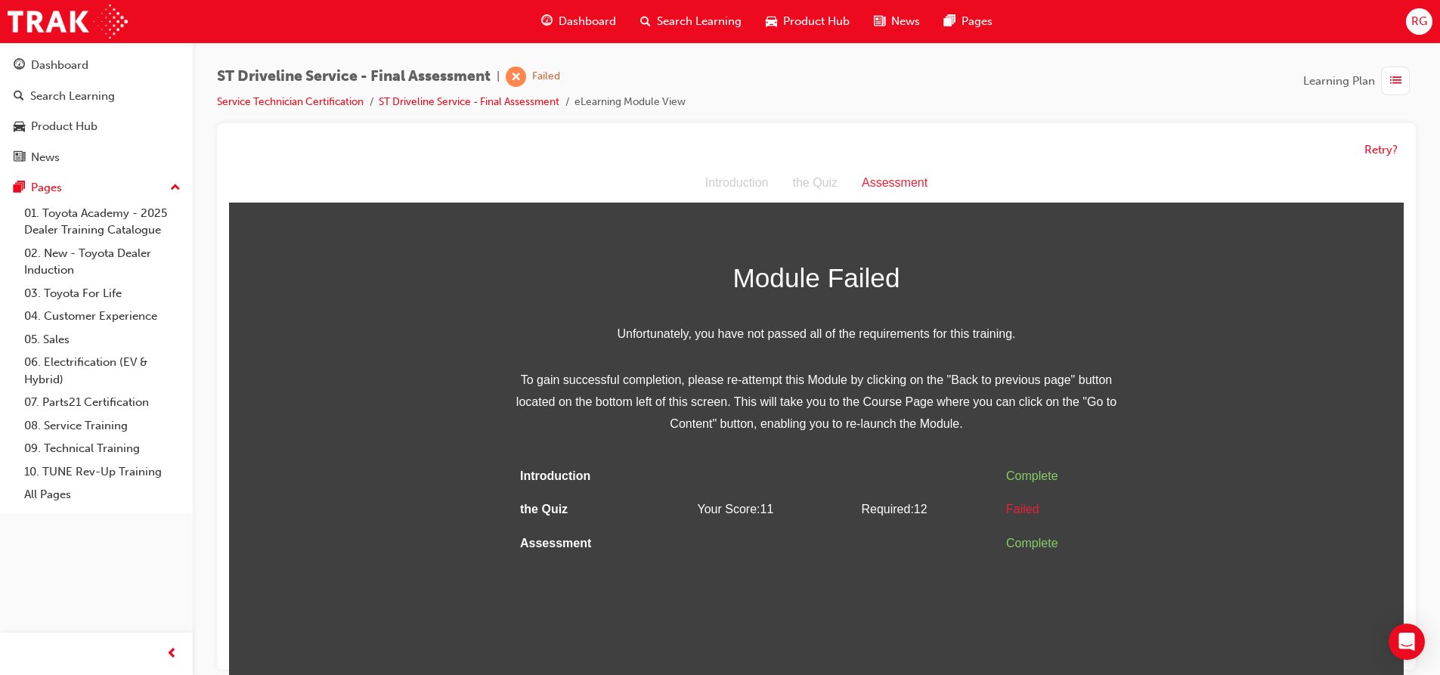
click at [1000, 504] on tr "the Quiz Your Score: 11 Required: 12 Failed" at bounding box center [816, 510] width 605 height 34
drag, startPoint x: 1001, startPoint y: 504, endPoint x: 1045, endPoint y: 517, distance: 45.9
click at [1045, 516] on td "Failed" at bounding box center [1059, 510] width 119 height 34
click at [1379, 153] on button "Retry?" at bounding box center [1381, 149] width 33 height 17
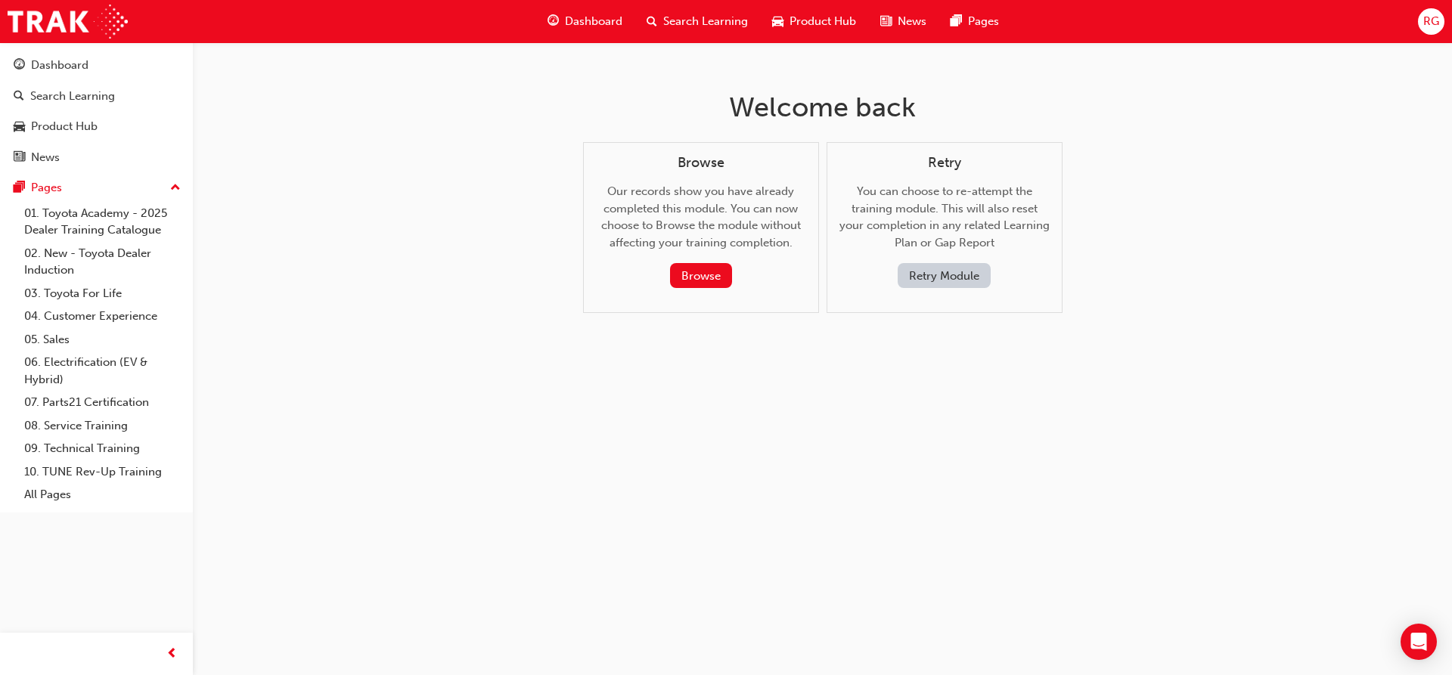
click at [932, 277] on button "Retry Module" at bounding box center [943, 275] width 93 height 25
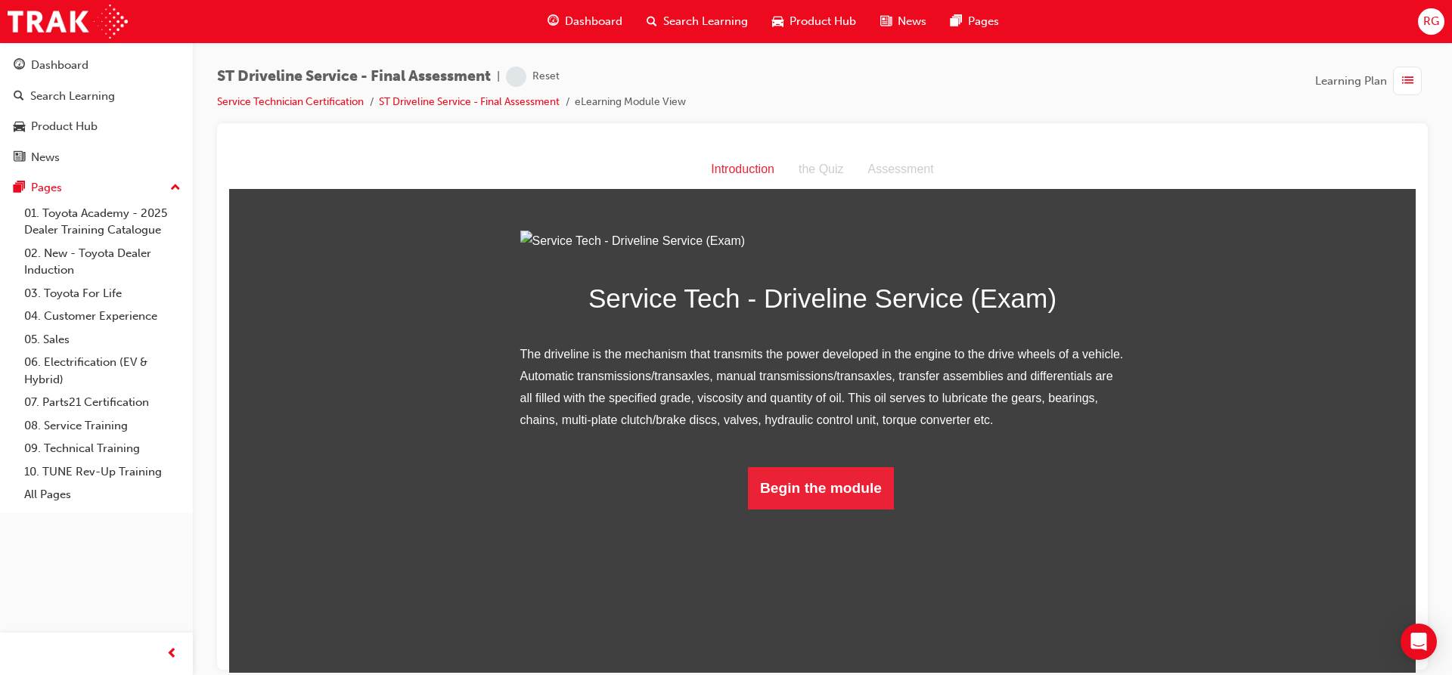
scroll to position [4, 0]
click at [800, 509] on button "Begin the module" at bounding box center [821, 488] width 146 height 42
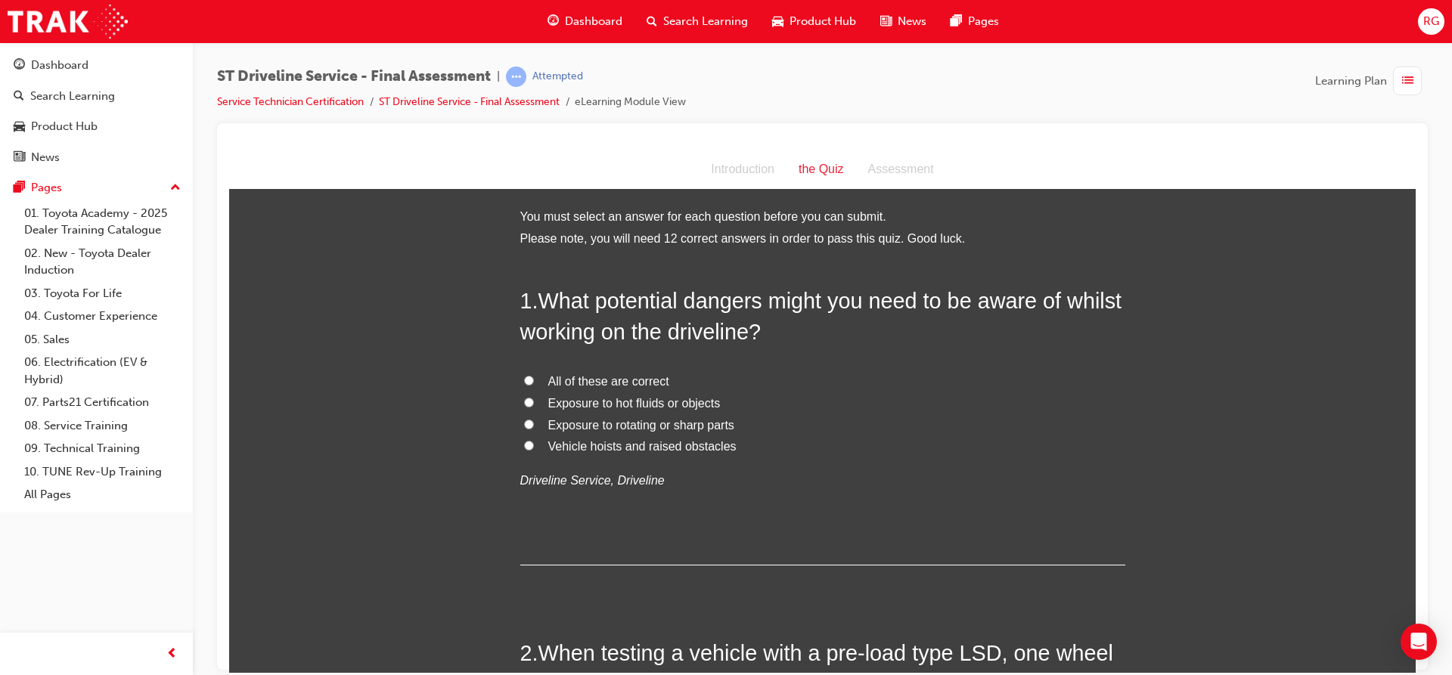
click at [553, 381] on span "All of these are correct" at bounding box center [608, 380] width 121 height 13
click at [534, 381] on input "All of these are correct" at bounding box center [529, 380] width 10 height 10
radio input "true"
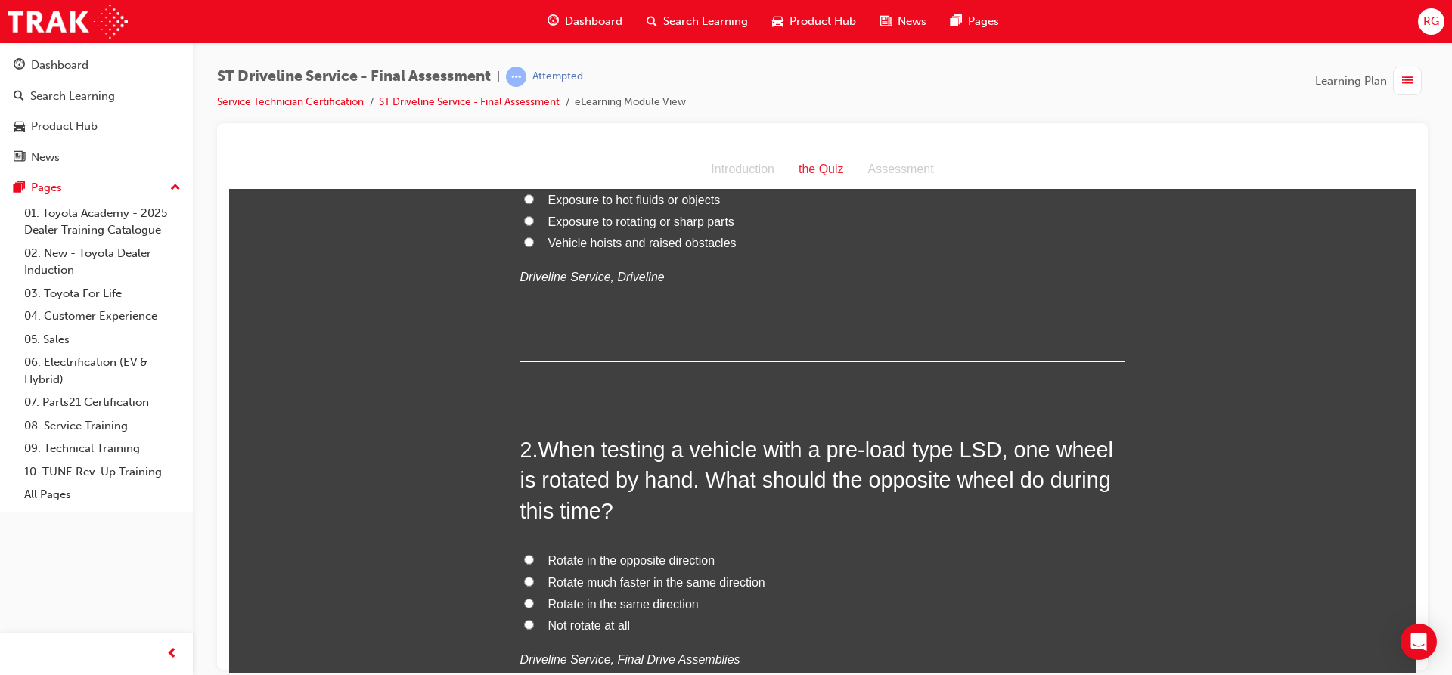
scroll to position [227, 0]
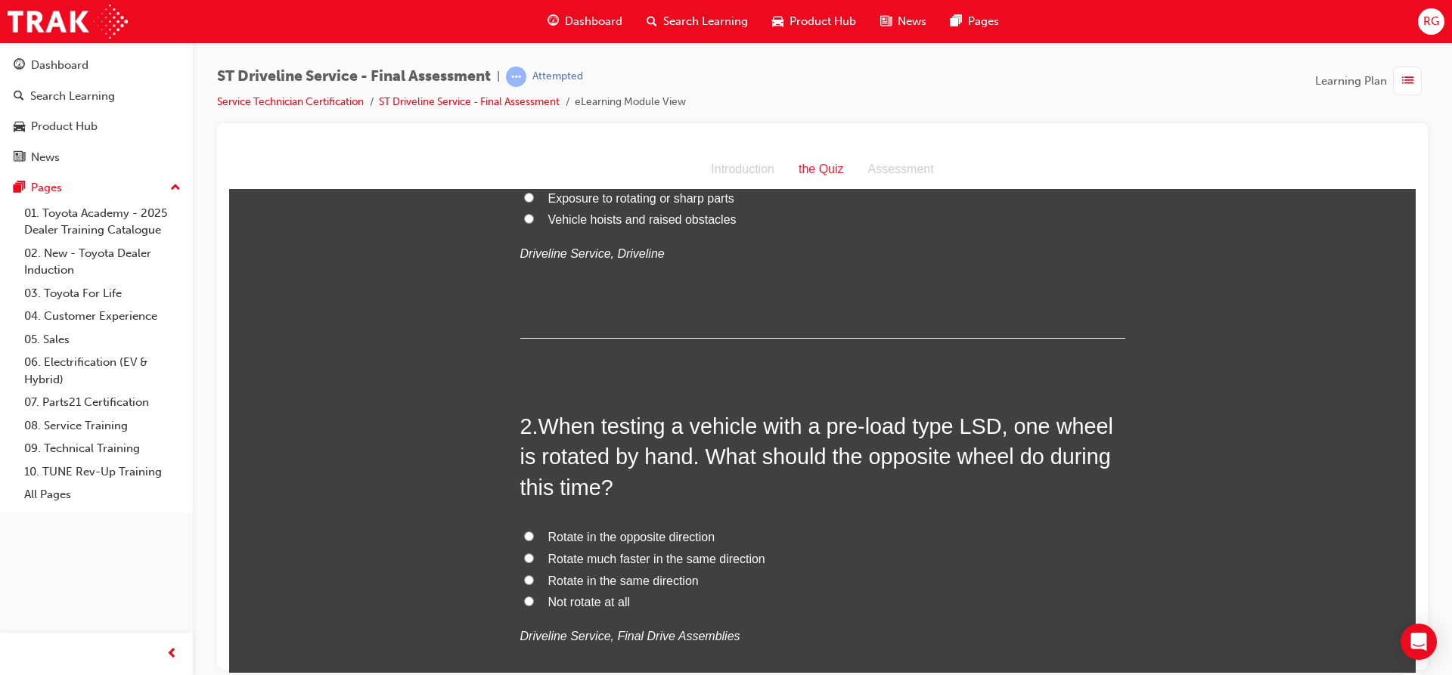
click at [535, 577] on label "Rotate in the same direction" at bounding box center [822, 581] width 605 height 22
click at [534, 577] on input "Rotate in the same direction" at bounding box center [529, 580] width 10 height 10
radio input "true"
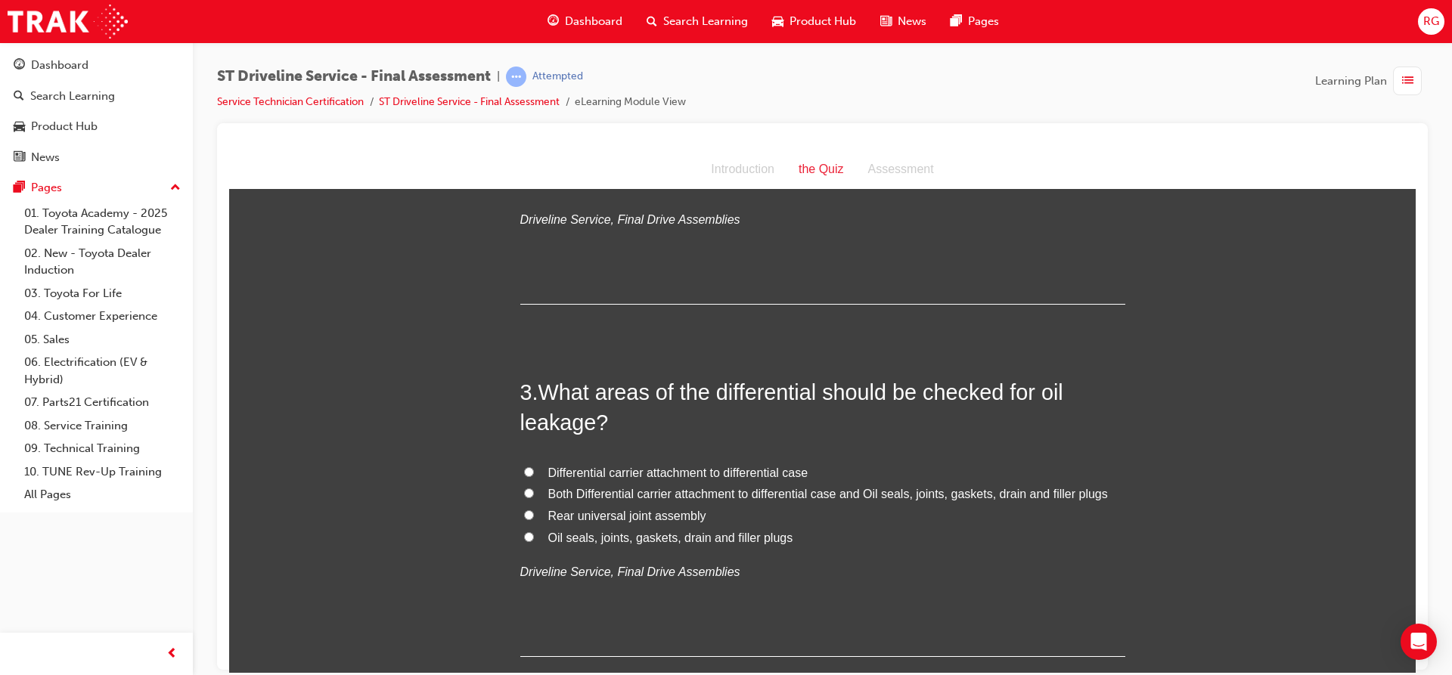
scroll to position [680, 0]
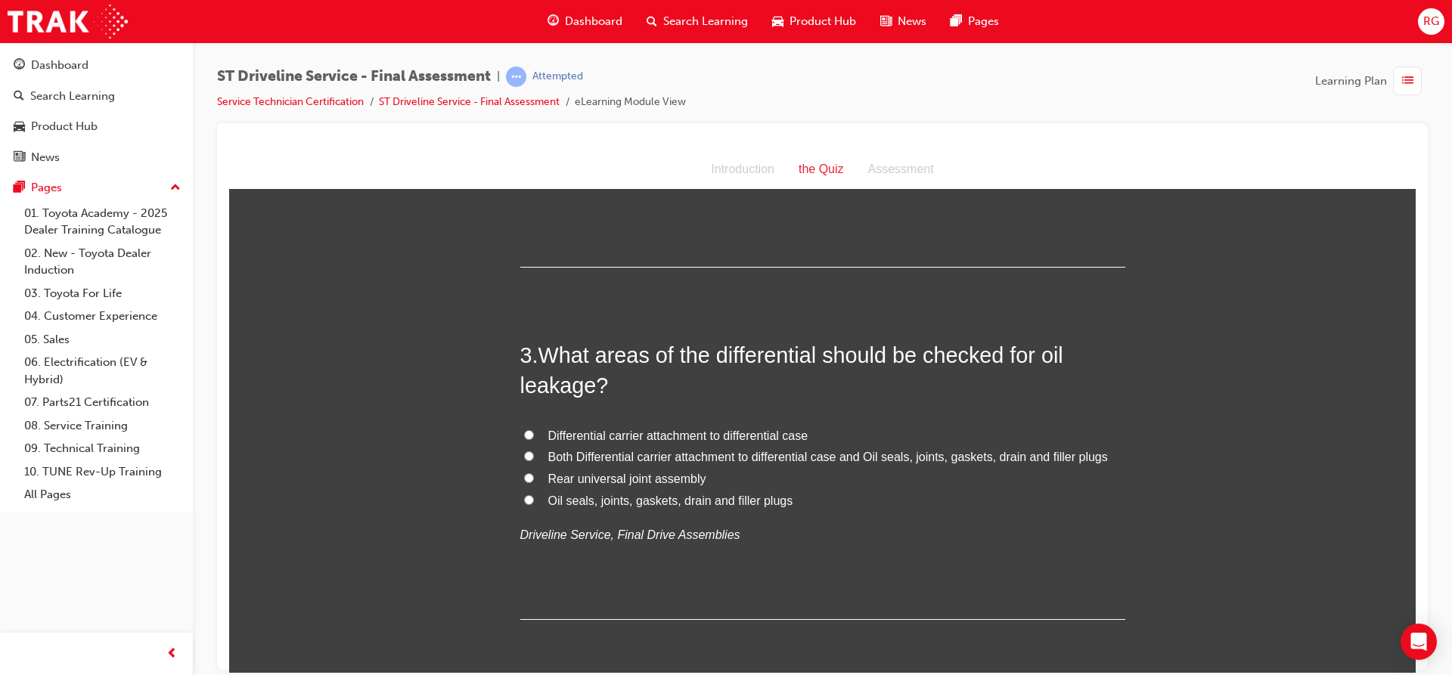
click at [628, 452] on span "Both Differential carrier attachment to differential case and Oil seals, joints…" at bounding box center [827, 456] width 559 height 13
click at [534, 452] on input "Both Differential carrier attachment to differential case and Oil seals, joints…" at bounding box center [529, 456] width 10 height 10
radio input "true"
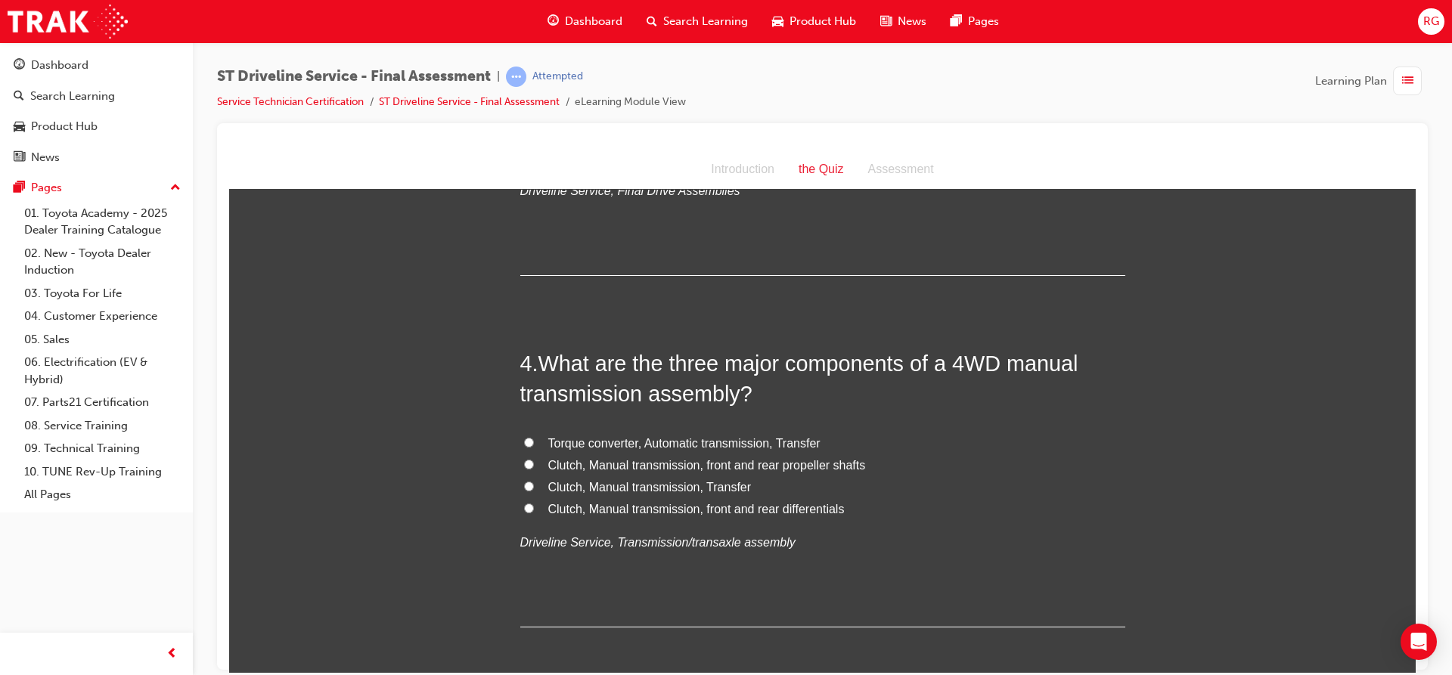
scroll to position [1059, 0]
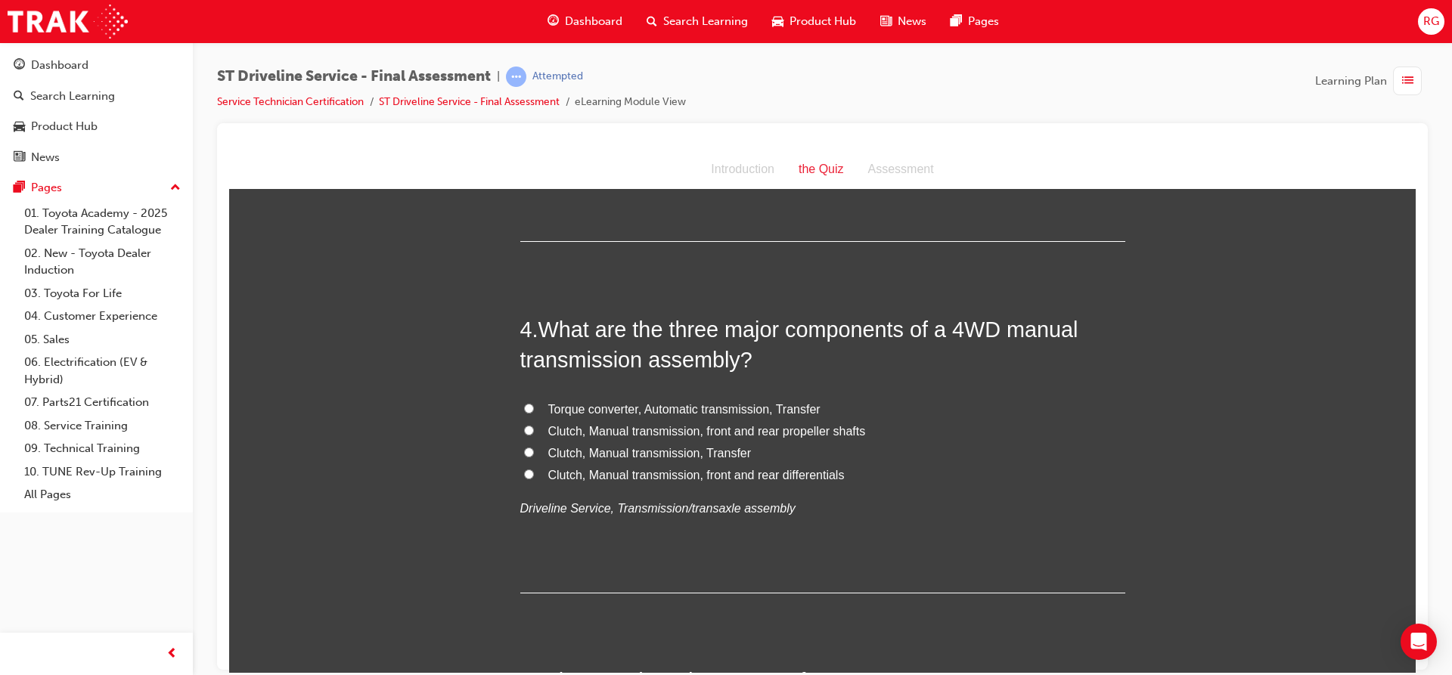
click at [675, 409] on span "Torque converter, Automatic transmission, Transfer" at bounding box center [684, 408] width 272 height 13
click at [534, 409] on input "Torque converter, Automatic transmission, Transfer" at bounding box center [529, 408] width 10 height 10
radio input "true"
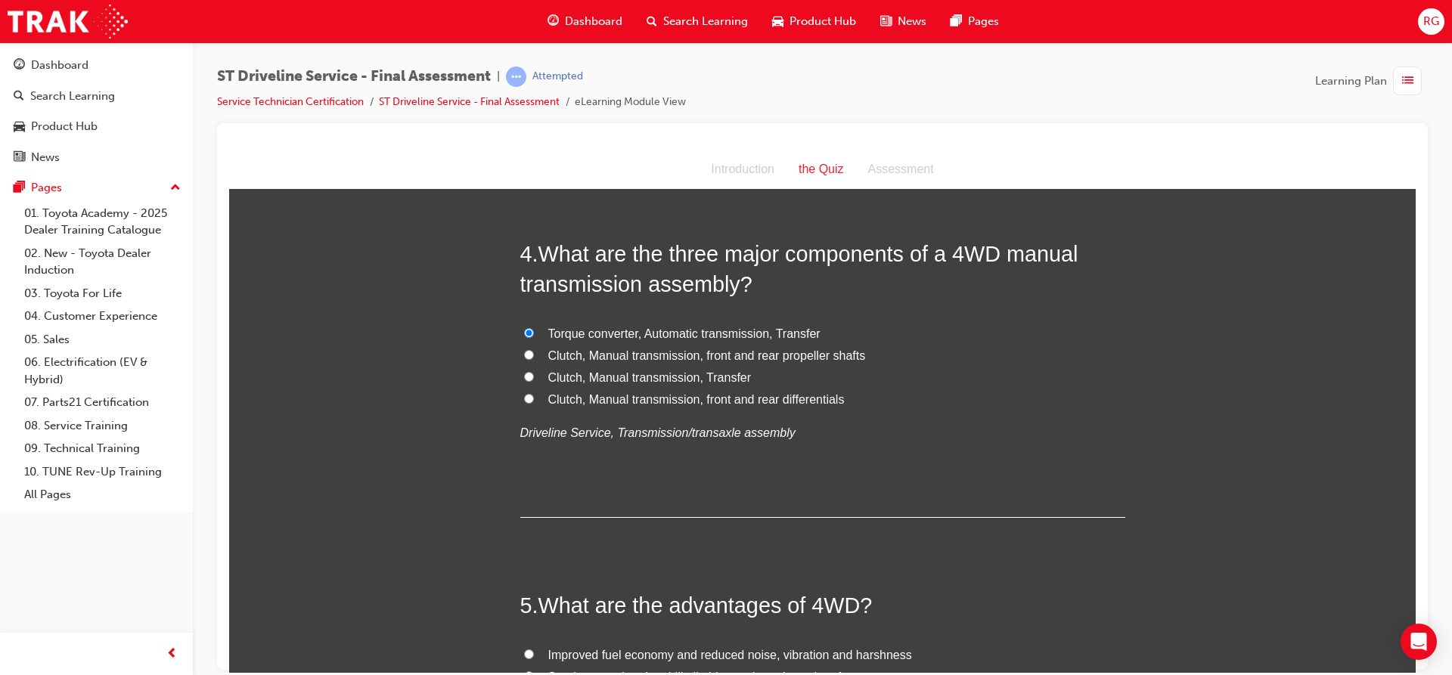
click at [662, 381] on span "Clutch, Manual transmission, Transfer" at bounding box center [649, 376] width 203 height 13
click at [534, 381] on input "Clutch, Manual transmission, Transfer" at bounding box center [529, 376] width 10 height 10
radio input "true"
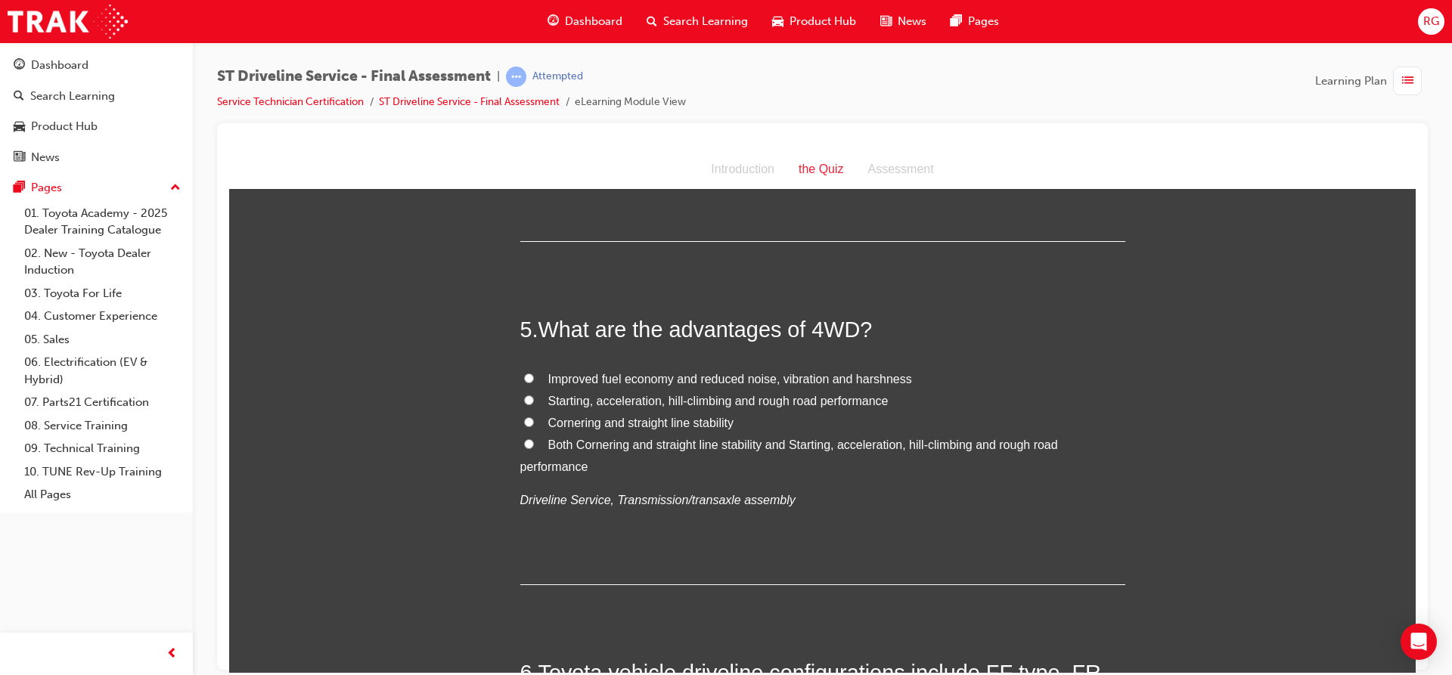
scroll to position [1437, 0]
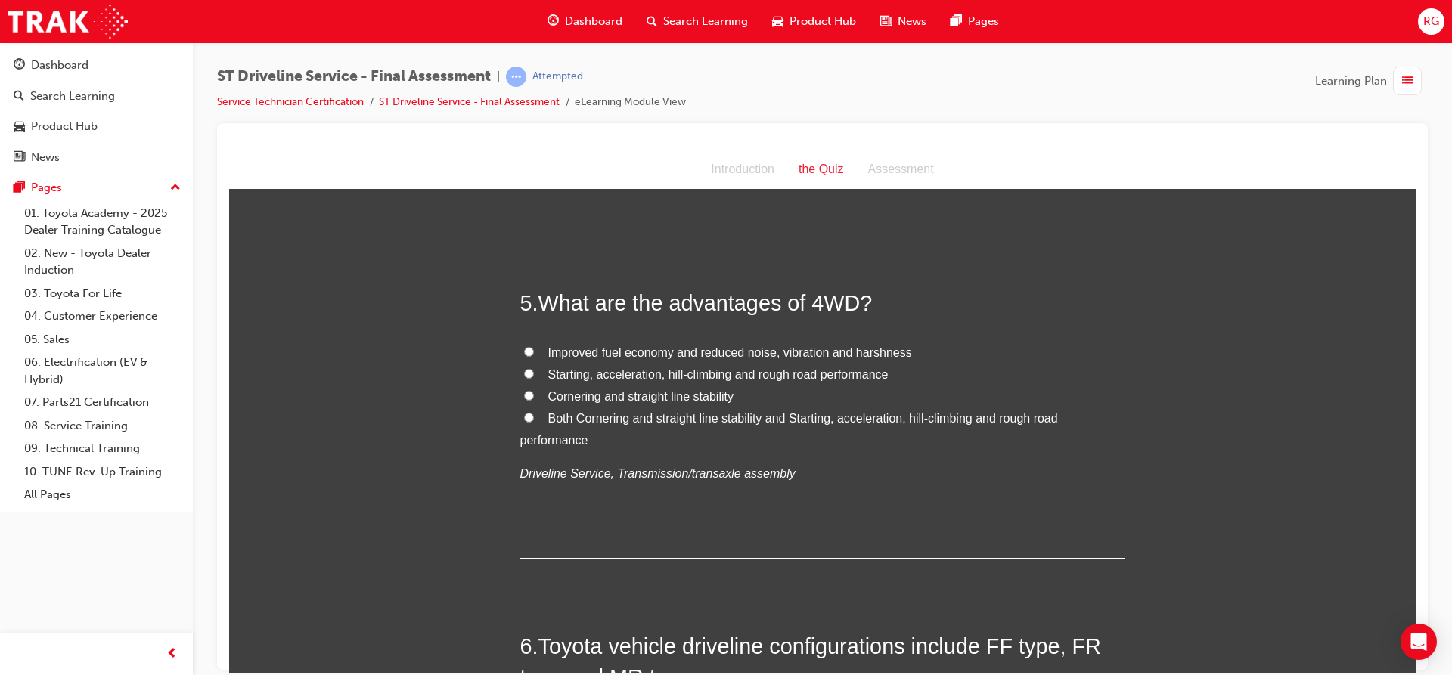
click at [529, 370] on label "Starting, acceleration, hill-climbing and rough road performance" at bounding box center [822, 375] width 605 height 22
click at [529, 370] on input "Starting, acceleration, hill-climbing and rough road performance" at bounding box center [529, 373] width 10 height 10
radio input "true"
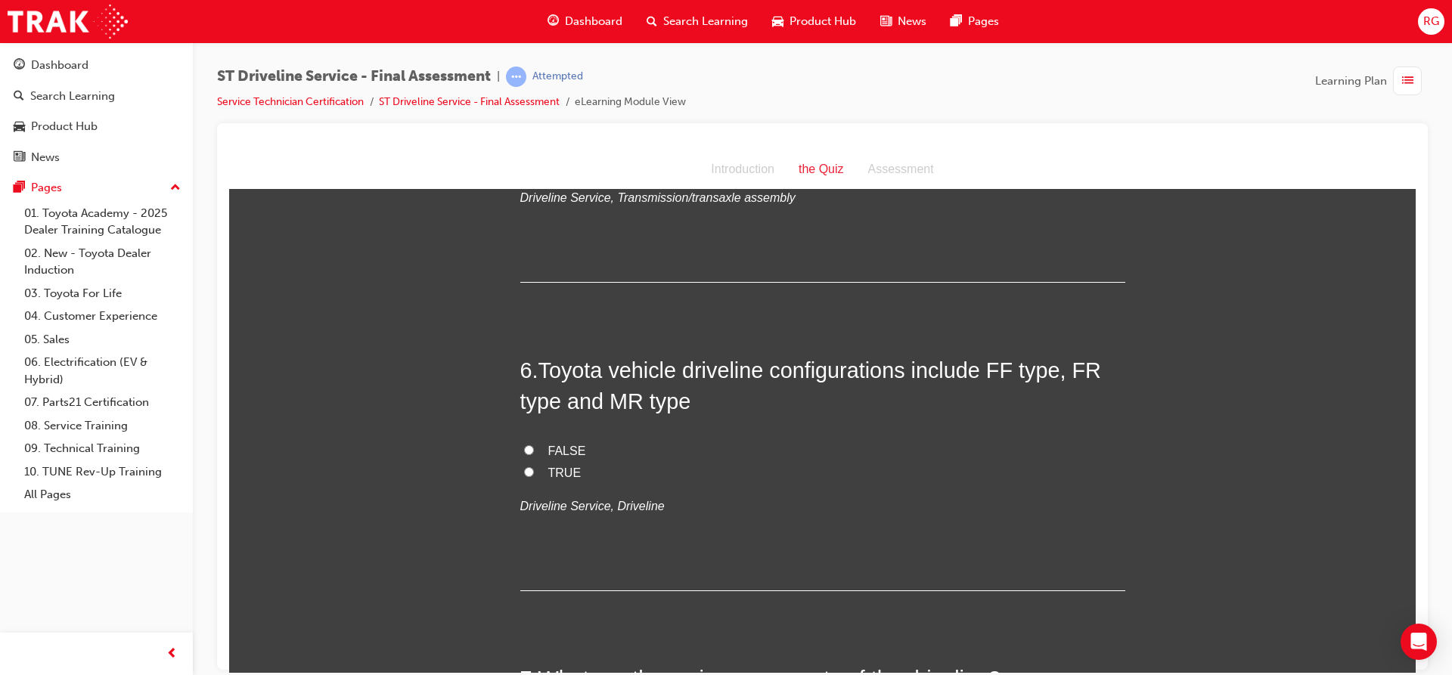
scroll to position [1739, 0]
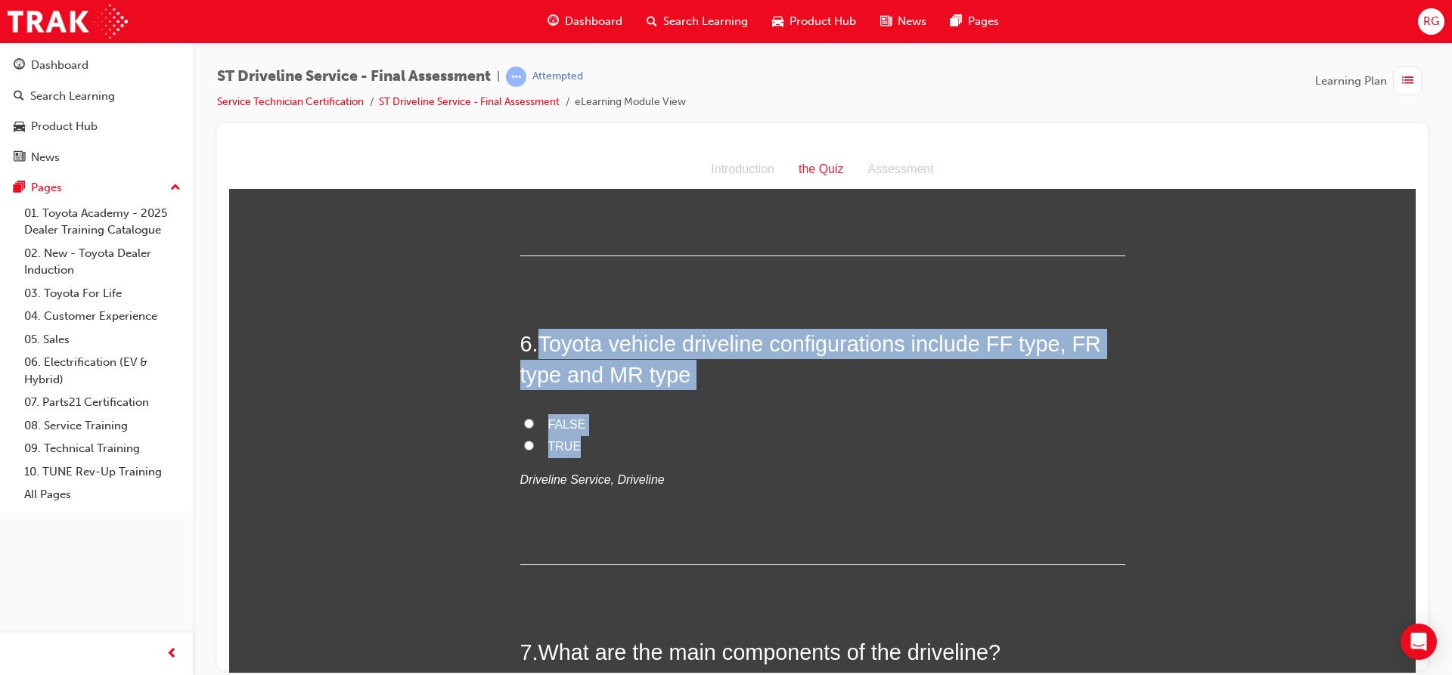
drag, startPoint x: 536, startPoint y: 339, endPoint x: 611, endPoint y: 439, distance: 124.8
click at [611, 439] on div "6 . Toyota vehicle driveline configurations include FF type, FR type and MR typ…" at bounding box center [822, 446] width 605 height 236
click at [525, 445] on input "TRUE" at bounding box center [529, 445] width 10 height 10
radio input "true"
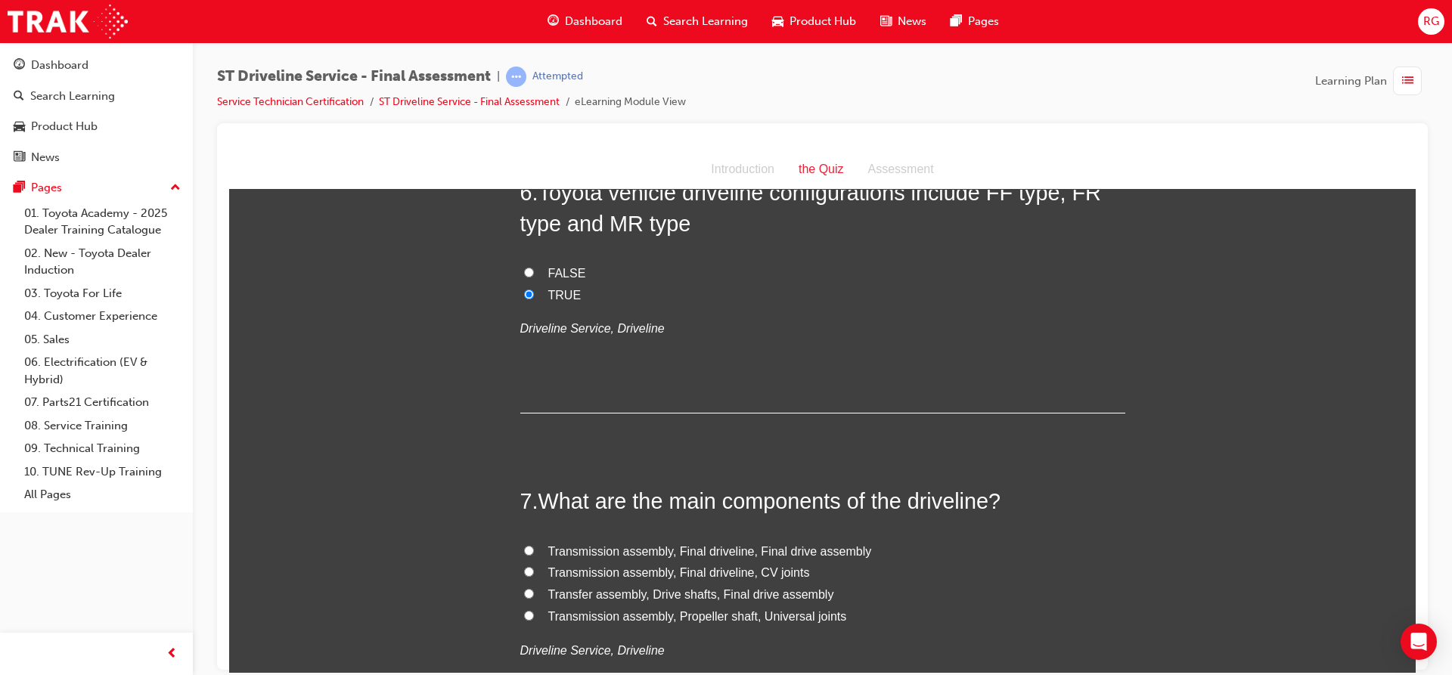
click at [615, 398] on div "6 . Toyota vehicle driveline configurations include FF type, FR type and MR typ…" at bounding box center [822, 295] width 605 height 236
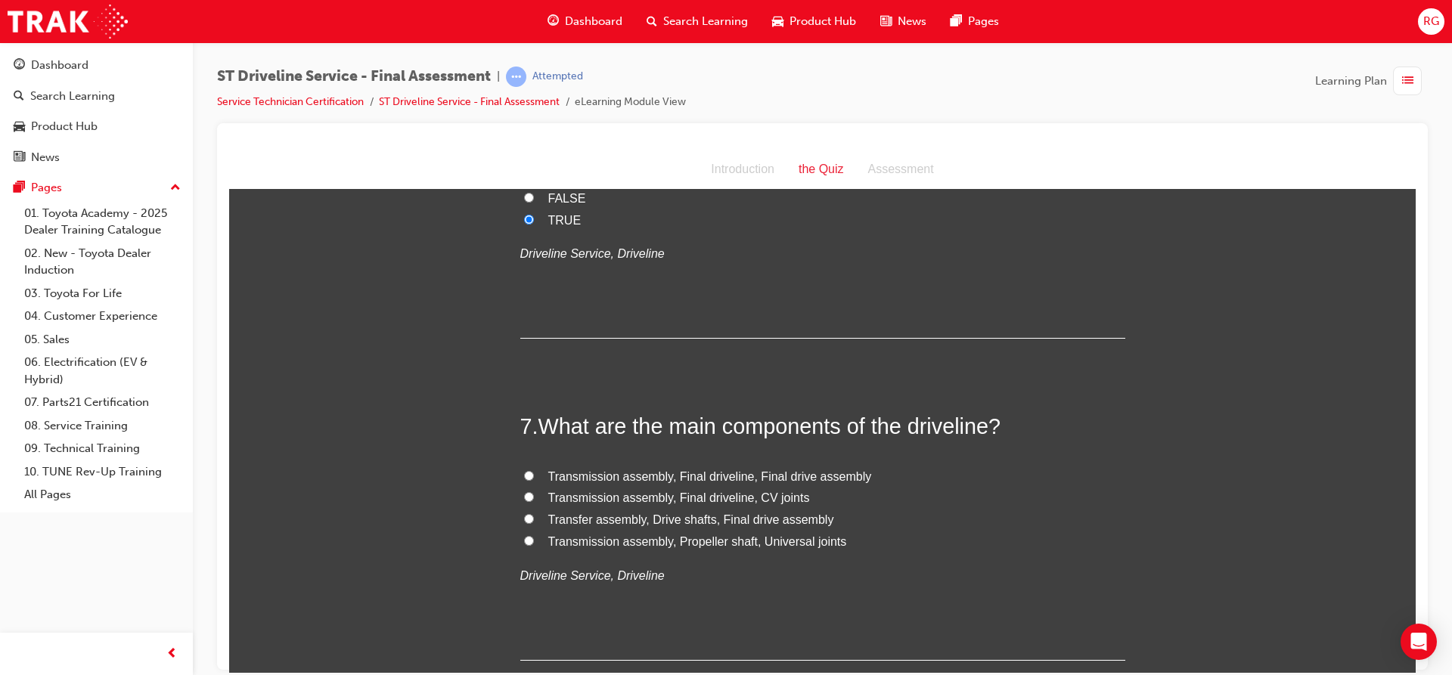
scroll to position [1966, 0]
click at [636, 524] on span "Transfer assembly, Drive shafts, Final drive assembly" at bounding box center [691, 518] width 286 height 13
click at [534, 522] on input "Transfer assembly, Drive shafts, Final drive assembly" at bounding box center [529, 518] width 10 height 10
radio input "true"
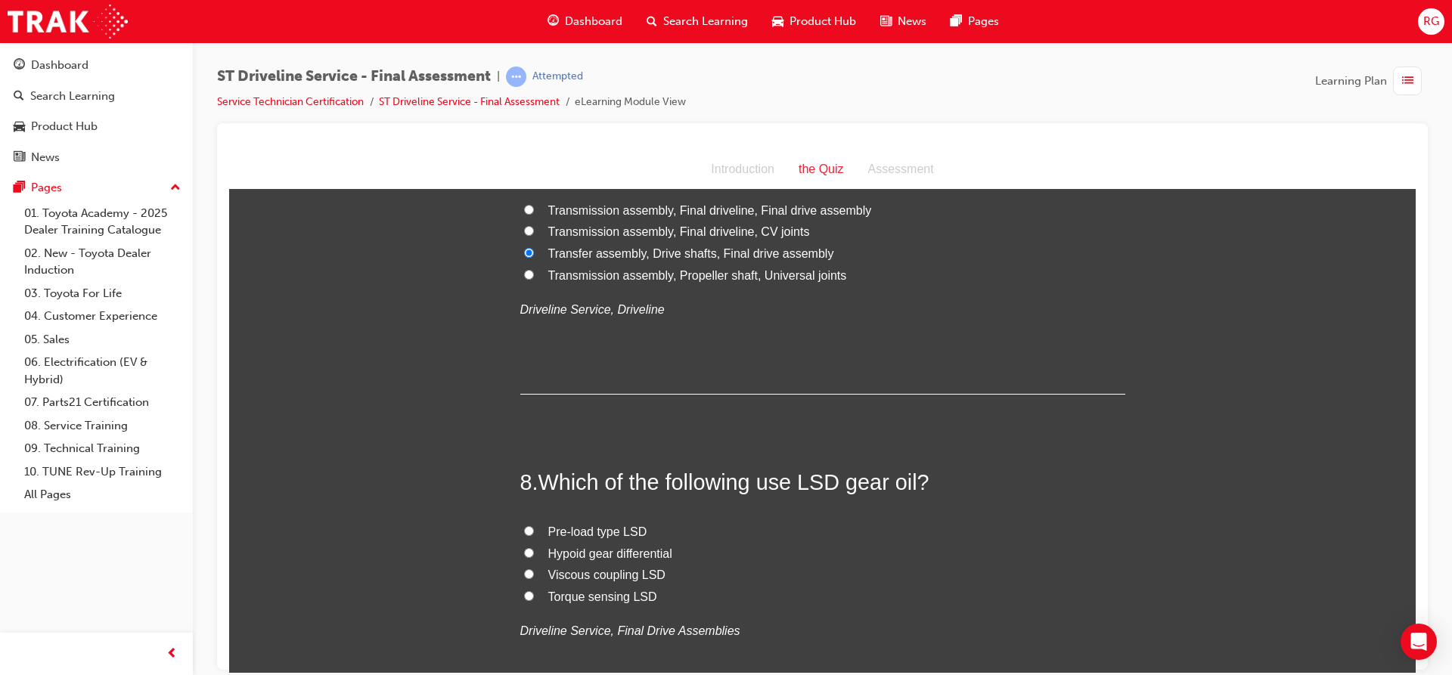
scroll to position [2268, 0]
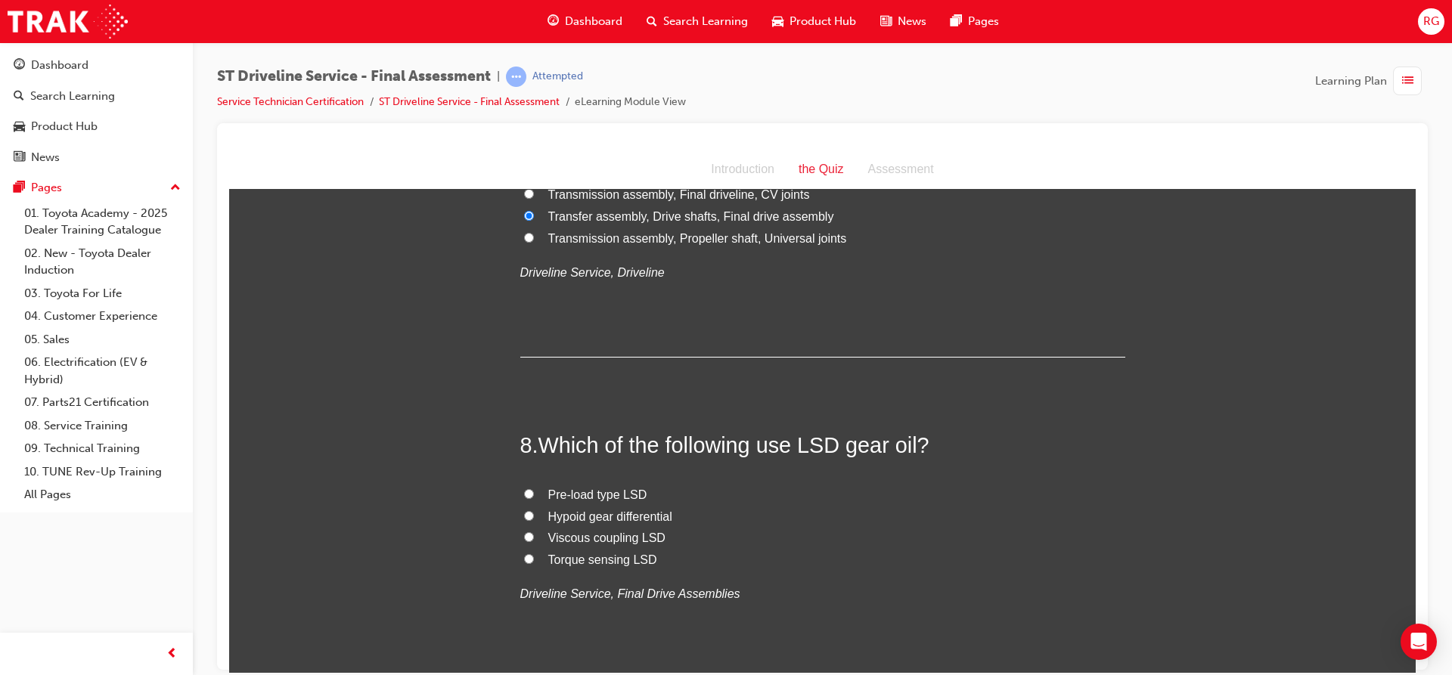
click at [604, 488] on span "Pre-load type LSD" at bounding box center [597, 494] width 99 height 13
click at [534, 488] on input "Pre-load type LSD" at bounding box center [529, 493] width 10 height 10
radio input "true"
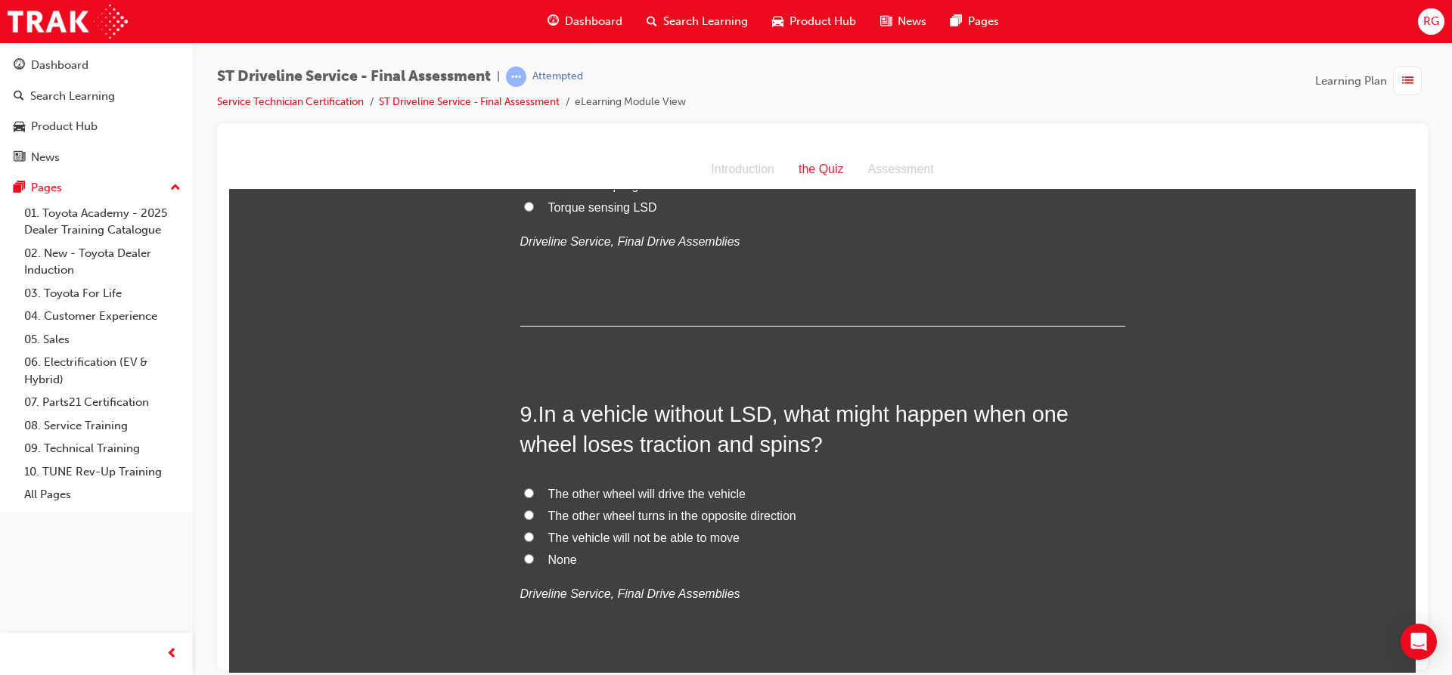
scroll to position [2646, 0]
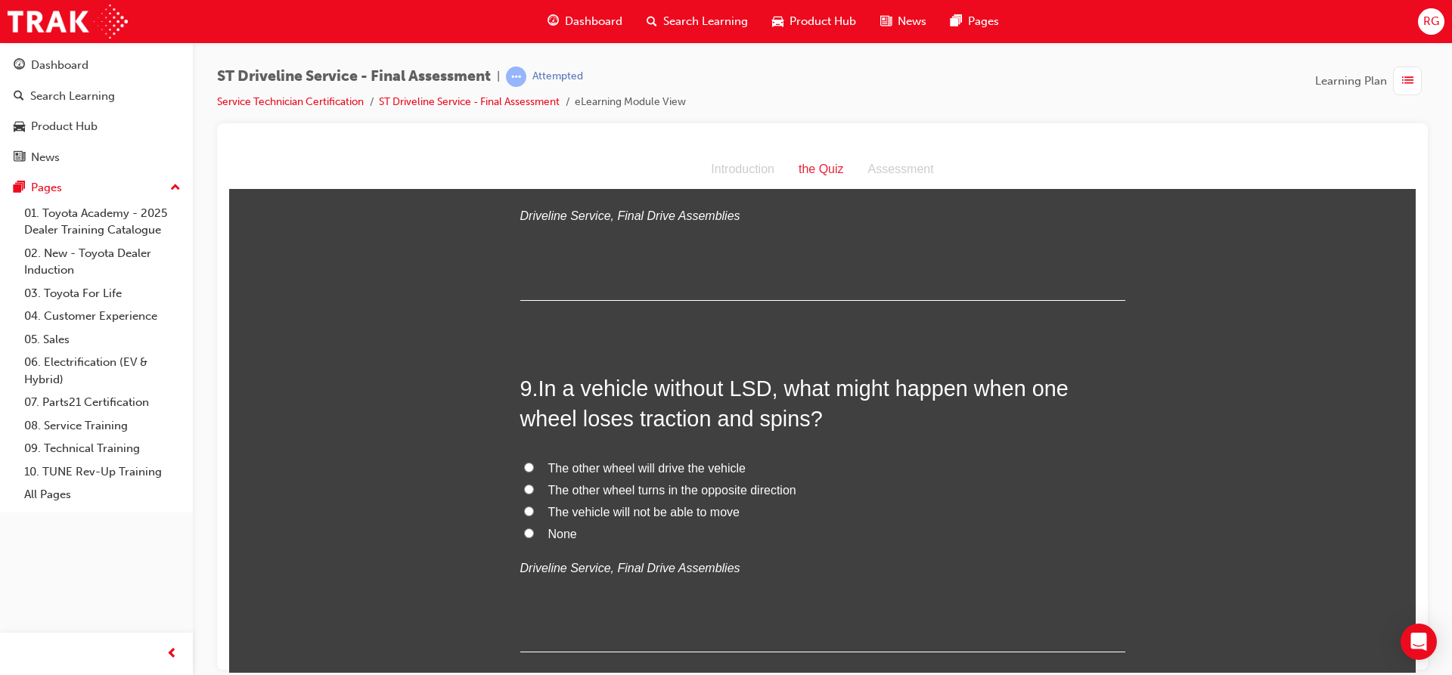
click at [573, 513] on span "The vehicle will not be able to move" at bounding box center [643, 511] width 191 height 13
click at [534, 513] on input "The vehicle will not be able to move" at bounding box center [529, 511] width 10 height 10
radio input "true"
click at [539, 536] on label "None" at bounding box center [822, 534] width 605 height 22
click at [534, 536] on input "None" at bounding box center [529, 533] width 10 height 10
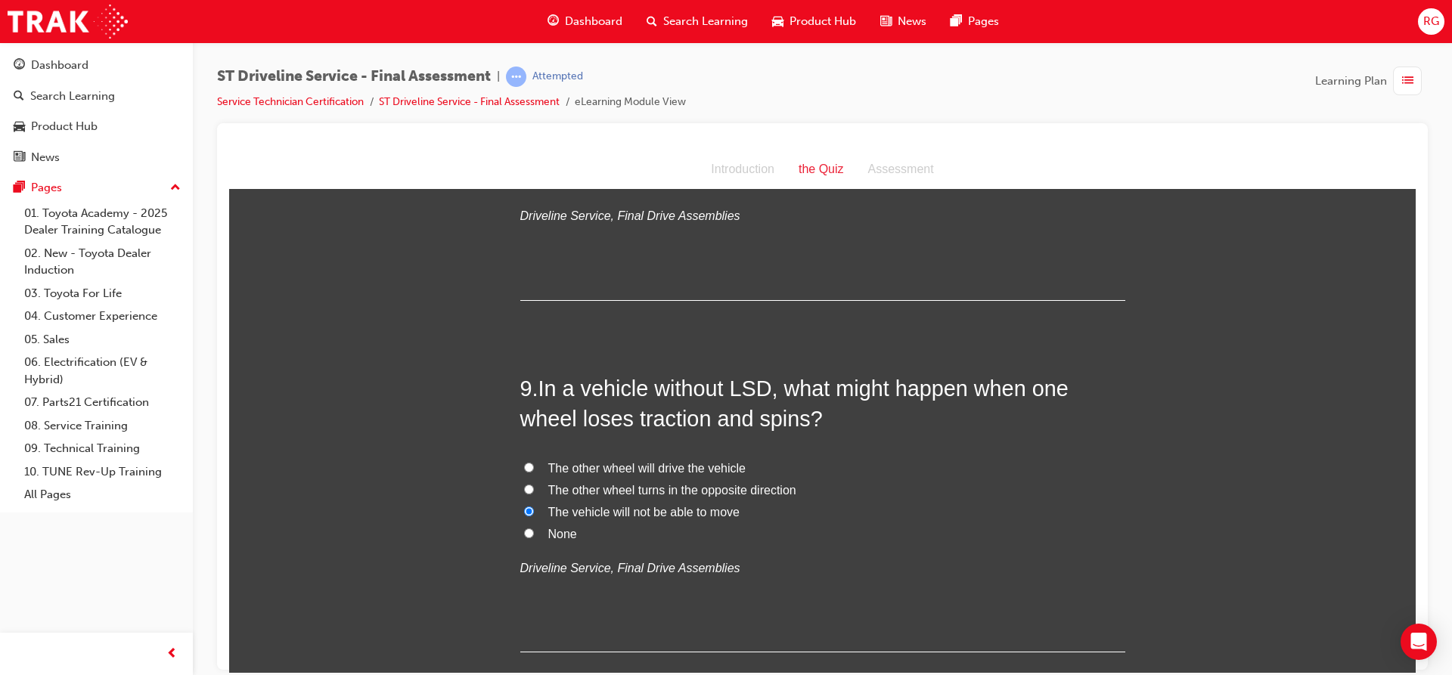
radio input "true"
click at [530, 513] on label "The vehicle will not be able to move" at bounding box center [822, 512] width 605 height 22
click at [530, 513] on input "The vehicle will not be able to move" at bounding box center [529, 511] width 10 height 10
radio input "true"
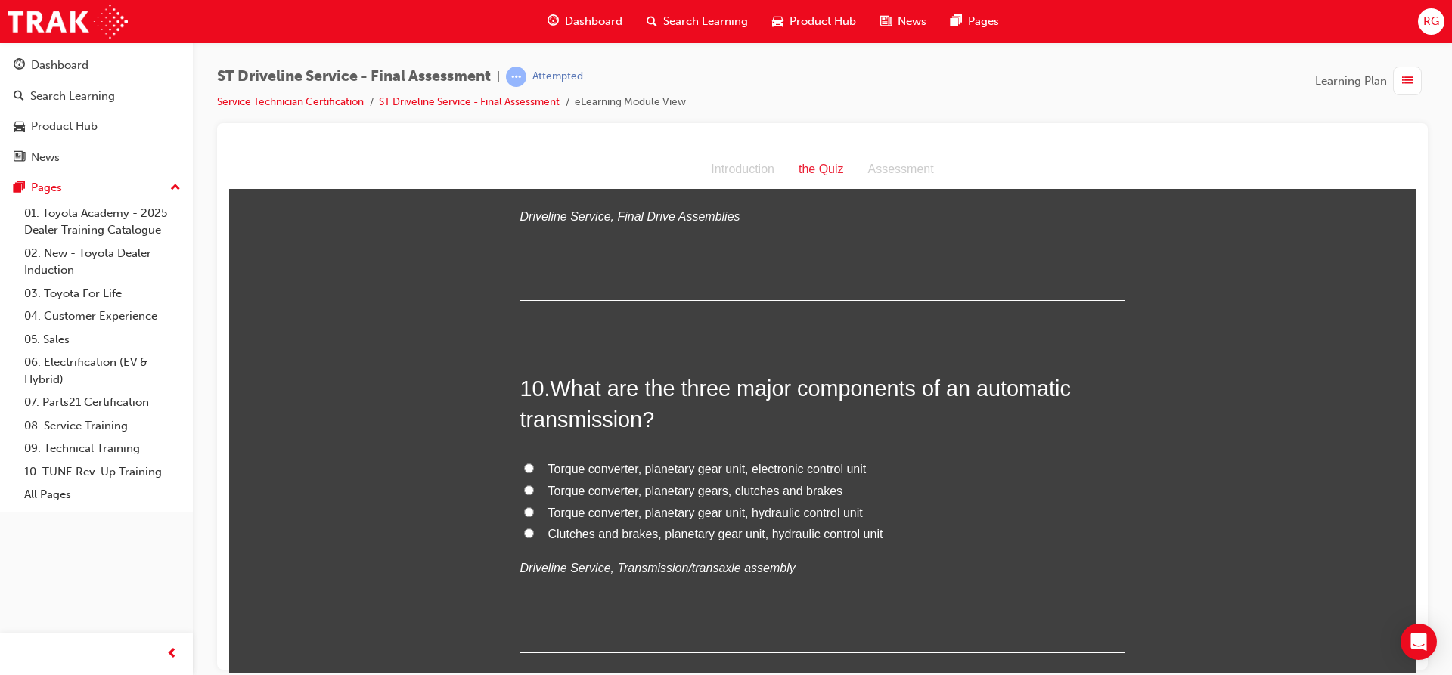
scroll to position [3024, 0]
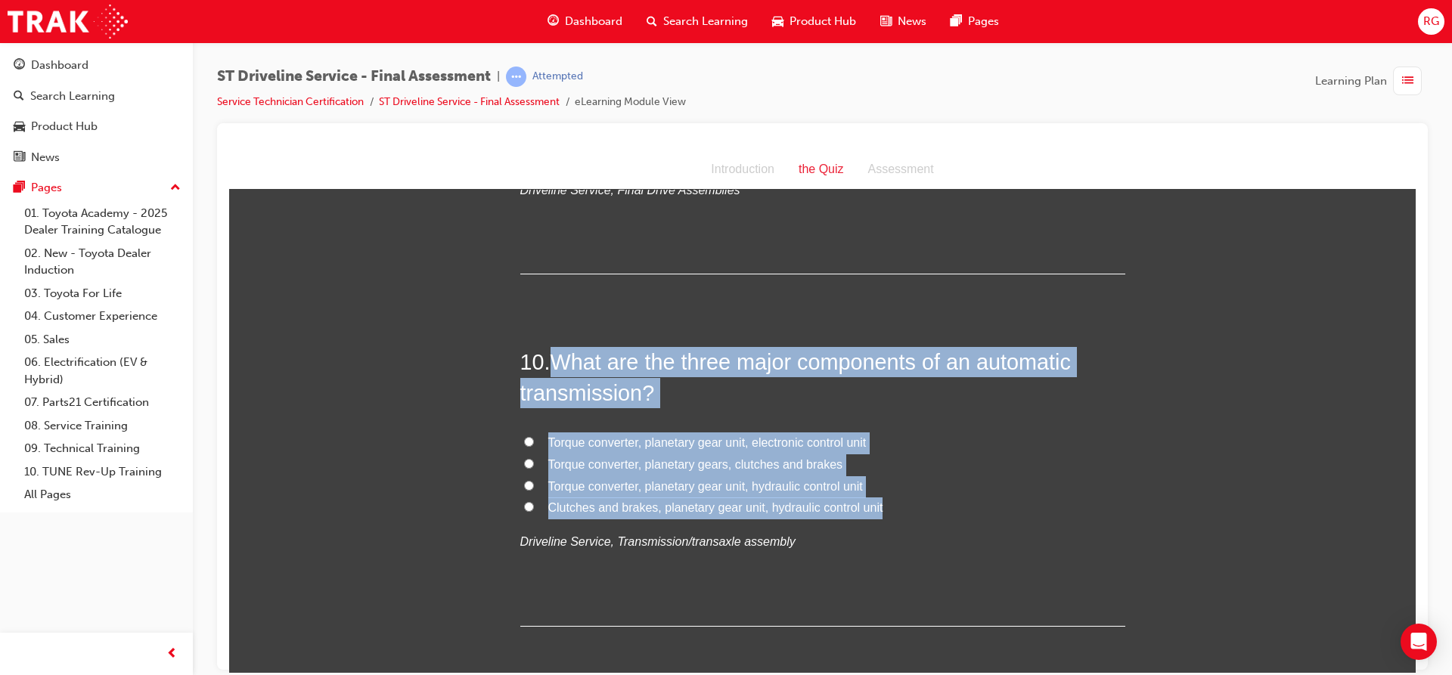
drag, startPoint x: 549, startPoint y: 364, endPoint x: 889, endPoint y: 502, distance: 367.3
click at [889, 502] on div "10 . What are the three major components of an automatic transmission? Torque c…" at bounding box center [822, 486] width 605 height 280
click at [634, 481] on span "Torque converter, planetary gear unit, hydraulic control unit" at bounding box center [705, 485] width 315 height 13
click at [534, 481] on input "Torque converter, planetary gear unit, hydraulic control unit" at bounding box center [529, 485] width 10 height 10
radio input "true"
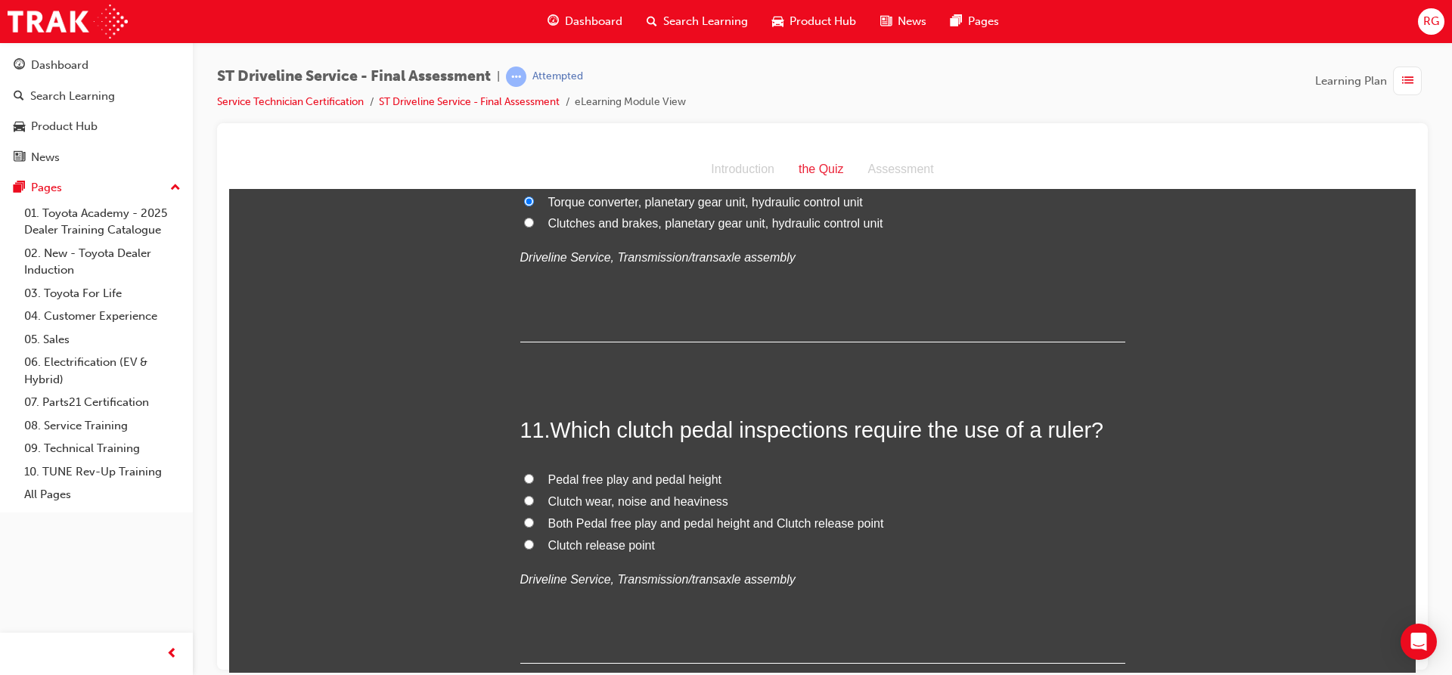
scroll to position [3327, 0]
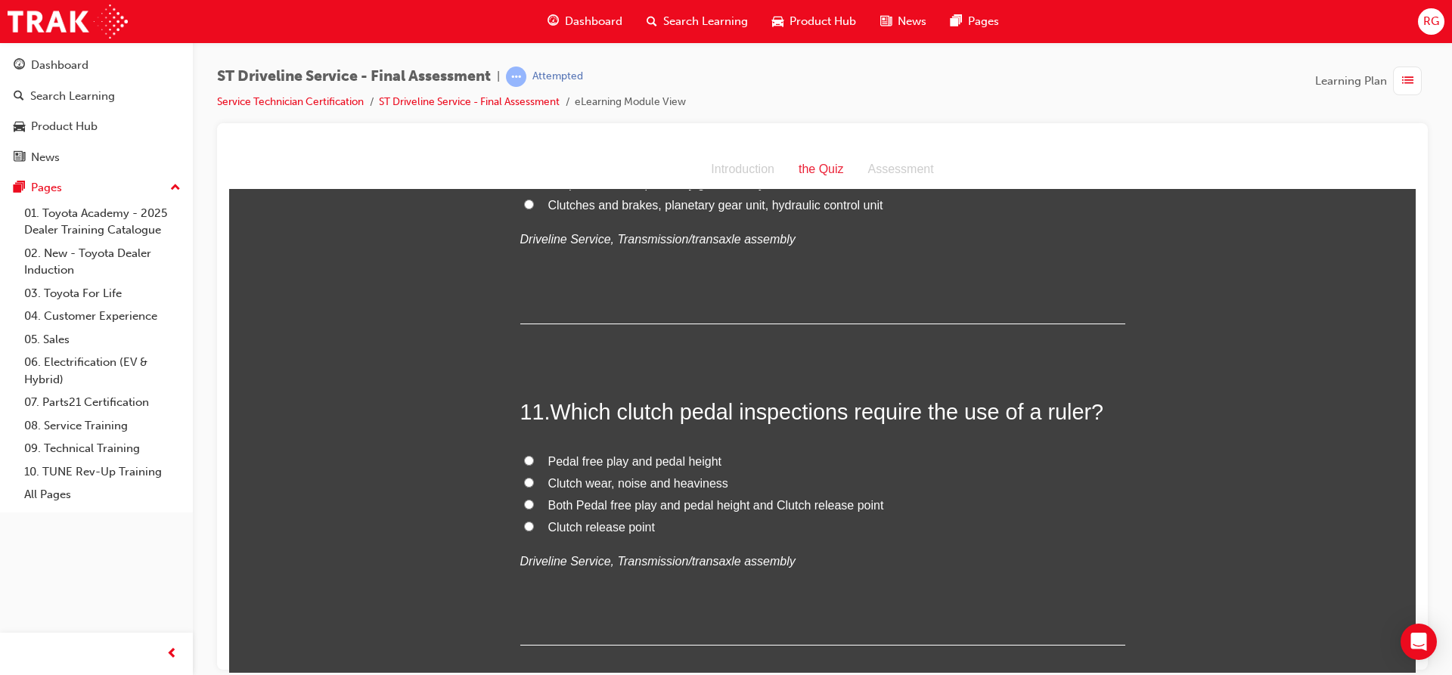
click at [617, 454] on span "Pedal free play and pedal height" at bounding box center [635, 460] width 174 height 13
click at [534, 455] on input "Pedal free play and pedal height" at bounding box center [529, 460] width 10 height 10
radio input "true"
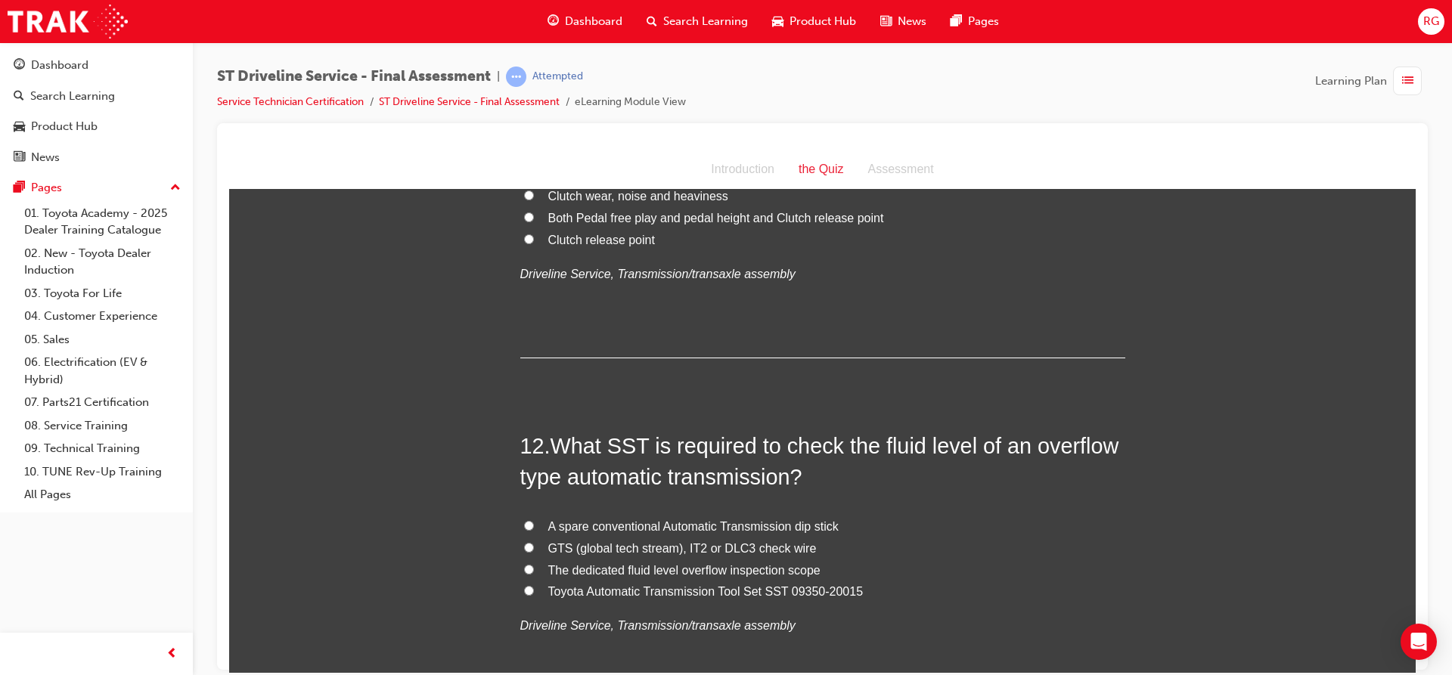
scroll to position [3705, 0]
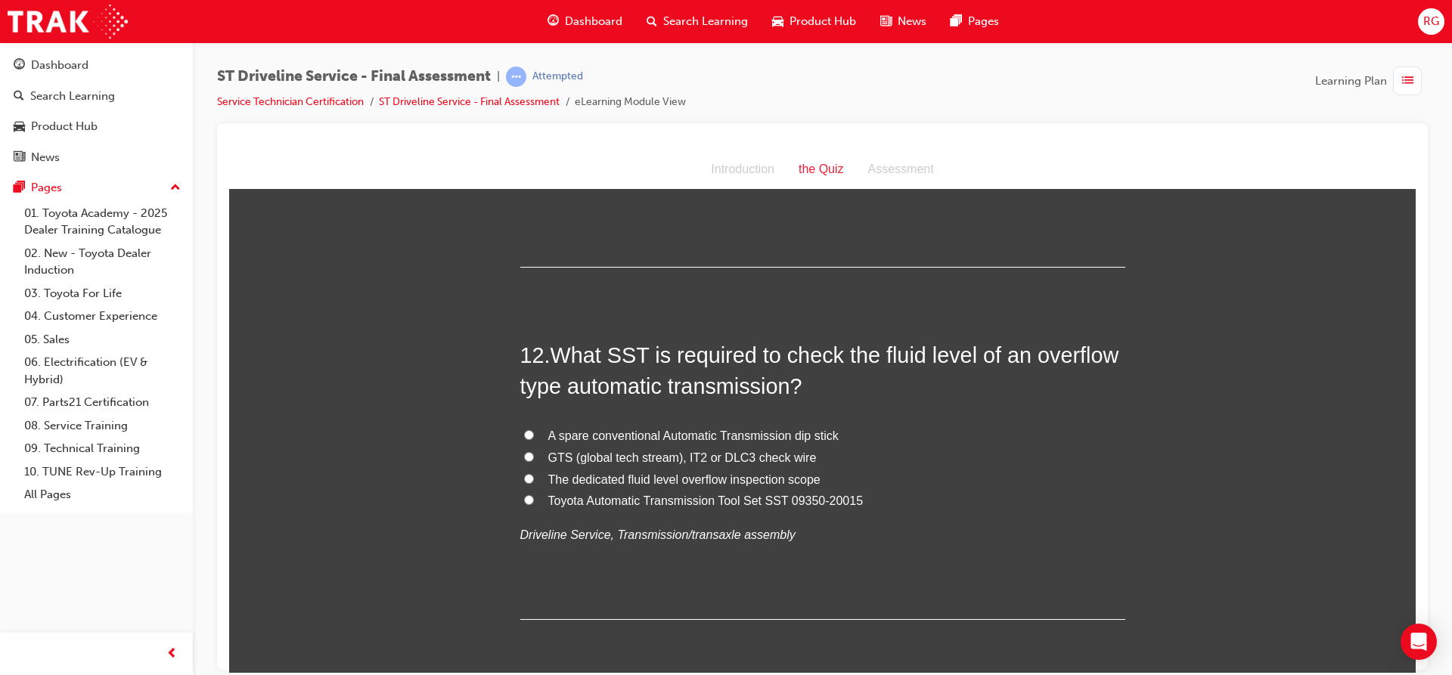
click at [737, 498] on span "Toyota Automatic Transmission Tool Set SST 09350-20015" at bounding box center [705, 500] width 315 height 13
click at [534, 498] on input "Toyota Automatic Transmission Tool Set SST 09350-20015" at bounding box center [529, 499] width 10 height 10
radio input "true"
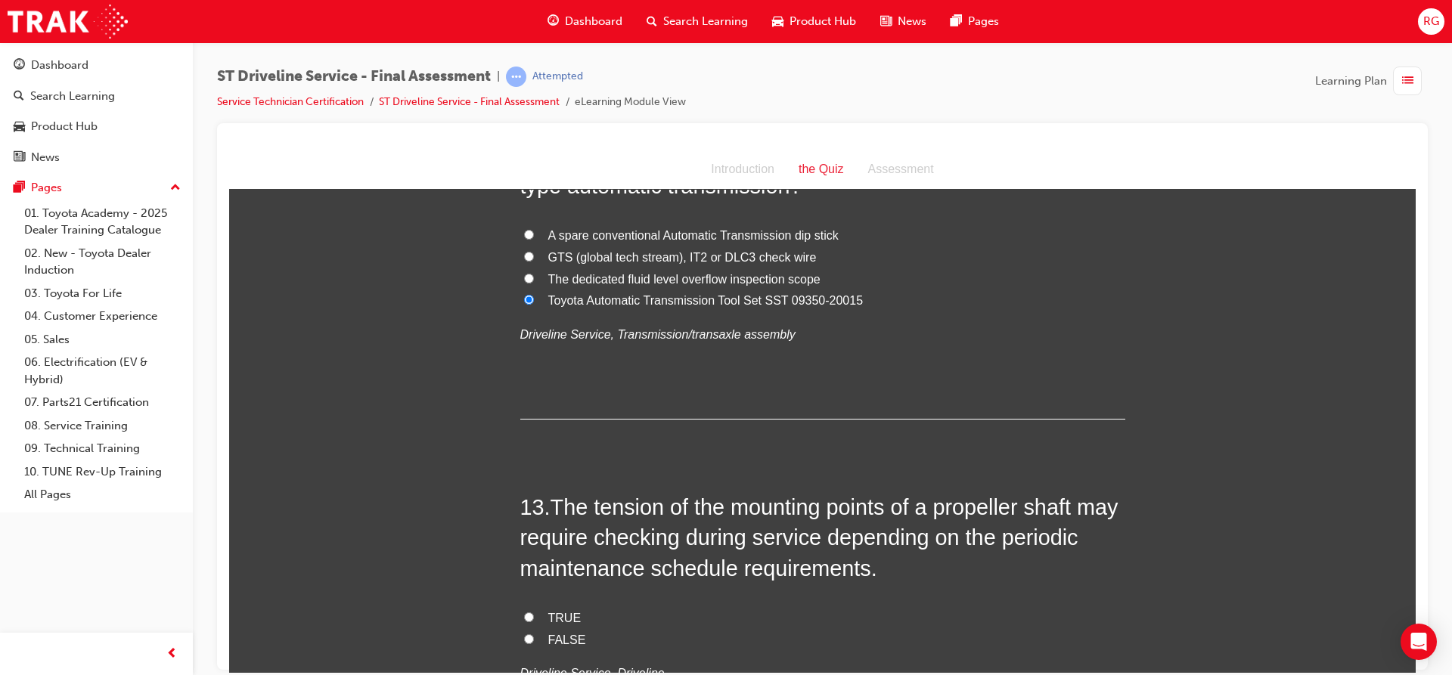
scroll to position [4007, 0]
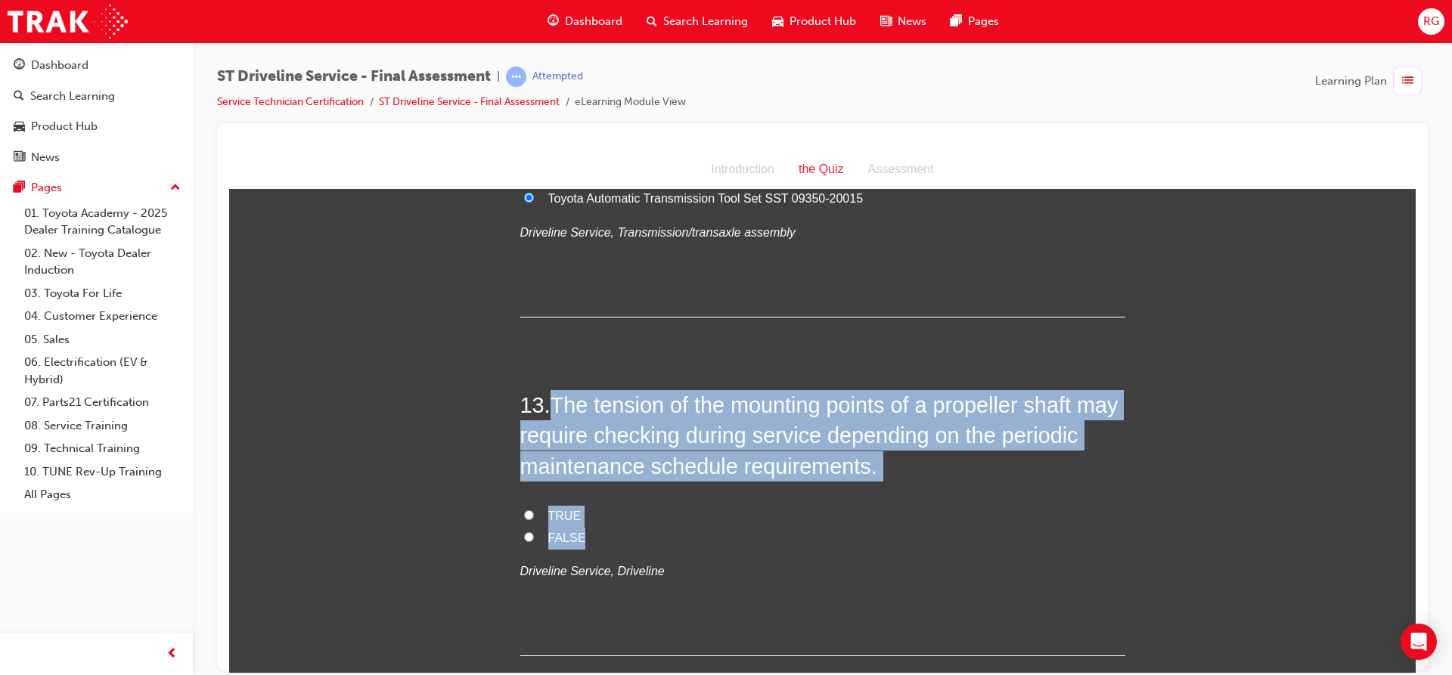
drag, startPoint x: 553, startPoint y: 406, endPoint x: 677, endPoint y: 541, distance: 184.1
click at [677, 541] on div "13 . The tension of the mounting points of a propeller shaft may require checki…" at bounding box center [822, 522] width 605 height 266
click at [525, 513] on input "TRUE" at bounding box center [529, 515] width 10 height 10
radio input "true"
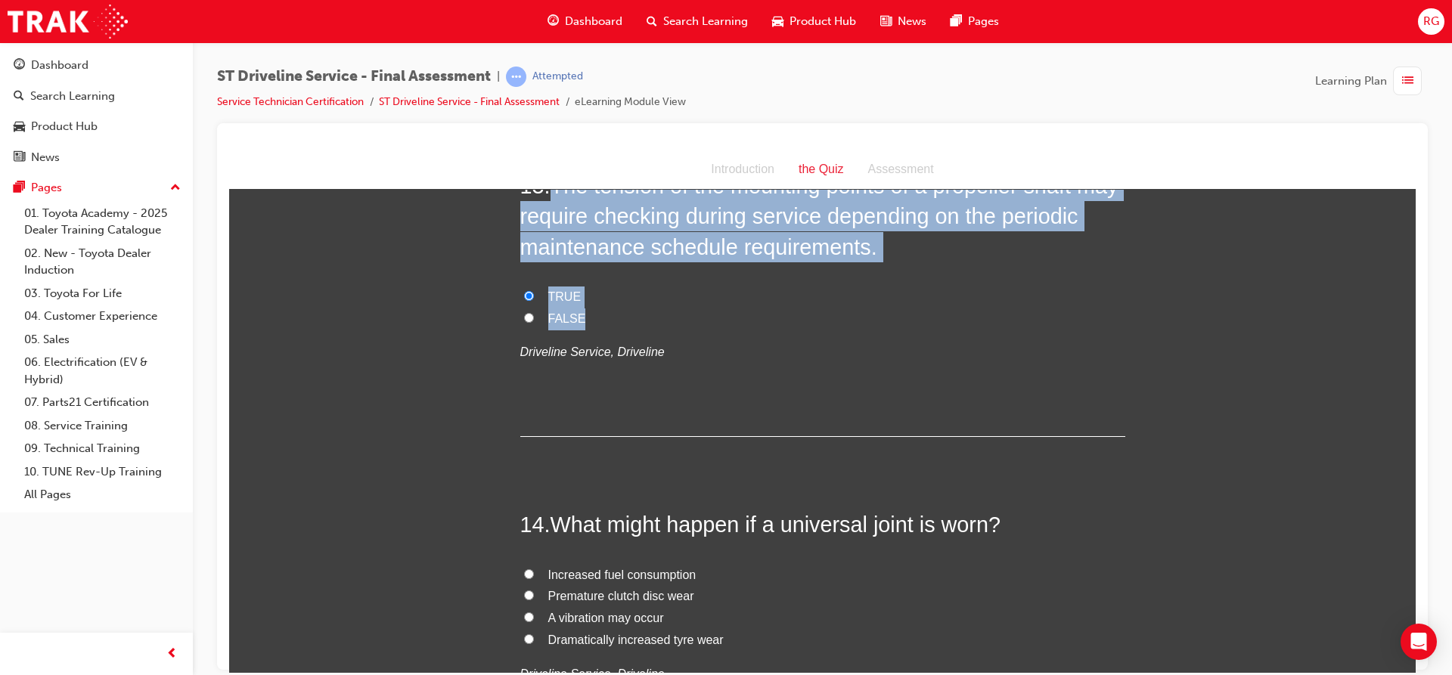
scroll to position [4310, 0]
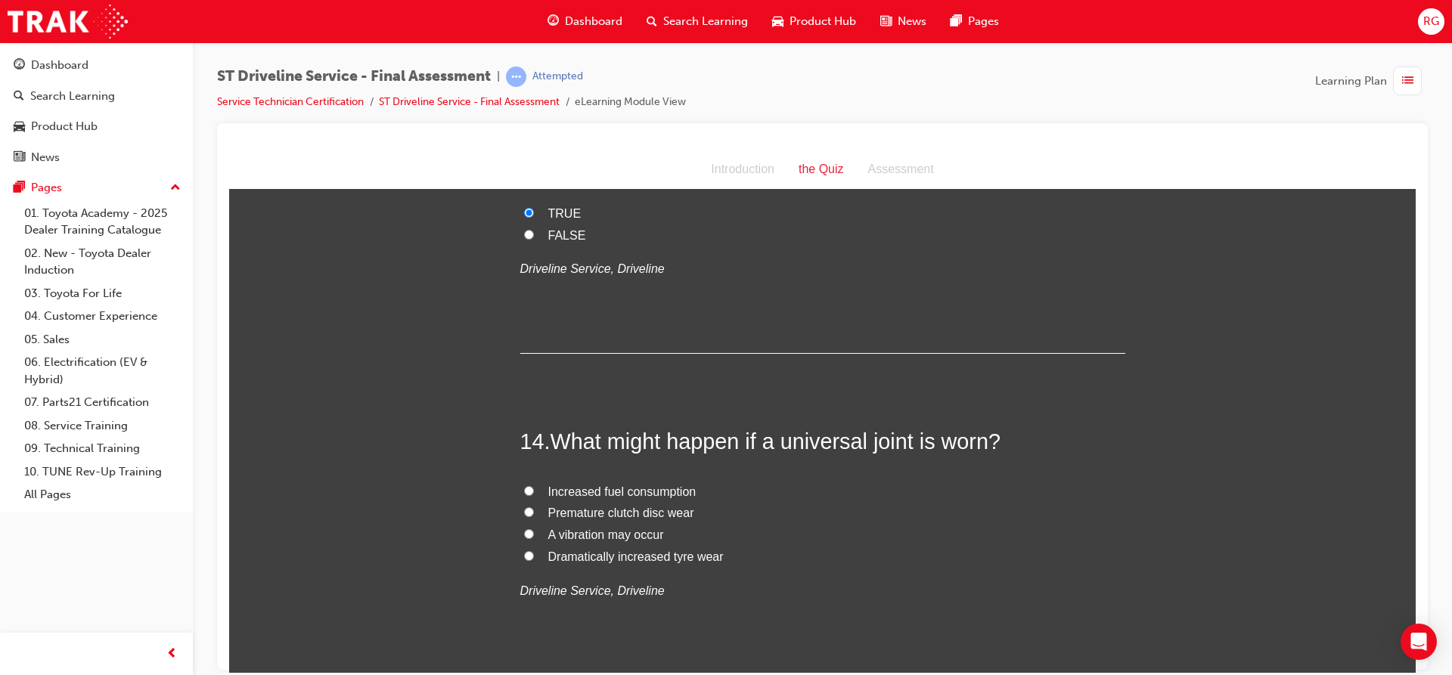
click at [534, 540] on label "A vibration may occur" at bounding box center [822, 535] width 605 height 22
click at [534, 538] on input "A vibration may occur" at bounding box center [529, 534] width 10 height 10
radio input "true"
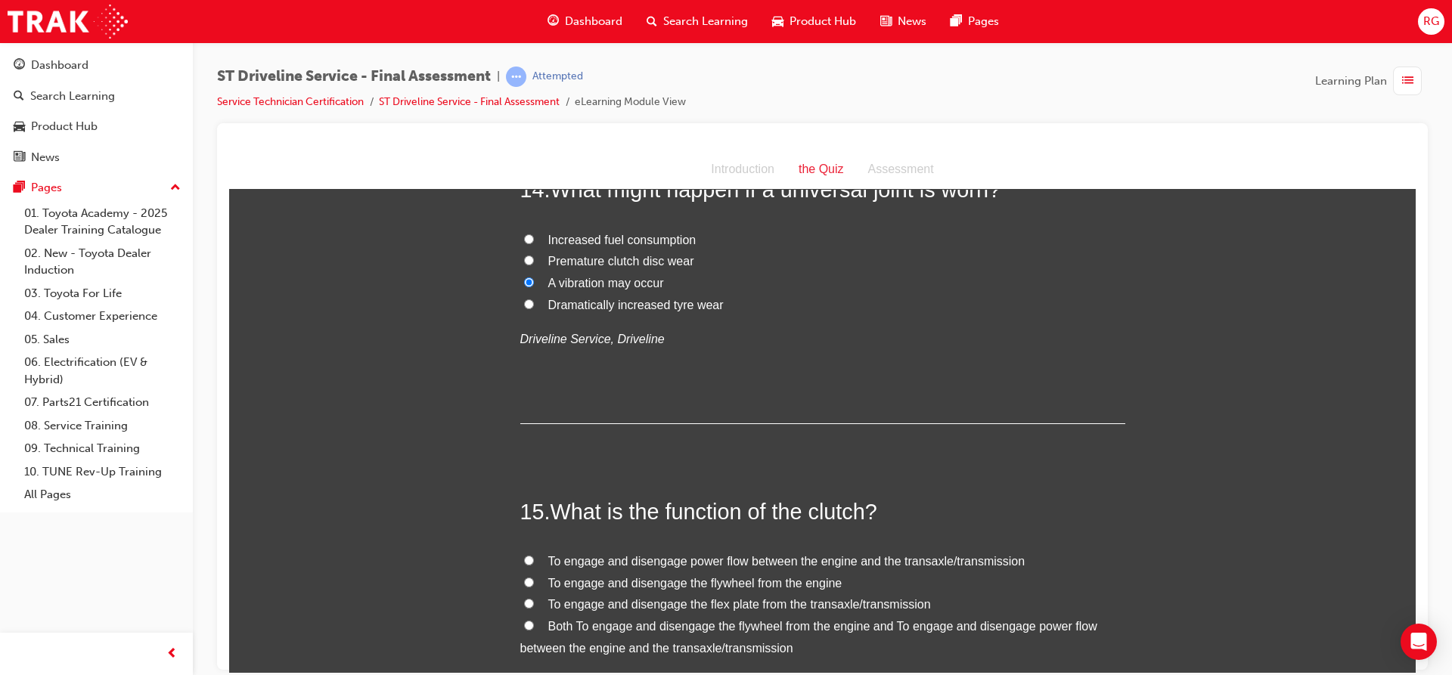
scroll to position [4612, 0]
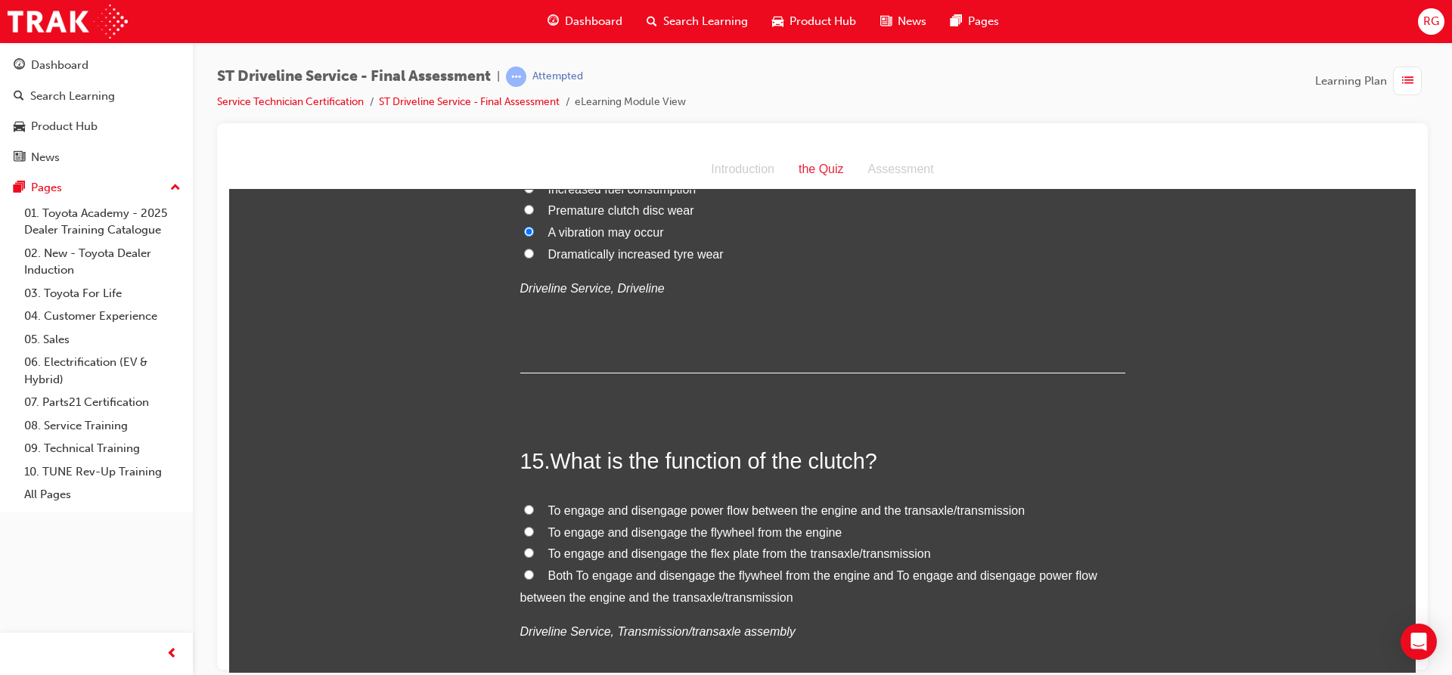
click at [560, 509] on span "To engage and disengage power flow between the engine and the transaxle/transmi…" at bounding box center [786, 510] width 477 height 13
click at [534, 509] on input "To engage and disengage power flow between the engine and the transaxle/transmi…" at bounding box center [529, 509] width 10 height 10
radio input "true"
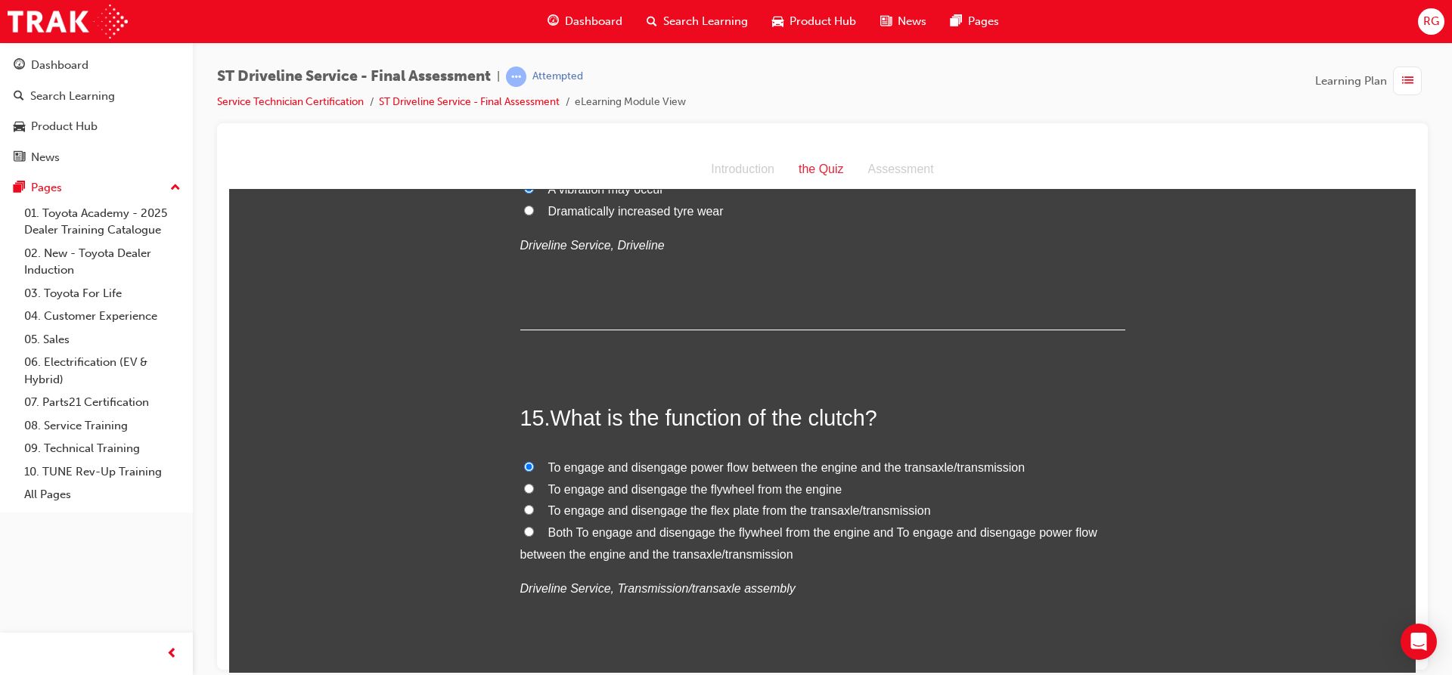
scroll to position [4688, 0]
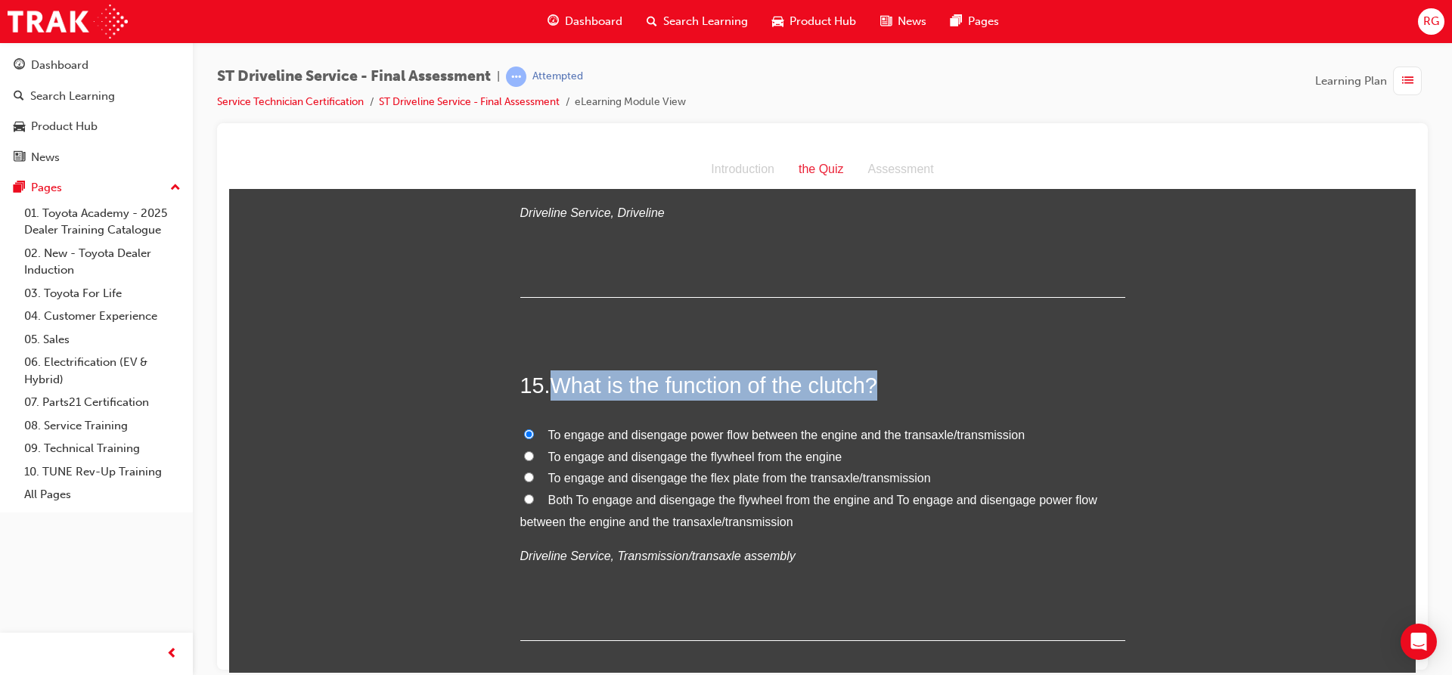
drag, startPoint x: 550, startPoint y: 389, endPoint x: 907, endPoint y: 398, distance: 357.0
click at [907, 398] on h2 "15 . What is the function of the clutch?" at bounding box center [822, 385] width 605 height 30
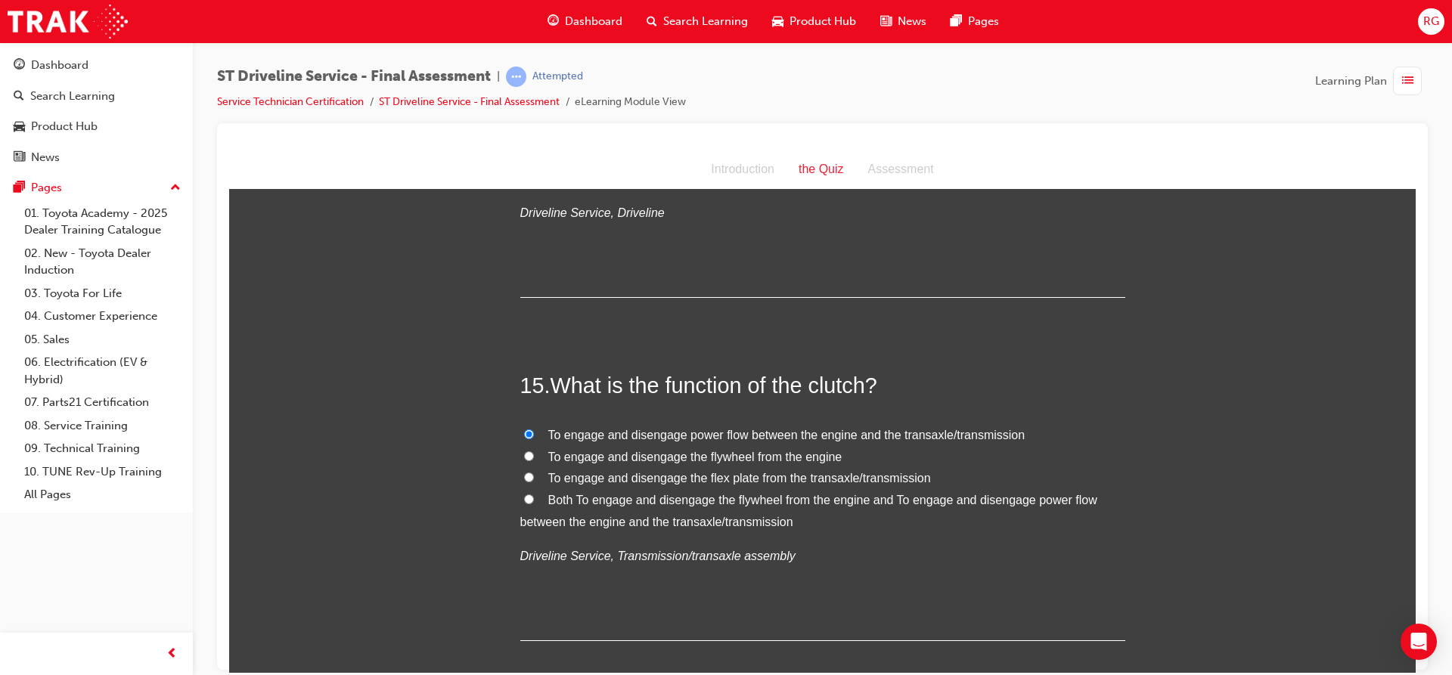
click at [754, 507] on label "Both To engage and disengage the flywheel from the engine and To engage and dis…" at bounding box center [822, 511] width 605 height 44
click at [534, 504] on input "Both To engage and disengage the flywheel from the engine and To engage and dis…" at bounding box center [529, 499] width 10 height 10
radio input "true"
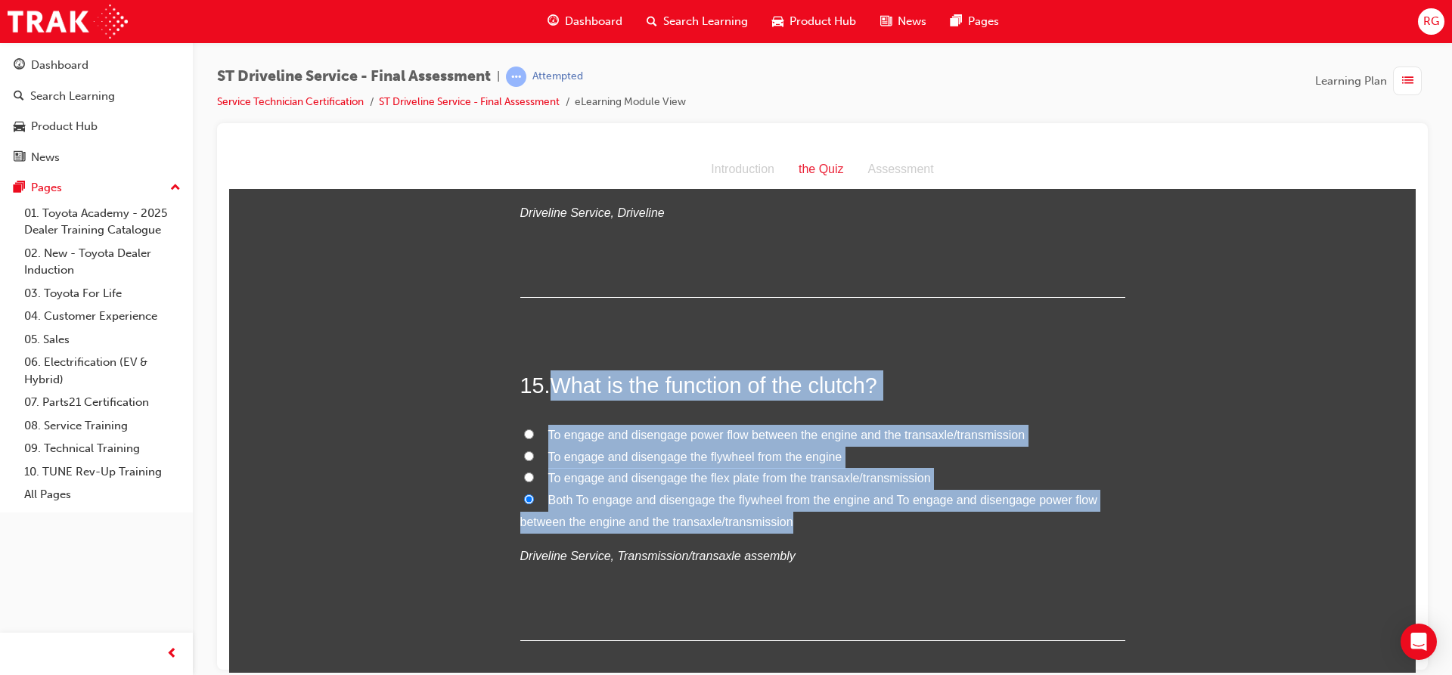
drag, startPoint x: 547, startPoint y: 386, endPoint x: 833, endPoint y: 523, distance: 316.9
click at [833, 523] on div "15 . What is the function of the clutch? To engage and disengage power flow bet…" at bounding box center [822, 505] width 605 height 271
click at [528, 429] on label "To engage and disengage power flow between the engine and the transaxle/transmi…" at bounding box center [822, 435] width 605 height 22
click at [528, 429] on input "To engage and disengage power flow between the engine and the transaxle/transmi…" at bounding box center [529, 434] width 10 height 10
radio input "true"
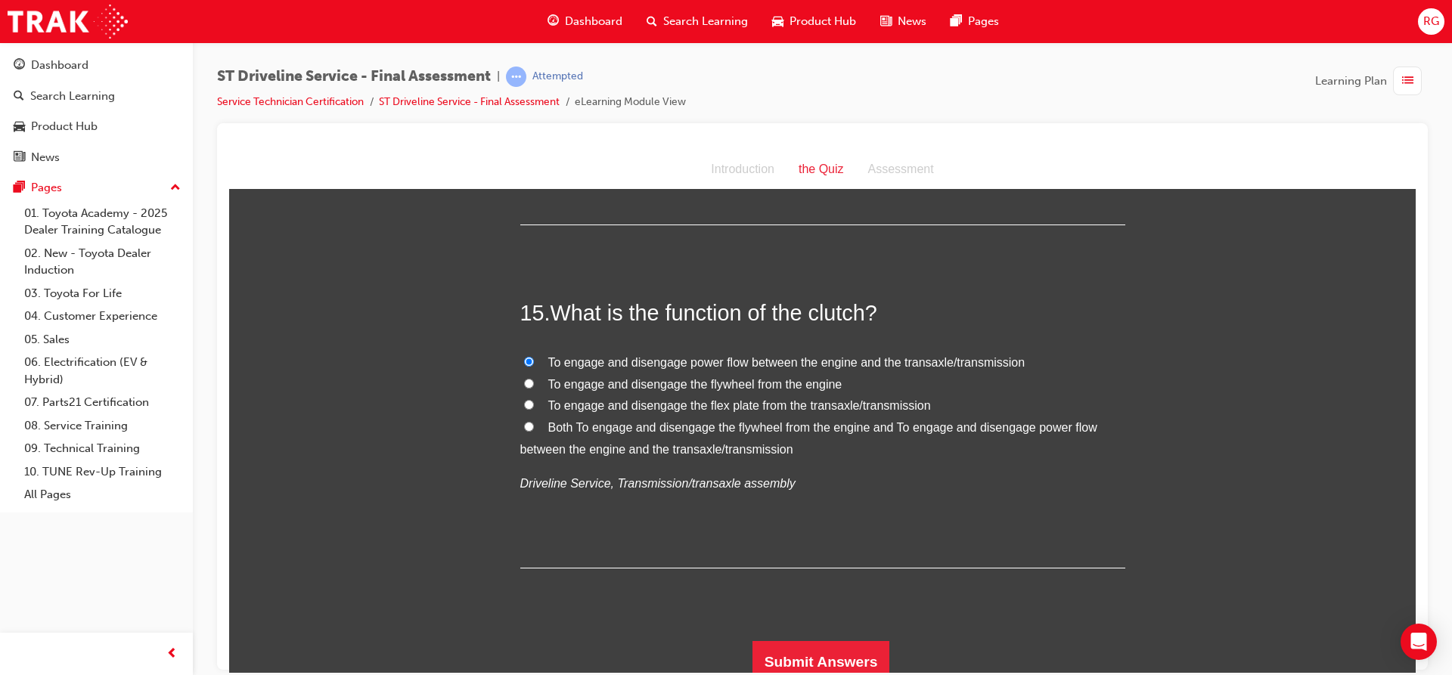
scroll to position [4770, 0]
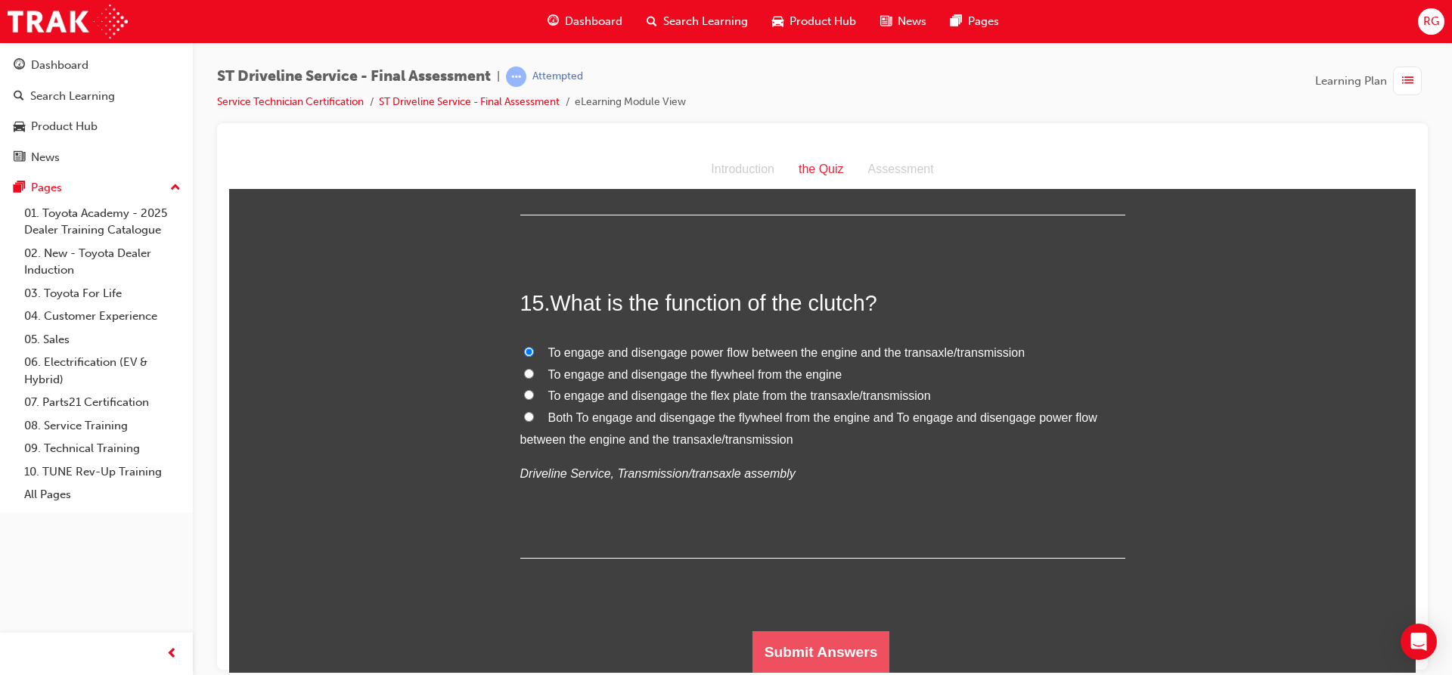
drag, startPoint x: 817, startPoint y: 647, endPoint x: 824, endPoint y: 642, distance: 9.2
click at [819, 645] on button "Submit Answers" at bounding box center [821, 652] width 138 height 42
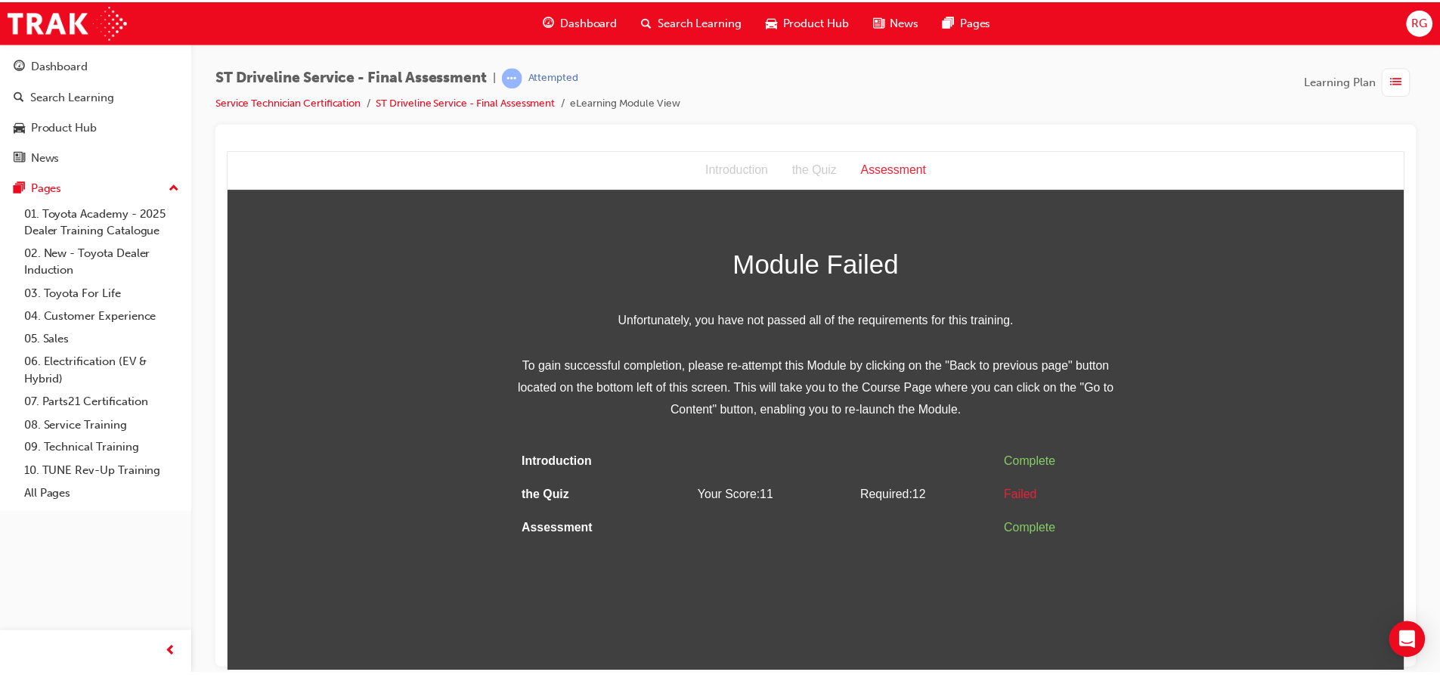
scroll to position [0, 0]
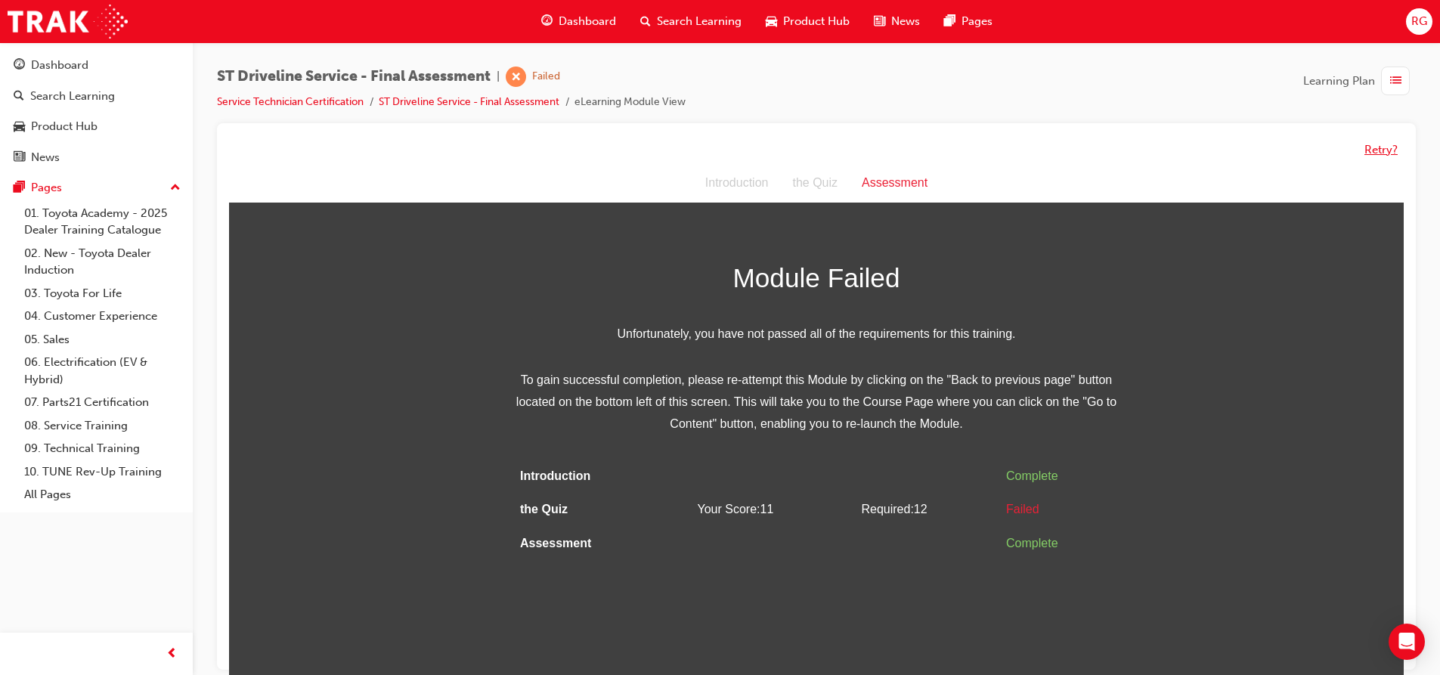
click at [1379, 154] on button "Retry?" at bounding box center [1381, 149] width 33 height 17
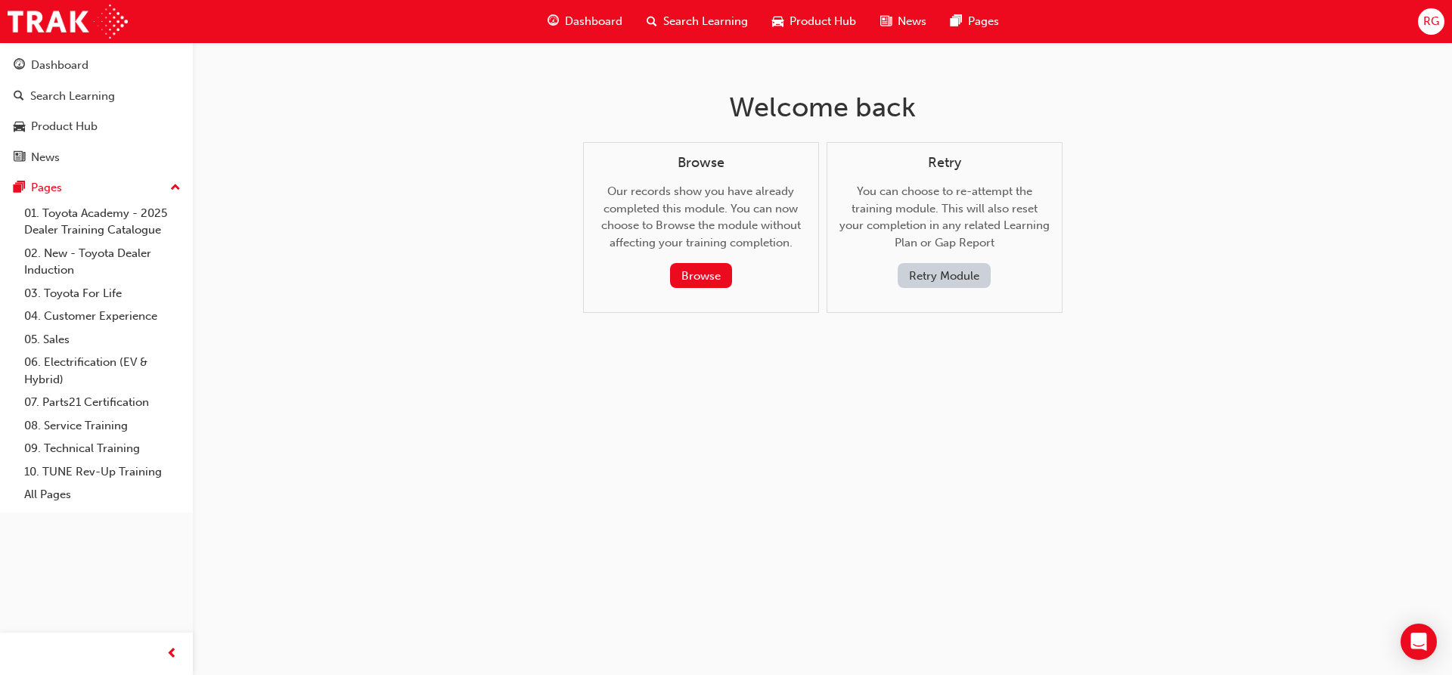
click at [972, 277] on button "Retry Module" at bounding box center [943, 275] width 93 height 25
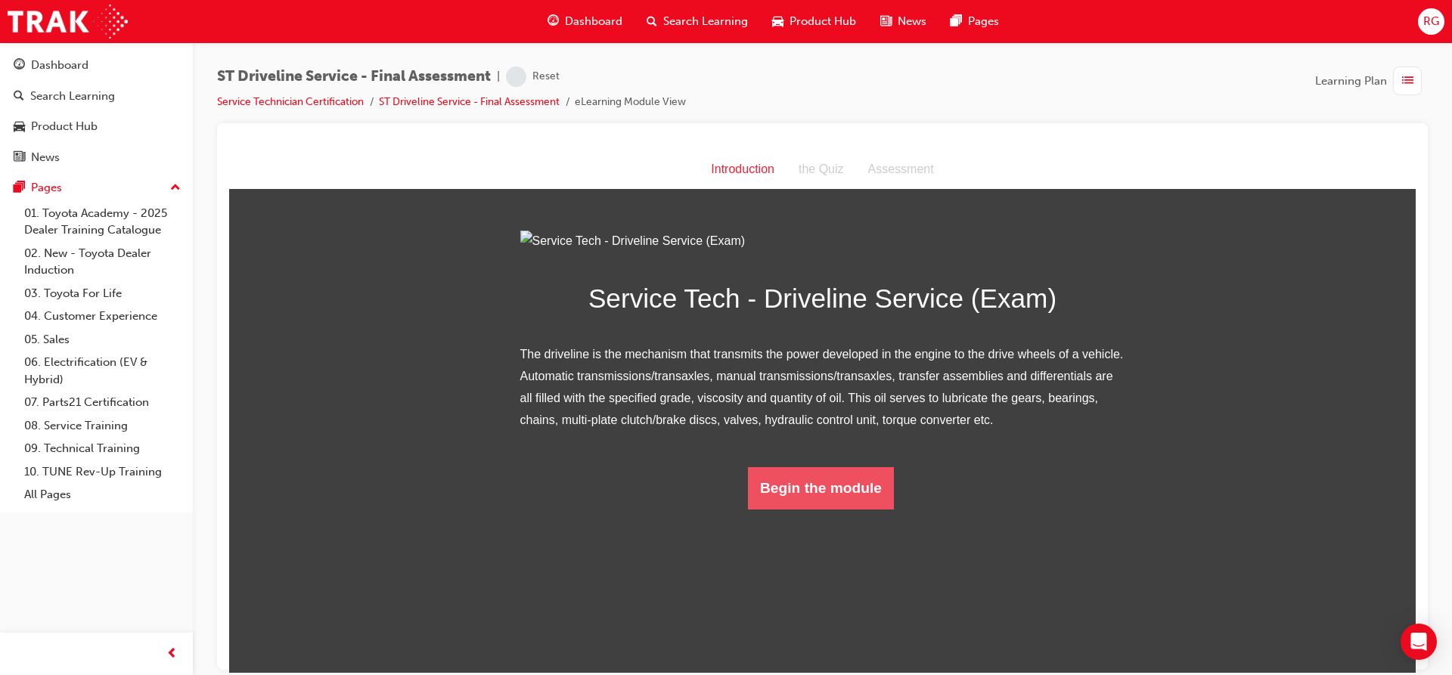
click at [769, 509] on button "Begin the module" at bounding box center [821, 488] width 146 height 42
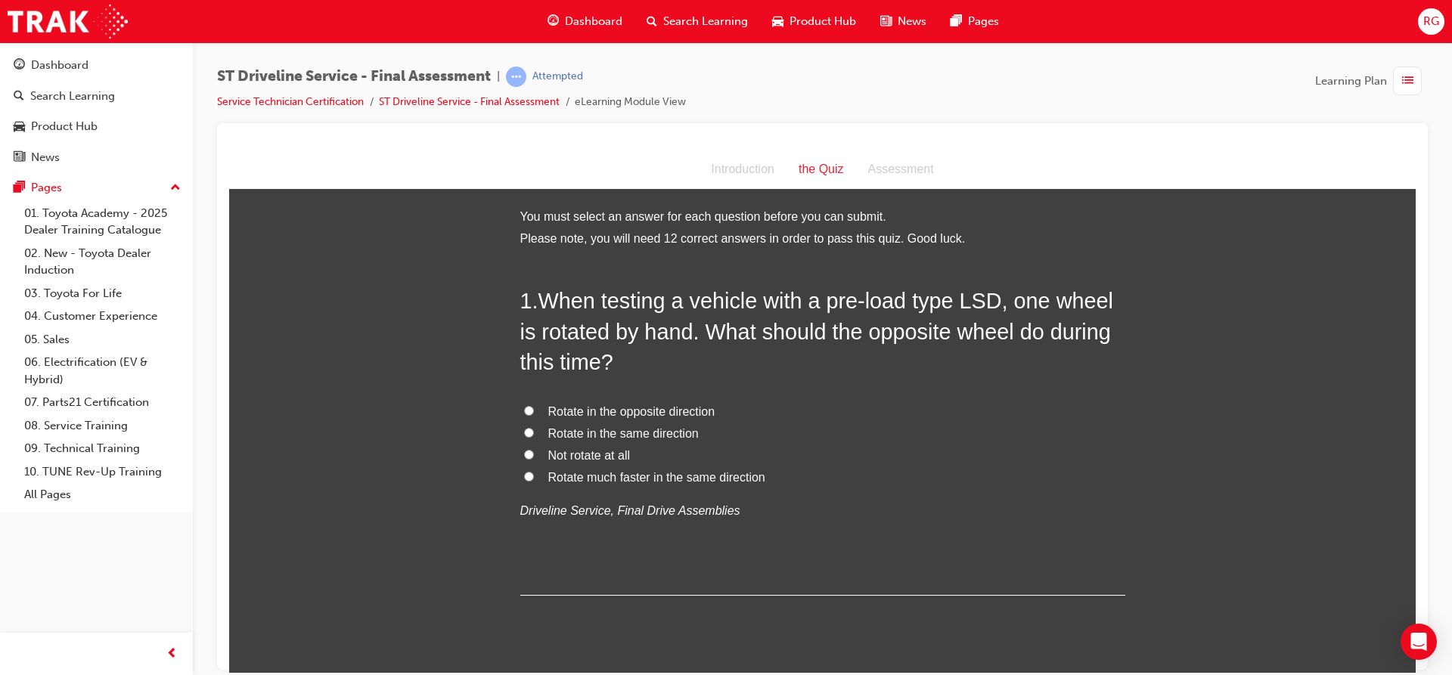
click at [605, 432] on span "Rotate in the same direction" at bounding box center [623, 432] width 150 height 13
click at [534, 432] on input "Rotate in the same direction" at bounding box center [529, 432] width 10 height 10
radio input "true"
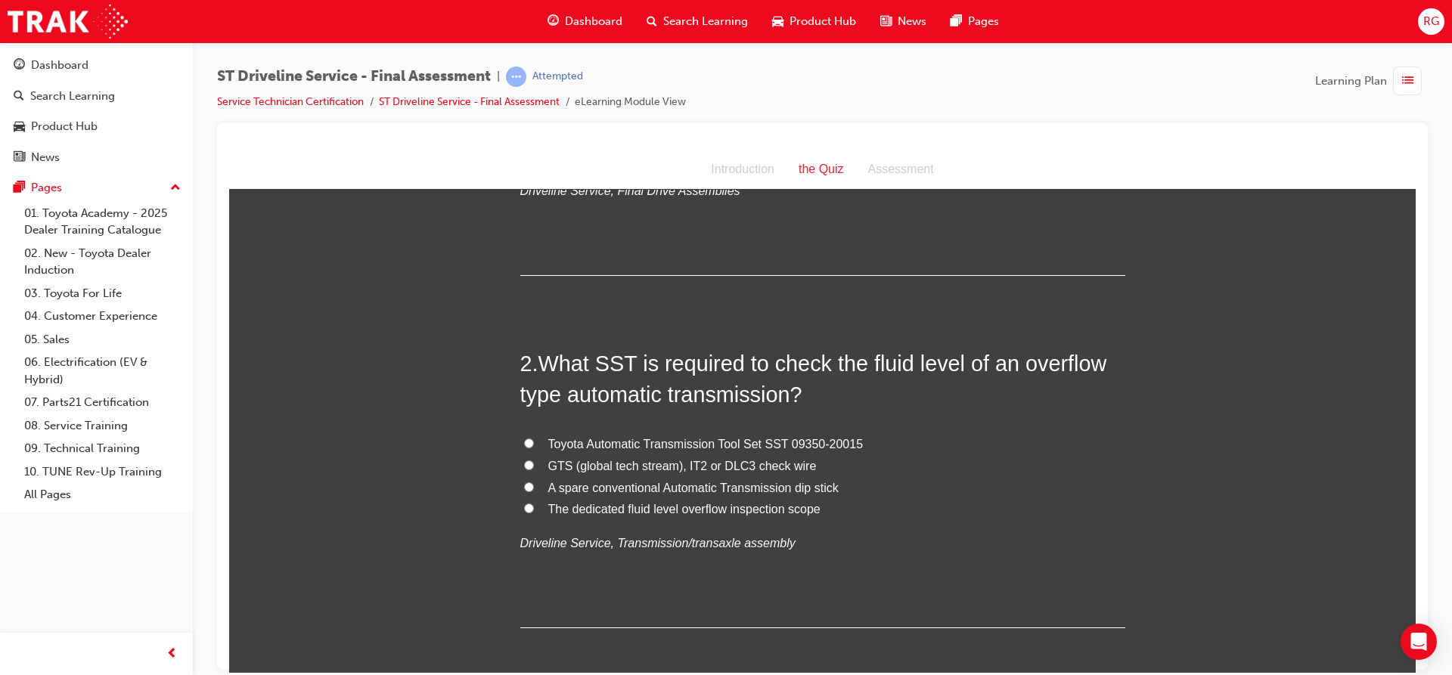
scroll to position [378, 0]
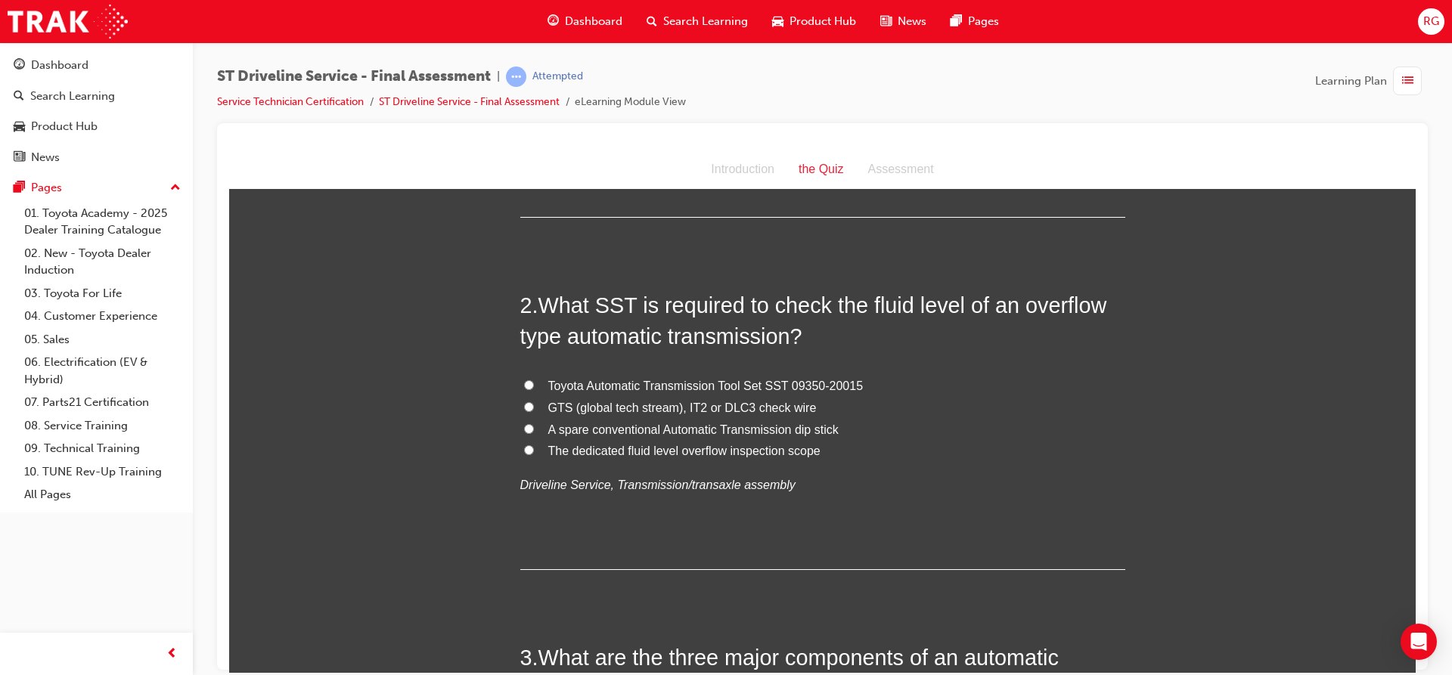
click at [609, 386] on span "Toyota Automatic Transmission Tool Set SST 09350-20015" at bounding box center [705, 385] width 315 height 13
click at [534, 386] on input "Toyota Automatic Transmission Tool Set SST 09350-20015" at bounding box center [529, 385] width 10 height 10
radio input "true"
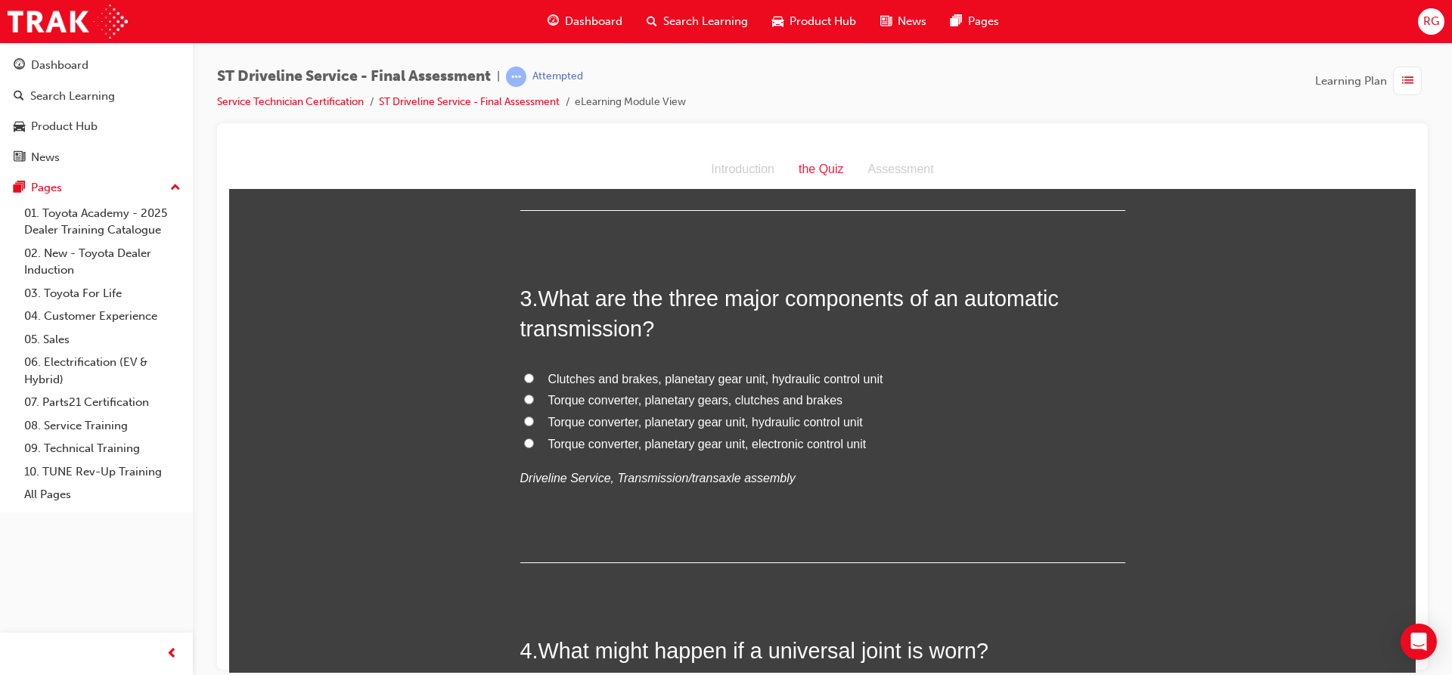
scroll to position [756, 0]
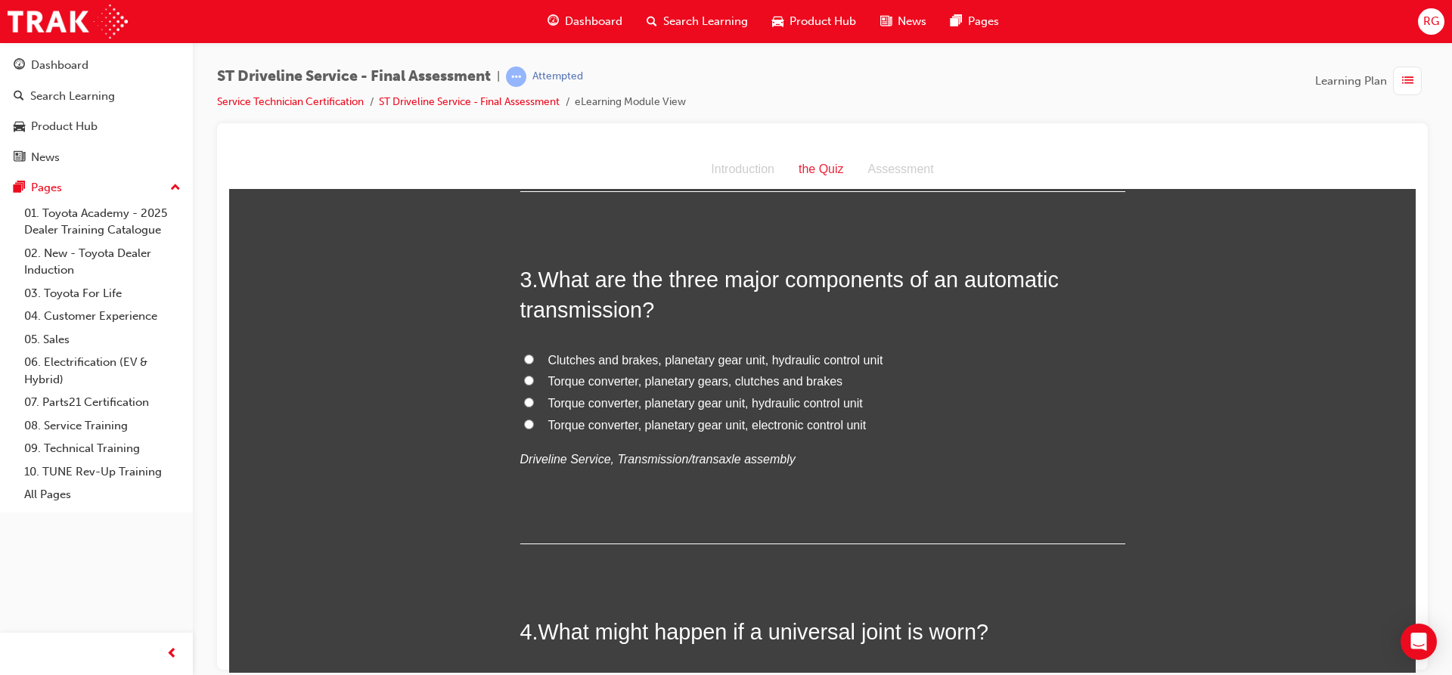
click at [686, 359] on span "Clutches and brakes, planetary gear unit, hydraulic control unit" at bounding box center [715, 359] width 335 height 13
click at [534, 359] on input "Clutches and brakes, planetary gear unit, hydraulic control unit" at bounding box center [529, 359] width 10 height 10
radio input "true"
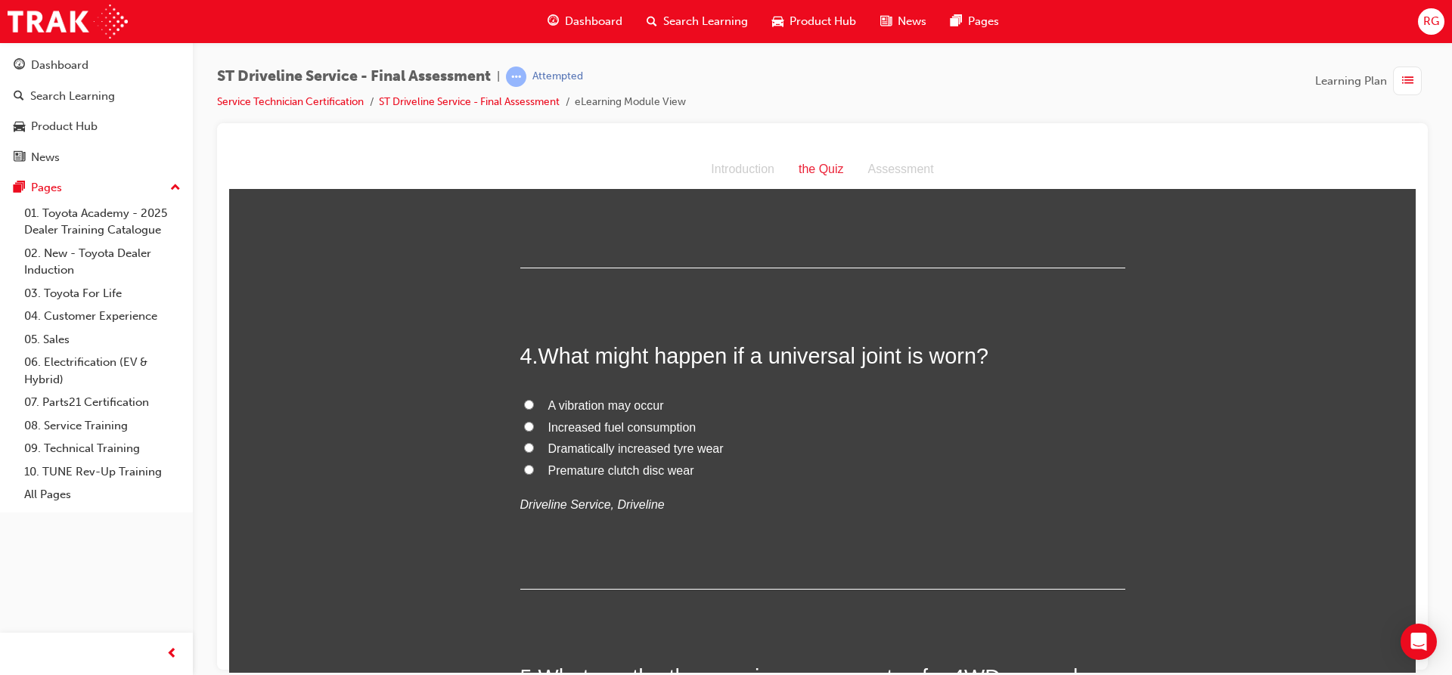
scroll to position [1059, 0]
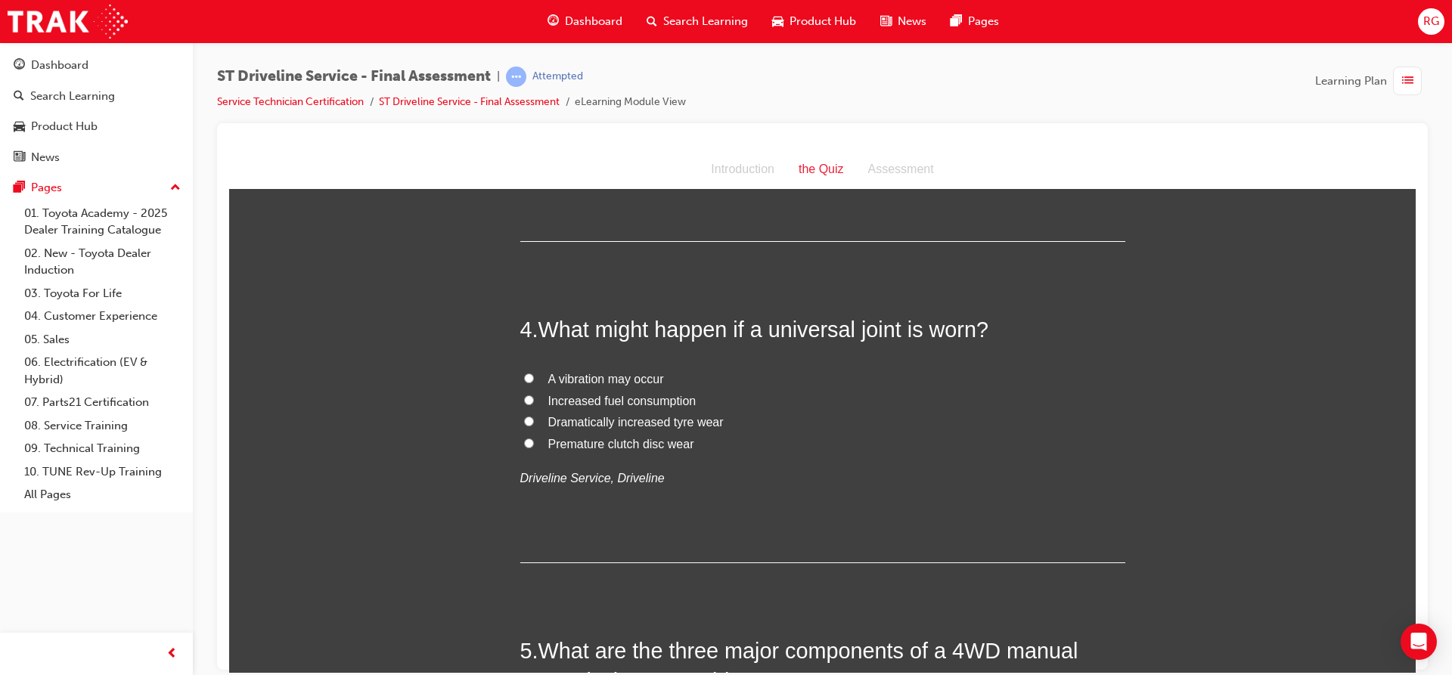
click at [608, 374] on span "A vibration may occur" at bounding box center [606, 378] width 116 height 13
click at [534, 374] on input "A vibration may occur" at bounding box center [529, 378] width 10 height 10
radio input "true"
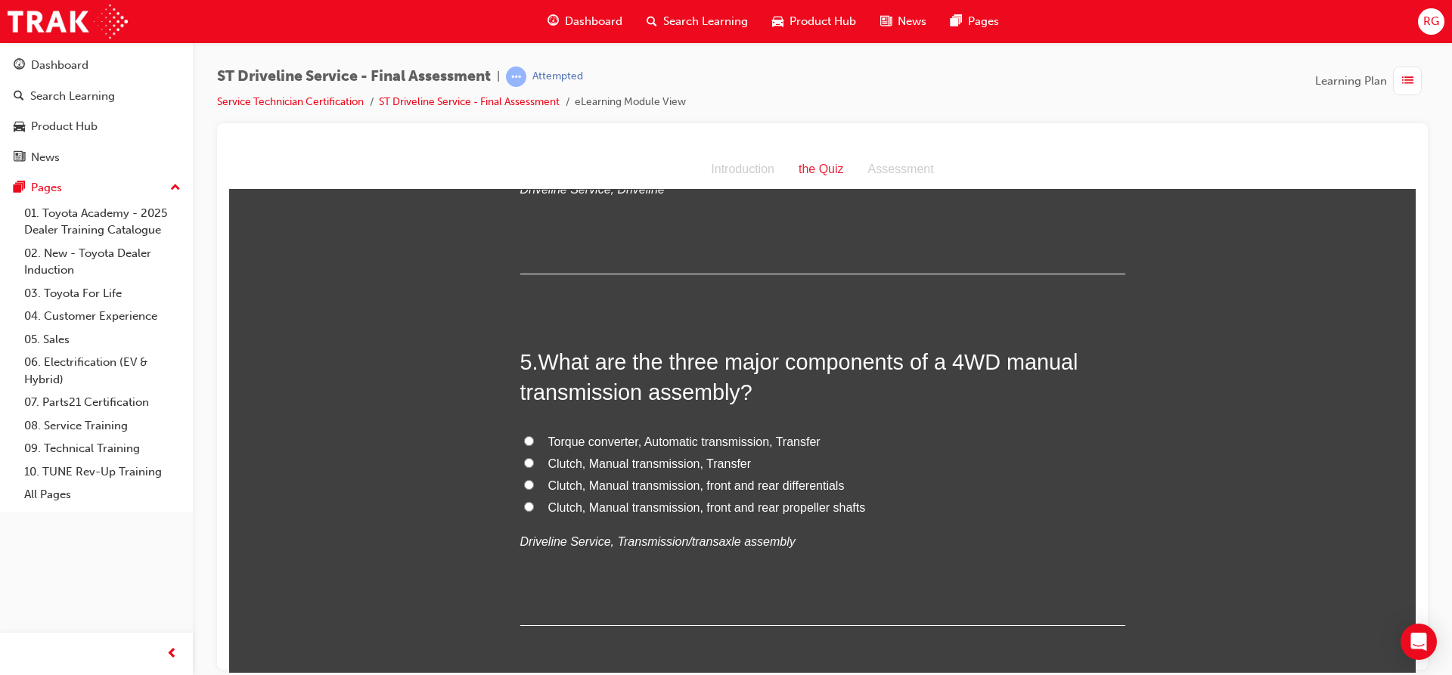
scroll to position [1361, 0]
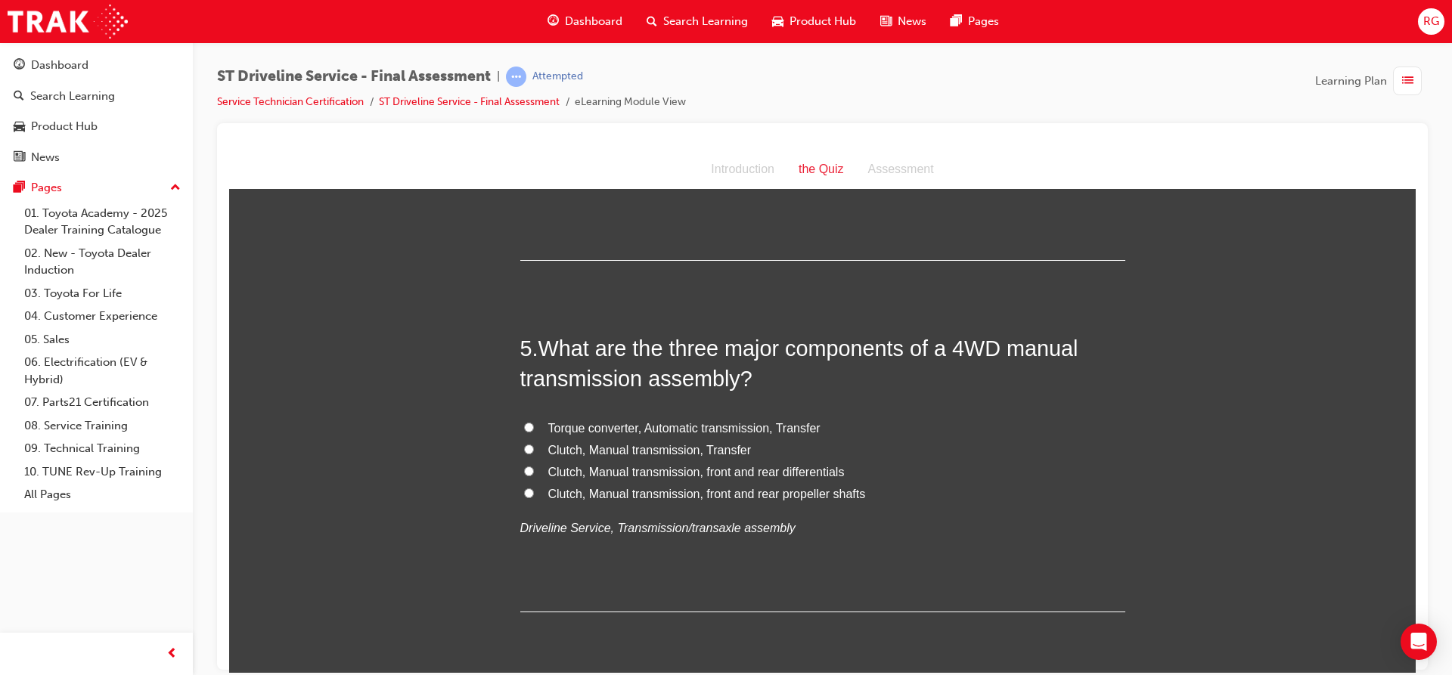
click at [594, 446] on span "Clutch, Manual transmission, Transfer" at bounding box center [649, 449] width 203 height 13
click at [534, 446] on input "Clutch, Manual transmission, Transfer" at bounding box center [529, 449] width 10 height 10
radio input "true"
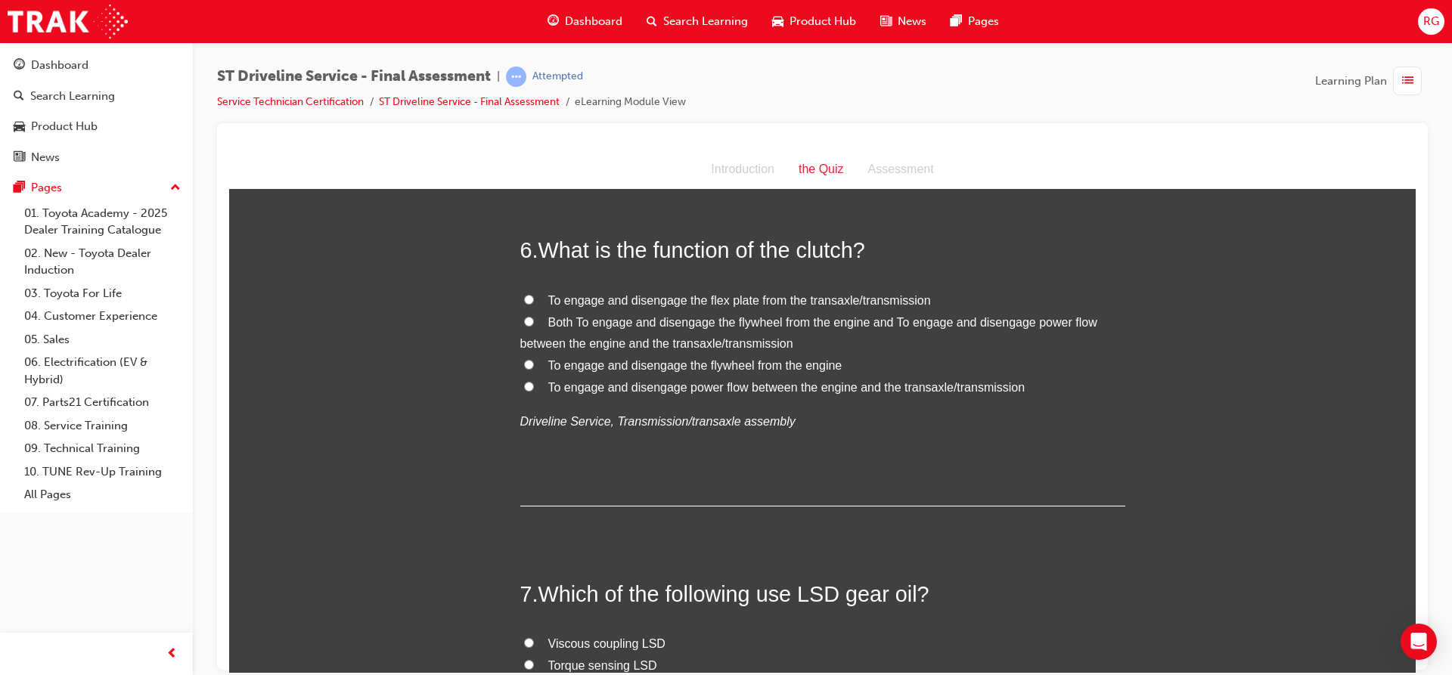
scroll to position [1815, 0]
click at [547, 325] on label "Both To engage and disengage the flywheel from the engine and To engage and dis…" at bounding box center [822, 330] width 605 height 44
click at [534, 322] on input "Both To engage and disengage the flywheel from the engine and To engage and dis…" at bounding box center [529, 317] width 10 height 10
radio input "true"
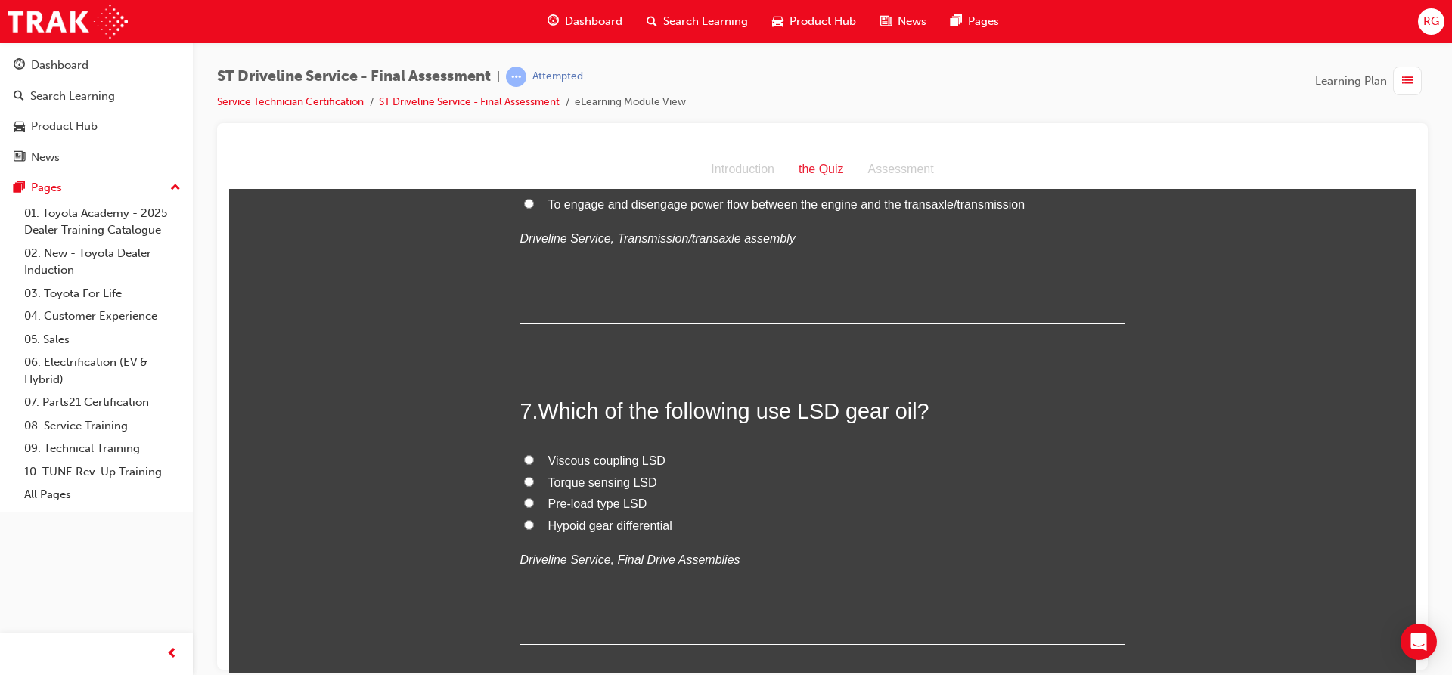
scroll to position [2041, 0]
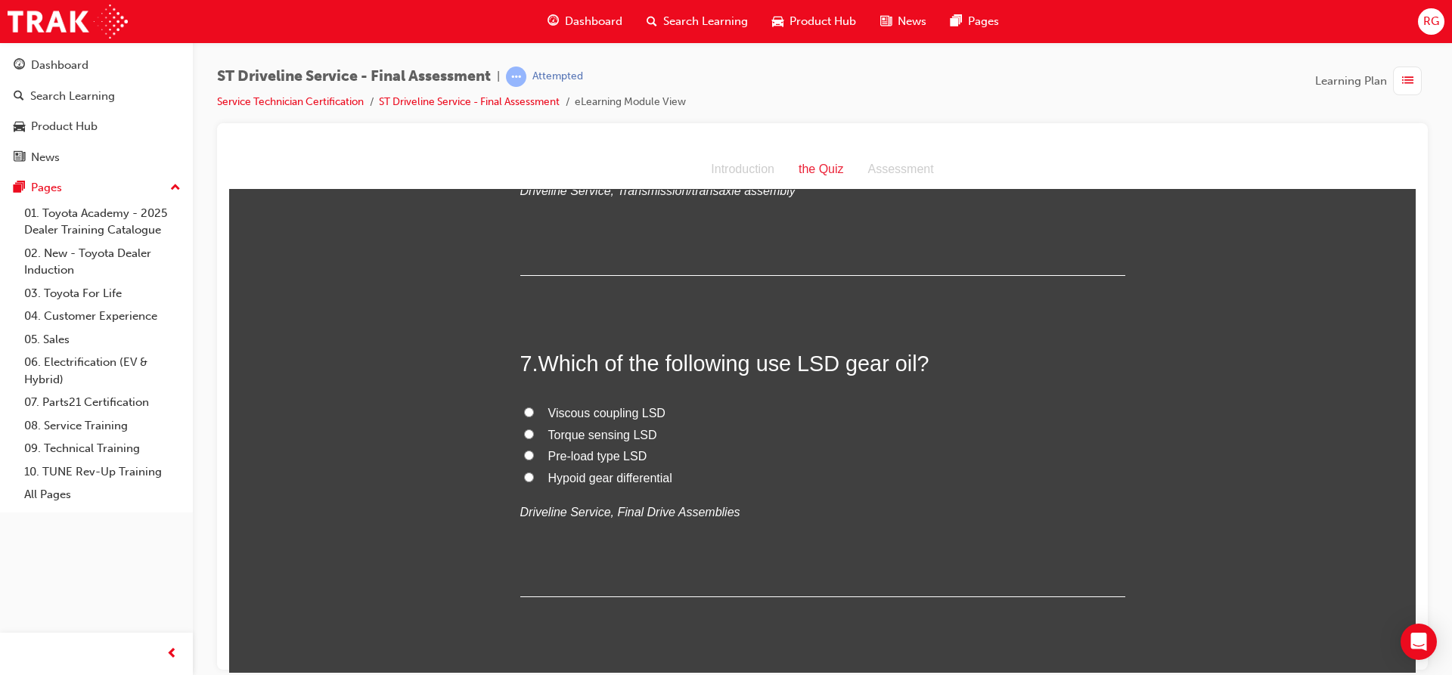
click at [548, 458] on span "Pre-load type LSD" at bounding box center [597, 455] width 99 height 13
click at [534, 458] on input "Pre-load type LSD" at bounding box center [529, 455] width 10 height 10
radio input "true"
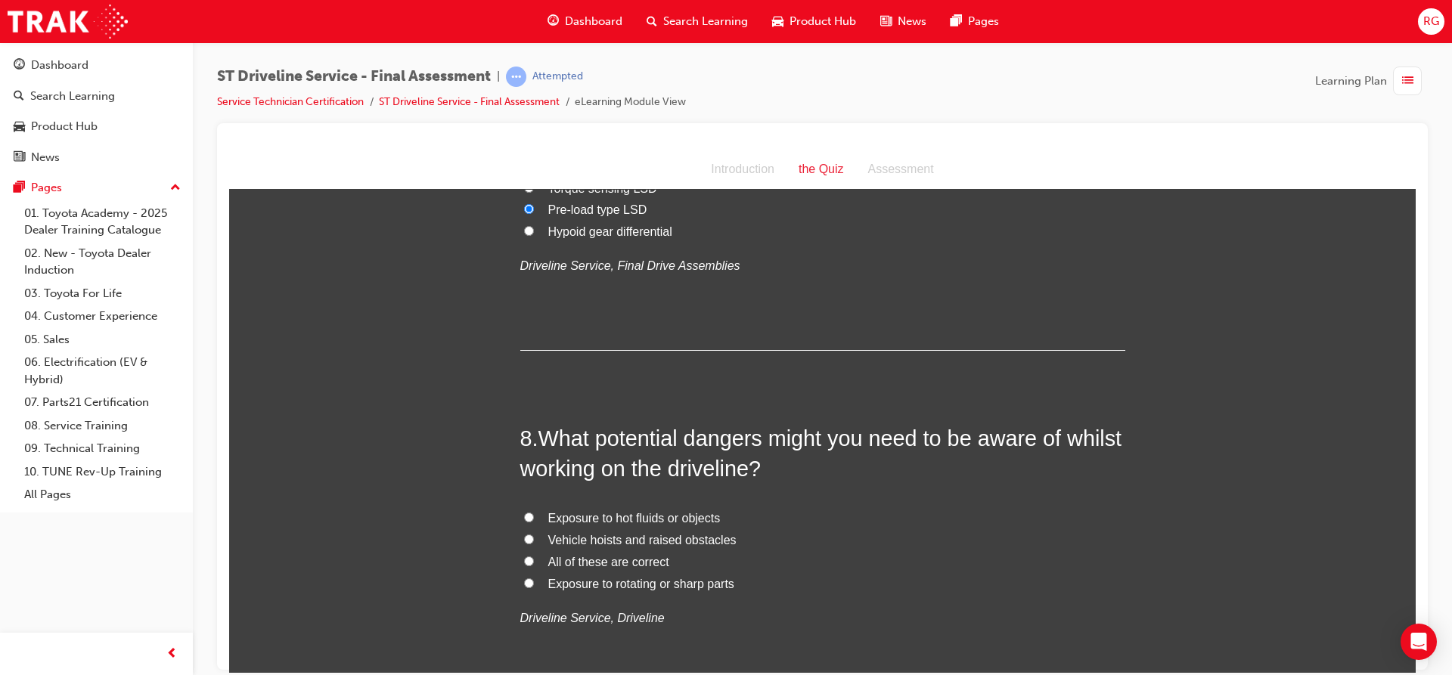
scroll to position [2419, 0]
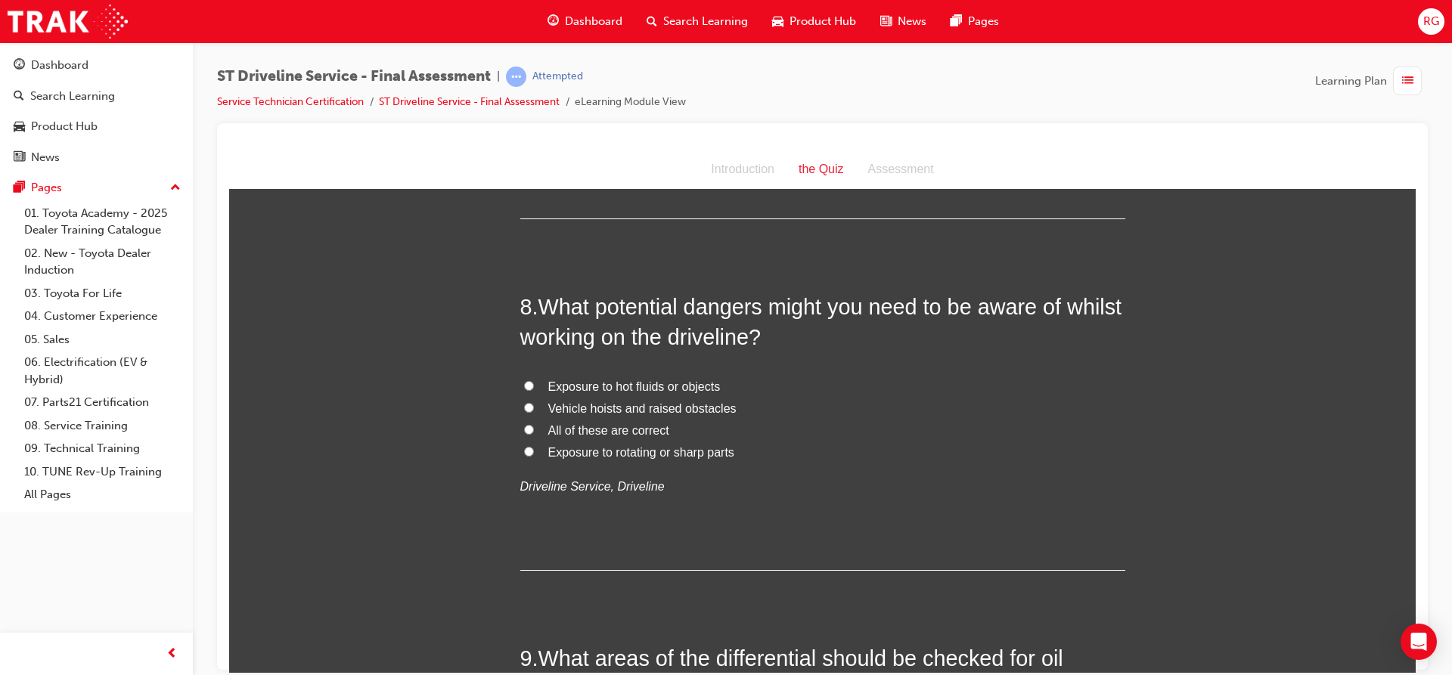
click at [570, 432] on span "All of these are correct" at bounding box center [608, 429] width 121 height 13
click at [534, 432] on input "All of these are correct" at bounding box center [529, 429] width 10 height 10
radio input "true"
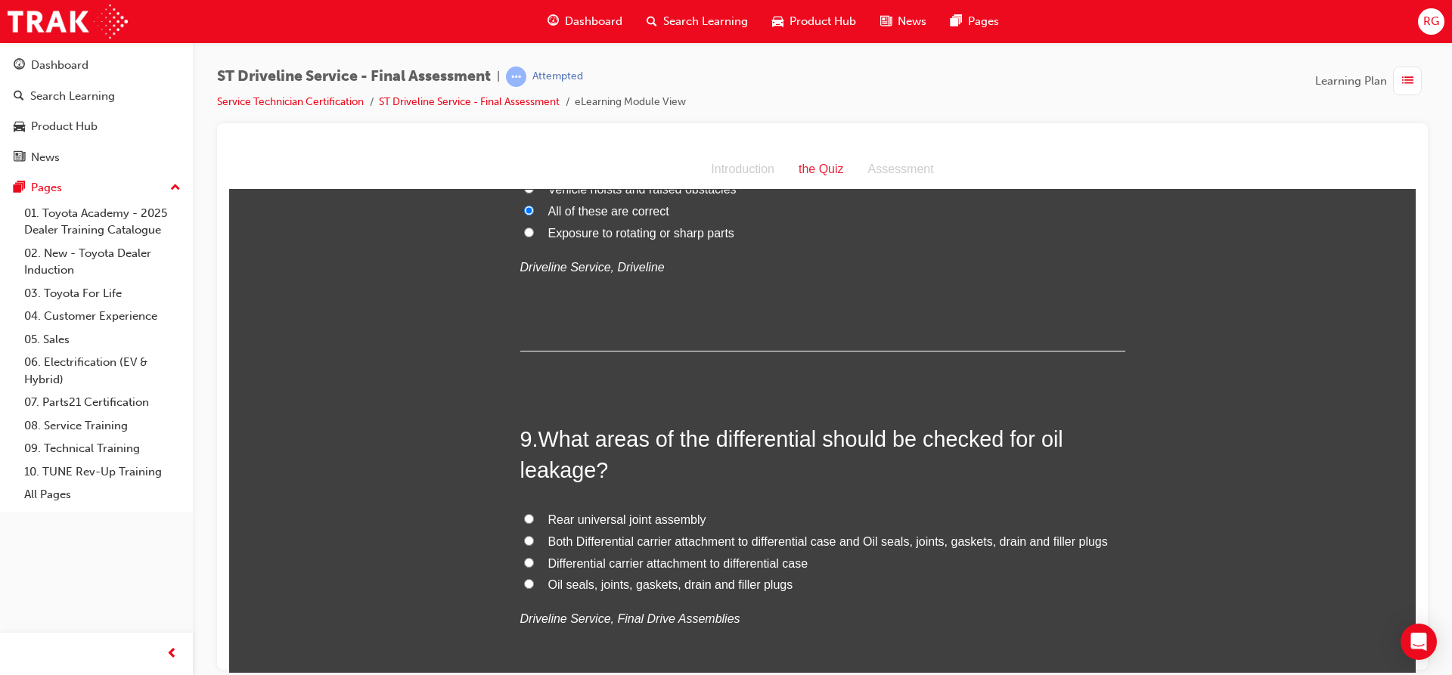
scroll to position [2722, 0]
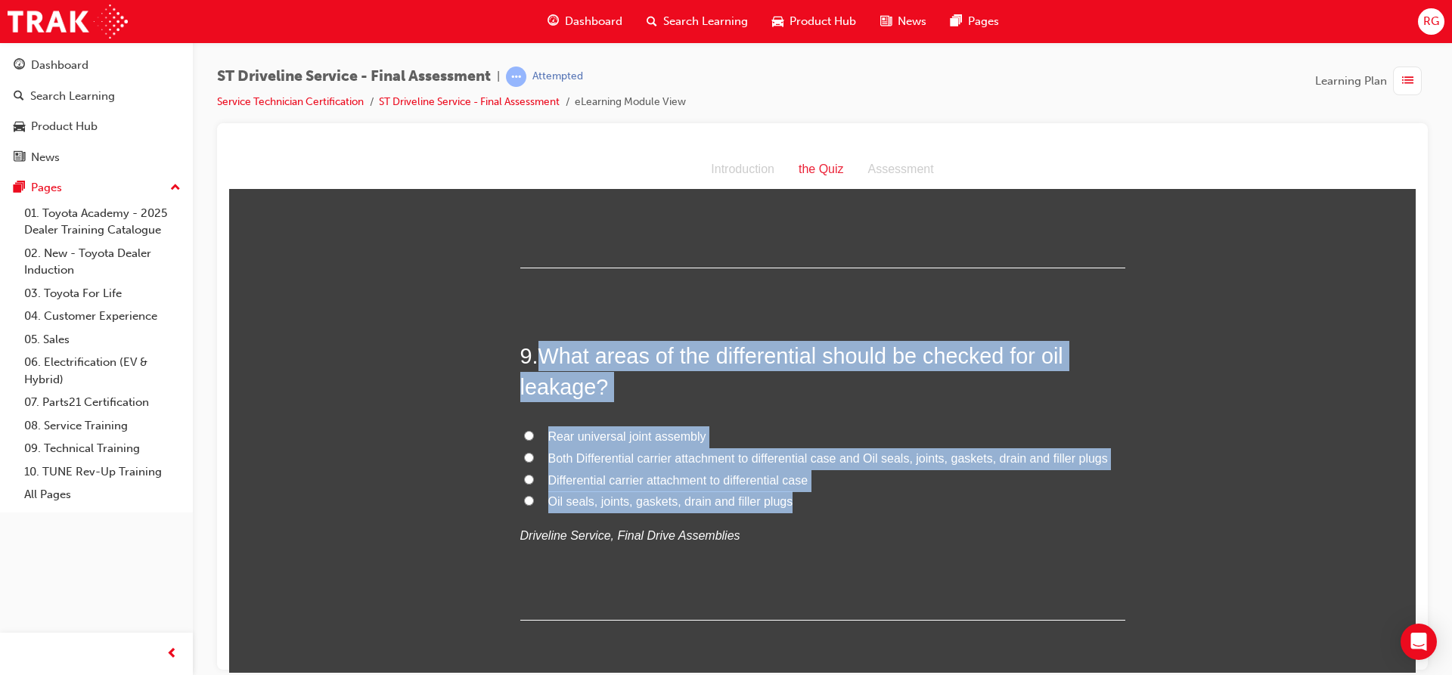
drag, startPoint x: 537, startPoint y: 355, endPoint x: 808, endPoint y: 494, distance: 304.7
click at [808, 494] on div "9 . What areas of the differential should be checked for oil leakage? Rear univ…" at bounding box center [822, 480] width 605 height 280
click at [524, 460] on input "Both Differential carrier attachment to differential case and Oil seals, joints…" at bounding box center [529, 457] width 10 height 10
radio input "true"
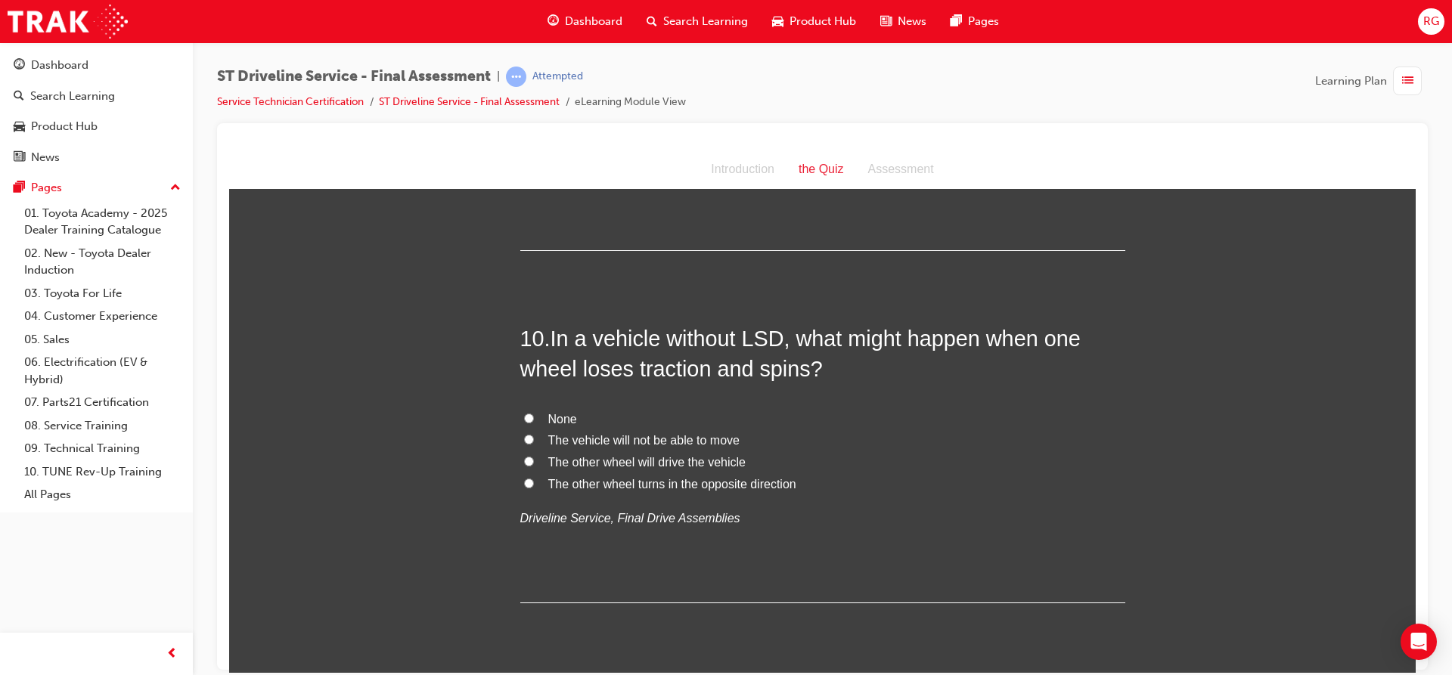
scroll to position [3100, 0]
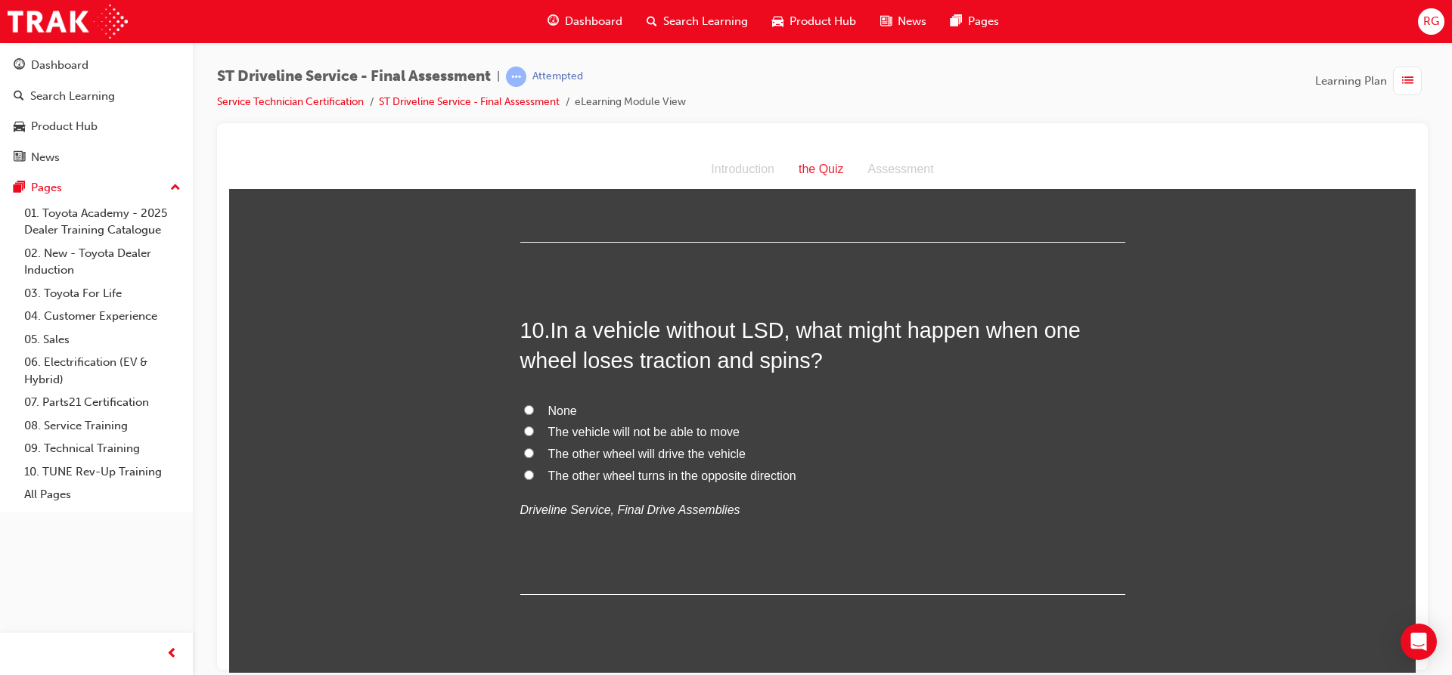
click at [603, 432] on span "The vehicle will not be able to move" at bounding box center [643, 431] width 191 height 13
click at [534, 432] on input "The vehicle will not be able to move" at bounding box center [529, 431] width 10 height 10
radio input "true"
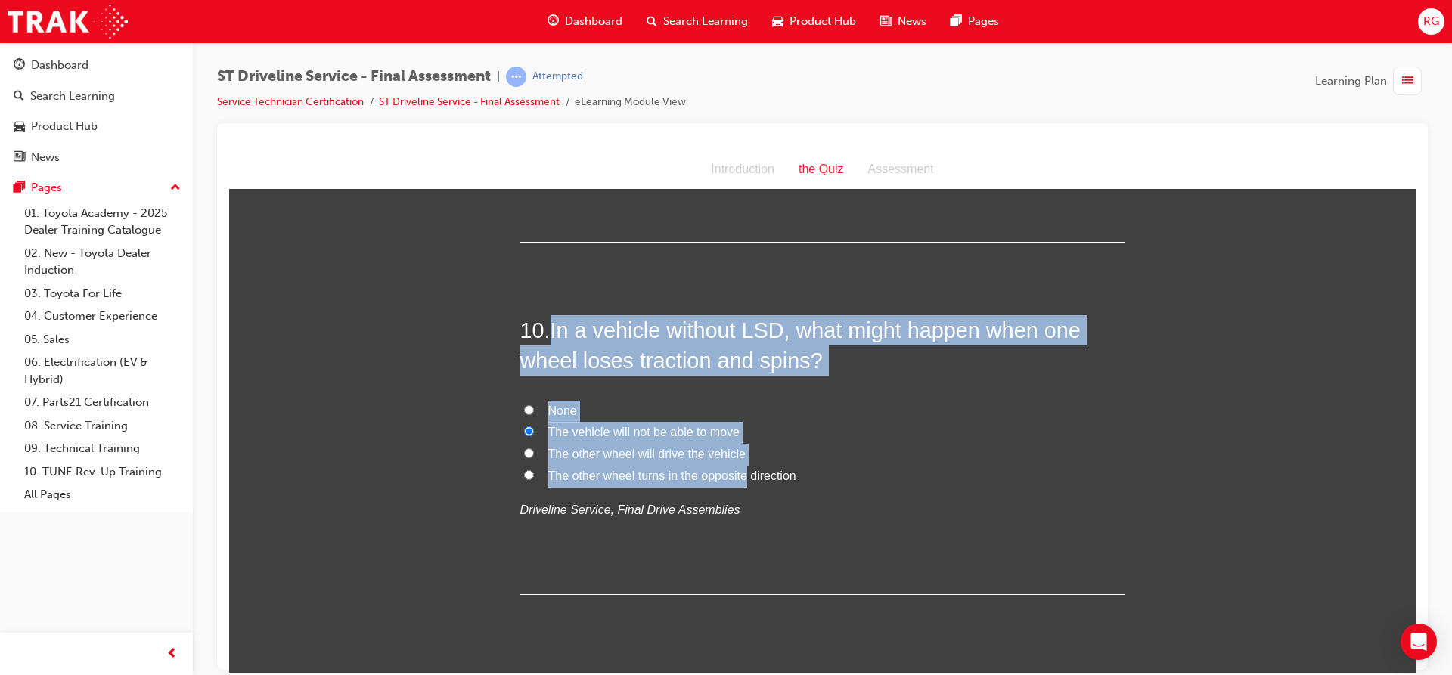
drag, startPoint x: 551, startPoint y: 330, endPoint x: 739, endPoint y: 483, distance: 241.8
click at [739, 483] on div "10 . In a vehicle without LSD, what might happen when one wheel loses traction …" at bounding box center [822, 455] width 605 height 280
click at [626, 400] on label "None" at bounding box center [822, 411] width 605 height 22
click at [534, 405] on input "None" at bounding box center [529, 410] width 10 height 10
radio input "true"
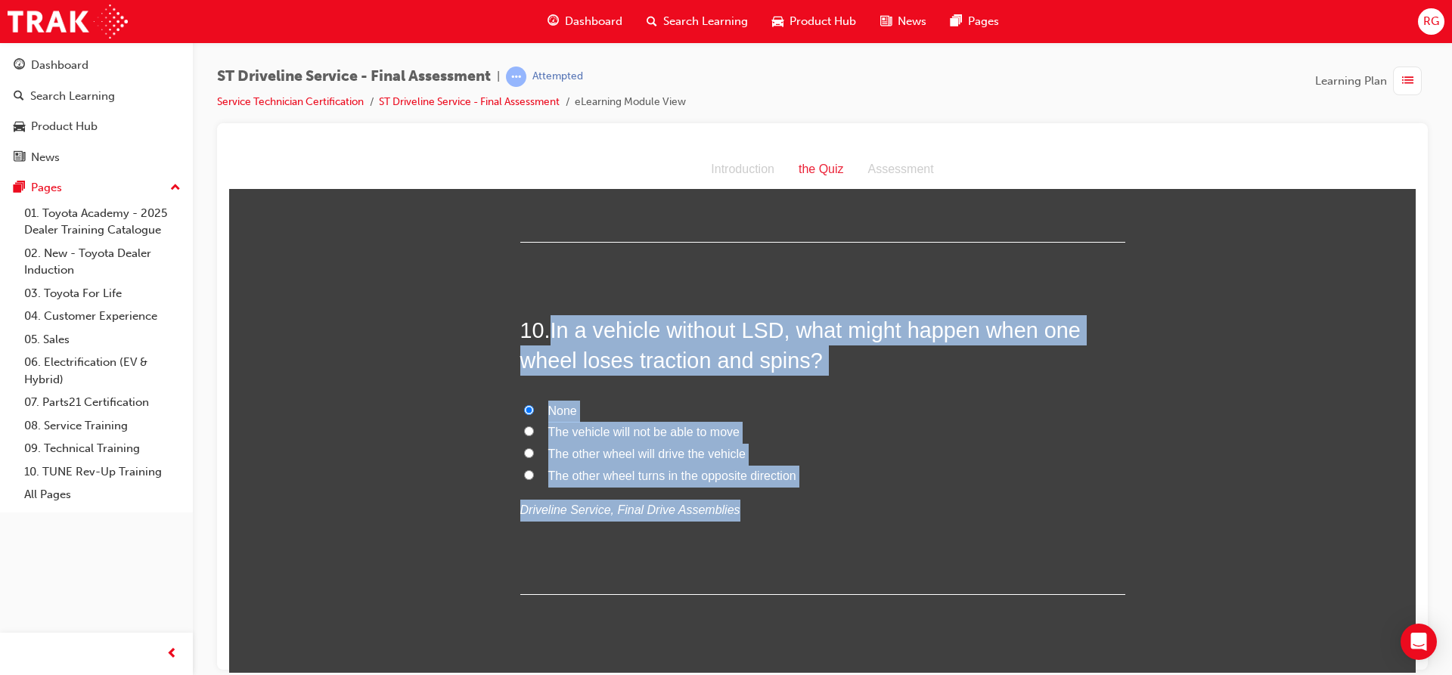
drag, startPoint x: 550, startPoint y: 328, endPoint x: 857, endPoint y: 487, distance: 345.6
click at [857, 487] on div "10 . In a vehicle without LSD, what might happen when one wheel loses traction …" at bounding box center [822, 455] width 605 height 280
click at [524, 451] on input "The other wheel will drive the vehicle" at bounding box center [529, 453] width 10 height 10
radio input "true"
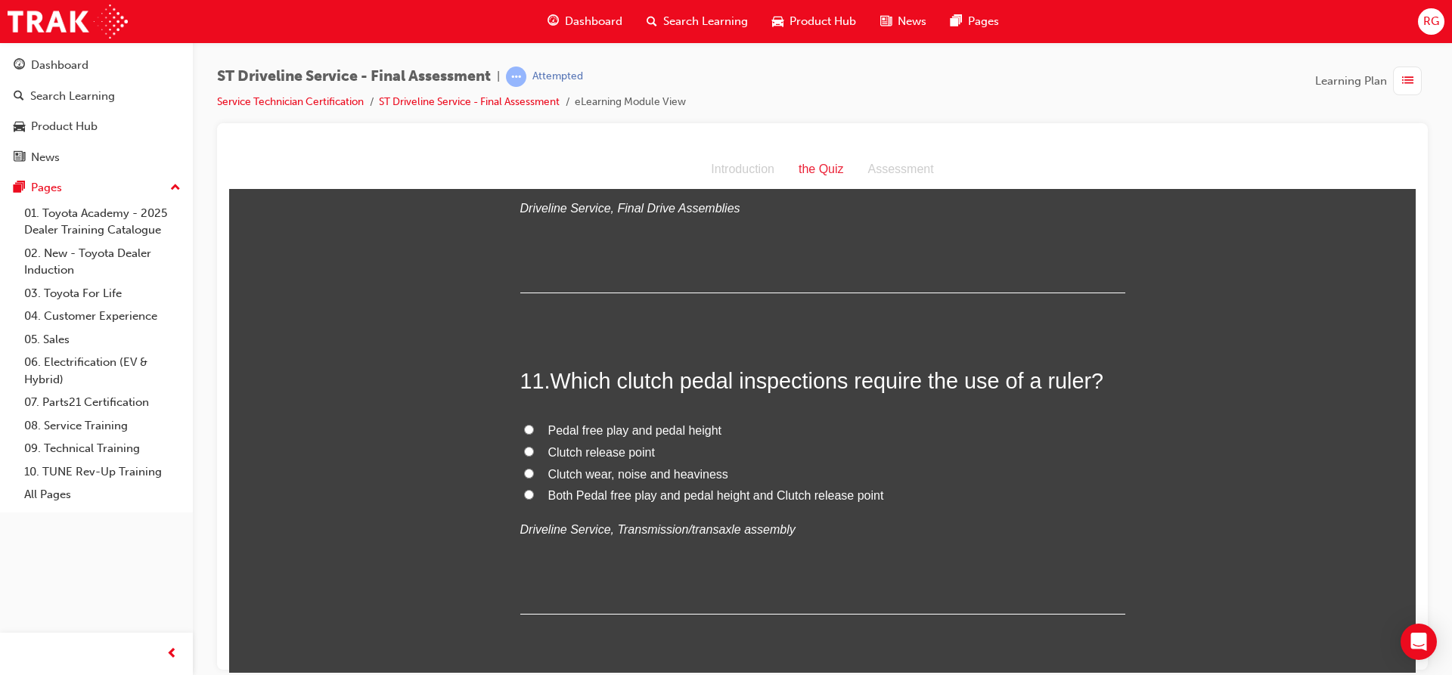
scroll to position [3402, 0]
click at [561, 429] on span "Pedal free play and pedal height" at bounding box center [635, 429] width 174 height 13
click at [534, 429] on input "Pedal free play and pedal height" at bounding box center [529, 428] width 10 height 10
radio input "true"
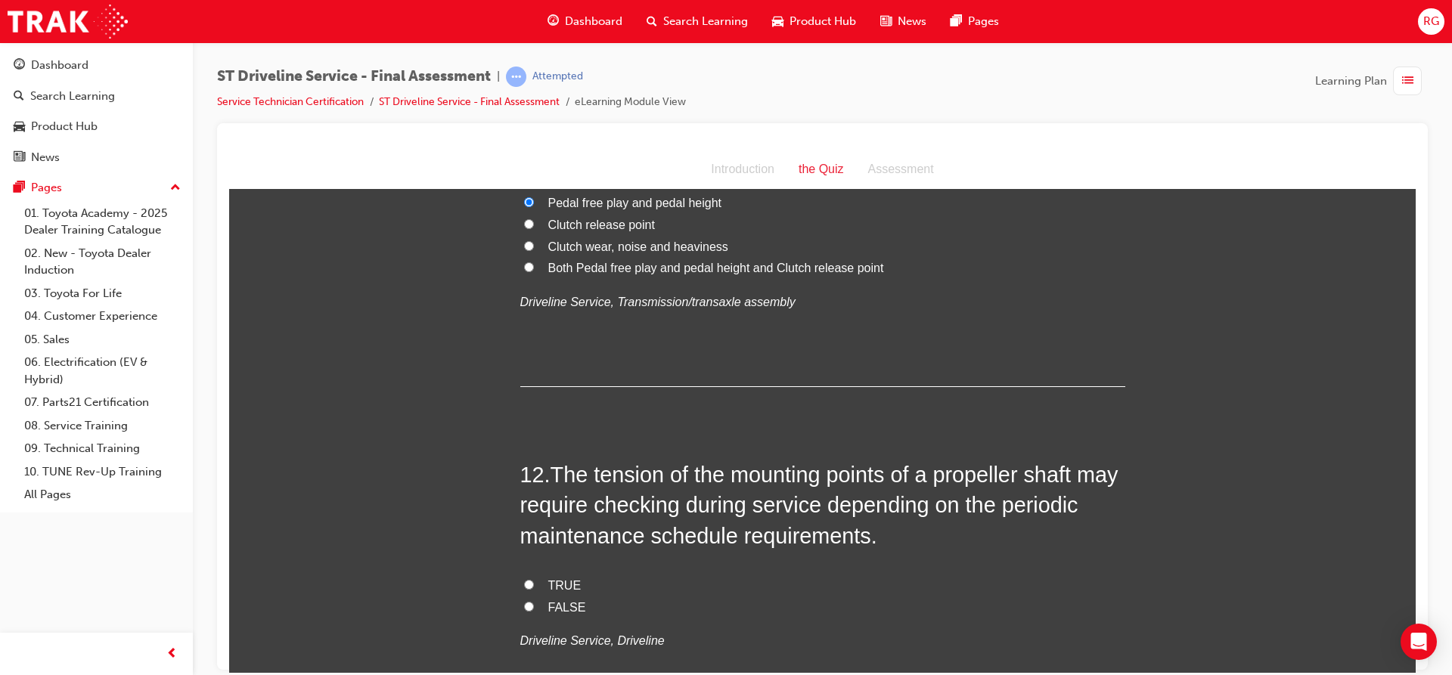
scroll to position [3780, 0]
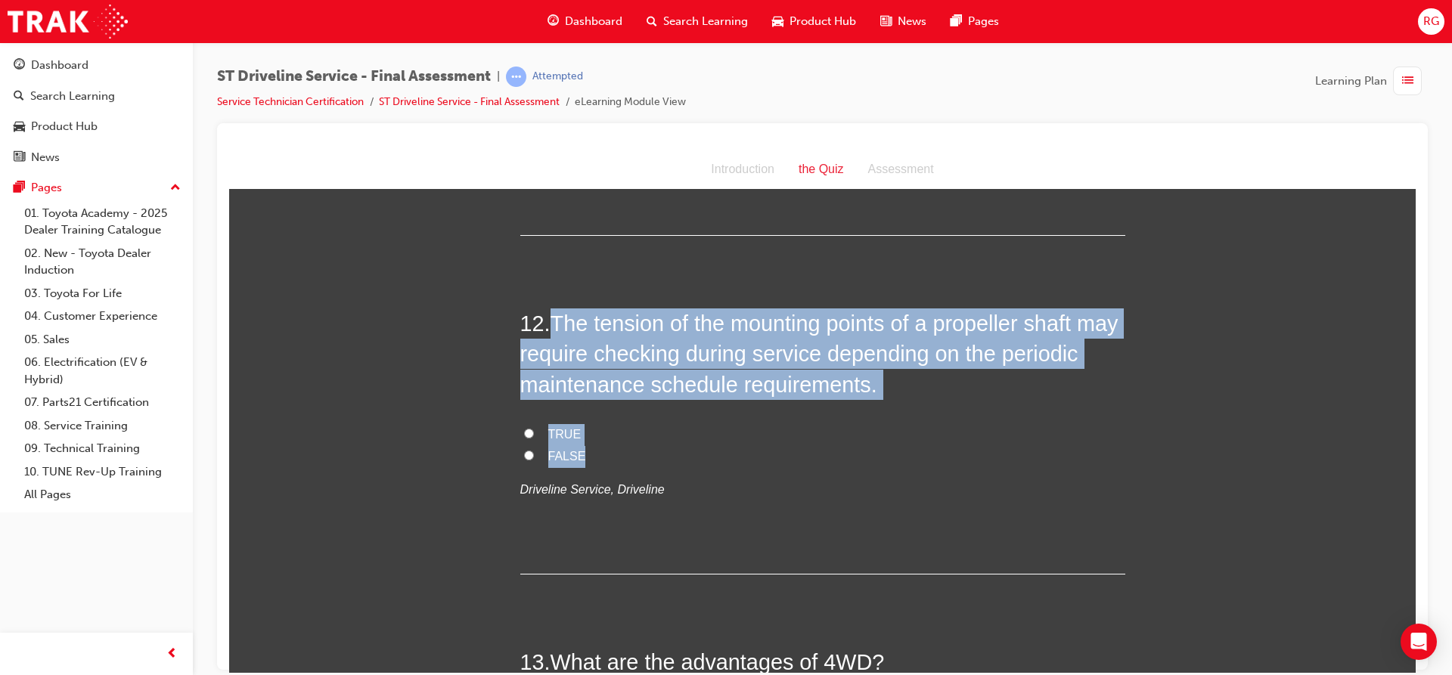
drag, startPoint x: 552, startPoint y: 320, endPoint x: 693, endPoint y: 457, distance: 196.8
click at [693, 457] on div "12 . The tension of the mounting points of a propeller shaft may require checki…" at bounding box center [822, 441] width 605 height 266
click at [548, 427] on span "TRUE" at bounding box center [564, 433] width 33 height 13
click at [534, 428] on input "TRUE" at bounding box center [529, 433] width 10 height 10
radio input "true"
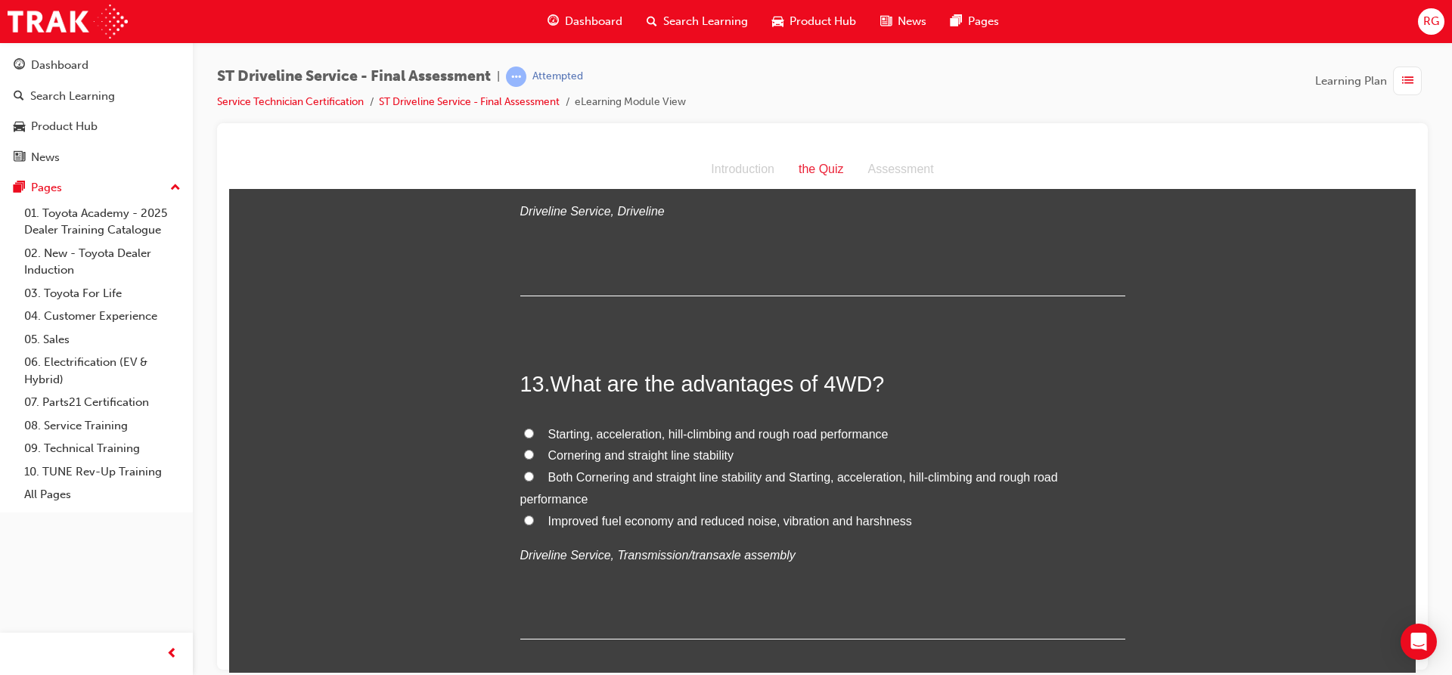
scroll to position [4083, 0]
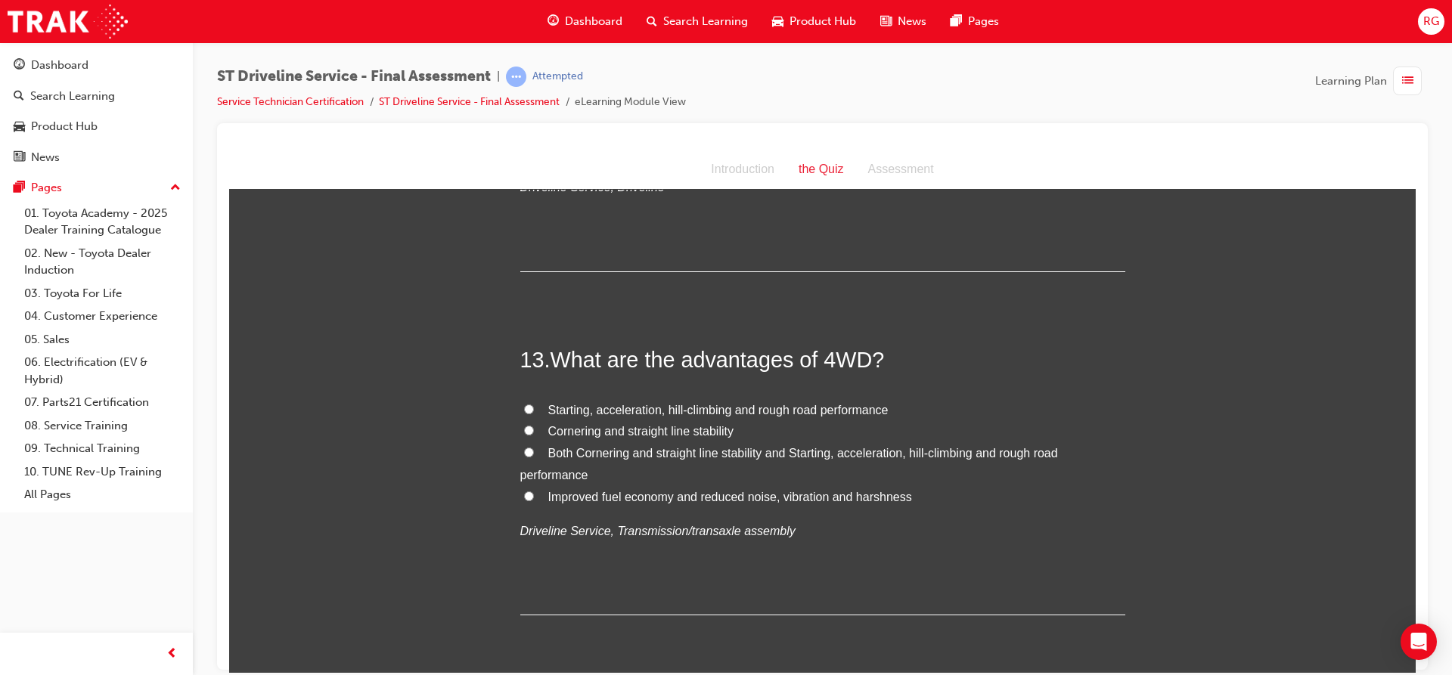
click at [548, 410] on span "Starting, acceleration, hill-climbing and rough road performance" at bounding box center [718, 409] width 340 height 13
click at [534, 410] on input "Starting, acceleration, hill-climbing and rough road performance" at bounding box center [529, 409] width 10 height 10
radio input "true"
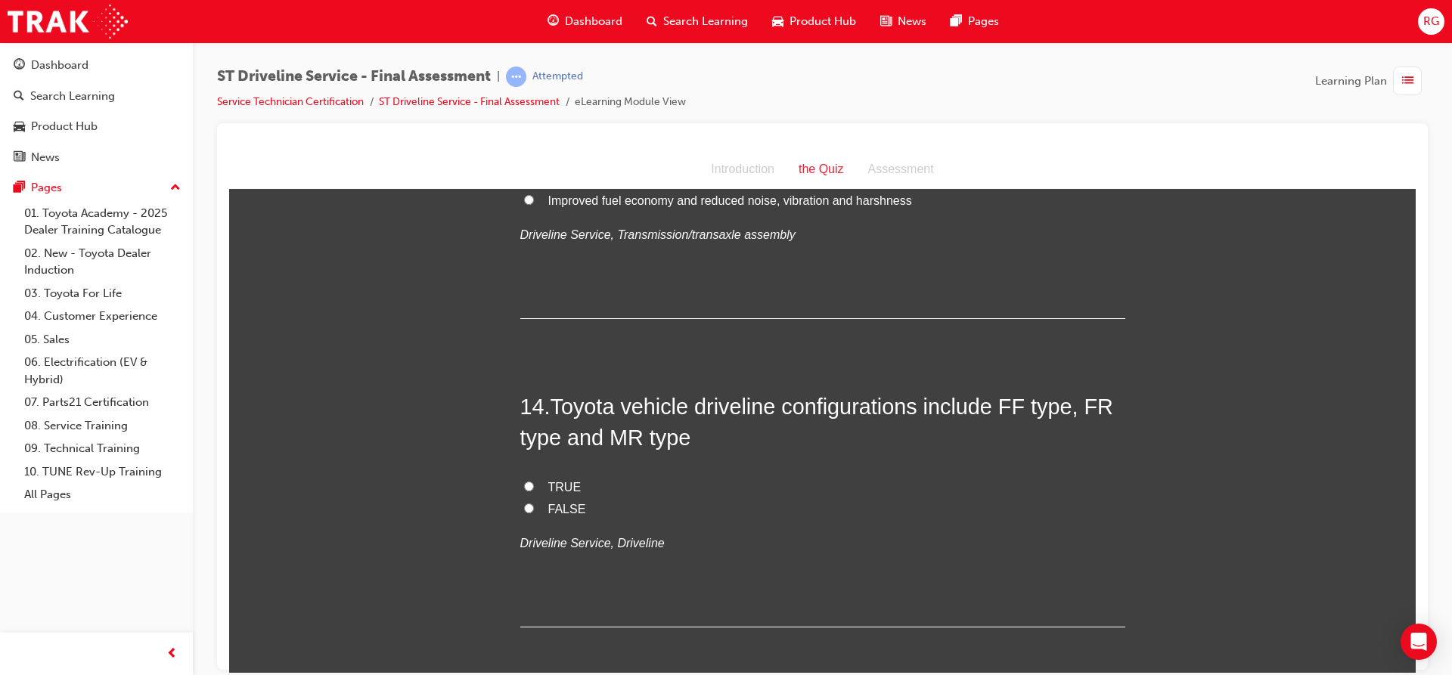
scroll to position [4385, 0]
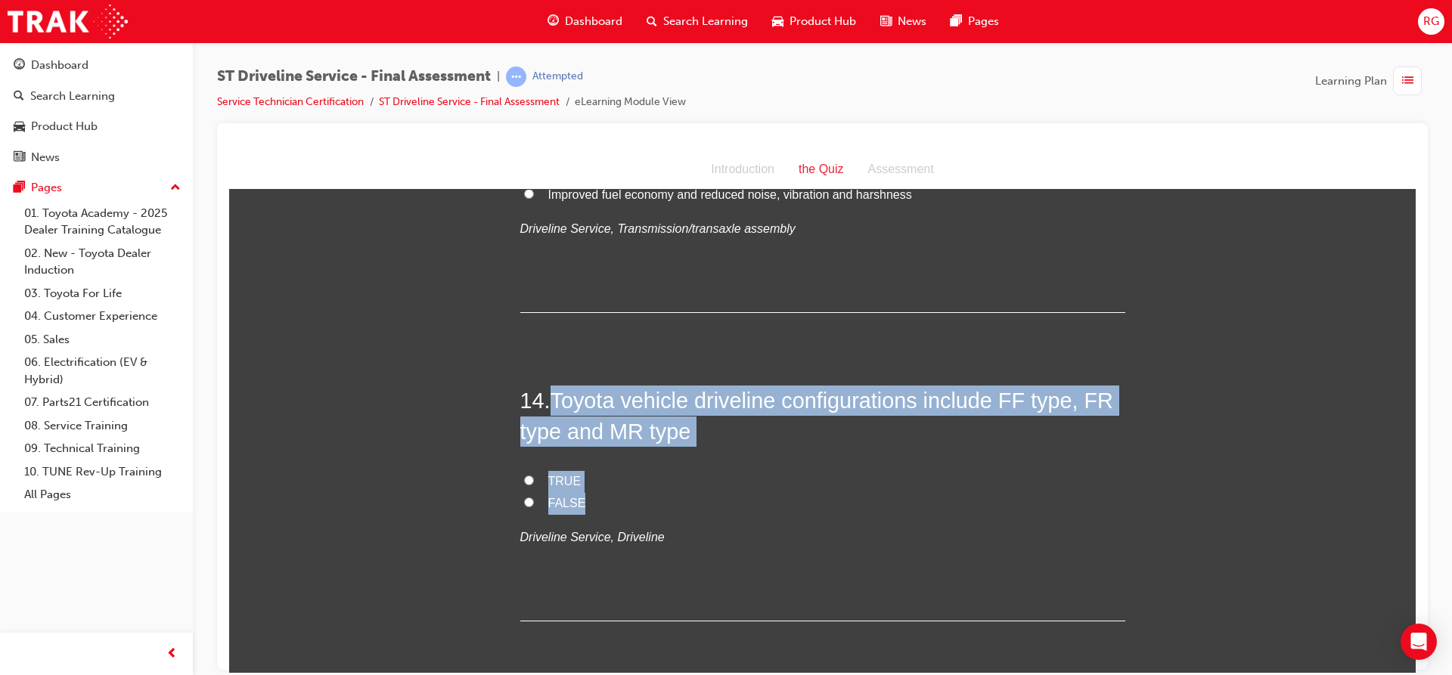
drag, startPoint x: 552, startPoint y: 398, endPoint x: 715, endPoint y: 501, distance: 193.0
click at [715, 501] on div "14 . Toyota vehicle driveline configurations include FF type, FR type and MR ty…" at bounding box center [822, 503] width 605 height 236
click at [526, 479] on input "TRUE" at bounding box center [529, 480] width 10 height 10
radio input "true"
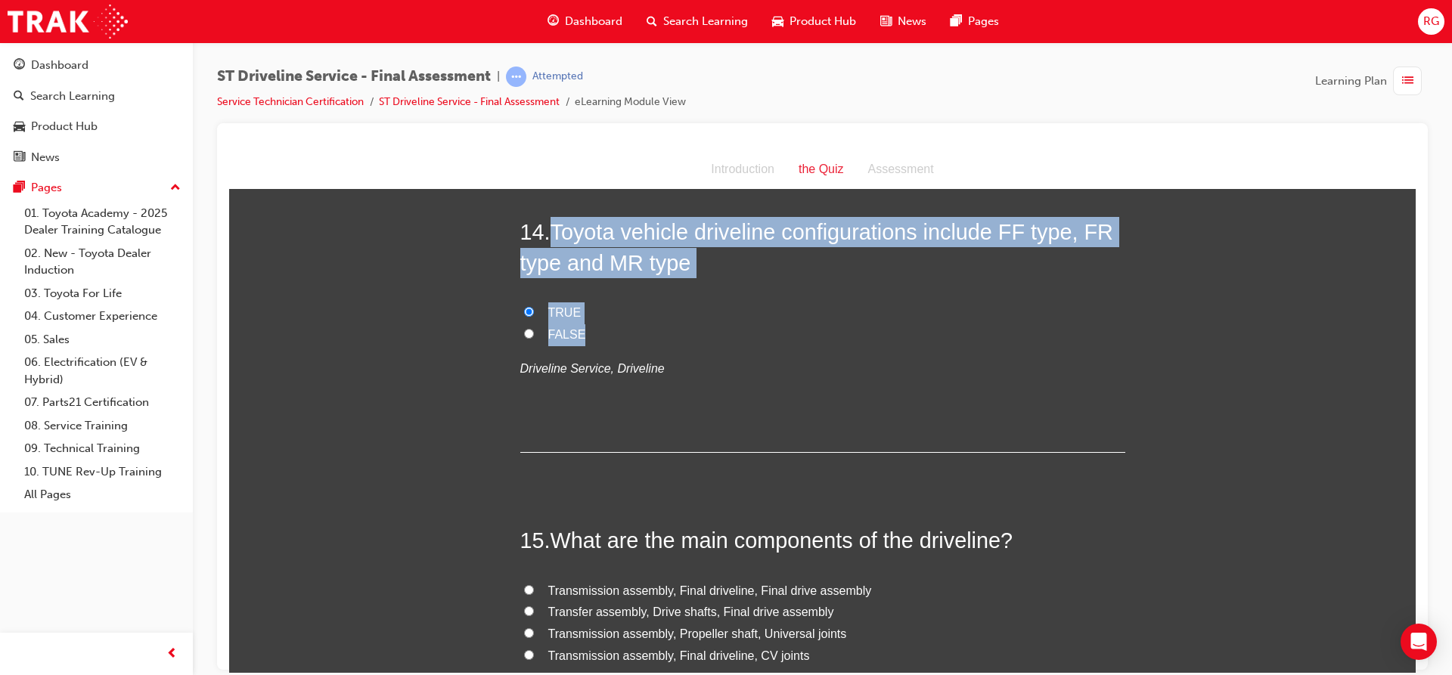
scroll to position [4688, 0]
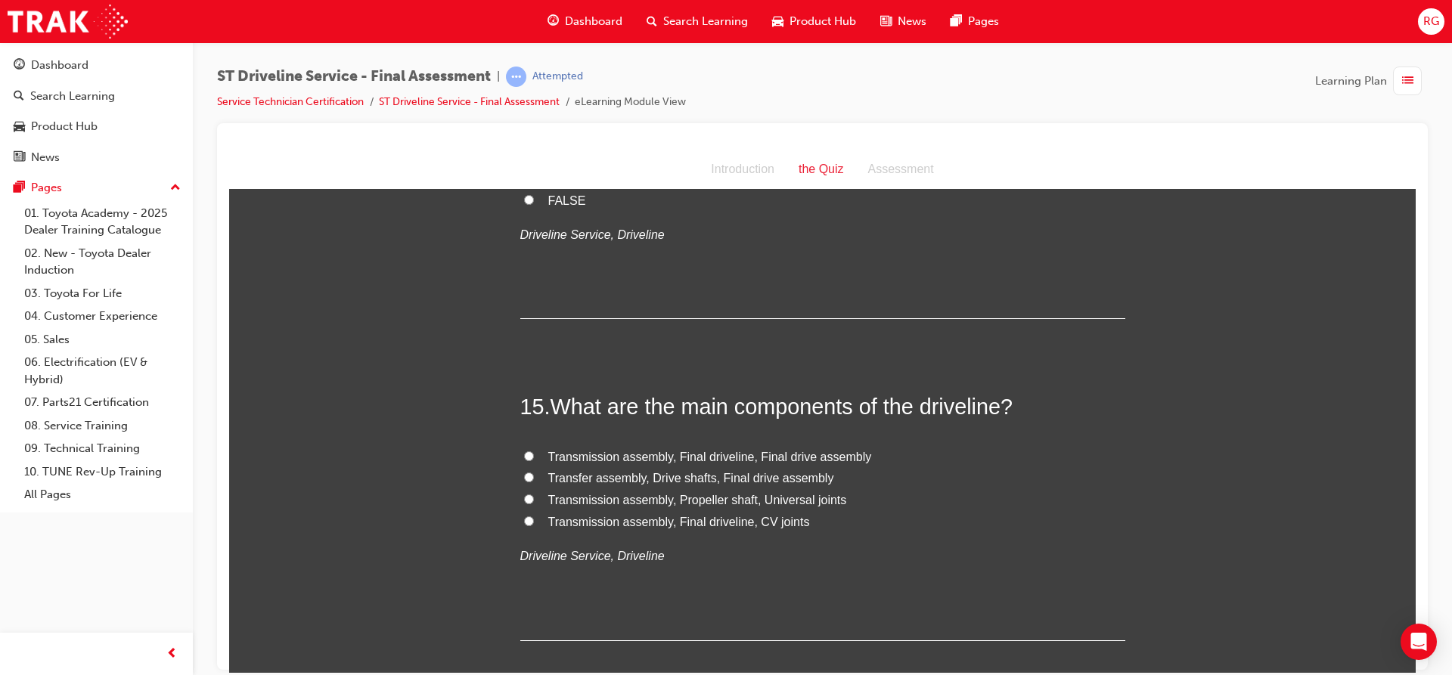
click at [647, 478] on span "Transfer assembly, Drive shafts, Final drive assembly" at bounding box center [691, 477] width 286 height 13
click at [534, 478] on input "Transfer assembly, Drive shafts, Final drive assembly" at bounding box center [529, 477] width 10 height 10
radio input "true"
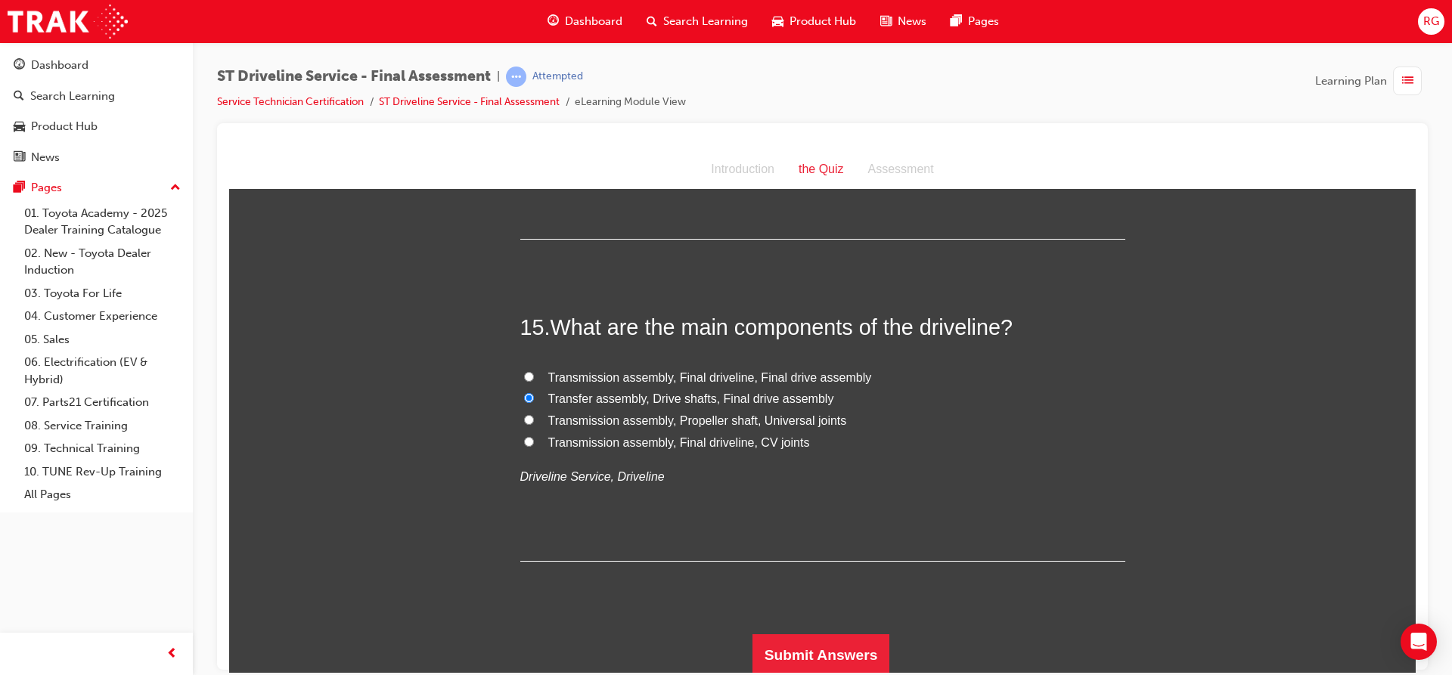
scroll to position [4770, 0]
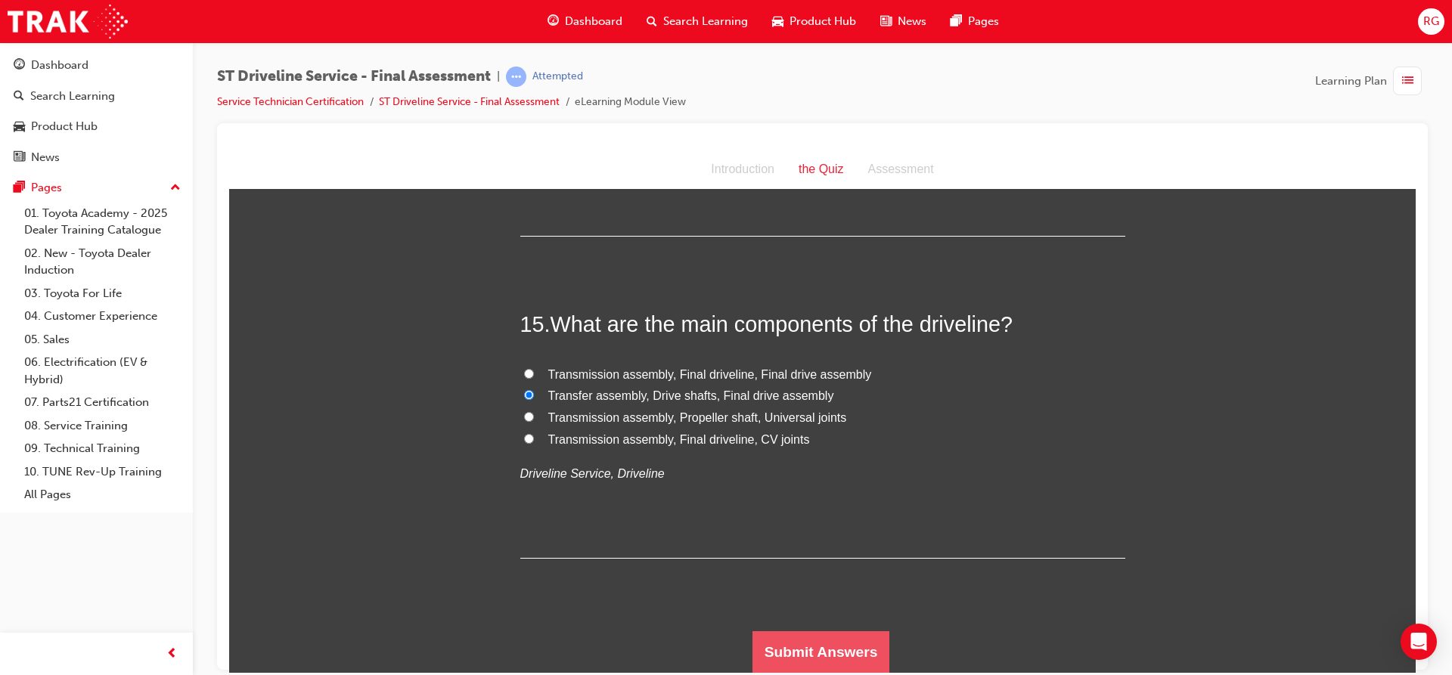
click at [860, 640] on button "Submit Answers" at bounding box center [821, 652] width 138 height 42
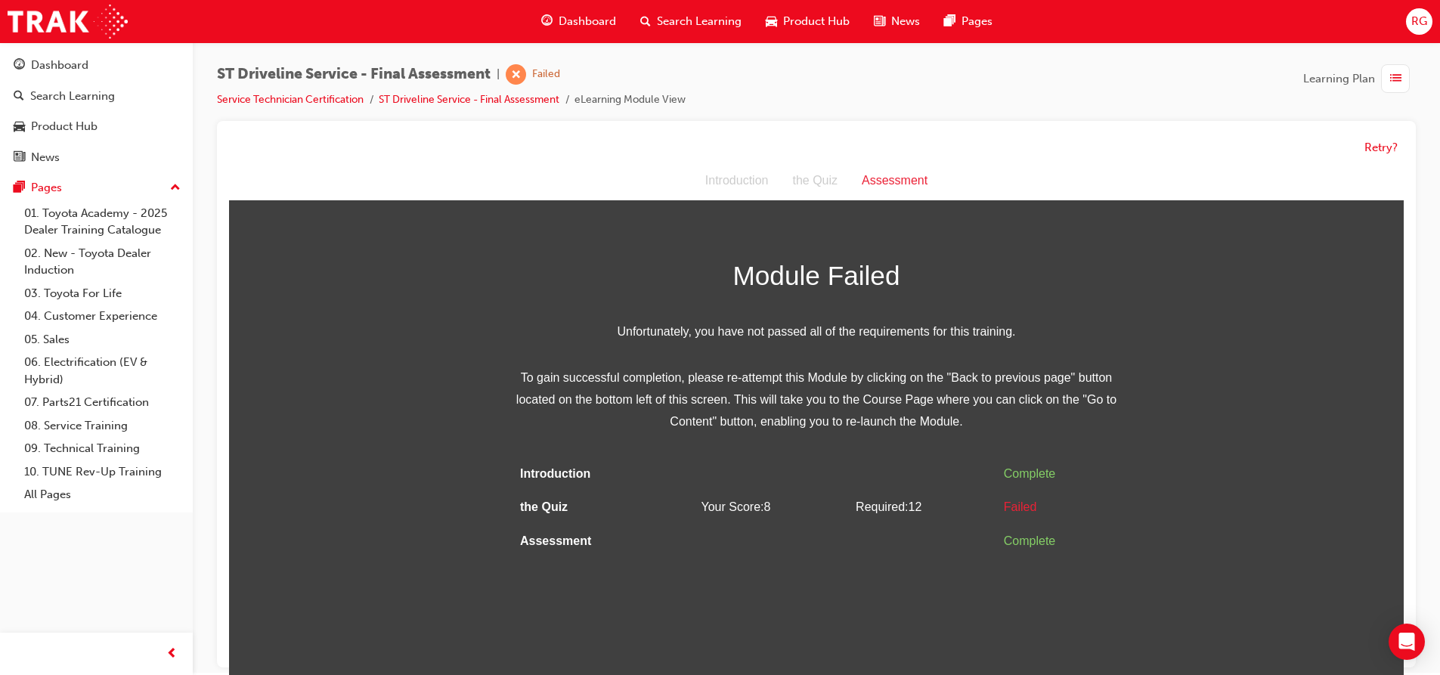
scroll to position [11, 0]
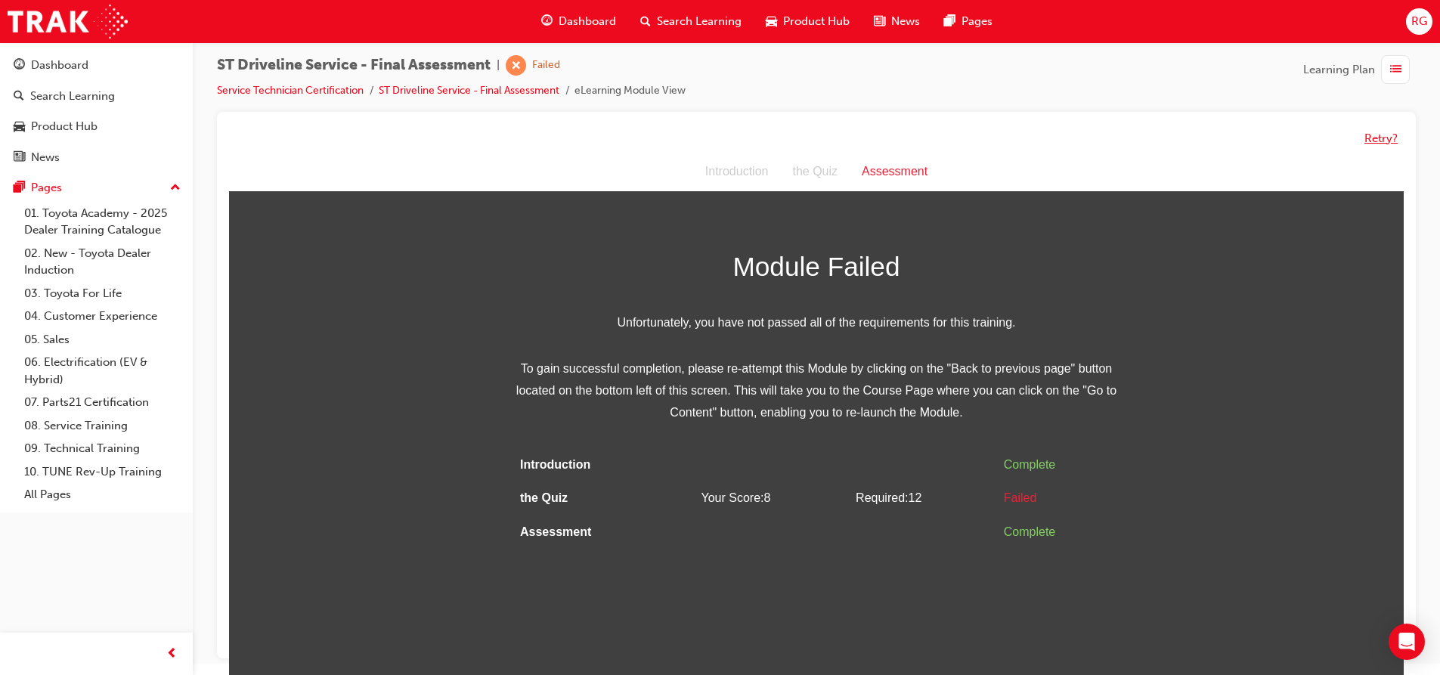
click at [1365, 135] on button "Retry?" at bounding box center [1381, 138] width 33 height 17
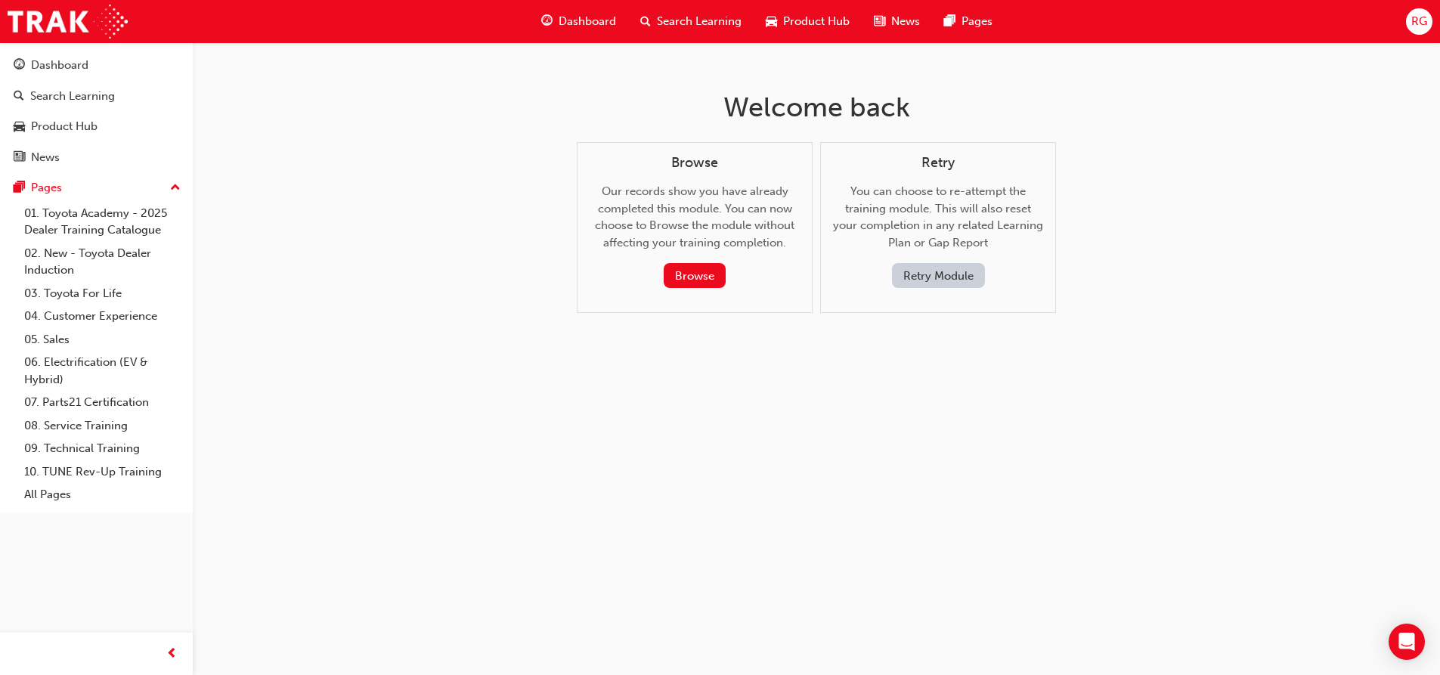
scroll to position [0, 0]
click at [943, 276] on button "Retry Module" at bounding box center [943, 275] width 93 height 25
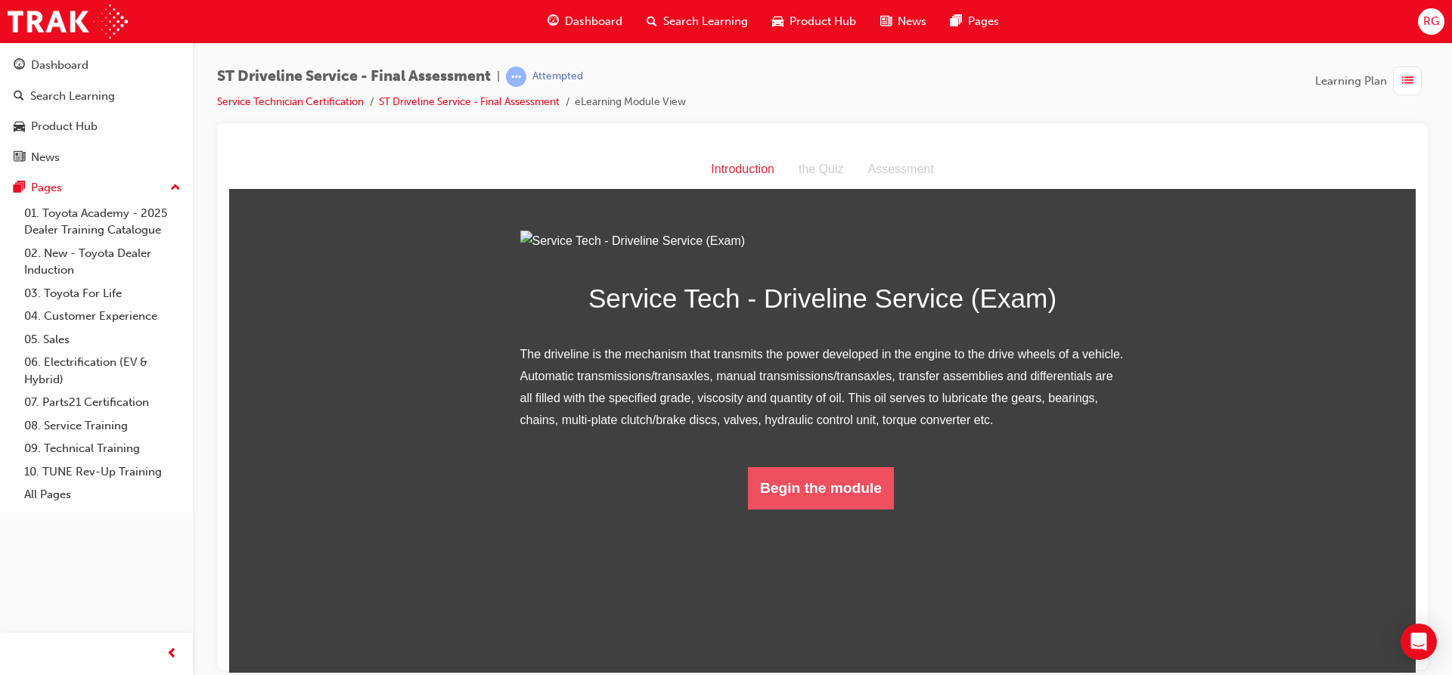
click at [778, 509] on button "Begin the module" at bounding box center [821, 488] width 146 height 42
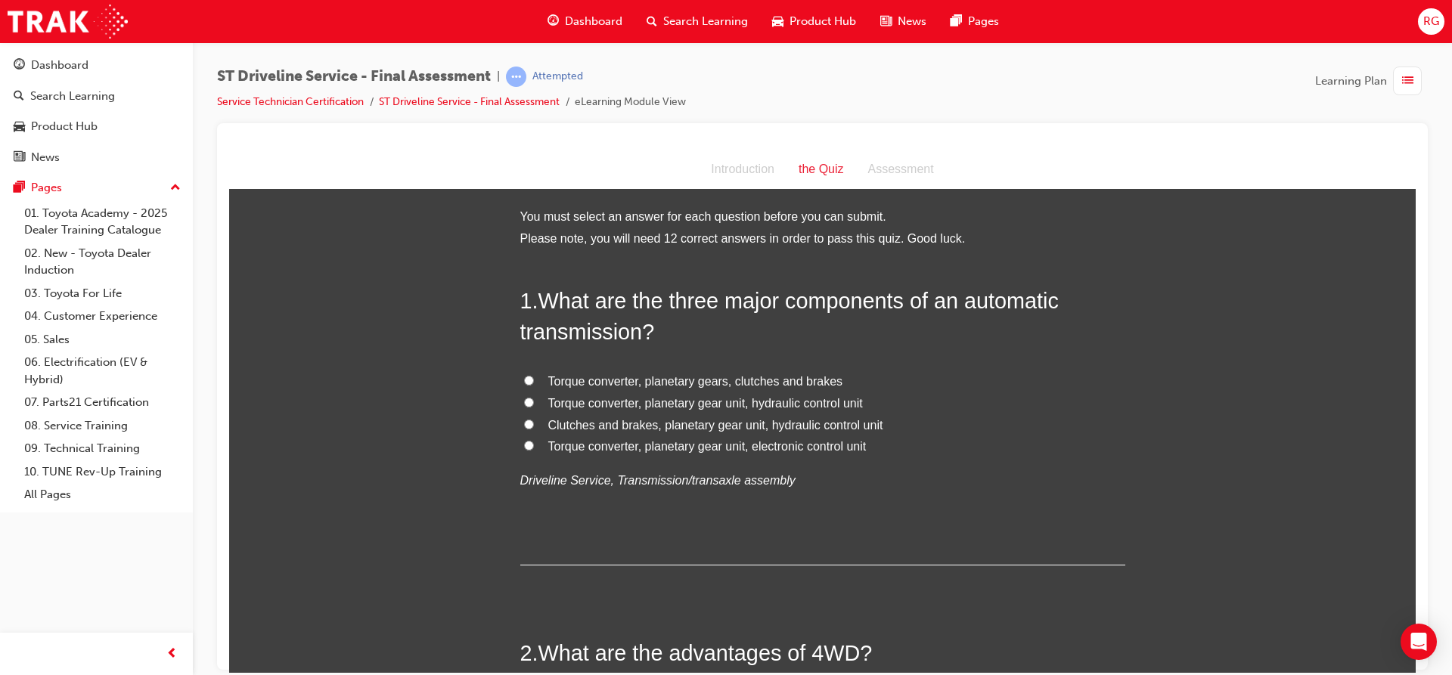
click at [631, 392] on label "Torque converter, planetary gear unit, hydraulic control unit" at bounding box center [822, 403] width 605 height 22
click at [534, 397] on input "Torque converter, planetary gear unit, hydraulic control unit" at bounding box center [529, 402] width 10 height 10
radio input "true"
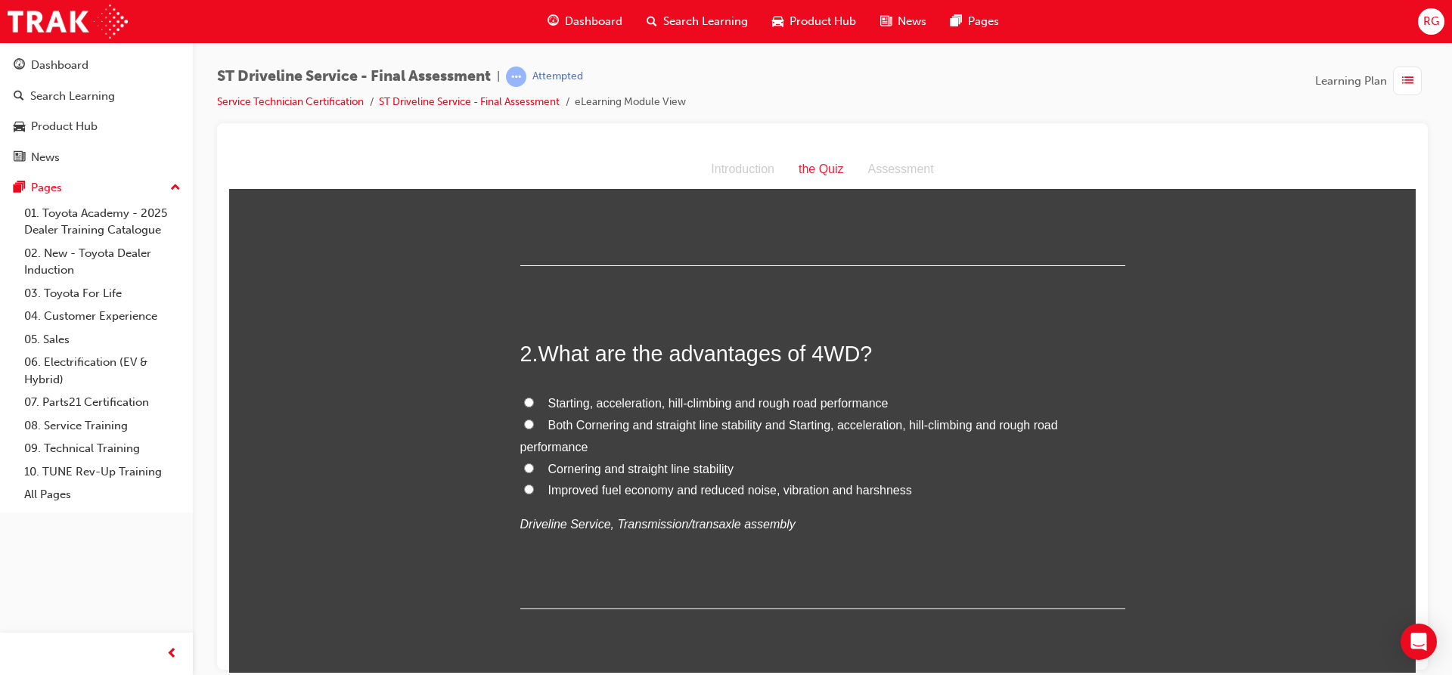
scroll to position [302, 0]
click at [590, 394] on span "Starting, acceleration, hill-climbing and rough road performance" at bounding box center [718, 399] width 340 height 13
click at [534, 394] on input "Starting, acceleration, hill-climbing and rough road performance" at bounding box center [529, 399] width 10 height 10
radio input "true"
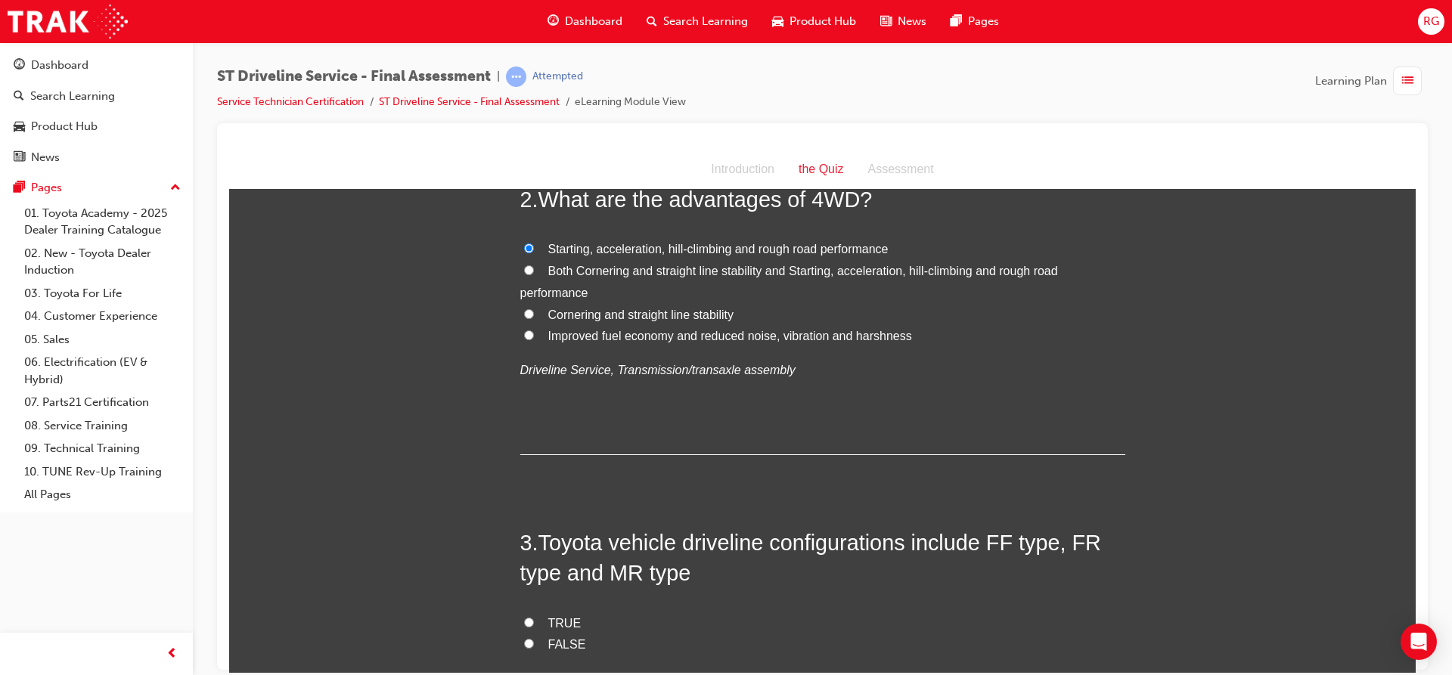
scroll to position [605, 0]
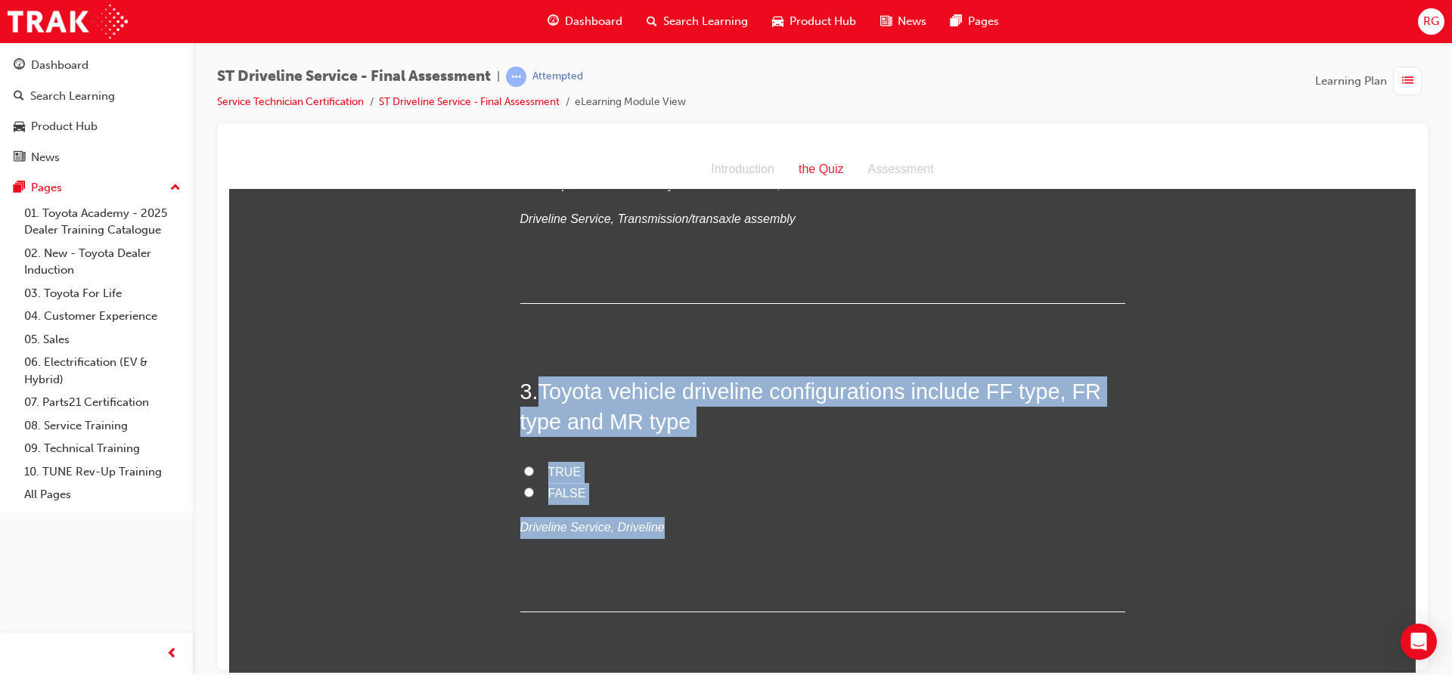
drag, startPoint x: 541, startPoint y: 391, endPoint x: 720, endPoint y: 510, distance: 214.3
click at [720, 510] on div "3 . Toyota vehicle driveline configurations include FF type, FR type and MR typ…" at bounding box center [822, 494] width 605 height 236
click at [524, 474] on input "TRUE" at bounding box center [529, 471] width 10 height 10
radio input "true"
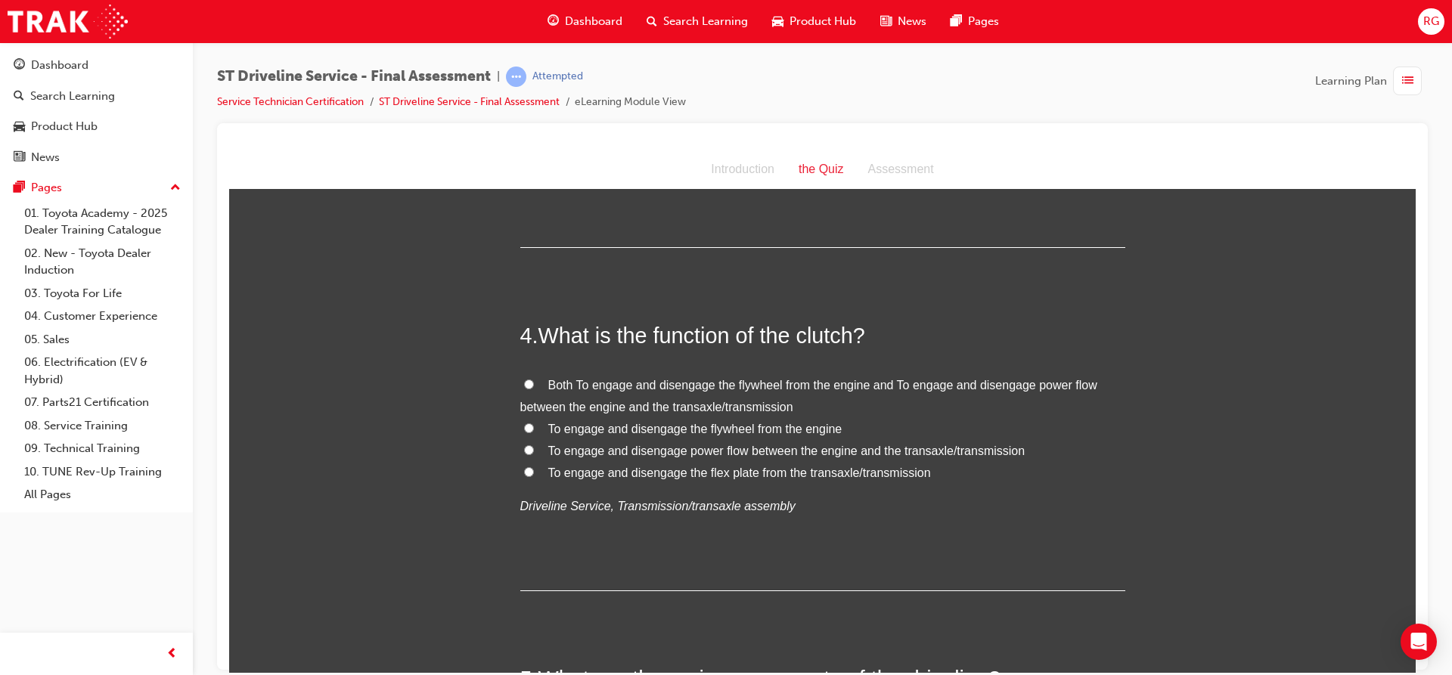
scroll to position [983, 0]
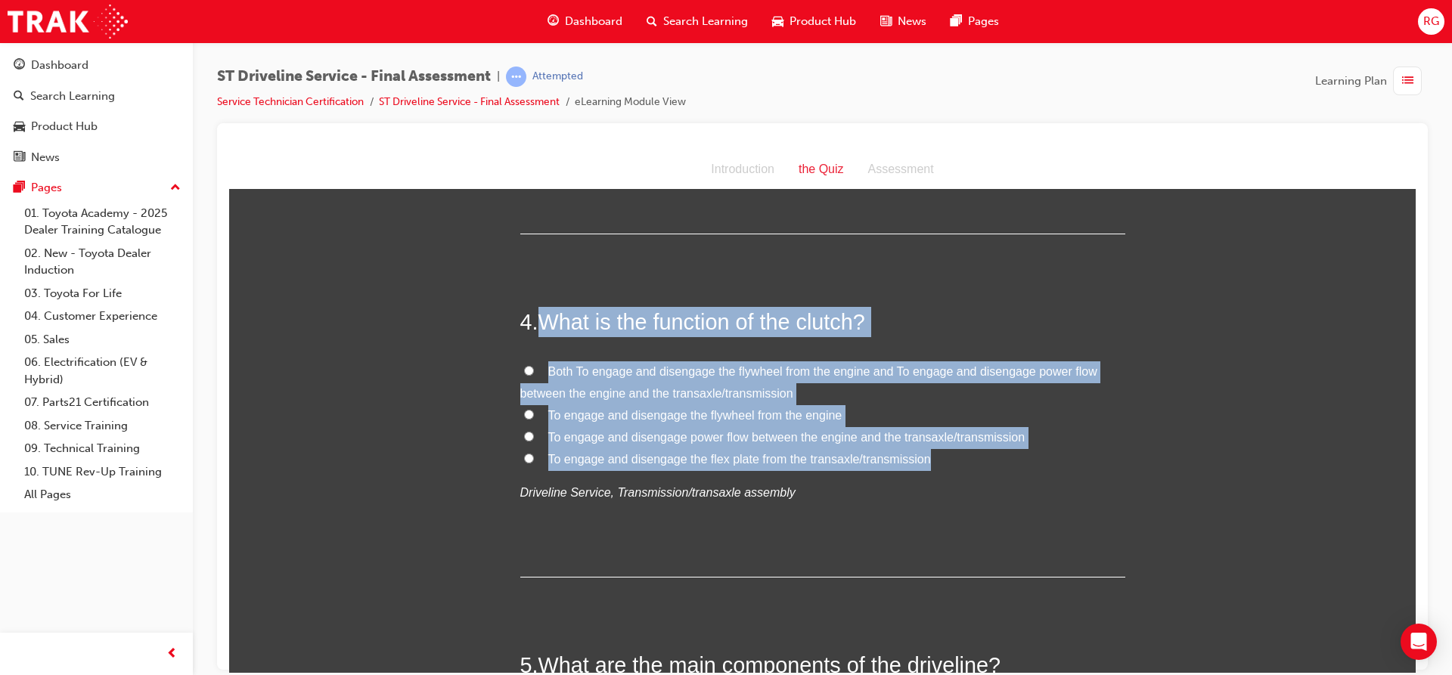
drag, startPoint x: 534, startPoint y: 321, endPoint x: 927, endPoint y: 465, distance: 418.6
click at [927, 465] on div "4 . What is the function of the clutch? Both To engage and disengage the flywhe…" at bounding box center [822, 441] width 605 height 271
click at [524, 370] on input "Both To engage and disengage the flywheel from the engine and To engage and dis…" at bounding box center [529, 370] width 10 height 10
radio input "true"
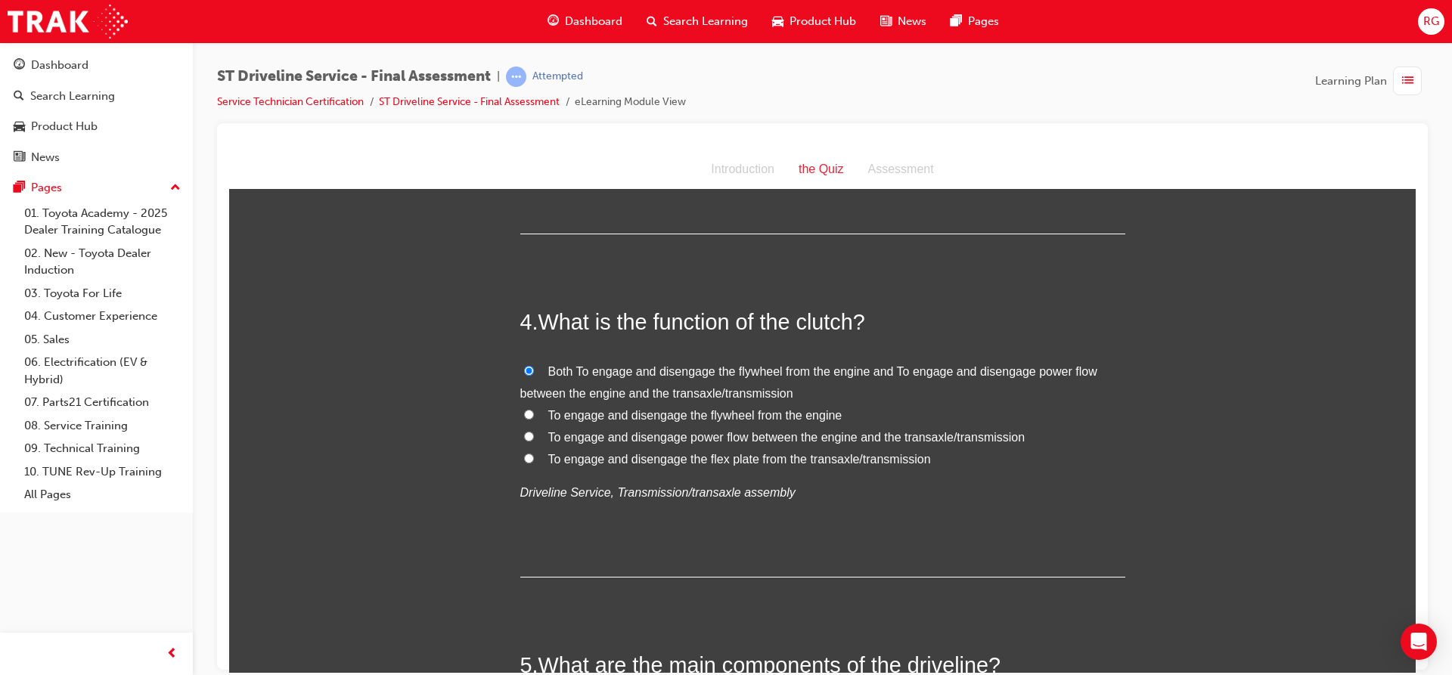
drag, startPoint x: 453, startPoint y: 333, endPoint x: 444, endPoint y: 333, distance: 9.1
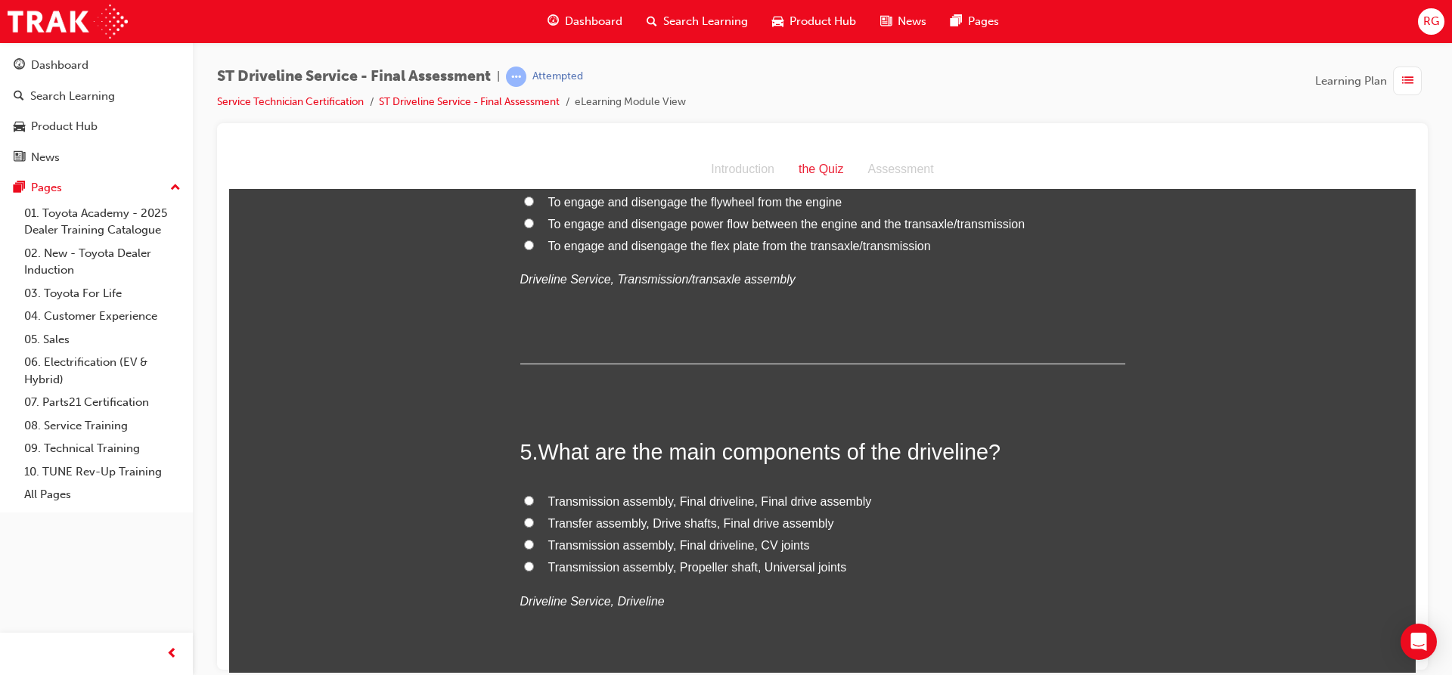
scroll to position [1285, 0]
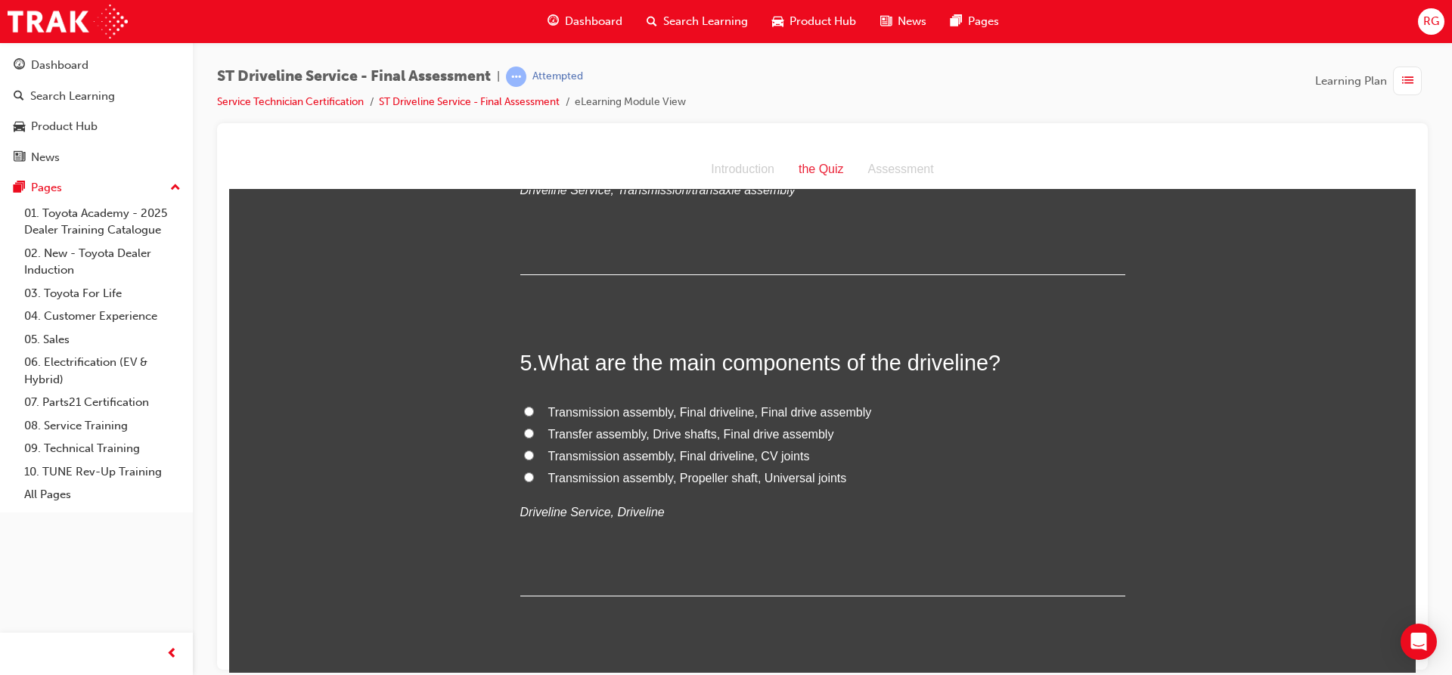
click at [614, 438] on span "Transfer assembly, Drive shafts, Final drive assembly" at bounding box center [691, 433] width 286 height 13
click at [534, 438] on input "Transfer assembly, Drive shafts, Final drive assembly" at bounding box center [529, 433] width 10 height 10
radio input "true"
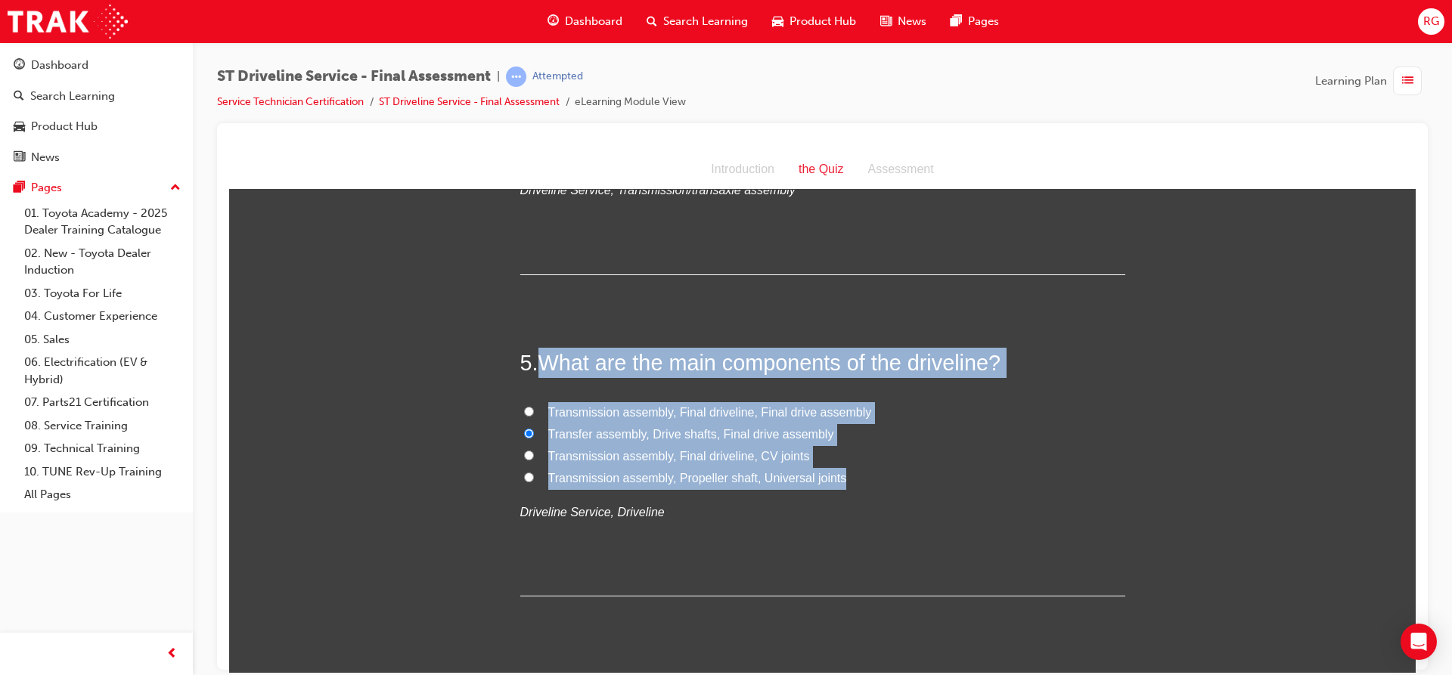
drag, startPoint x: 535, startPoint y: 358, endPoint x: 838, endPoint y: 485, distance: 328.3
click at [838, 485] on div "5 . What are the main components of the driveline? Transmission assembly, Final…" at bounding box center [822, 471] width 605 height 249
click at [634, 449] on span "Transmission assembly, Final driveline, CV joints" at bounding box center [679, 455] width 262 height 13
click at [534, 450] on input "Transmission assembly, Final driveline, CV joints" at bounding box center [529, 455] width 10 height 10
radio input "true"
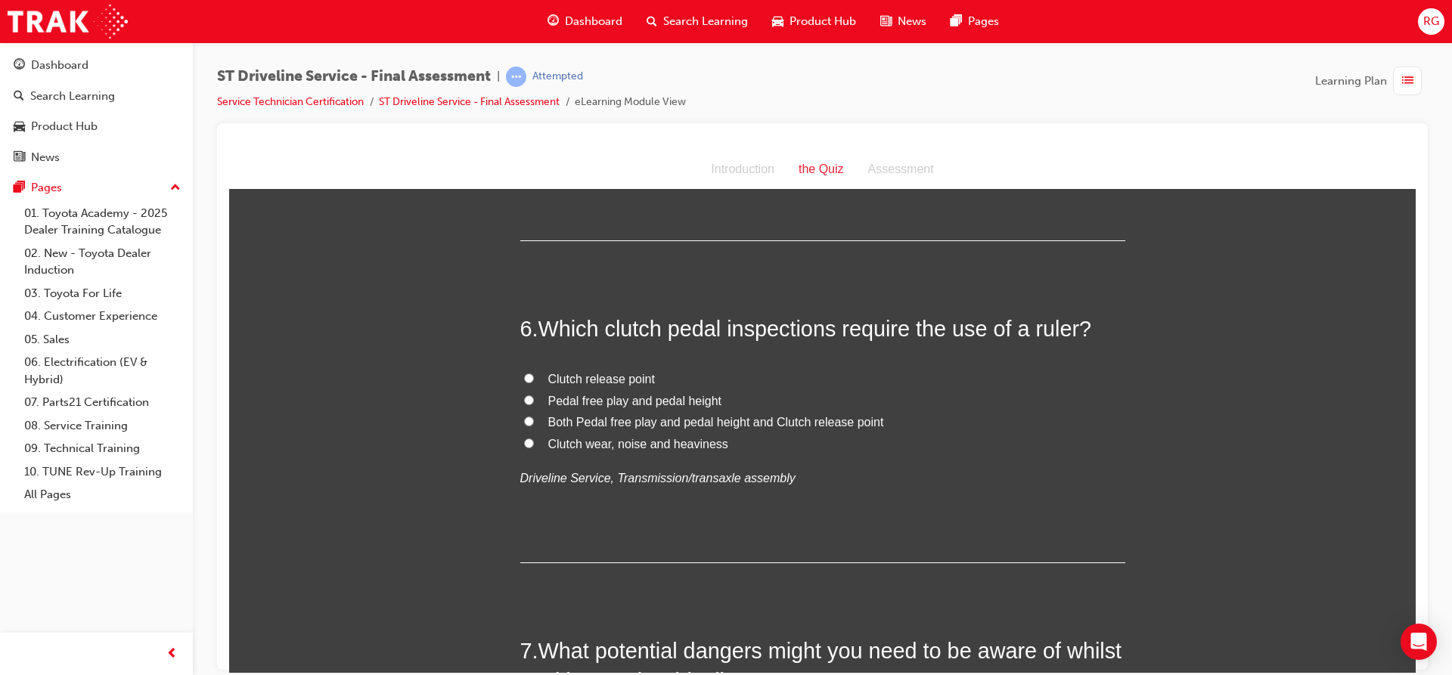
scroll to position [1663, 0]
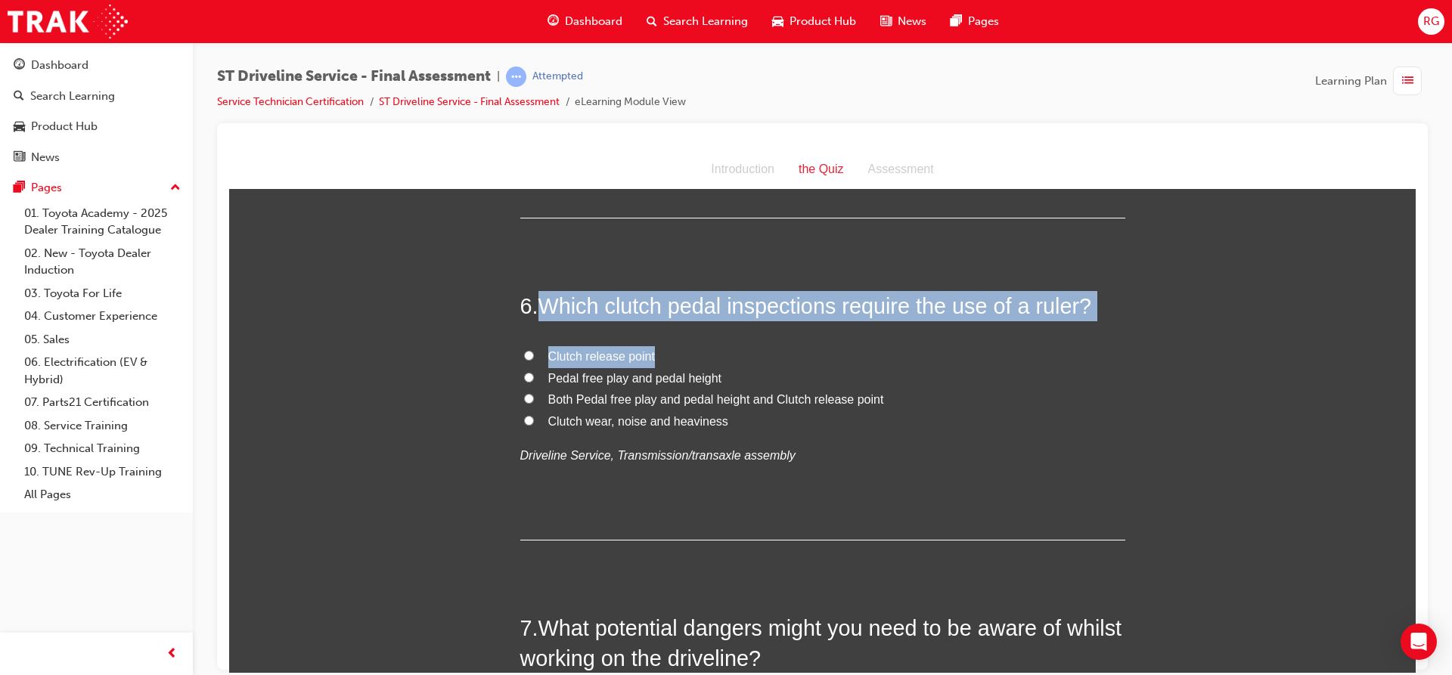
drag, startPoint x: 535, startPoint y: 305, endPoint x: 722, endPoint y: 363, distance: 196.3
click at [722, 363] on div "6 . Which clutch pedal inspections require the use of a ruler? Clutch release p…" at bounding box center [822, 414] width 605 height 249
click at [625, 360] on span "Clutch release point" at bounding box center [601, 355] width 107 height 13
click at [534, 360] on input "Clutch release point" at bounding box center [529, 355] width 10 height 10
radio input "true"
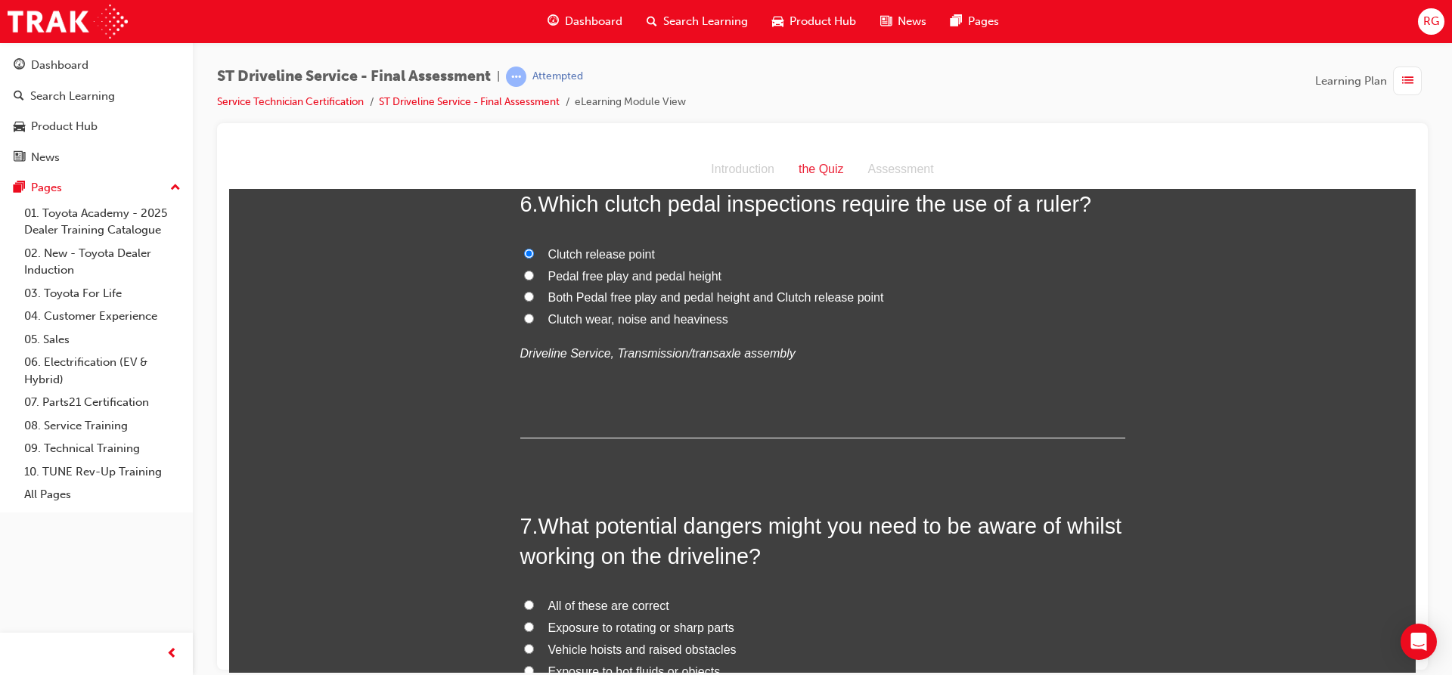
scroll to position [1739, 0]
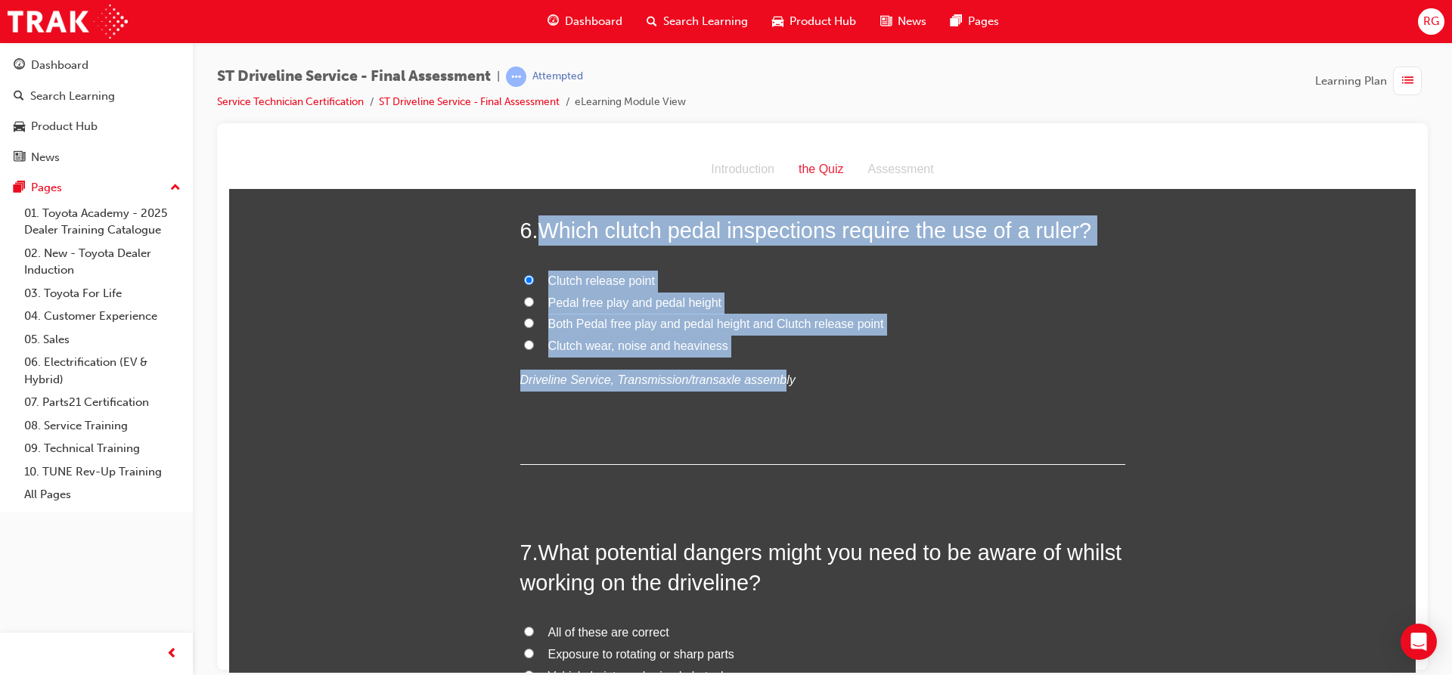
drag, startPoint x: 540, startPoint y: 226, endPoint x: 761, endPoint y: 358, distance: 257.0
click at [761, 358] on div "6 . Which clutch pedal inspections require the use of a ruler? Clutch release p…" at bounding box center [822, 339] width 605 height 249
click at [551, 303] on span "Pedal free play and pedal height" at bounding box center [635, 302] width 174 height 13
click at [534, 303] on input "Pedal free play and pedal height" at bounding box center [529, 301] width 10 height 10
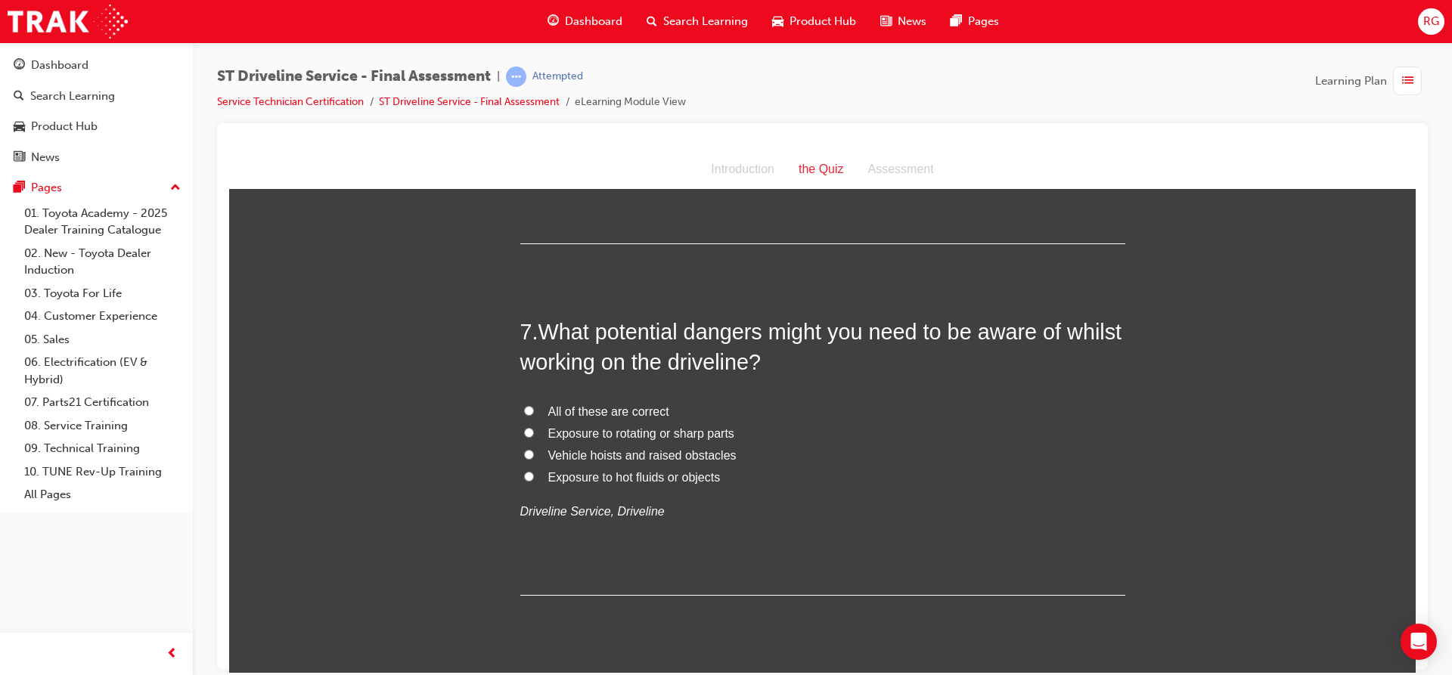
scroll to position [1966, 0]
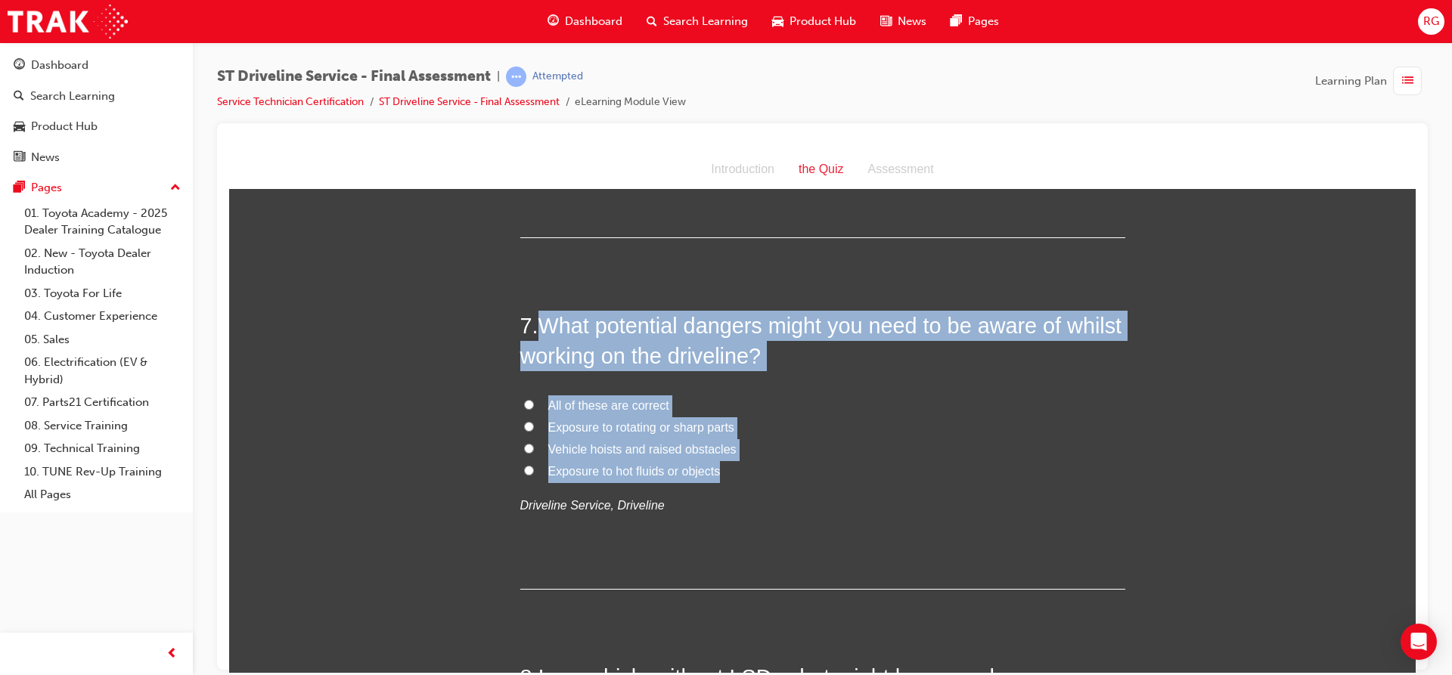
drag, startPoint x: 535, startPoint y: 321, endPoint x: 727, endPoint y: 472, distance: 244.4
click at [727, 472] on div "7 . What potential dangers might you need to be aware of whilst working on the …" at bounding box center [822, 450] width 605 height 280
click at [524, 405] on input "All of these are correct" at bounding box center [529, 404] width 10 height 10
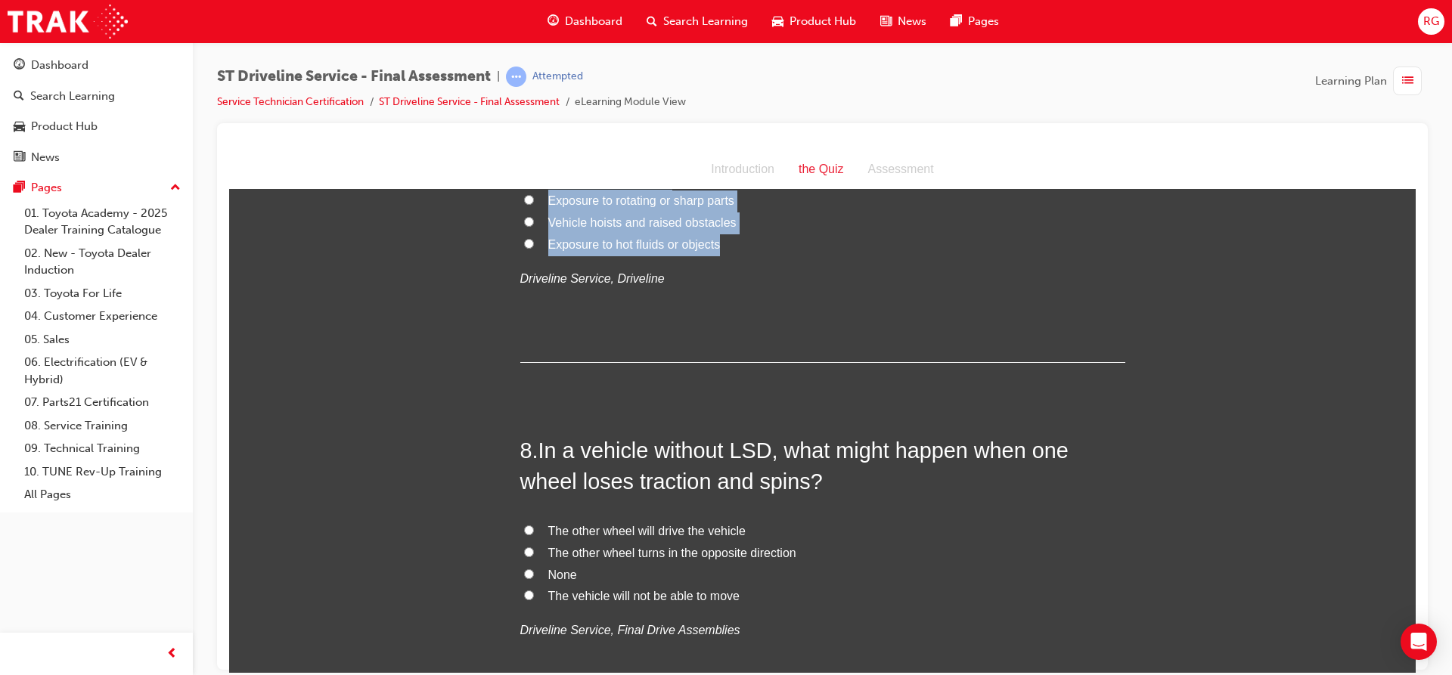
scroll to position [2268, 0]
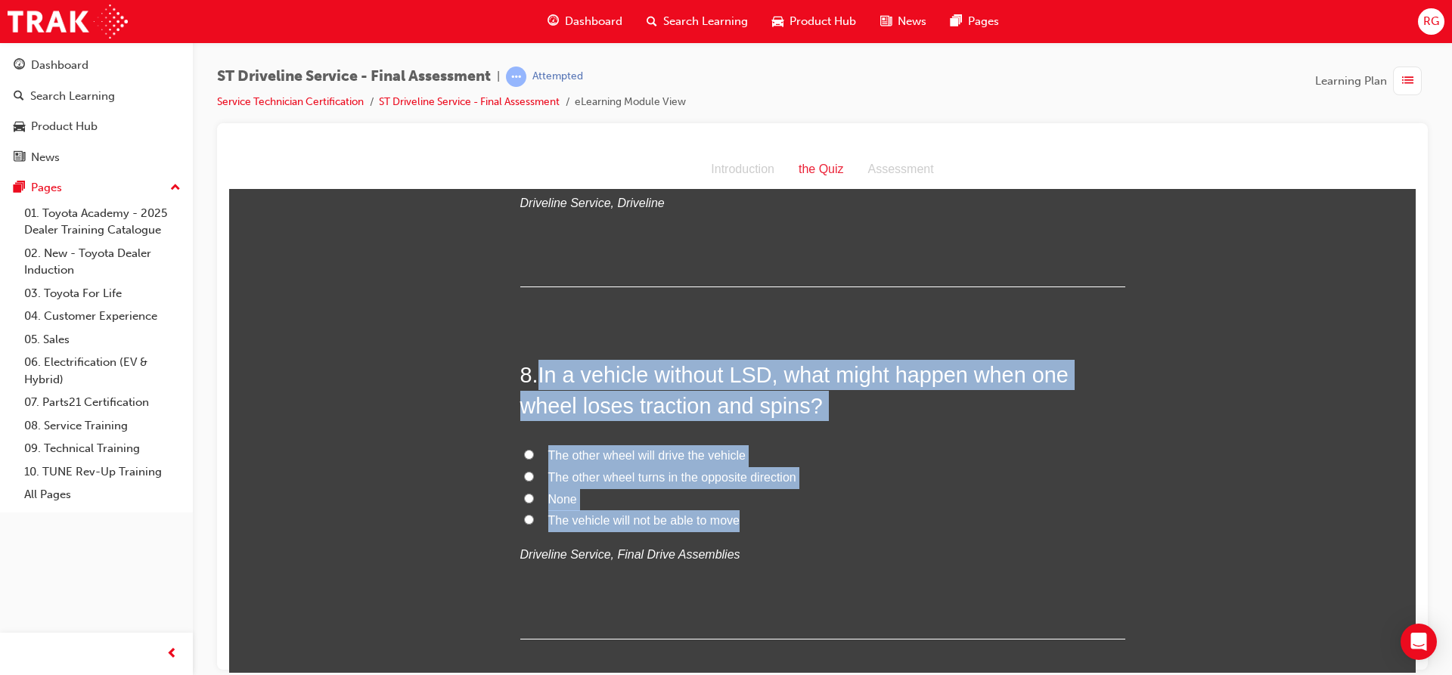
drag, startPoint x: 539, startPoint y: 371, endPoint x: 837, endPoint y: 521, distance: 333.4
click at [837, 521] on div "8 . In a vehicle without LSD, what might happen when one wheel loses traction a…" at bounding box center [822, 499] width 605 height 280
click at [526, 472] on input "The other wheel turns in the opposite direction" at bounding box center [529, 476] width 10 height 10
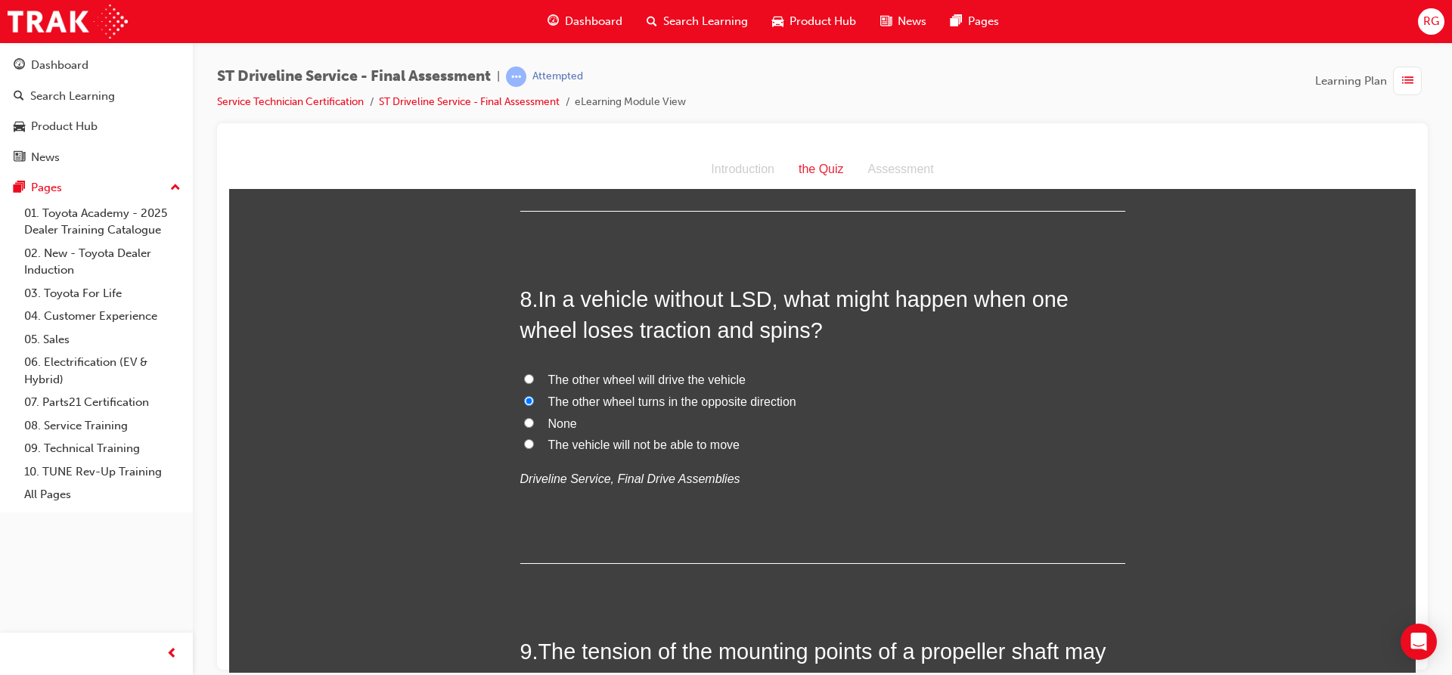
click at [600, 519] on div "8 . In a vehicle without LSD, what might happen when one wheel loses traction a…" at bounding box center [822, 424] width 605 height 280
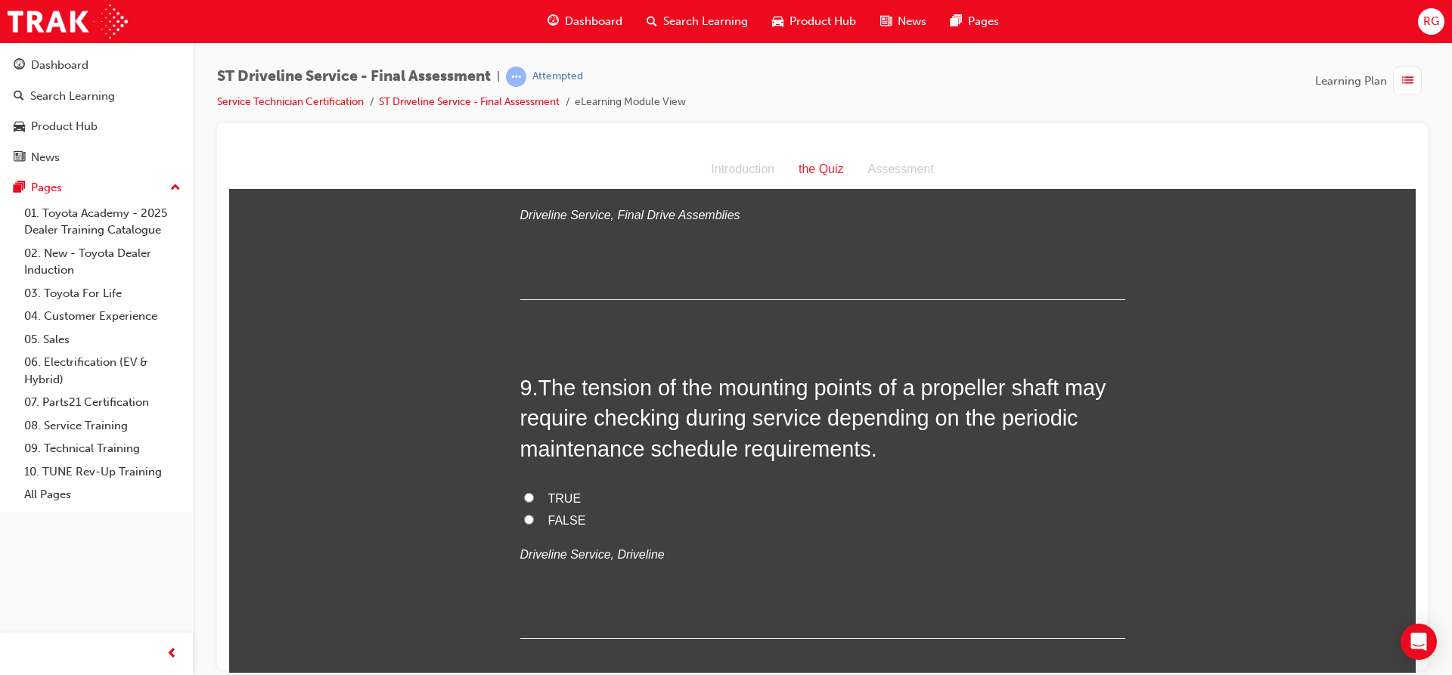
scroll to position [2646, 0]
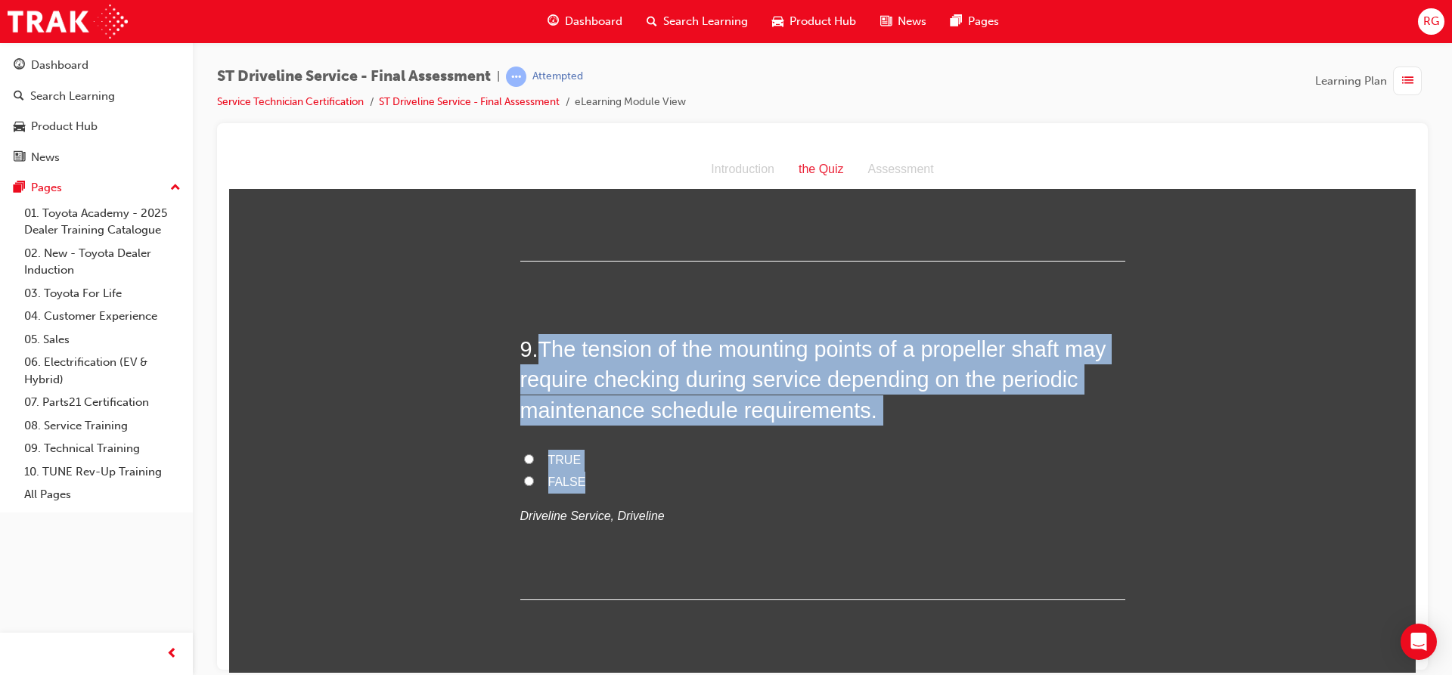
drag, startPoint x: 537, startPoint y: 346, endPoint x: 629, endPoint y: 476, distance: 158.8
click at [629, 476] on div "9 . The tension of the mounting points of a propeller shaft may require checkin…" at bounding box center [822, 466] width 605 height 266
click at [525, 454] on input "TRUE" at bounding box center [529, 459] width 10 height 10
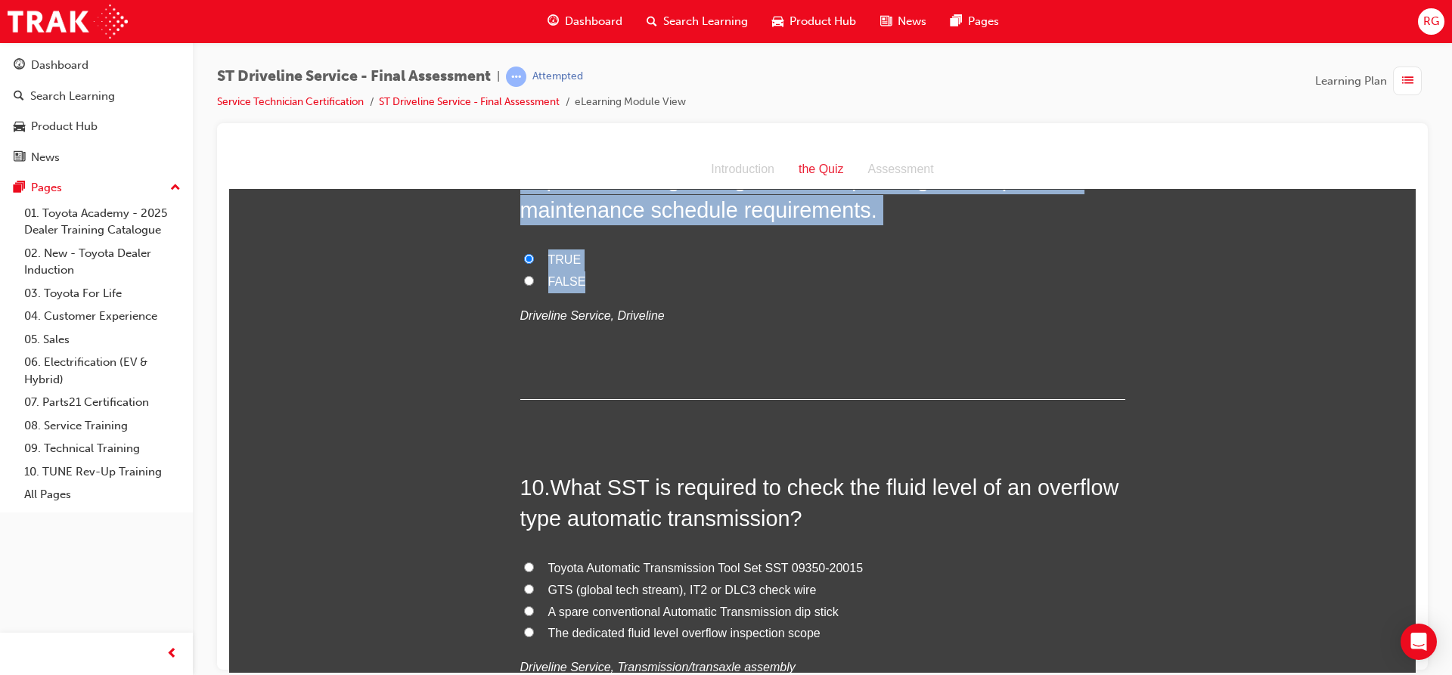
scroll to position [2873, 0]
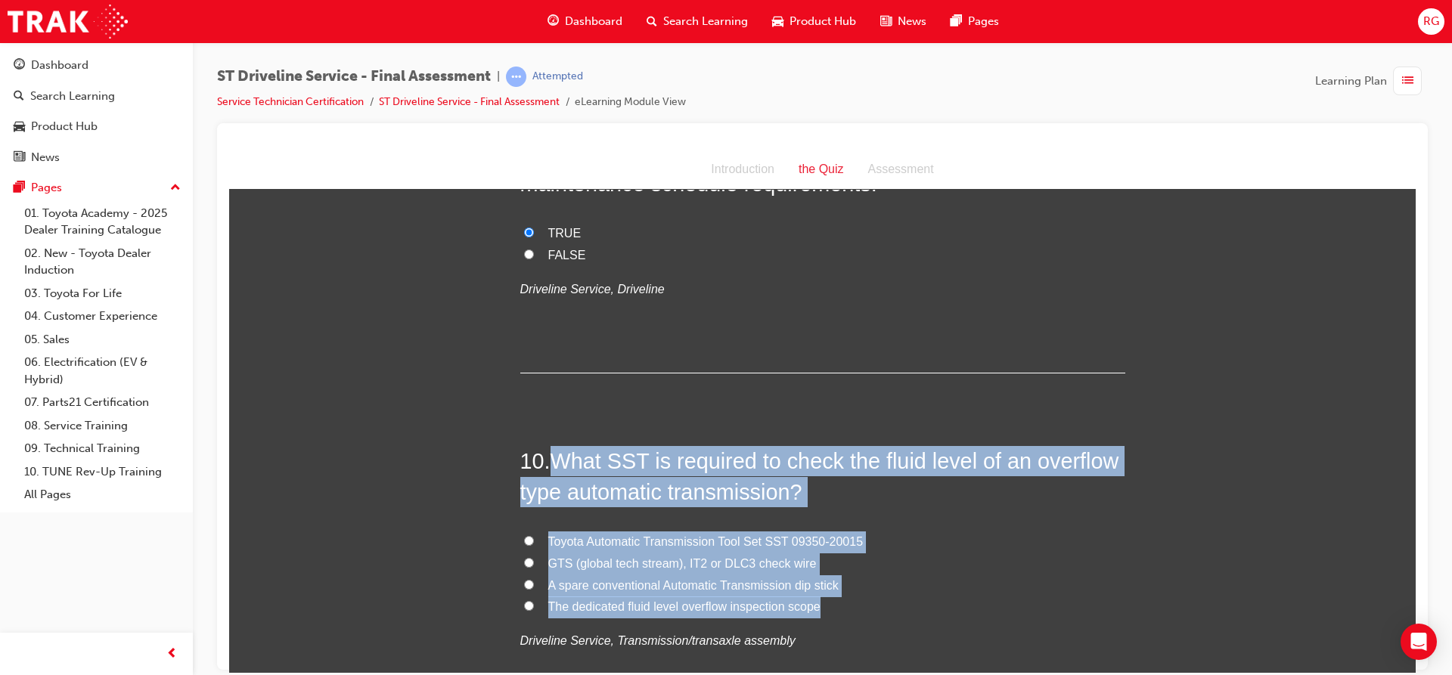
drag, startPoint x: 549, startPoint y: 461, endPoint x: 819, endPoint y: 600, distance: 303.7
click at [829, 605] on div "10 . What SST is required to check the fluid level of an overflow type automati…" at bounding box center [822, 585] width 605 height 280
click at [650, 544] on span "Toyota Automatic Transmission Tool Set SST 09350-20015" at bounding box center [705, 541] width 315 height 13
click at [534, 544] on input "Toyota Automatic Transmission Tool Set SST 09350-20015" at bounding box center [529, 540] width 10 height 10
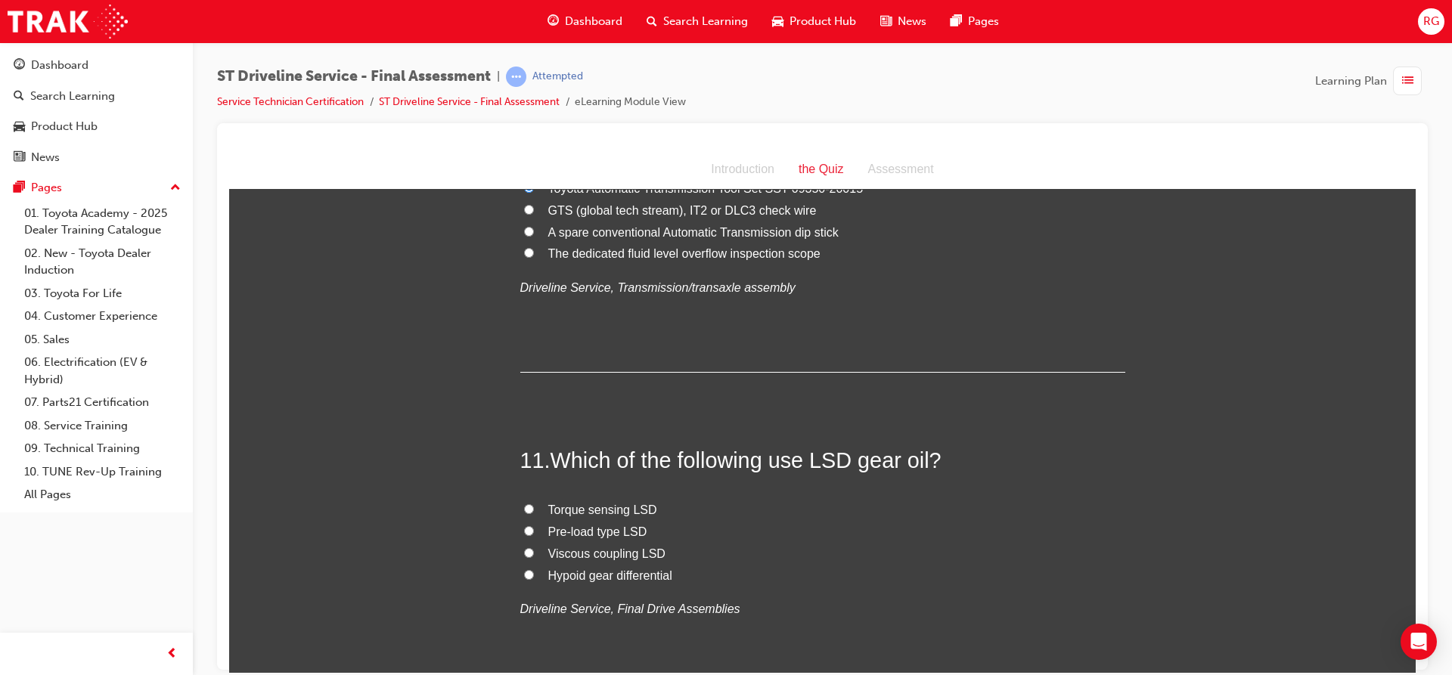
scroll to position [3251, 0]
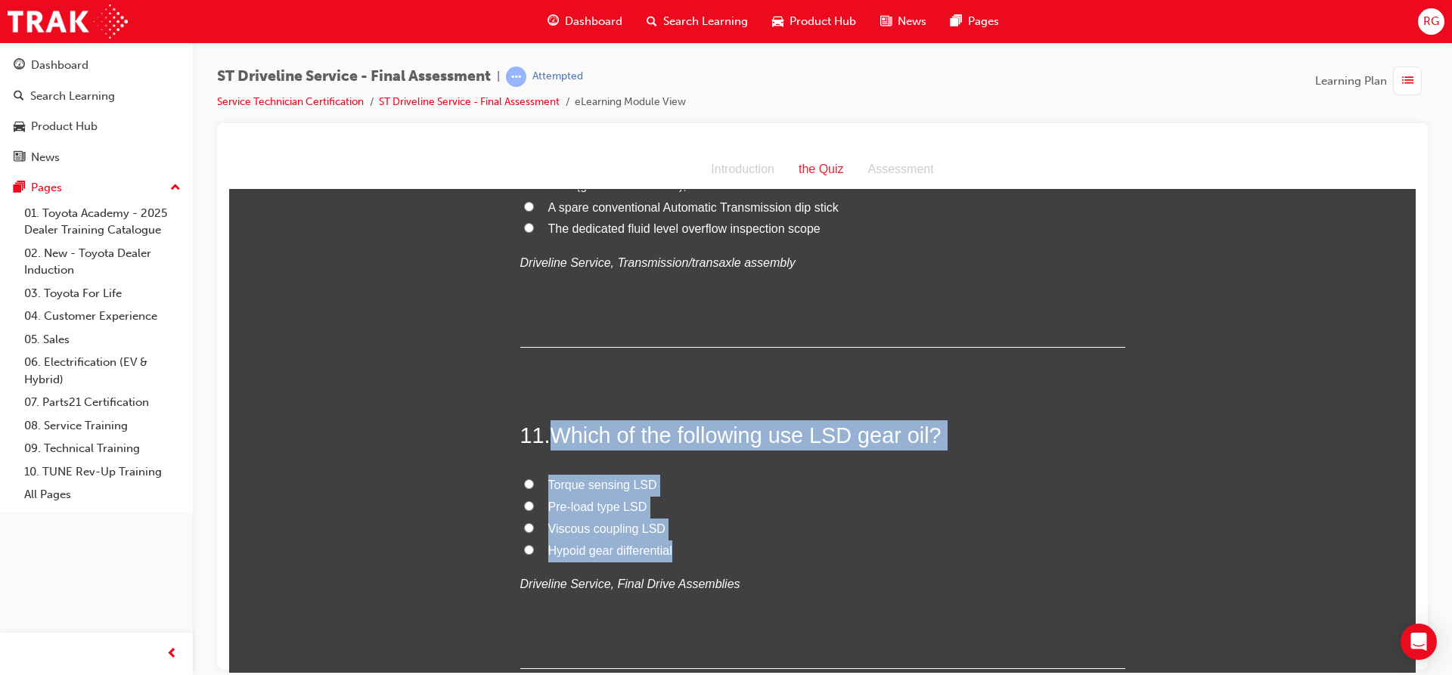
drag, startPoint x: 546, startPoint y: 429, endPoint x: 756, endPoint y: 548, distance: 241.4
click at [756, 548] on div "11 . Which of the following use LSD gear oil? Torque sensing LSD Pre-load type …" at bounding box center [822, 544] width 605 height 249
click at [584, 553] on span "Hypoid gear differential" at bounding box center [610, 550] width 124 height 13
click at [534, 553] on input "Hypoid gear differential" at bounding box center [529, 549] width 10 height 10
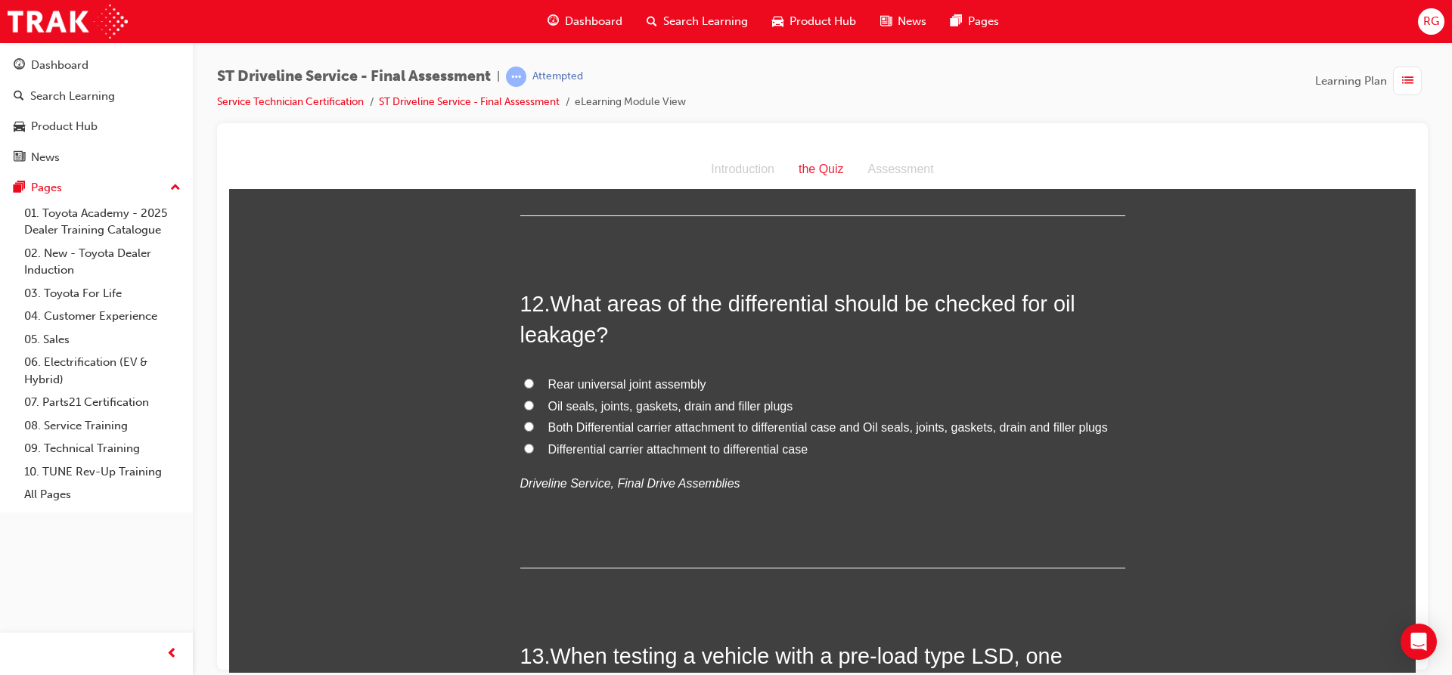
scroll to position [3705, 0]
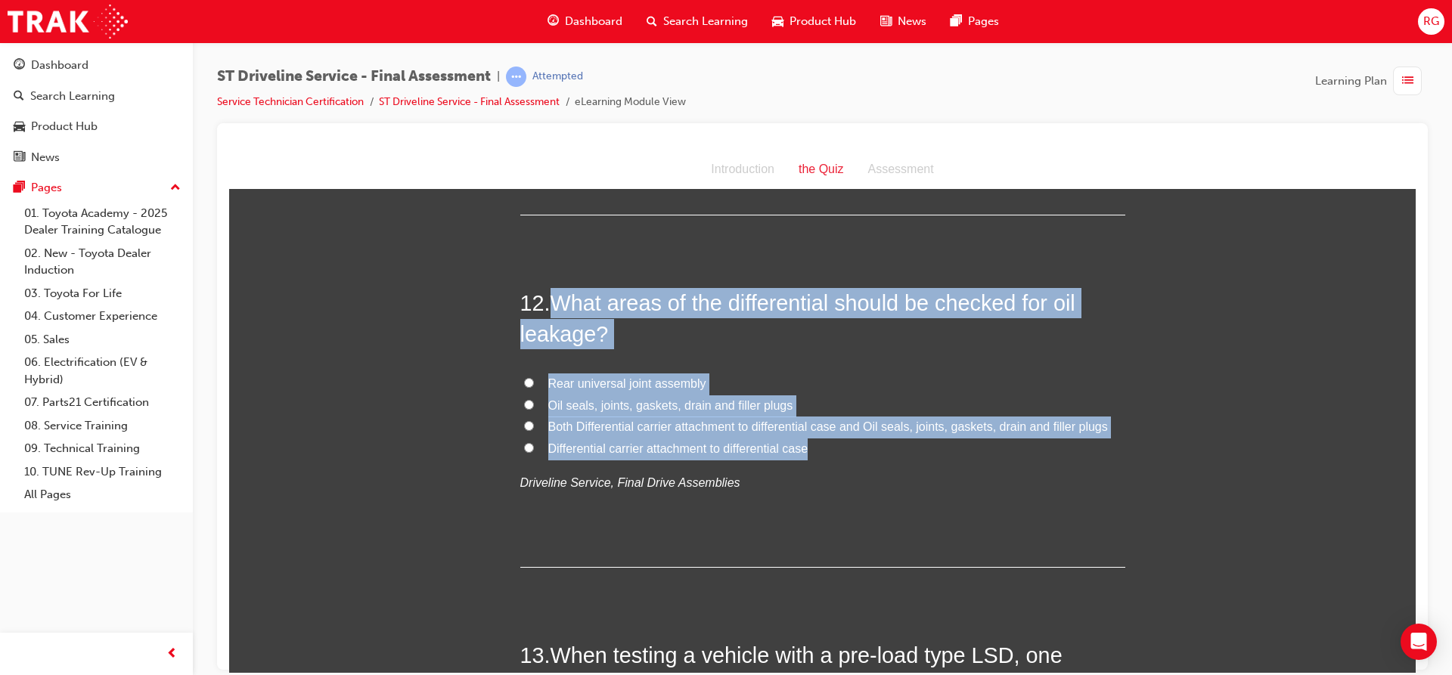
drag, startPoint x: 547, startPoint y: 299, endPoint x: 851, endPoint y: 446, distance: 337.5
click at [851, 446] on div "12 . What areas of the differential should be checked for oil leakage? Rear uni…" at bounding box center [822, 427] width 605 height 280
click at [562, 398] on span "Oil seals, joints, gaskets, drain and filler plugs" at bounding box center [670, 404] width 245 height 13
click at [534, 399] on input "Oil seals, joints, gaskets, drain and filler plugs" at bounding box center [529, 404] width 10 height 10
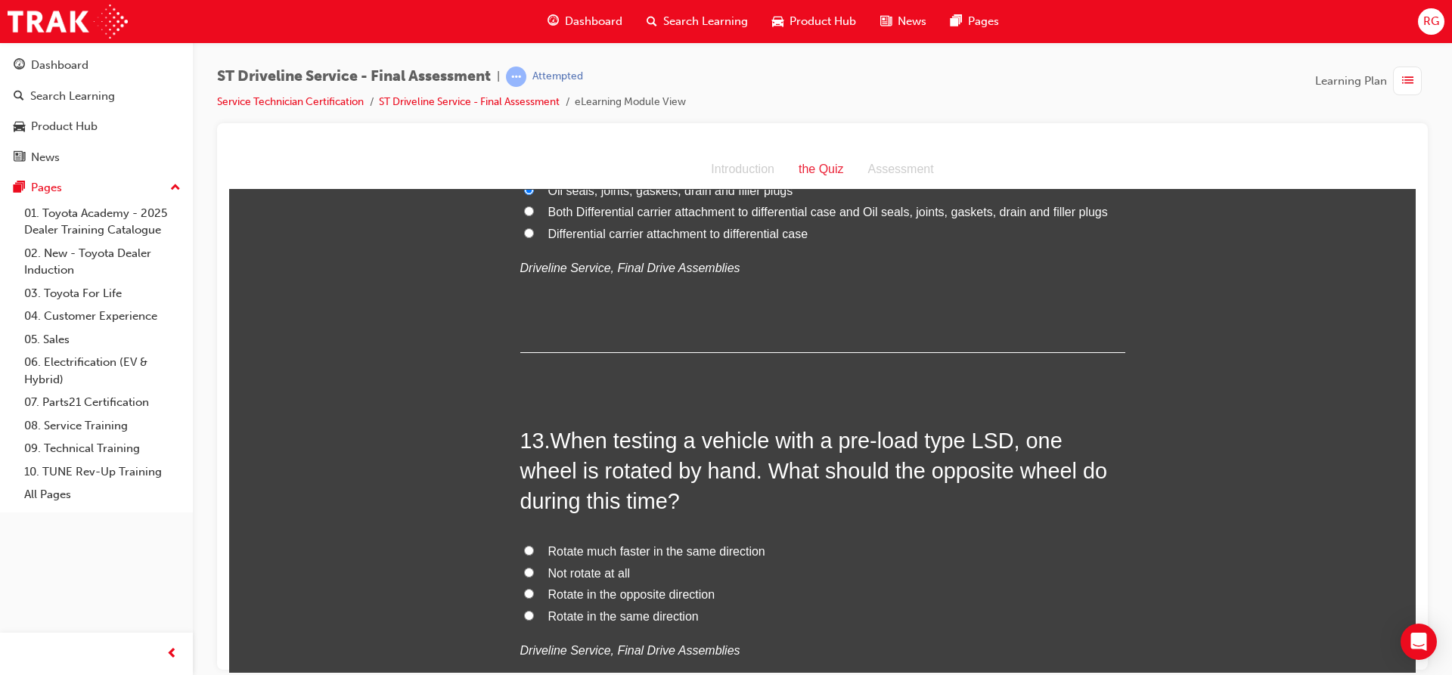
scroll to position [4007, 0]
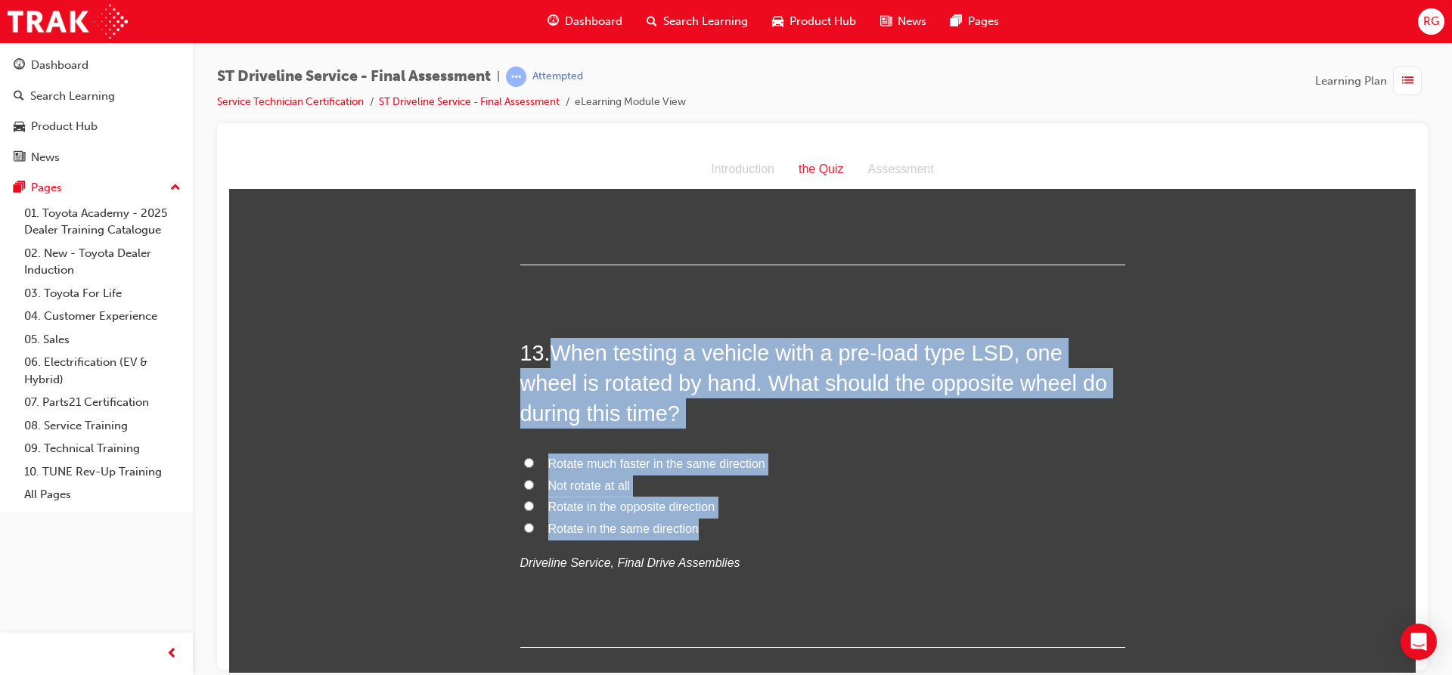
drag, startPoint x: 556, startPoint y: 340, endPoint x: 718, endPoint y: 529, distance: 247.7
click at [718, 529] on div "13 . When testing a vehicle with a pre-load type LSD, one wheel is rotated by h…" at bounding box center [822, 492] width 605 height 310
click at [525, 505] on input "Rotate in the opposite direction" at bounding box center [529, 506] width 10 height 10
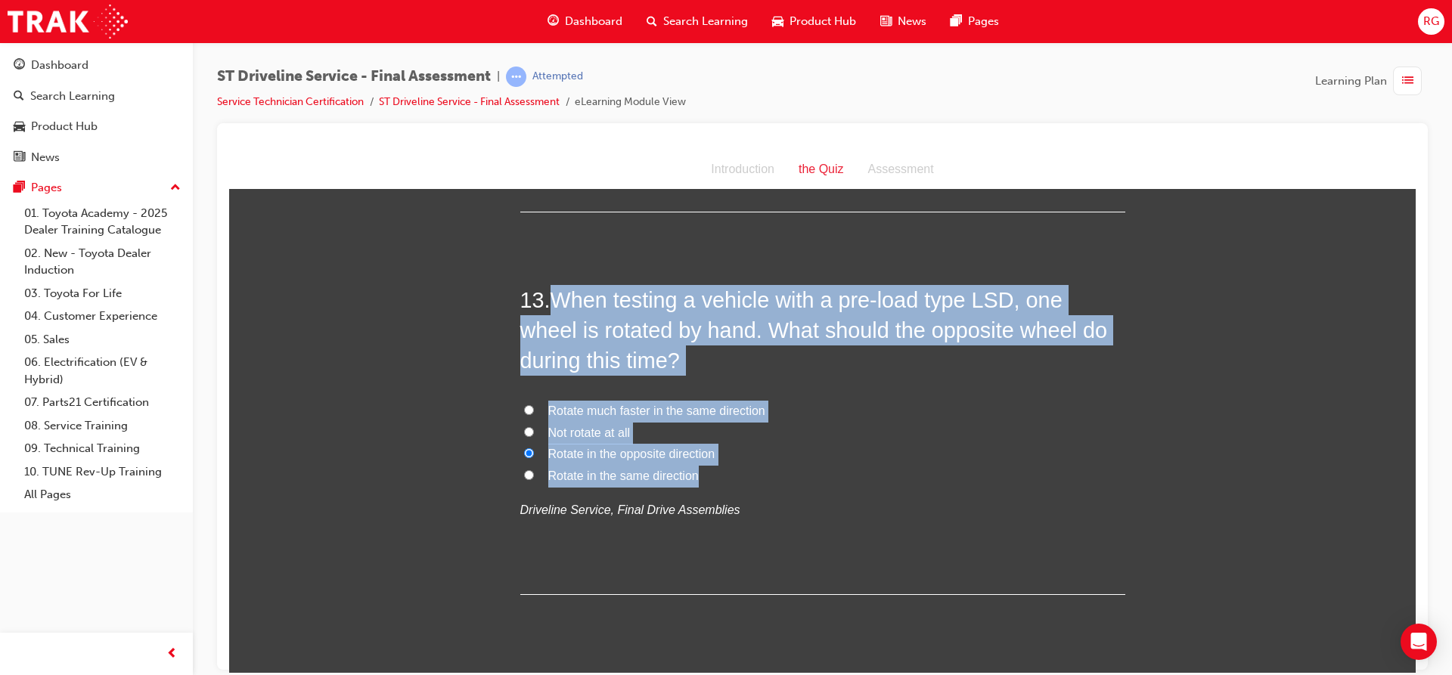
scroll to position [4083, 0]
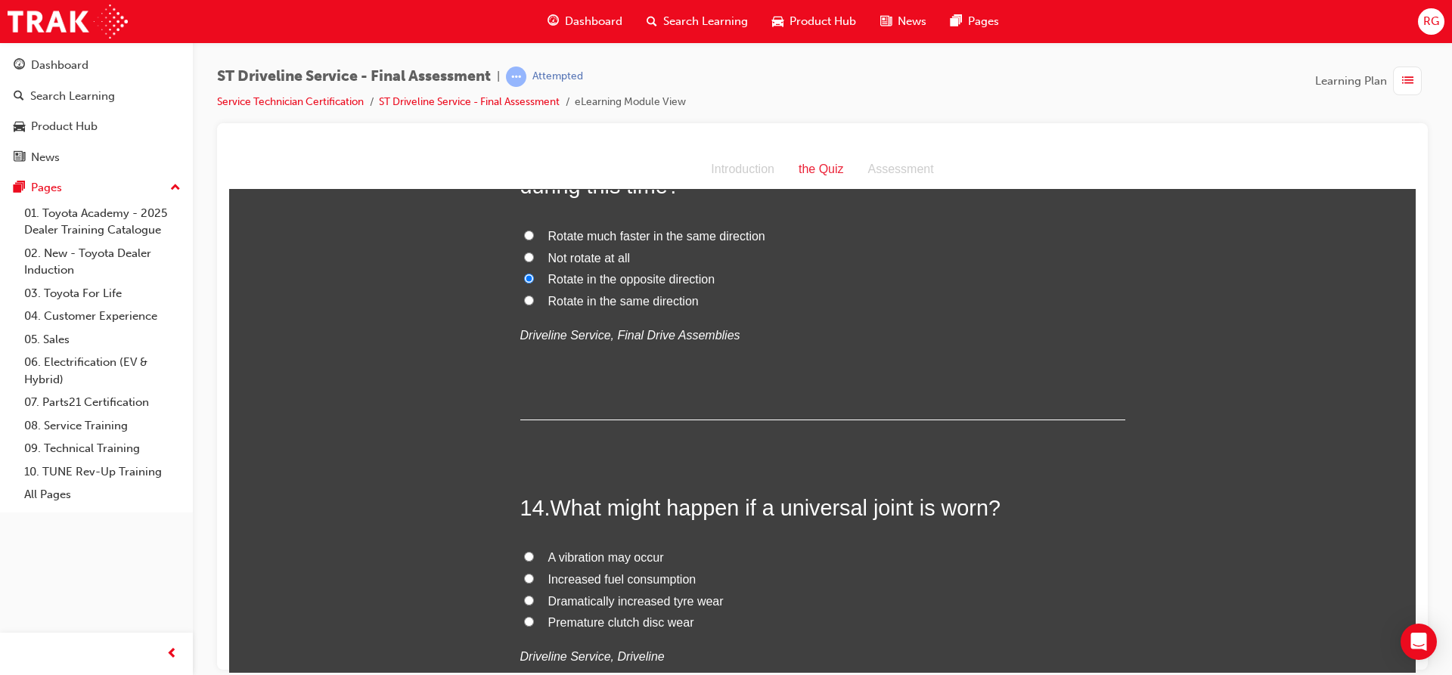
scroll to position [4310, 0]
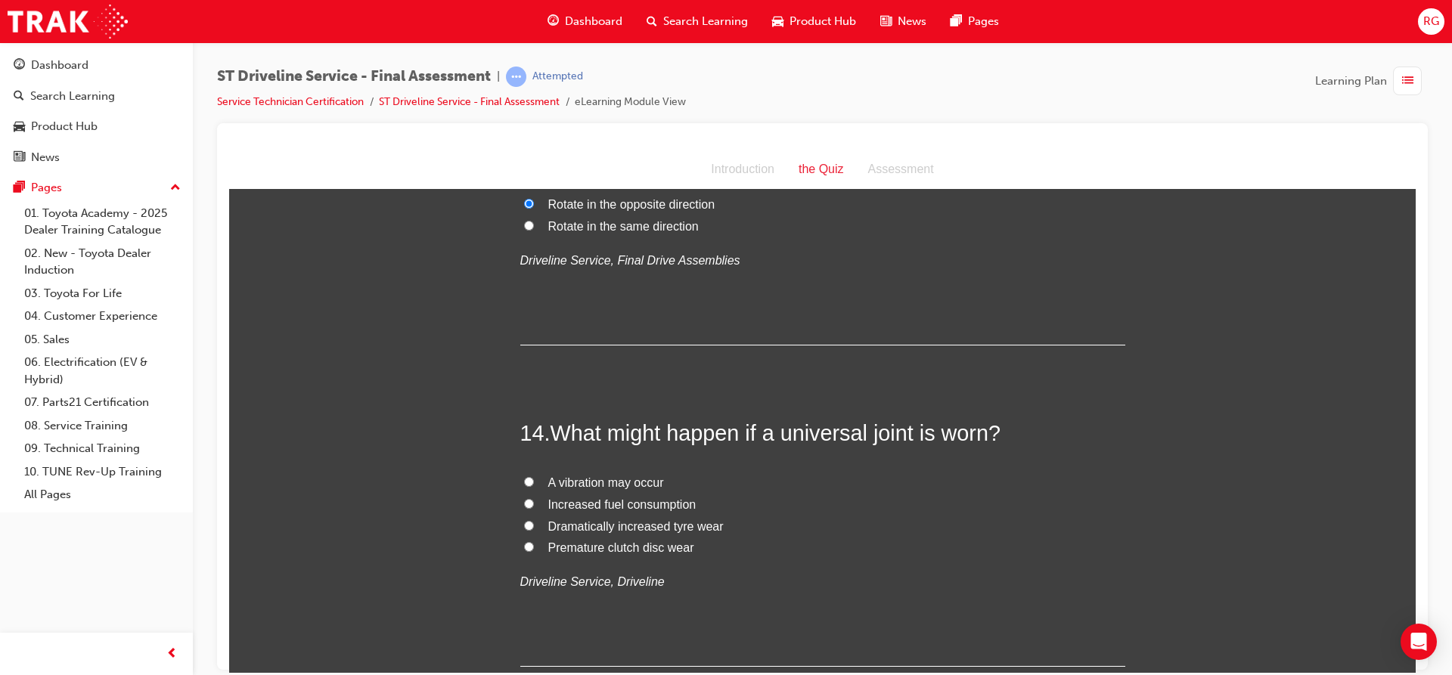
click at [572, 484] on span "A vibration may occur" at bounding box center [606, 482] width 116 height 13
click at [534, 484] on input "A vibration may occur" at bounding box center [529, 481] width 10 height 10
drag, startPoint x: 562, startPoint y: 428, endPoint x: 582, endPoint y: 442, distance: 25.0
click at [582, 442] on span "What might happen if a universal joint is worn?" at bounding box center [775, 432] width 450 height 24
click at [569, 433] on span "What might happen if a universal joint is worn?" at bounding box center [775, 432] width 450 height 24
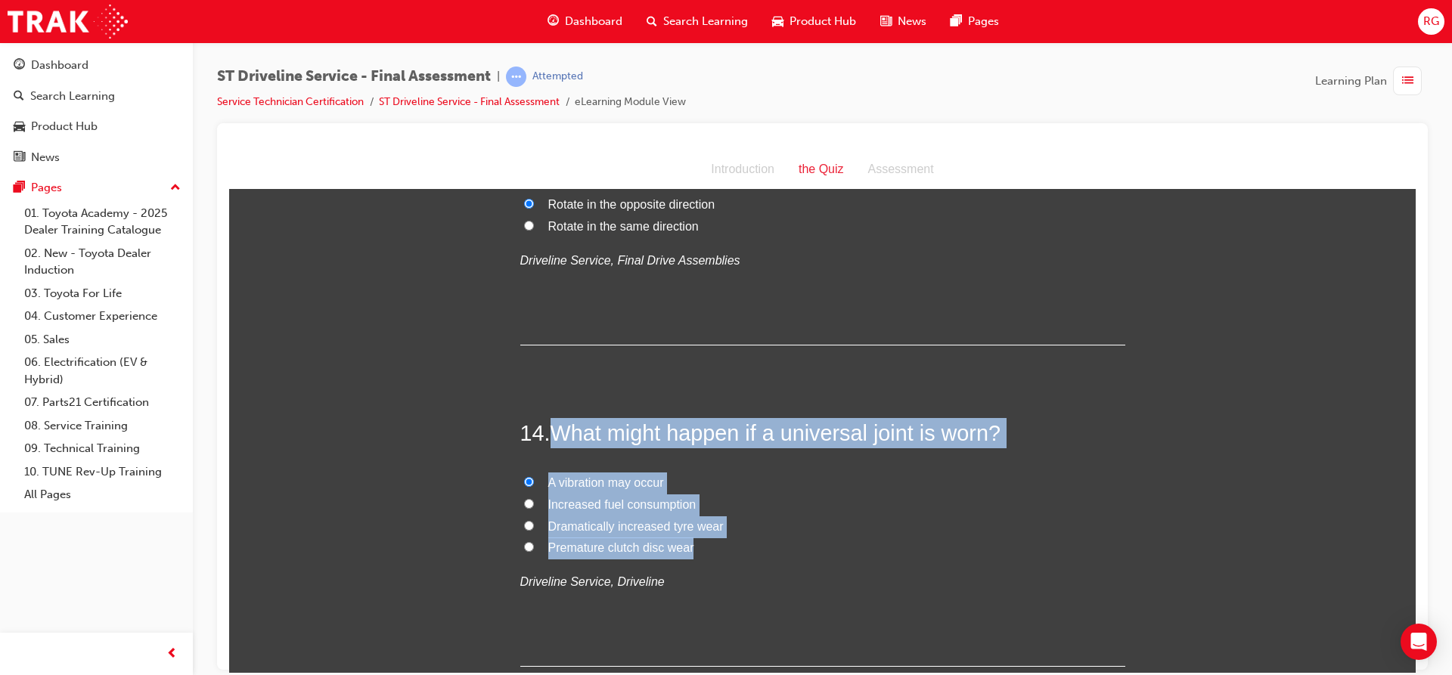
drag, startPoint x: 544, startPoint y: 435, endPoint x: 696, endPoint y: 548, distance: 189.0
click at [696, 548] on div "14 . What might happen if a universal joint is worn? A vibration may occur Incr…" at bounding box center [822, 541] width 605 height 249
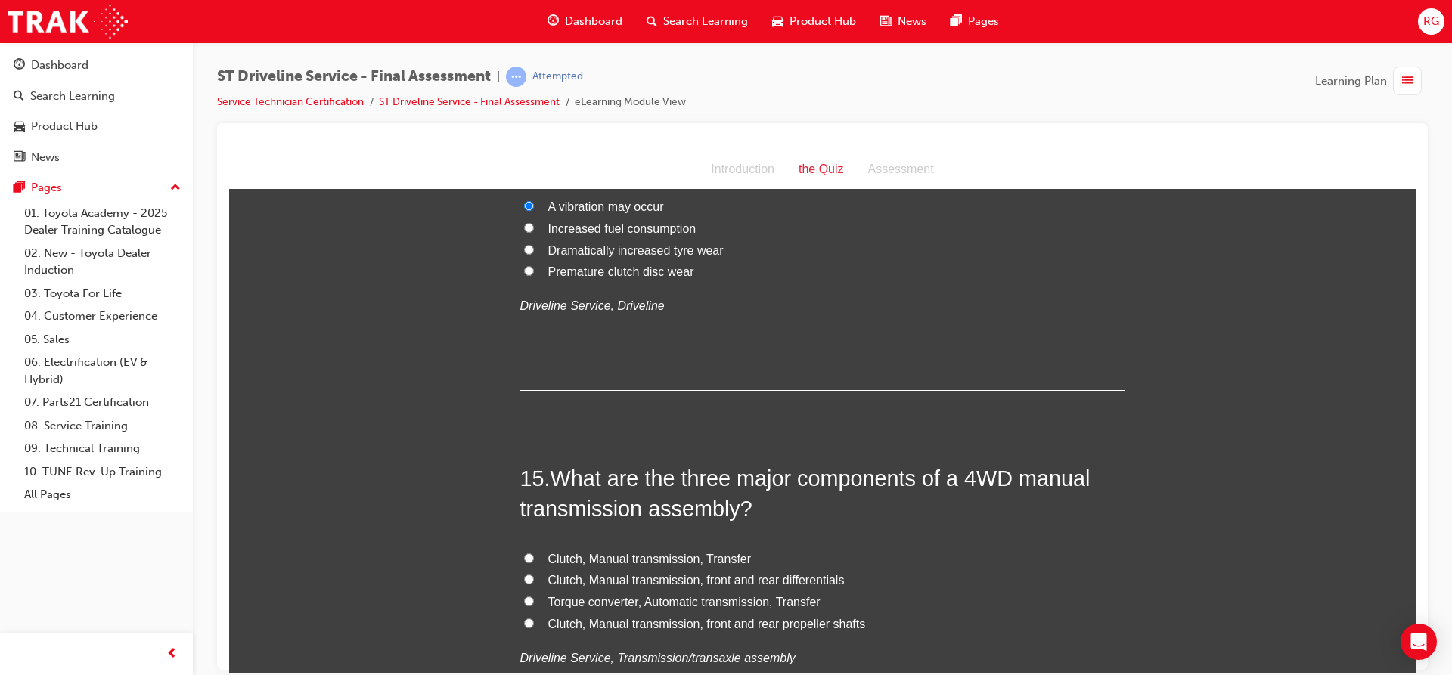
scroll to position [4612, 0]
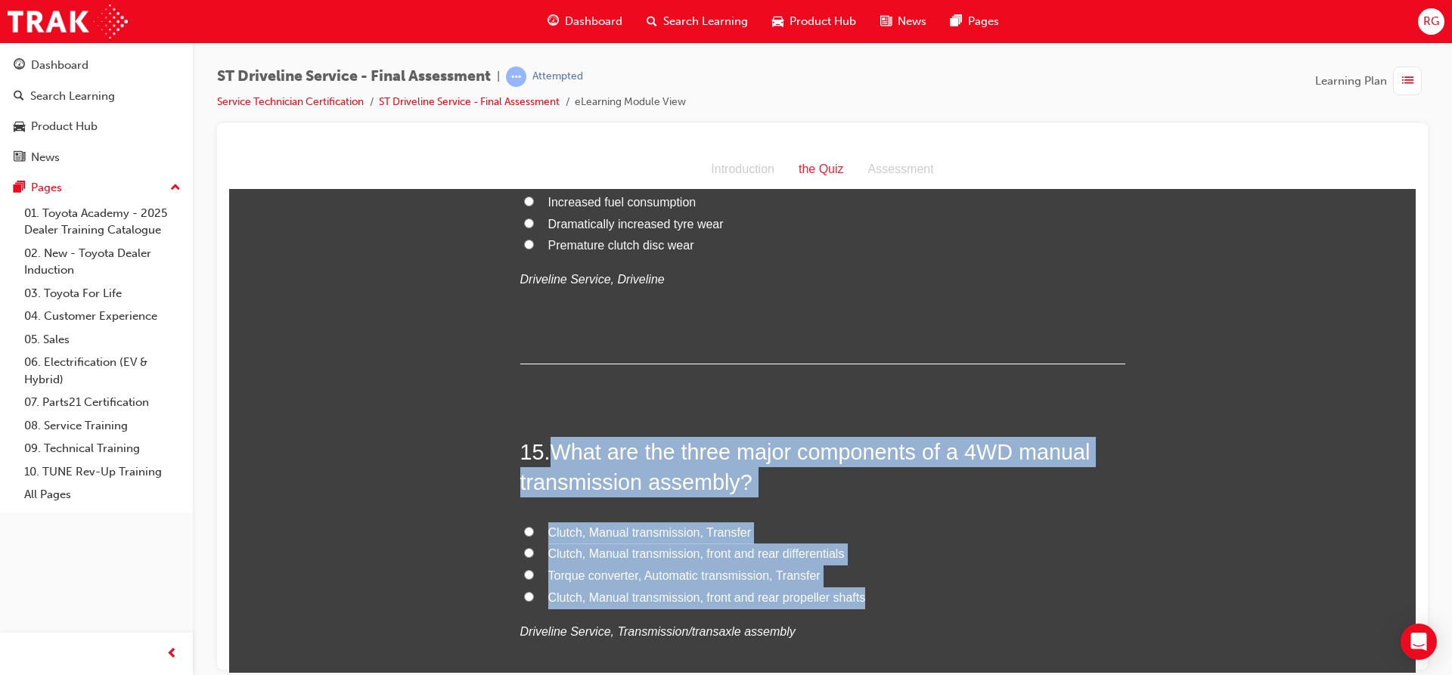
drag, startPoint x: 552, startPoint y: 454, endPoint x: 856, endPoint y: 601, distance: 337.8
click at [856, 601] on div "15 . What are the three major components of a 4WD manual transmission assembly?…" at bounding box center [822, 576] width 605 height 280
click at [572, 531] on span "Clutch, Manual transmission, Transfer" at bounding box center [649, 531] width 203 height 13
click at [534, 531] on input "Clutch, Manual transmission, Transfer" at bounding box center [529, 531] width 10 height 10
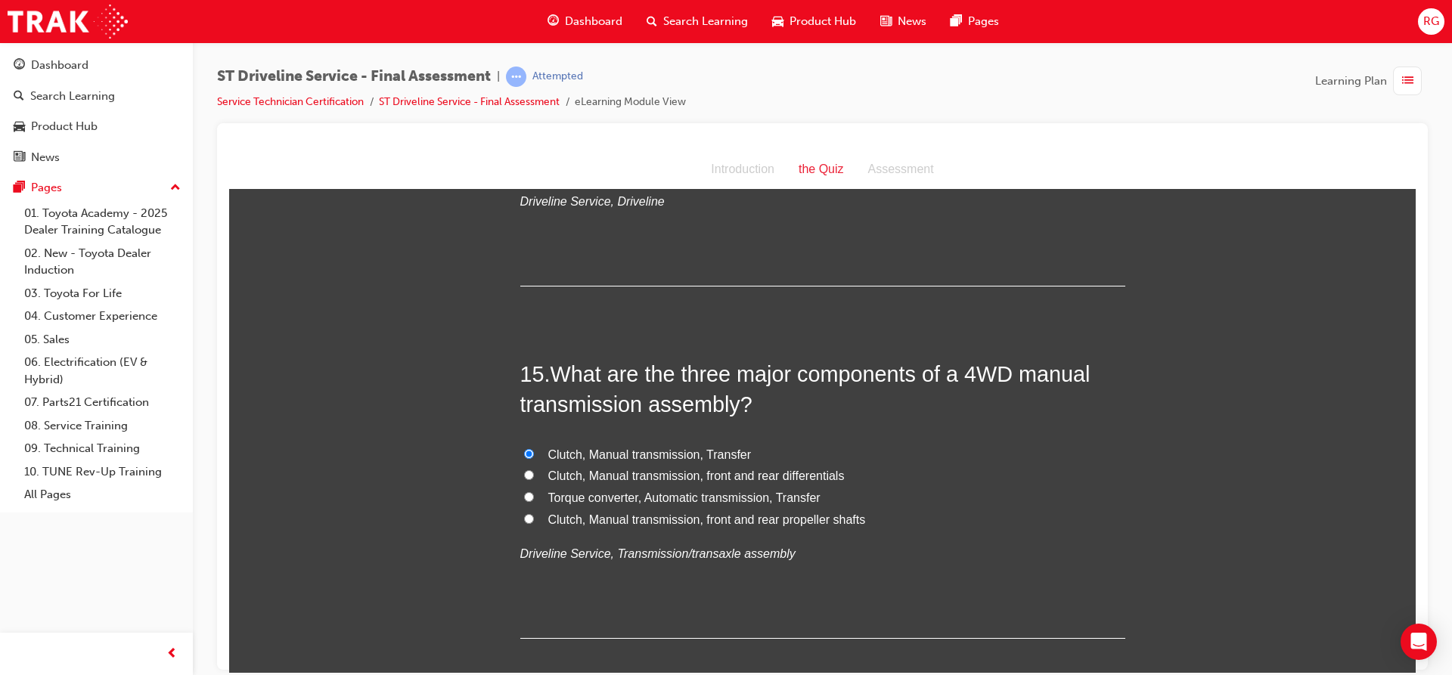
scroll to position [4763, 0]
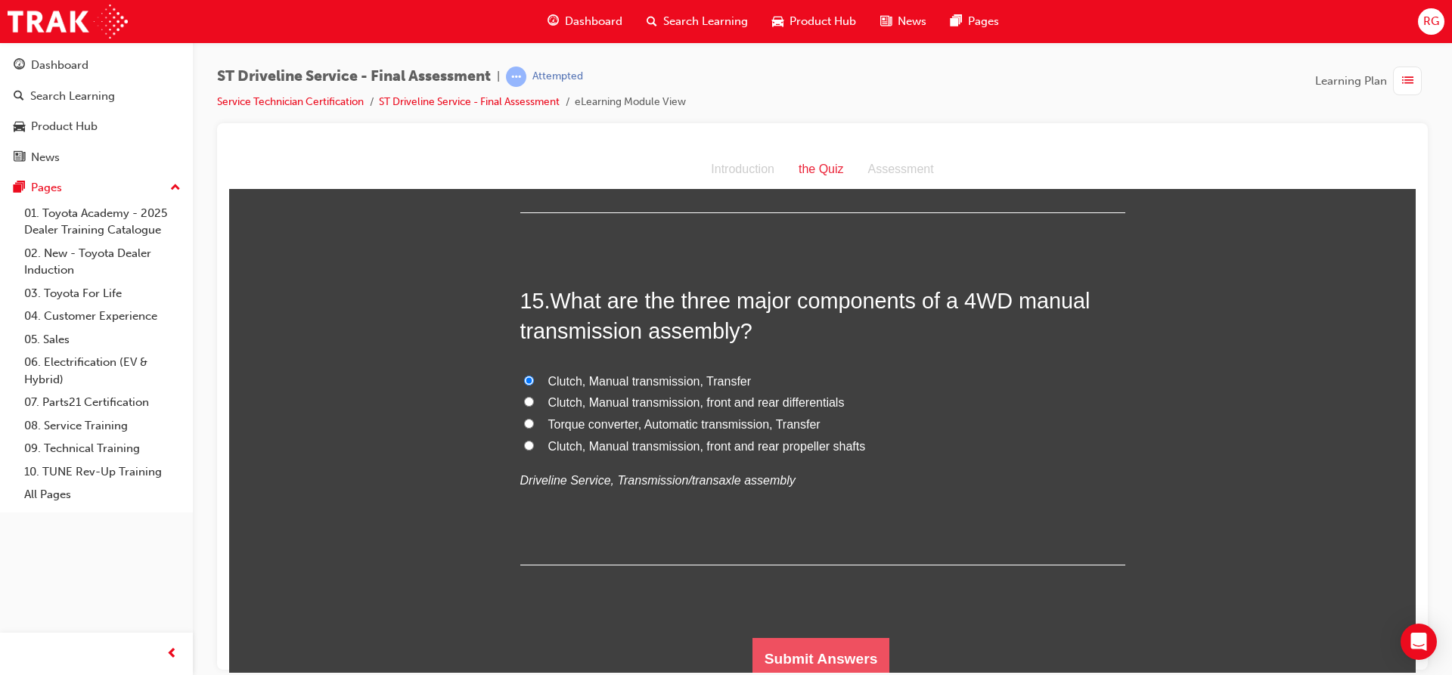
click at [842, 637] on button "Submit Answers" at bounding box center [821, 658] width 138 height 42
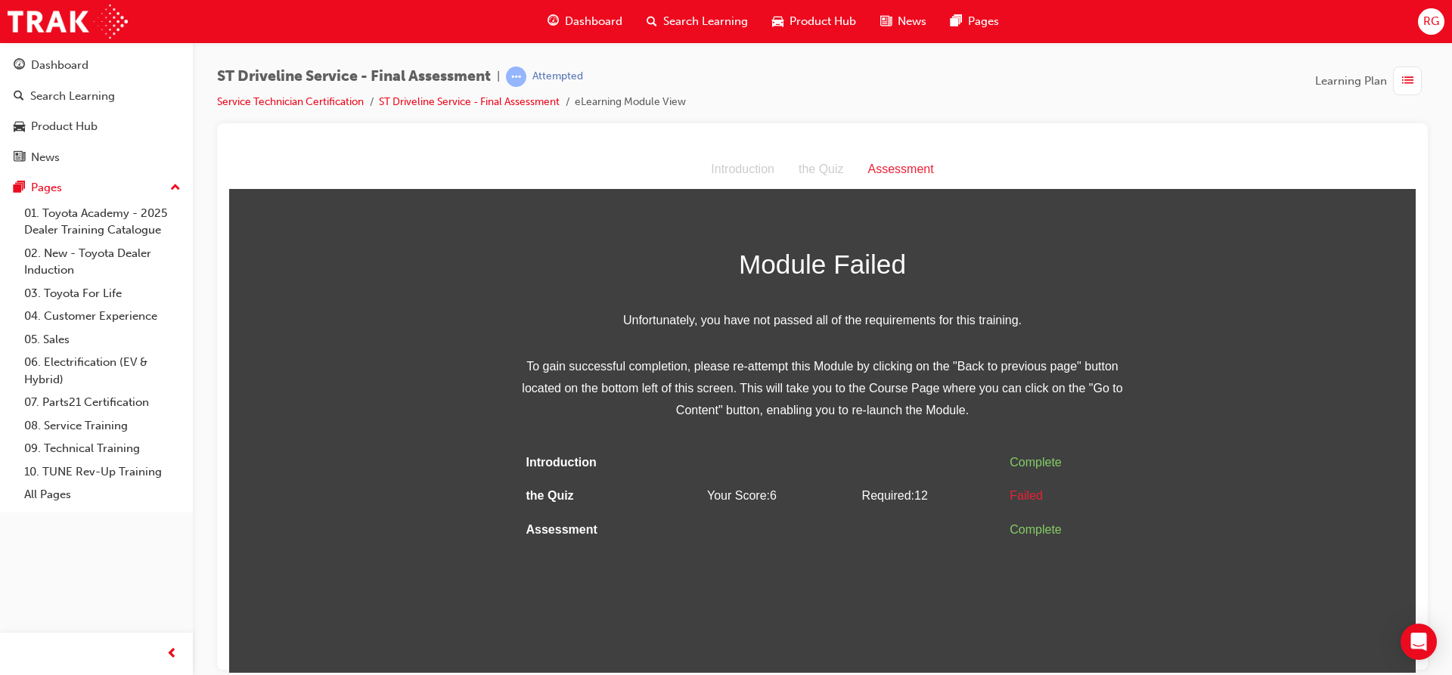
scroll to position [0, 0]
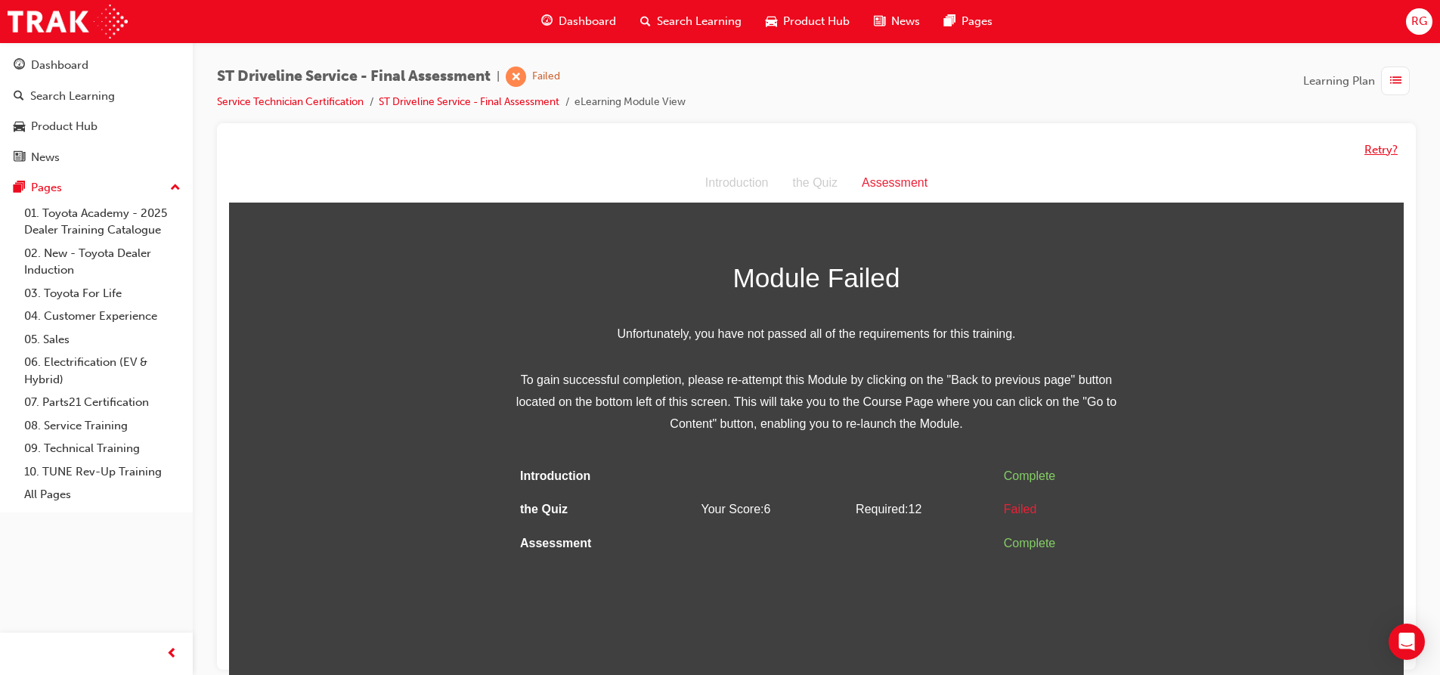
click at [1369, 153] on button "Retry?" at bounding box center [1381, 149] width 33 height 17
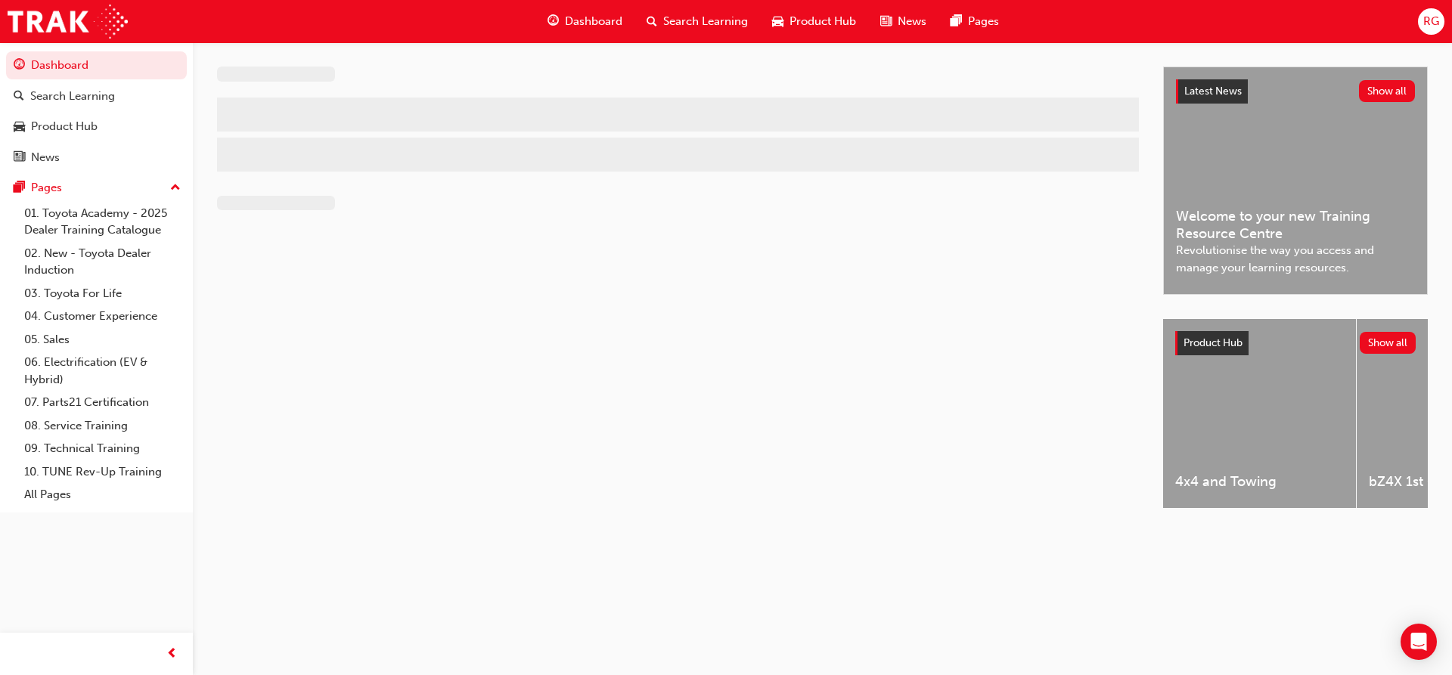
click at [1431, 25] on span "RG" at bounding box center [1431, 21] width 16 height 17
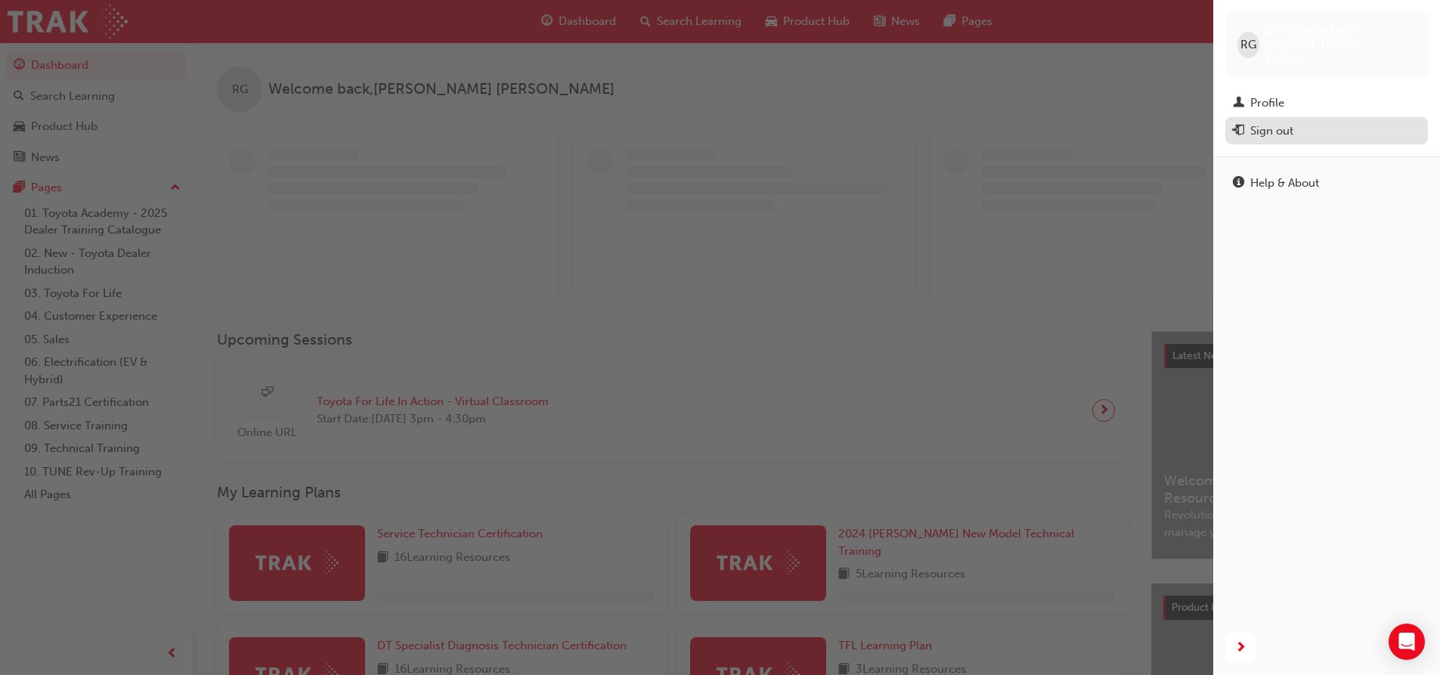
click at [1261, 122] on div "Sign out" at bounding box center [1272, 130] width 43 height 17
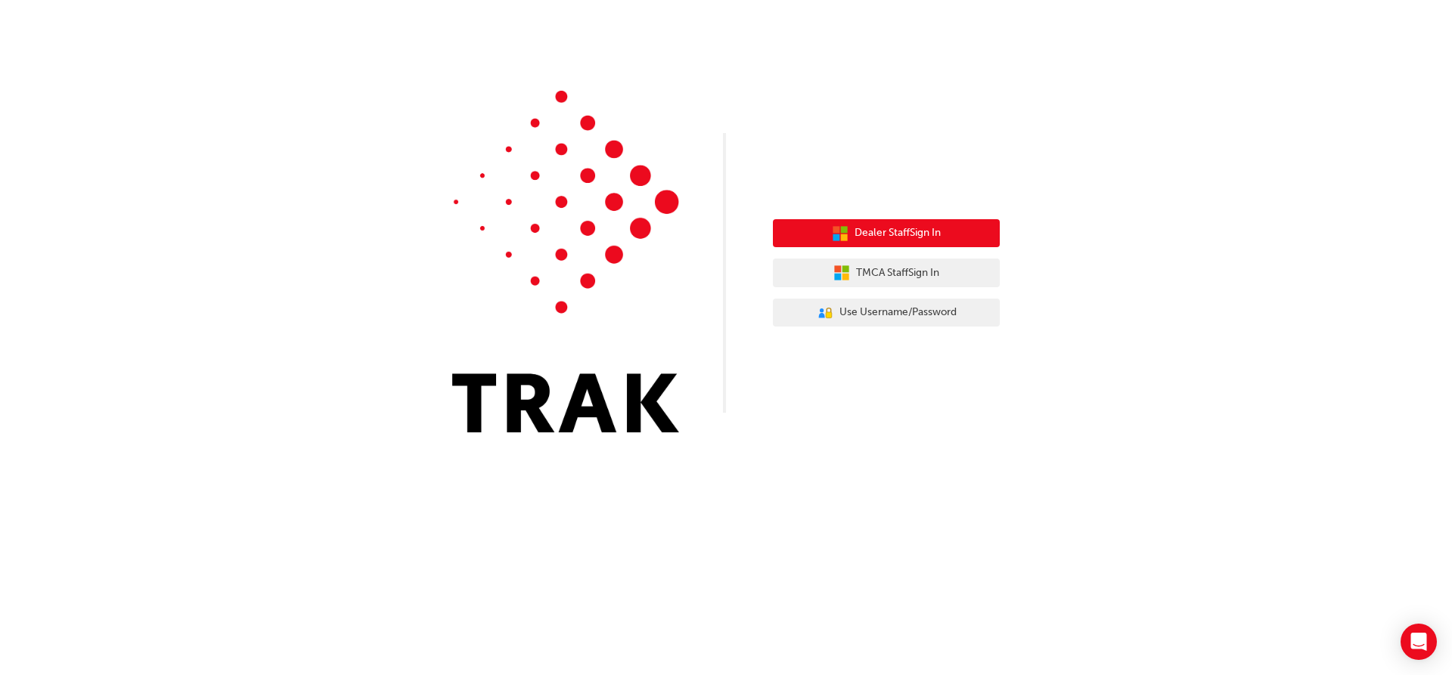
click at [878, 231] on span "Dealer Staff Sign In" at bounding box center [897, 233] width 86 height 17
